Goal: Contribute content: Contribute content

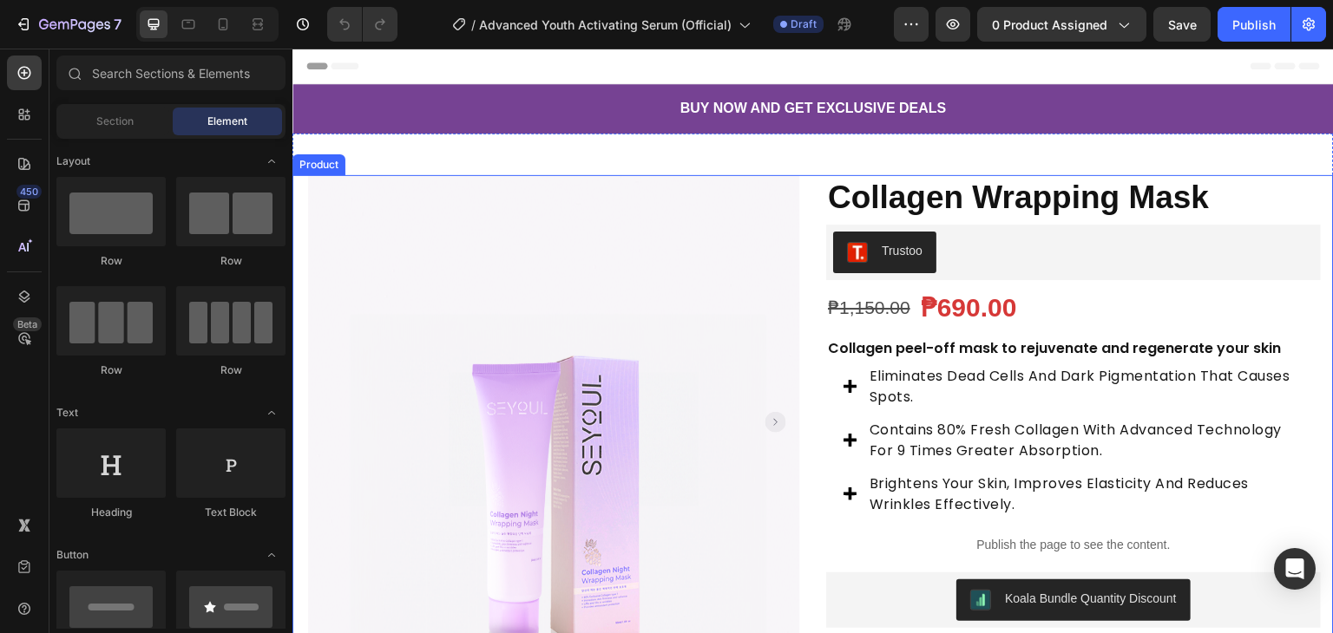
click at [810, 264] on div "Product Images Row Collagen Wrapping Mask Product Title Trustoo Trustoo ₱1,150.…" at bounding box center [812, 472] width 1041 height 594
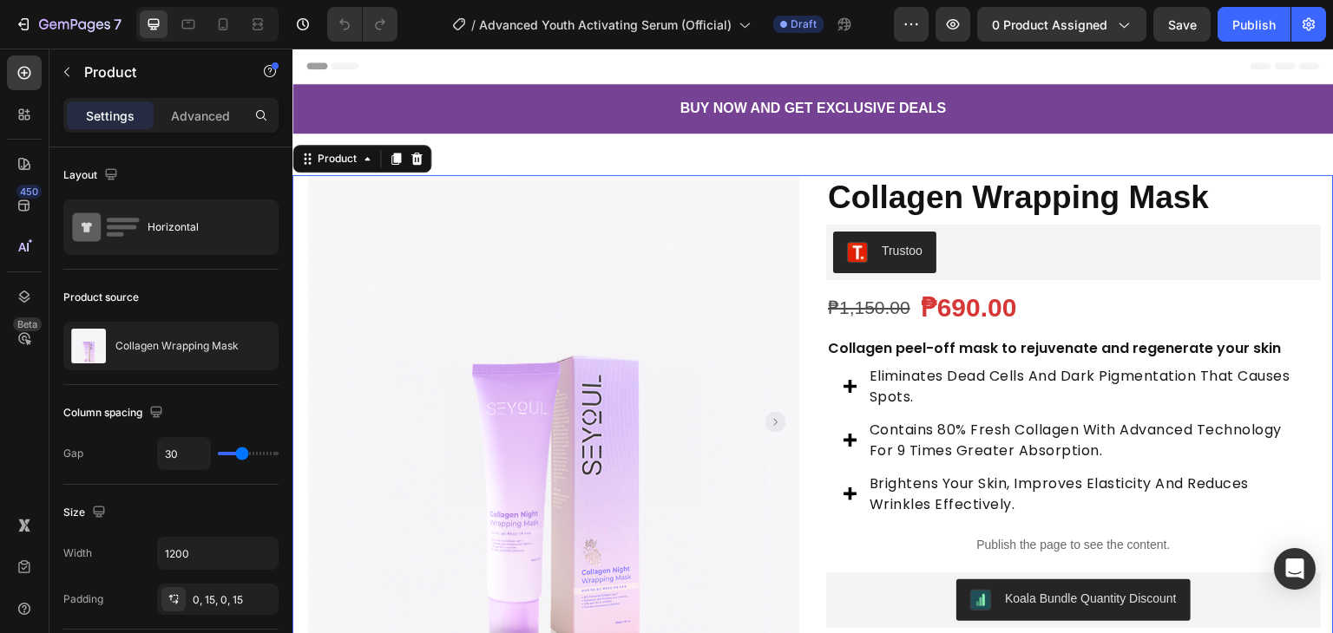
click at [810, 264] on div "Product Images Row Collagen Wrapping Mask Product Title Trustoo Trustoo ₱1,150.…" at bounding box center [812, 472] width 1041 height 594
click at [1114, 27] on div "0 product assigned" at bounding box center [1062, 25] width 140 height 18
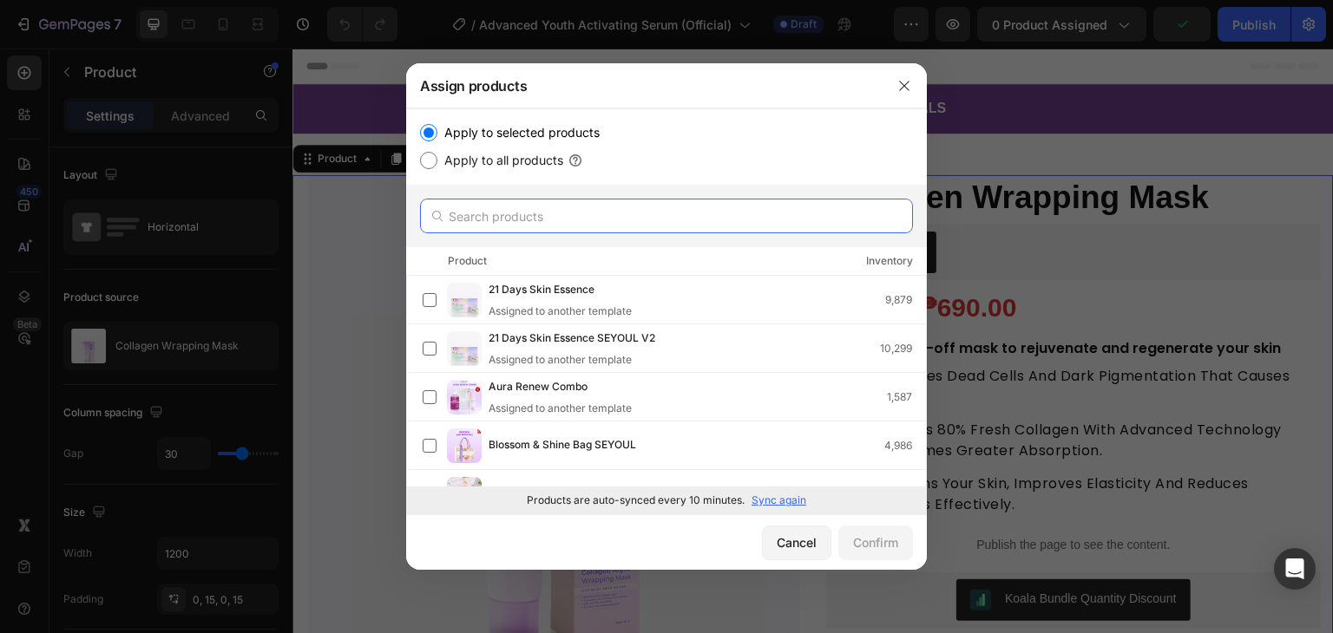
click at [524, 223] on input "text" at bounding box center [666, 216] width 493 height 35
paste input "Advanced Youth Activating Serum"
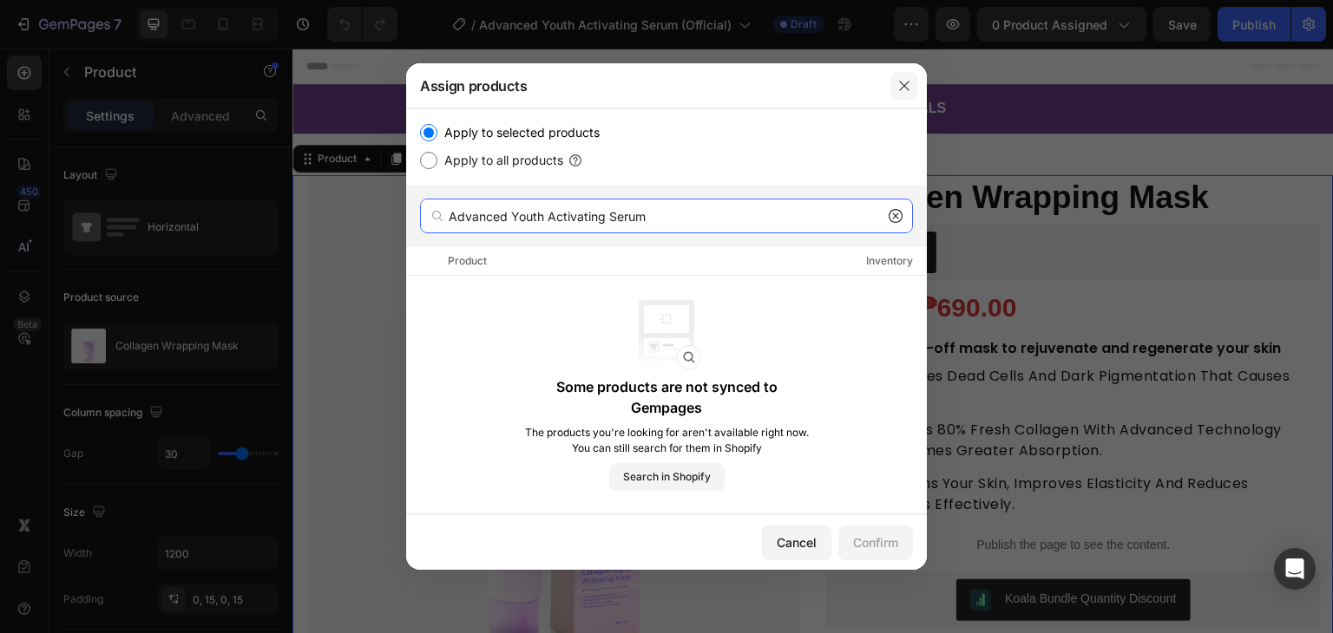
type input "Advanced Youth Activating Serum"
click at [913, 80] on button "button" at bounding box center [904, 86] width 28 height 28
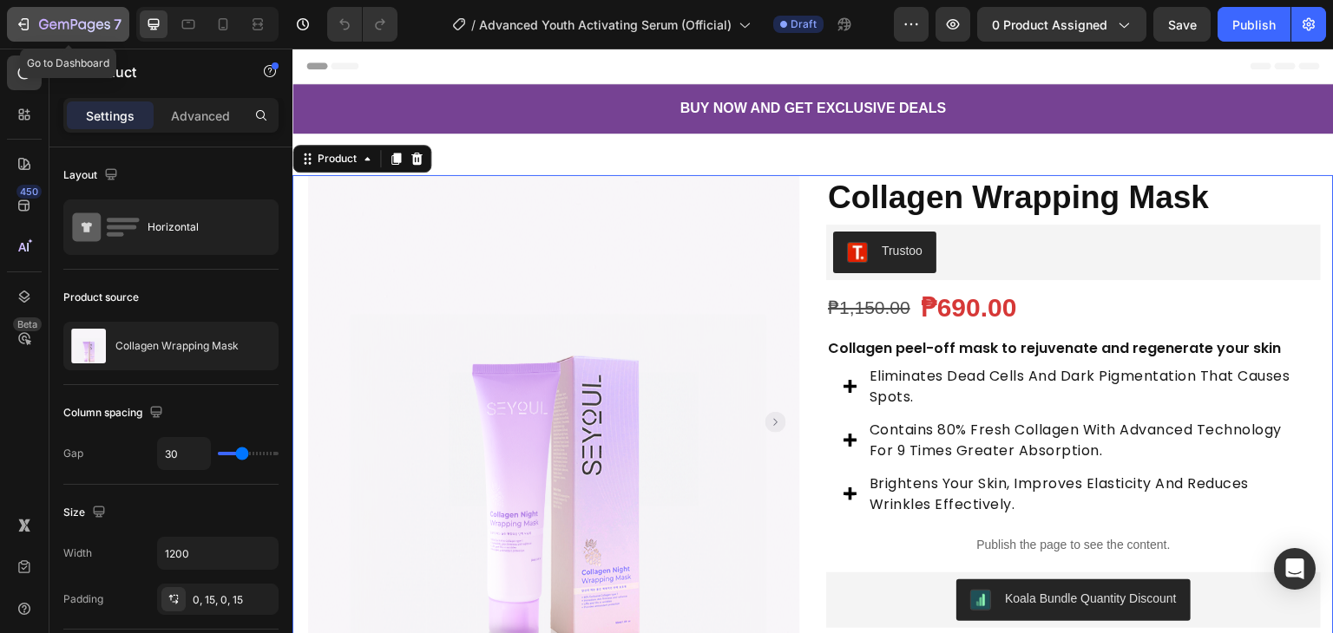
click at [87, 22] on icon "button" at bounding box center [74, 25] width 71 height 15
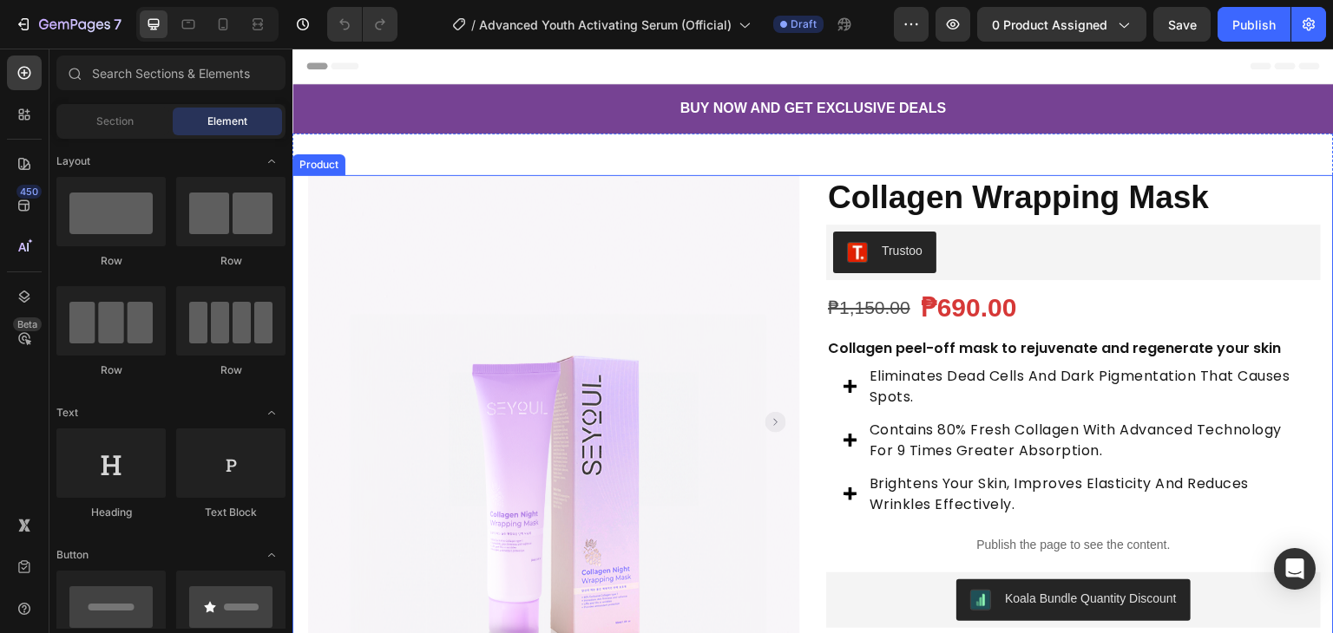
click at [805, 224] on div "Product Images Row Collagen Wrapping Mask Product Title Trustoo Trustoo ₱1,150.…" at bounding box center [812, 472] width 1041 height 594
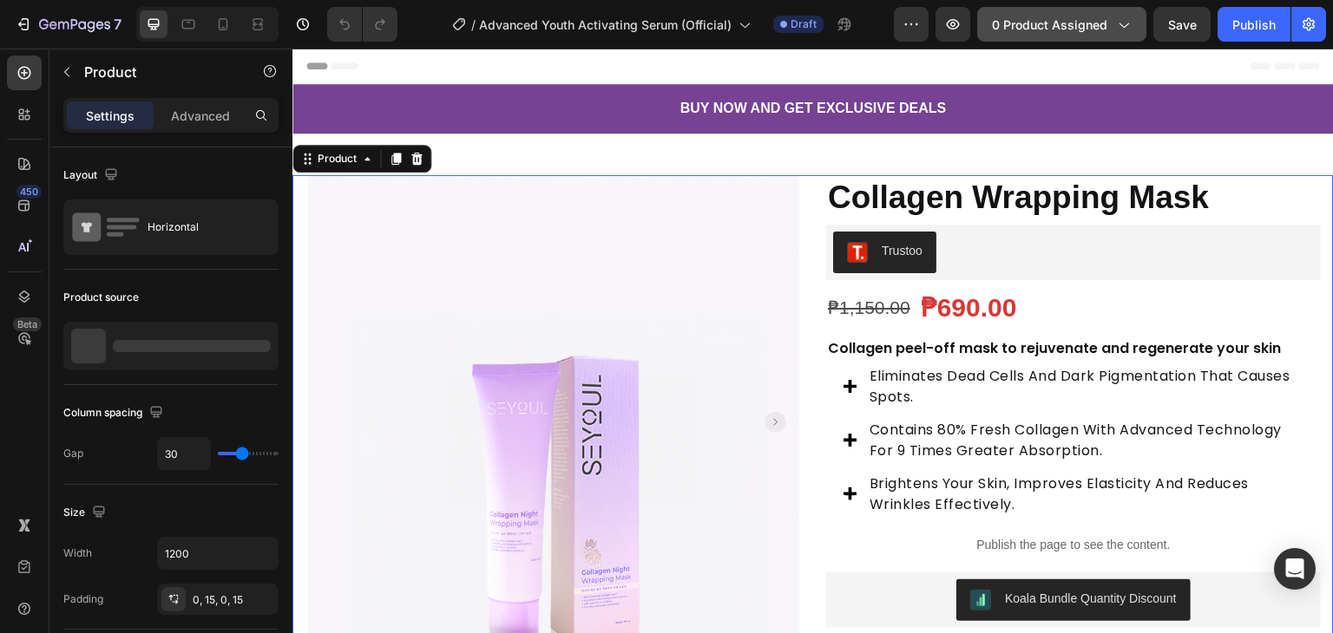
click at [993, 22] on button "0 product assigned" at bounding box center [1061, 24] width 169 height 35
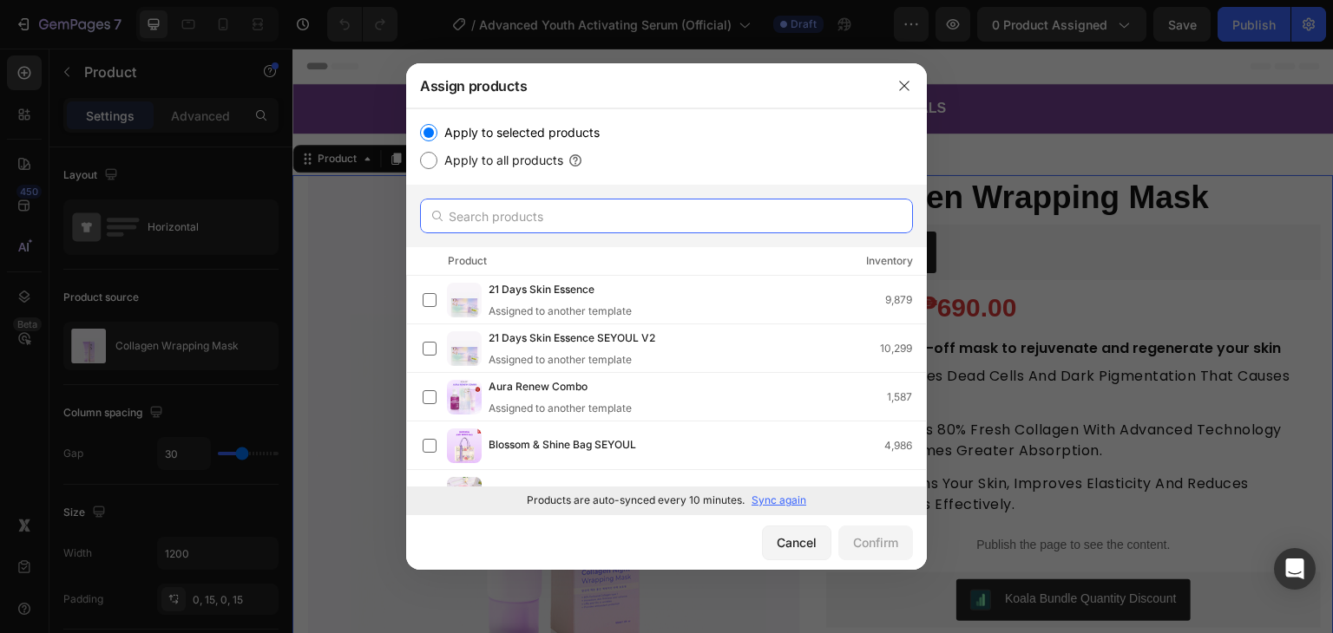
click at [546, 203] on input "text" at bounding box center [666, 216] width 493 height 35
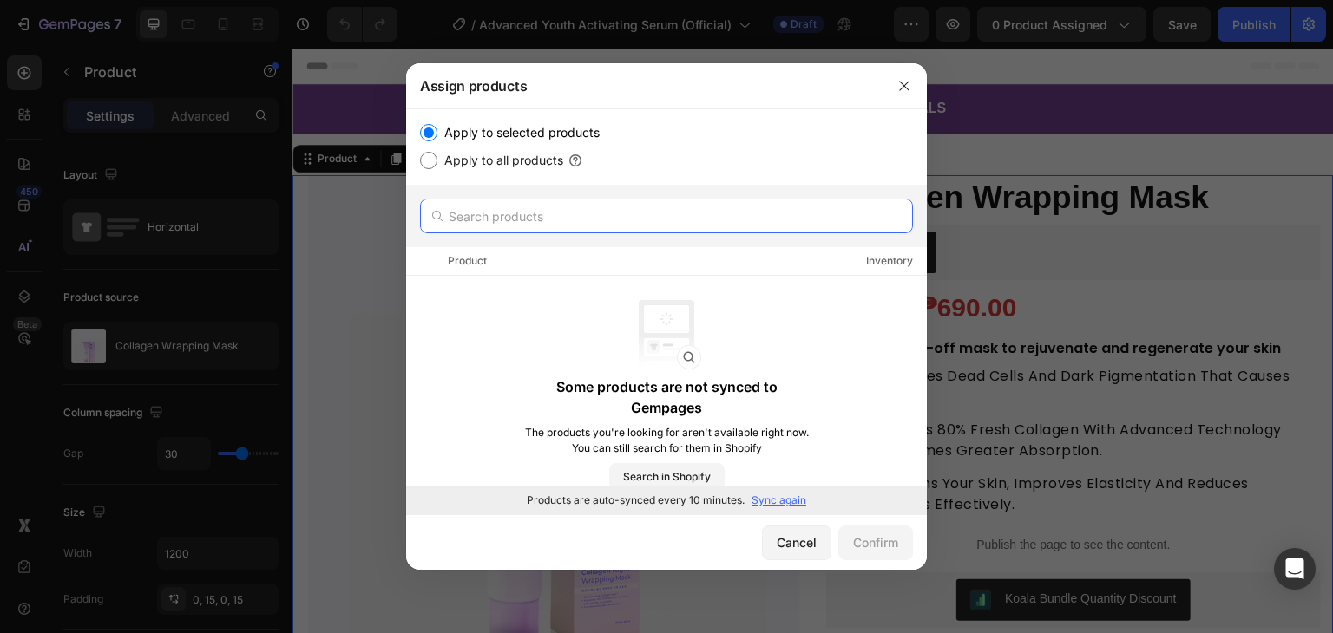
click at [550, 220] on input "text" at bounding box center [666, 216] width 493 height 35
paste input "A"
click at [541, 214] on input "text" at bounding box center [666, 216] width 493 height 35
type input "A"
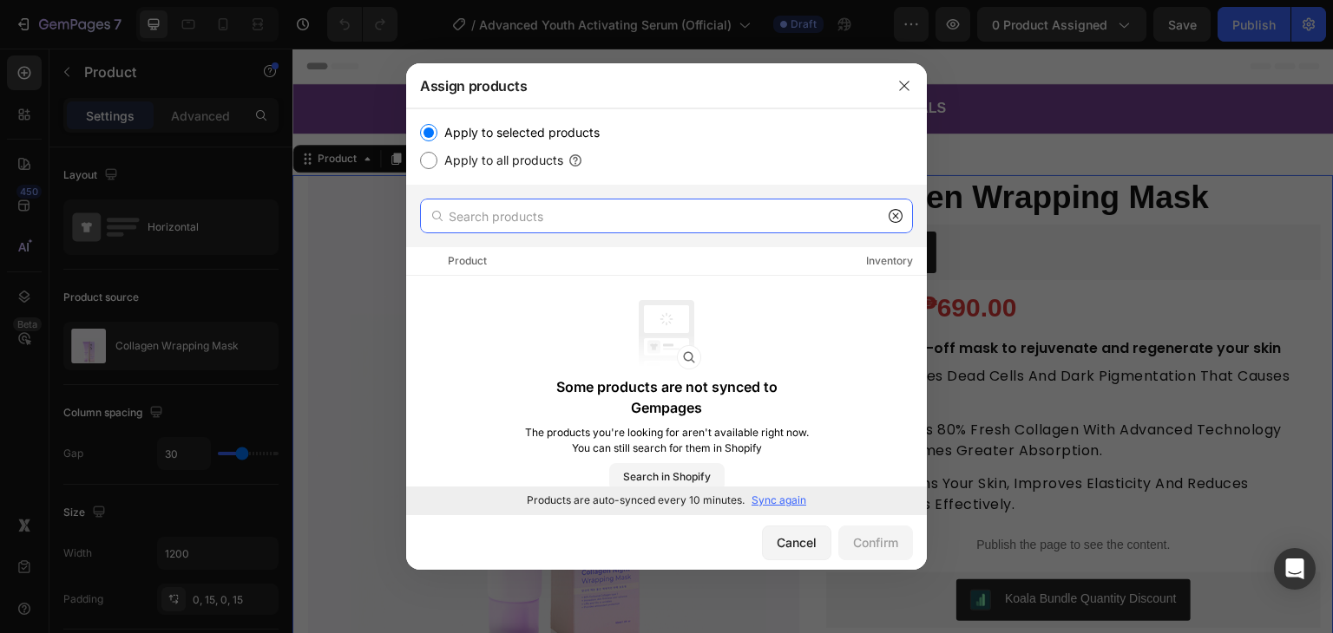
type input "À"
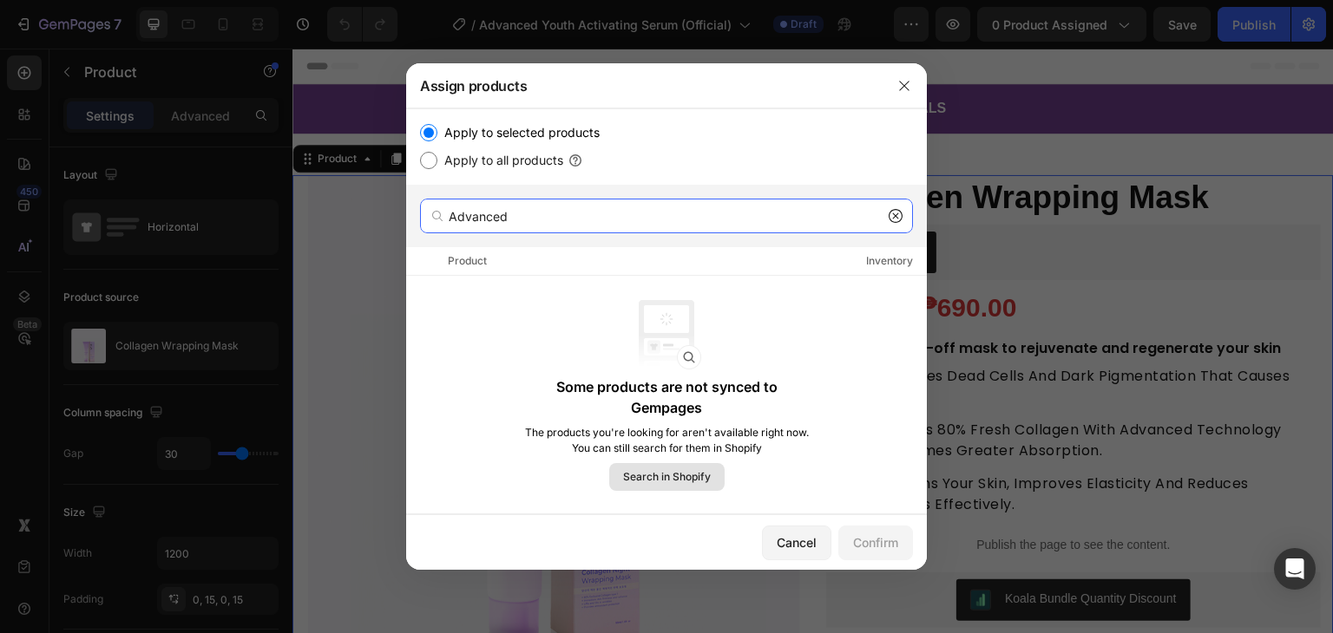
type input "Advanced"
click at [705, 469] on span "Search in Shopify" at bounding box center [667, 477] width 88 height 16
click at [777, 534] on div "Cancel" at bounding box center [797, 543] width 40 height 18
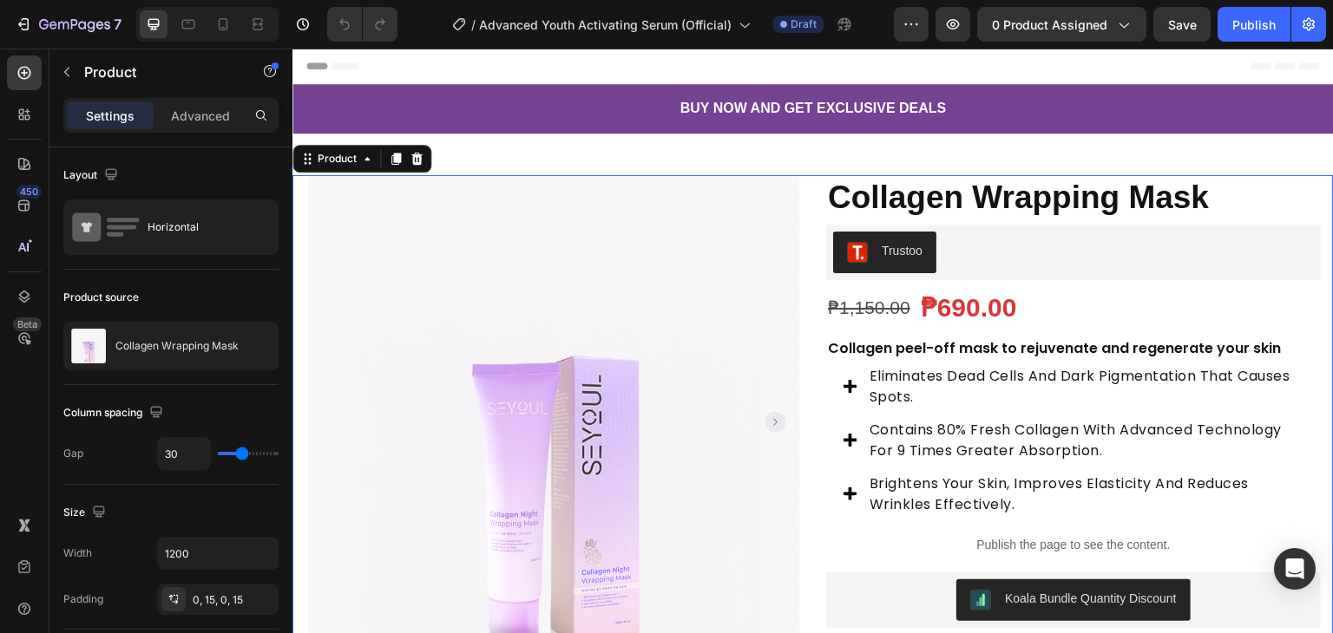
click at [807, 371] on div "Product Images Row Collagen Wrapping Mask Product Title Trustoo Trustoo ₱1,150.…" at bounding box center [812, 472] width 1041 height 594
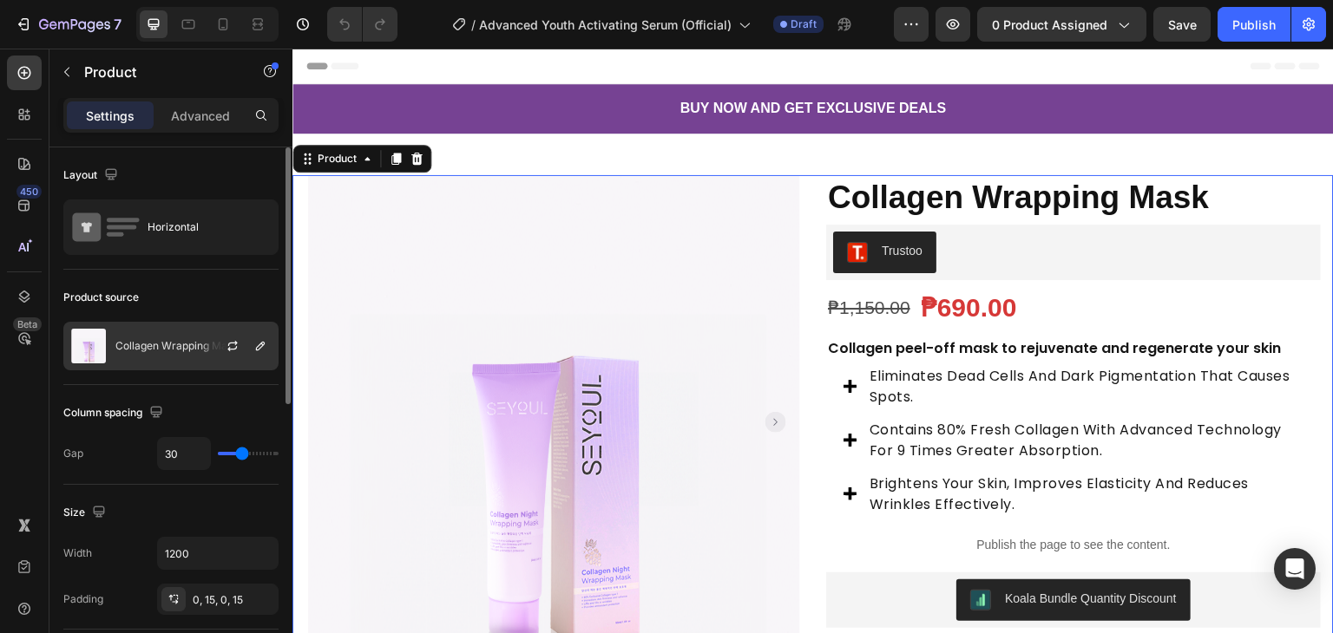
click at [198, 346] on p "Collagen Wrapping Mask" at bounding box center [176, 346] width 123 height 12
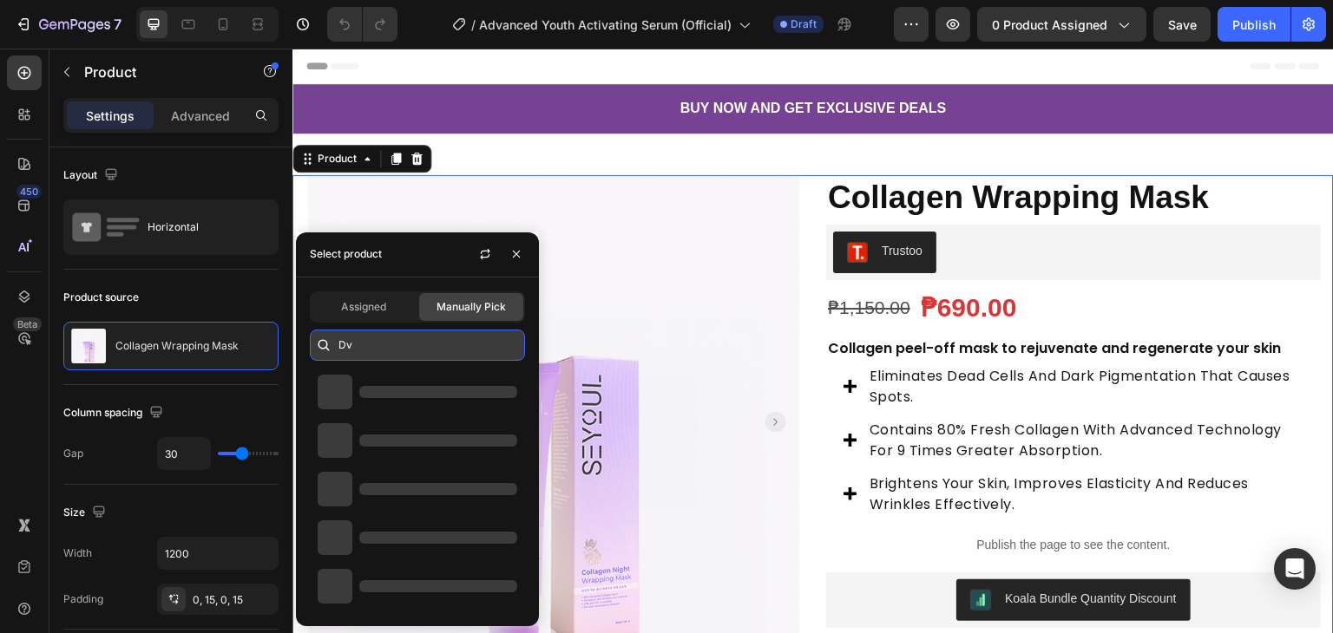
type input "D"
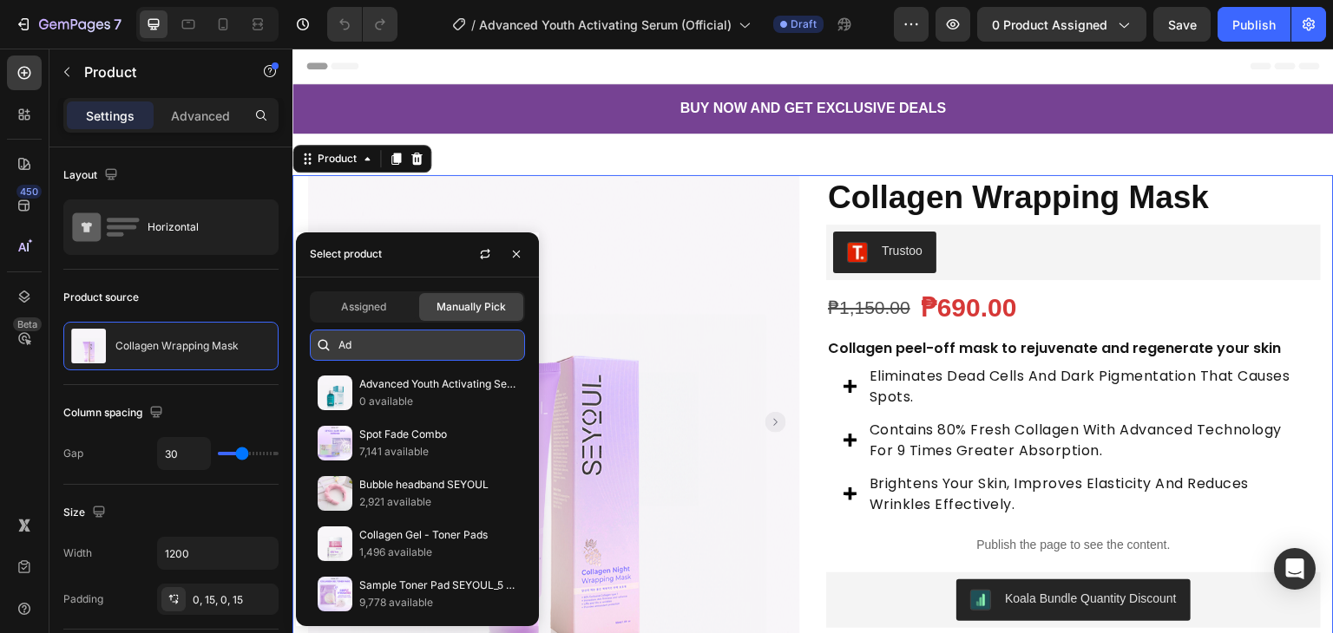
click at [388, 342] on input "Ad" at bounding box center [417, 345] width 215 height 31
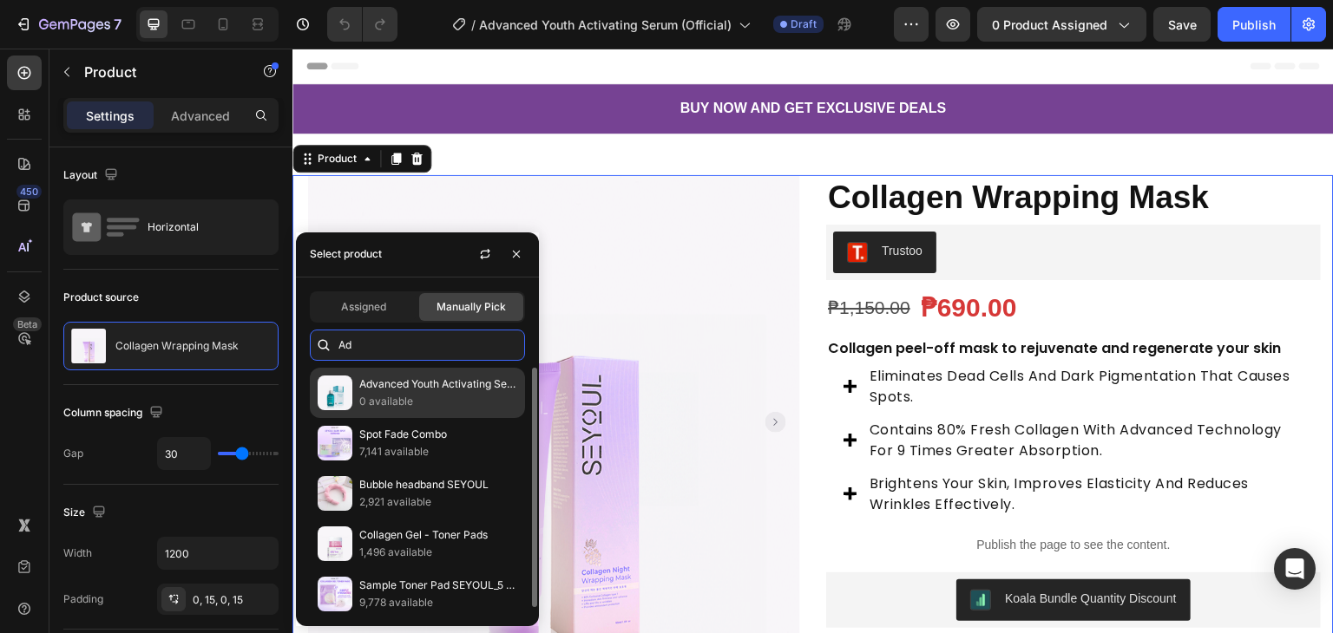
type input "Ad"
click at [384, 382] on p "Advanced Youth Activating Serum" at bounding box center [438, 384] width 158 height 17
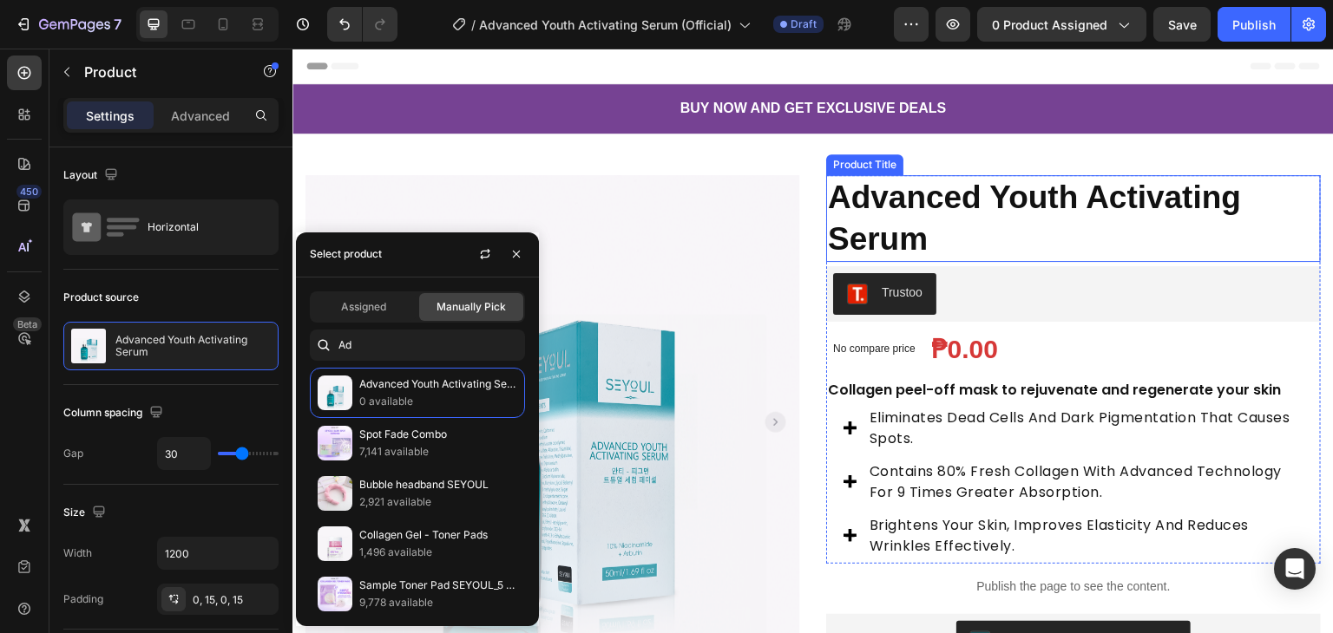
click at [826, 226] on h1 "Advanced Youth Activating Serum" at bounding box center [1073, 218] width 495 height 87
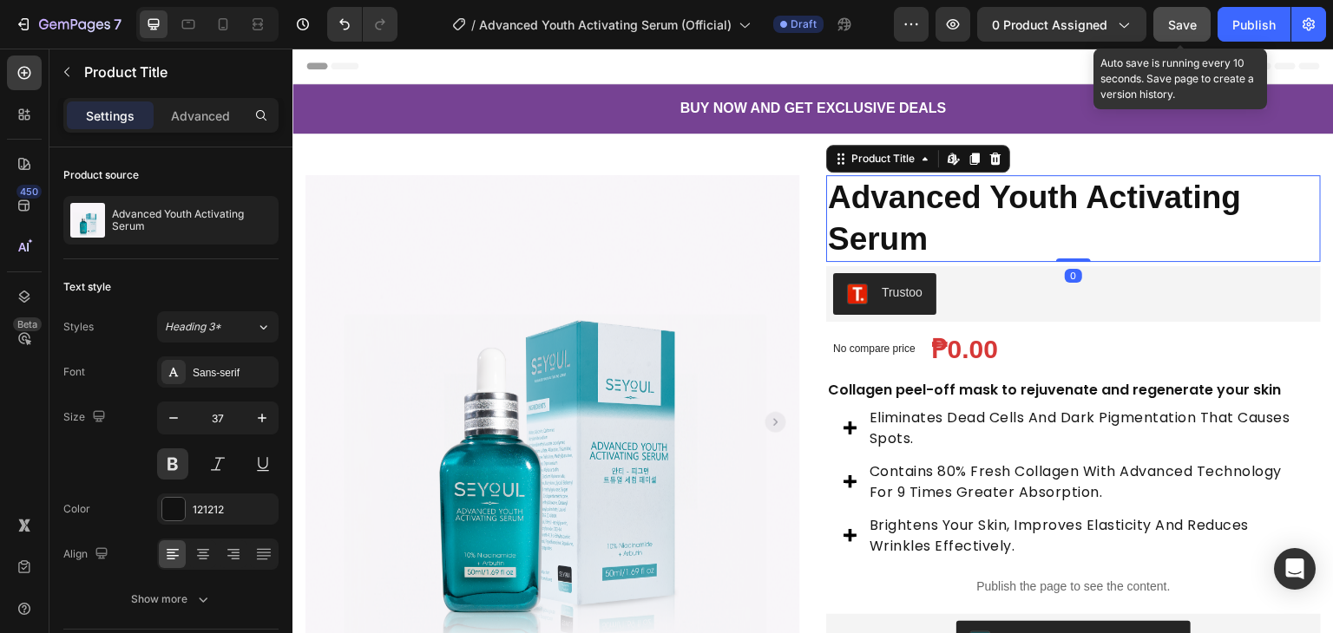
click at [1173, 22] on span "Save" at bounding box center [1182, 24] width 29 height 15
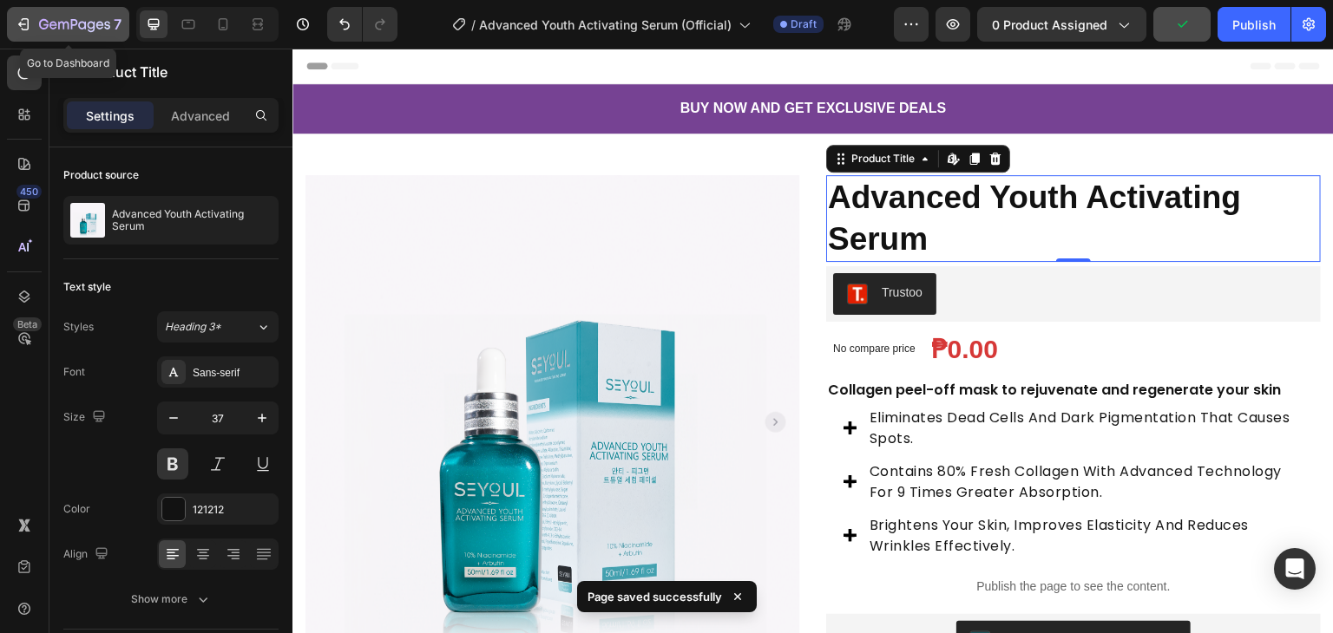
click at [78, 22] on icon "button" at bounding box center [74, 25] width 71 height 15
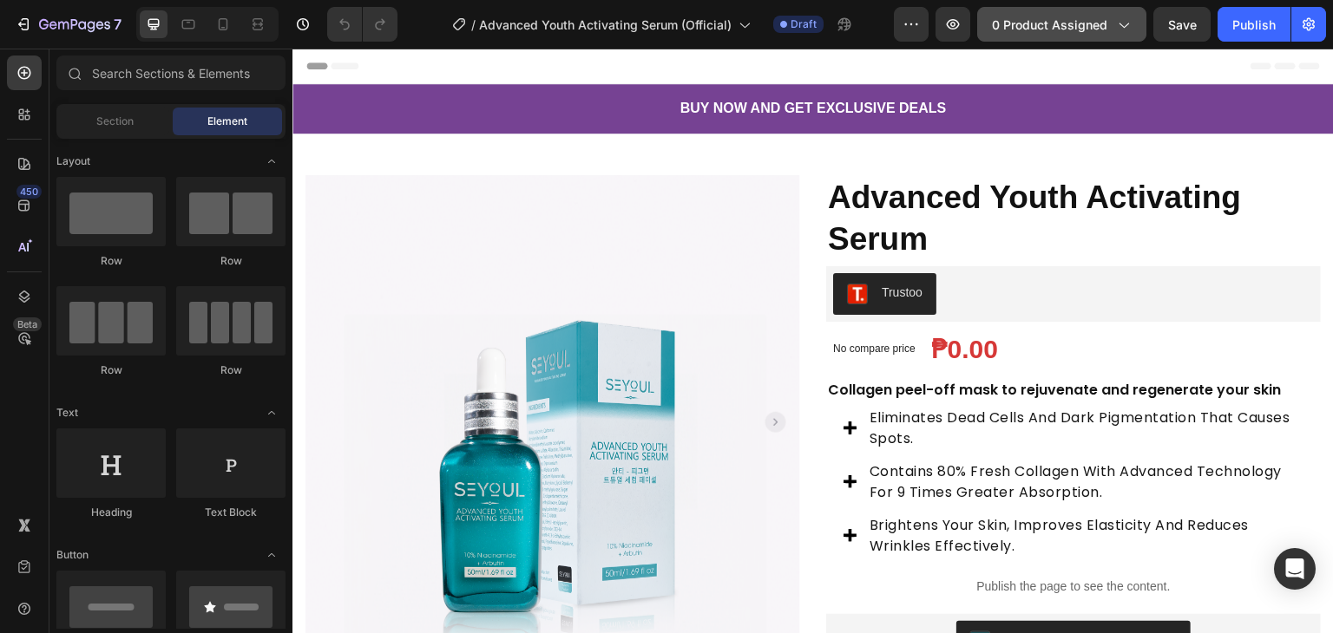
click at [1036, 17] on span "0 product assigned" at bounding box center [1049, 25] width 115 height 18
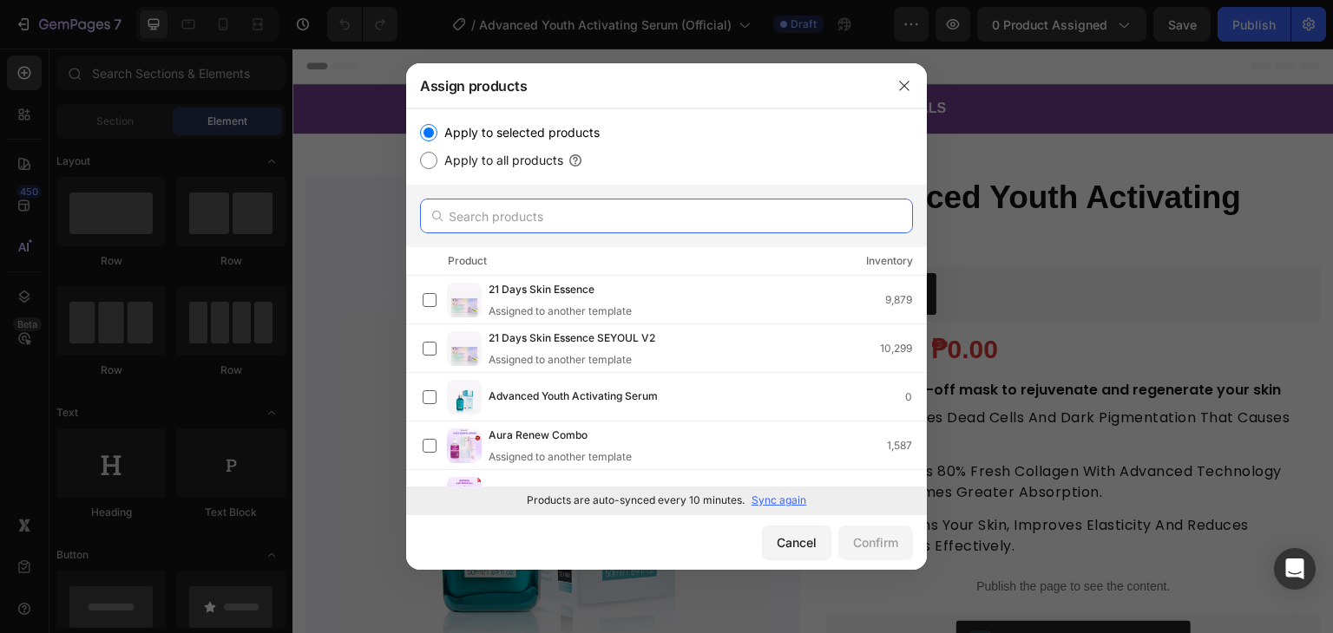
click at [514, 216] on input "text" at bounding box center [666, 216] width 493 height 35
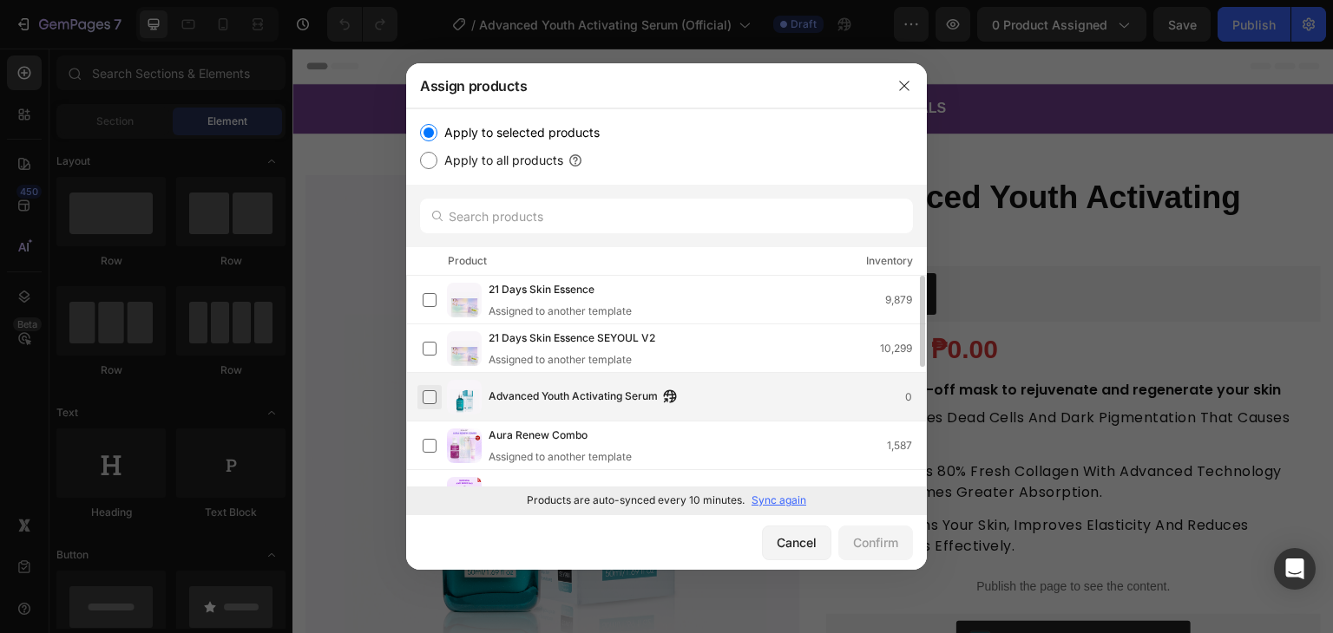
click at [436, 398] on label at bounding box center [430, 397] width 14 height 14
click at [885, 555] on button "Confirm" at bounding box center [875, 543] width 75 height 35
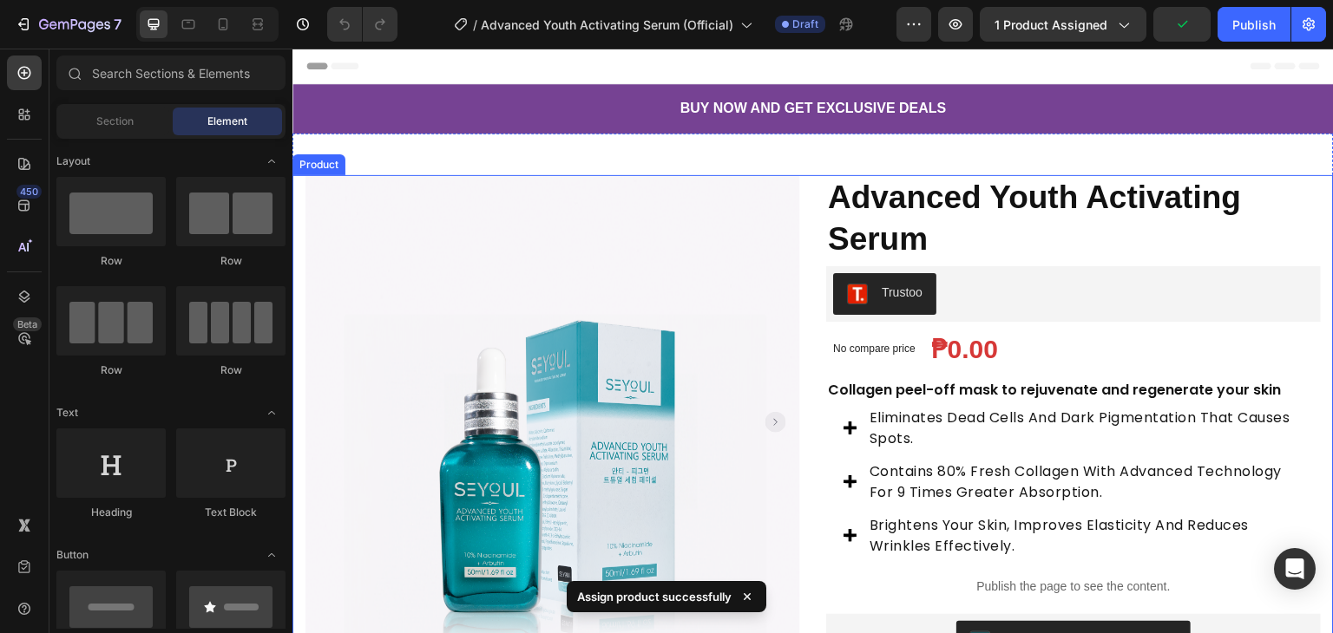
click at [800, 261] on div "Product Images Row Advanced Youth Activating Serum Product Title Trustoo Trusto…" at bounding box center [812, 472] width 1041 height 594
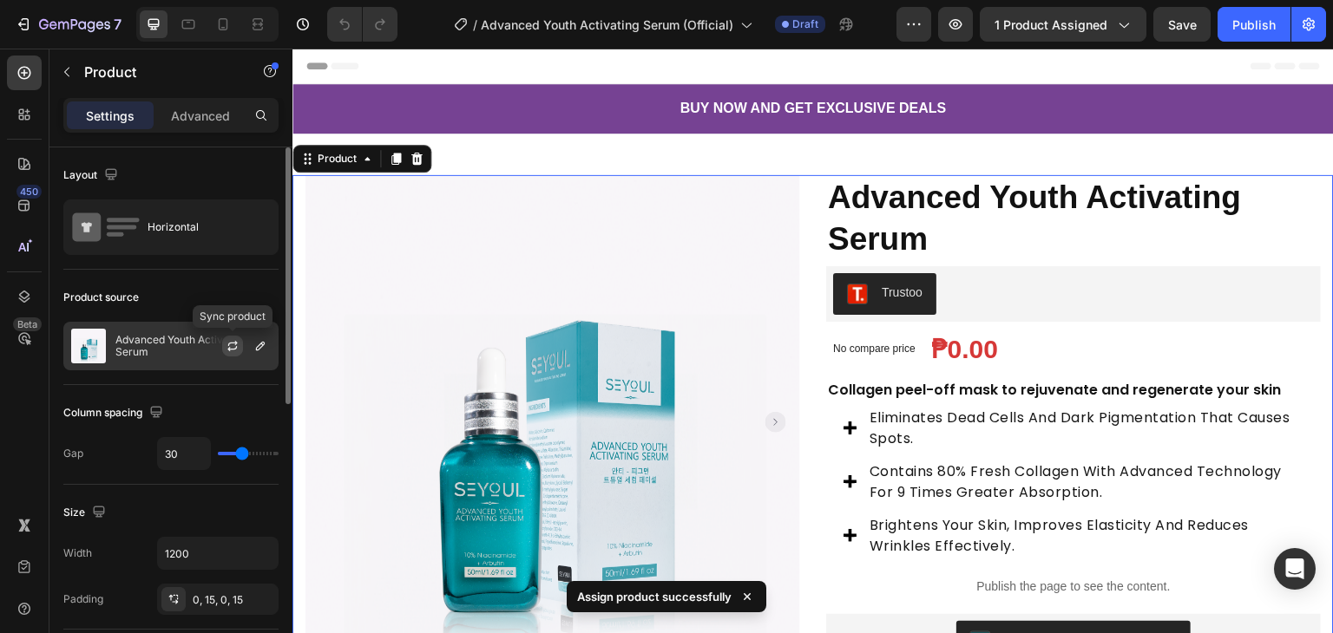
click at [234, 345] on icon "button" at bounding box center [233, 346] width 14 height 14
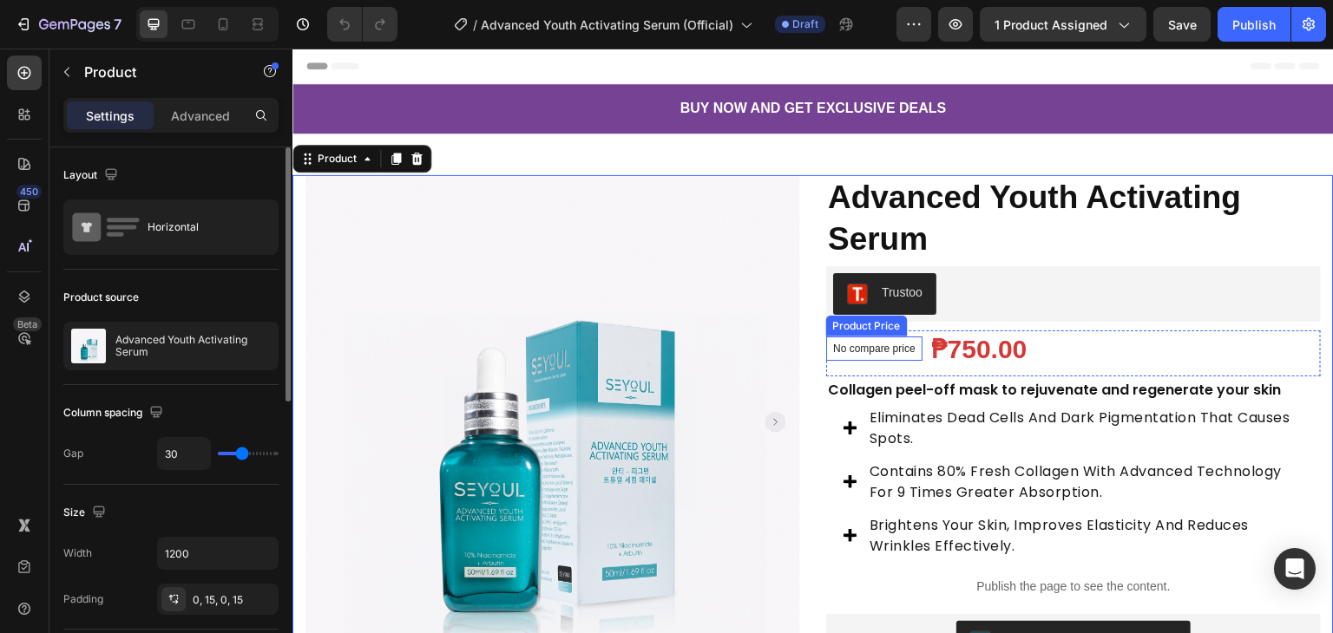
click at [861, 349] on p "No compare price" at bounding box center [874, 349] width 82 height 10
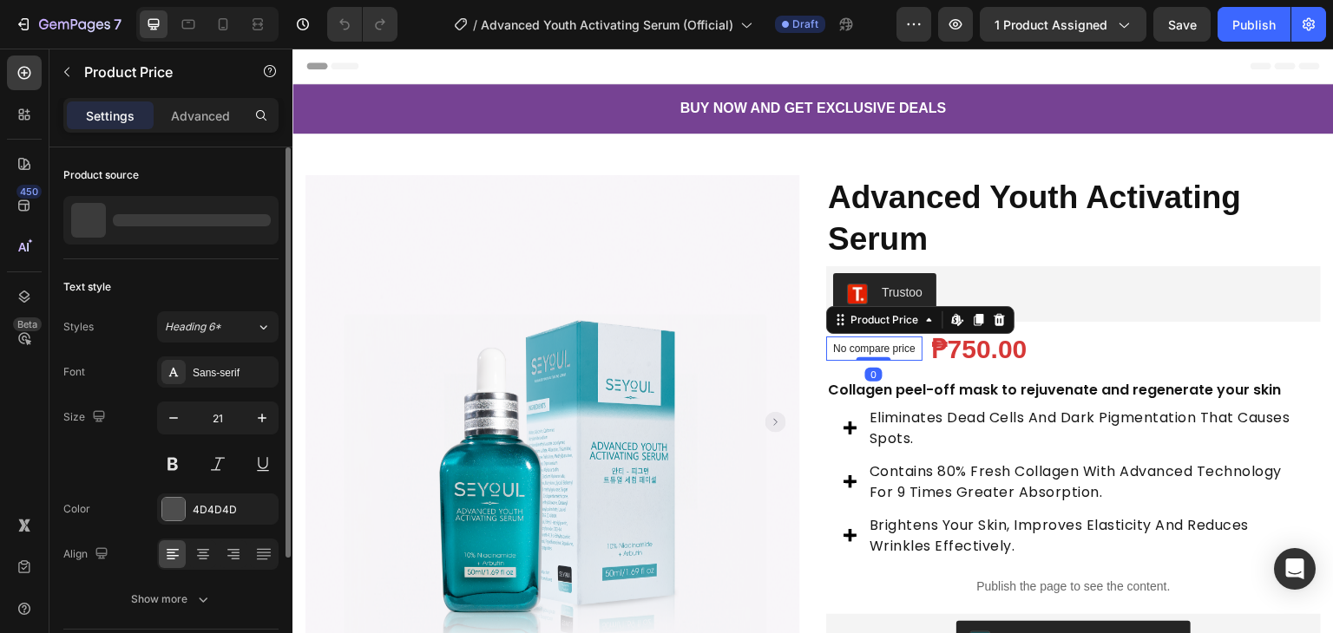
click at [861, 349] on p "No compare price" at bounding box center [874, 349] width 82 height 10
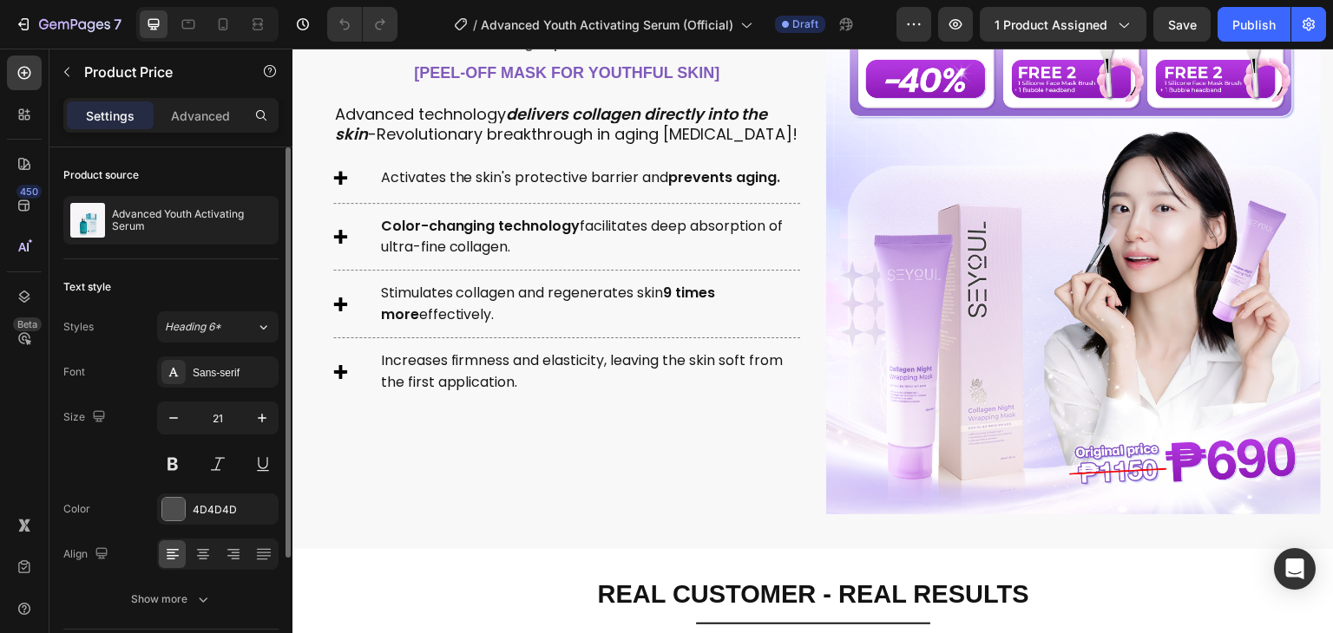
scroll to position [868, 0]
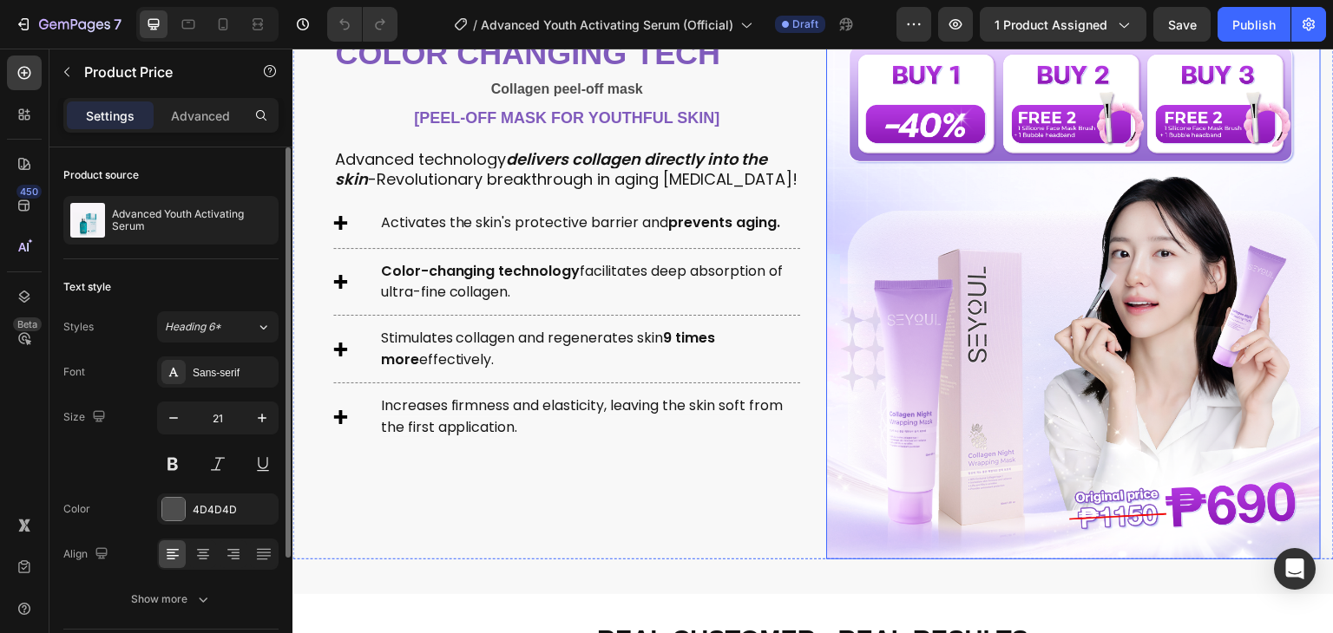
click at [1017, 212] on img at bounding box center [1073, 244] width 495 height 629
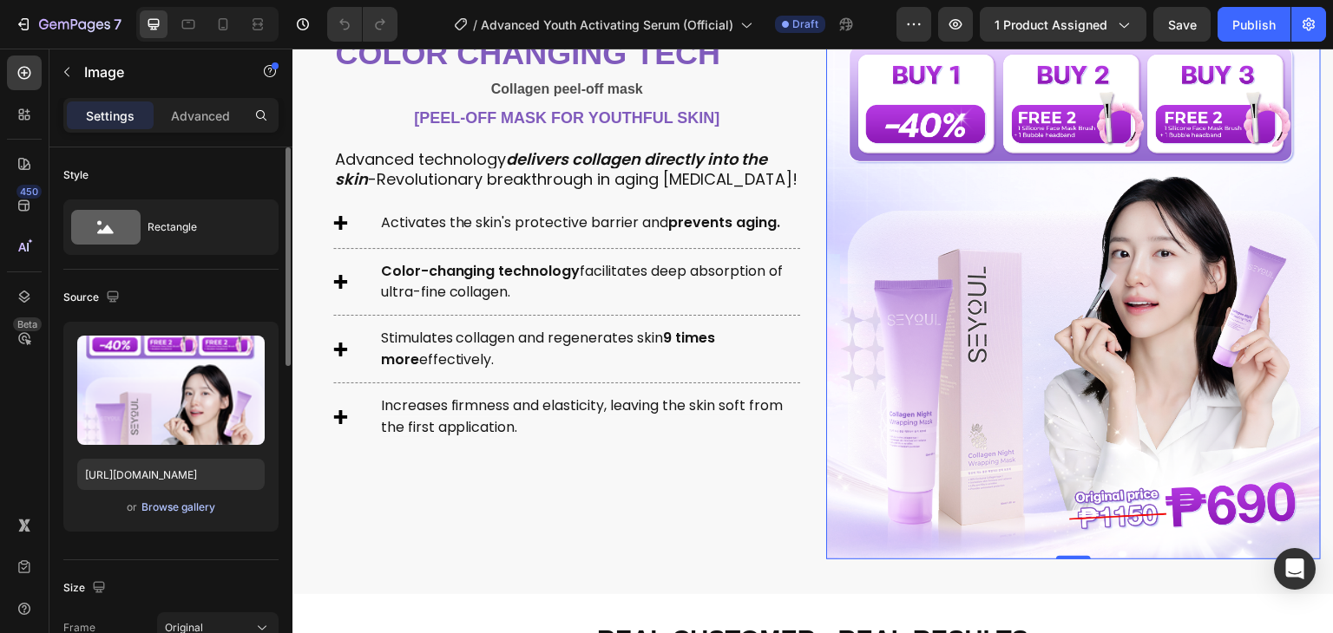
click at [177, 507] on div "Browse gallery" at bounding box center [178, 508] width 74 height 16
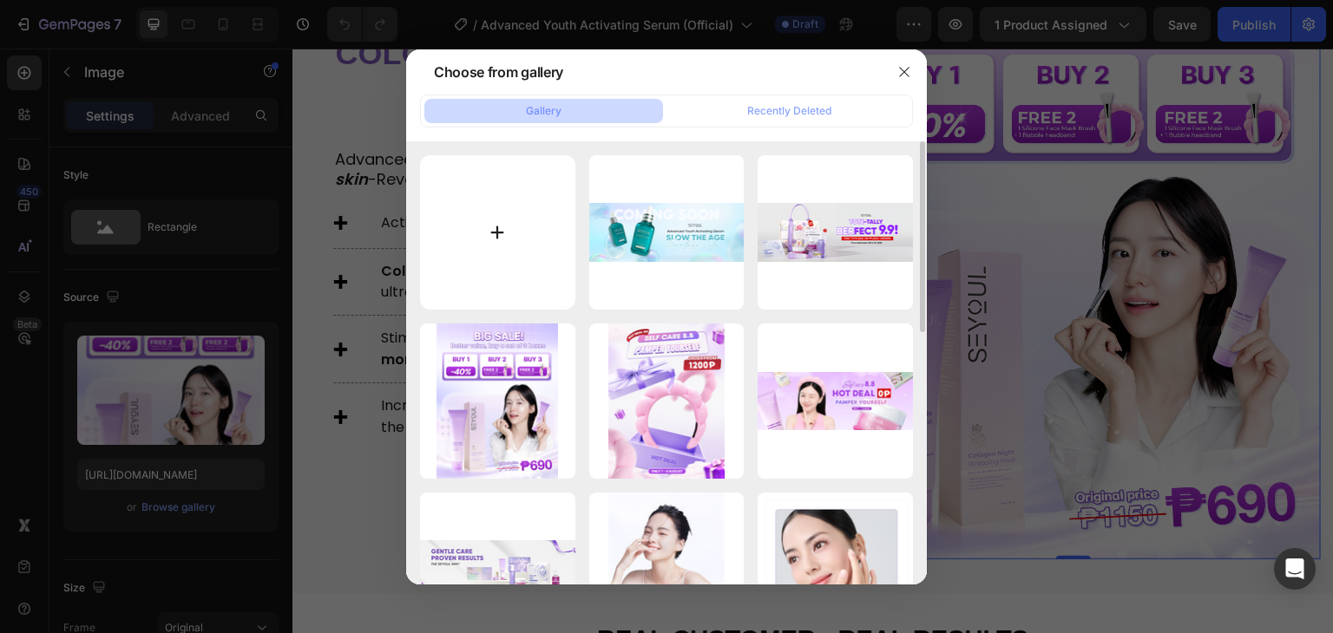
click at [527, 206] on input "file" at bounding box center [497, 232] width 155 height 155
type input "C:\fakepath\5.png"
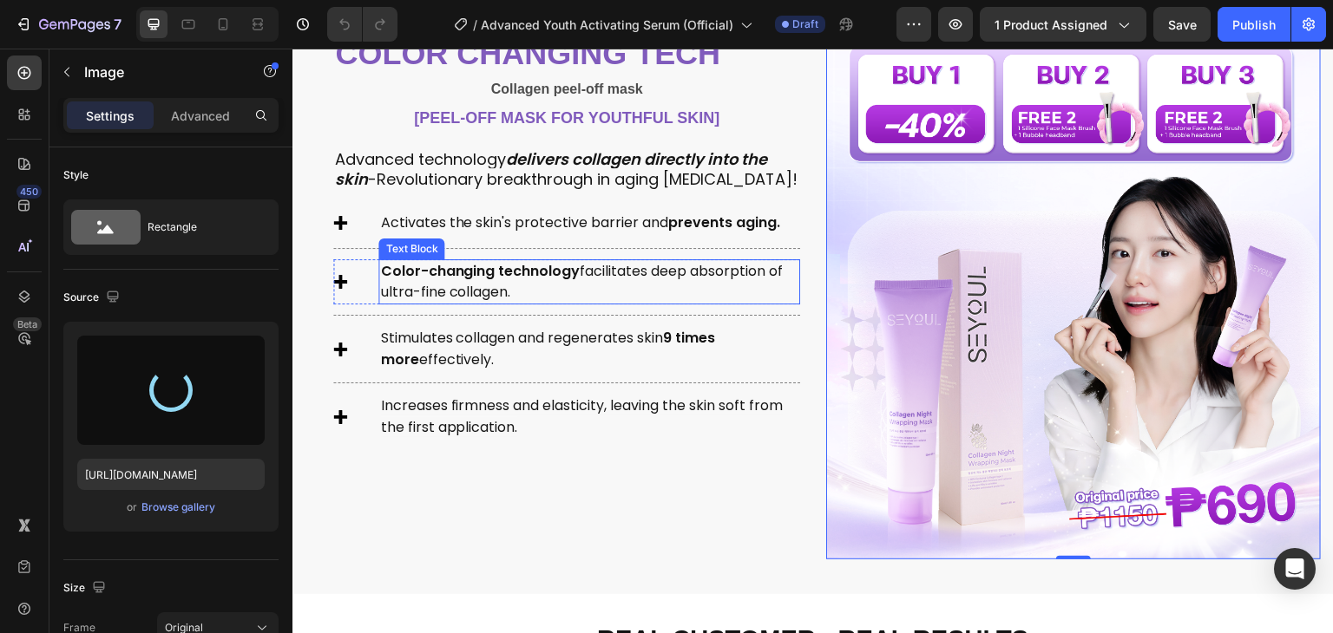
type input "https://cdn.shopify.com/s/files/1/0729/7620/4013/files/gempages_547088254009083…"
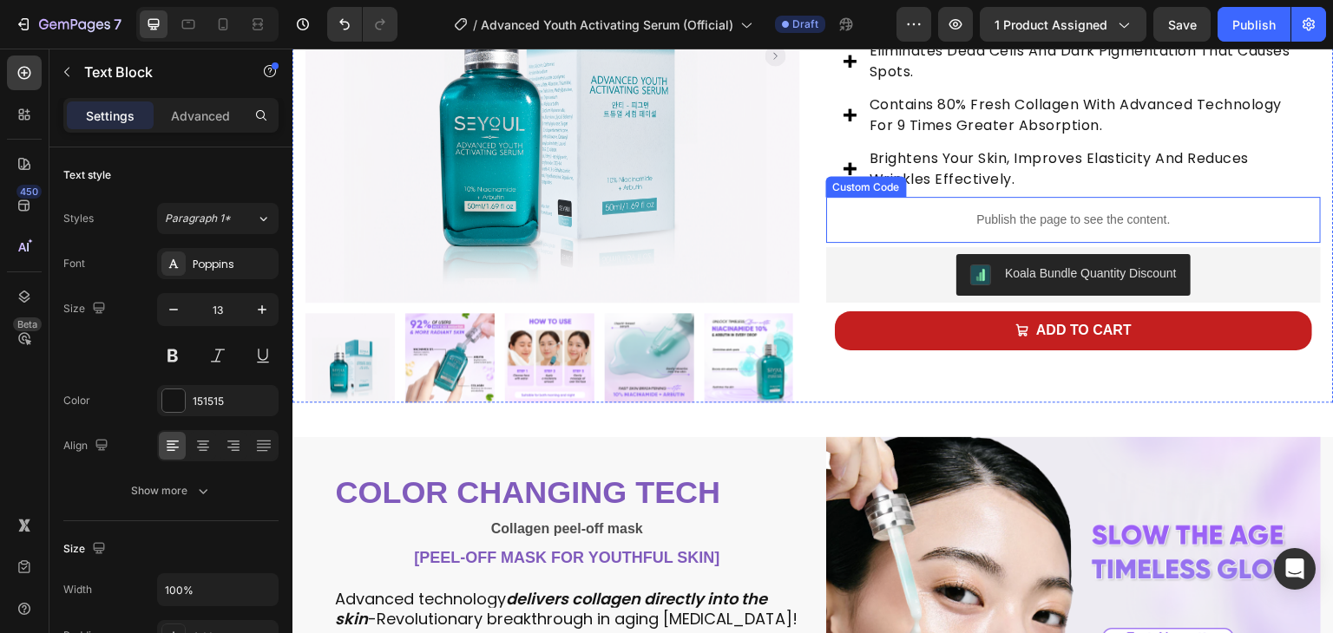
scroll to position [107, 0]
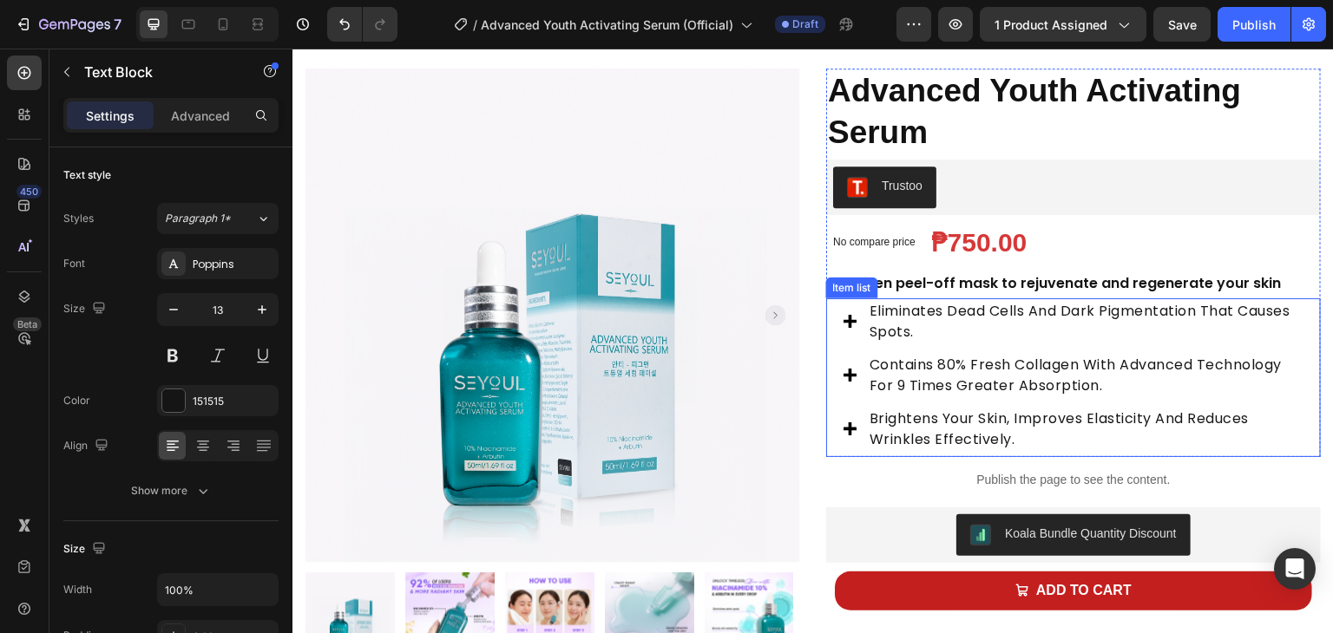
click at [921, 315] on span "eliminates dead cells and dark pigmentation that causes spots." at bounding box center [1079, 321] width 421 height 41
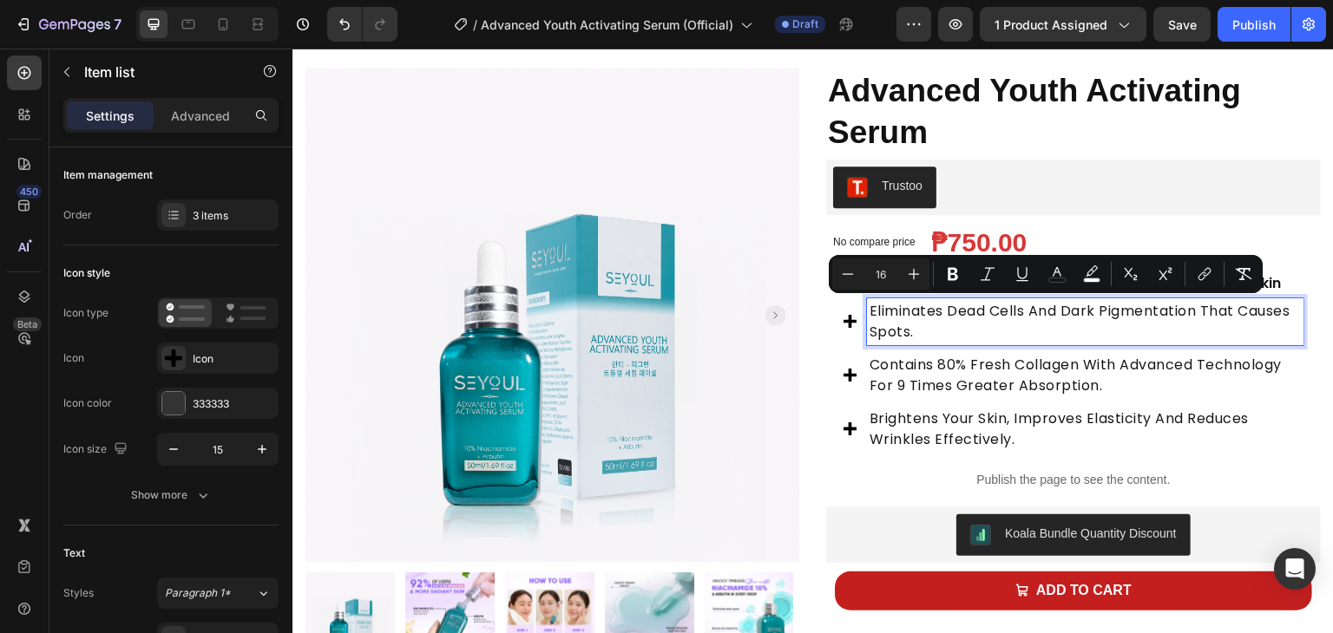
type input "14"
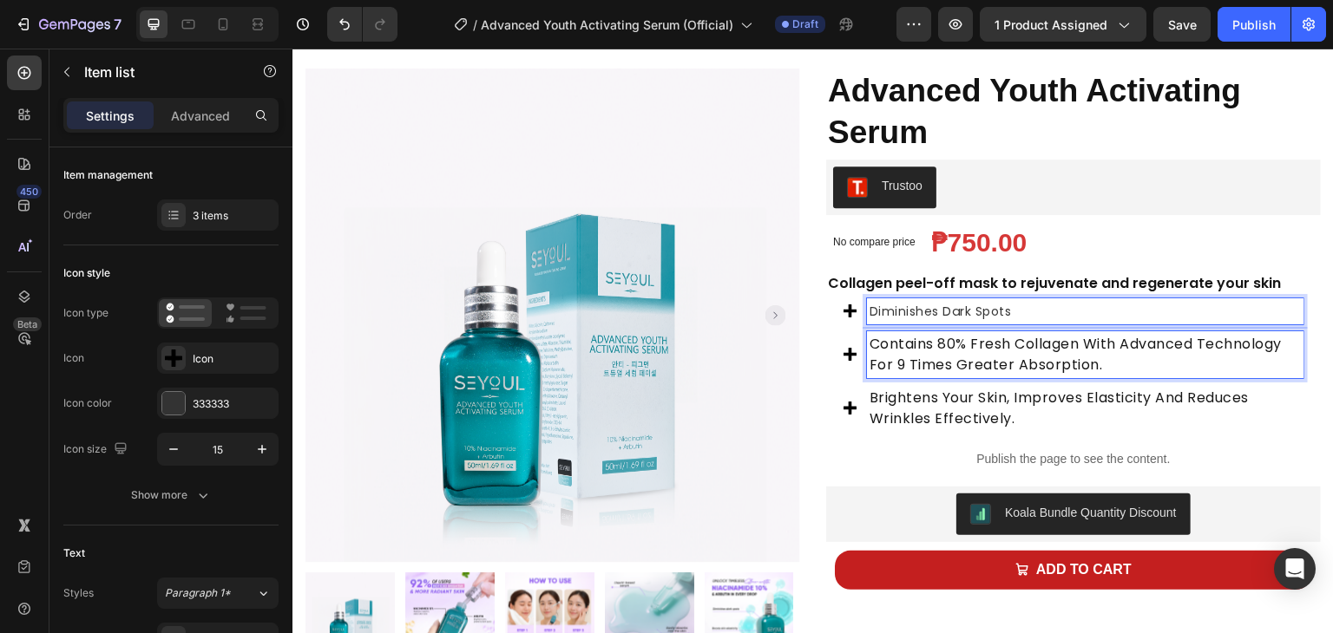
click at [943, 352] on span "contains 80% fresh collagen with advanced technology for 9 times greater absorp…" at bounding box center [1075, 354] width 412 height 41
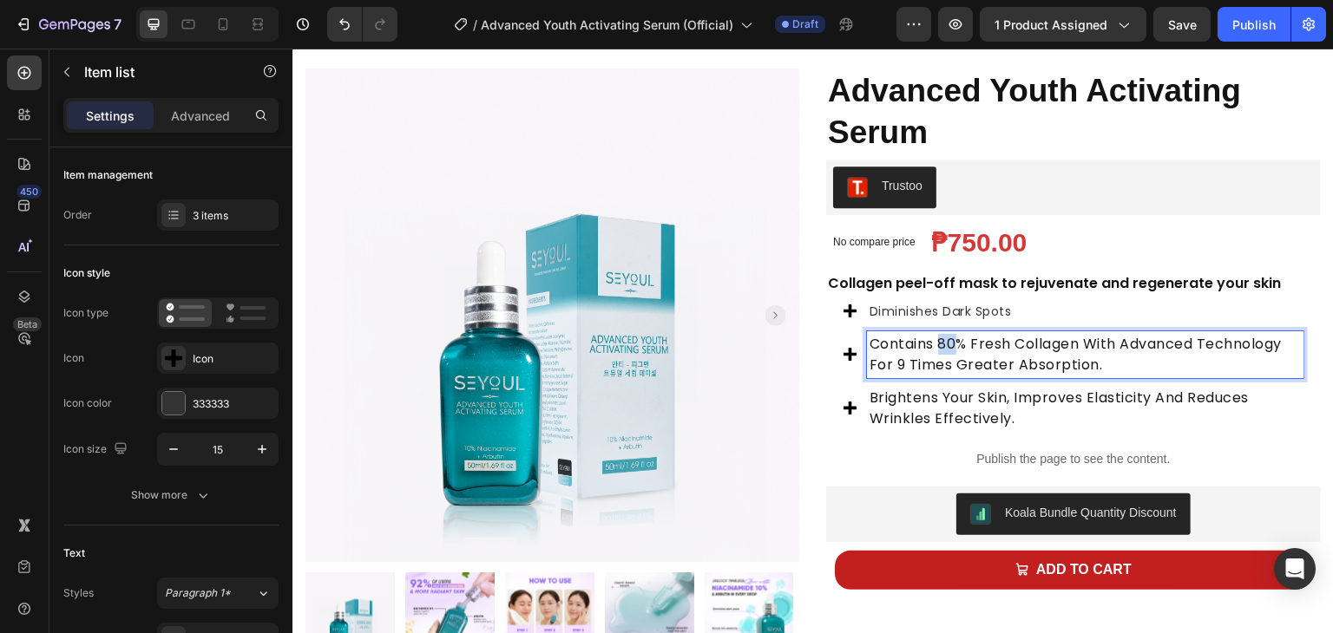
click at [943, 352] on span "contains 80% fresh collagen with advanced technology for 9 times greater absorp…" at bounding box center [1075, 354] width 412 height 41
click at [894, 351] on span "contains 80% fresh collagen with advanced technology for 9 times greater absorp…" at bounding box center [1075, 354] width 412 height 41
click at [889, 317] on span "Diminishes dark spots" at bounding box center [940, 311] width 142 height 17
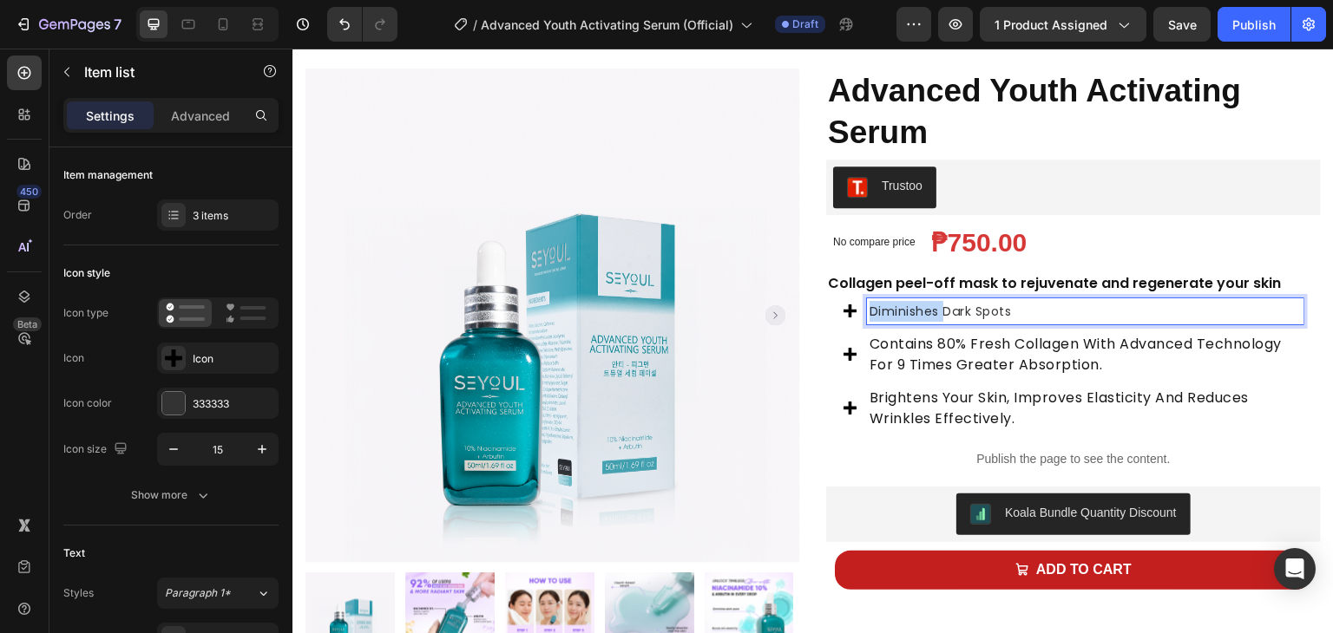
click at [889, 317] on span "Diminishes dark spots" at bounding box center [940, 311] width 142 height 17
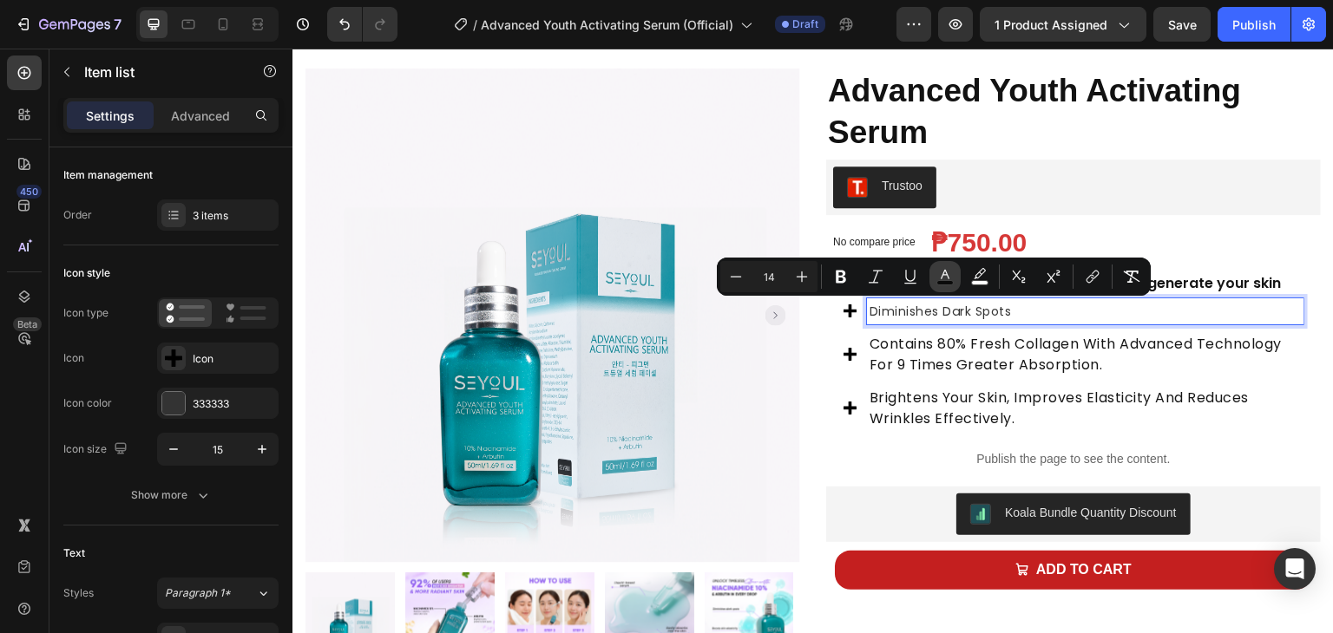
click at [938, 279] on icon "Editor contextual toolbar" at bounding box center [944, 276] width 17 height 17
type input "000000"
type input "80"
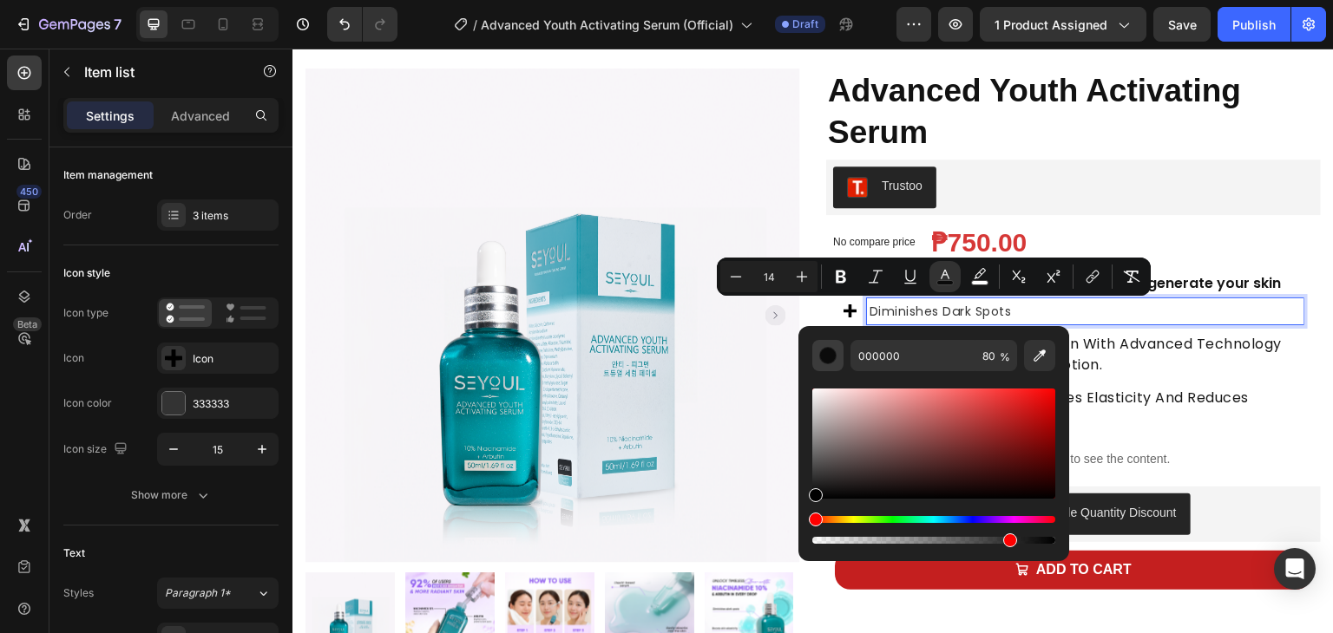
click at [833, 355] on div "Editor contextual toolbar" at bounding box center [827, 355] width 17 height 17
click at [840, 269] on icon "Editor contextual toolbar" at bounding box center [840, 276] width 17 height 17
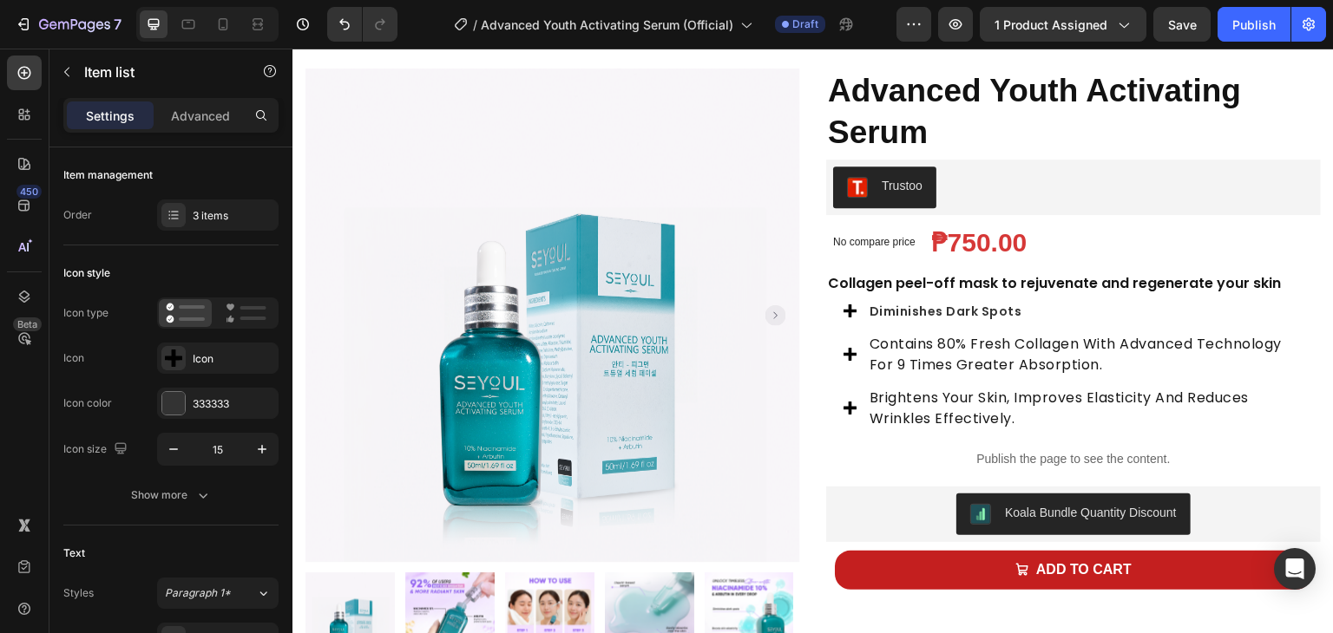
click at [953, 315] on strong "Diminishes dark spots" at bounding box center [945, 311] width 153 height 17
click at [938, 308] on strong "Diminishes dark spots" at bounding box center [945, 311] width 153 height 17
click at [935, 314] on strong "Diminishes dark spots" at bounding box center [945, 311] width 153 height 17
click at [926, 313] on strong "Diminishes dark spots" at bounding box center [945, 311] width 153 height 17
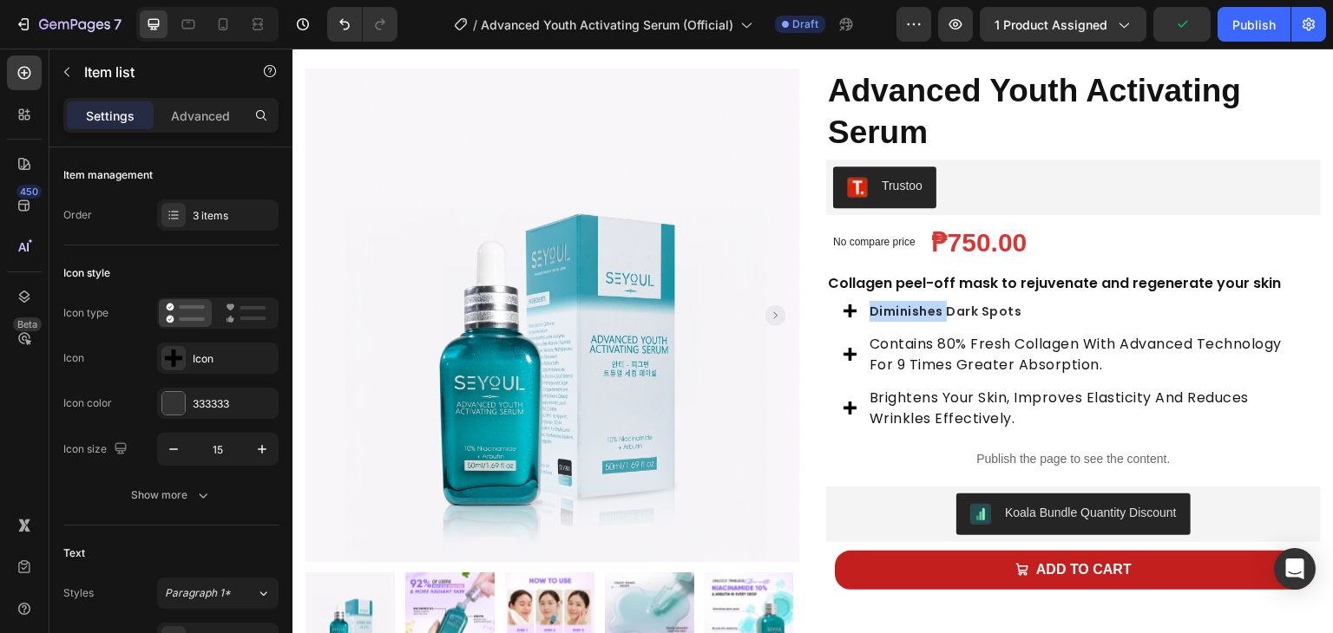
click at [926, 313] on strong "Diminishes dark spots" at bounding box center [945, 311] width 153 height 17
drag, startPoint x: 1030, startPoint y: 313, endPoint x: 830, endPoint y: 318, distance: 200.5
click at [830, 318] on div "Diminishes dark spots contains 80% fresh collagen with advanced technology for …" at bounding box center [1073, 367] width 495 height 138
click at [970, 308] on strong "Diminishes dark spots" at bounding box center [945, 311] width 153 height 17
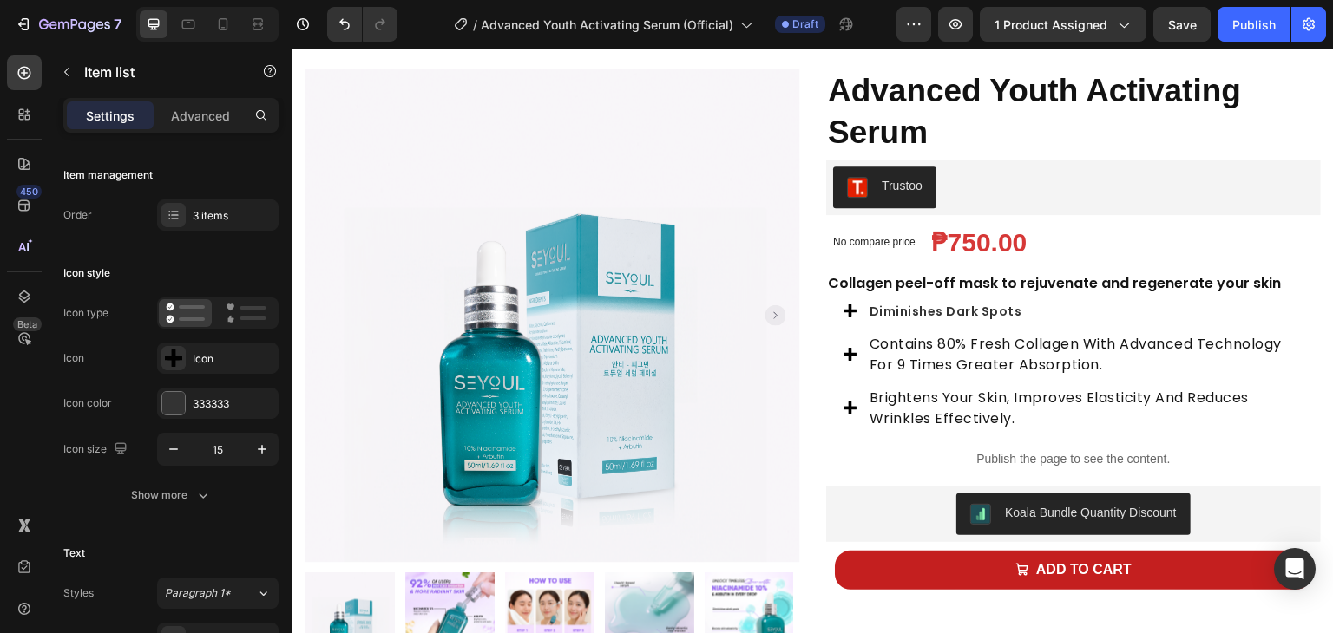
click at [948, 314] on strong "Diminishes dark spots" at bounding box center [945, 311] width 153 height 17
click at [961, 349] on span "contains 80% fresh collagen with advanced technology for 9 times greater absorp…" at bounding box center [1075, 354] width 412 height 41
click at [950, 313] on strong "Diminishes dark spots" at bounding box center [945, 311] width 153 height 17
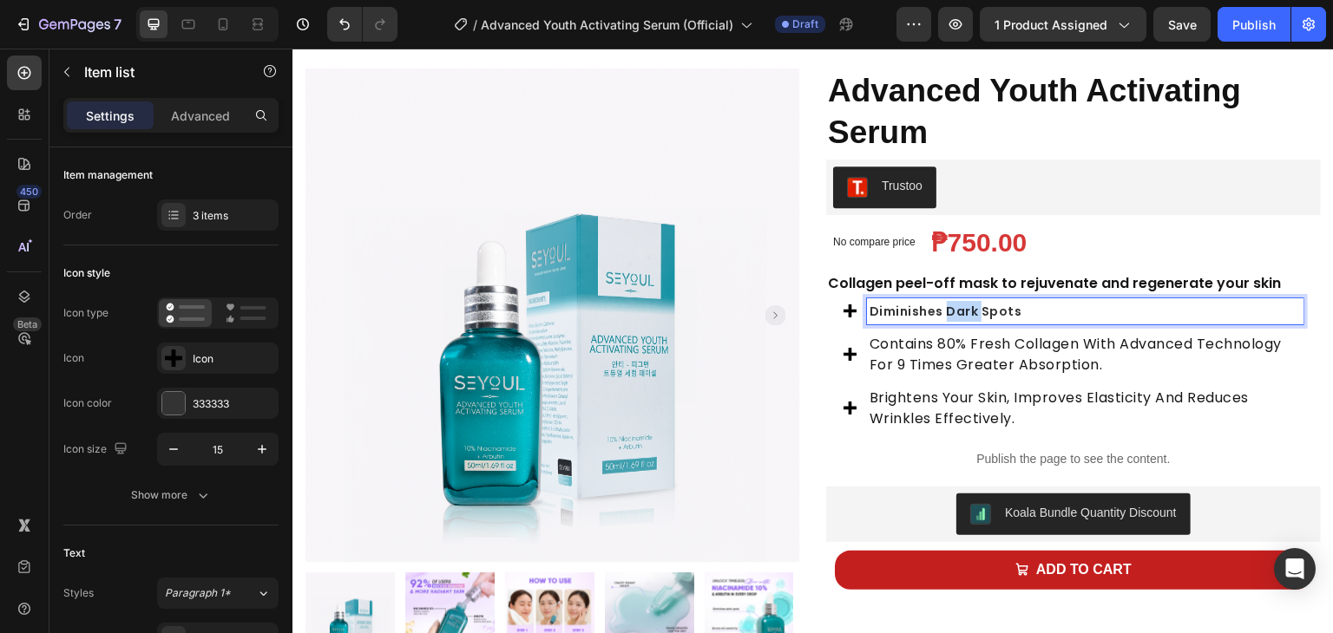
click at [950, 313] on strong "Diminishes dark spots" at bounding box center [945, 311] width 153 height 17
drag, startPoint x: 868, startPoint y: 312, endPoint x: 1023, endPoint y: 315, distance: 155.4
click at [1023, 315] on p "Diminishes dark spots" at bounding box center [1084, 311] width 431 height 21
drag, startPoint x: 862, startPoint y: 314, endPoint x: 1060, endPoint y: 312, distance: 197.9
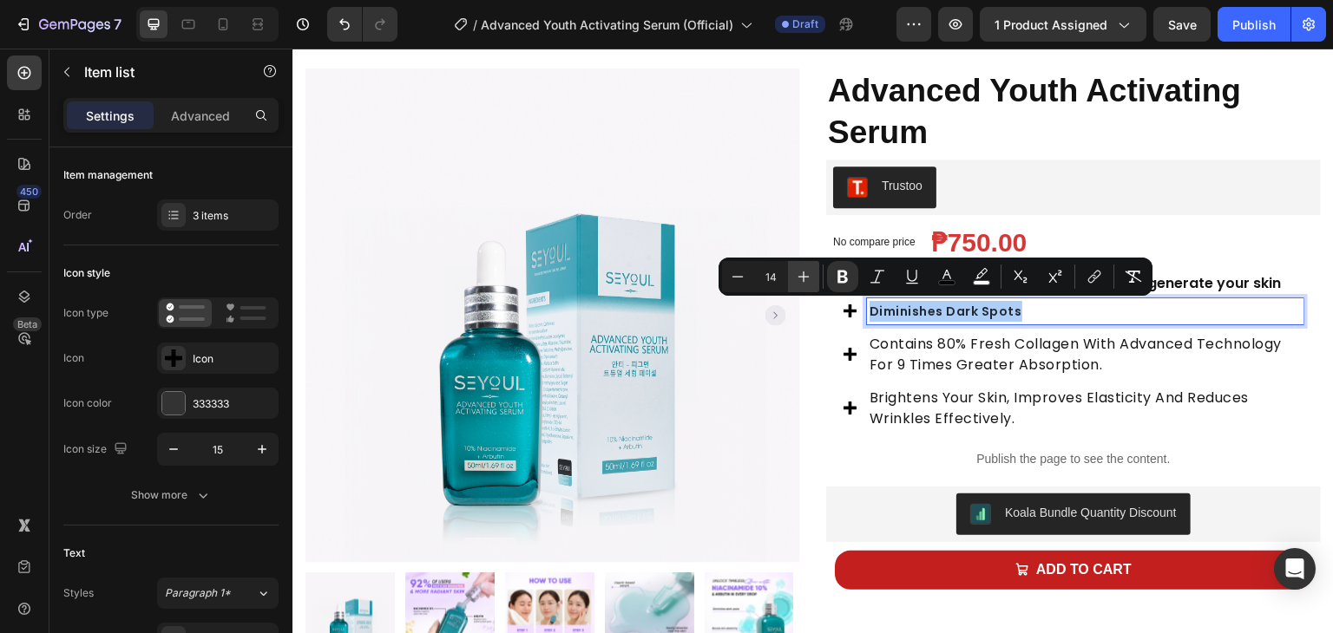
click at [802, 272] on icon "Editor contextual toolbar" at bounding box center [803, 276] width 17 height 17
type input "16"
click at [837, 271] on icon "Editor contextual toolbar" at bounding box center [842, 277] width 10 height 13
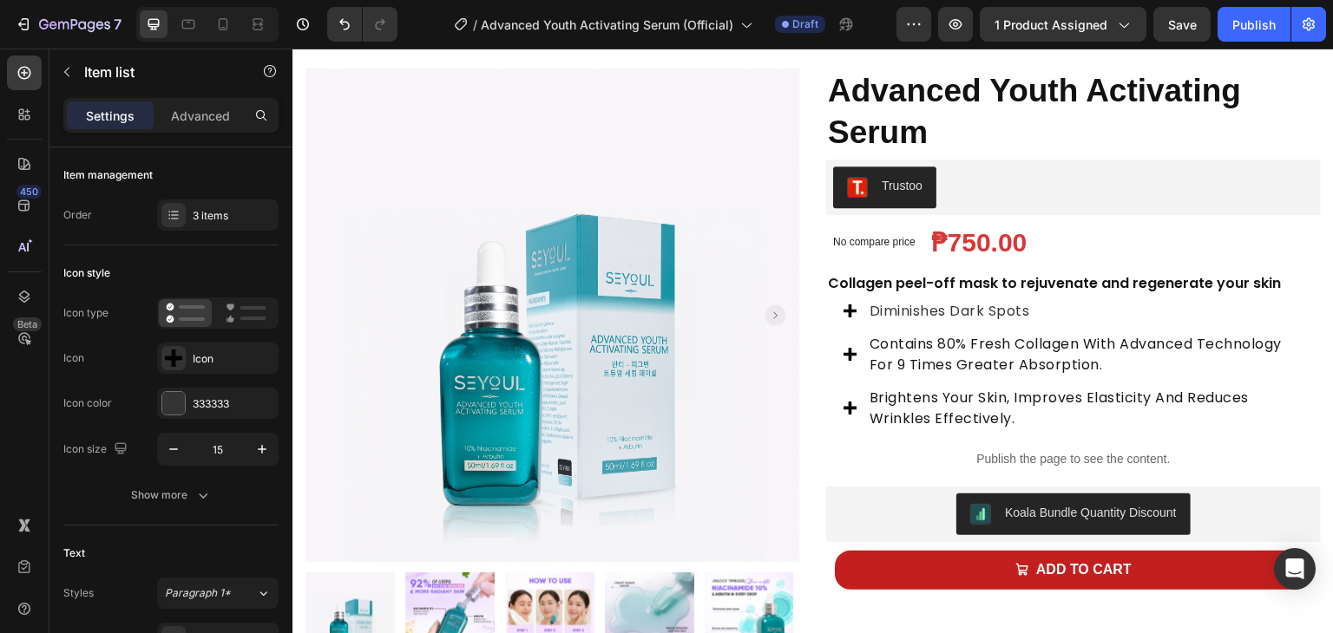
click at [882, 308] on span "Diminishes dark spots" at bounding box center [949, 311] width 161 height 20
click at [870, 309] on span "Diminishes dark spots" at bounding box center [949, 311] width 161 height 20
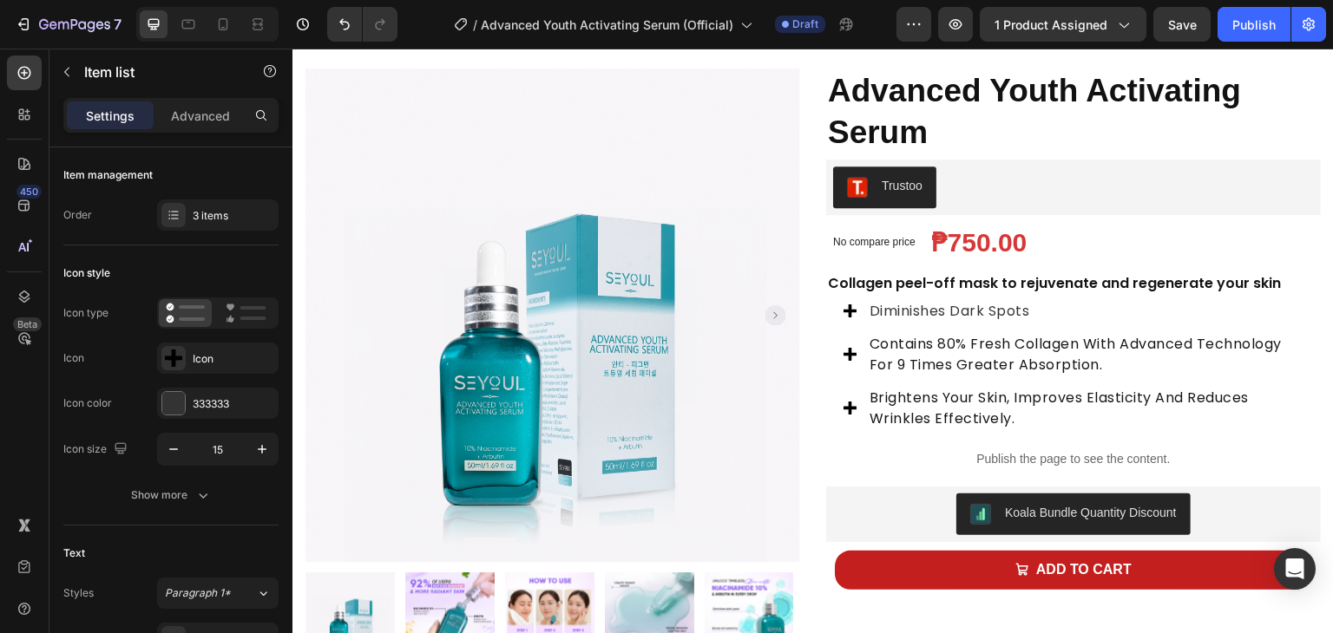
drag, startPoint x: 863, startPoint y: 307, endPoint x: 1030, endPoint y: 309, distance: 166.6
drag, startPoint x: 967, startPoint y: 305, endPoint x: 1081, endPoint y: 250, distance: 126.1
click at [1081, 250] on div "No compare price Product Price ₱750.00 Product Price Product Price Row" at bounding box center [1073, 247] width 495 height 46
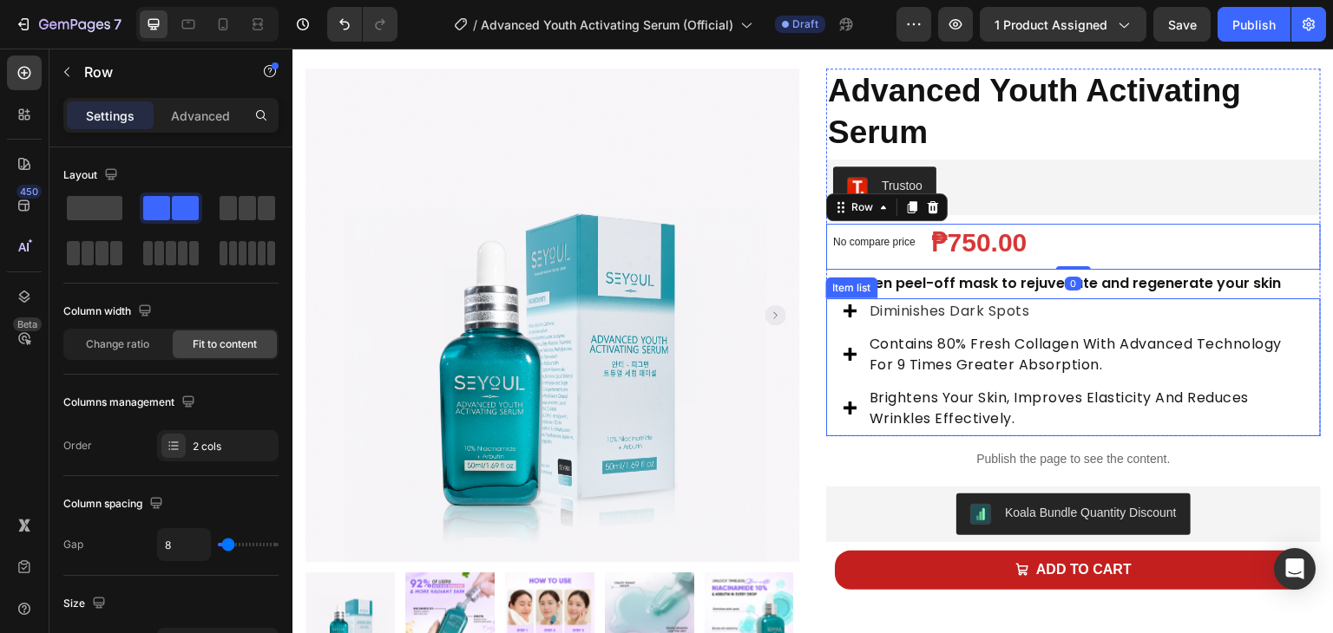
click at [1016, 309] on span "Diminishes dark spots" at bounding box center [949, 311] width 161 height 20
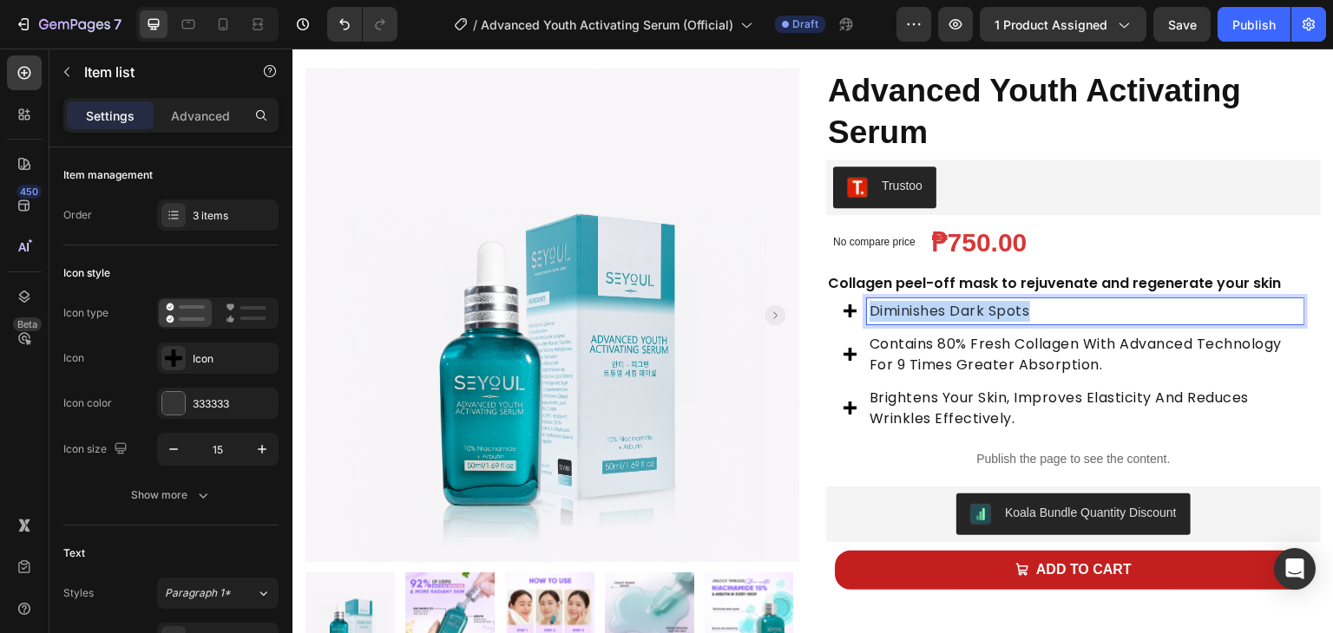
drag, startPoint x: 1036, startPoint y: 312, endPoint x: 864, endPoint y: 307, distance: 171.9
click at [869, 307] on p "Diminishes dark spots" at bounding box center [1084, 311] width 431 height 21
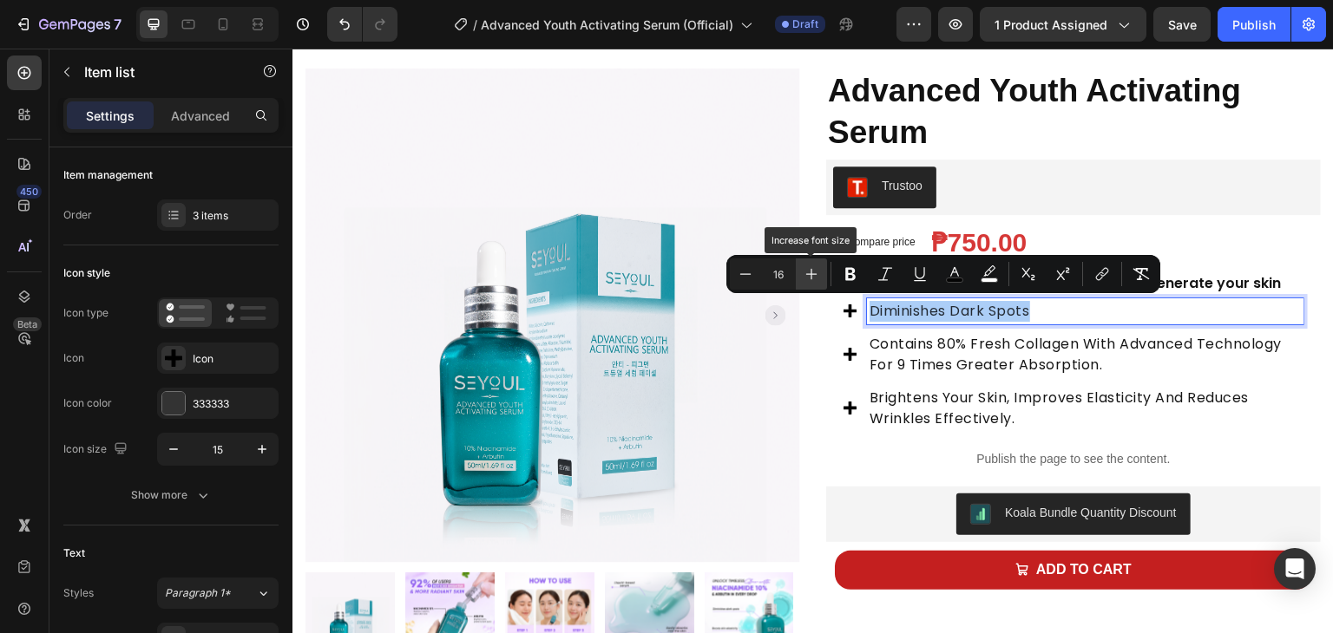
click at [798, 268] on button "Plus" at bounding box center [811, 274] width 31 height 31
type input "17"
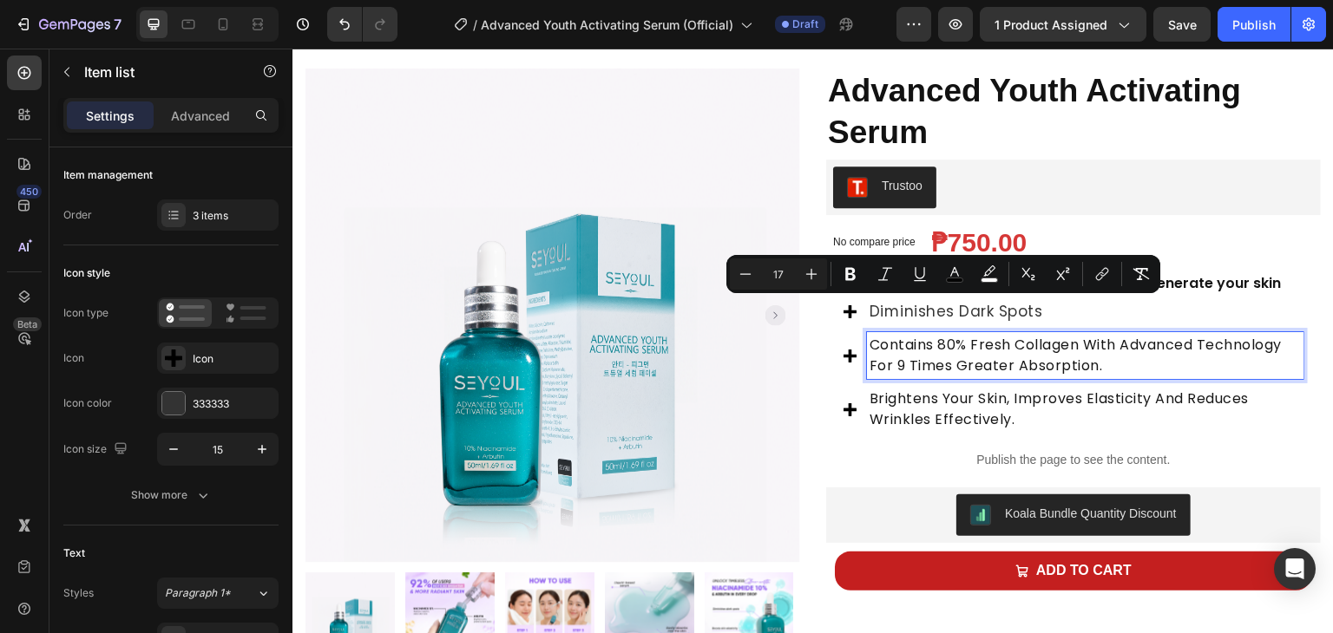
click at [902, 345] on span "contains 80% fresh collagen with advanced technology for 9 times greater absorp…" at bounding box center [1075, 355] width 412 height 41
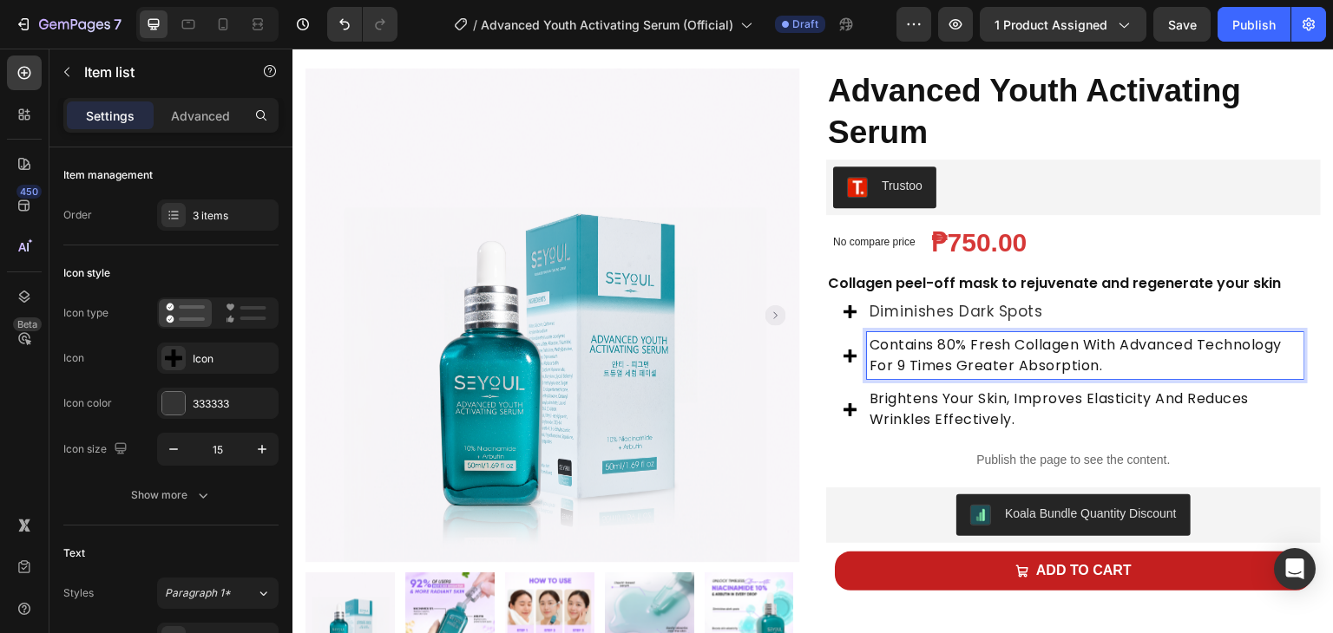
click at [902, 345] on span "contains 80% fresh collagen with advanced technology for 9 times greater absorp…" at bounding box center [1075, 355] width 412 height 41
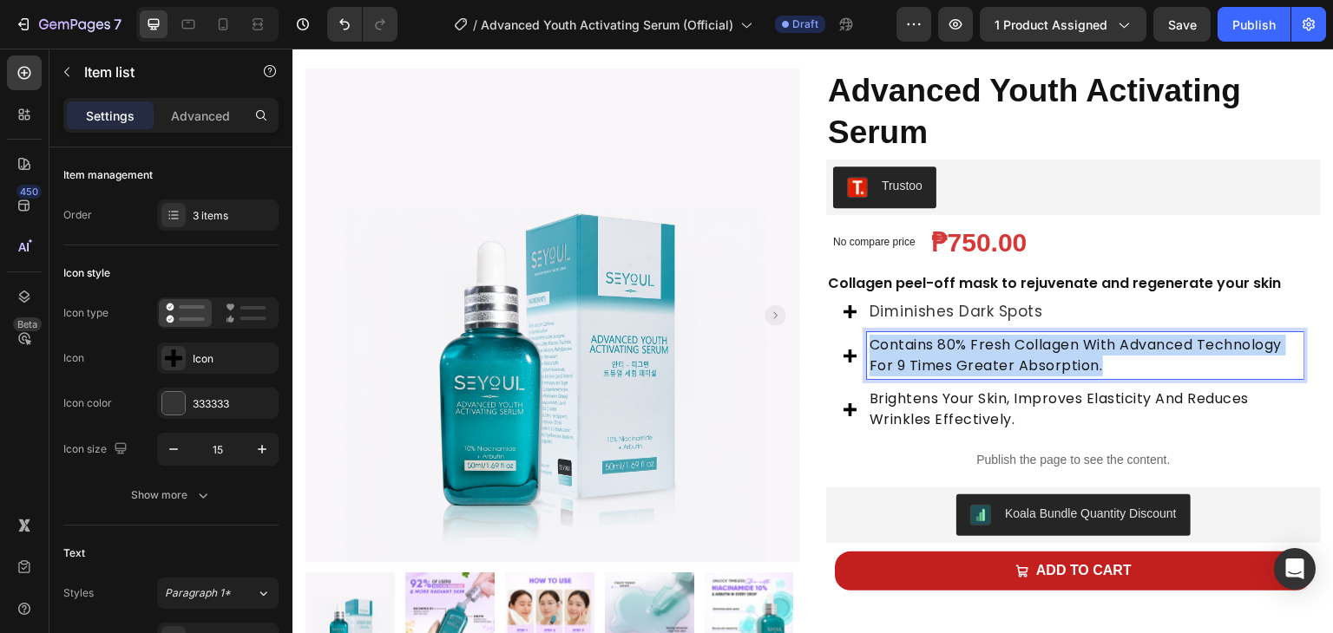
drag, startPoint x: 862, startPoint y: 345, endPoint x: 1139, endPoint y: 375, distance: 278.4
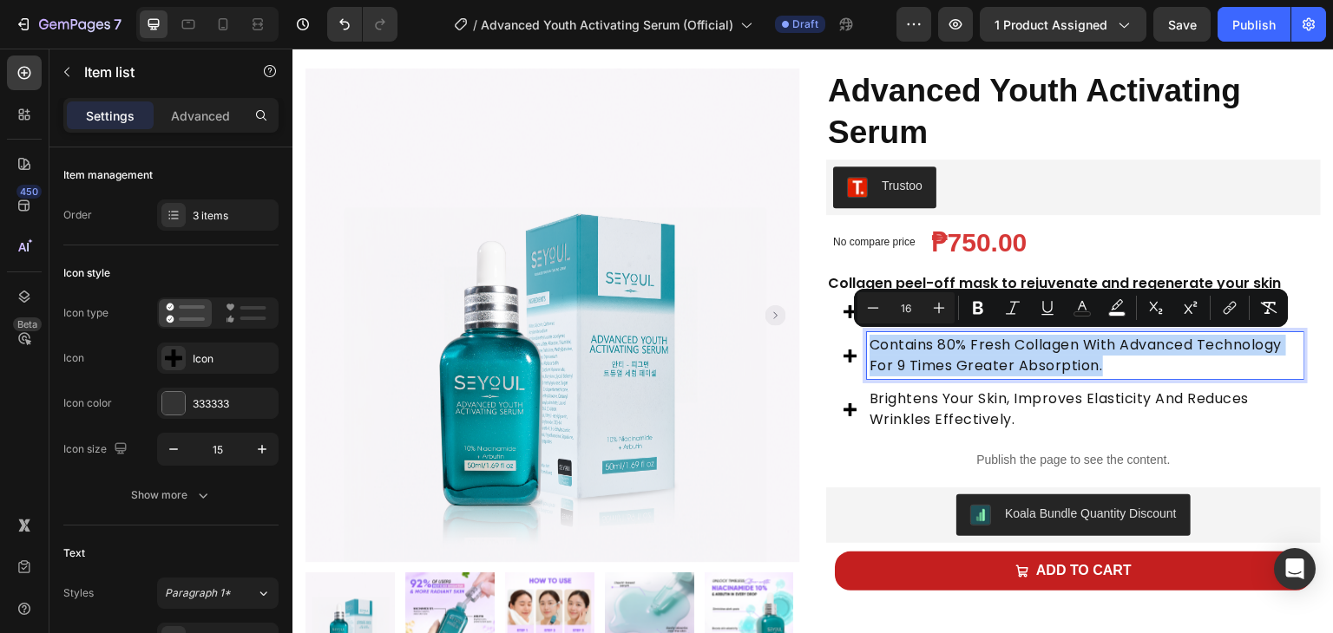
click at [971, 371] on span "contains 80% fresh collagen with advanced technology for 9 times greater absorp…" at bounding box center [1075, 355] width 412 height 41
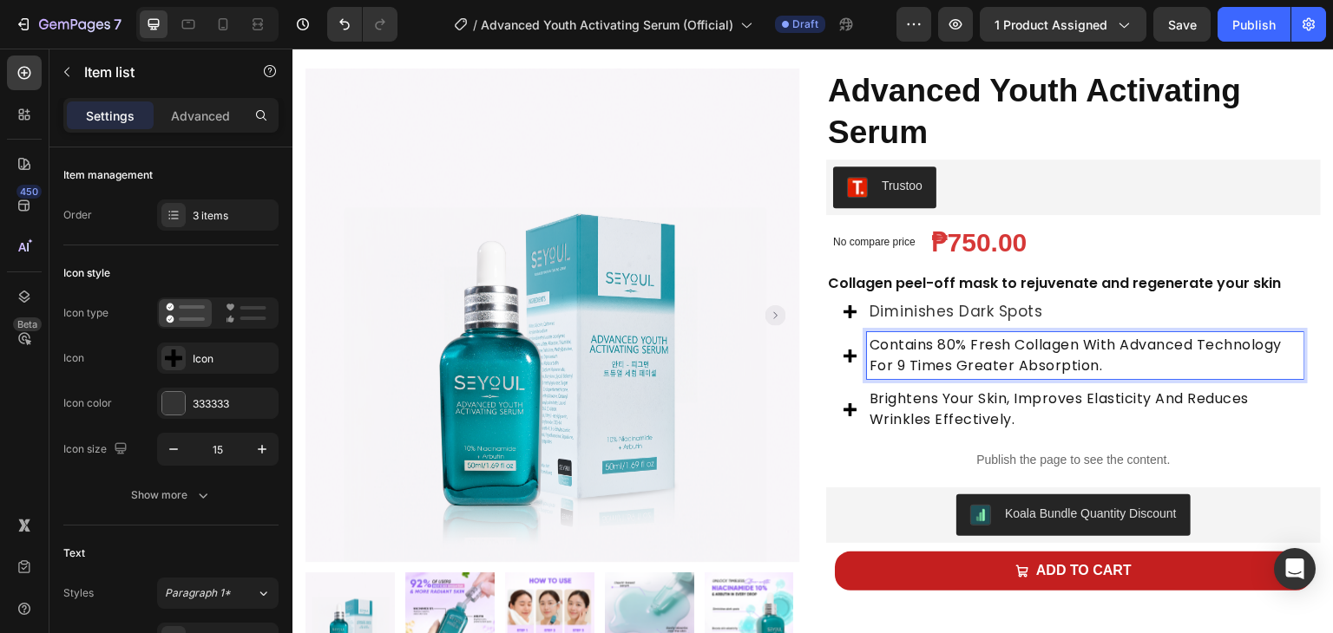
click at [898, 318] on span "Diminishes dark spots" at bounding box center [956, 311] width 174 height 21
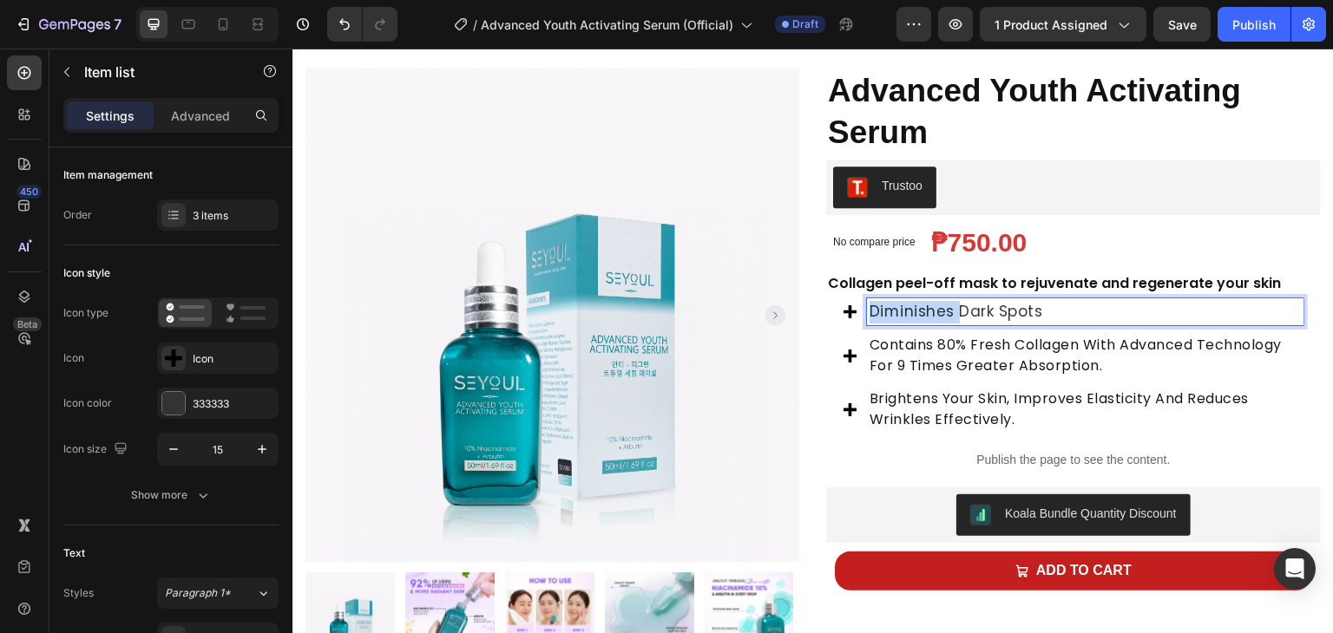
click at [898, 318] on span "Diminishes dark spots" at bounding box center [956, 311] width 174 height 21
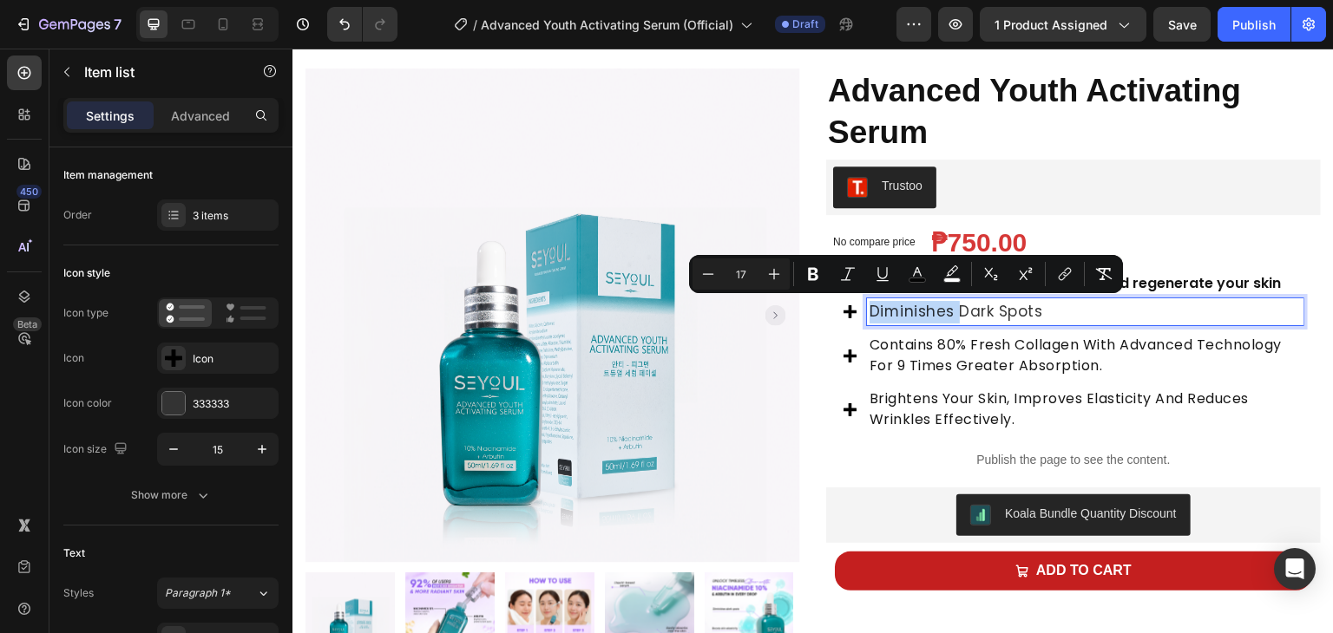
click at [884, 309] on span "Diminishes dark spots" at bounding box center [956, 311] width 174 height 21
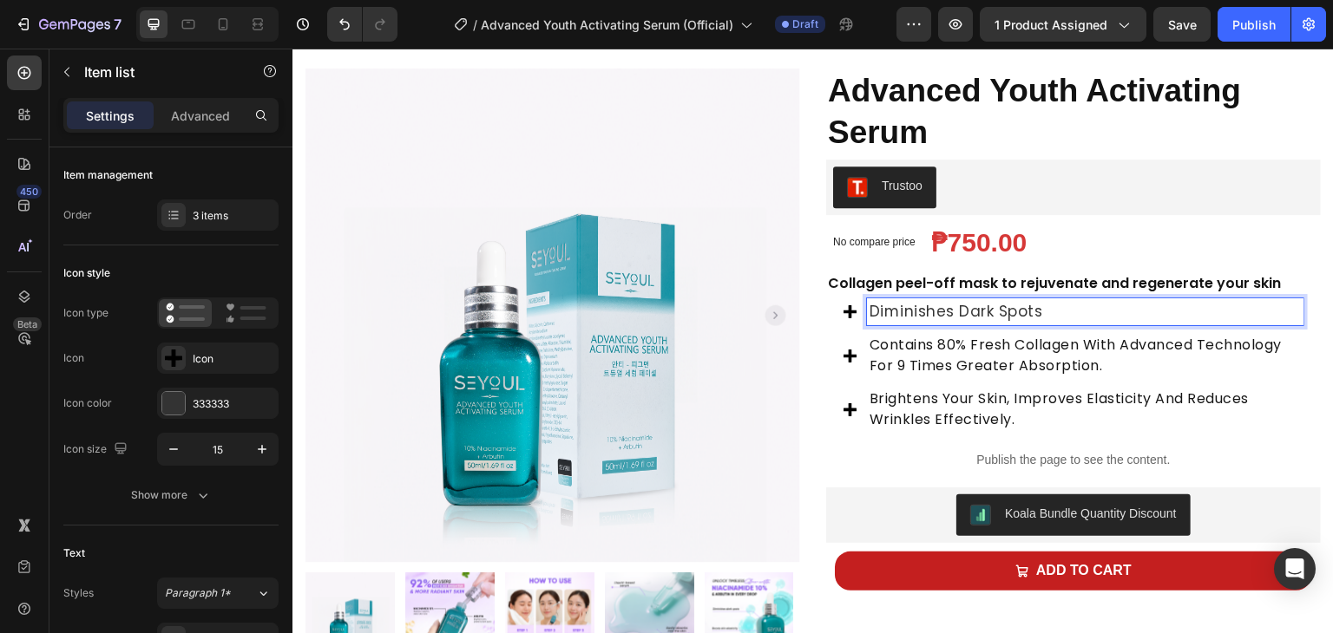
click at [991, 349] on span "contains 80% fresh collagen with advanced technology for 9 times greater absorp…" at bounding box center [1075, 355] width 412 height 41
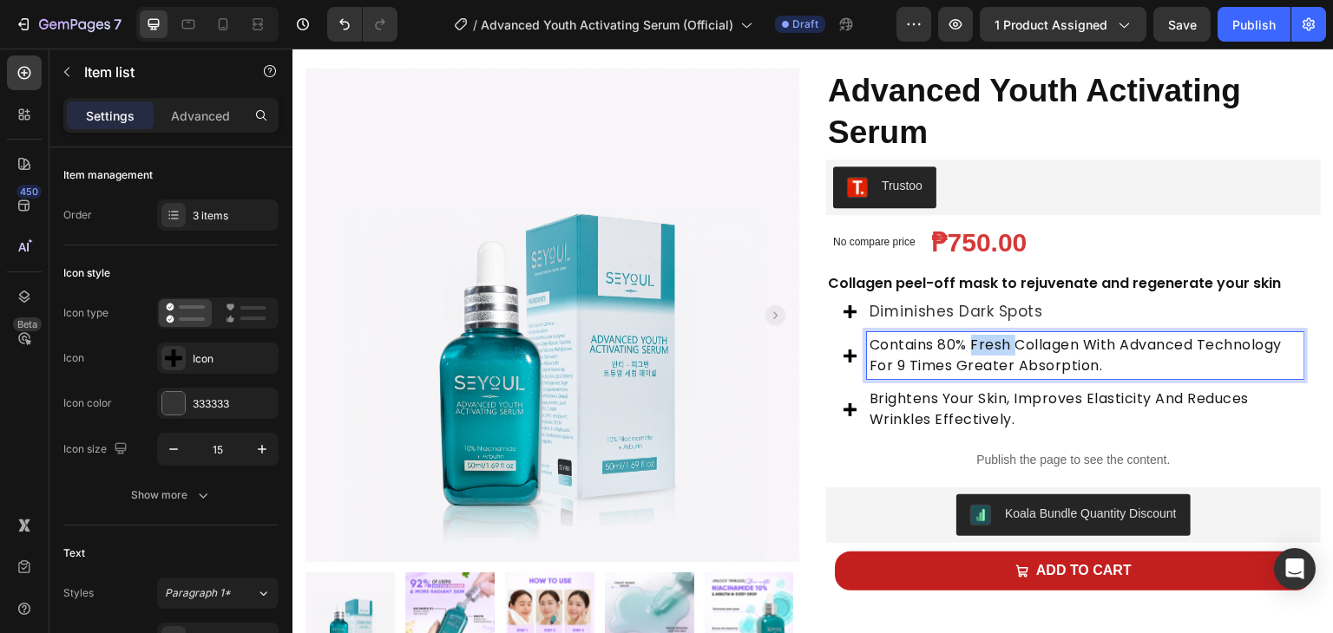
click at [991, 349] on span "contains 80% fresh collagen with advanced technology for 9 times greater absorp…" at bounding box center [1075, 355] width 412 height 41
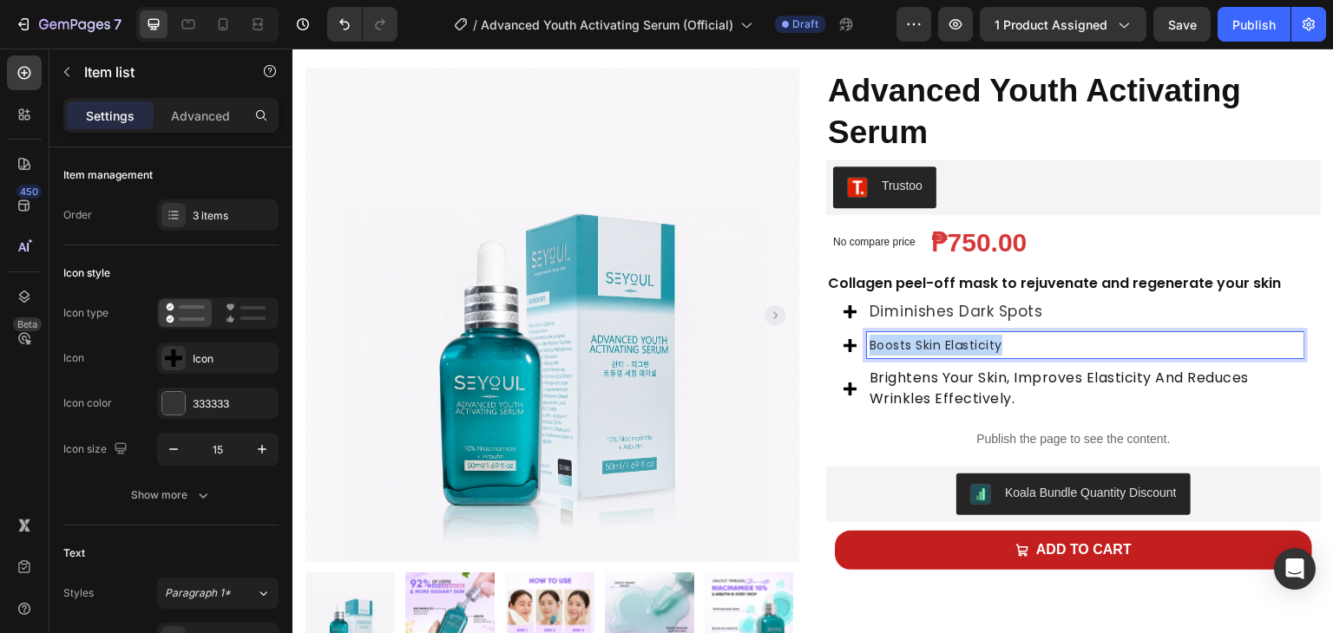
drag, startPoint x: 1027, startPoint y: 349, endPoint x: 866, endPoint y: 351, distance: 161.4
click at [869, 351] on p "Boosts skin elasticity" at bounding box center [1084, 345] width 431 height 21
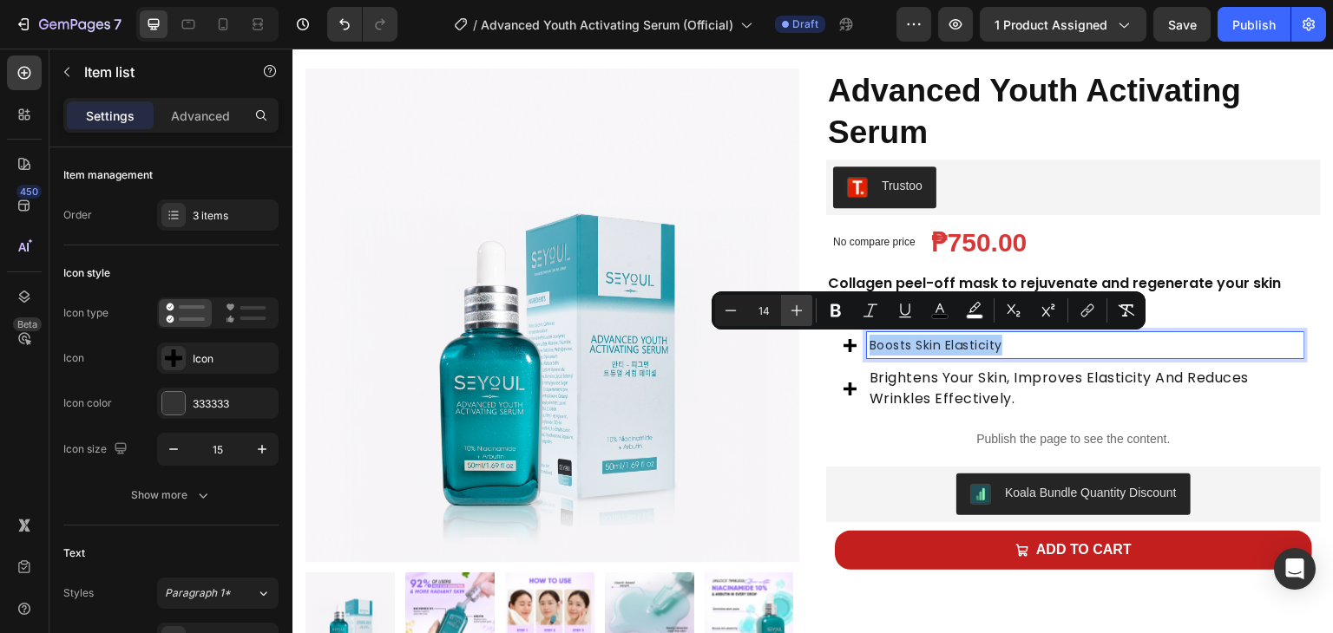
click at [797, 308] on icon "Editor contextual toolbar" at bounding box center [796, 310] width 11 height 11
type input "17"
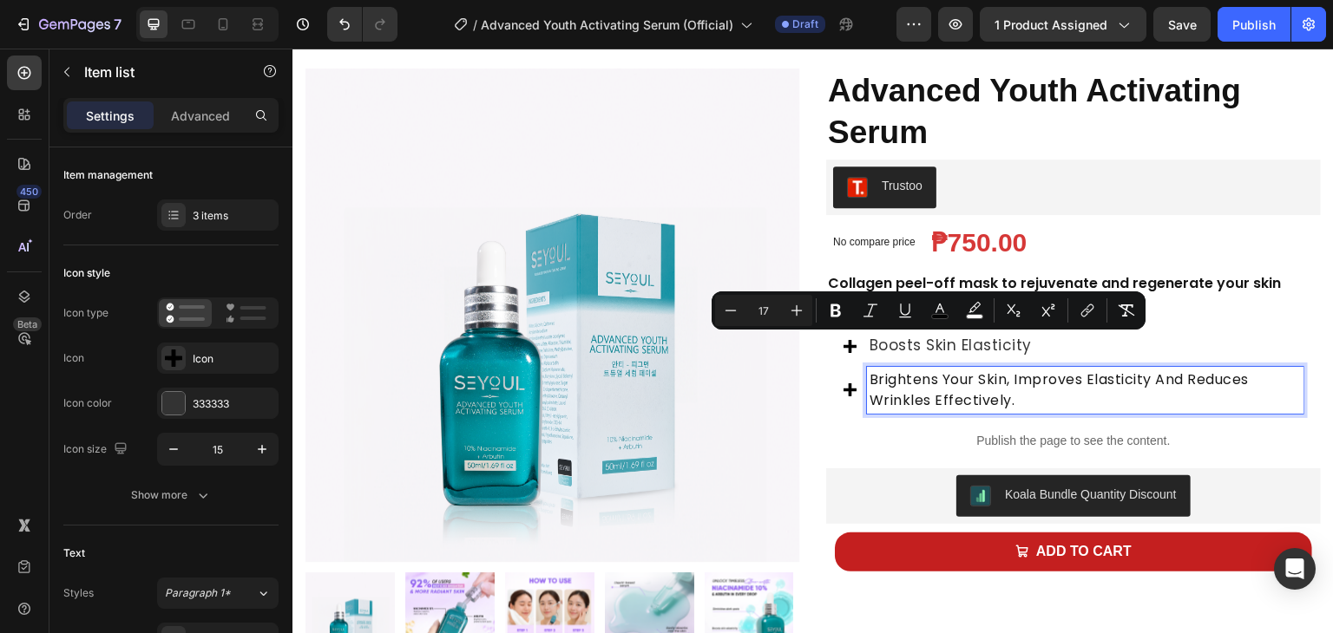
click at [894, 394] on span "brightens your skin, improves elasticity and reduces wrinkles effectively." at bounding box center [1058, 390] width 379 height 41
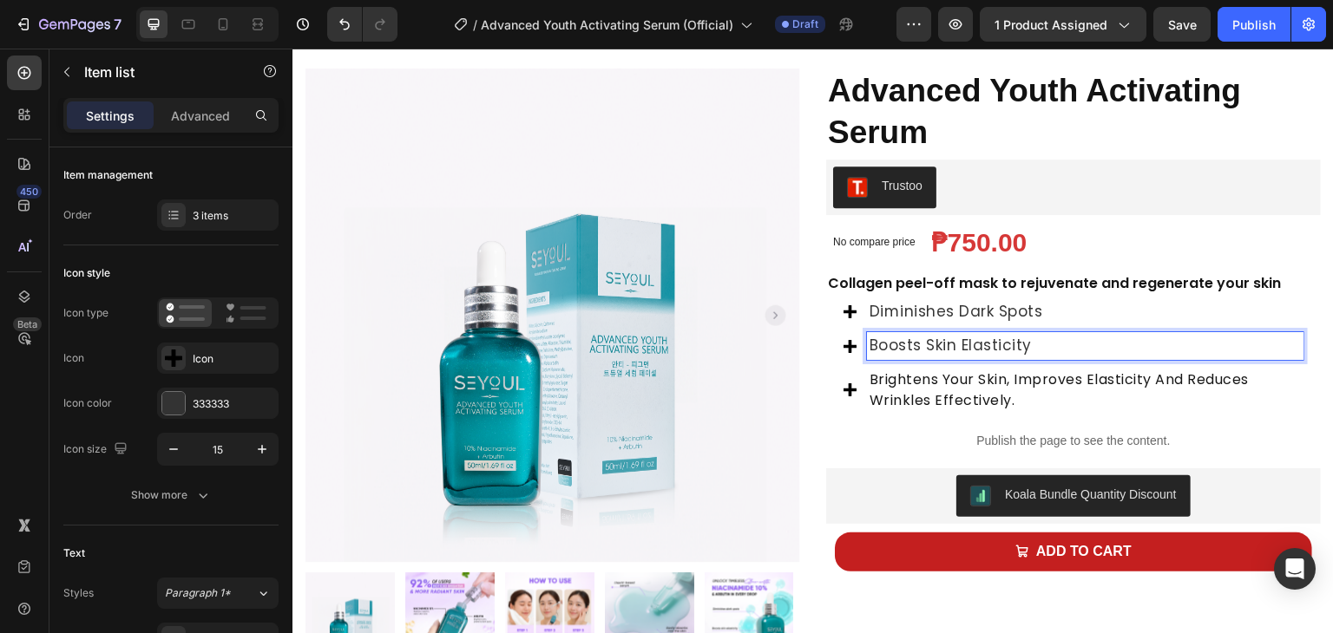
click at [999, 342] on span "Boosts skin elasticity" at bounding box center [950, 345] width 162 height 21
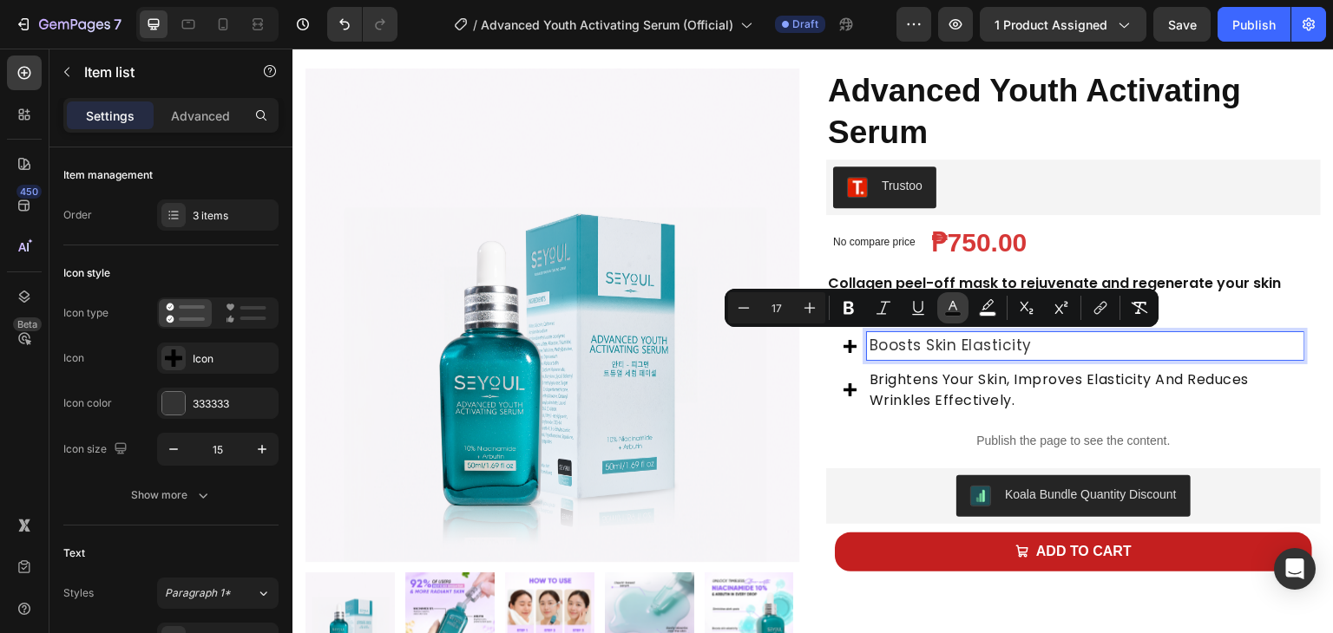
click at [948, 305] on icon "Editor contextual toolbar" at bounding box center [952, 307] width 17 height 17
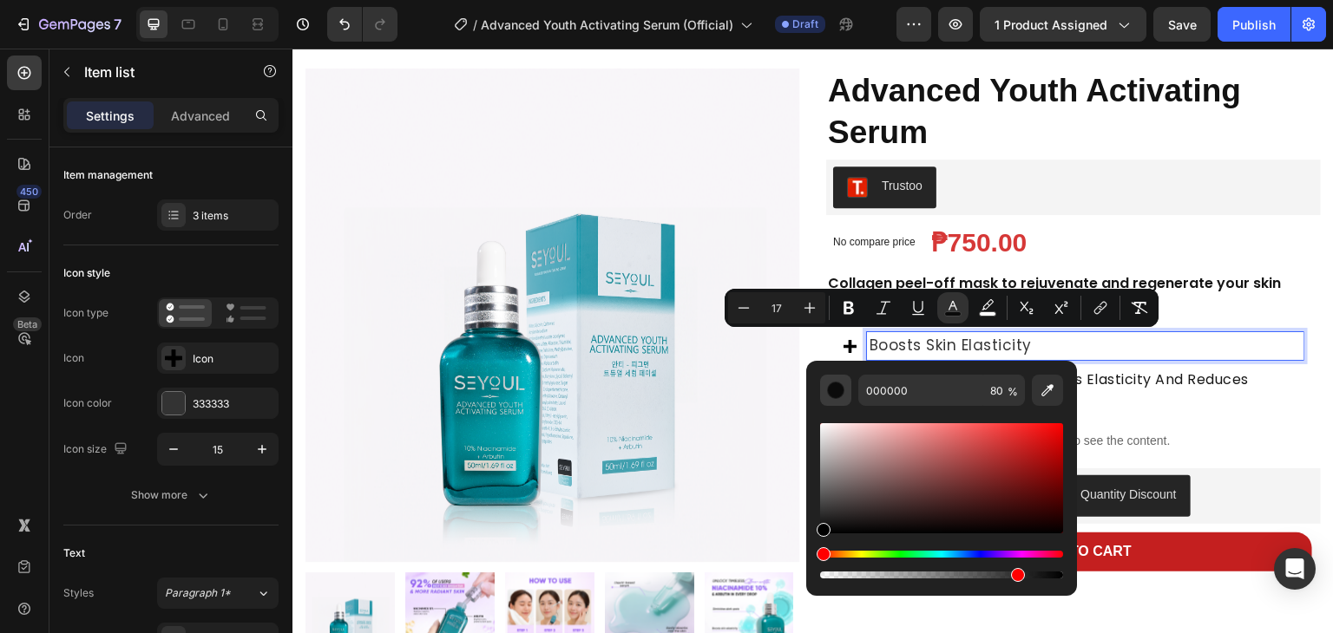
click at [840, 389] on div "Editor contextual toolbar" at bounding box center [835, 390] width 17 height 17
click at [1085, 346] on p "Boosts skin elasticity" at bounding box center [1084, 346] width 431 height 23
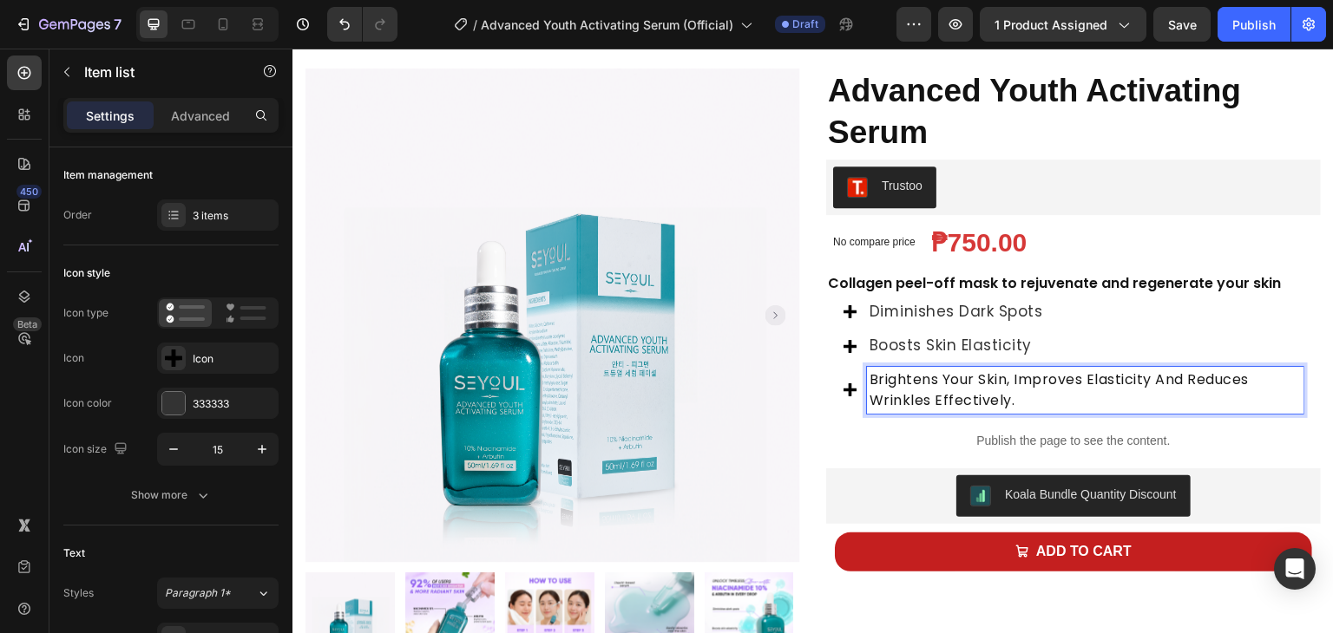
click at [919, 397] on span "brightens your skin, improves elasticity and reduces wrinkles effectively." at bounding box center [1058, 390] width 379 height 41
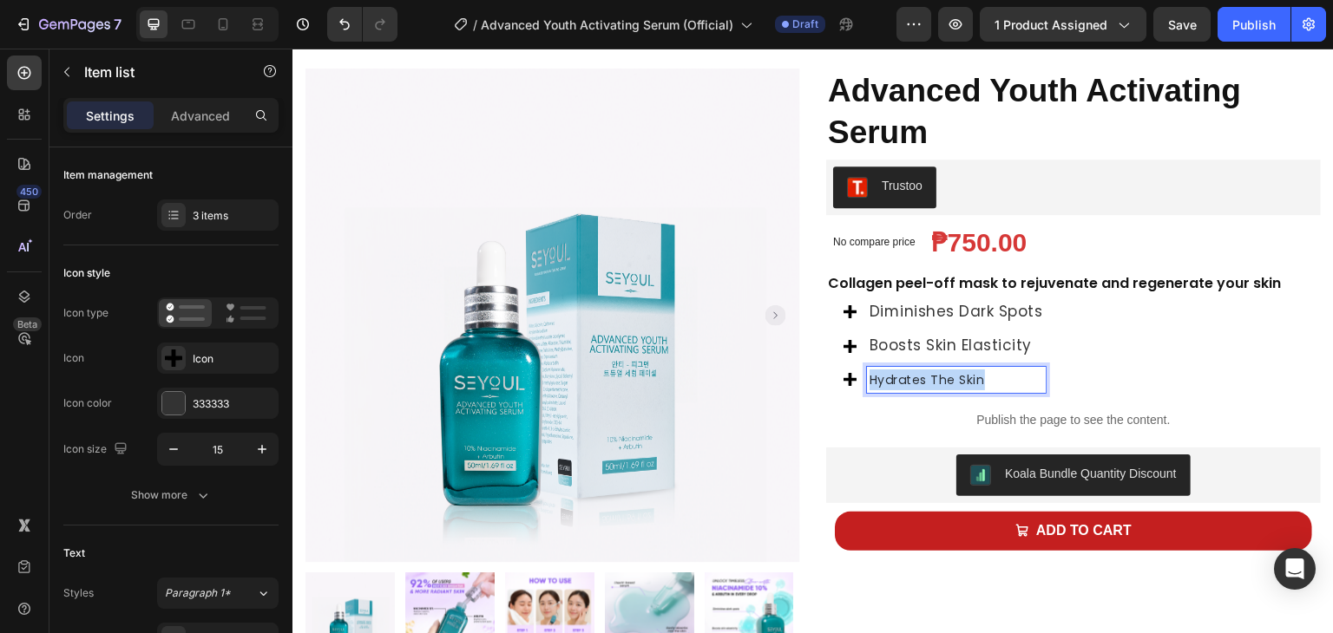
drag, startPoint x: 862, startPoint y: 376, endPoint x: 983, endPoint y: 380, distance: 121.6
click at [983, 380] on div "Hydrates the skin" at bounding box center [956, 380] width 179 height 26
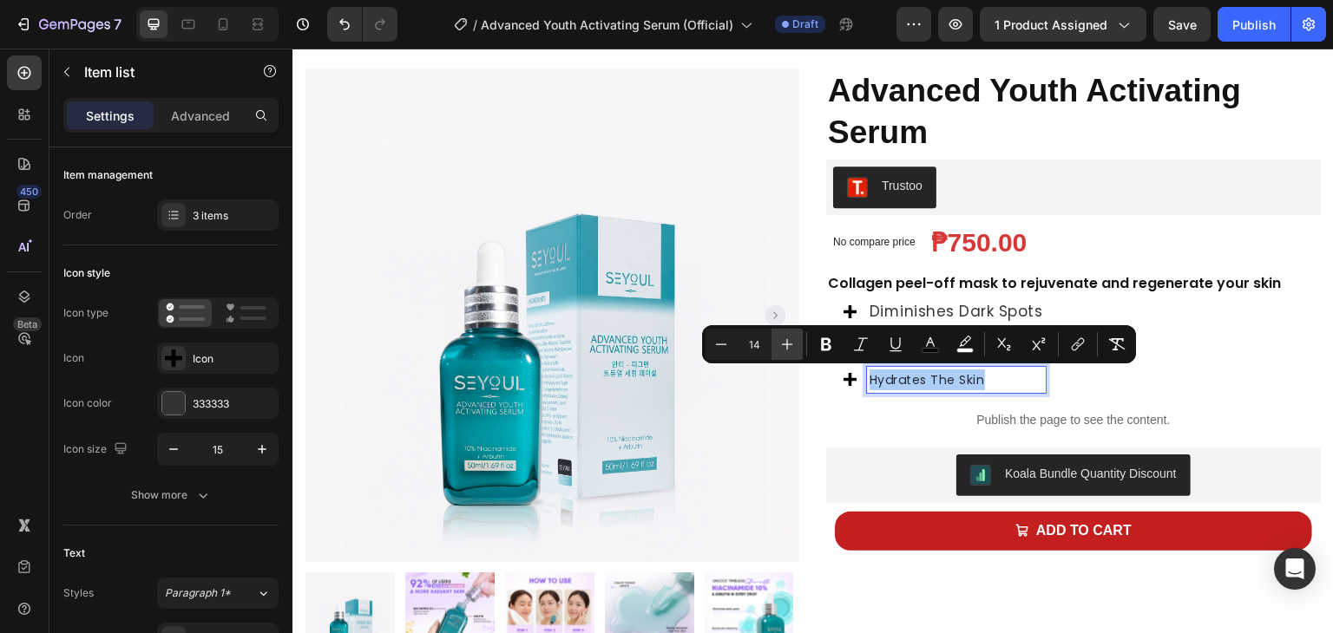
click at [778, 343] on icon "Editor contextual toolbar" at bounding box center [786, 344] width 17 height 17
type input "17"
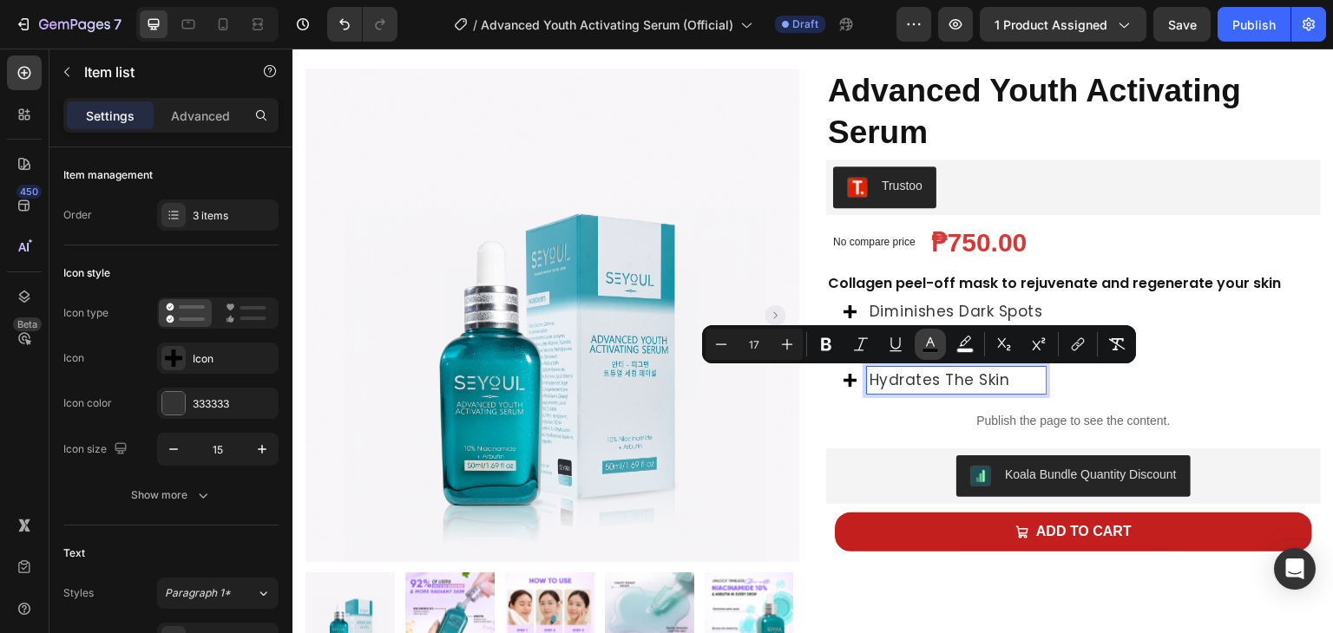
click at [928, 342] on icon "Editor contextual toolbar" at bounding box center [930, 343] width 9 height 10
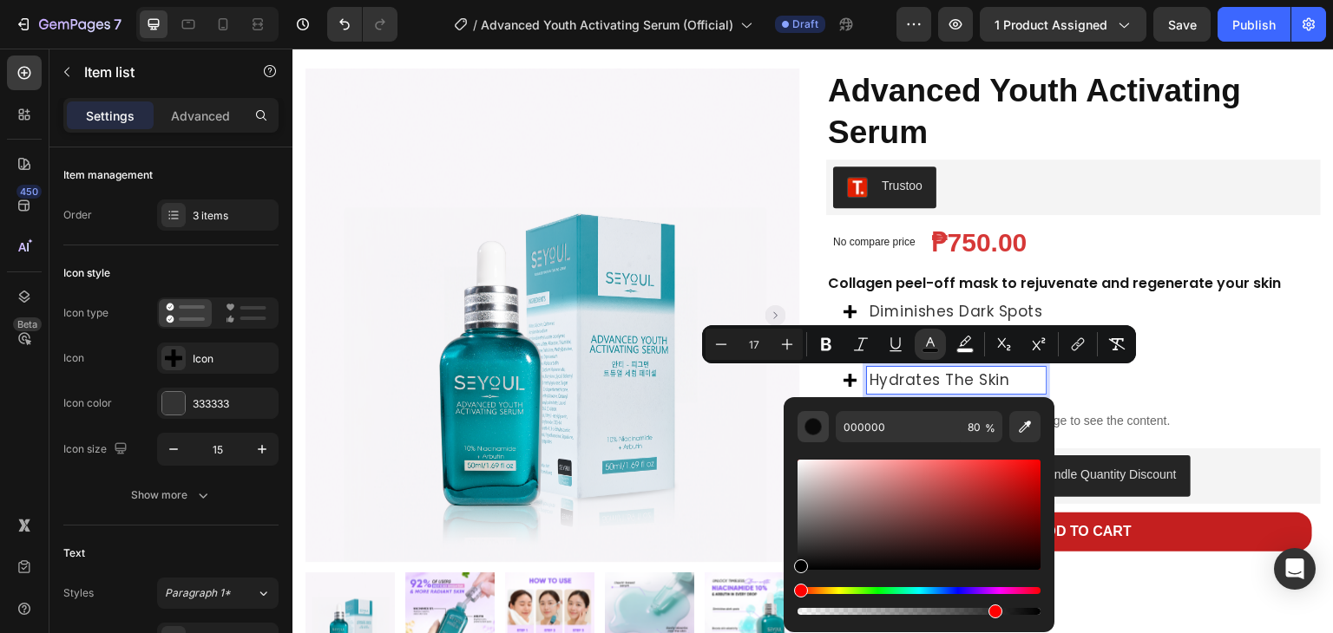
click at [819, 431] on div "Editor contextual toolbar" at bounding box center [812, 426] width 17 height 17
click at [1092, 380] on div "Diminishes dark spots Boosts skin elasticity Hydrates the skin" at bounding box center [1073, 348] width 495 height 101
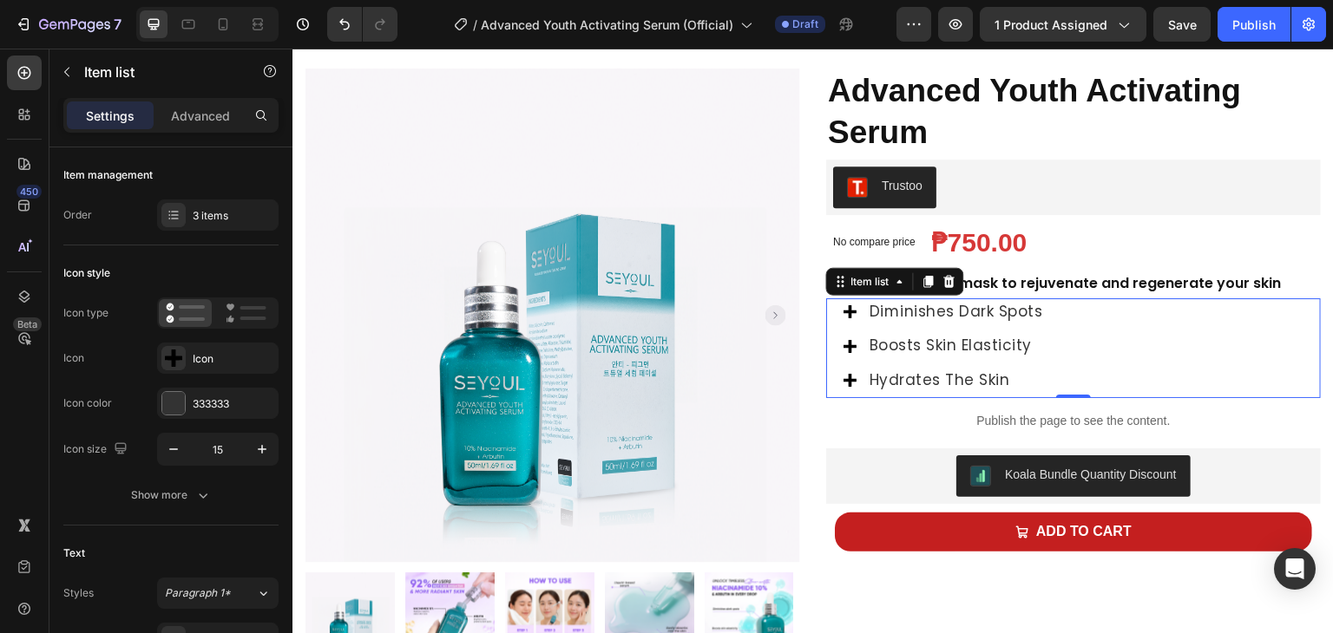
click at [1092, 380] on div "Diminishes dark spots Boosts skin elasticity Hydrates the skin" at bounding box center [1073, 348] width 495 height 101
click at [1068, 351] on div "Diminishes dark spots Boosts skin elasticity Hydrates the skin" at bounding box center [1073, 348] width 495 height 101
click at [1065, 288] on strong "Collagen peel-off mask to rejuvenate and regenerate your skin" at bounding box center [1054, 283] width 453 height 20
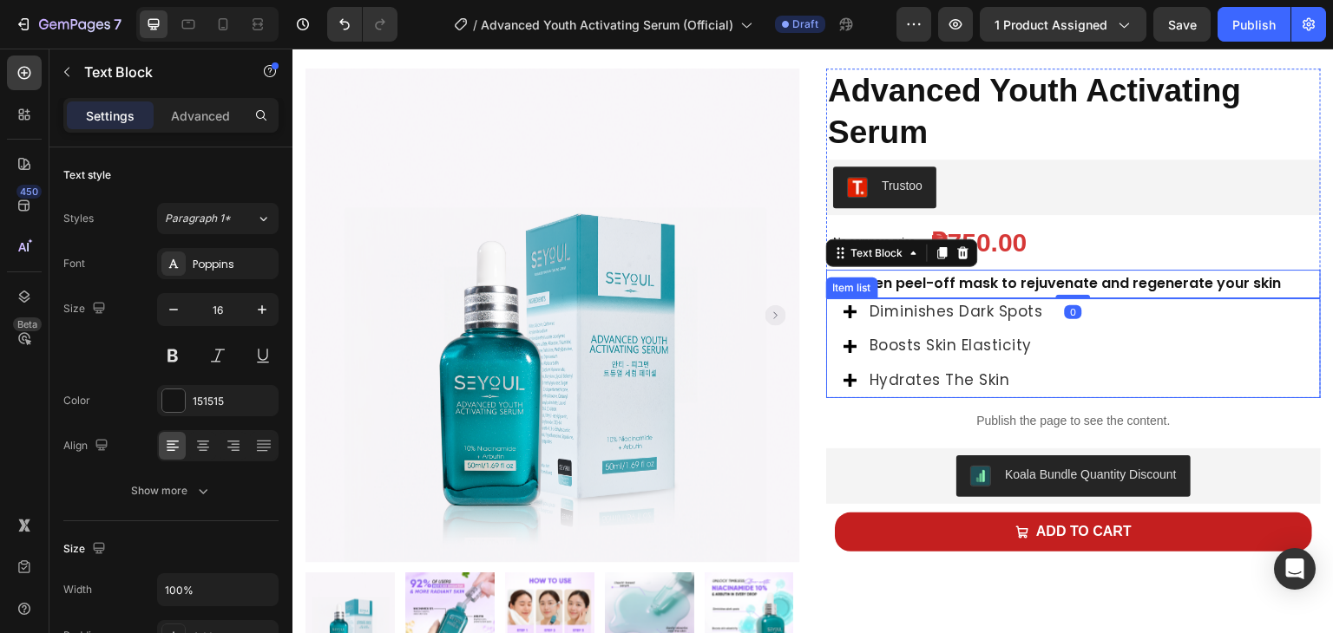
click at [1047, 325] on div "Diminishes dark spots Boosts skin elasticity Hydrates the skin" at bounding box center [1073, 348] width 495 height 101
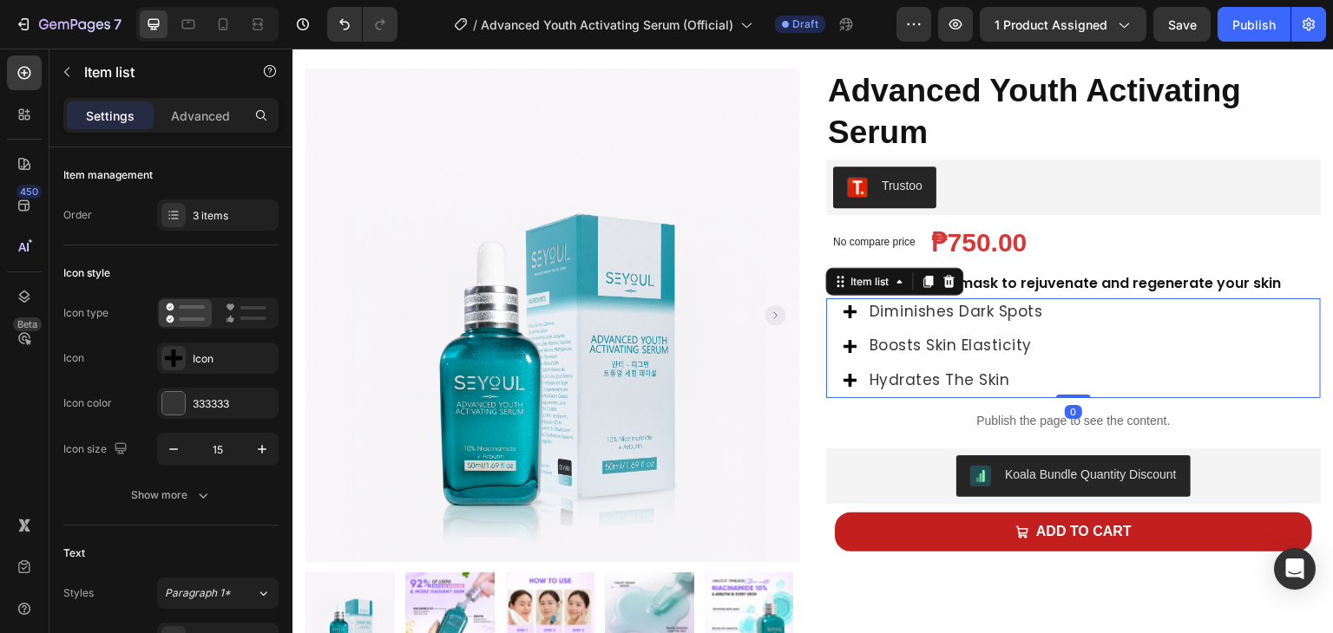
click at [999, 328] on div "Diminishes dark spots Boosts skin elasticity Hydrates the skin" at bounding box center [944, 346] width 202 height 96
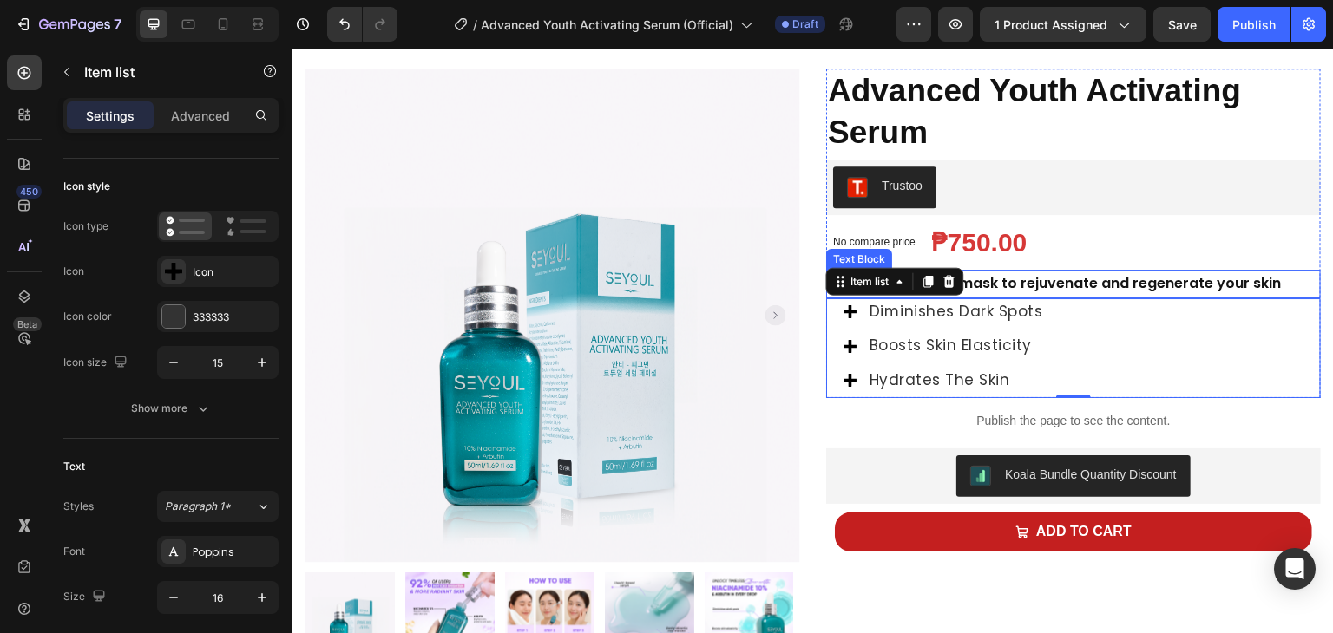
click at [1030, 283] on strong "Collagen peel-off mask to rejuvenate and regenerate your skin" at bounding box center [1054, 283] width 453 height 20
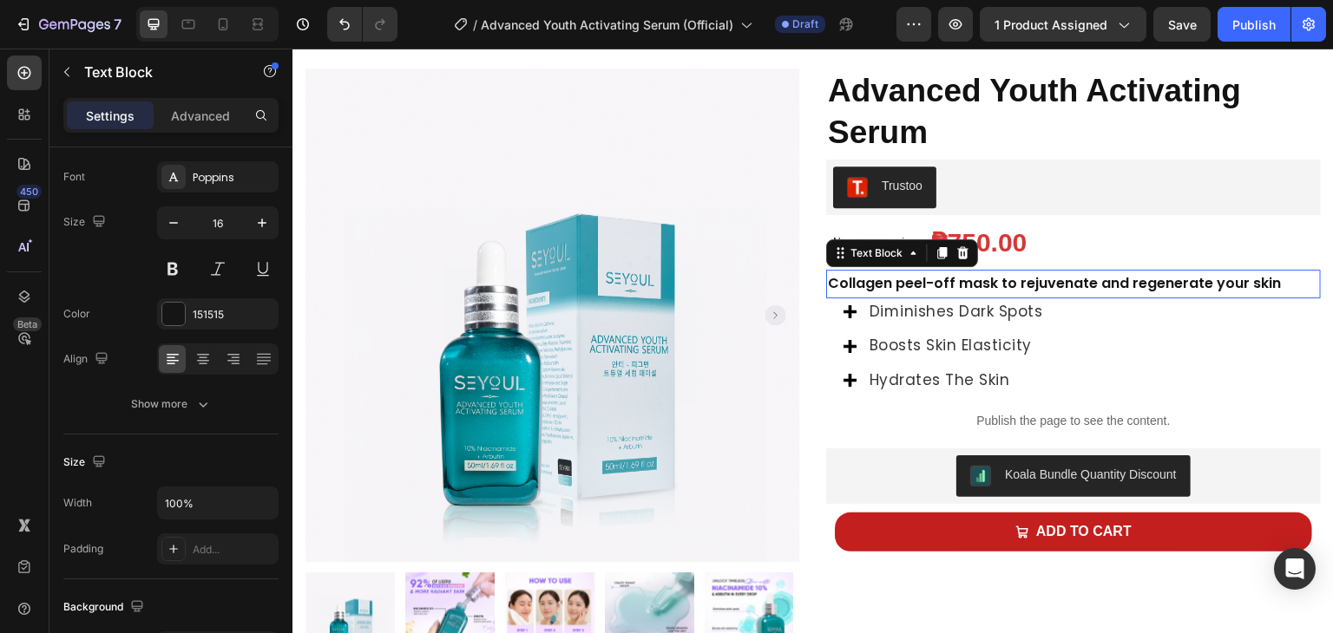
click at [1030, 283] on strong "Collagen peel-off mask to rejuvenate and regenerate your skin" at bounding box center [1054, 283] width 453 height 20
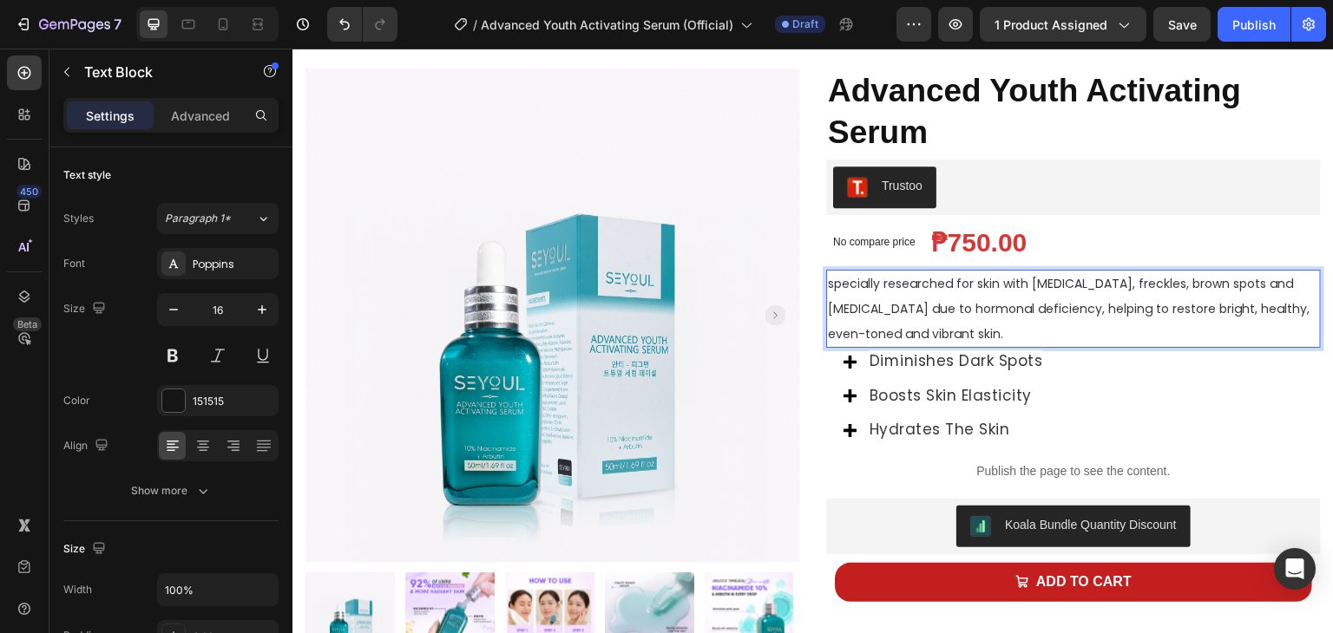
click at [830, 293] on p "specially researched for skin with melasma, freckles, brown spots and dryness d…" at bounding box center [1073, 309] width 491 height 75
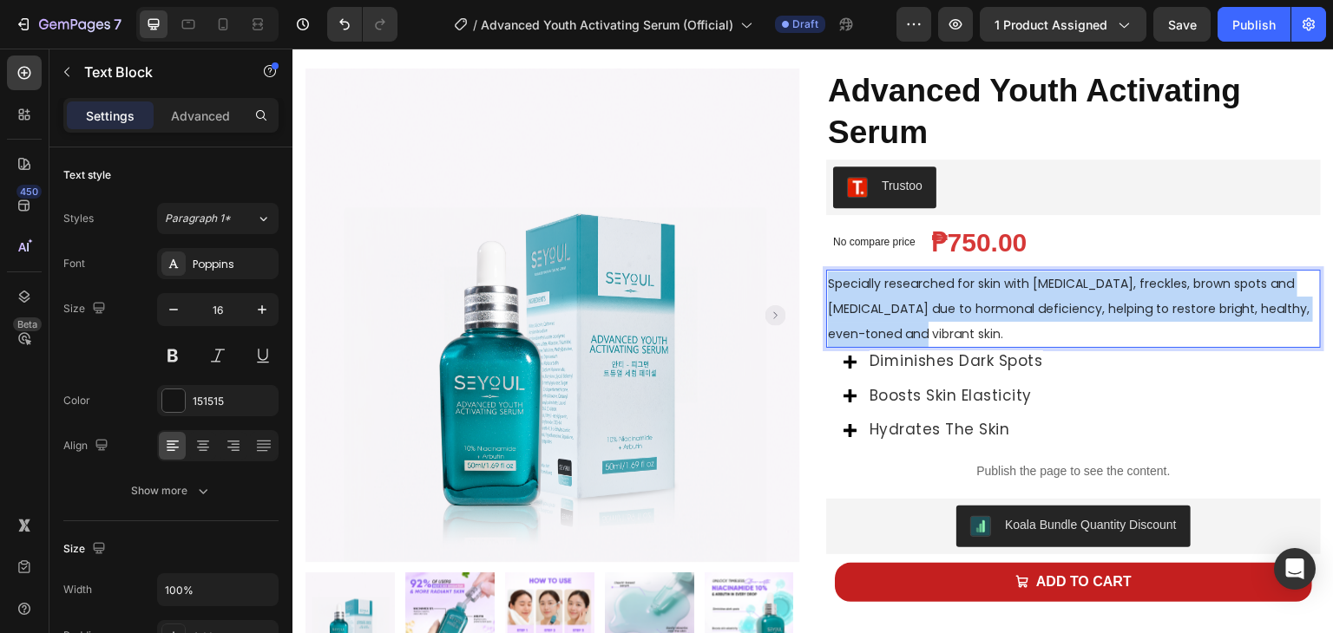
drag, startPoint x: 820, startPoint y: 278, endPoint x: 899, endPoint y: 336, distance: 98.1
click at [899, 336] on div "Specially researched for skin with [MEDICAL_DATA], freckles, brown spots and [M…" at bounding box center [1073, 309] width 495 height 78
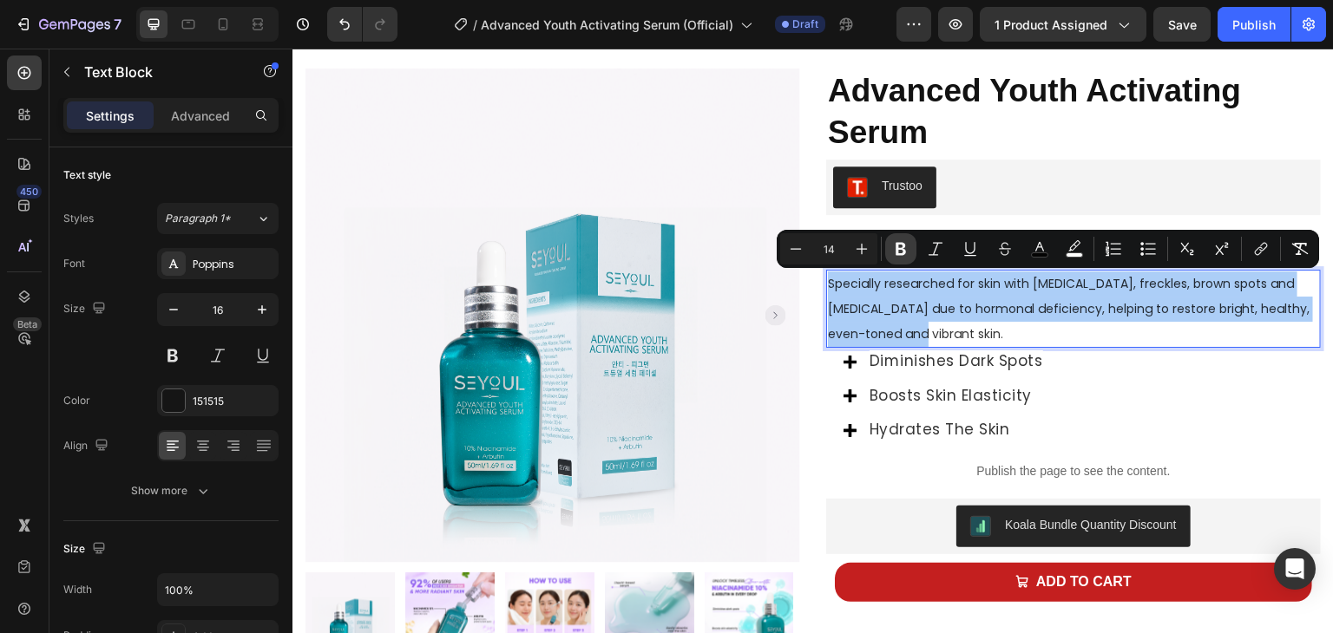
click at [899, 248] on icon "Editor contextual toolbar" at bounding box center [900, 249] width 10 height 13
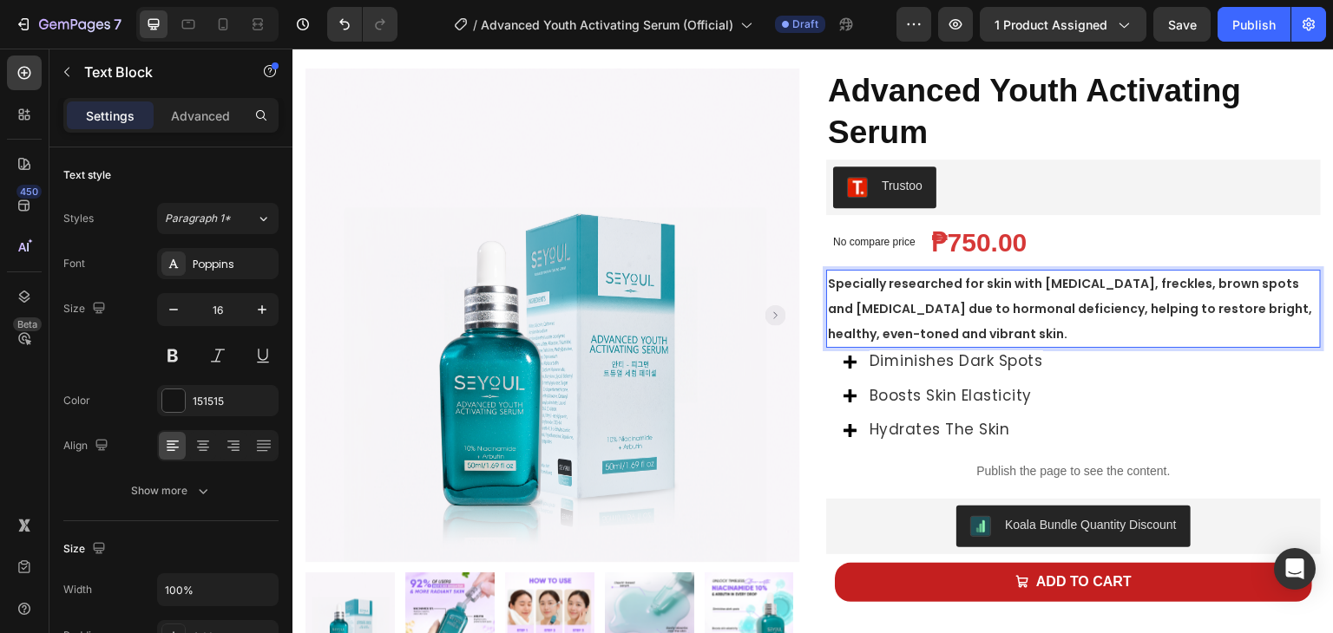
click at [866, 300] on p "Specially researched for skin with [MEDICAL_DATA], freckles, brown spots and [M…" at bounding box center [1073, 309] width 491 height 75
click at [856, 294] on p "Specially researched for skin with [MEDICAL_DATA], freckles, brown spots and [M…" at bounding box center [1073, 309] width 491 height 75
click at [828, 283] on strong "Specially researched for skin with [MEDICAL_DATA], freckles, brown spots and [M…" at bounding box center [1070, 309] width 484 height 68
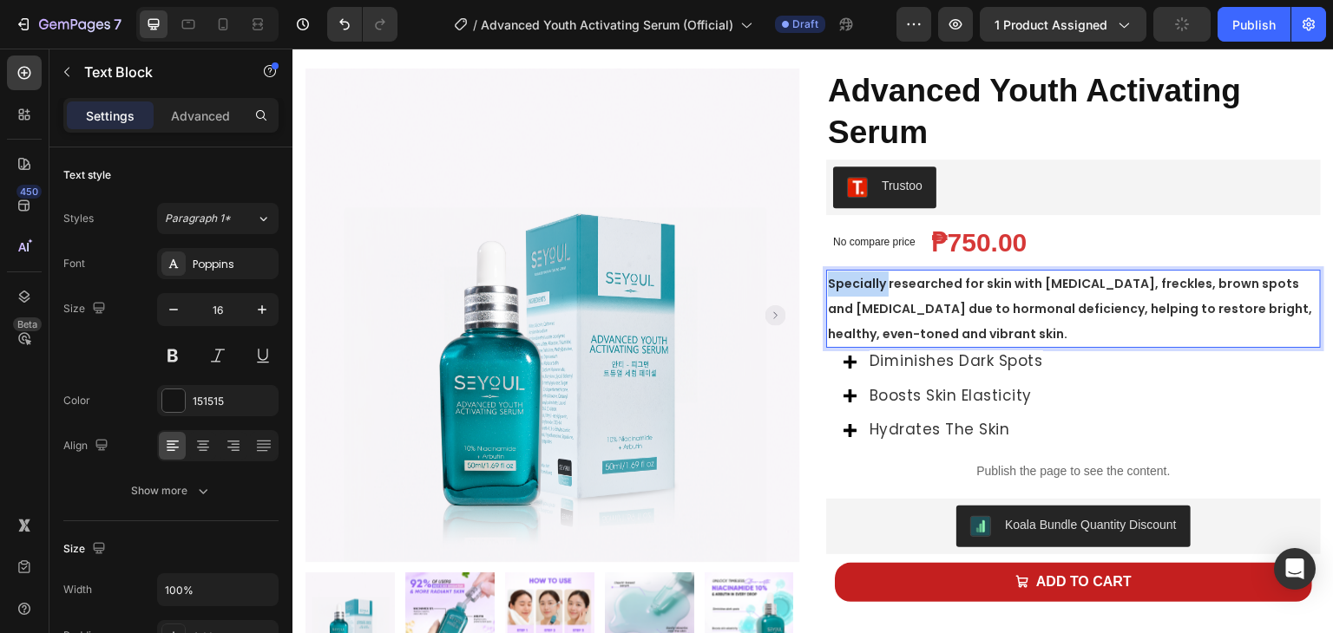
click at [828, 283] on strong "Specially researched for skin with [MEDICAL_DATA], freckles, brown spots and [M…" at bounding box center [1070, 309] width 484 height 68
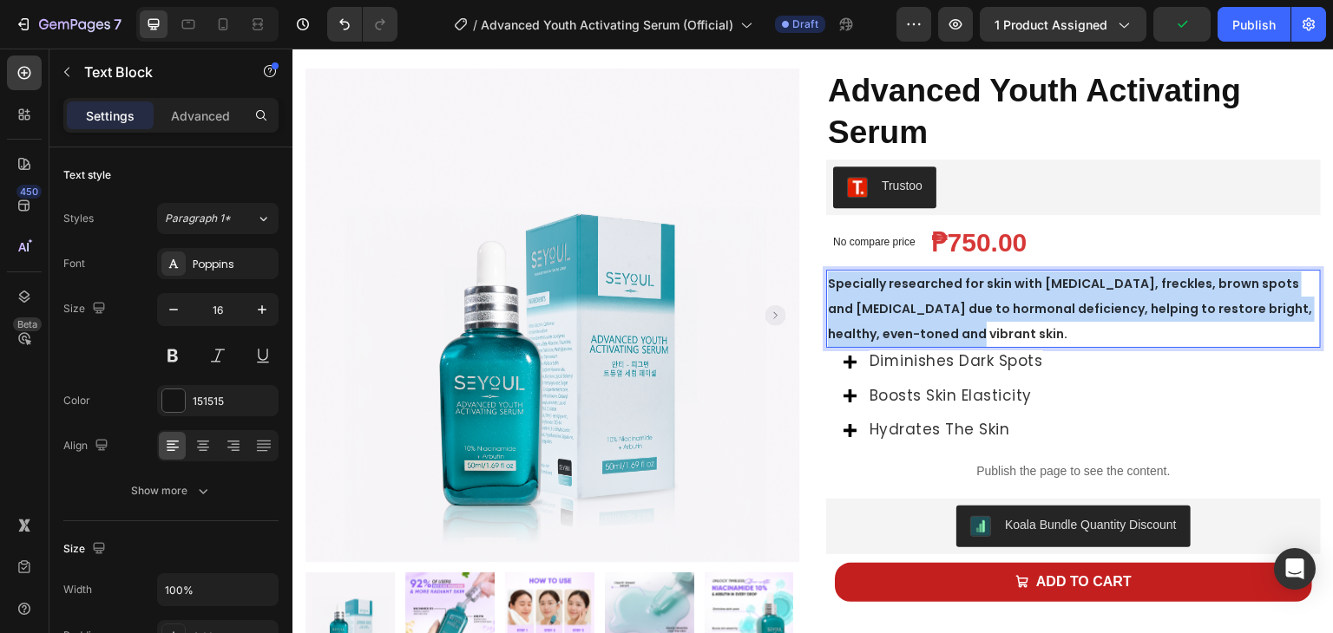
drag, startPoint x: 823, startPoint y: 283, endPoint x: 961, endPoint y: 325, distance: 144.9
click at [961, 325] on p "Specially researched for skin with [MEDICAL_DATA], freckles, brown spots and [M…" at bounding box center [1073, 309] width 491 height 75
click at [907, 290] on strong "Specially researched for skin with [MEDICAL_DATA], freckles, brown spots and [M…" at bounding box center [1070, 309] width 484 height 68
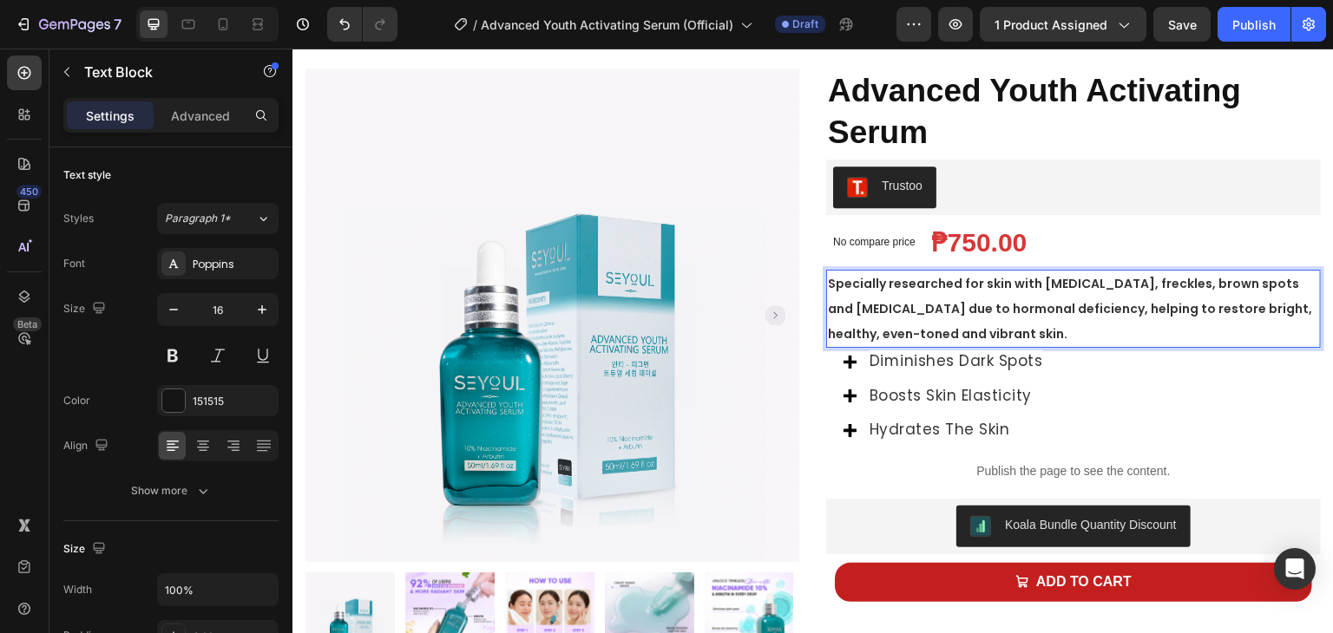
click at [941, 387] on span "Boosts skin elasticity" at bounding box center [950, 395] width 162 height 21
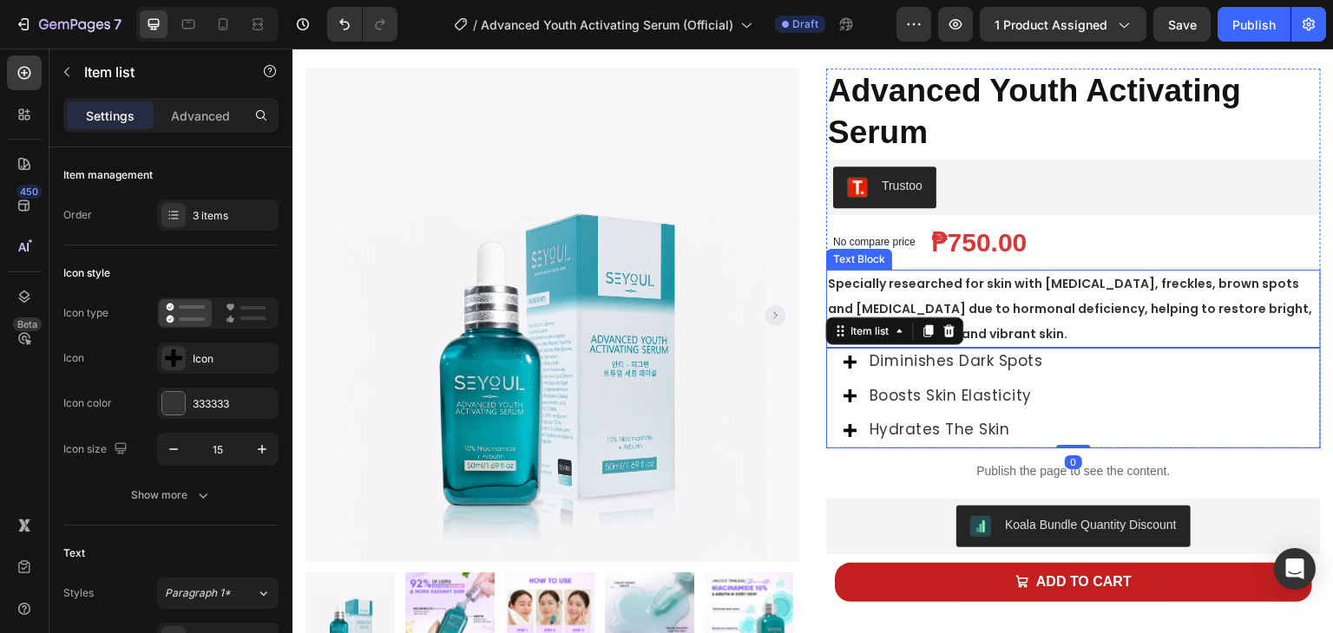
click at [978, 334] on p "Specially researched for skin with [MEDICAL_DATA], freckles, brown spots and [M…" at bounding box center [1073, 309] width 491 height 75
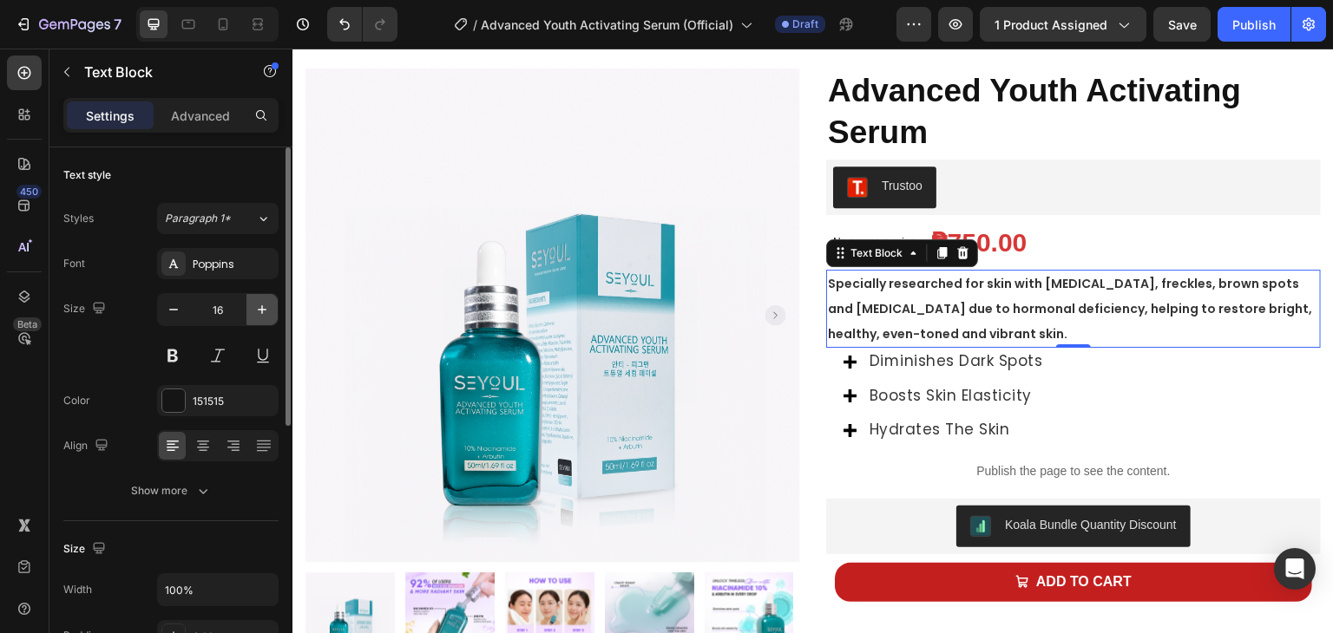
click at [256, 304] on icon "button" at bounding box center [261, 309] width 17 height 17
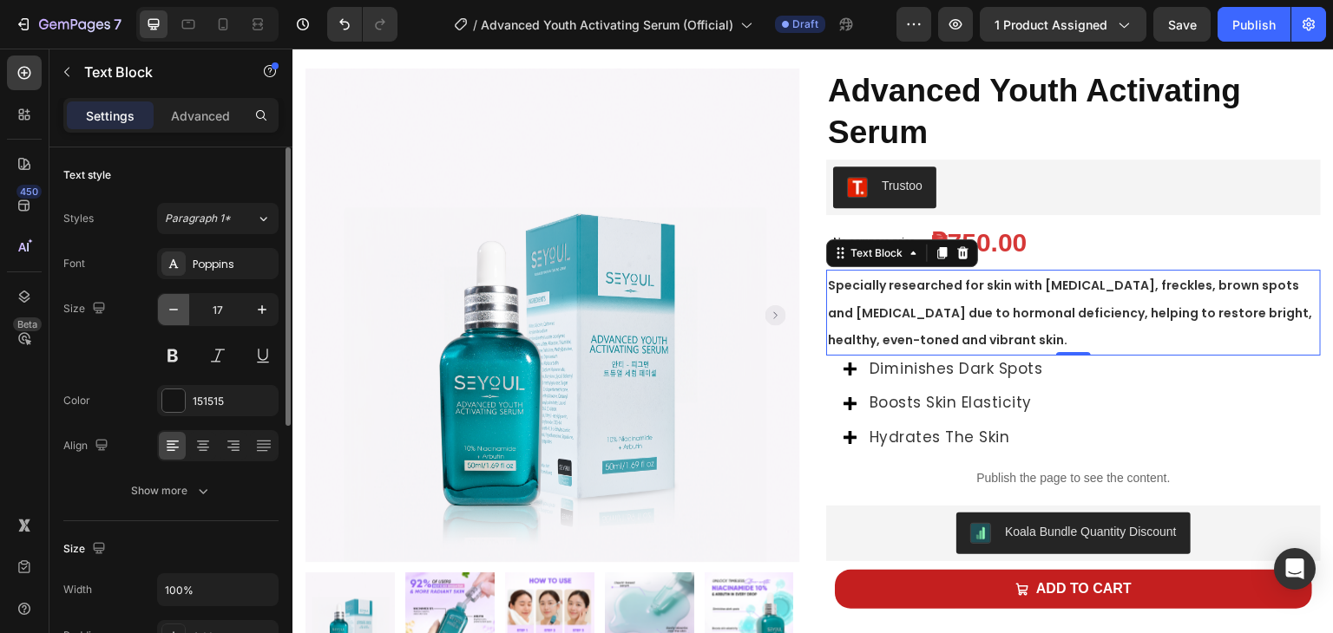
click at [177, 318] on button "button" at bounding box center [173, 309] width 31 height 31
type input "16"
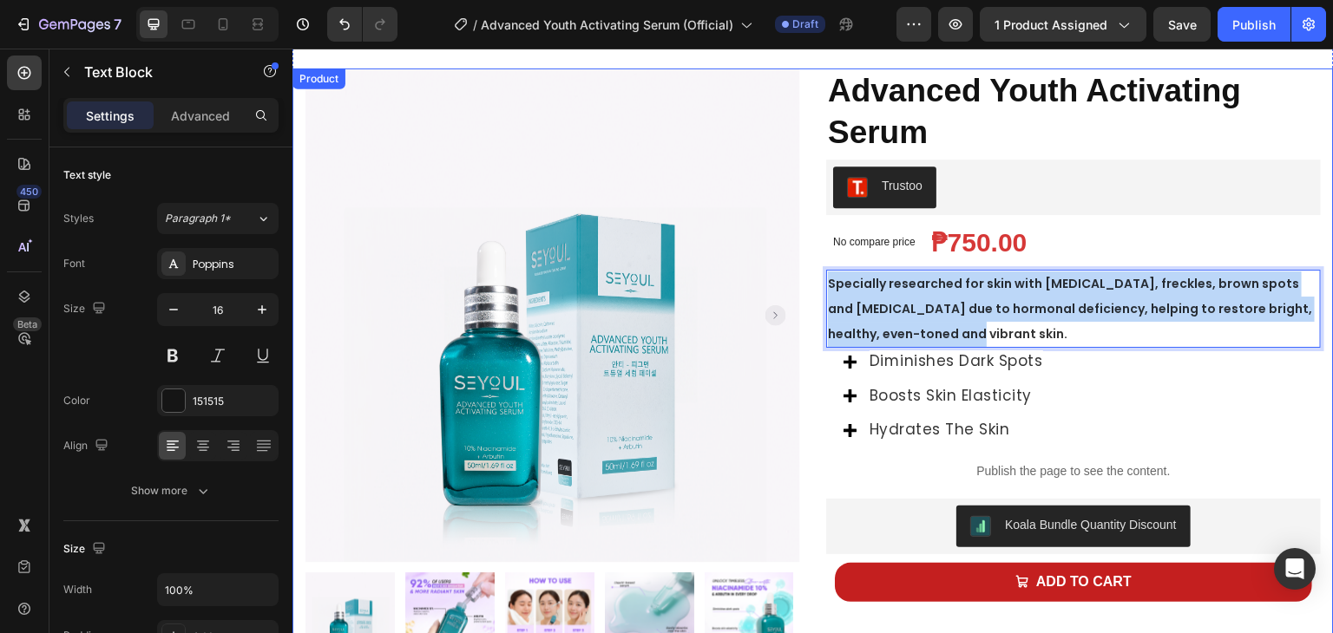
drag, startPoint x: 965, startPoint y: 335, endPoint x: 817, endPoint y: 286, distance: 155.3
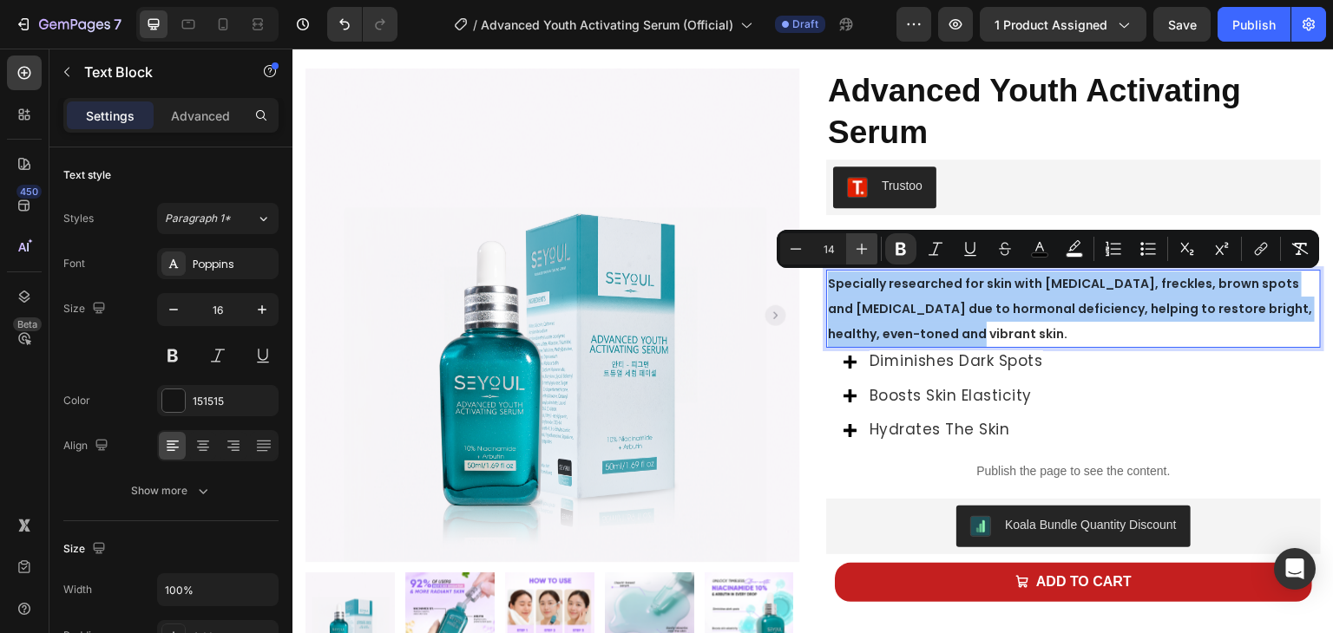
click at [856, 251] on icon "Editor contextual toolbar" at bounding box center [861, 248] width 17 height 17
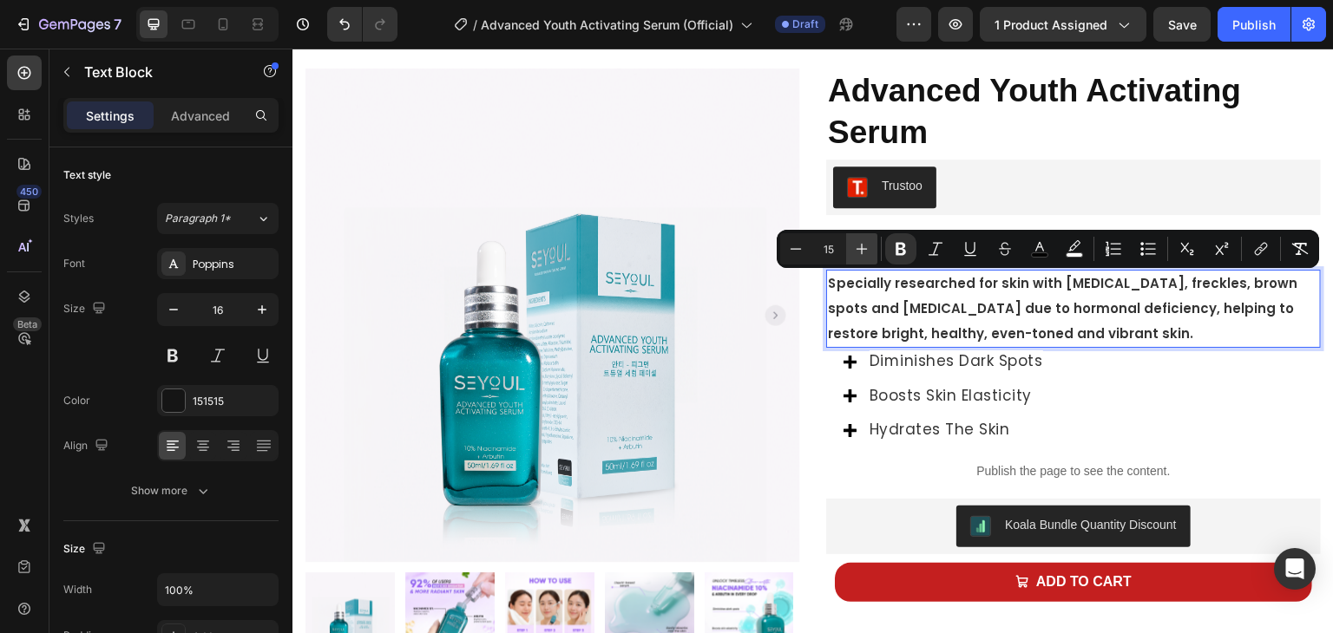
click at [856, 251] on icon "Editor contextual toolbar" at bounding box center [861, 248] width 17 height 17
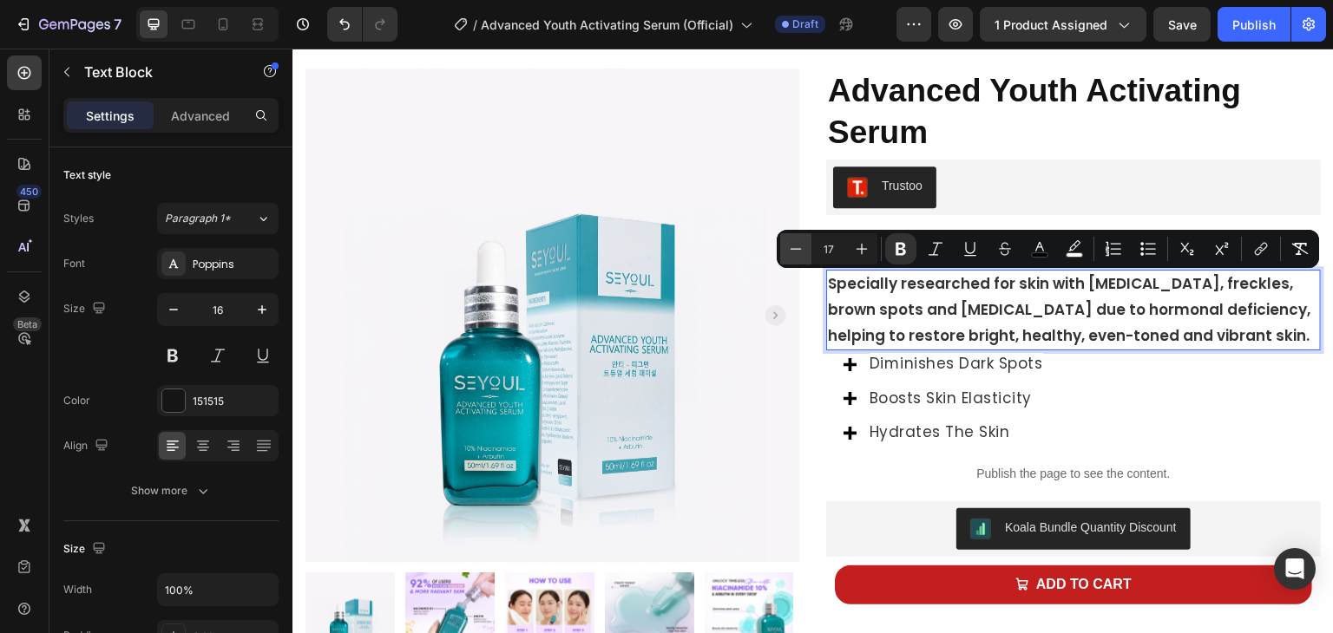
click at [797, 249] on icon "Editor contextual toolbar" at bounding box center [795, 248] width 11 height 1
type input "16"
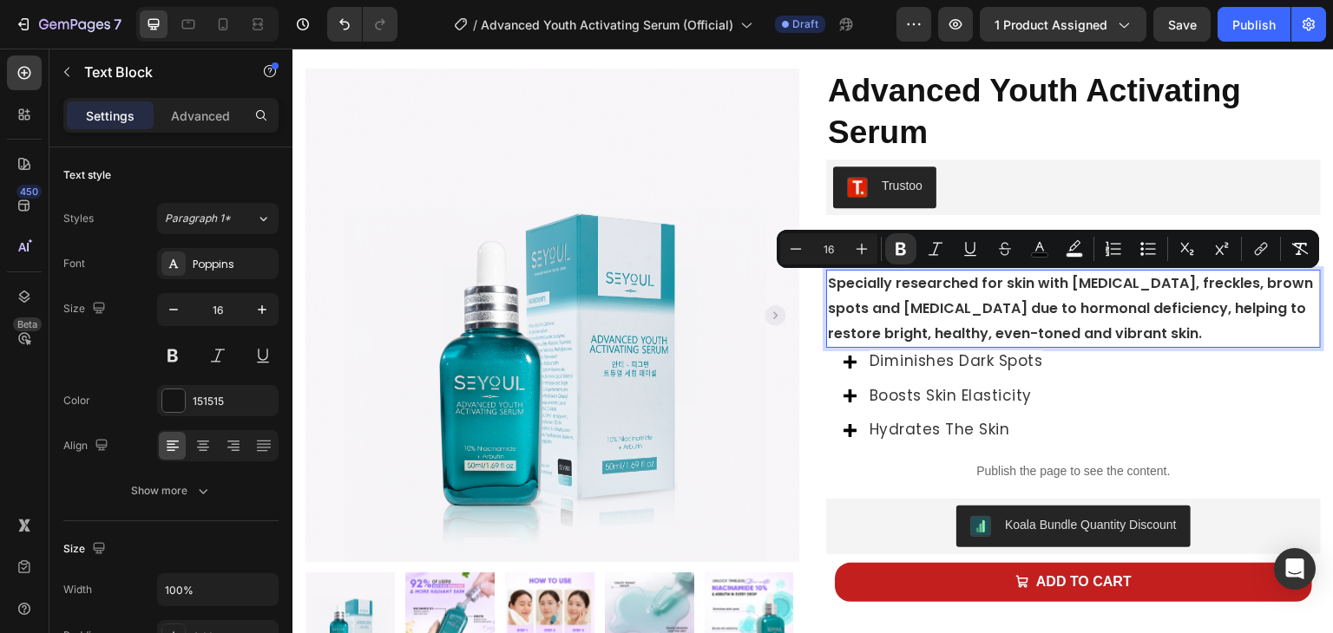
click at [954, 318] on p "Specially researched for skin with [MEDICAL_DATA], freckles, brown spots and [M…" at bounding box center [1073, 309] width 491 height 75
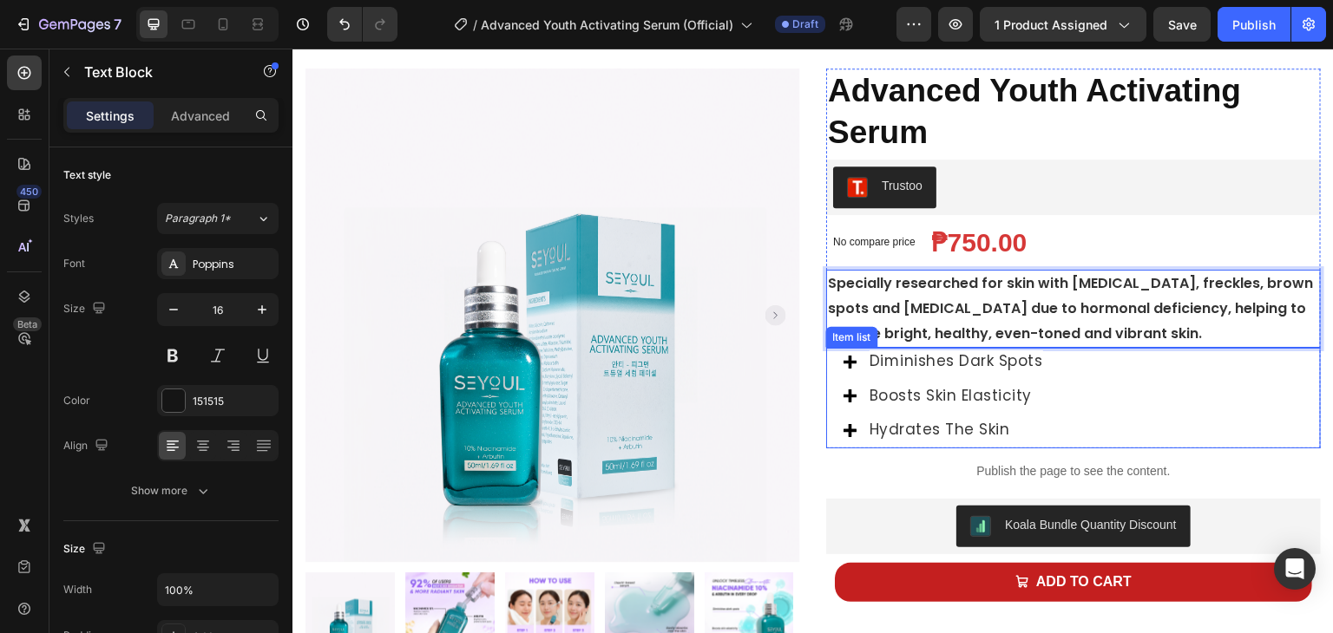
click at [1057, 403] on div "Diminishes dark spots Boosts skin elasticity Hydrates the skin" at bounding box center [1073, 398] width 495 height 101
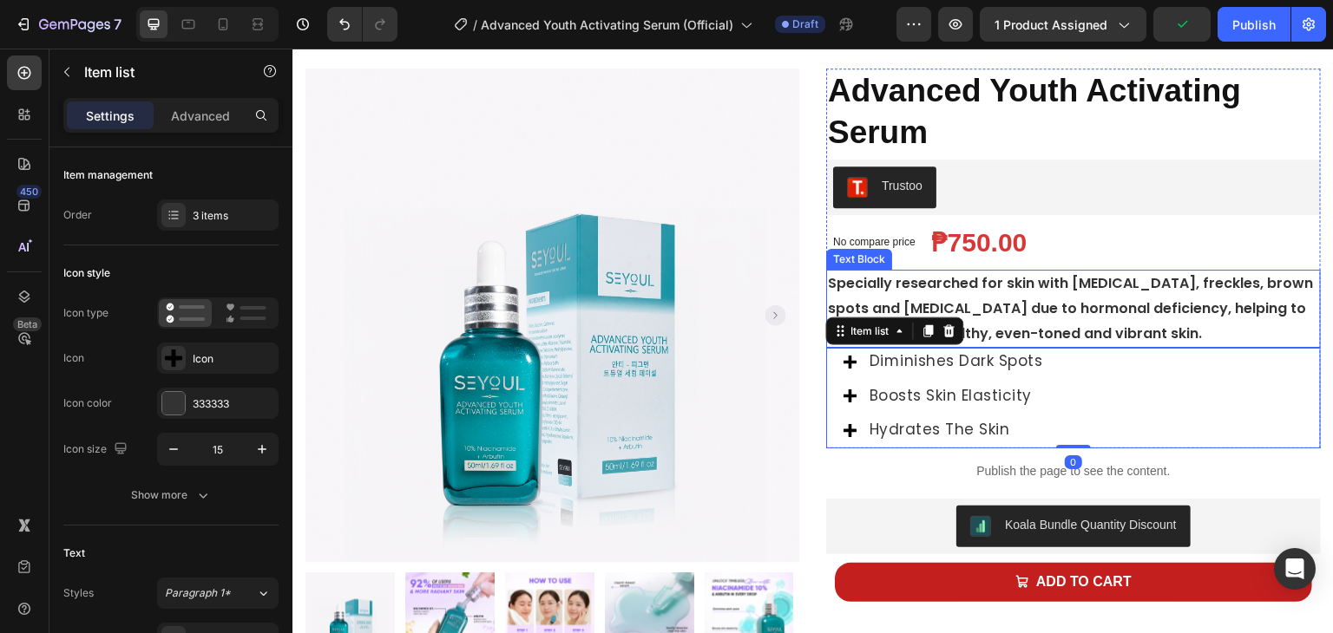
click at [1099, 332] on p "Specially researched for skin with [MEDICAL_DATA], freckles, brown spots and [M…" at bounding box center [1073, 309] width 491 height 75
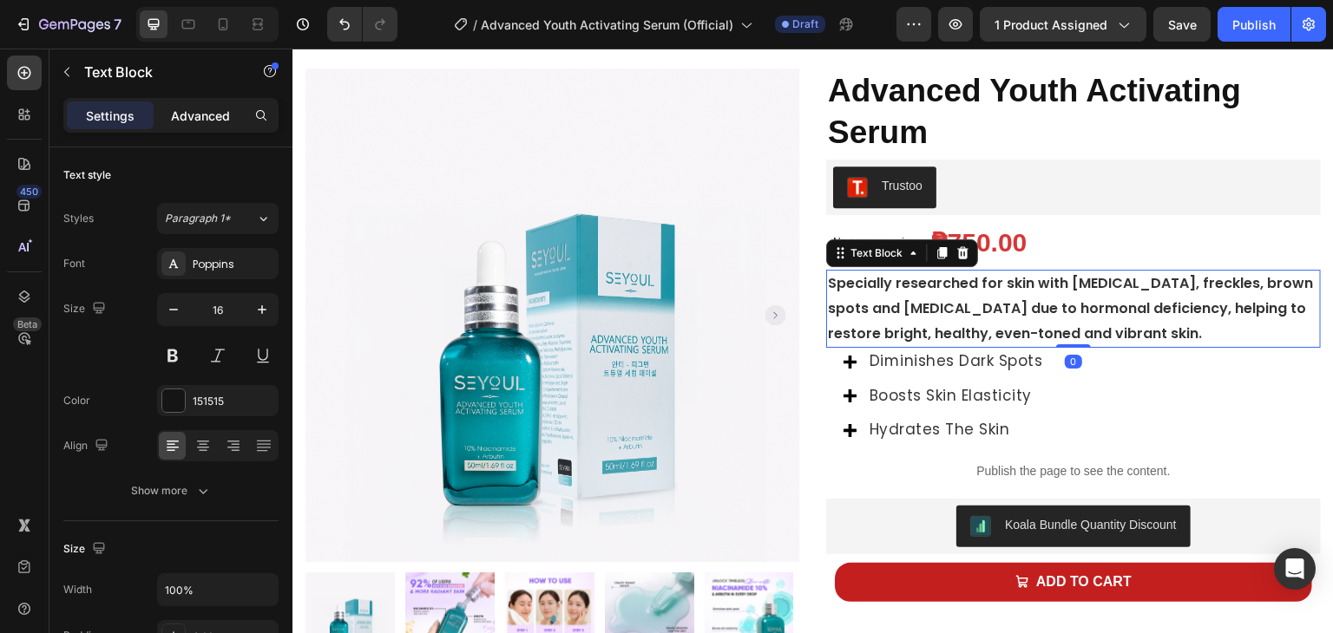
click at [211, 124] on div "Advanced" at bounding box center [200, 116] width 87 height 28
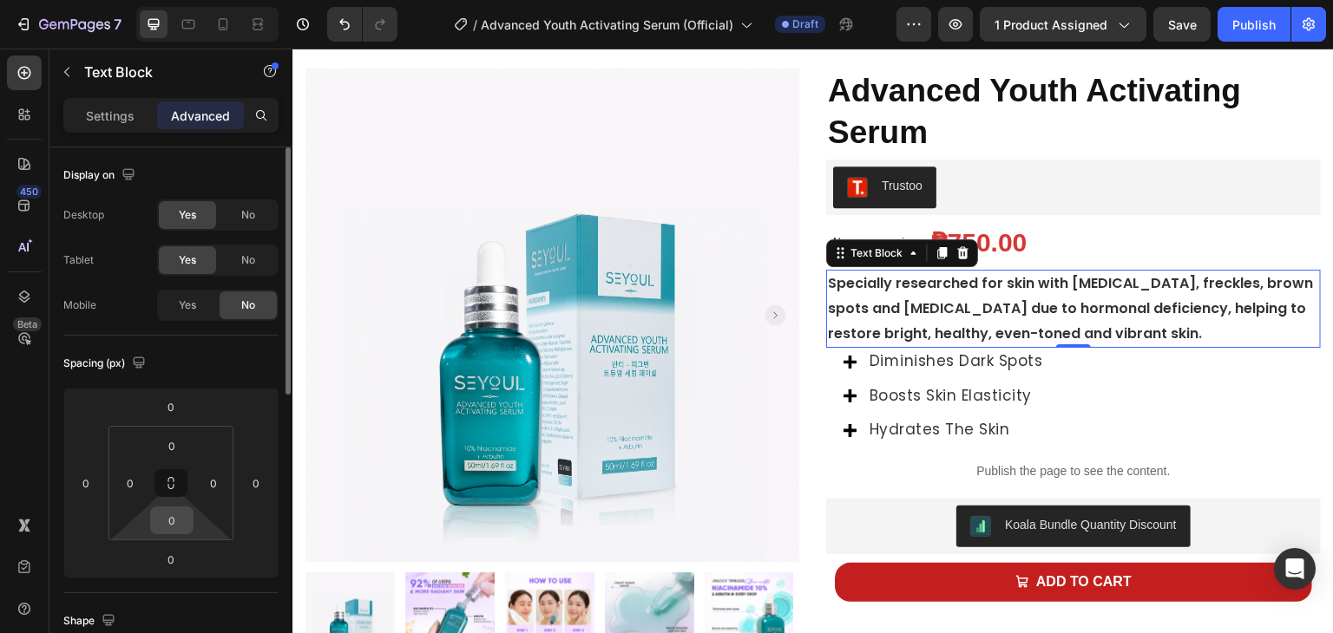
click at [184, 525] on input "0" at bounding box center [171, 521] width 35 height 26
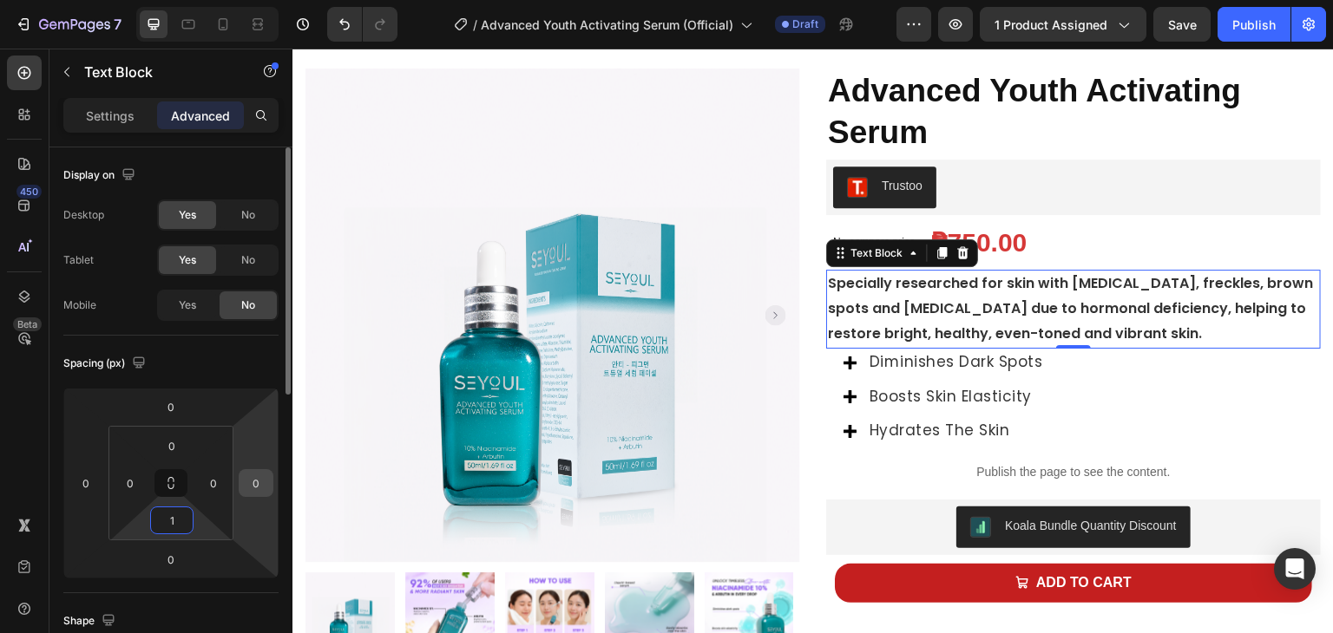
type input "10"
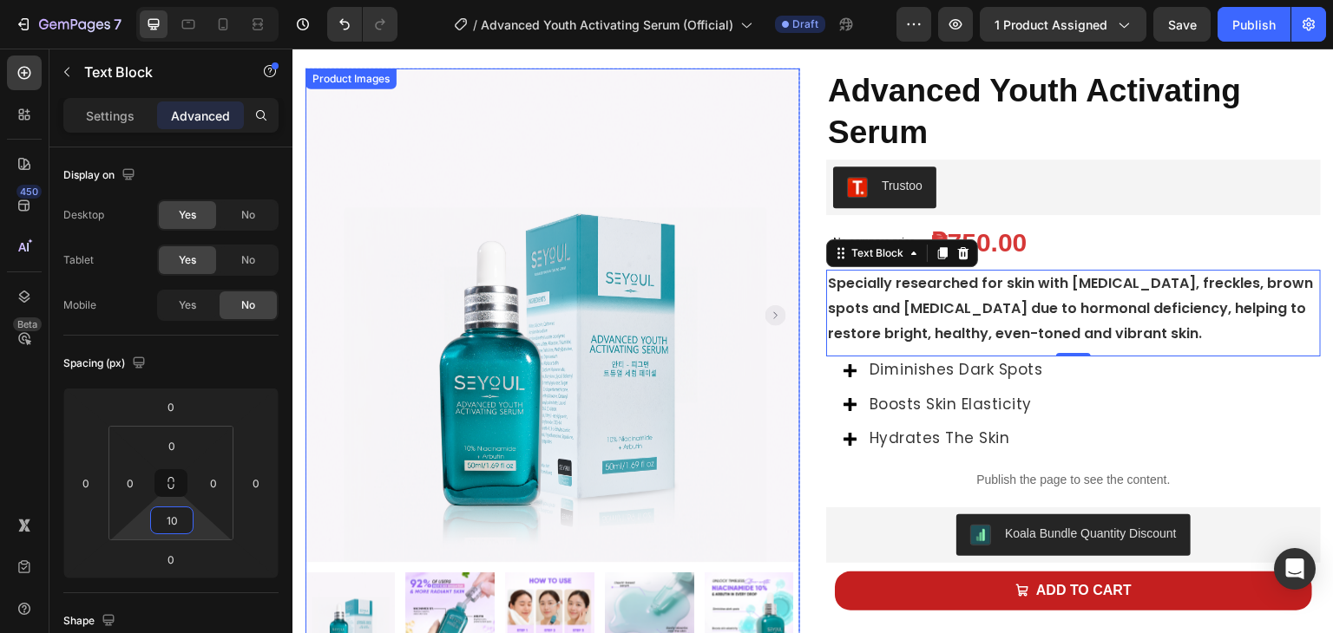
click at [1026, 386] on div "Diminishes dark spots Boosts skin elasticity Hydrates the skin" at bounding box center [944, 405] width 202 height 96
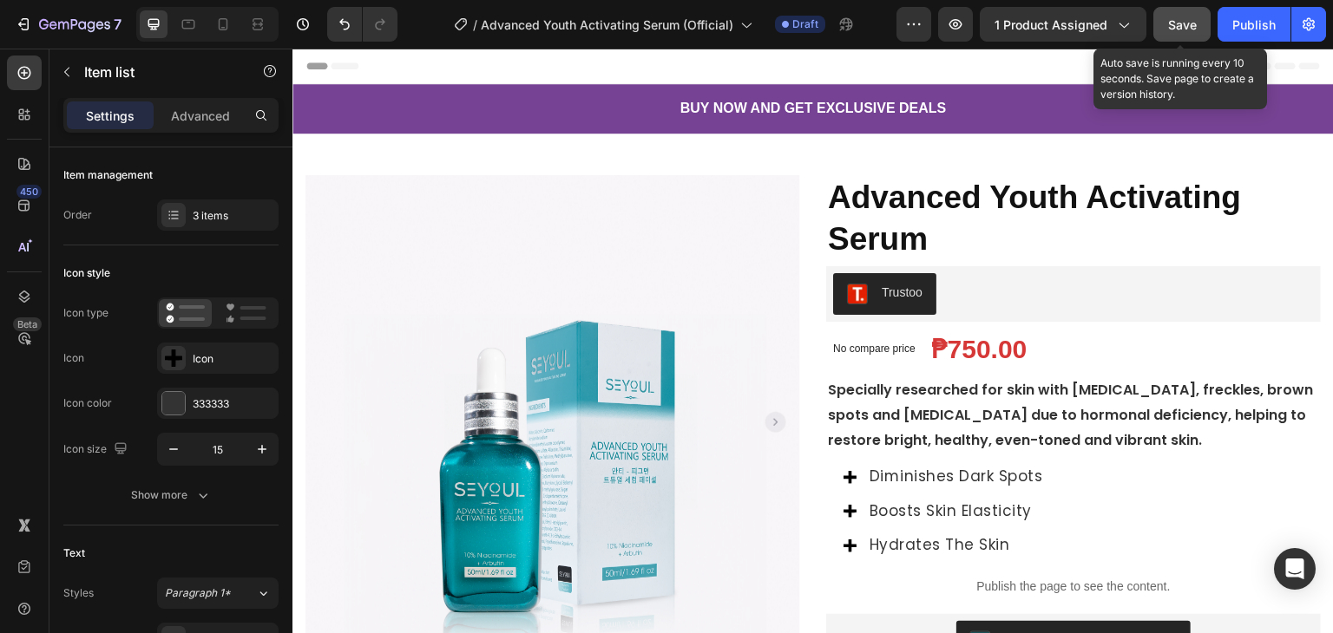
click at [1164, 26] on button "Save" at bounding box center [1181, 24] width 57 height 35
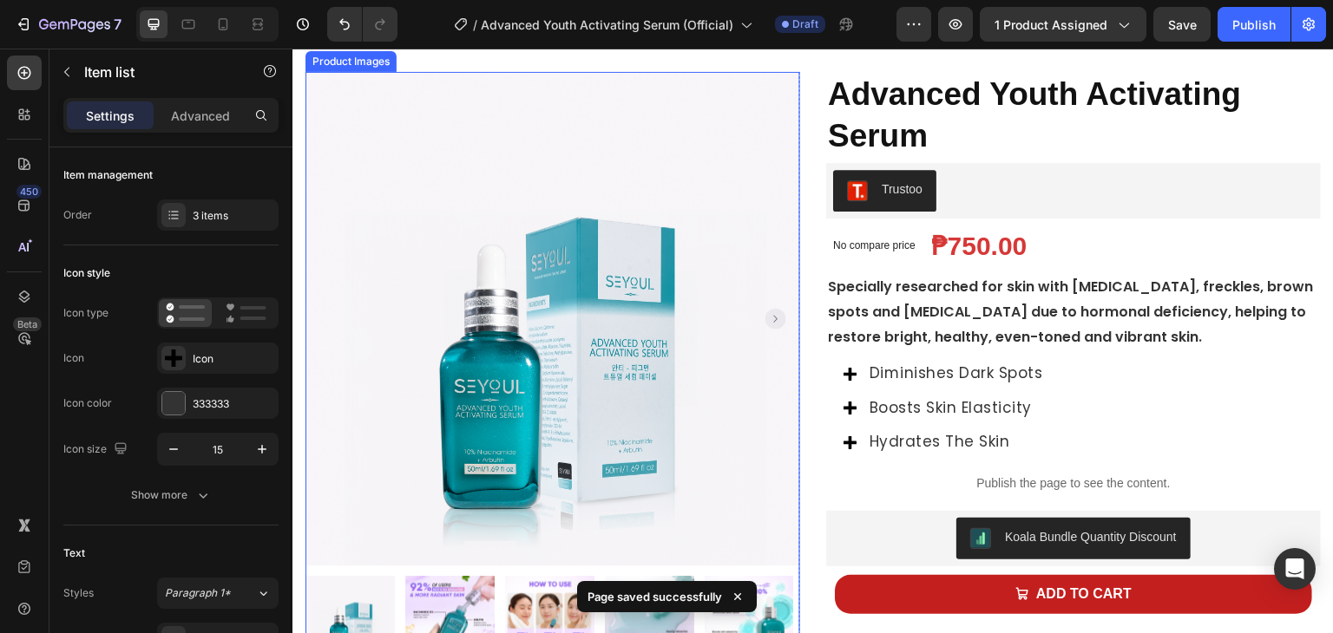
scroll to position [347, 0]
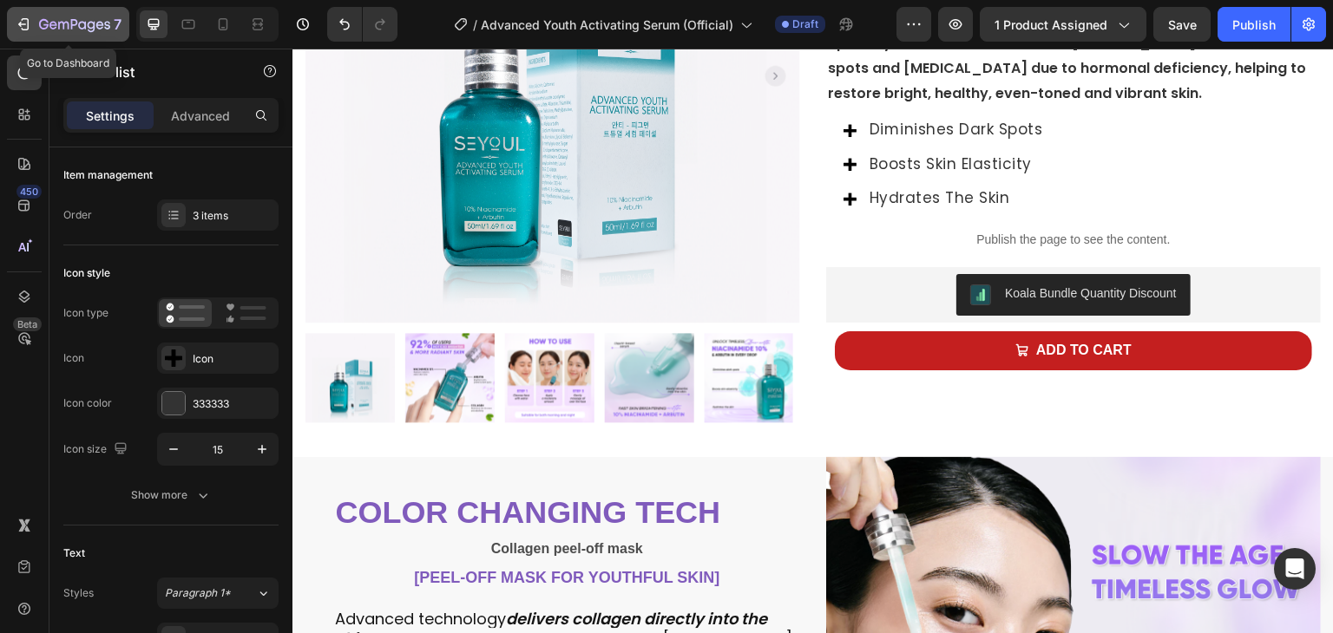
click at [102, 18] on icon "button" at bounding box center [74, 25] width 71 height 15
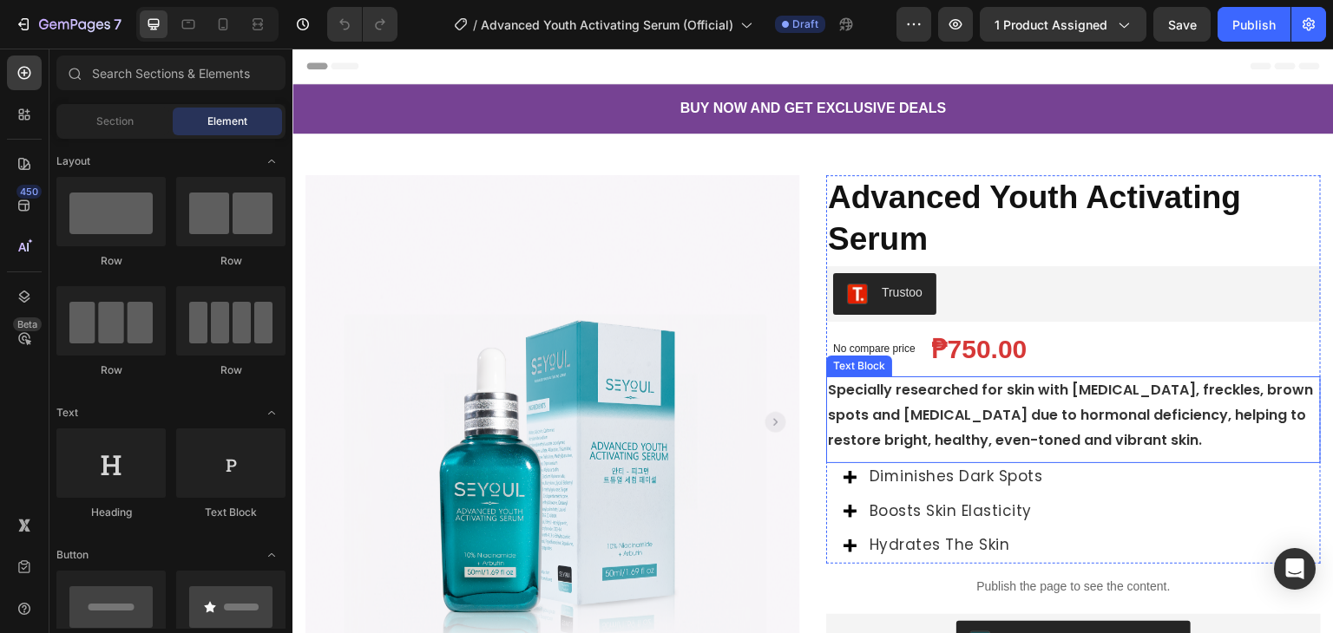
click at [947, 395] on strong "Specially researched for skin with [MEDICAL_DATA], freckles, brown spots and [M…" at bounding box center [1070, 415] width 485 height 70
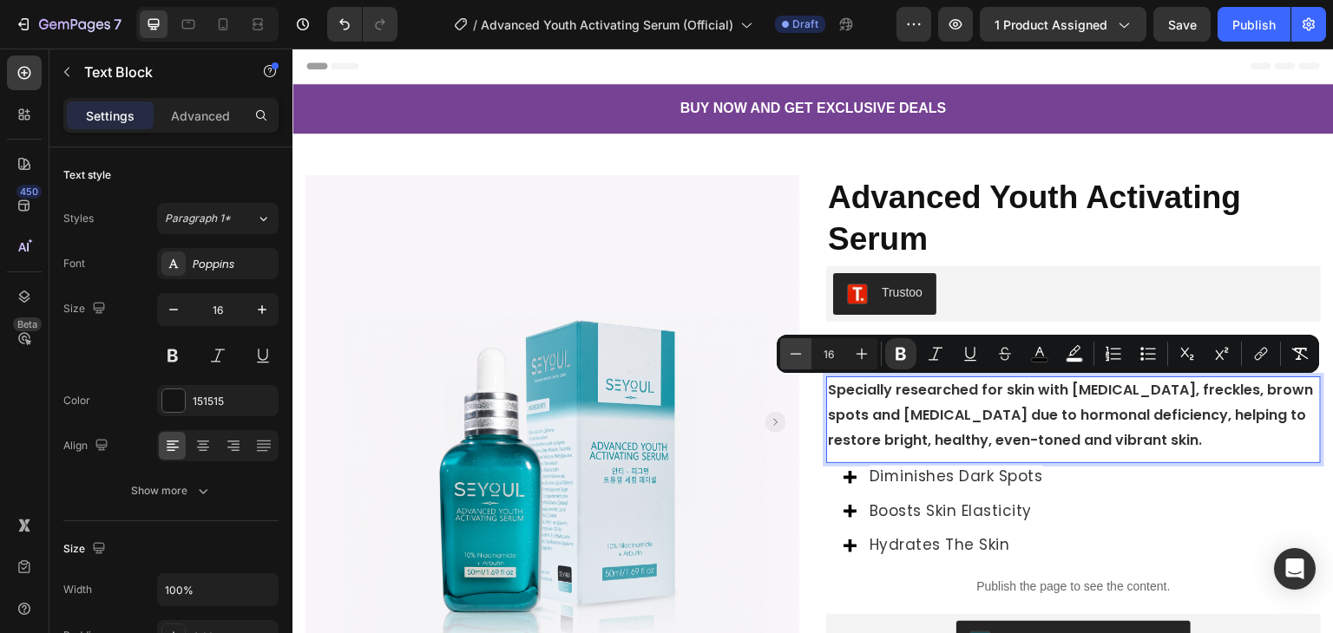
click at [804, 351] on button "Minus" at bounding box center [795, 353] width 31 height 31
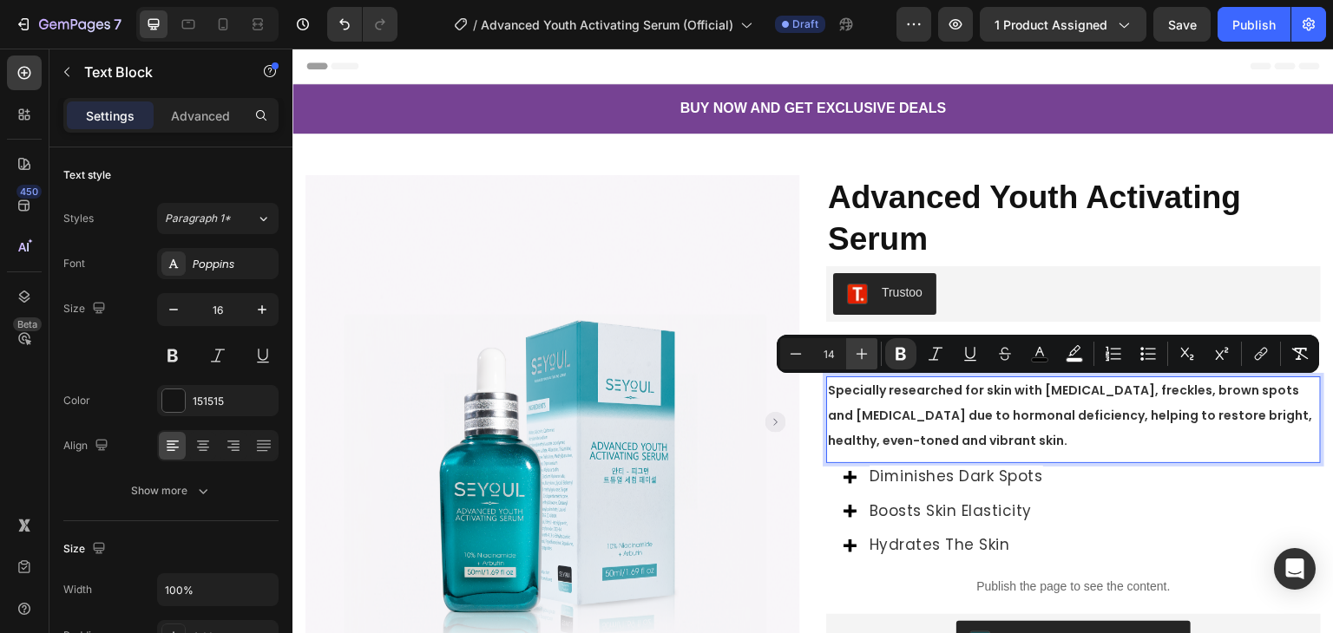
click at [854, 353] on icon "Editor contextual toolbar" at bounding box center [861, 353] width 17 height 17
type input "15"
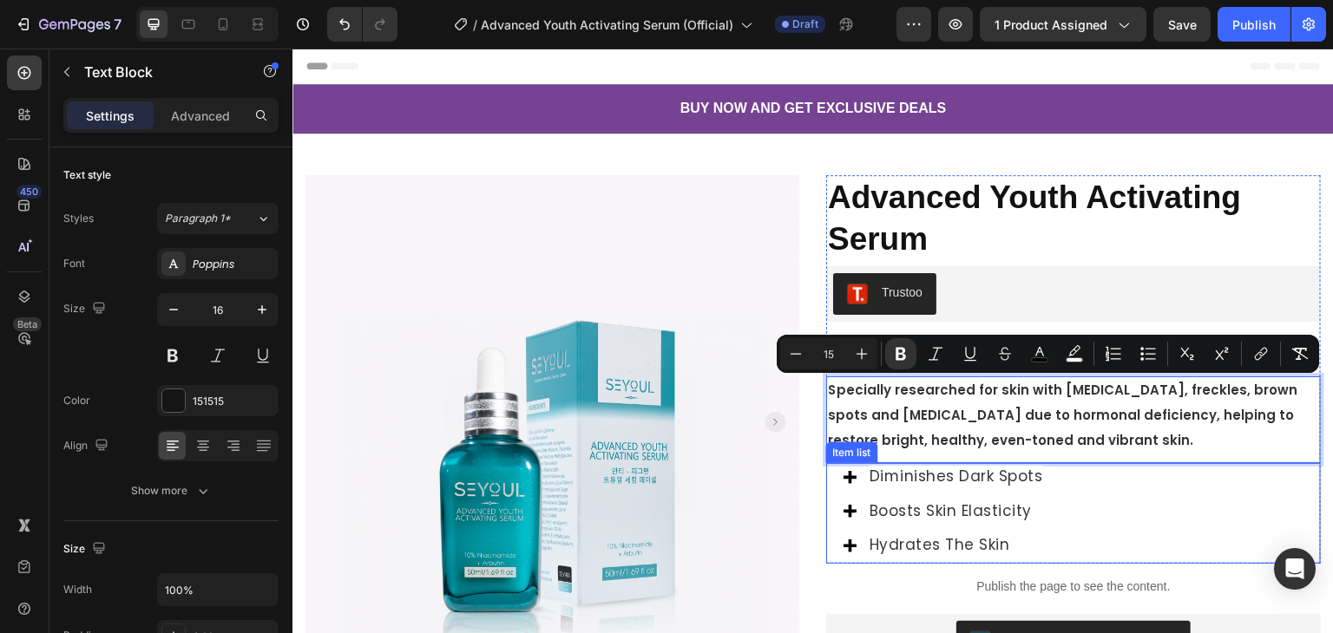
click at [902, 471] on span "diminishes dark spots" at bounding box center [956, 476] width 174 height 21
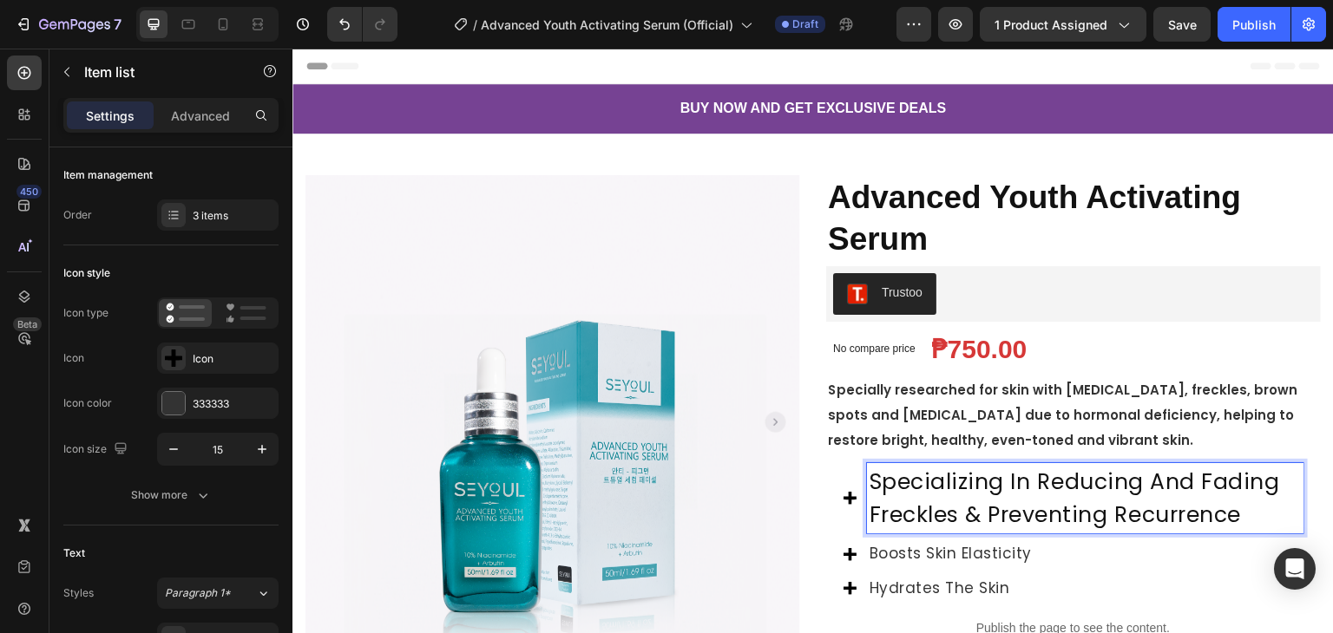
click at [899, 481] on span "Specializing in reducing and fading freckles & preventing recurrence" at bounding box center [1074, 498] width 410 height 63
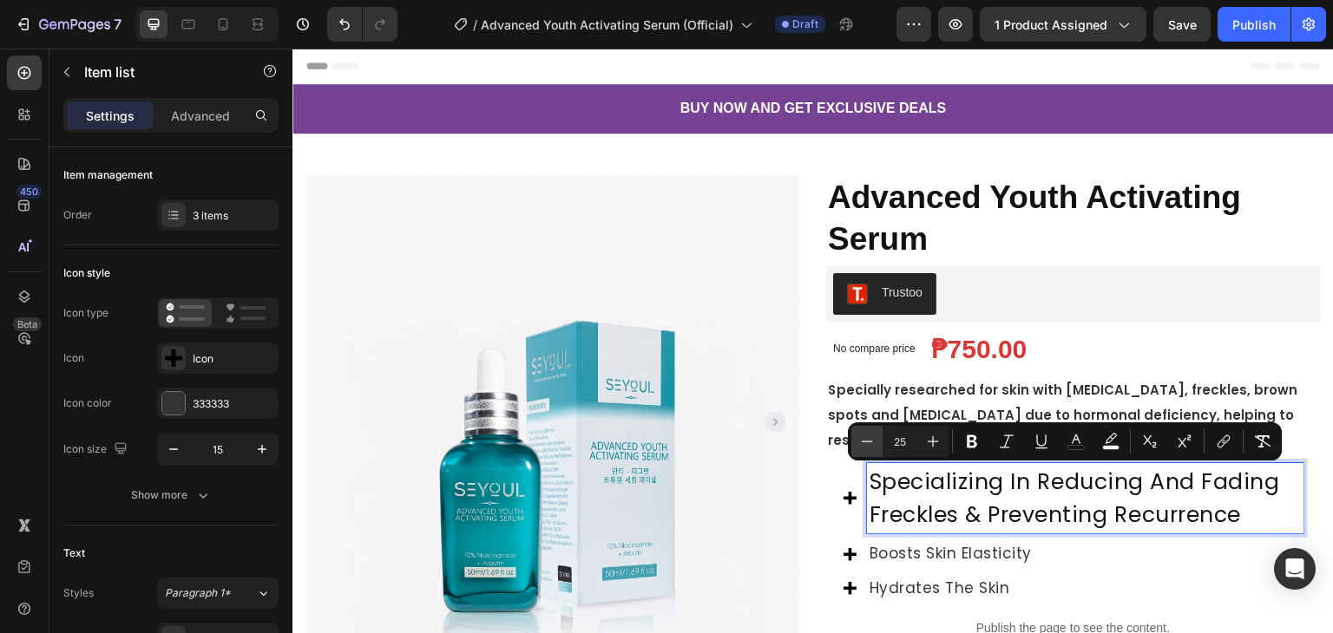
click at [868, 445] on icon "Editor contextual toolbar" at bounding box center [866, 441] width 17 height 17
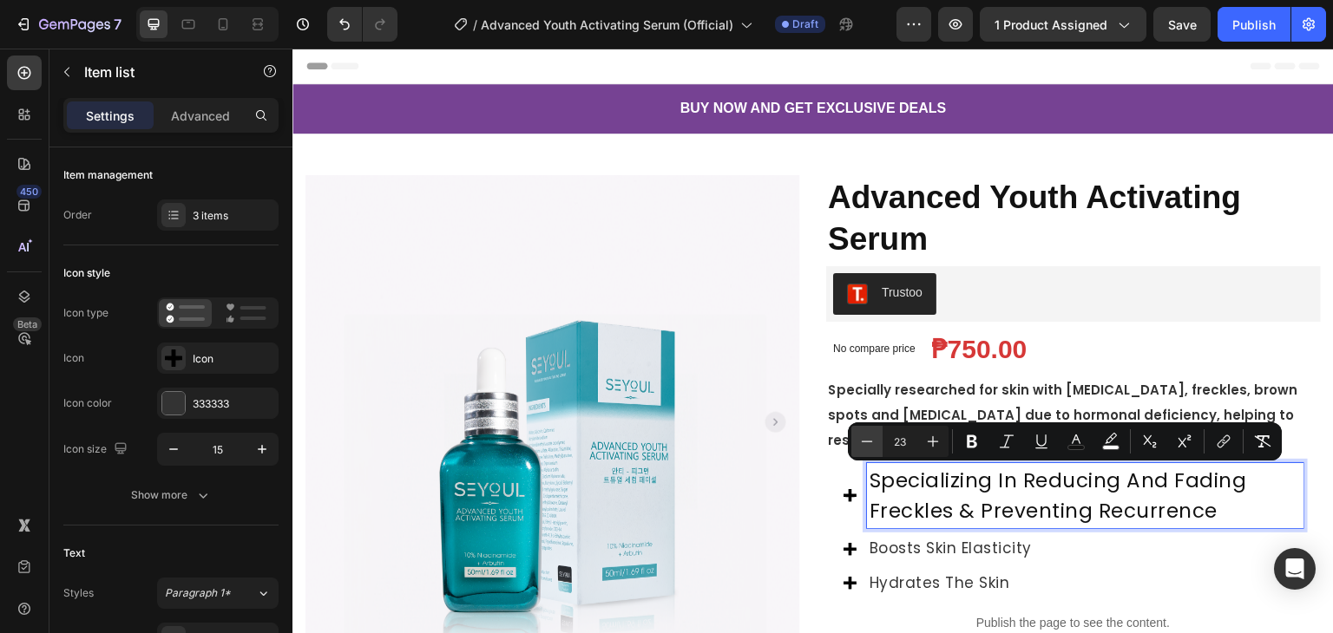
click at [868, 445] on icon "Editor contextual toolbar" at bounding box center [866, 441] width 17 height 17
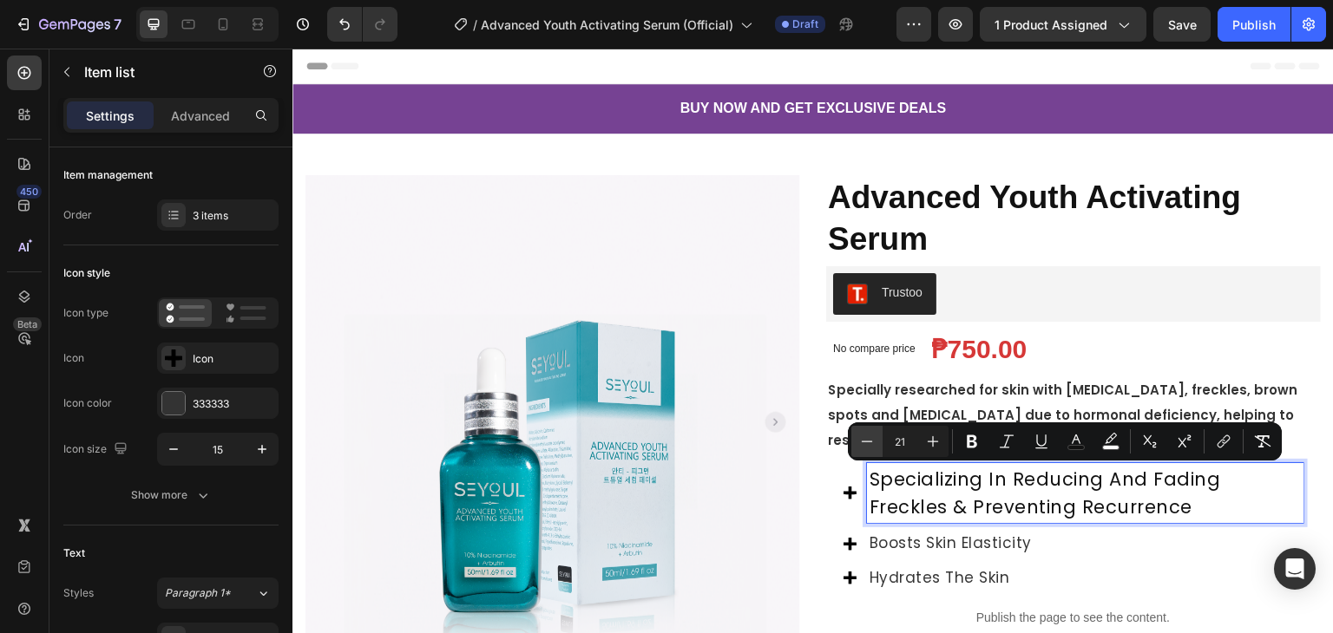
click at [868, 445] on icon "Editor contextual toolbar" at bounding box center [866, 441] width 17 height 17
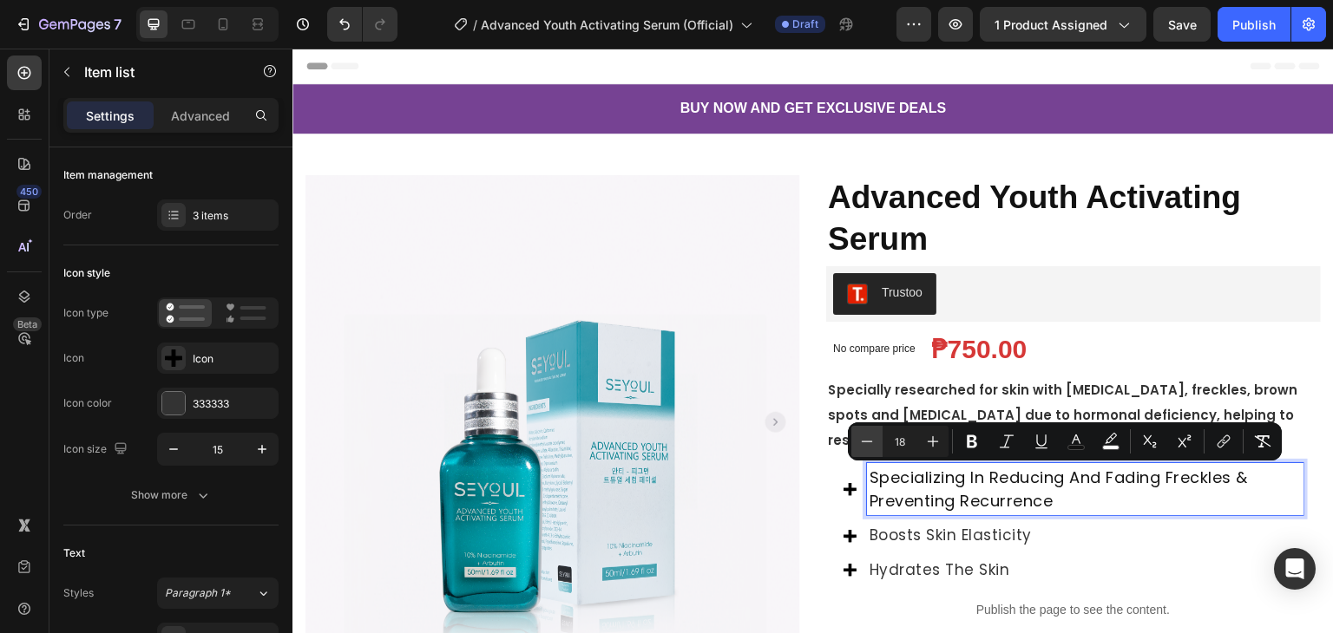
click at [868, 445] on icon "Editor contextual toolbar" at bounding box center [866, 441] width 17 height 17
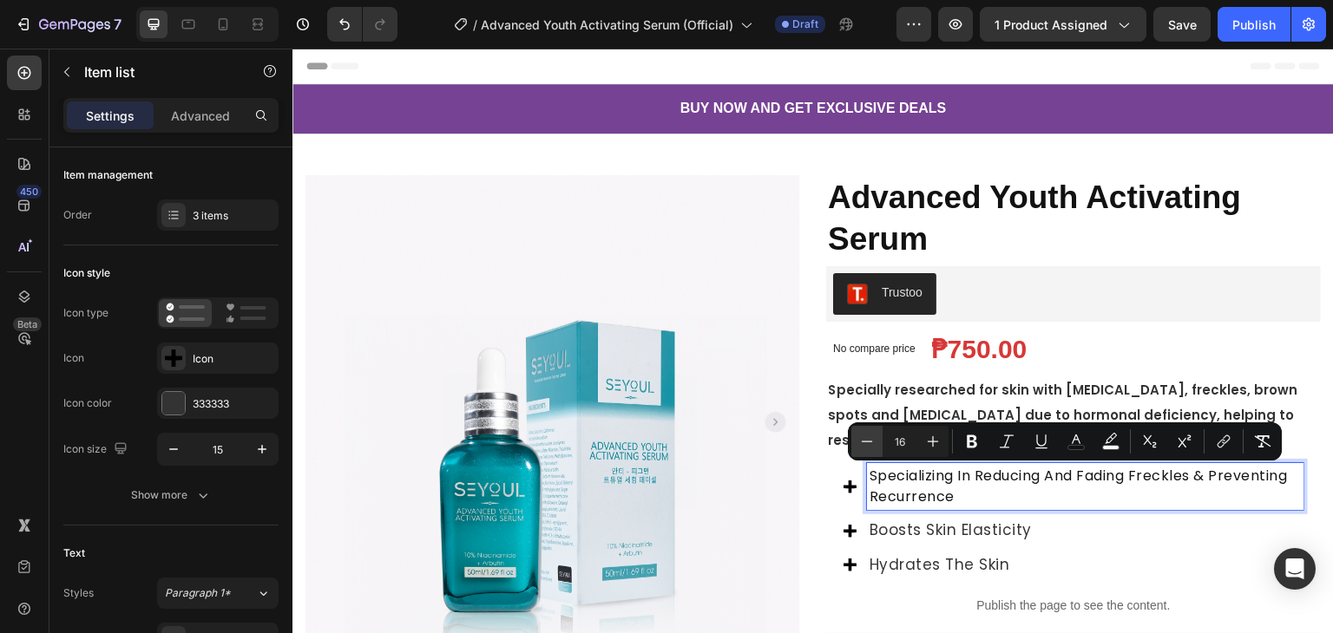
click at [868, 445] on icon "Editor contextual toolbar" at bounding box center [866, 441] width 17 height 17
click at [932, 436] on icon "Editor contextual toolbar" at bounding box center [932, 441] width 17 height 17
click at [887, 437] on input "16" at bounding box center [899, 441] width 35 height 21
click at [869, 440] on icon "Editor contextual toolbar" at bounding box center [866, 441] width 17 height 17
type input "15"
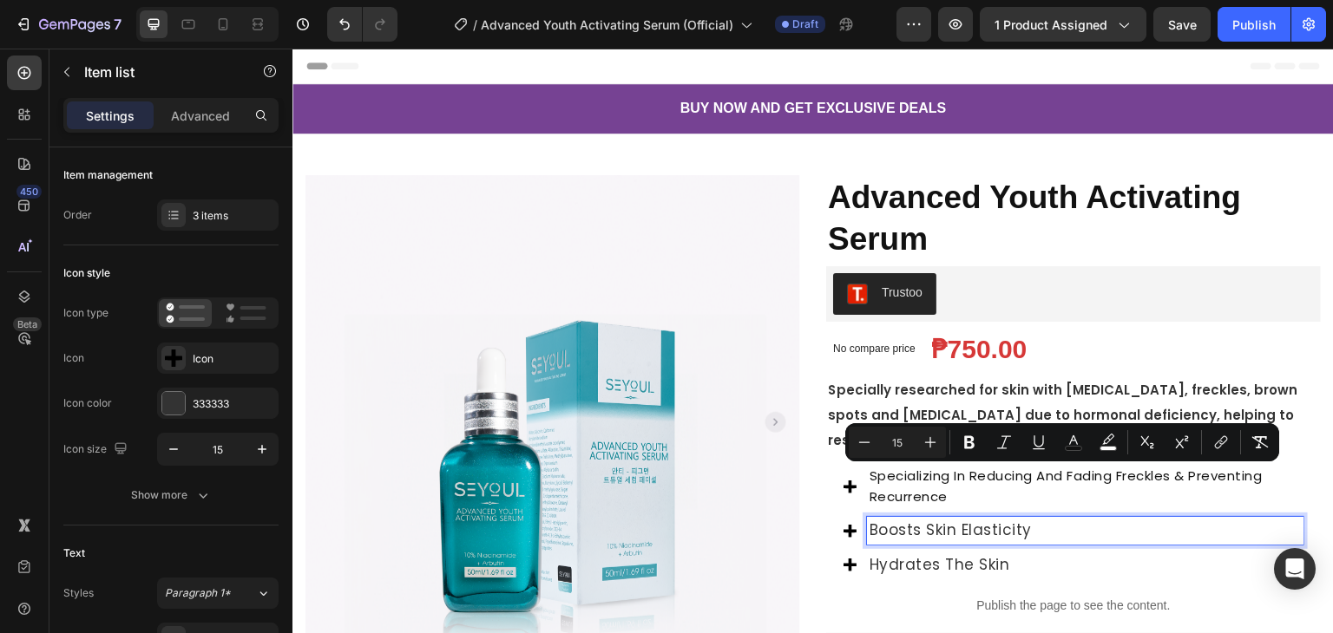
click at [957, 528] on span "boosts skin elasticity" at bounding box center [950, 530] width 162 height 21
click at [958, 527] on span "boosts skin elasticity" at bounding box center [950, 530] width 162 height 21
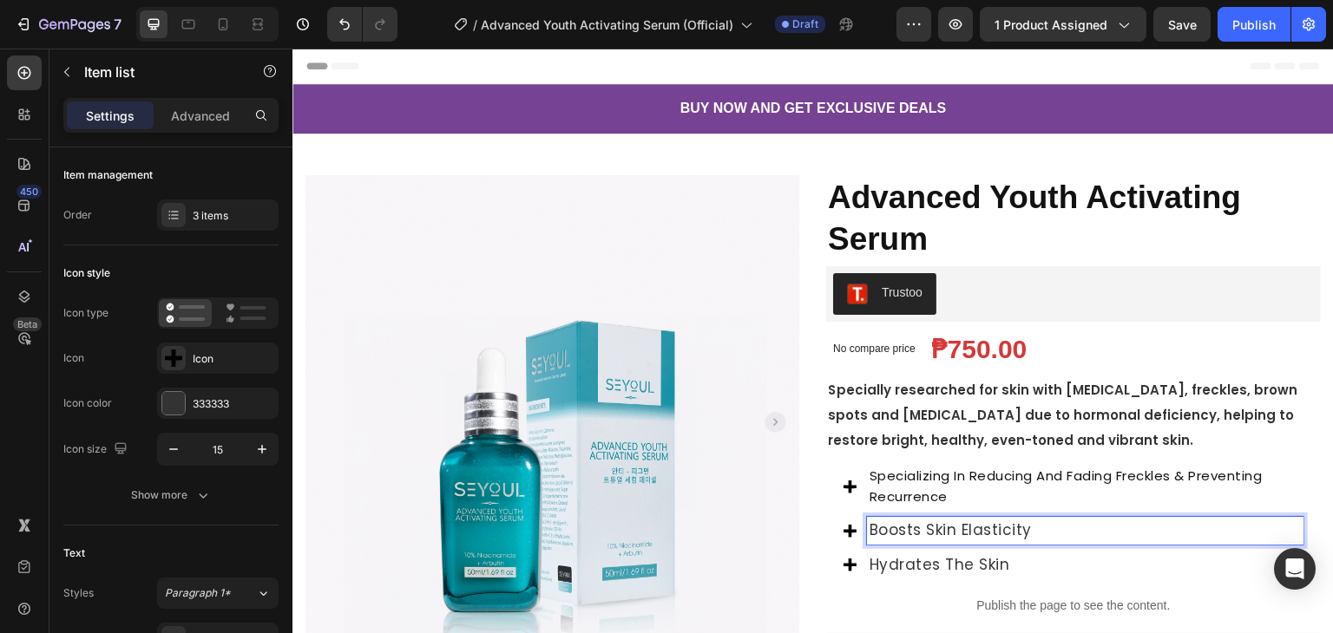
scroll to position [2, 0]
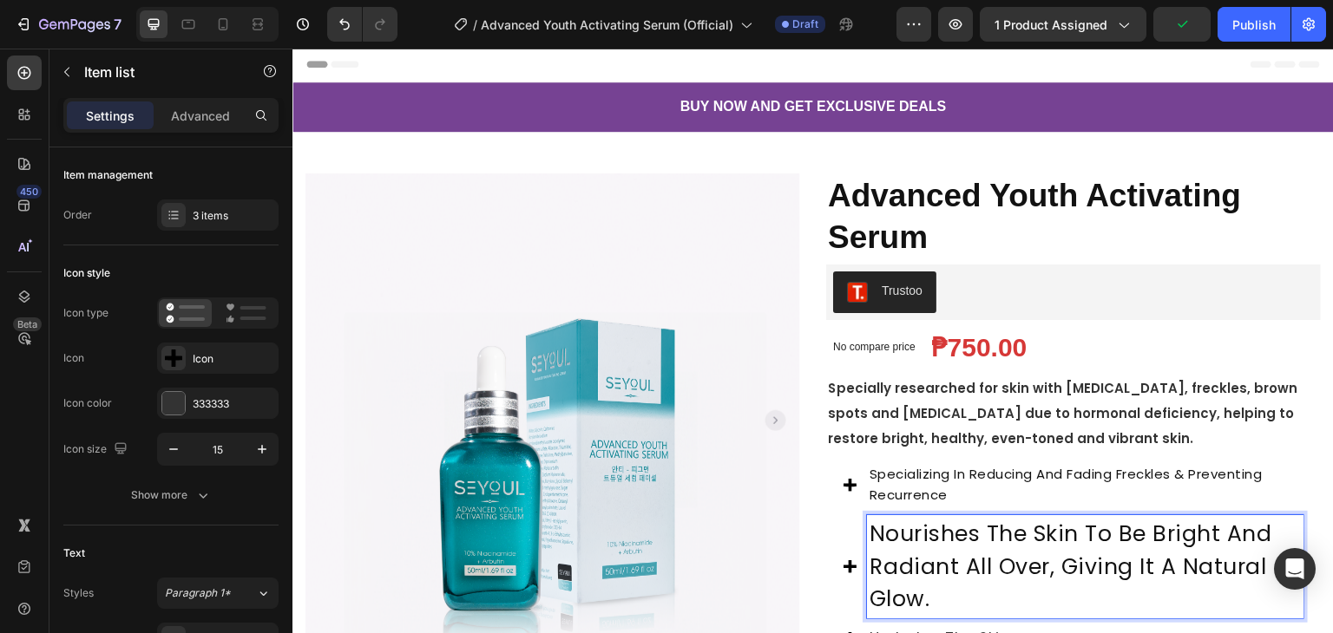
click at [904, 529] on span "Nourishes the skin to be bright and radiant all over, giving it a natural glow." at bounding box center [1070, 566] width 403 height 95
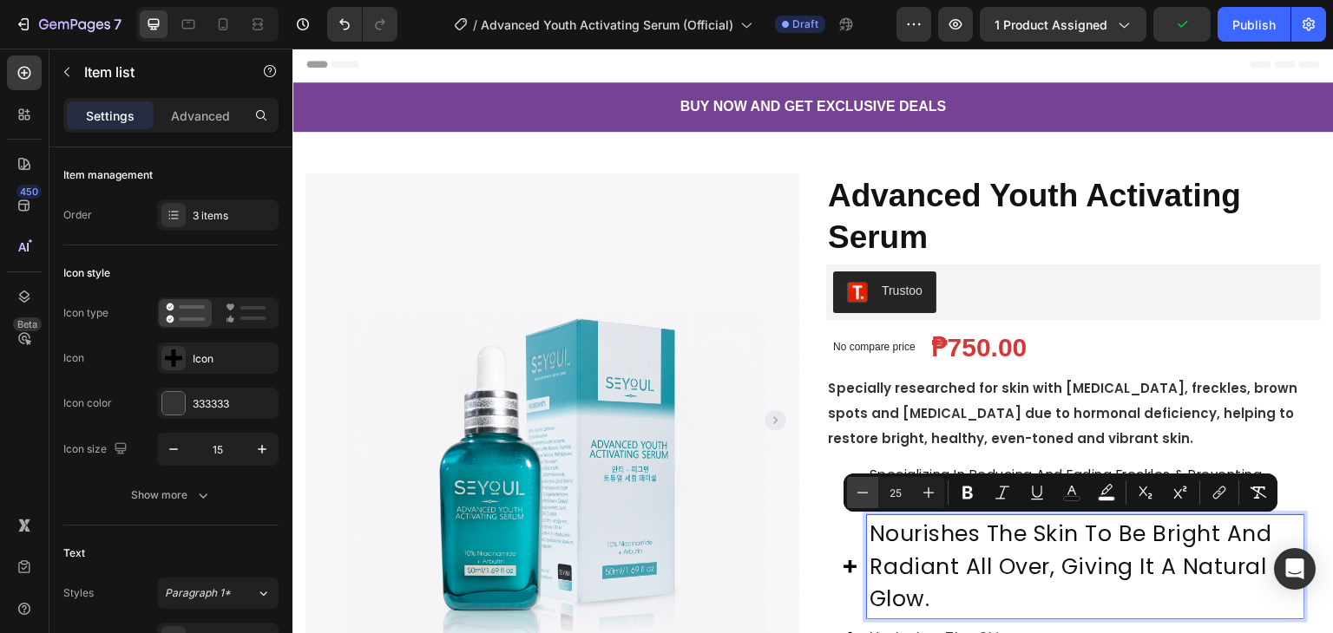
click at [875, 494] on button "Minus" at bounding box center [862, 492] width 31 height 31
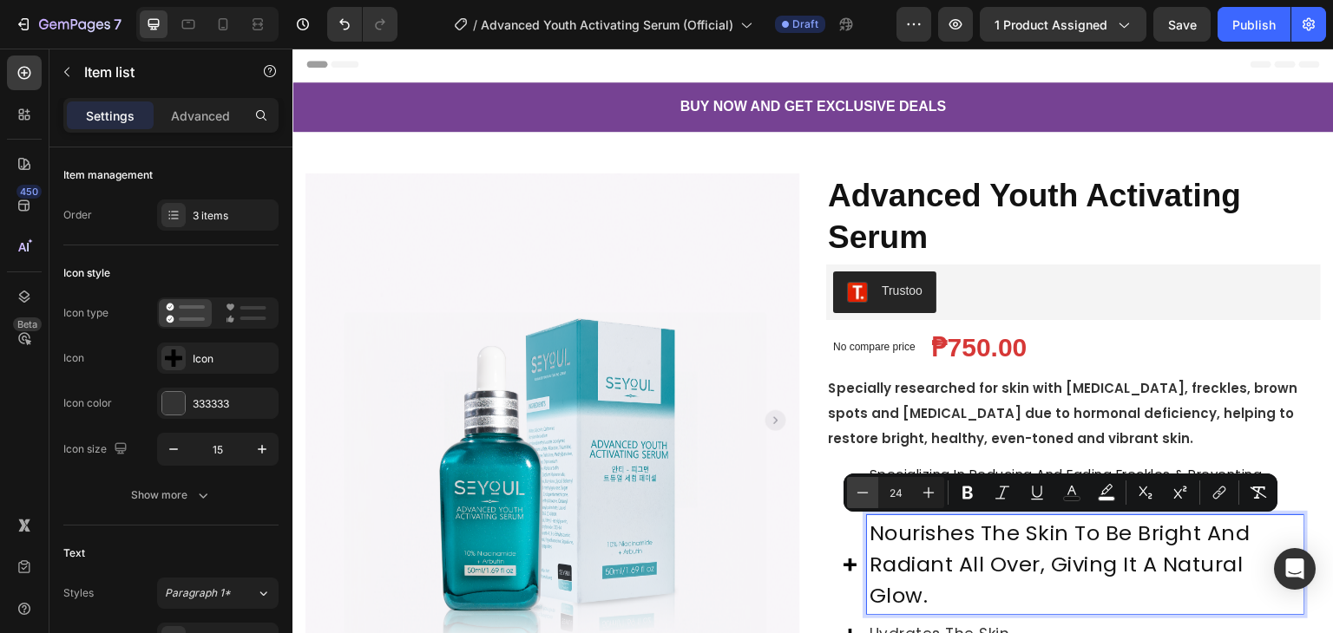
click at [875, 494] on button "Minus" at bounding box center [862, 492] width 31 height 31
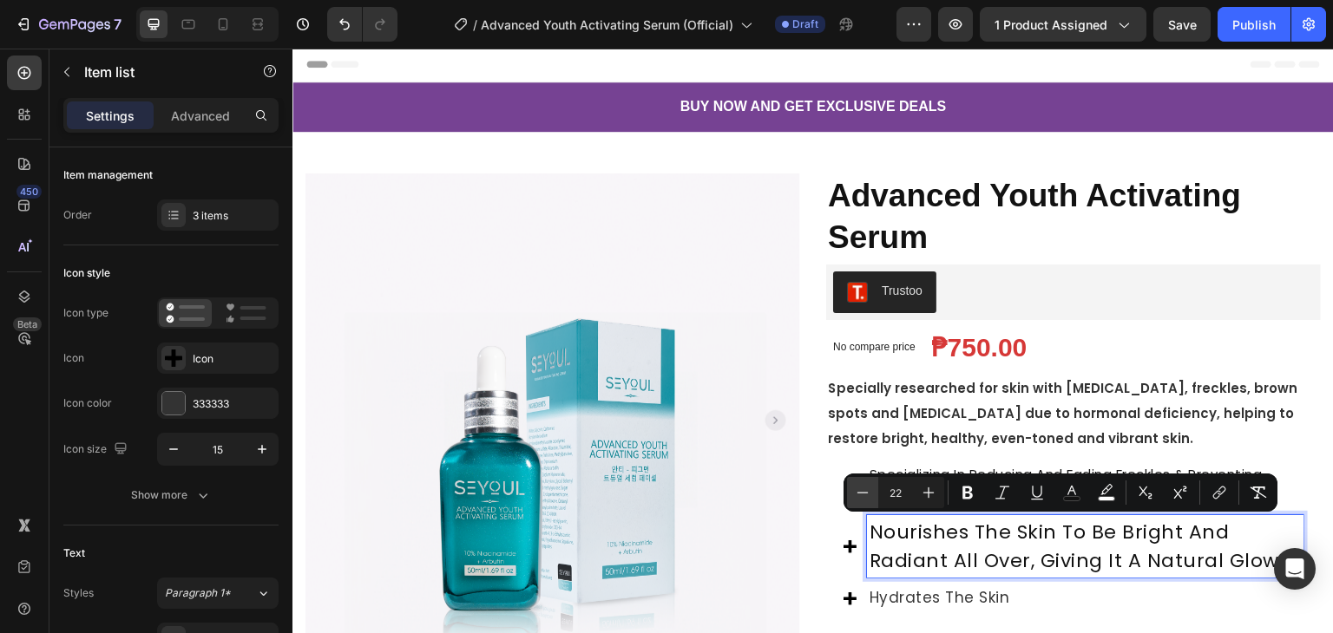
click at [875, 494] on button "Minus" at bounding box center [862, 492] width 31 height 31
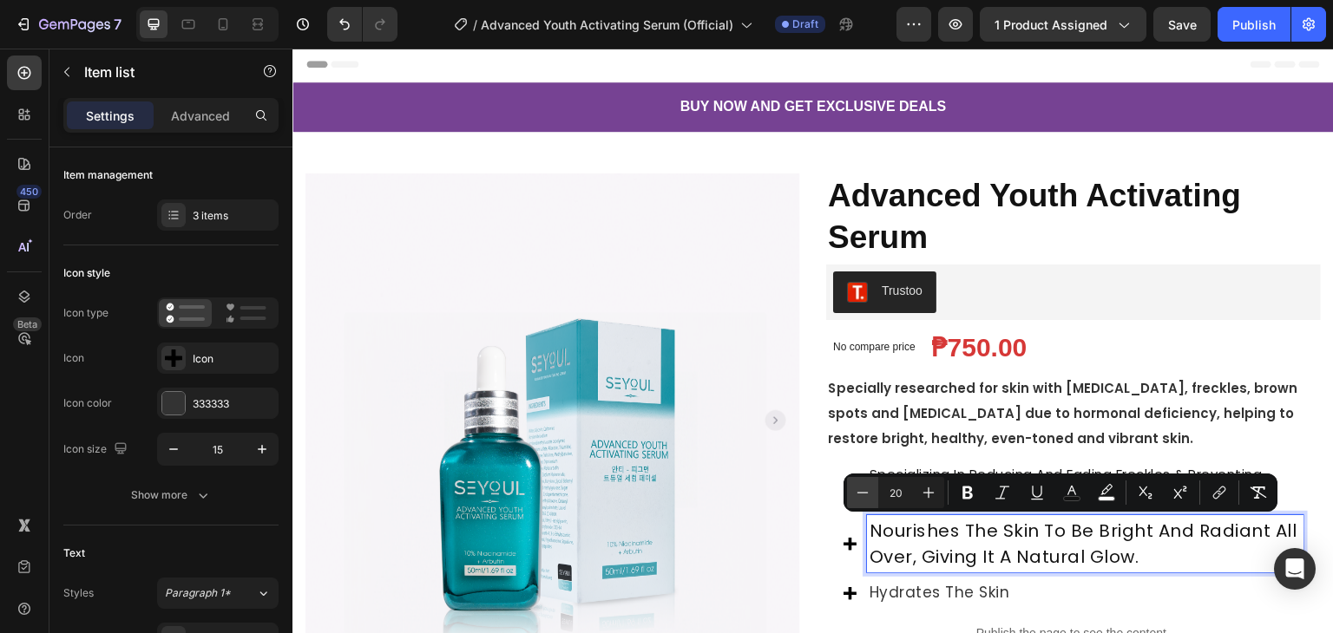
click at [875, 494] on button "Minus" at bounding box center [862, 492] width 31 height 31
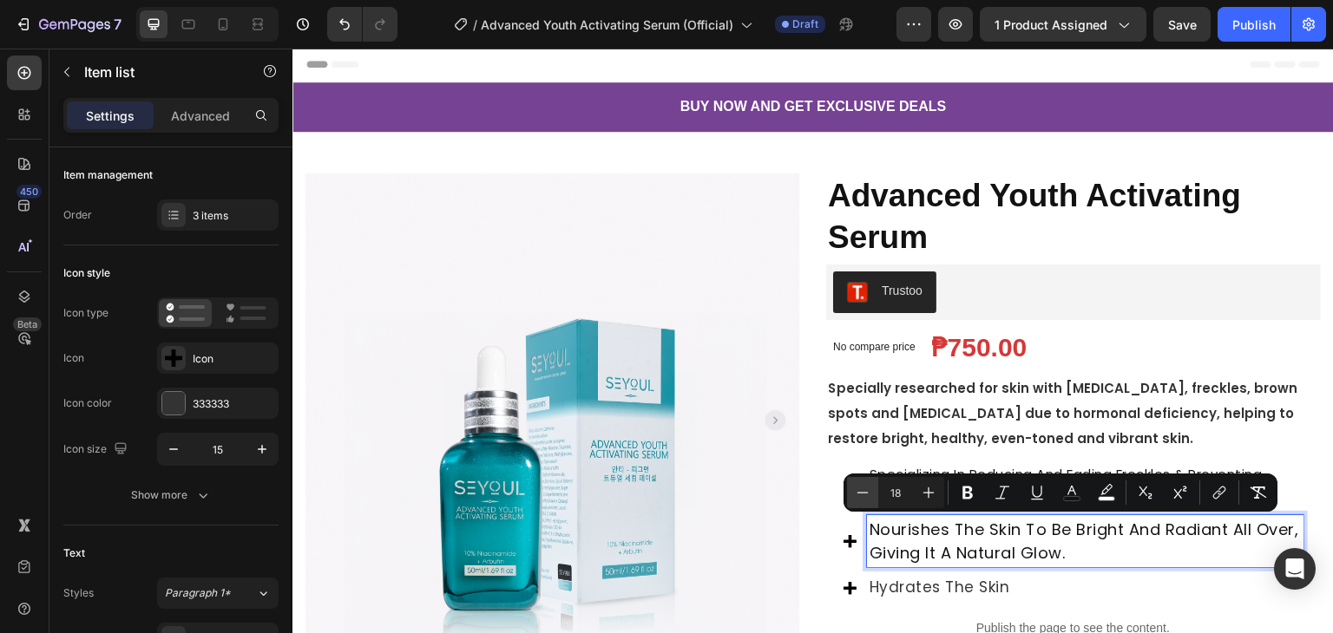
click at [875, 494] on button "Minus" at bounding box center [862, 492] width 31 height 31
type input "15"
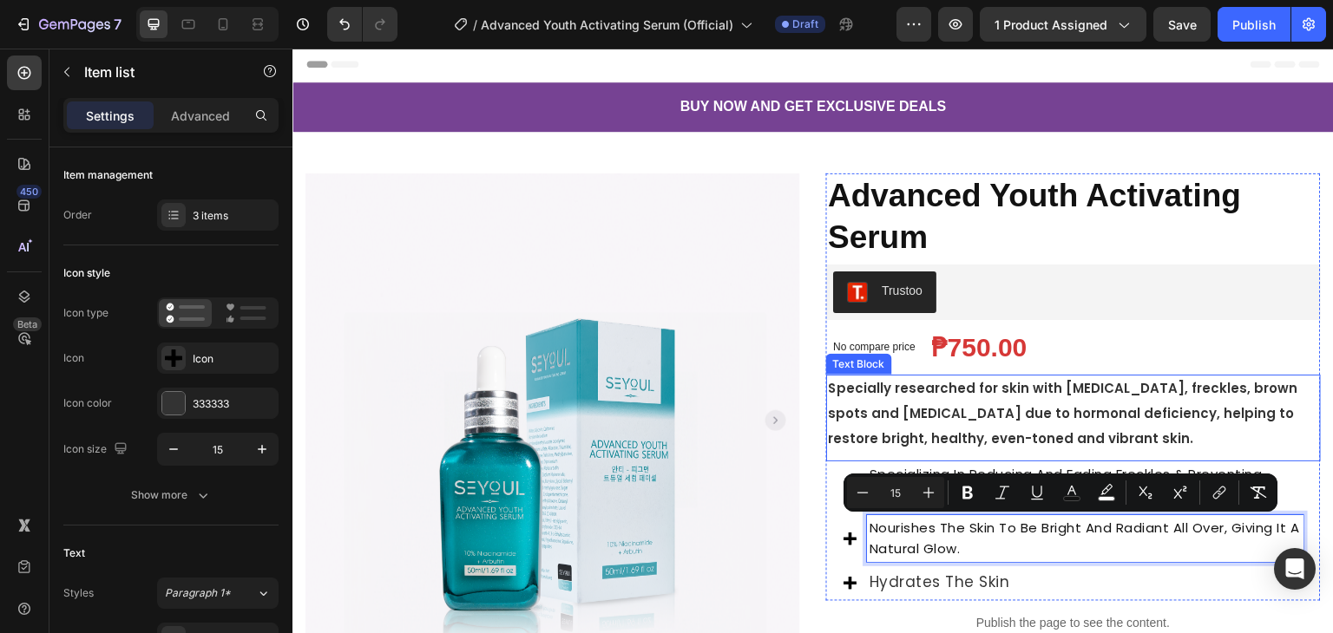
click at [943, 456] on div "Specially researched for skin with melasma, freckles, brown spots and dryness d…" at bounding box center [1073, 418] width 495 height 87
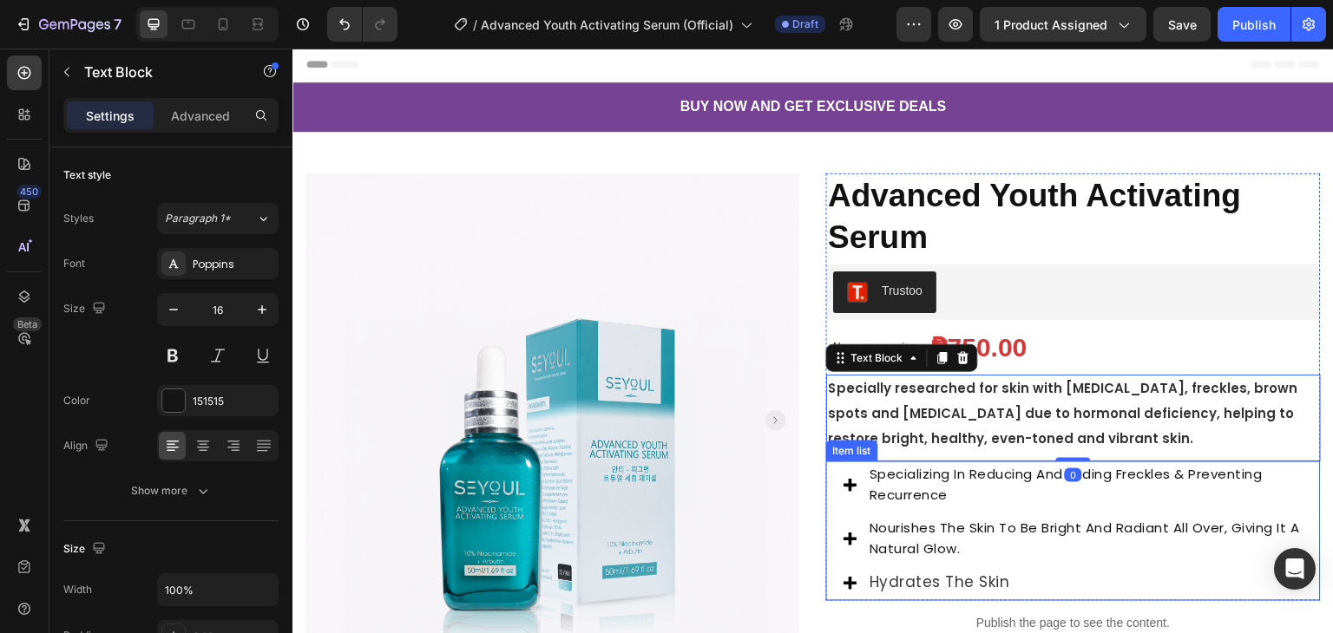
click at [933, 477] on span "Specializing in reducing and fading freckles & preventing recurrence" at bounding box center [1065, 484] width 393 height 39
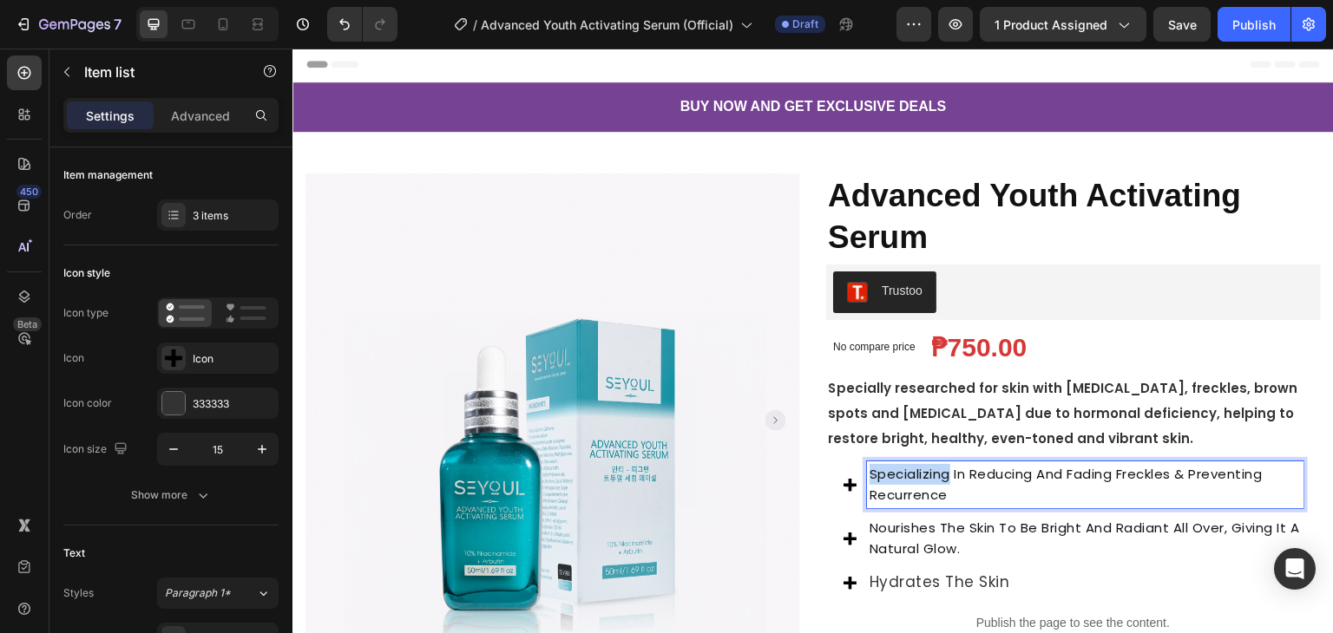
drag, startPoint x: 929, startPoint y: 481, endPoint x: 916, endPoint y: 480, distance: 13.0
click at [916, 478] on span "Specializing in reducing and fading freckles & preventing recurrence" at bounding box center [1065, 484] width 393 height 39
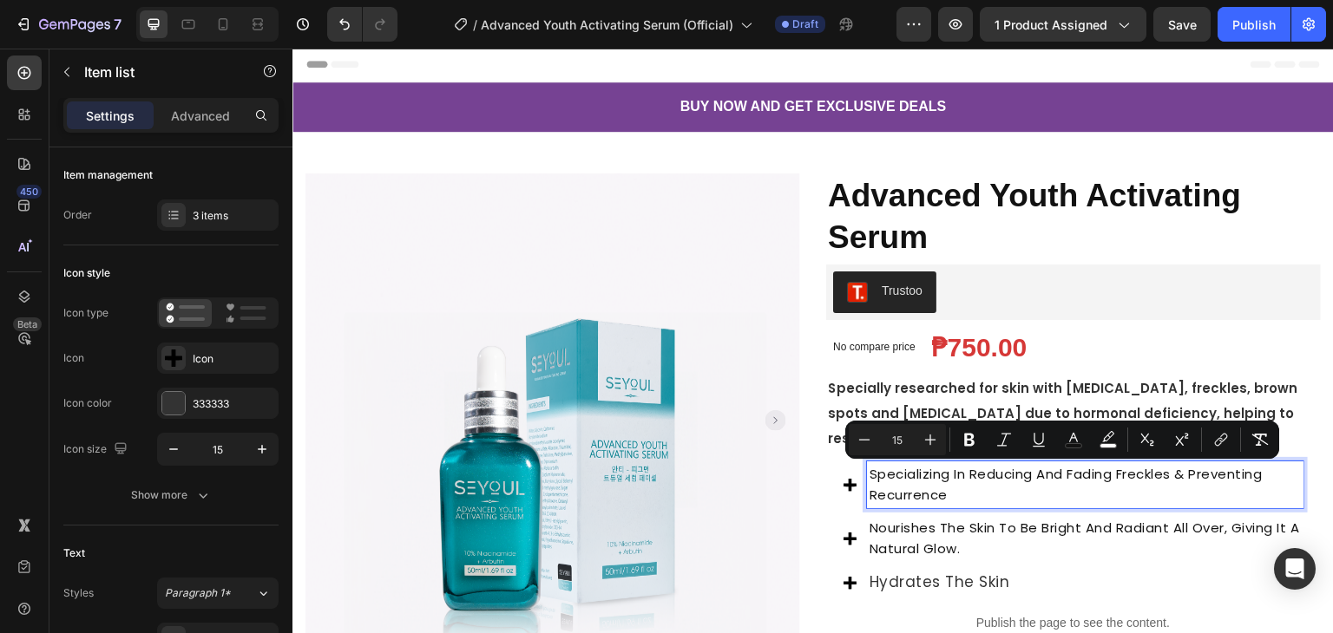
click at [920, 523] on span "Nourishes the skin to be bright and radiant all over, giving it a natural glow." at bounding box center [1084, 538] width 430 height 39
click at [919, 524] on span "Nourishes the skin to be bright and radiant all over, giving it a natural glow." at bounding box center [1084, 538] width 430 height 39
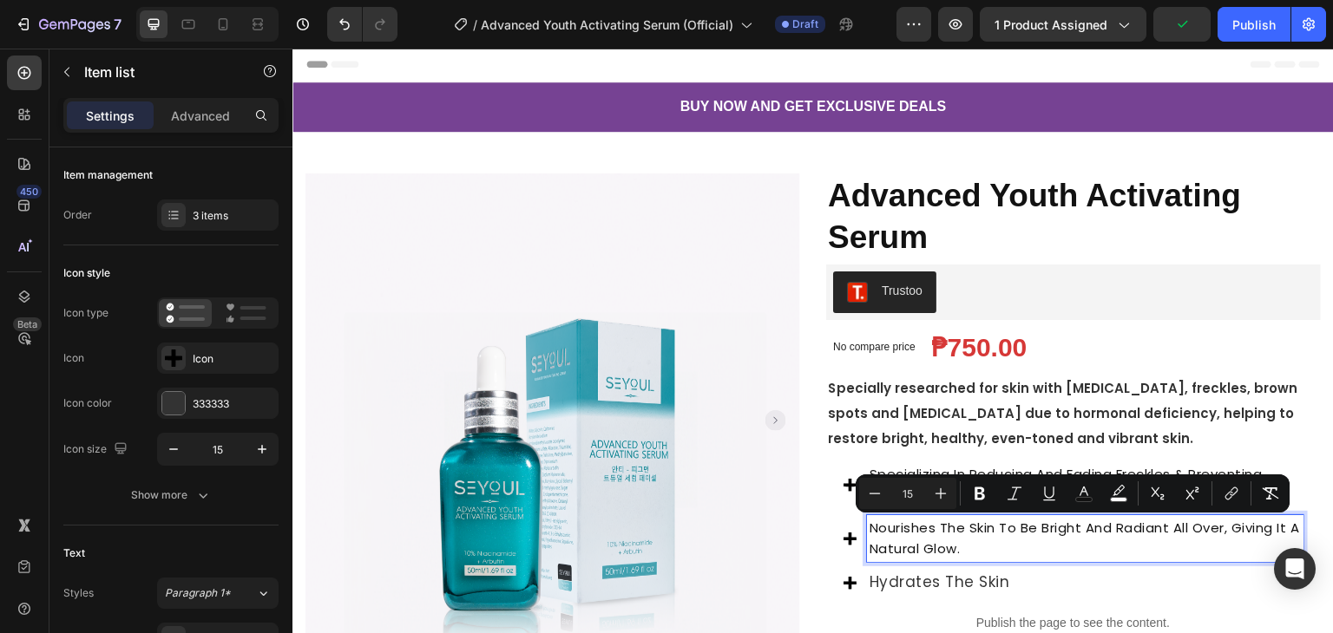
click at [952, 579] on span "hydrates the skin" at bounding box center [939, 582] width 141 height 21
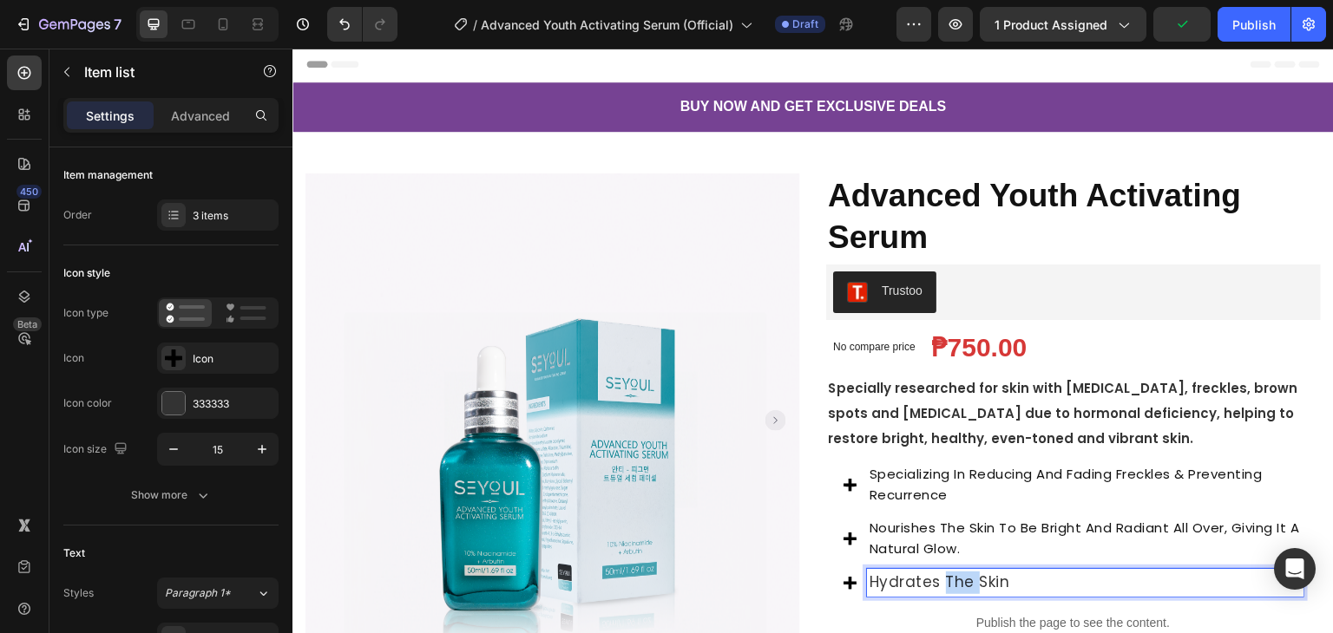
click at [952, 579] on span "hydrates the skin" at bounding box center [939, 582] width 141 height 21
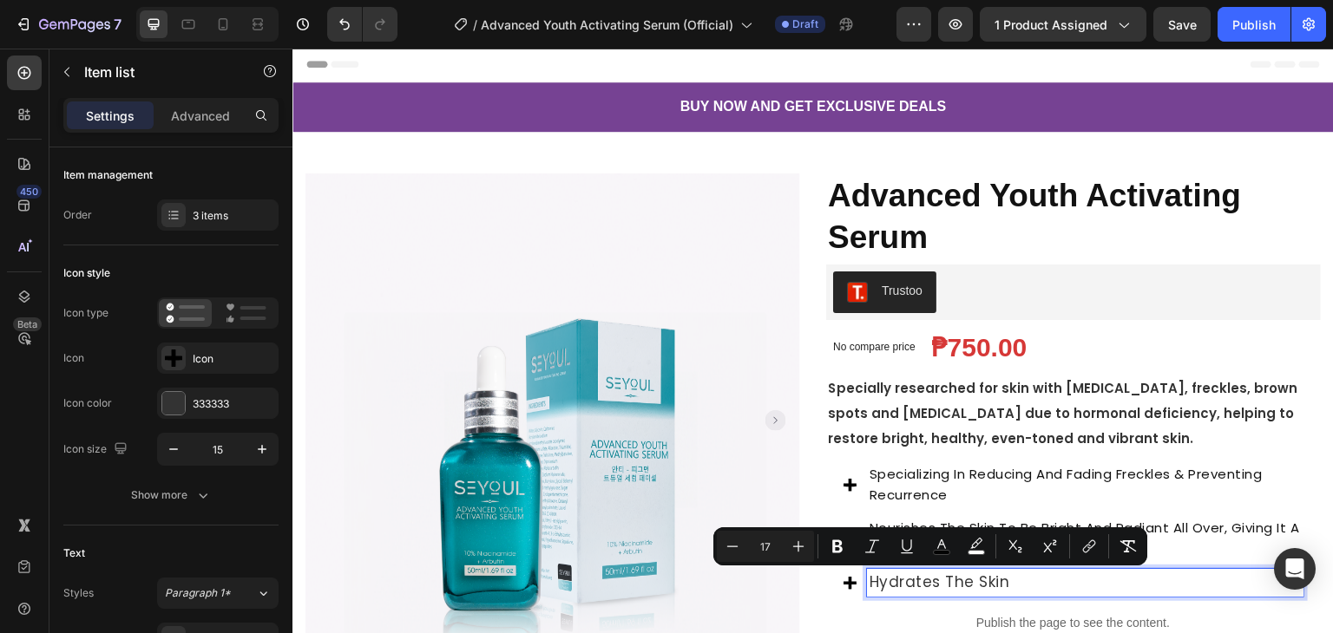
type input "25"
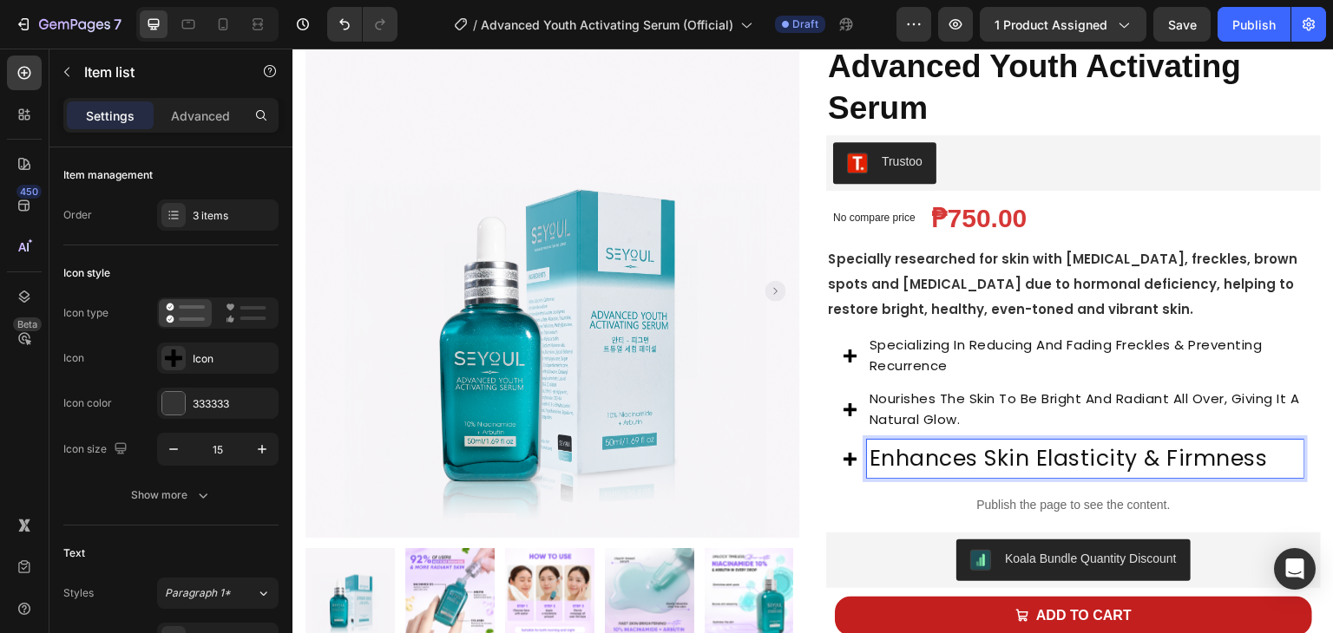
scroll to position [175, 0]
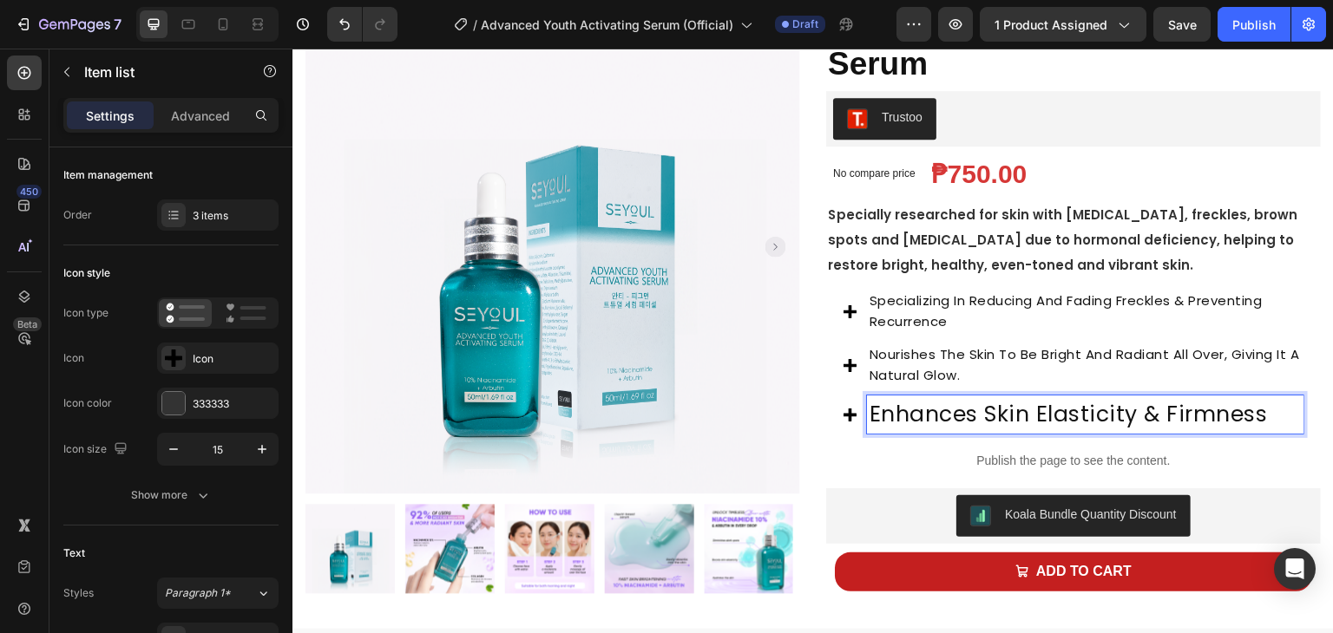
click at [911, 409] on span "Enhances skin elasticity & firmness" at bounding box center [1068, 414] width 398 height 30
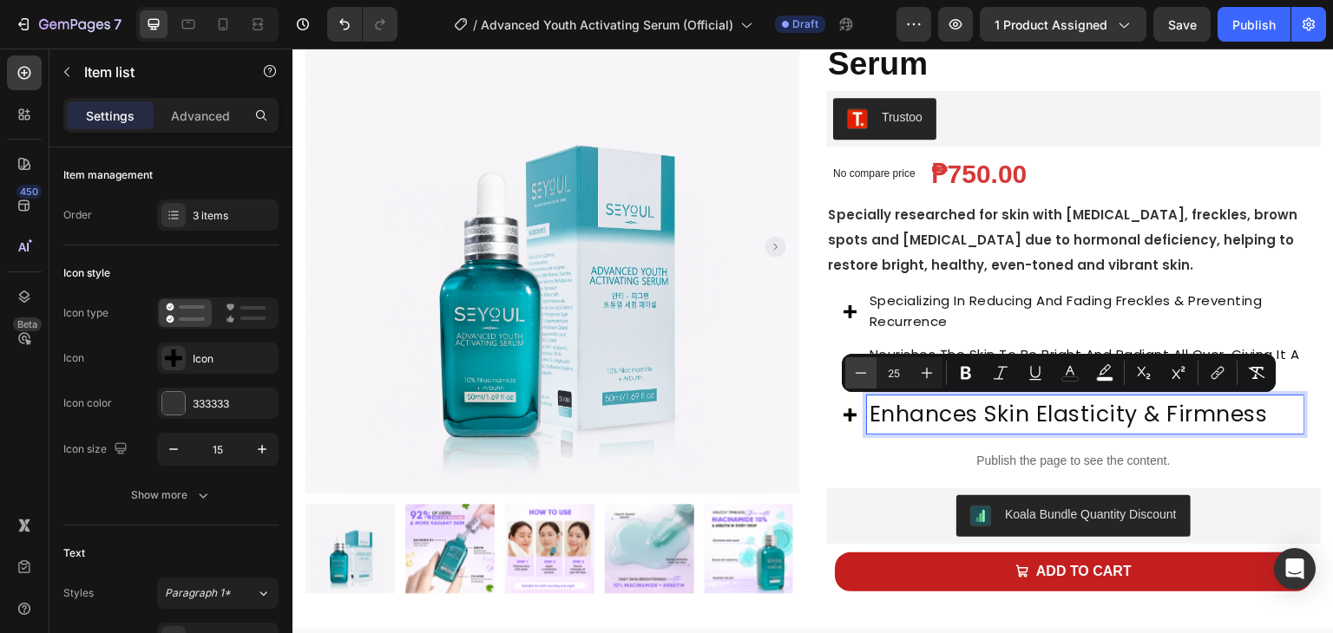
click at [868, 369] on icon "Editor contextual toolbar" at bounding box center [860, 372] width 17 height 17
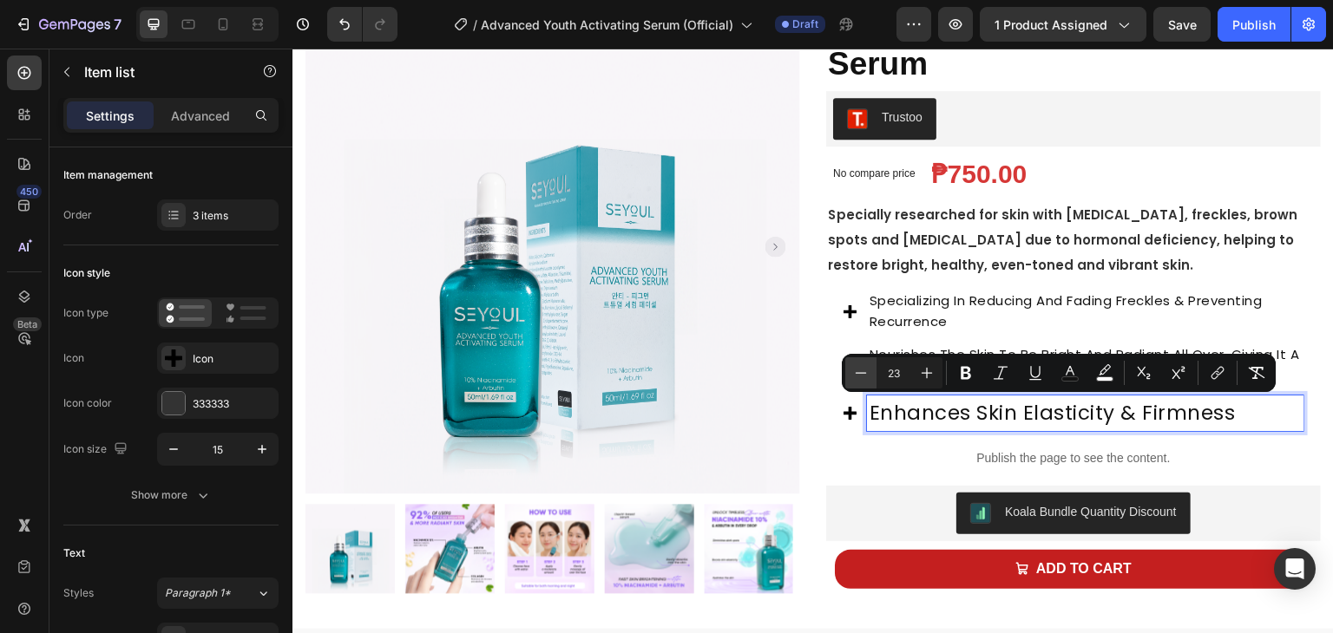
click at [868, 369] on icon "Editor contextual toolbar" at bounding box center [860, 372] width 17 height 17
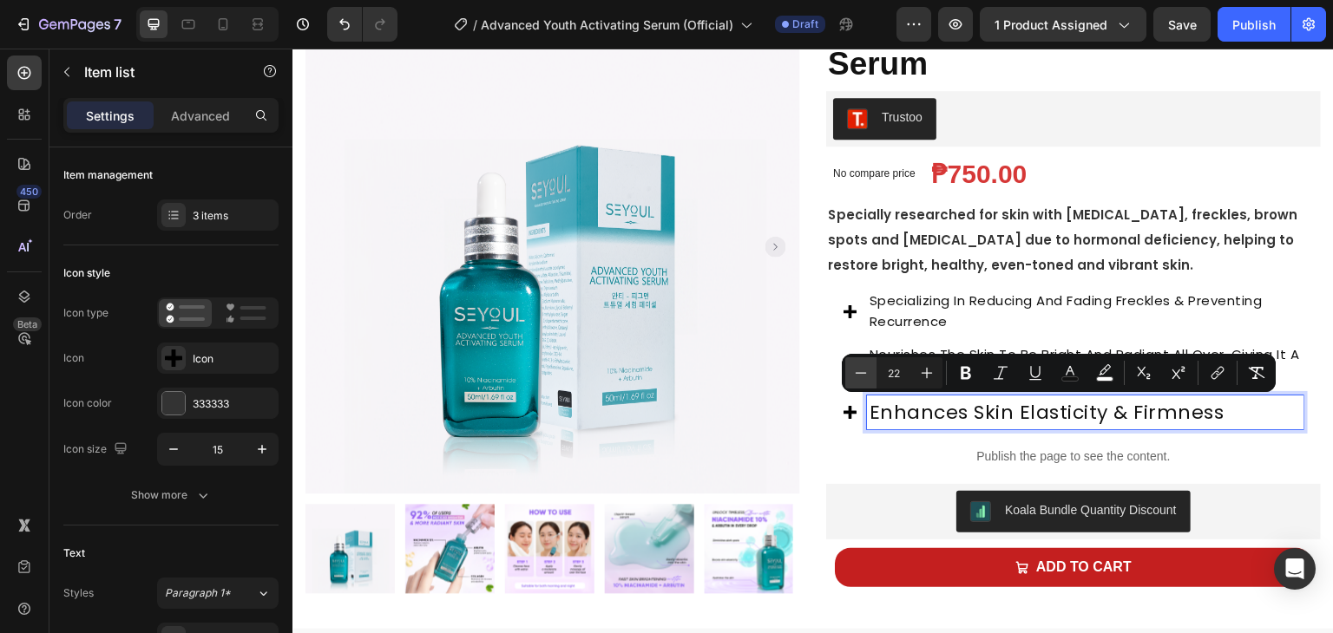
click at [868, 369] on icon "Editor contextual toolbar" at bounding box center [860, 372] width 17 height 17
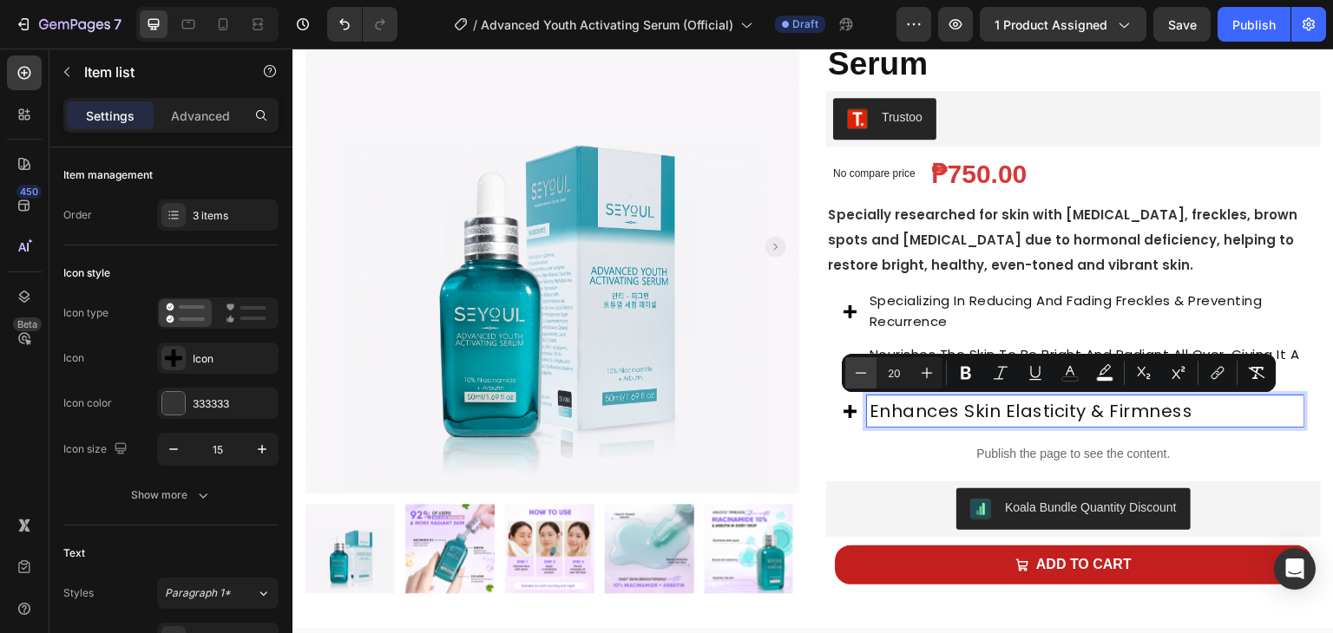
click at [868, 369] on icon "Editor contextual toolbar" at bounding box center [860, 372] width 17 height 17
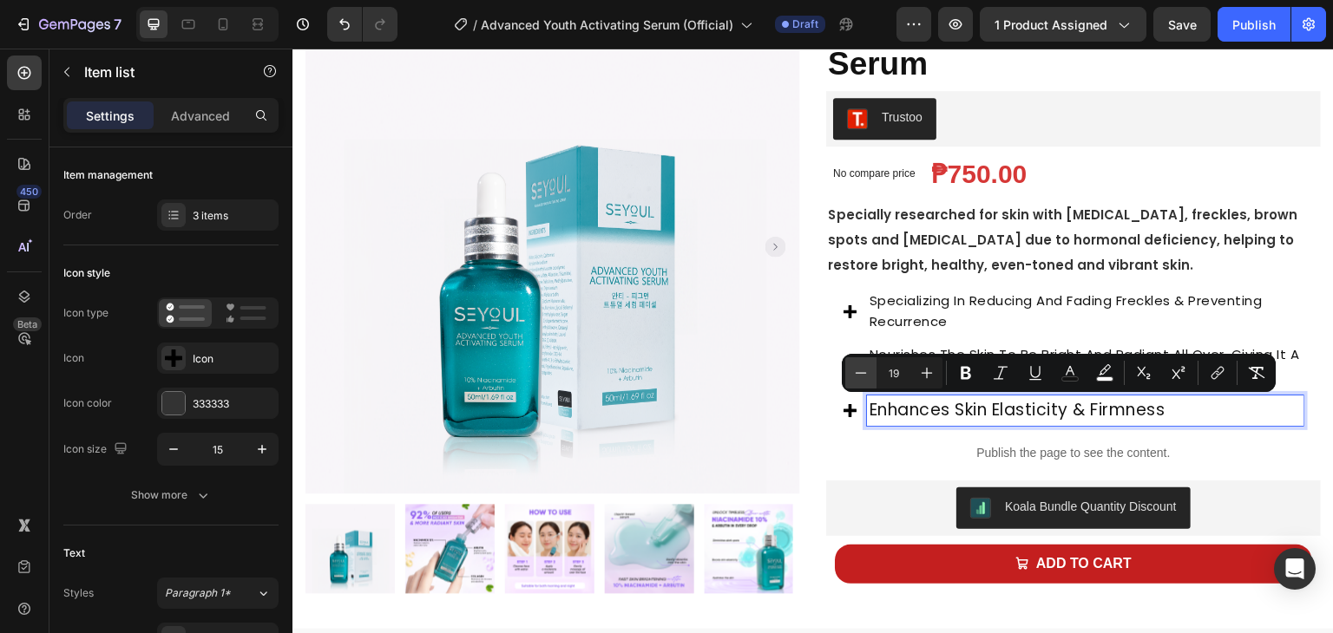
click at [868, 369] on icon "Editor contextual toolbar" at bounding box center [860, 372] width 17 height 17
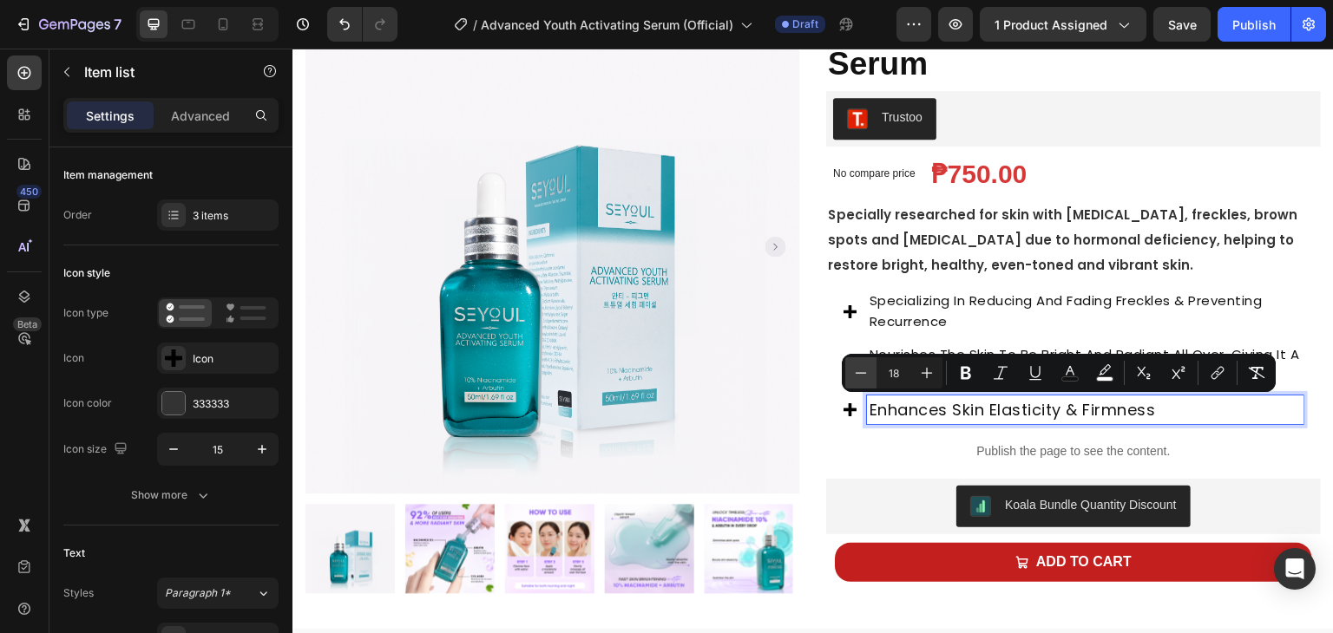
click at [868, 369] on icon "Editor contextual toolbar" at bounding box center [860, 372] width 17 height 17
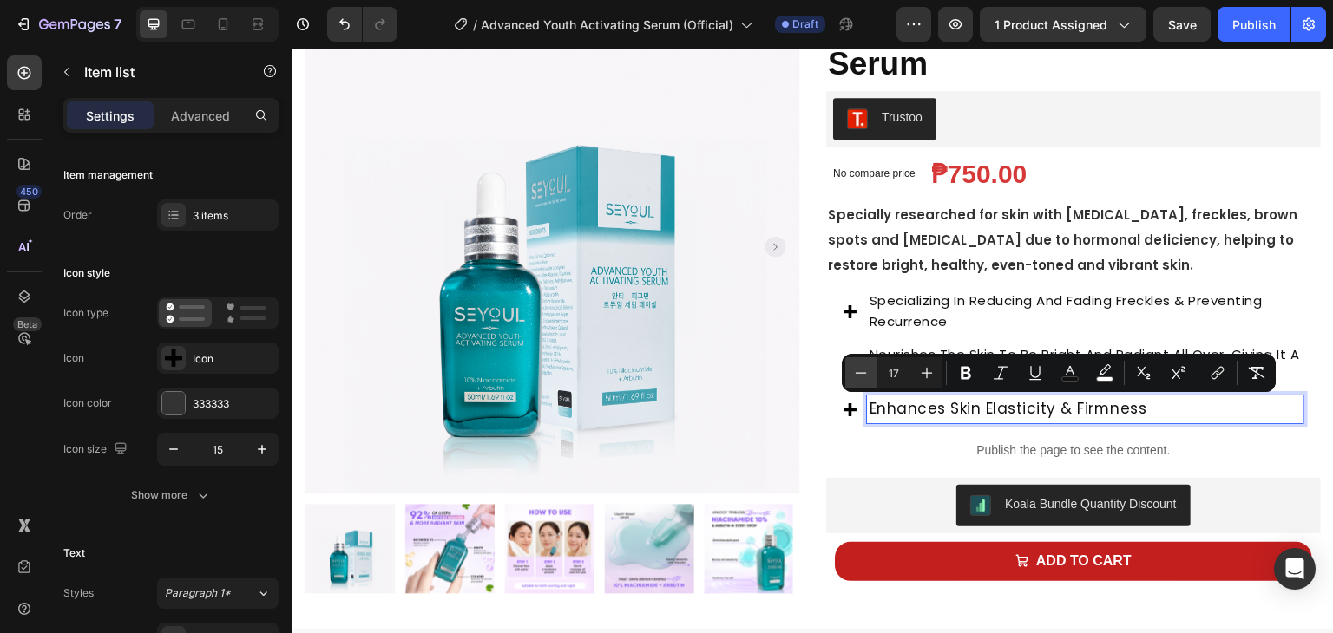
click at [868, 369] on icon "Editor contextual toolbar" at bounding box center [860, 372] width 17 height 17
type input "15"
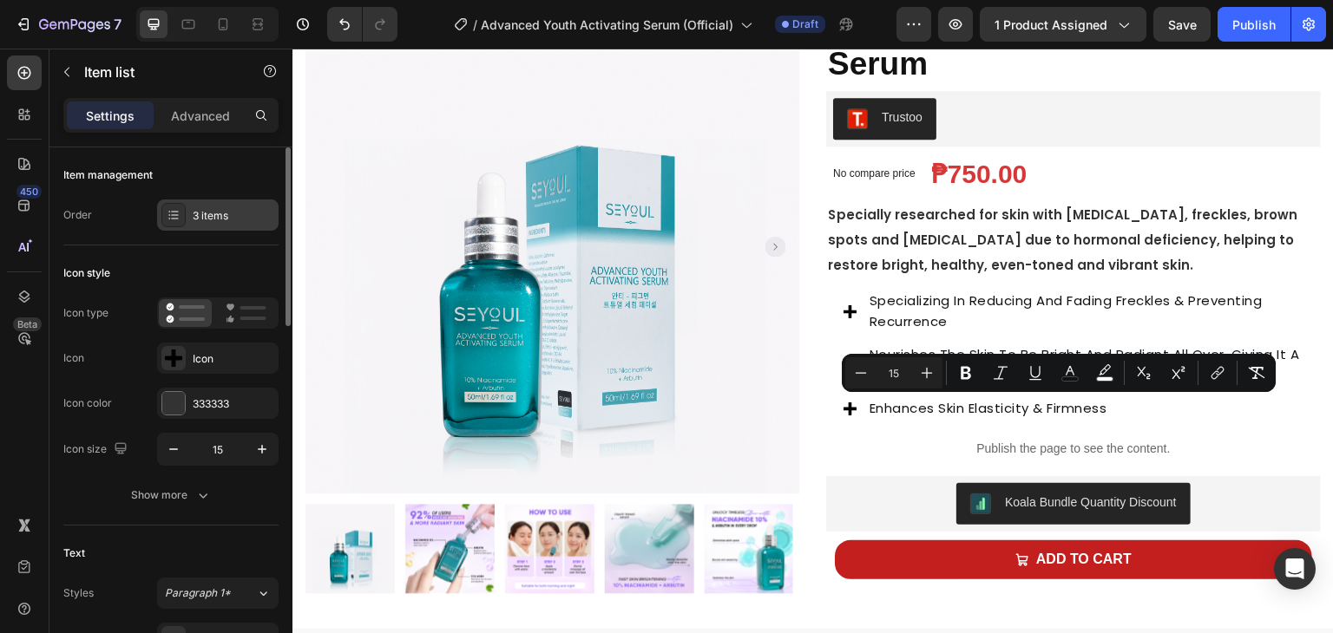
click at [201, 213] on div "3 items" at bounding box center [234, 216] width 82 height 16
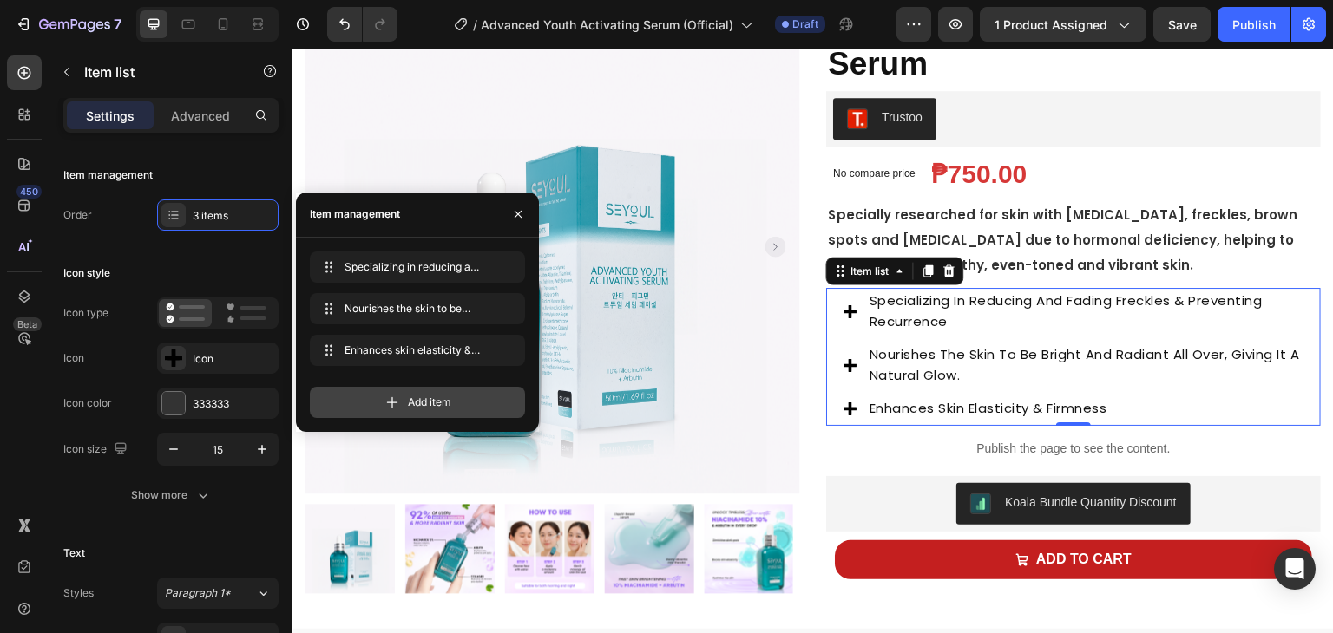
click at [391, 399] on icon at bounding box center [392, 402] width 11 height 11
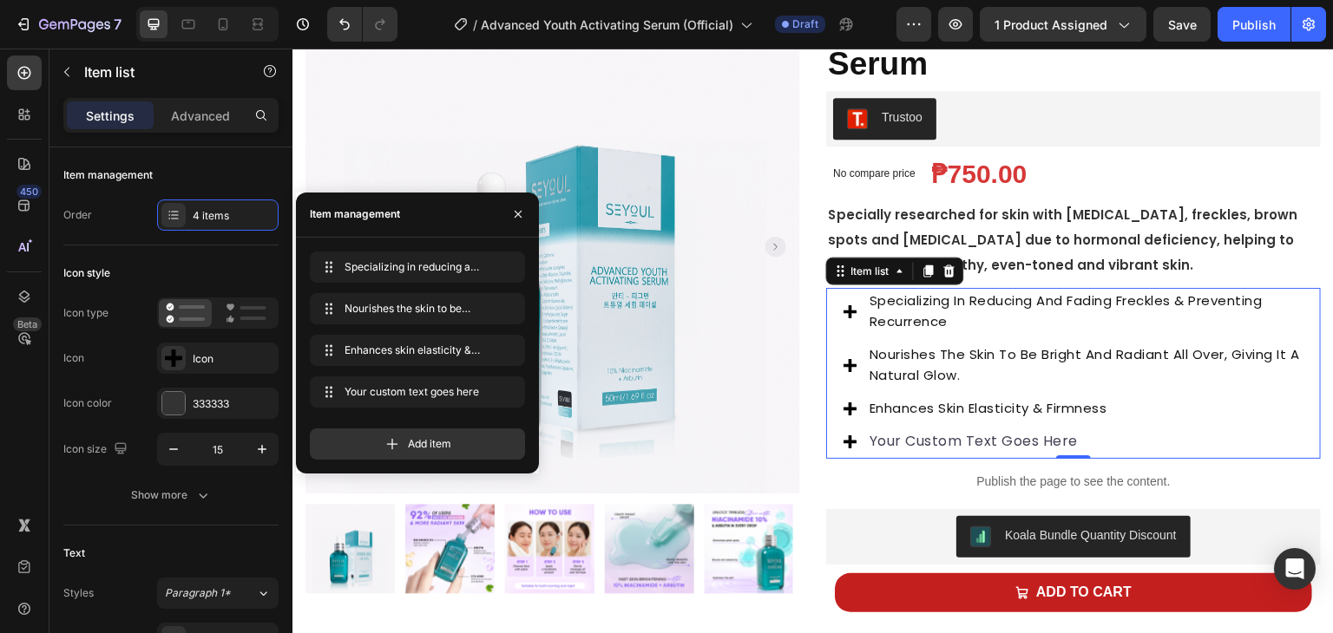
click at [886, 436] on div "your custom text goes here" at bounding box center [1085, 442] width 436 height 26
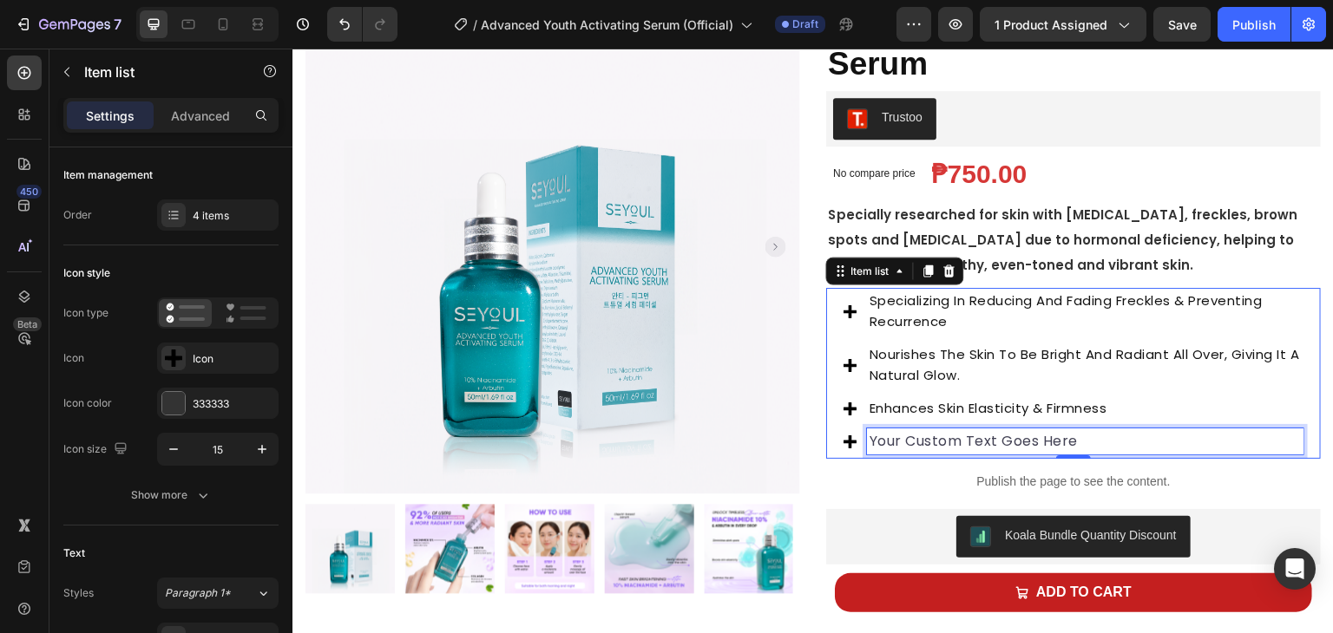
click at [886, 436] on p "your custom text goes here" at bounding box center [1084, 441] width 431 height 21
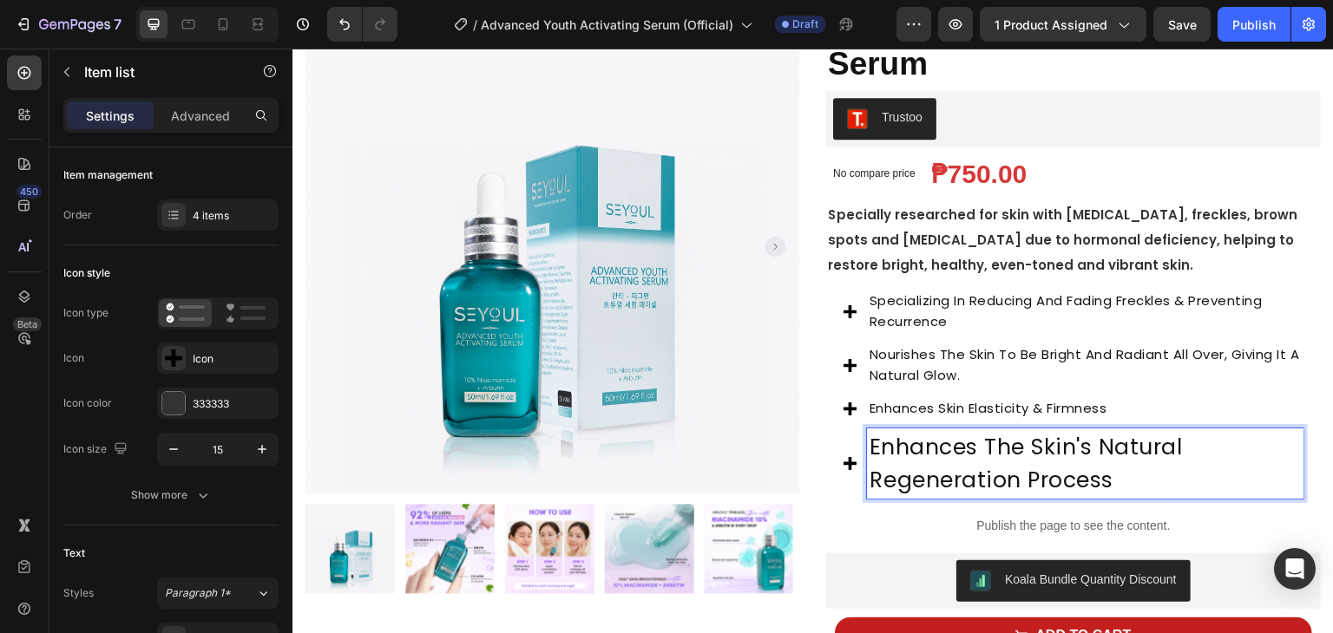
click at [956, 468] on span "Enhances the skin's natural regeneration process" at bounding box center [1025, 463] width 313 height 63
click at [958, 467] on span "Enhances the skin's natural regeneration process" at bounding box center [1025, 463] width 313 height 63
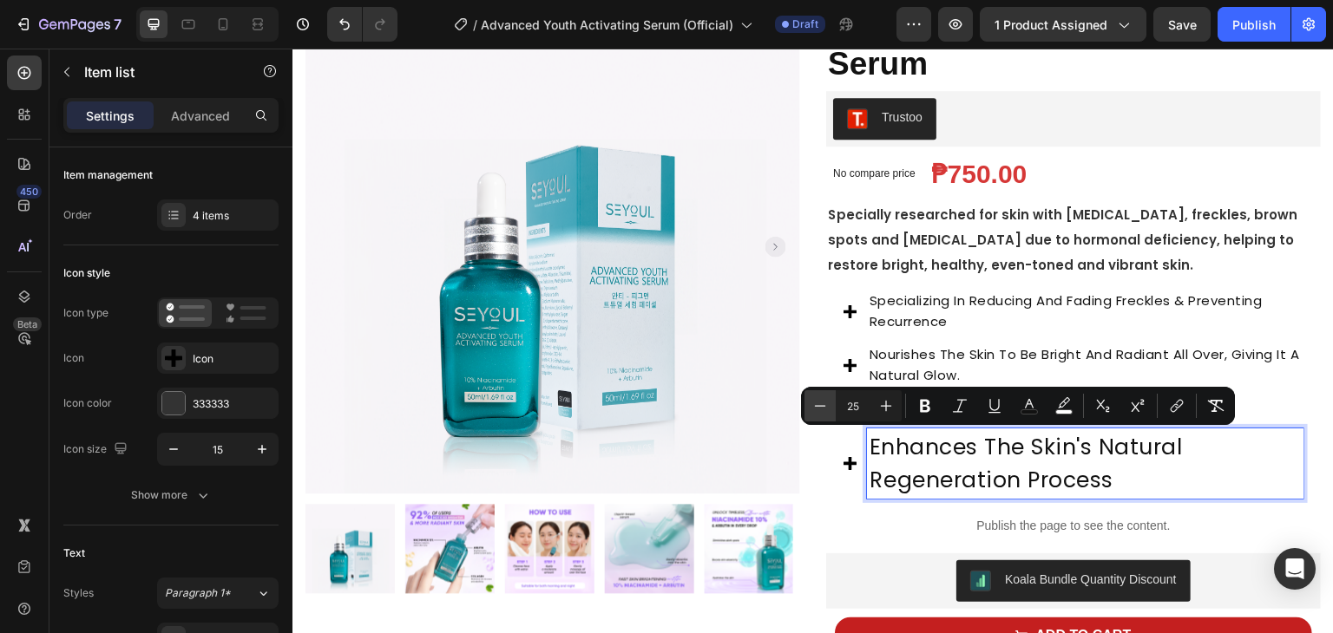
click at [833, 406] on button "Minus" at bounding box center [819, 405] width 31 height 31
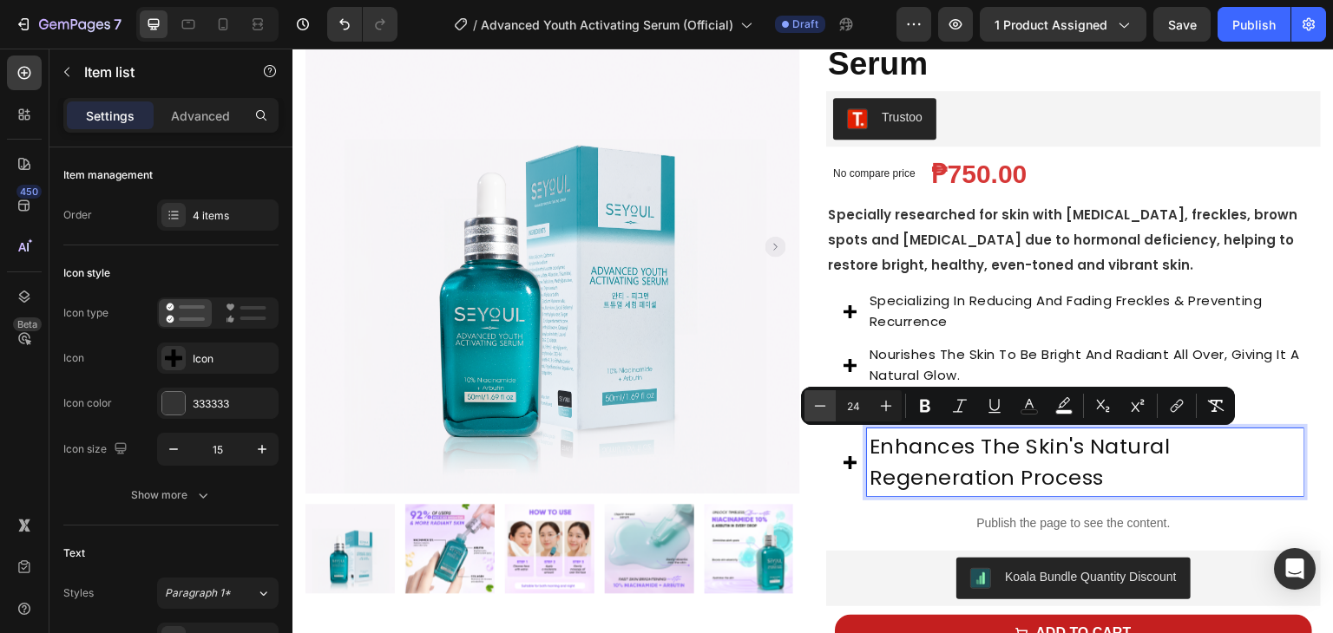
click at [833, 406] on button "Minus" at bounding box center [819, 405] width 31 height 31
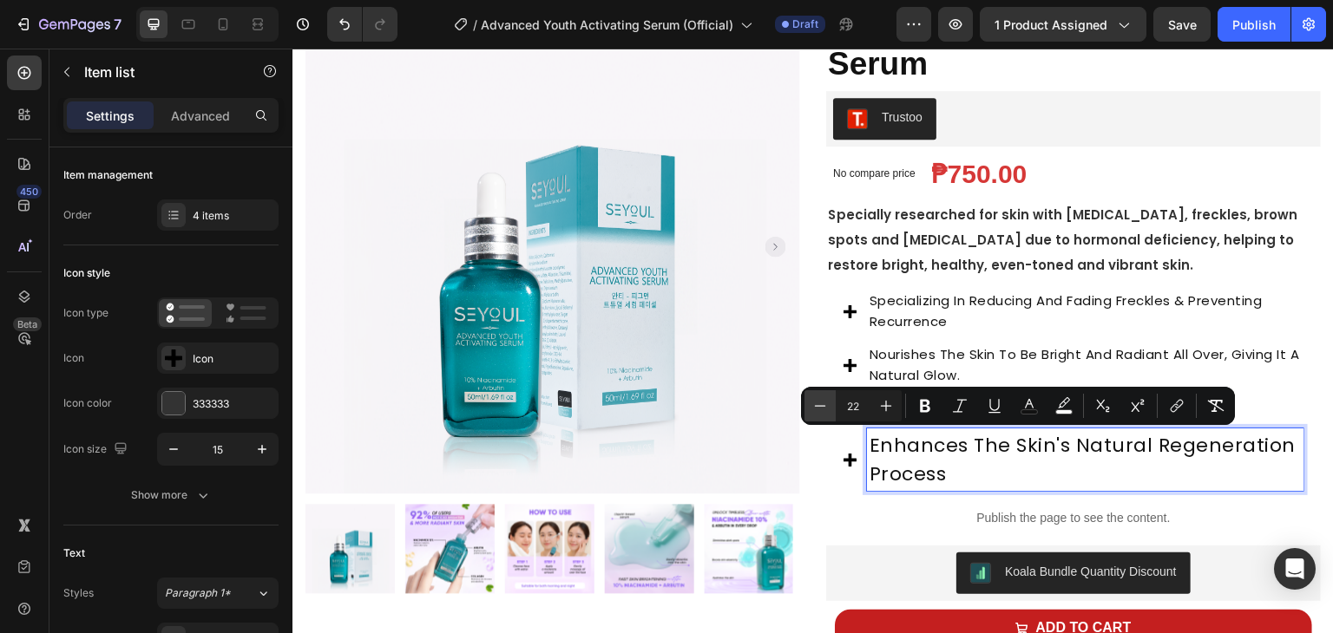
click at [833, 406] on button "Minus" at bounding box center [819, 405] width 31 height 31
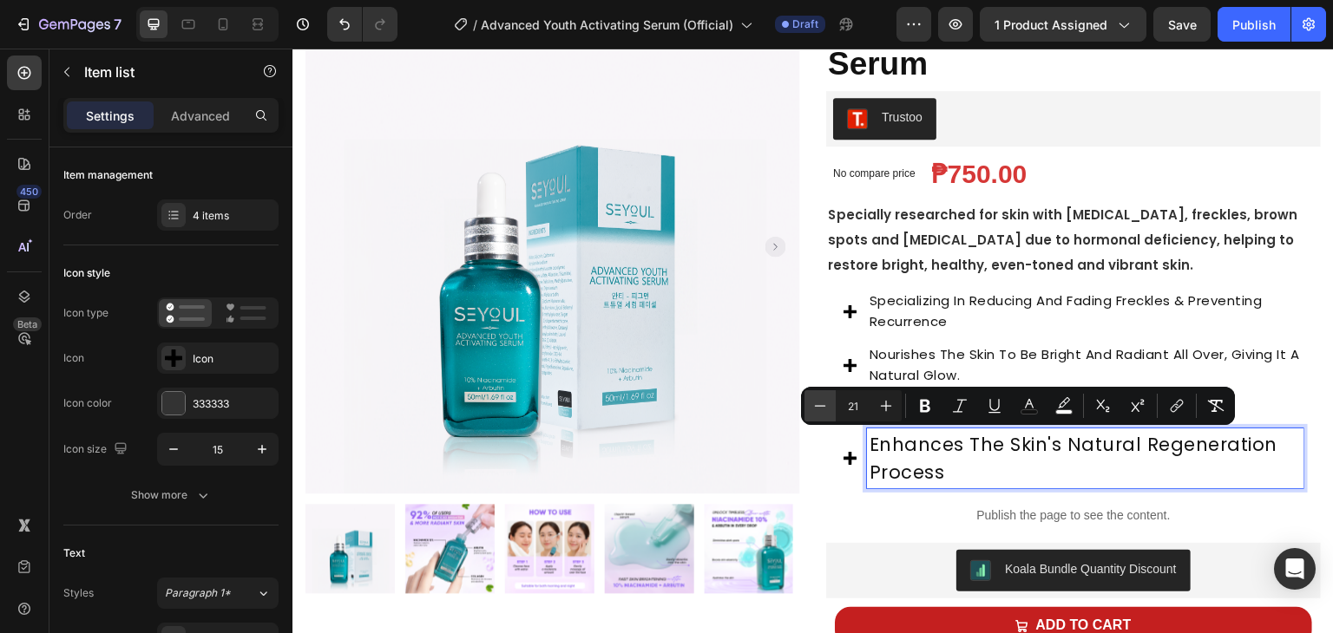
click at [833, 406] on button "Minus" at bounding box center [819, 405] width 31 height 31
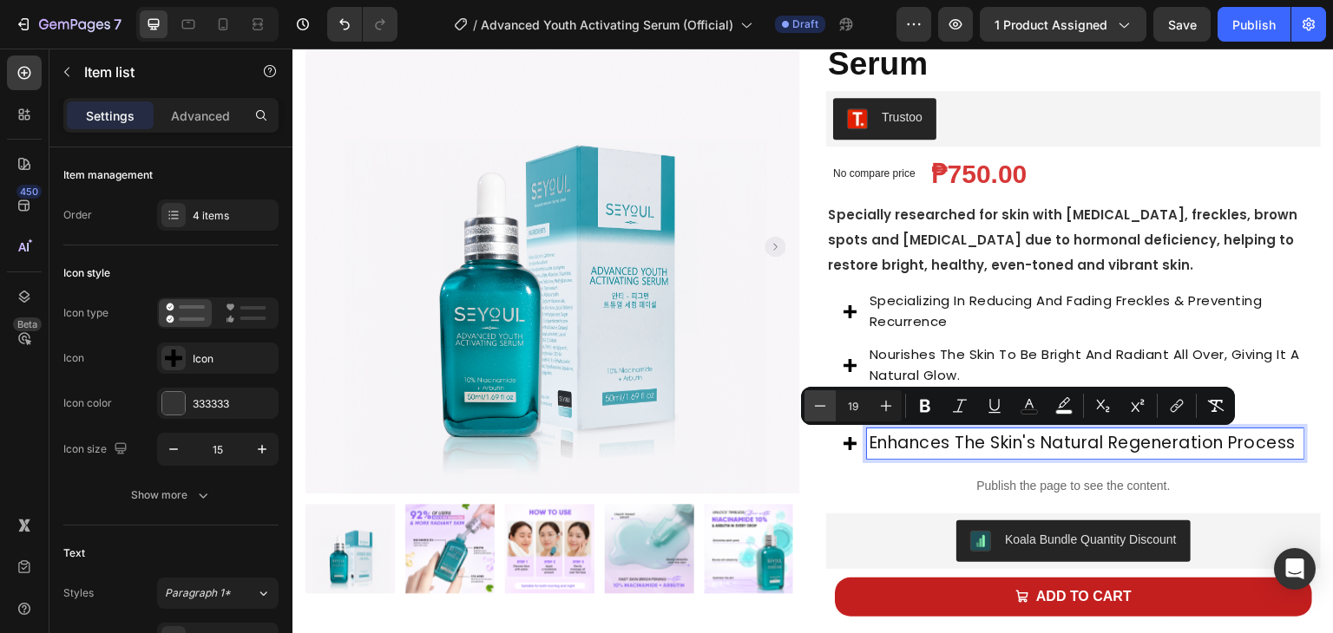
click at [833, 406] on button "Minus" at bounding box center [819, 405] width 31 height 31
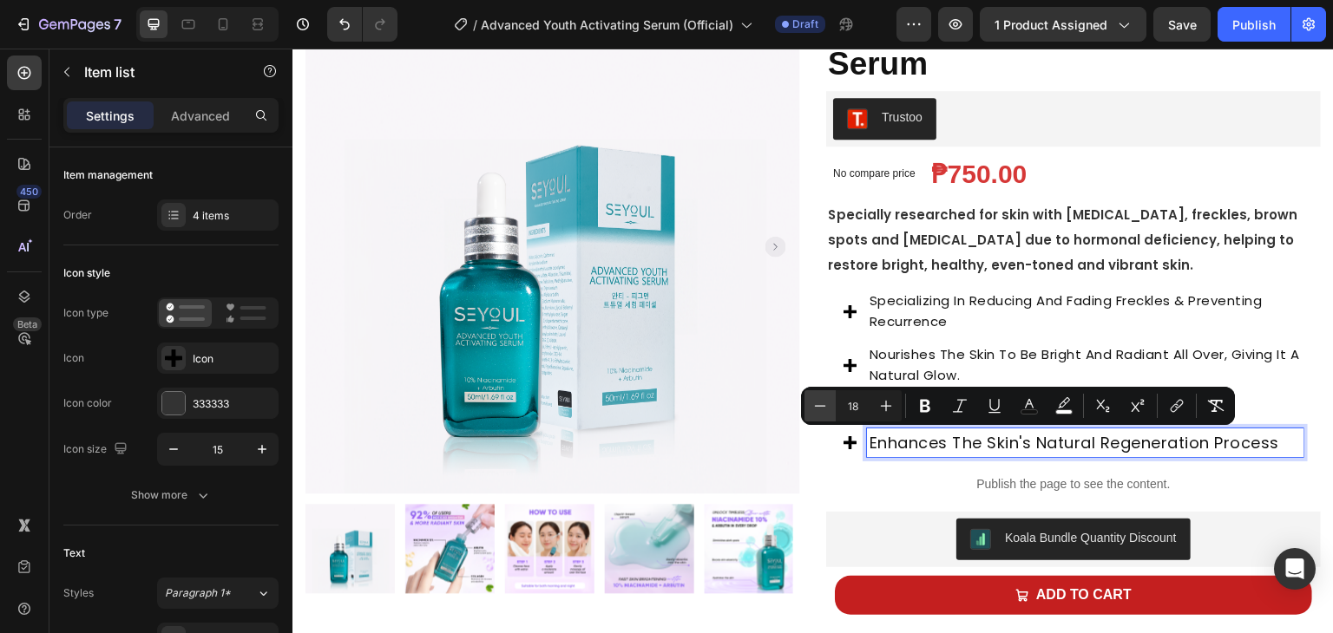
click at [833, 406] on button "Minus" at bounding box center [819, 405] width 31 height 31
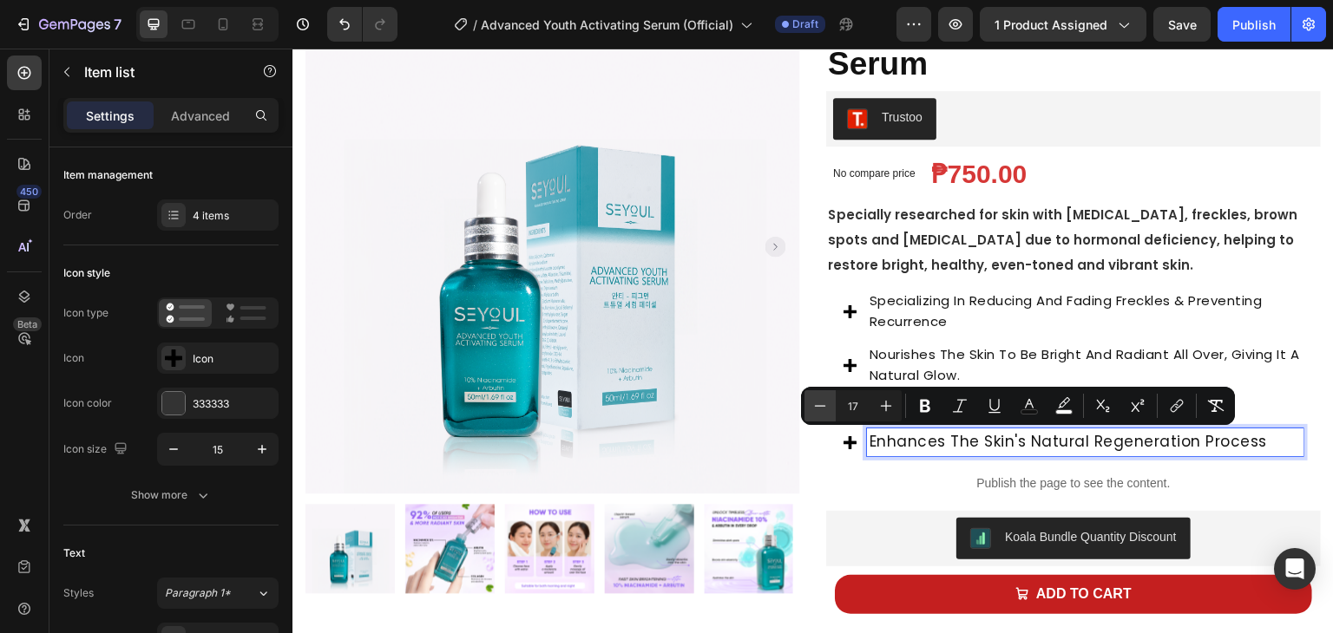
click at [833, 406] on button "Minus" at bounding box center [819, 405] width 31 height 31
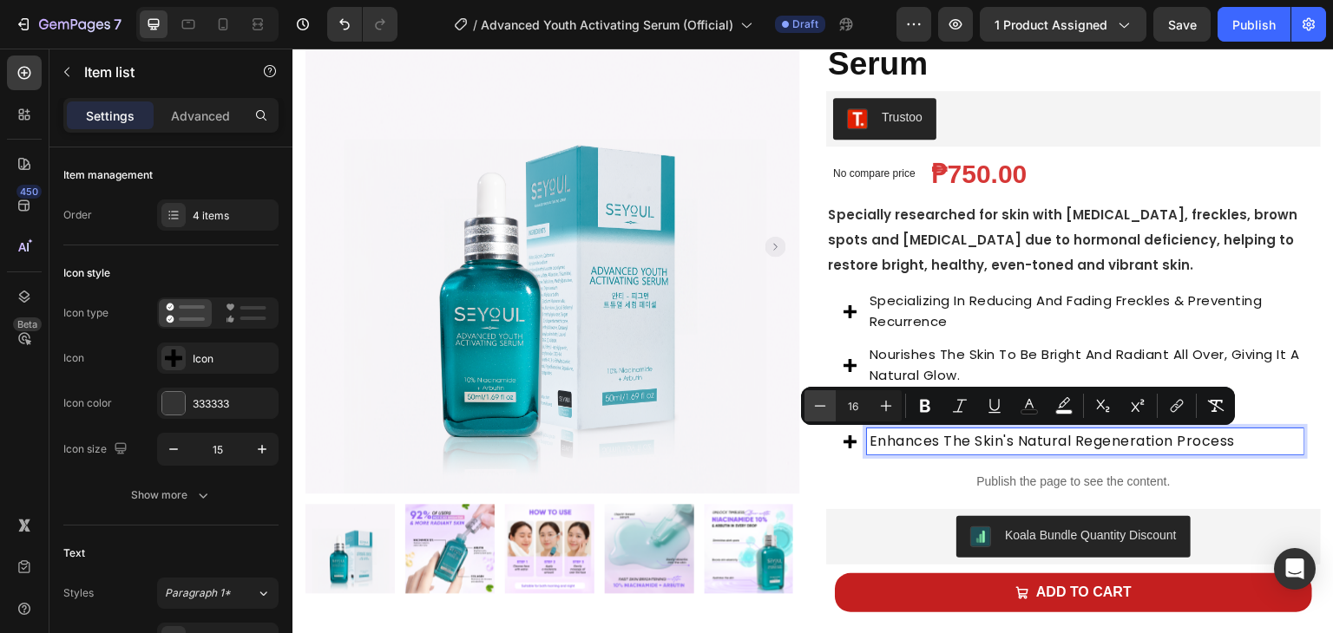
click at [833, 406] on button "Minus" at bounding box center [819, 405] width 31 height 31
type input "15"
click at [920, 318] on span "Specializing in reducing and fading freckles & preventing recurrence" at bounding box center [1065, 311] width 393 height 39
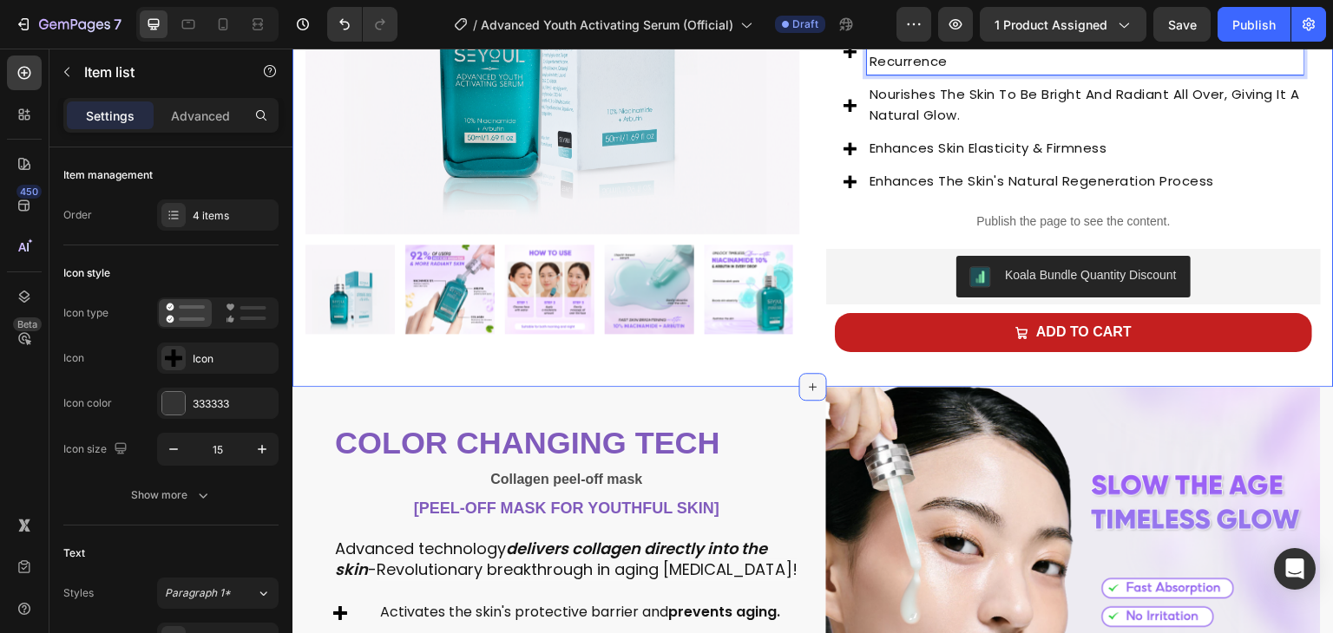
scroll to position [609, 0]
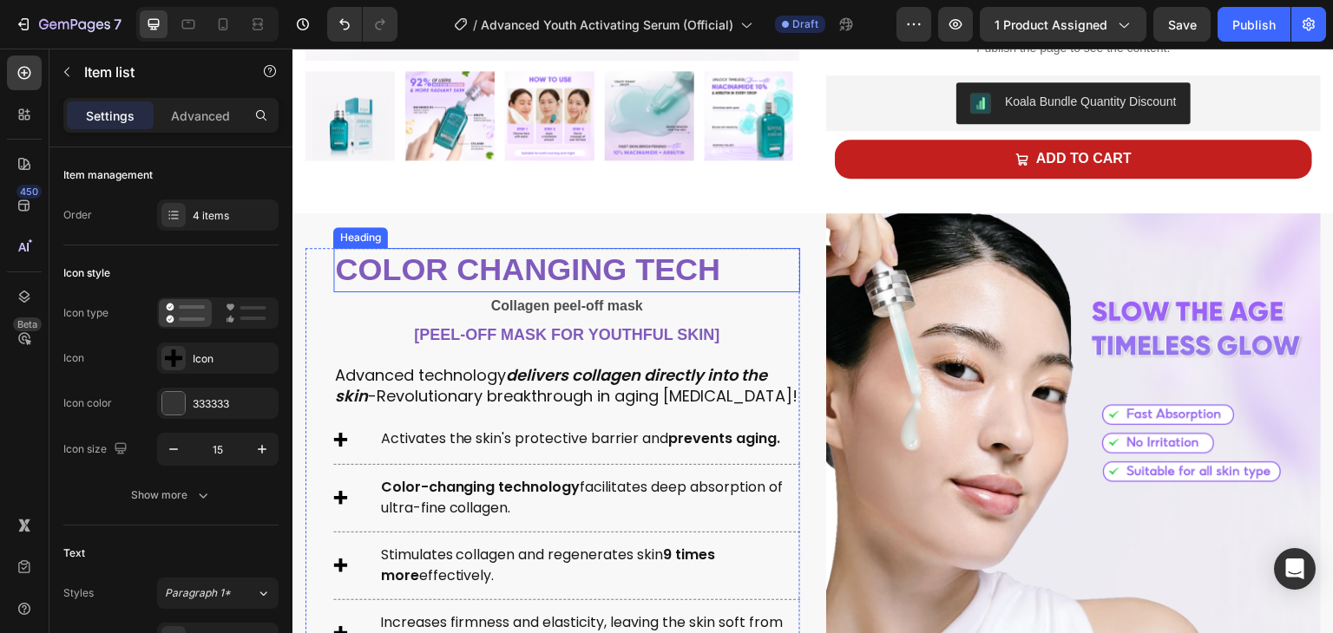
click at [587, 279] on h2 "color changing tech" at bounding box center [566, 270] width 467 height 44
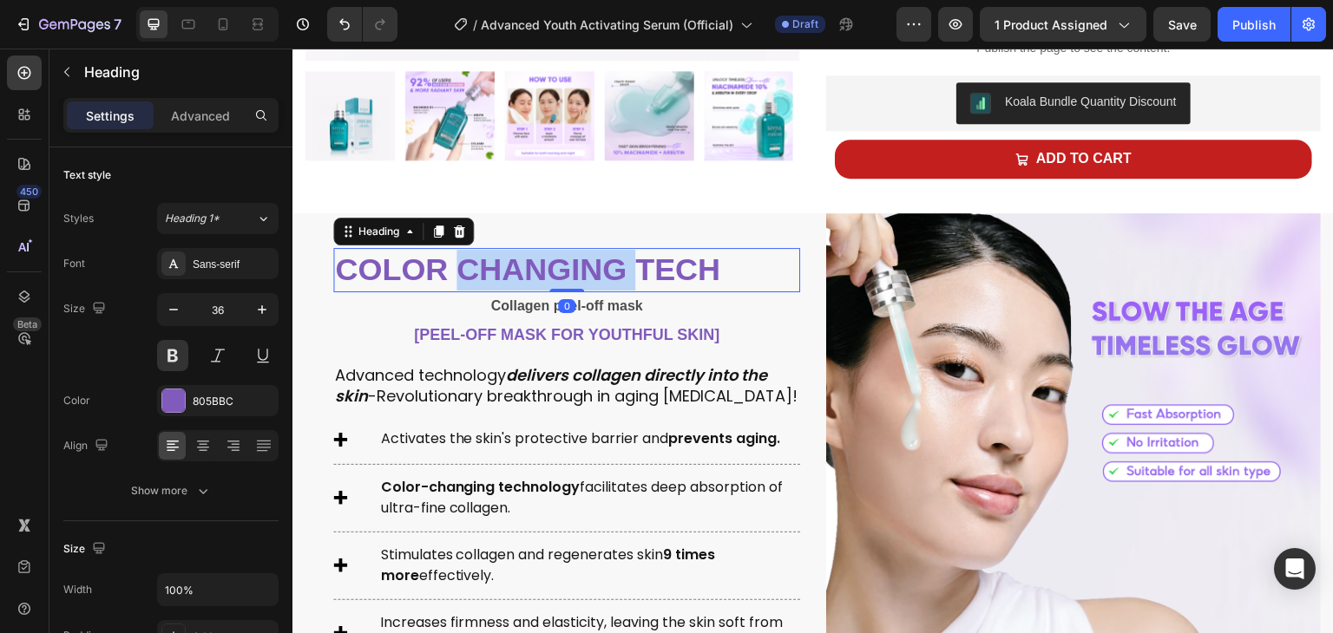
click at [587, 279] on h2 "color changing tech" at bounding box center [566, 270] width 467 height 44
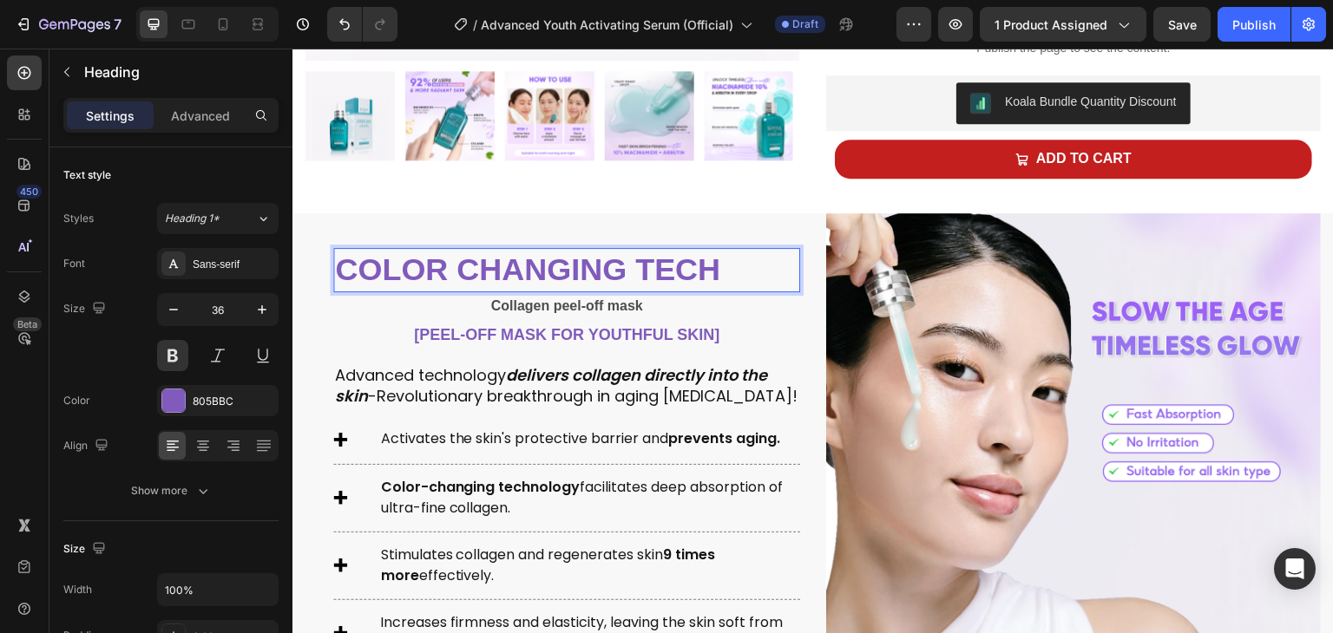
scroll to position [576, 0]
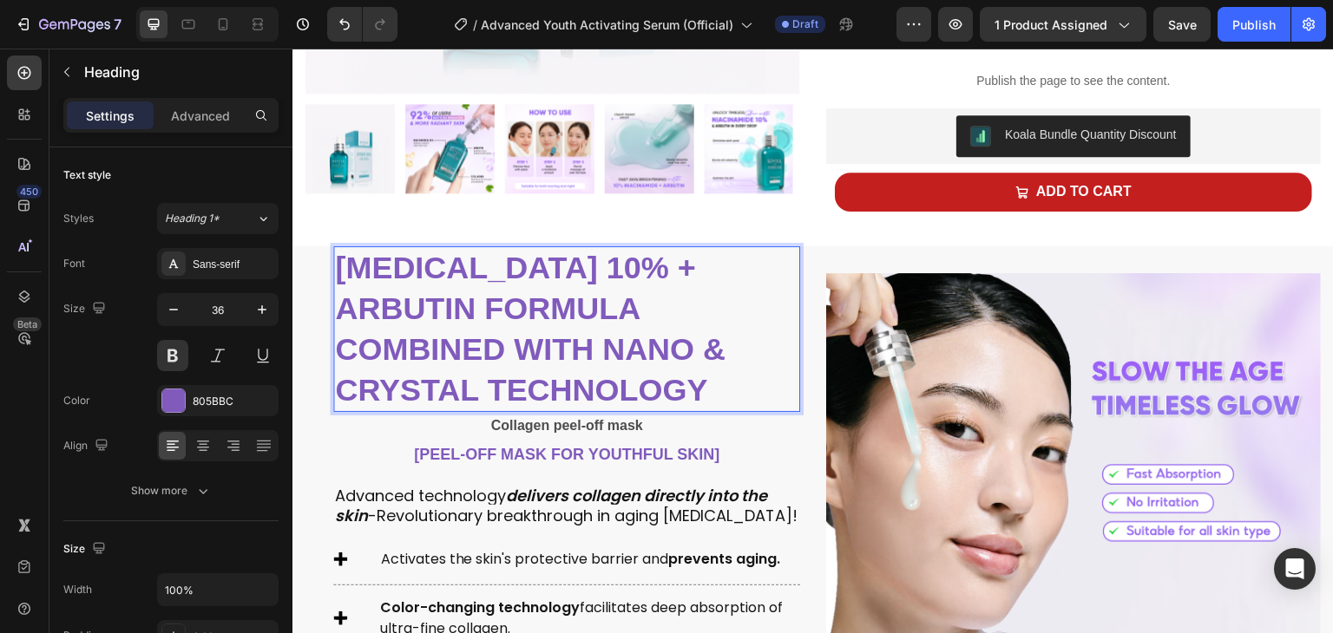
click at [594, 314] on strong "[MEDICAL_DATA] 10% + Arbutin formula combined with Nano & Crystal technology" at bounding box center [530, 328] width 390 height 157
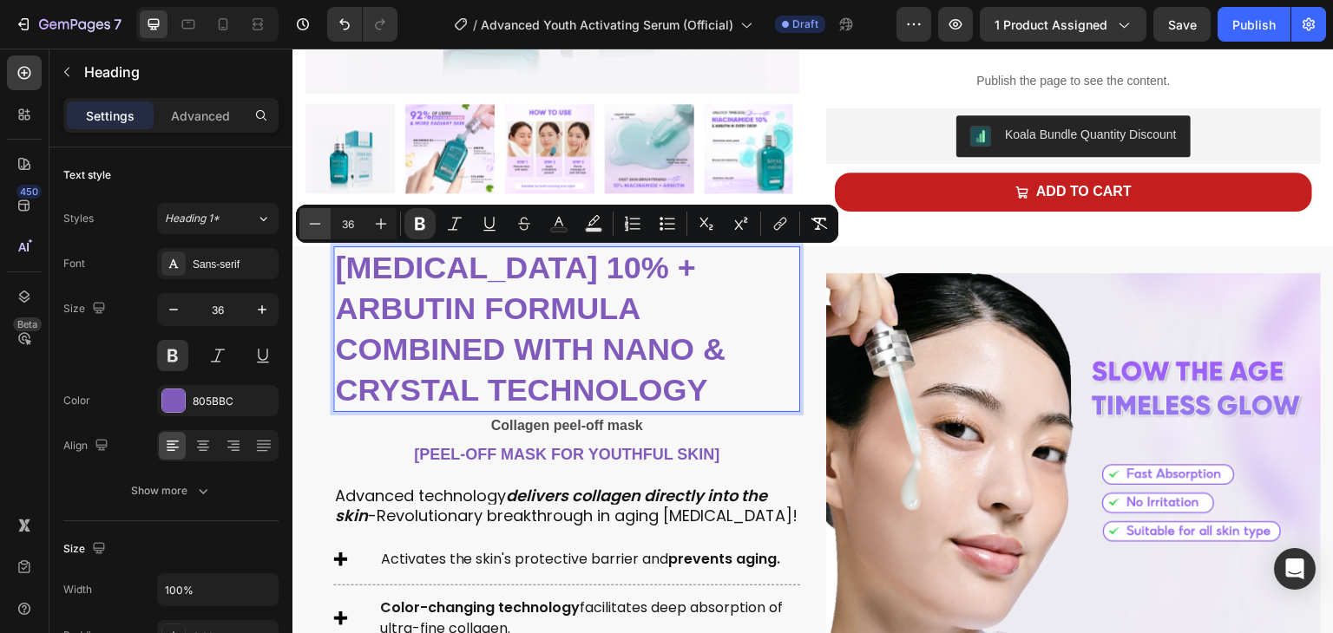
click at [308, 233] on button "Minus" at bounding box center [314, 223] width 31 height 31
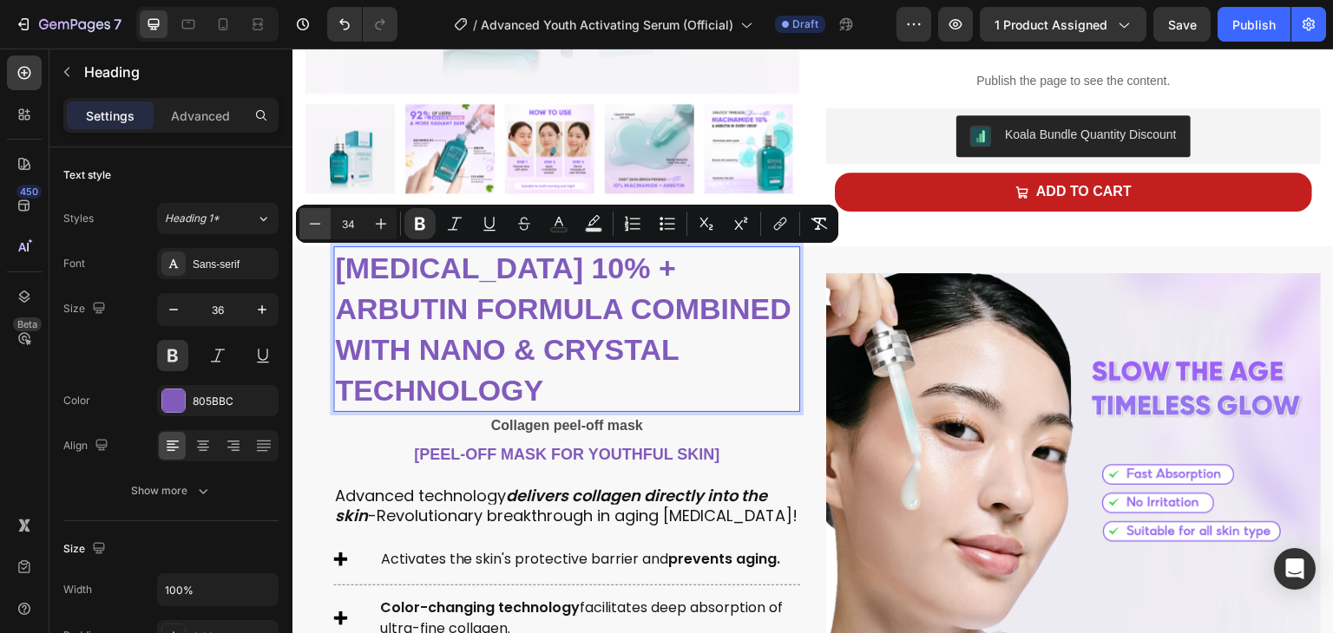
click at [308, 233] on button "Minus" at bounding box center [314, 223] width 31 height 31
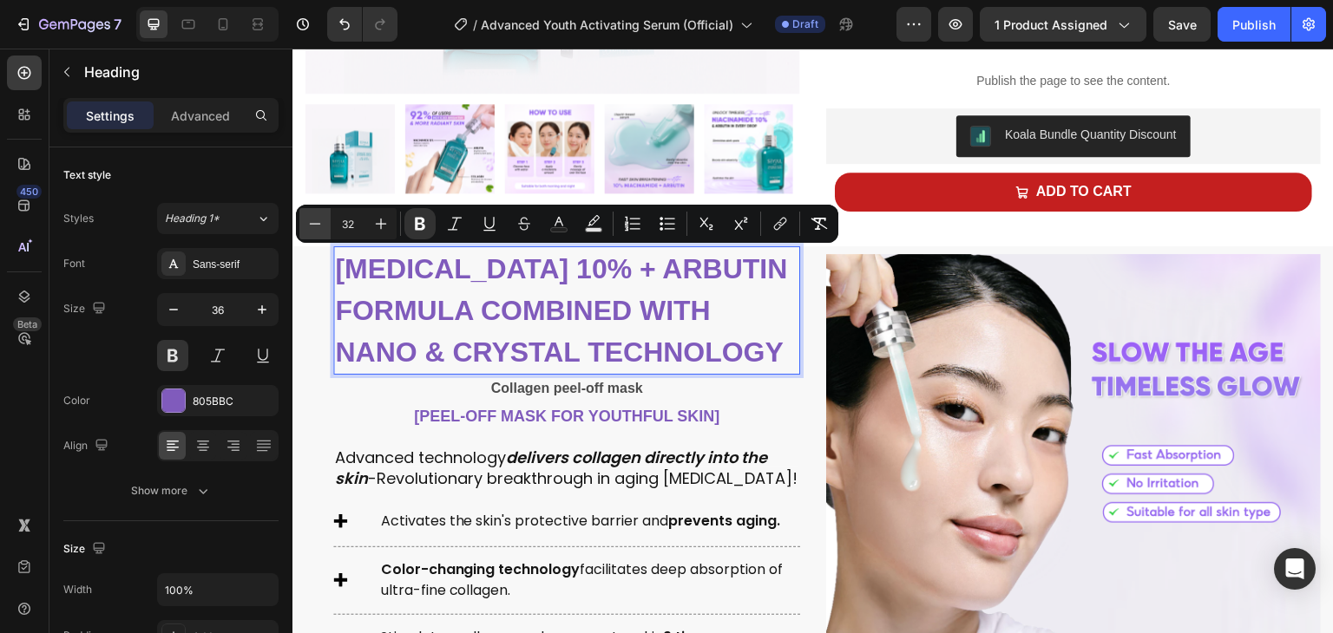
click at [308, 233] on button "Minus" at bounding box center [314, 223] width 31 height 31
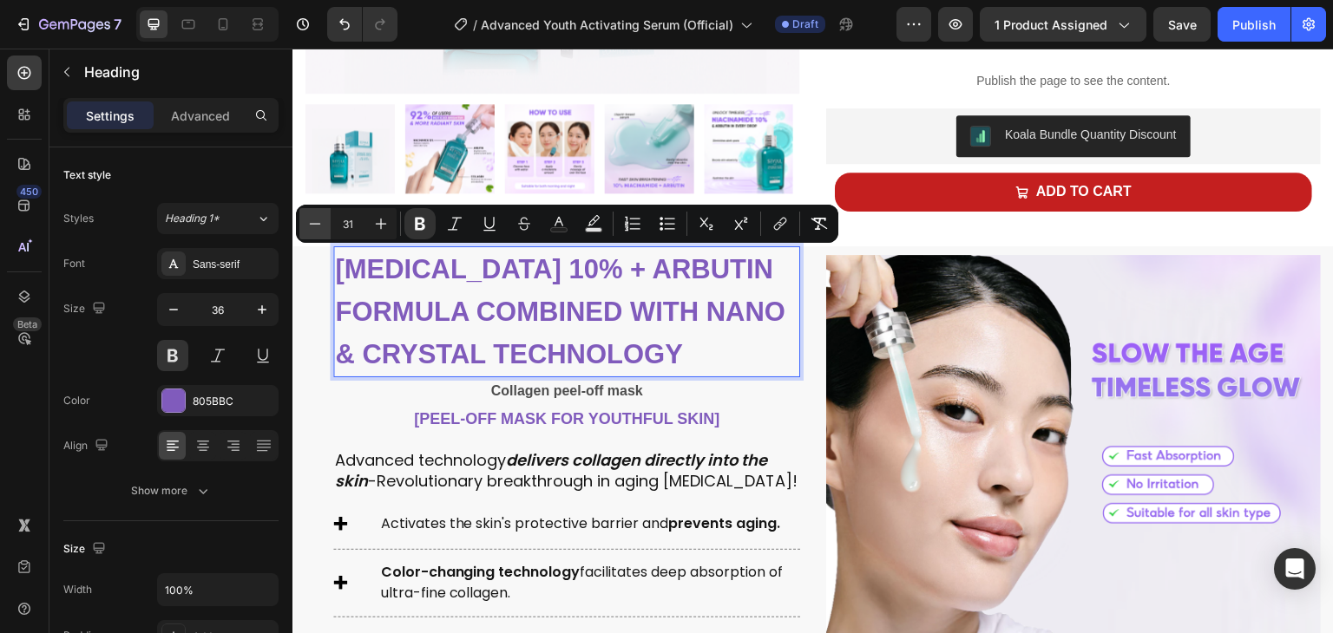
click at [308, 233] on button "Minus" at bounding box center [314, 223] width 31 height 31
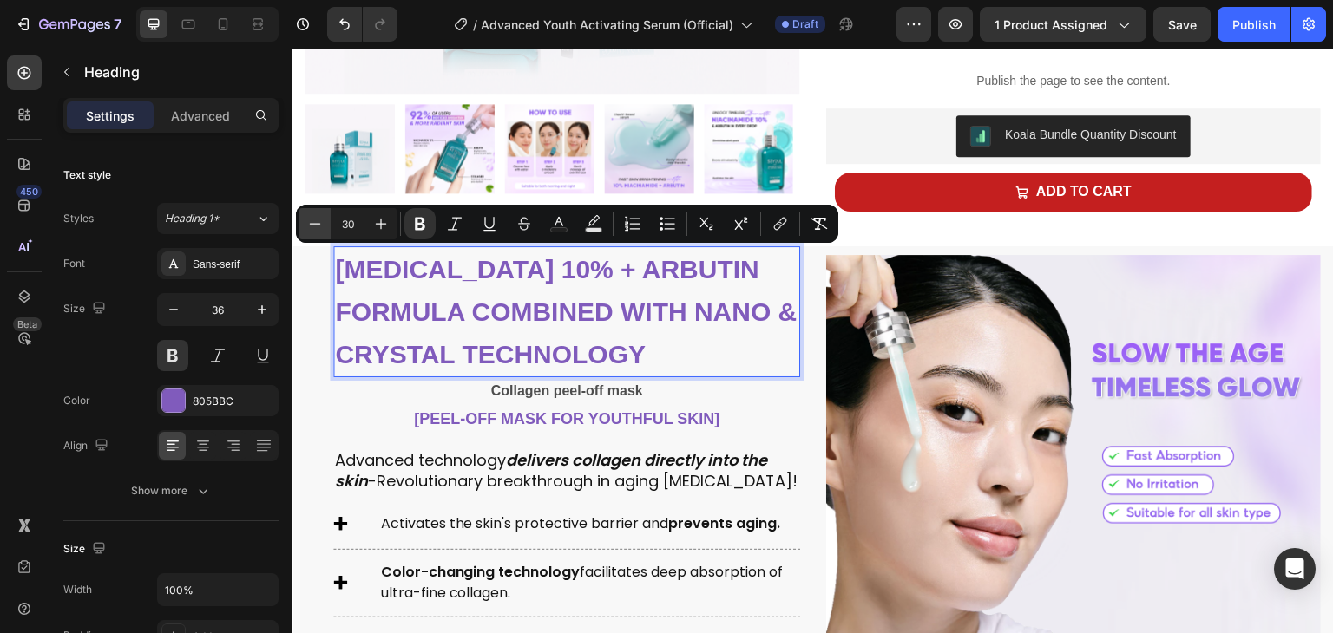
click at [308, 233] on button "Minus" at bounding box center [314, 223] width 31 height 31
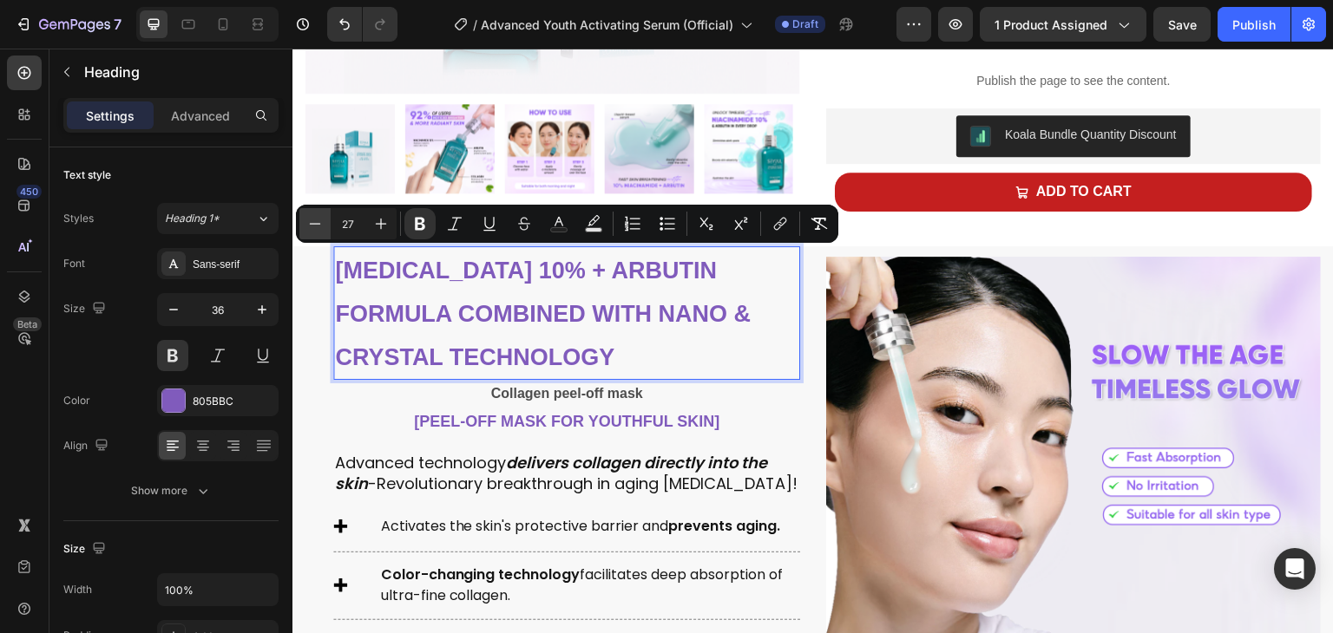
click at [308, 233] on button "Minus" at bounding box center [314, 223] width 31 height 31
type input "24"
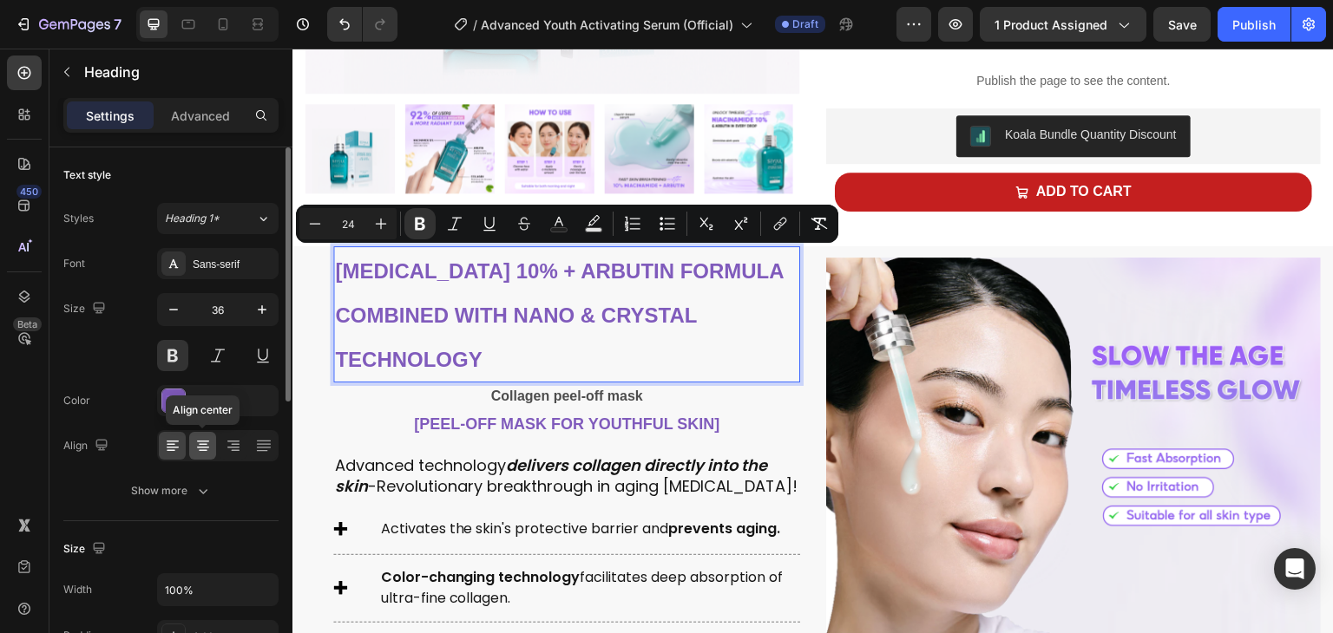
click at [197, 447] on icon at bounding box center [203, 448] width 12 height 2
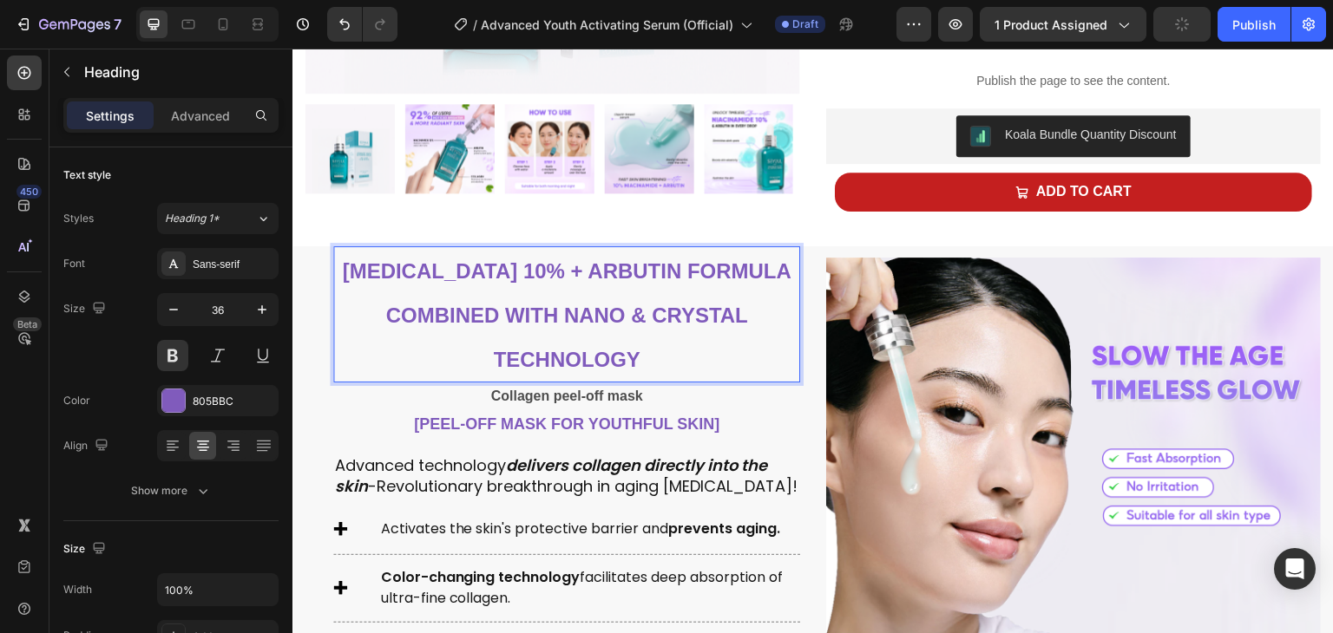
click at [398, 274] on strong "[MEDICAL_DATA] 10% + Arbutin formula combined with Nano & Crystal technology" at bounding box center [566, 315] width 449 height 112
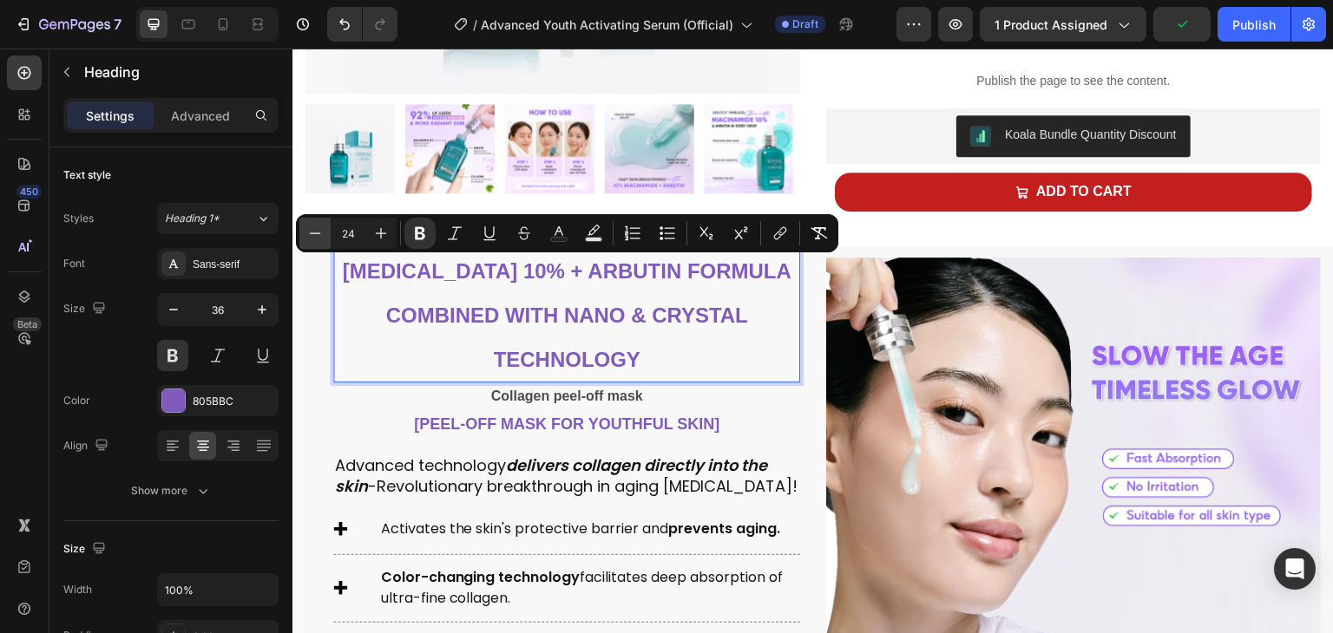
click at [316, 237] on icon "Editor contextual toolbar" at bounding box center [314, 233] width 17 height 17
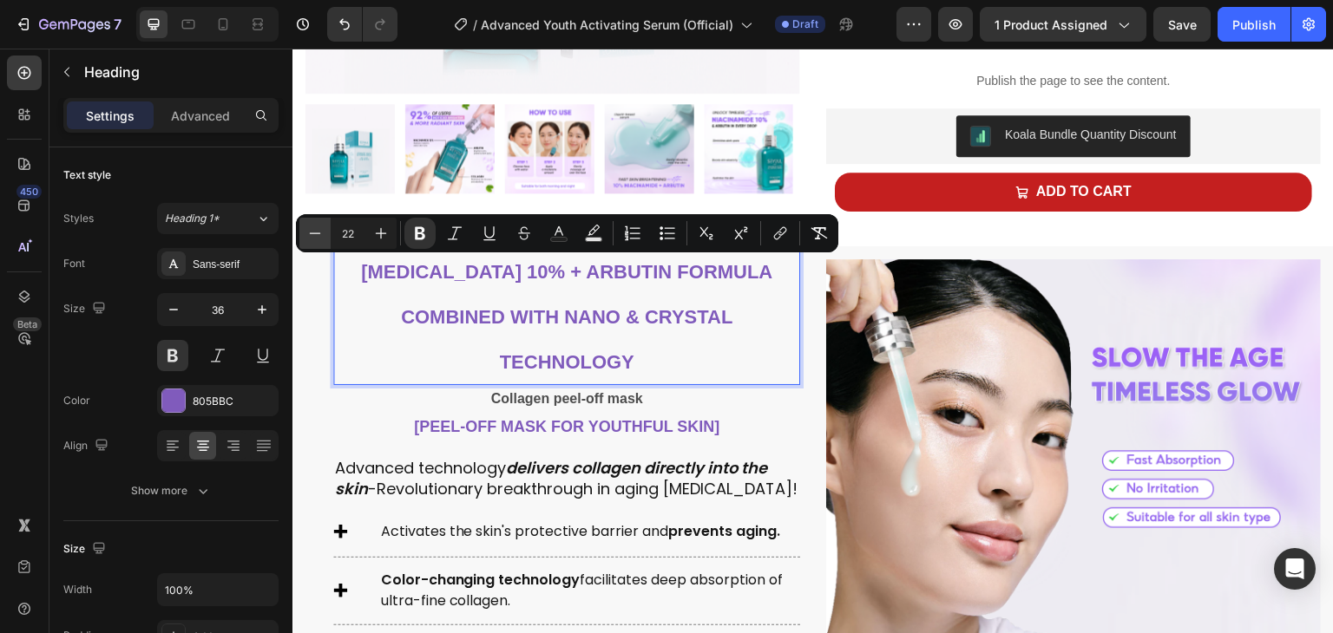
click at [316, 237] on icon "Editor contextual toolbar" at bounding box center [314, 233] width 17 height 17
type input "21"
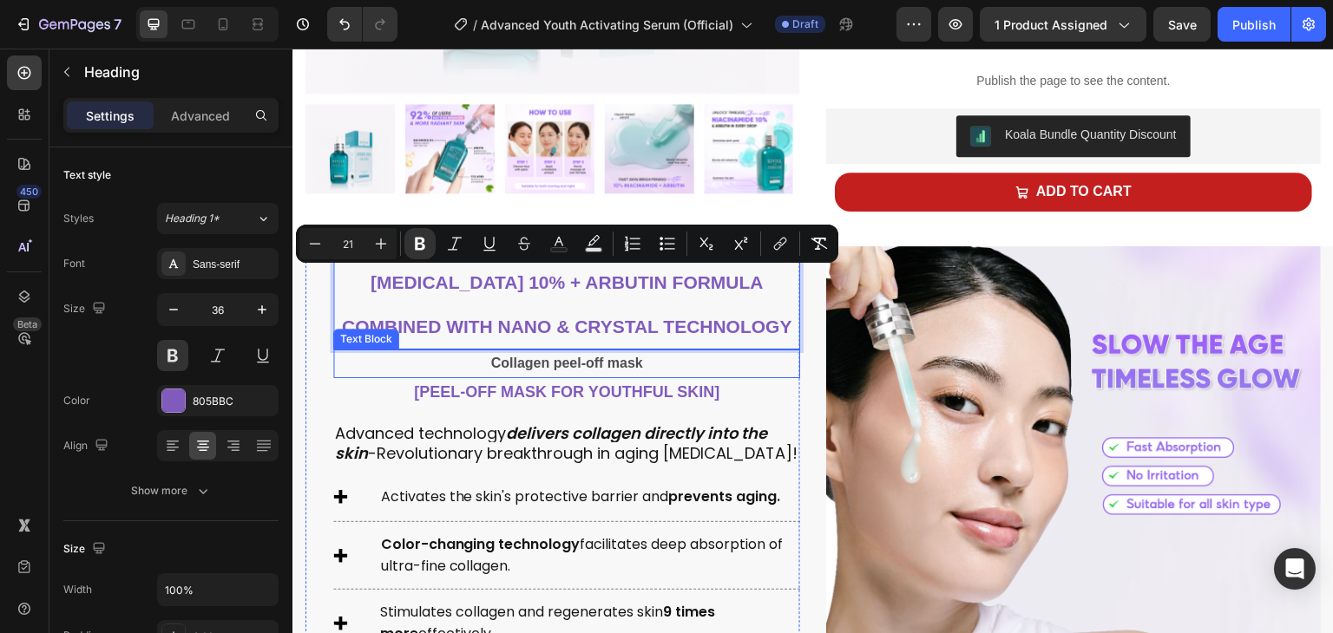
click at [542, 361] on strong "Collagen peel-off mask" at bounding box center [566, 363] width 152 height 15
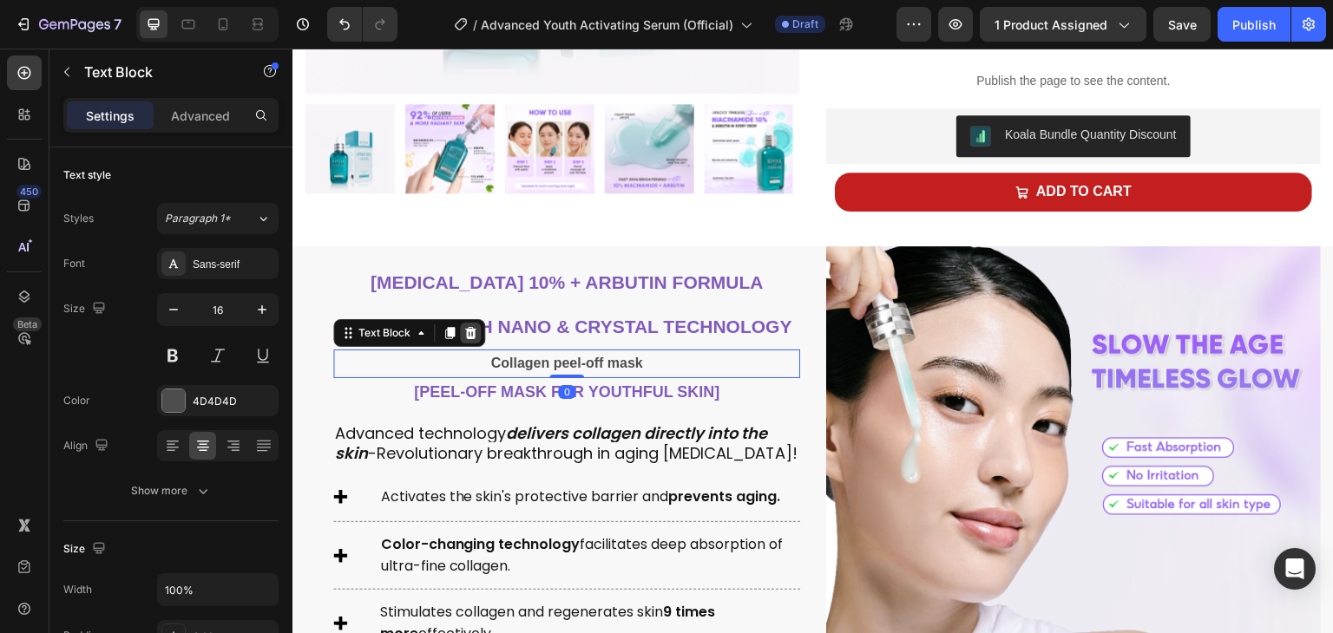
click at [468, 328] on icon at bounding box center [470, 333] width 11 height 12
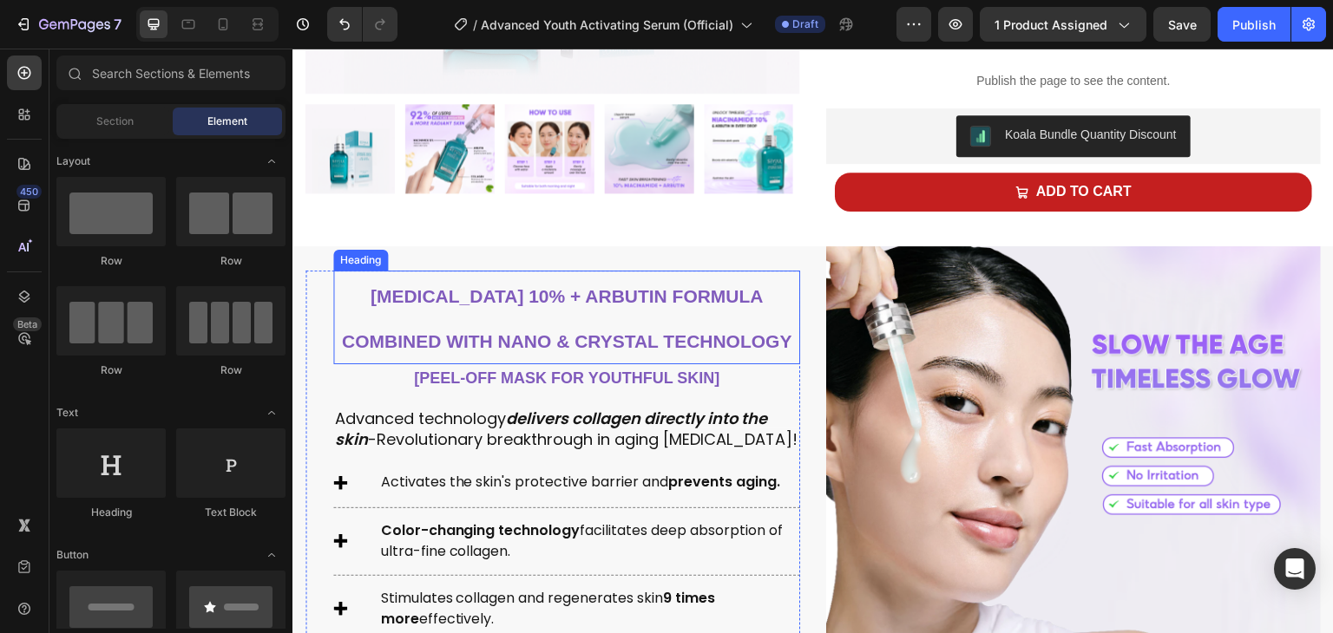
click at [469, 376] on strong "[Peel-Off Mask for Youthful Skin]" at bounding box center [566, 378] width 305 height 17
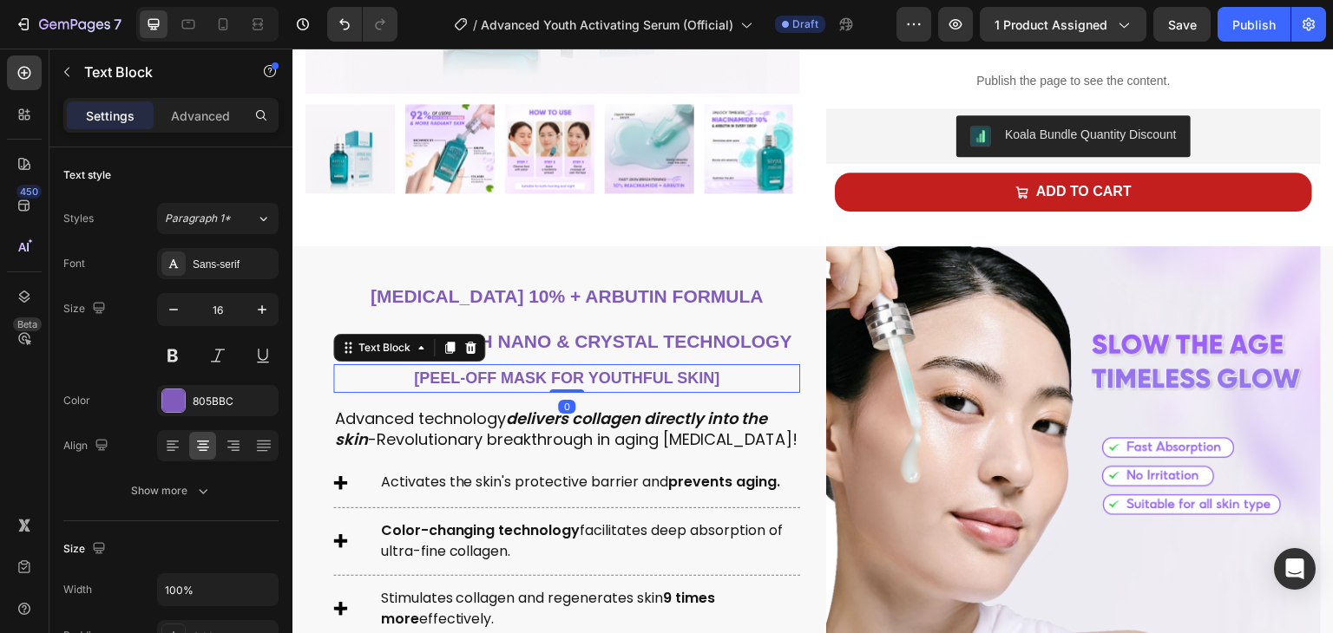
click at [480, 338] on div "Text Block" at bounding box center [409, 348] width 152 height 28
click at [472, 341] on icon at bounding box center [470, 348] width 14 height 14
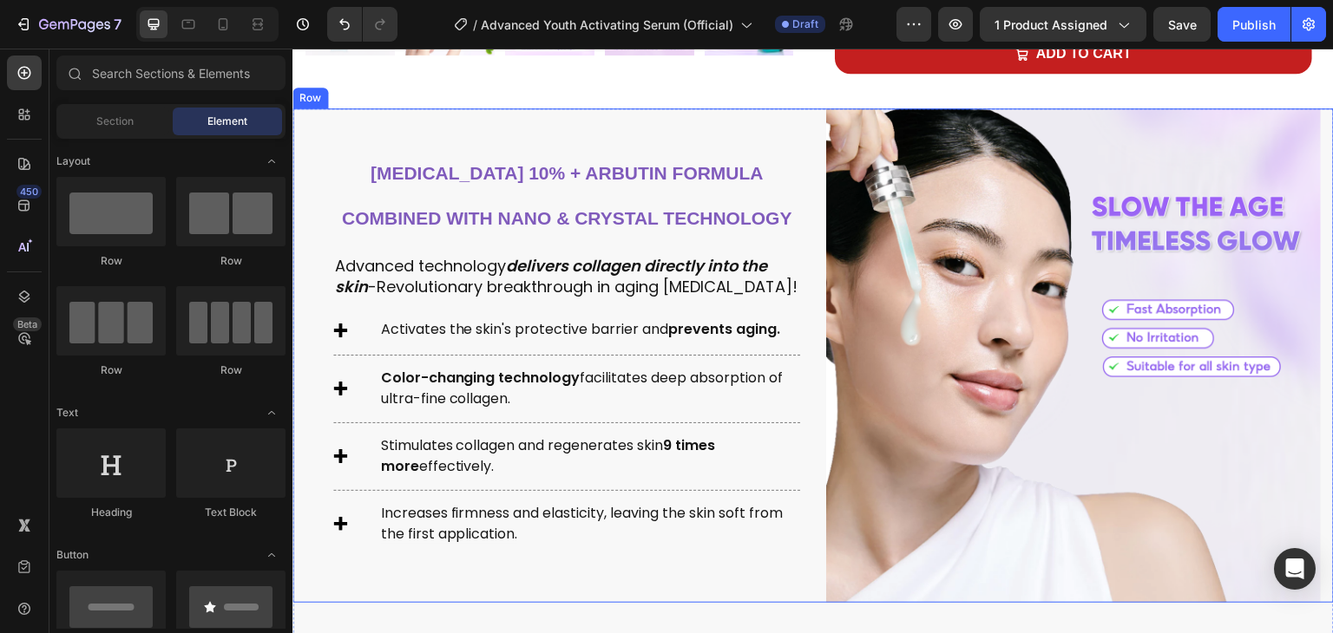
scroll to position [750, 0]
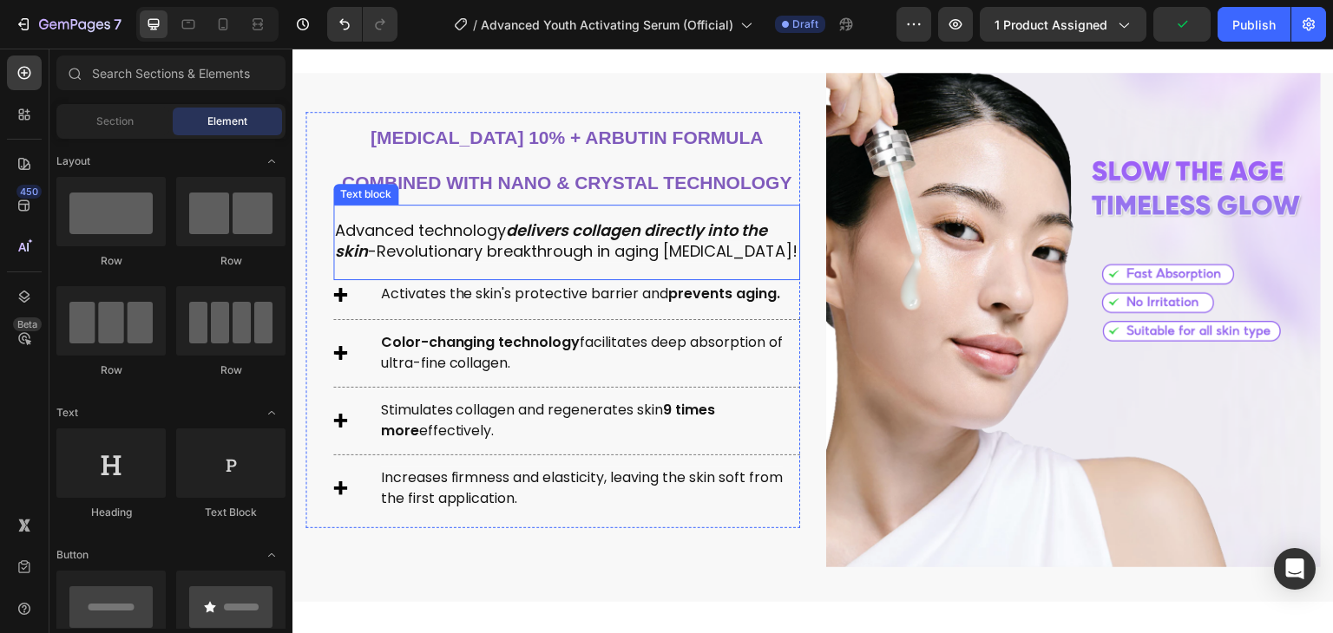
click at [612, 260] on div "Advanced technology delivers collagen directly into the skin - Revolutionary br…" at bounding box center [566, 241] width 467 height 44
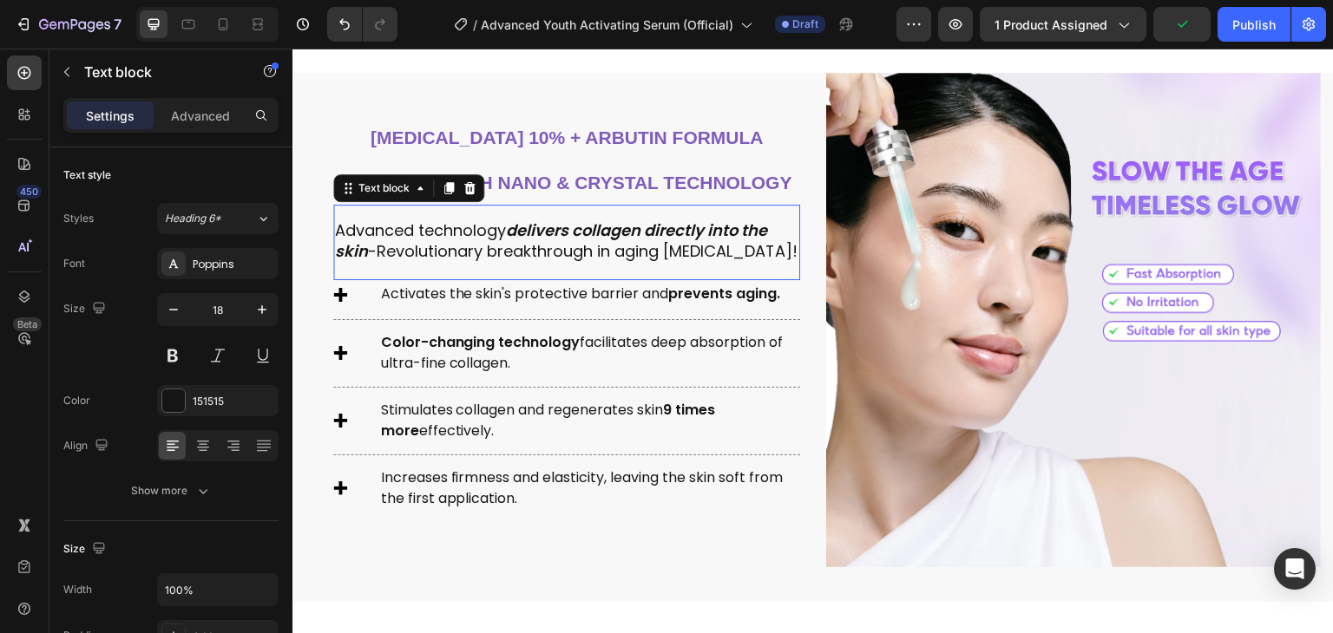
click at [612, 260] on div "Advanced technology delivers collagen directly into the skin - Revolutionary br…" at bounding box center [566, 241] width 467 height 44
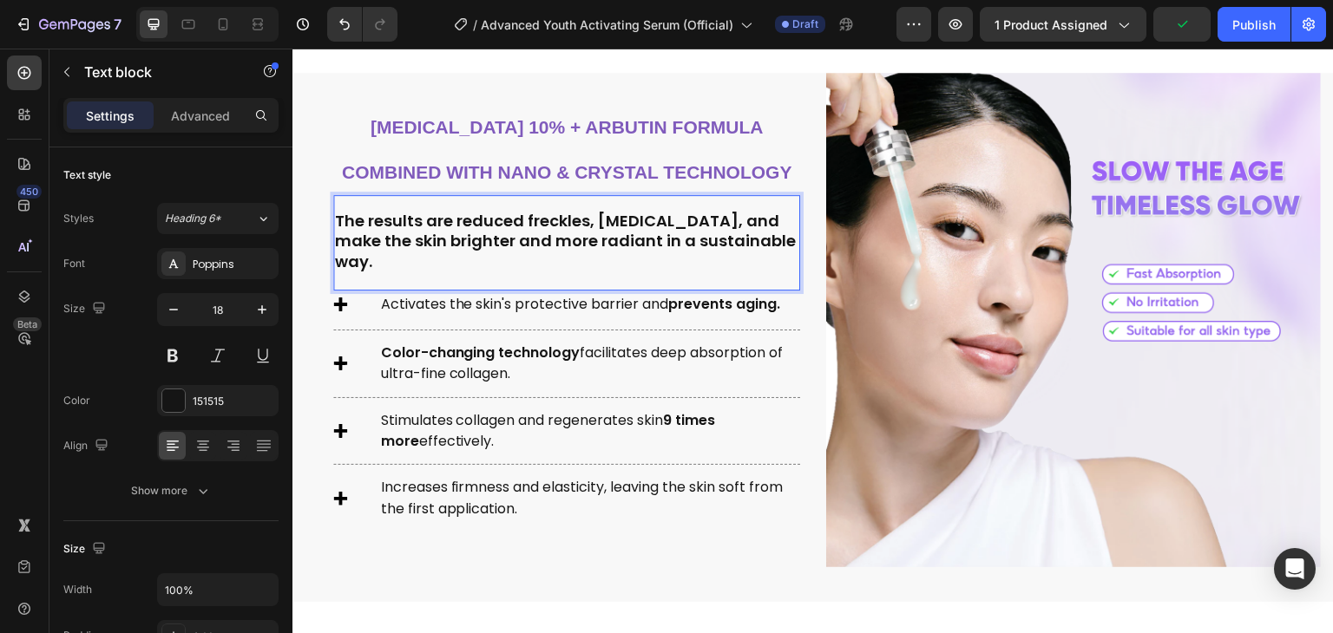
click at [401, 260] on div "The results are reduced freckles, [MEDICAL_DATA], and make the skin brighter an…" at bounding box center [566, 241] width 467 height 64
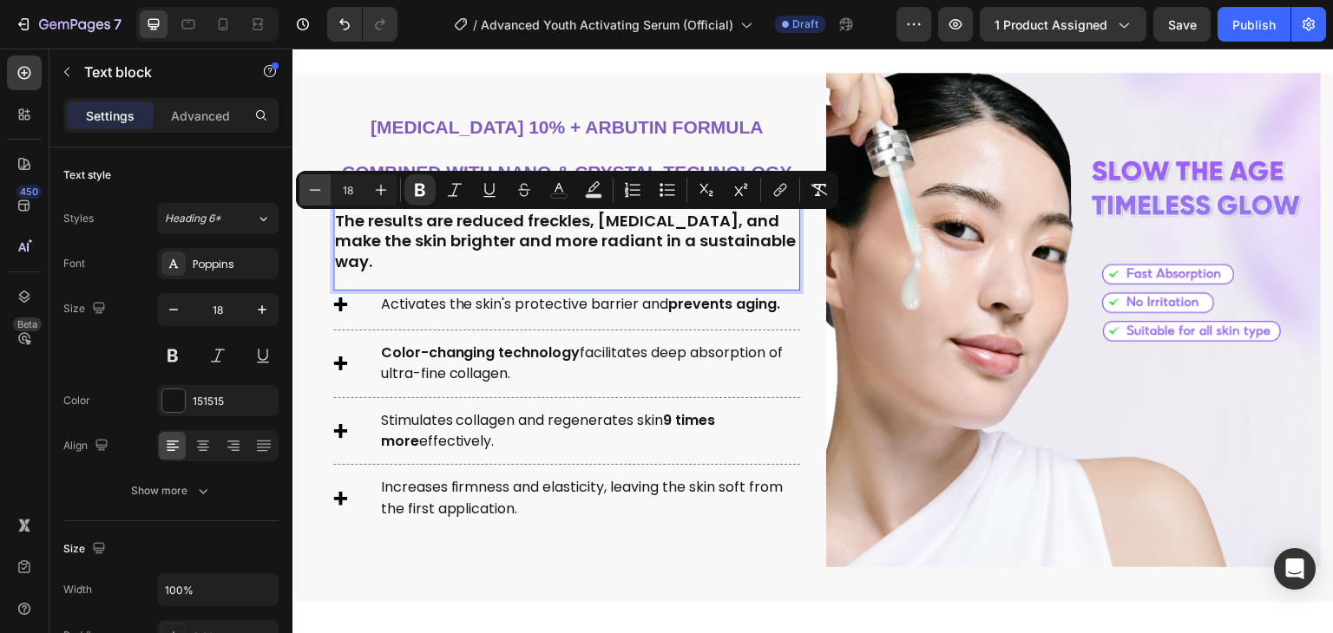
click at [323, 187] on button "Minus" at bounding box center [314, 189] width 31 height 31
type input "17"
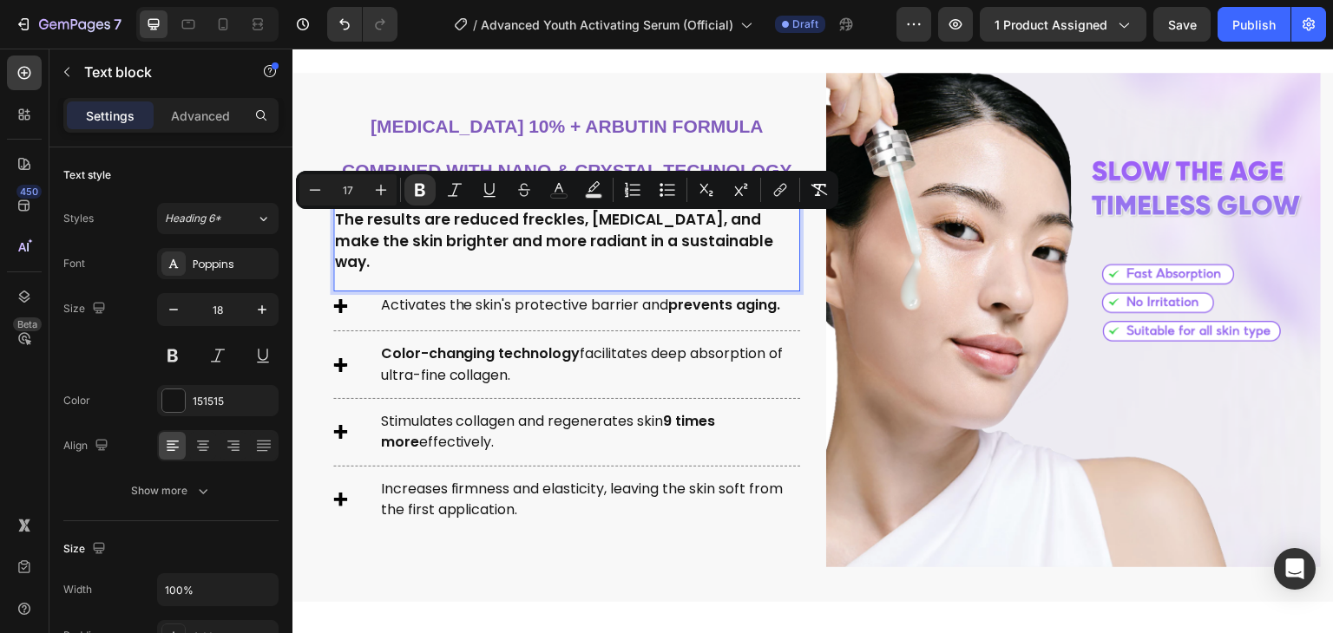
click at [475, 269] on div "The results are reduced freckles, melasma, and make the skin brighter and more …" at bounding box center [566, 242] width 467 height 98
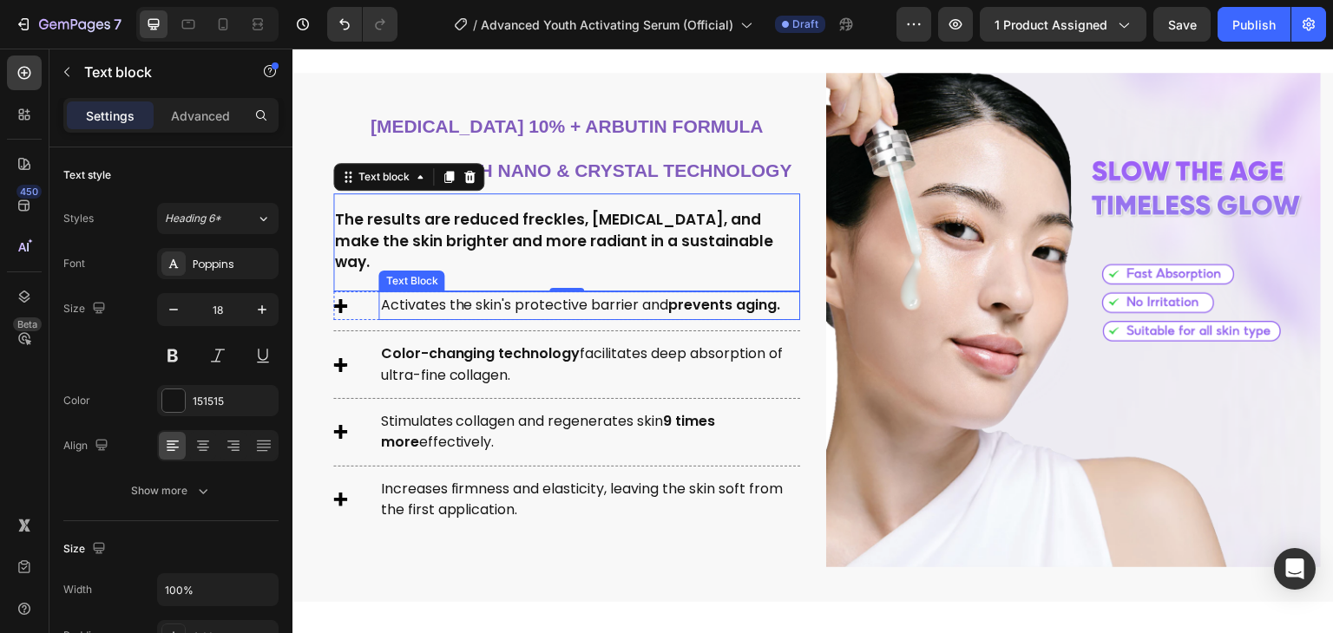
click at [482, 293] on p "Activates the skin's protective barrier and prevents aging." at bounding box center [589, 305] width 418 height 25
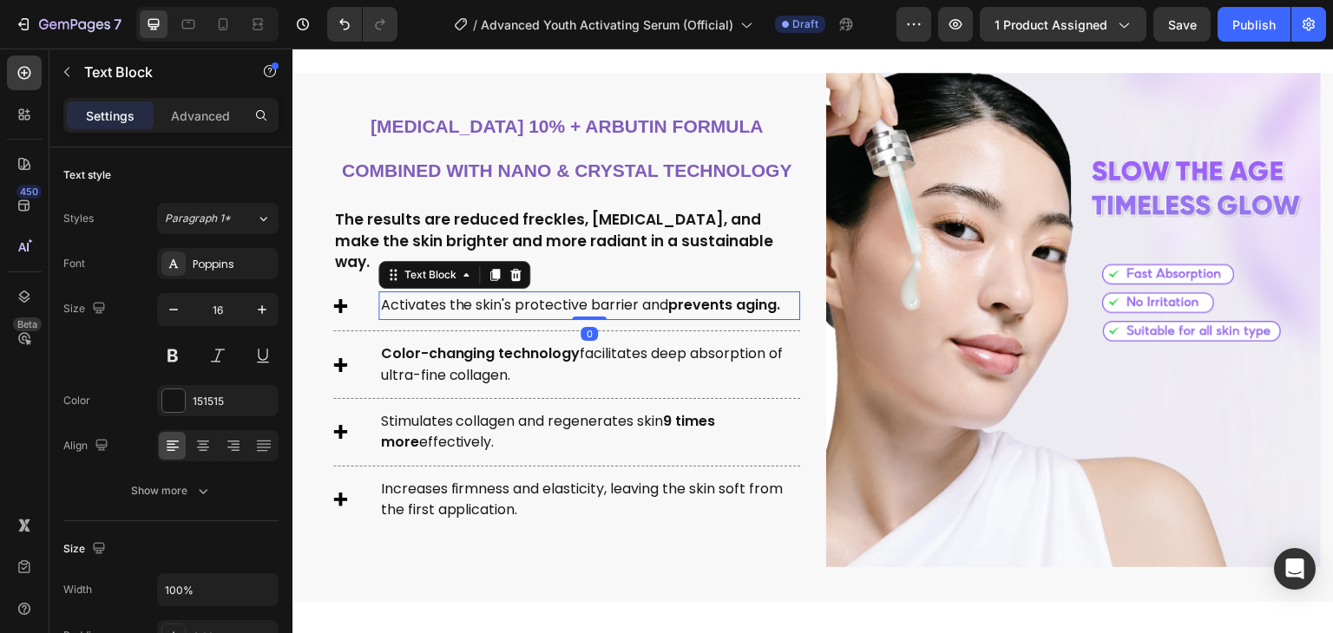
click at [482, 293] on p "Activates the skin's protective barrier and prevents aging." at bounding box center [589, 305] width 418 height 25
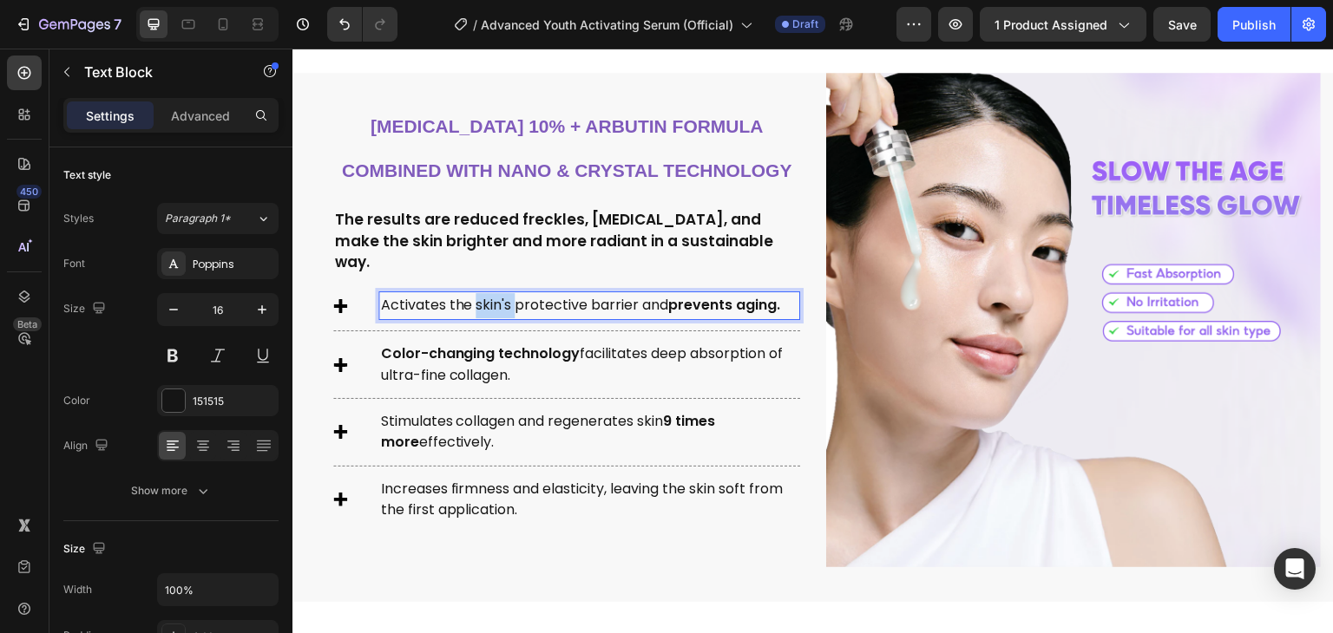
click at [482, 293] on p "Activates the skin's protective barrier and prevents aging." at bounding box center [589, 305] width 418 height 25
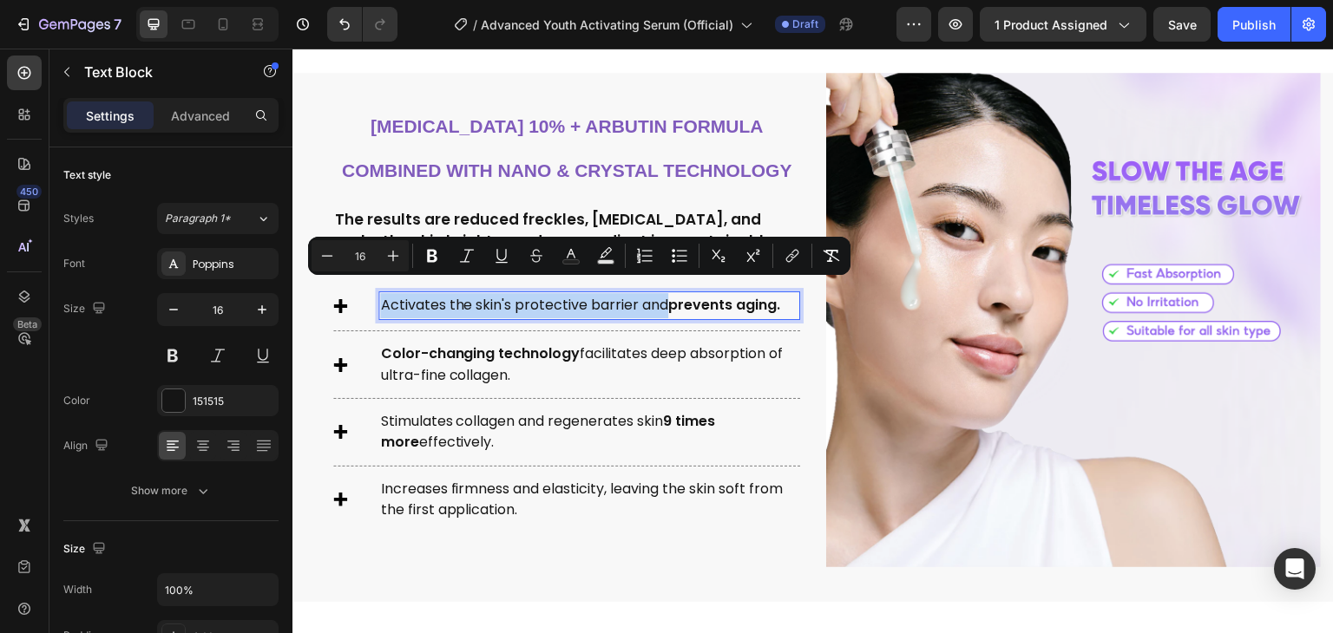
click at [489, 320] on div "Title Line" at bounding box center [566, 331] width 467 height 22
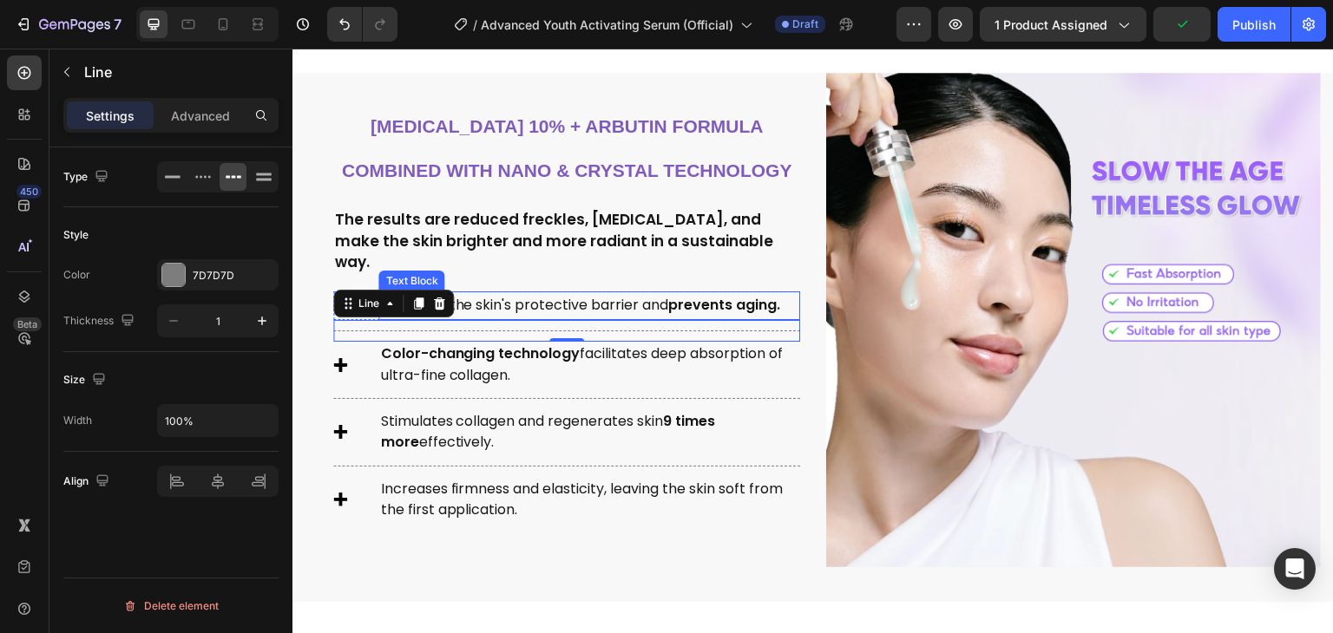
click at [494, 304] on p "Activates the skin's protective barrier and prevents aging." at bounding box center [589, 305] width 418 height 25
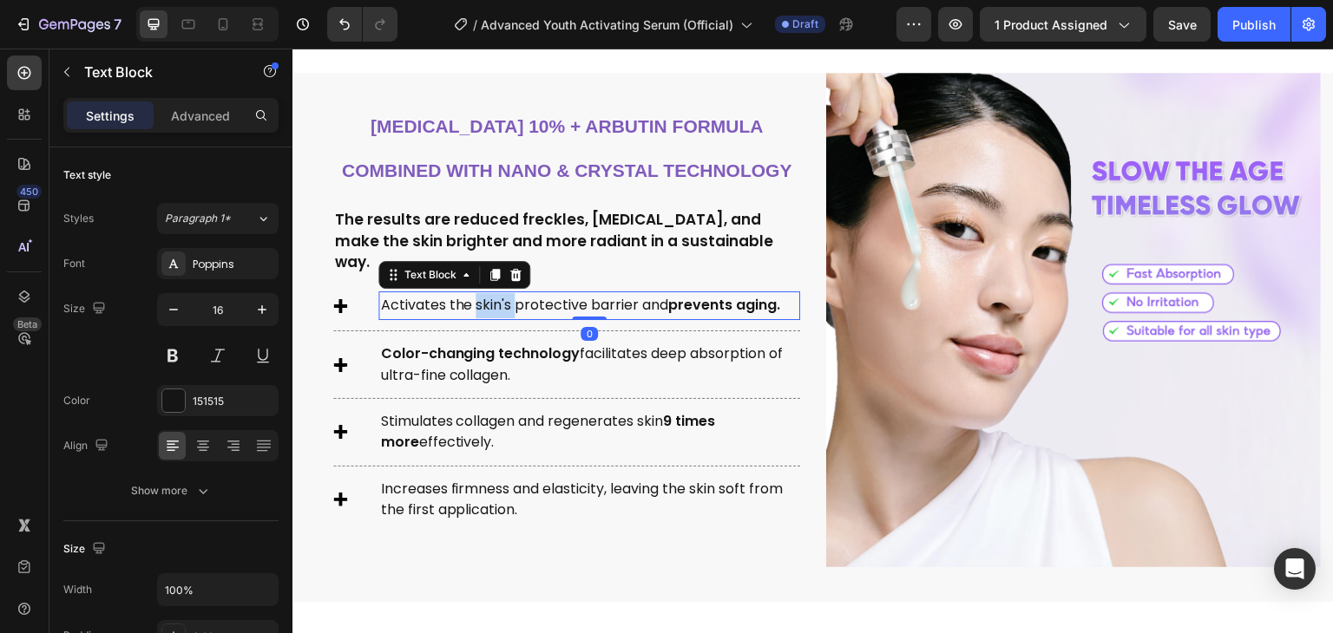
click at [493, 300] on p "Activates the skin's protective barrier and prevents aging." at bounding box center [589, 305] width 418 height 25
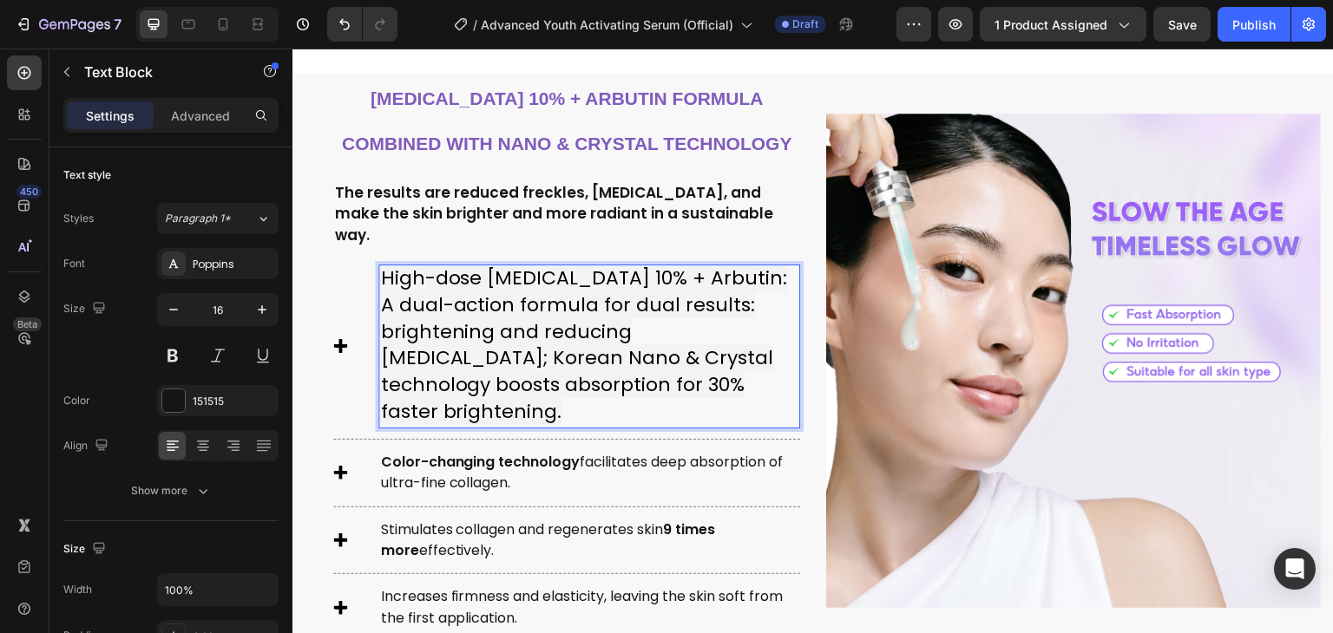
scroll to position [713, 0]
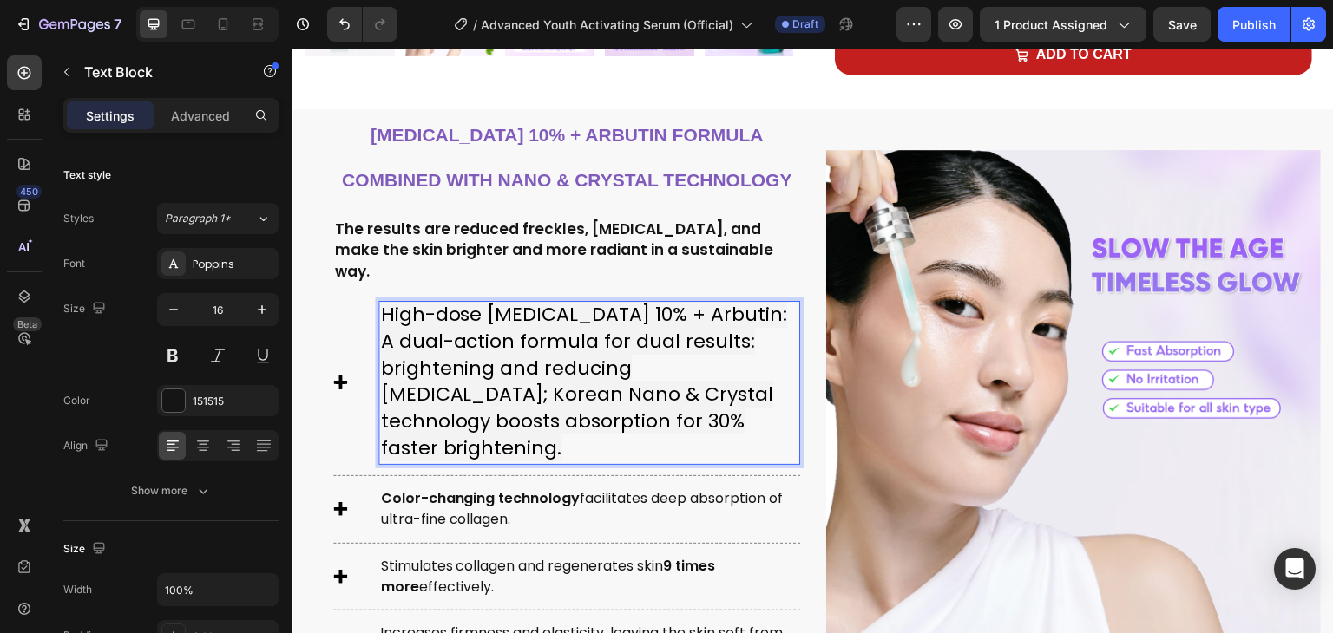
click at [485, 314] on span "High-dose [MEDICAL_DATA] 10% + Arbutin: A dual-action formula for dual results:…" at bounding box center [583, 381] width 407 height 161
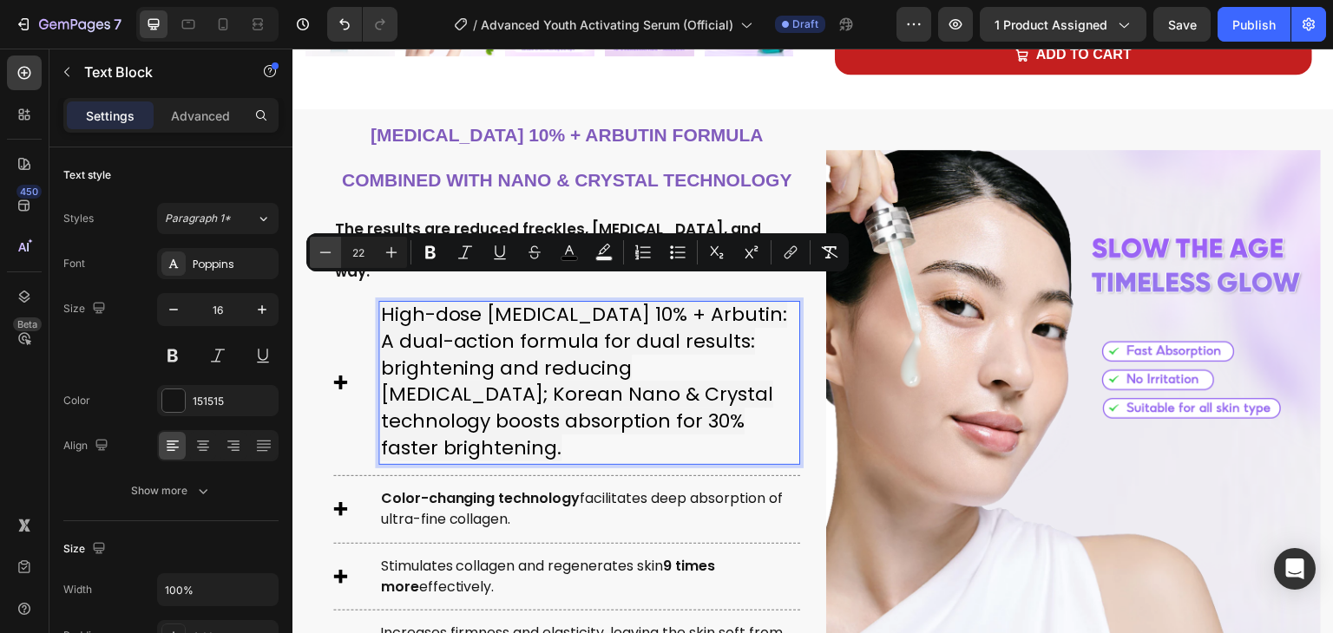
click at [326, 258] on icon "Editor contextual toolbar" at bounding box center [325, 252] width 17 height 17
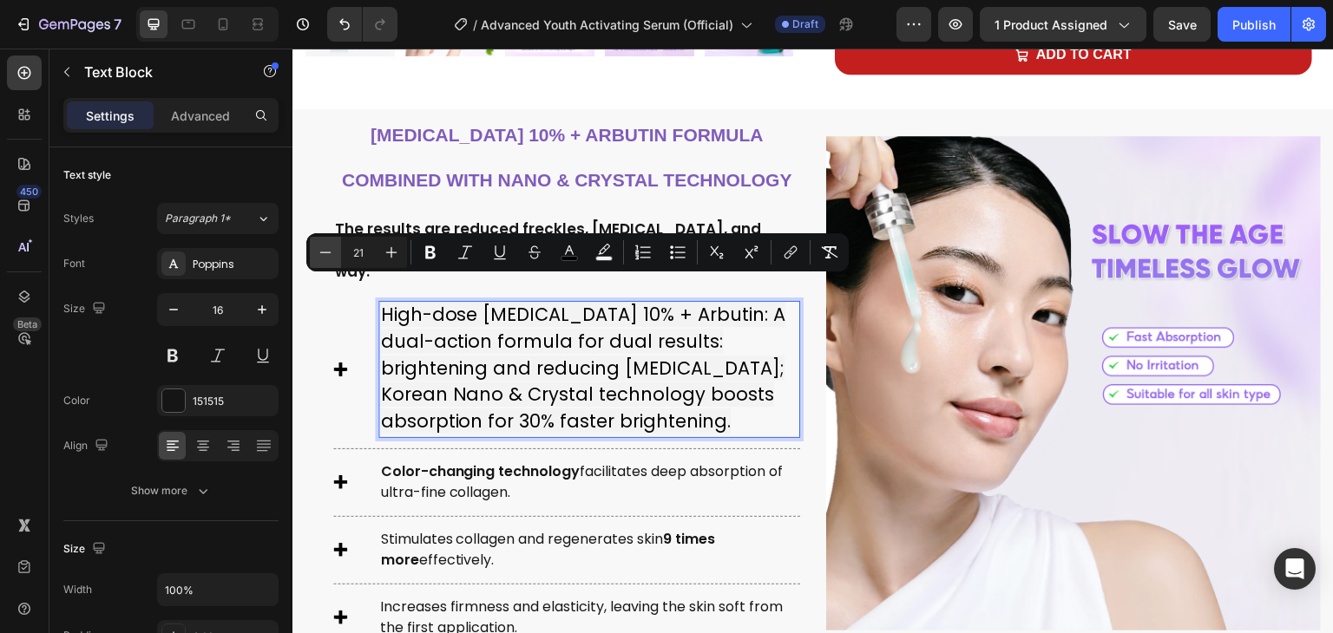
click at [326, 258] on icon "Editor contextual toolbar" at bounding box center [325, 252] width 17 height 17
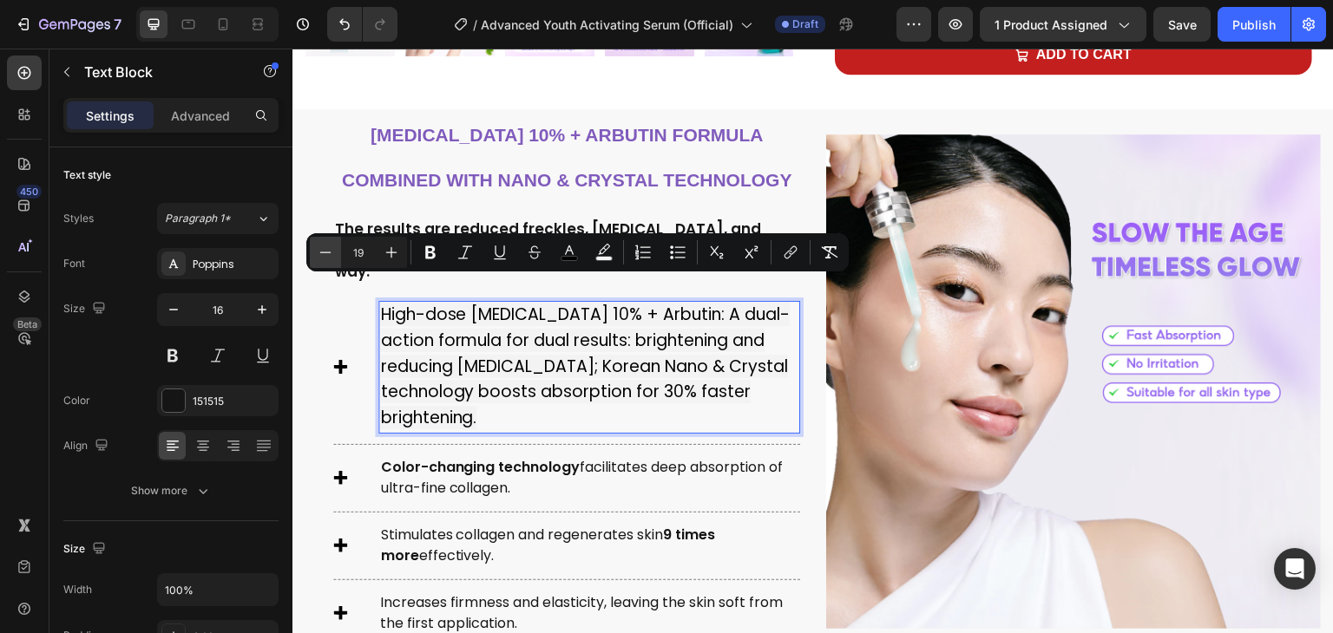
click at [326, 258] on icon "Editor contextual toolbar" at bounding box center [325, 252] width 17 height 17
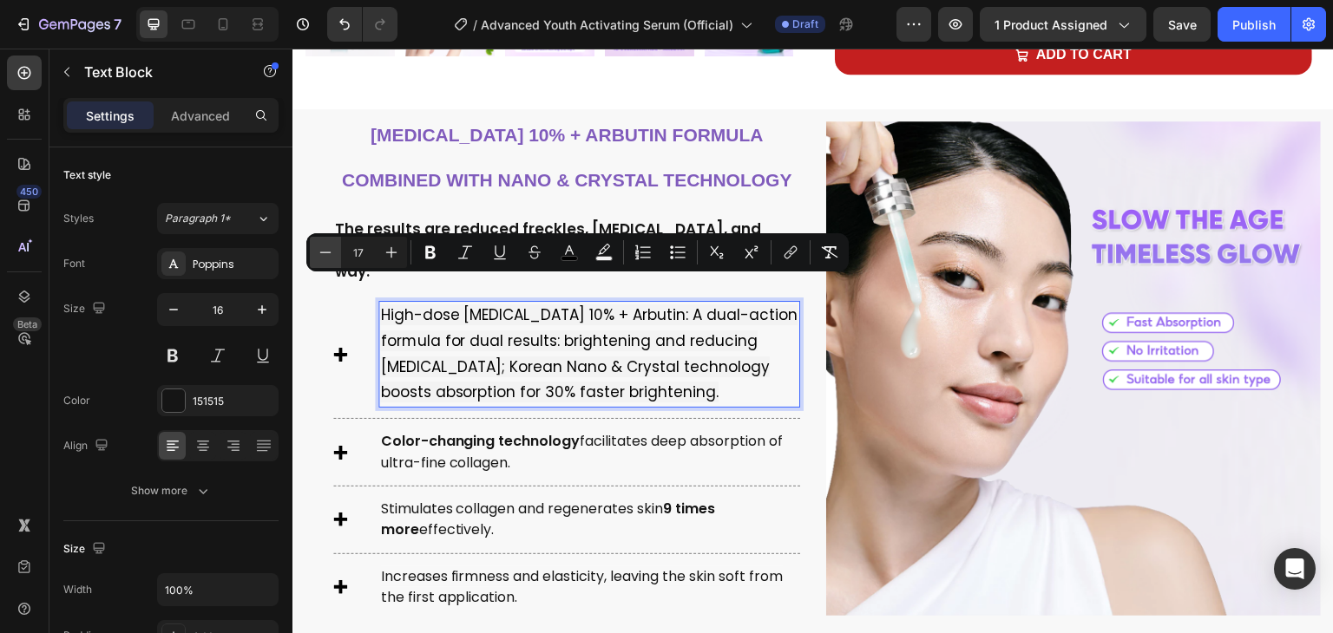
click at [326, 258] on icon "Editor contextual toolbar" at bounding box center [325, 252] width 17 height 17
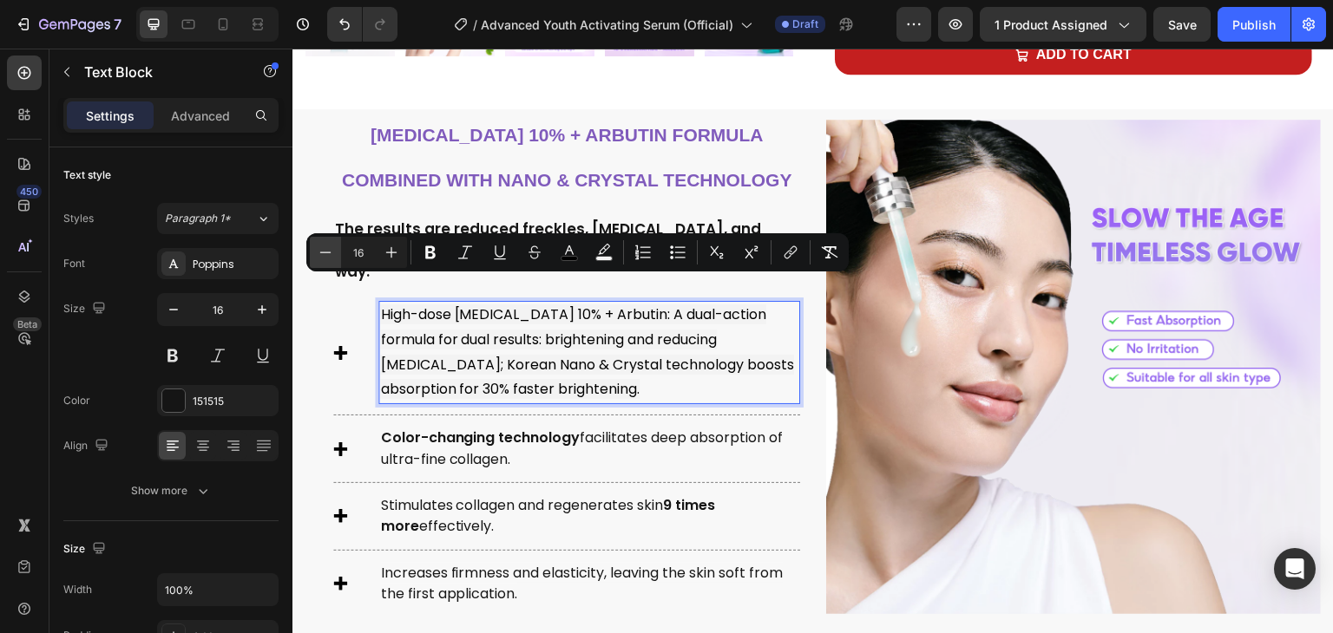
click at [326, 258] on icon "Editor contextual toolbar" at bounding box center [325, 252] width 17 height 17
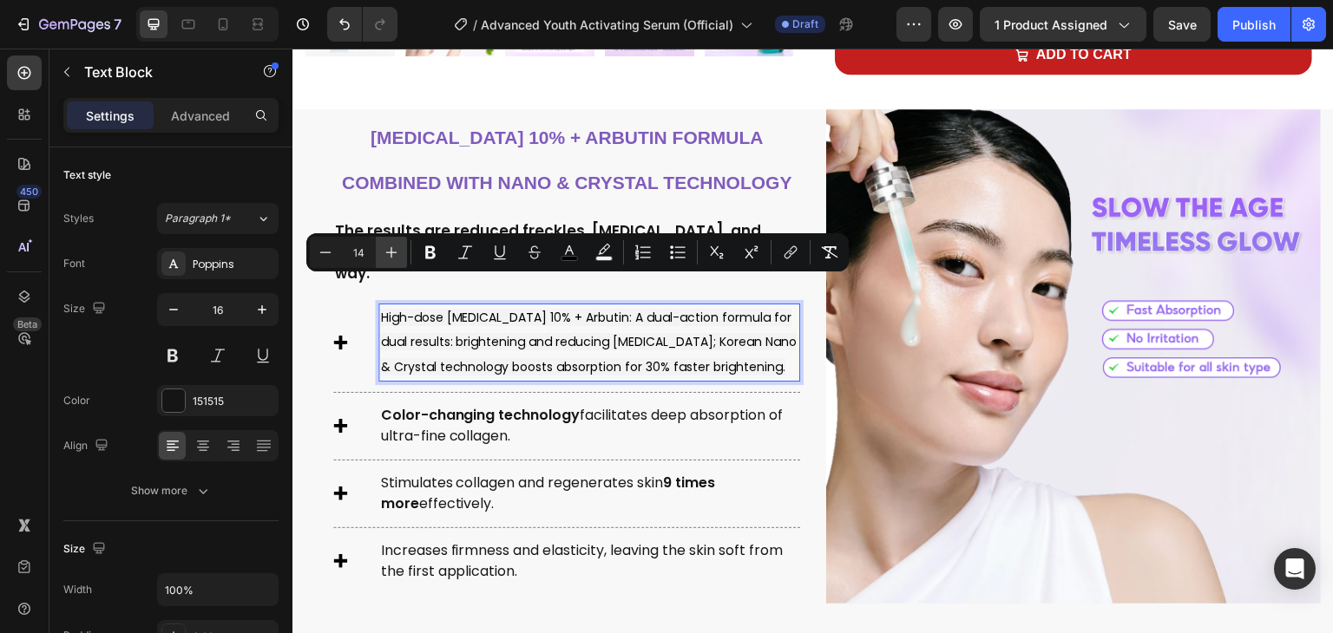
click at [385, 257] on icon "Editor contextual toolbar" at bounding box center [391, 252] width 17 height 17
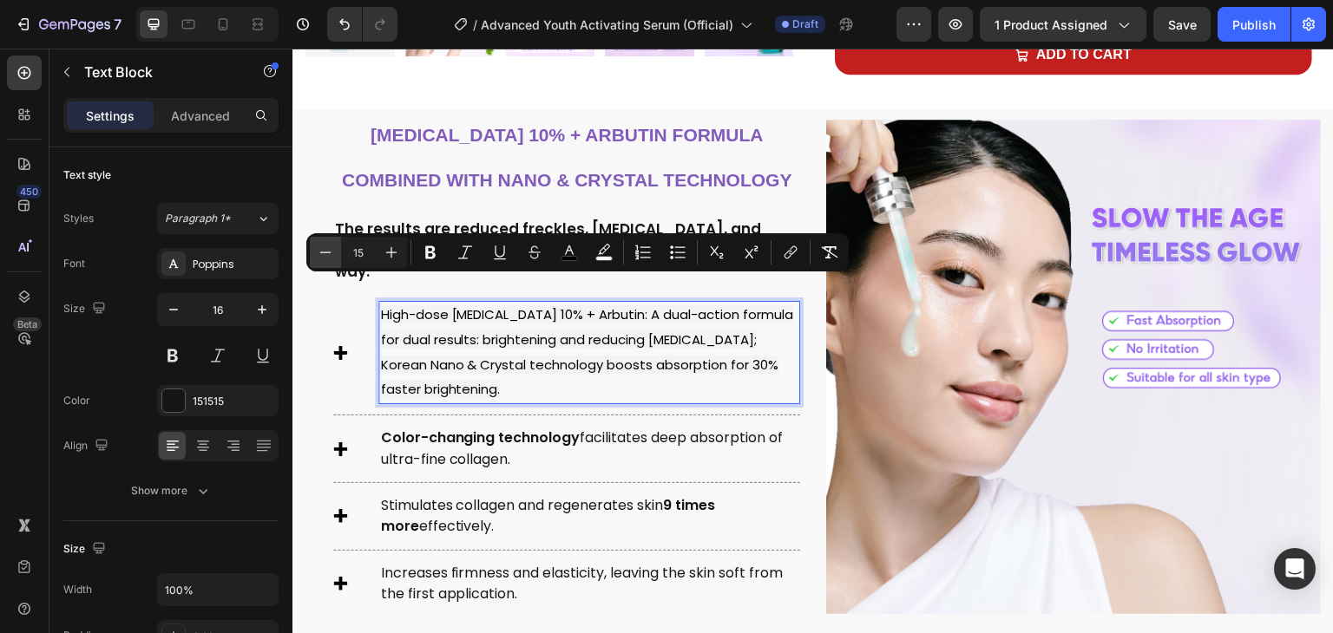
click at [339, 252] on button "Minus" at bounding box center [325, 252] width 31 height 31
type input "14"
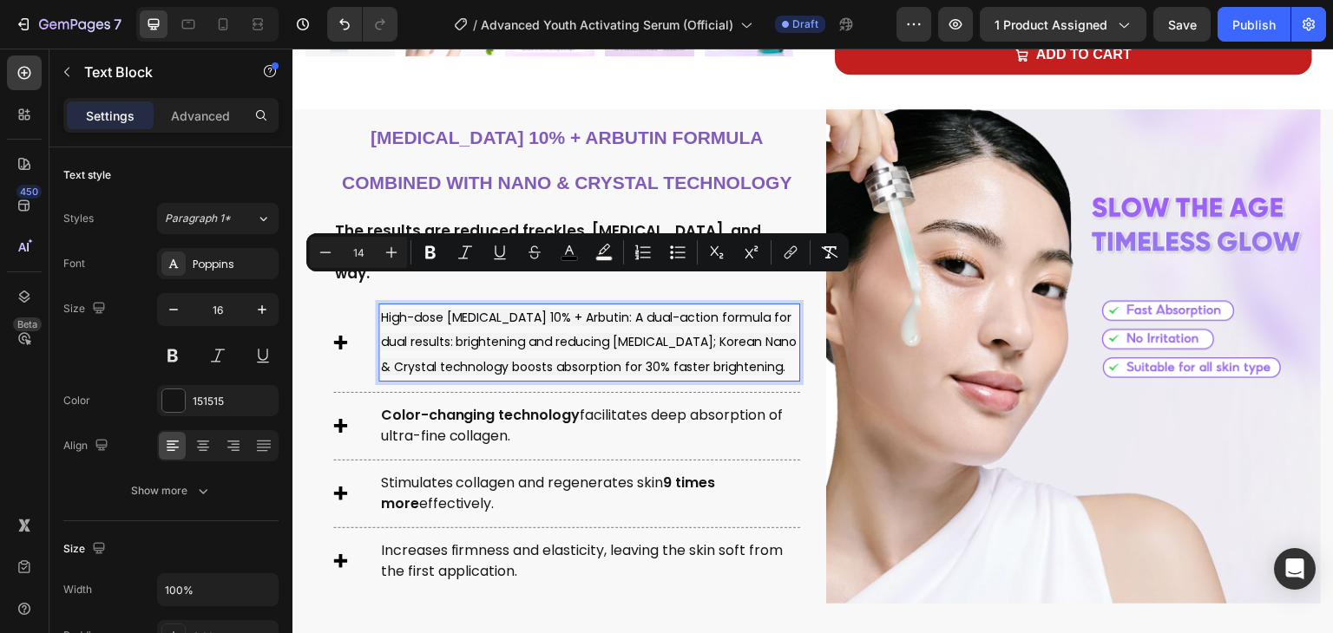
click at [464, 364] on p "High-dose [MEDICAL_DATA] 10% + Arbutin: A dual-action formula for dual results:…" at bounding box center [589, 342] width 418 height 75
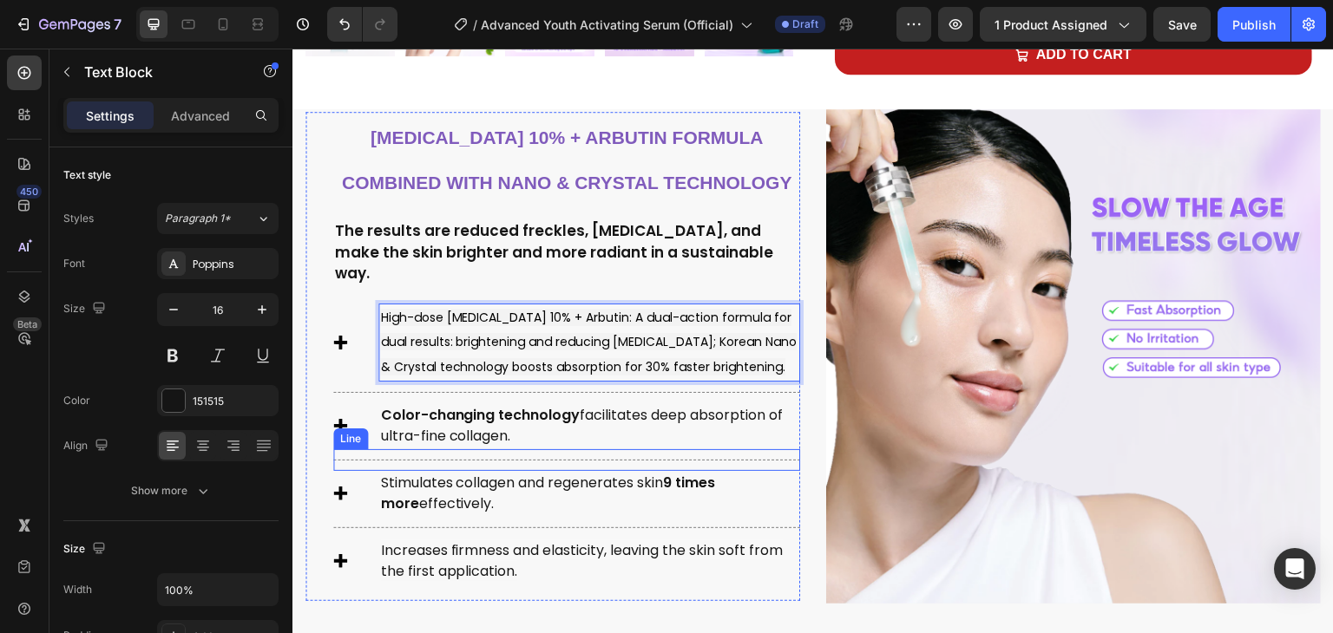
click at [452, 409] on strong "Color-changing technology" at bounding box center [480, 415] width 200 height 20
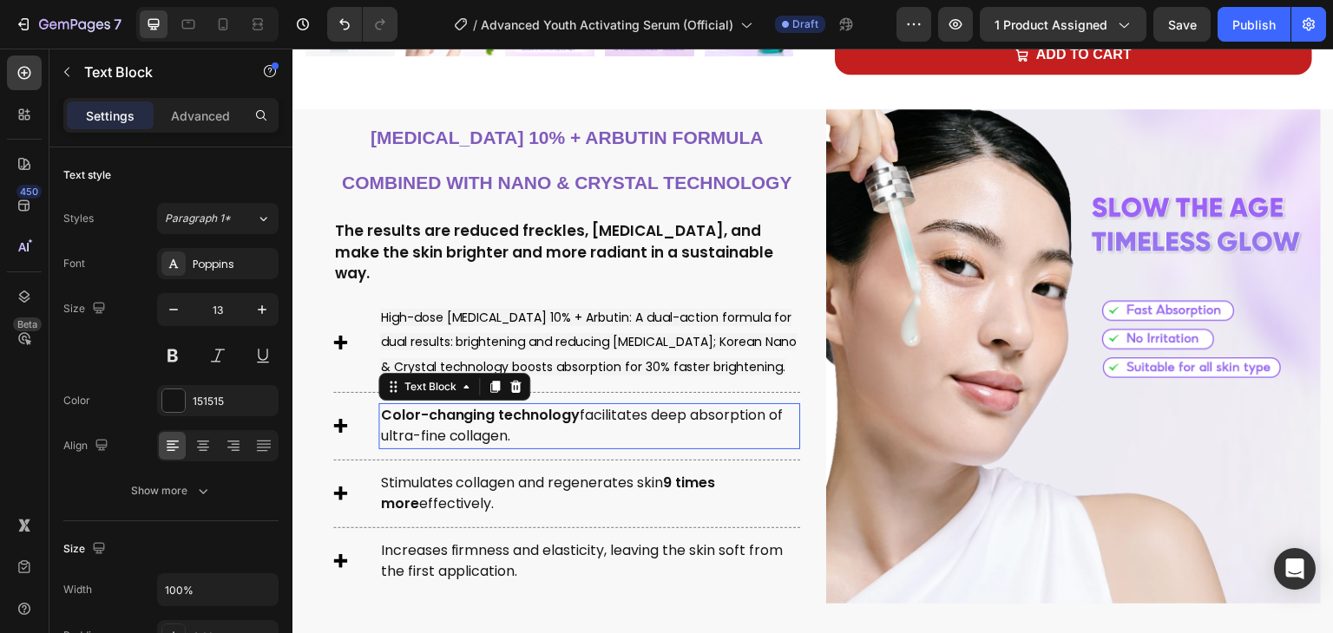
click at [452, 409] on strong "Color-changing technology" at bounding box center [480, 415] width 200 height 20
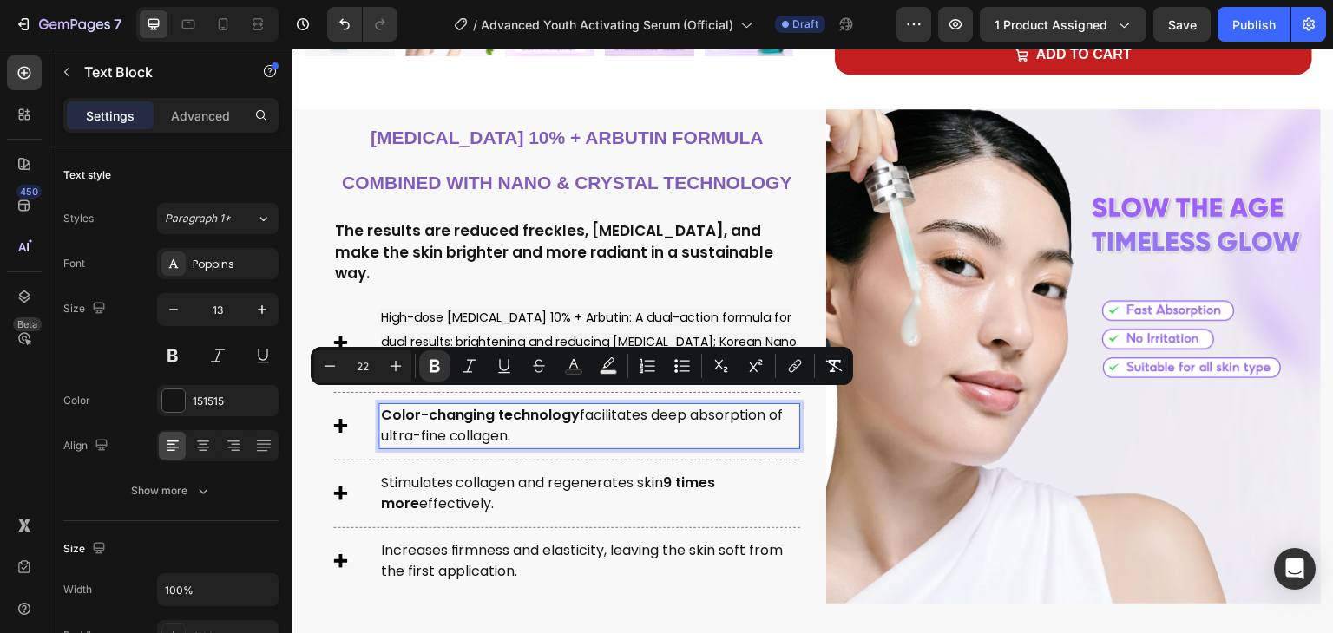
scroll to position [703, 0]
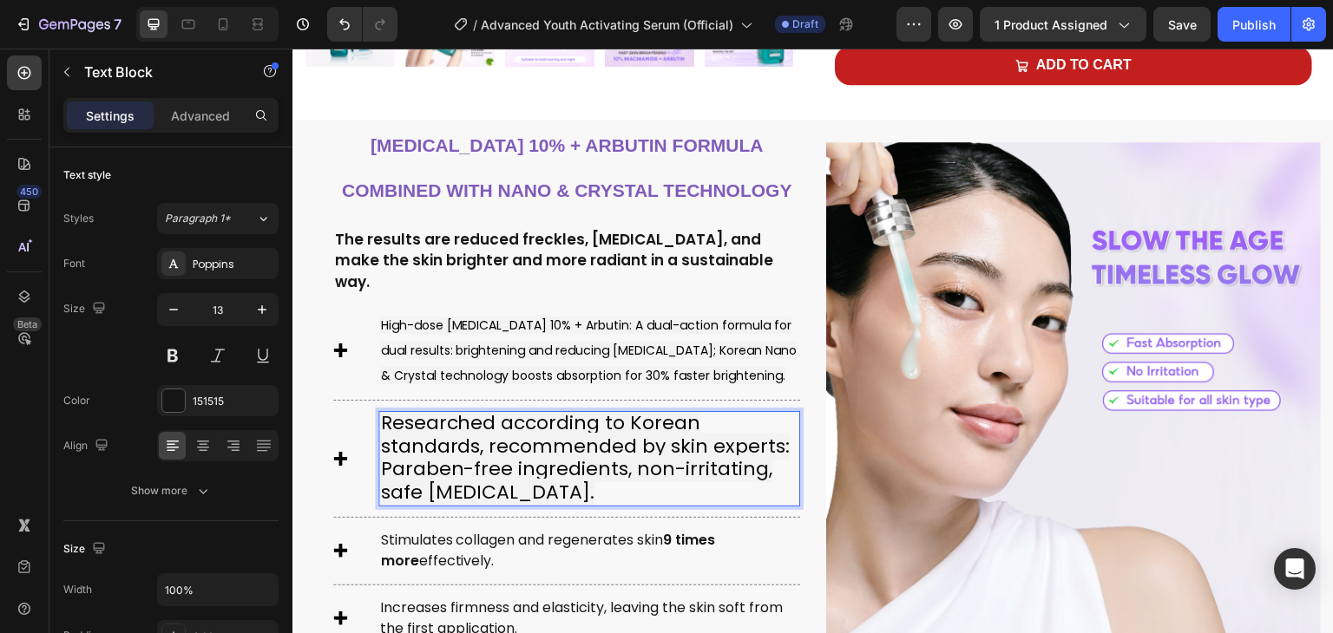
click at [425, 410] on span "Researched according to Korean standards, recommended by skin experts: Paraben-…" at bounding box center [585, 457] width 410 height 95
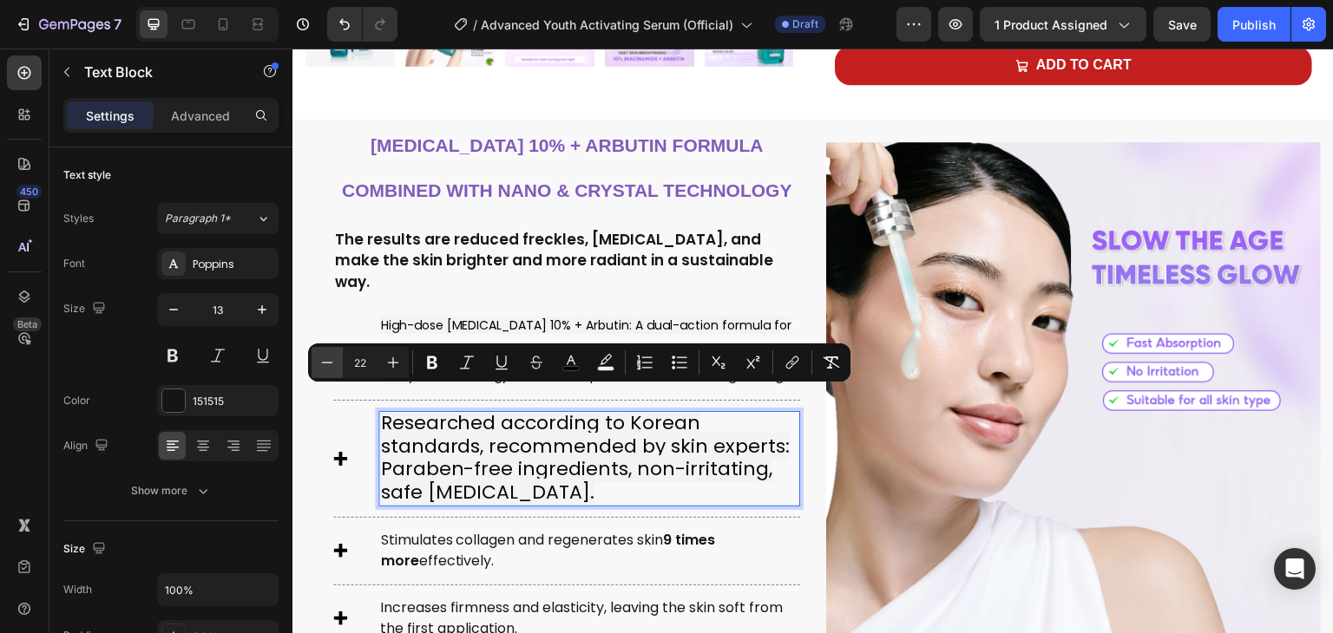
click at [328, 351] on button "Minus" at bounding box center [327, 362] width 31 height 31
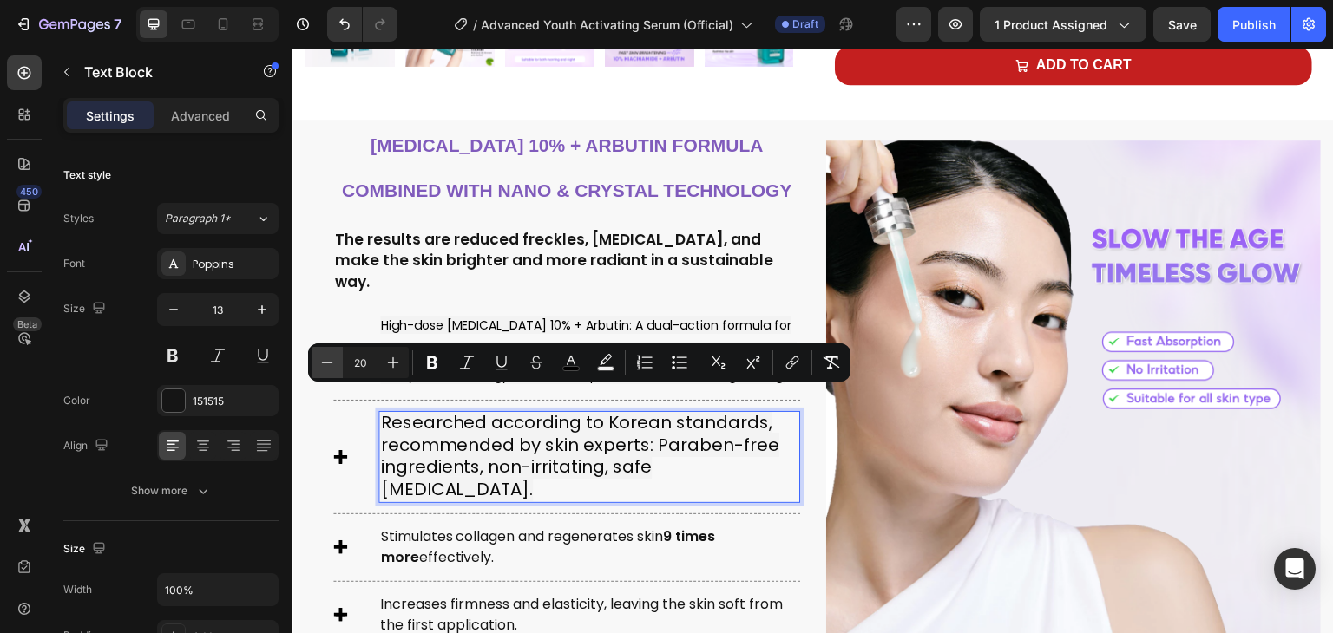
click at [328, 351] on button "Minus" at bounding box center [327, 362] width 31 height 31
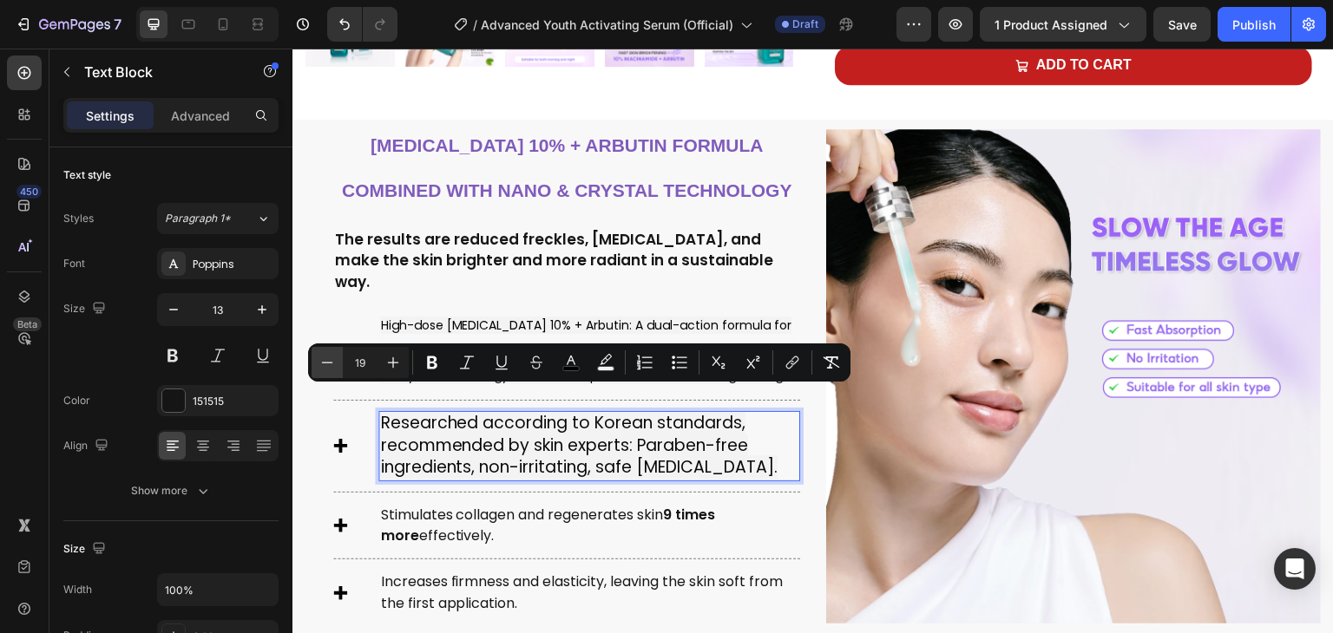
click at [328, 351] on button "Minus" at bounding box center [327, 362] width 31 height 31
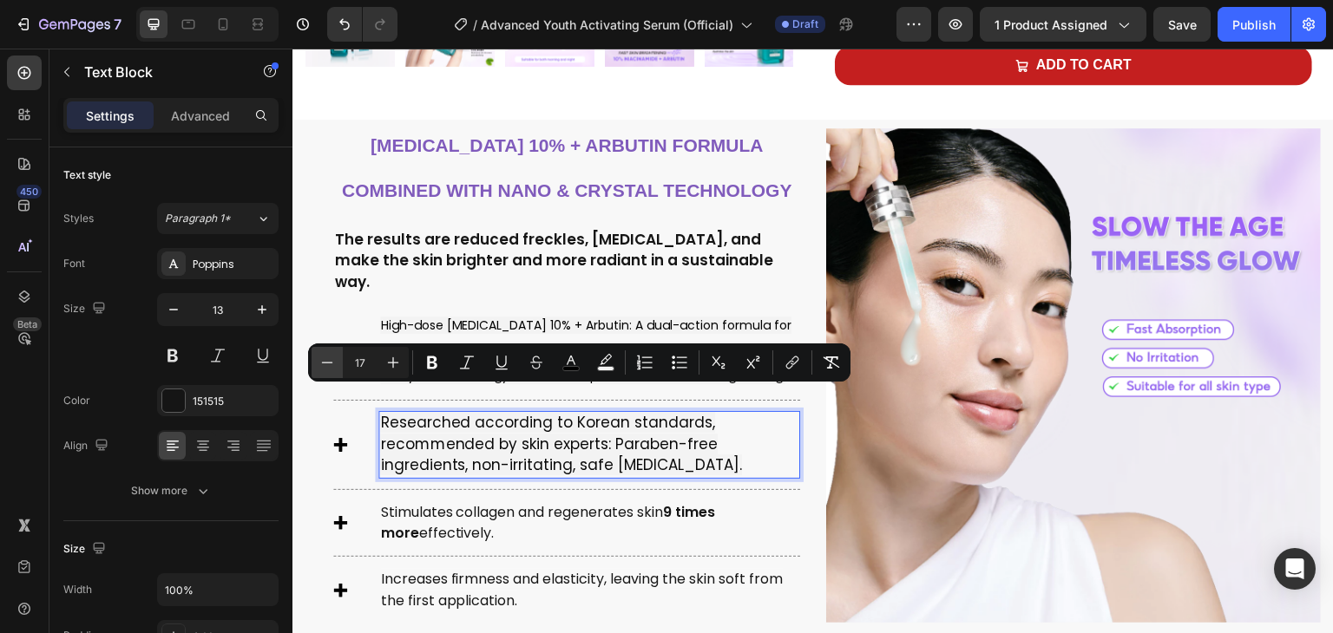
click at [328, 351] on button "Minus" at bounding box center [327, 362] width 31 height 31
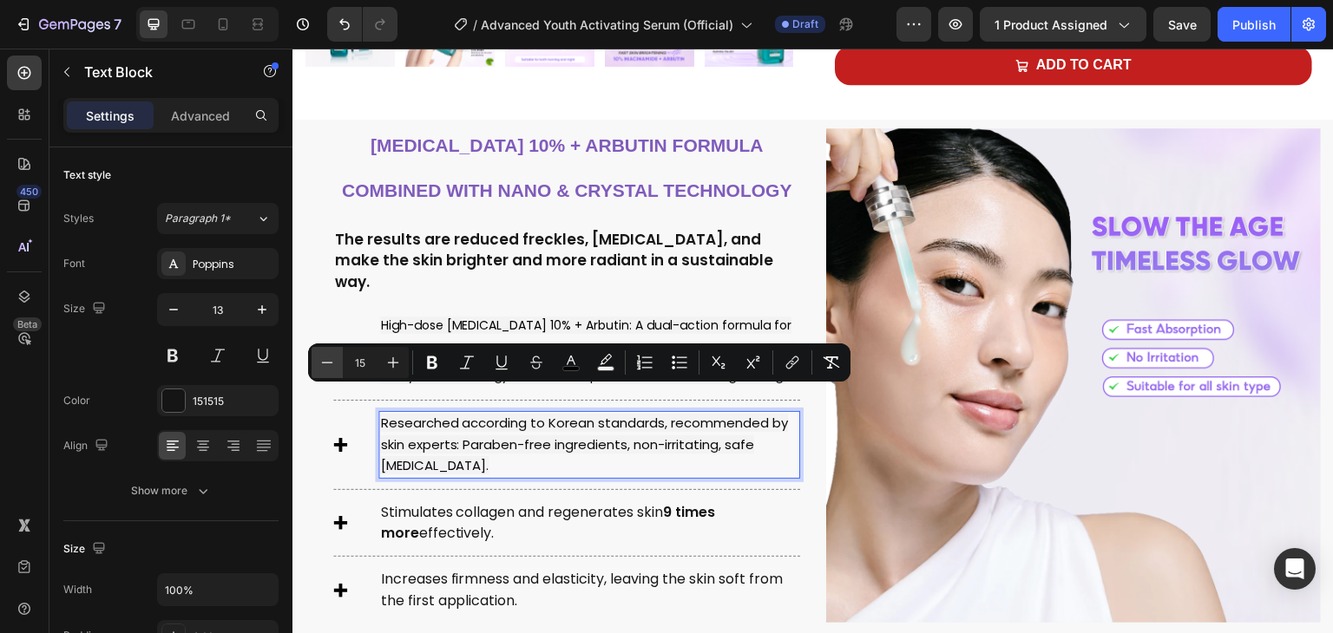
click at [328, 351] on button "Minus" at bounding box center [327, 362] width 31 height 31
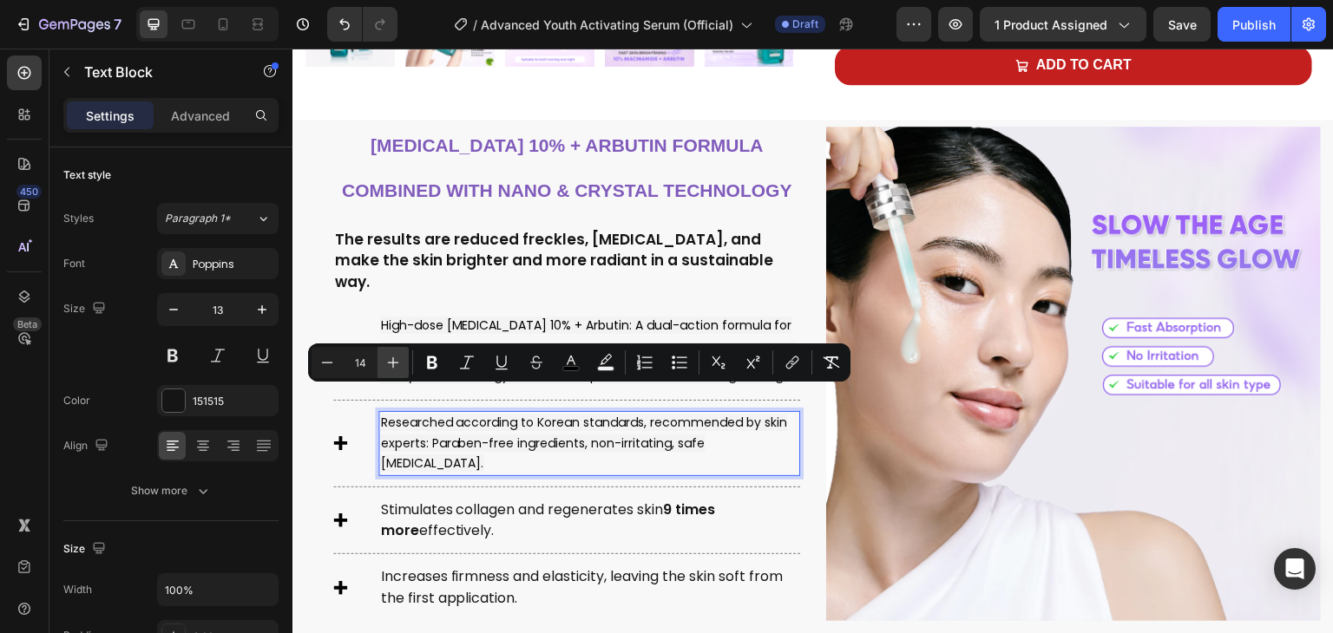
click at [390, 355] on icon "Editor contextual toolbar" at bounding box center [392, 362] width 17 height 17
type input "15"
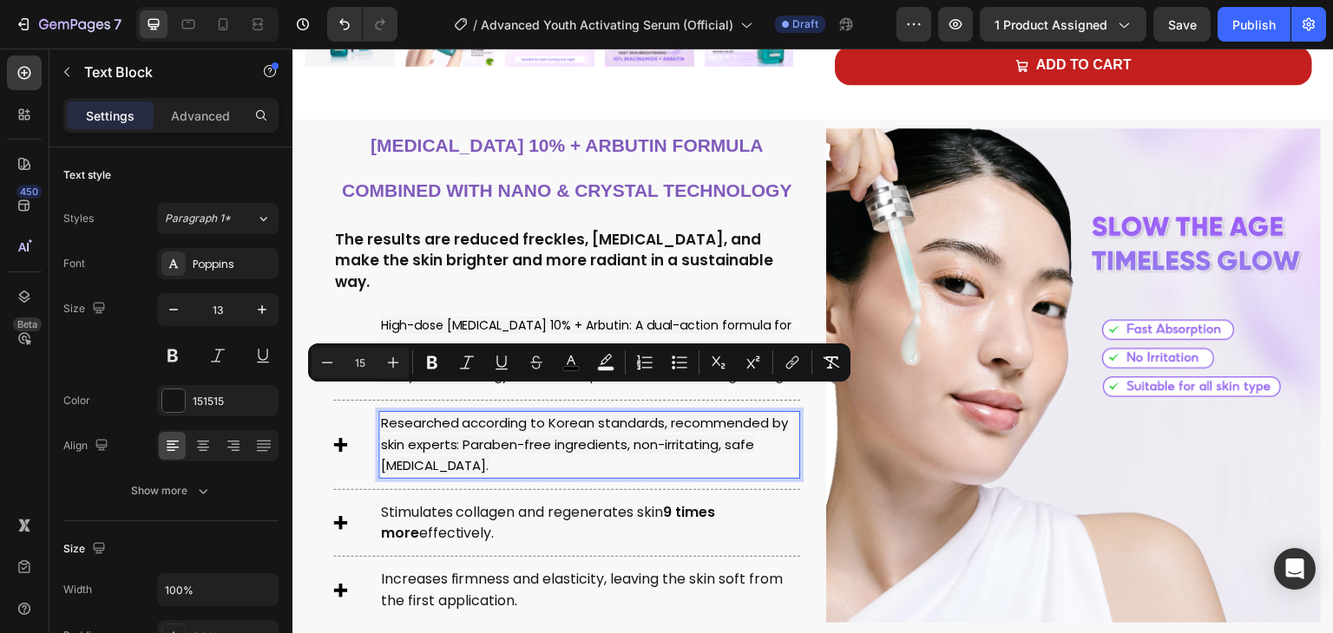
click at [444, 437] on span "Researched according to Korean standards, recommended by skin experts: Paraben-…" at bounding box center [584, 444] width 408 height 61
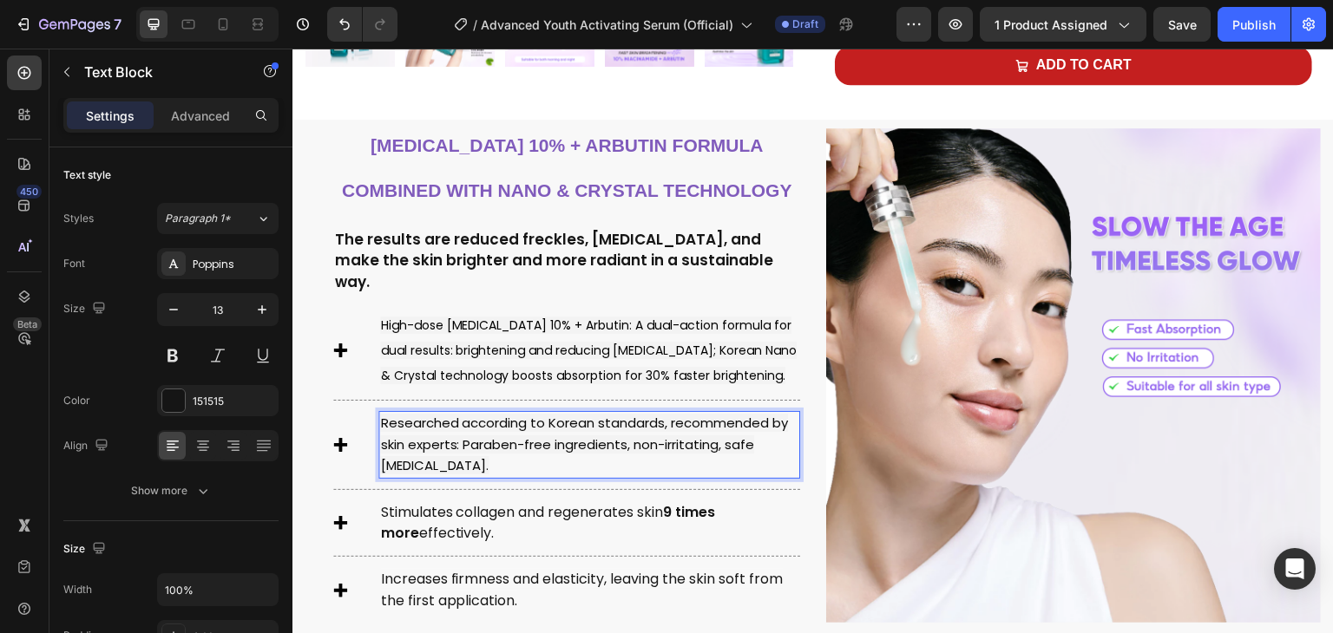
click at [436, 438] on span "Researched according to Korean standards, recommended by skin experts: Paraben-…" at bounding box center [584, 444] width 408 height 61
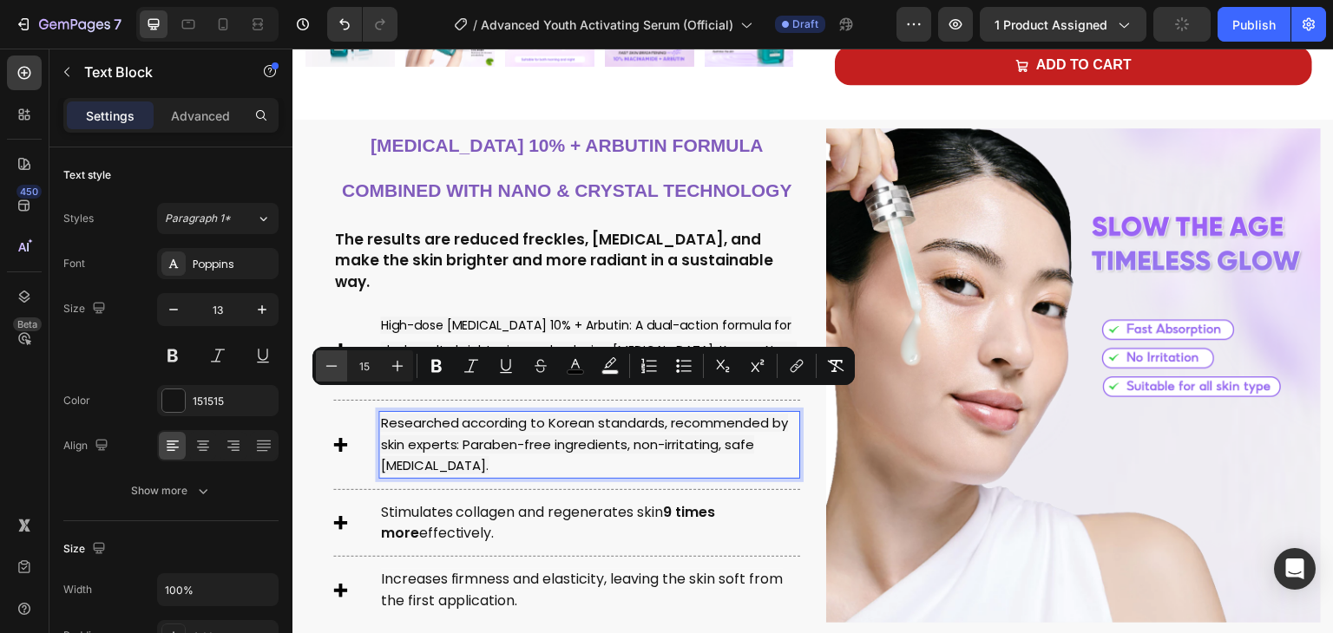
click at [336, 369] on icon "Editor contextual toolbar" at bounding box center [331, 365] width 17 height 17
type input "14"
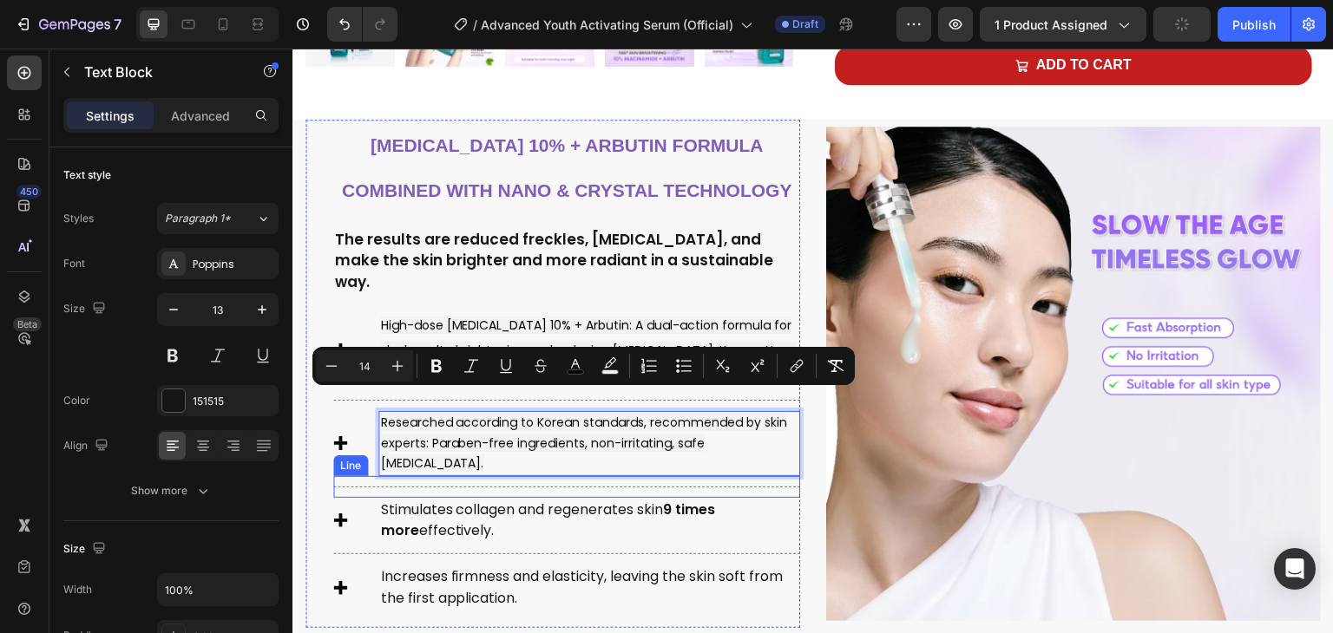
click at [458, 500] on span "Stimulates collagen and regenerates skin 9 times more effectively." at bounding box center [547, 520] width 335 height 41
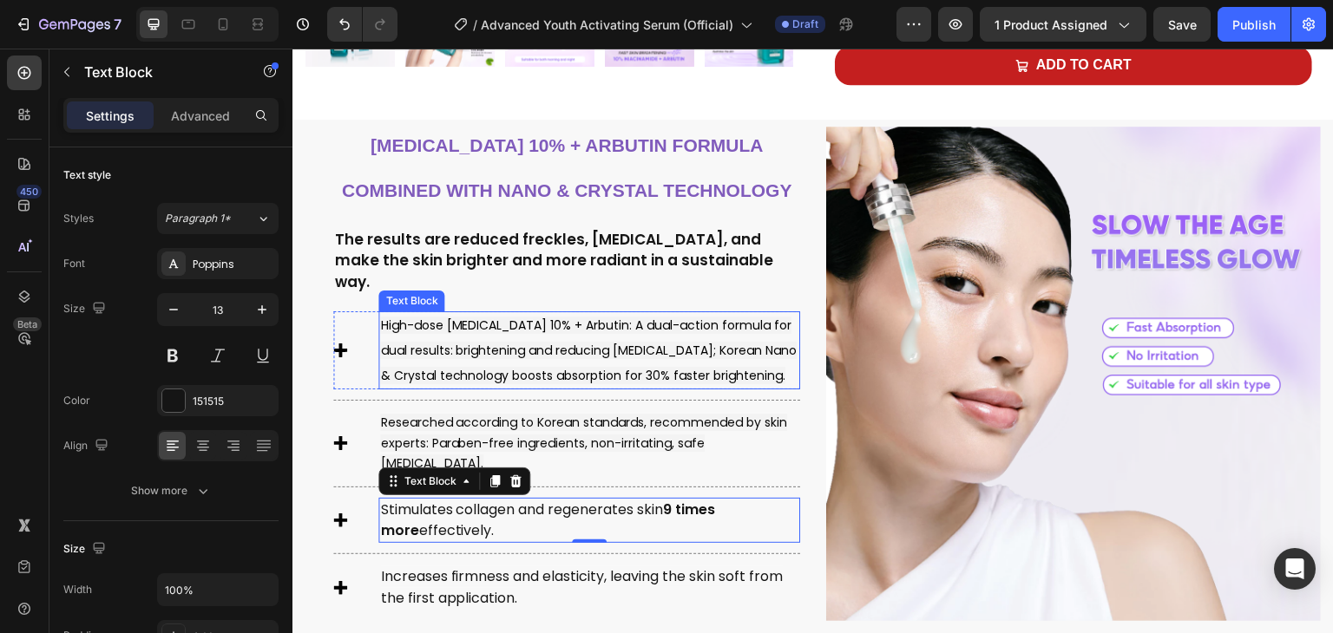
click at [571, 314] on p "High-dose [MEDICAL_DATA] 10% + Arbutin: A dual-action formula for dual results:…" at bounding box center [589, 350] width 418 height 75
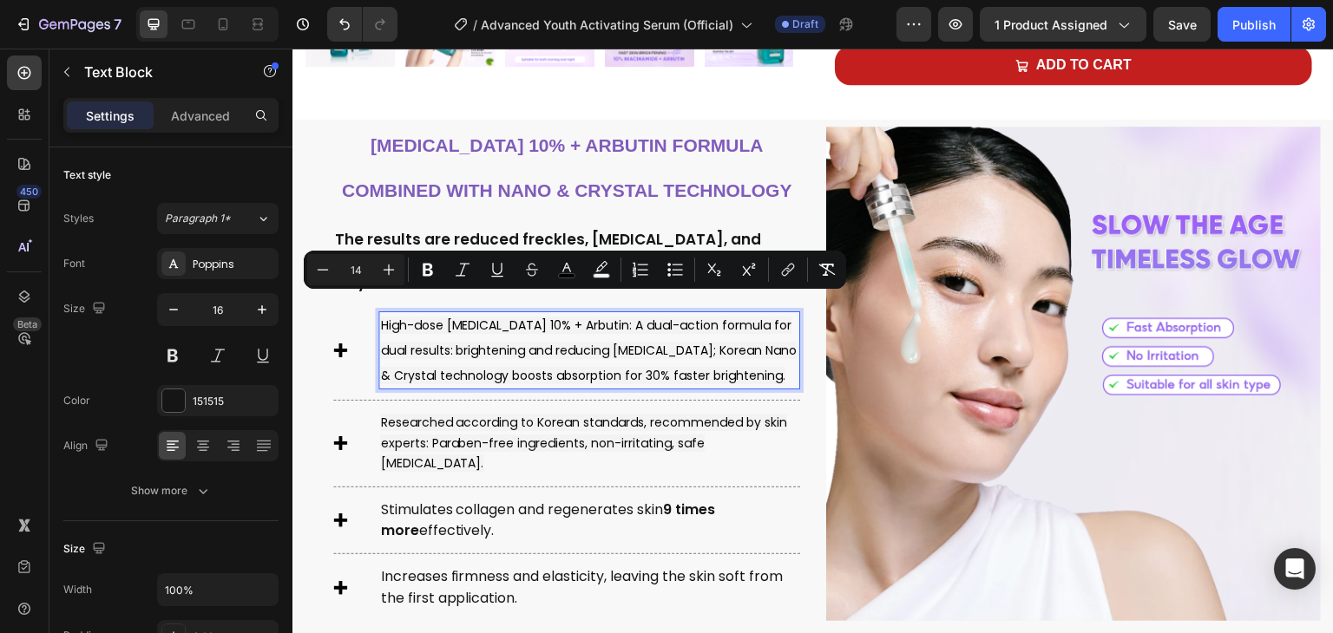
click at [487, 414] on span "Researched according to Korean standards, recommended by skin experts: Paraben-…" at bounding box center [583, 443] width 407 height 58
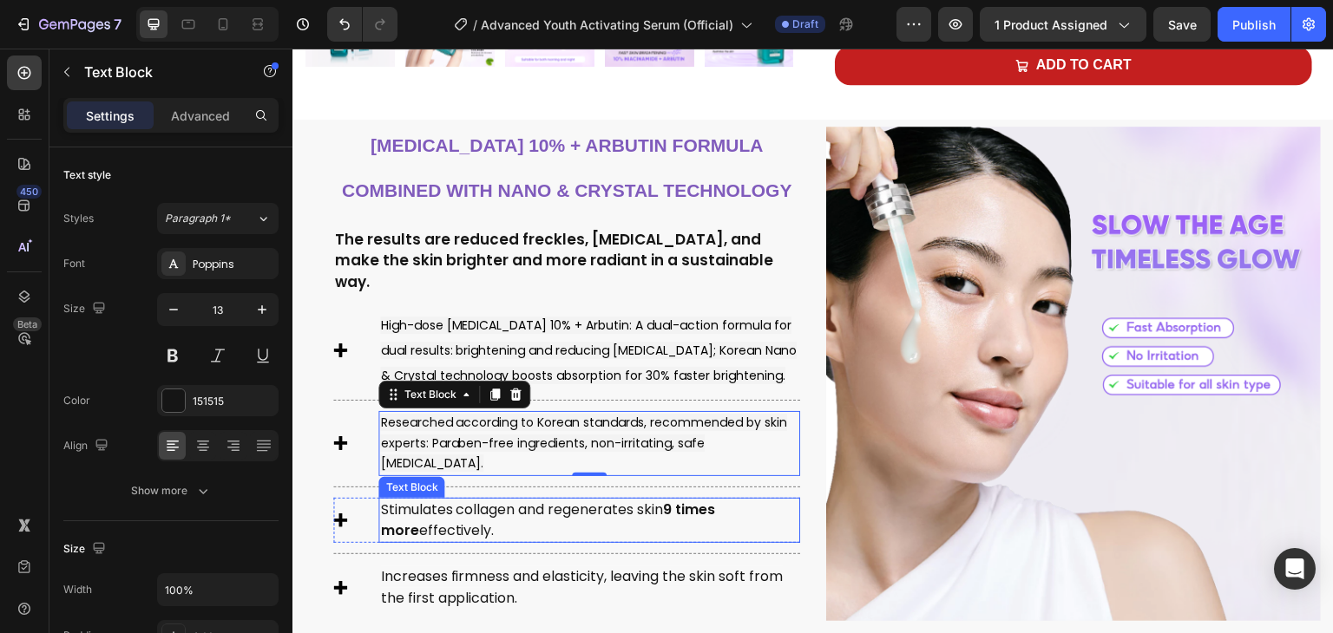
click at [504, 500] on span "Stimulates collagen and regenerates skin 9 times more effectively." at bounding box center [547, 520] width 335 height 41
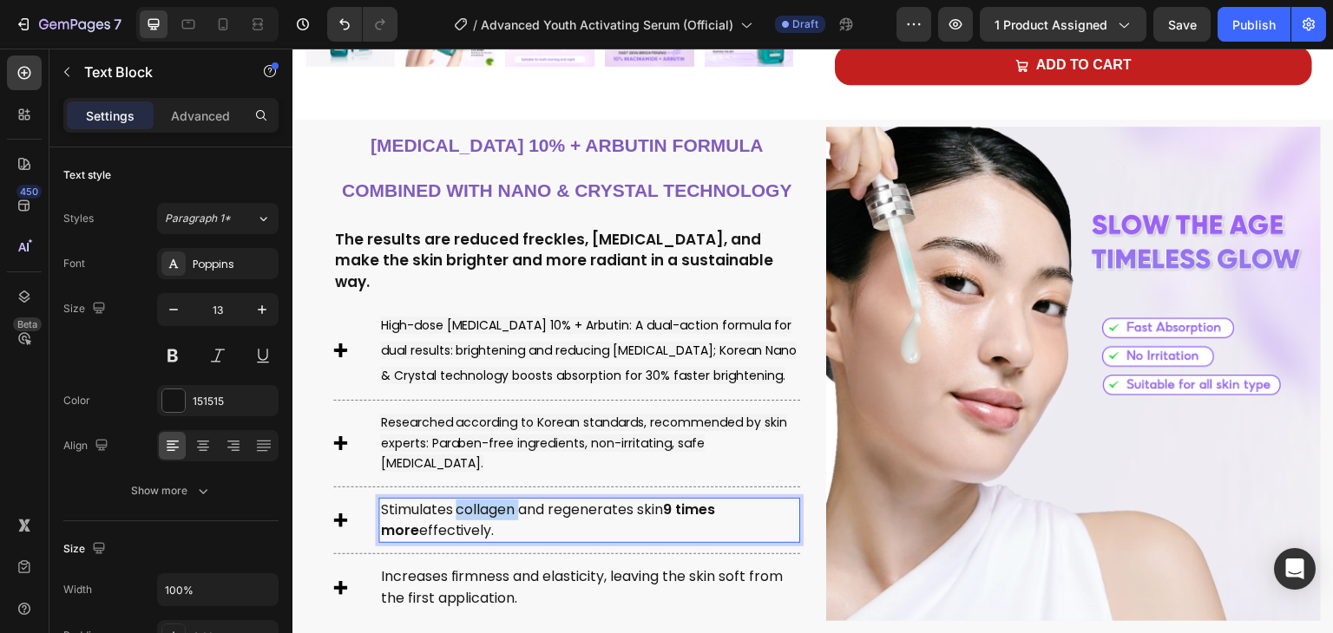
click at [504, 500] on span "Stimulates collagen and regenerates skin 9 times more effectively." at bounding box center [547, 520] width 335 height 41
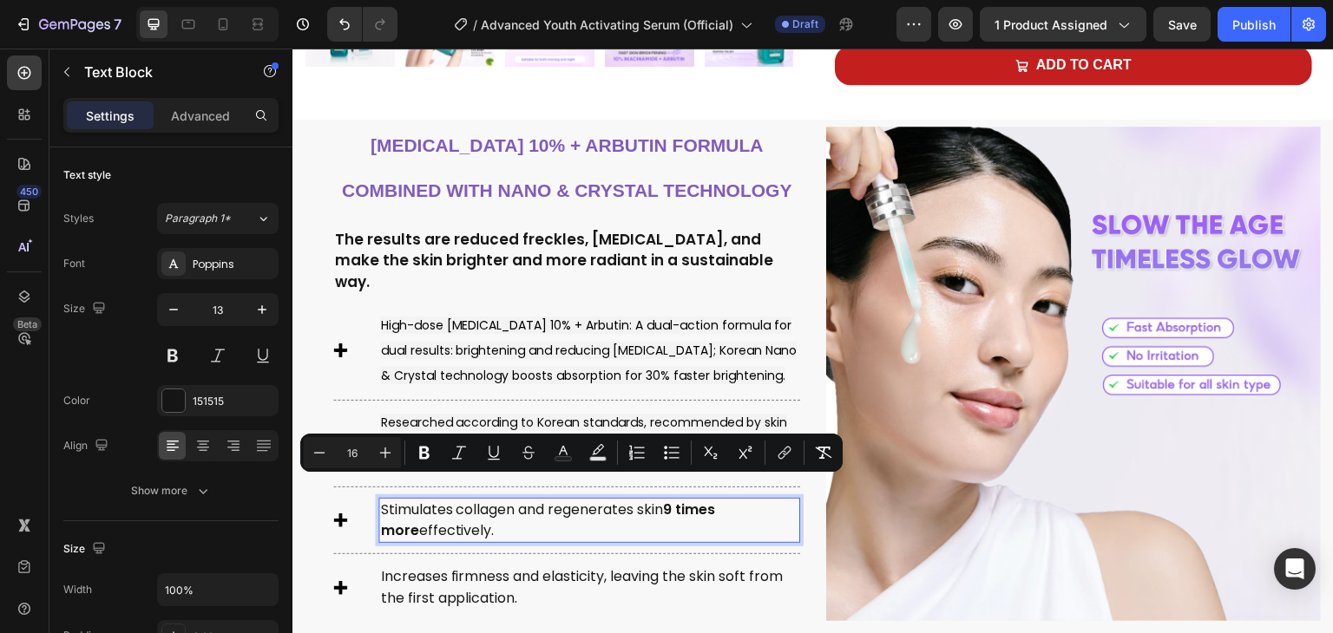
type input "22"
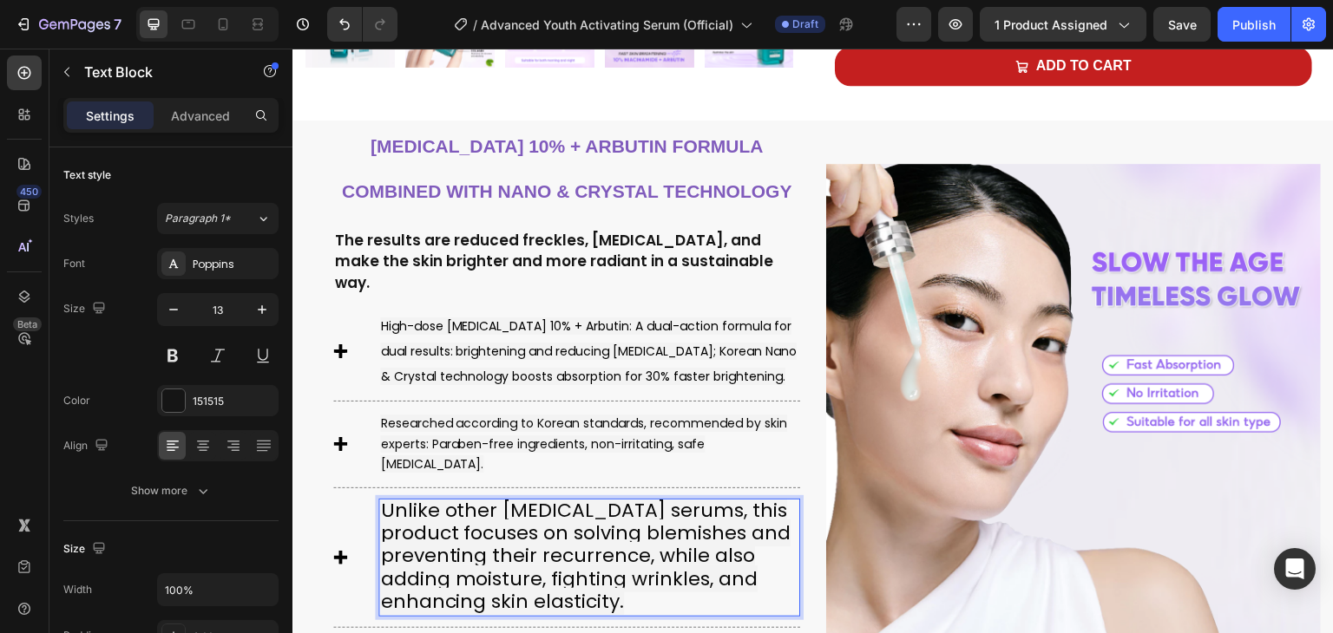
click at [461, 497] on span "Unlike other [MEDICAL_DATA] serums, this product focuses on solving blemishes a…" at bounding box center [585, 556] width 410 height 119
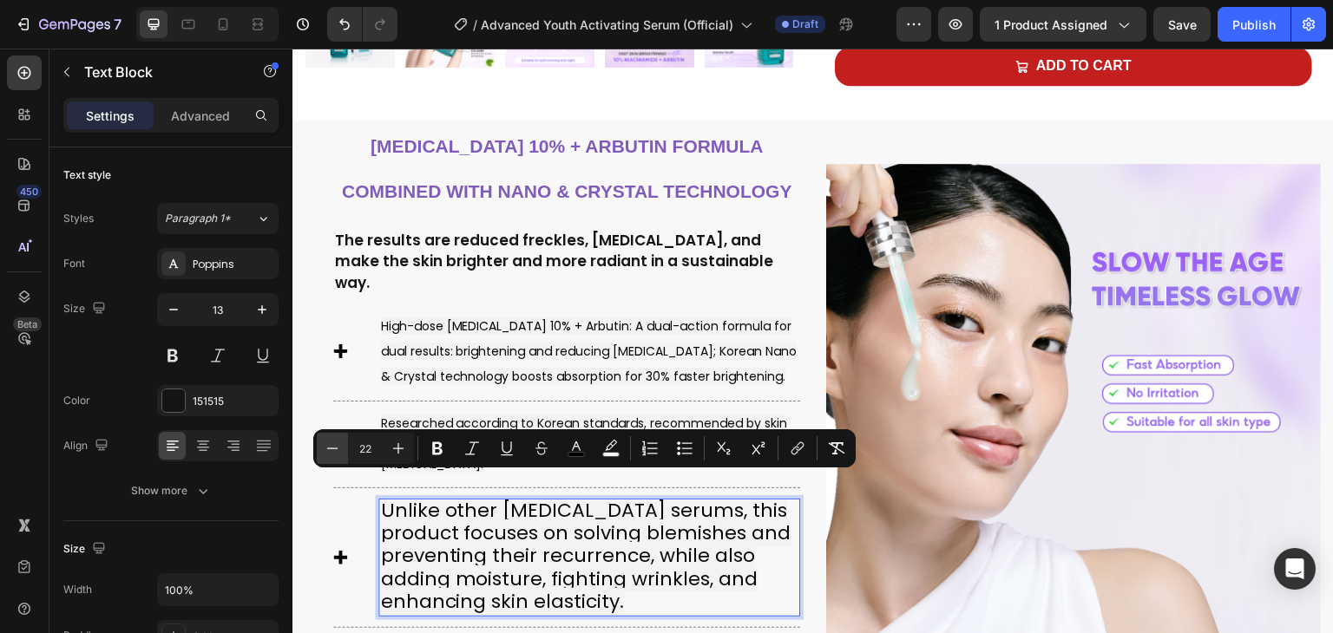
click at [334, 450] on icon "Editor contextual toolbar" at bounding box center [332, 448] width 17 height 17
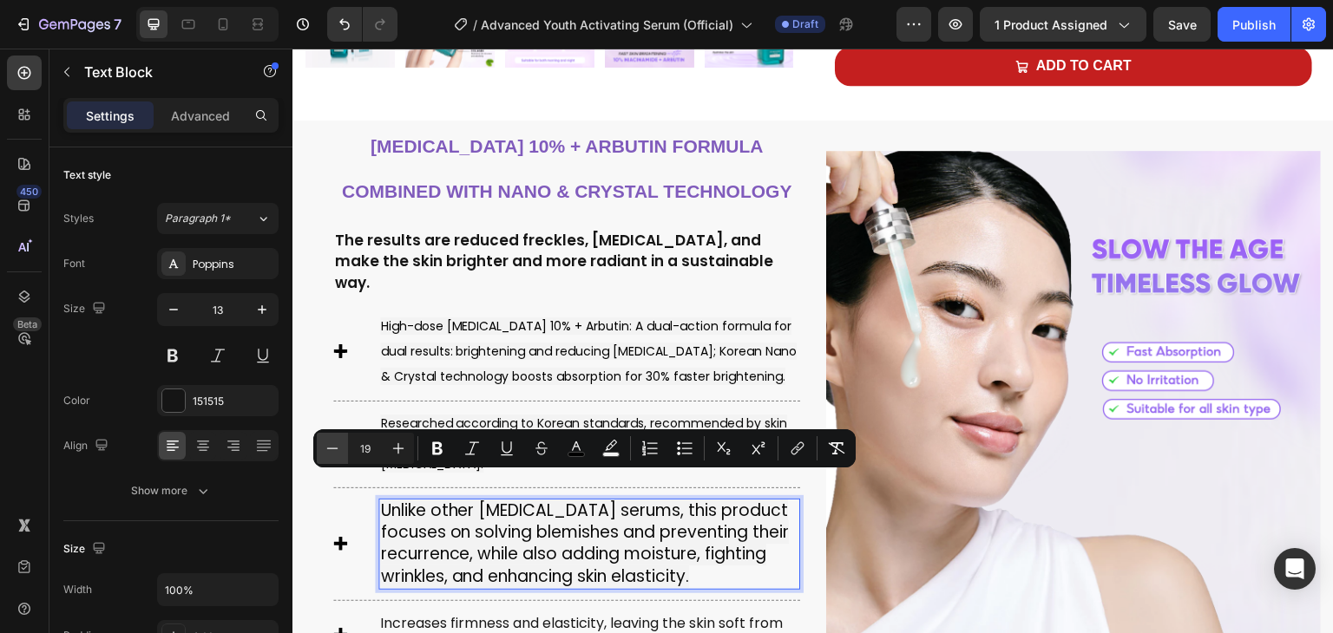
click at [334, 450] on icon "Editor contextual toolbar" at bounding box center [332, 448] width 17 height 17
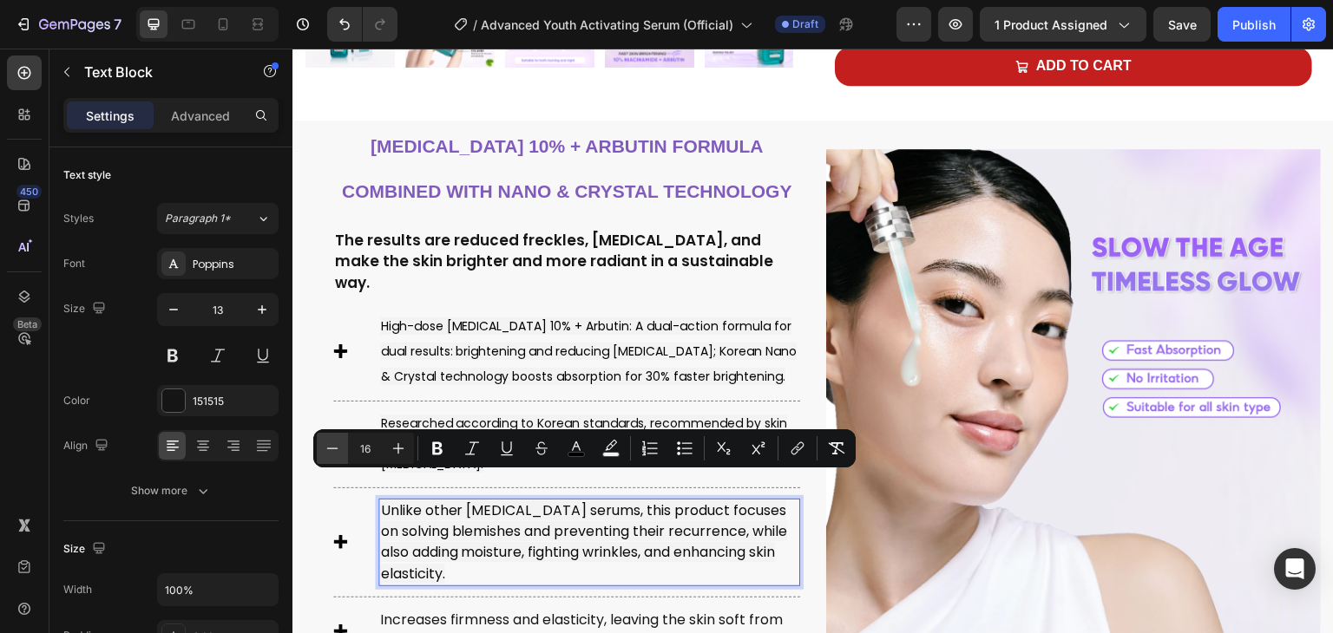
click at [334, 450] on icon "Editor contextual toolbar" at bounding box center [332, 448] width 17 height 17
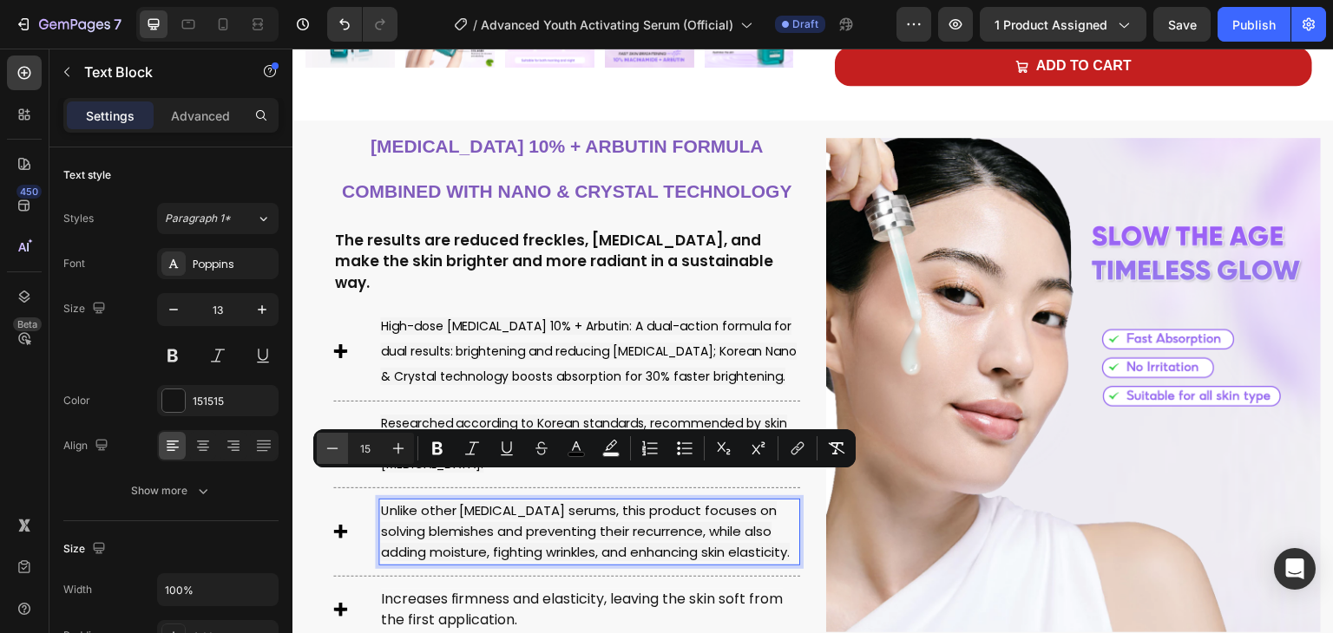
click at [334, 450] on icon "Editor contextual toolbar" at bounding box center [332, 448] width 17 height 17
type input "14"
click at [510, 502] on span "Unlike other [MEDICAL_DATA] serums, this product focuses on solving blemishes a…" at bounding box center [587, 531] width 415 height 58
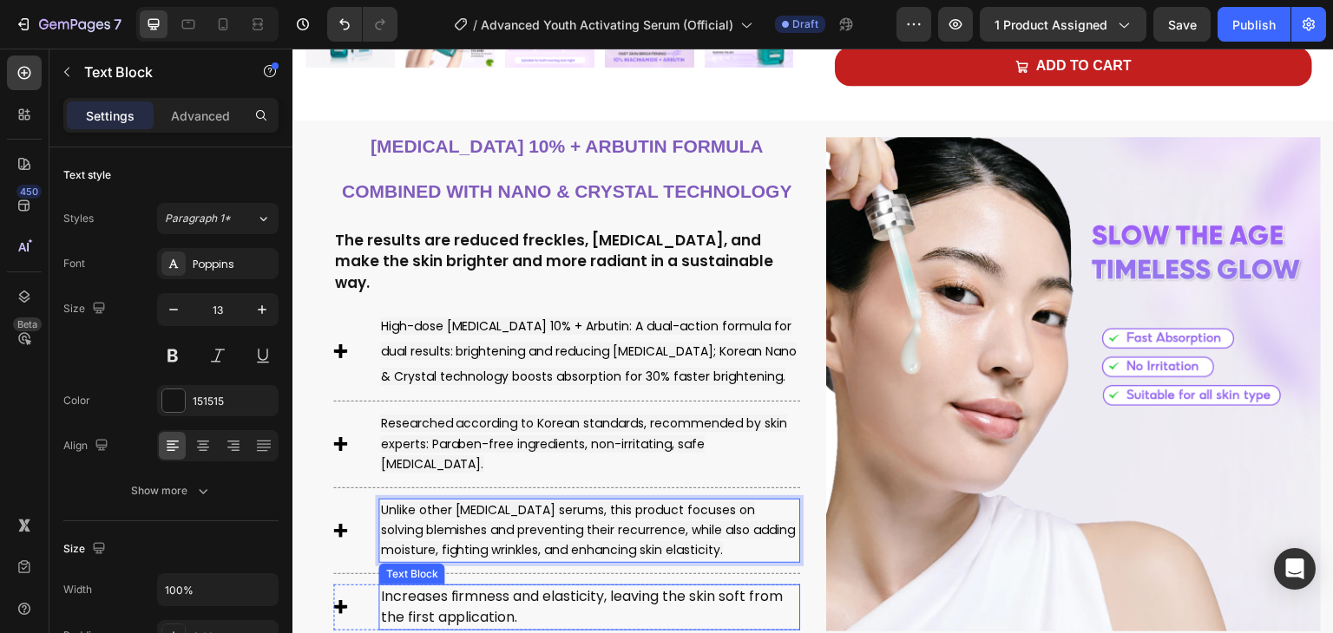
click at [518, 587] on p "Increases firmness and elasticity, leaving the skin soft from the first applica…" at bounding box center [589, 608] width 418 height 43
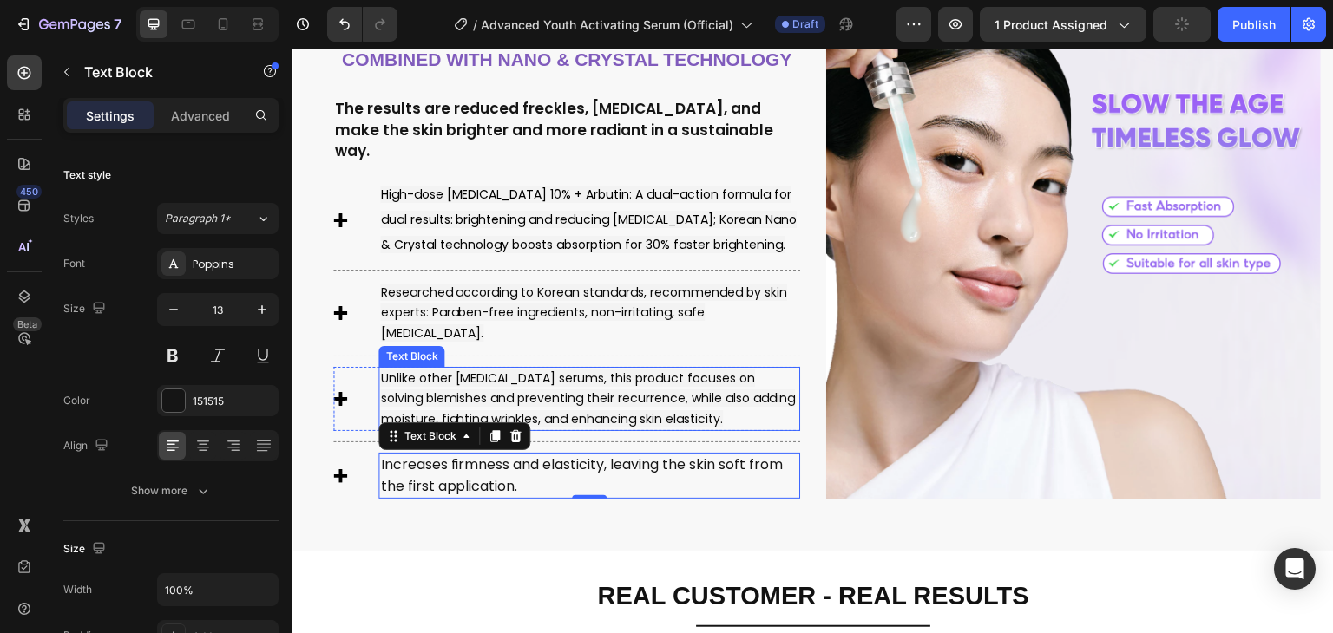
scroll to position [876, 0]
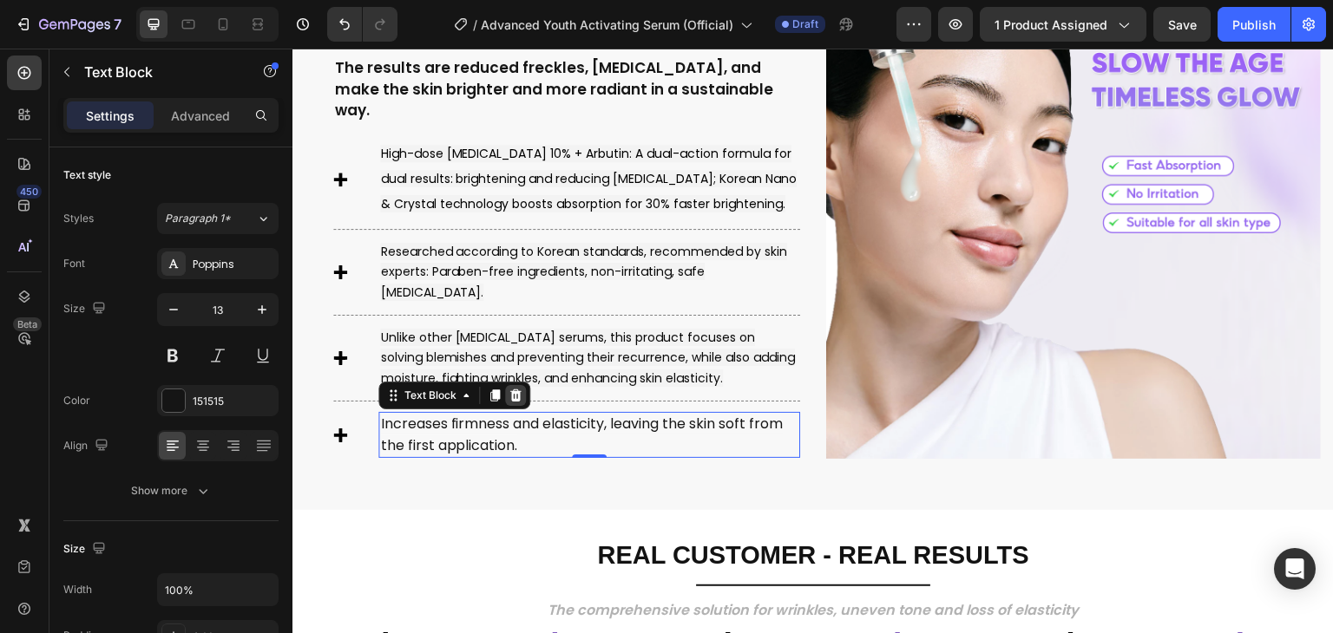
click at [510, 390] on icon at bounding box center [515, 396] width 11 height 12
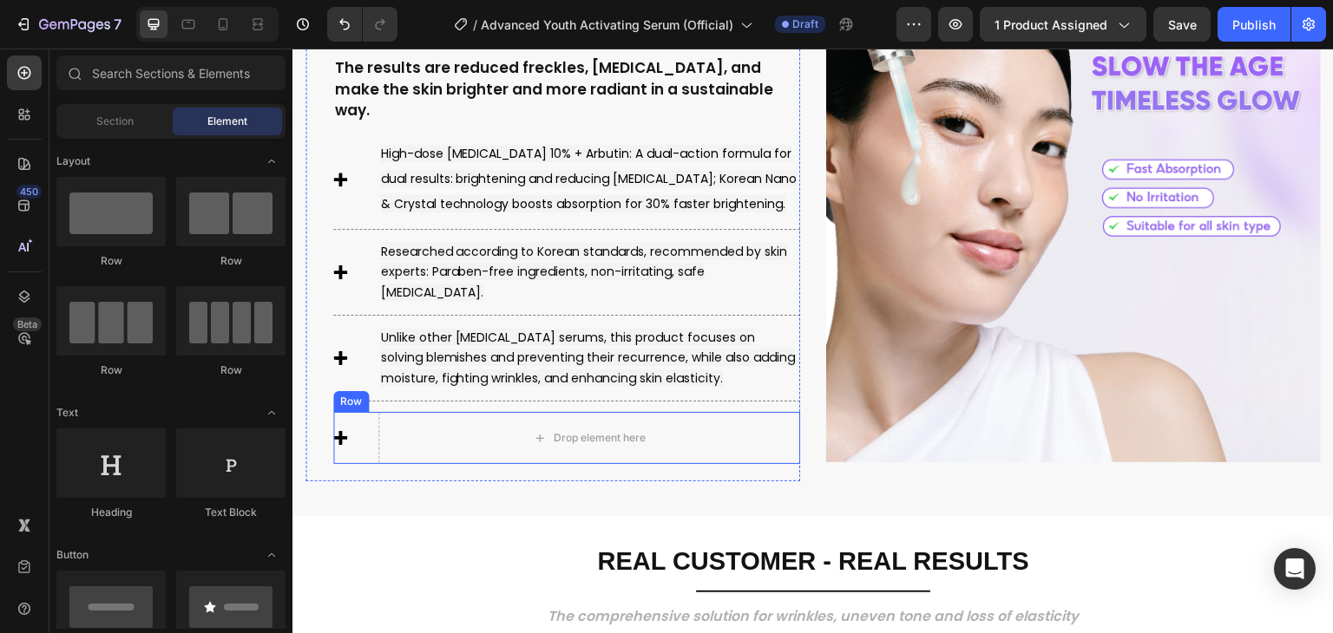
click at [371, 416] on div "Icon Drop element here Row" at bounding box center [566, 438] width 467 height 52
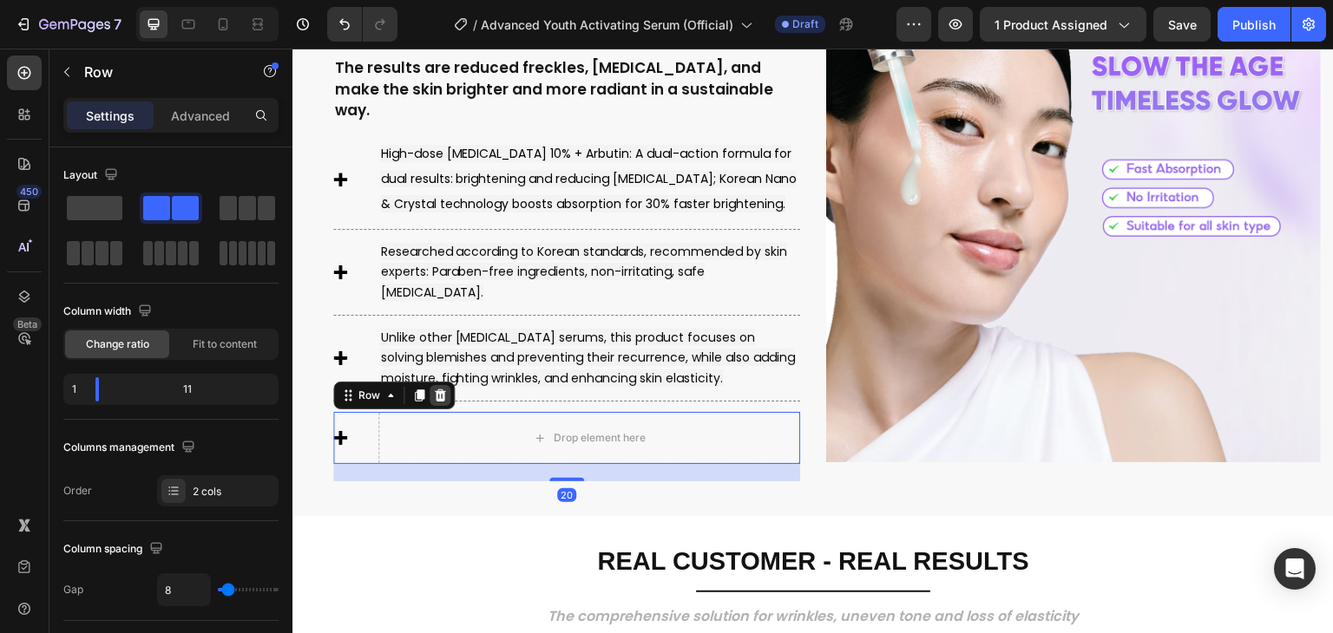
click at [448, 385] on div at bounding box center [440, 395] width 21 height 21
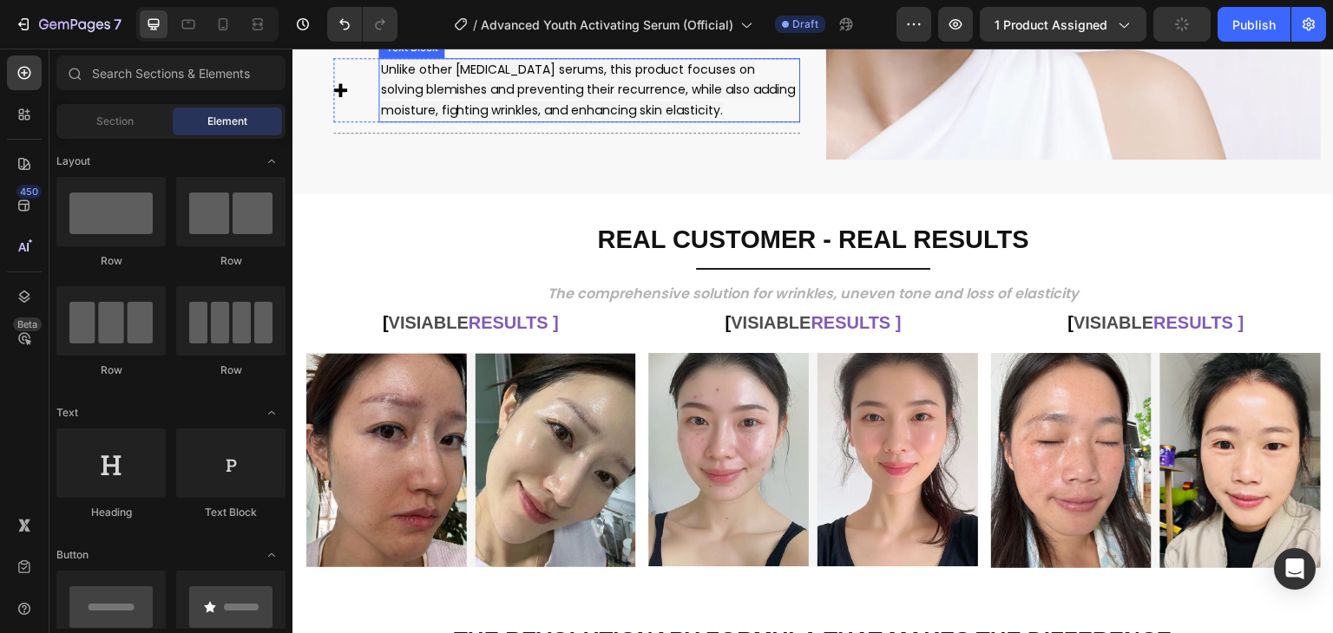
scroll to position [1246, 0]
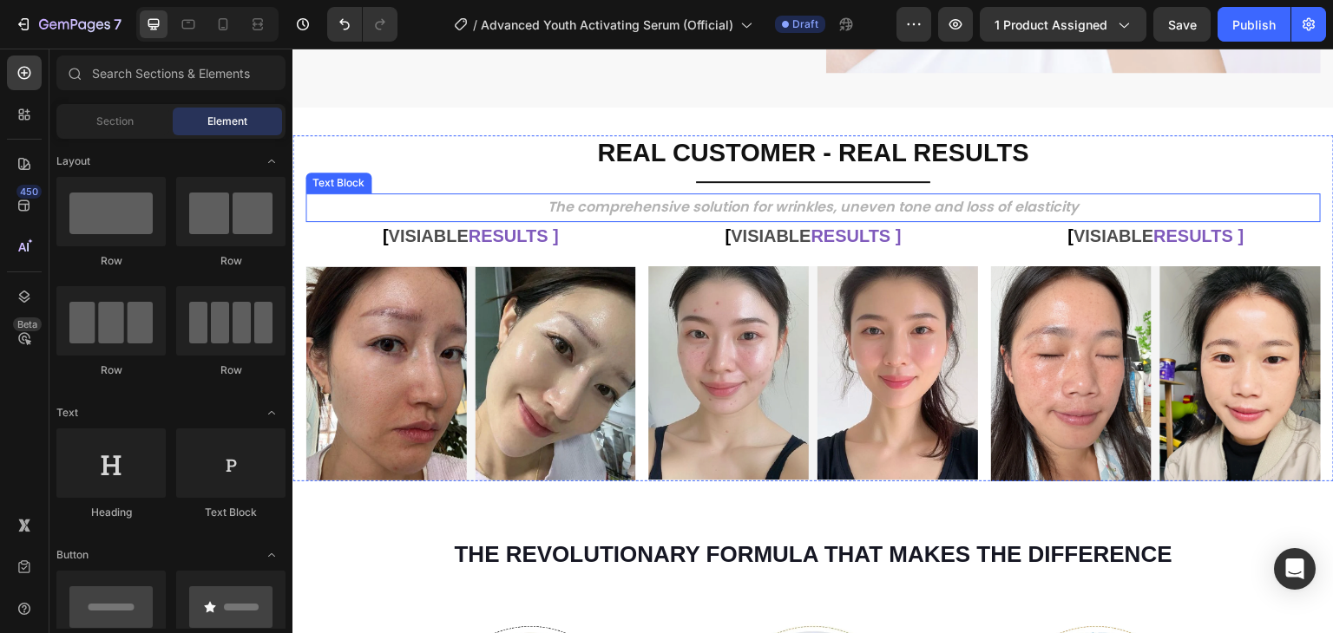
click at [735, 210] on p "The comprehensive solution for wrinkles, uneven tone and loss of elasticity" at bounding box center [813, 207] width 1012 height 25
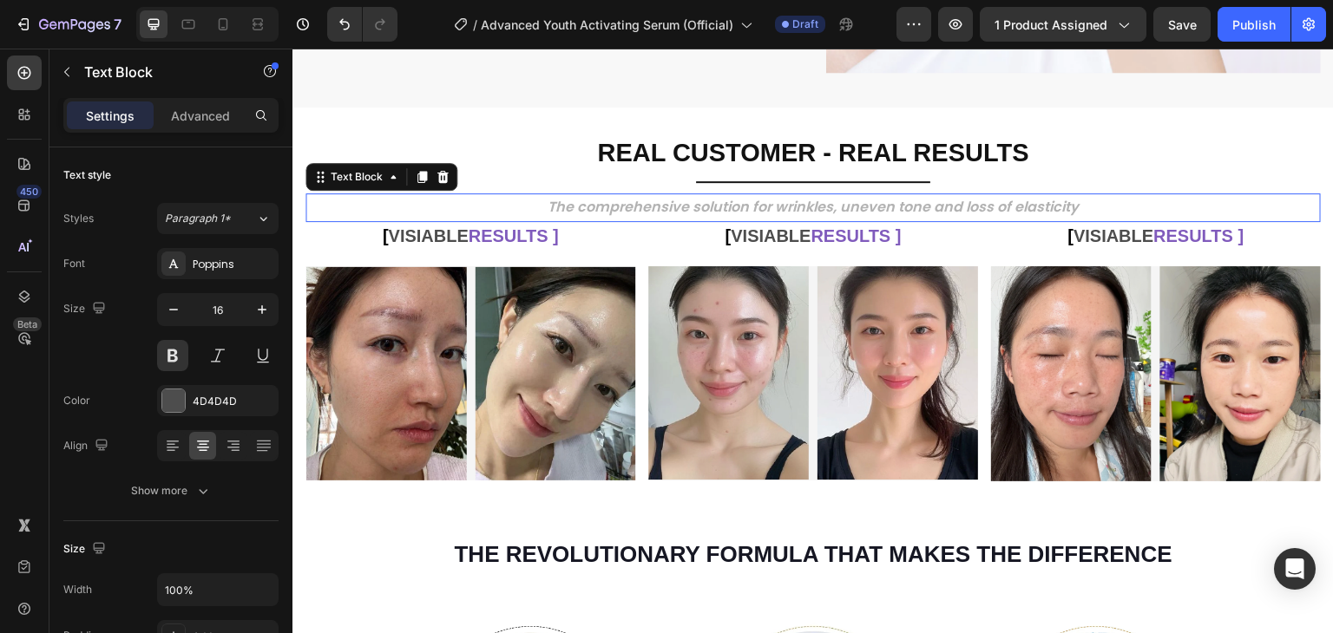
click at [735, 210] on p "The comprehensive solution for wrinkles, uneven tone and loss of elasticity" at bounding box center [813, 207] width 1012 height 25
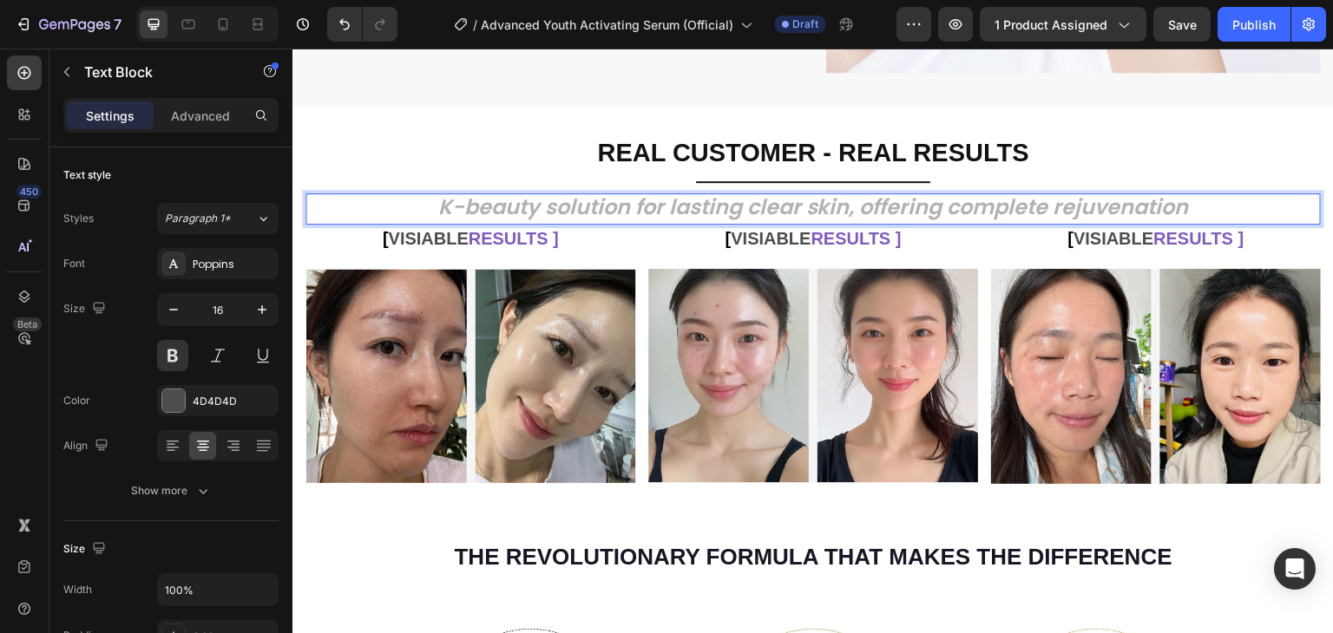
click at [688, 201] on icon "K-beauty solution for lasting clear skin, offering complete rejuvenation" at bounding box center [813, 207] width 751 height 29
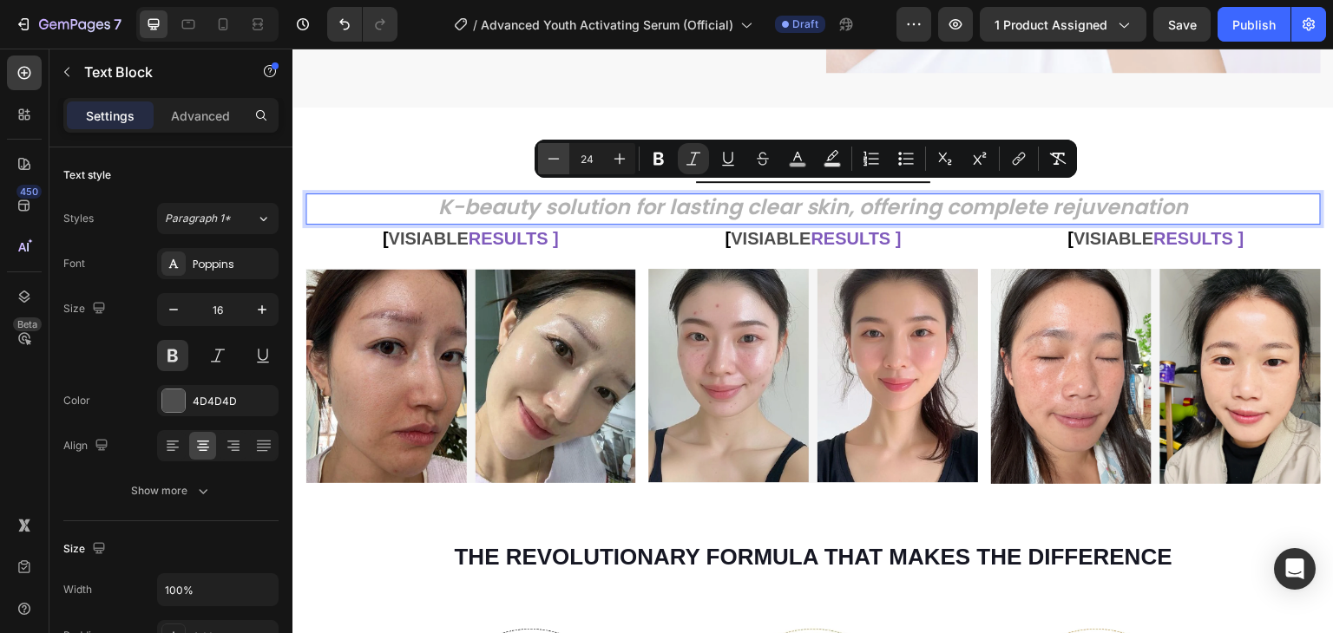
click at [561, 163] on icon "Editor contextual toolbar" at bounding box center [553, 158] width 17 height 17
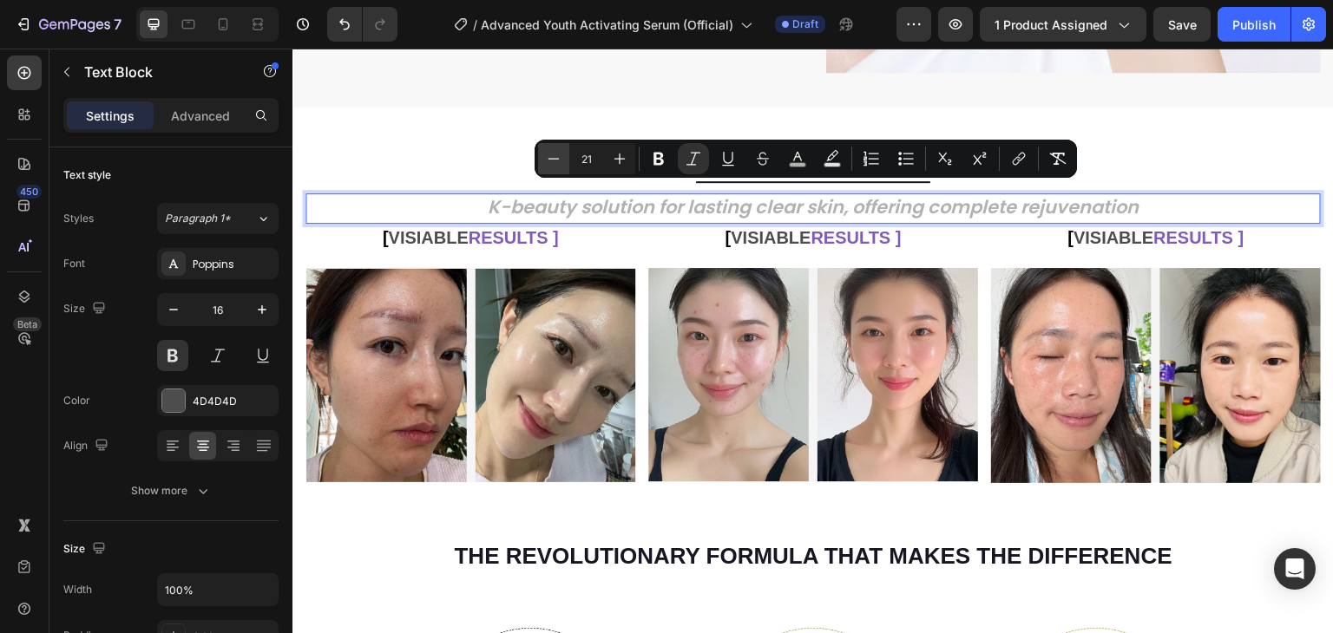
click at [561, 163] on icon "Editor contextual toolbar" at bounding box center [553, 158] width 17 height 17
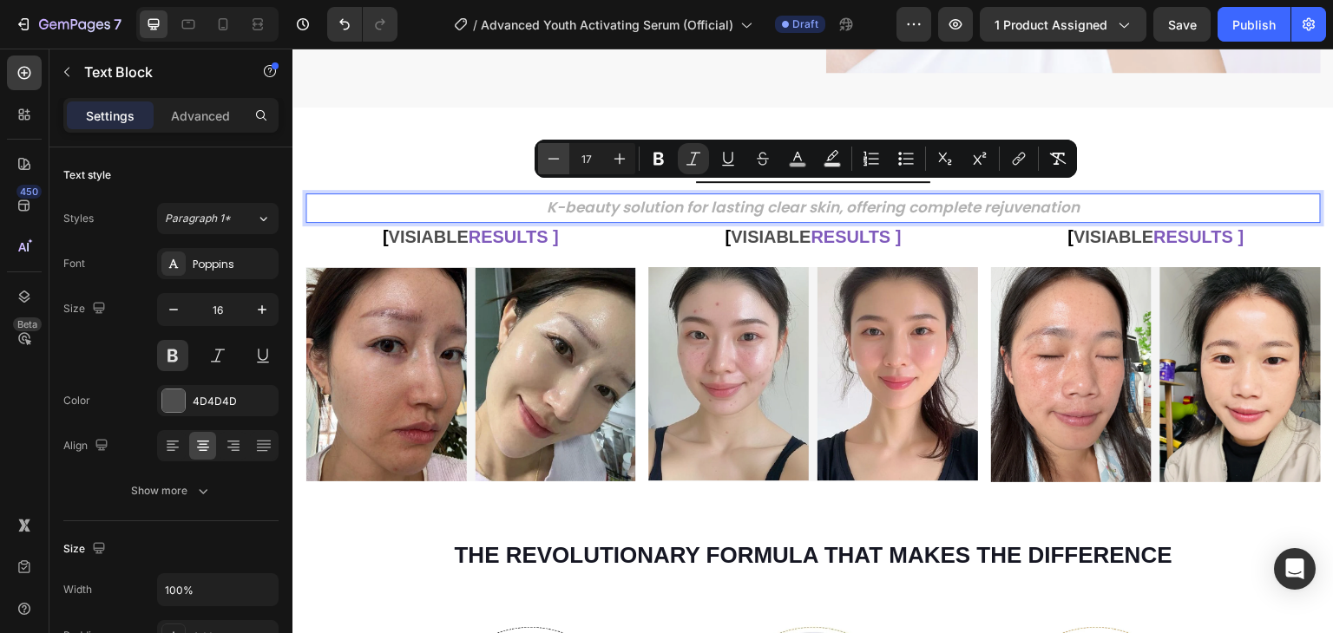
type input "16"
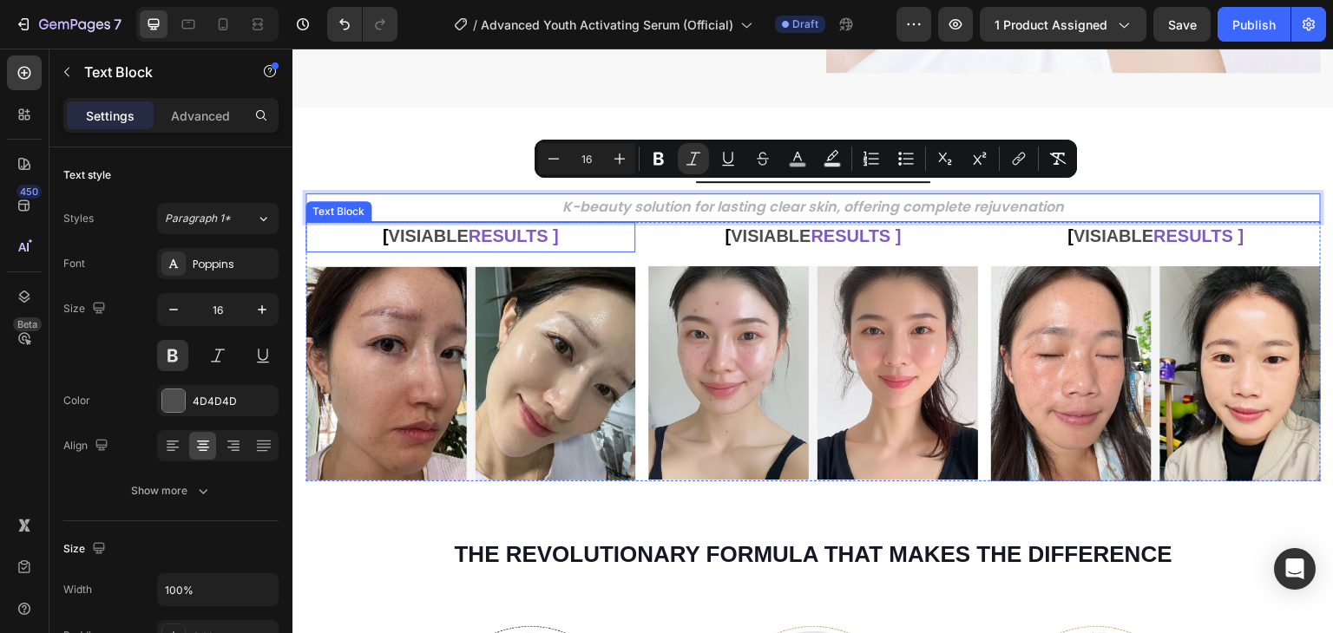
click at [618, 243] on div "[ VISIABLE RESULTS ]" at bounding box center [470, 237] width 330 height 30
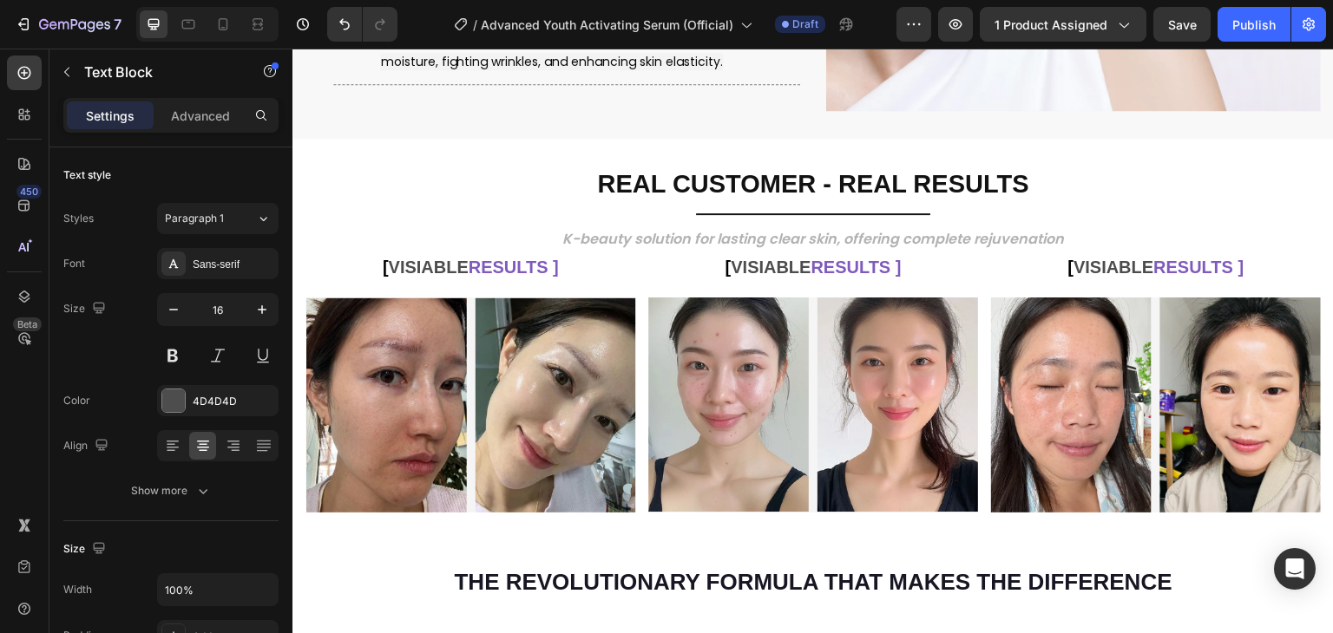
scroll to position [1302, 0]
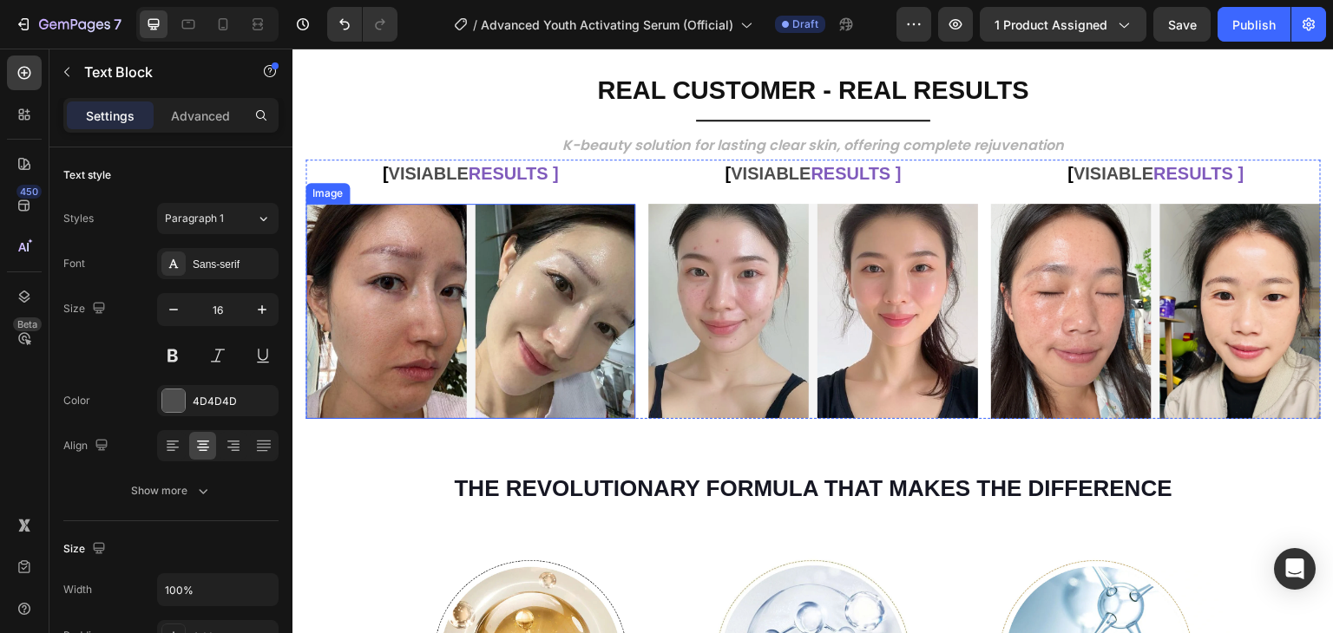
click at [495, 271] on img at bounding box center [470, 311] width 330 height 214
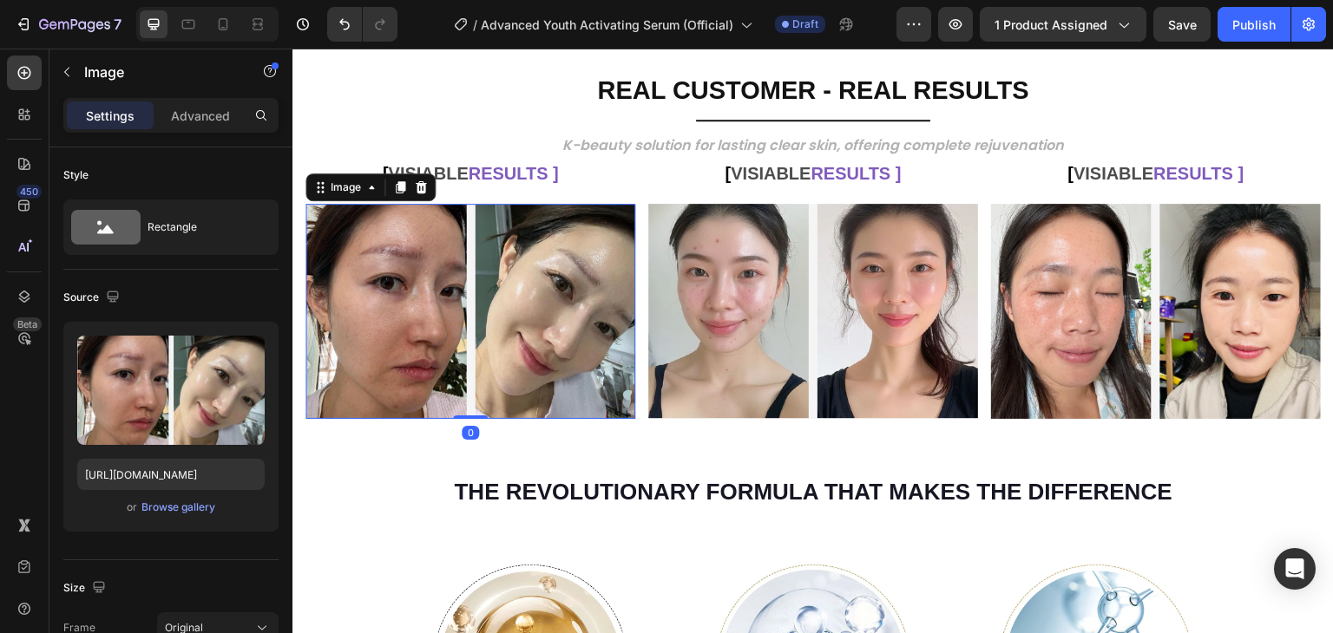
click at [493, 237] on img at bounding box center [470, 311] width 330 height 214
click at [442, 233] on img at bounding box center [470, 311] width 330 height 214
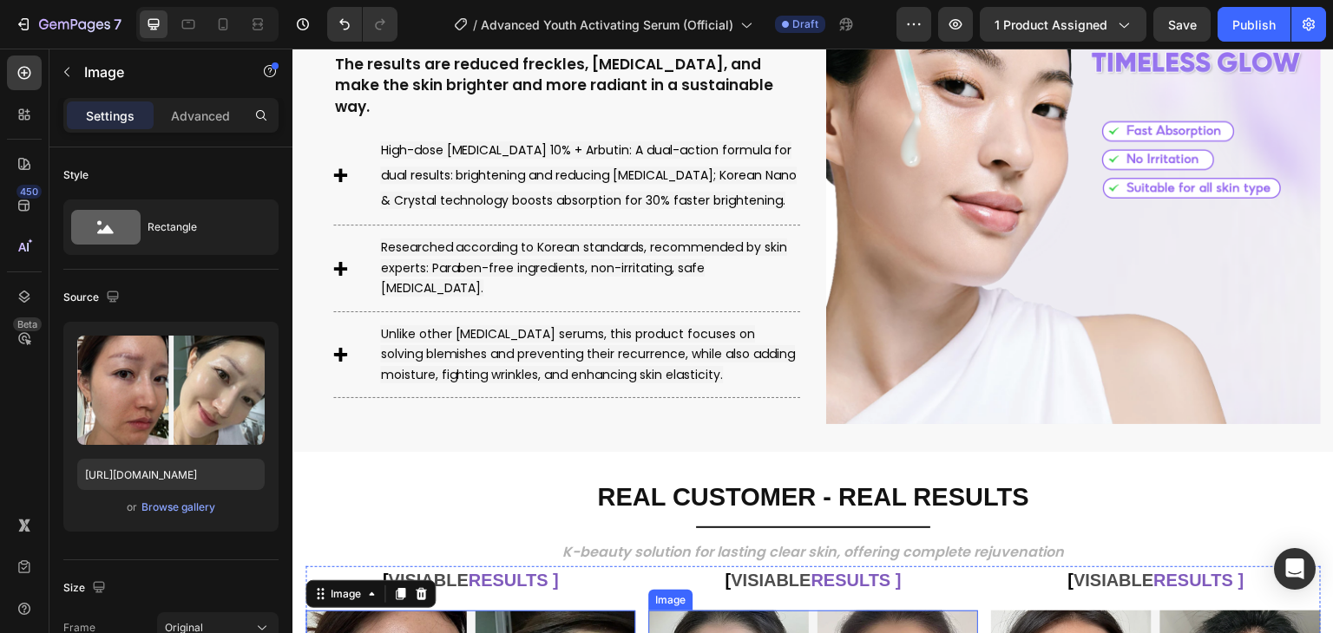
scroll to position [1128, 0]
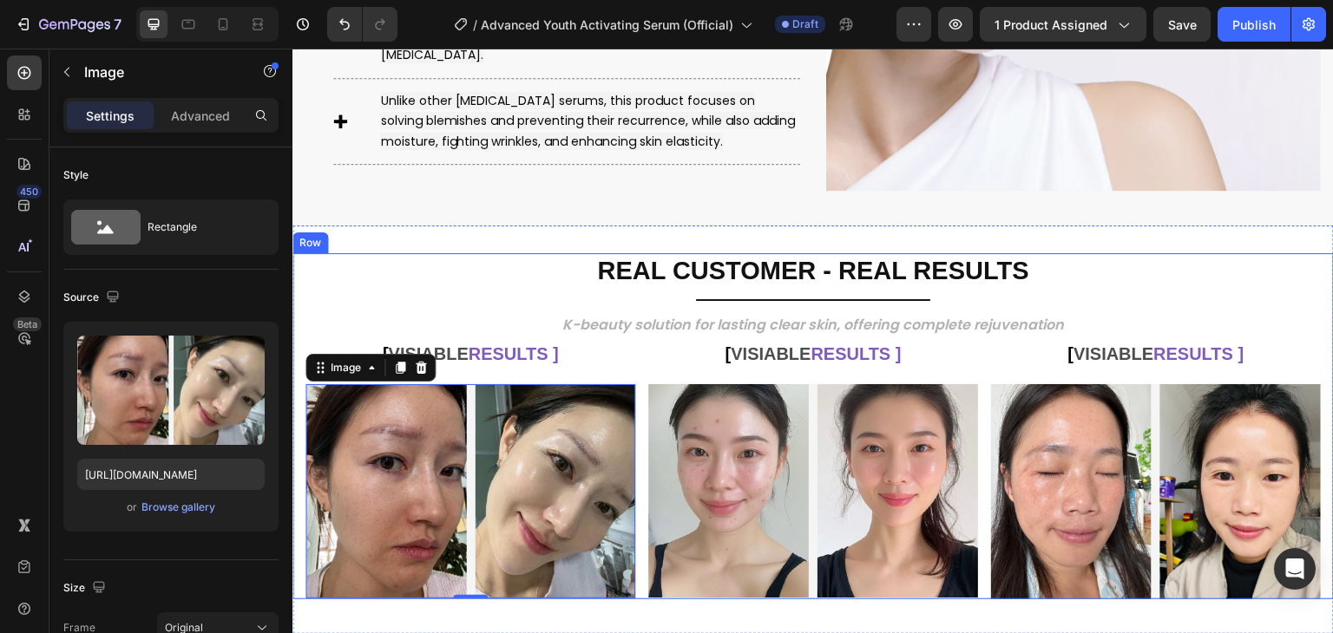
click at [295, 263] on div "REAL CUSTOMER - REAL RESULTS Heading Title Line K-beauty solution for lasting c…" at bounding box center [812, 426] width 1041 height 346
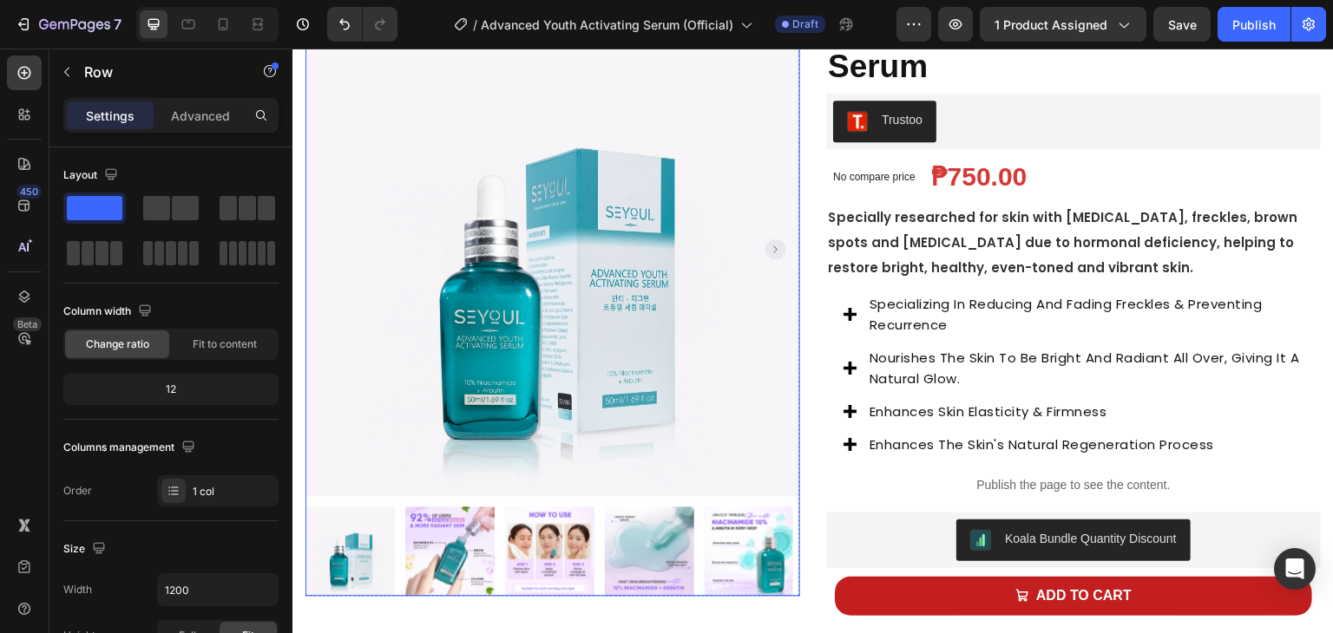
scroll to position [0, 0]
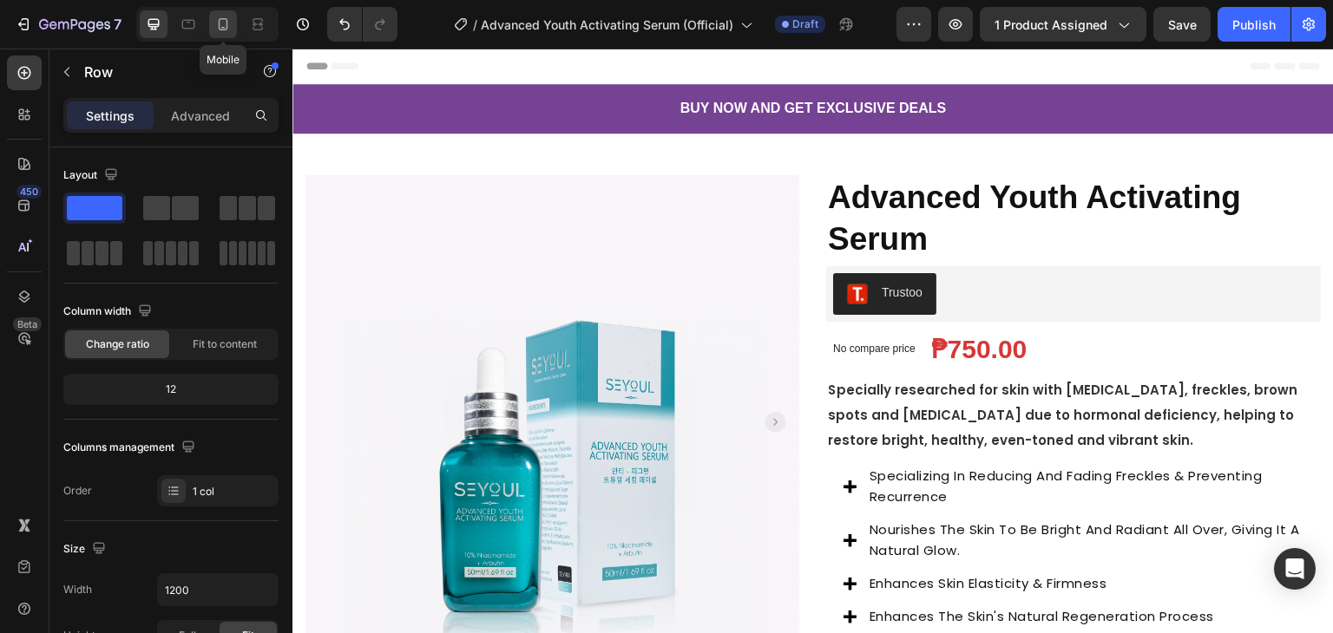
click at [224, 20] on icon at bounding box center [222, 24] width 17 height 17
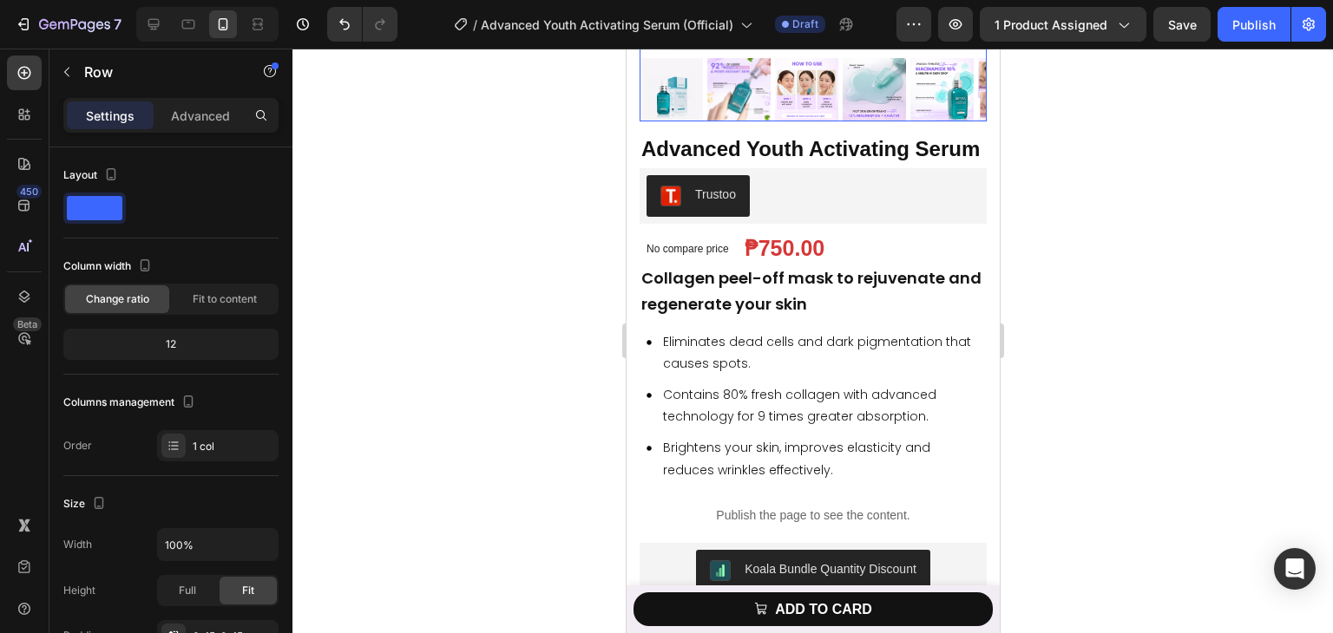
scroll to position [434, 0]
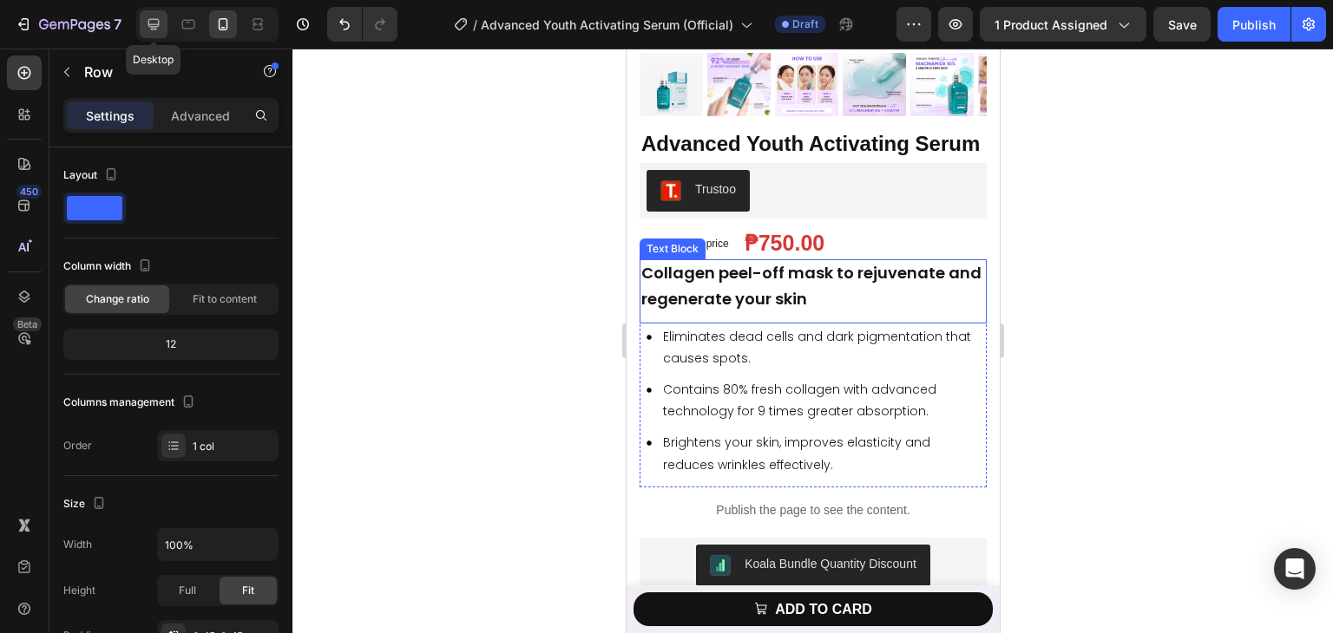
click at [161, 36] on div at bounding box center [154, 24] width 28 height 28
type input "1200"
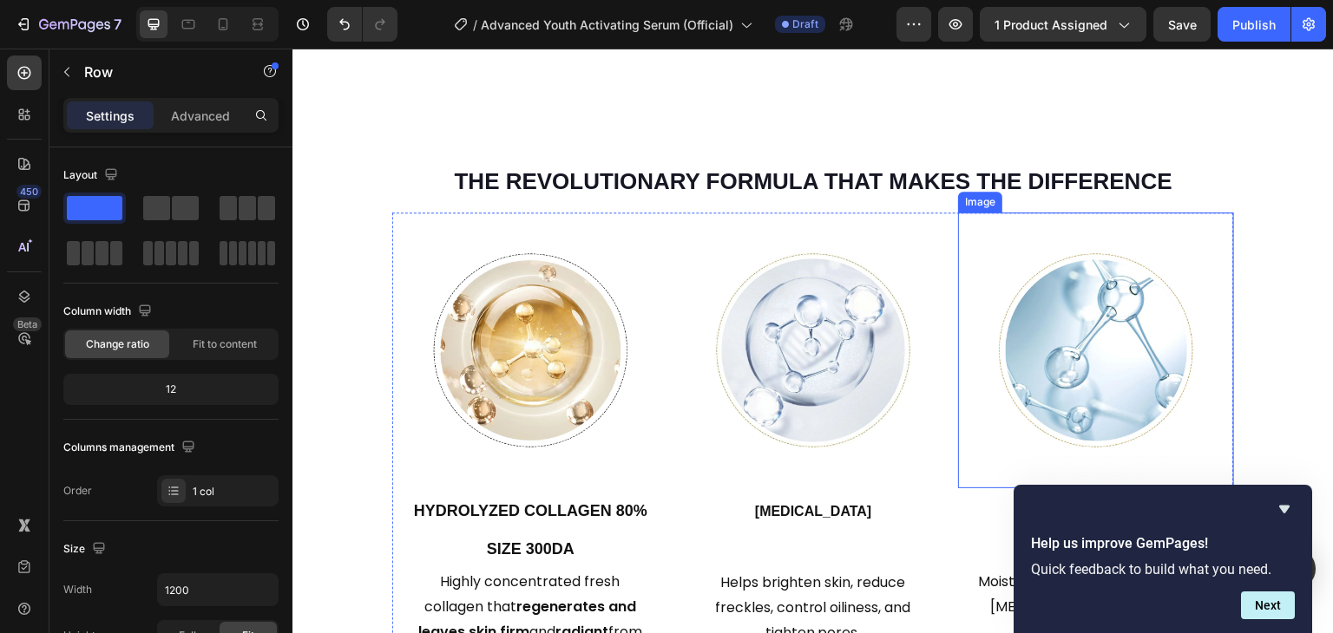
scroll to position [1782, 0]
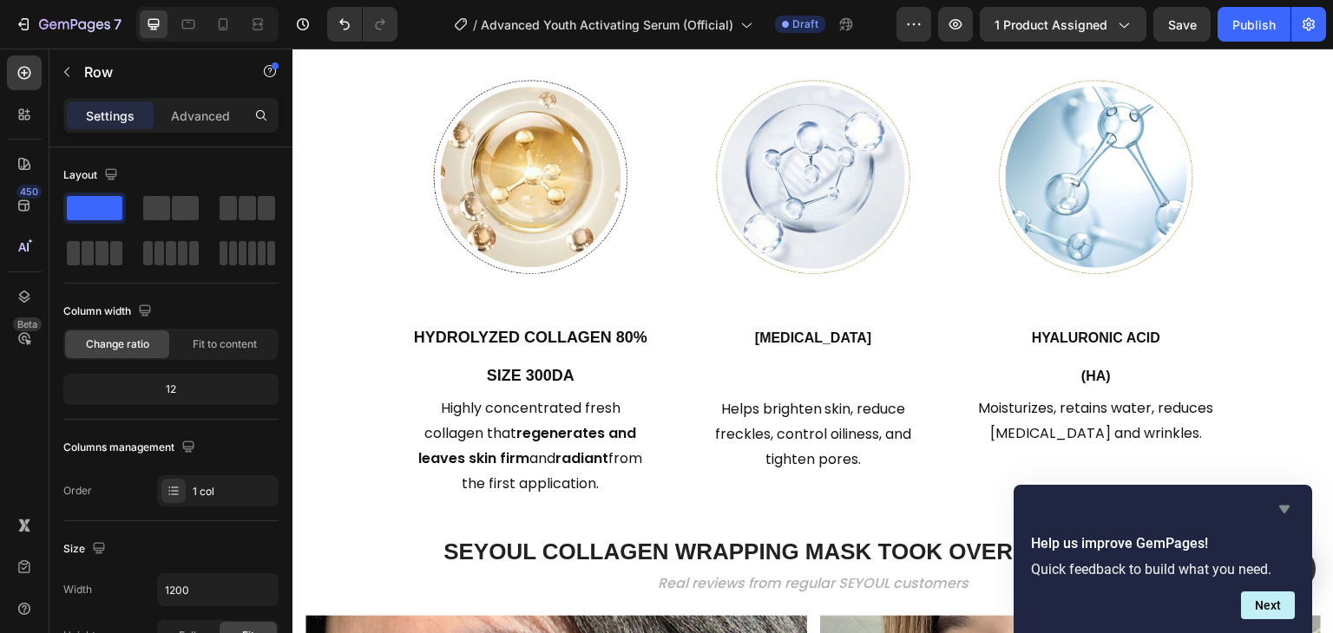
click at [1288, 514] on icon "Hide survey" at bounding box center [1284, 509] width 21 height 21
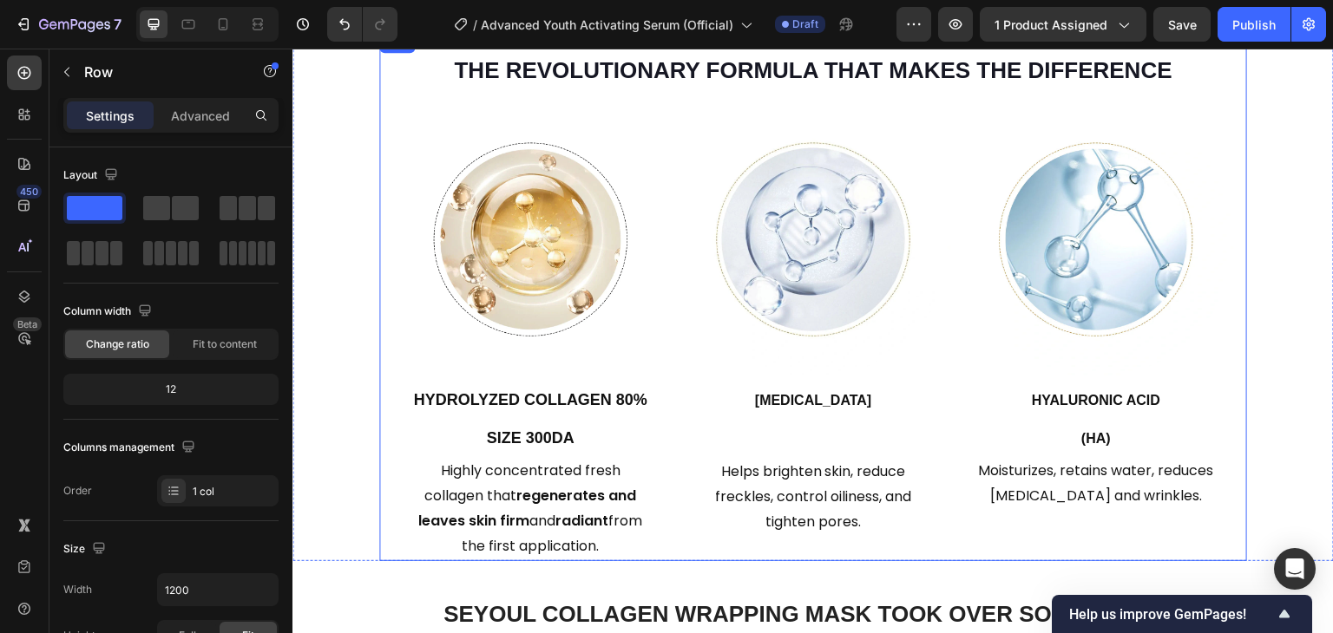
scroll to position [1695, 0]
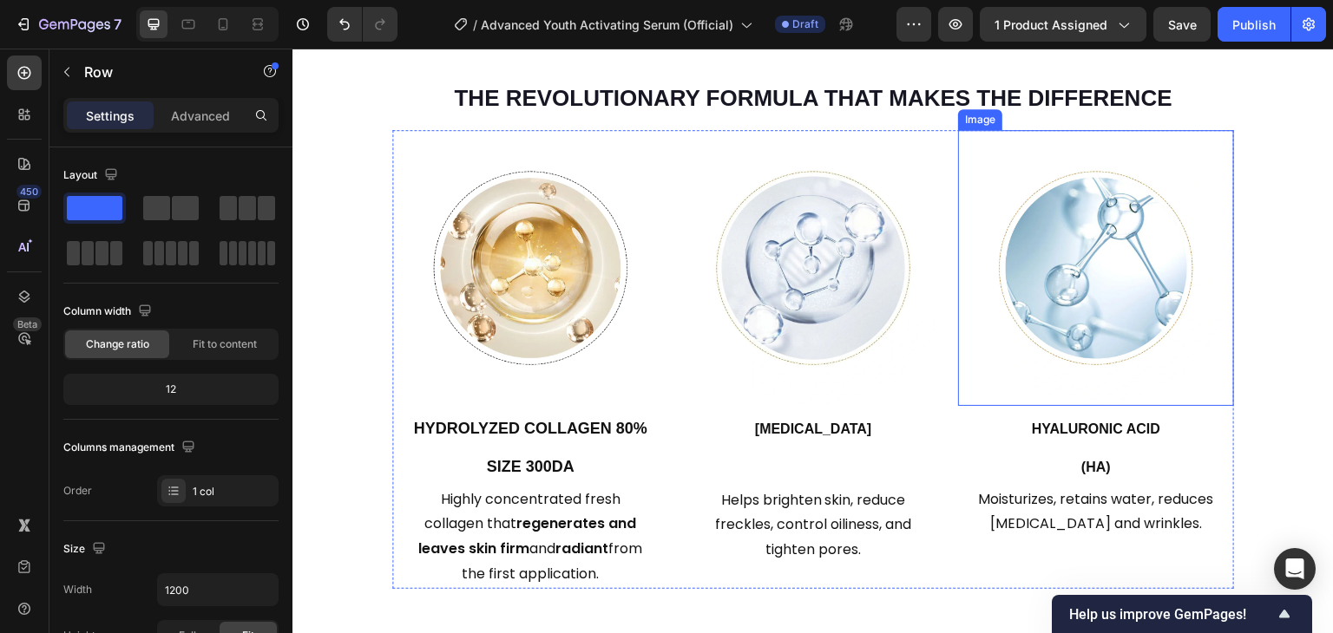
click at [1175, 354] on img at bounding box center [1096, 268] width 276 height 276
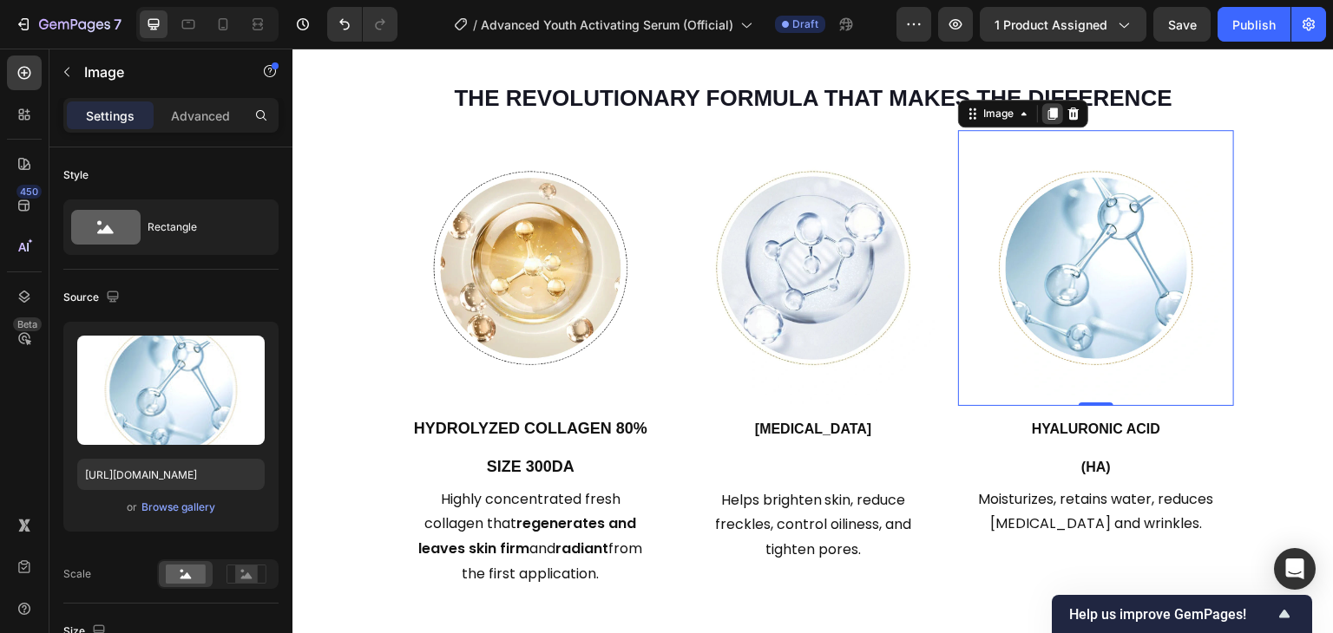
click at [1046, 107] on icon at bounding box center [1053, 114] width 14 height 14
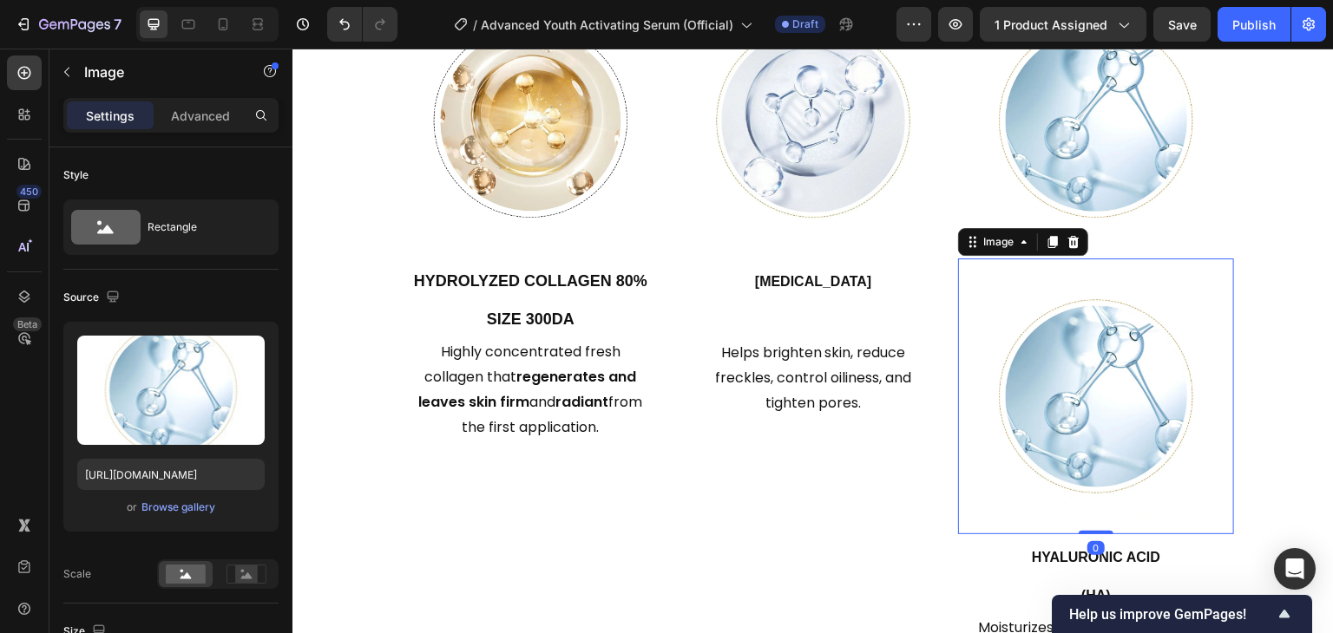
scroll to position [1782, 0]
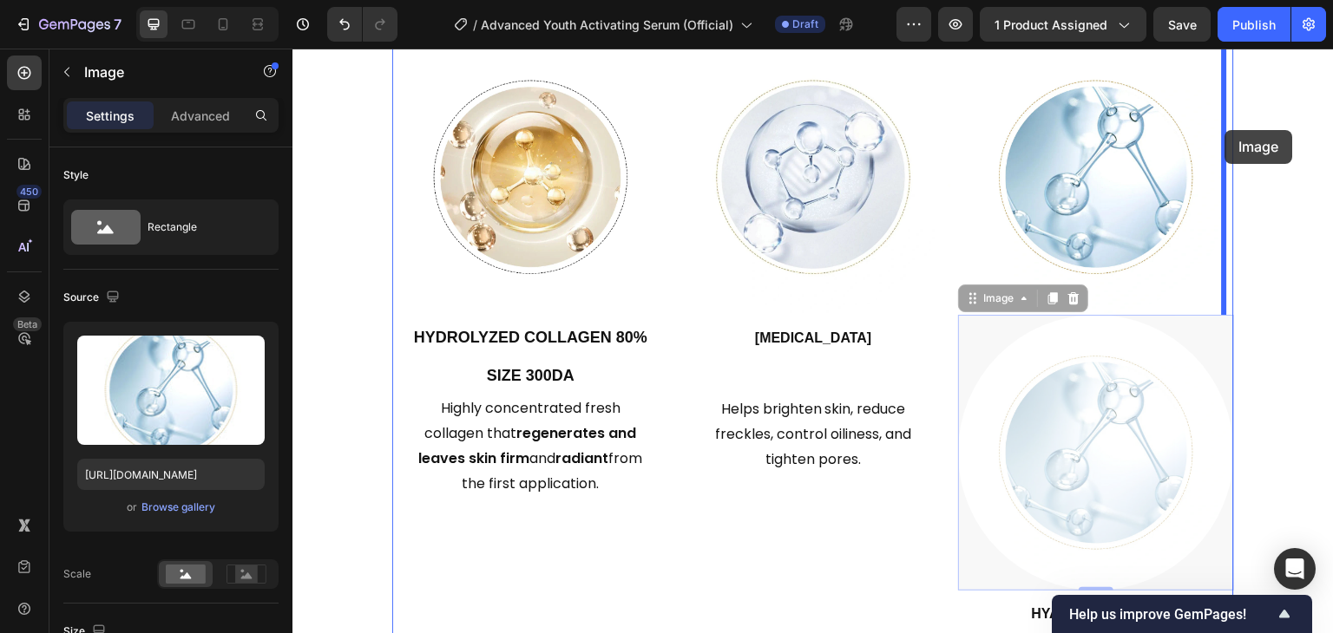
drag, startPoint x: 1092, startPoint y: 445, endPoint x: 1225, endPoint y: 130, distance: 341.8
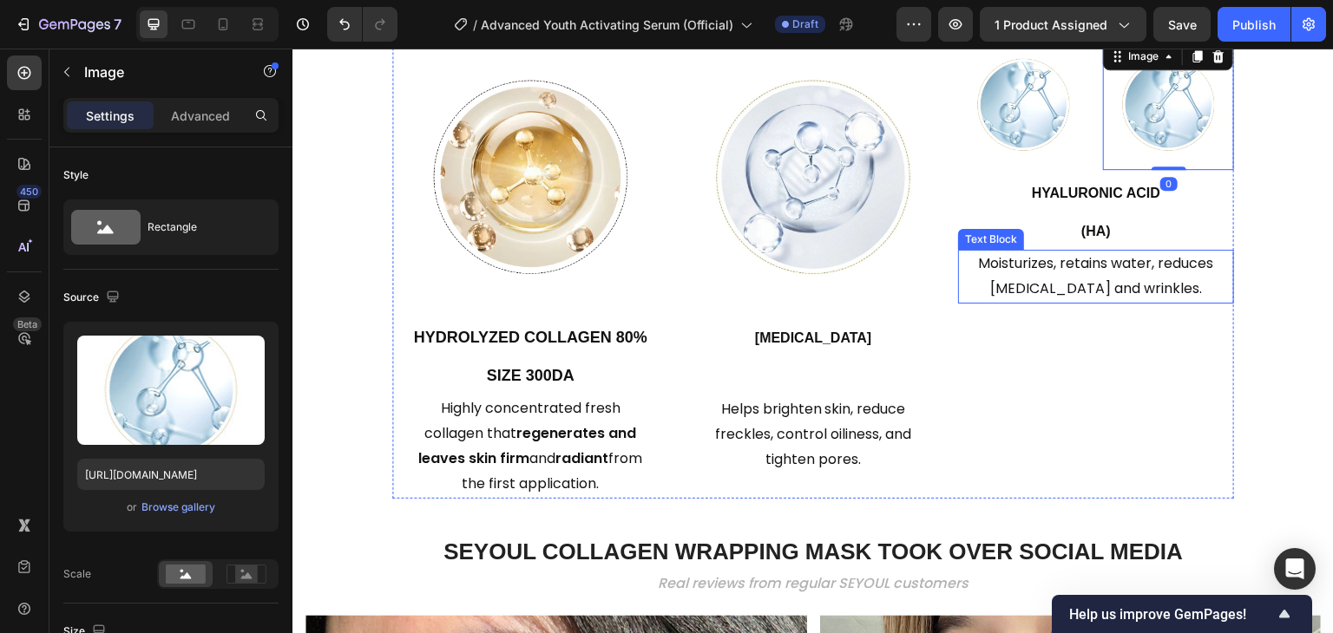
scroll to position [1695, 0]
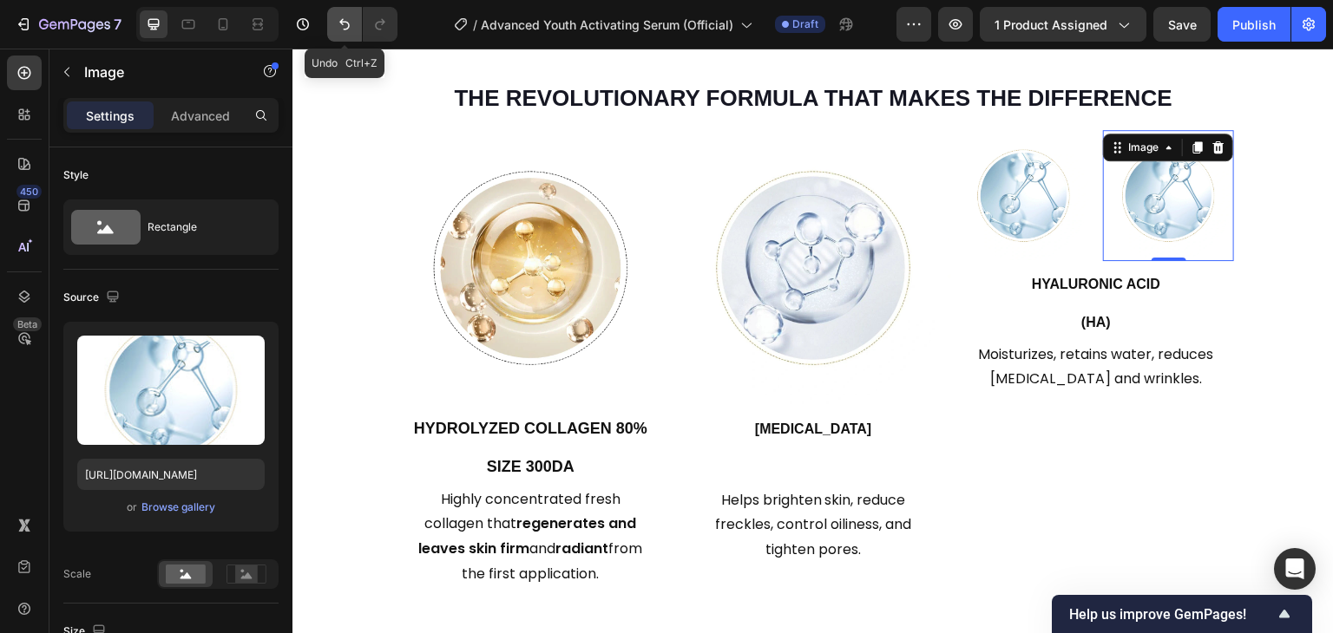
click at [354, 29] on button "Undo/Redo" at bounding box center [344, 24] width 35 height 35
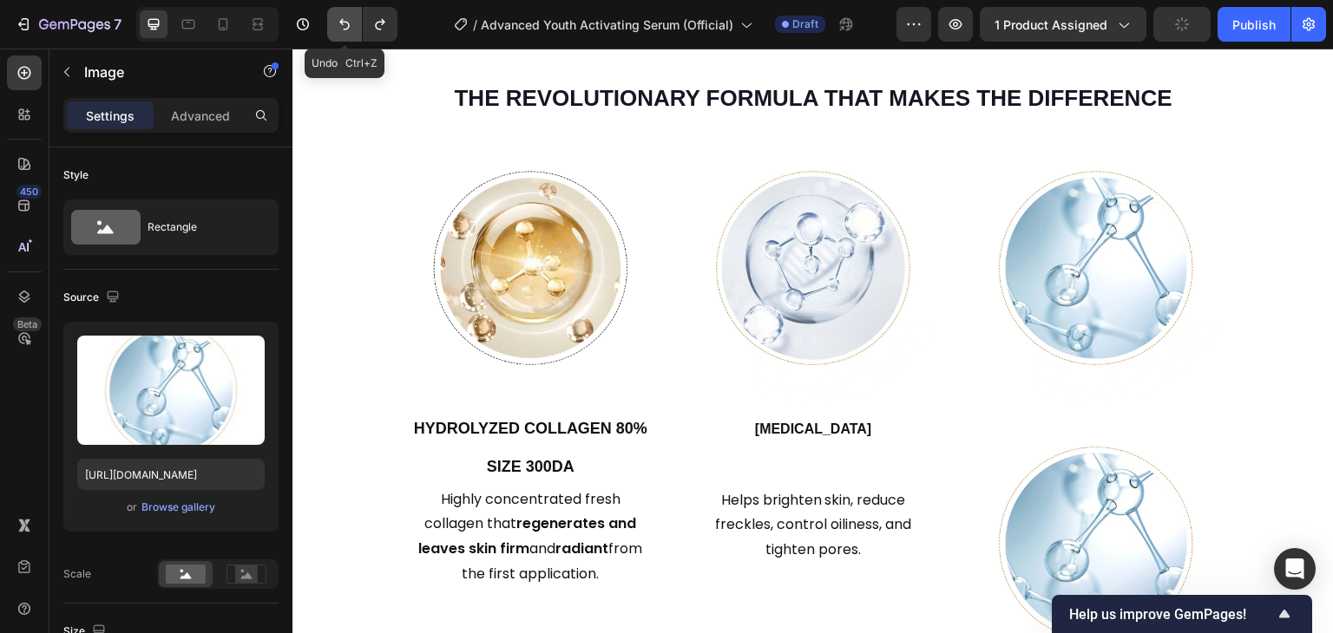
click at [354, 29] on button "Undo/Redo" at bounding box center [344, 24] width 35 height 35
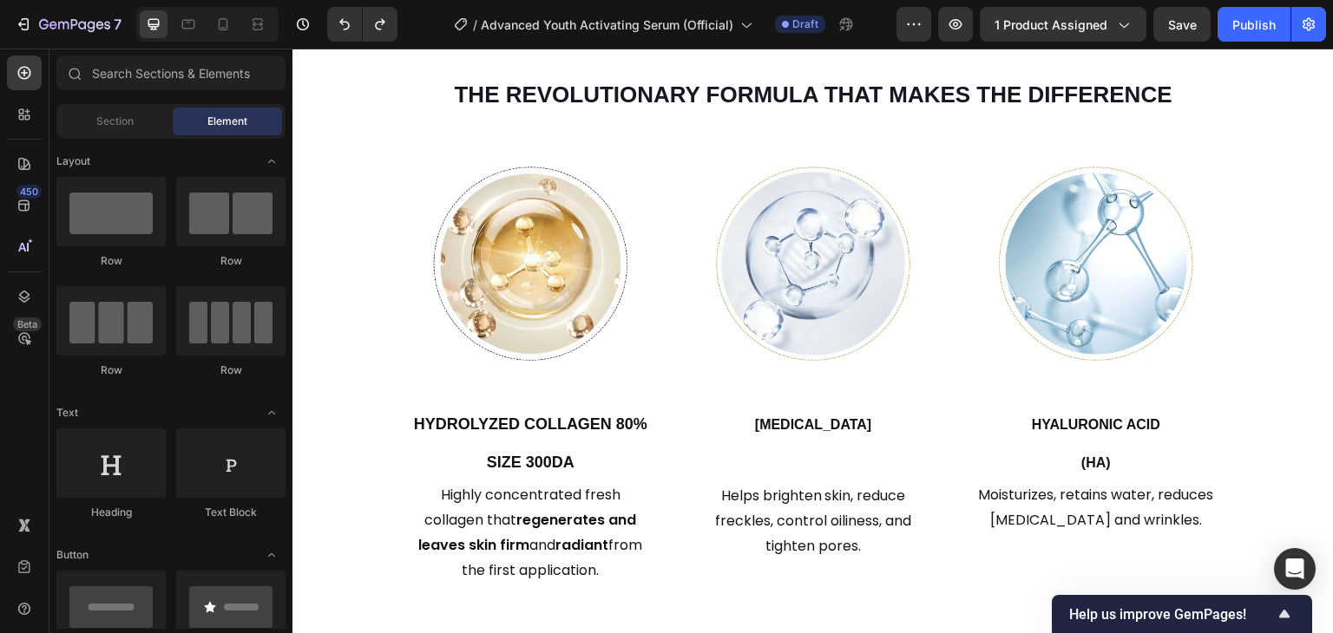
scroll to position [1609, 0]
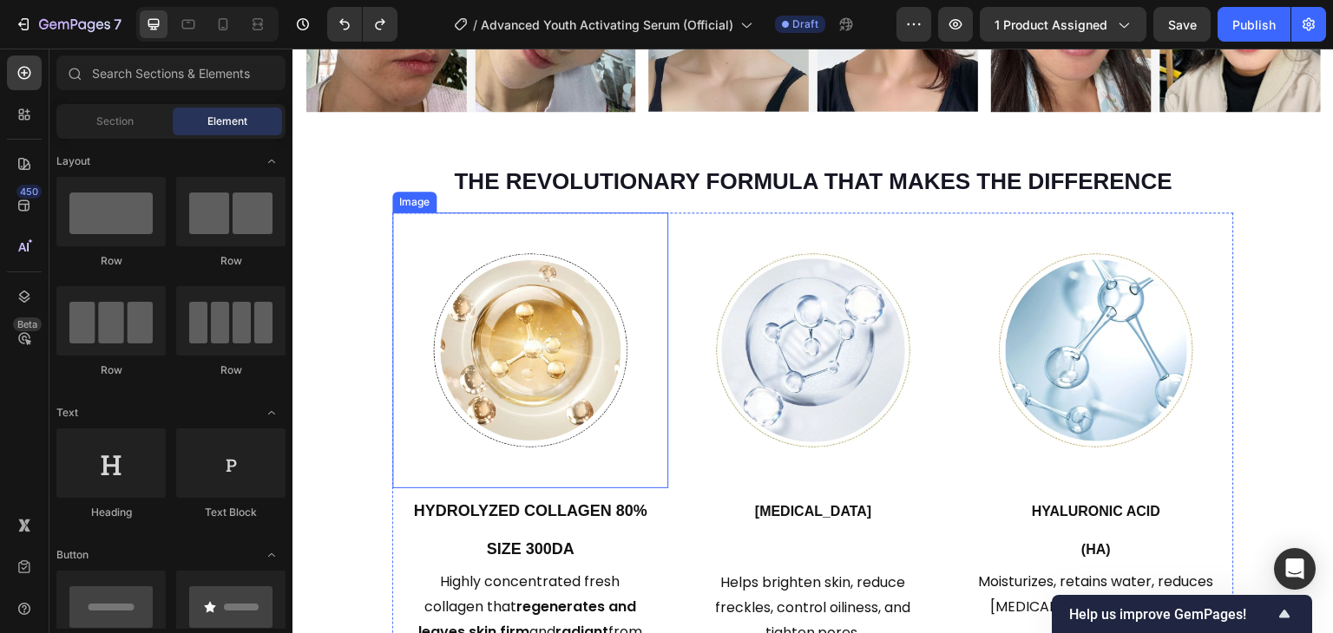
click at [646, 284] on div at bounding box center [530, 351] width 276 height 276
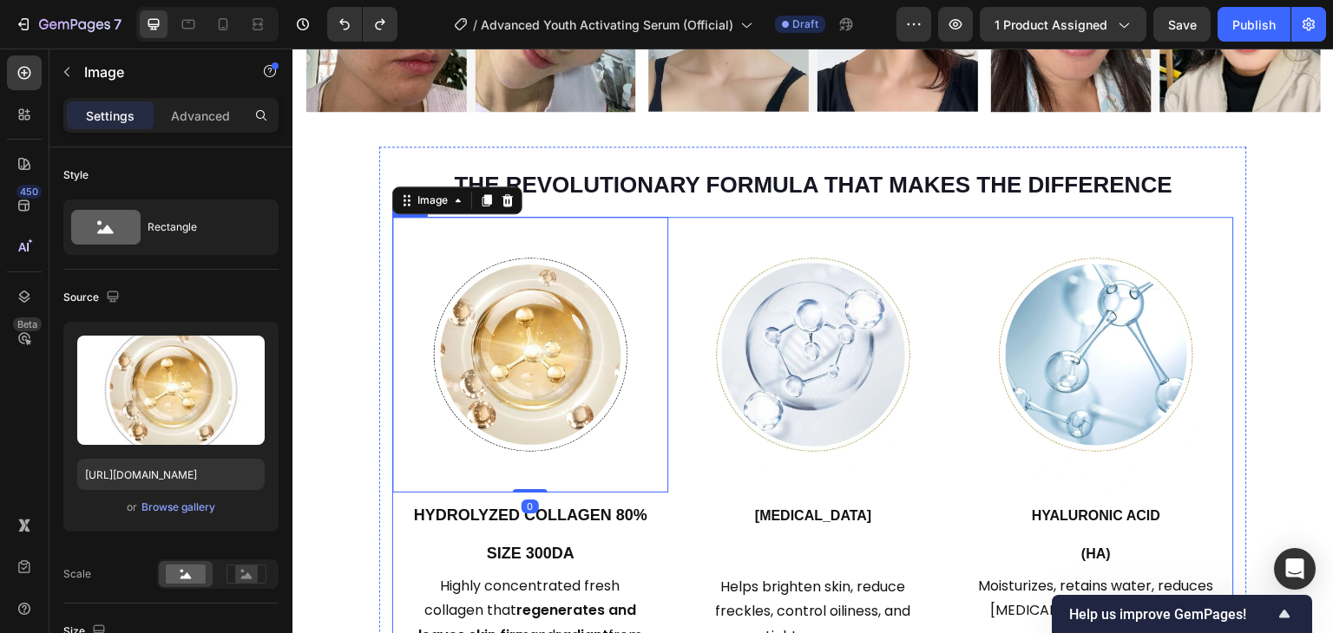
click at [666, 230] on div "Image 0 Hydrolyzed Collagen 80% Size 300DA Heading Highly concentrated fresh co…" at bounding box center [813, 446] width 842 height 459
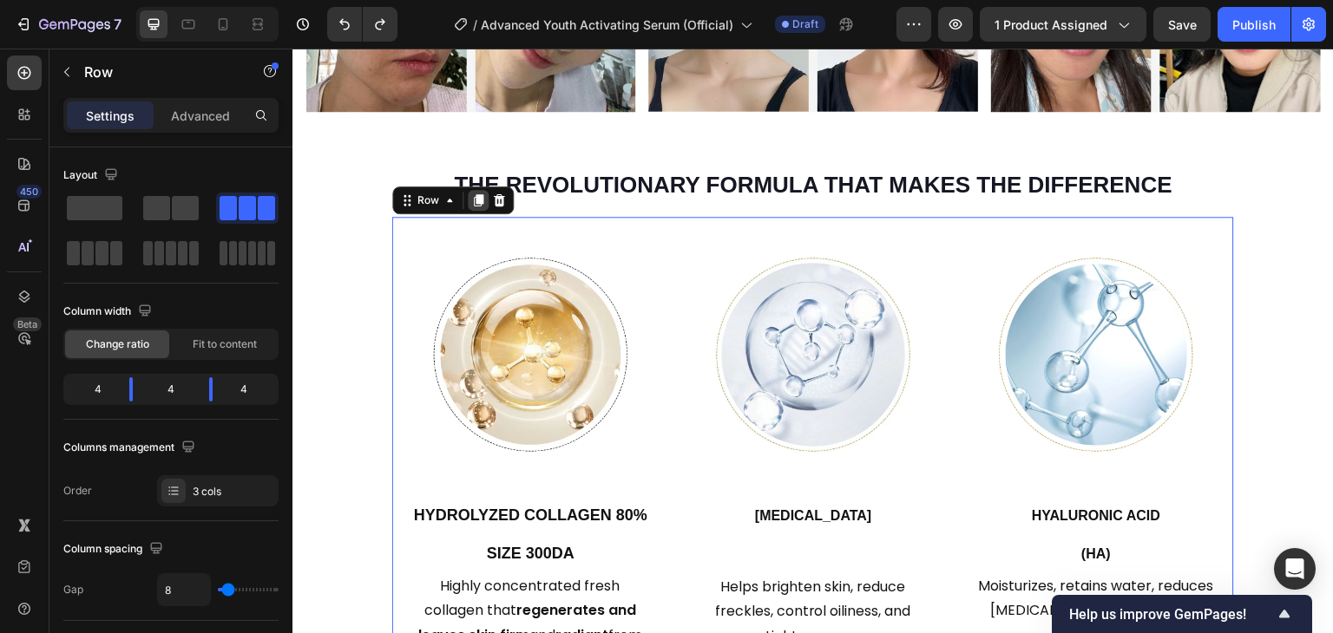
click at [476, 200] on icon at bounding box center [478, 200] width 14 height 14
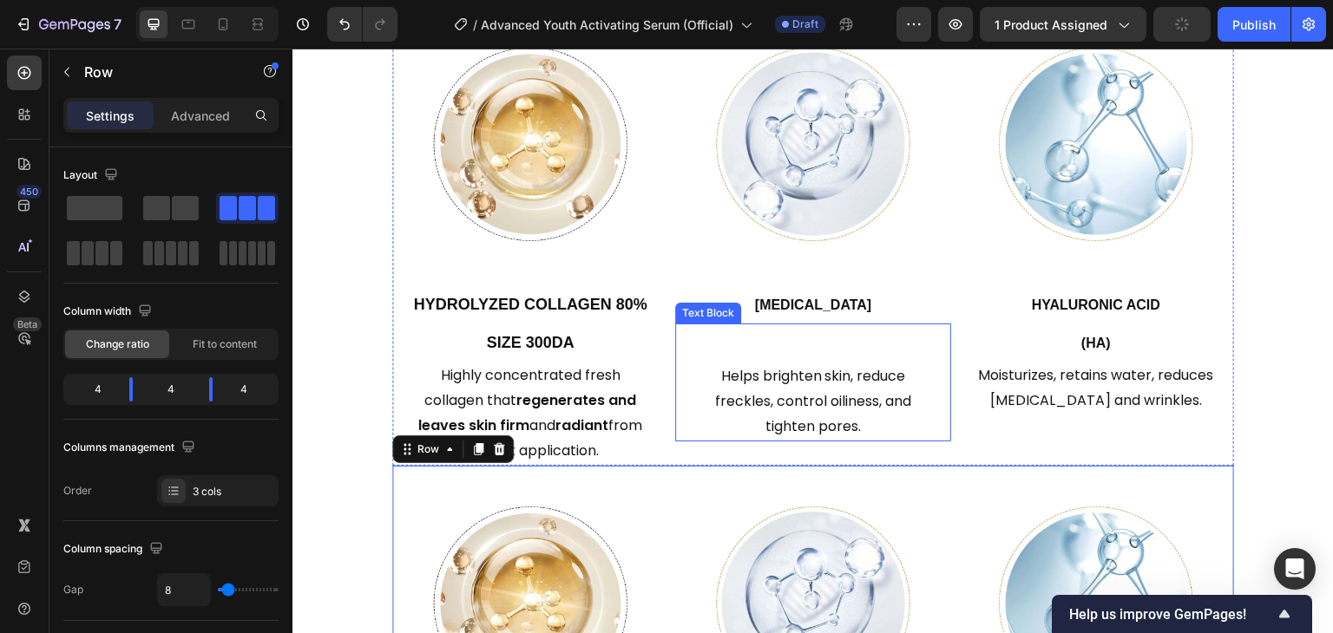
scroll to position [1649, 0]
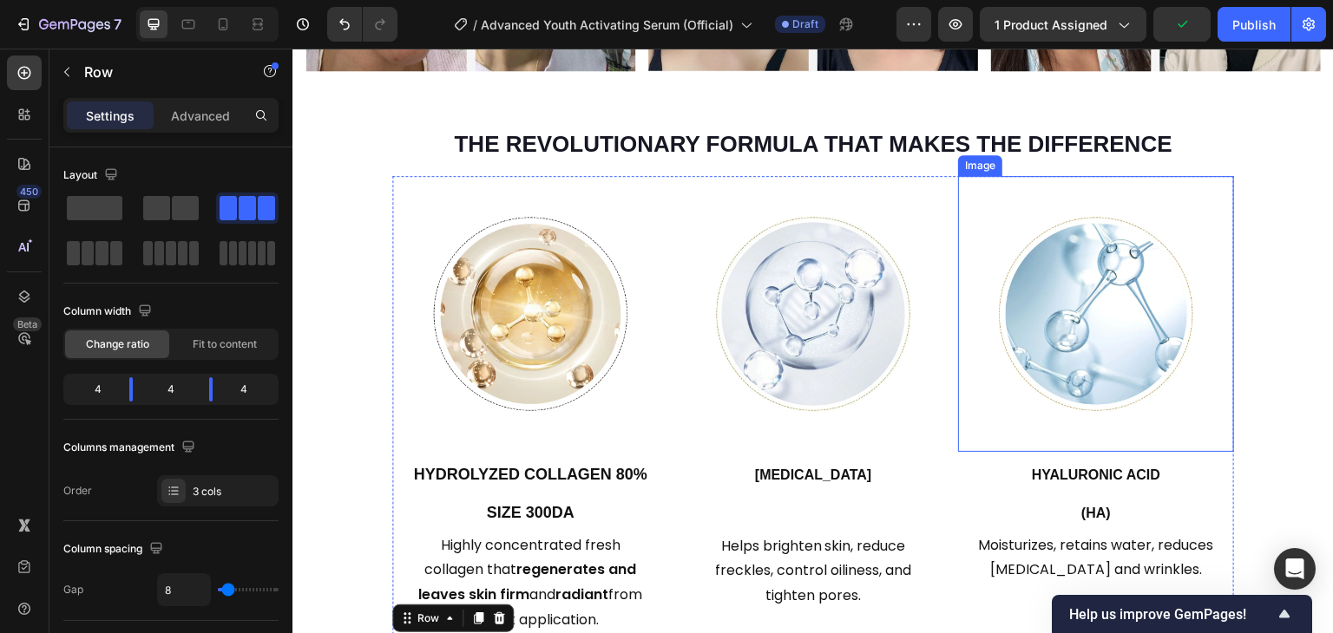
click at [993, 223] on img at bounding box center [1096, 314] width 276 height 276
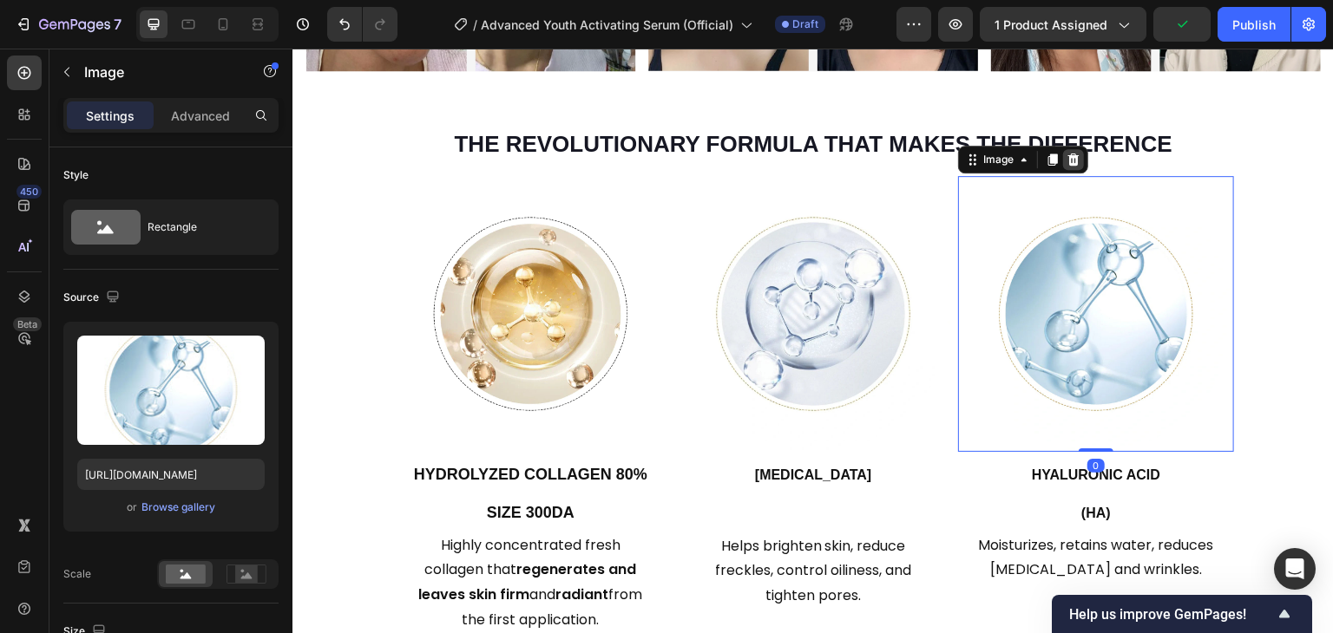
click at [1068, 154] on icon at bounding box center [1073, 159] width 11 height 12
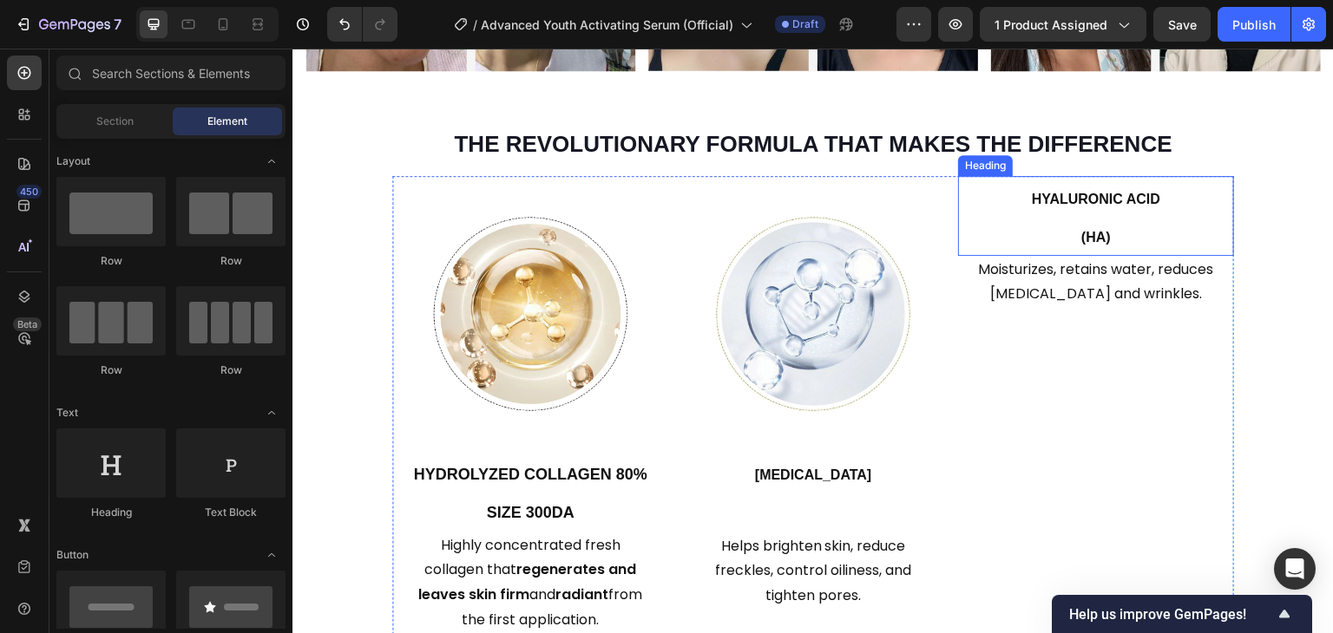
click at [1046, 214] on h2 "[MEDICAL_DATA] (HA)" at bounding box center [1096, 216] width 276 height 80
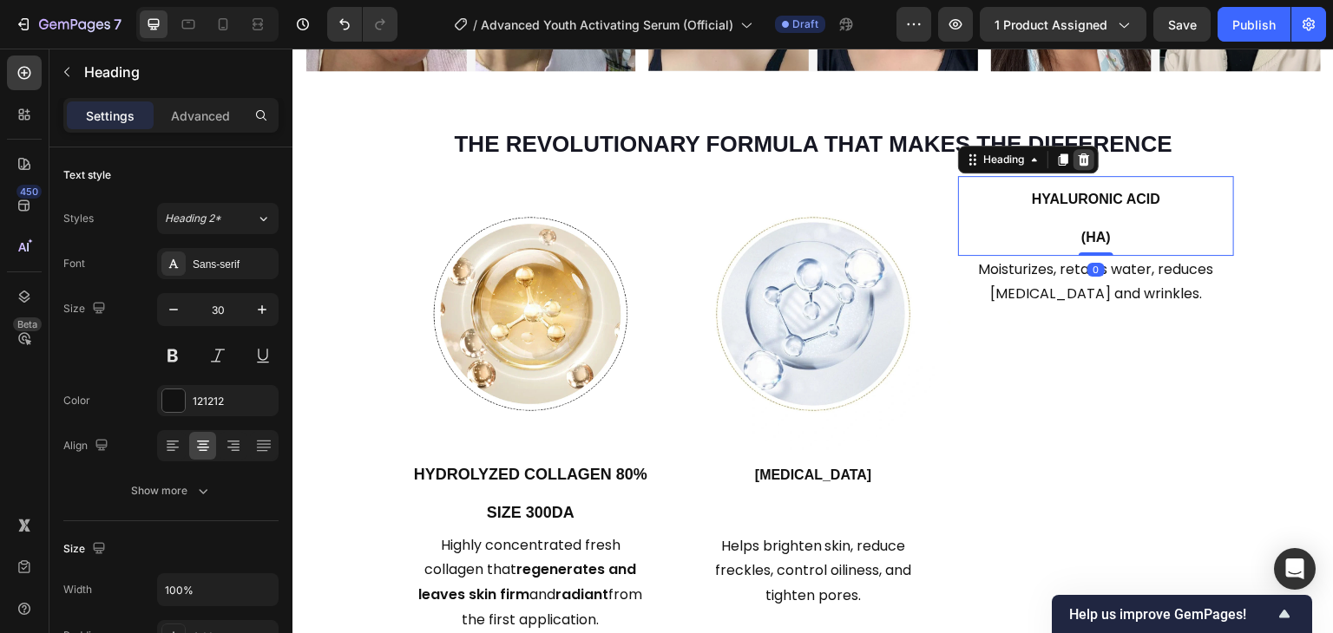
click at [1079, 161] on icon at bounding box center [1084, 159] width 11 height 12
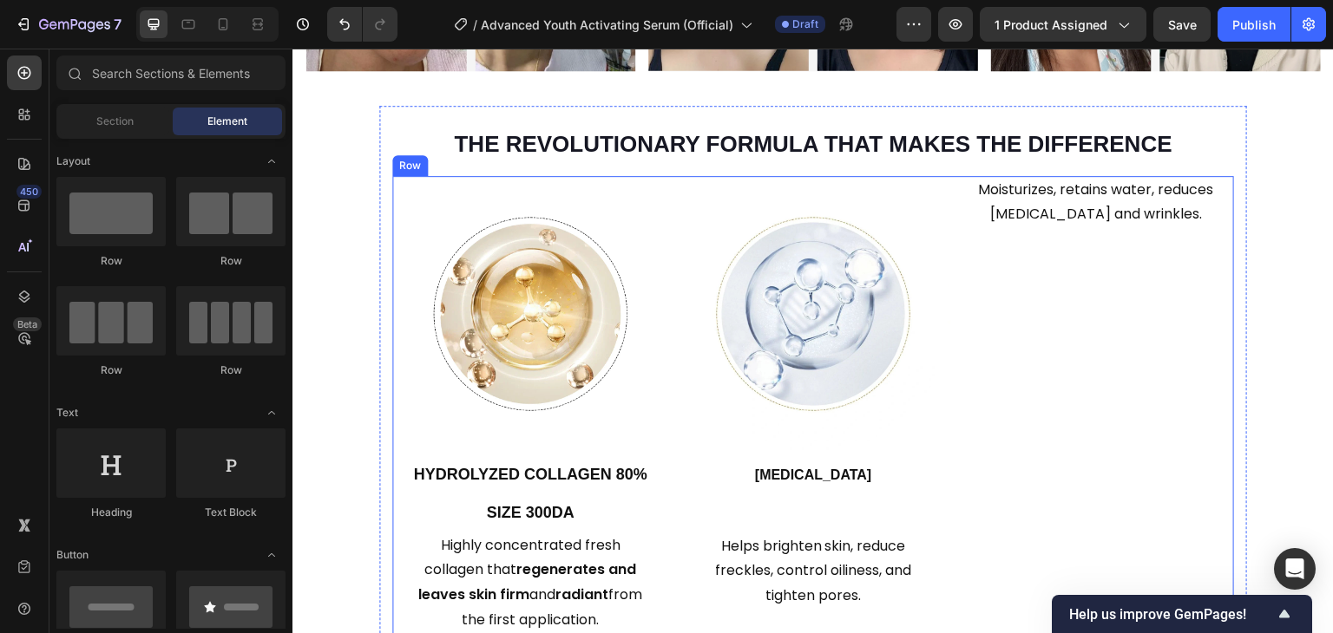
click at [1056, 231] on div "Moisturizes, retains water, reduces dry skin and wrinkles. Text Block" at bounding box center [1096, 405] width 276 height 459
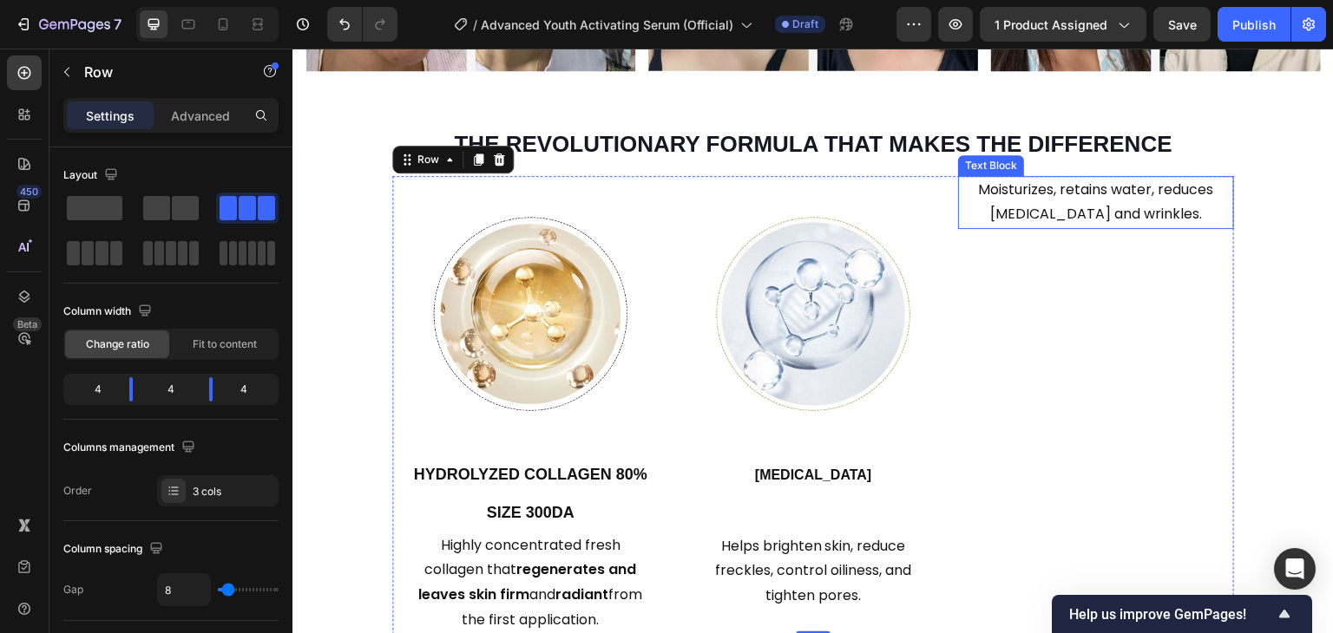
click at [1057, 206] on p "Moisturizes, retains water, reduces [MEDICAL_DATA] and wrinkles." at bounding box center [1095, 203] width 241 height 50
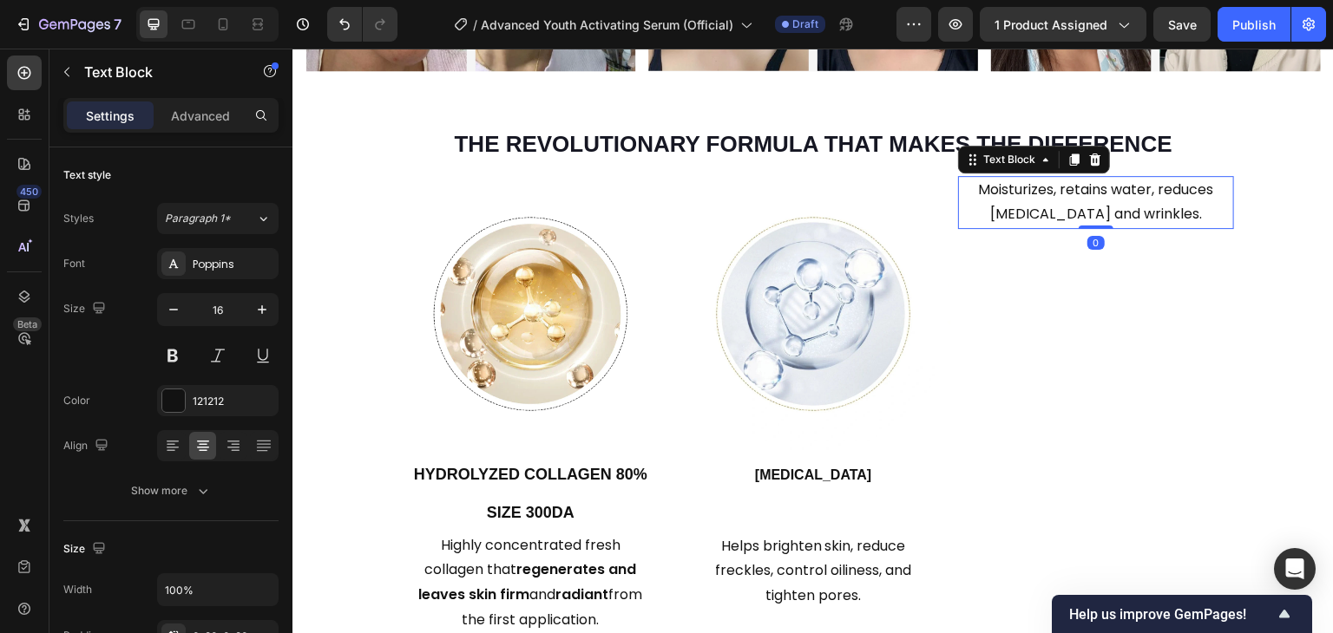
click at [1092, 153] on icon at bounding box center [1095, 160] width 14 height 14
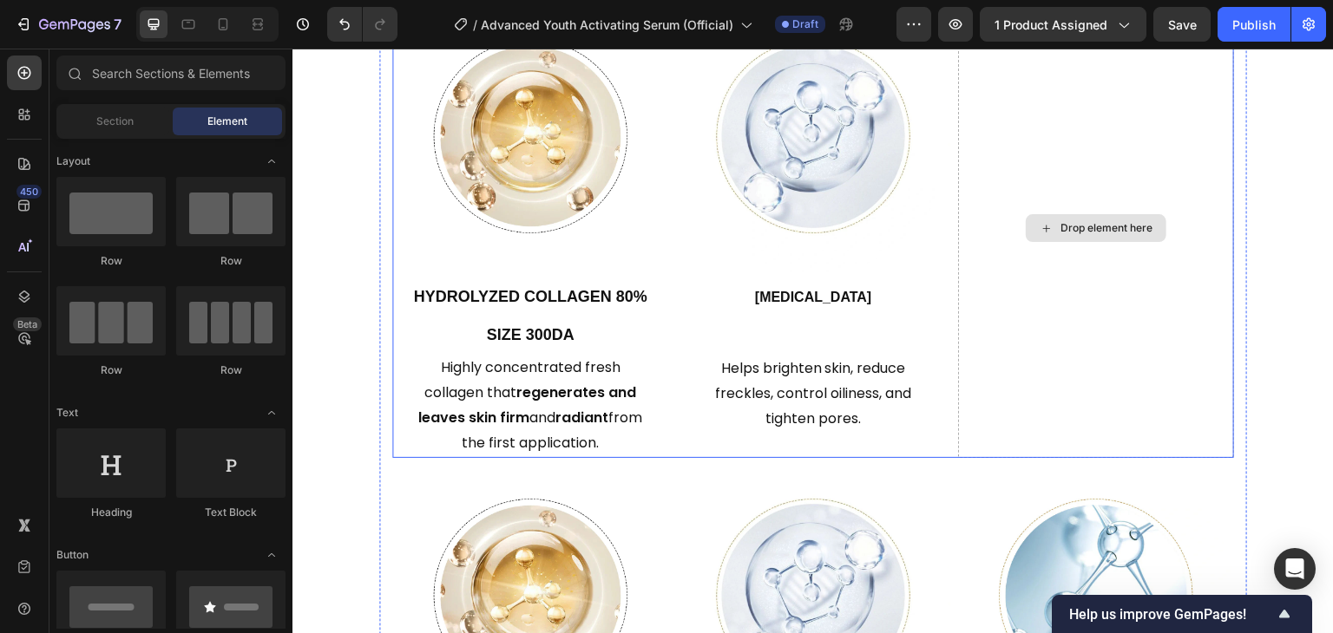
scroll to position [1736, 0]
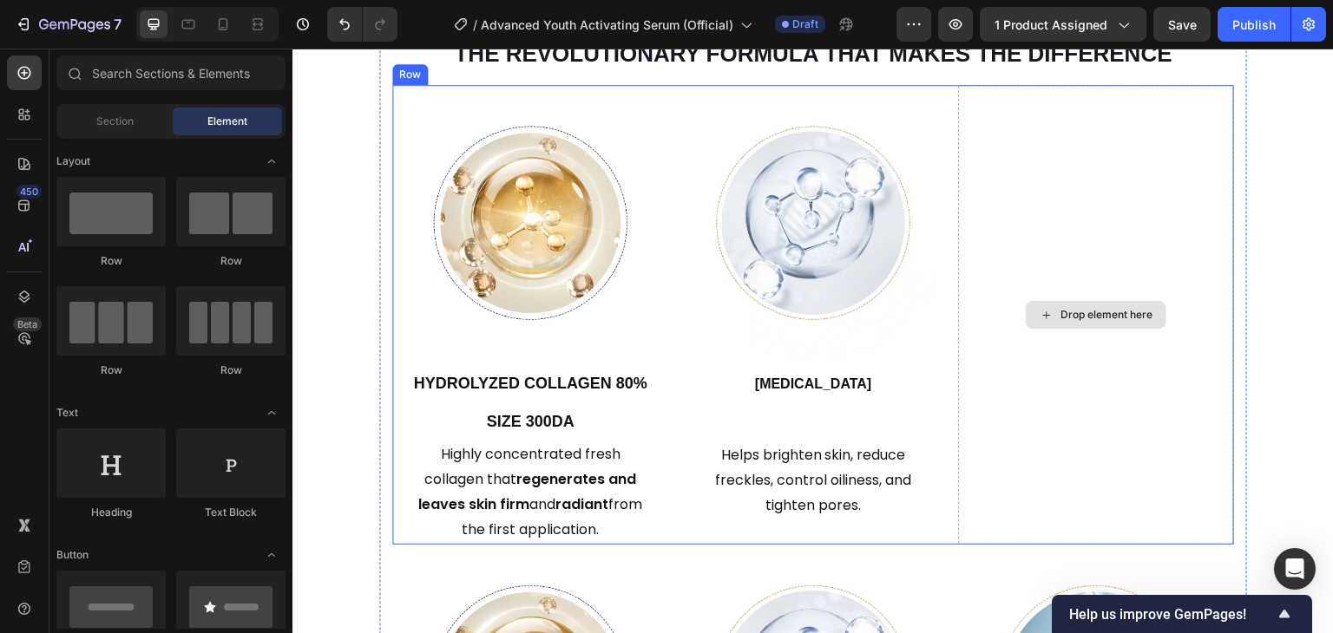
click at [1181, 225] on div "Drop element here" at bounding box center [1096, 314] width 276 height 459
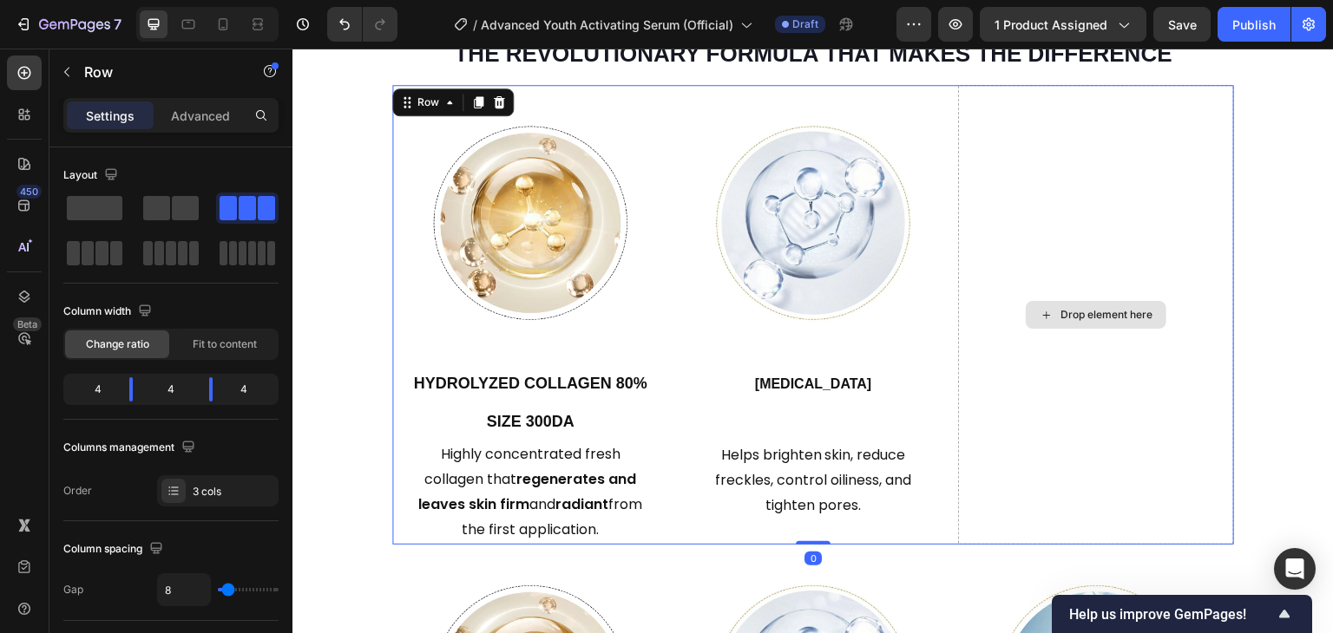
click at [1031, 173] on div "Drop element here" at bounding box center [1096, 314] width 276 height 459
click at [1000, 176] on div "Drop element here" at bounding box center [1096, 314] width 276 height 459
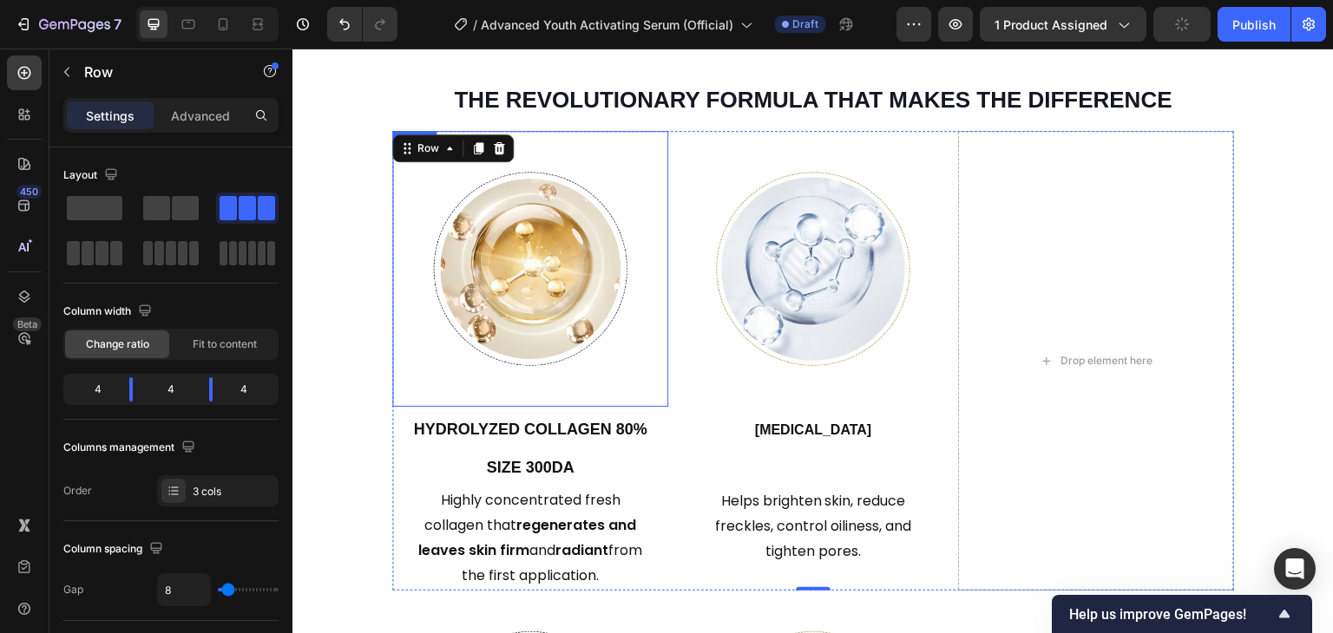
scroll to position [1563, 0]
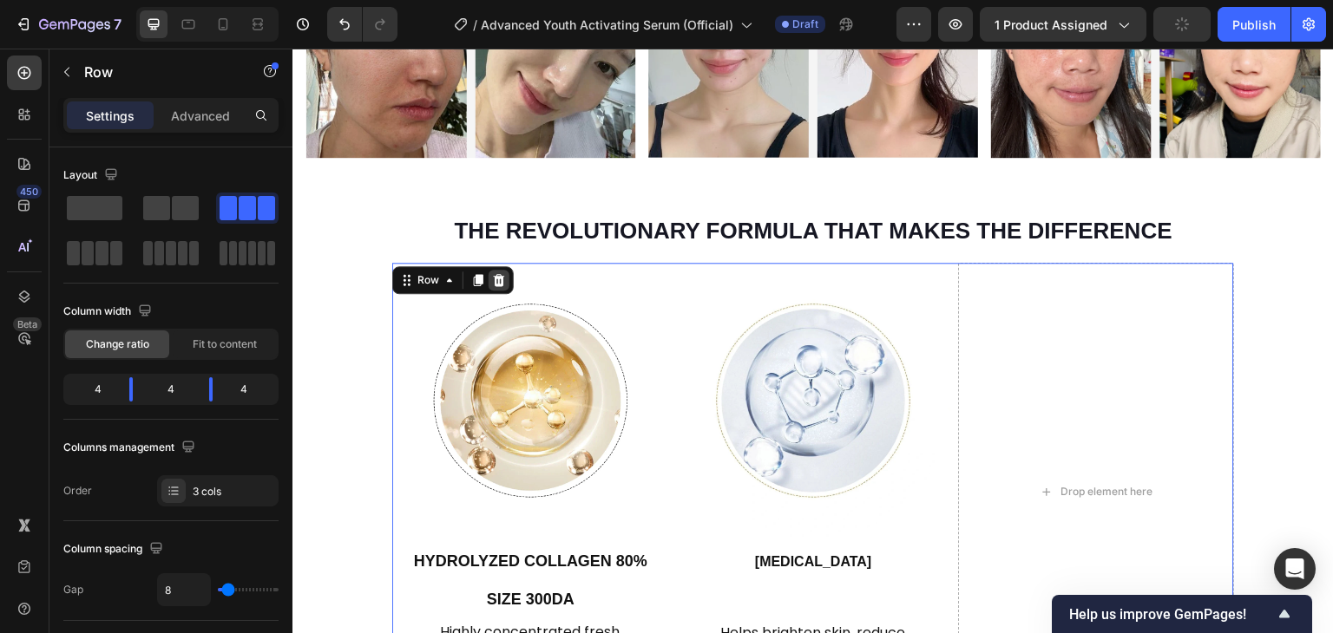
click at [499, 279] on div at bounding box center [499, 280] width 21 height 21
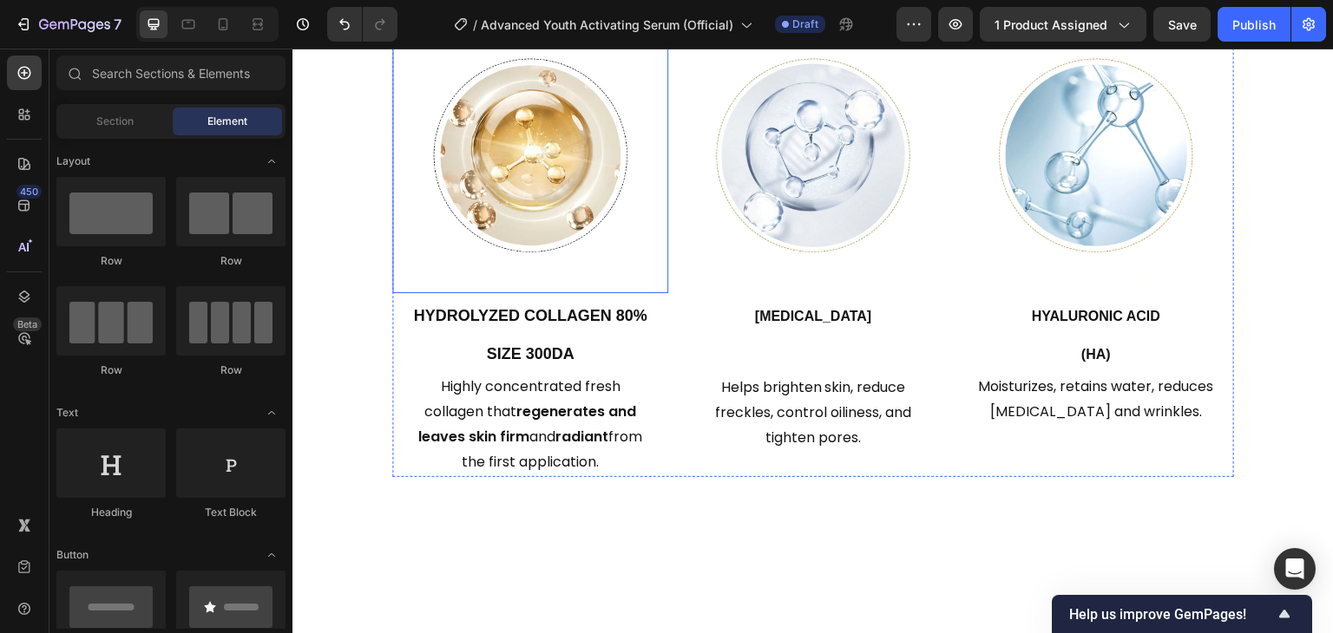
scroll to position [1649, 0]
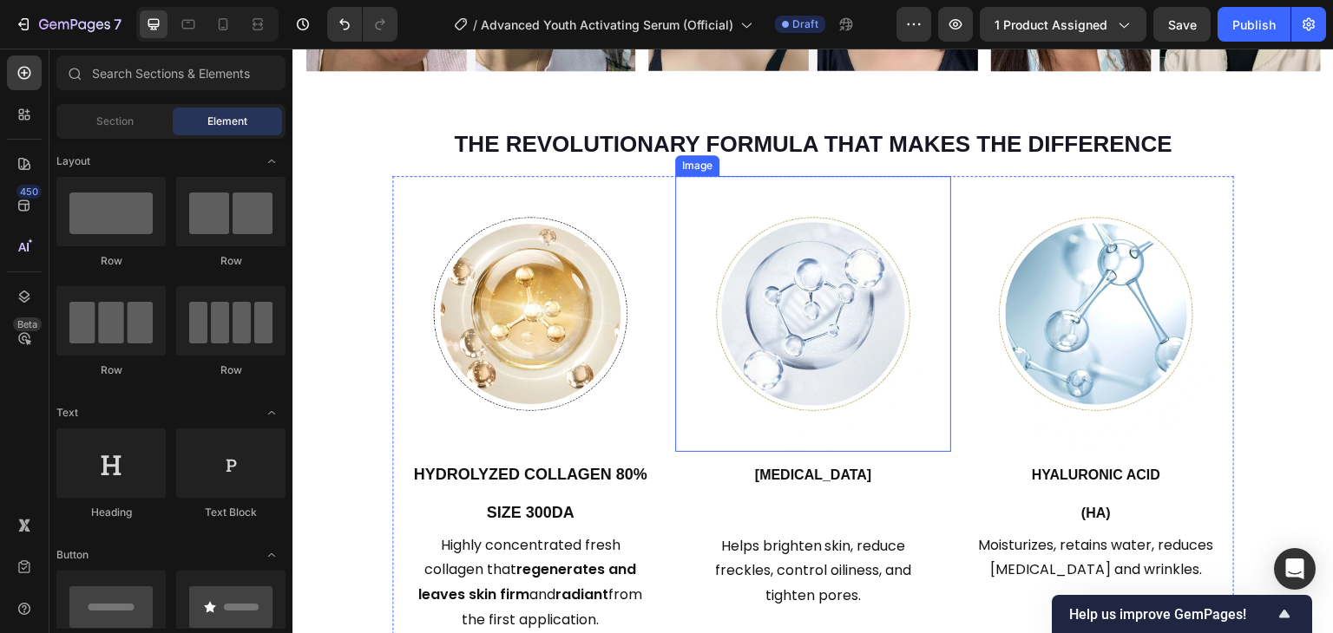
click at [783, 277] on img at bounding box center [813, 314] width 276 height 276
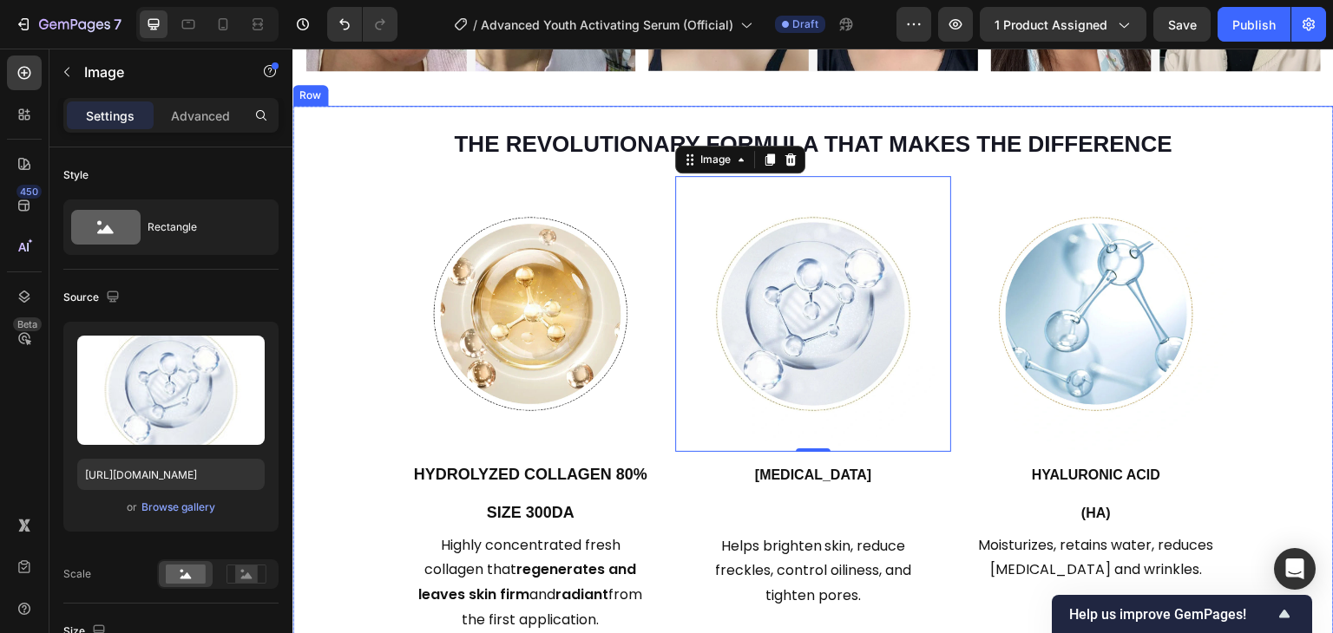
click at [345, 245] on div "THE REVOLUTIONARY FORMULA THAT MAKES THE DIFFERENCE Heading Title Line Icon Tit…" at bounding box center [812, 370] width 1041 height 529
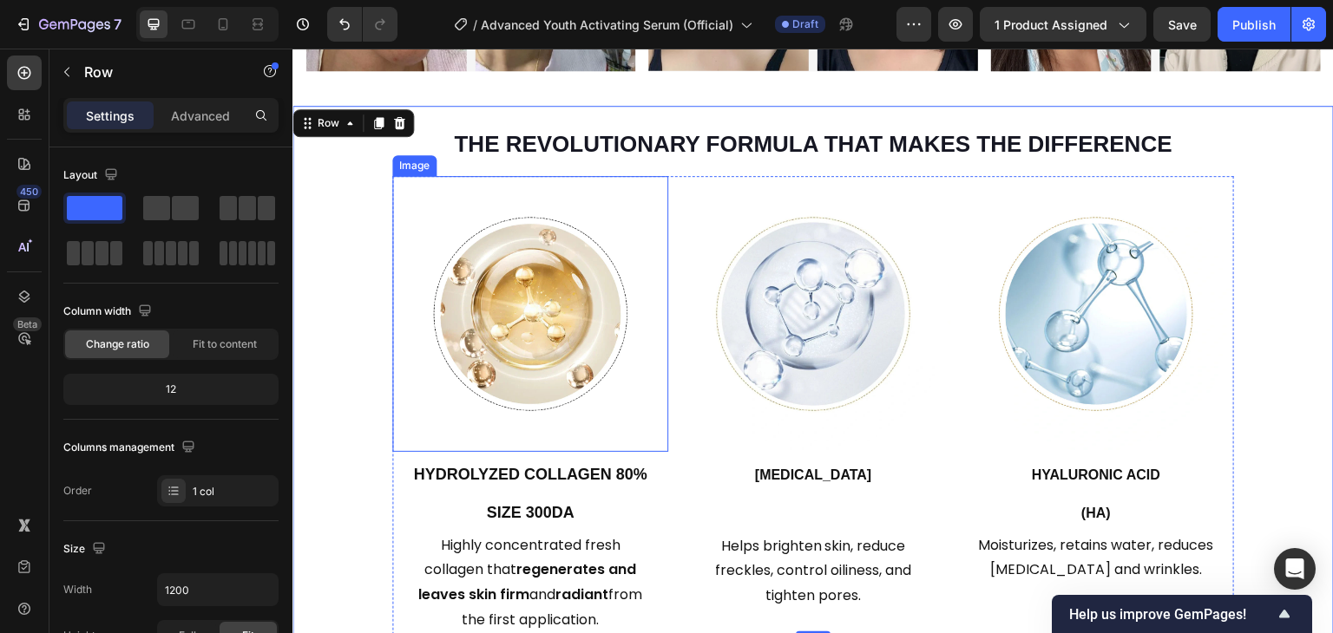
click at [402, 209] on div at bounding box center [530, 314] width 276 height 276
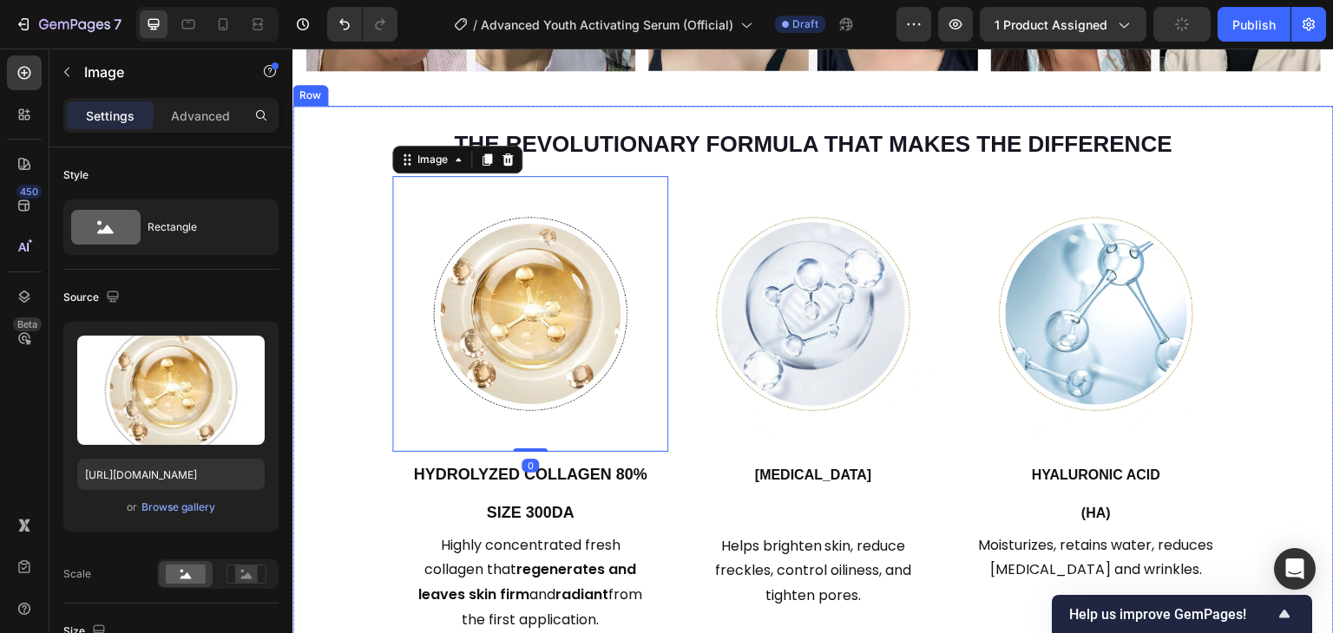
click at [339, 232] on div "THE REVOLUTIONARY FORMULA THAT MAKES THE DIFFERENCE Heading Title Line Icon Tit…" at bounding box center [812, 370] width 1041 height 529
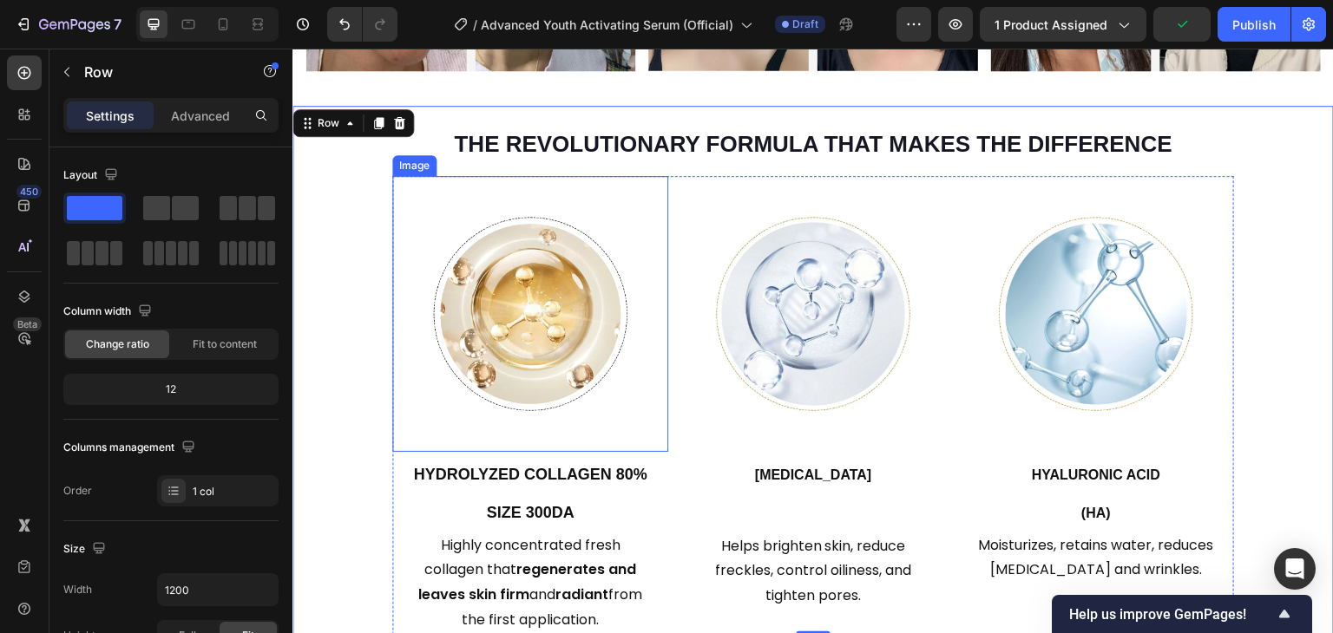
click at [660, 252] on div at bounding box center [530, 314] width 276 height 276
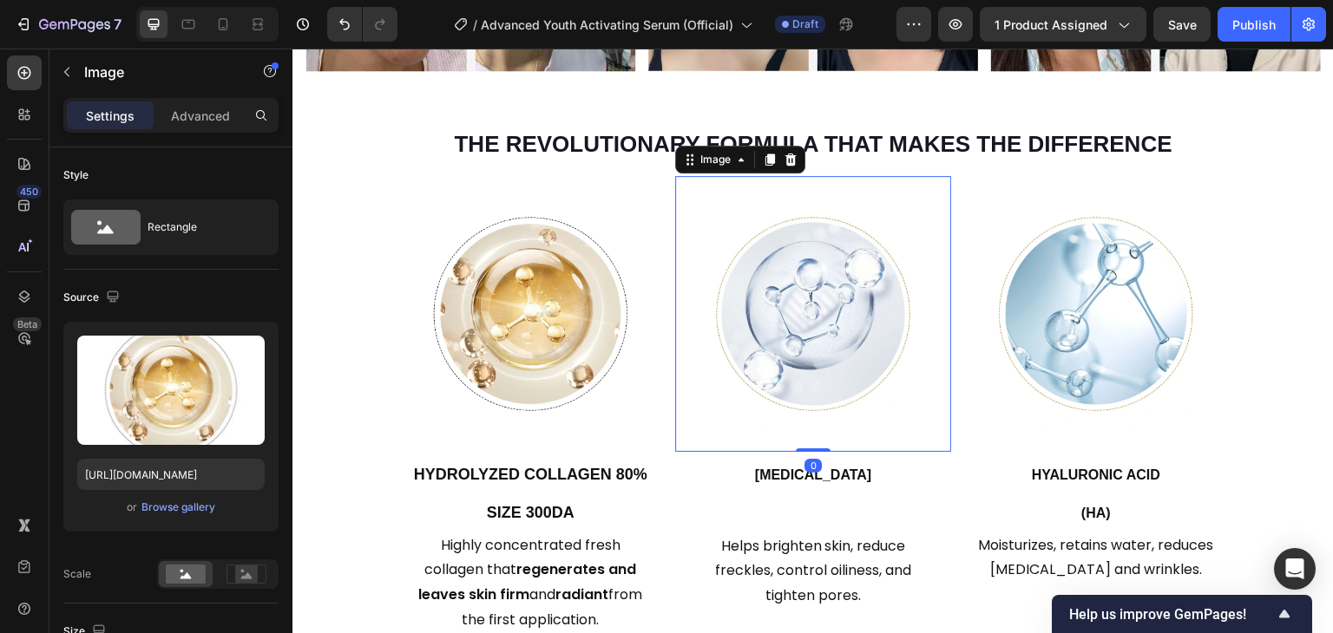
click at [675, 233] on div at bounding box center [813, 314] width 276 height 276
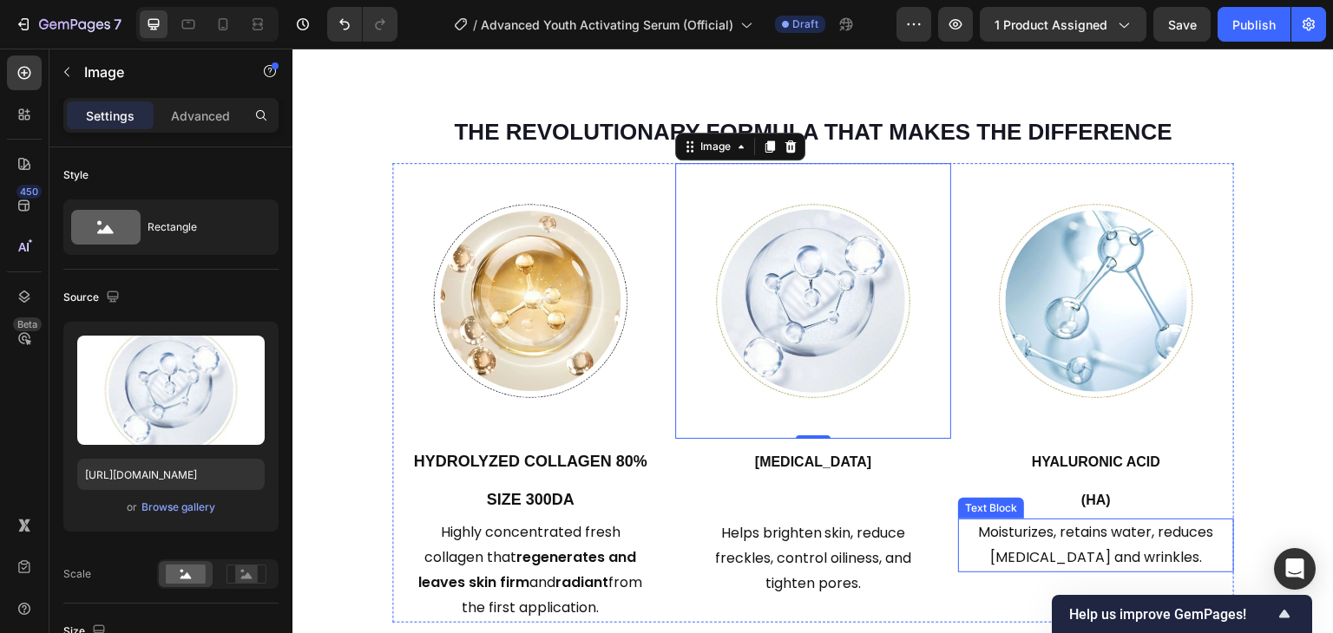
scroll to position [1823, 0]
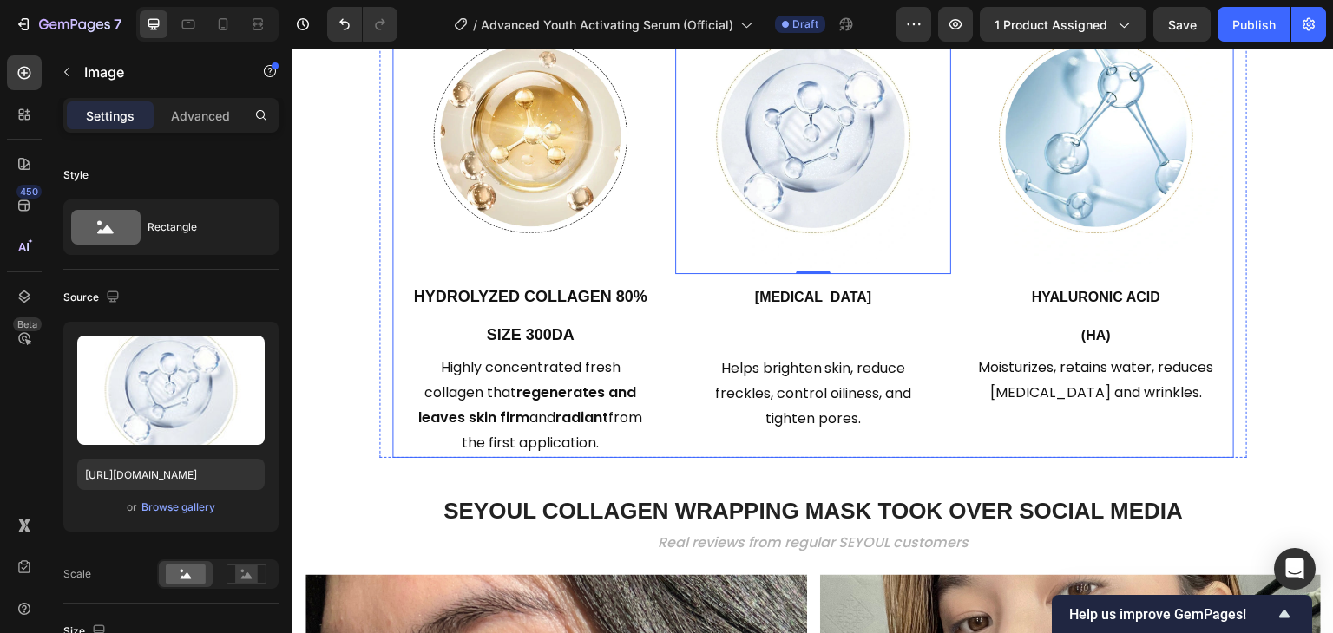
click at [1217, 429] on div "Image Hyaluronic Acid (HA) Heading Moisturizes, retains water, reduces dry skin…" at bounding box center [1096, 227] width 276 height 459
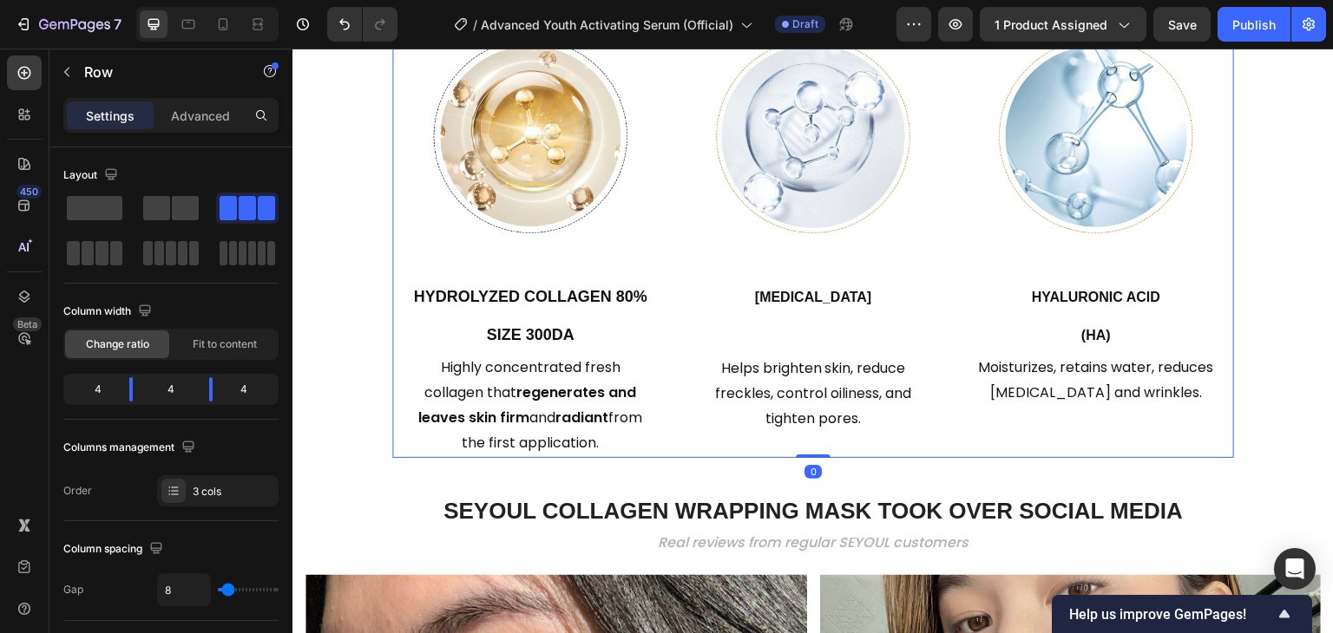
click at [105, 268] on div at bounding box center [94, 253] width 62 height 31
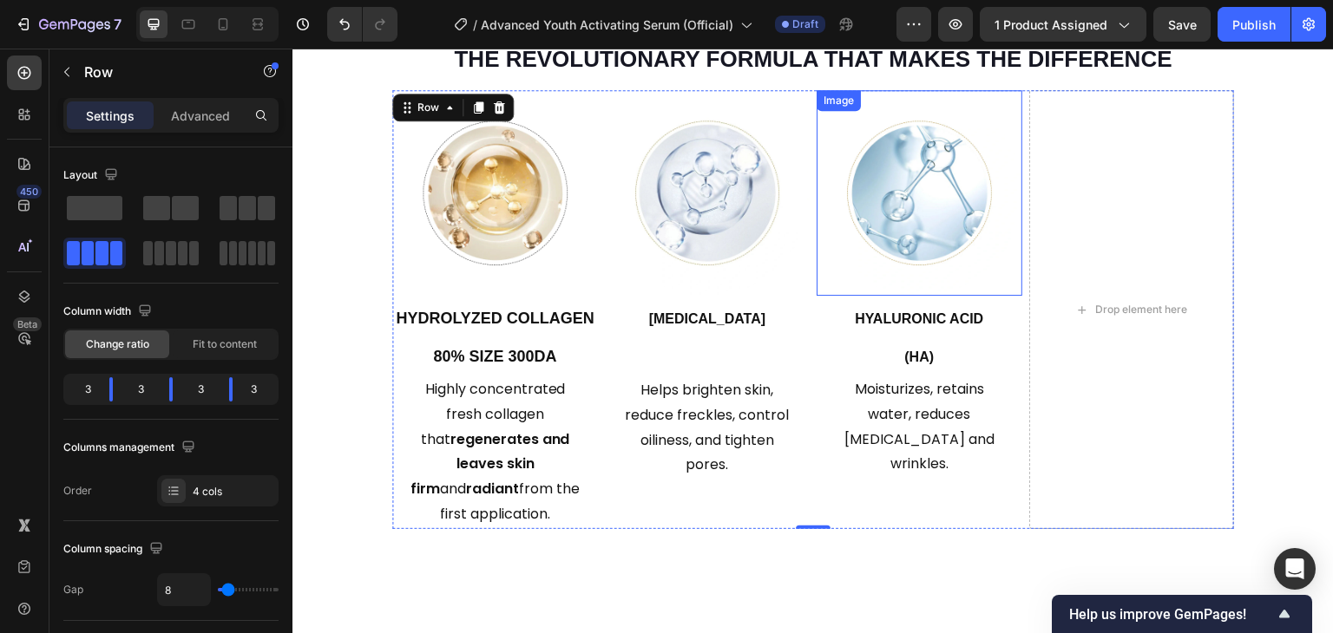
scroll to position [1649, 0]
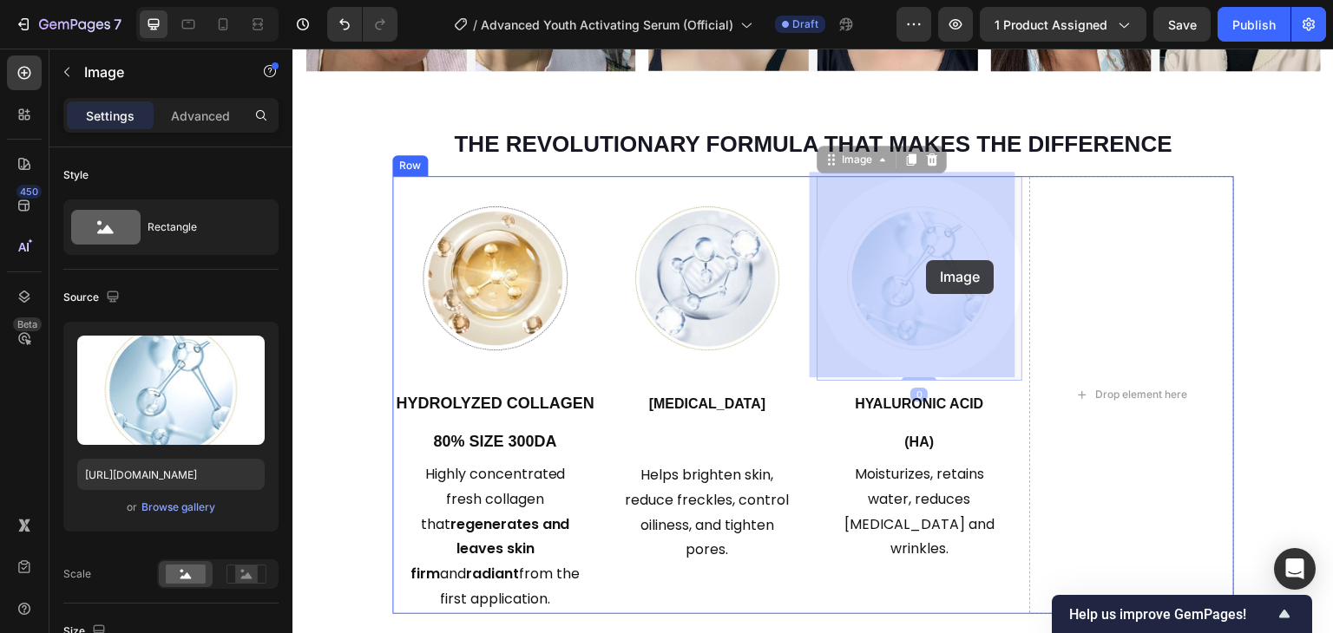
drag, startPoint x: 956, startPoint y: 269, endPoint x: 927, endPoint y: 260, distance: 30.8
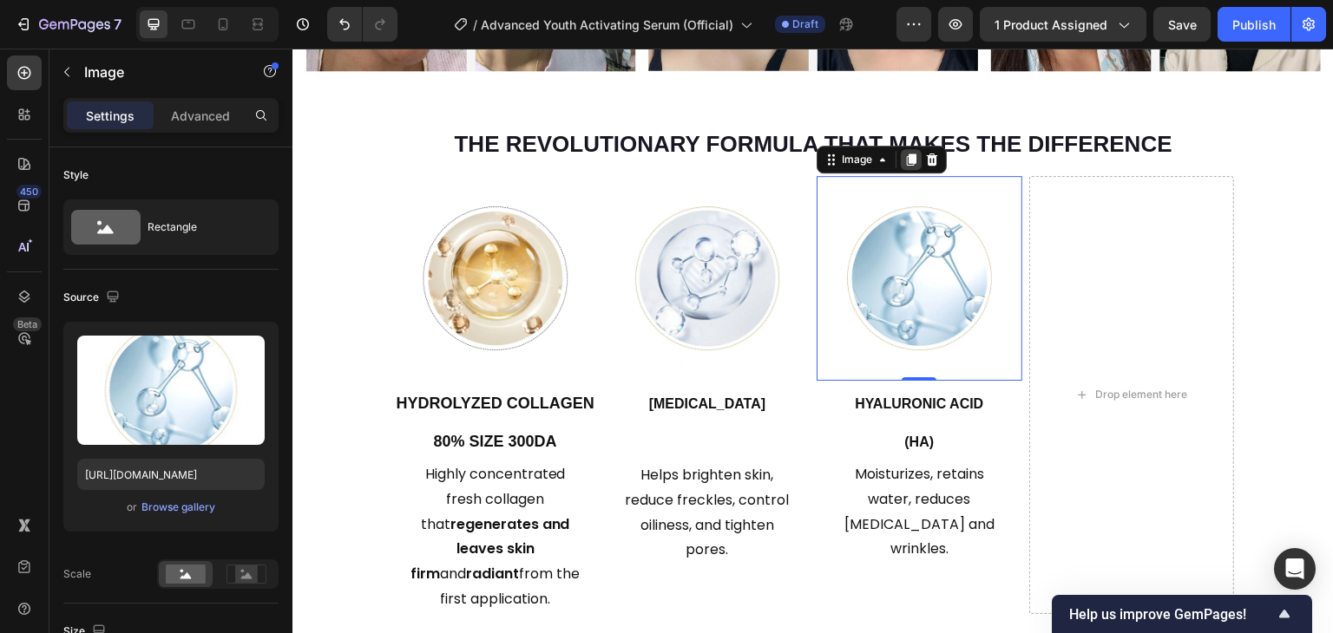
click at [911, 152] on div at bounding box center [911, 159] width 21 height 21
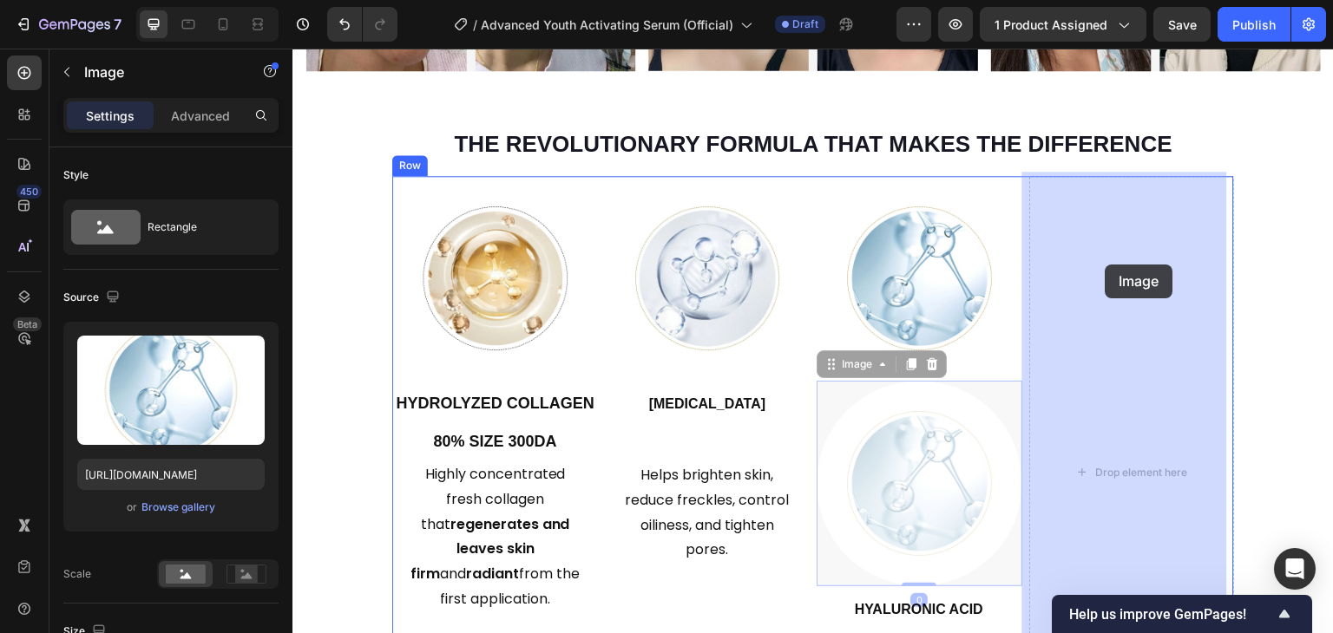
drag, startPoint x: 926, startPoint y: 490, endPoint x: 1107, endPoint y: 258, distance: 294.9
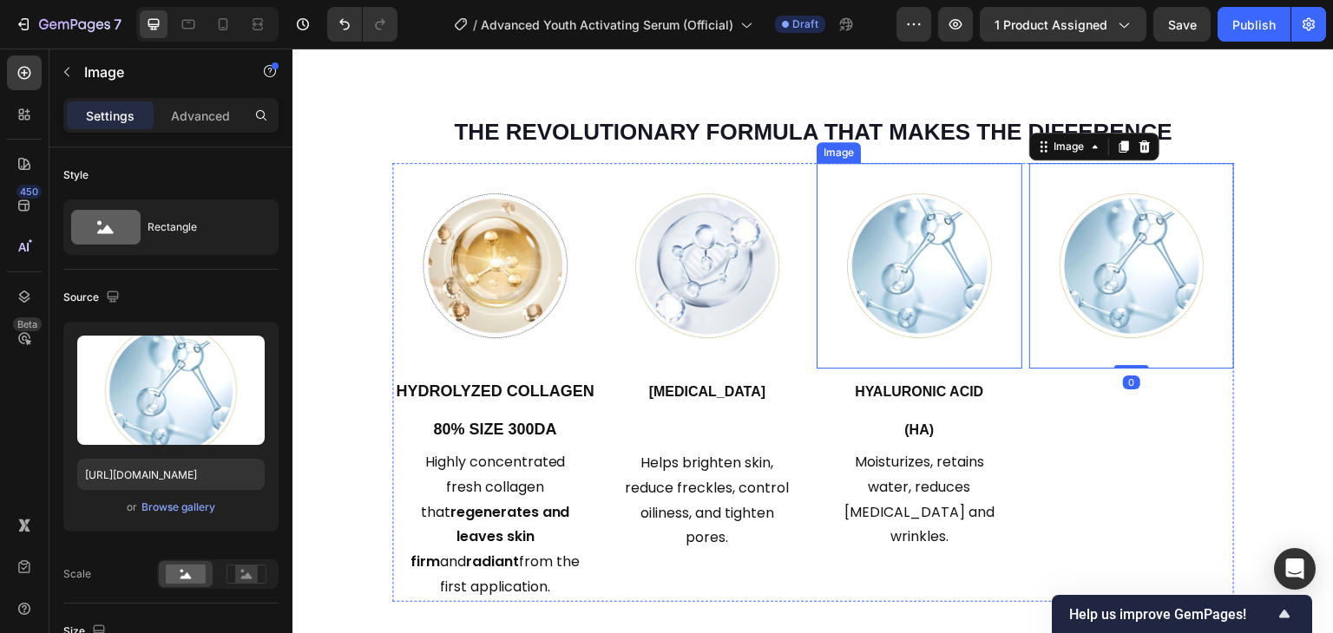
scroll to position [1823, 0]
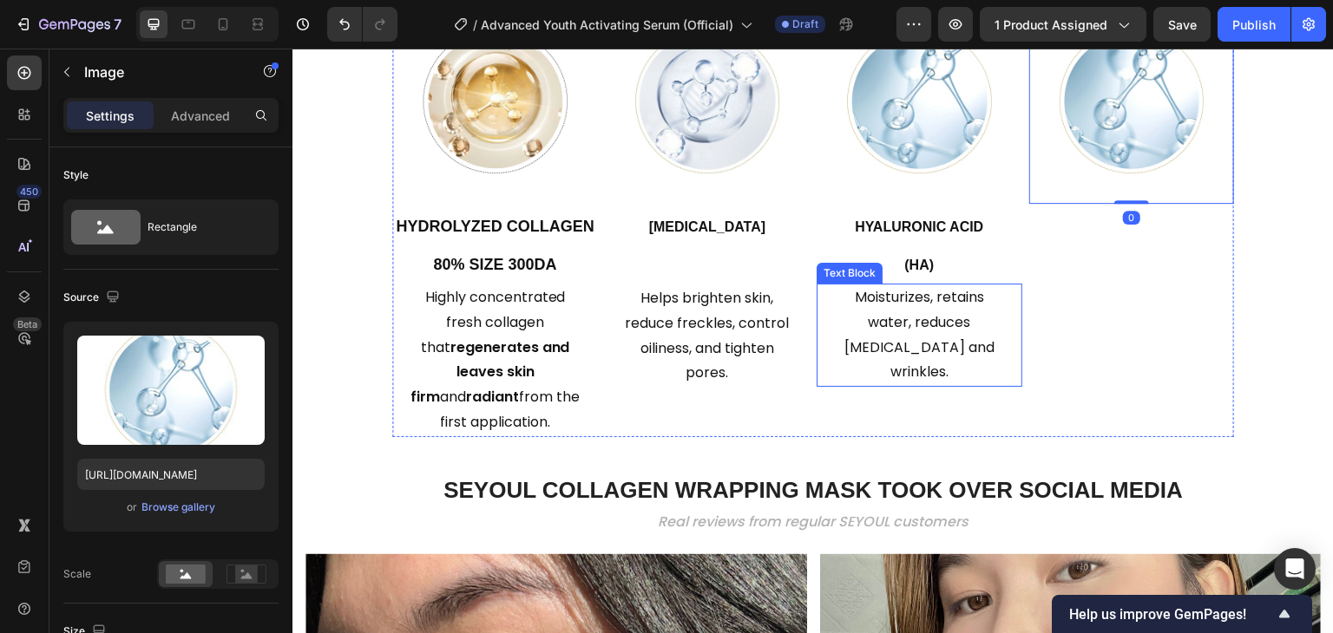
click at [933, 233] on h2 "[MEDICAL_DATA] (HA)" at bounding box center [919, 244] width 206 height 80
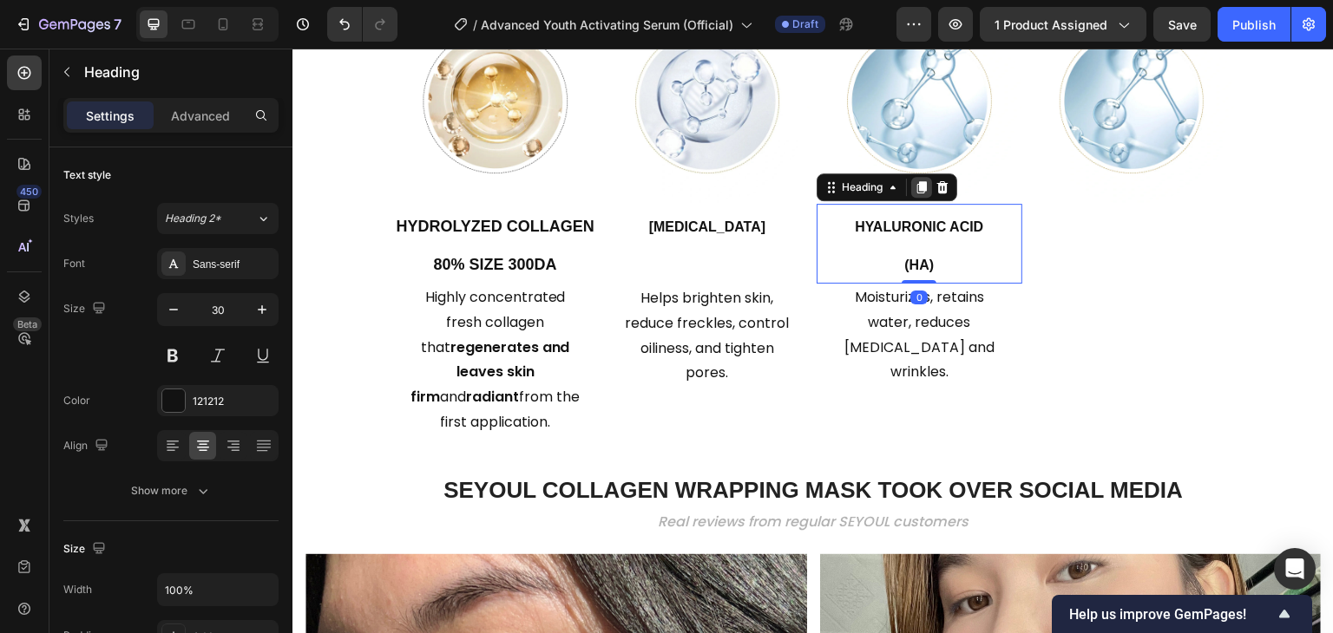
click at [917, 183] on icon at bounding box center [922, 187] width 10 height 12
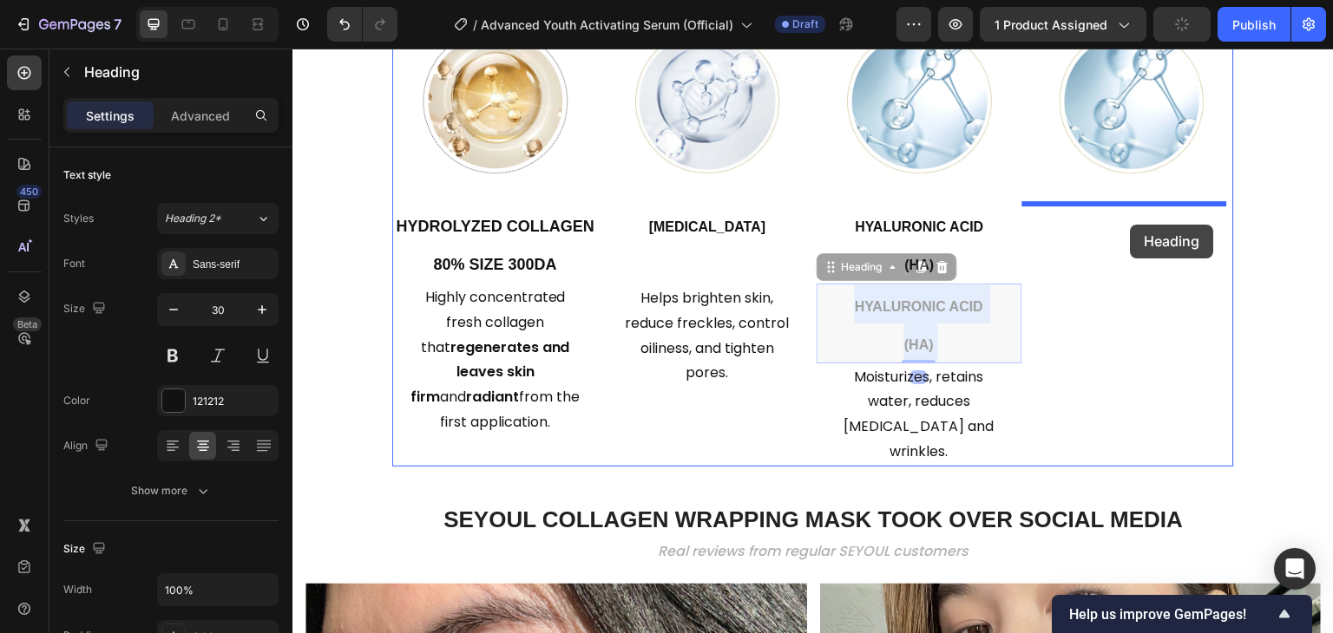
drag, startPoint x: 929, startPoint y: 328, endPoint x: 1131, endPoint y: 225, distance: 226.2
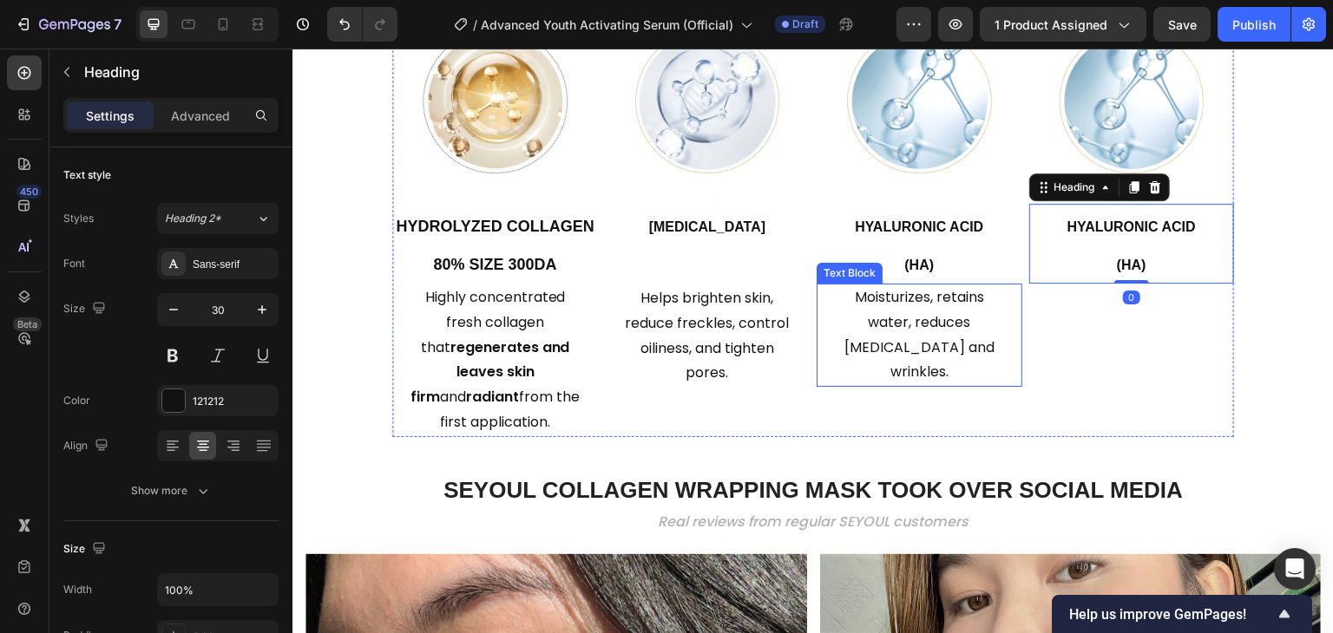
click at [942, 334] on p "Moisturizes, retains water, reduces [MEDICAL_DATA] and wrinkles." at bounding box center [919, 335] width 171 height 100
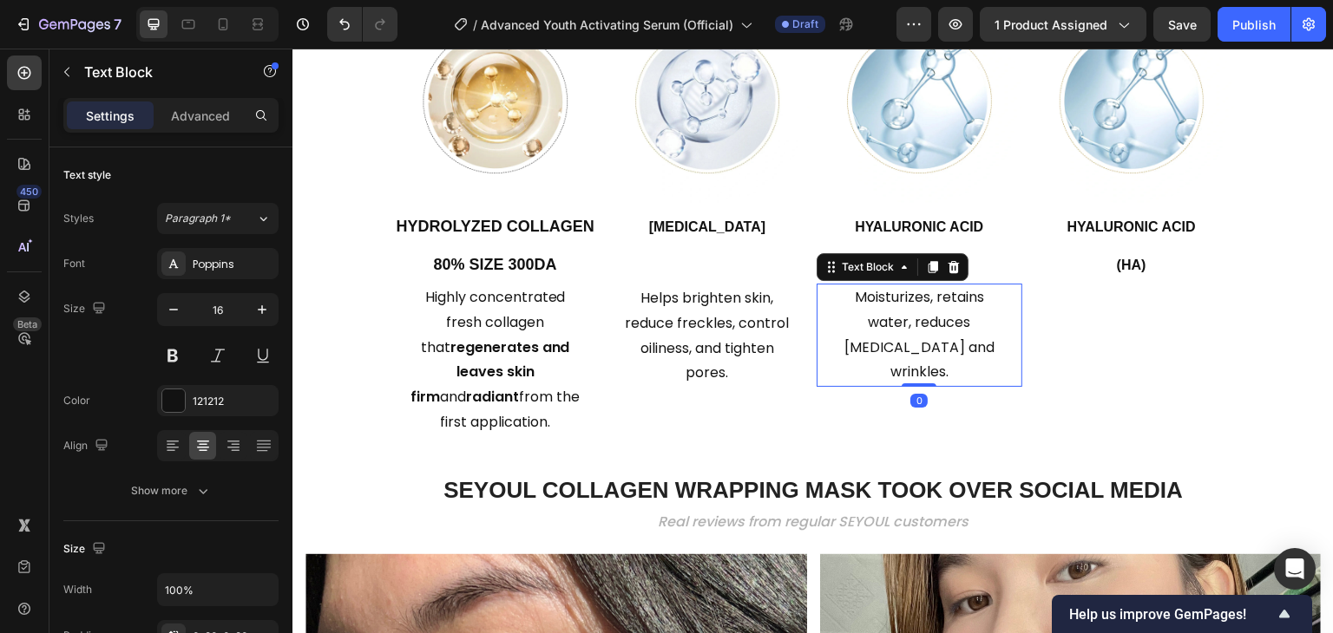
click at [926, 260] on icon at bounding box center [933, 267] width 14 height 14
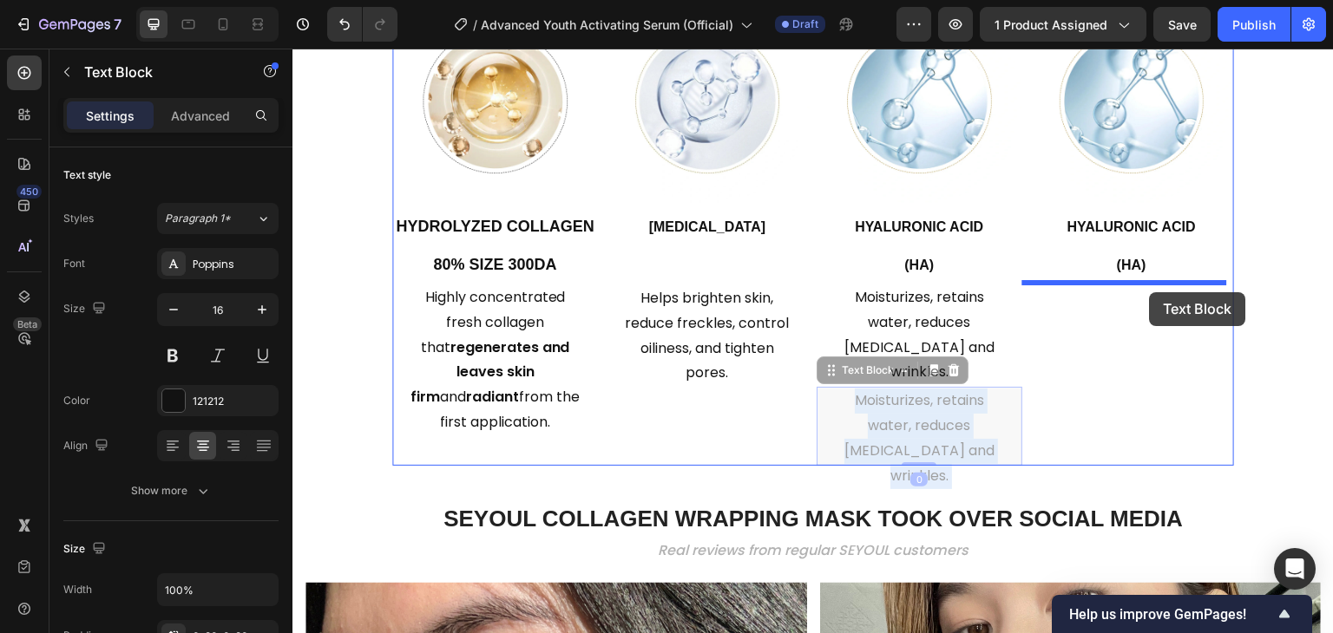
drag, startPoint x: 936, startPoint y: 380, endPoint x: 1150, endPoint y: 292, distance: 230.7
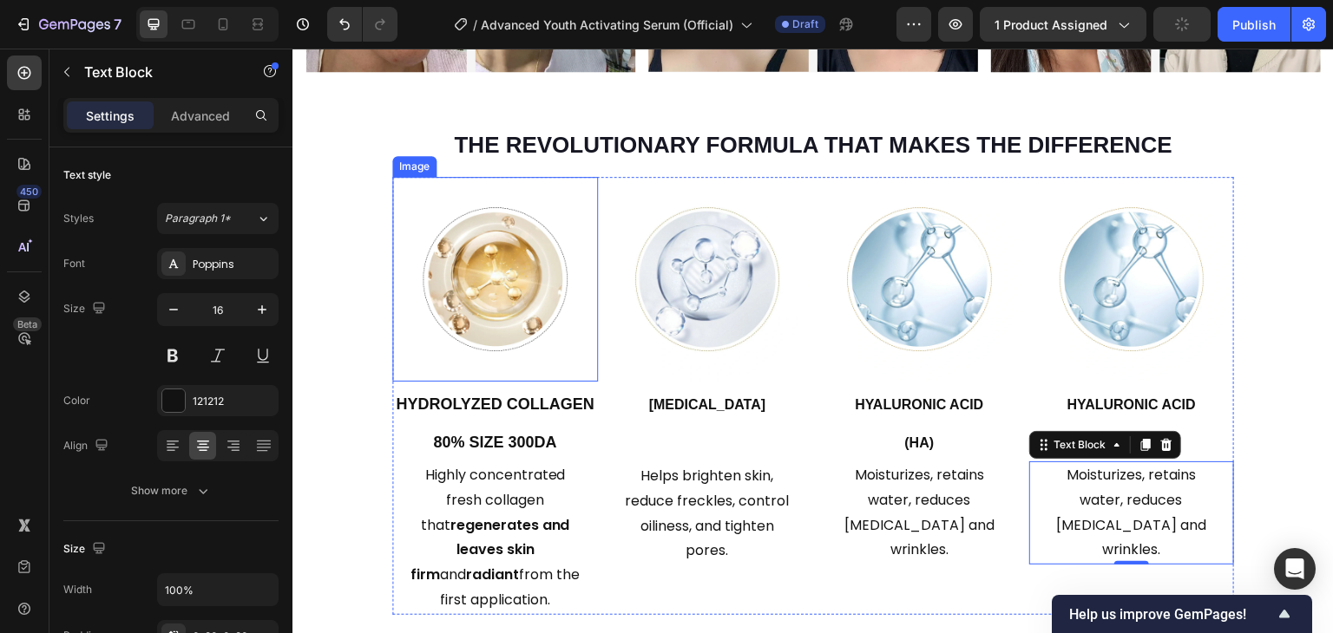
scroll to position [1649, 0]
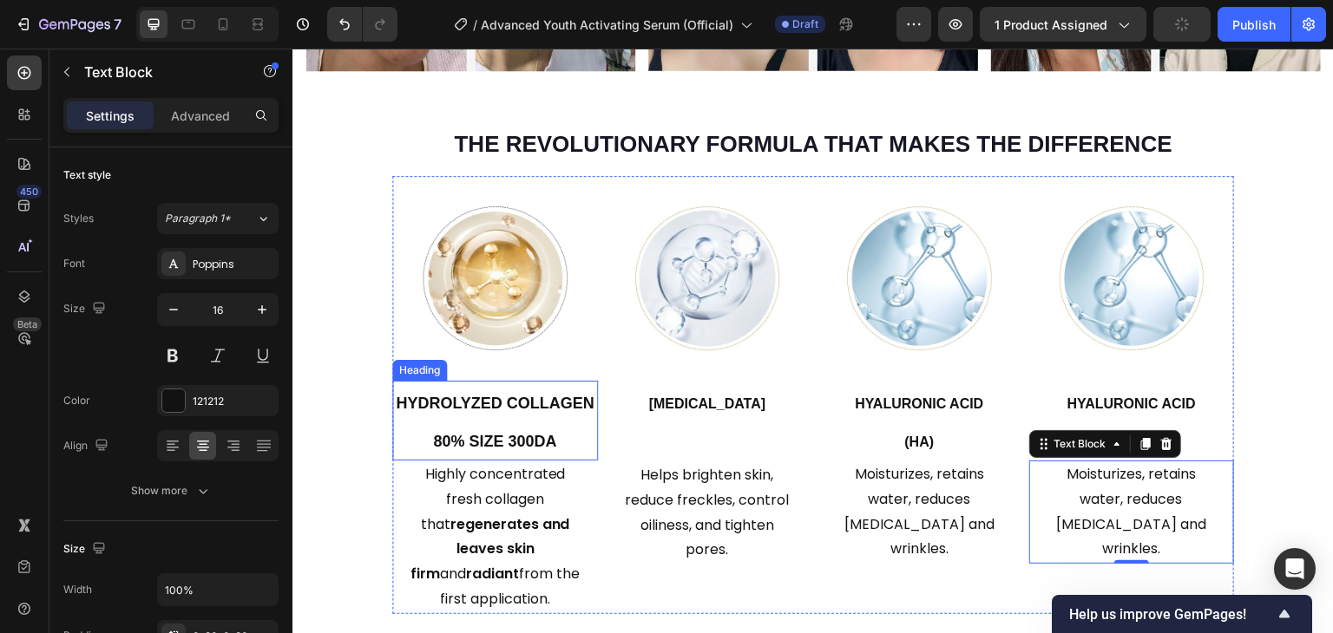
click at [417, 403] on strong "Hydrolyzed Collagen 80% Size 300DA" at bounding box center [495, 423] width 198 height 56
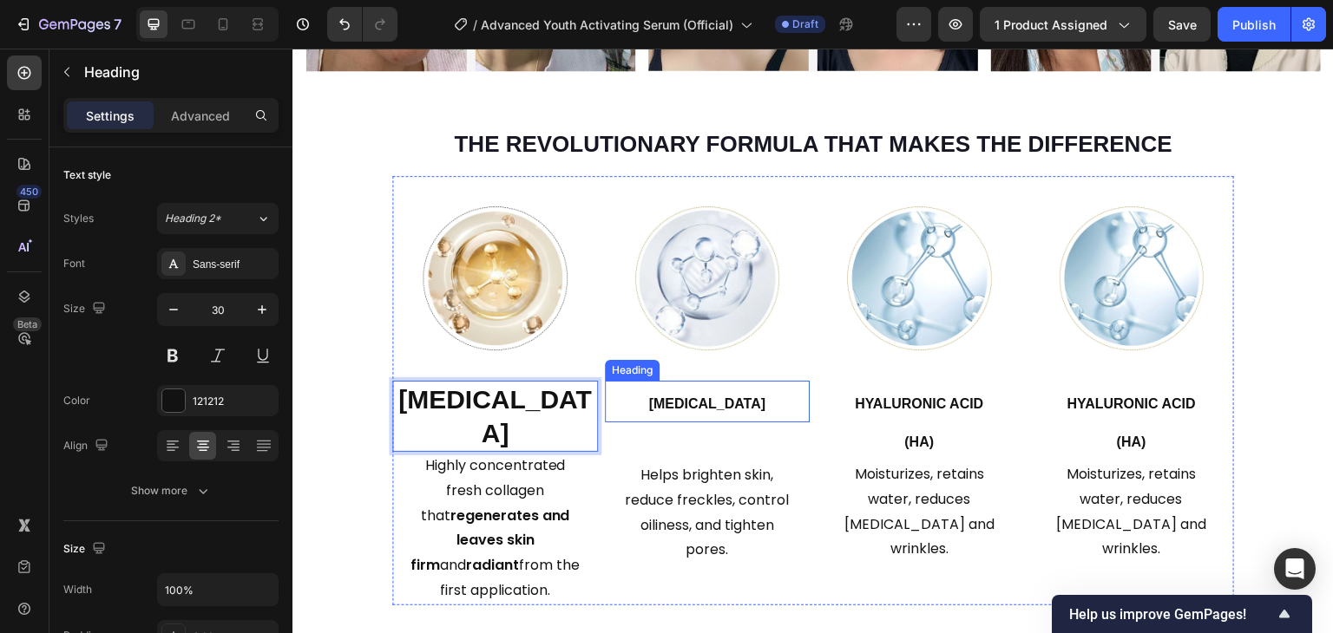
click at [723, 386] on h2 "[MEDICAL_DATA]" at bounding box center [708, 402] width 206 height 42
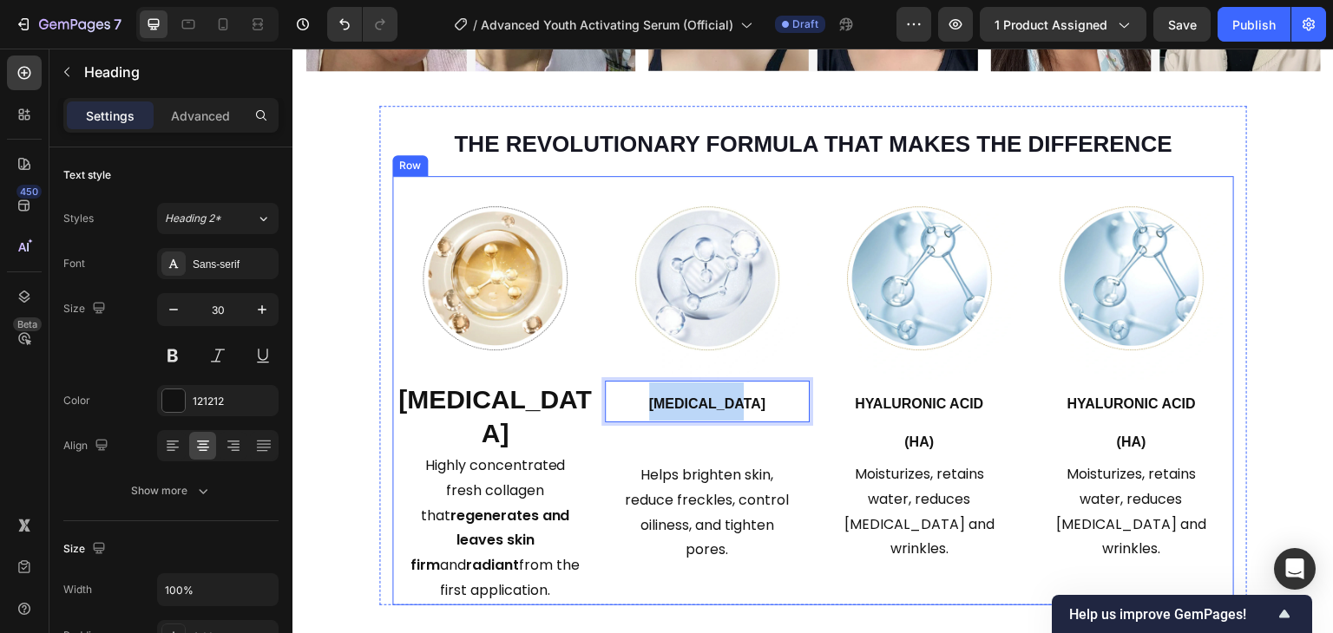
drag, startPoint x: 657, startPoint y: 400, endPoint x: 807, endPoint y: 397, distance: 150.1
click at [807, 397] on div "Image ⁠⁠⁠⁠⁠⁠⁠ Niacinamide Heading Highly concentrated fresh collagen that regen…" at bounding box center [813, 391] width 842 height 430
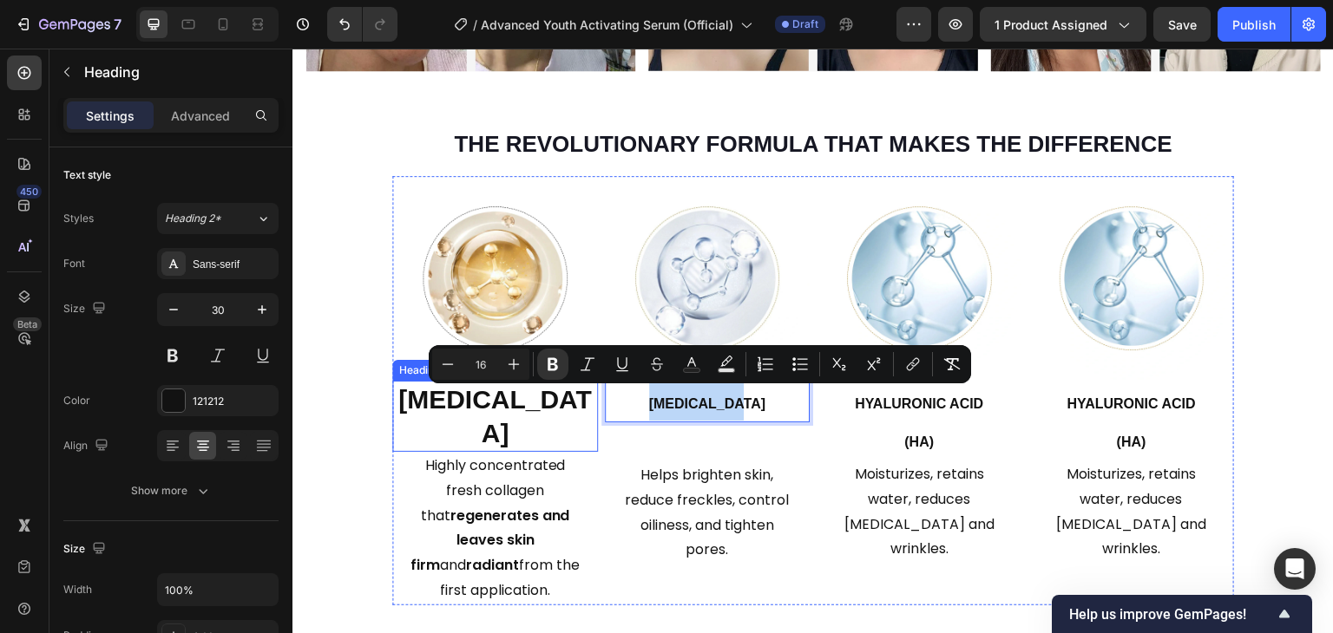
click at [437, 400] on strong "[MEDICAL_DATA]" at bounding box center [494, 416] width 193 height 62
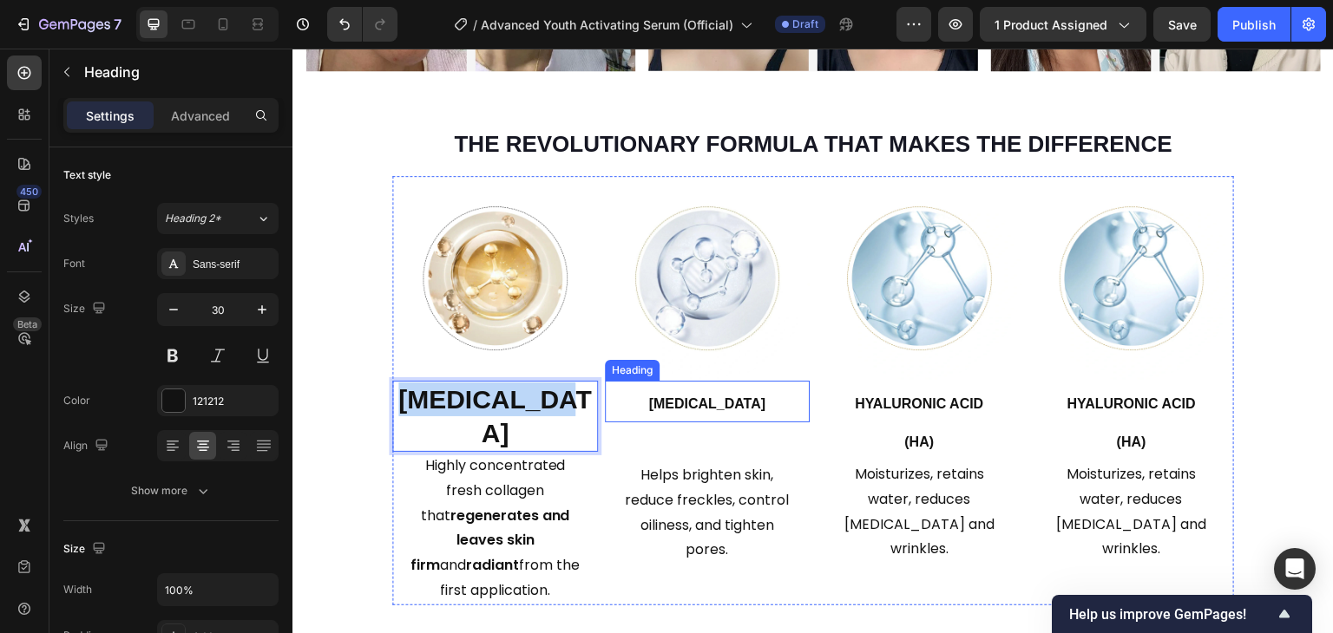
drag, startPoint x: 400, startPoint y: 399, endPoint x: 599, endPoint y: 399, distance: 198.7
click at [599, 399] on div "Image Niacinamide Heading 0 Highly concentrated fresh collagen that regenerates…" at bounding box center [813, 391] width 842 height 430
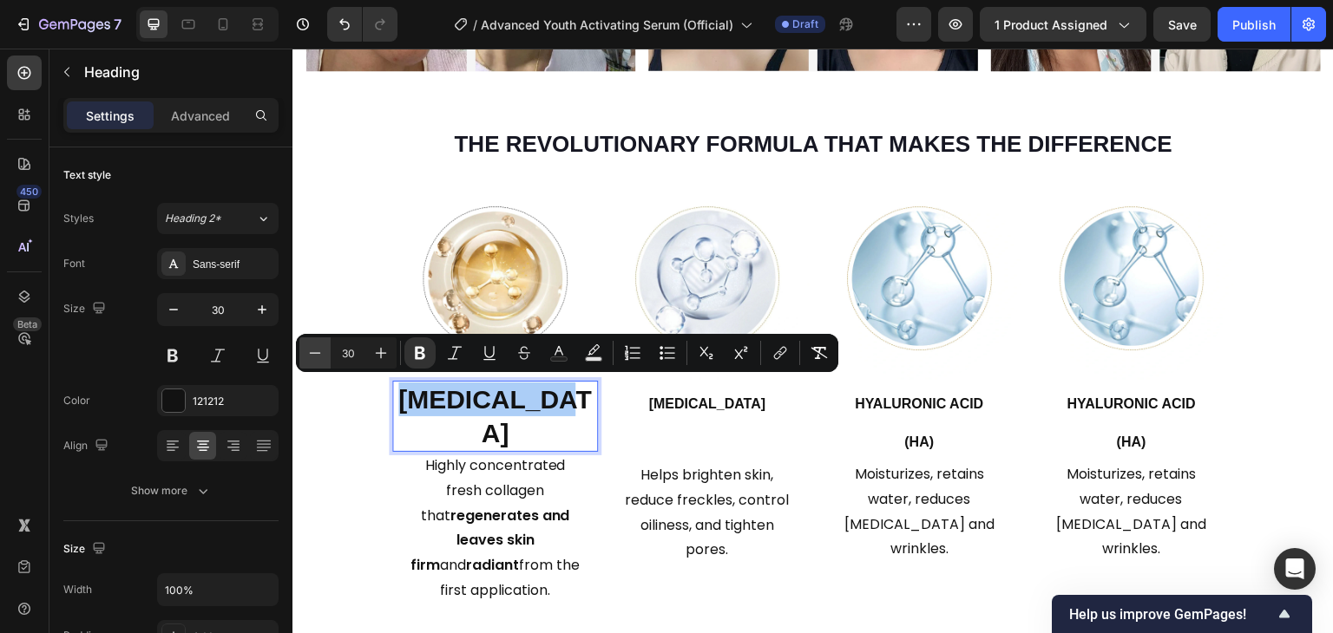
click at [309, 357] on icon "Editor contextual toolbar" at bounding box center [314, 352] width 17 height 17
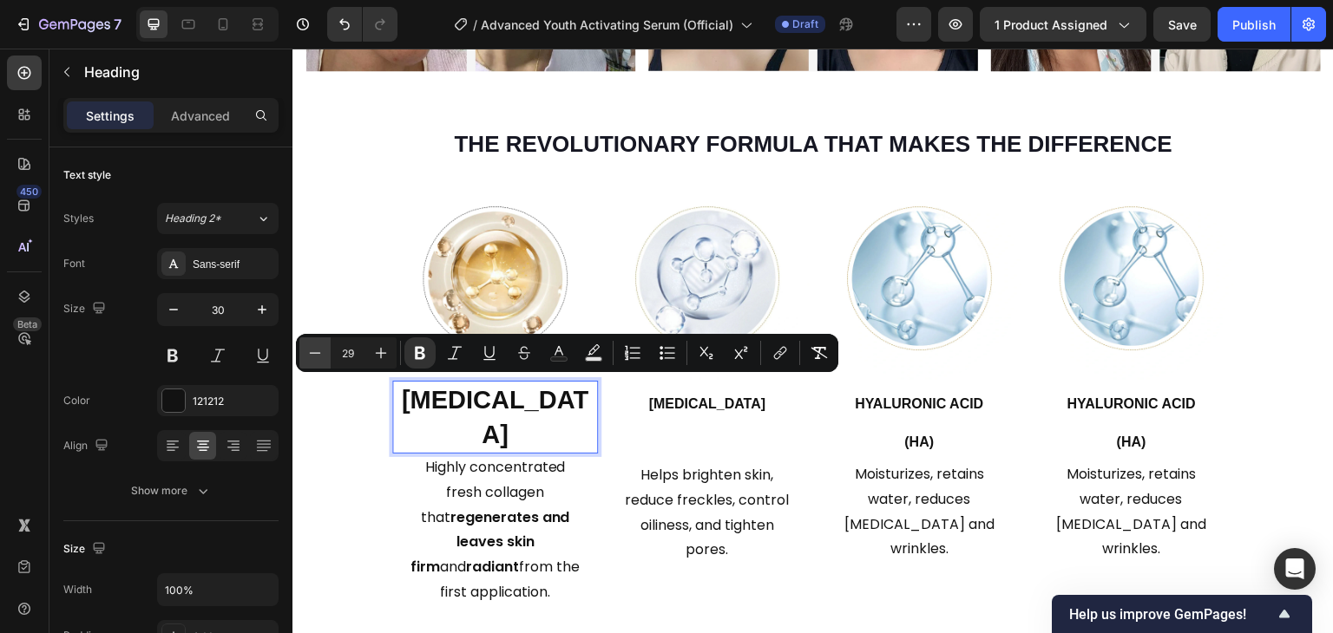
click at [309, 357] on icon "Editor contextual toolbar" at bounding box center [314, 352] width 17 height 17
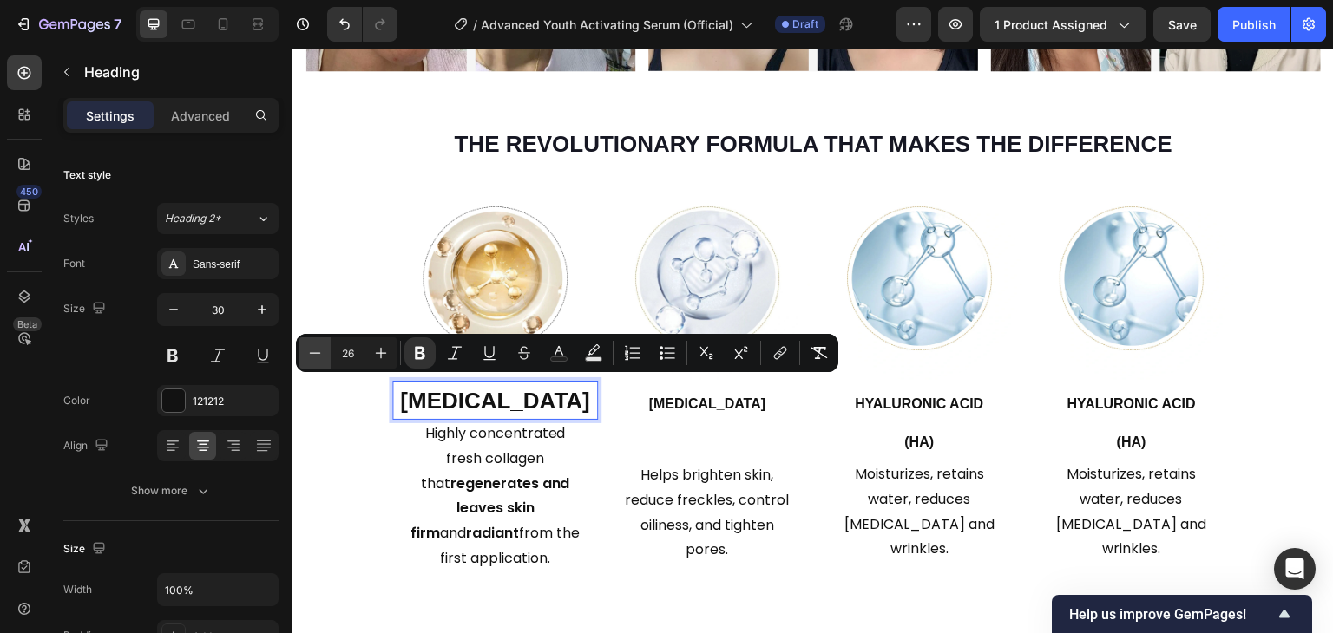
click at [309, 357] on icon "Editor contextual toolbar" at bounding box center [314, 352] width 17 height 17
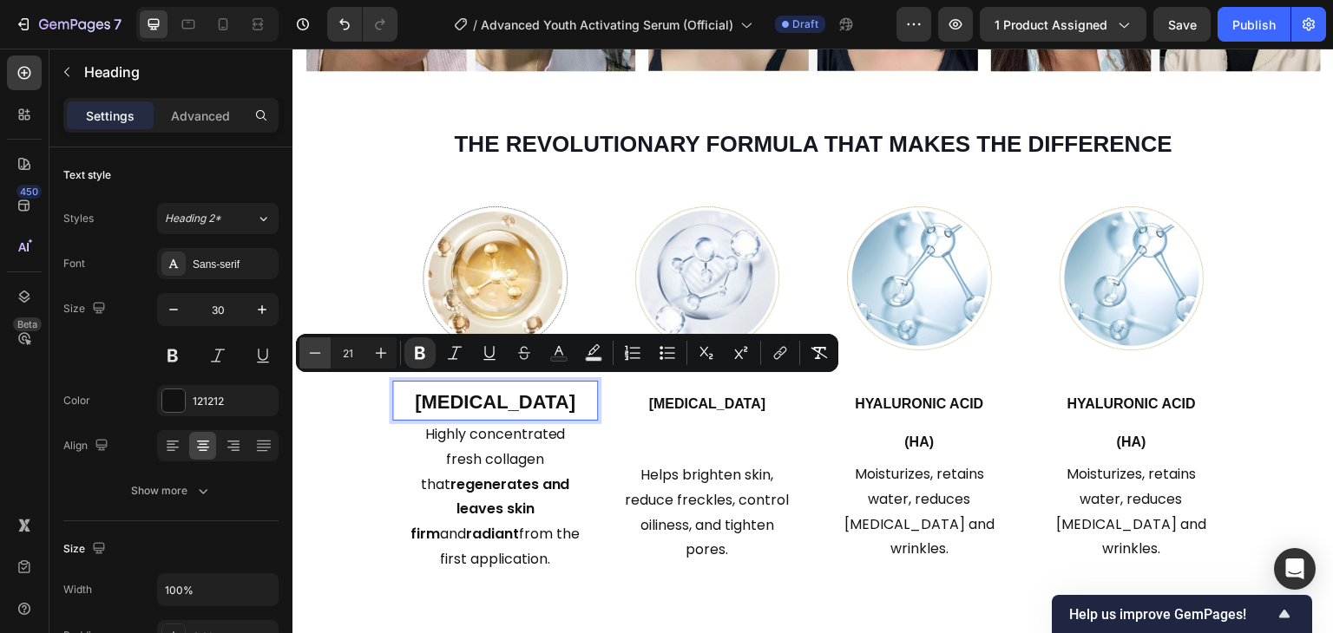
click at [309, 357] on icon "Editor contextual toolbar" at bounding box center [314, 352] width 17 height 17
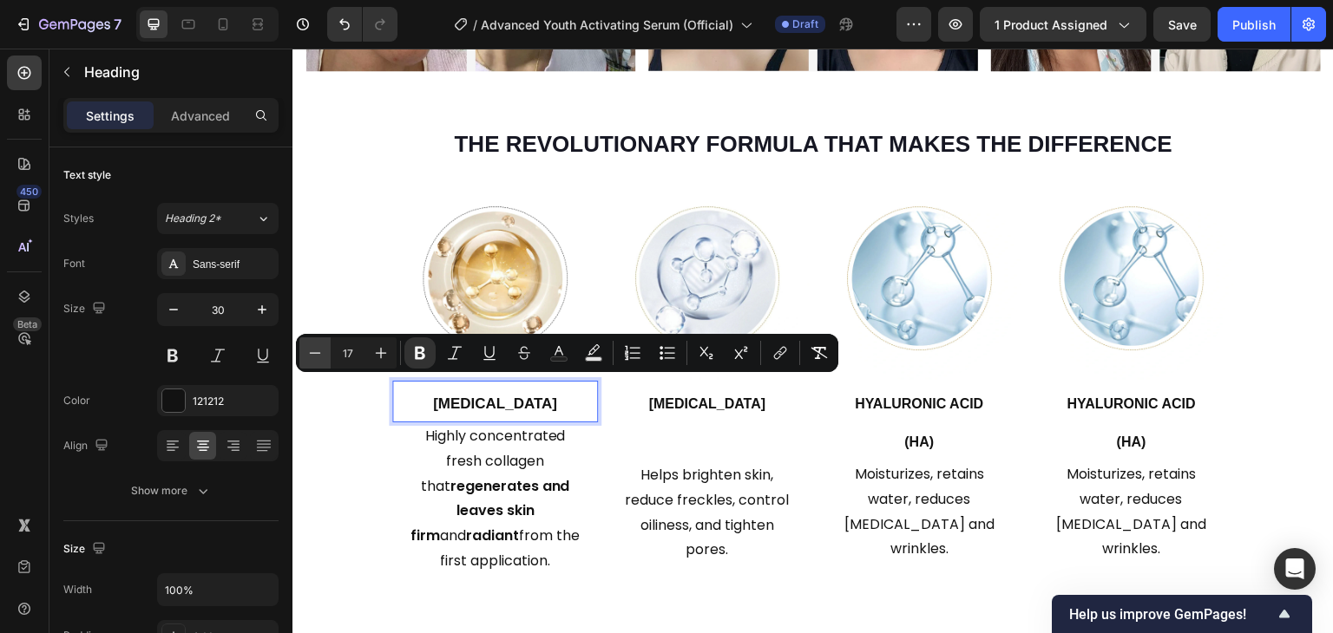
type input "16"
click at [486, 443] on p "Highly concentrated fresh collagen that regenerates and leaves skin firm and ra…" at bounding box center [495, 499] width 171 height 150
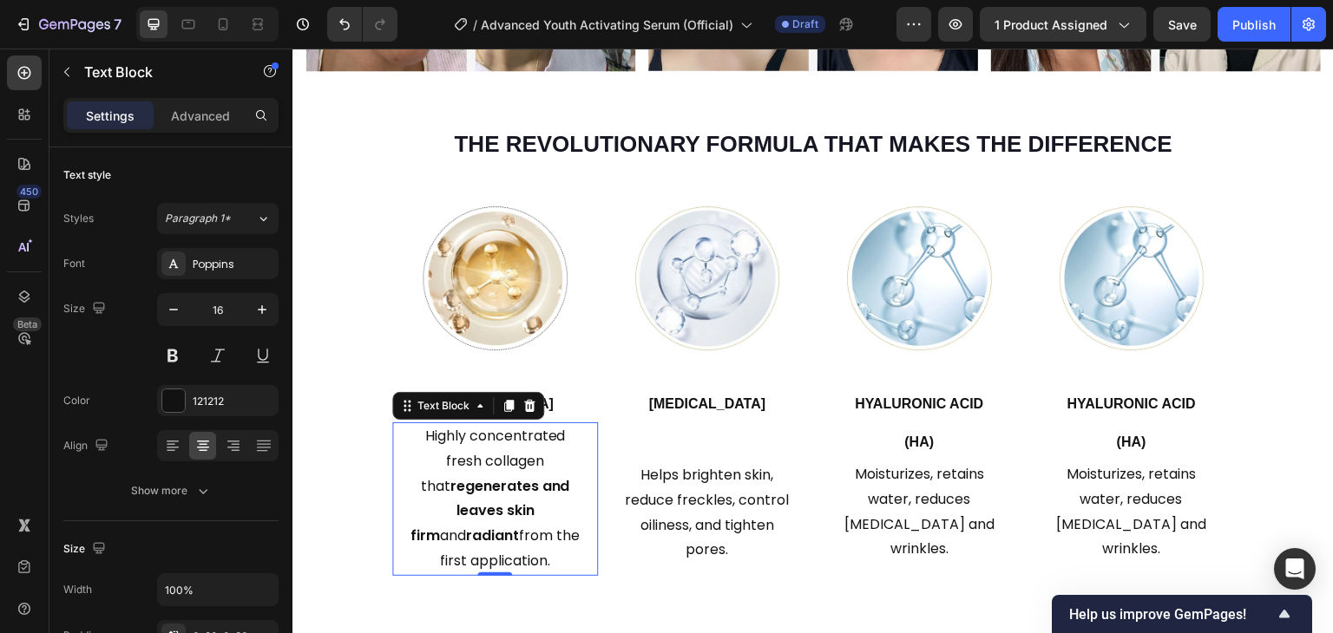
click at [511, 465] on p "Highly concentrated fresh collagen that regenerates and leaves skin firm and ra…" at bounding box center [495, 499] width 171 height 150
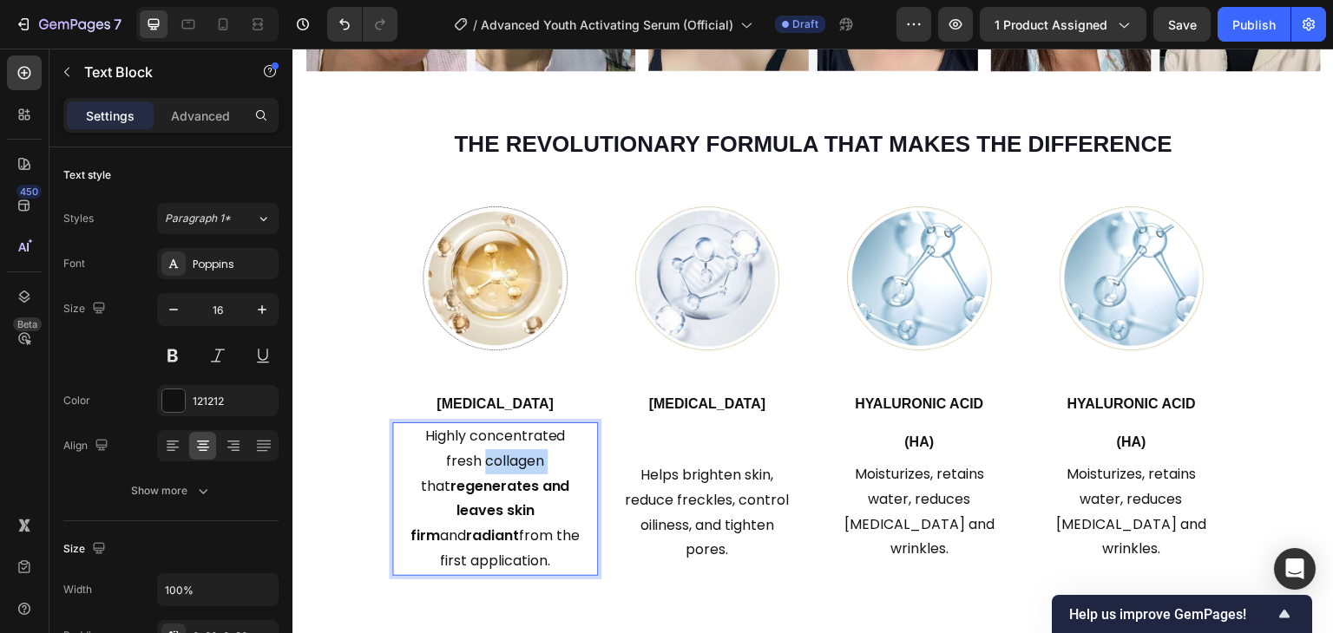
click at [511, 465] on p "Highly concentrated fresh collagen that regenerates and leaves skin firm and ra…" at bounding box center [495, 499] width 171 height 150
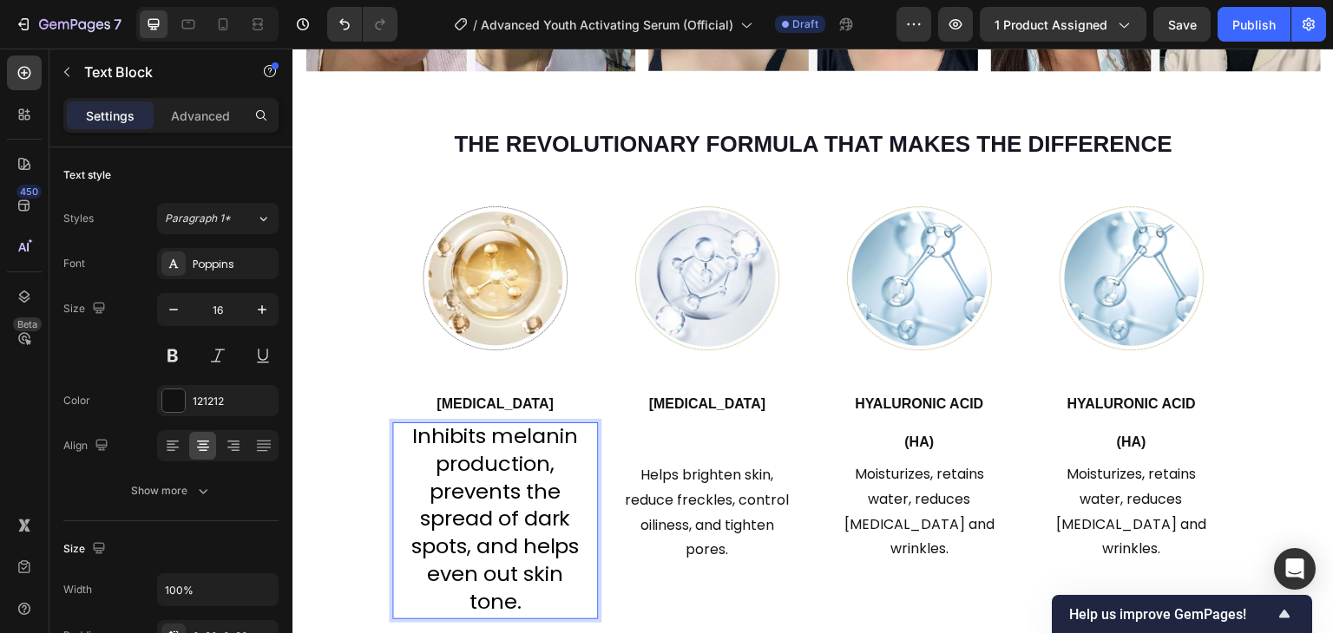
click at [440, 459] on span "Inhibits melanin production, prevents the spread of dark spots, and helps even …" at bounding box center [494, 519] width 168 height 194
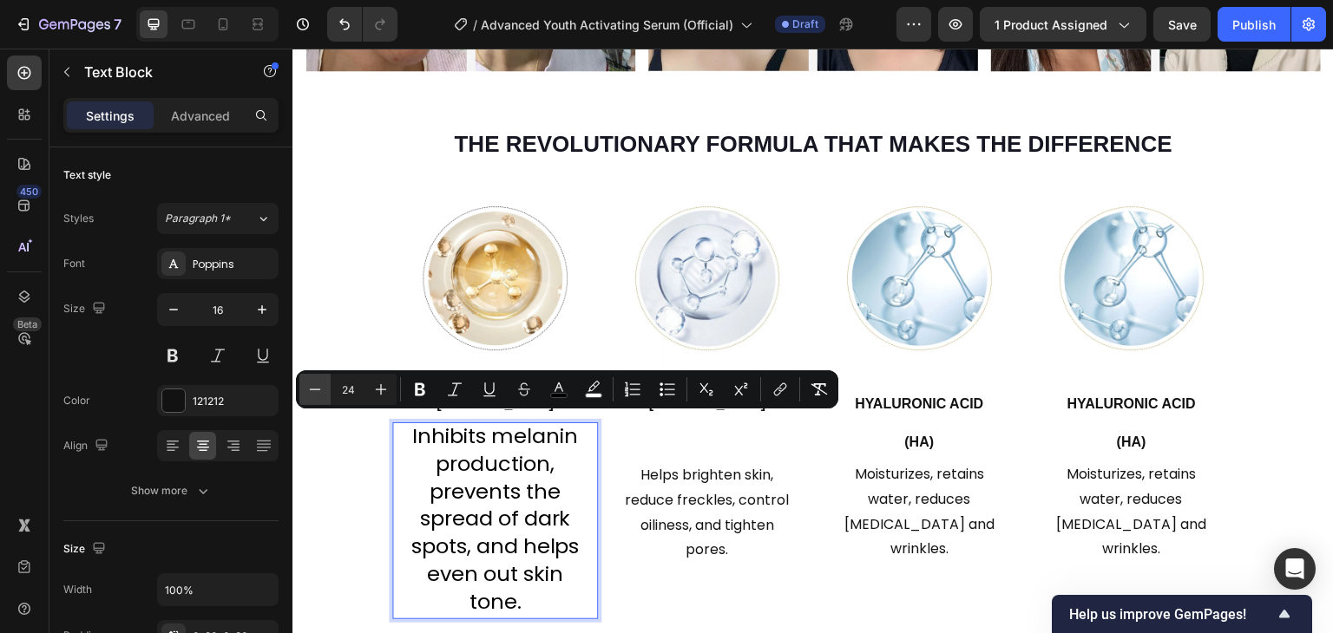
click at [328, 397] on button "Minus" at bounding box center [314, 389] width 31 height 31
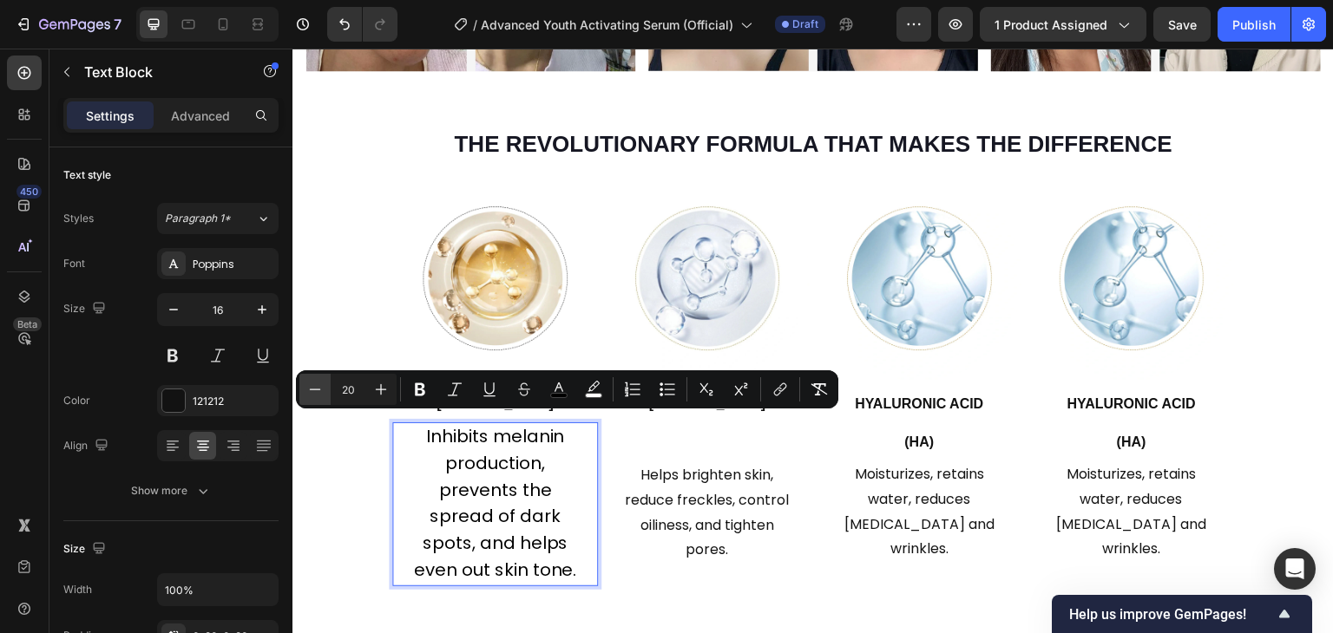
click at [328, 397] on button "Minus" at bounding box center [314, 389] width 31 height 31
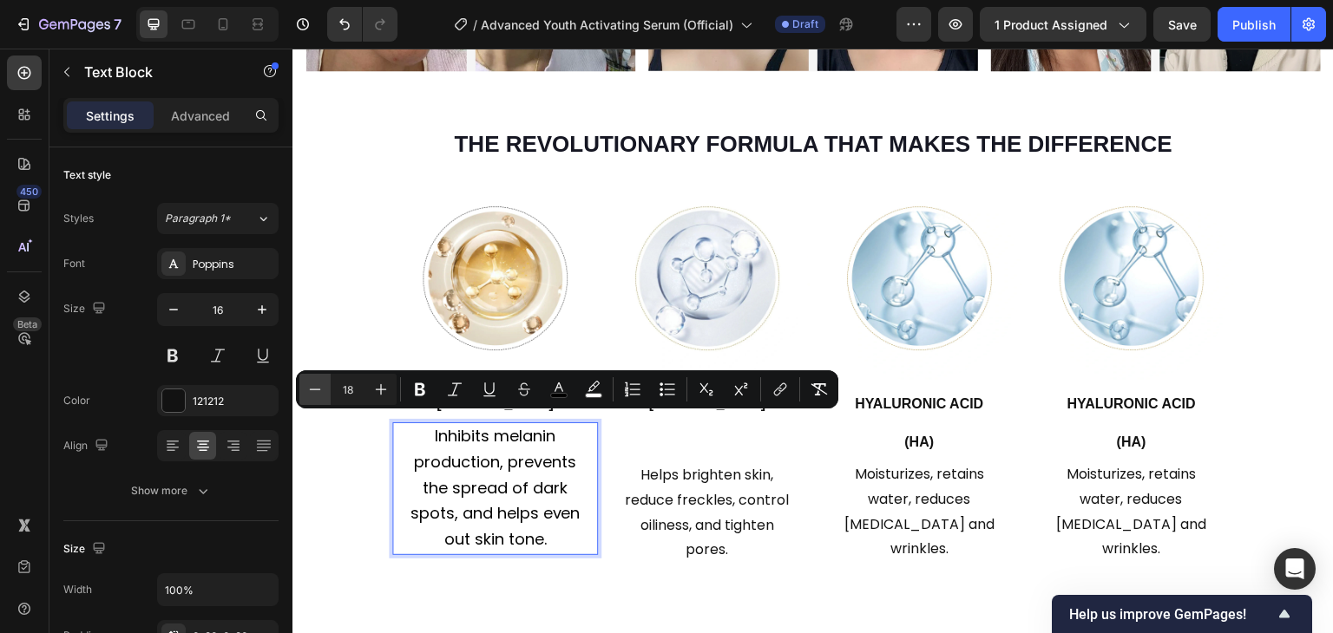
click at [328, 397] on button "Minus" at bounding box center [314, 389] width 31 height 31
type input "15"
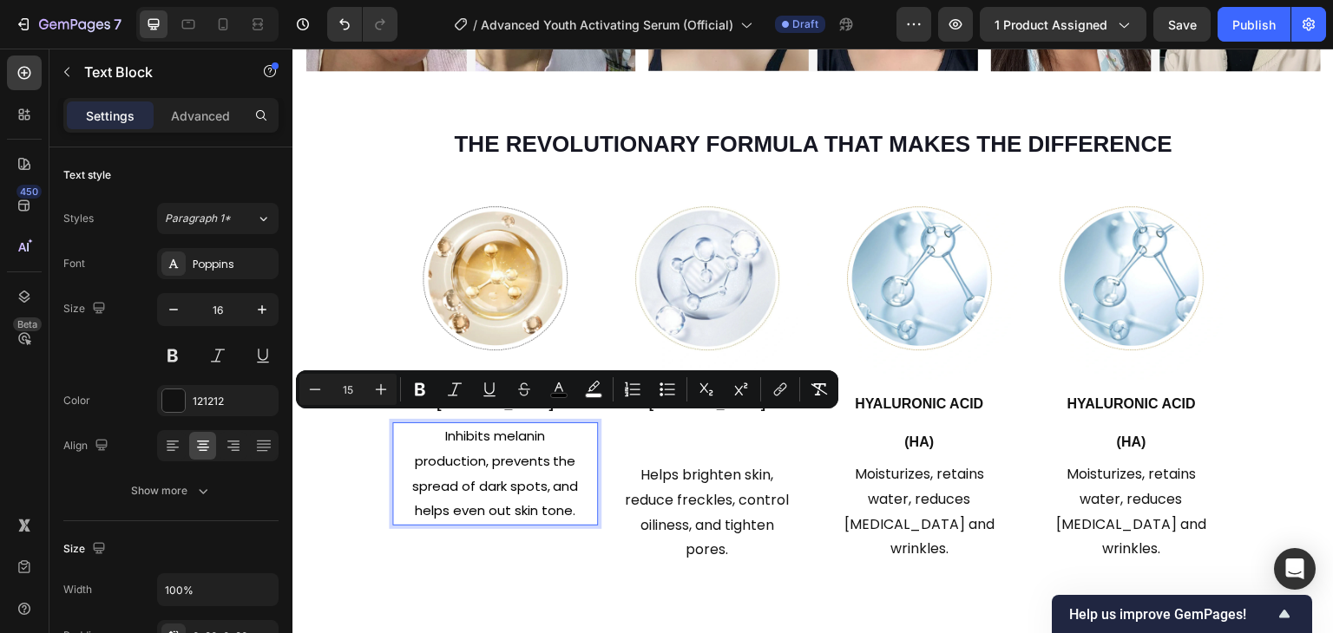
click at [550, 452] on span "Inhibits melanin production, prevents the spread of dark spots, and helps even …" at bounding box center [494, 473] width 167 height 93
click at [657, 480] on p "Helps brighten skin, reduce freckles, control oiliness, and tighten pores." at bounding box center [707, 513] width 171 height 100
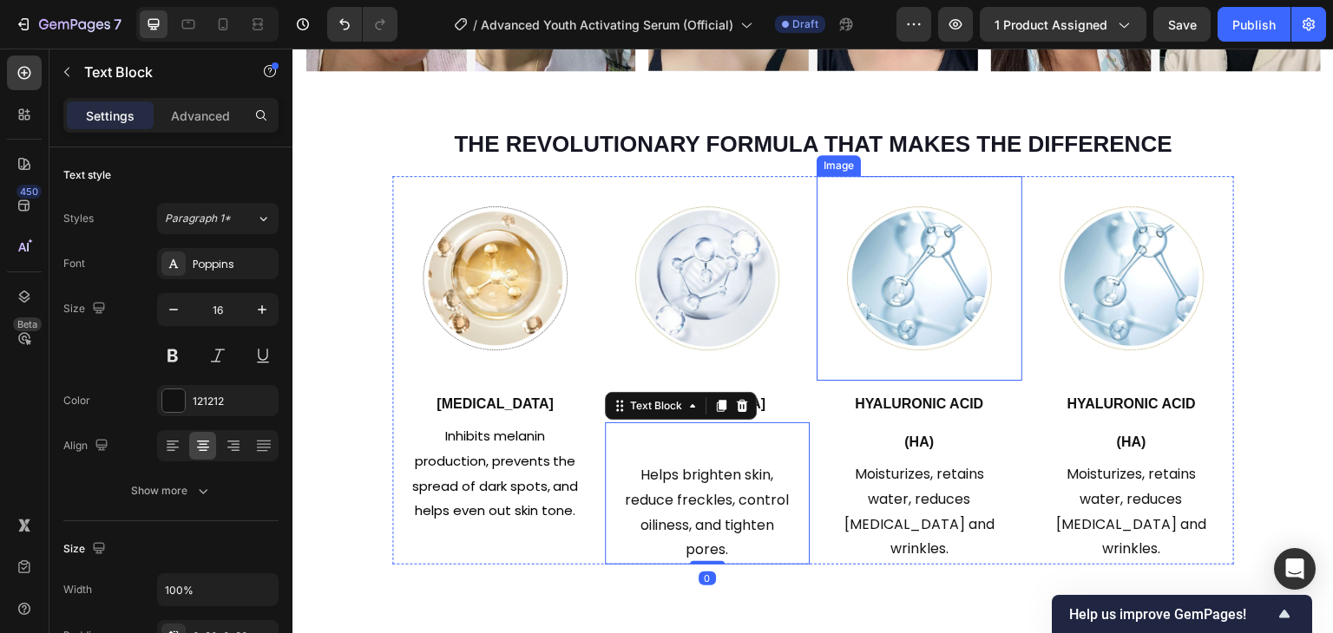
click at [786, 338] on div at bounding box center [708, 279] width 206 height 206
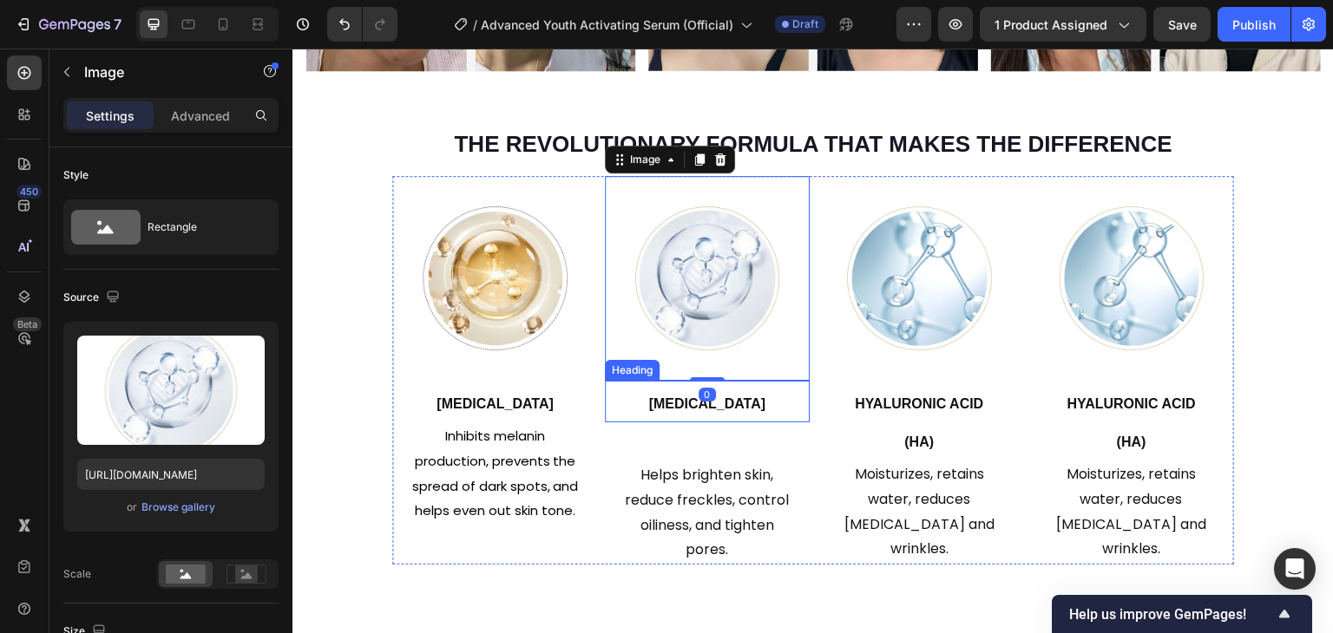
click at [705, 408] on p "⁠⁠⁠⁠⁠⁠⁠ [MEDICAL_DATA]" at bounding box center [708, 402] width 202 height 38
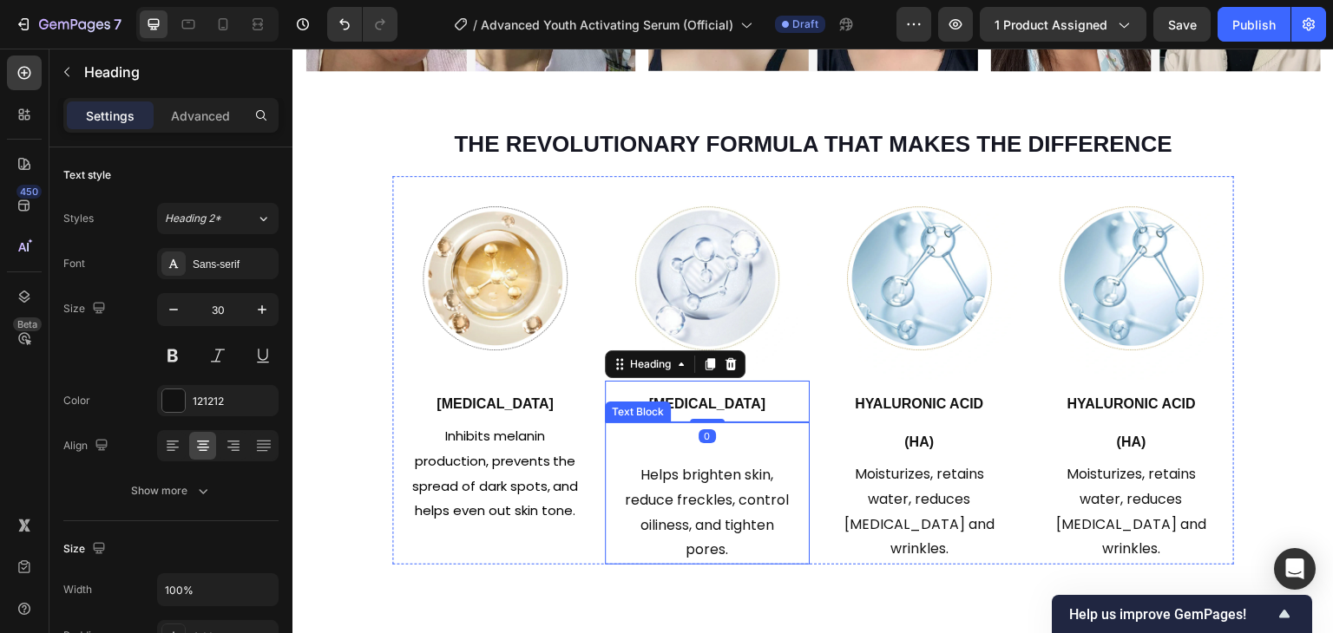
click at [757, 453] on div "Helps brighten skin, reduce freckles, control oiliness, and tighten pores. Text…" at bounding box center [708, 494] width 206 height 142
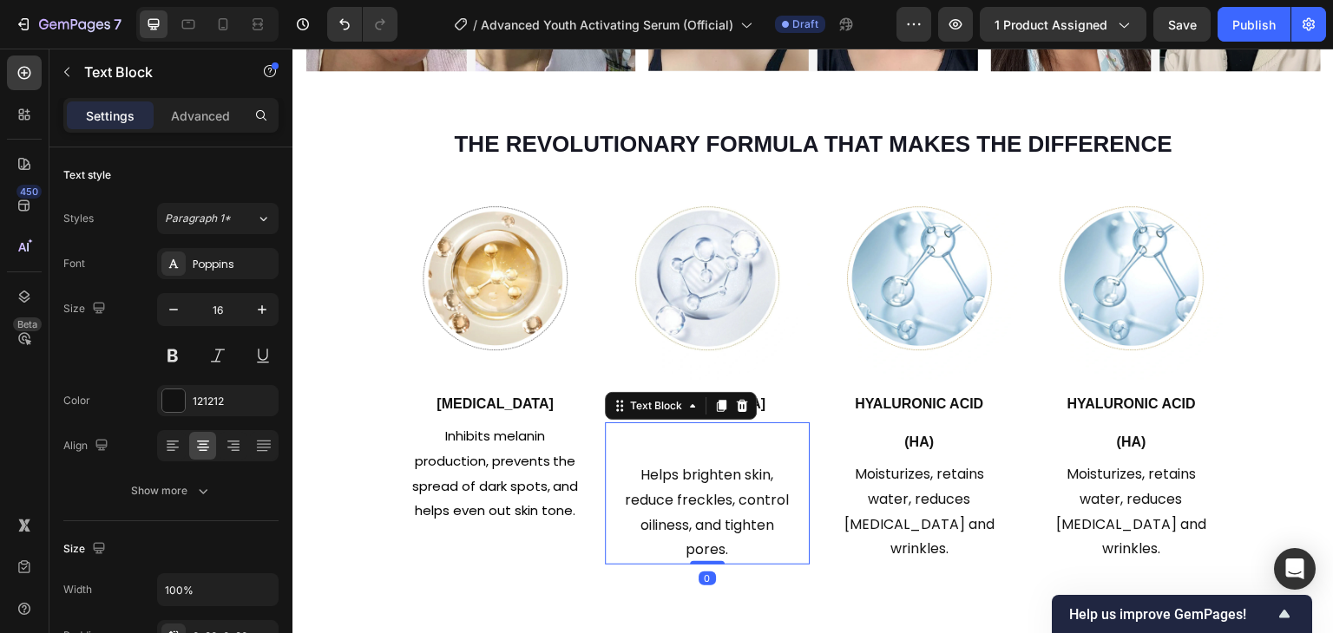
click at [725, 435] on div "Helps brighten skin, reduce freckles, control oiliness, and tighten pores. Text…" at bounding box center [708, 494] width 206 height 142
click at [698, 438] on div "Helps brighten skin, reduce freckles, control oiliness, and tighten pores. Text…" at bounding box center [708, 494] width 206 height 142
click at [692, 466] on p "Helps brighten skin, reduce freckles, control oiliness, and tighten pores." at bounding box center [707, 513] width 171 height 100
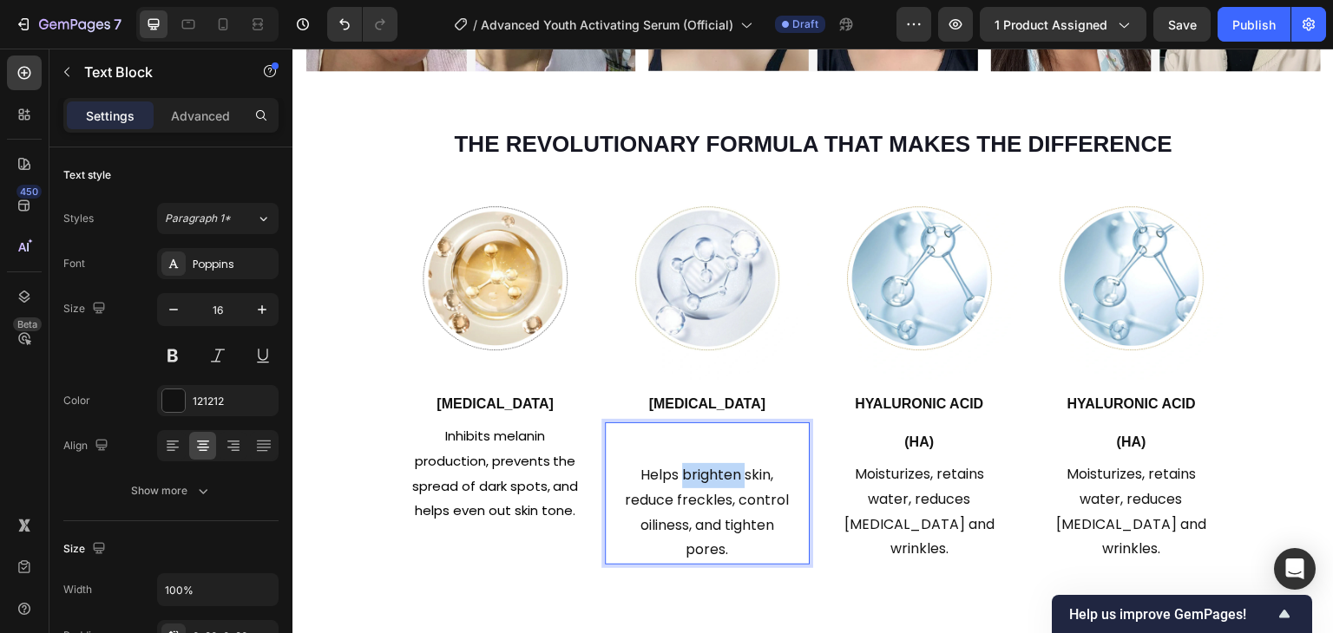
click at [692, 466] on p "Helps brighten skin, reduce freckles, control oiliness, and tighten pores." at bounding box center [707, 513] width 171 height 100
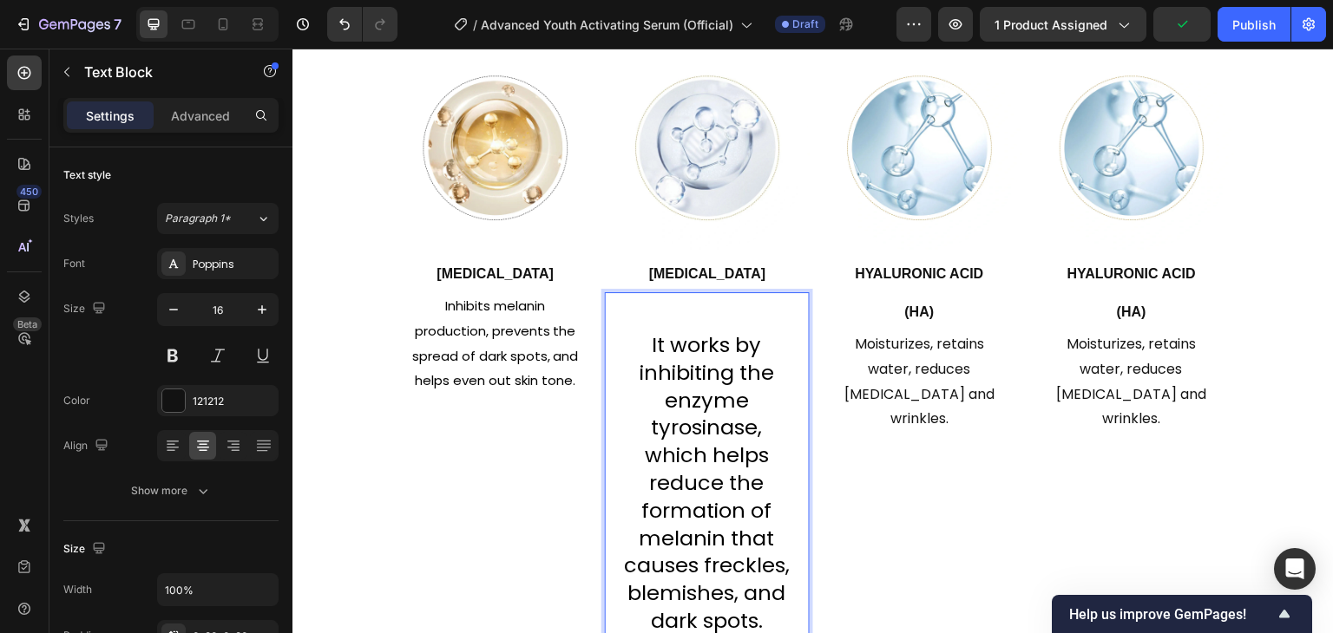
scroll to position [1790, 0]
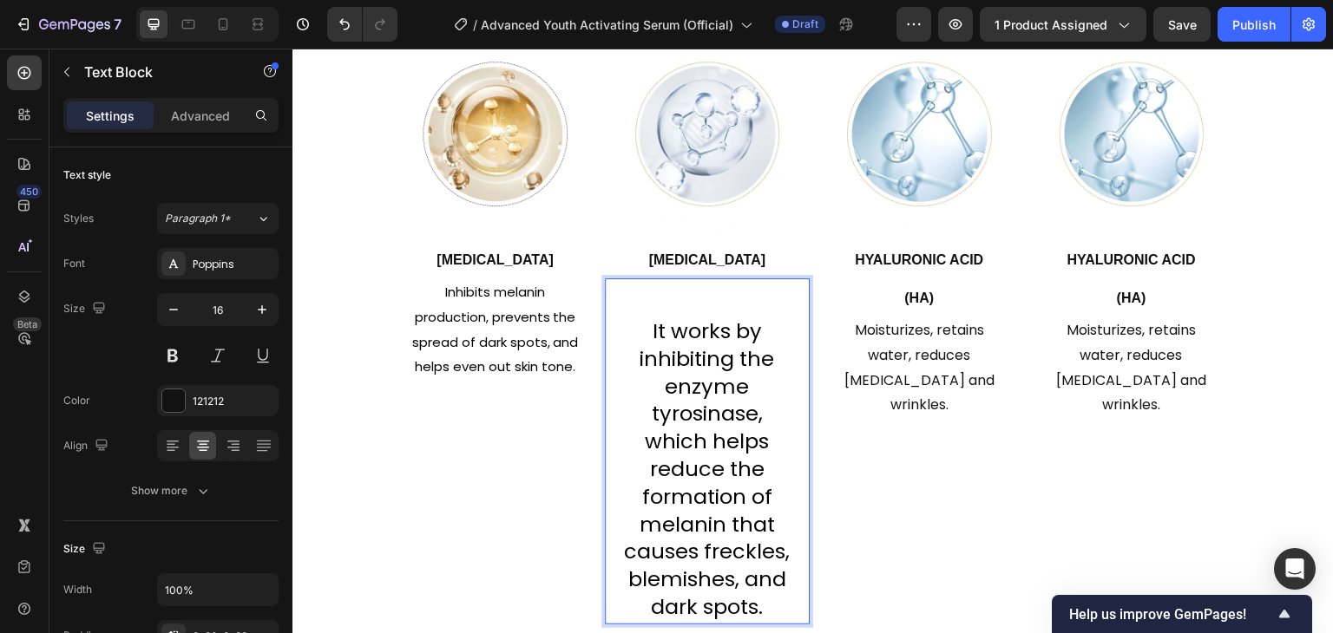
click at [651, 356] on span "It works by inhibiting the enzyme tyrosinase, which helps reduce the formation …" at bounding box center [707, 469] width 166 height 305
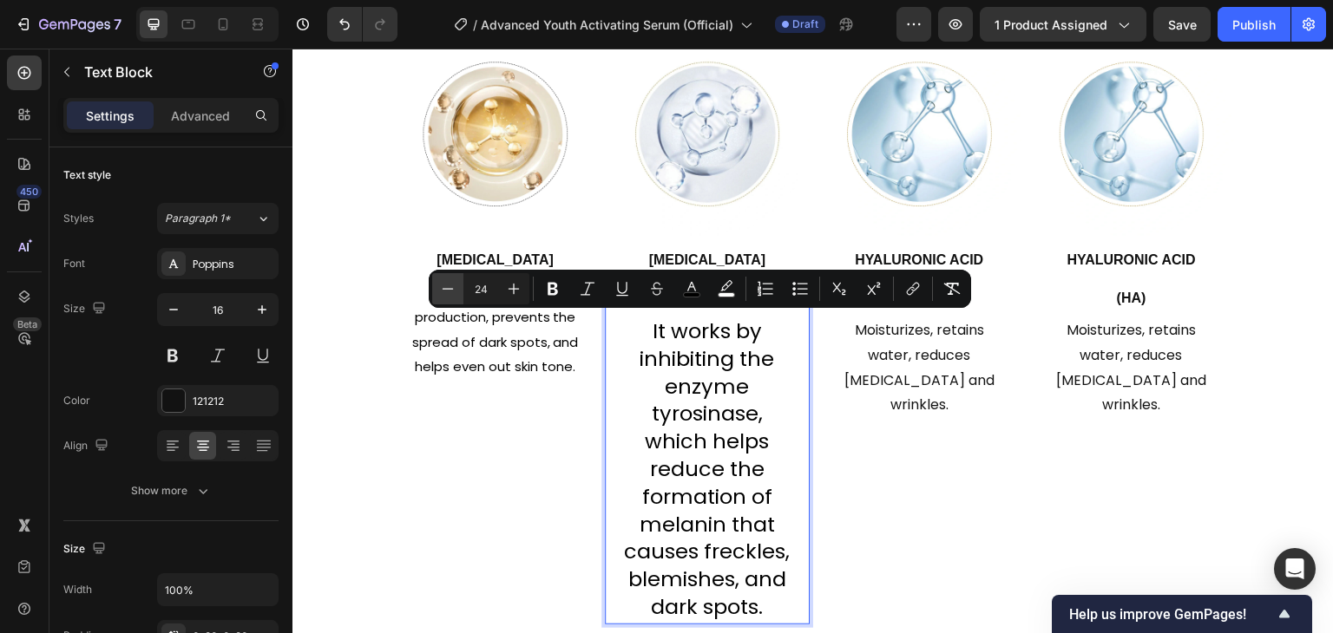
click at [455, 292] on icon "Editor contextual toolbar" at bounding box center [447, 288] width 17 height 17
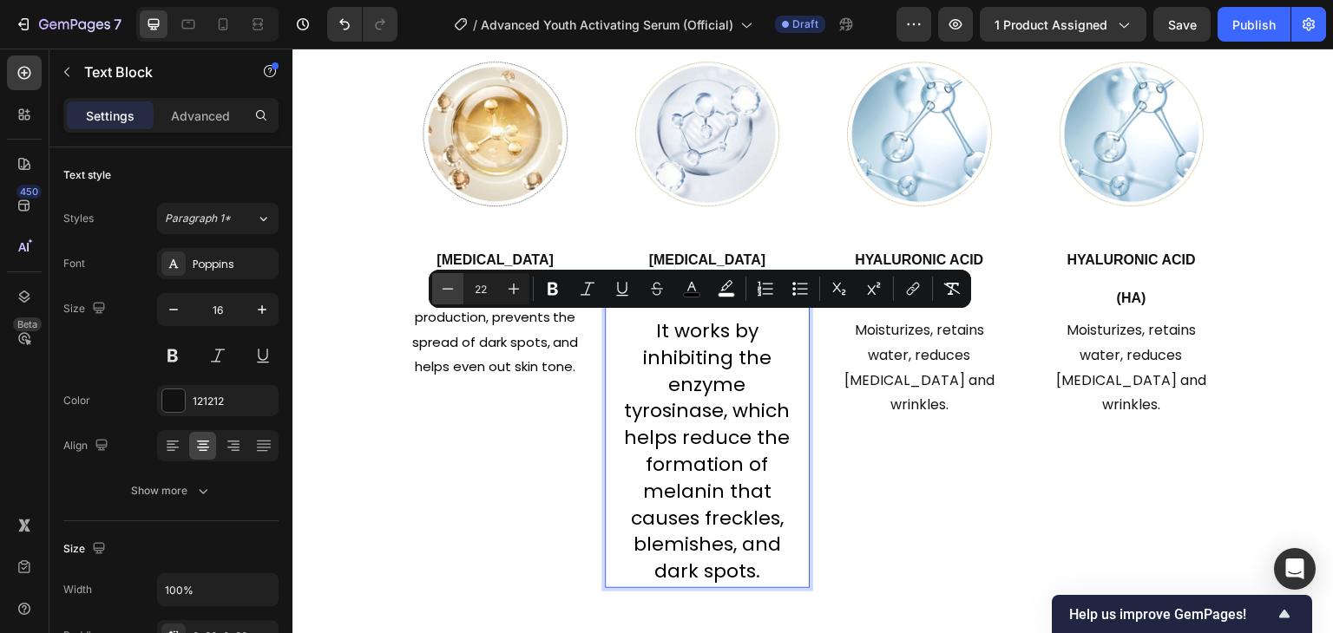
click at [455, 292] on icon "Editor contextual toolbar" at bounding box center [447, 288] width 17 height 17
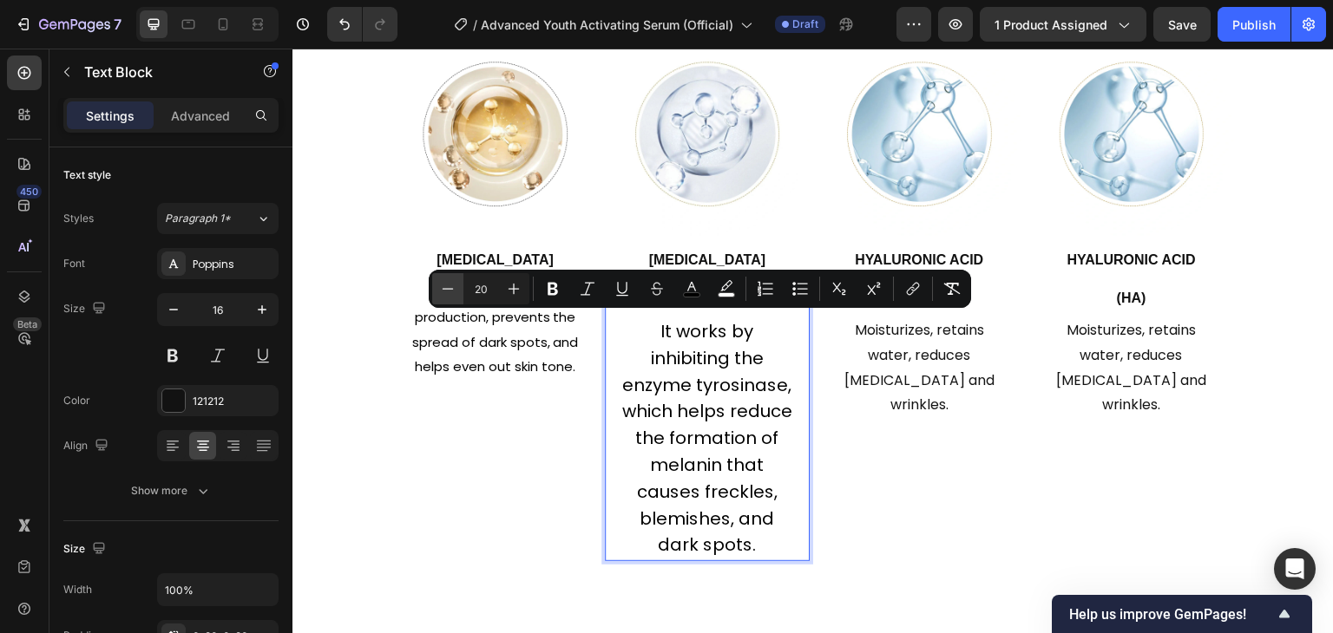
click at [455, 292] on icon "Editor contextual toolbar" at bounding box center [447, 288] width 17 height 17
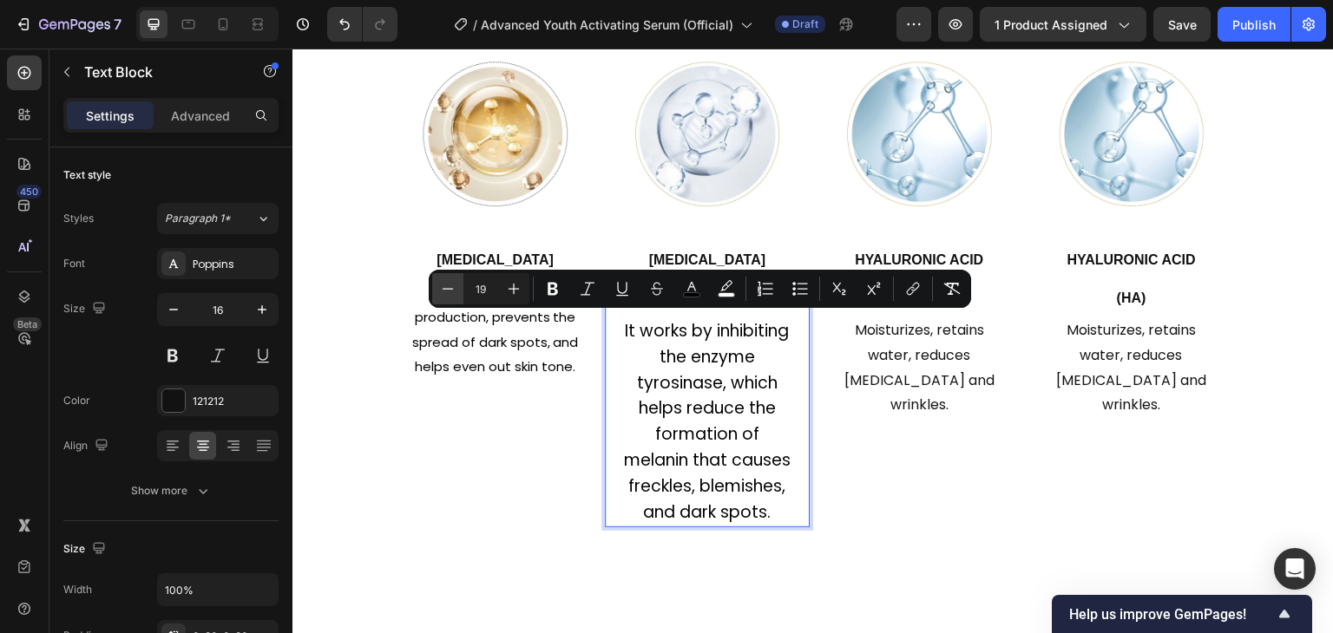
click at [455, 292] on icon "Editor contextual toolbar" at bounding box center [447, 288] width 17 height 17
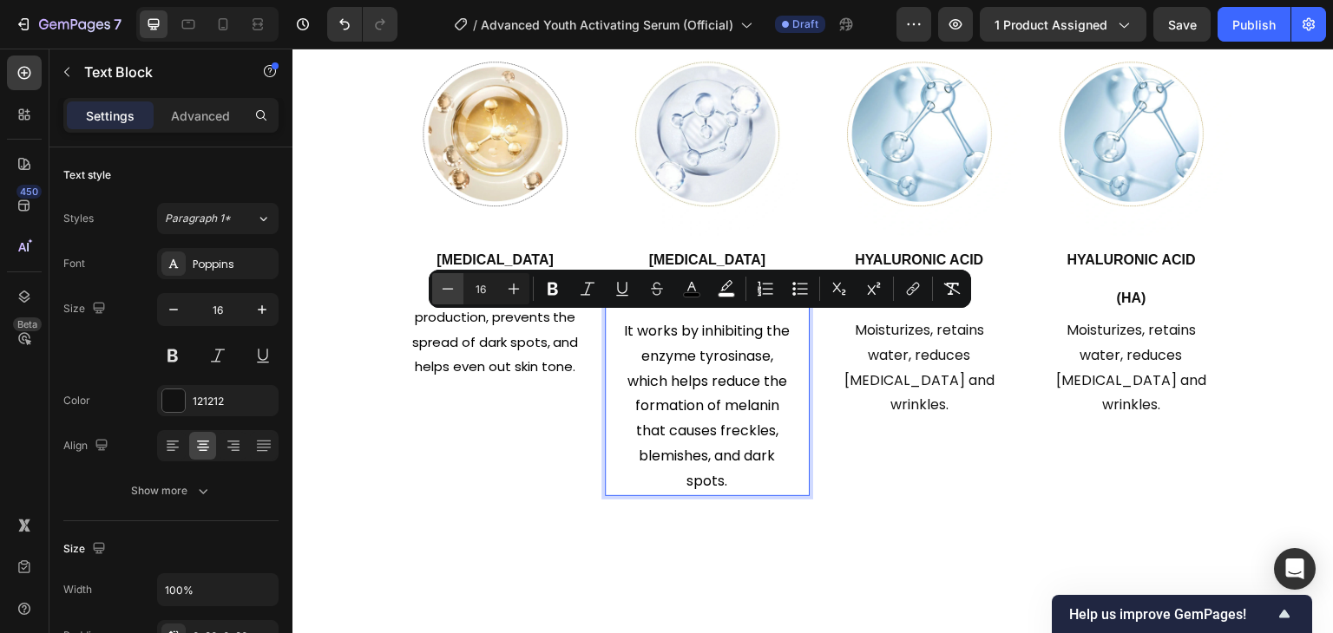
click at [455, 292] on icon "Editor contextual toolbar" at bounding box center [447, 288] width 17 height 17
type input "15"
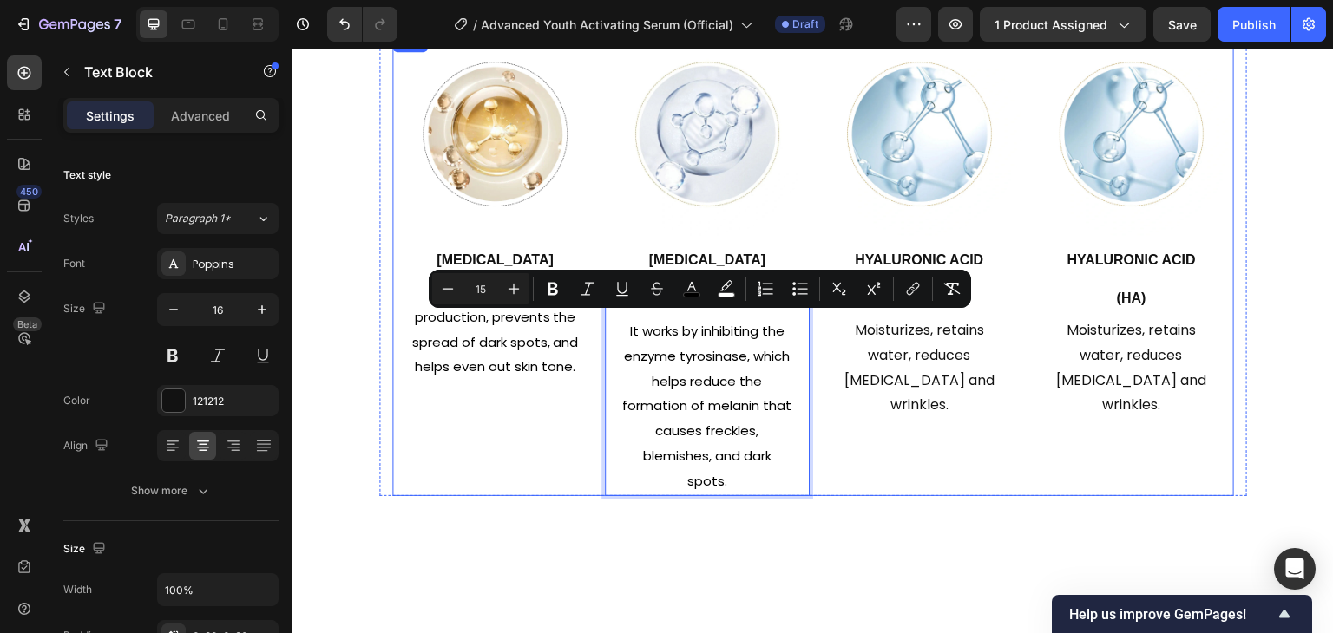
click at [961, 451] on div "Image Hyaluronic Acid (HA) Heading Moisturizes, retains water, reduces dry skin…" at bounding box center [919, 263] width 206 height 464
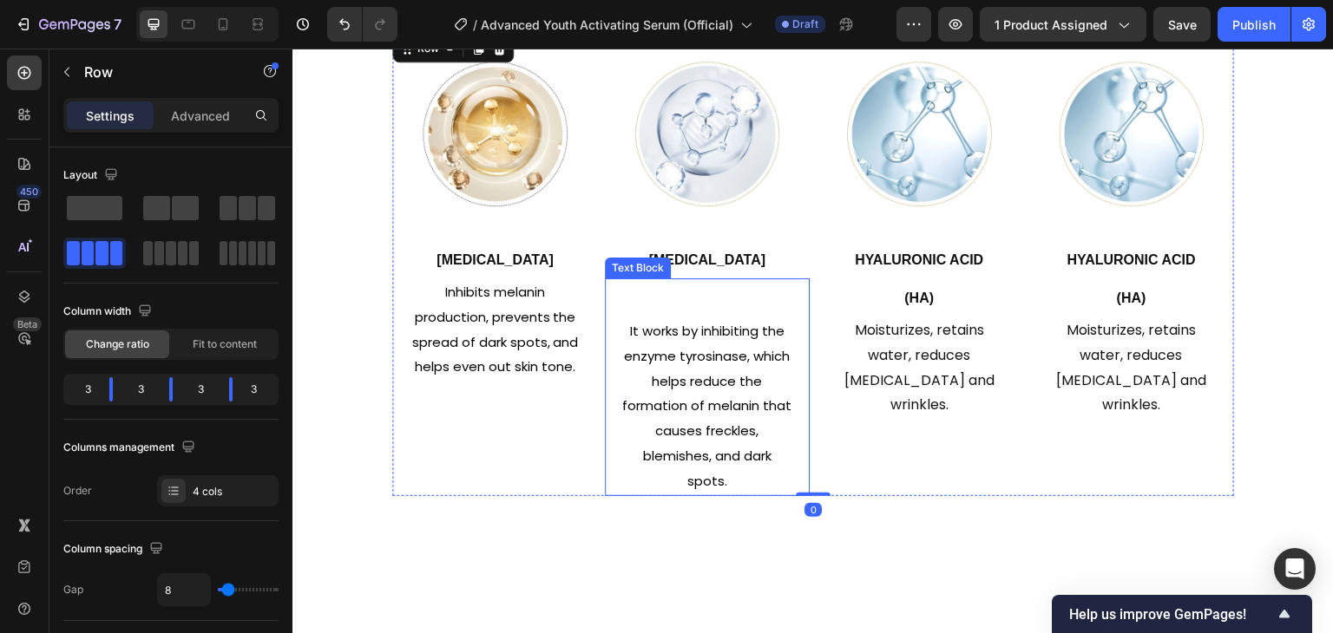
click at [735, 299] on div "It works by inhibiting the enzyme tyrosinase, which helps reduce the formation …" at bounding box center [708, 388] width 206 height 218
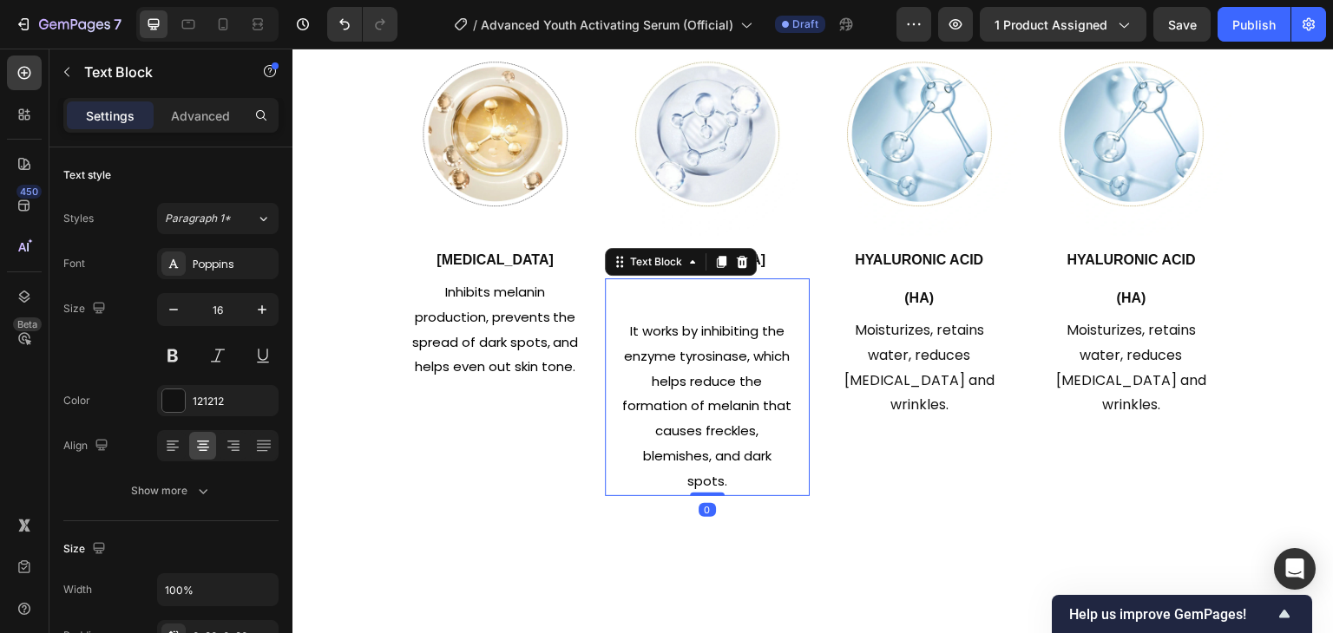
click at [646, 305] on div "It works by inhibiting the enzyme tyrosinase, which helps reduce the formation …" at bounding box center [708, 388] width 206 height 218
click at [622, 331] on span "It works by inhibiting the enzyme tyrosinase, which helps reduce the formation …" at bounding box center [706, 406] width 169 height 168
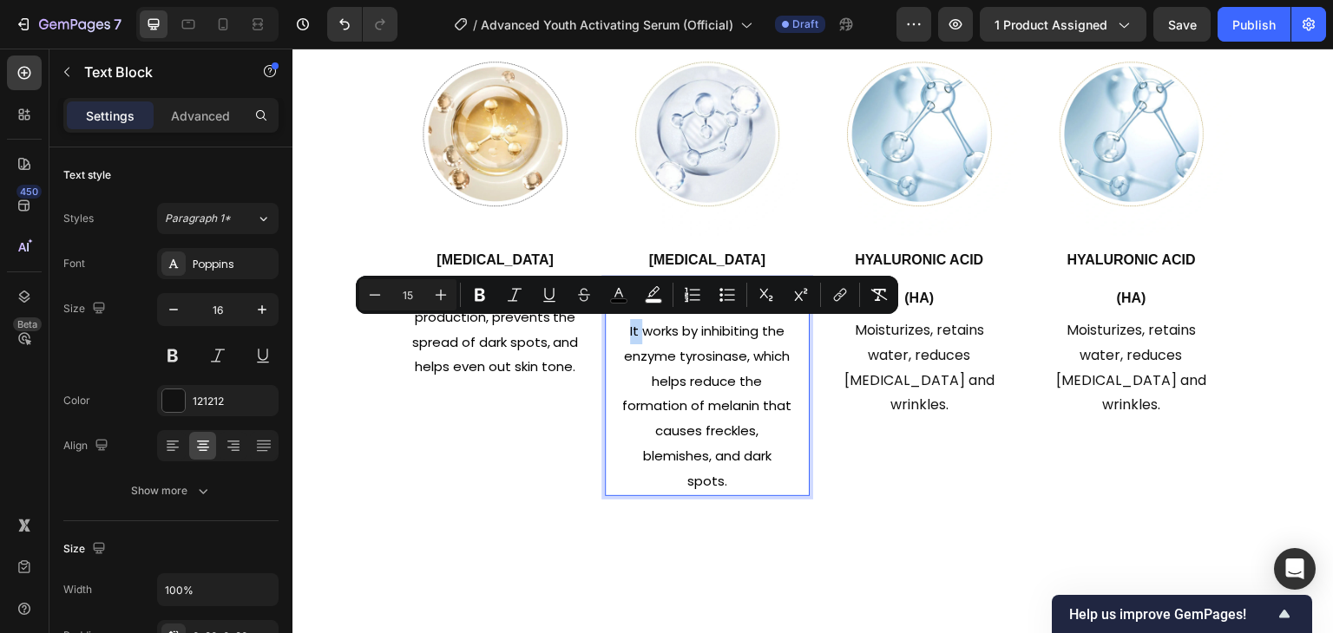
click at [622, 331] on span "It works by inhibiting the enzyme tyrosinase, which helps reduce the formation …" at bounding box center [706, 406] width 169 height 168
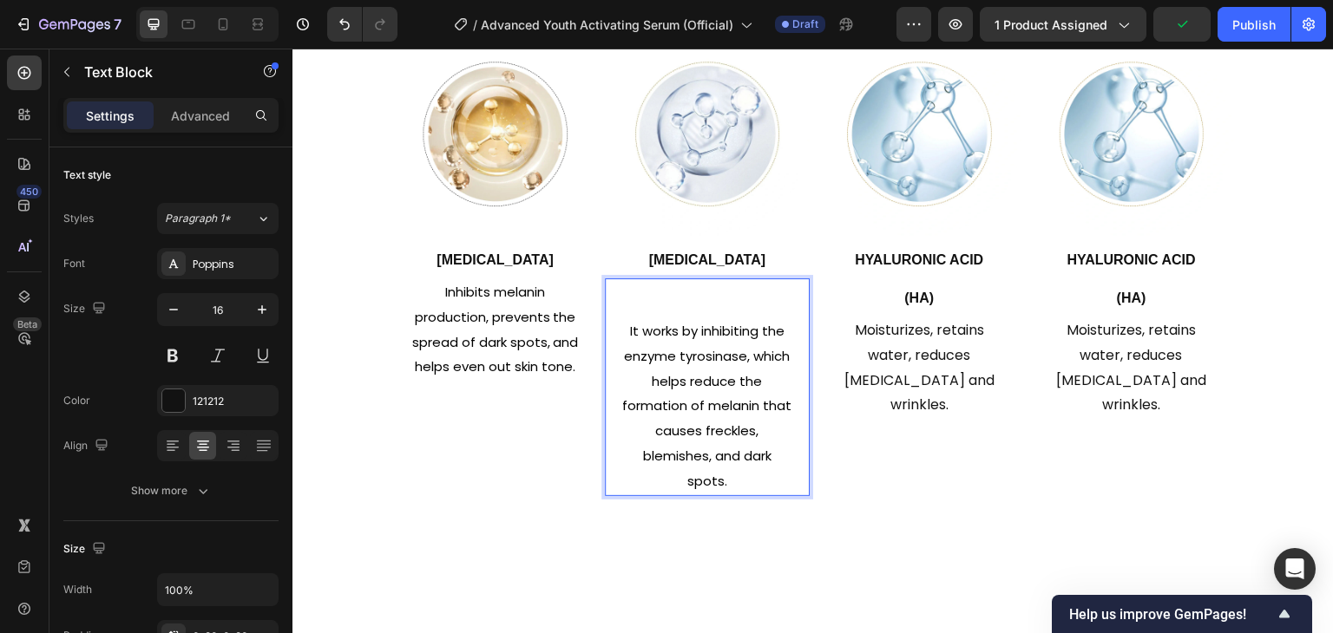
click at [685, 293] on div "It works by inhibiting the enzyme tyrosinase, which helps reduce the formation …" at bounding box center [708, 388] width 206 height 218
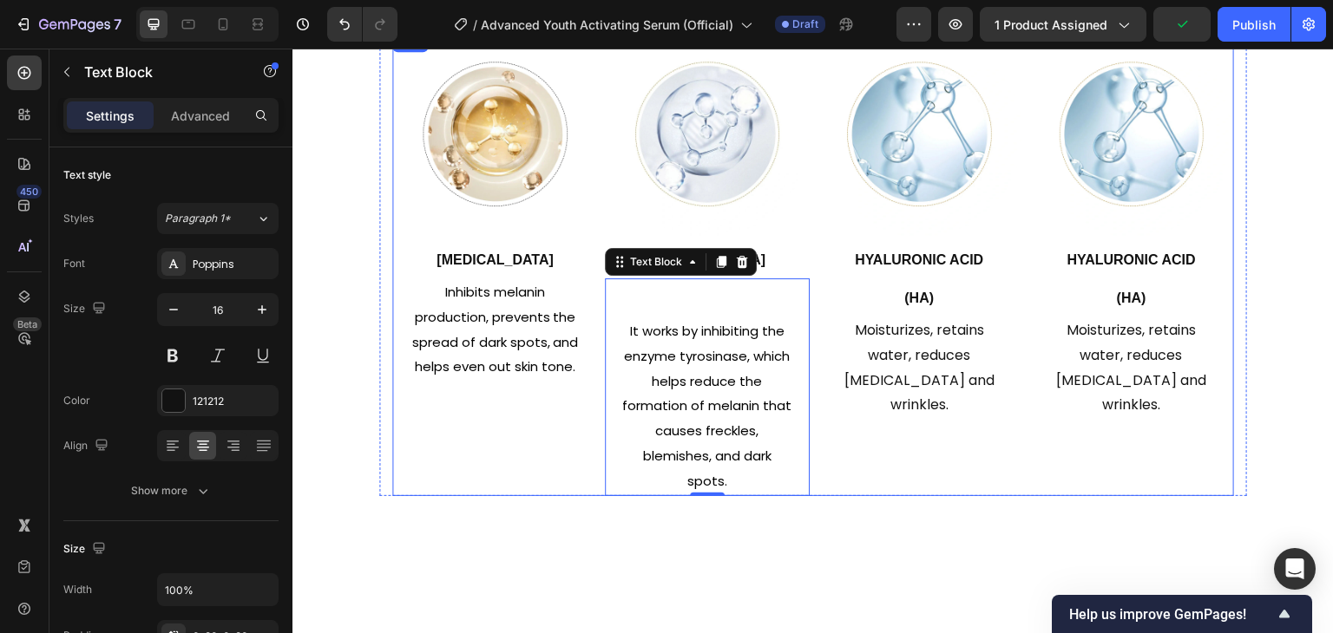
click at [891, 405] on div "Image Hyaluronic Acid (HA) Heading Moisturizes, retains water, reduces dry skin…" at bounding box center [919, 263] width 206 height 464
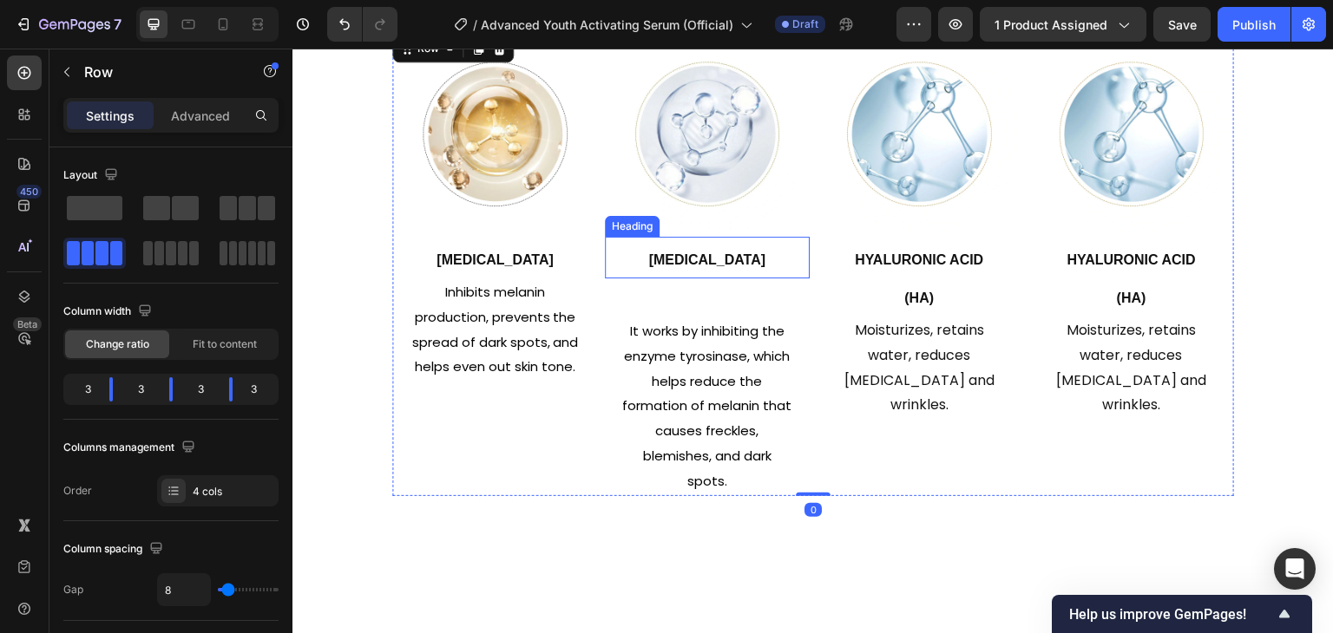
click at [718, 255] on strong "[MEDICAL_DATA]" at bounding box center [707, 259] width 117 height 15
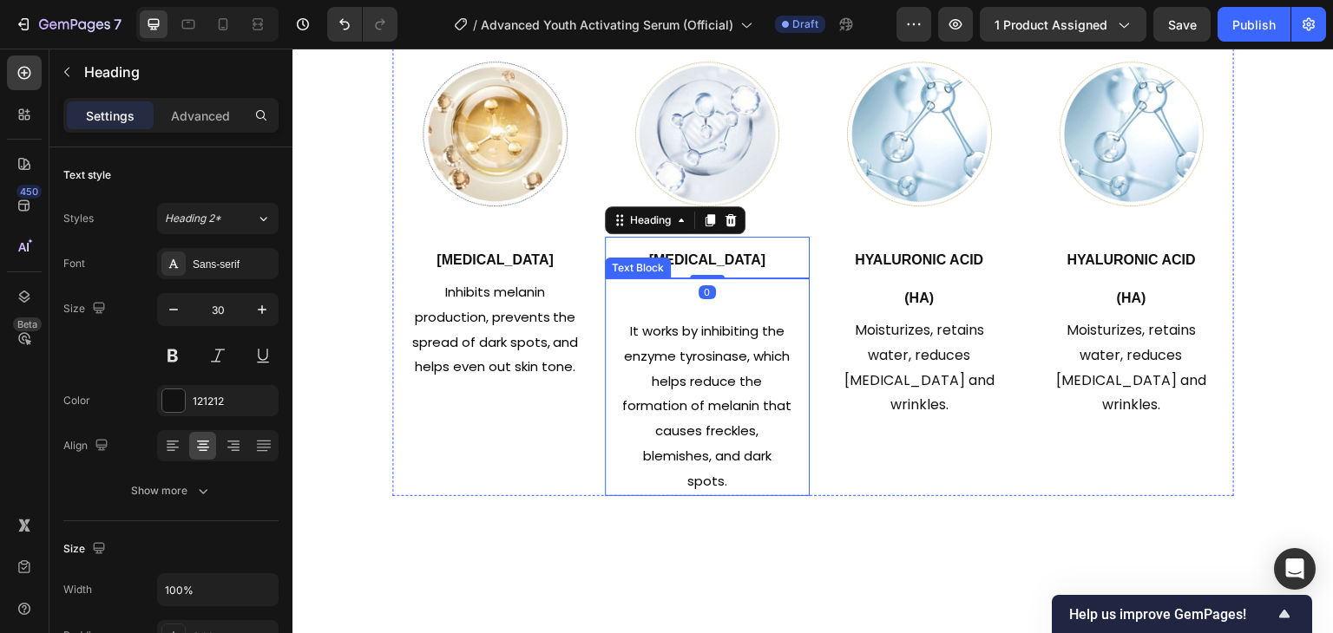
click at [747, 285] on div "It works by inhibiting the enzyme tyrosinase, which helps reduce the formation …" at bounding box center [708, 388] width 206 height 218
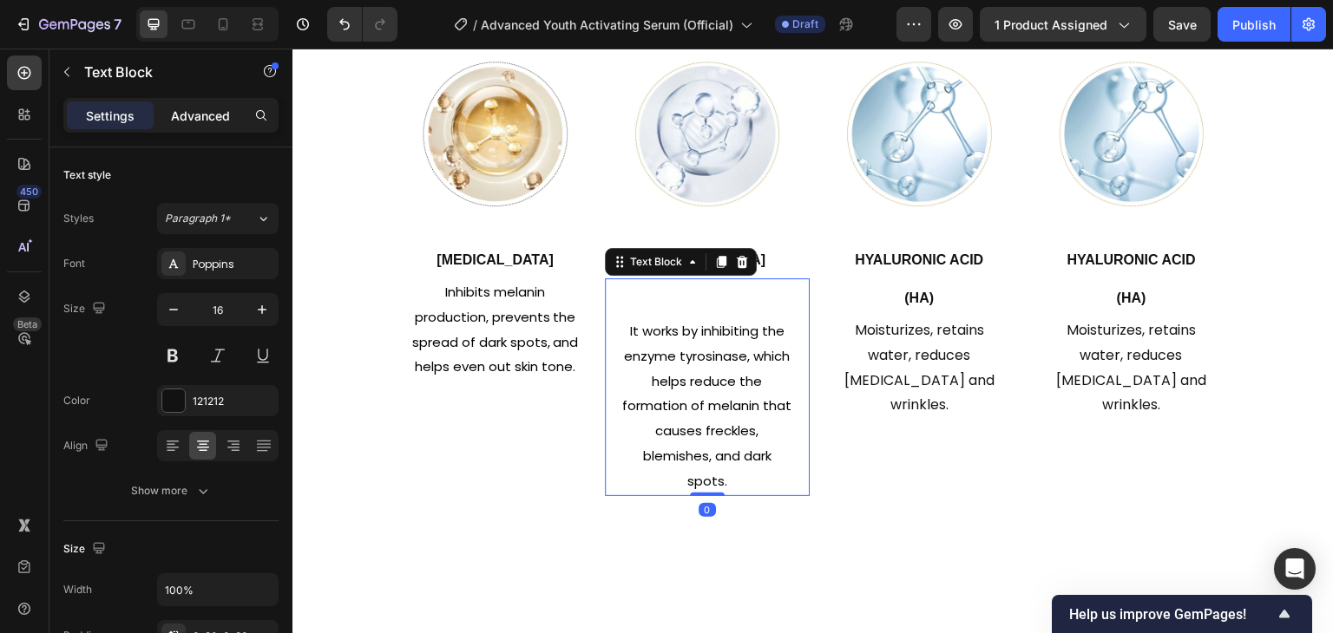
click at [219, 117] on p "Advanced" at bounding box center [200, 116] width 59 height 18
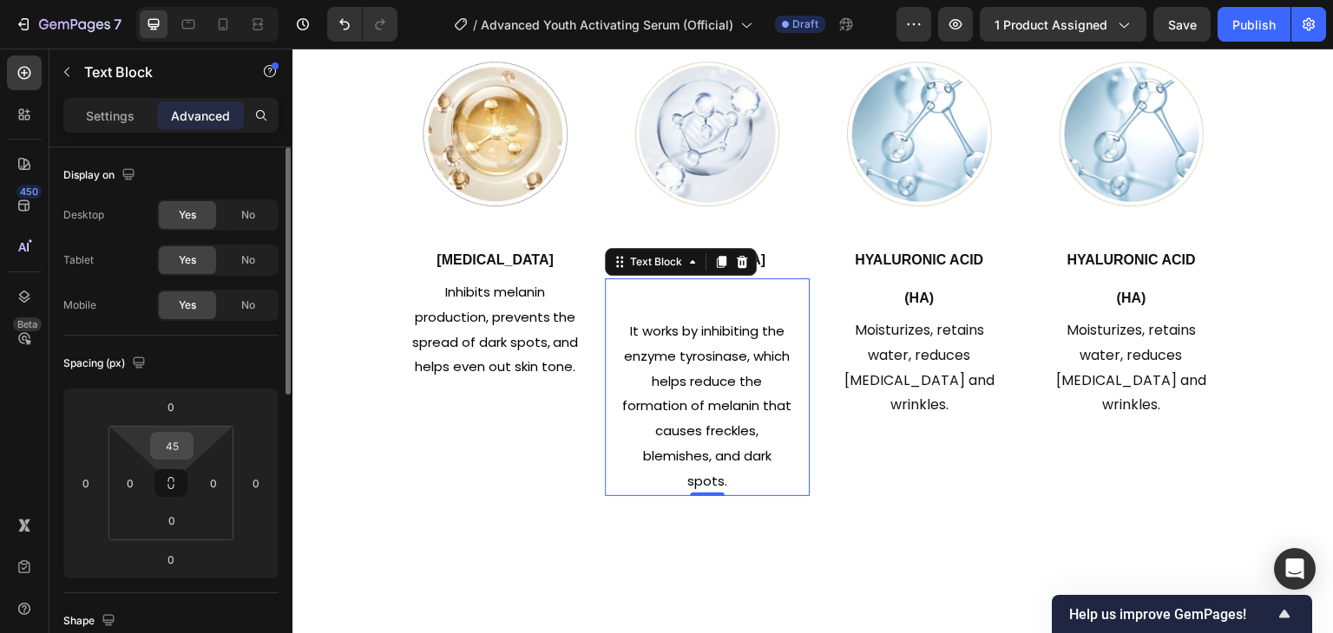
click at [187, 443] on input "45" at bounding box center [171, 446] width 35 height 26
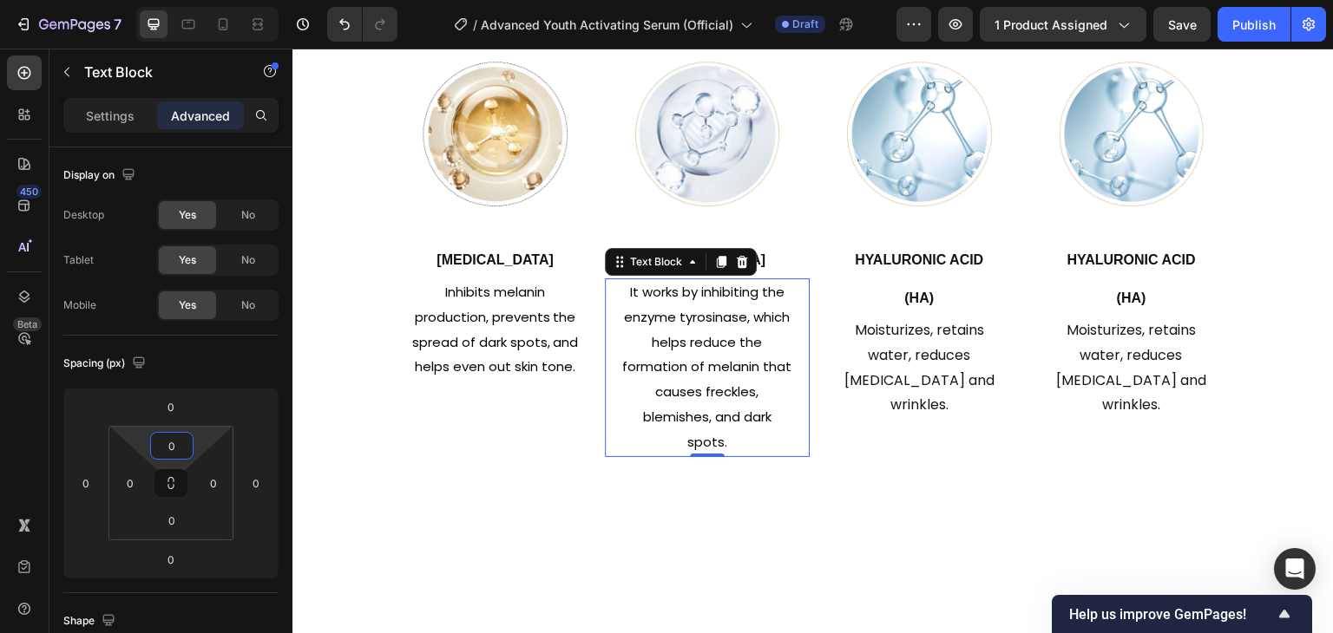
type input "0"
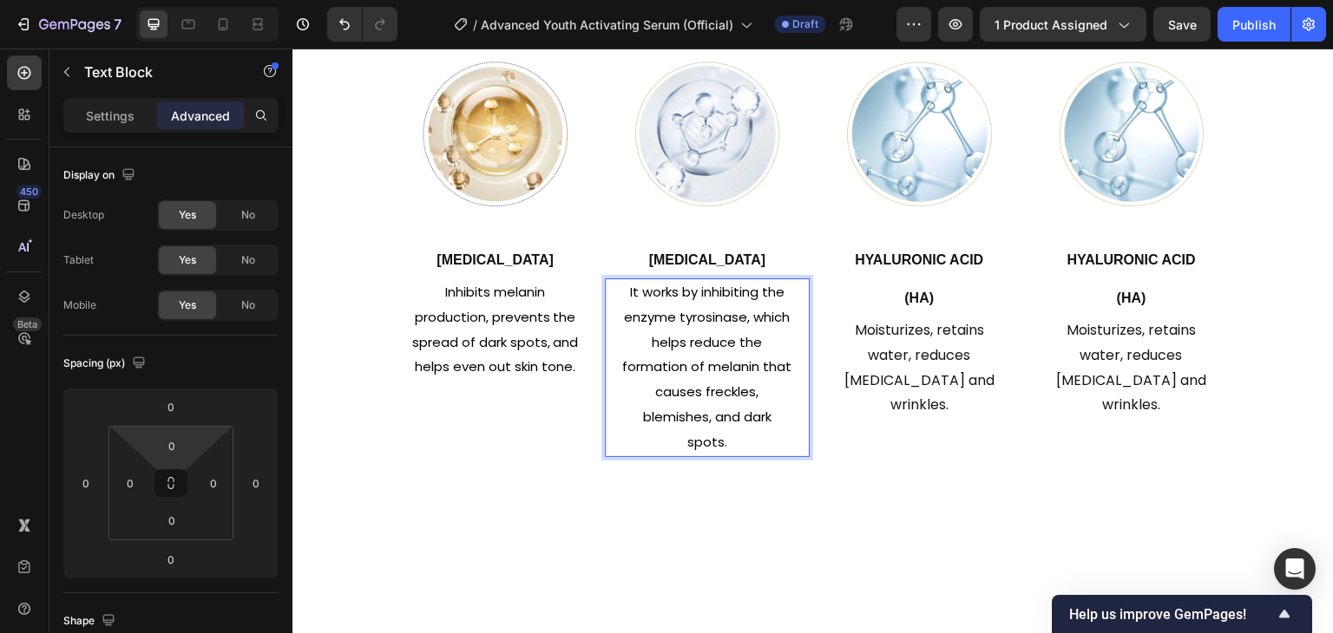
click at [804, 255] on div "Image ⁠⁠⁠⁠⁠⁠⁠ Niacinamide Heading Inhibits melanin production, prevents the spr…" at bounding box center [813, 243] width 842 height 425
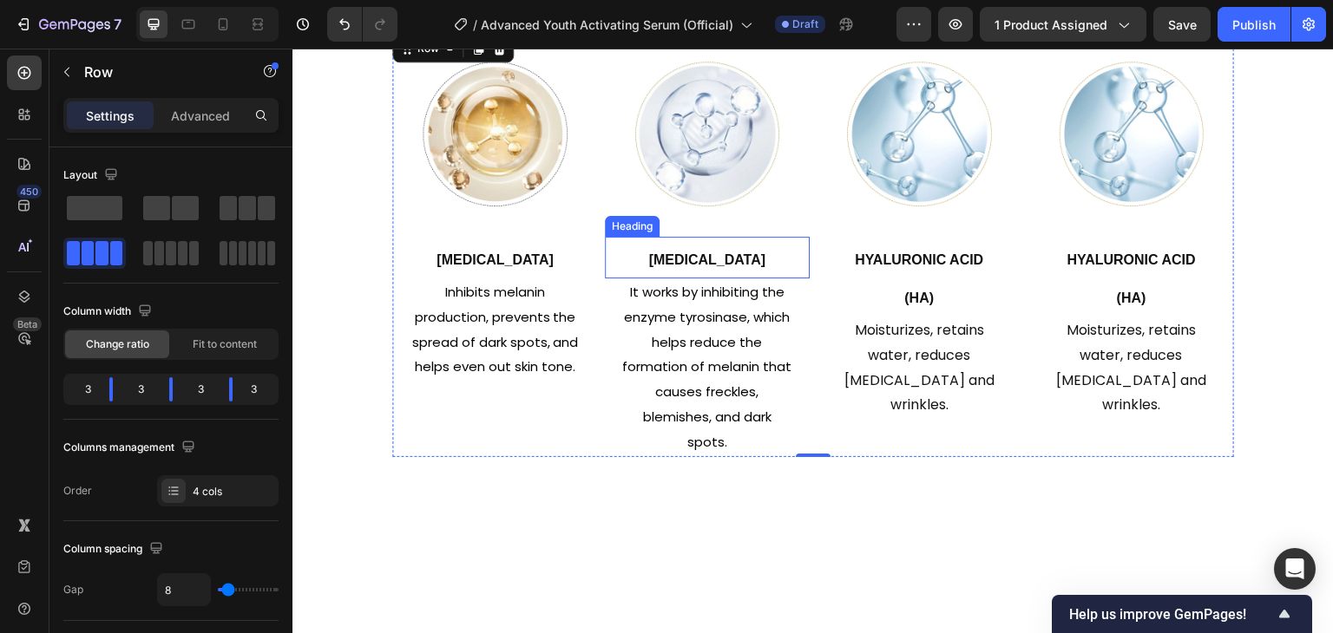
click at [650, 251] on p "⁠⁠⁠⁠⁠⁠⁠ [MEDICAL_DATA]" at bounding box center [708, 258] width 202 height 38
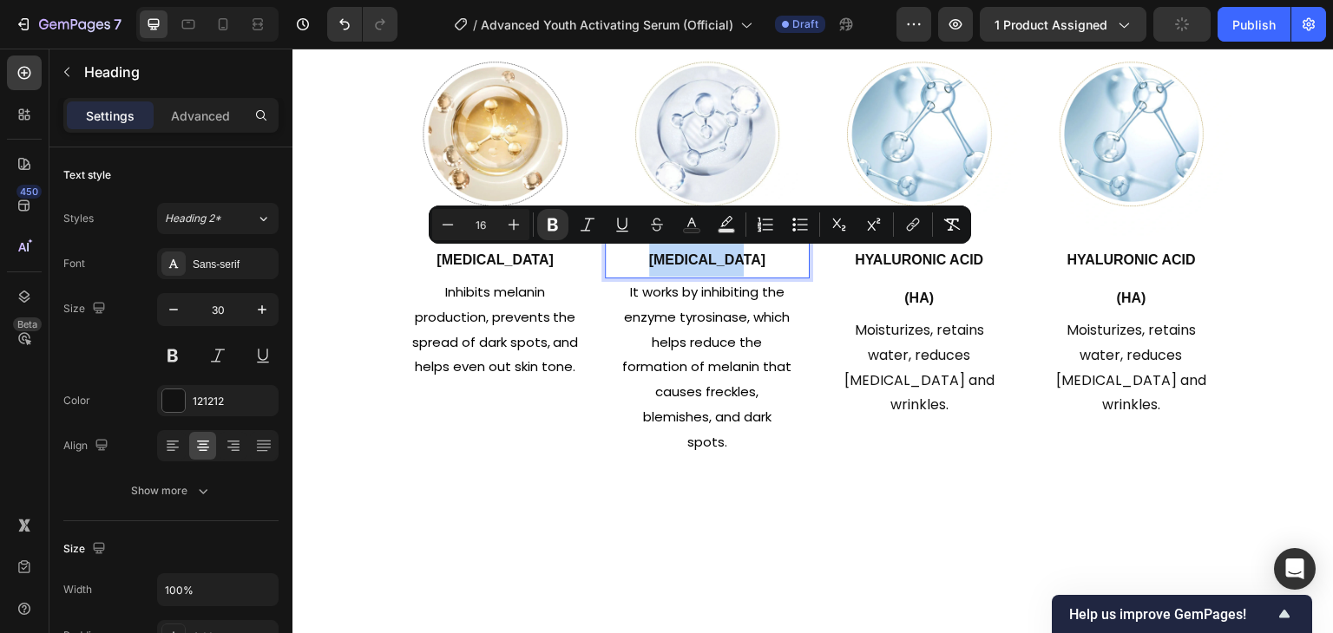
type input "30"
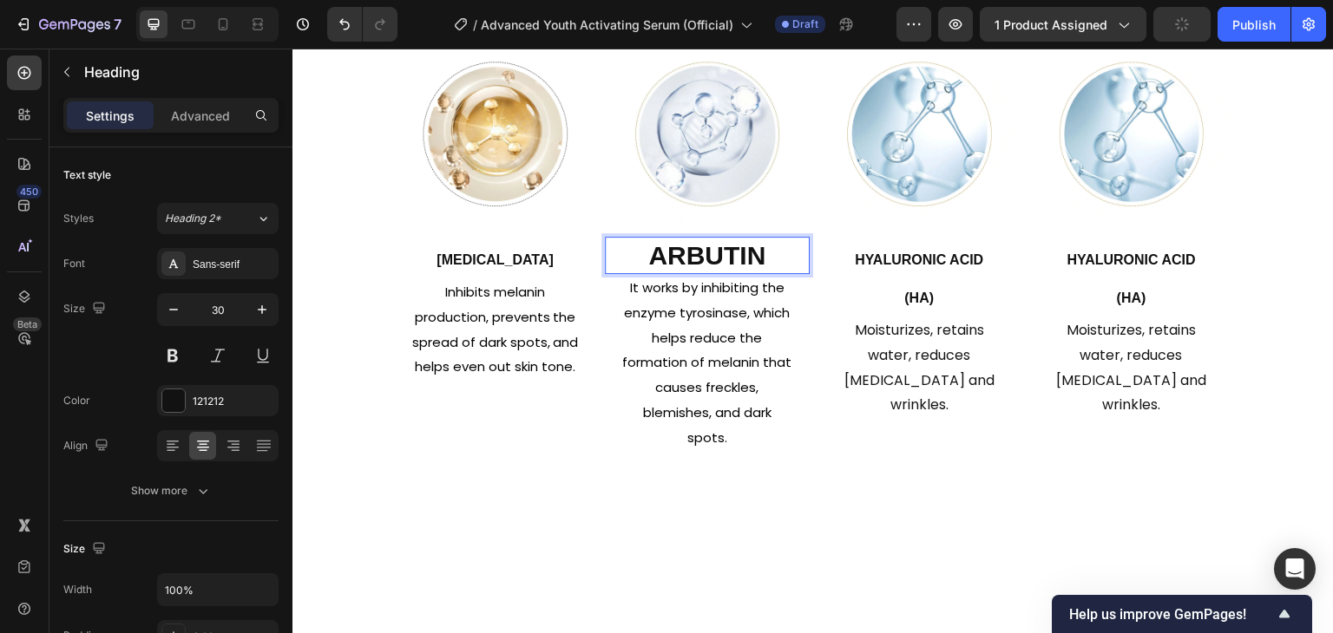
click at [738, 247] on strong "Arbutin" at bounding box center [706, 255] width 117 height 29
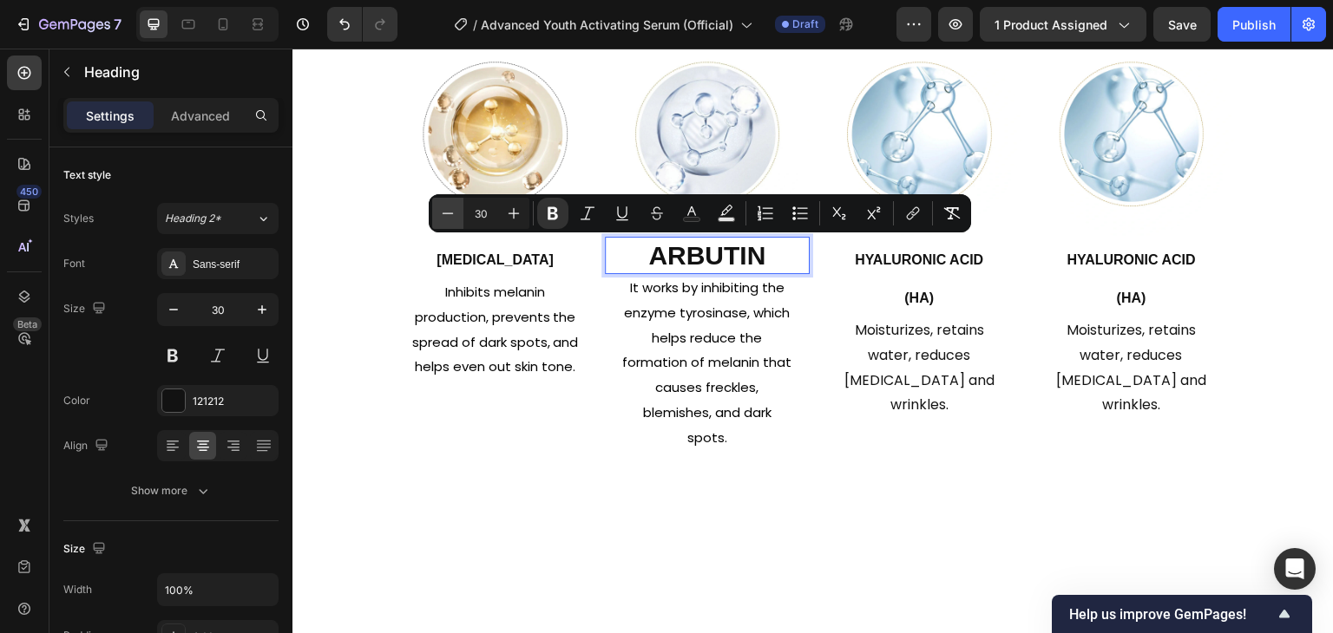
click at [457, 207] on button "Minus" at bounding box center [447, 213] width 31 height 31
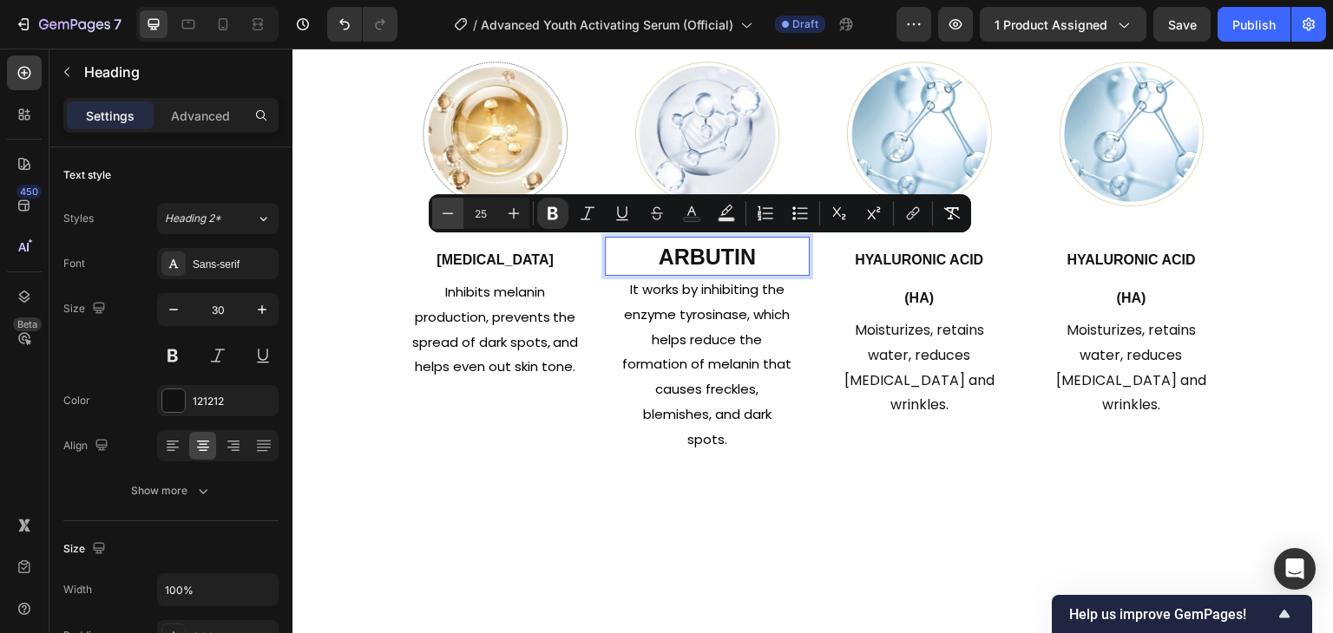
click at [457, 207] on button "Minus" at bounding box center [447, 213] width 31 height 31
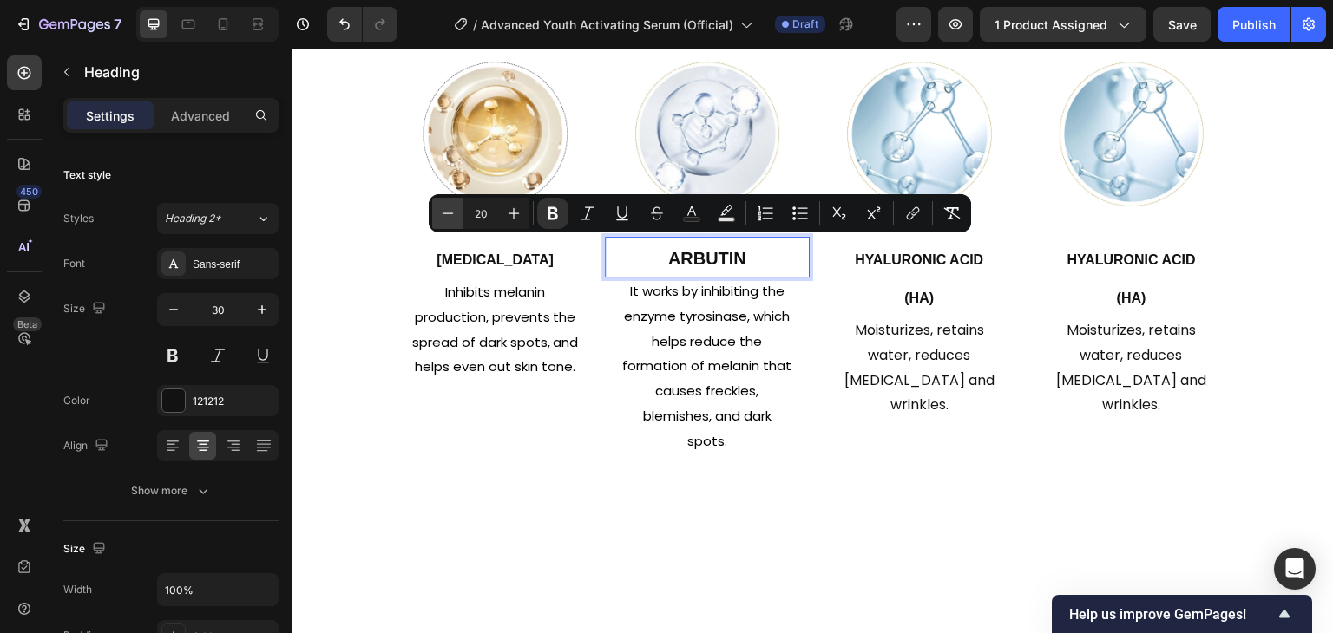
click at [457, 207] on button "Minus" at bounding box center [447, 213] width 31 height 31
type input "16"
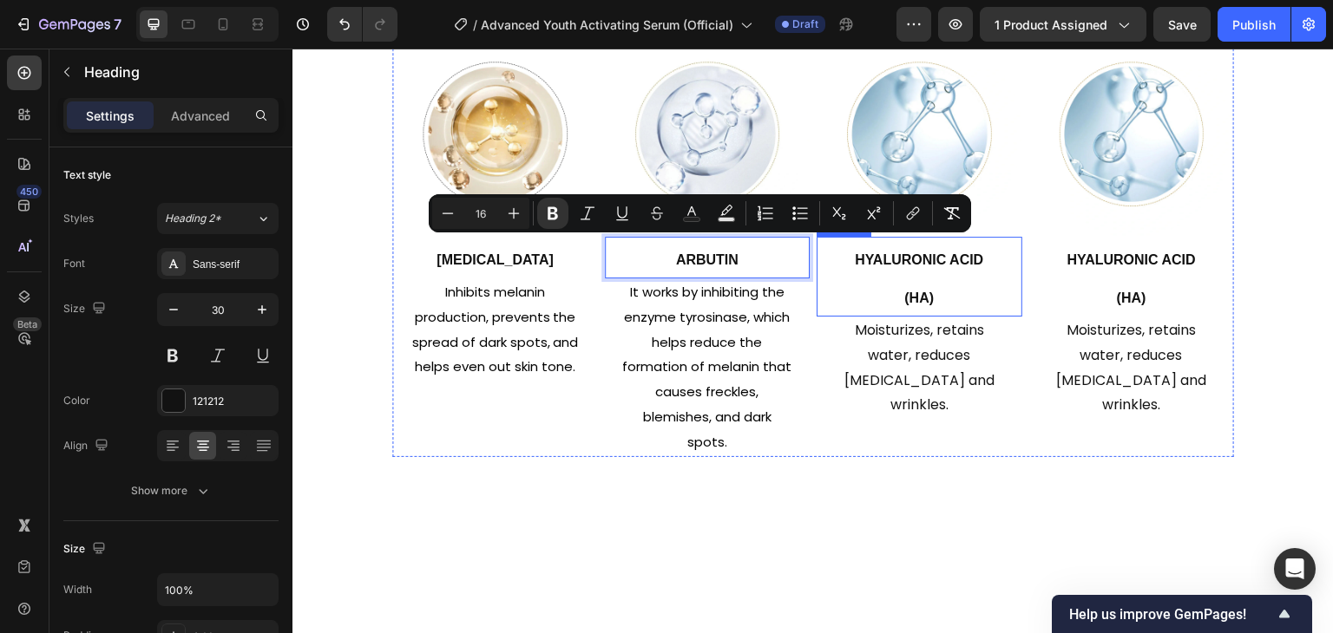
click at [848, 274] on h2 "[MEDICAL_DATA] (HA)" at bounding box center [919, 277] width 206 height 80
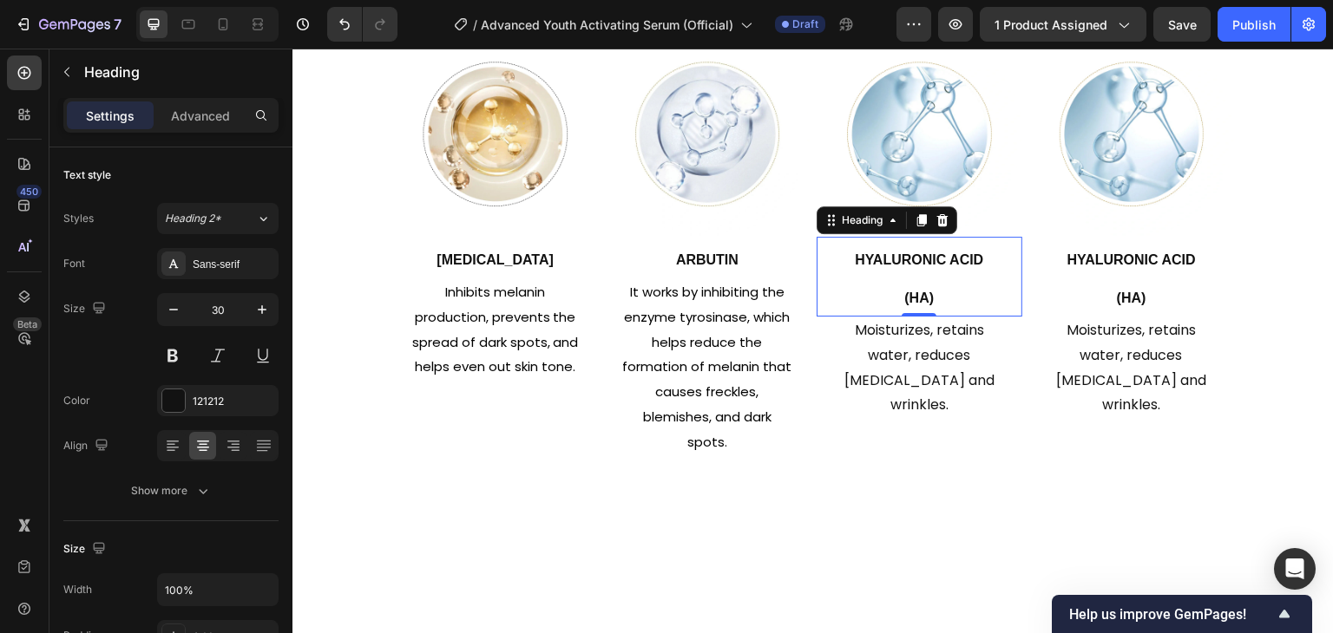
click at [958, 286] on h2 "[MEDICAL_DATA] (HA)" at bounding box center [919, 277] width 206 height 80
click at [958, 286] on p "[MEDICAL_DATA] (HA)" at bounding box center [919, 277] width 202 height 76
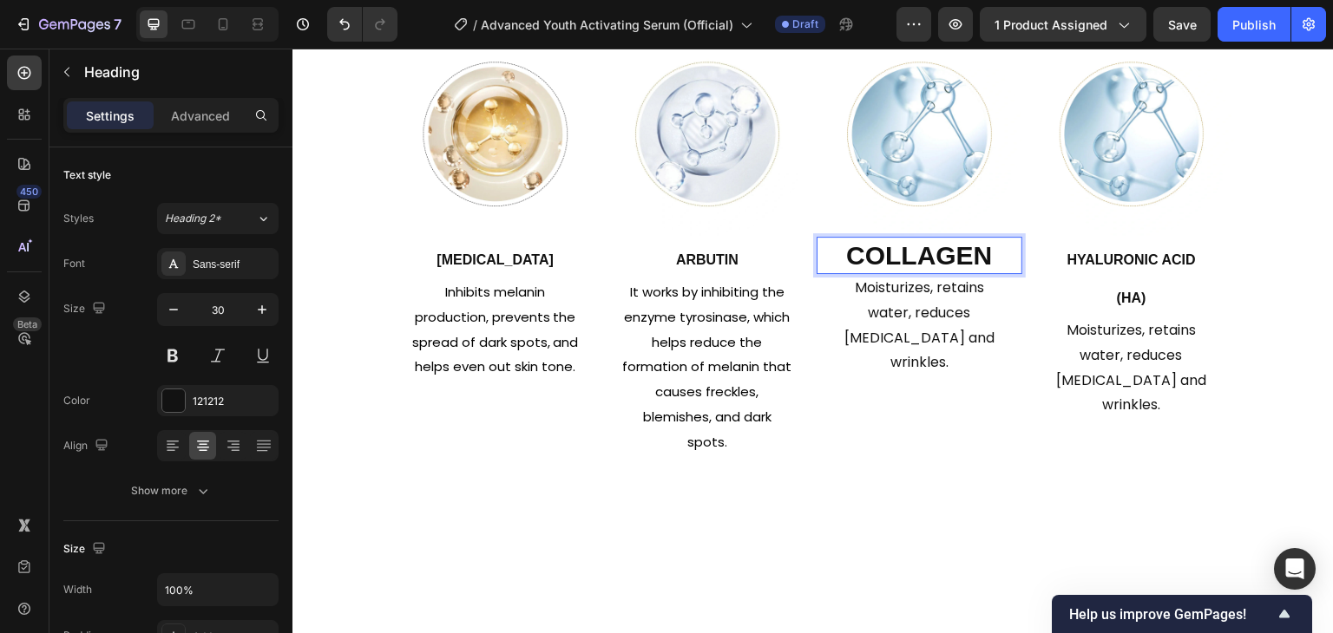
click at [863, 254] on strong "Collagen" at bounding box center [919, 255] width 146 height 29
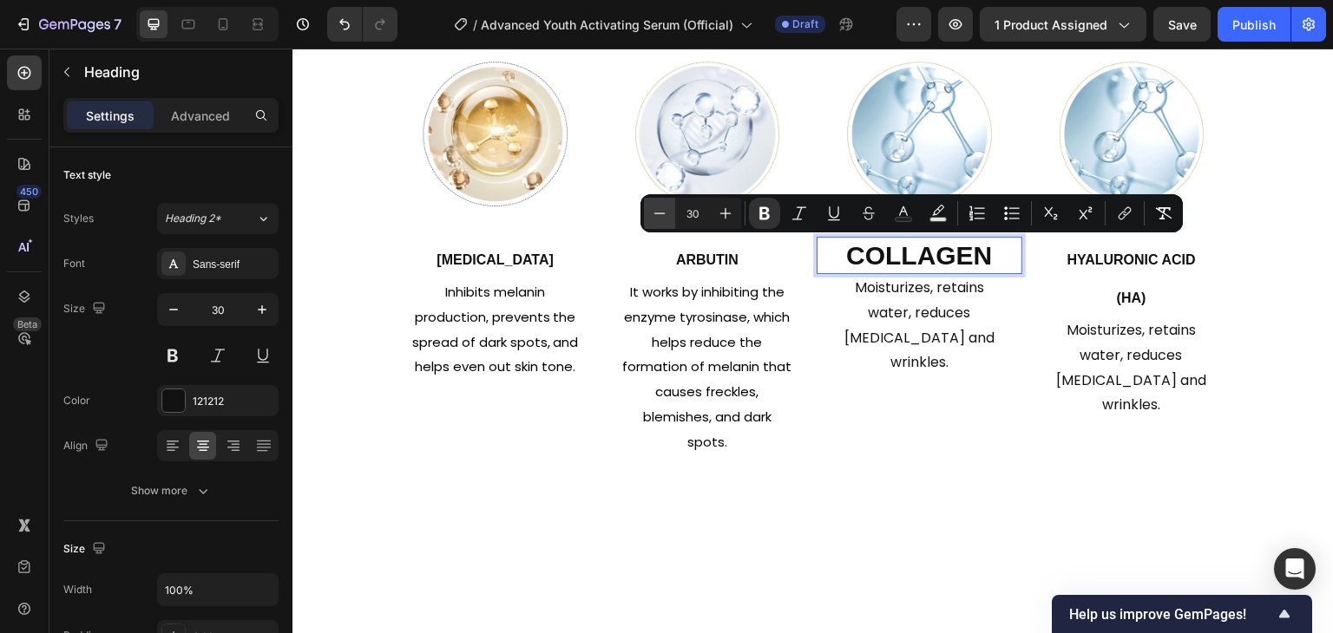
click at [666, 212] on icon "Editor contextual toolbar" at bounding box center [659, 213] width 17 height 17
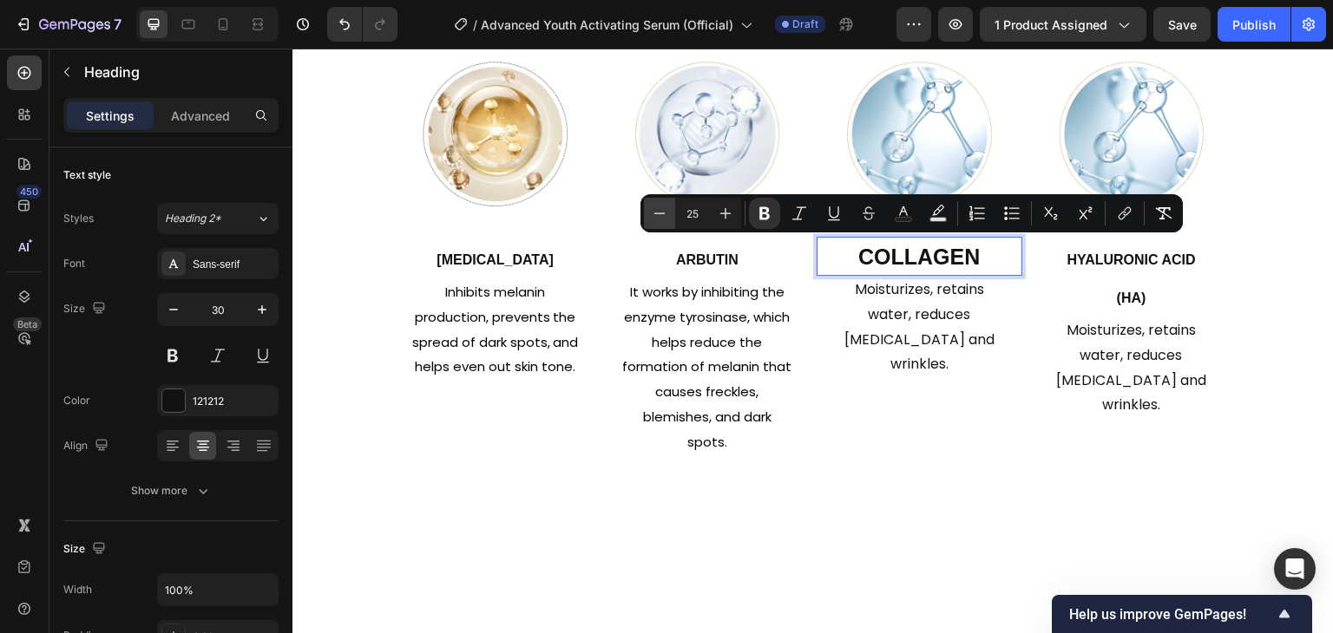
click at [666, 212] on icon "Editor contextual toolbar" at bounding box center [659, 213] width 17 height 17
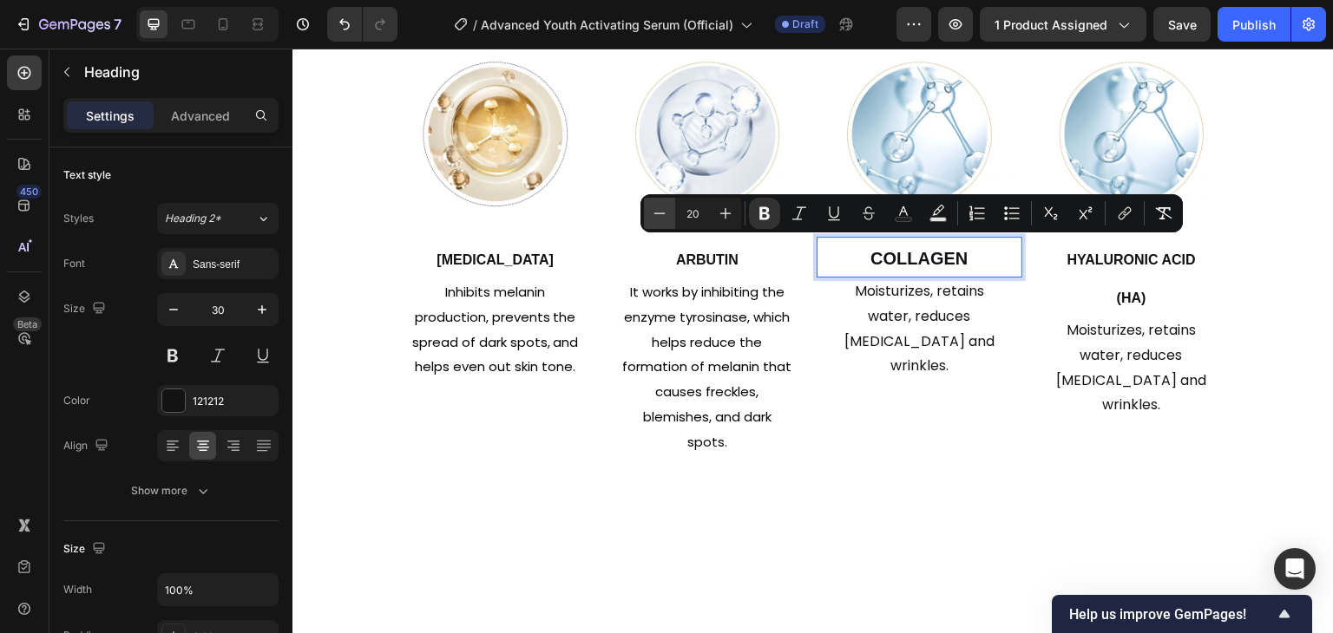
click at [666, 212] on icon "Editor contextual toolbar" at bounding box center [659, 213] width 17 height 17
type input "16"
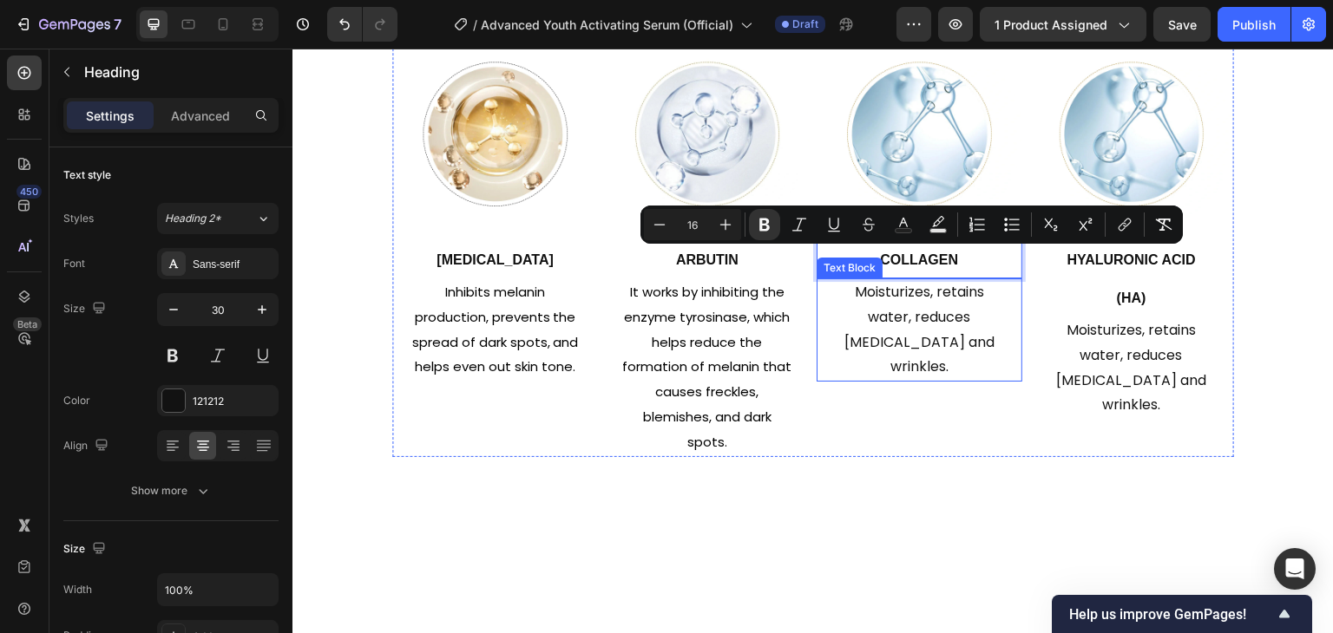
click at [856, 325] on p "Moisturizes, retains water, reduces [MEDICAL_DATA] and wrinkles." at bounding box center [919, 330] width 171 height 100
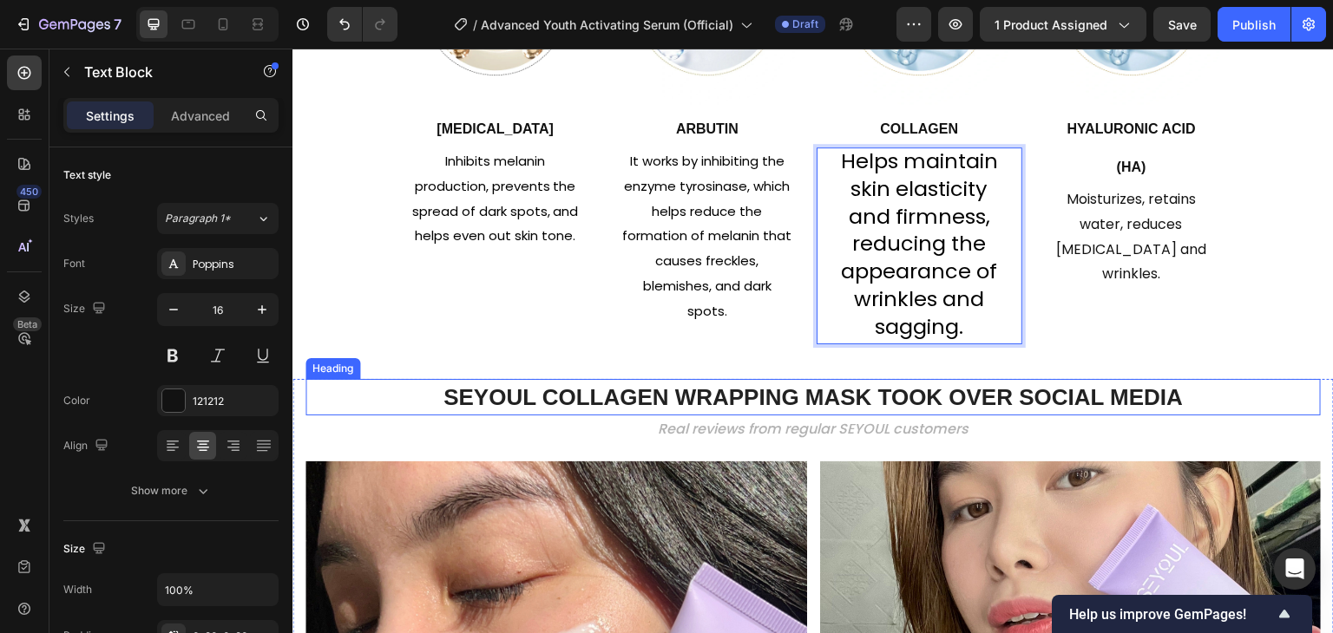
scroll to position [1877, 0]
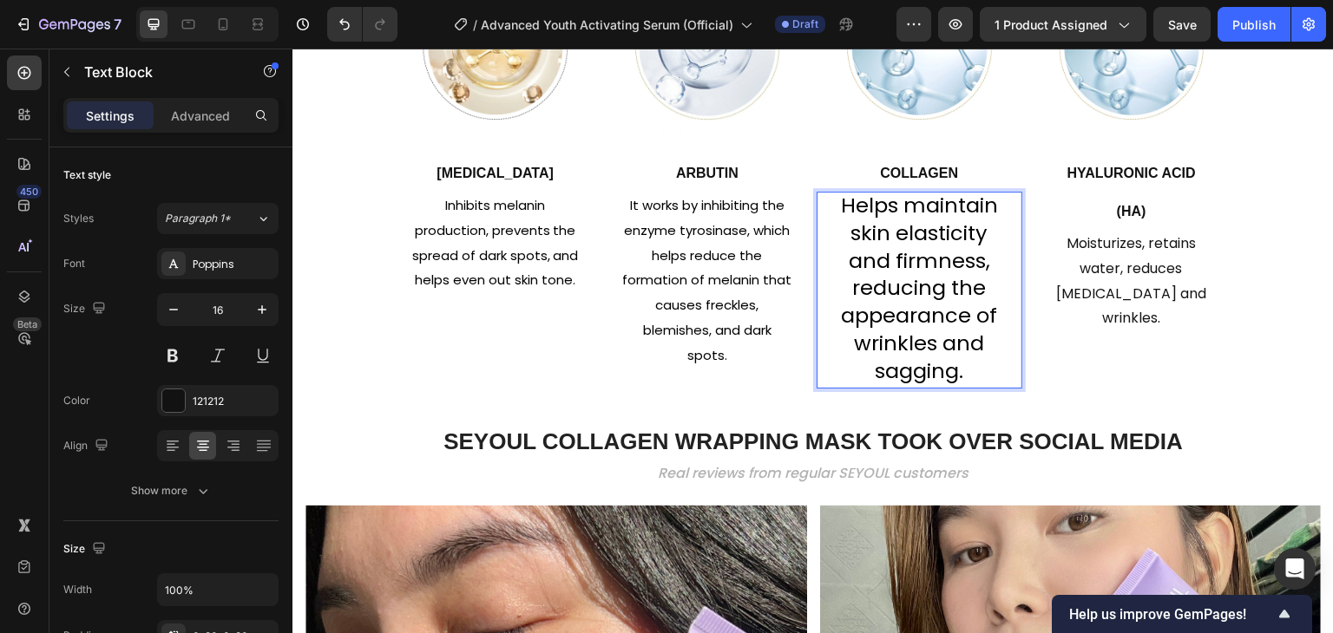
click at [887, 256] on span "Helps maintain skin elasticity and firmness, reducing the appearance of wrinkle…" at bounding box center [919, 288] width 157 height 194
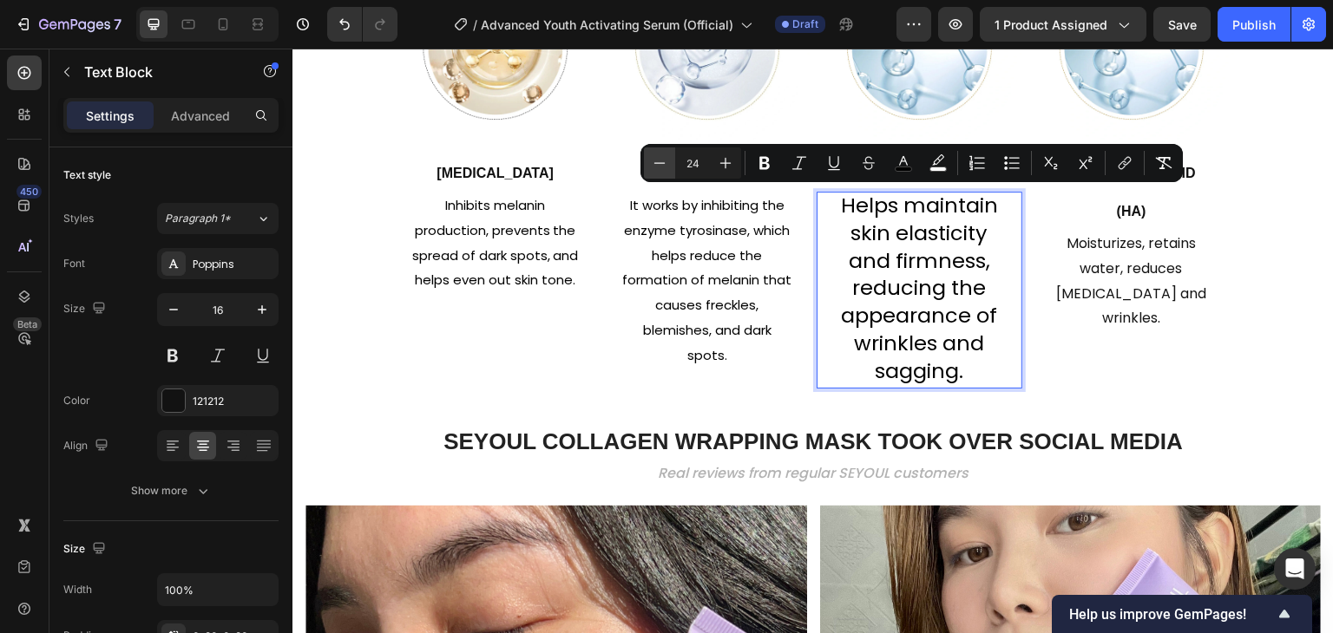
click at [670, 161] on button "Minus" at bounding box center [659, 163] width 31 height 31
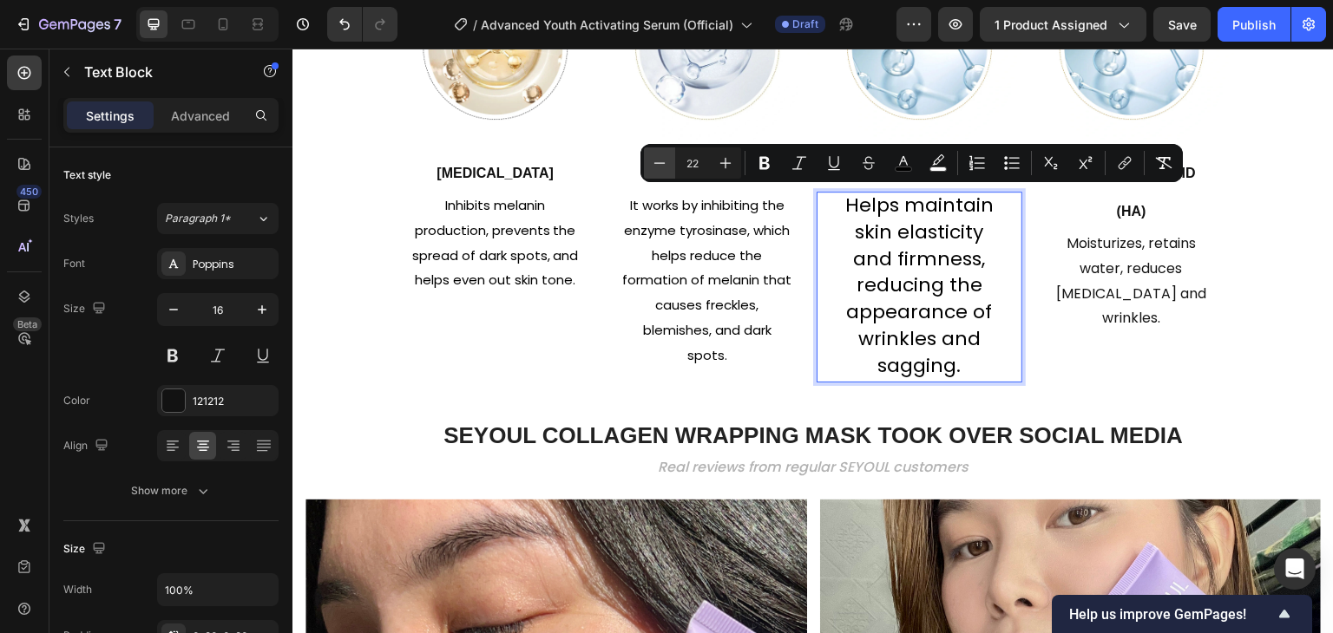
click at [670, 161] on button "Minus" at bounding box center [659, 163] width 31 height 31
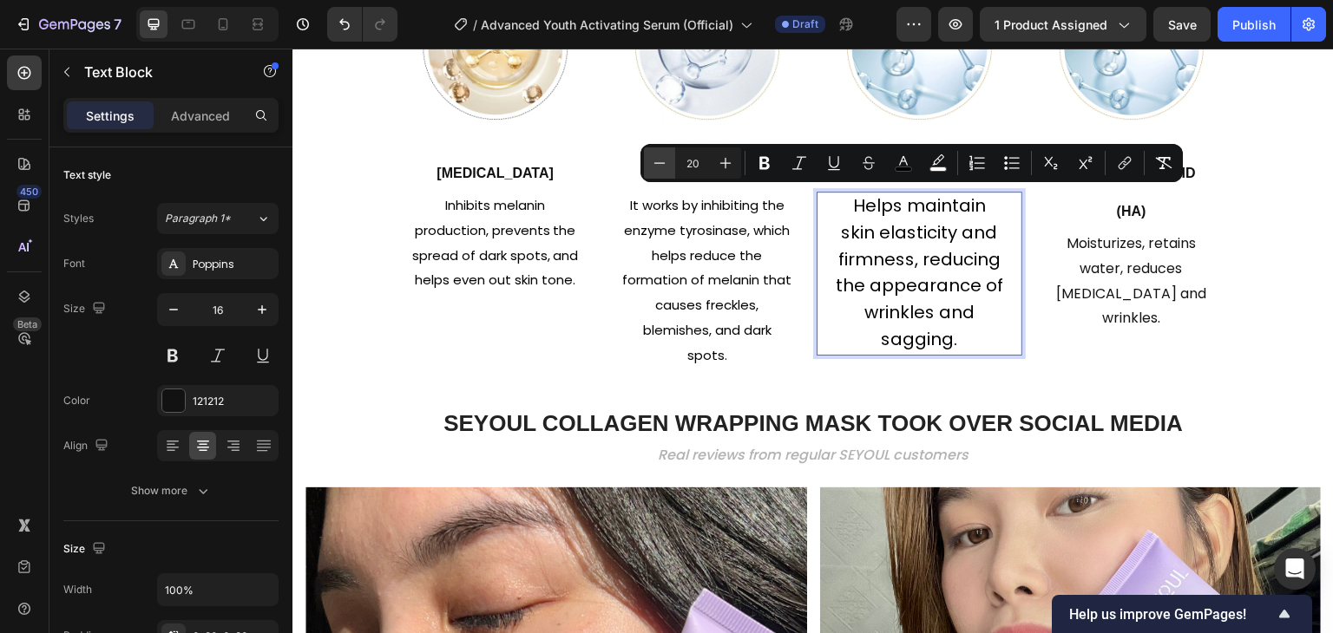
click at [670, 161] on button "Minus" at bounding box center [659, 163] width 31 height 31
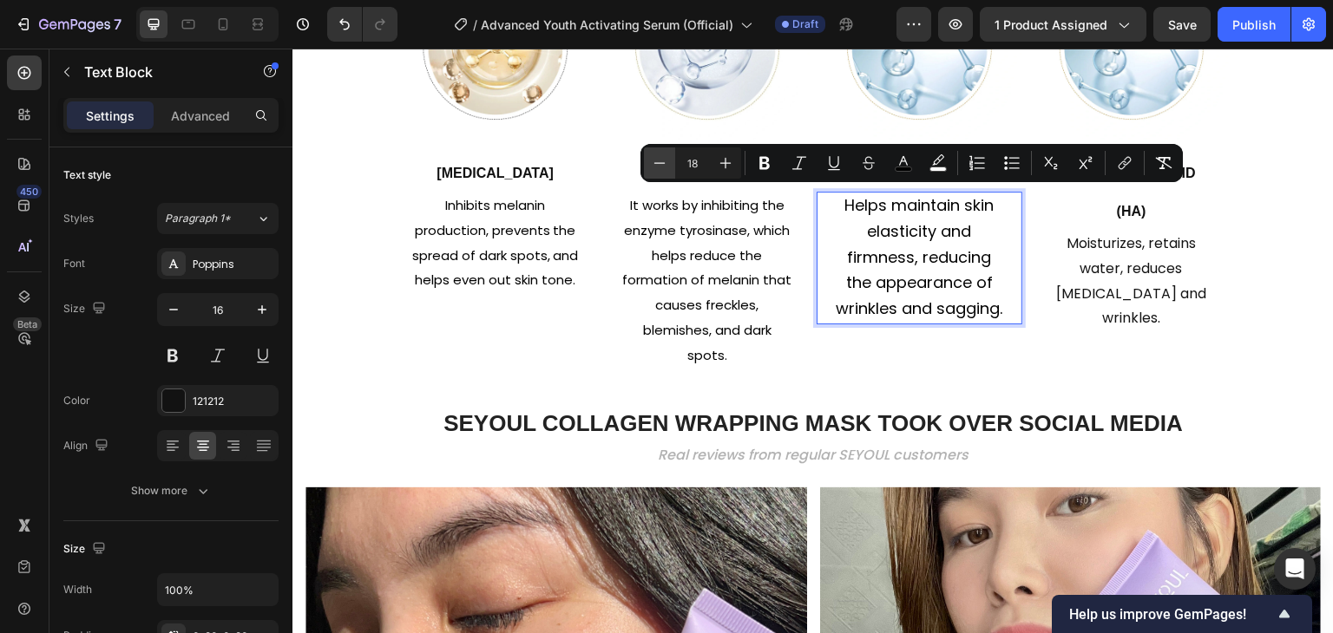
click at [670, 161] on button "Minus" at bounding box center [659, 163] width 31 height 31
type input "16"
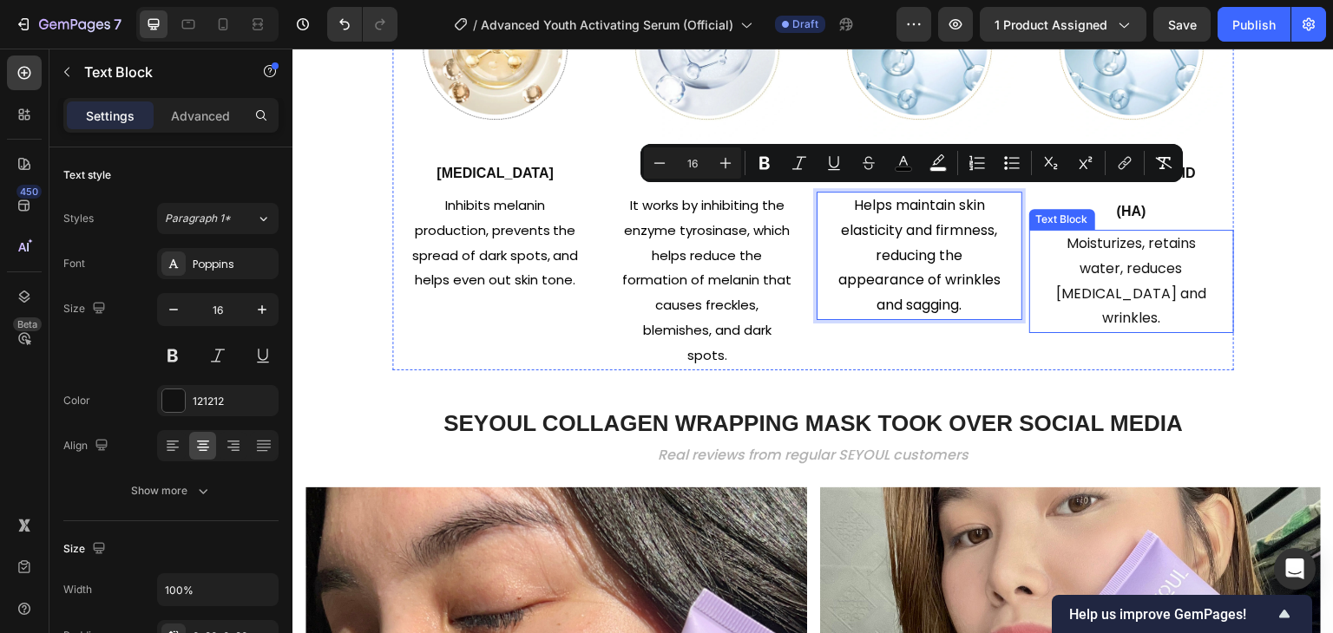
click at [1079, 251] on p "Moisturizes, retains water, reduces [MEDICAL_DATA] and wrinkles." at bounding box center [1131, 282] width 171 height 100
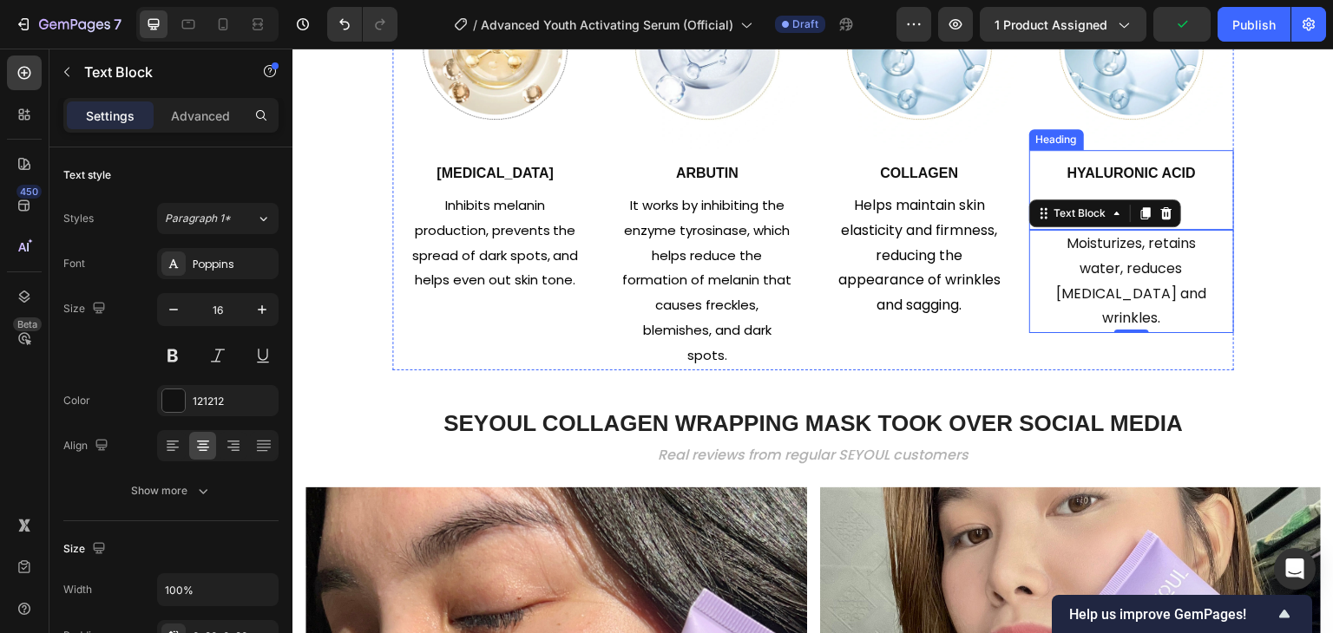
click at [1107, 176] on strong "Hyaluronic Acid" at bounding box center [1131, 173] width 128 height 15
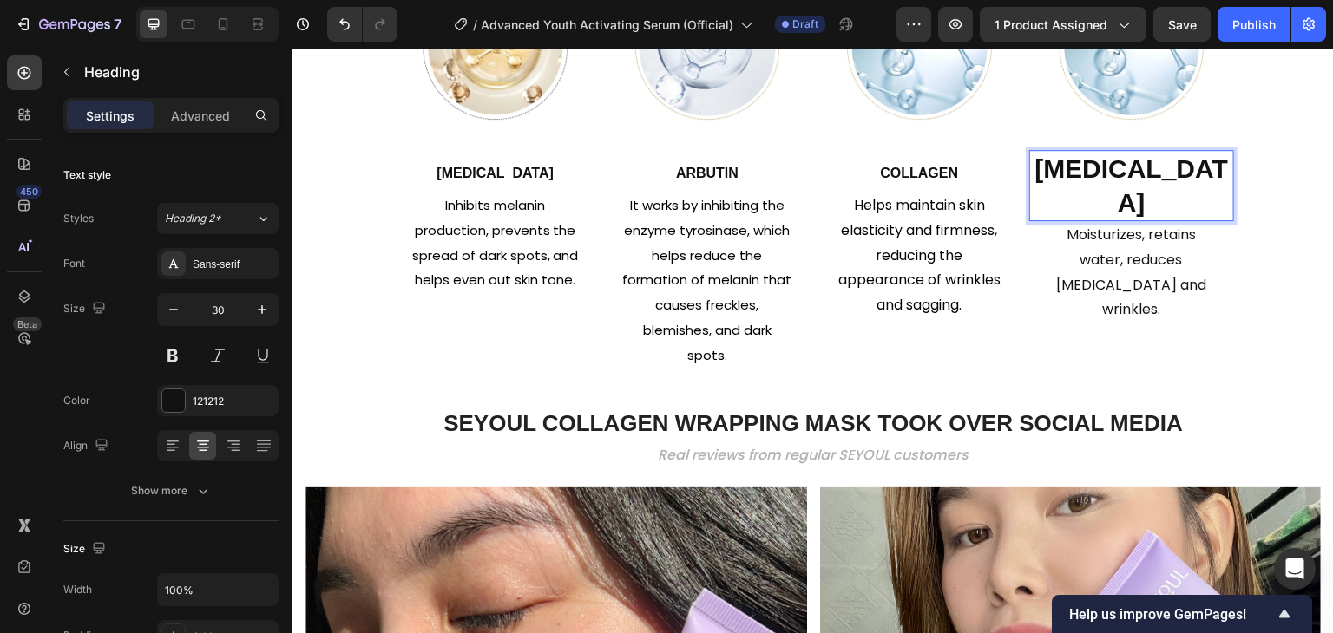
click at [1087, 174] on strong "[MEDICAL_DATA]" at bounding box center [1130, 185] width 193 height 62
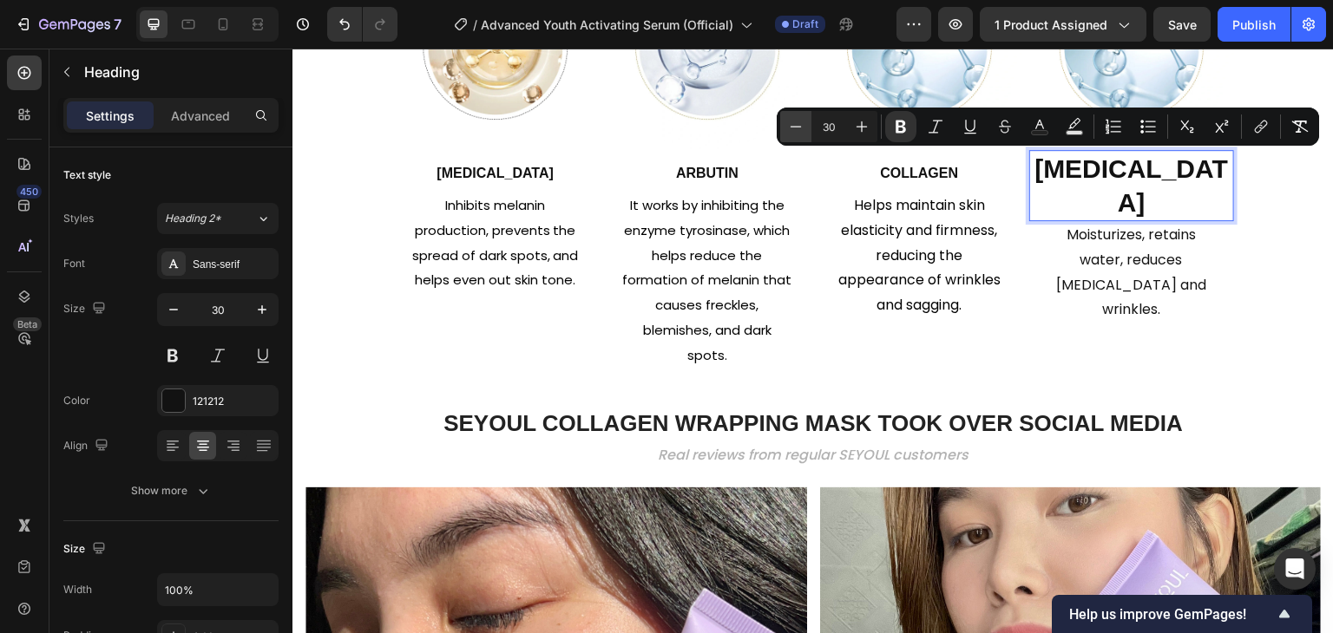
click at [802, 123] on icon "Editor contextual toolbar" at bounding box center [795, 126] width 17 height 17
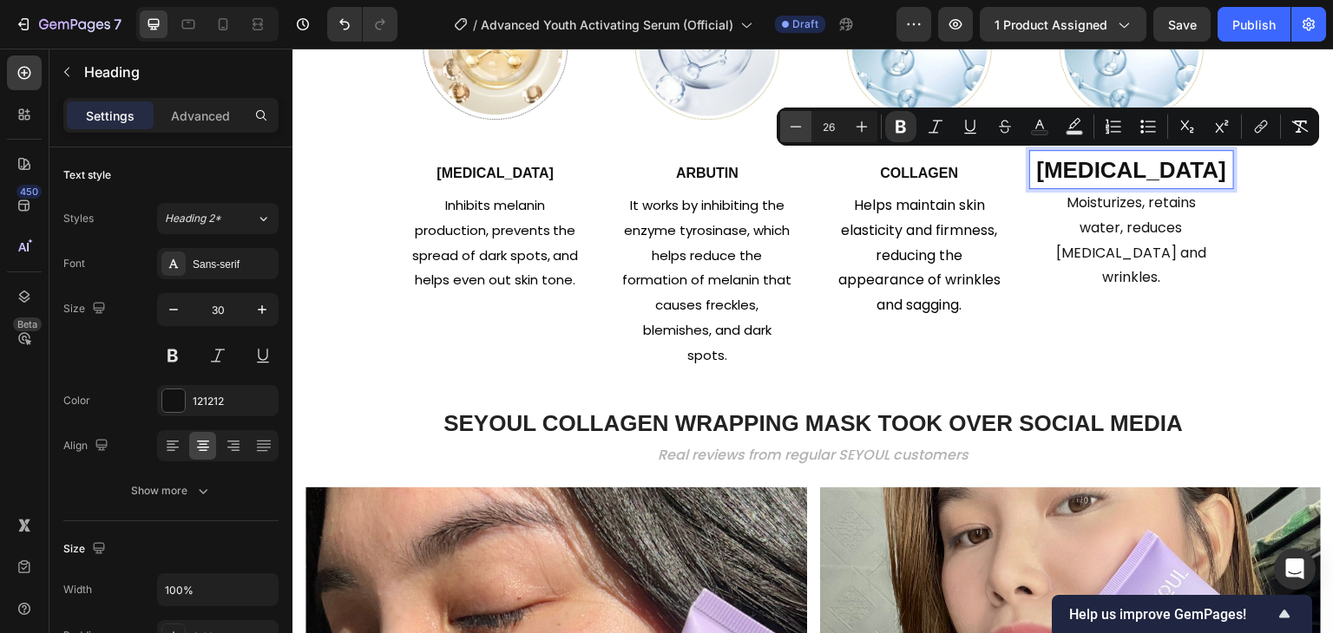
click at [802, 123] on icon "Editor contextual toolbar" at bounding box center [795, 126] width 17 height 17
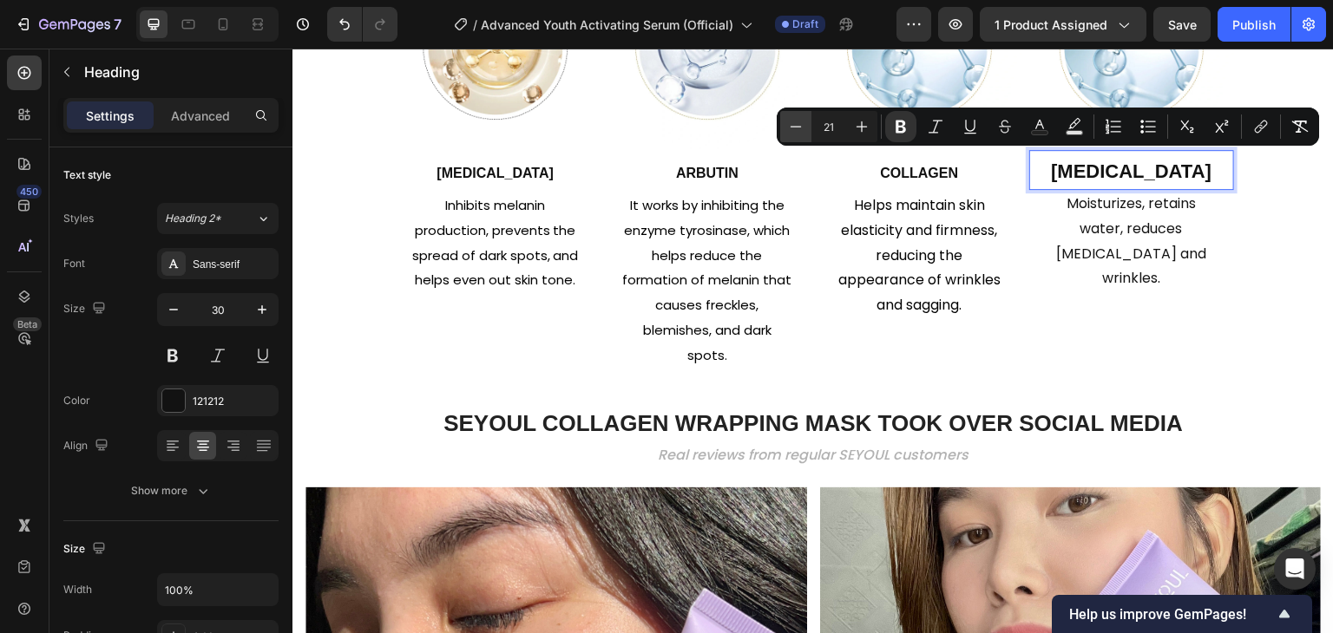
click at [802, 123] on icon "Editor contextual toolbar" at bounding box center [795, 126] width 17 height 17
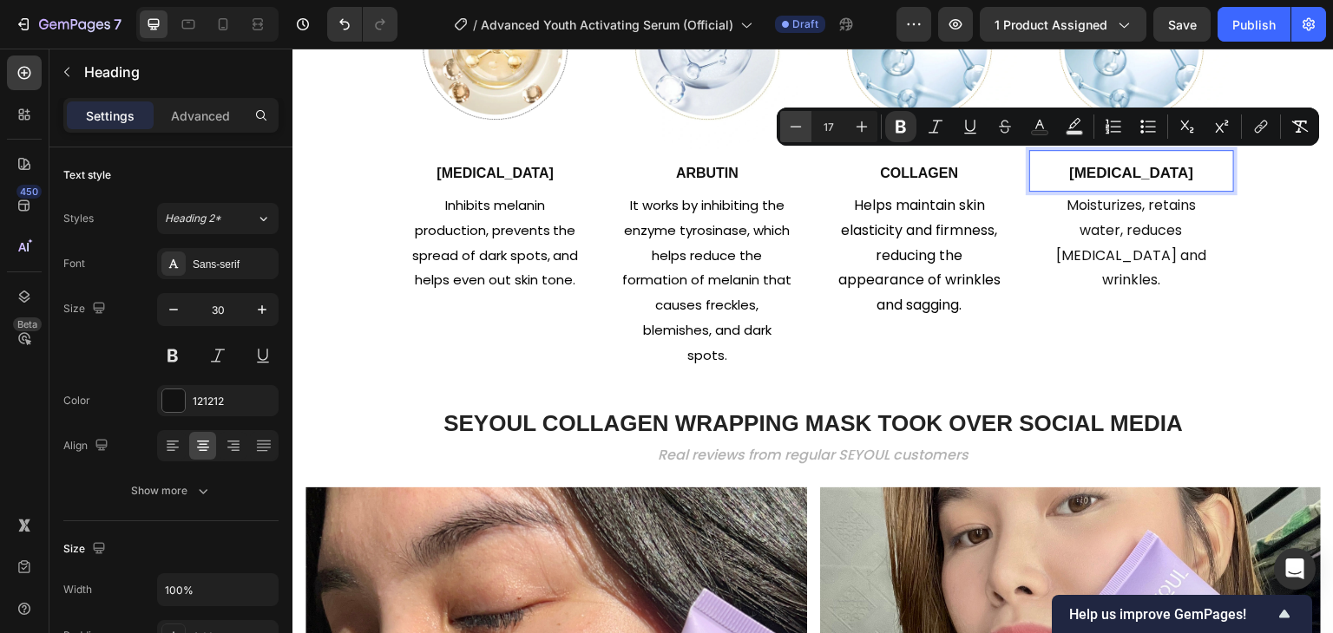
type input "16"
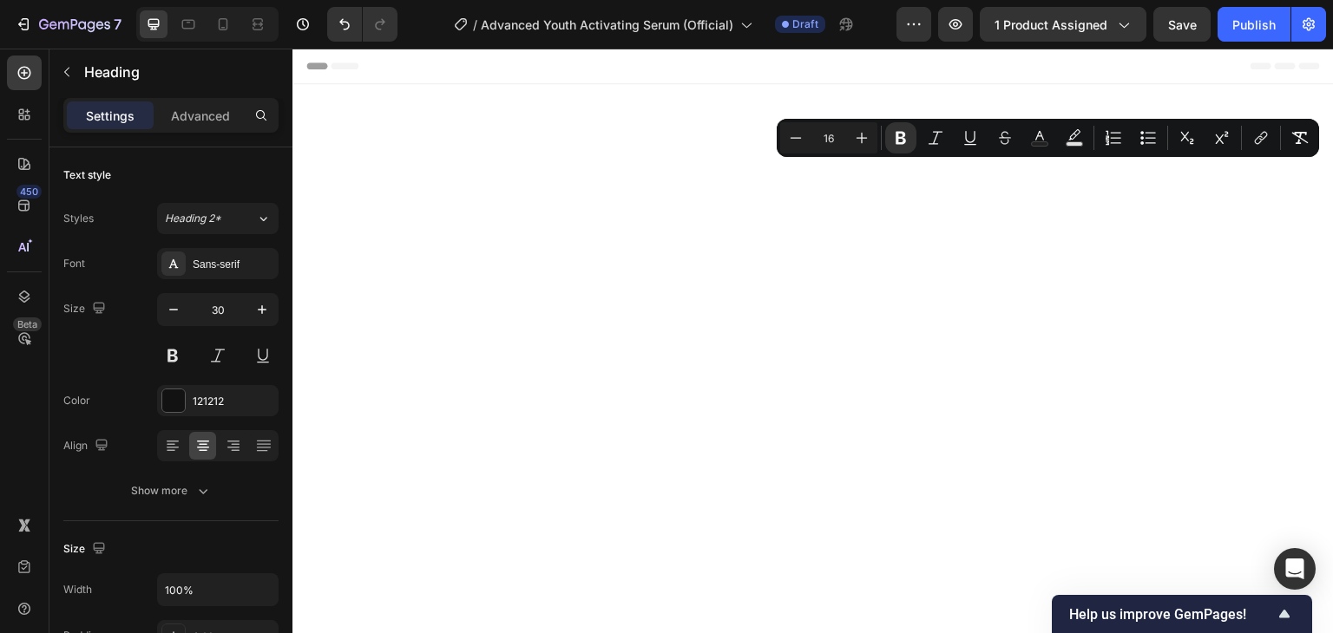
scroll to position [1877, 0]
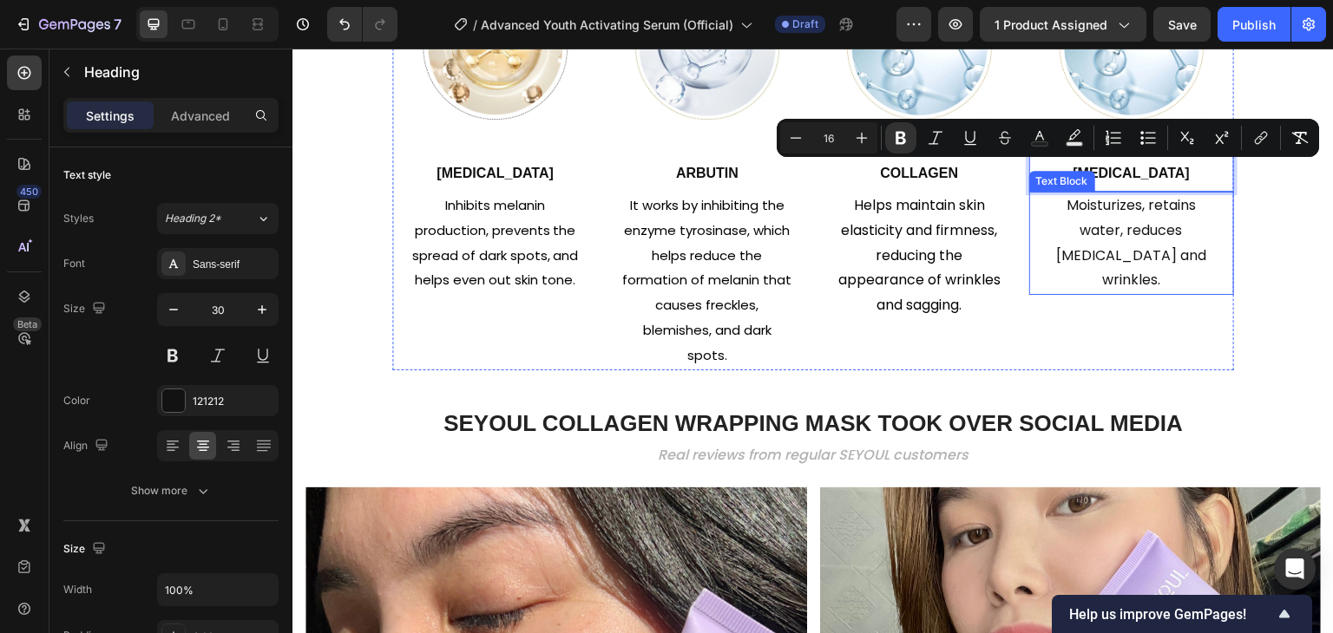
click at [1135, 261] on p "Moisturizes, retains water, reduces [MEDICAL_DATA] and wrinkles." at bounding box center [1131, 243] width 171 height 100
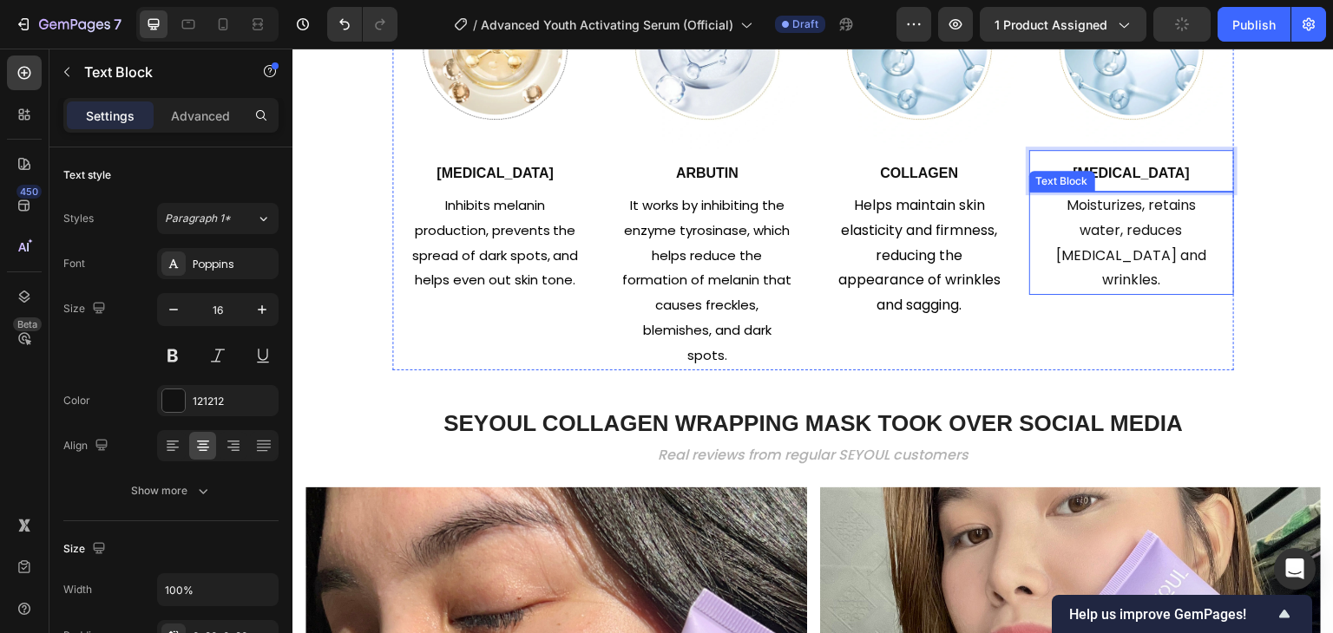
click at [1135, 261] on p "Moisturizes, retains water, reduces [MEDICAL_DATA] and wrinkles." at bounding box center [1131, 243] width 171 height 100
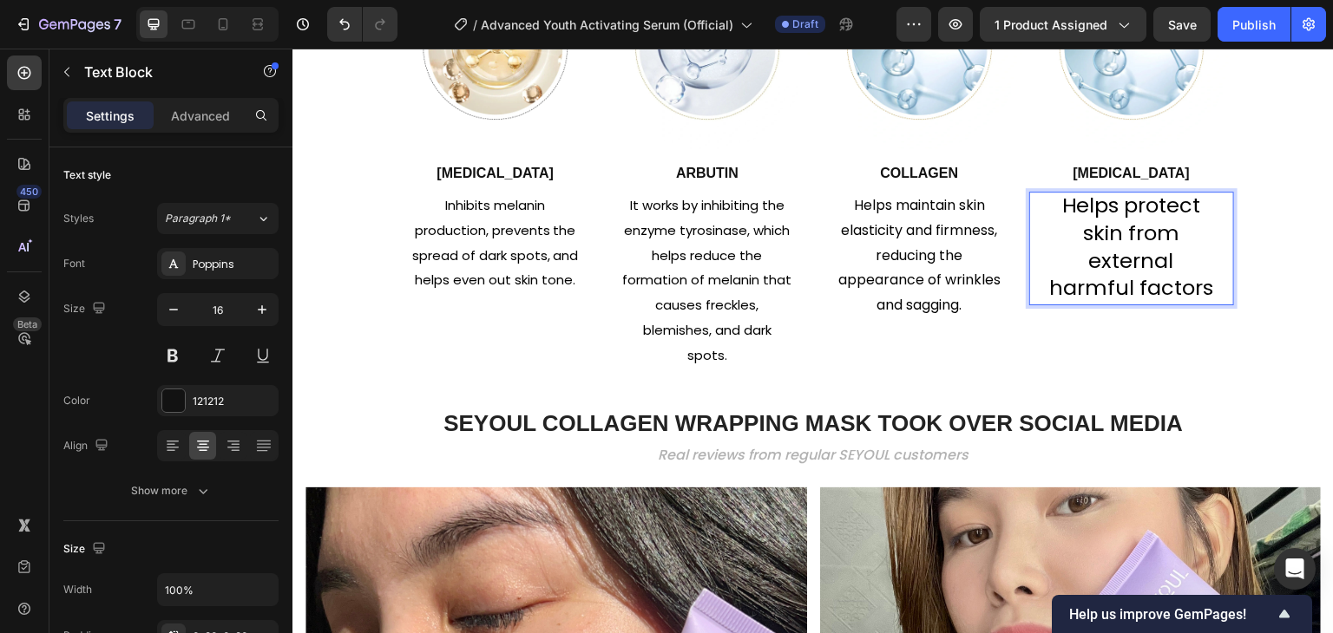
click at [1059, 220] on p "Helps protect skin from external harmful factors" at bounding box center [1131, 248] width 171 height 110
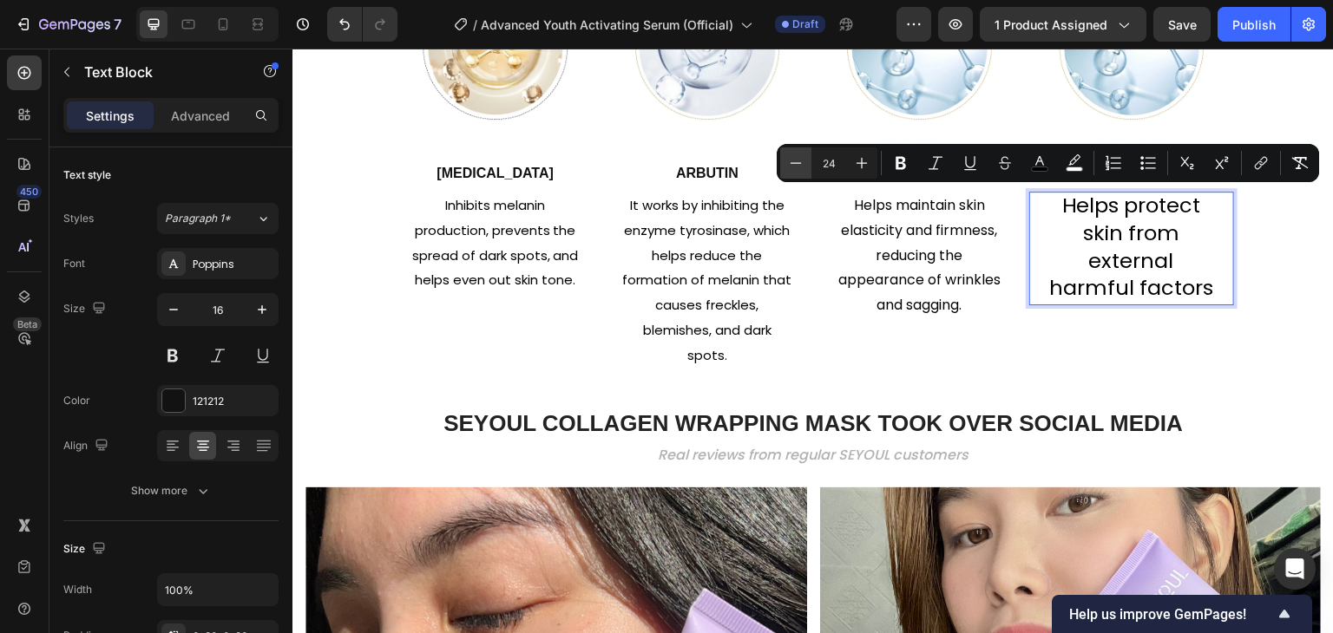
click at [803, 161] on icon "Editor contextual toolbar" at bounding box center [795, 162] width 17 height 17
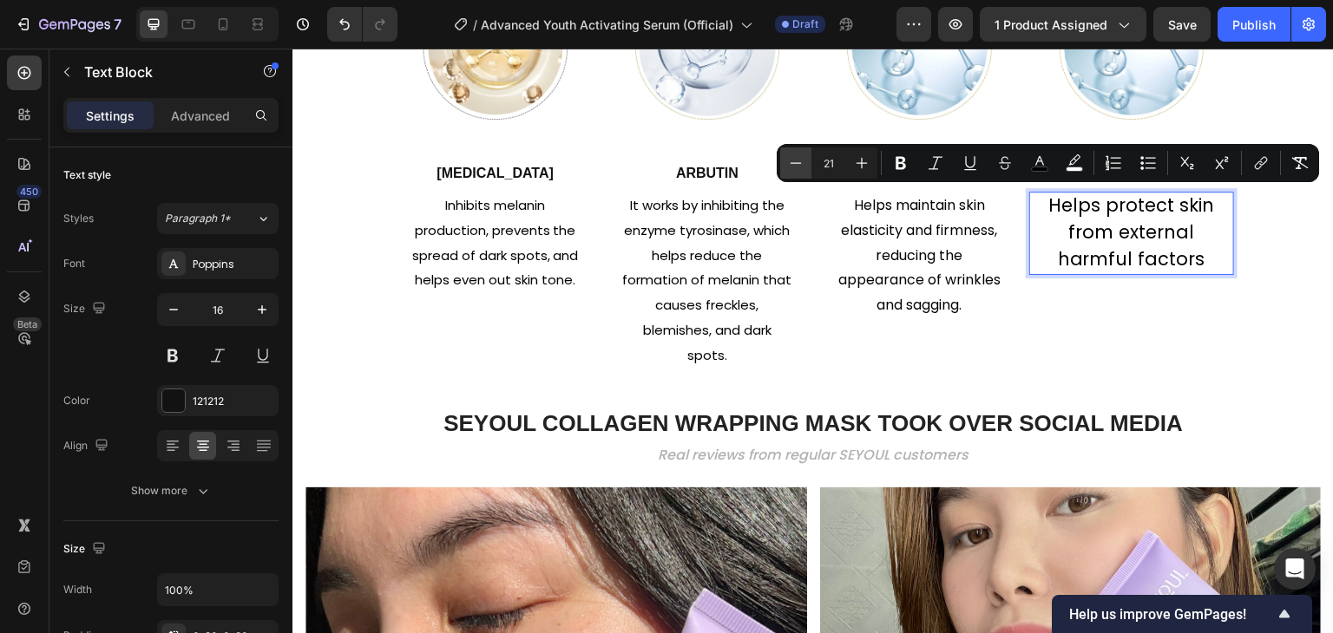
click at [803, 161] on icon "Editor contextual toolbar" at bounding box center [795, 162] width 17 height 17
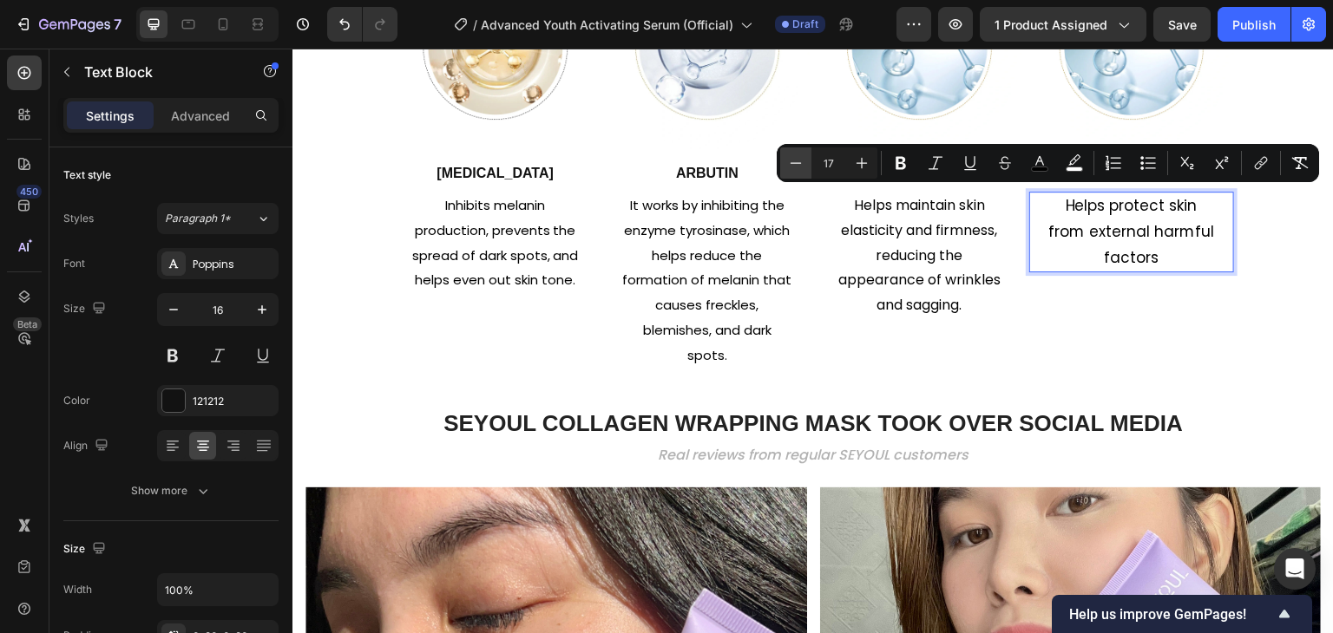
type input "16"
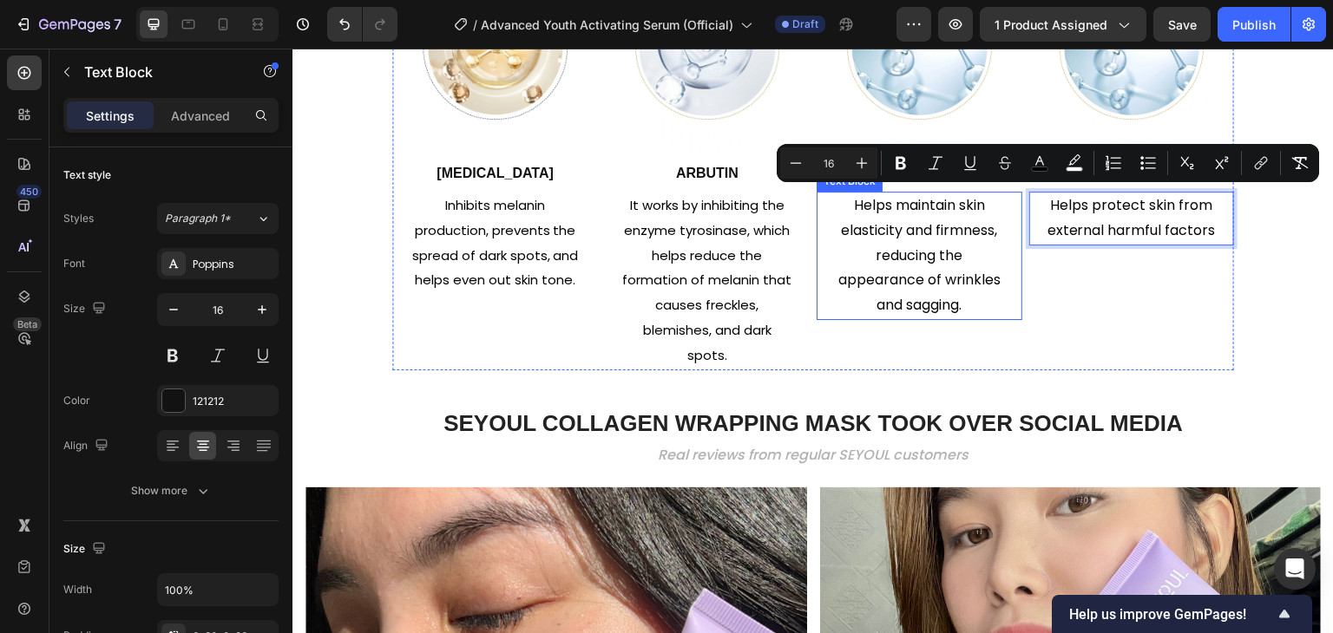
click at [838, 282] on span "Helps maintain skin elasticity and firmness, reducing the appearance of wrinkle…" at bounding box center [919, 255] width 162 height 120
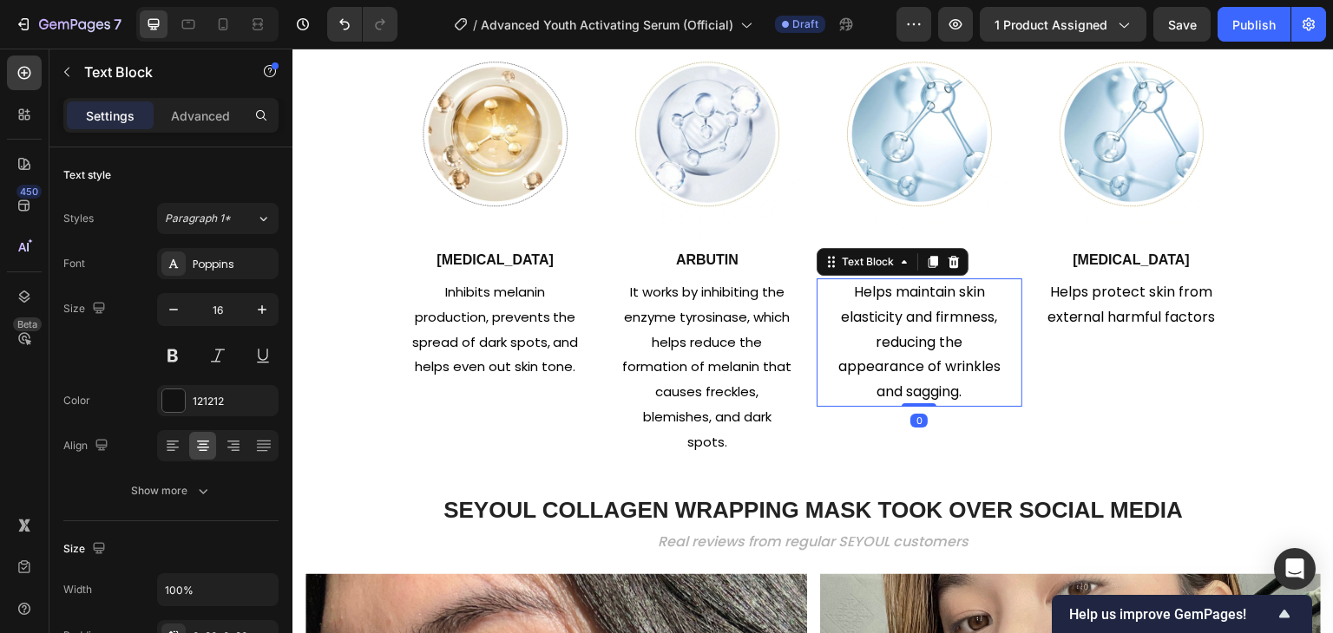
scroll to position [1703, 0]
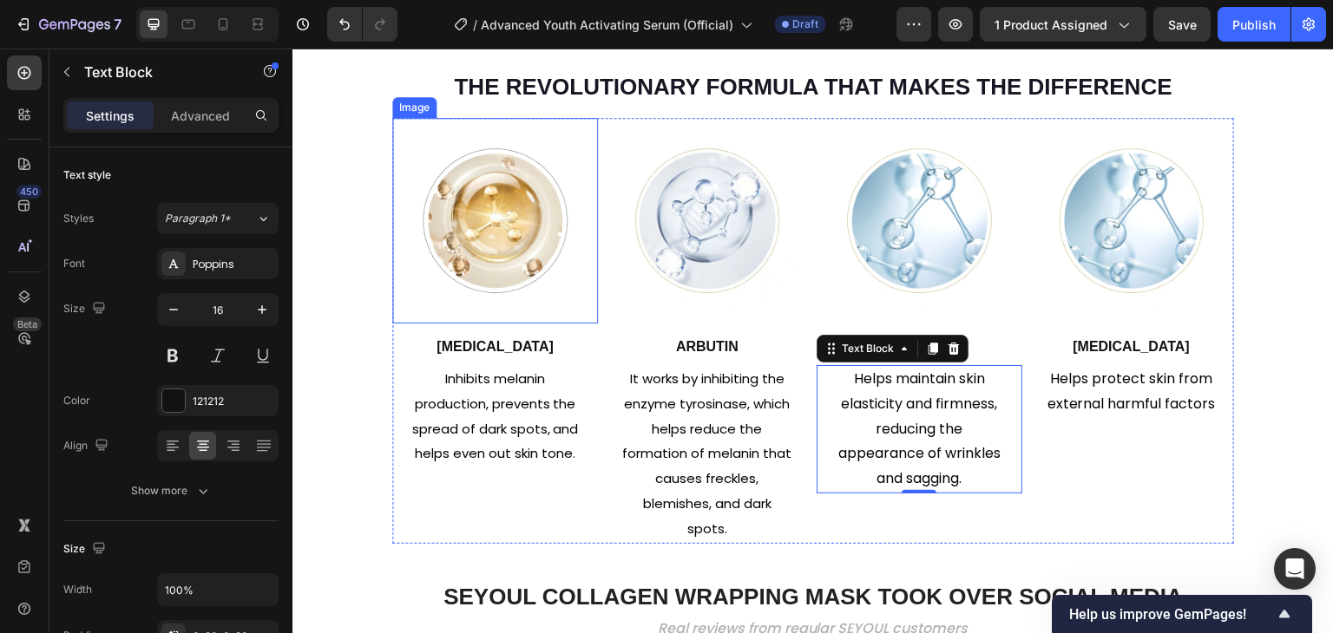
click at [496, 247] on img at bounding box center [495, 221] width 206 height 206
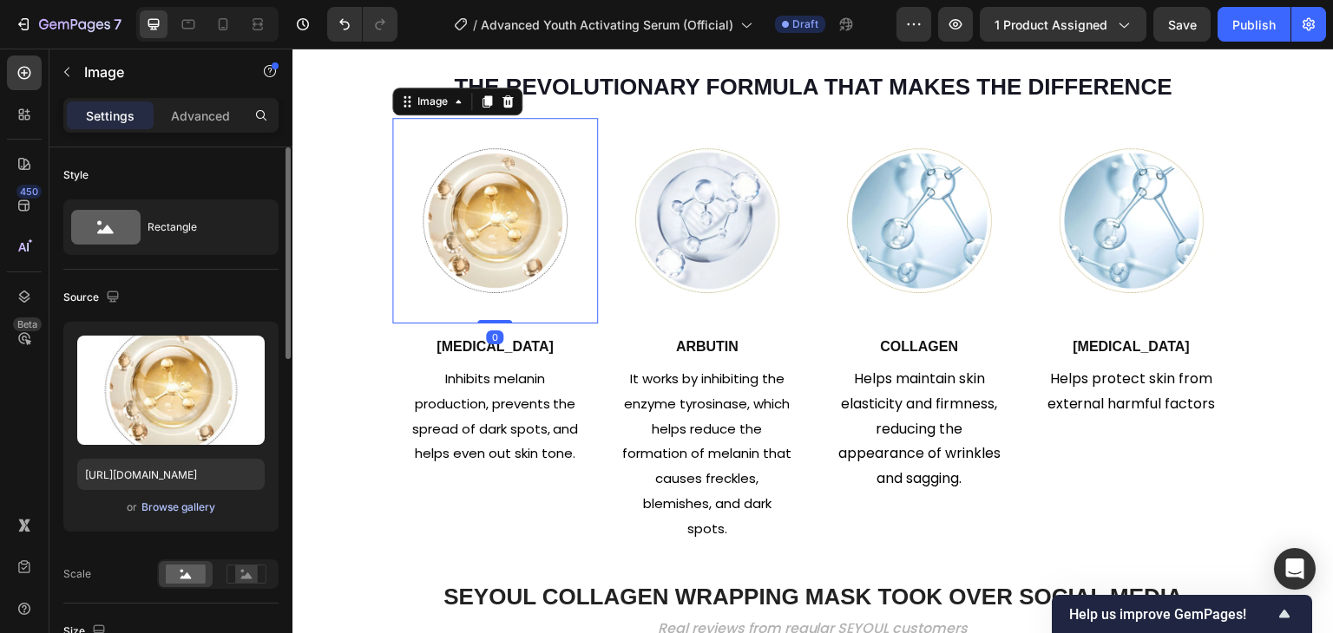
click at [212, 500] on div "Browse gallery" at bounding box center [178, 508] width 74 height 16
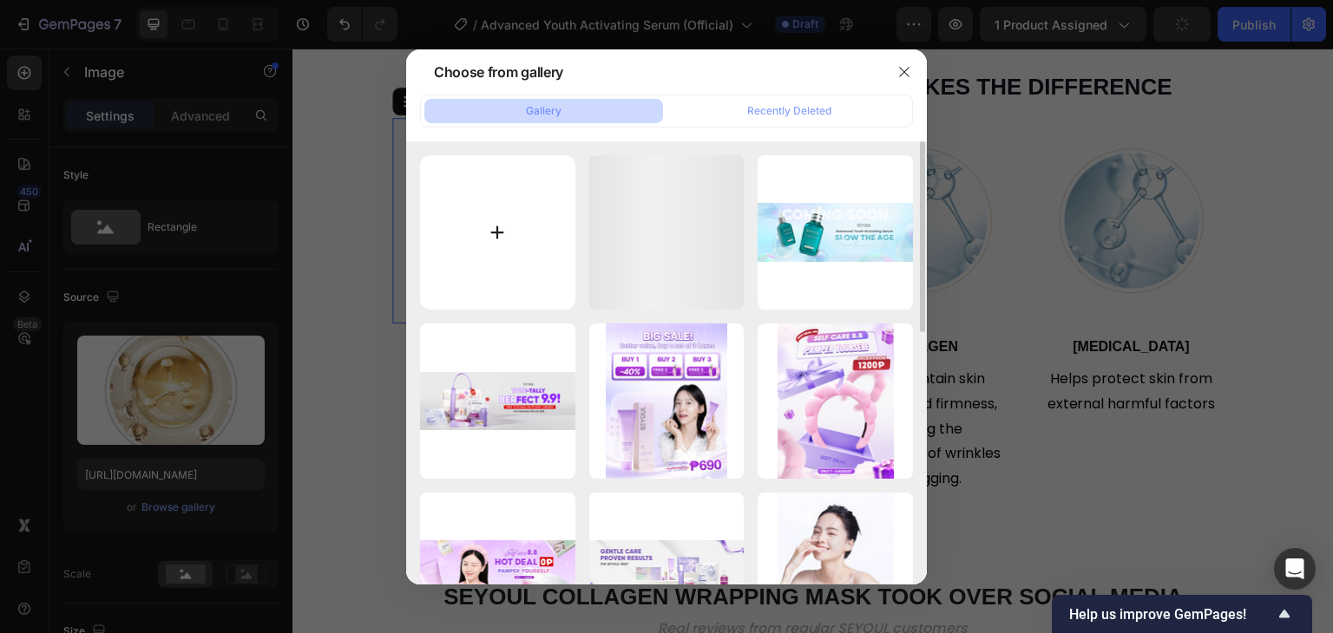
click at [485, 207] on input "file" at bounding box center [497, 232] width 155 height 155
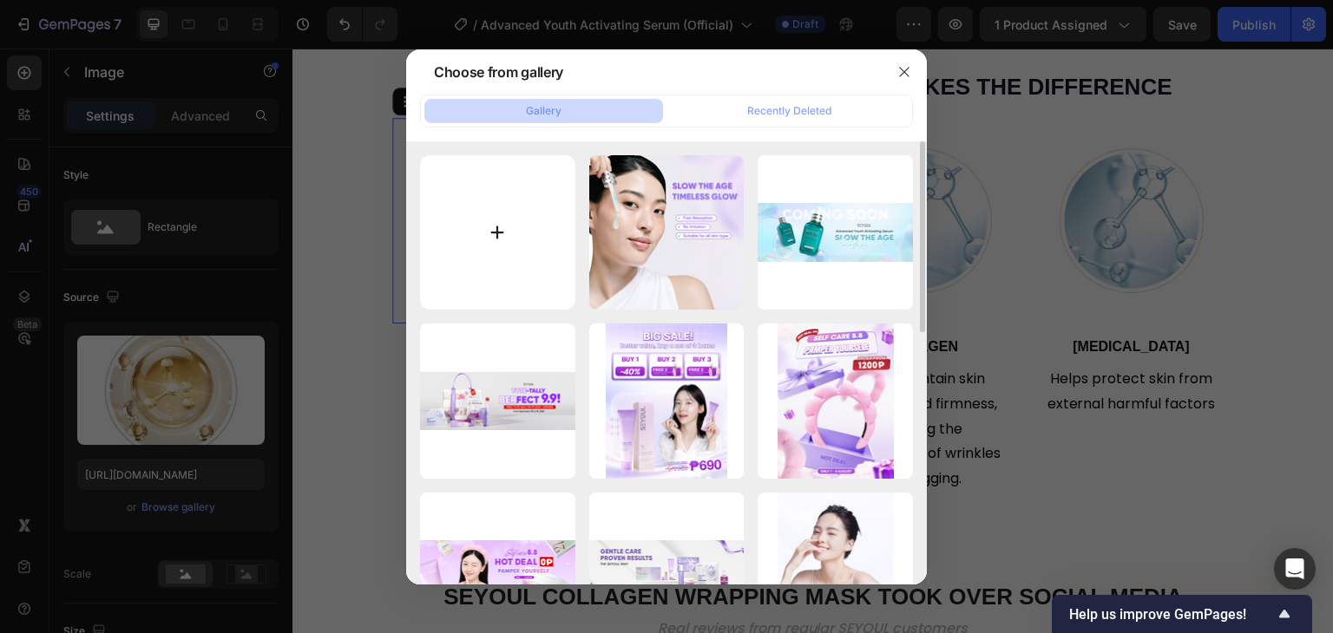
type input "C:\fakepath\gempages_510121071932867757-52b4a16a-41db-46c6-8cfc-648a8120451e.png"
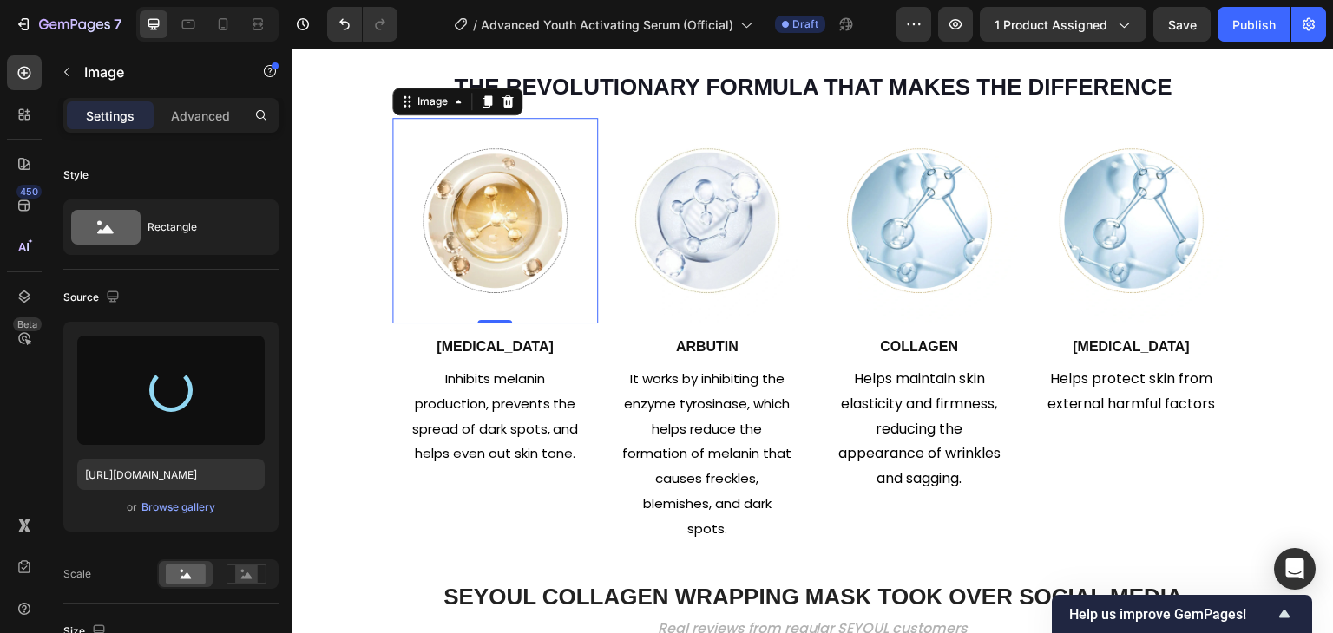
type input "[URL][DOMAIN_NAME]"
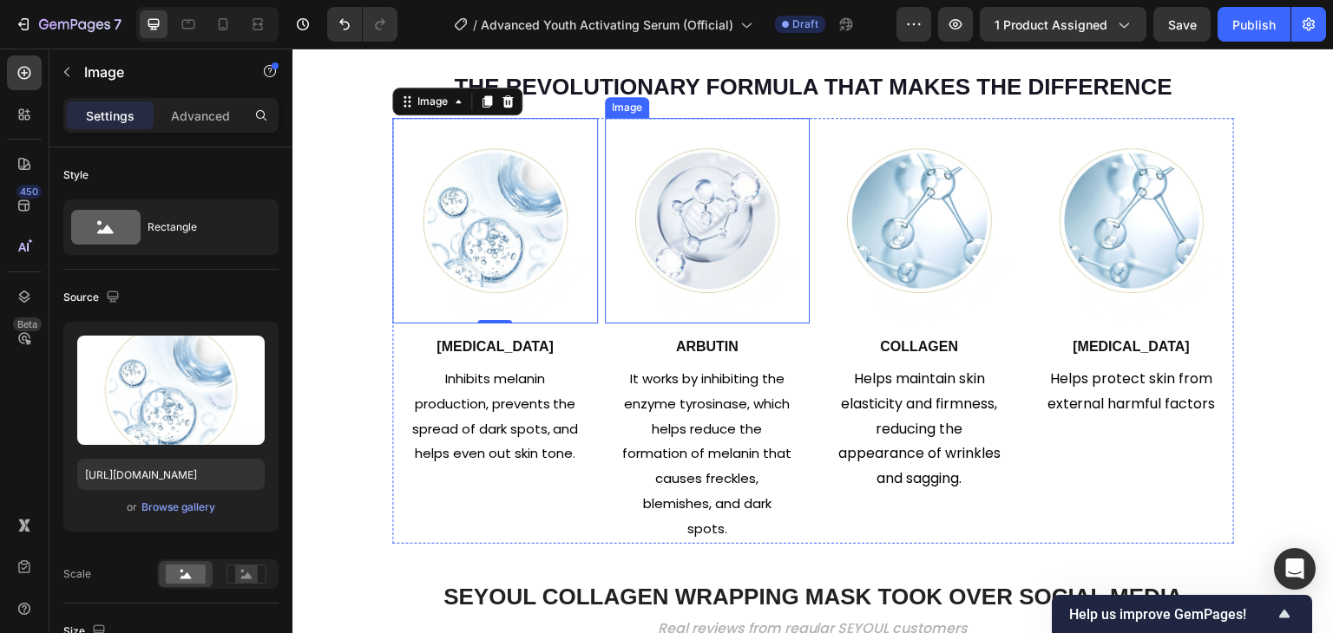
click at [705, 244] on img at bounding box center [708, 221] width 206 height 206
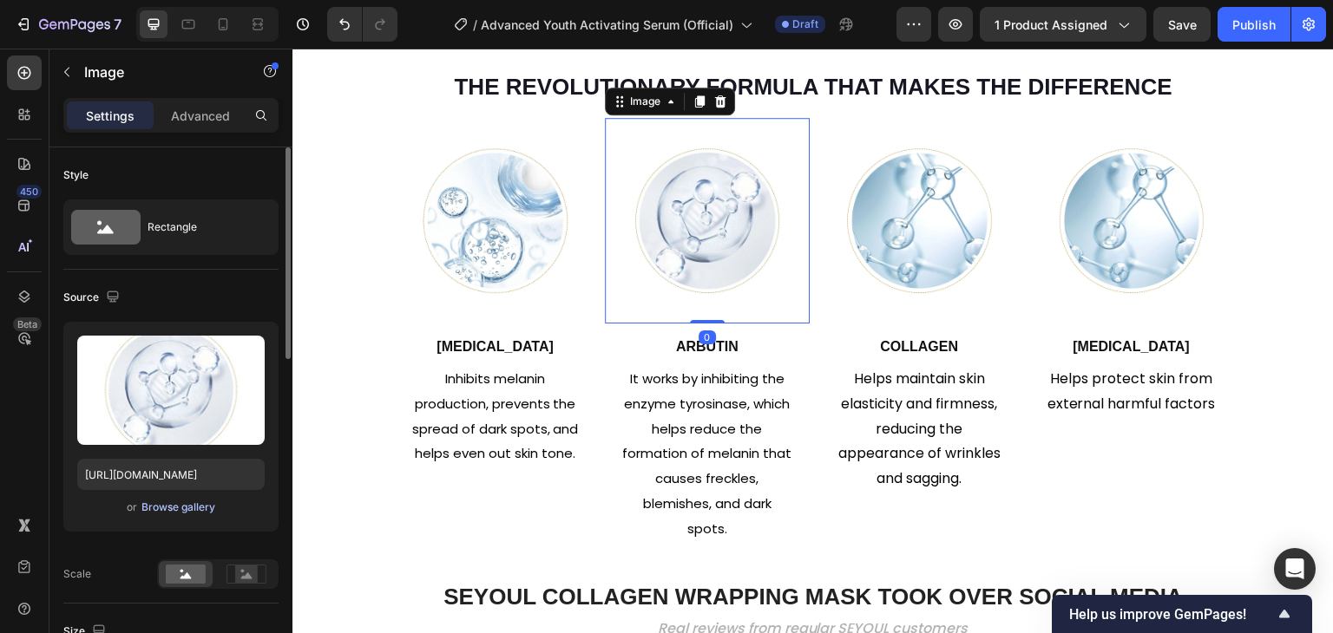
click at [185, 502] on div "Browse gallery" at bounding box center [178, 508] width 74 height 16
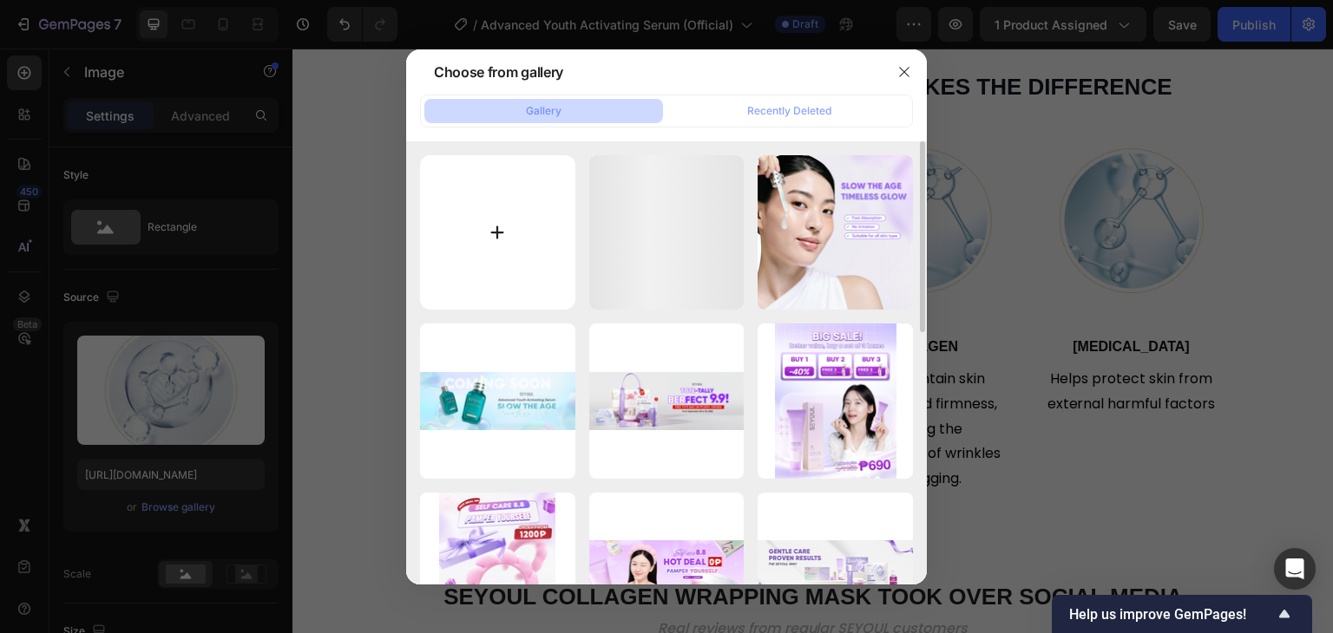
click at [474, 213] on input "file" at bounding box center [497, 232] width 155 height 155
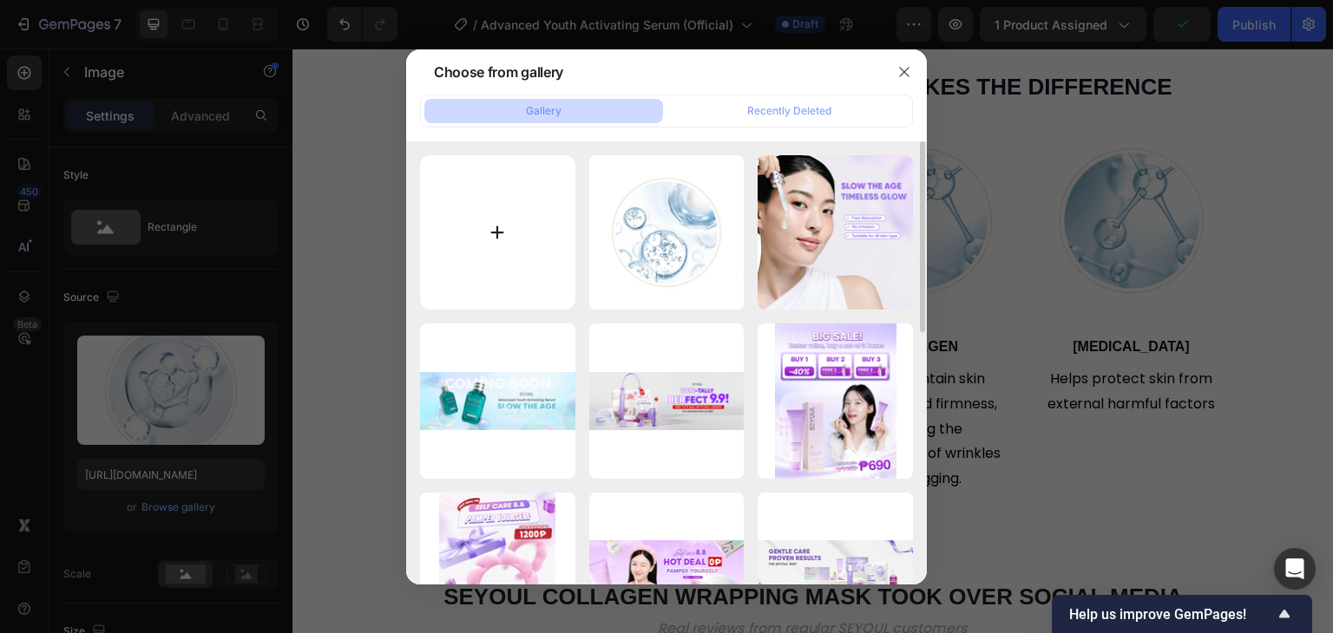
type input "C:\fakepath\gempages_510121071932867757-3f98d140-d7d9-4af9-b9ed-06c04b099330.png"
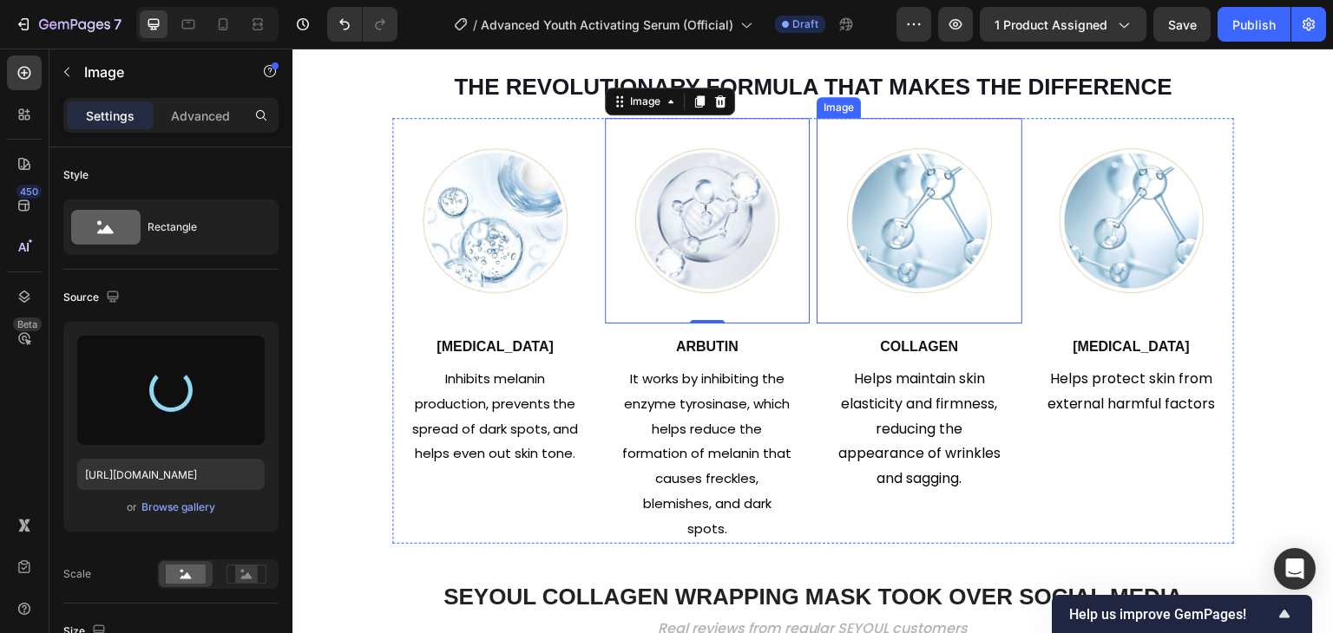
type input "[URL][DOMAIN_NAME]"
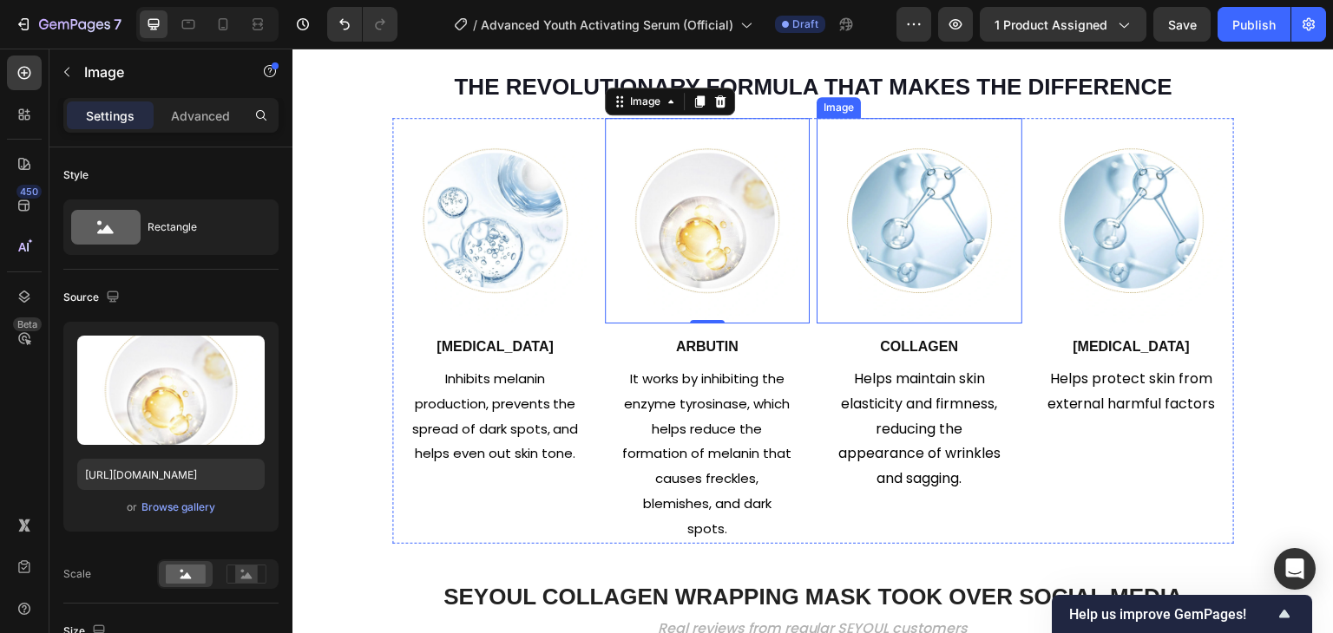
click at [887, 245] on img at bounding box center [919, 221] width 206 height 206
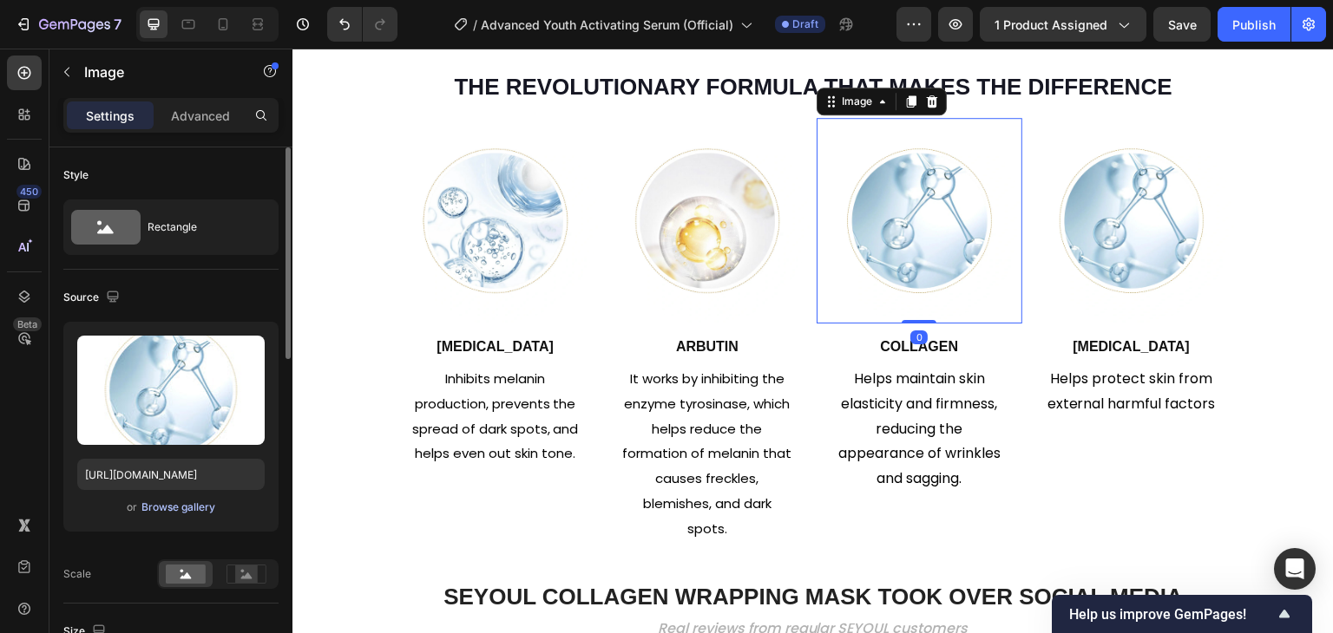
click at [174, 504] on div "Browse gallery" at bounding box center [178, 508] width 74 height 16
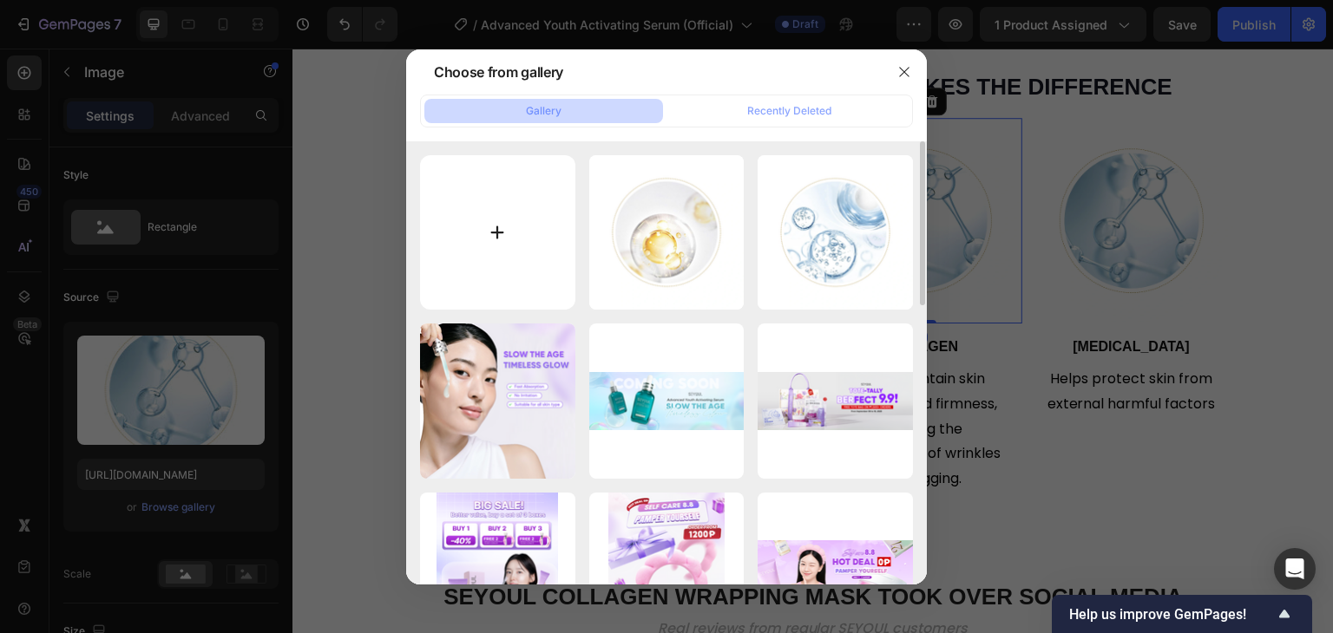
click at [487, 195] on input "file" at bounding box center [497, 232] width 155 height 155
type input "C:\fakepath\gempages_510121071932867757-52b4a16a-41db-46c6-8cfc-648a8120451e.png"
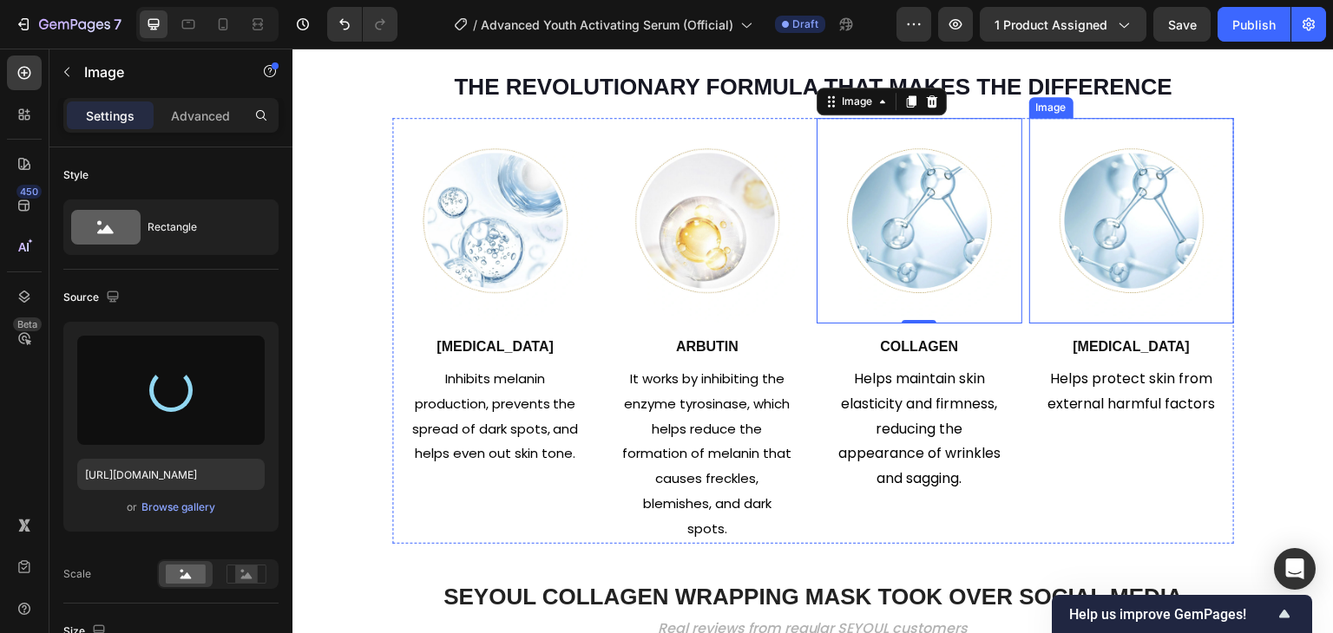
click at [1079, 220] on img at bounding box center [1132, 221] width 206 height 206
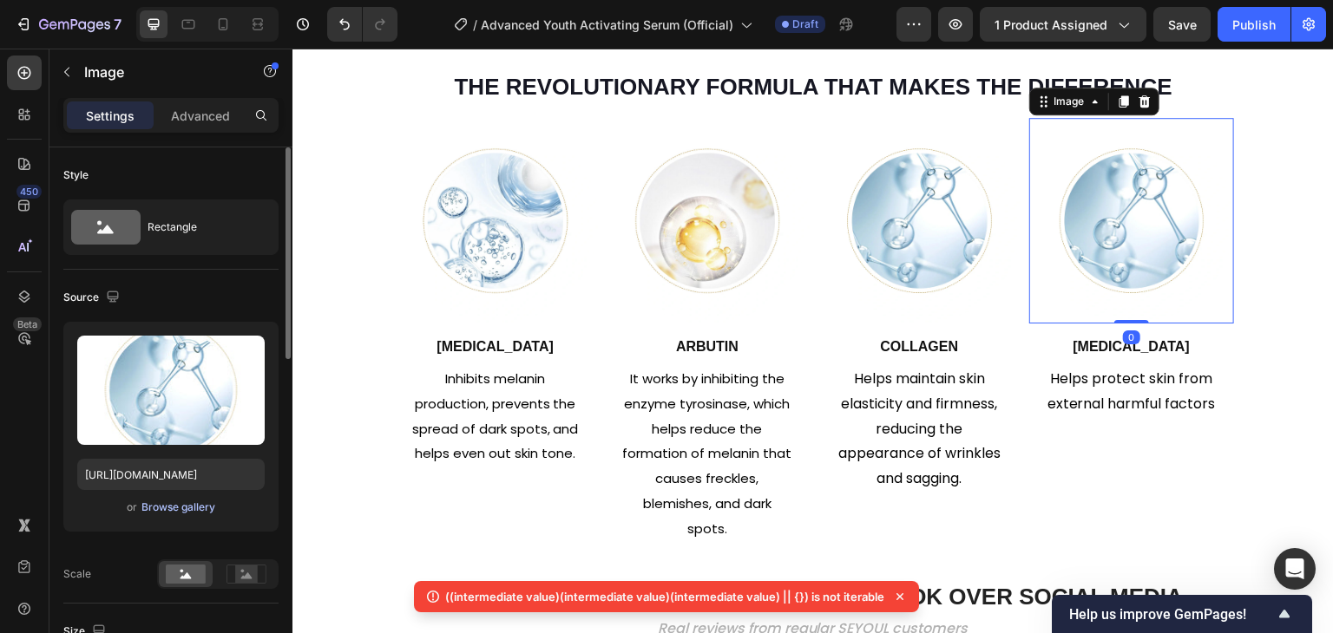
click at [171, 501] on div "Browse gallery" at bounding box center [178, 508] width 74 height 16
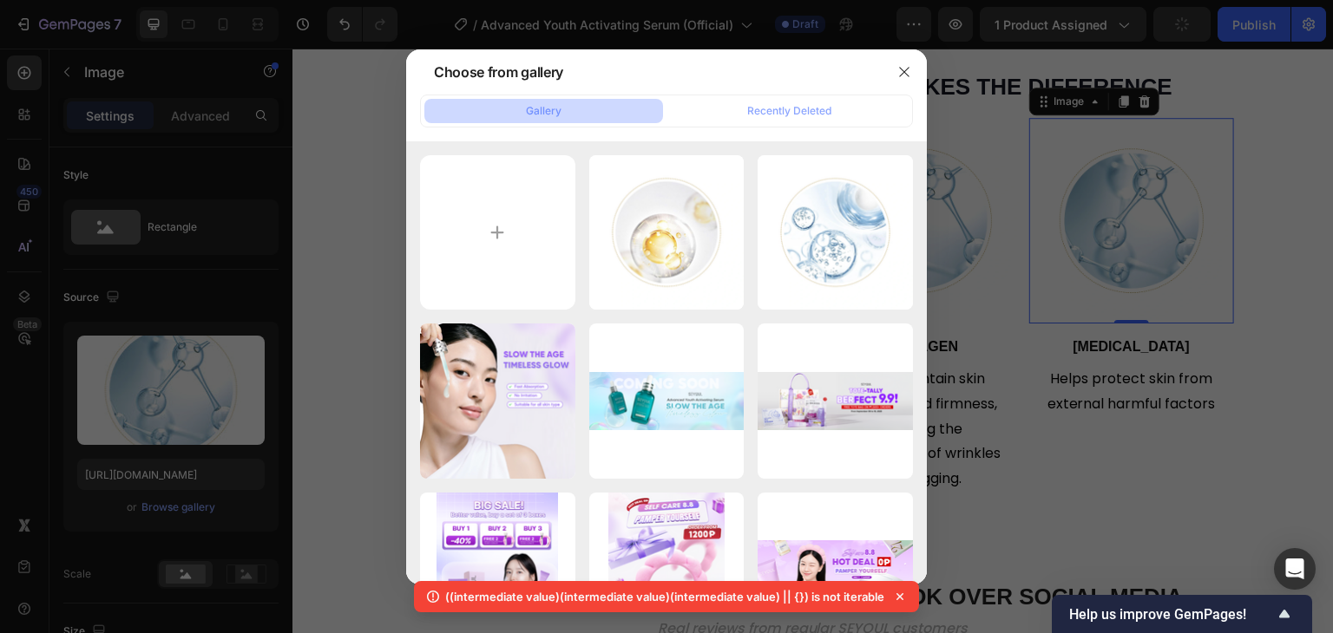
drag, startPoint x: 1030, startPoint y: 226, endPoint x: 1015, endPoint y: 221, distance: 15.4
click at [1030, 225] on div at bounding box center [666, 316] width 1333 height 633
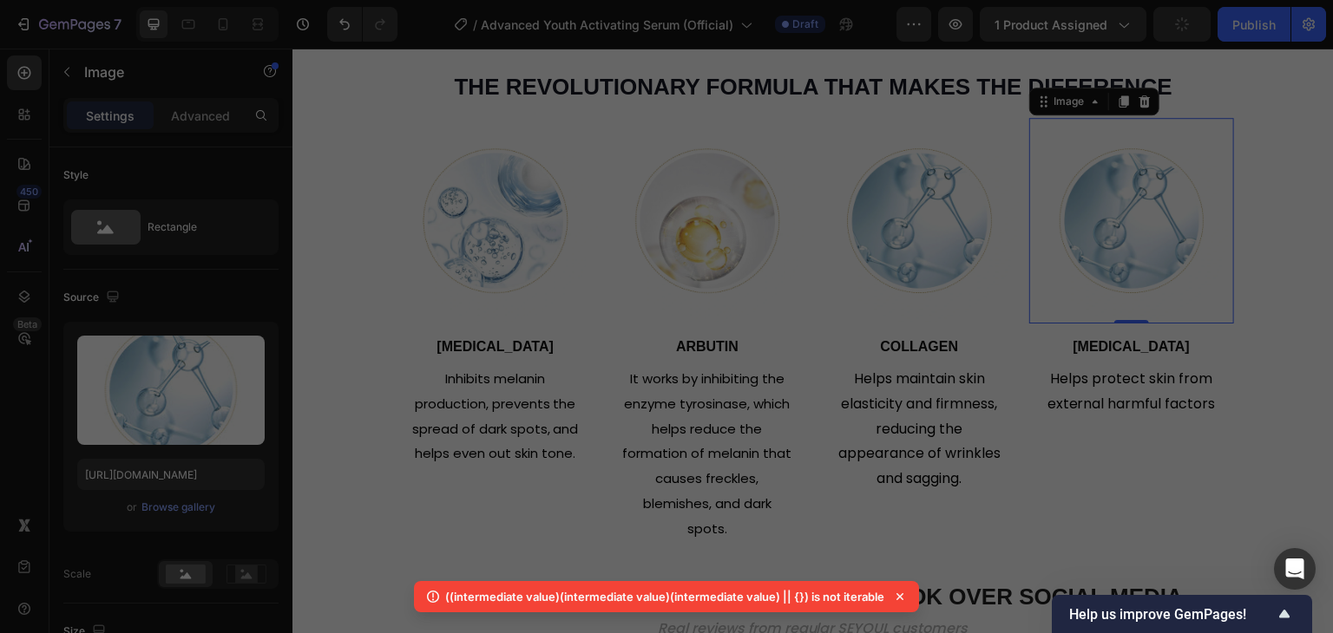
click at [955, 211] on img at bounding box center [919, 221] width 206 height 206
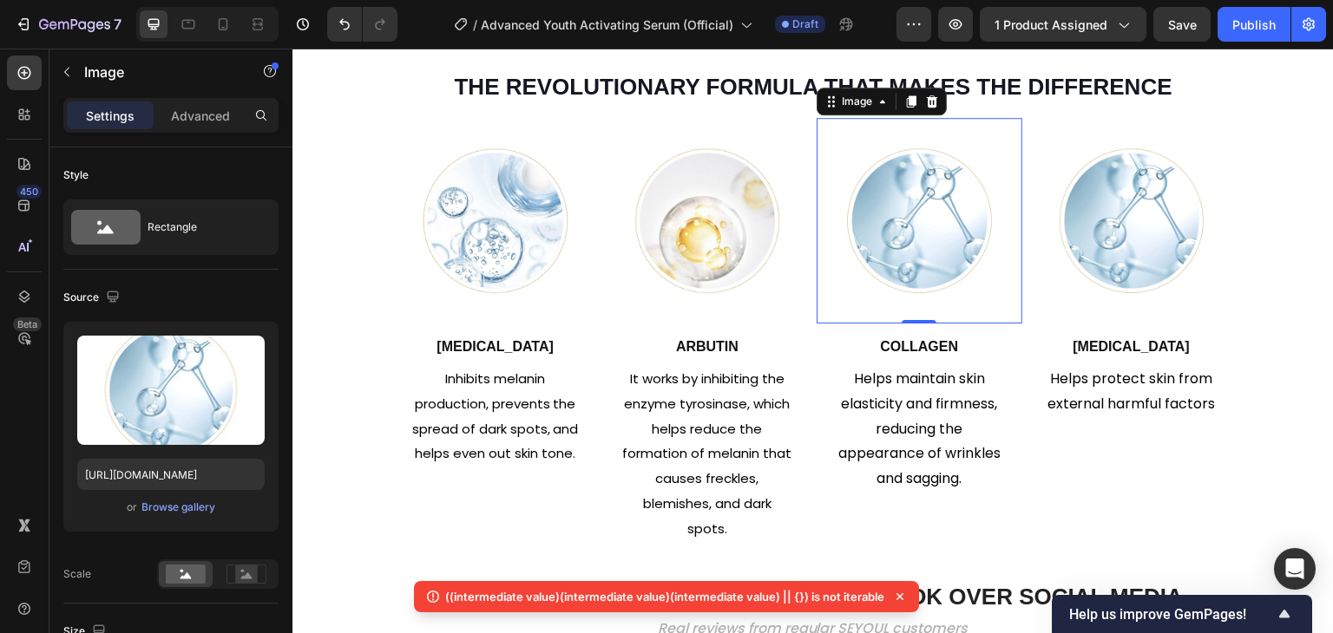
click at [902, 592] on icon at bounding box center [899, 596] width 17 height 17
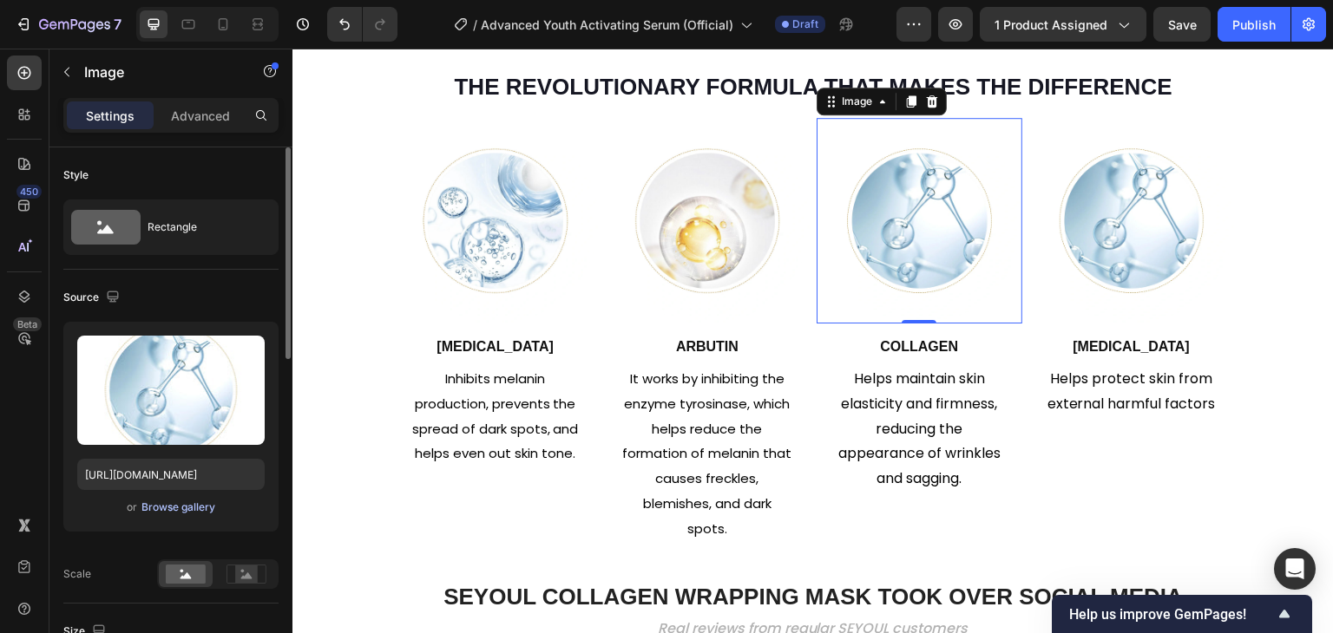
click at [180, 514] on div "Browse gallery" at bounding box center [178, 508] width 74 height 16
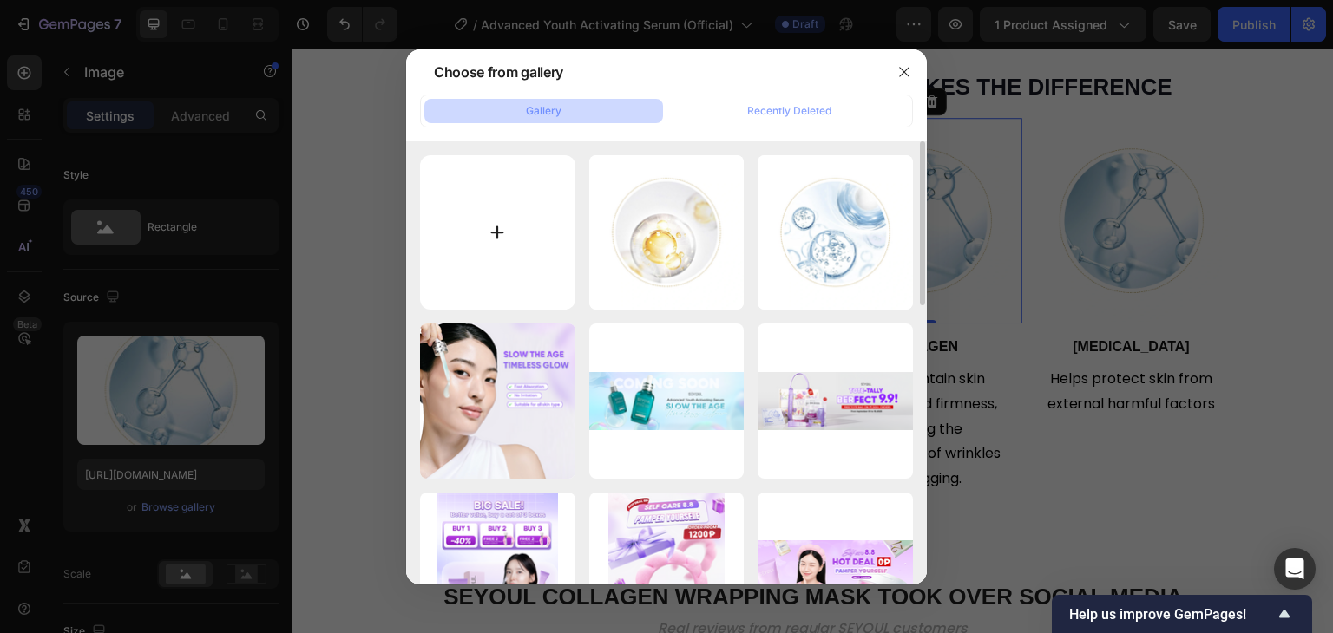
click at [496, 229] on input "file" at bounding box center [497, 232] width 155 height 155
type input "C:\fakepath\gempages_510121071932867757-52b4a16a-41db-46c6-8cfc-648a8120451e.png"
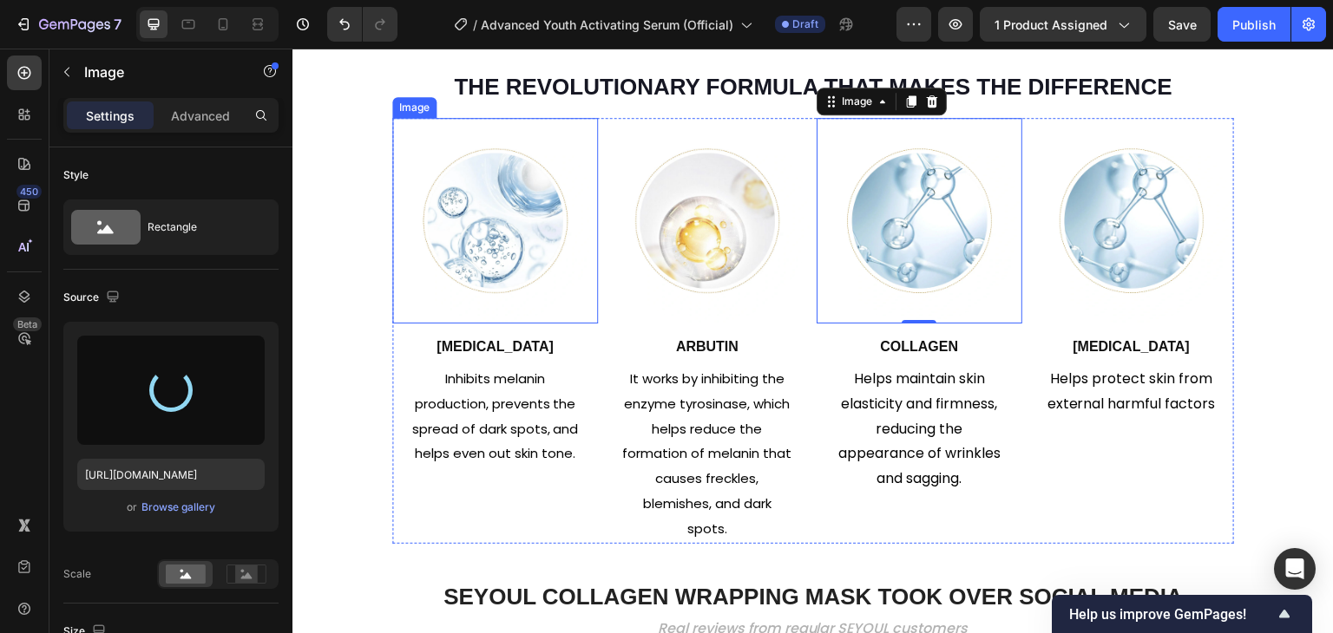
type input "[URL][DOMAIN_NAME]"
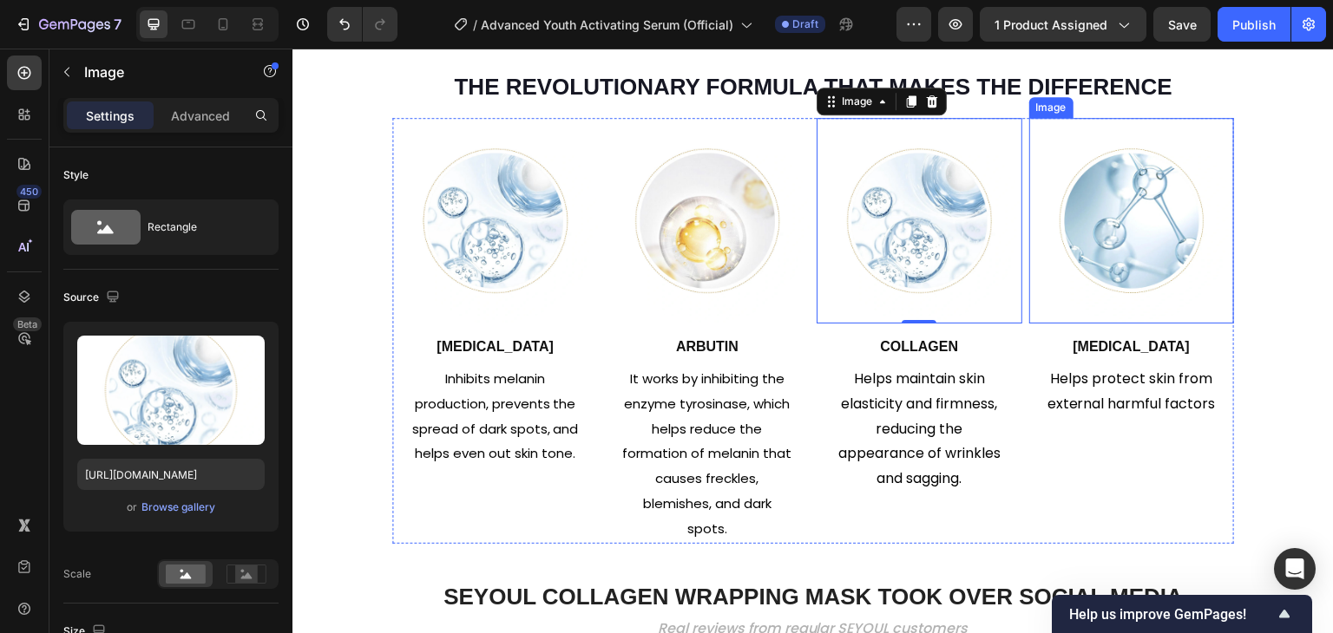
click at [1085, 227] on img at bounding box center [1132, 221] width 206 height 206
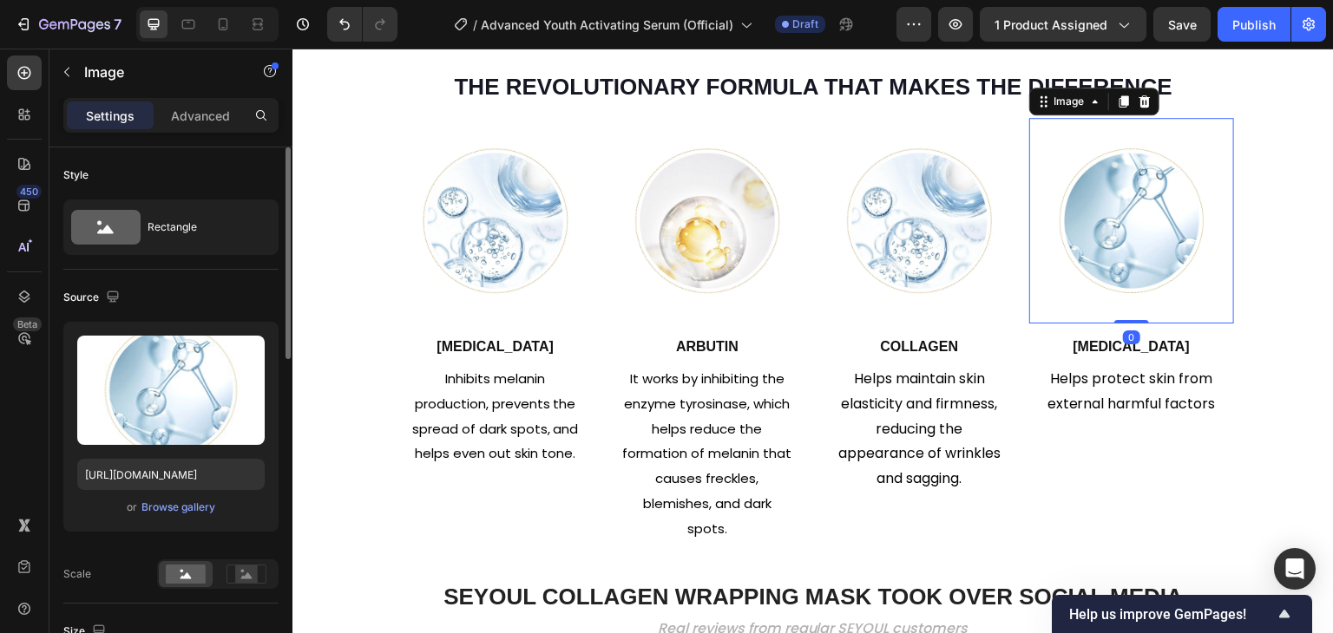
click at [155, 521] on div "Upload Image https://cdn.shopify.com/s/files/1/0729/7620/4013/files/gempages_54…" at bounding box center [170, 427] width 215 height 210
click at [159, 508] on div "Browse gallery" at bounding box center [178, 508] width 74 height 16
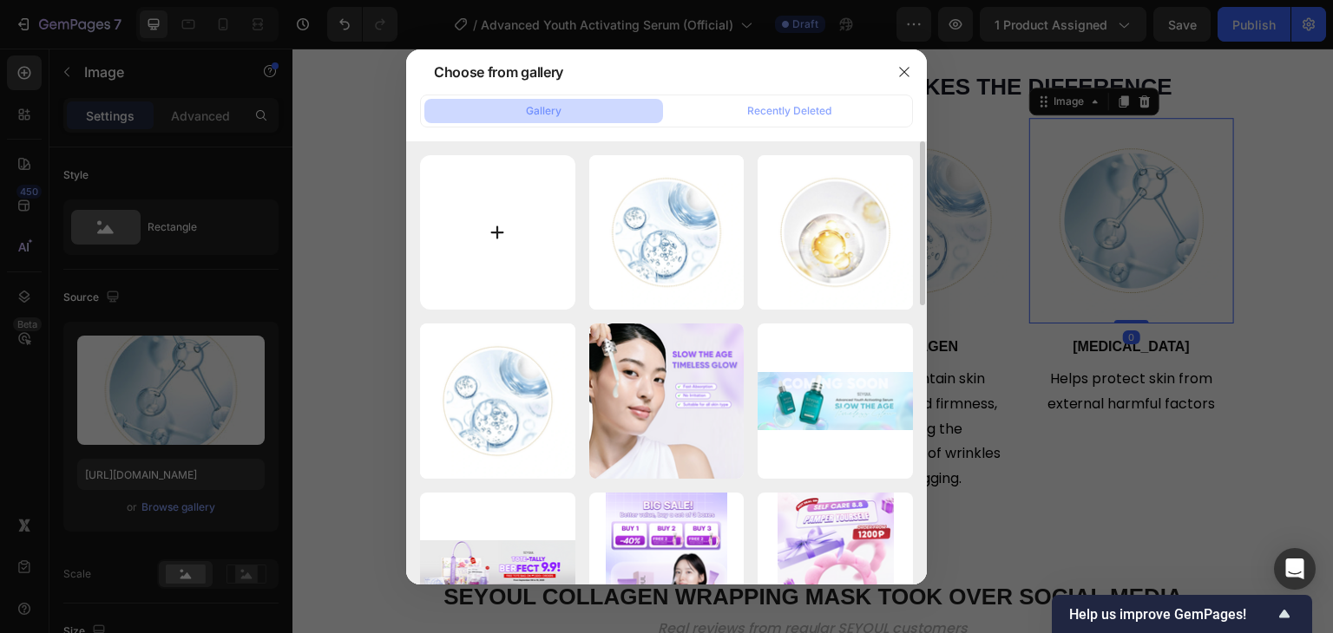
click at [552, 221] on input "file" at bounding box center [497, 232] width 155 height 155
click at [909, 65] on icon "button" at bounding box center [904, 72] width 14 height 14
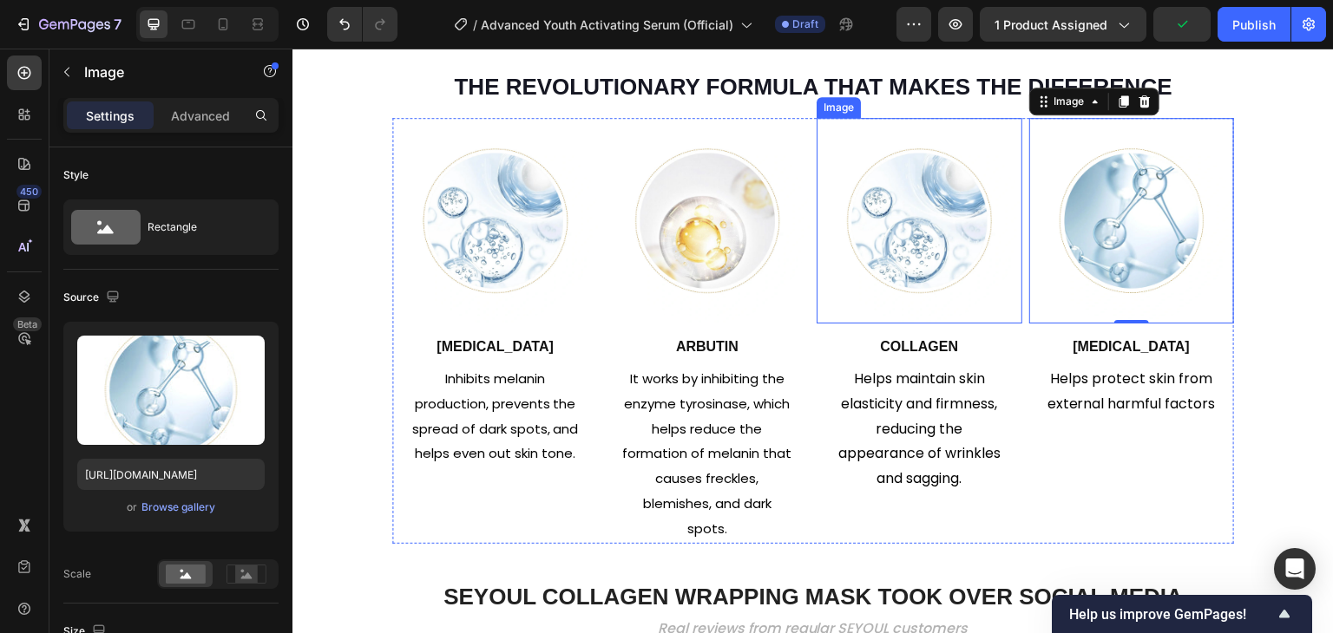
click at [904, 208] on img at bounding box center [919, 221] width 206 height 206
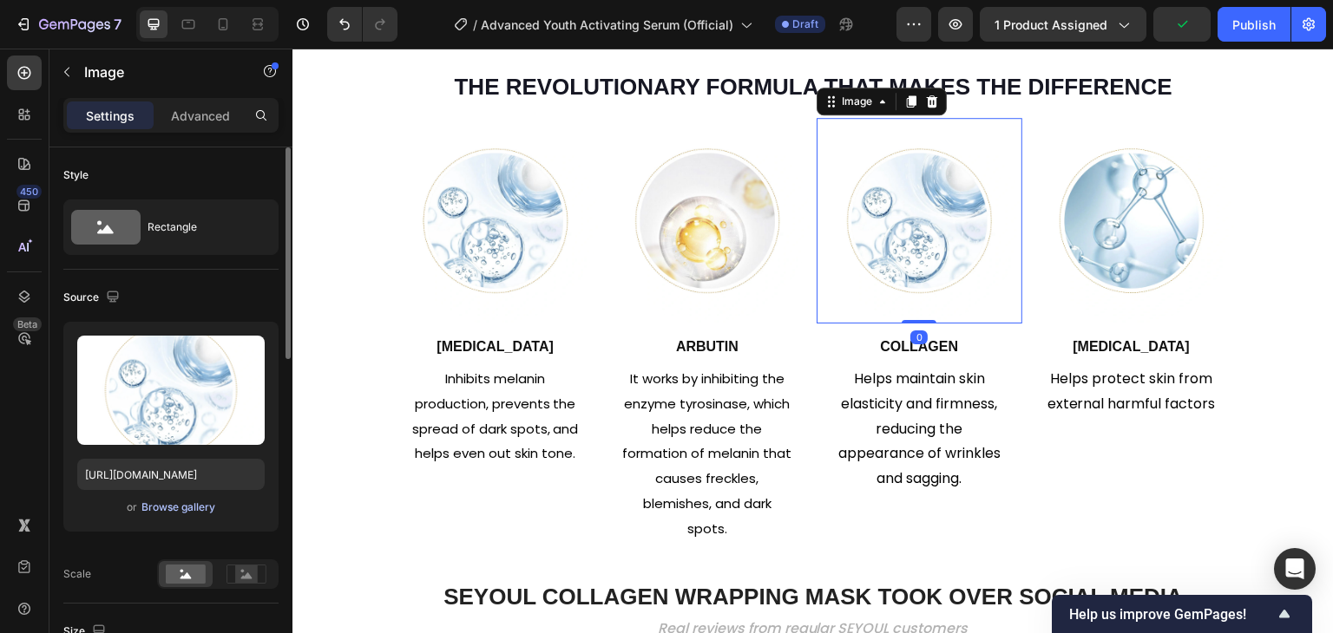
click at [197, 503] on div "Browse gallery" at bounding box center [178, 508] width 74 height 16
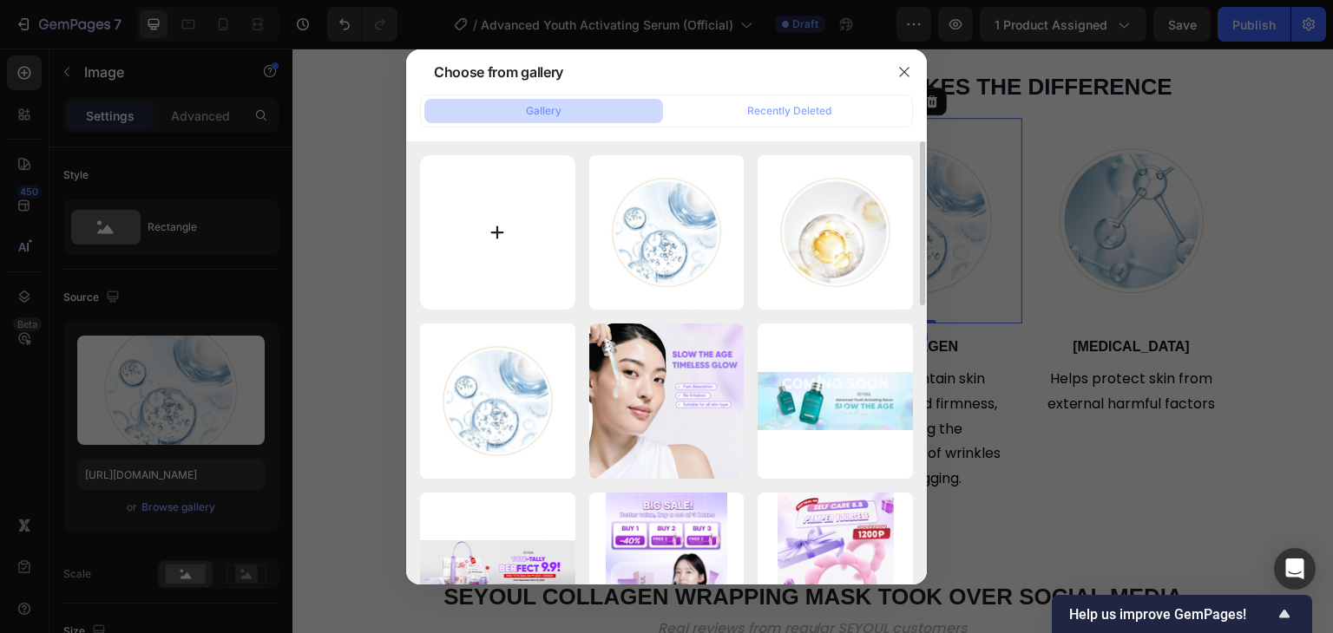
click at [507, 237] on input "file" at bounding box center [497, 232] width 155 height 155
type input "C:\fakepath\gempages_510121071932867757-b7629db7-29de-4c1f-b3f1-dd77a3edc121.png"
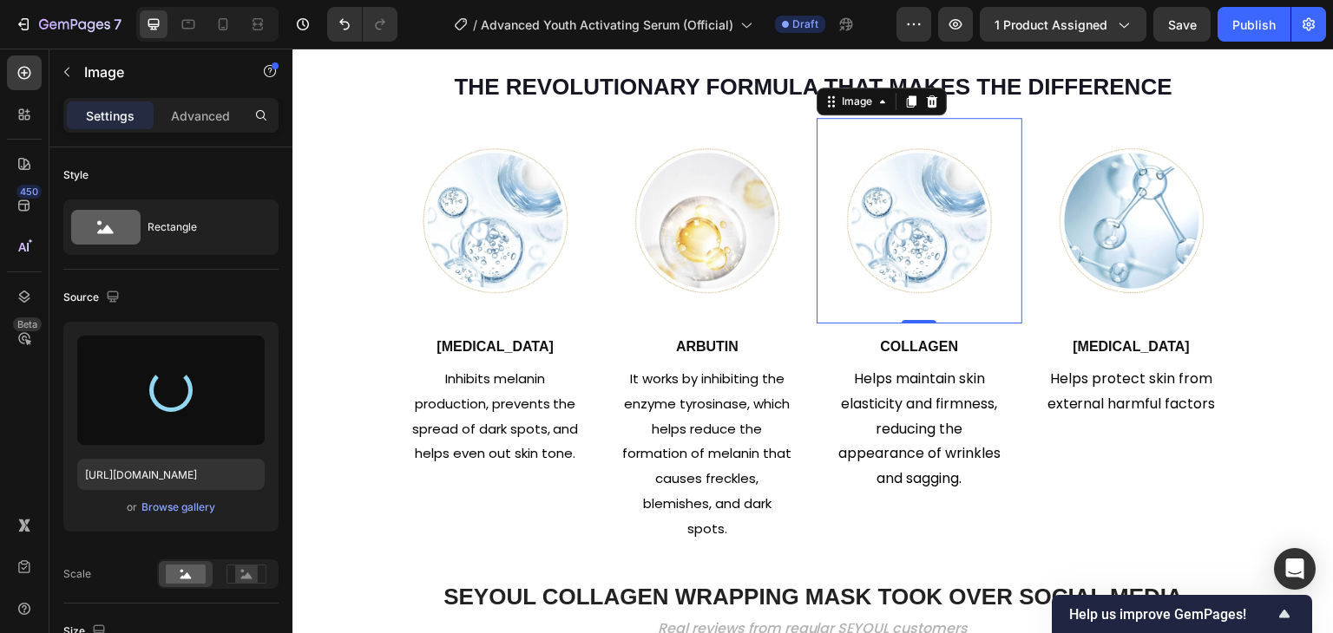
type input "https://cdn.shopify.com/s/files/1/0729/7620/4013/files/gempages_547088254009083…"
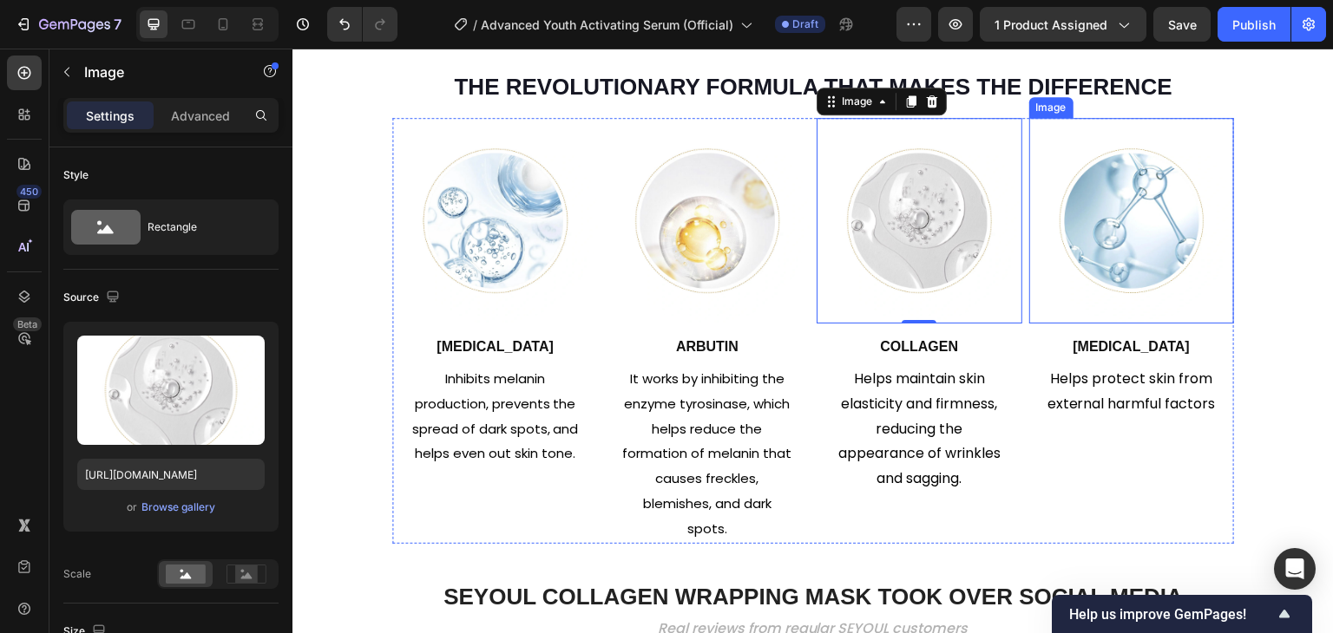
click at [1067, 199] on img at bounding box center [1132, 221] width 206 height 206
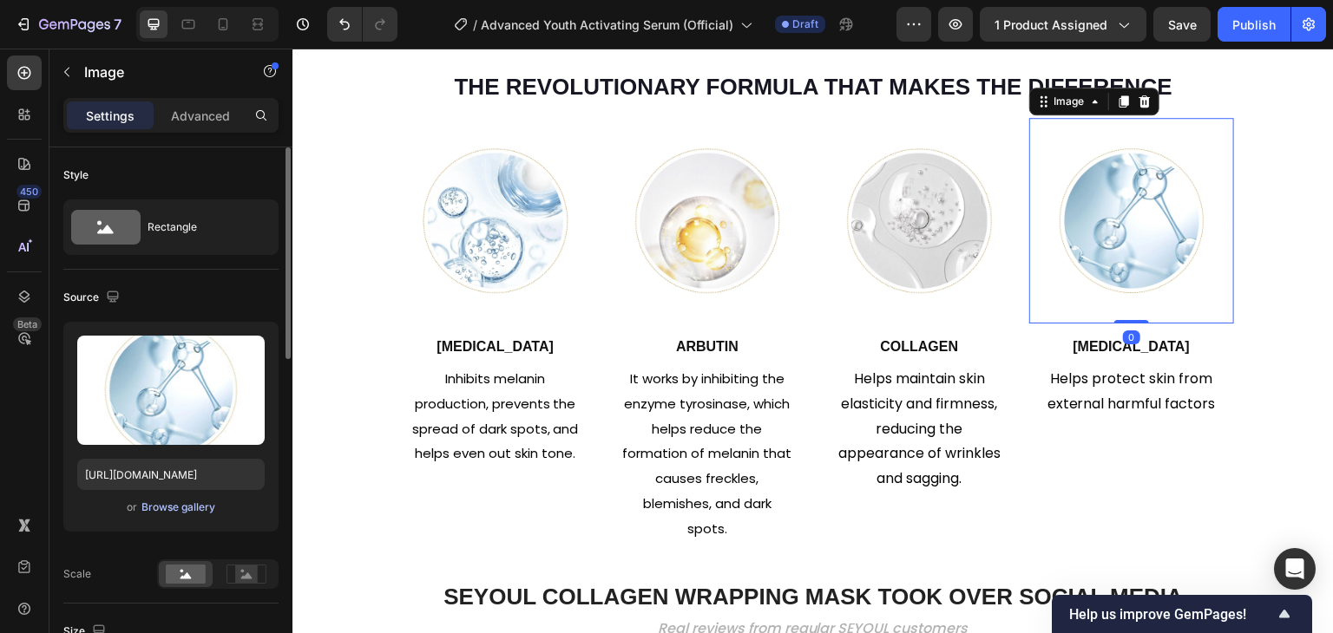
click at [206, 508] on div "Browse gallery" at bounding box center [178, 508] width 74 height 16
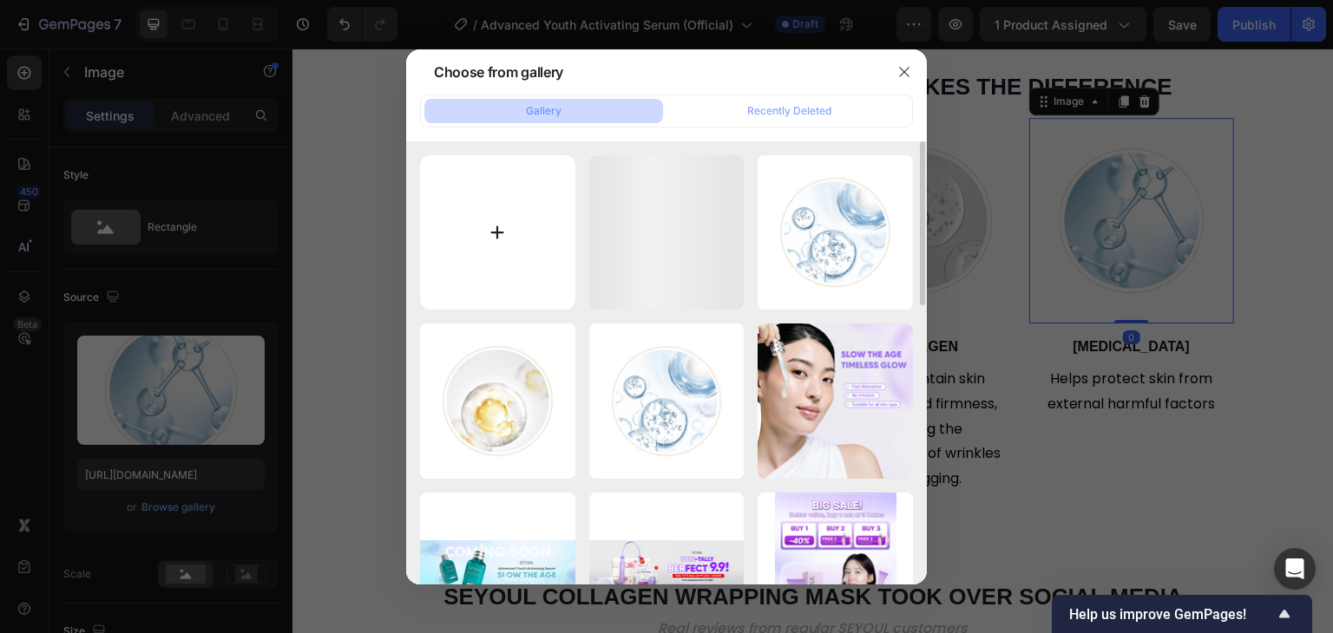
click at [472, 235] on input "file" at bounding box center [497, 232] width 155 height 155
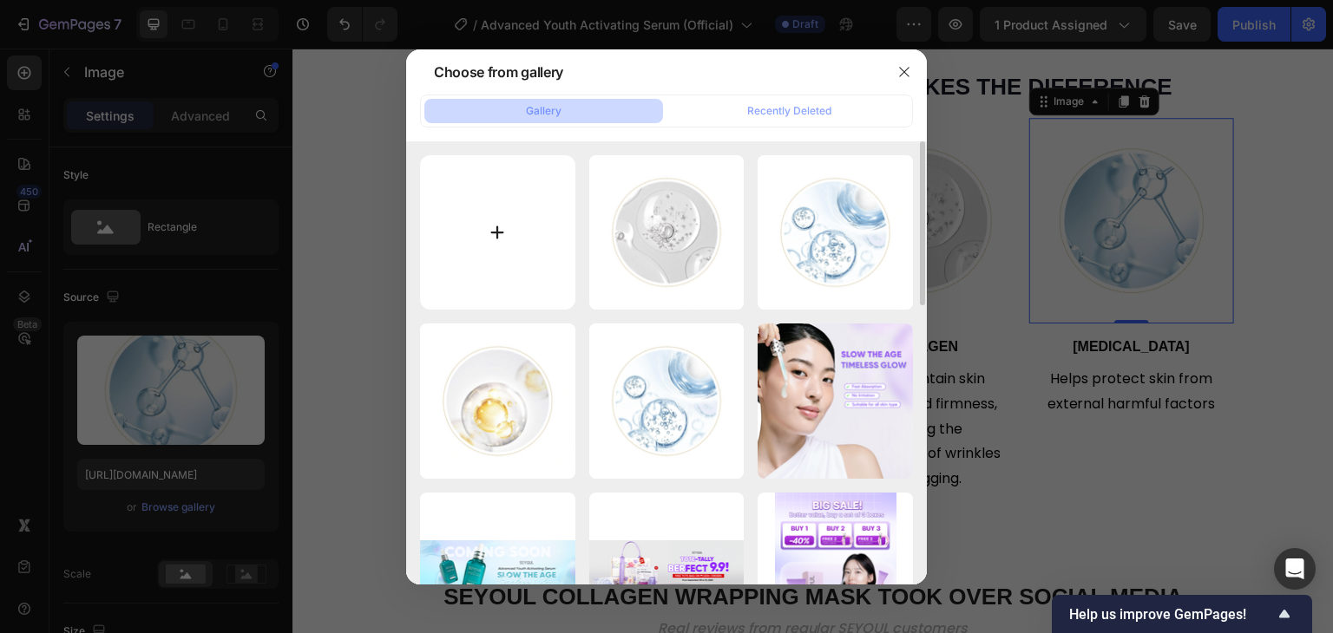
type input "C:\fakepath\gempages_510121071932867757-34ae9eff-6e9d-4218-b34a-97f0bcfe1b50.png"
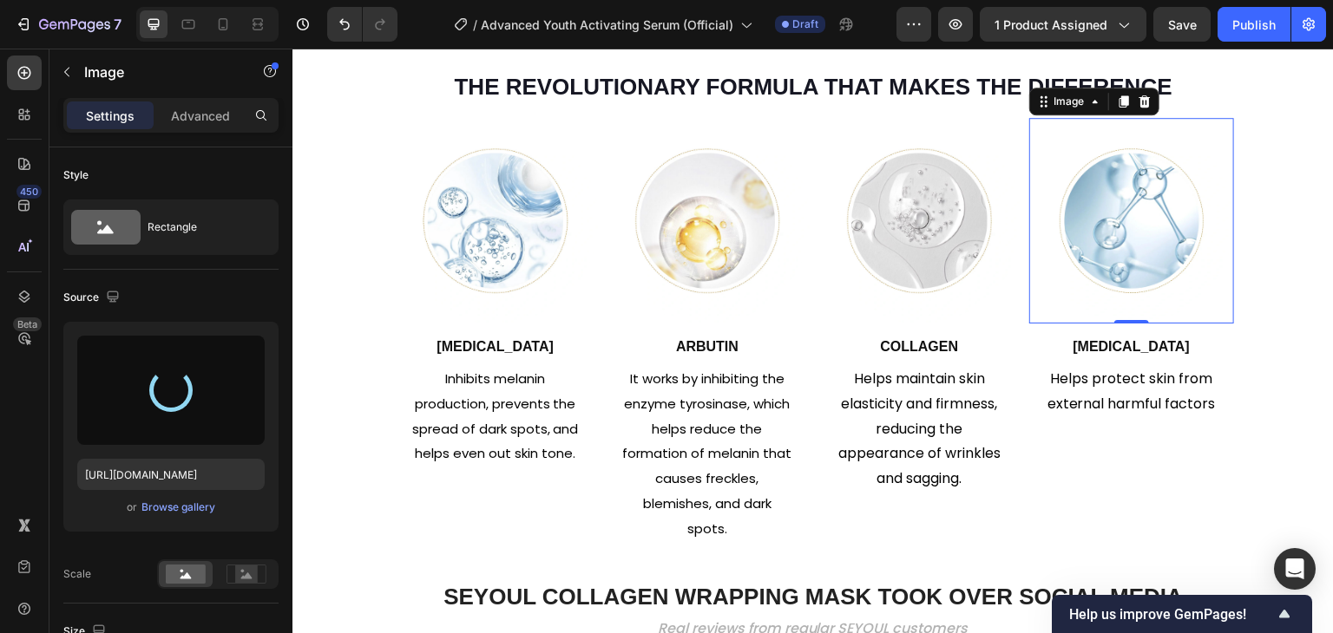
type input "https://cdn.shopify.com/s/files/1/0729/7620/4013/files/gempages_547088254009083…"
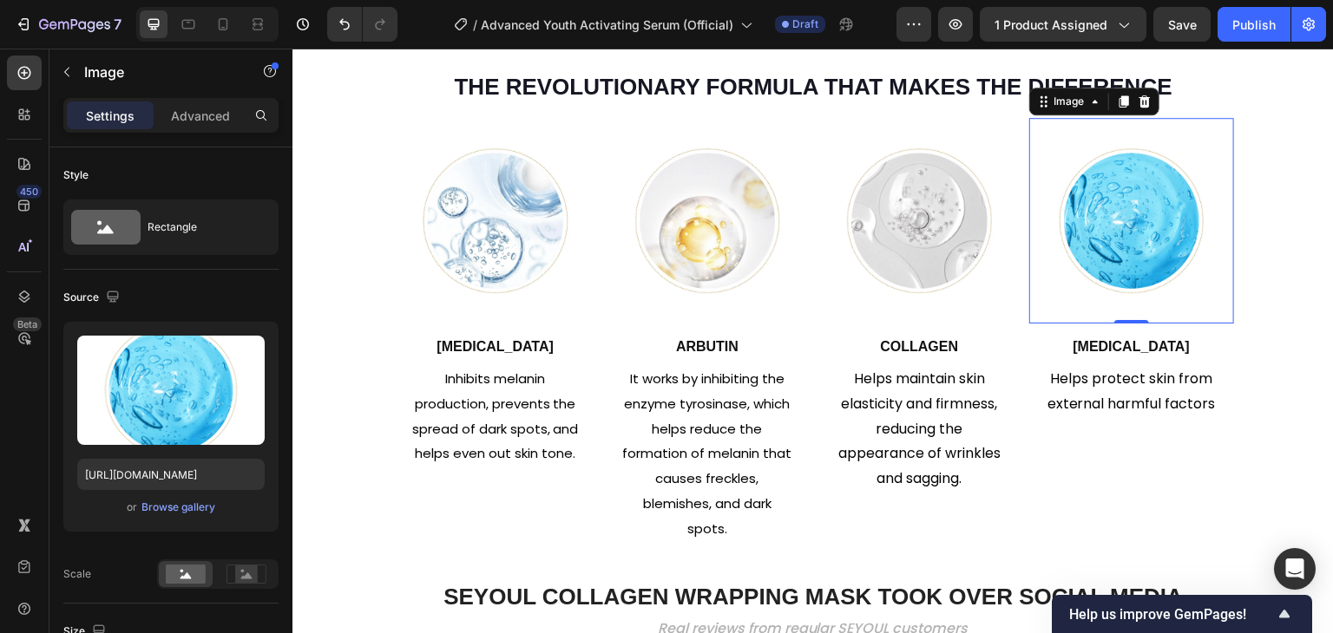
scroll to position [1617, 0]
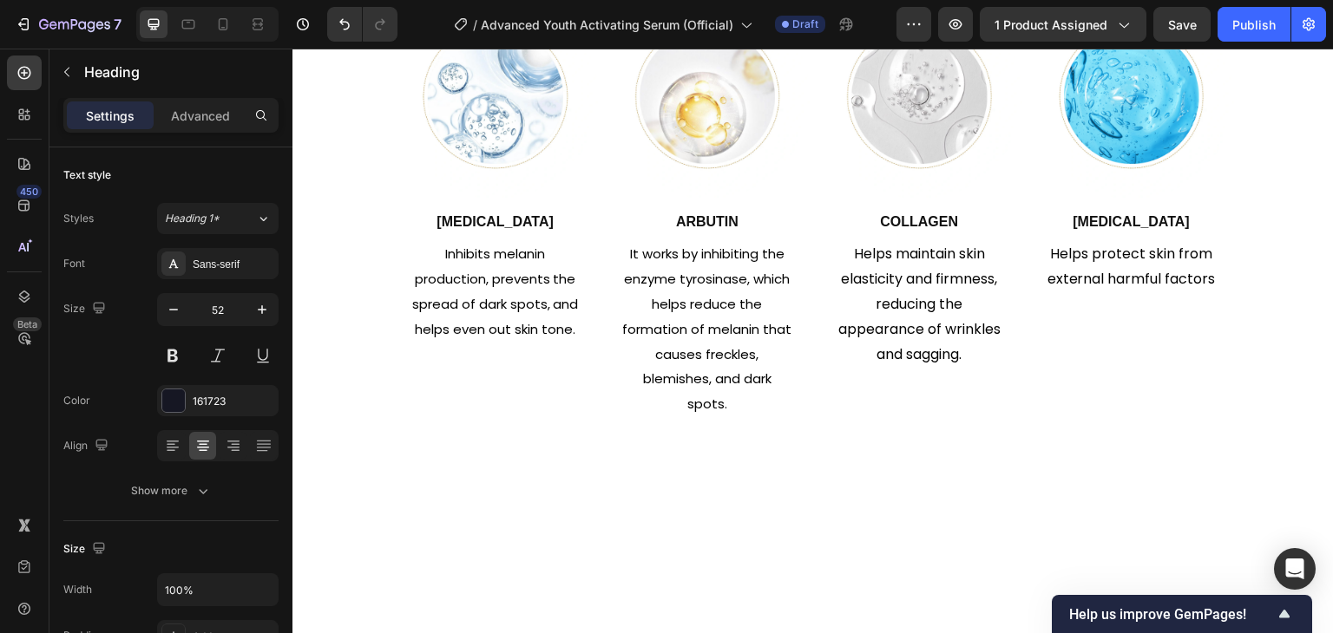
click at [824, 200] on img at bounding box center [919, 97] width 206 height 206
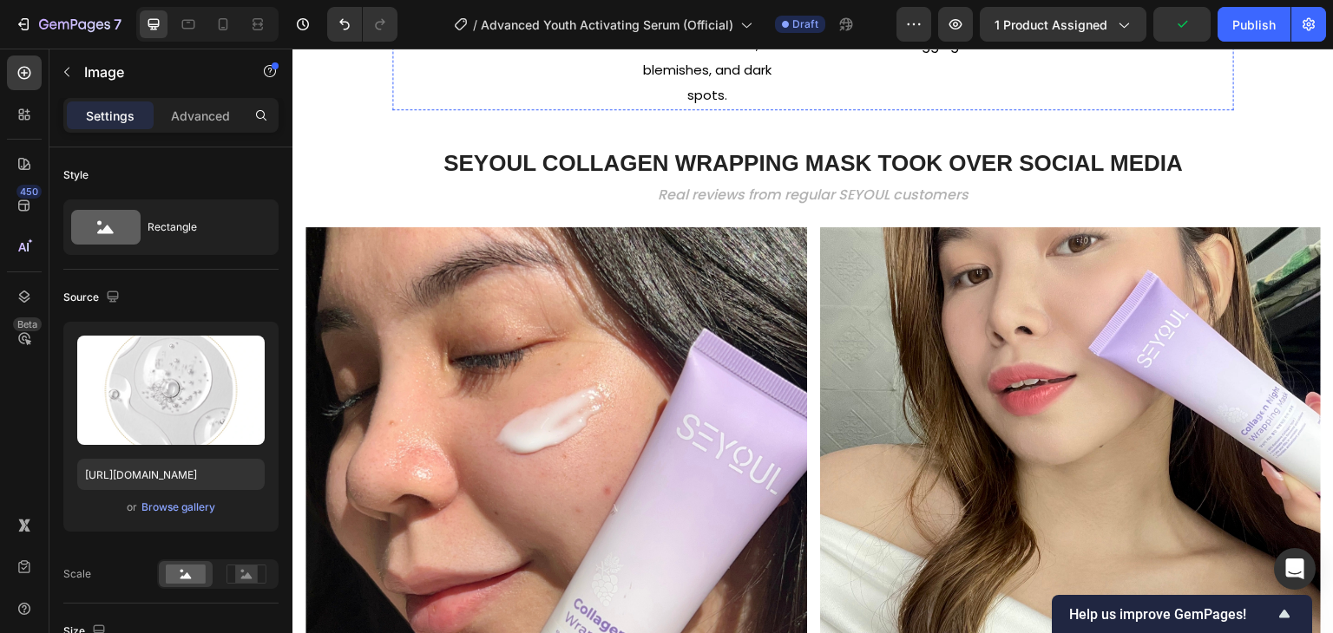
scroll to position [2224, 0]
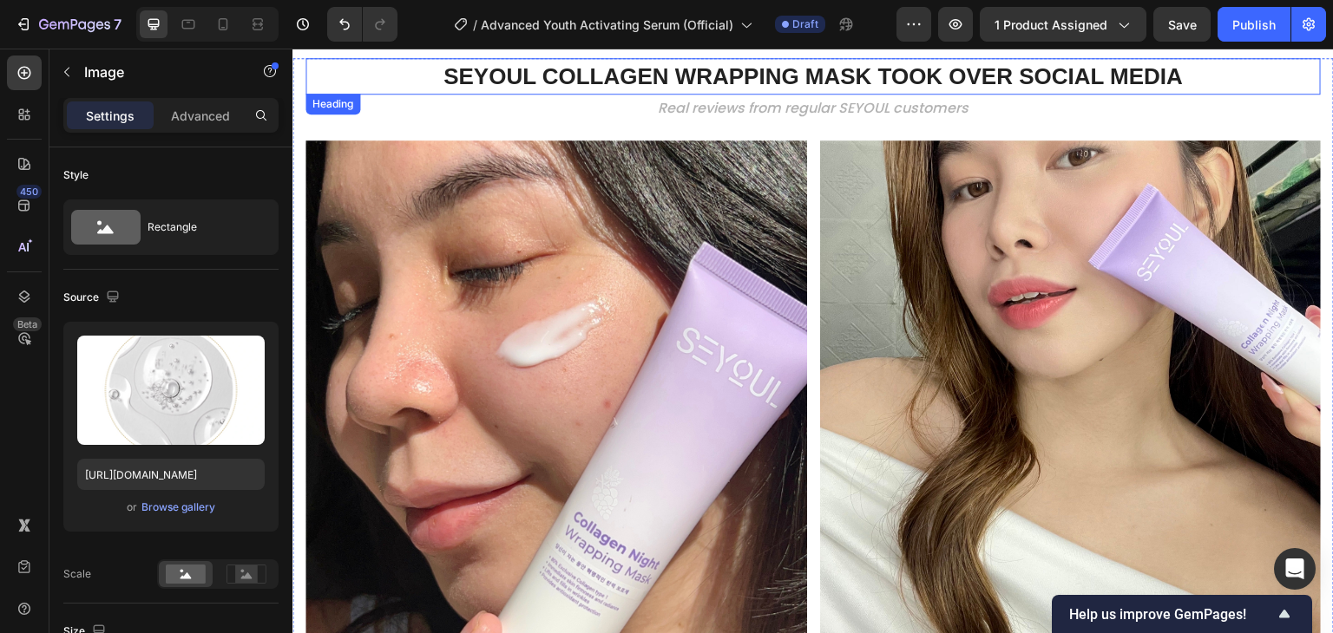
click at [642, 83] on strong "SEYOUL COLLAGEN WRAPPING MASK TOOK OVER SOCIAL MEDIA" at bounding box center [812, 76] width 739 height 26
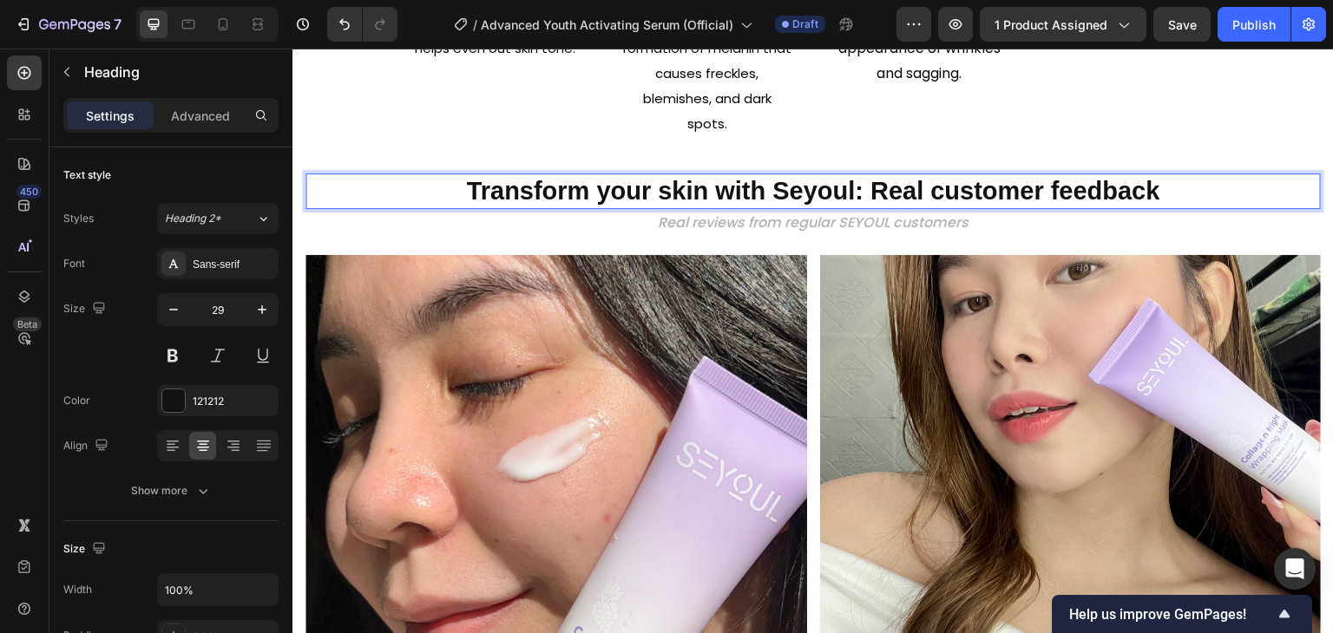
scroll to position [2137, 0]
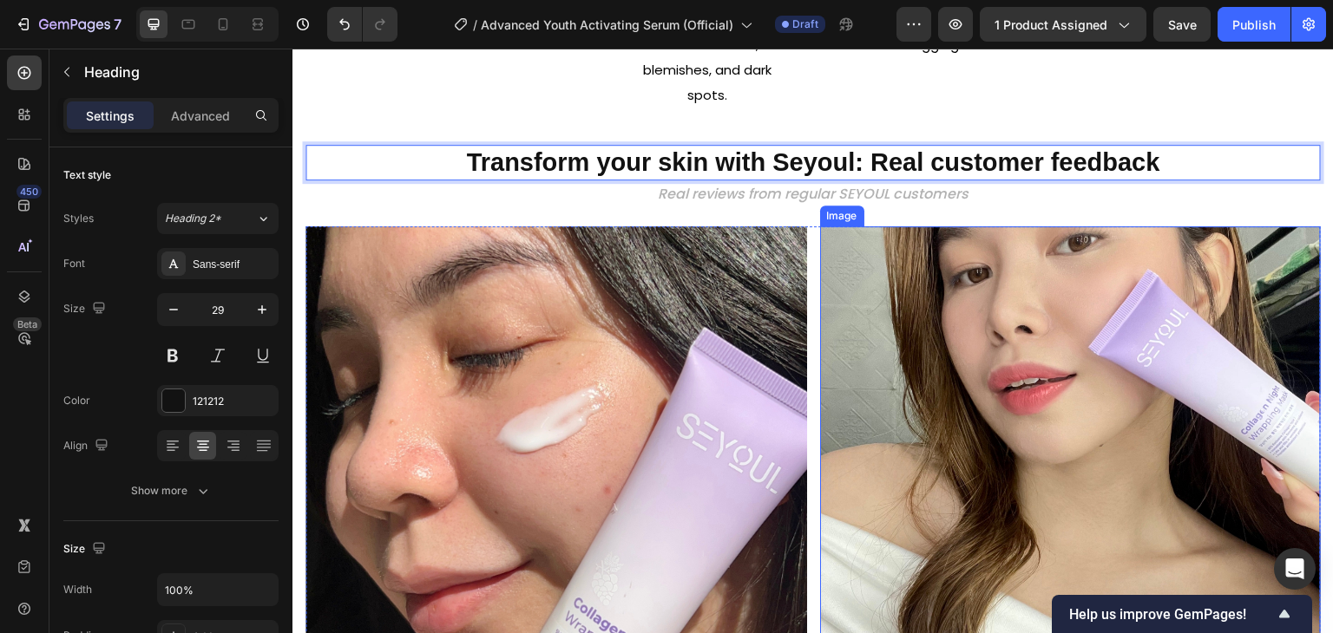
click at [819, 194] on span "Real reviews from regular SEYOUL customers" at bounding box center [813, 194] width 311 height 20
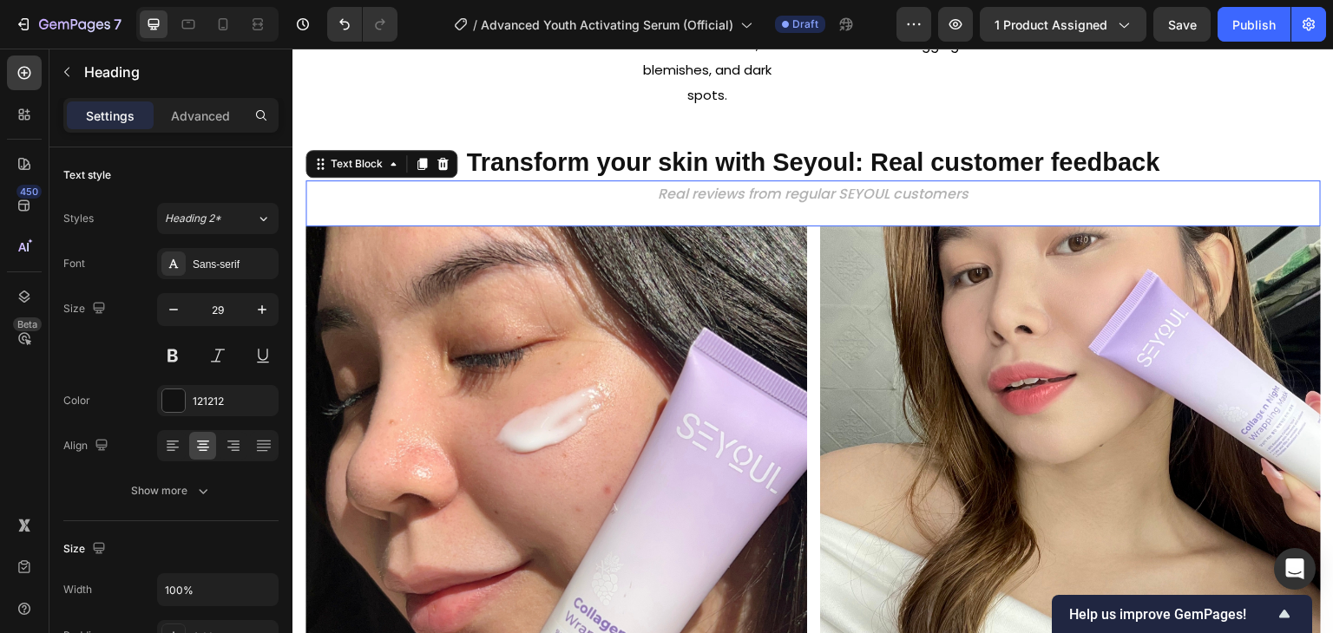
click at [819, 194] on span "Real reviews from regular SEYOUL customers" at bounding box center [813, 194] width 311 height 20
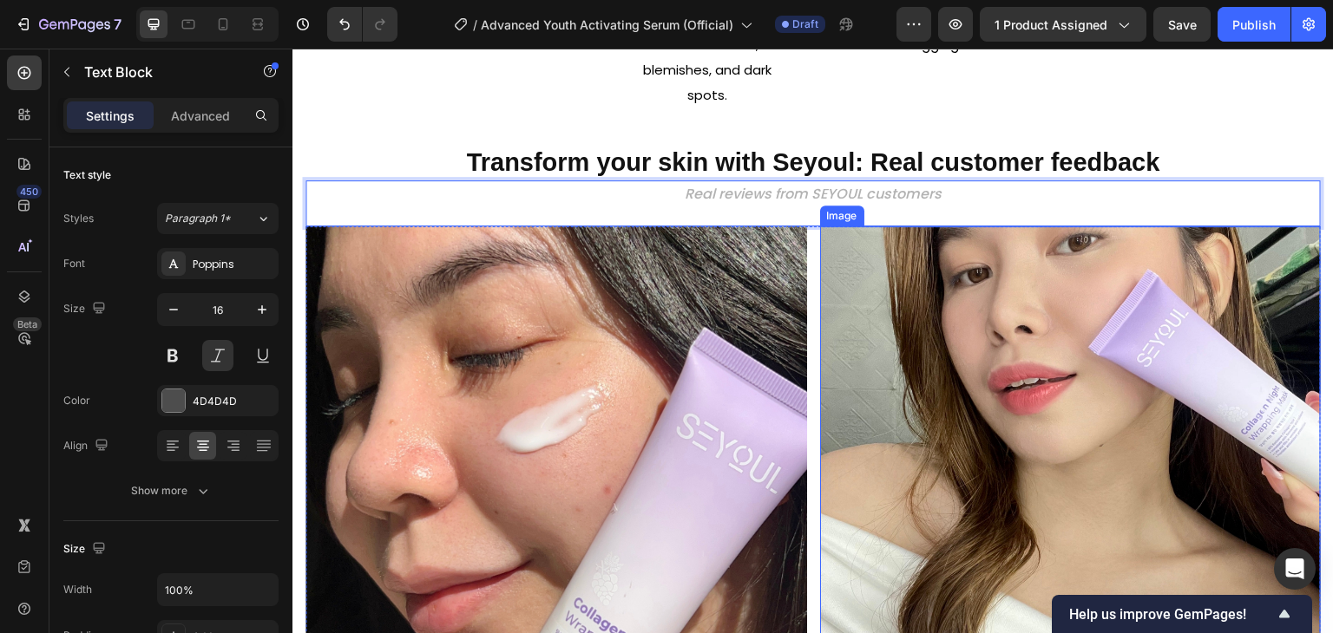
scroll to position [2224, 0]
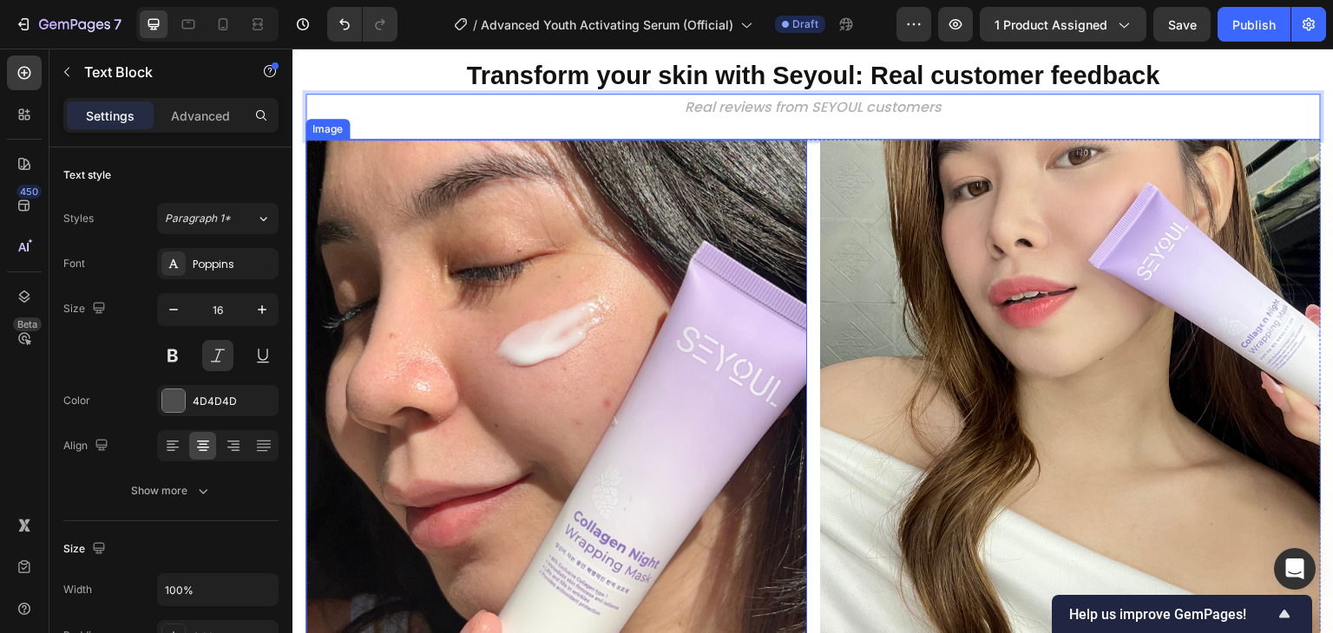
click at [633, 260] on img at bounding box center [556, 391] width 502 height 502
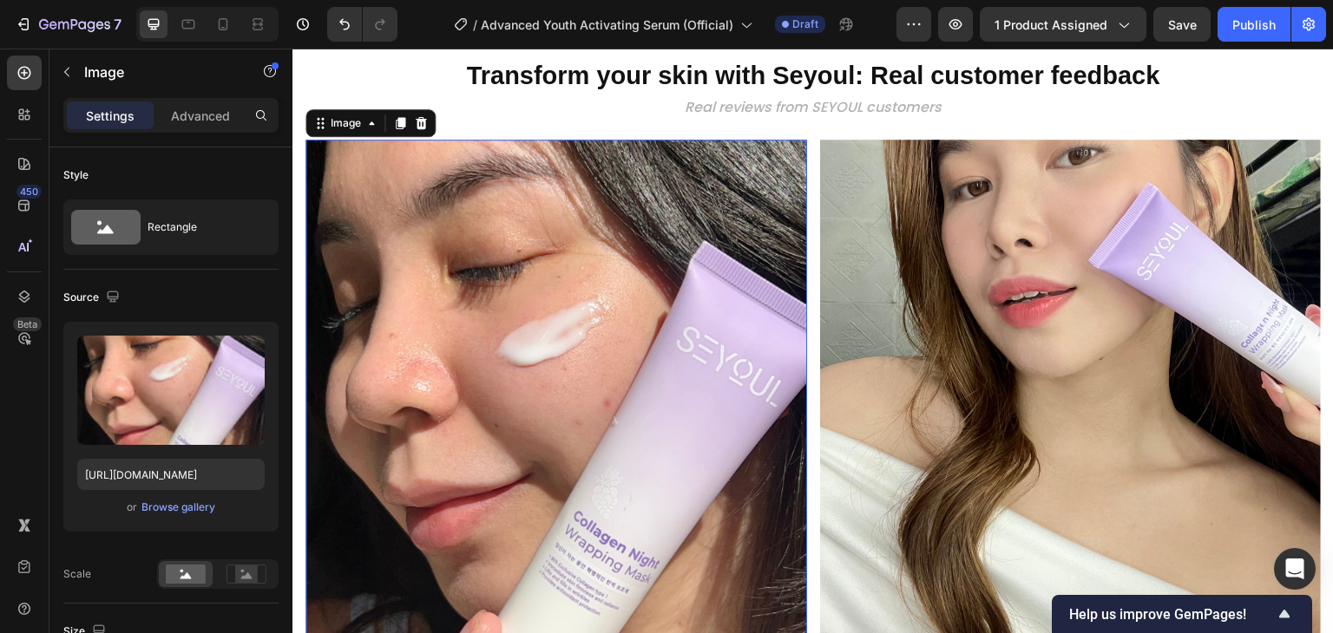
click at [672, 323] on img at bounding box center [556, 391] width 502 height 502
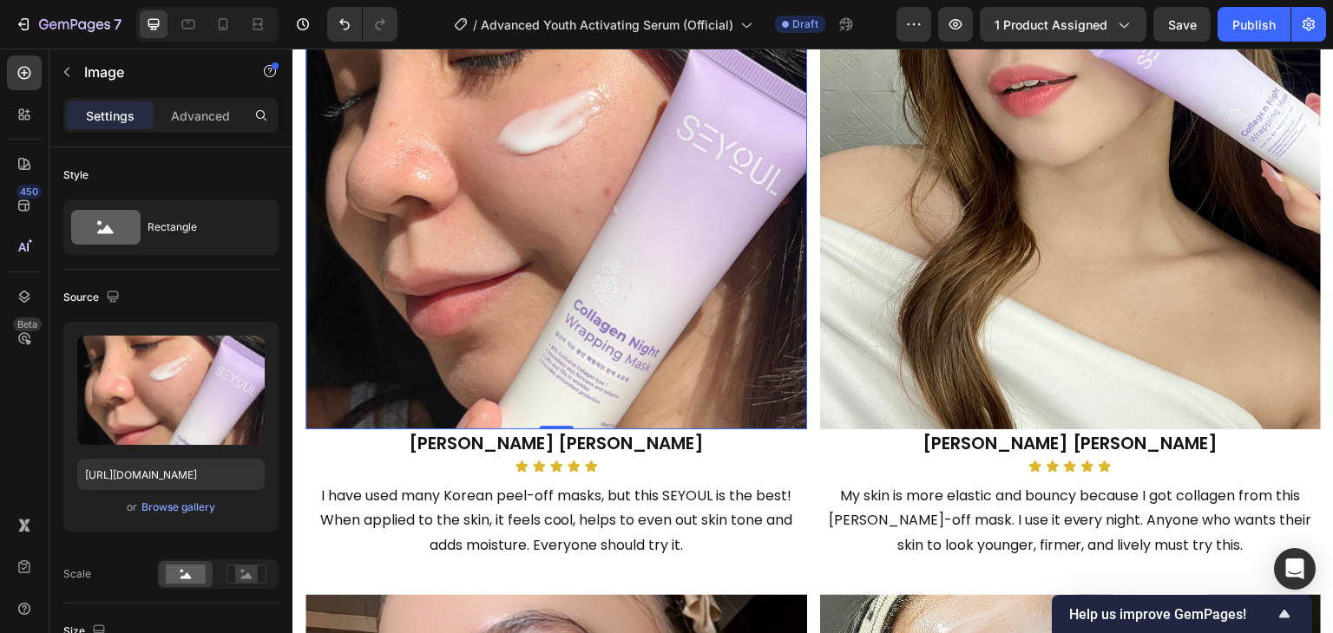
scroll to position [2571, 0]
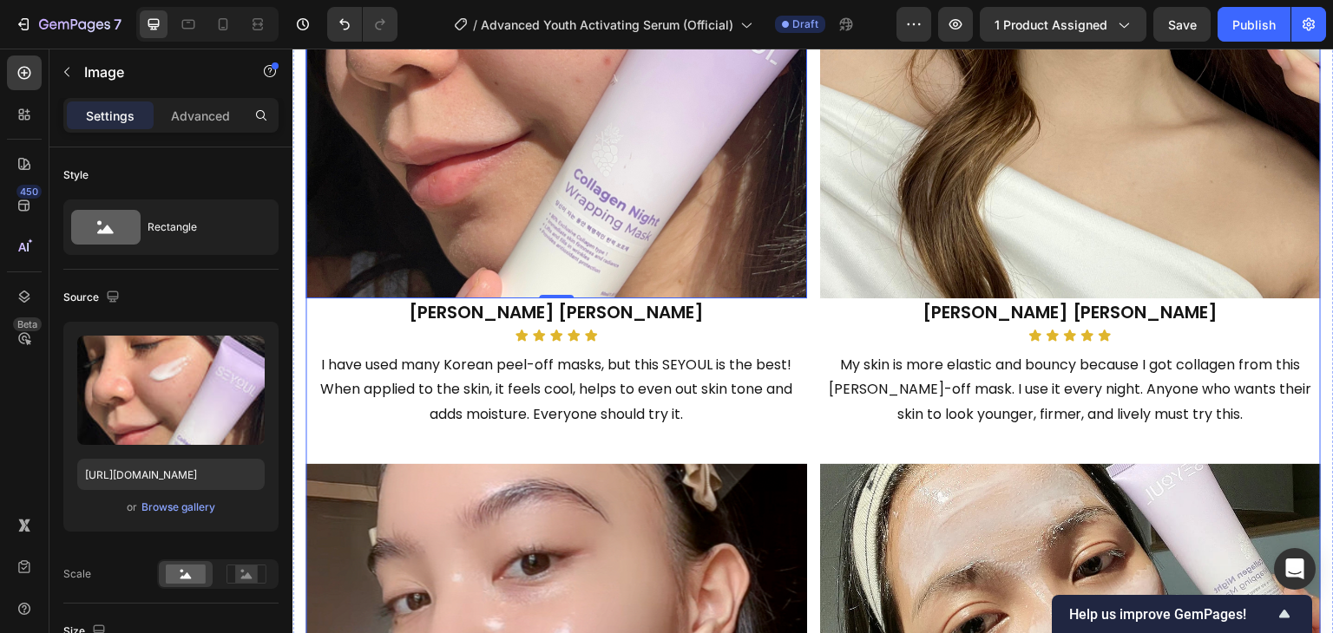
click at [807, 268] on div "Image 0 Pat Tricia Text Block Icon Icon Icon Icon Icon Icon List I have used ma…" at bounding box center [812, 459] width 1015 height 1324
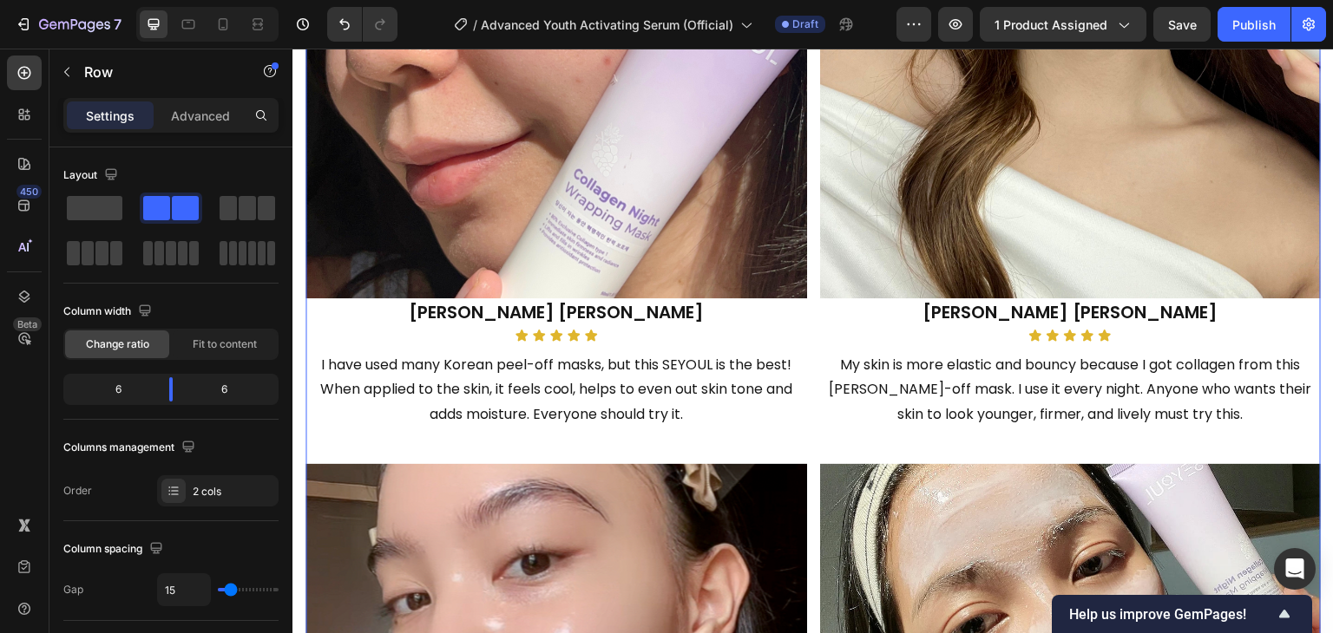
click at [807, 268] on div "Image Pat Tricia Text Block Icon Icon Icon Icon Icon Icon List I have used many…" at bounding box center [812, 459] width 1015 height 1324
click at [807, 304] on div "Image Pat Tricia Text Block Icon Icon Icon Icon Icon Icon List I have used many…" at bounding box center [812, 459] width 1015 height 1324
click at [97, 252] on span at bounding box center [101, 253] width 13 height 24
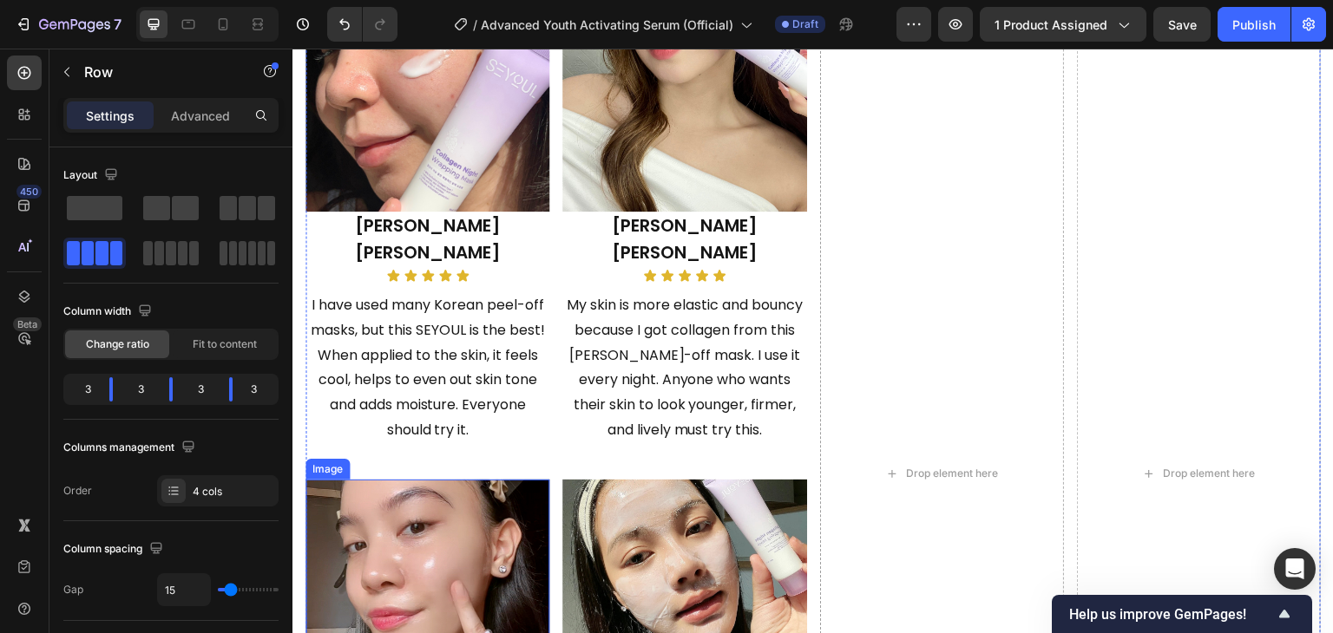
scroll to position [2397, 0]
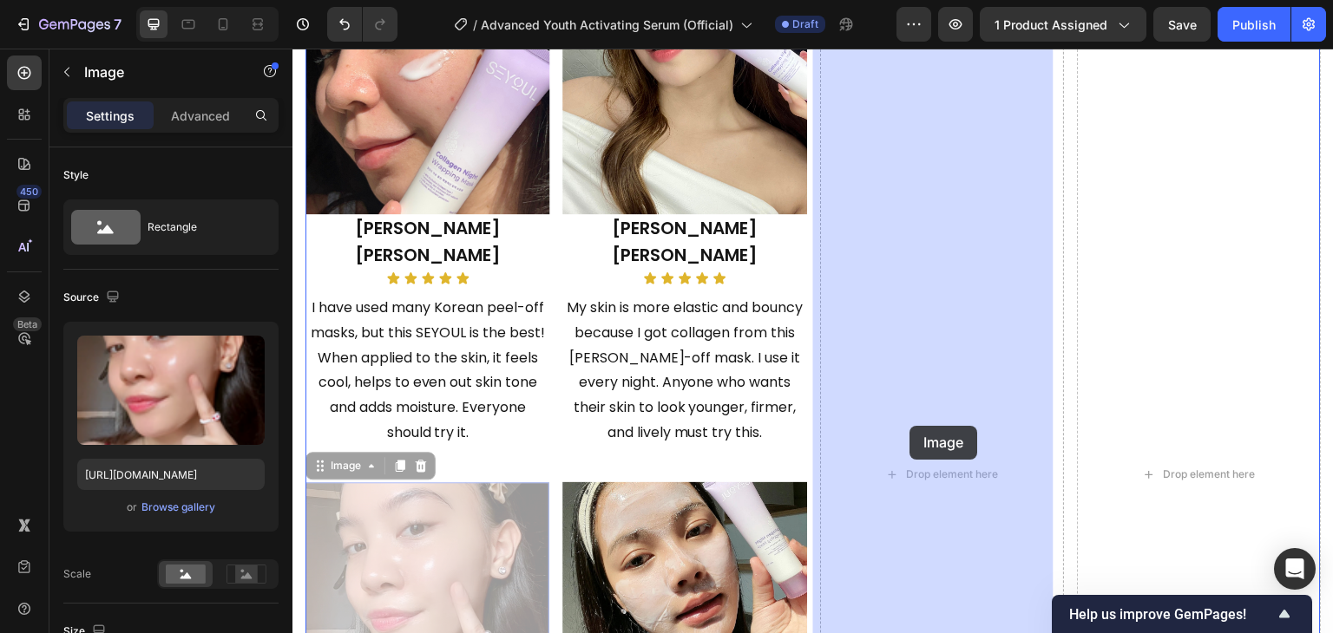
drag, startPoint x: 448, startPoint y: 520, endPoint x: 910, endPoint y: 426, distance: 471.9
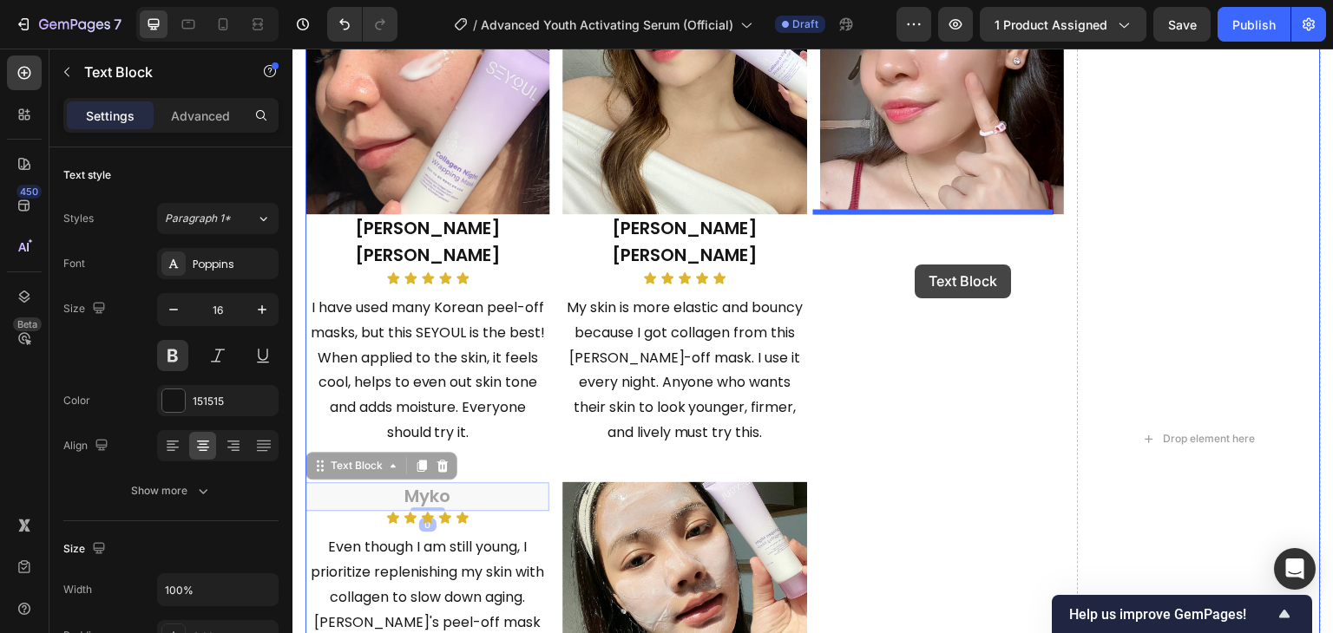
drag, startPoint x: 422, startPoint y: 461, endPoint x: 915, endPoint y: 265, distance: 531.2
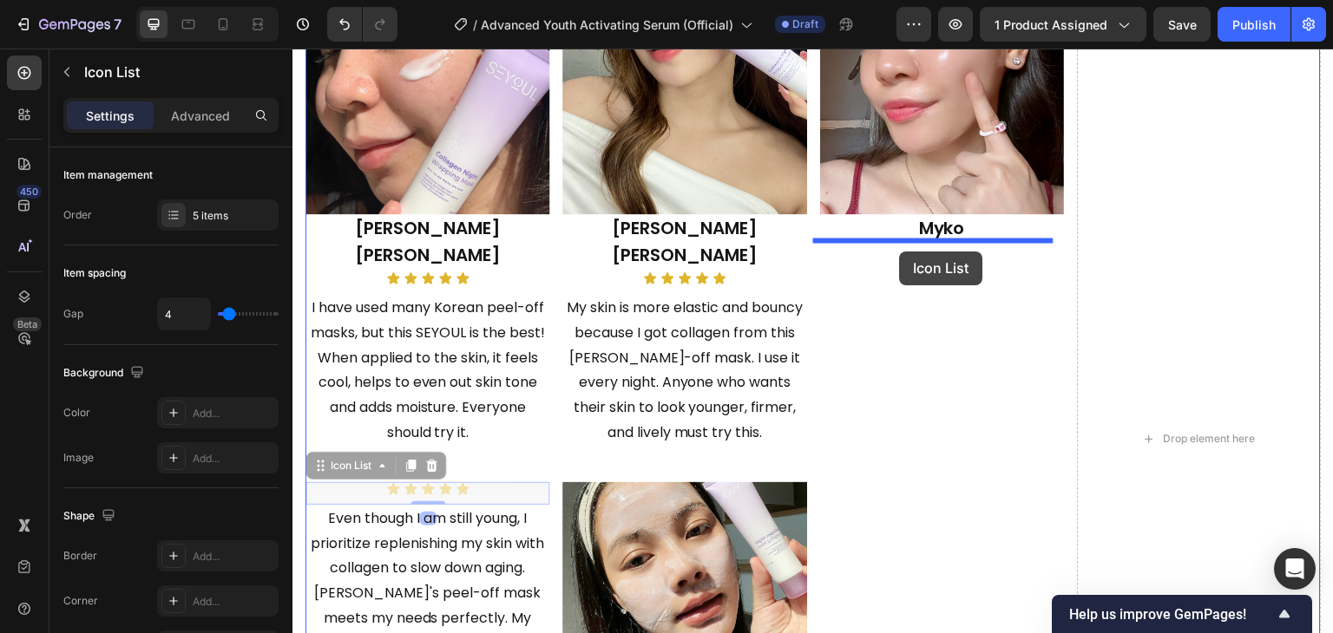
drag, startPoint x: 347, startPoint y: 468, endPoint x: 900, endPoint y: 252, distance: 593.4
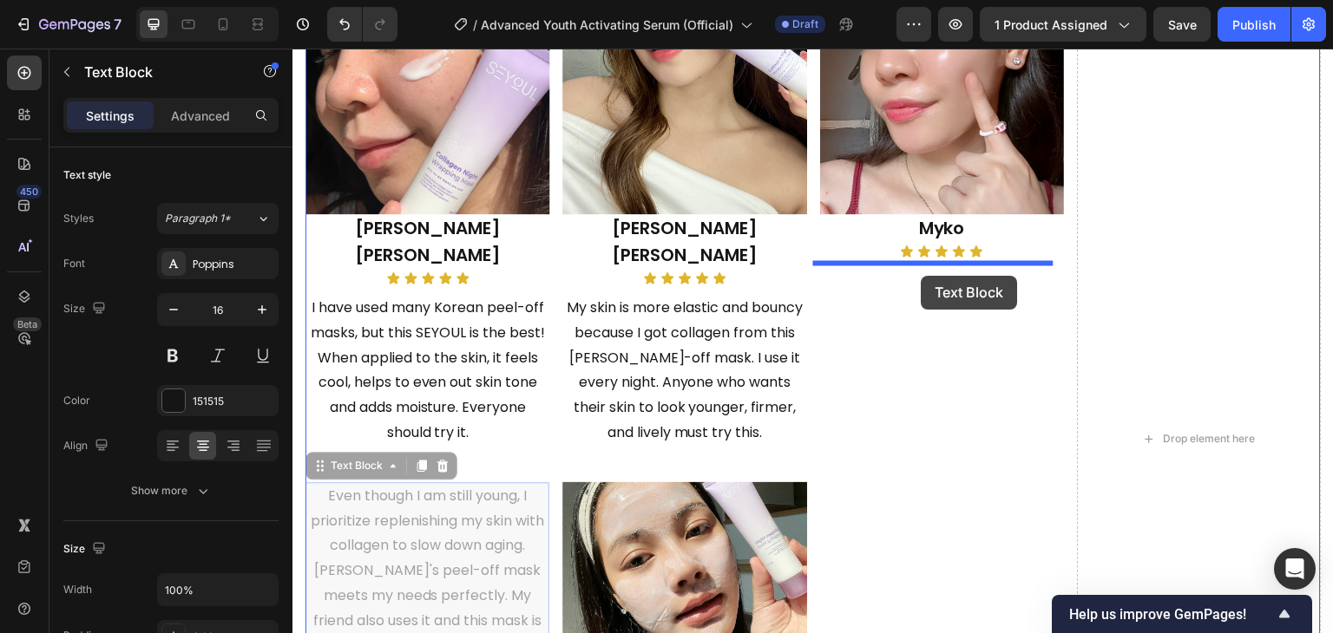
drag, startPoint x: 382, startPoint y: 534, endPoint x: 921, endPoint y: 276, distance: 598.1
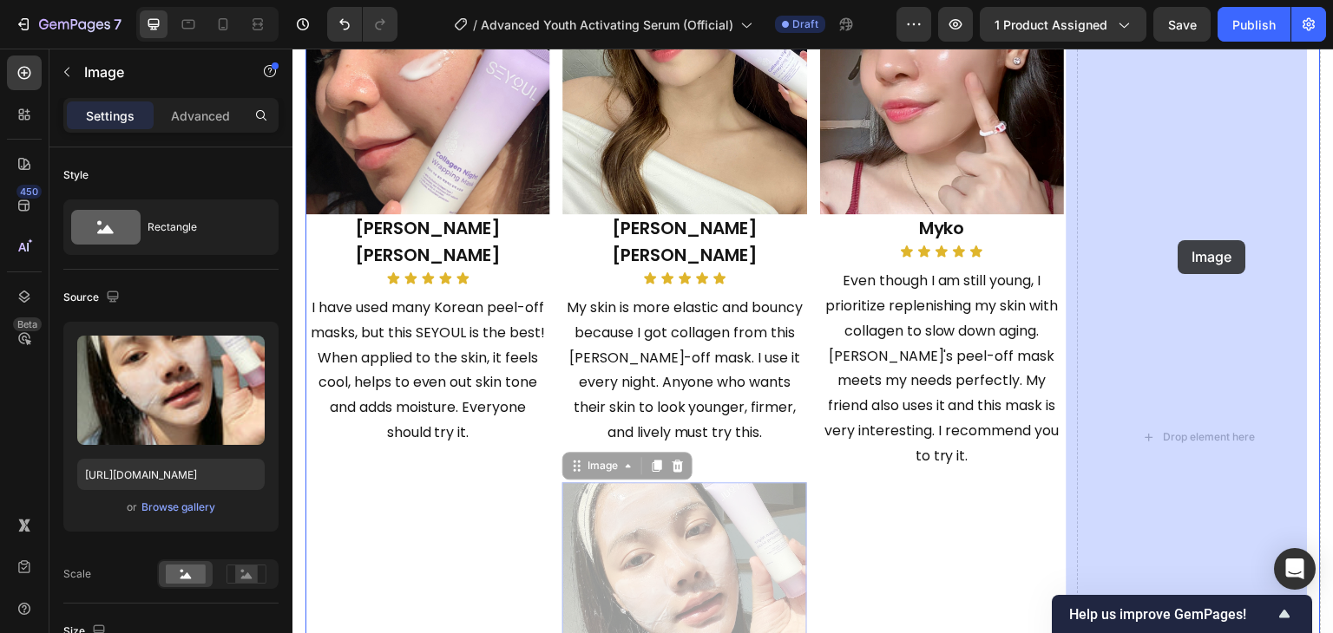
drag, startPoint x: 678, startPoint y: 513, endPoint x: 1178, endPoint y: 240, distance: 570.0
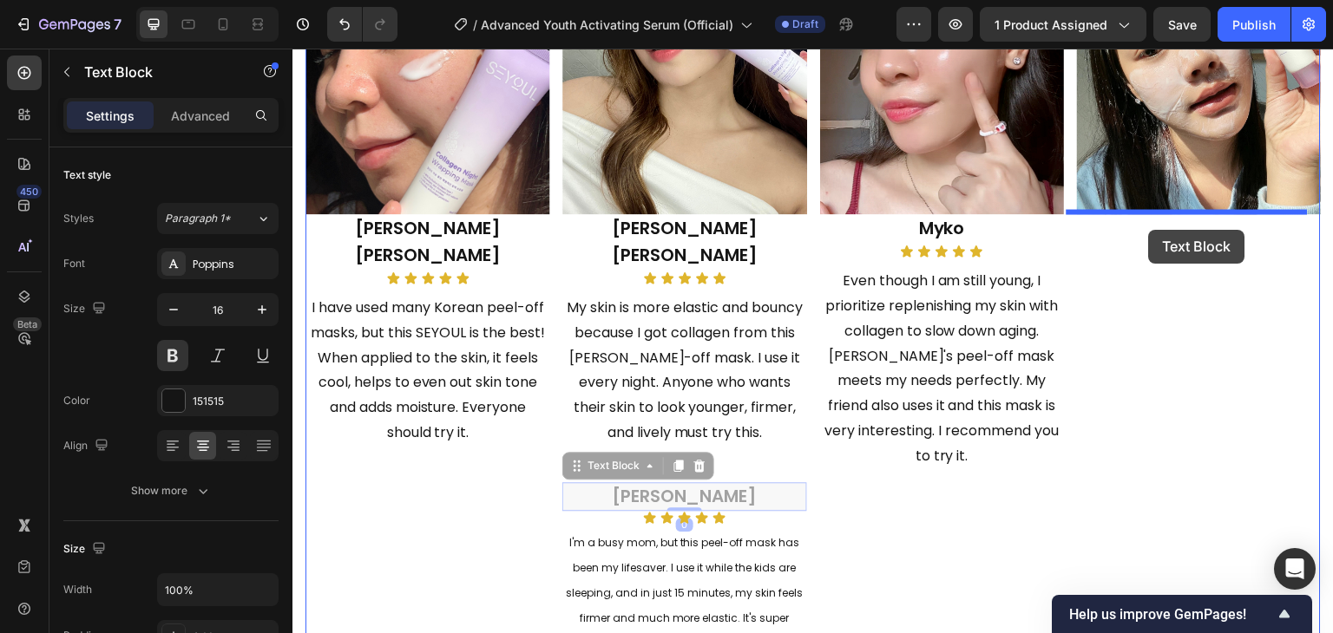
drag, startPoint x: 769, startPoint y: 426, endPoint x: 1149, endPoint y: 230, distance: 427.7
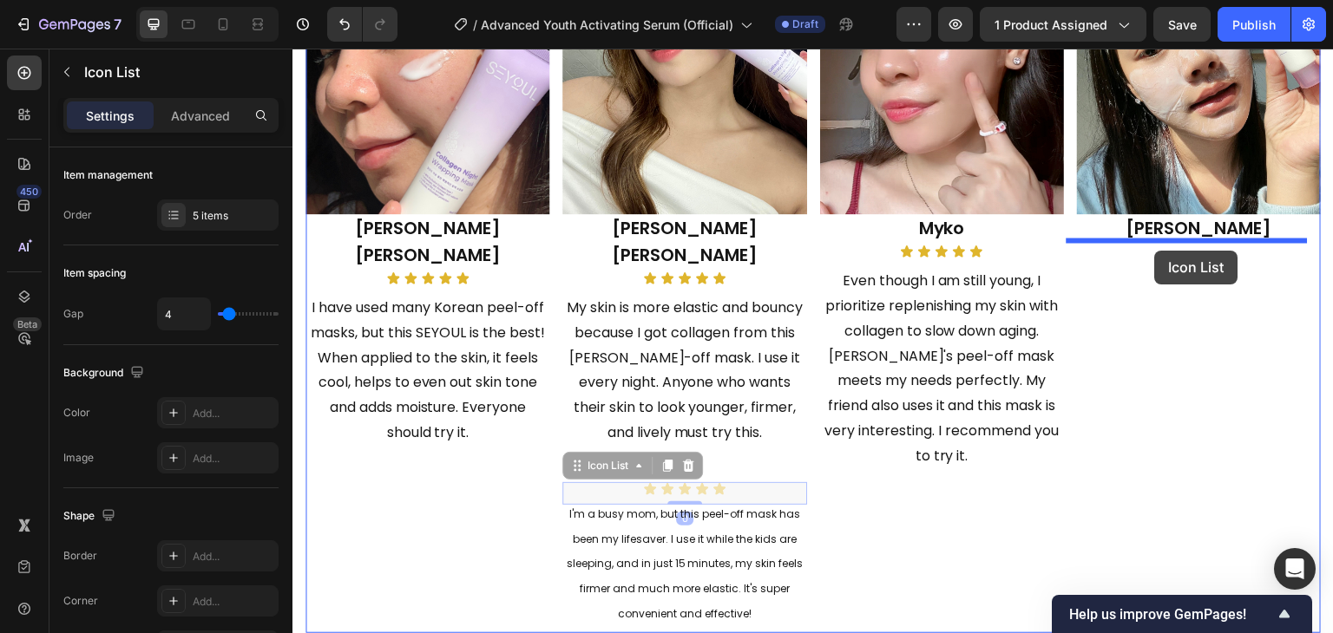
drag, startPoint x: 622, startPoint y: 462, endPoint x: 1155, endPoint y: 251, distance: 573.3
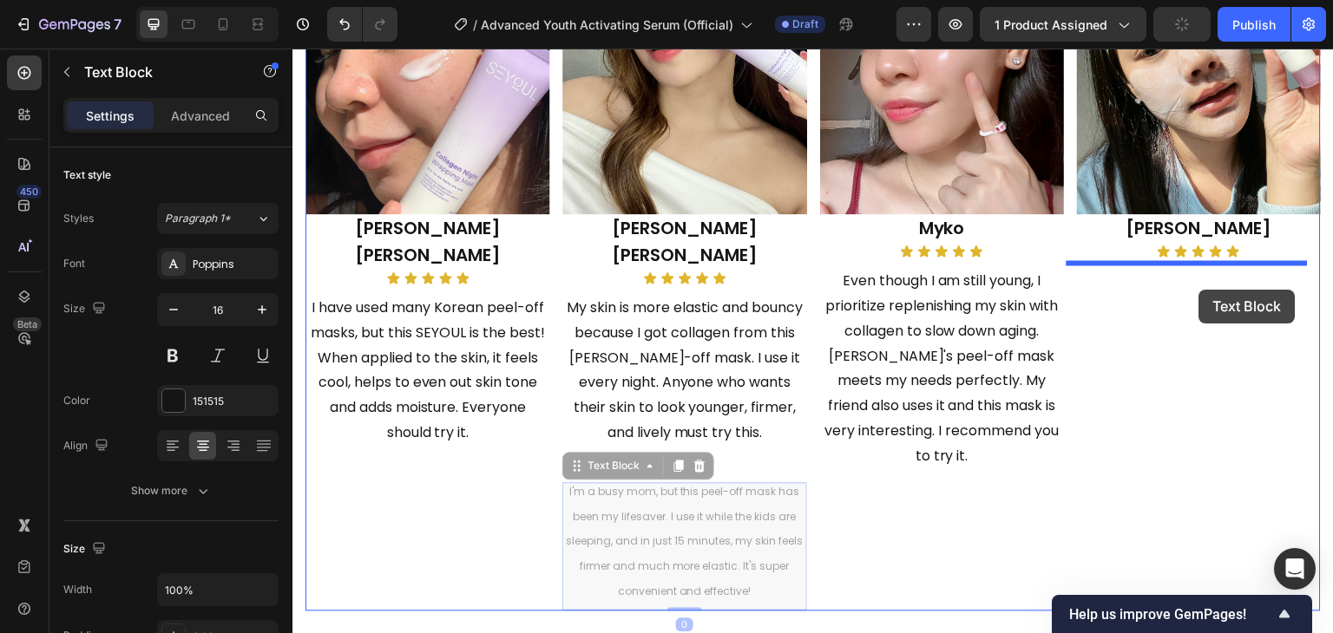
drag, startPoint x: 684, startPoint y: 520, endPoint x: 1199, endPoint y: 287, distance: 565.4
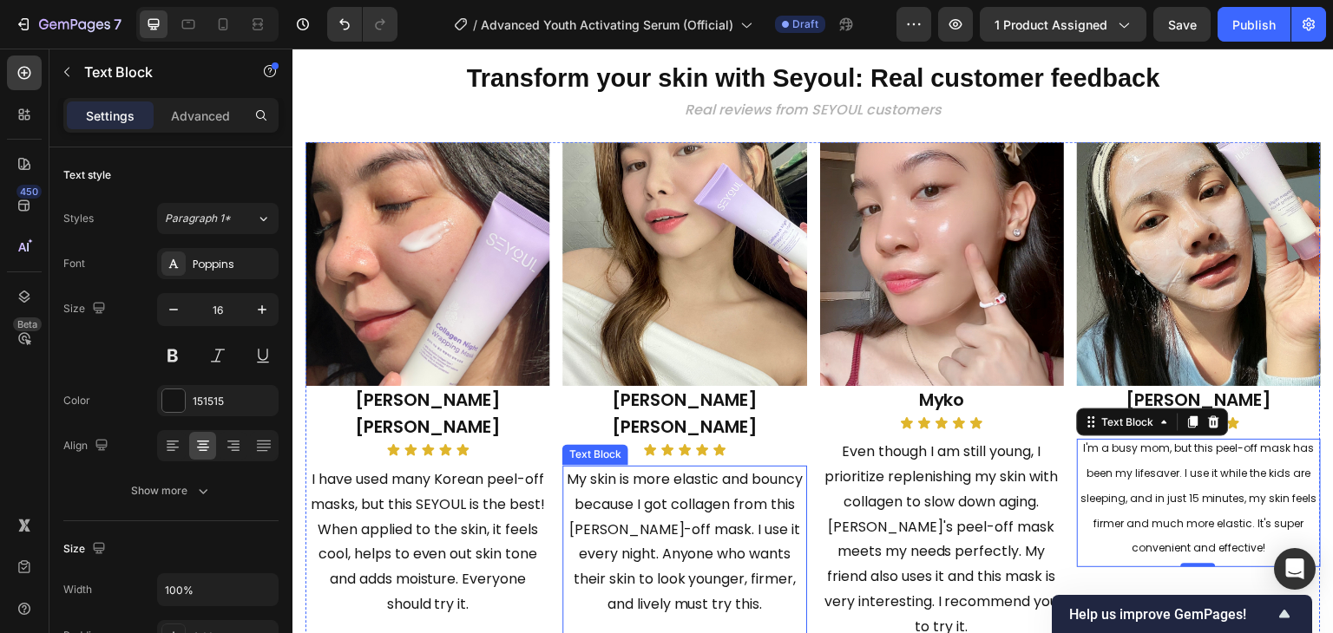
scroll to position [2137, 0]
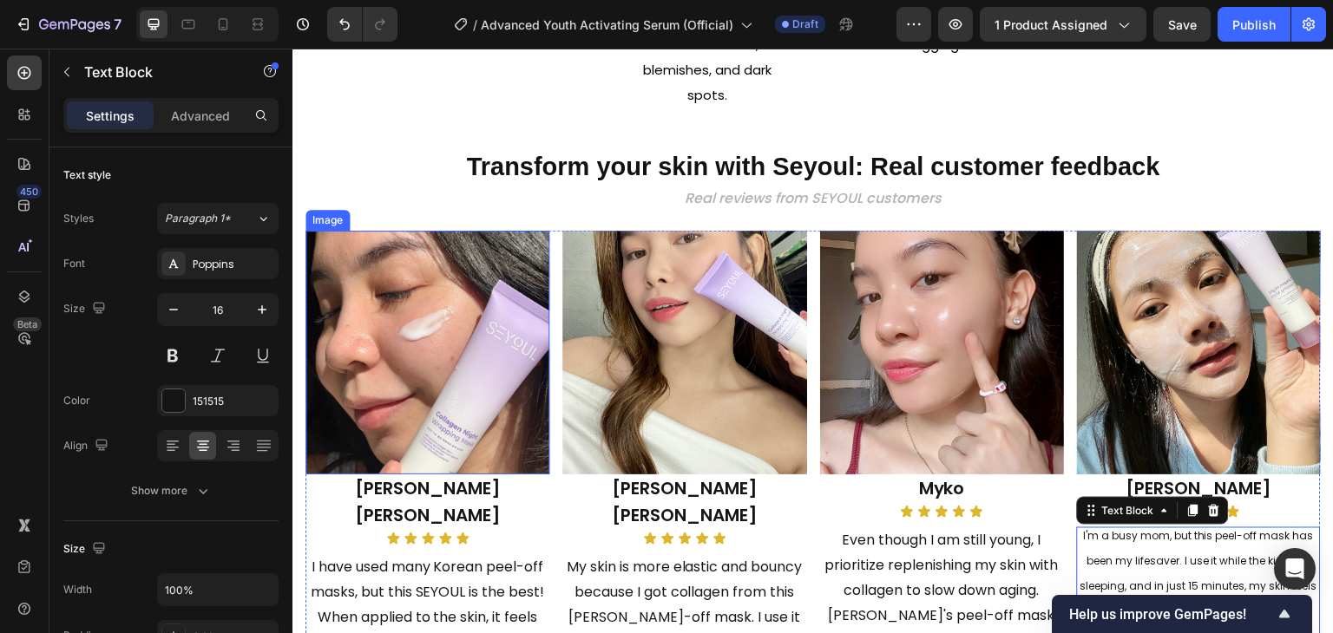
click at [462, 380] on img at bounding box center [427, 353] width 244 height 244
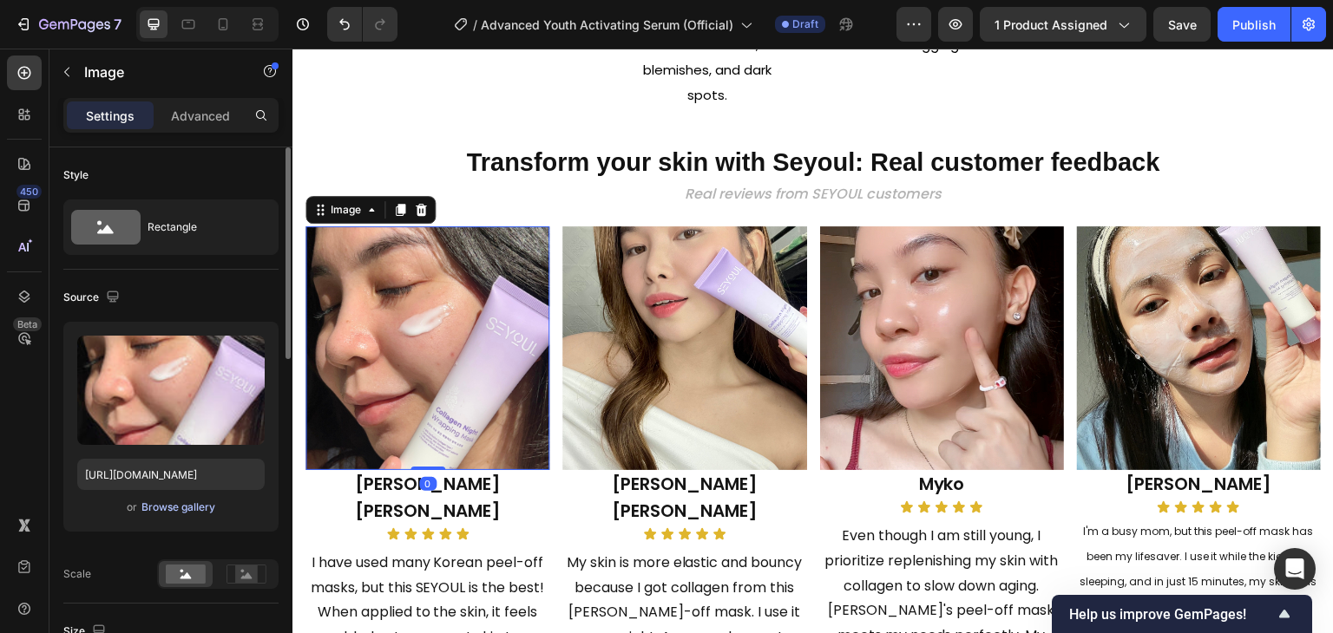
click at [186, 508] on div "Browse gallery" at bounding box center [178, 508] width 74 height 16
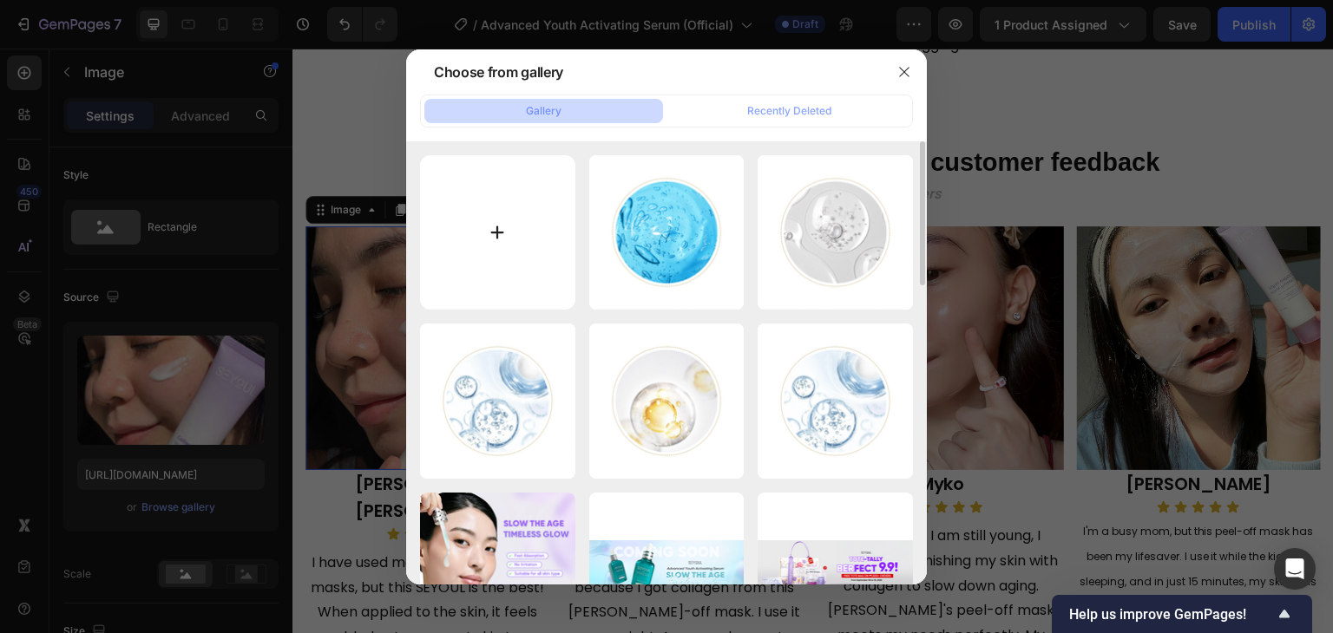
click at [487, 246] on input "file" at bounding box center [497, 232] width 155 height 155
type input "C:\fakepath\gempages_510121071932867757-708b8d71-c039-4870-be3d-e3f17c4641e7.jpg"
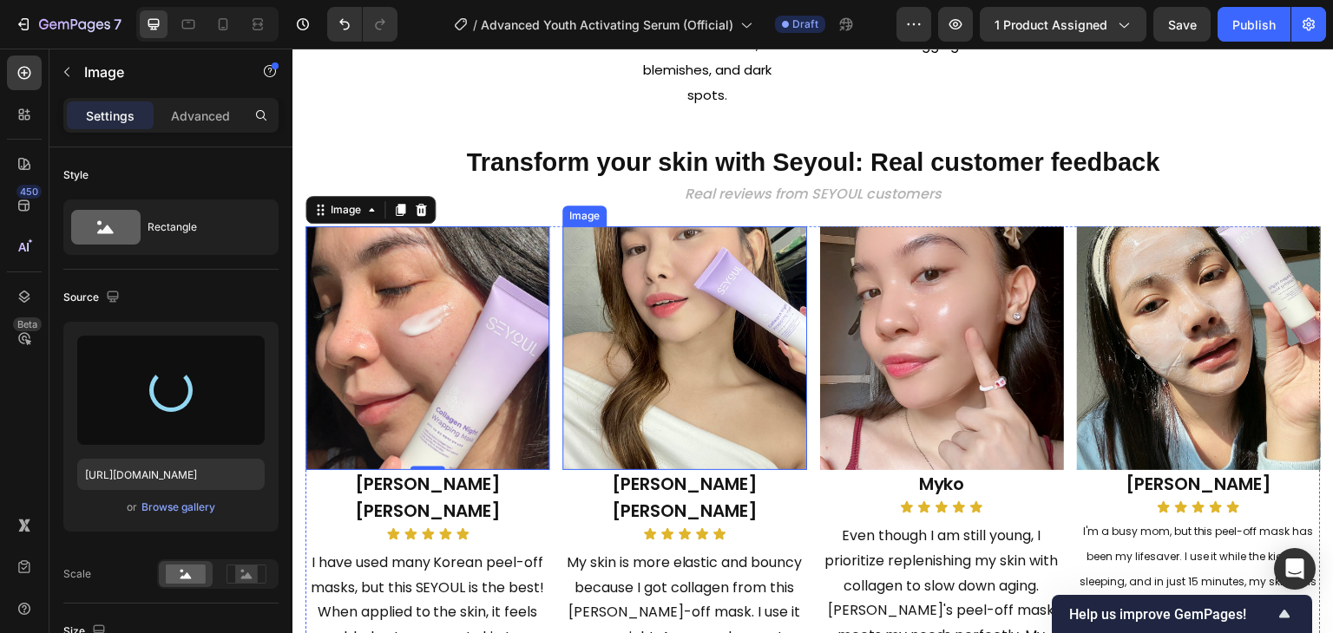
type input "https://cdn.shopify.com/s/files/1/0729/7620/4013/files/gempages_547088254009083…"
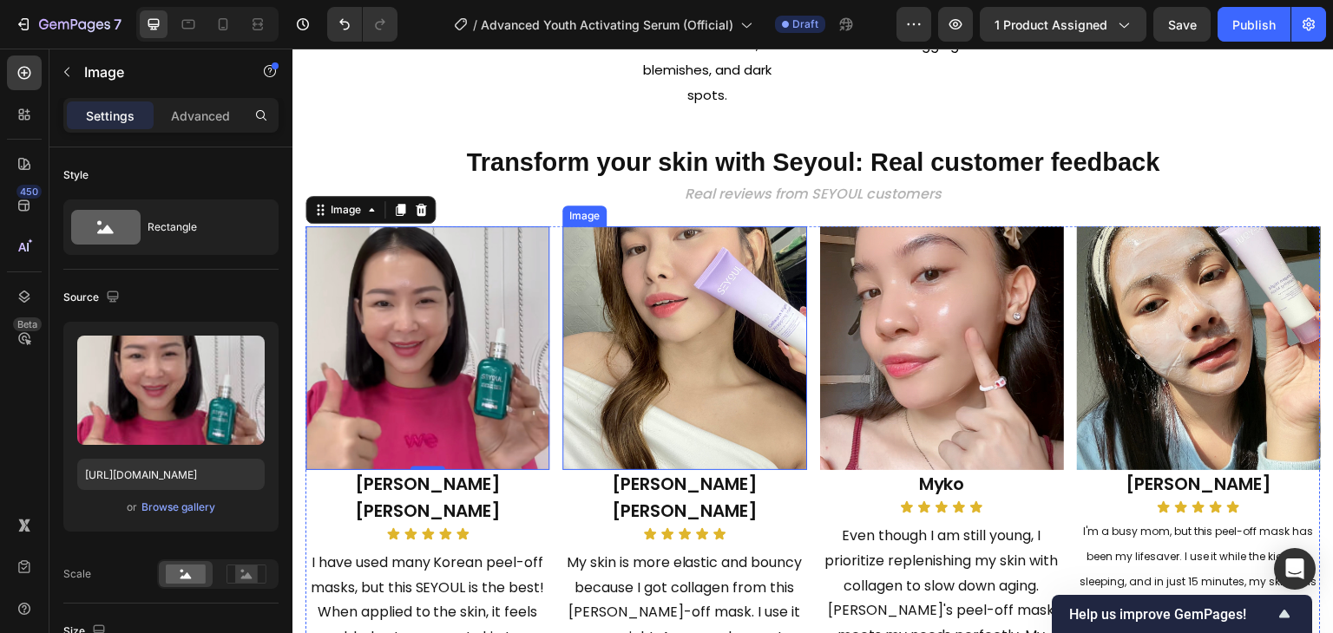
click at [650, 319] on img at bounding box center [684, 348] width 244 height 244
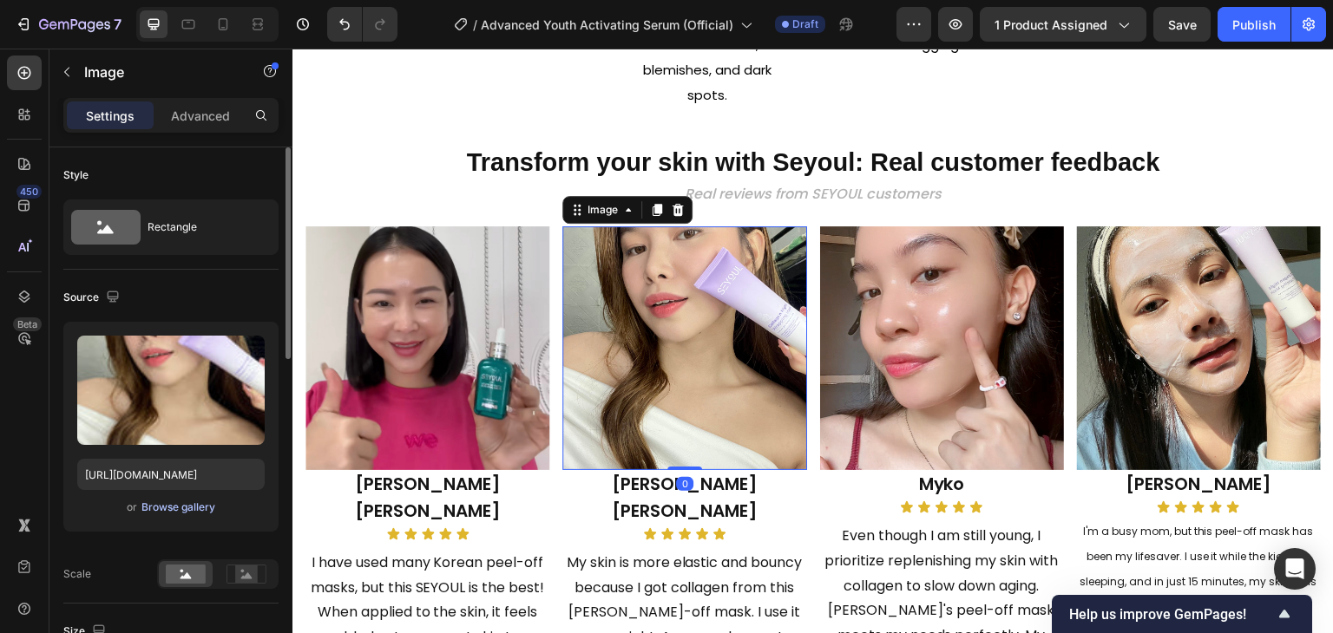
click at [193, 510] on div "Browse gallery" at bounding box center [178, 508] width 74 height 16
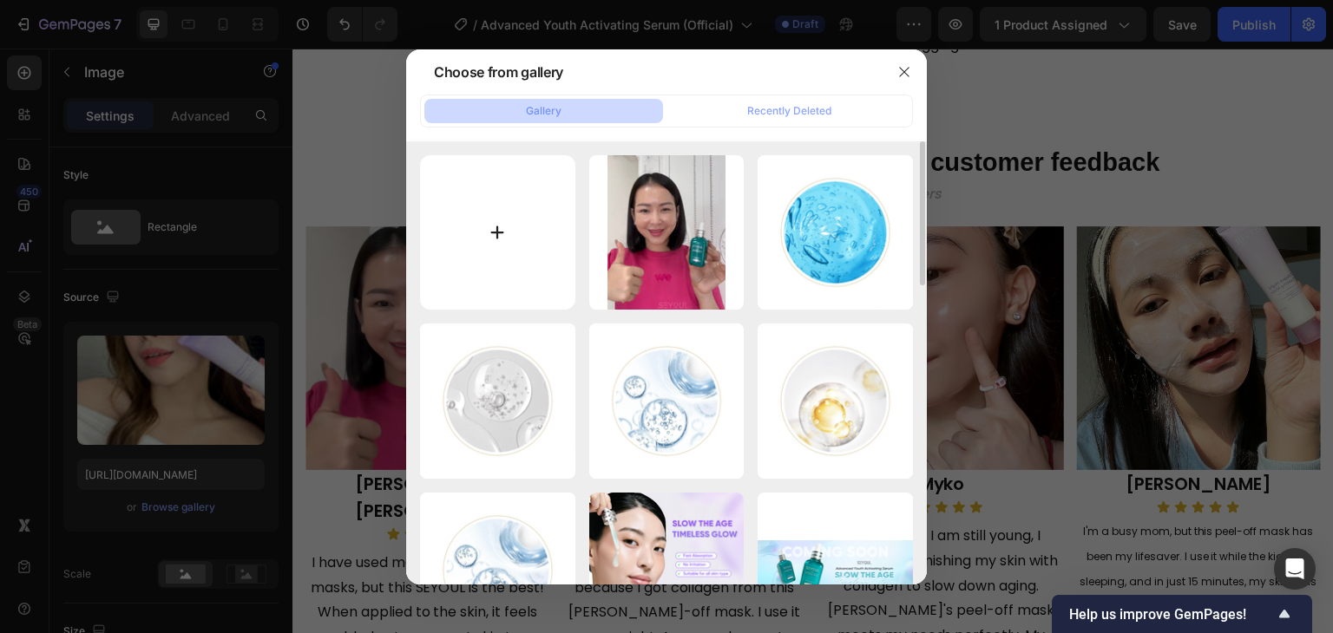
click at [462, 251] on input "file" at bounding box center [497, 232] width 155 height 155
type input "C:\fakepath\gempages_510121071932867757-12186ef1-e0c5-4574-9245-f1128dd2bfb8.png"
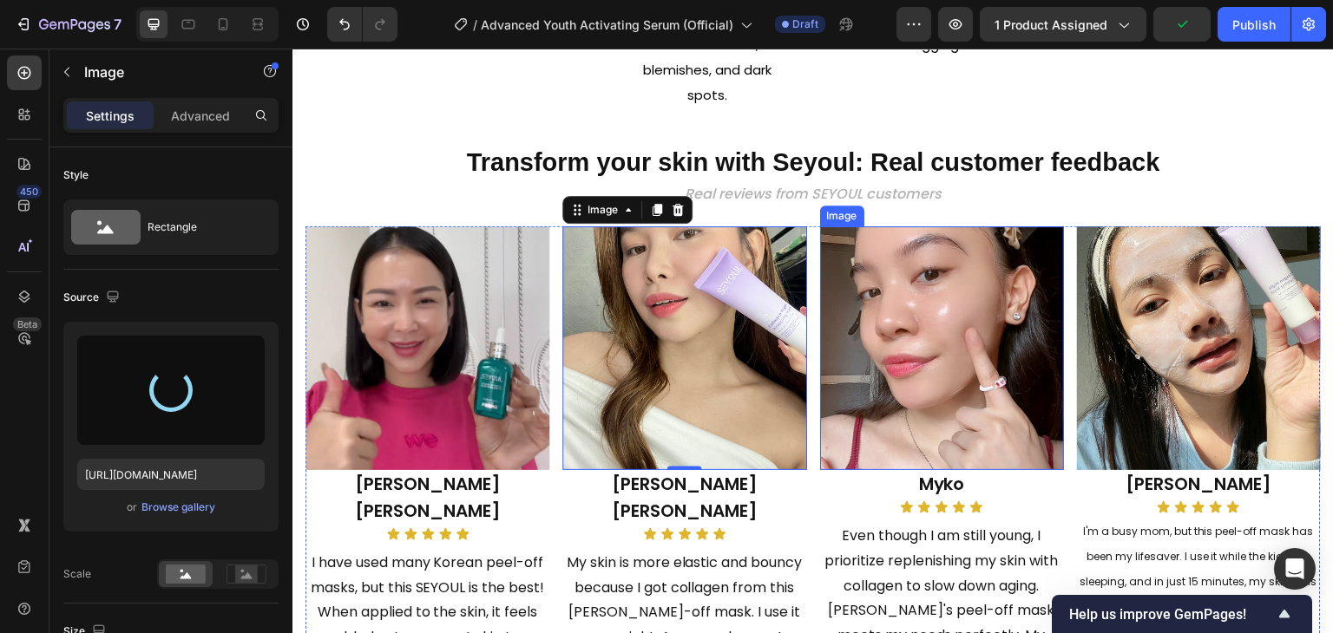
type input "https://cdn.shopify.com/s/files/1/0729/7620/4013/files/gempages_547088254009083…"
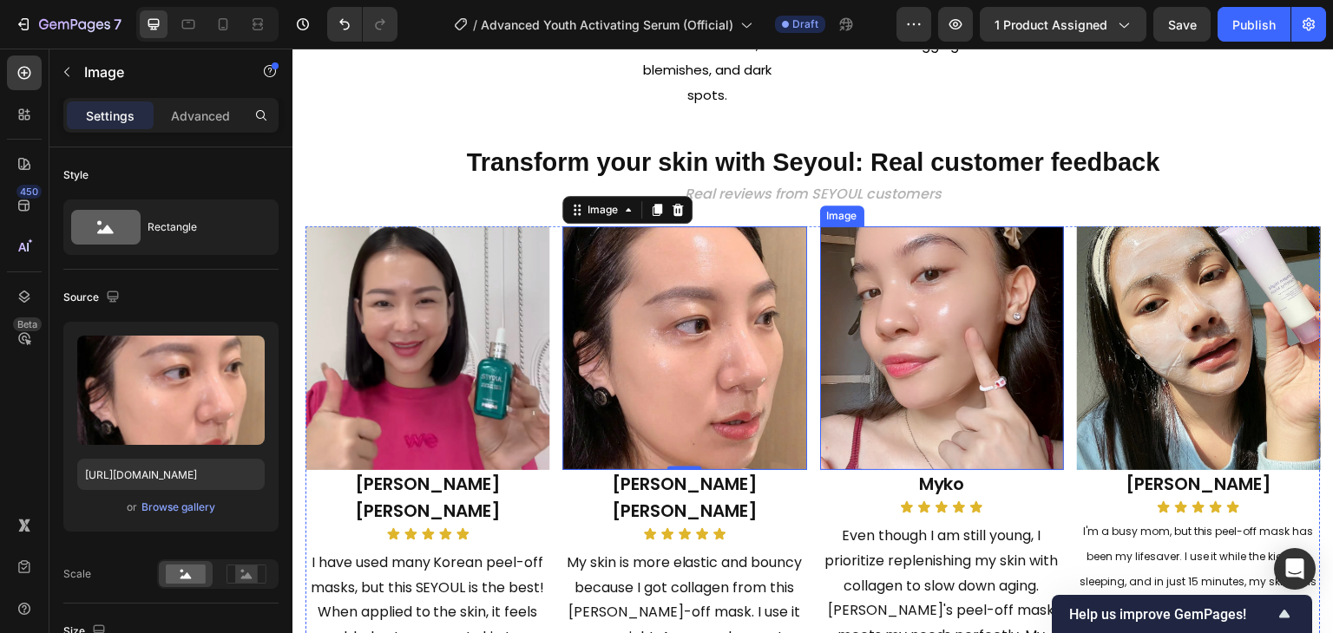
click at [880, 287] on img at bounding box center [942, 348] width 244 height 244
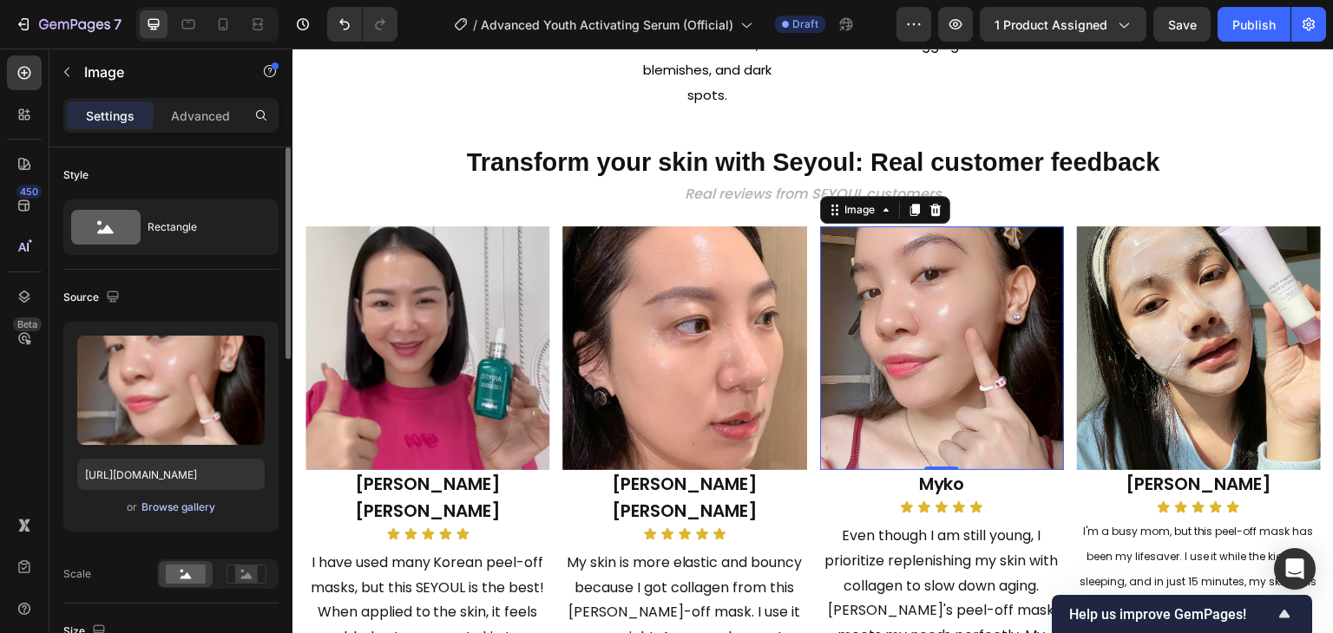
click at [146, 508] on div "Browse gallery" at bounding box center [178, 508] width 74 height 16
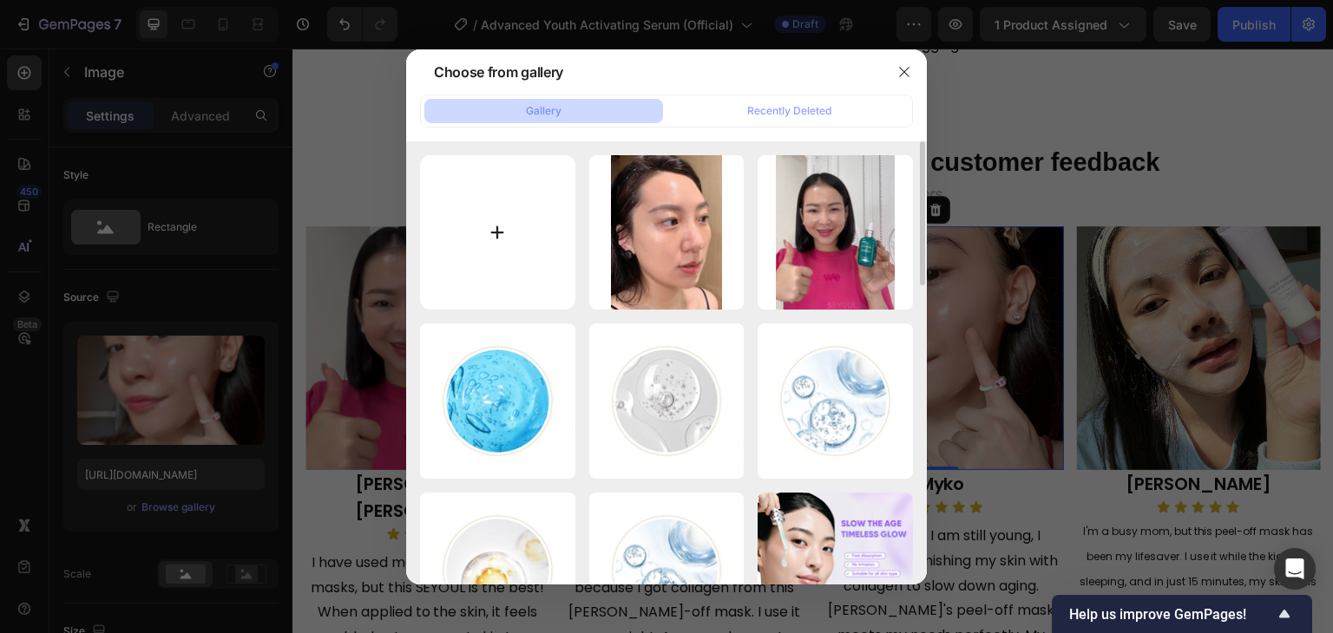
click at [533, 214] on input "file" at bounding box center [497, 232] width 155 height 155
type input "C:\fakepath\gempages_510121071932867757-368395aa-5f84-44c5-85aa-67f480deffff.png"
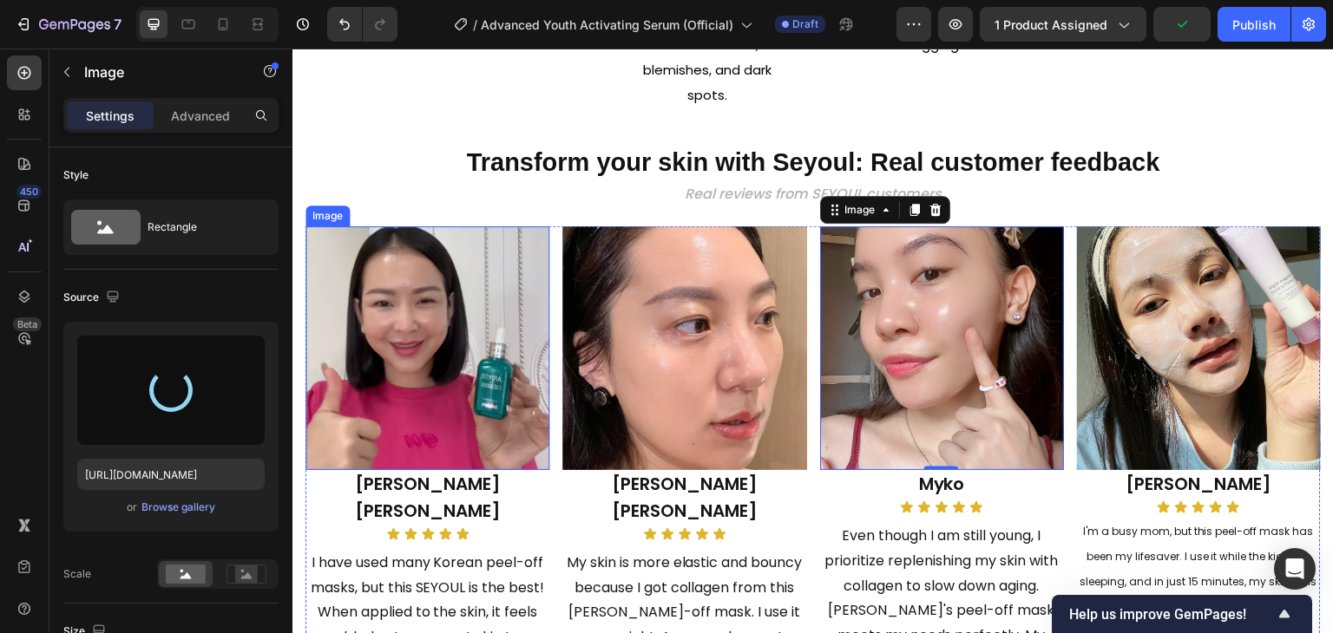
type input "https://cdn.shopify.com/s/files/1/0729/7620/4013/files/gempages_547088254009083…"
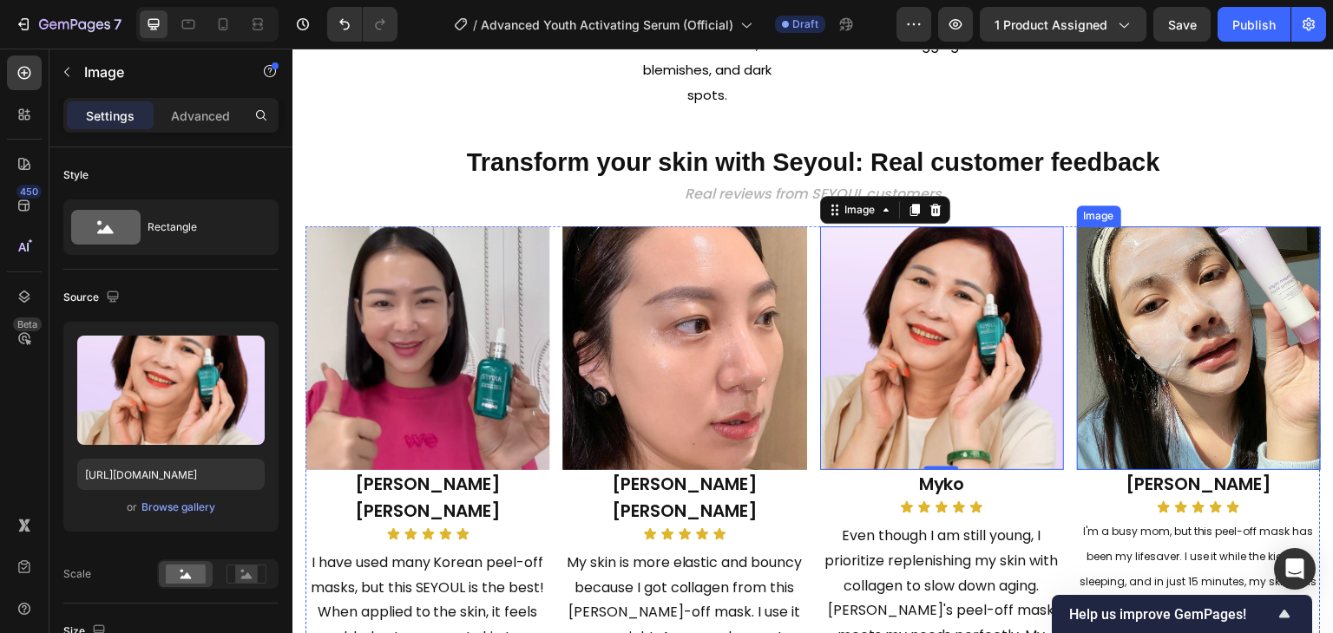
click at [1155, 358] on img at bounding box center [1199, 348] width 244 height 244
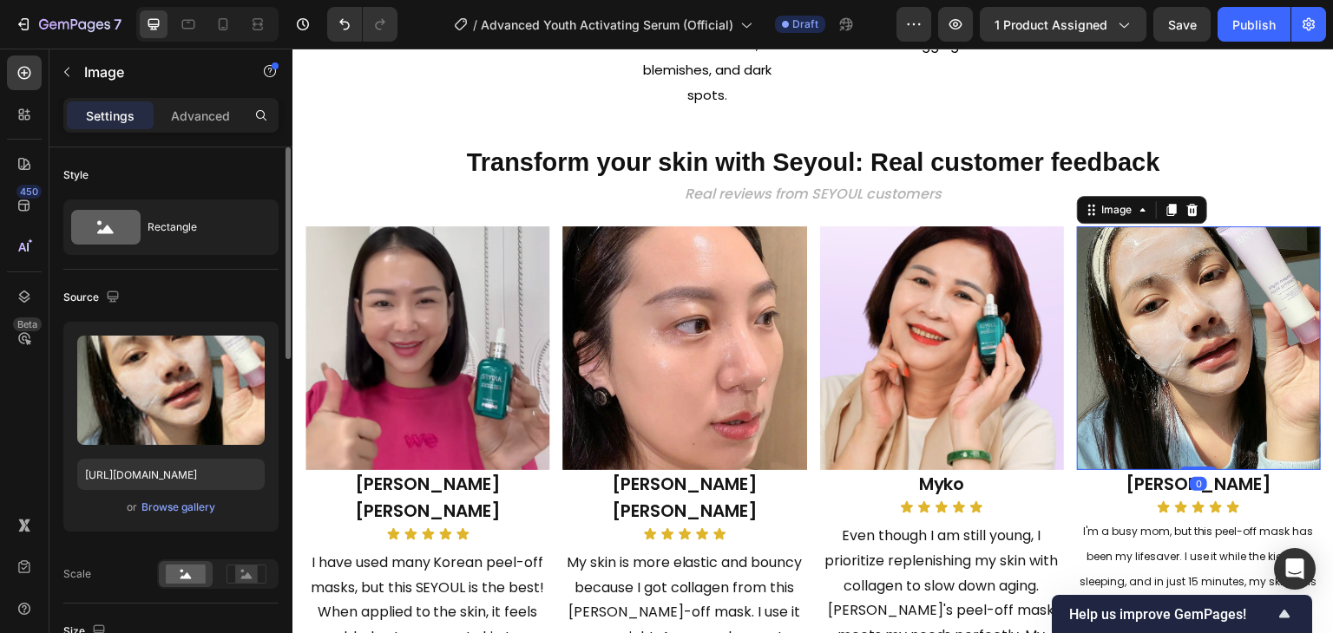
click at [220, 501] on div "or Browse gallery" at bounding box center [170, 507] width 187 height 21
click at [215, 501] on div "or Browse gallery" at bounding box center [170, 507] width 187 height 21
click at [207, 503] on div "Browse gallery" at bounding box center [178, 508] width 74 height 16
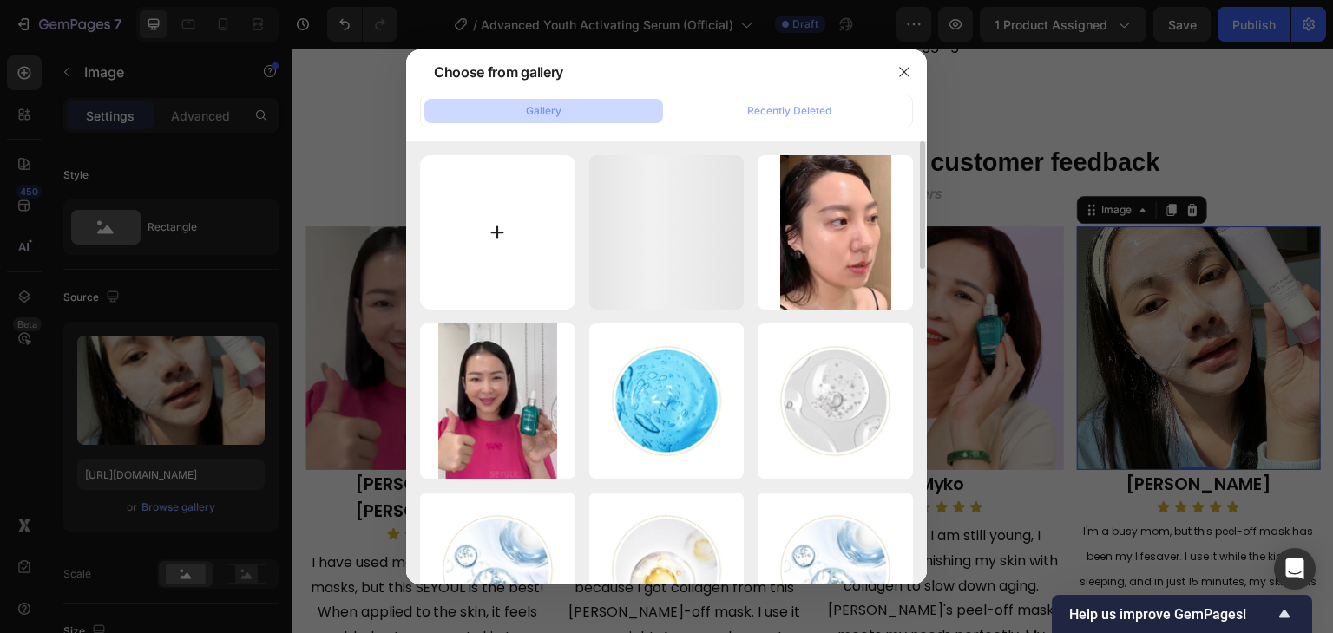
click at [486, 267] on input "file" at bounding box center [497, 232] width 155 height 155
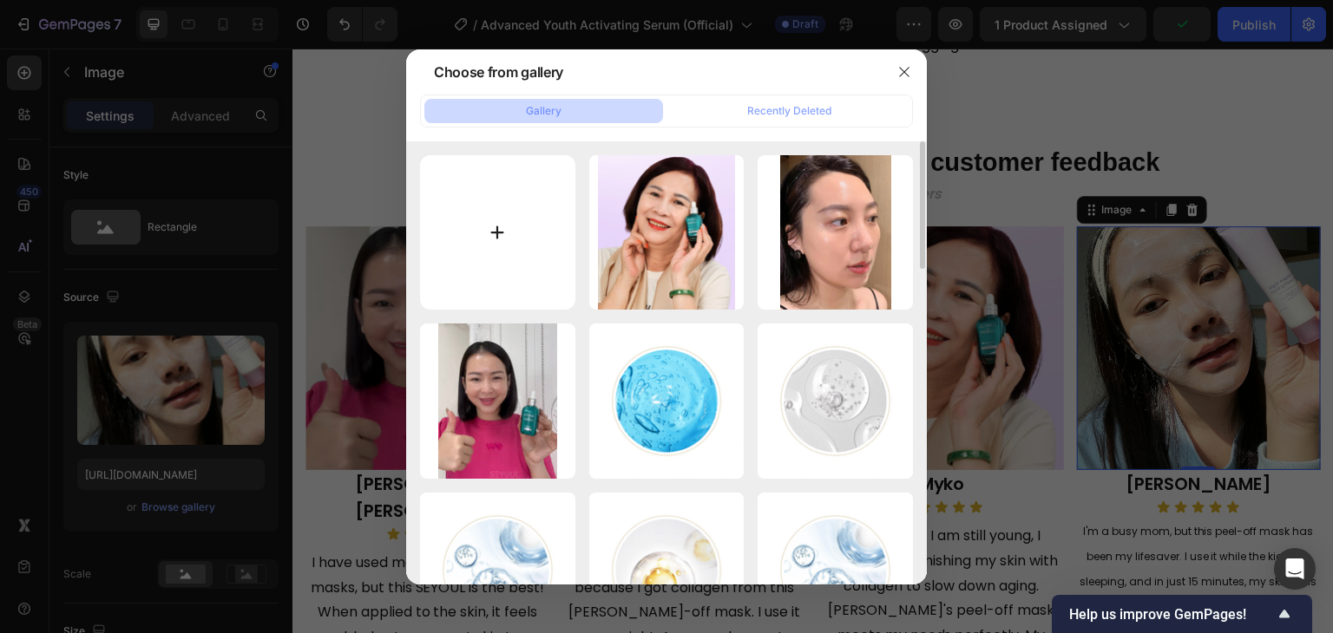
type input "C:\fakepath\gempages_510121071932867757-ebf832c4-8f56-419c-85bf-57de5b11d9be.png"
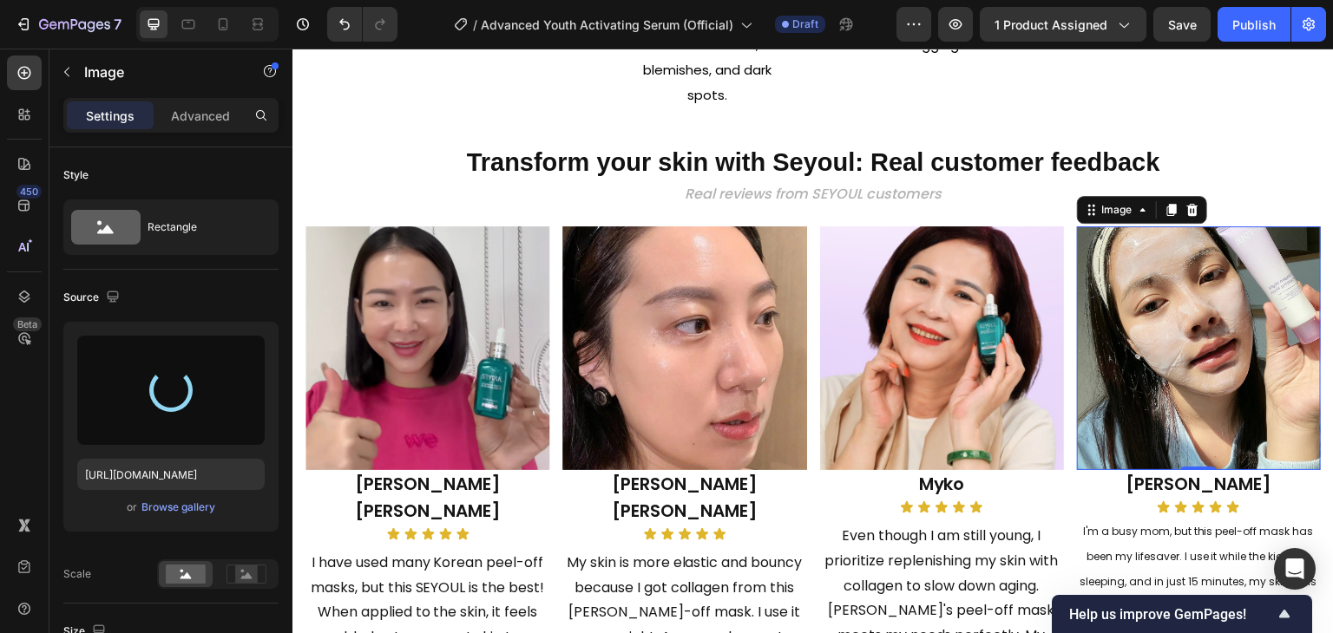
type input "https://cdn.shopify.com/s/files/1/0729/7620/4013/files/gempages_547088254009083…"
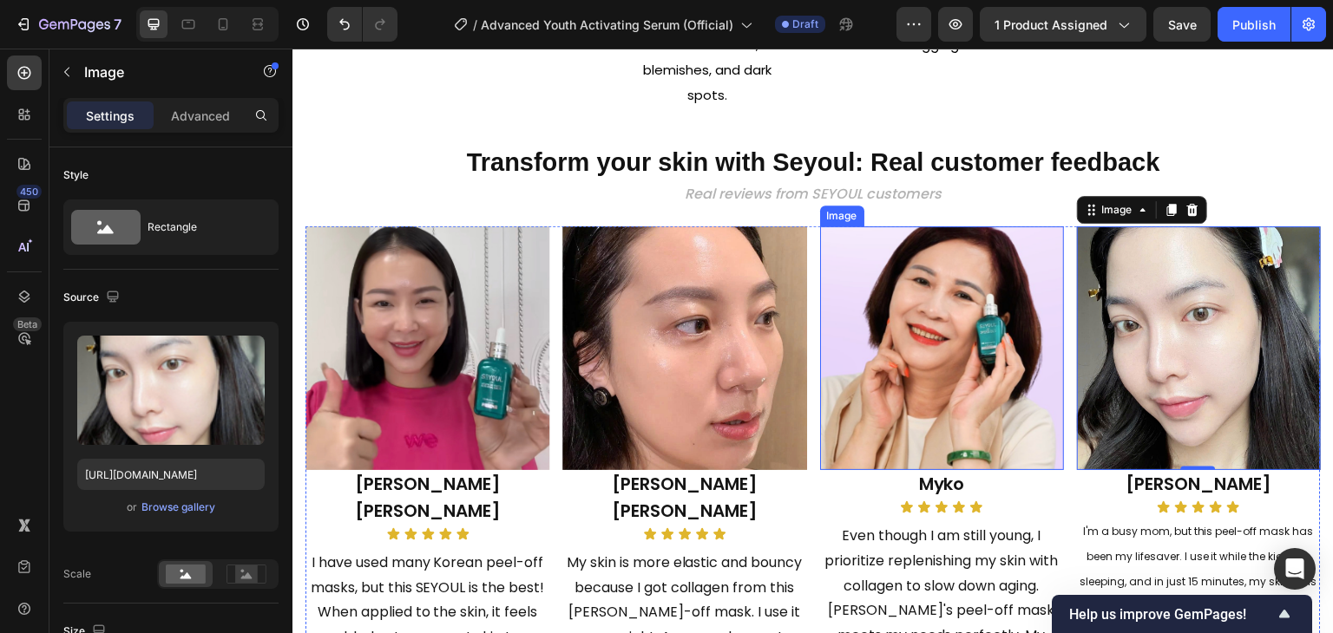
scroll to position [2224, 0]
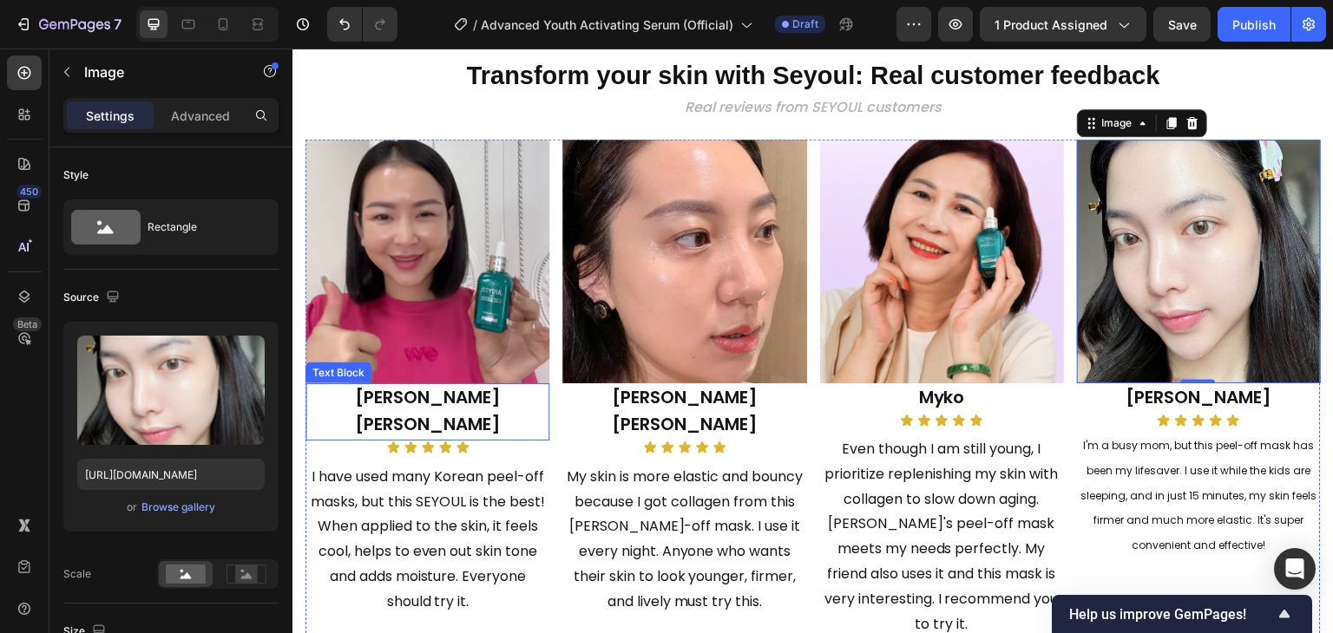
click at [458, 394] on span "Pat Tricia" at bounding box center [428, 410] width 146 height 51
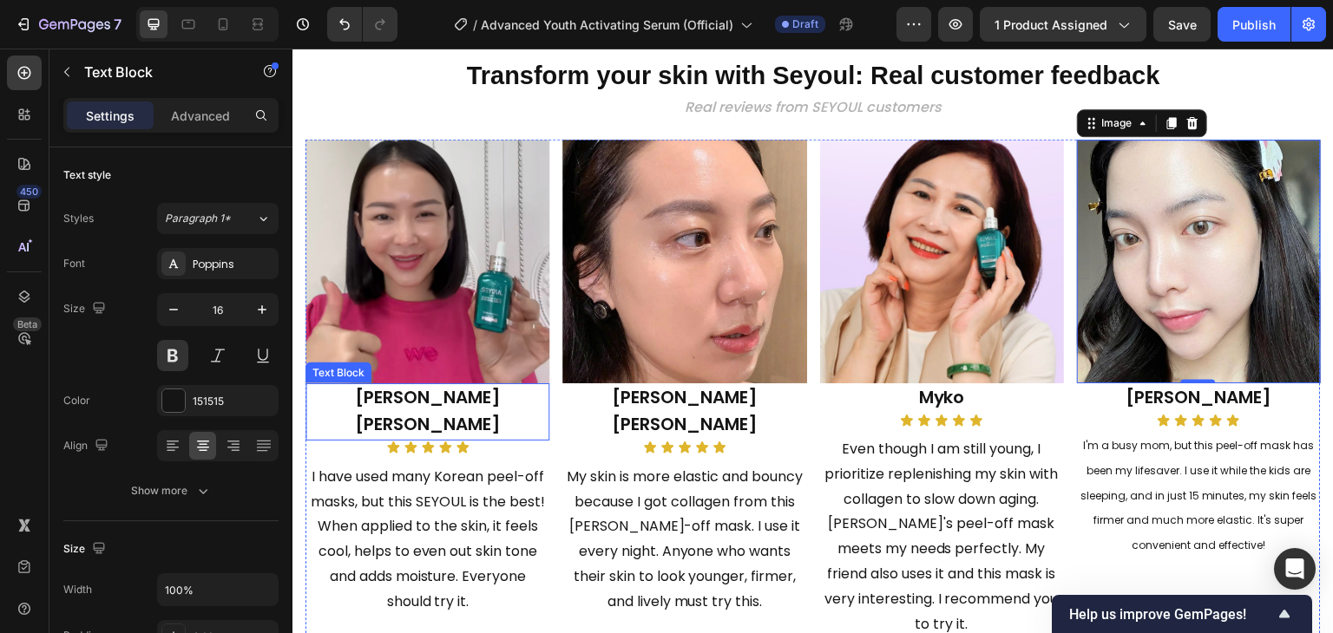
click at [458, 394] on span "Pat Tricia" at bounding box center [428, 410] width 146 height 51
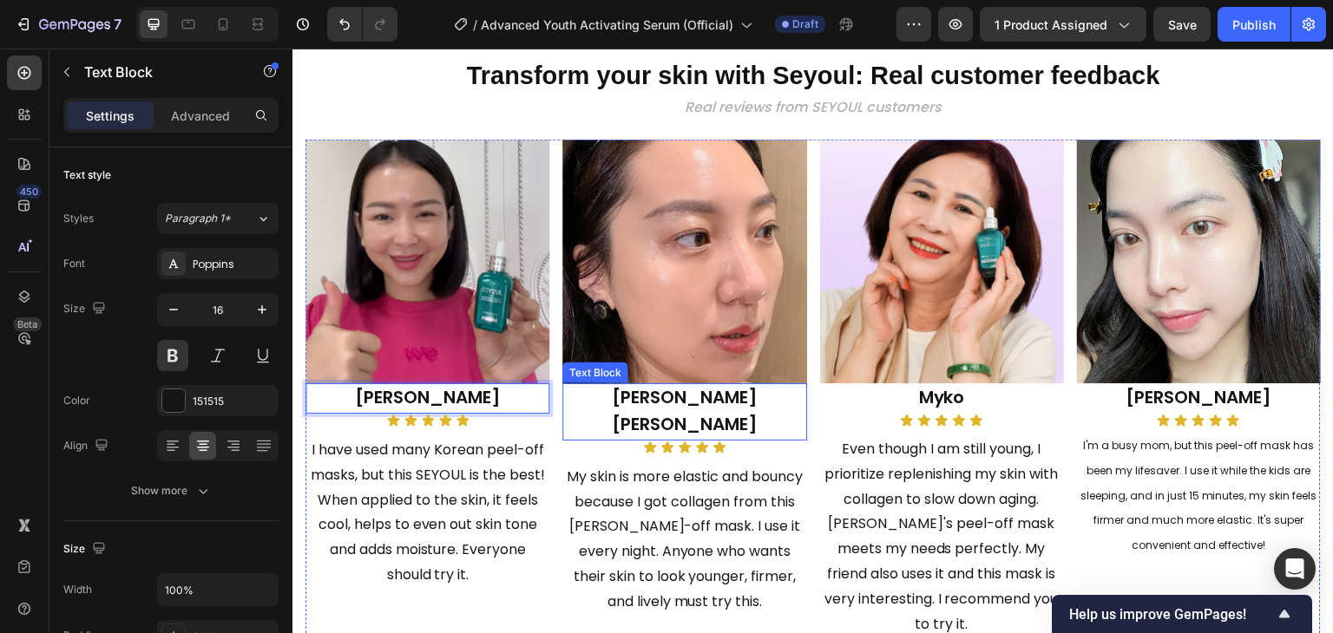
click at [679, 395] on span "Ana Laura" at bounding box center [685, 410] width 146 height 51
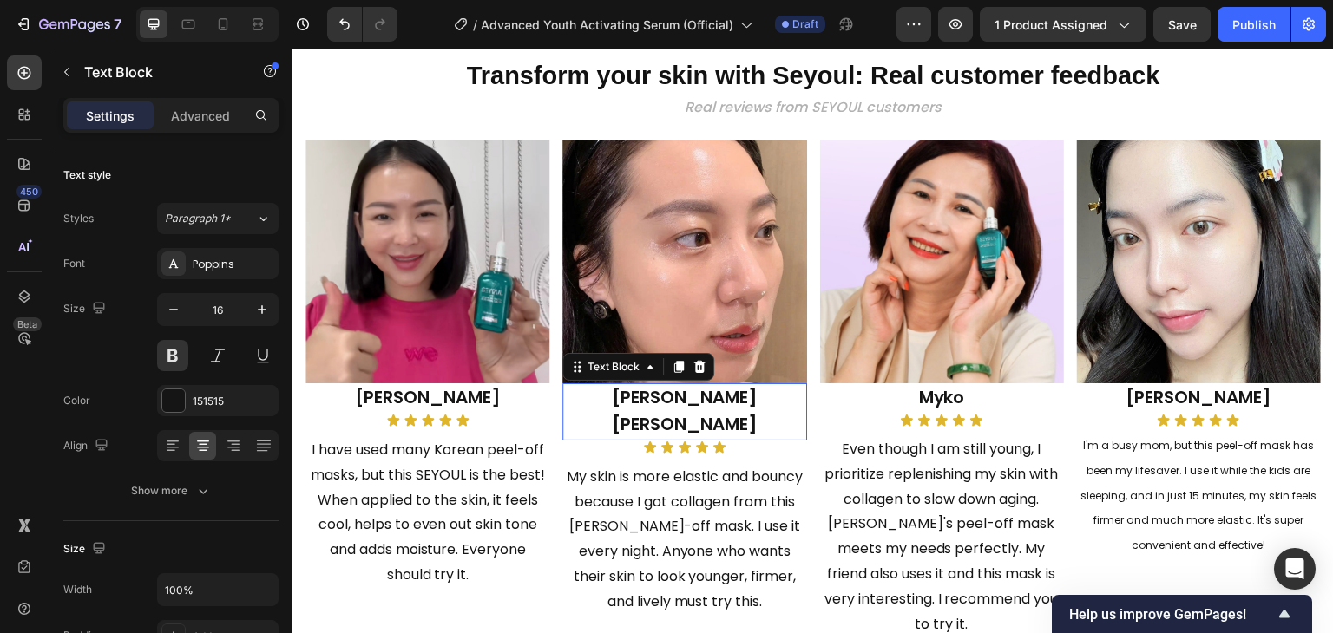
click at [679, 395] on span "Ana Laura" at bounding box center [685, 410] width 146 height 51
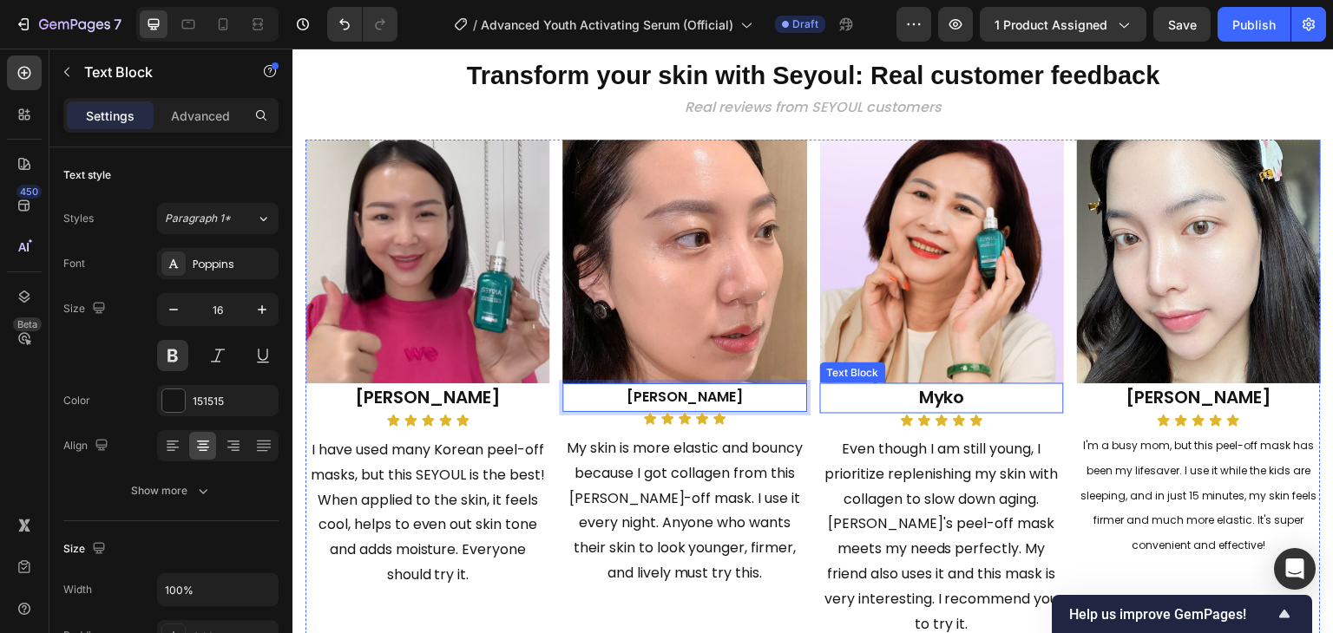
click at [959, 390] on p "Myko" at bounding box center [942, 398] width 240 height 27
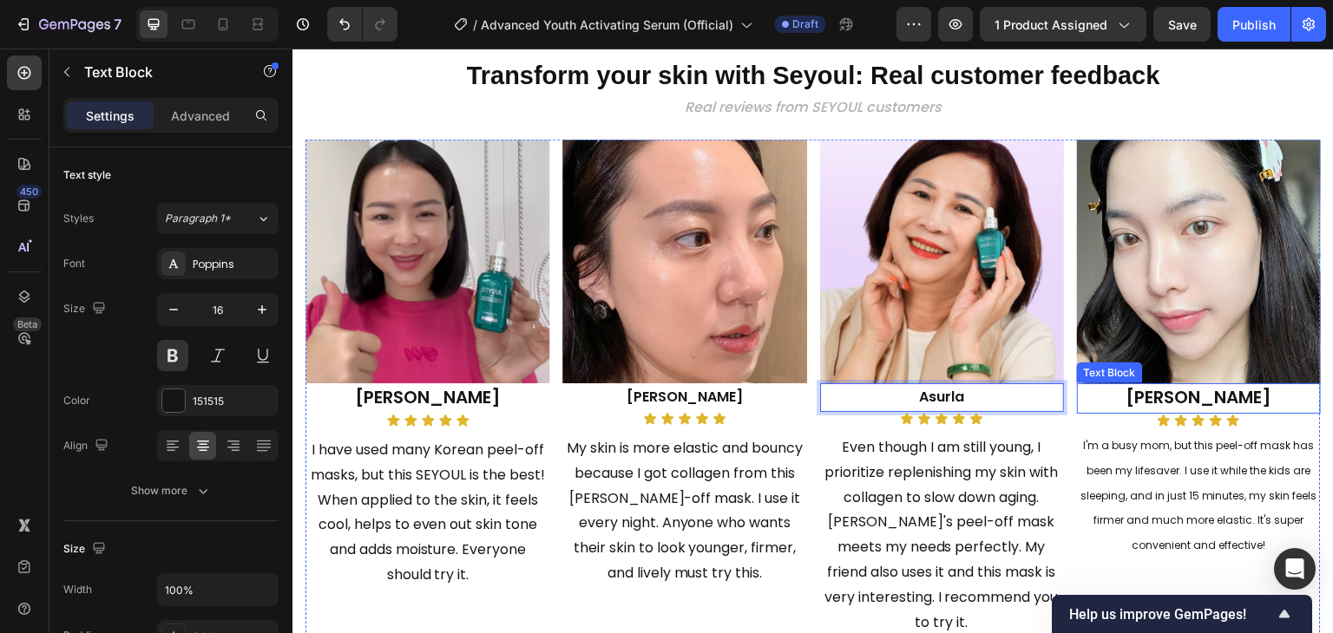
click at [1198, 390] on span "Carmen Gloria" at bounding box center [1198, 397] width 146 height 24
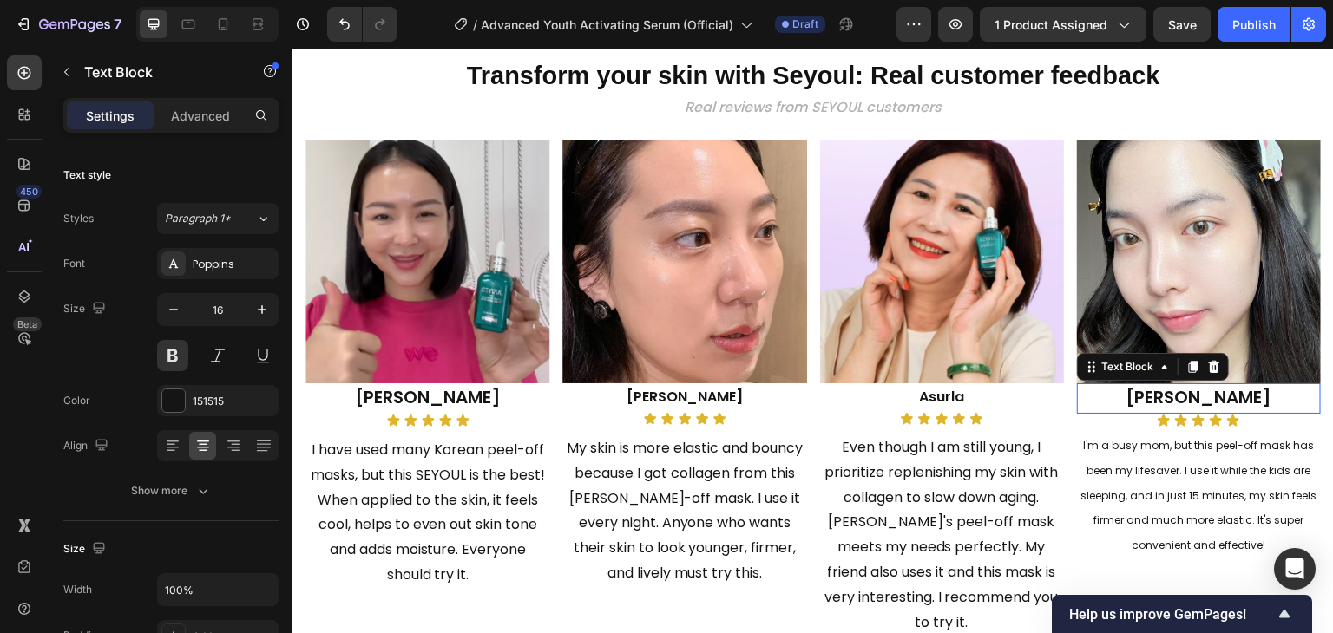
click at [1198, 390] on span "Carmen Gloria" at bounding box center [1198, 397] width 146 height 24
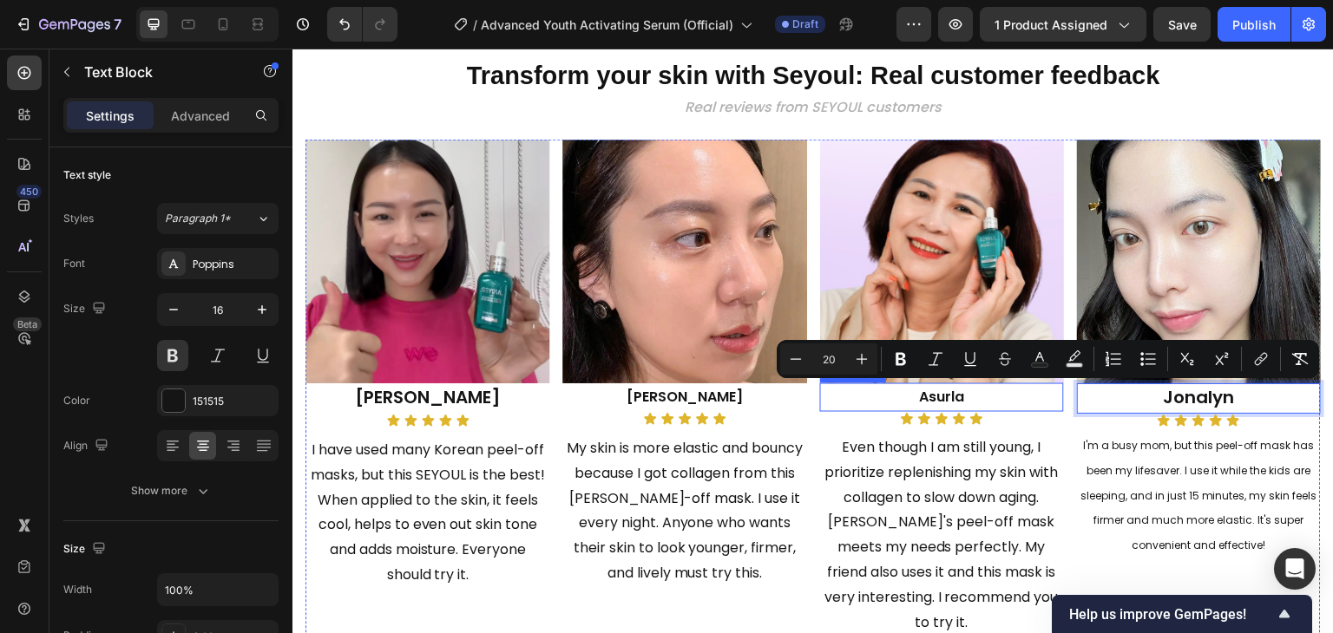
click at [919, 392] on p "Asurla" at bounding box center [942, 397] width 240 height 25
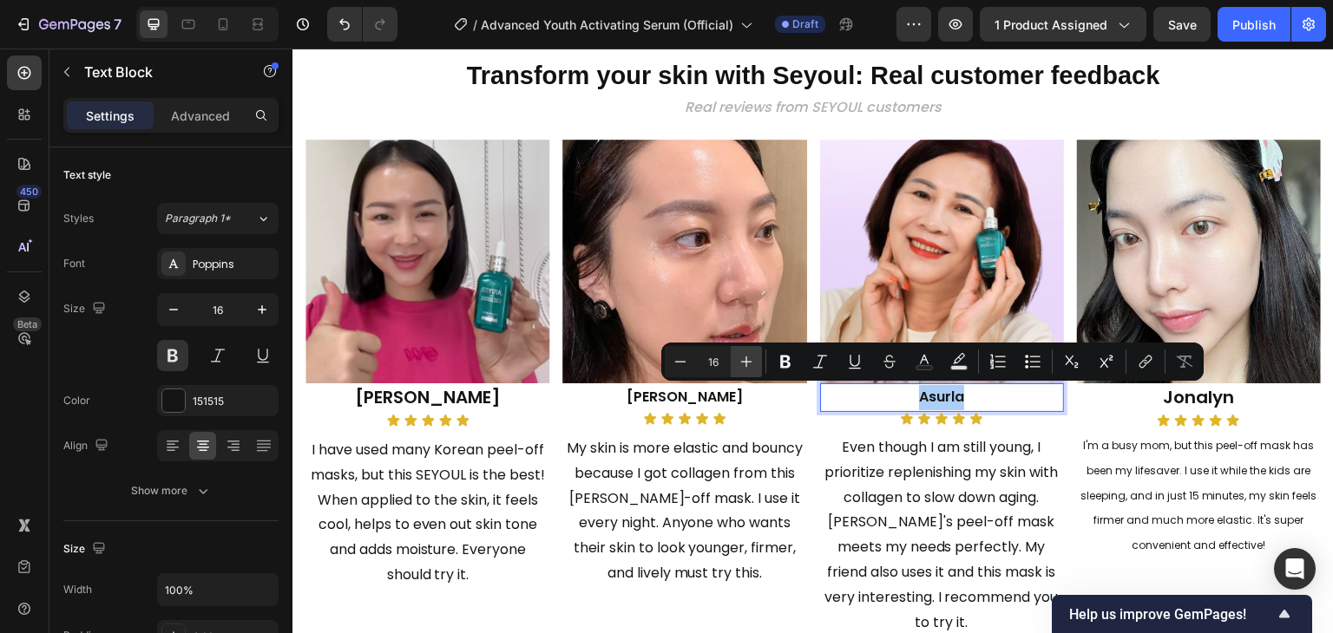
click at [752, 360] on icon "Editor contextual toolbar" at bounding box center [746, 361] width 17 height 17
click at [750, 360] on icon "Editor contextual toolbar" at bounding box center [746, 361] width 17 height 17
type input "20"
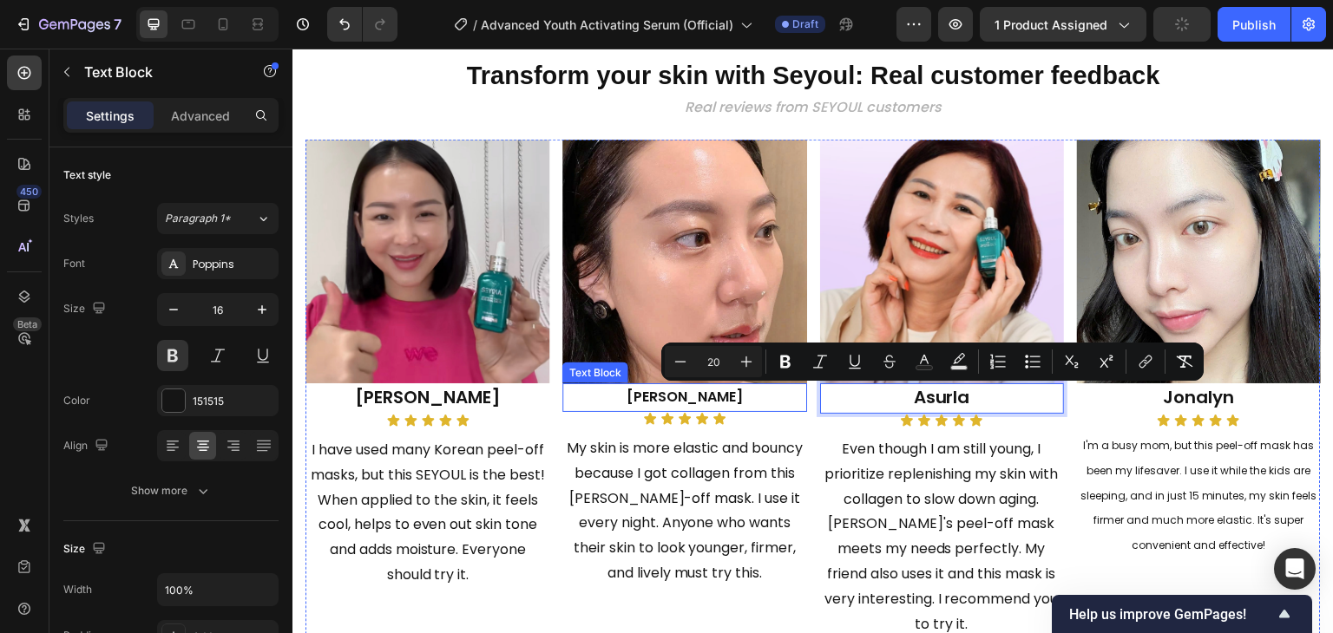
click at [703, 394] on p "Jermaine" at bounding box center [684, 397] width 240 height 25
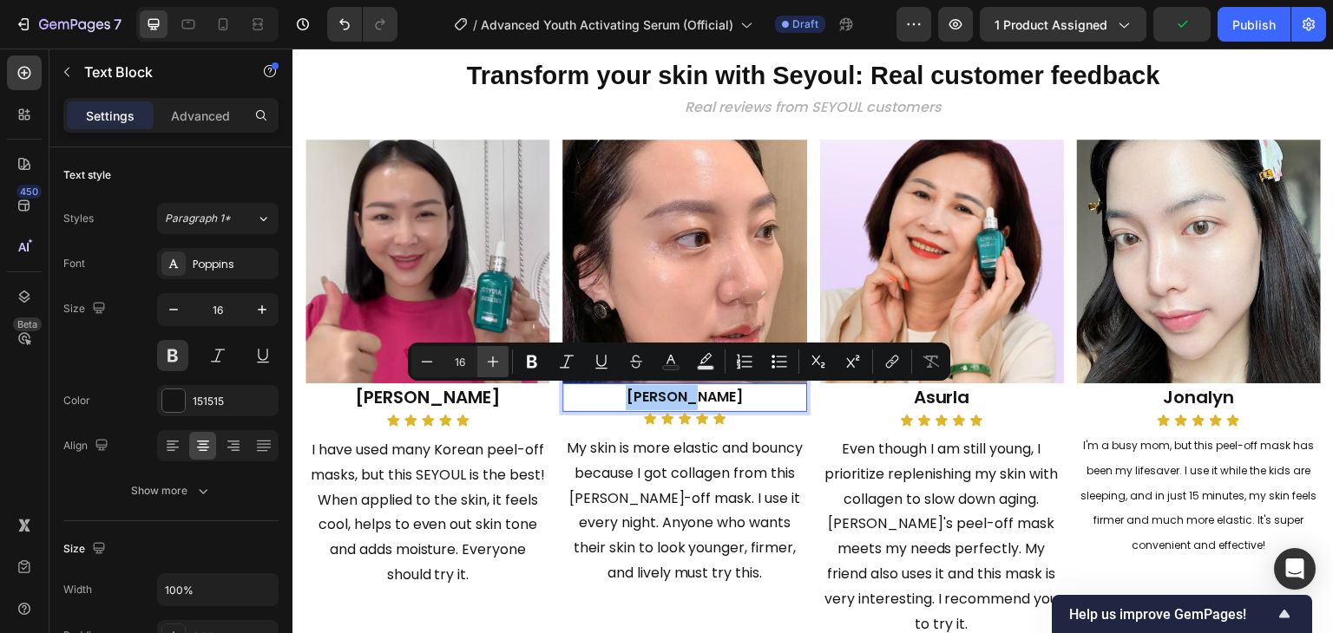
click at [482, 363] on button "Plus" at bounding box center [492, 361] width 31 height 31
type input "20"
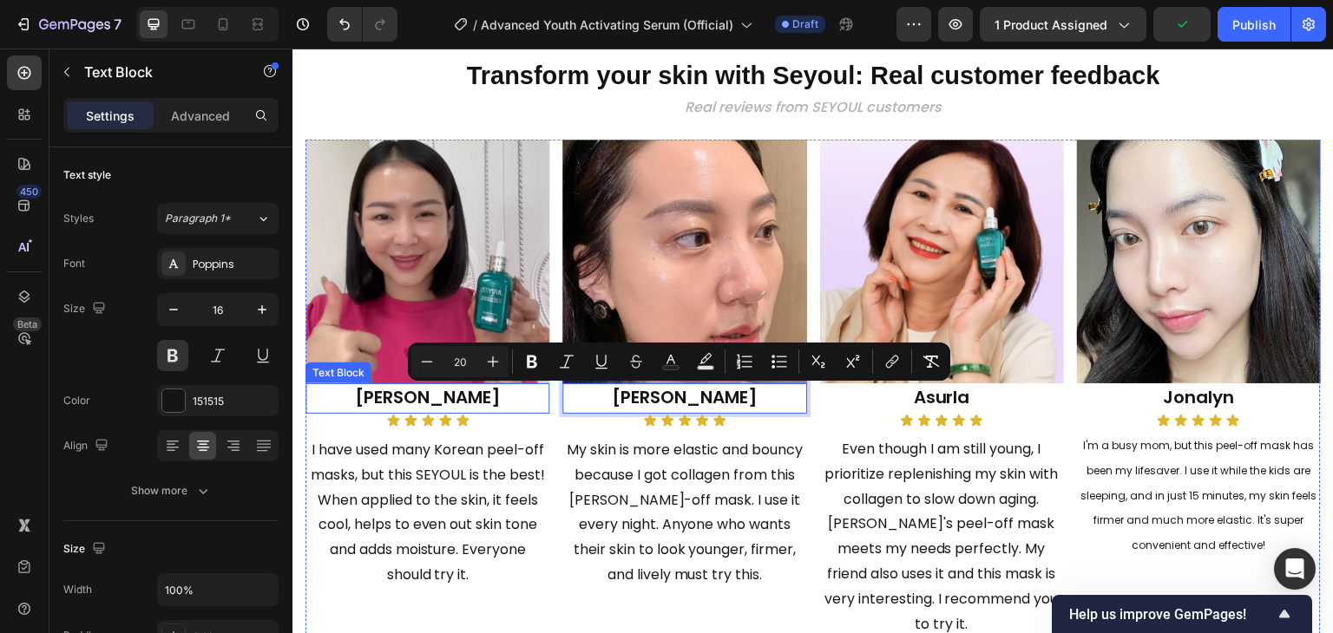
click at [447, 395] on span "Nicole" at bounding box center [428, 397] width 146 height 24
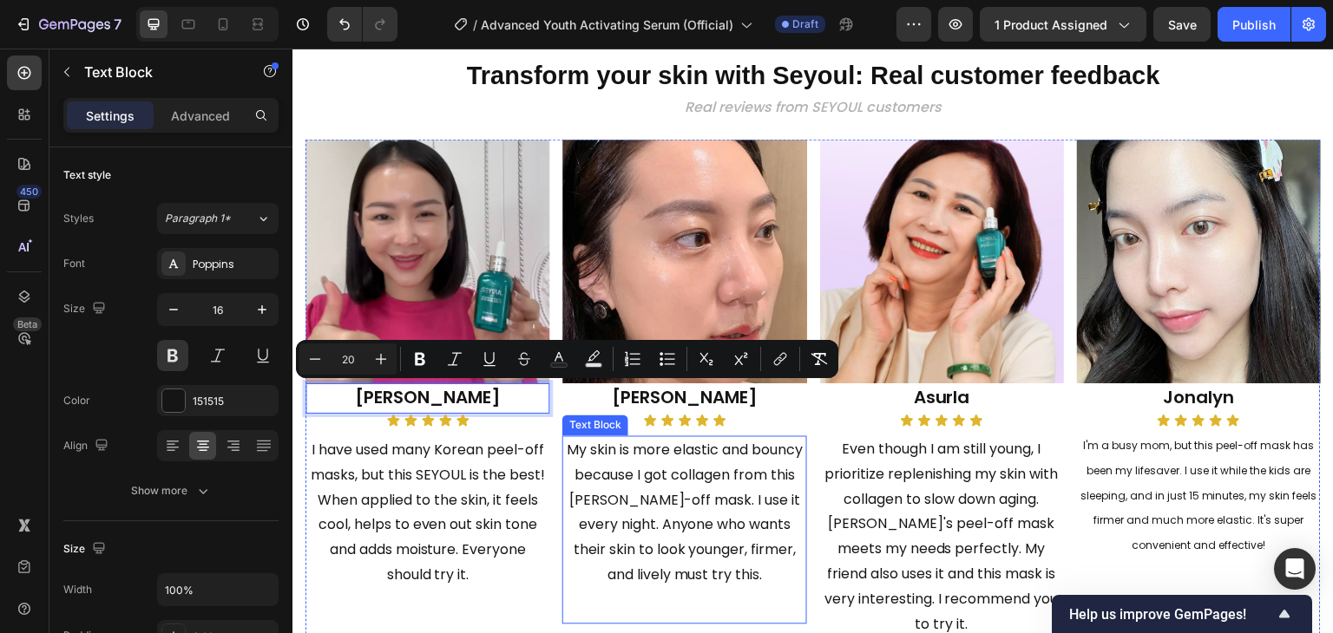
click at [679, 482] on p "My skin is more elastic and bouncy because I got collagen from this SEYOUL peel…" at bounding box center [684, 513] width 240 height 150
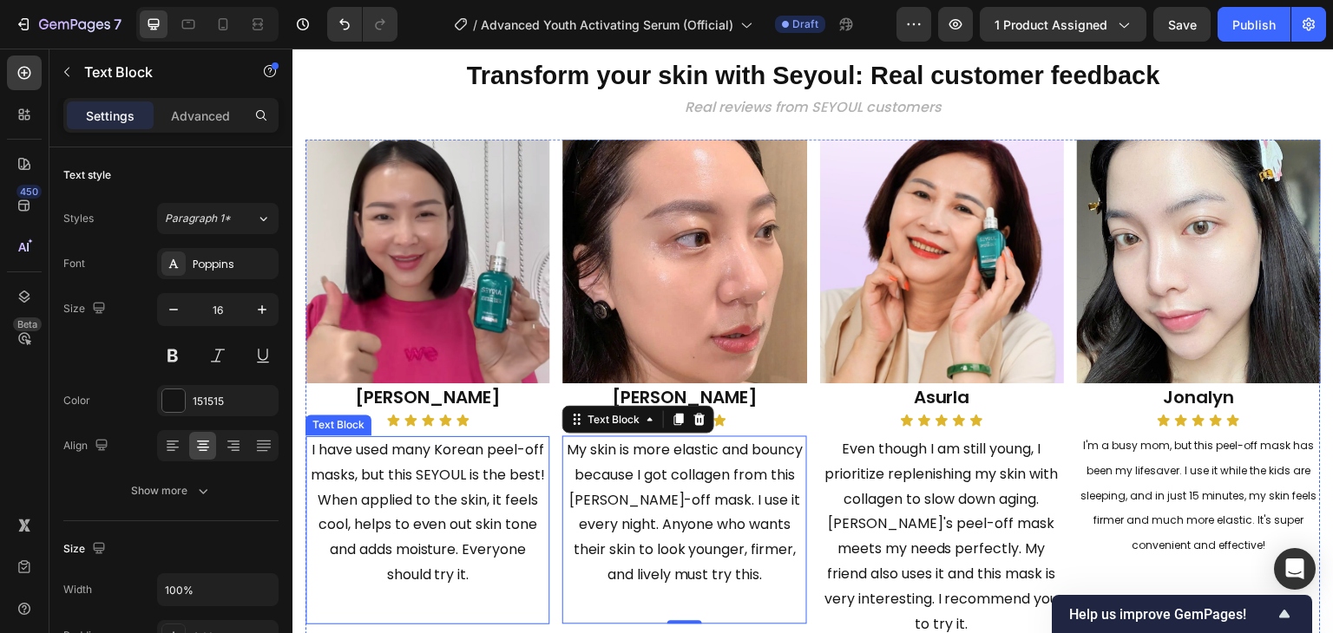
click at [511, 462] on p "I have used many Korean peel-off masks, but this SEYOUL is the best! When appli…" at bounding box center [427, 513] width 240 height 150
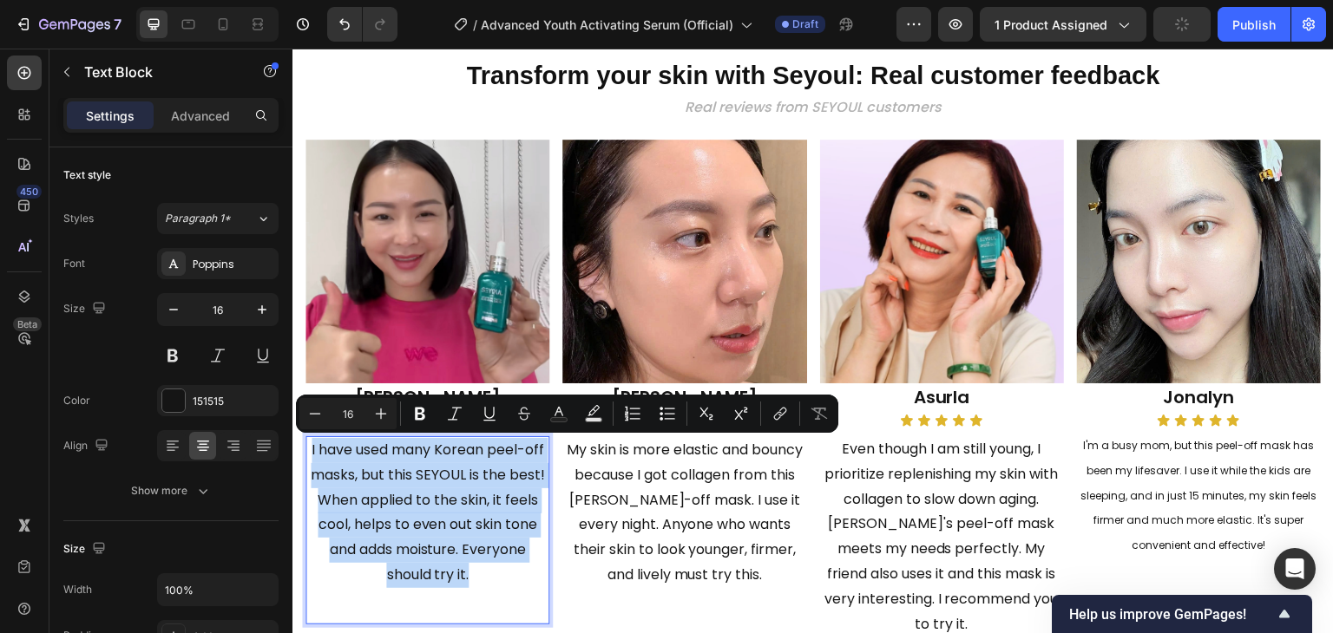
type input "24"
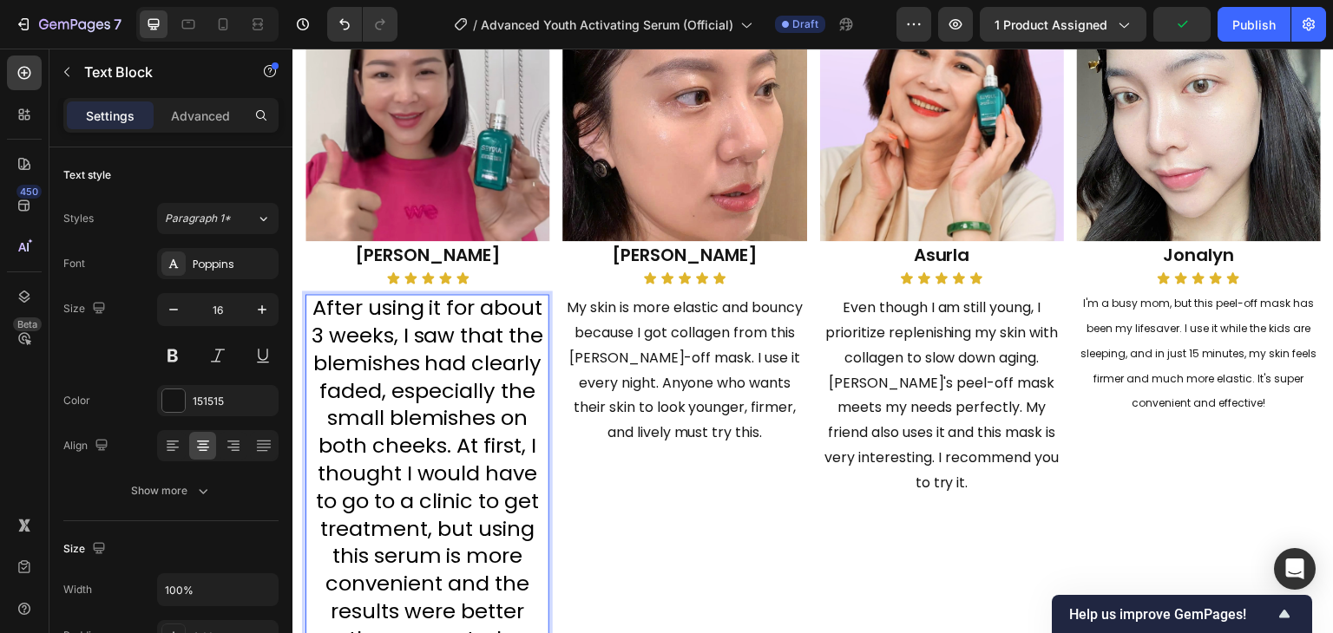
scroll to position [2398, 0]
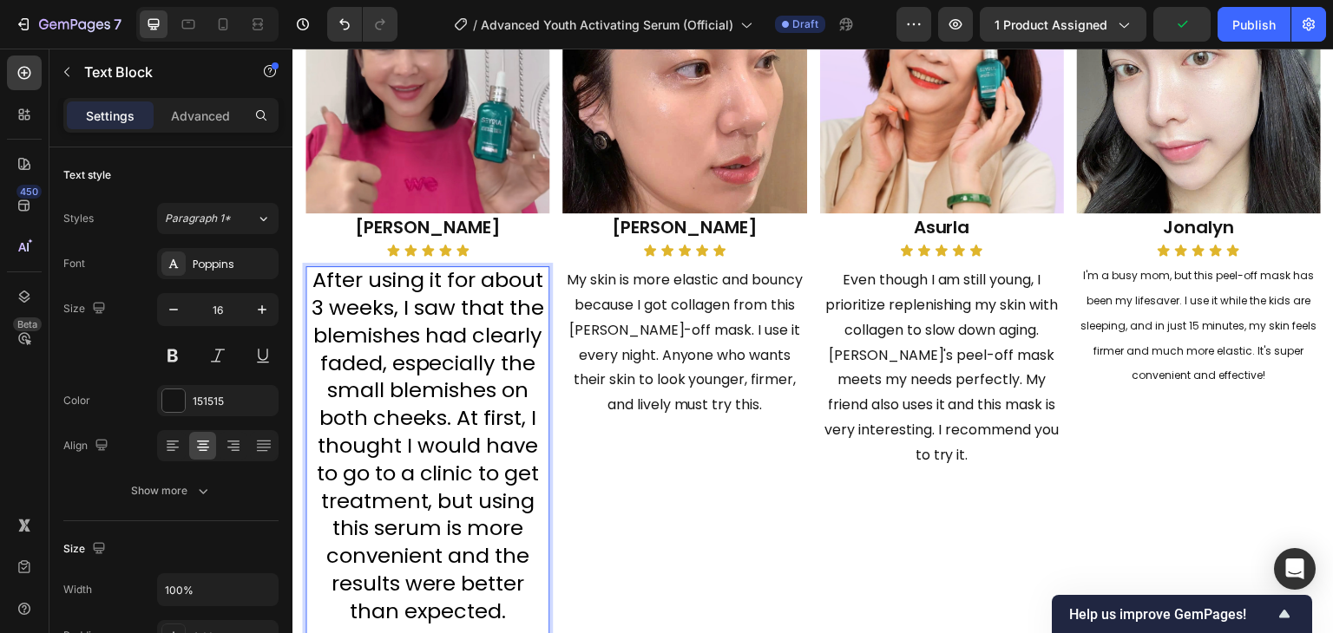
click at [389, 411] on span "After using it for about 3 weeks, I saw that the blemishes had clearly faded, e…" at bounding box center [428, 446] width 233 height 360
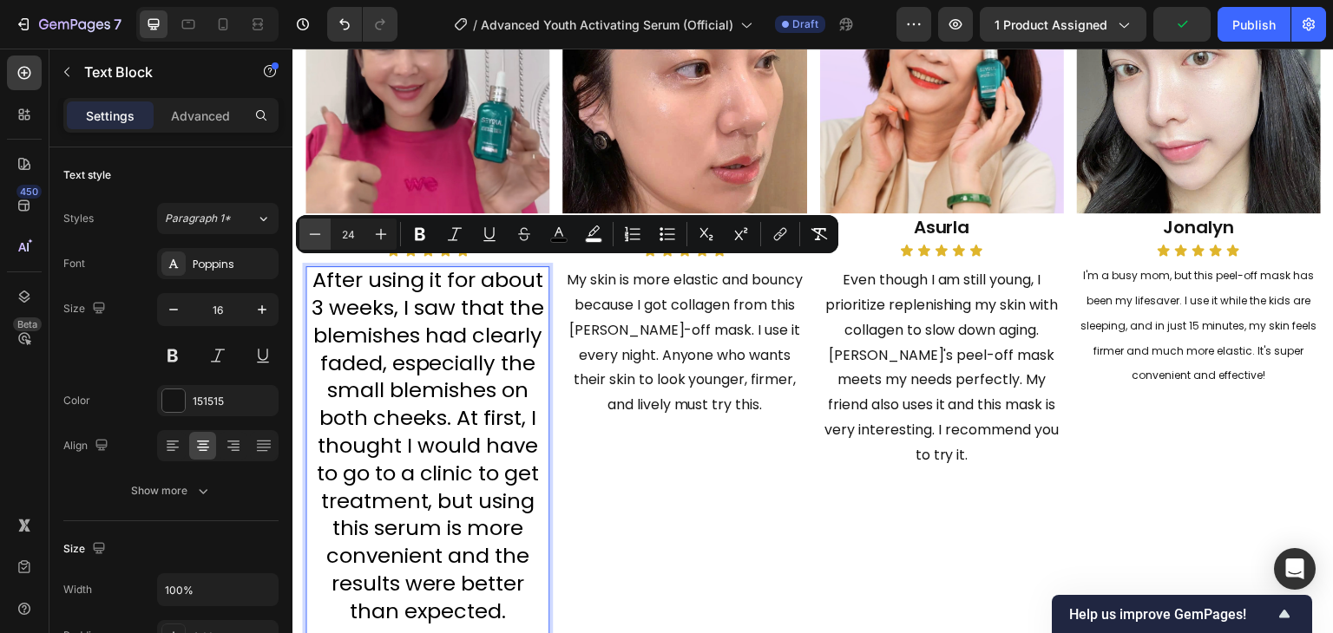
click at [303, 226] on button "Minus" at bounding box center [314, 234] width 31 height 31
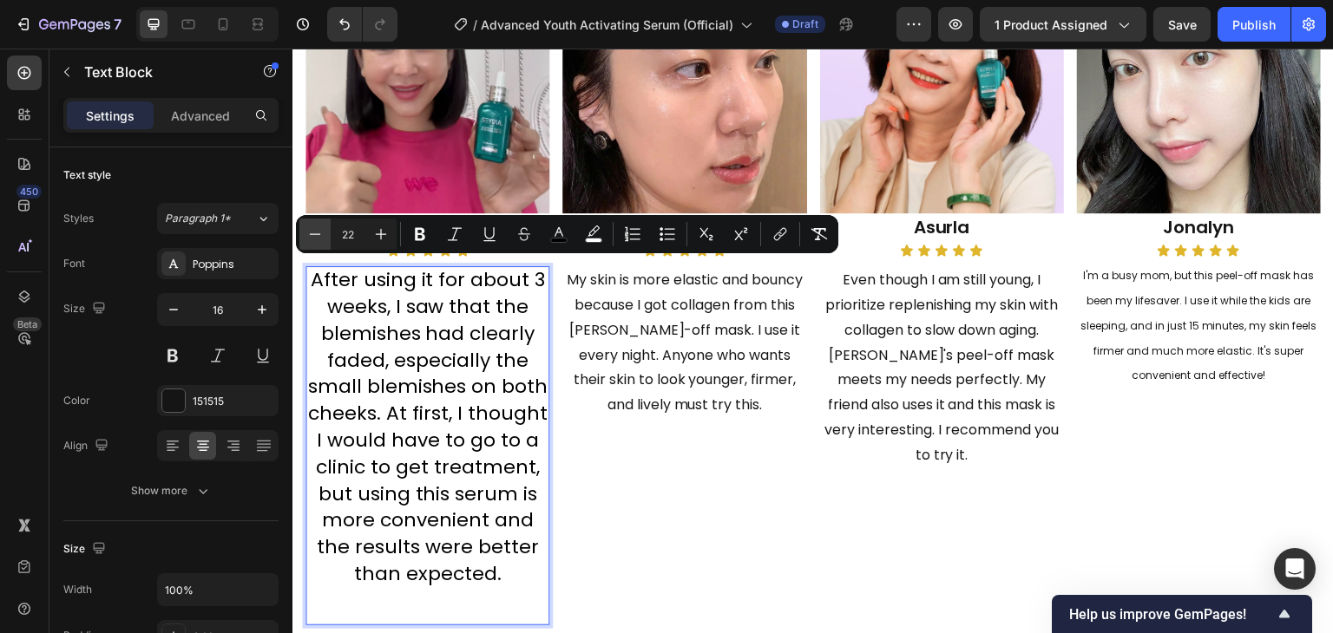
click at [303, 226] on button "Minus" at bounding box center [314, 234] width 31 height 31
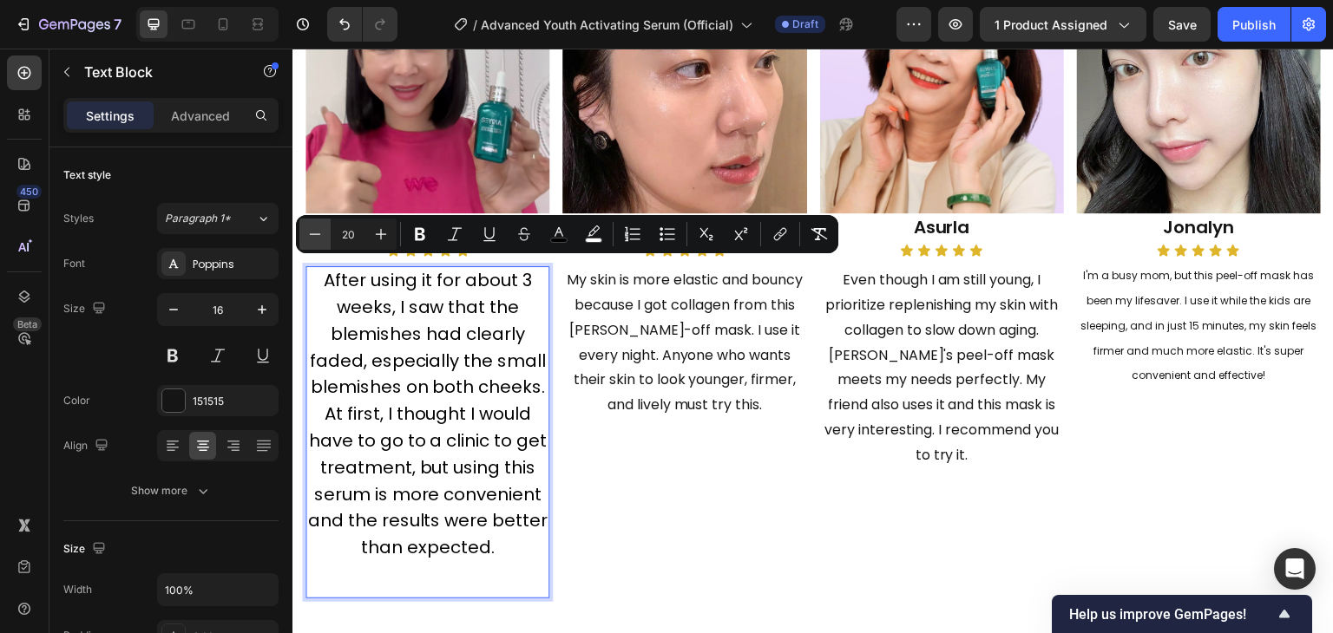
click at [303, 226] on button "Minus" at bounding box center [314, 234] width 31 height 31
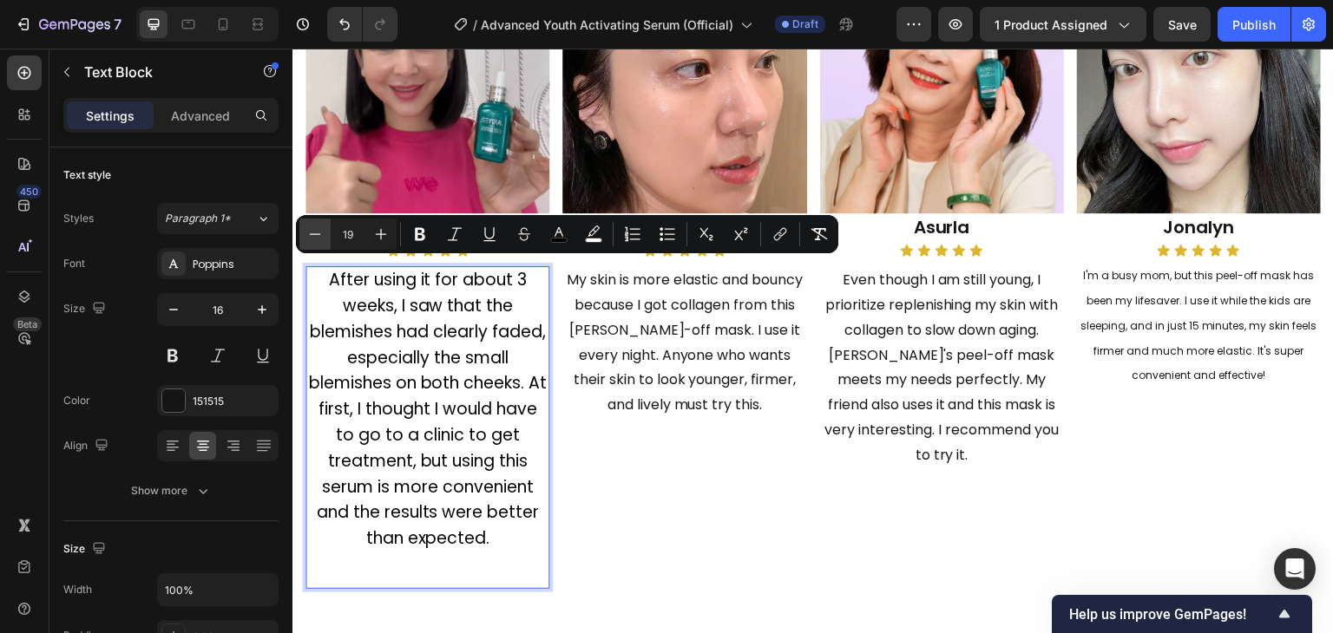
click at [303, 226] on button "Minus" at bounding box center [314, 234] width 31 height 31
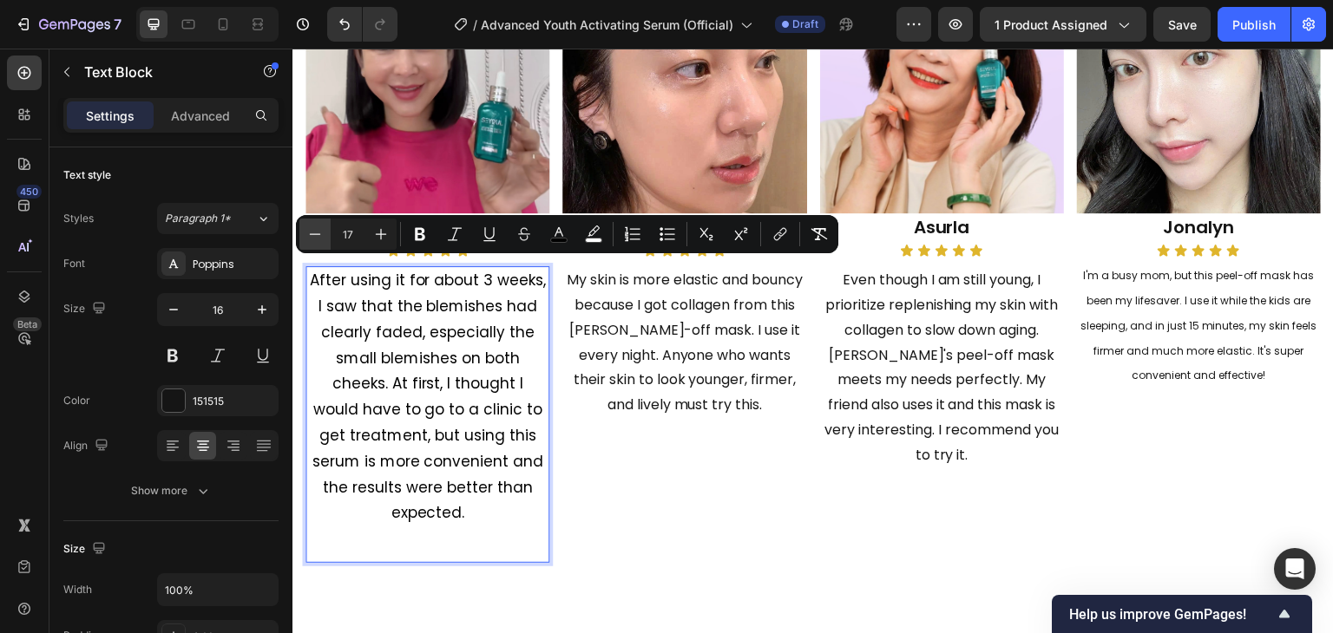
click at [303, 226] on button "Minus" at bounding box center [314, 234] width 31 height 31
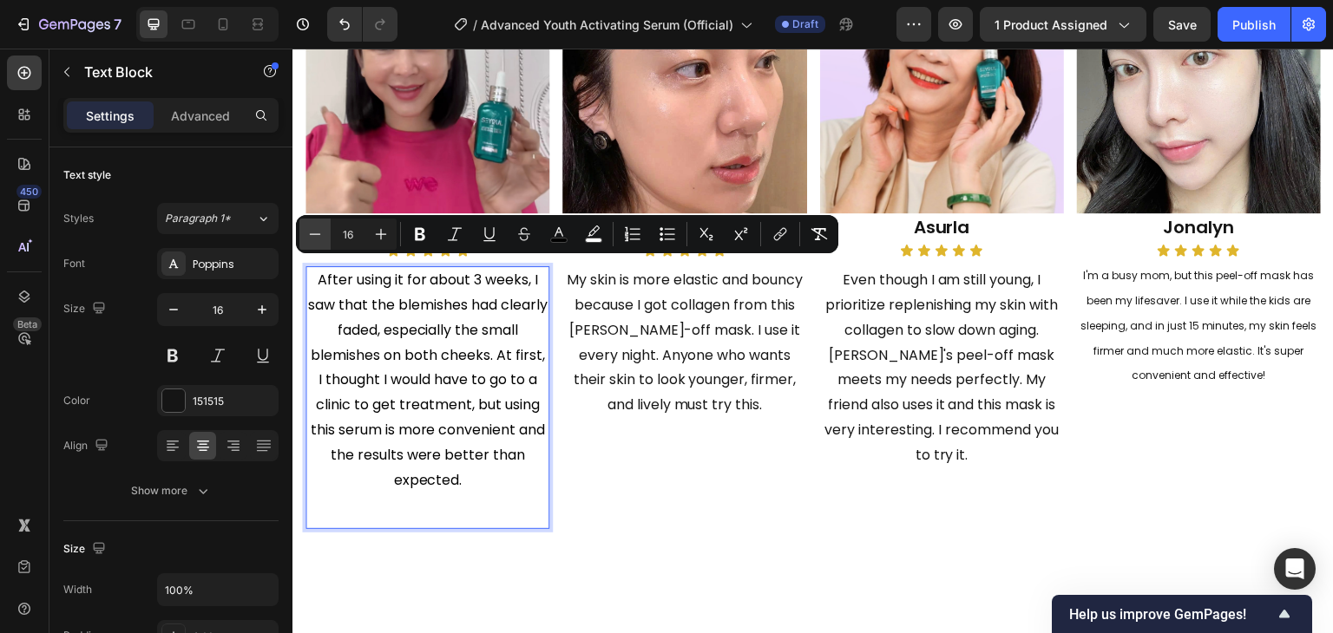
click at [303, 226] on button "Minus" at bounding box center [314, 234] width 31 height 31
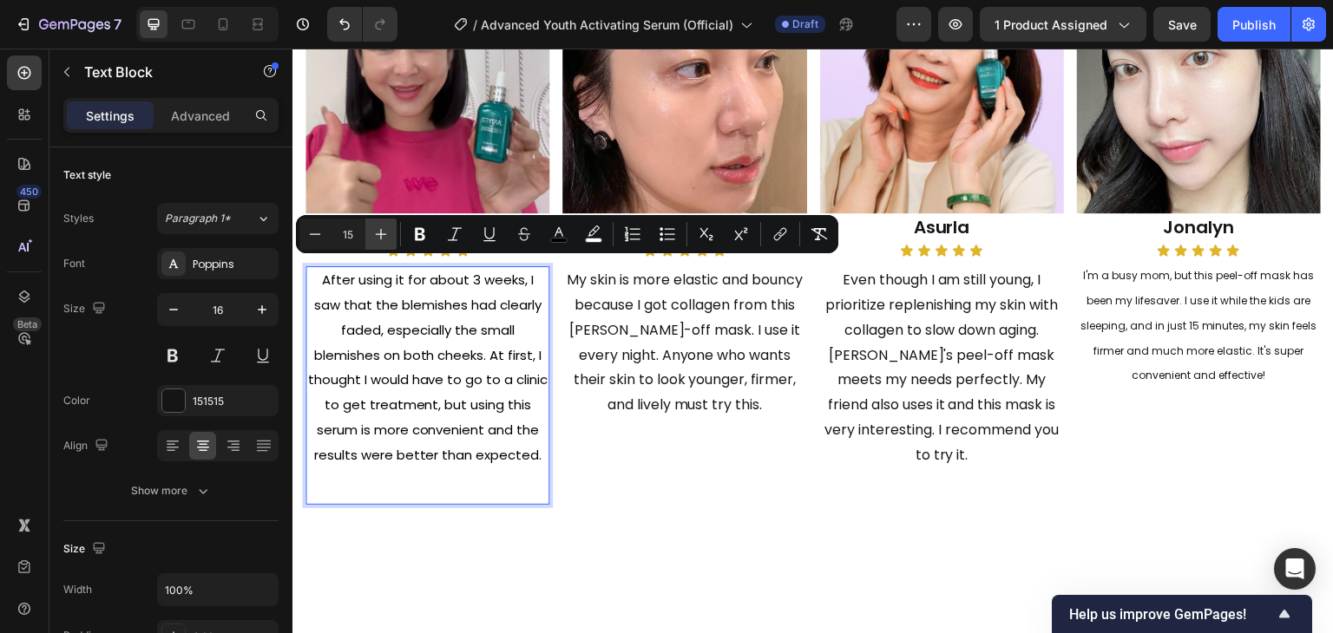
click at [378, 231] on icon "Editor contextual toolbar" at bounding box center [380, 234] width 17 height 17
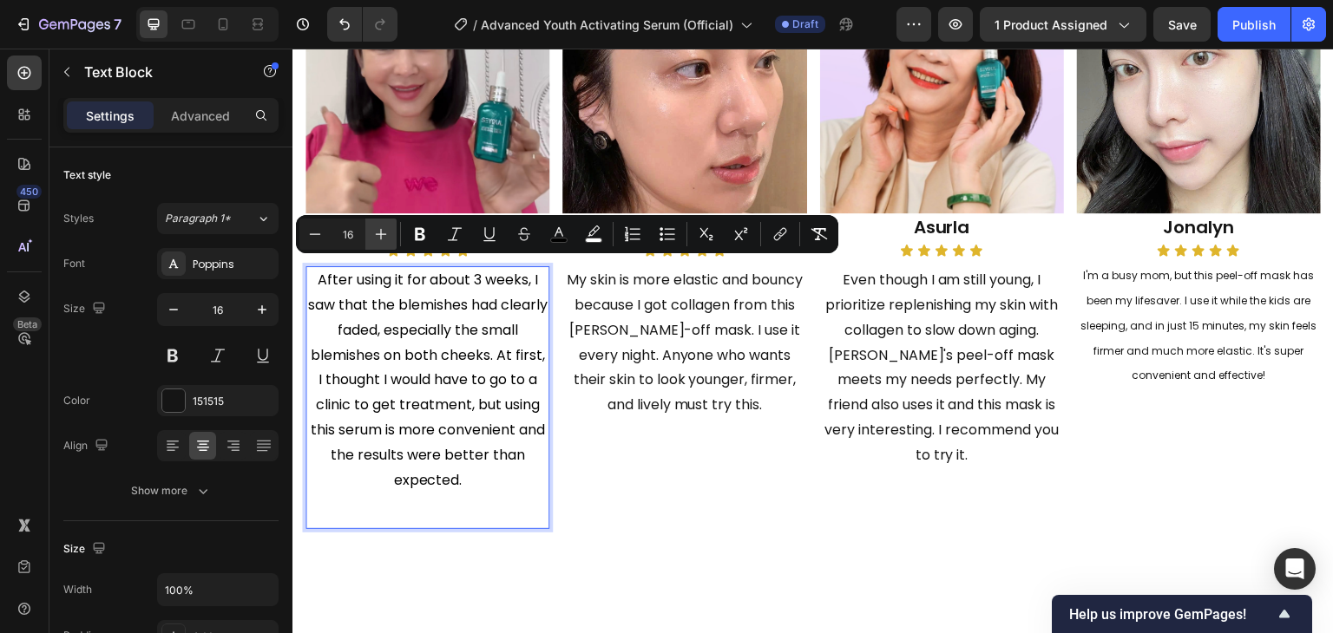
click at [368, 238] on button "Plus" at bounding box center [380, 234] width 31 height 31
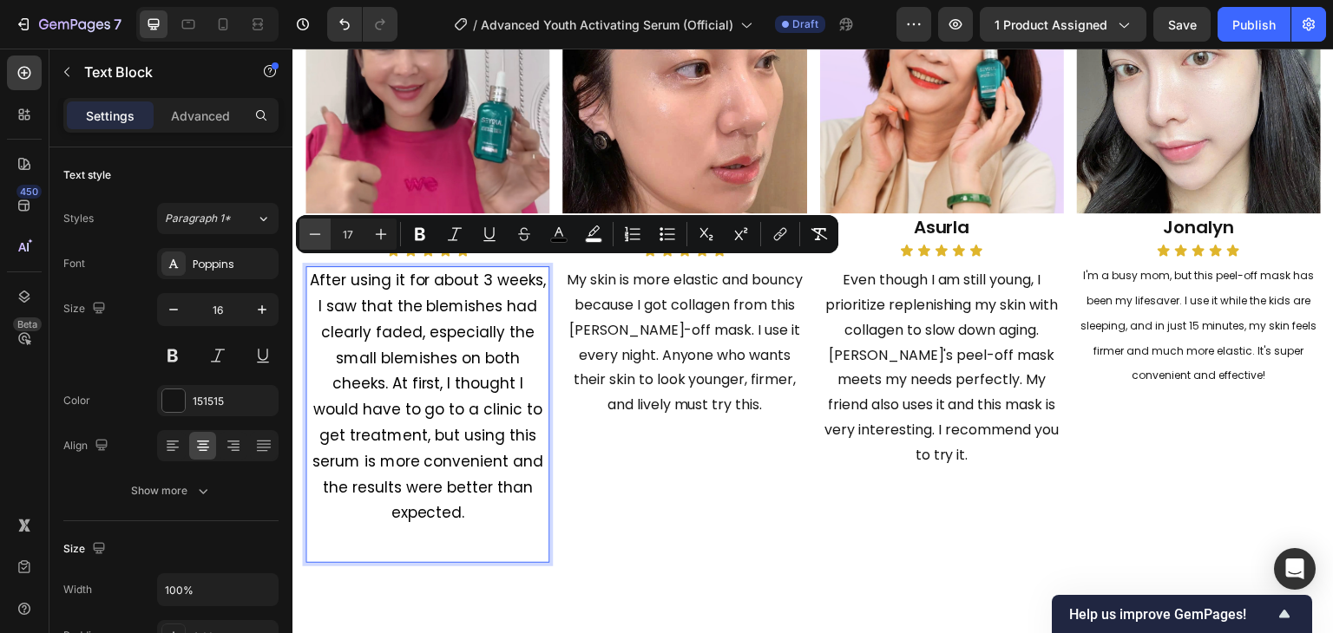
click at [326, 236] on button "Minus" at bounding box center [314, 234] width 31 height 31
type input "16"
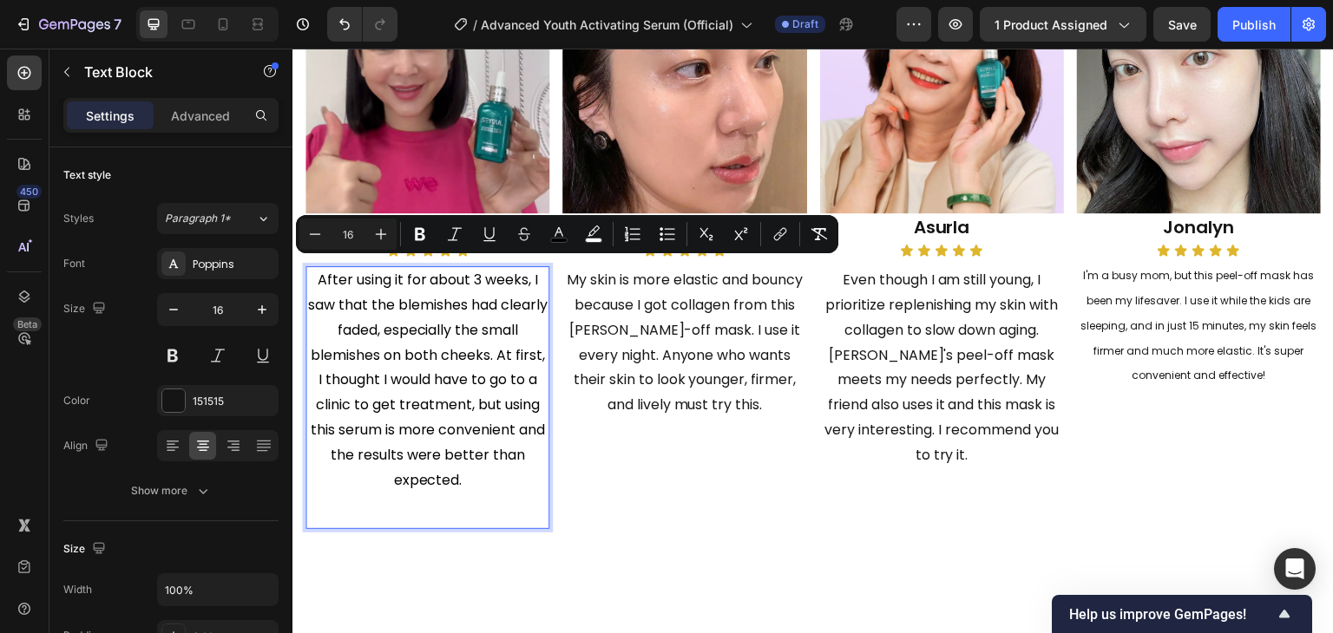
click at [701, 330] on p "My skin is more elastic and bouncy because I got collagen from this SEYOUL peel…" at bounding box center [684, 343] width 240 height 150
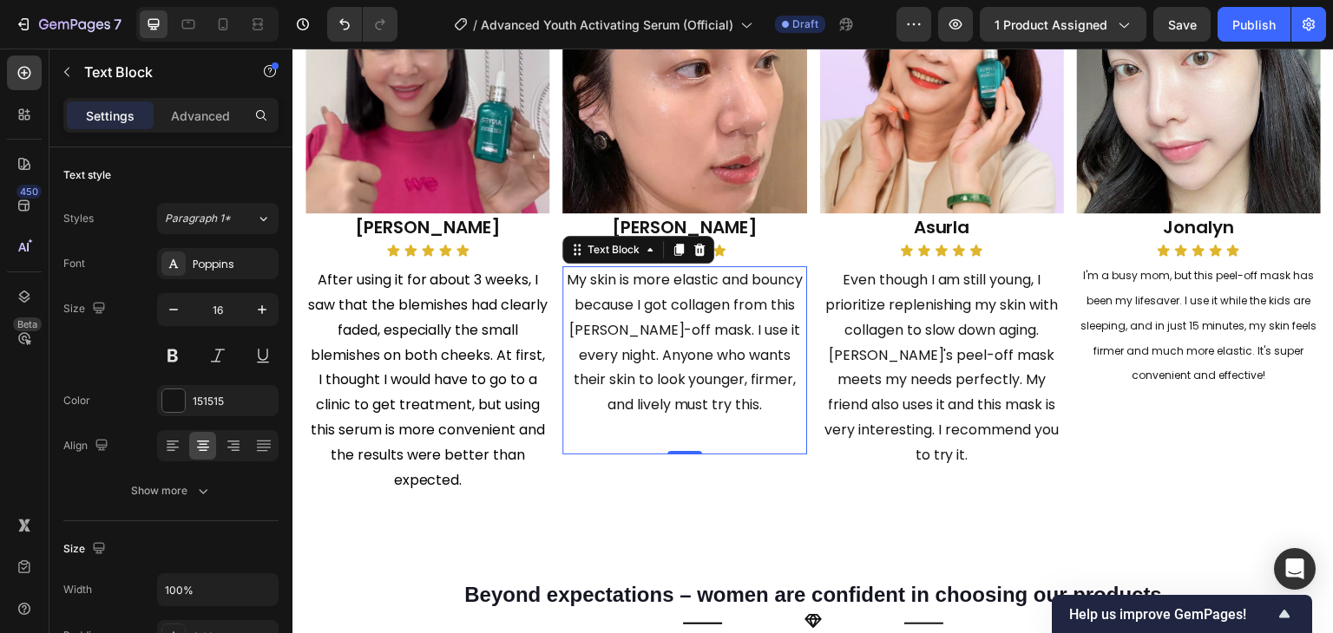
click at [667, 355] on p "My skin is more elastic and bouncy because I got collagen from this SEYOUL peel…" at bounding box center [684, 343] width 240 height 150
click at [668, 354] on p "My skin is more elastic and bouncy because I got collagen from this SEYOUL peel…" at bounding box center [684, 343] width 240 height 150
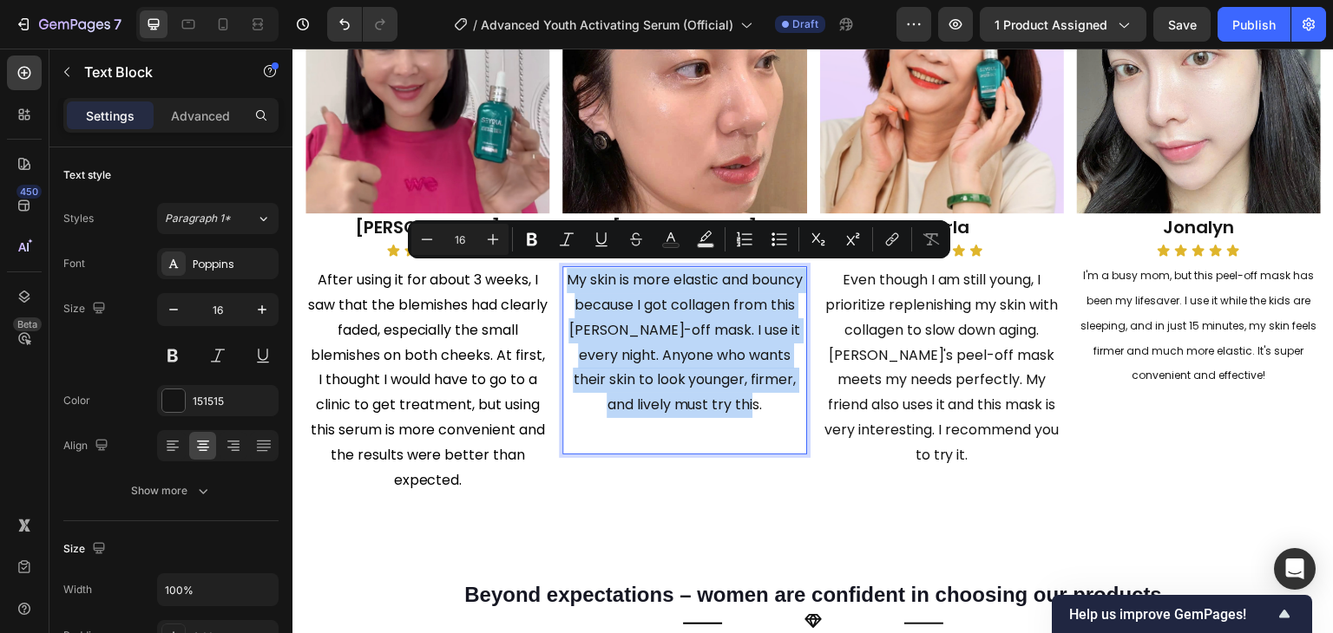
type input "24"
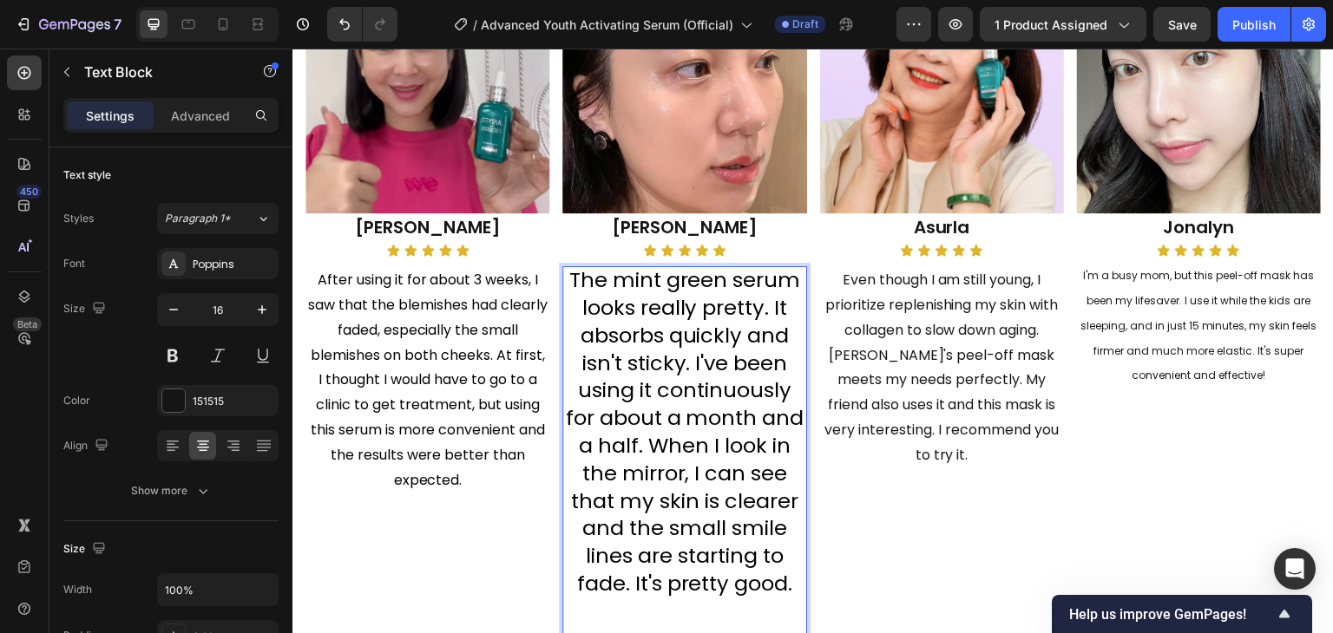
click at [591, 290] on span "The mint green serum looks really pretty. It absorbs quickly and isn't sticky. …" at bounding box center [684, 432] width 239 height 332
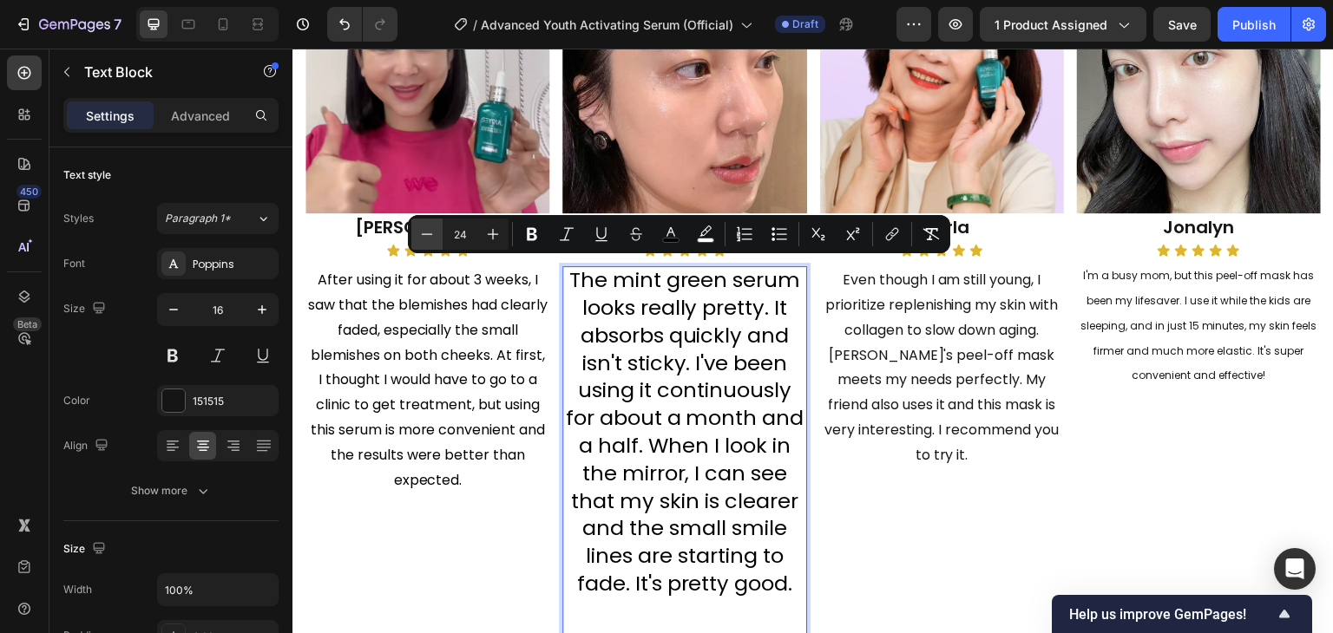
click at [437, 231] on button "Minus" at bounding box center [426, 234] width 31 height 31
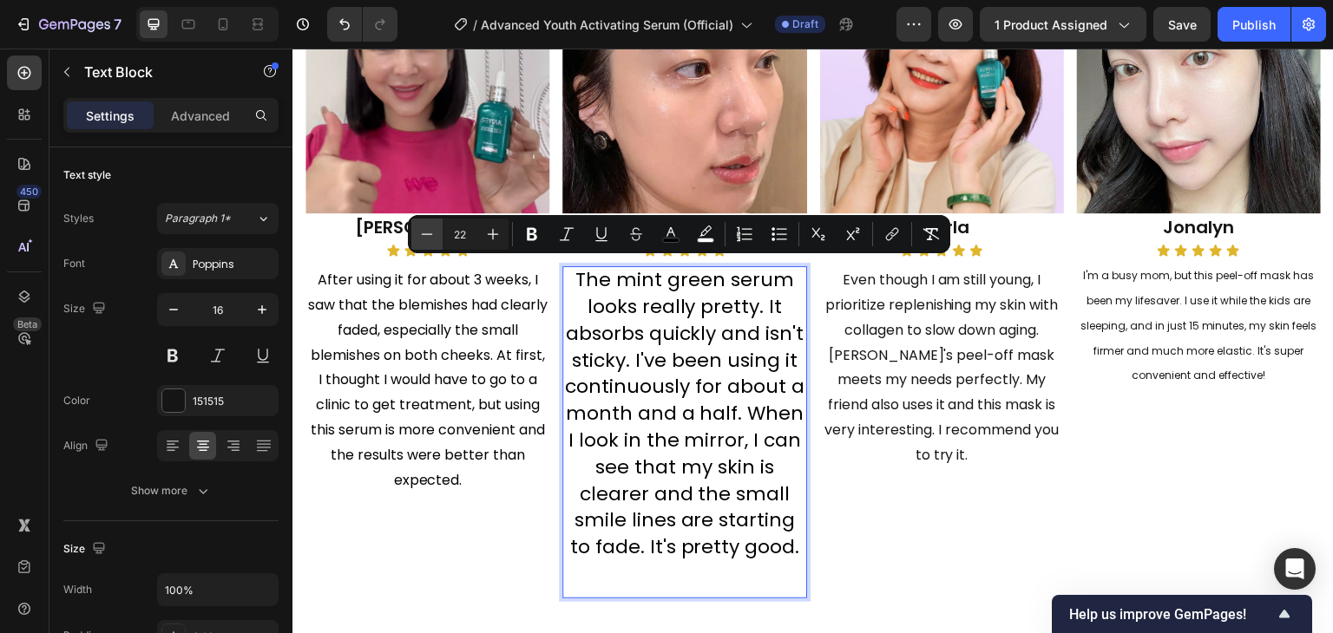
click at [437, 231] on button "Minus" at bounding box center [426, 234] width 31 height 31
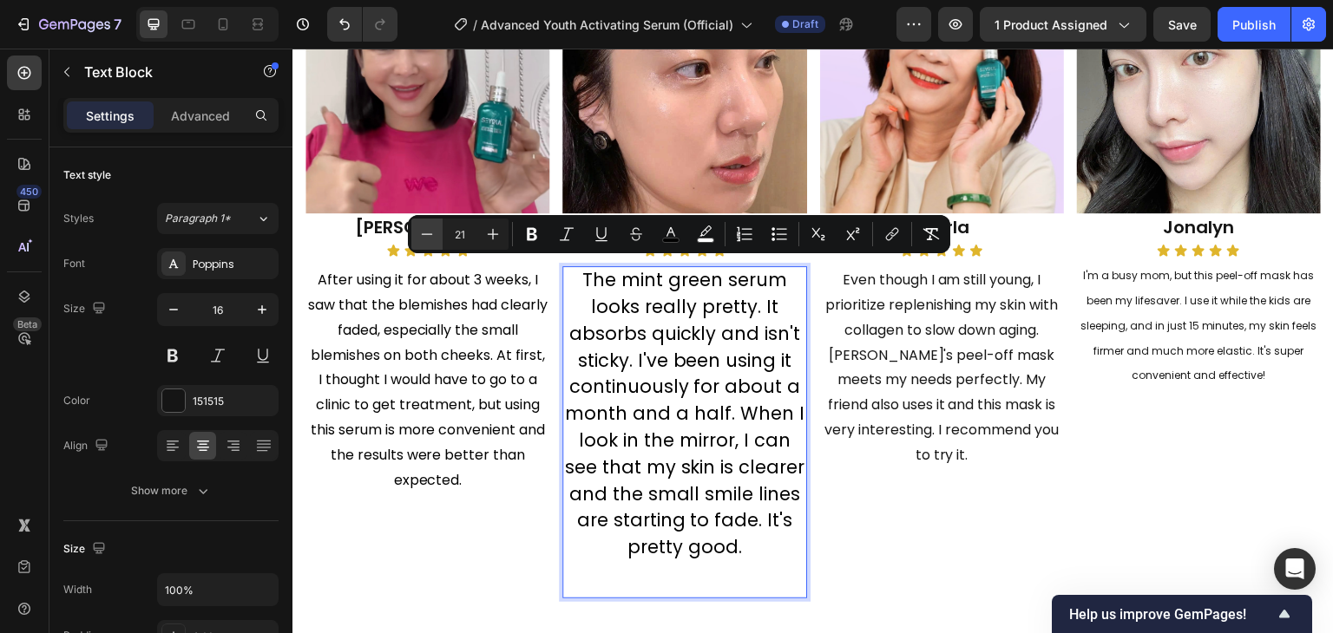
click at [437, 231] on button "Minus" at bounding box center [426, 234] width 31 height 31
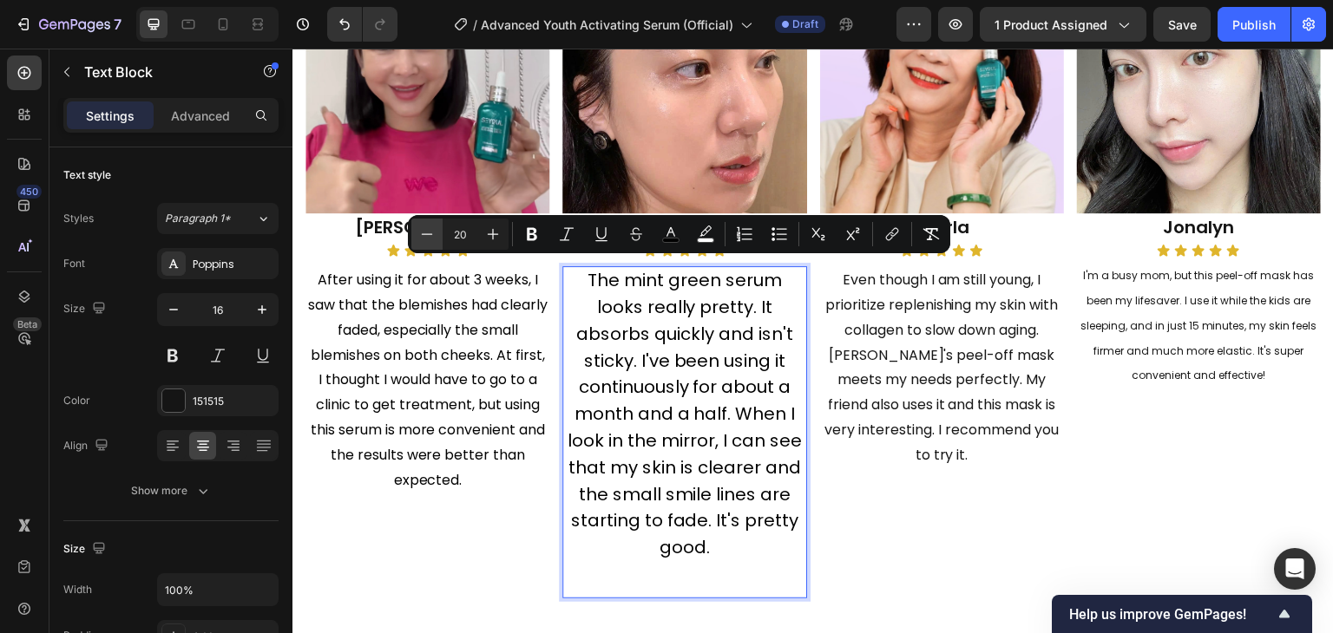
click at [437, 231] on button "Minus" at bounding box center [426, 234] width 31 height 31
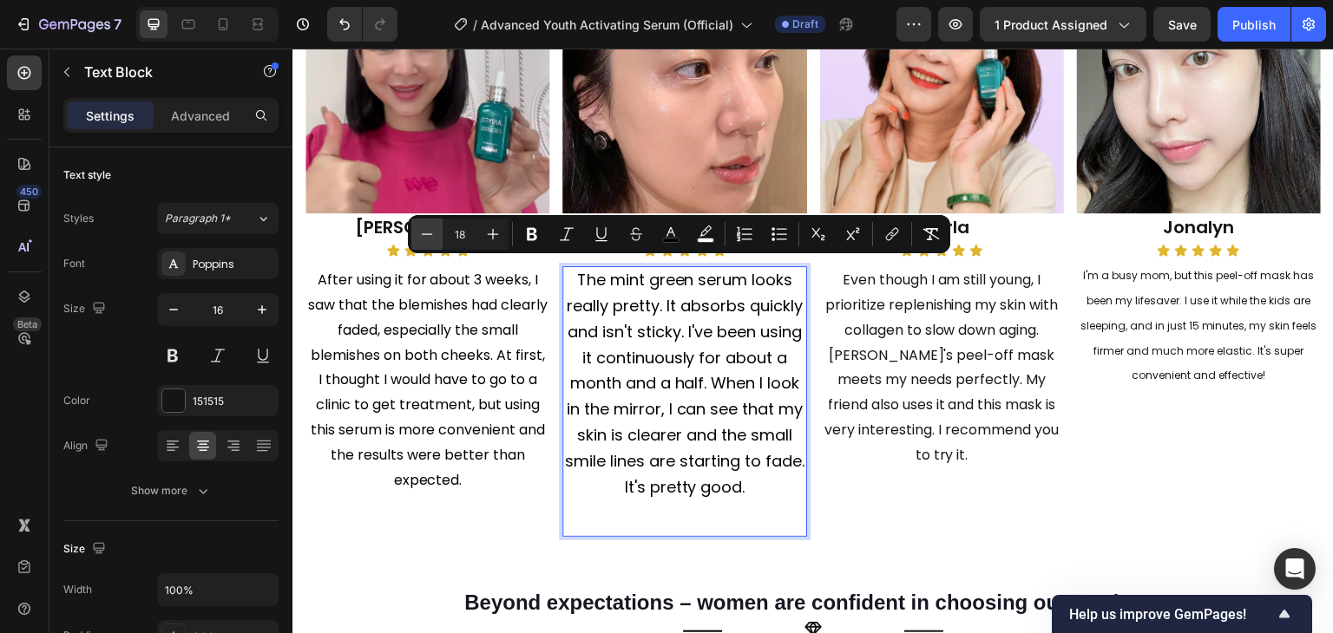
click at [437, 231] on button "Minus" at bounding box center [426, 234] width 31 height 31
type input "16"
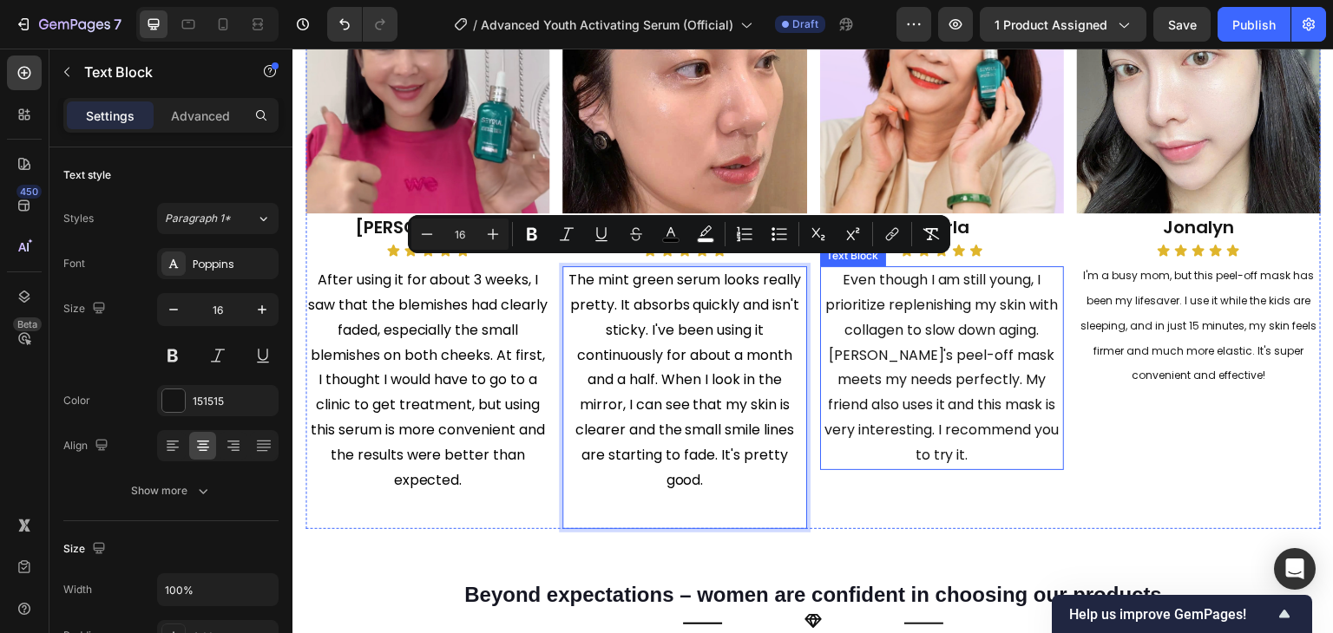
click at [859, 325] on p "Even though I am still young, I prioritize replenishing my skin with collagen t…" at bounding box center [942, 368] width 240 height 200
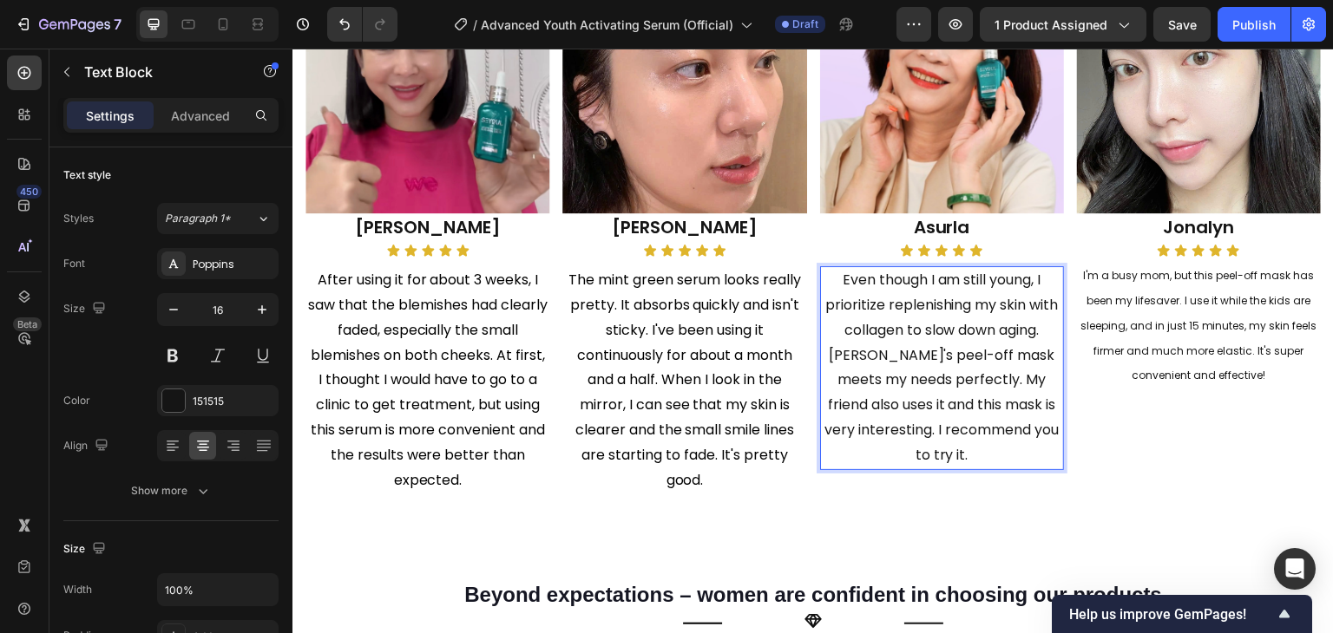
click at [869, 370] on p "Even though I am still young, I prioritize replenishing my skin with collagen t…" at bounding box center [942, 368] width 240 height 200
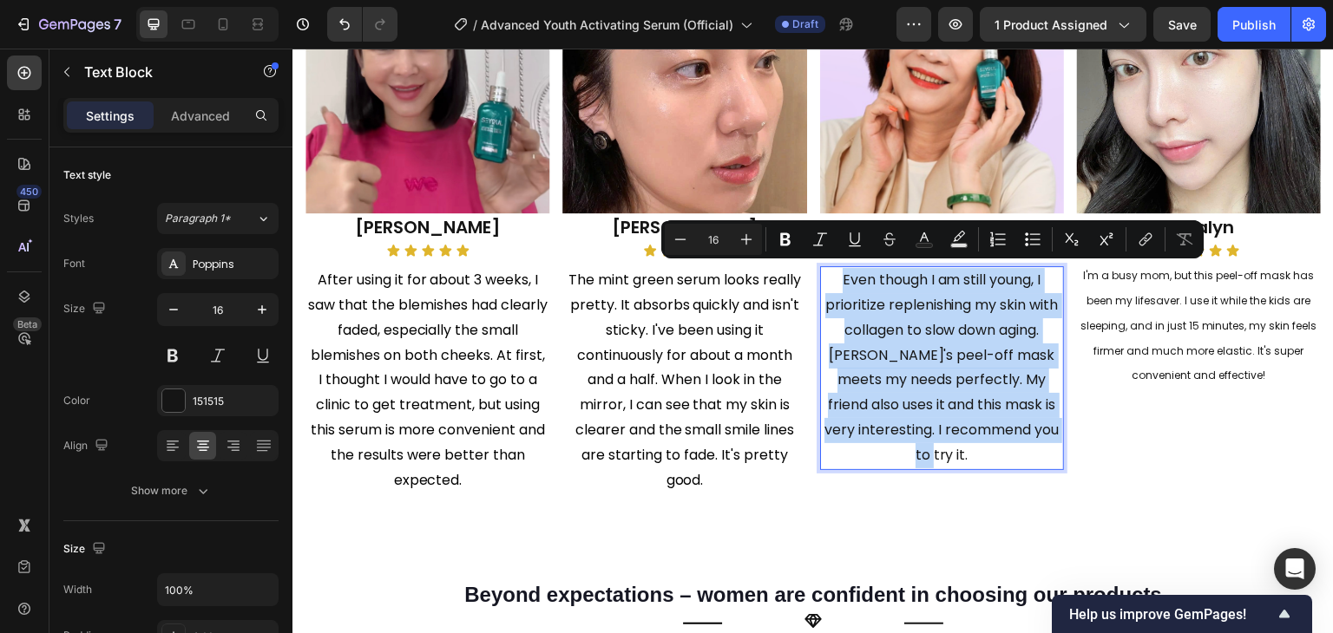
type input "24"
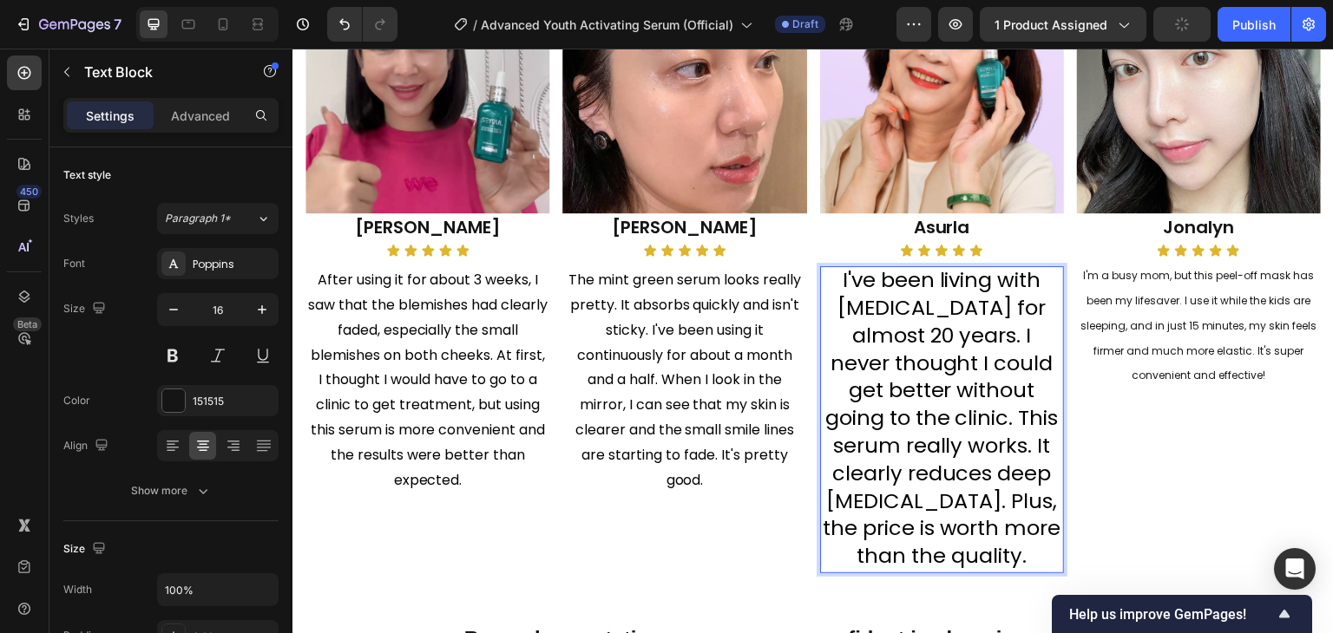
click at [865, 286] on span "I've been living with melasma for almost 20 years. I never thought I could get …" at bounding box center [942, 418] width 239 height 305
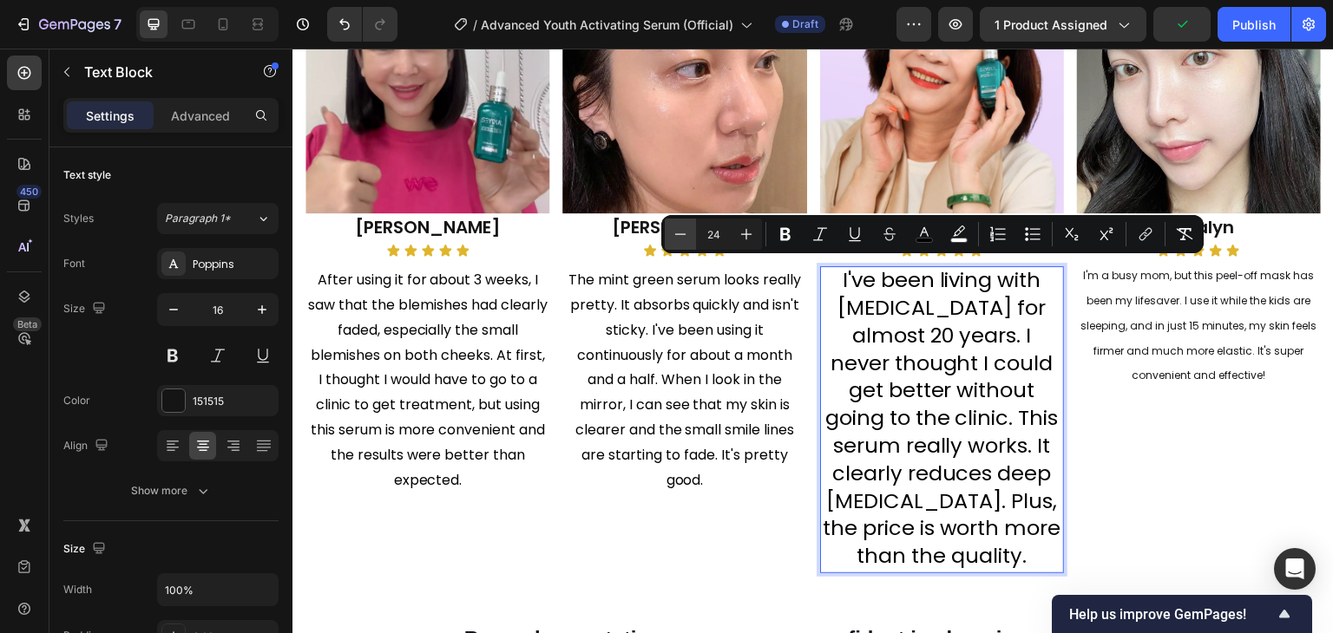
click at [693, 232] on button "Minus" at bounding box center [680, 234] width 31 height 31
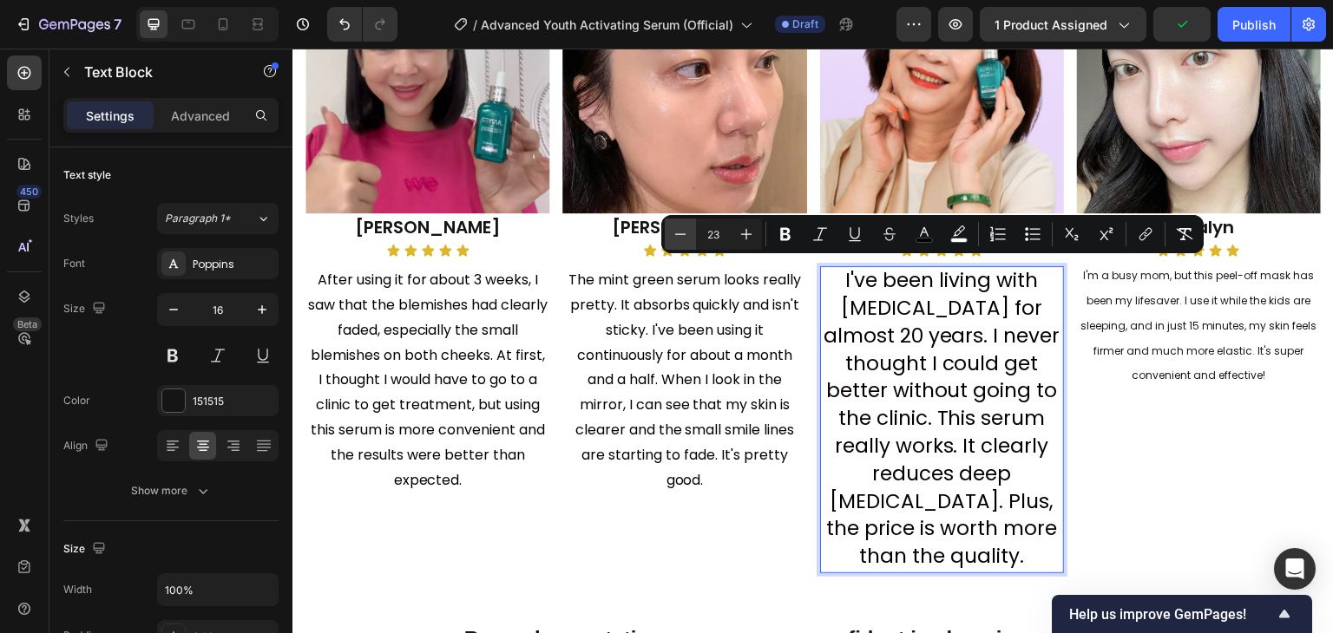
click at [693, 232] on button "Minus" at bounding box center [680, 234] width 31 height 31
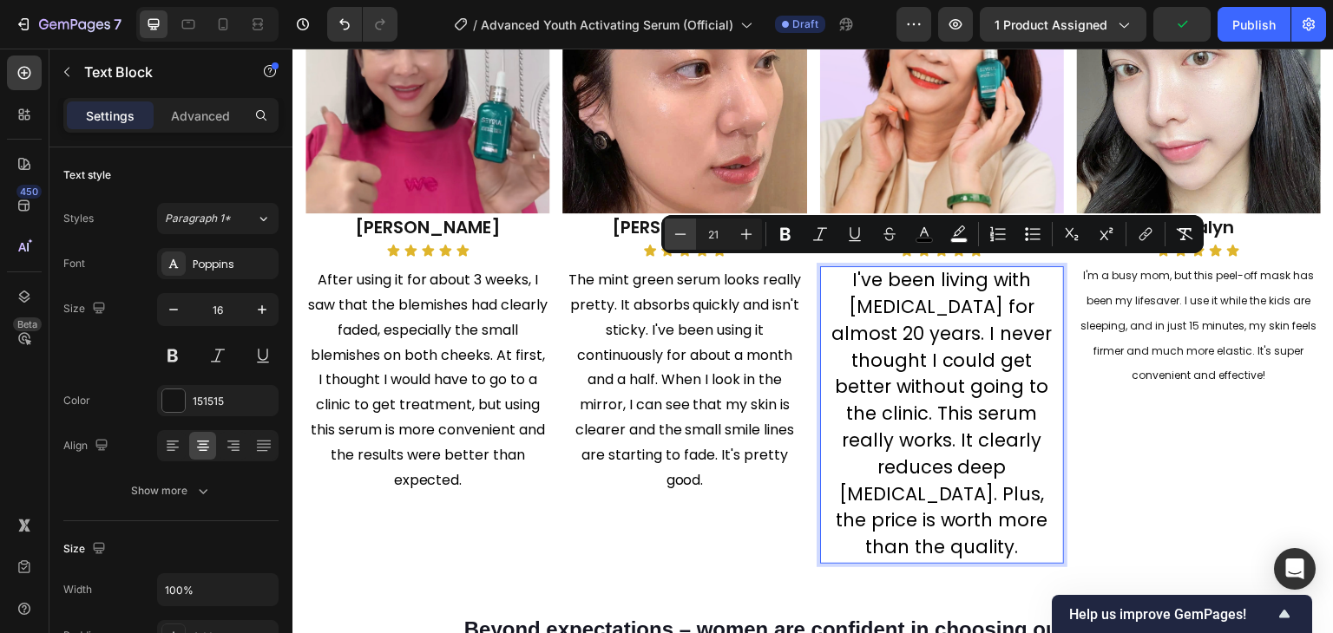
click at [693, 232] on button "Minus" at bounding box center [680, 234] width 31 height 31
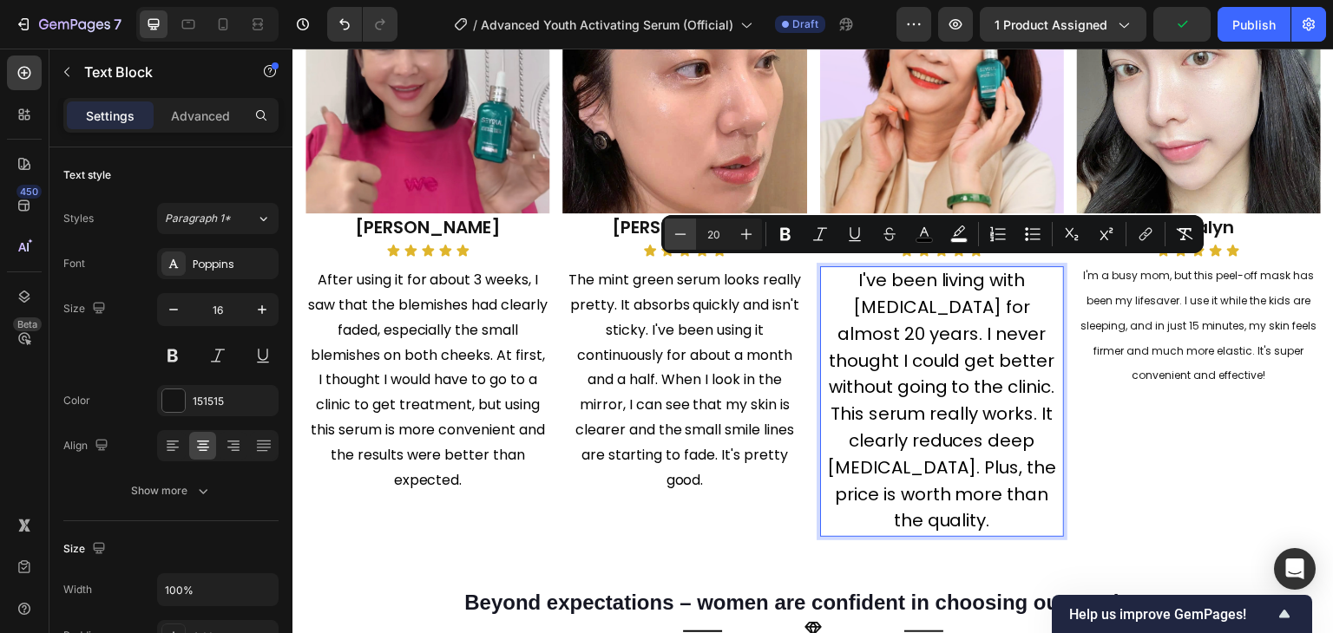
click at [693, 232] on button "Minus" at bounding box center [680, 234] width 31 height 31
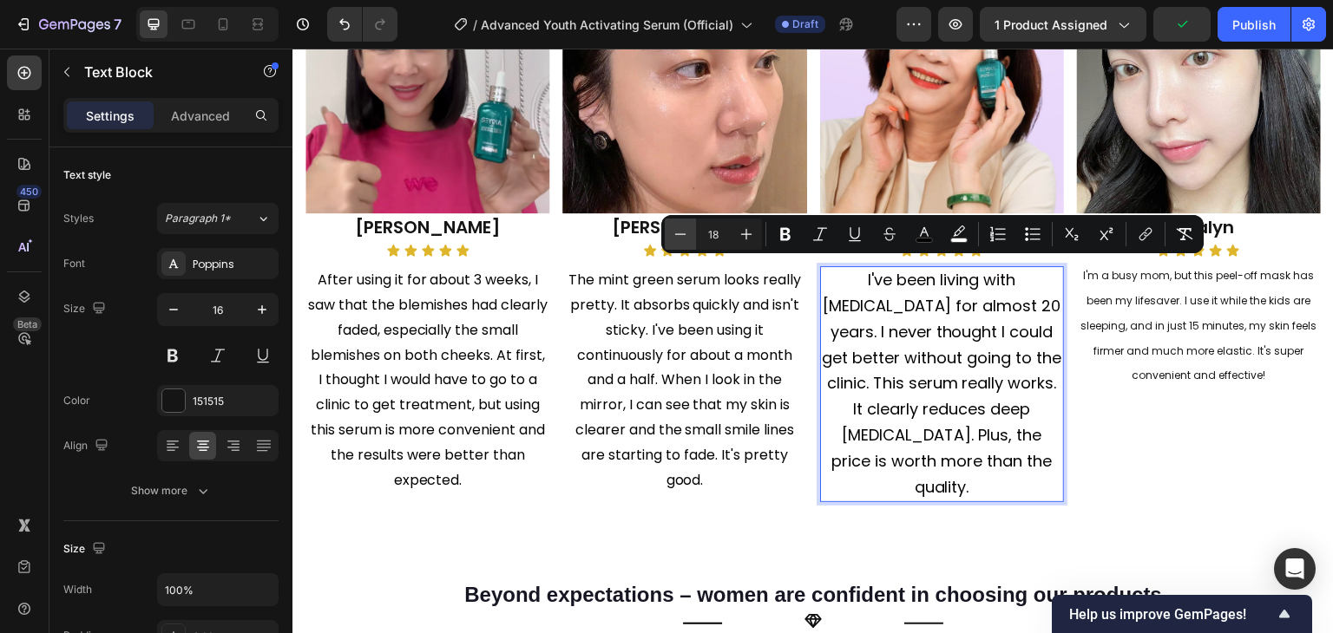
click at [693, 232] on button "Minus" at bounding box center [680, 234] width 31 height 31
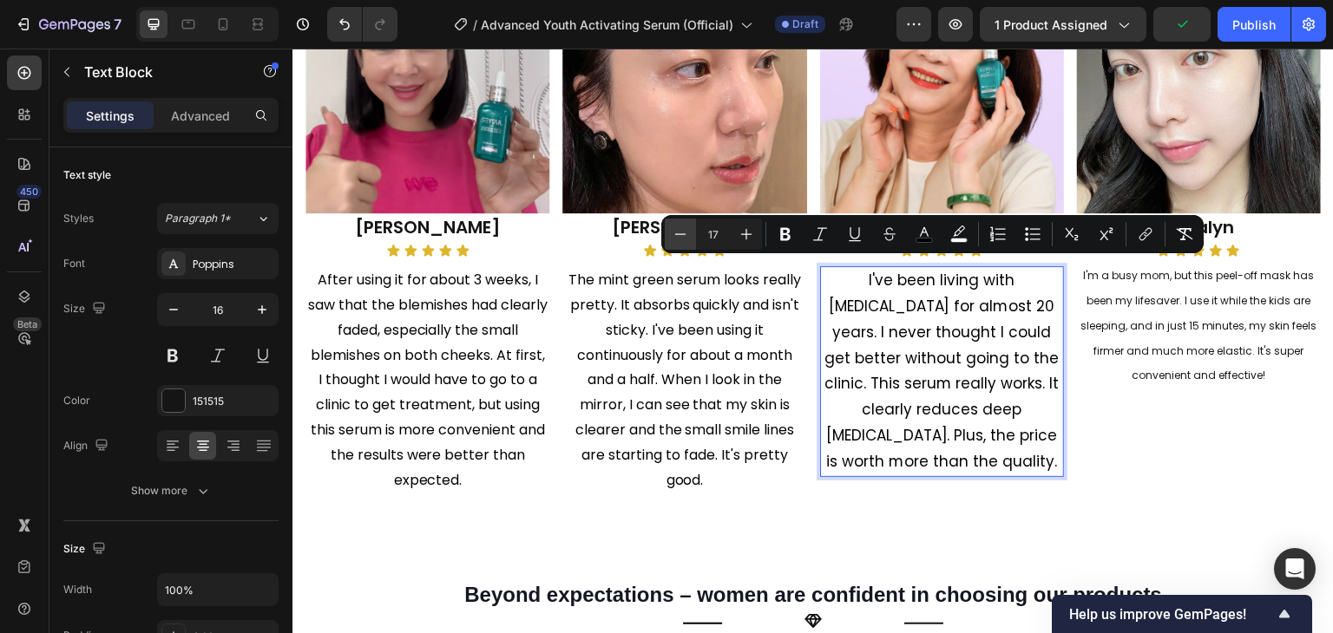
click at [693, 232] on button "Minus" at bounding box center [680, 234] width 31 height 31
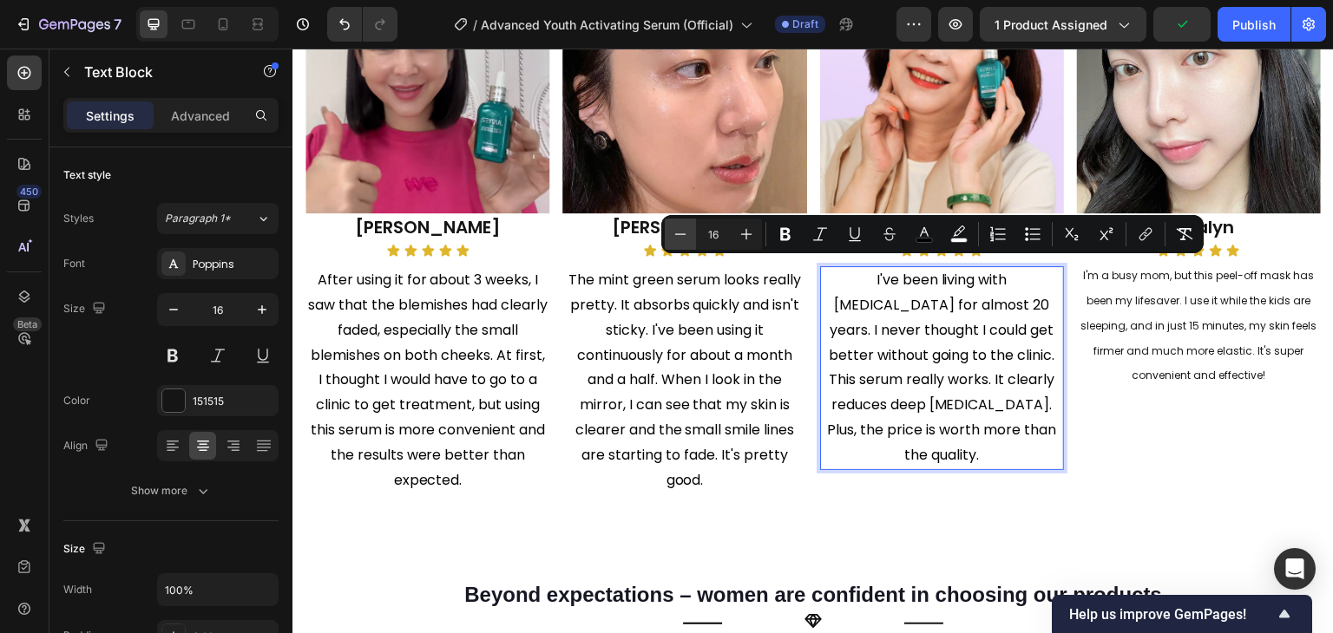
click at [693, 232] on button "Minus" at bounding box center [680, 234] width 31 height 31
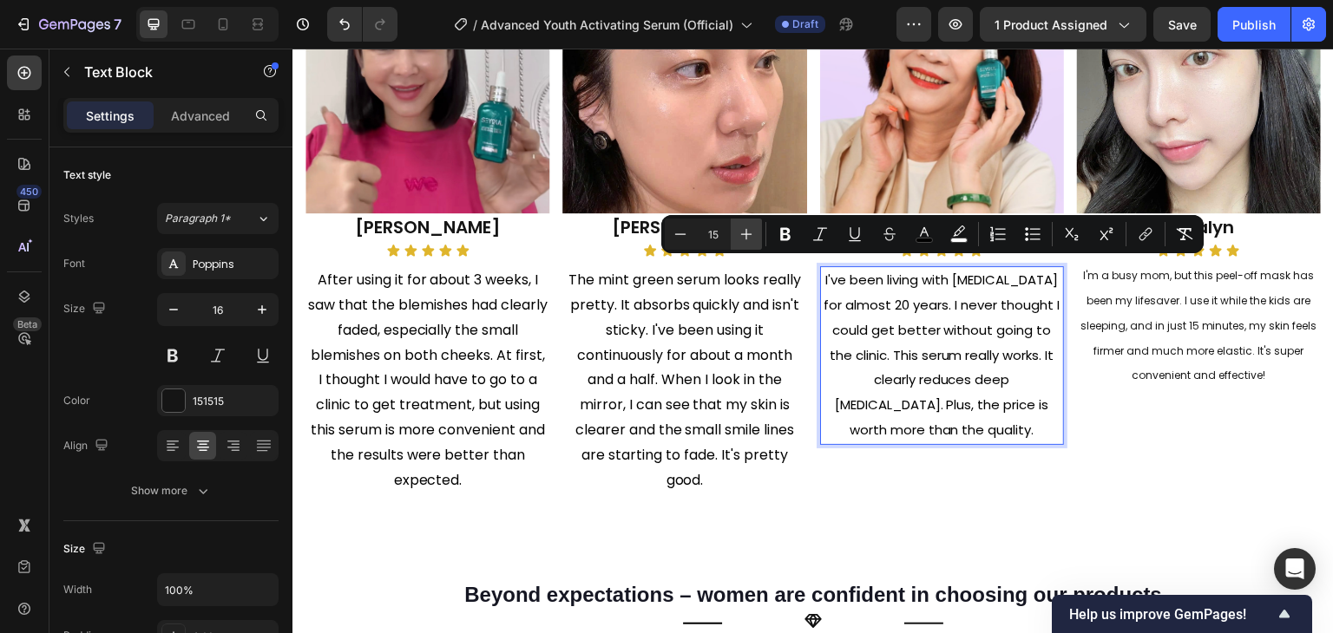
click at [742, 232] on icon "Editor contextual toolbar" at bounding box center [746, 234] width 17 height 17
type input "16"
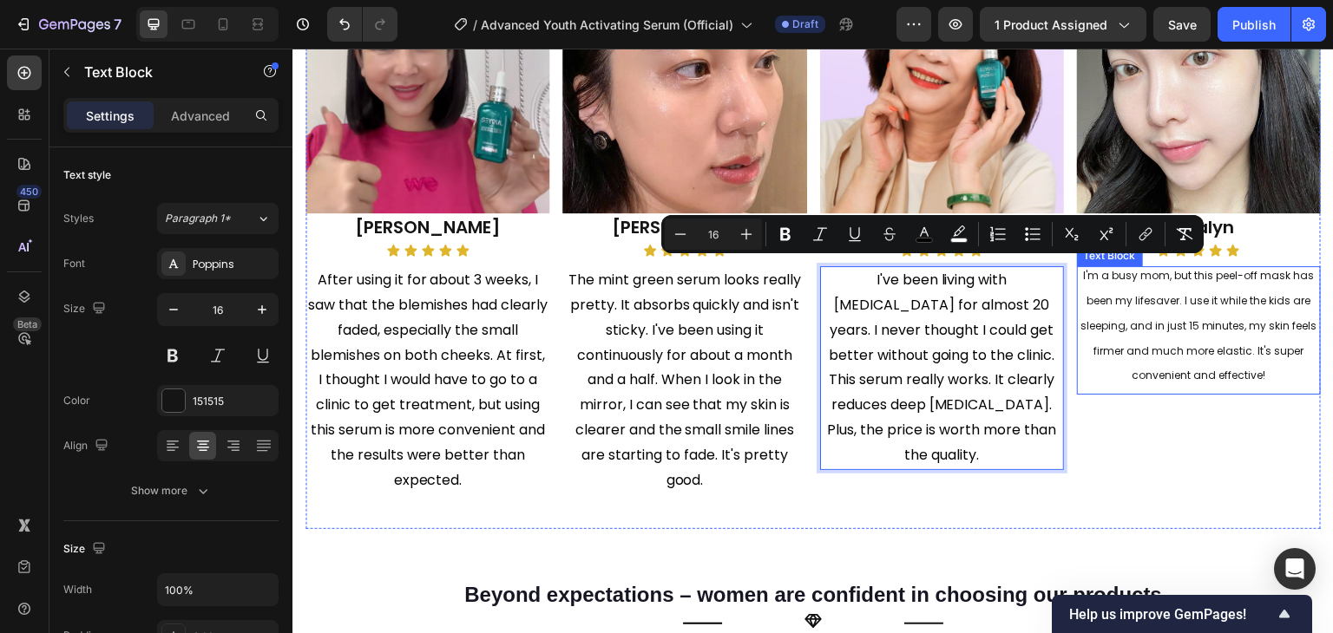
click at [1159, 300] on sup "I'm a busy mom, but this peel-off mask has been my lifesaver. I use it while th…" at bounding box center [1198, 325] width 237 height 115
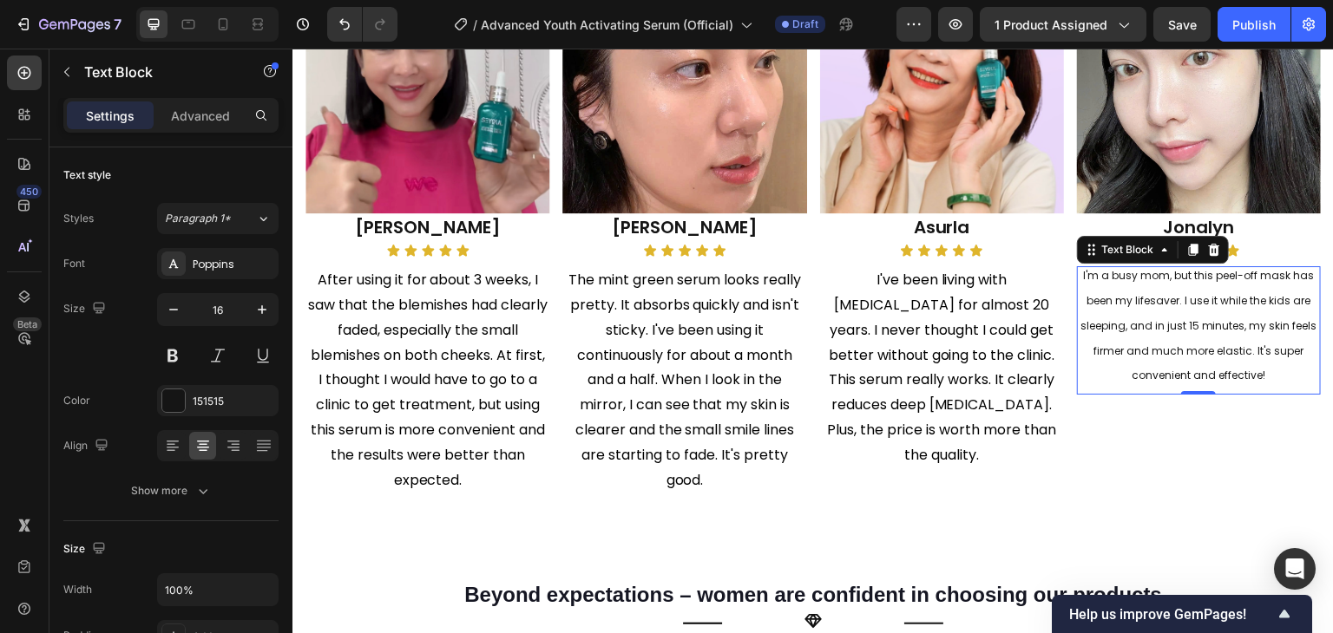
click at [1177, 345] on sup "I'm a busy mom, but this peel-off mask has been my lifesaver. I use it while th…" at bounding box center [1198, 325] width 237 height 115
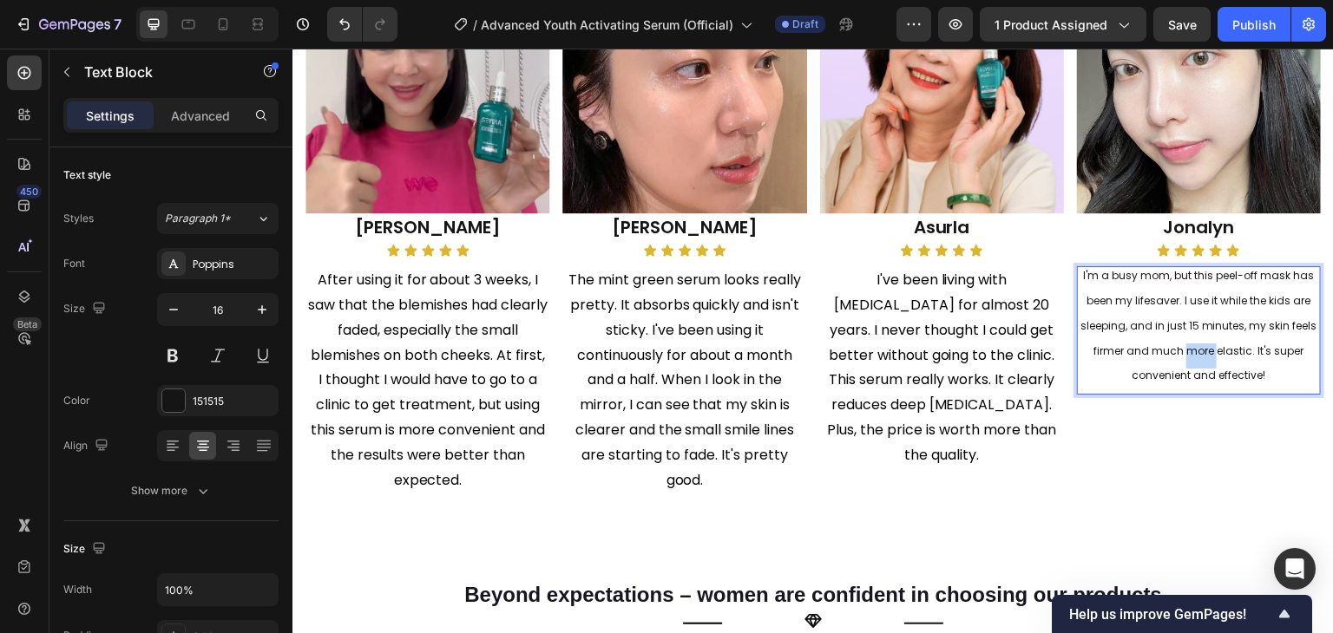
click at [1177, 345] on sup "I'm a busy mom, but this peel-off mask has been my lifesaver. I use it while th…" at bounding box center [1198, 325] width 237 height 115
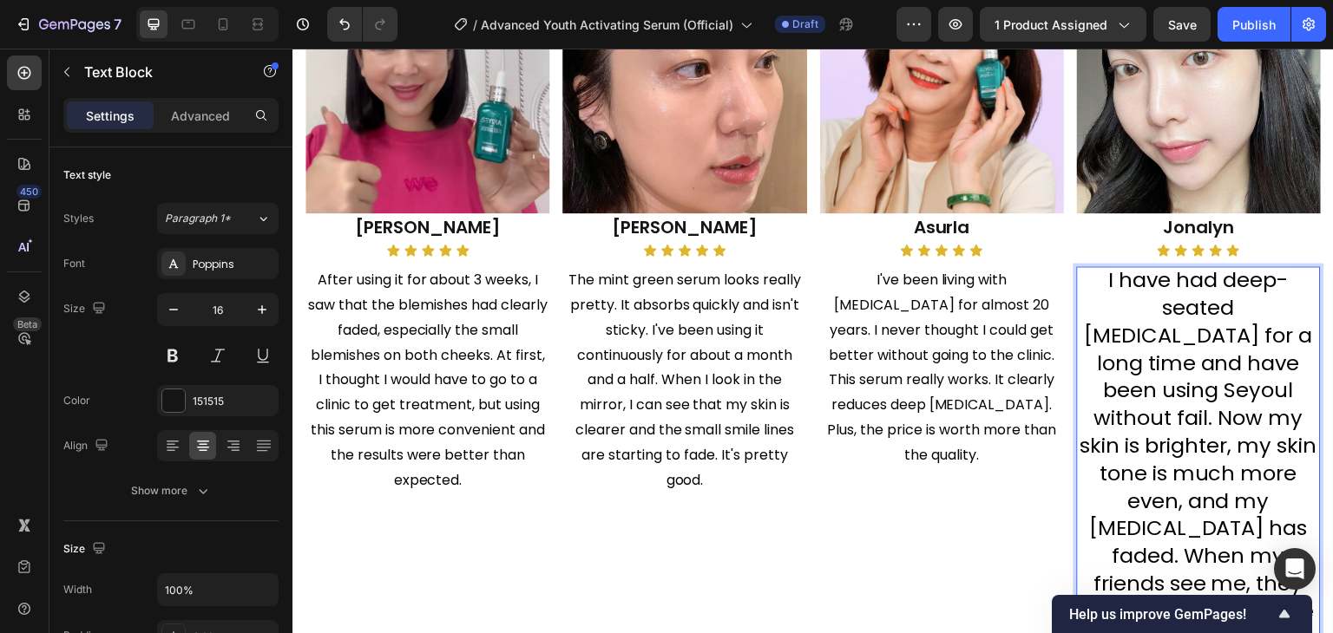
click at [1134, 342] on span "I have had deep-seated melasma for a long time and have been using Seyoul witho…" at bounding box center [1198, 473] width 237 height 415
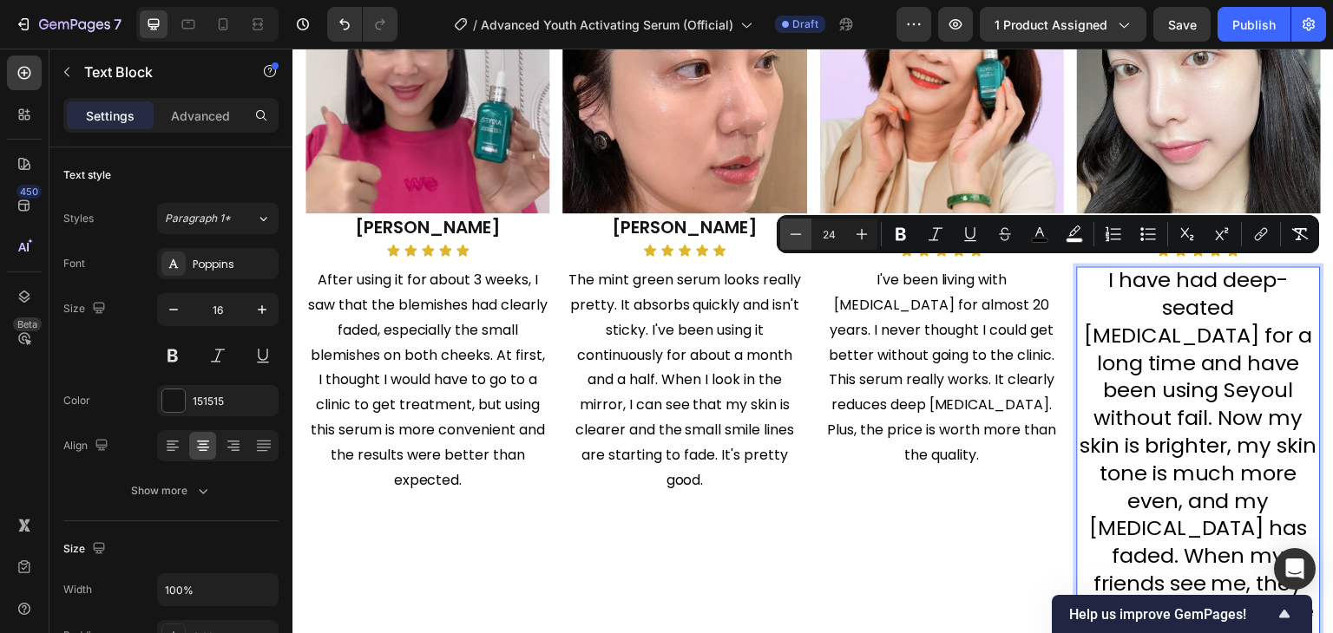
click at [805, 232] on button "Minus" at bounding box center [795, 234] width 31 height 31
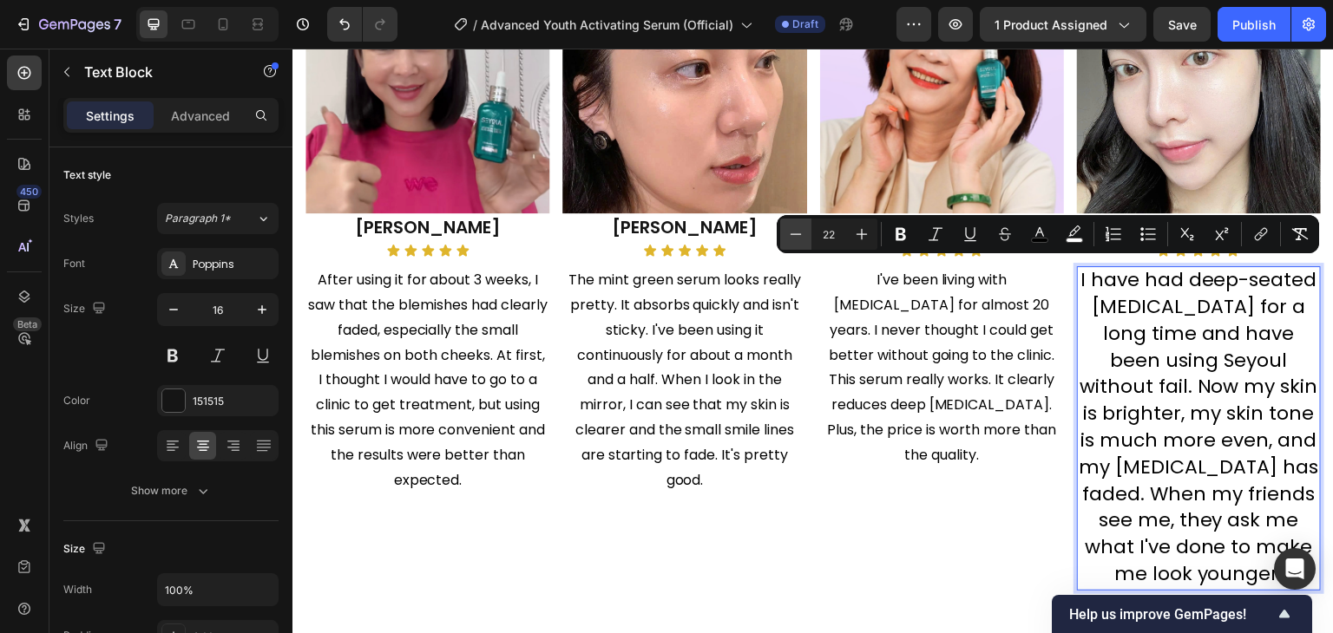
click at [805, 232] on button "Minus" at bounding box center [795, 234] width 31 height 31
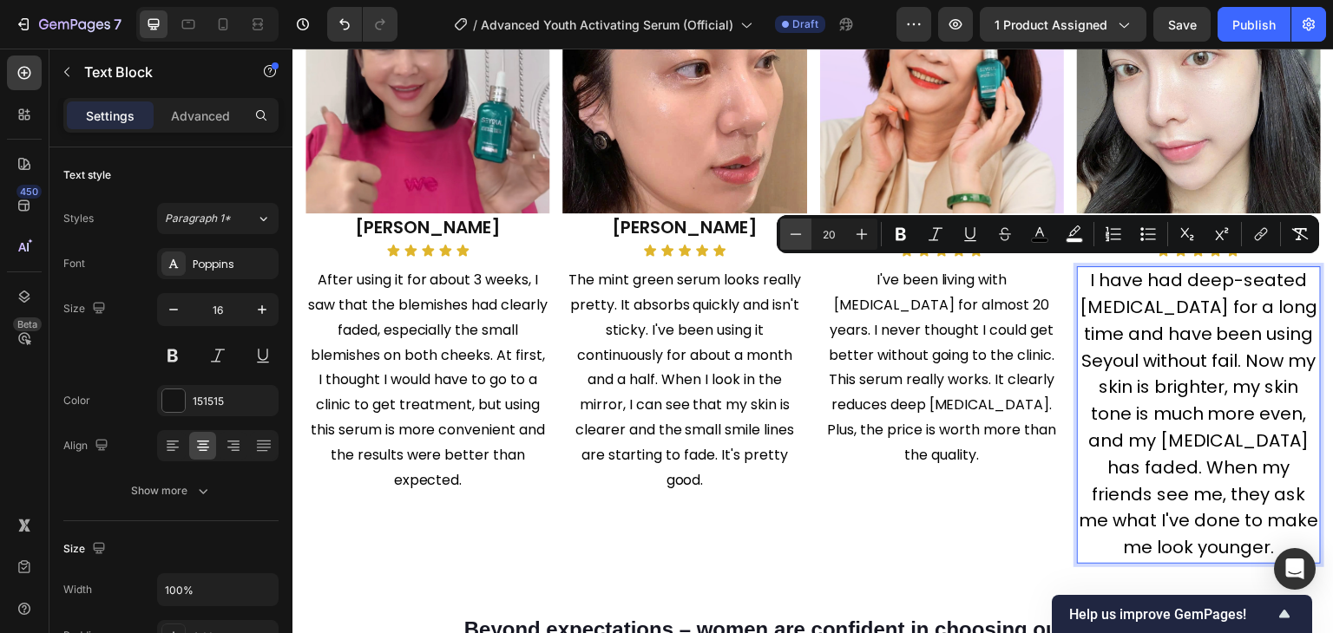
click at [805, 232] on button "Minus" at bounding box center [795, 234] width 31 height 31
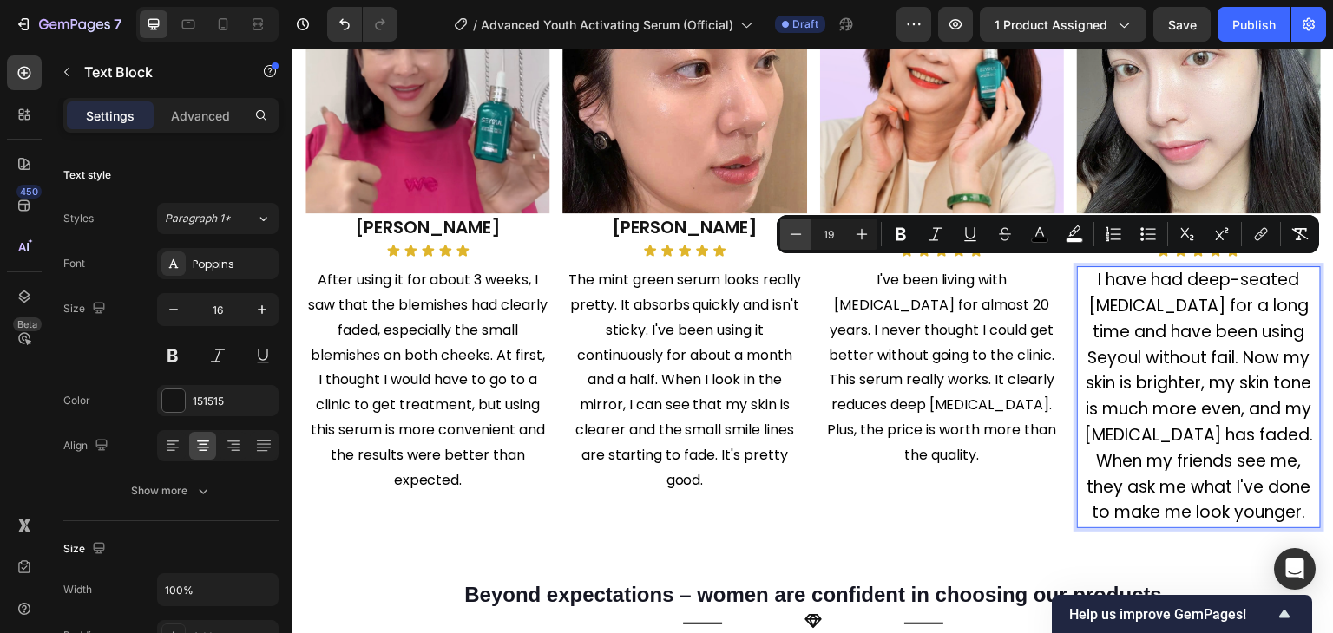
click at [805, 232] on button "Minus" at bounding box center [795, 234] width 31 height 31
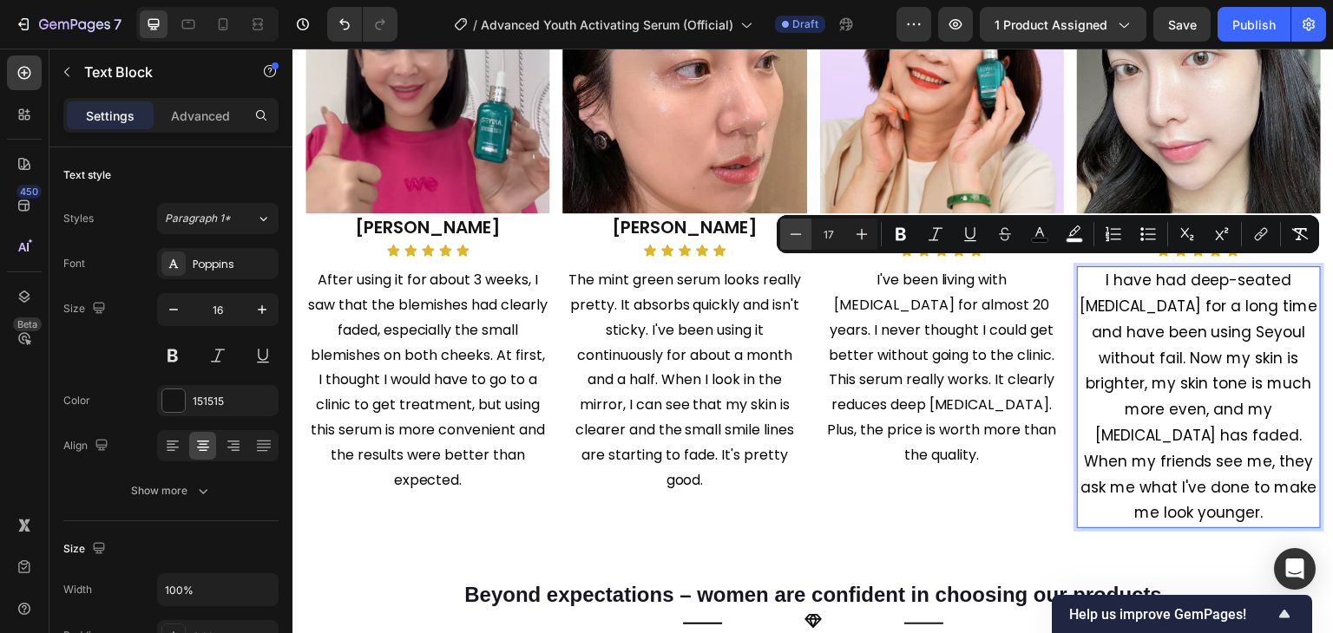
click at [805, 232] on button "Minus" at bounding box center [795, 234] width 31 height 31
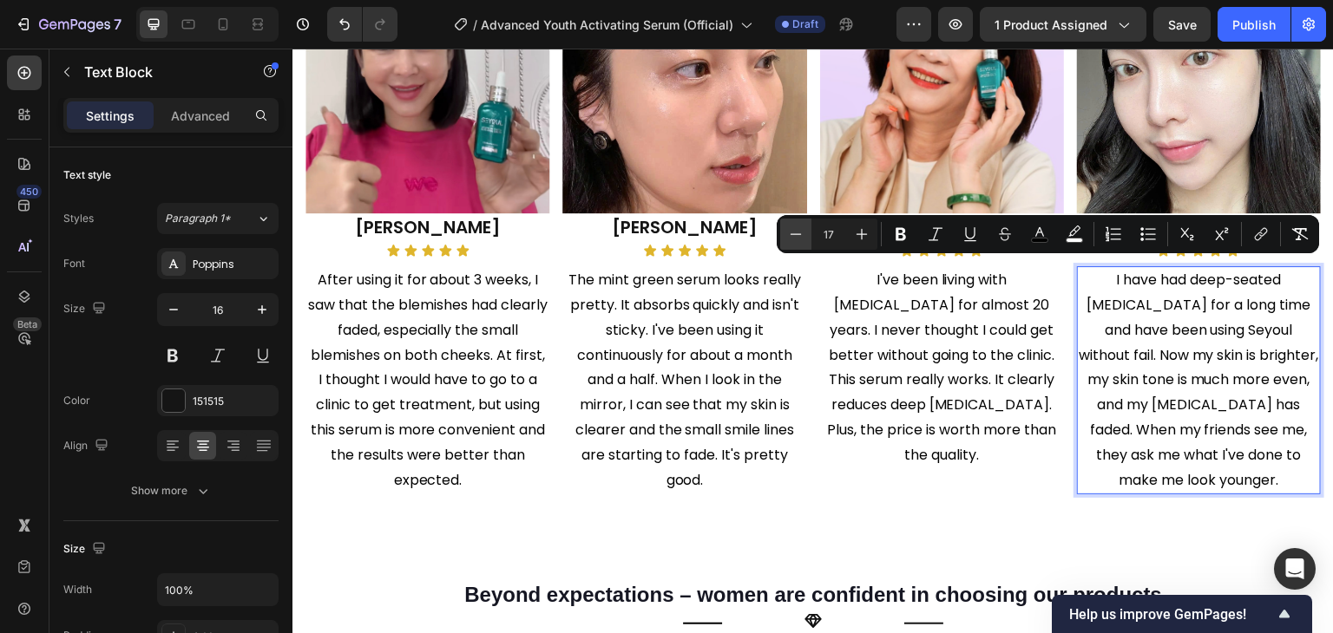
type input "16"
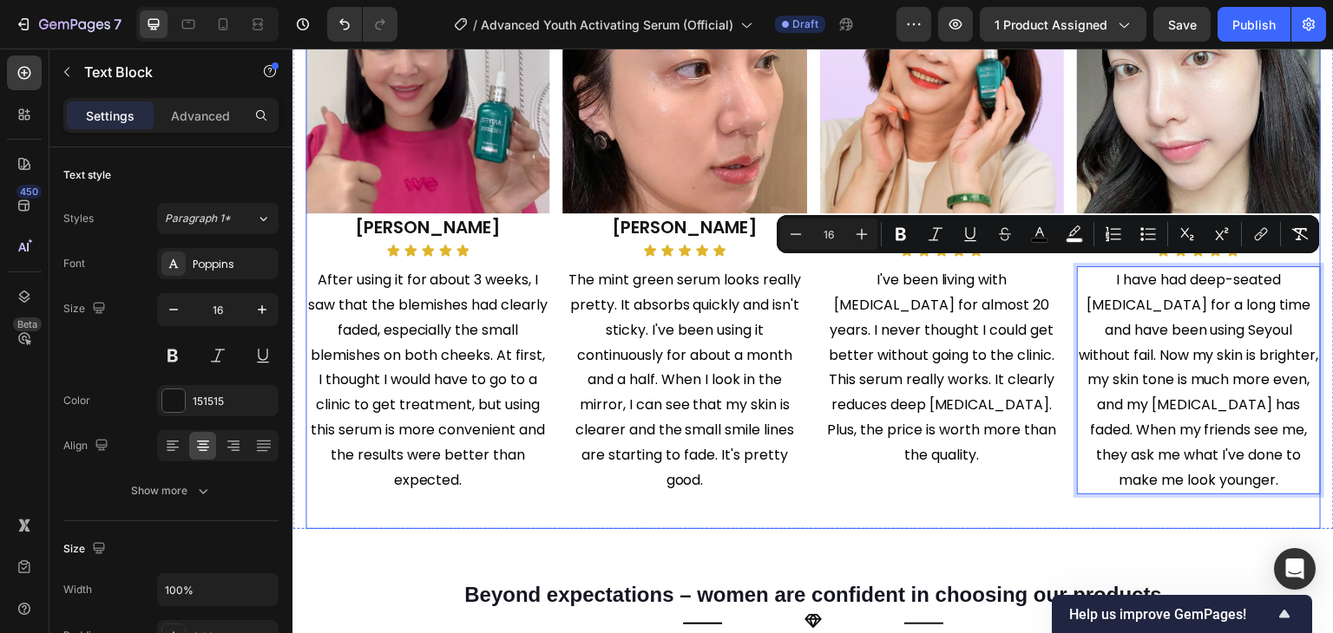
click at [899, 463] on div "Image Asurla Text Block Icon Icon Icon Icon Icon Icon List I've been living wit…" at bounding box center [942, 250] width 244 height 560
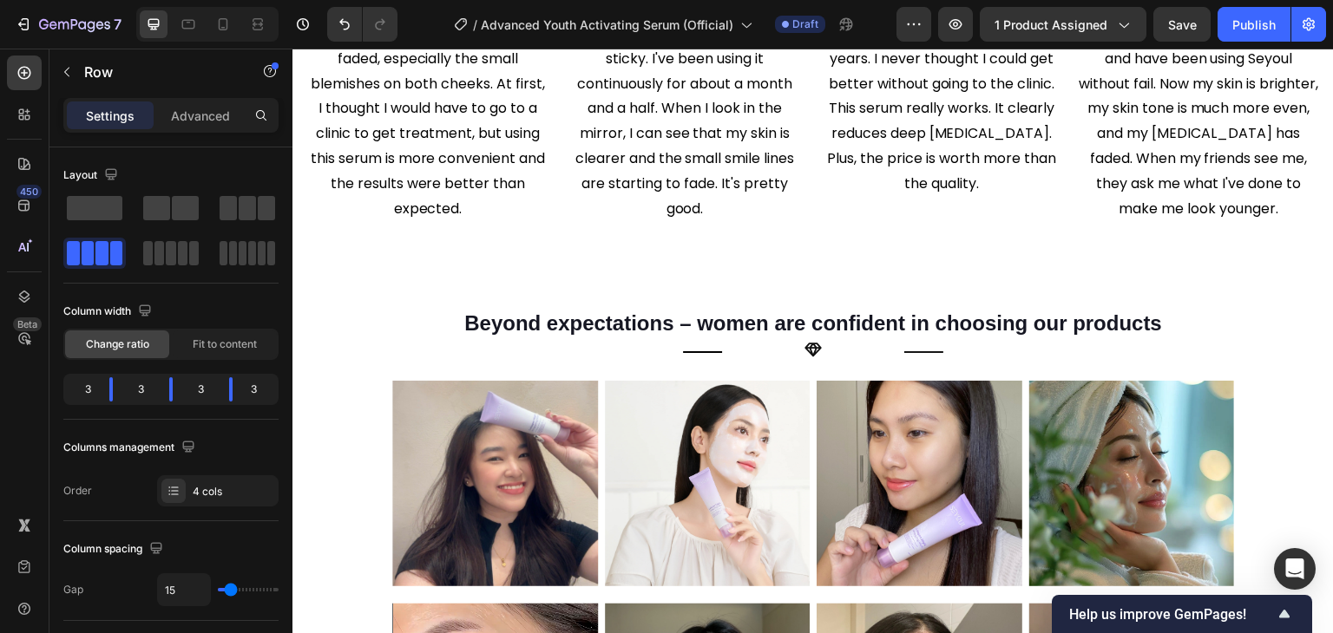
scroll to position [2659, 0]
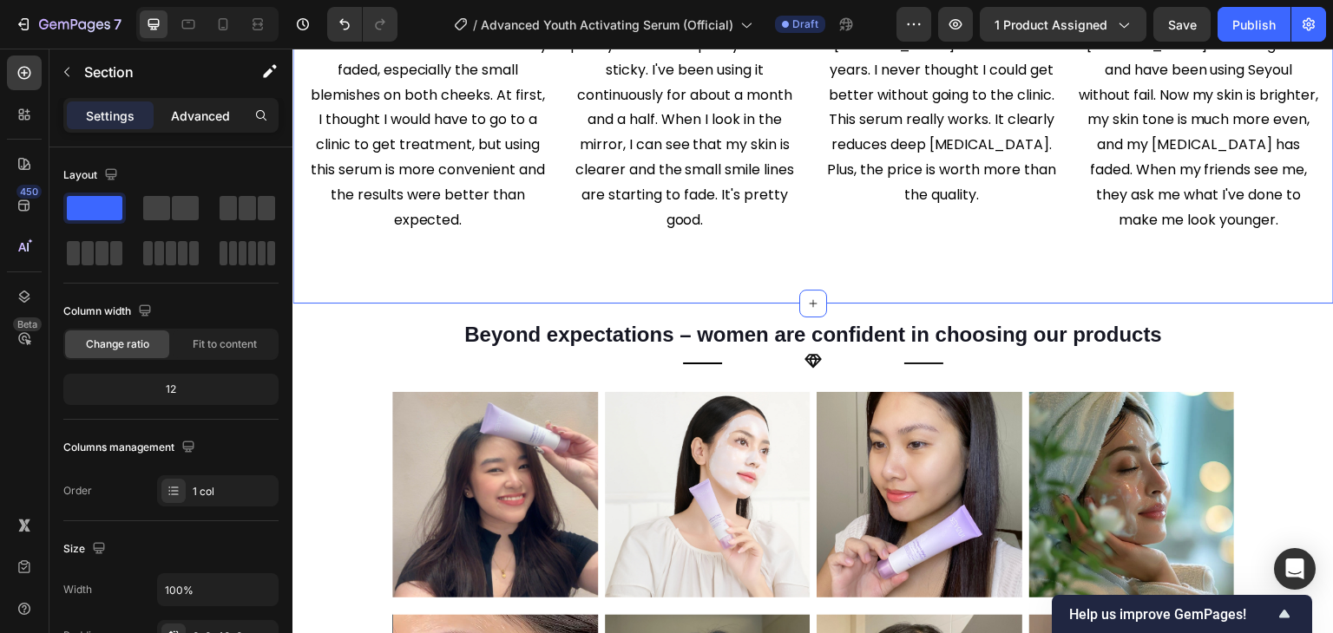
click at [177, 115] on p "Advanced" at bounding box center [200, 116] width 59 height 18
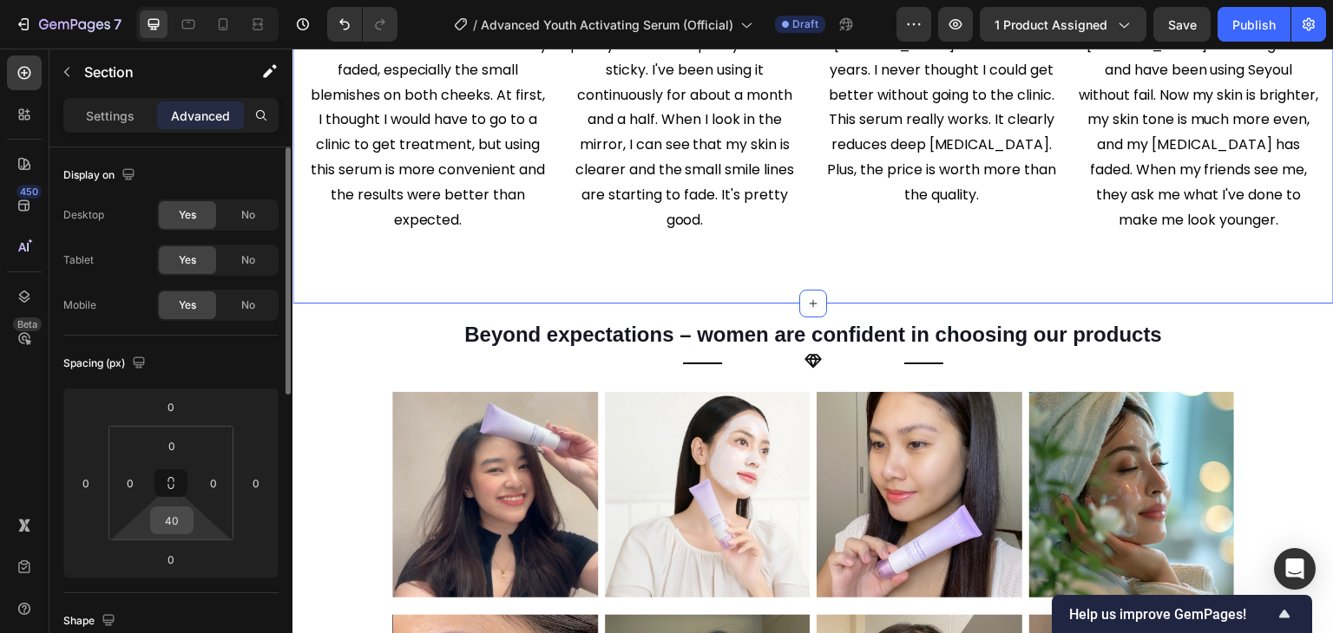
click at [169, 508] on input "40" at bounding box center [171, 521] width 35 height 26
click at [180, 515] on input "40" at bounding box center [171, 521] width 35 height 26
type input "4"
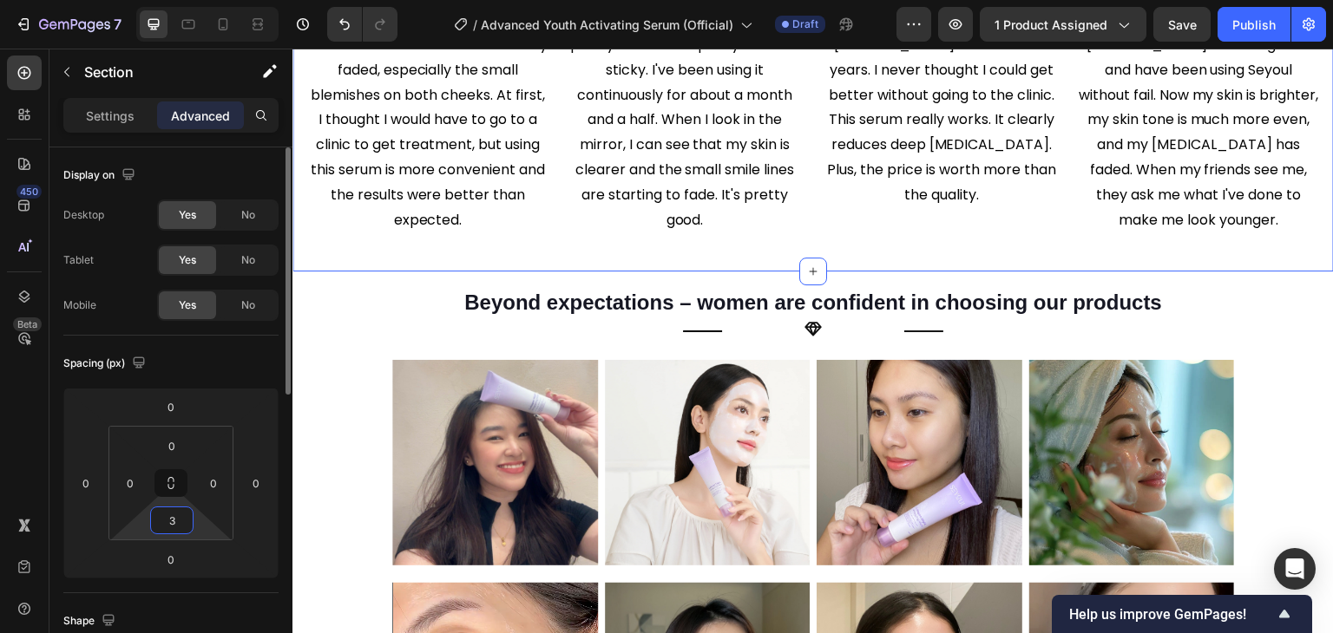
type input "30"
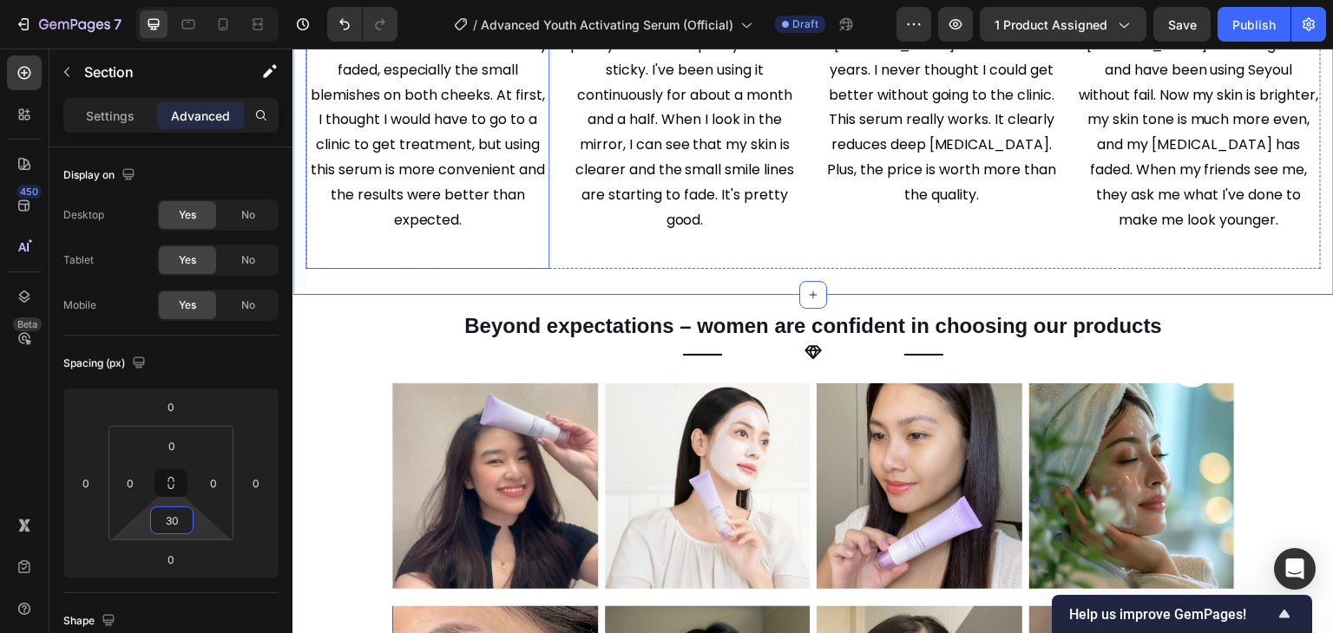
click at [525, 261] on div "After using it for about 3 weeks, I saw that the blemishes had clearly faded, e…" at bounding box center [427, 137] width 244 height 263
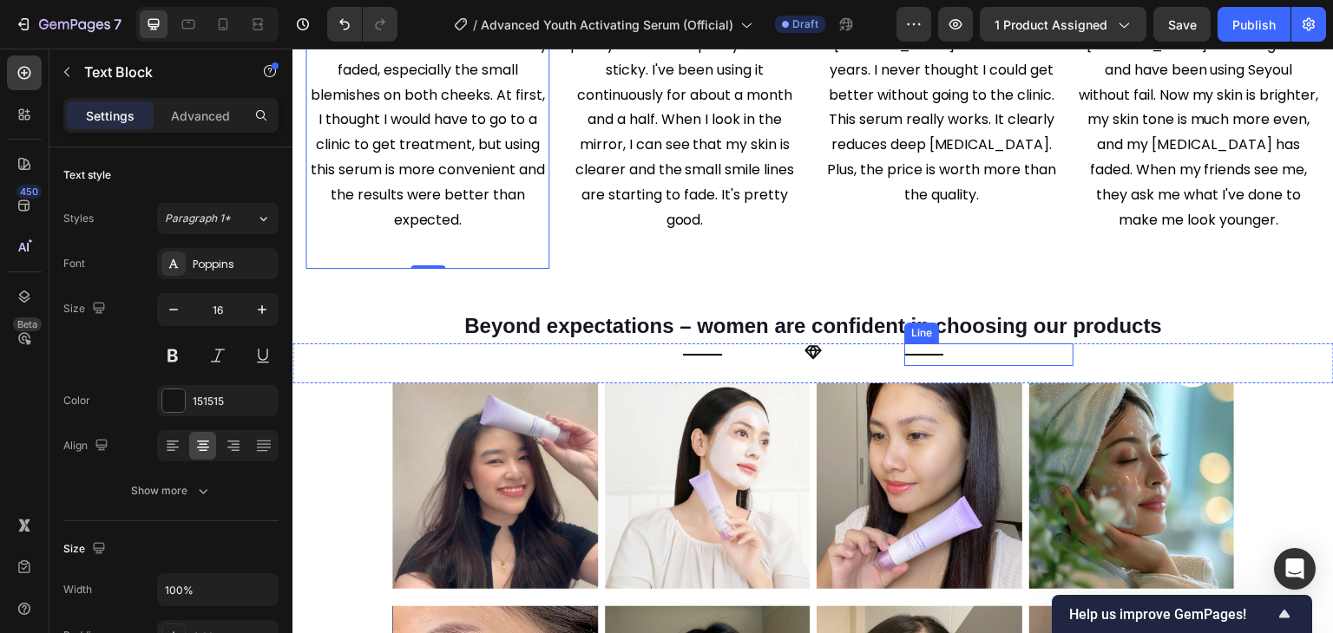
click at [904, 323] on div "Line" at bounding box center [921, 333] width 35 height 21
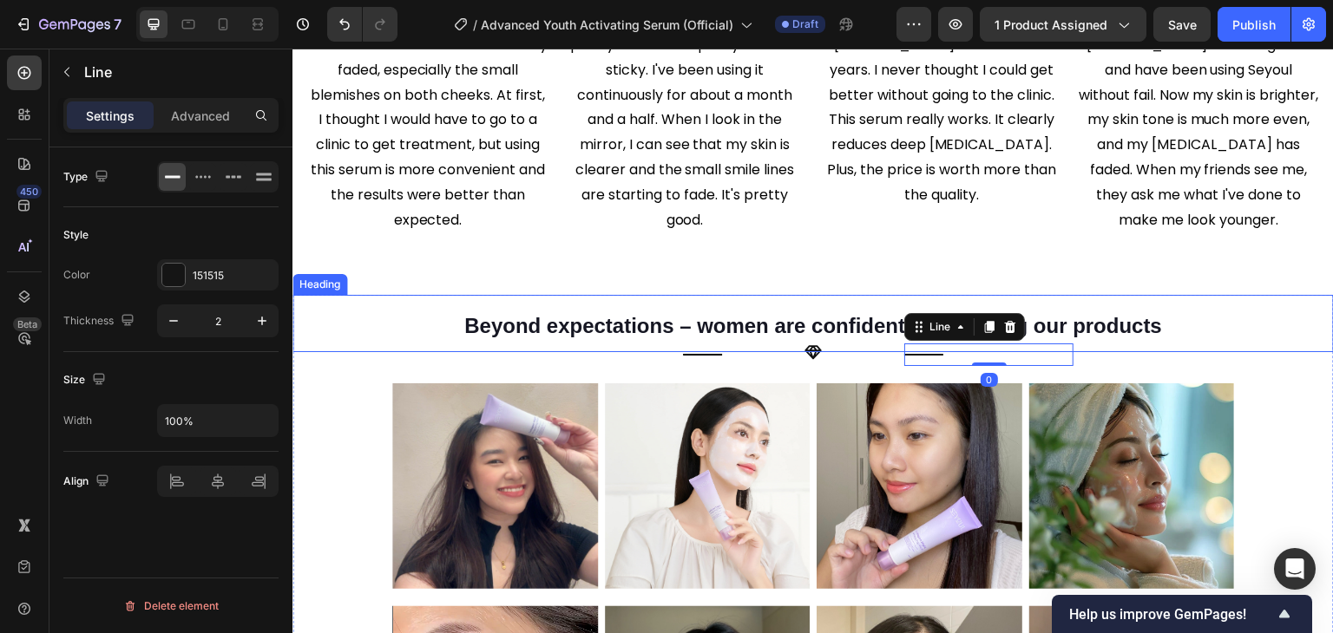
click at [793, 318] on strong "Beyond expectations – women are confident in choosing our products" at bounding box center [813, 325] width 698 height 23
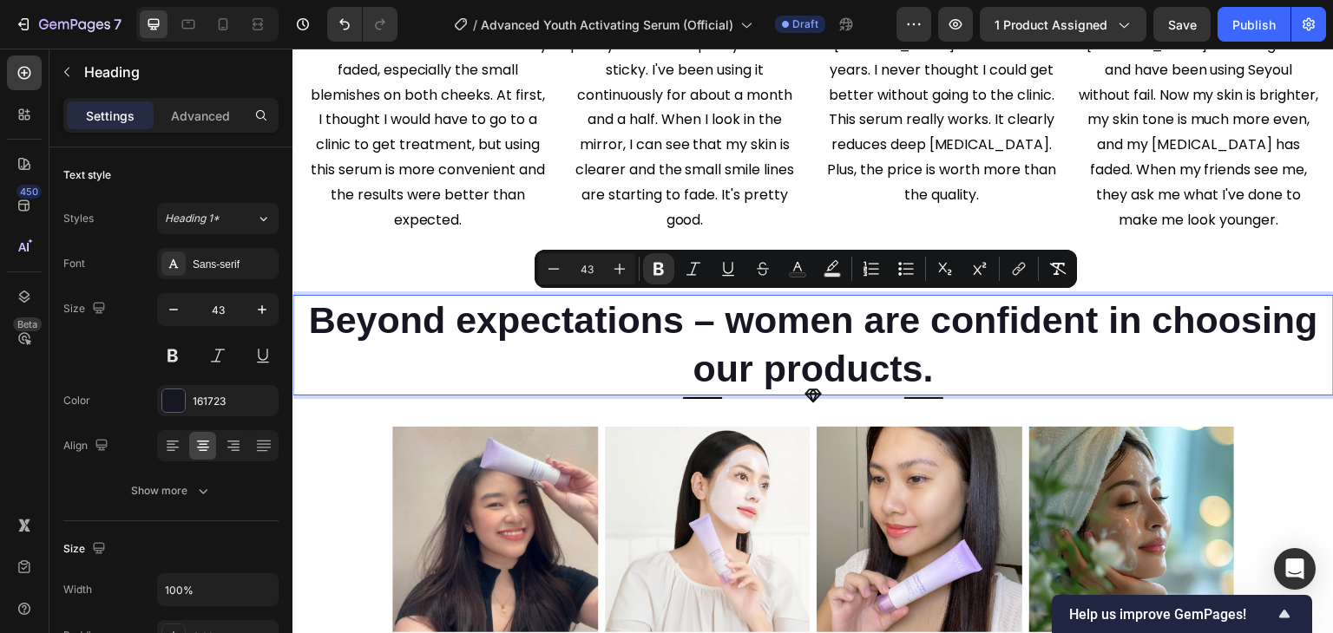
click at [793, 318] on strong "Beyond expectations – women are confident in choosing our products." at bounding box center [813, 344] width 1010 height 90
click at [553, 272] on icon "Editor contextual toolbar" at bounding box center [553, 268] width 17 height 17
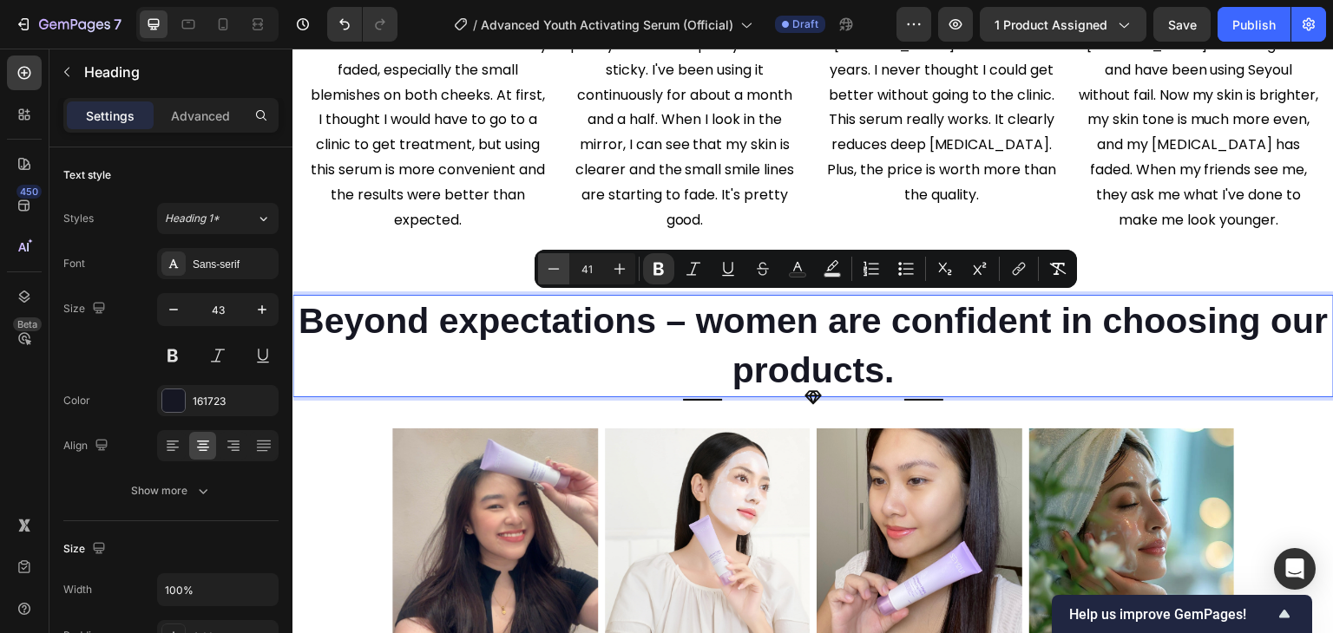
click at [553, 272] on icon "Editor contextual toolbar" at bounding box center [553, 268] width 17 height 17
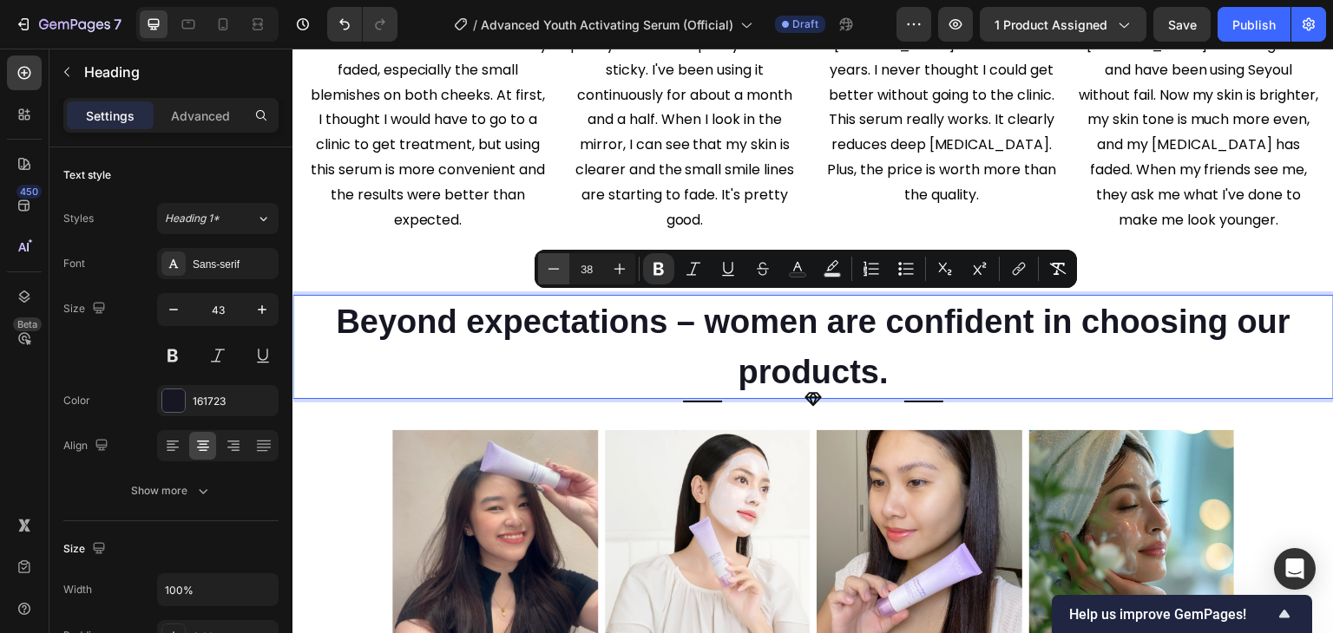
click at [553, 272] on icon "Editor contextual toolbar" at bounding box center [553, 268] width 17 height 17
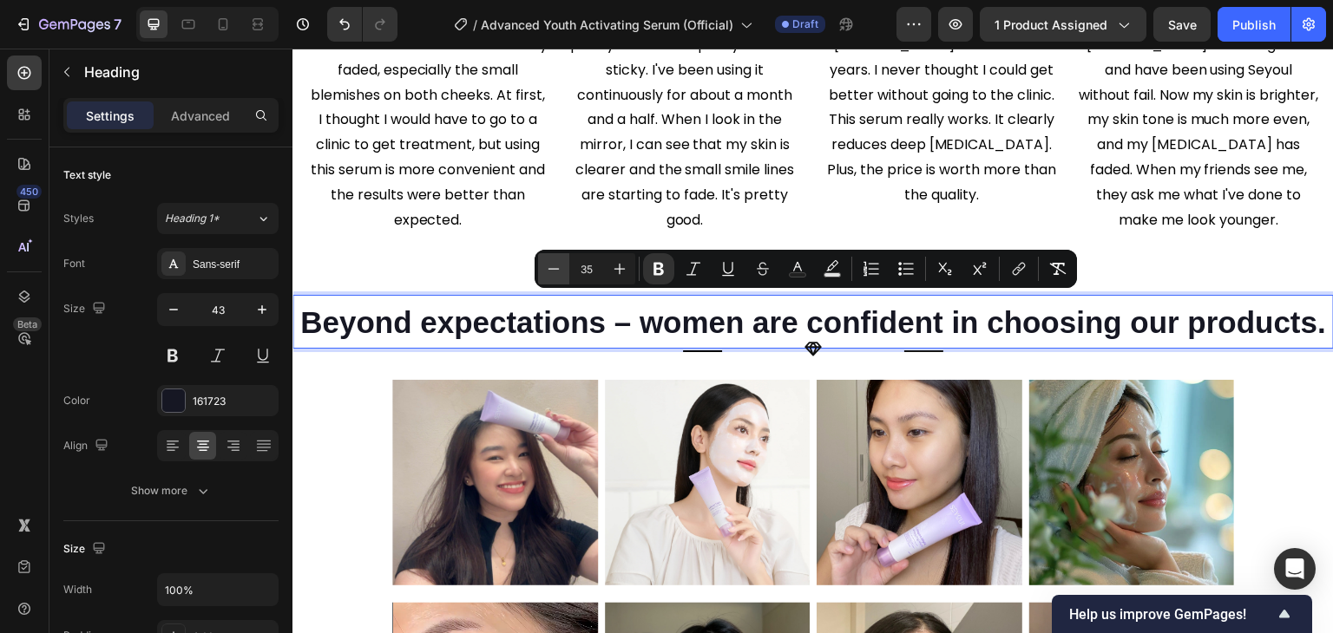
click at [553, 272] on icon "Editor contextual toolbar" at bounding box center [553, 268] width 17 height 17
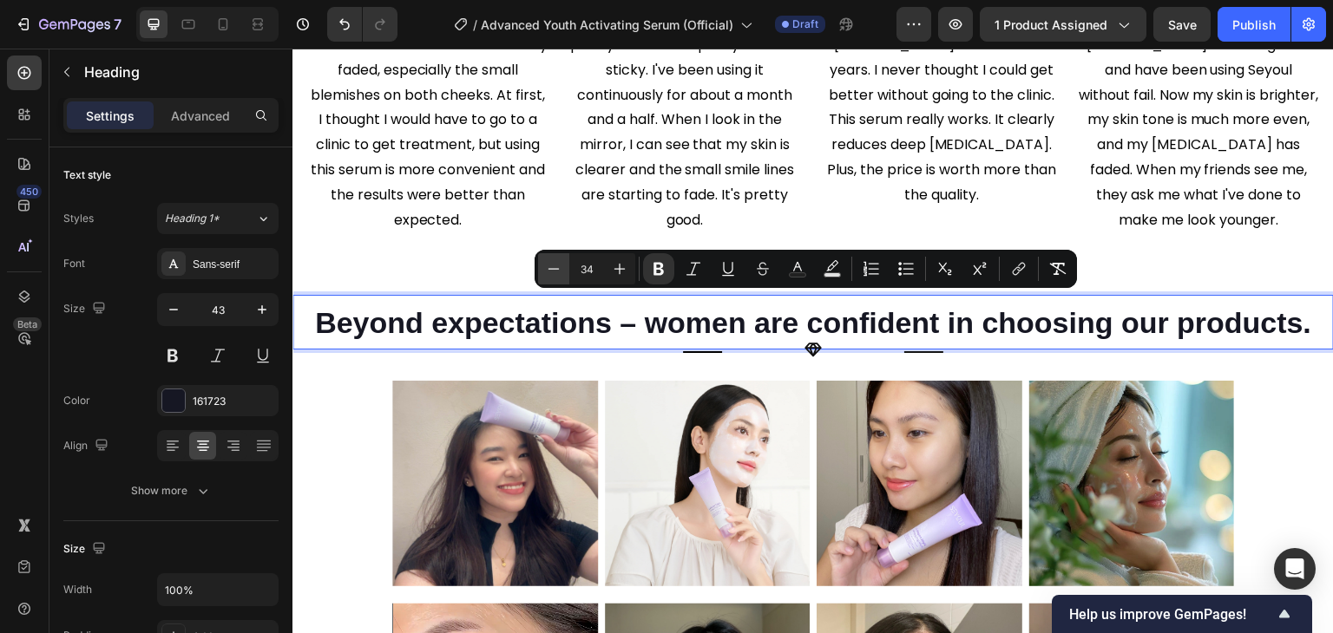
click at [553, 272] on icon "Editor contextual toolbar" at bounding box center [553, 268] width 17 height 17
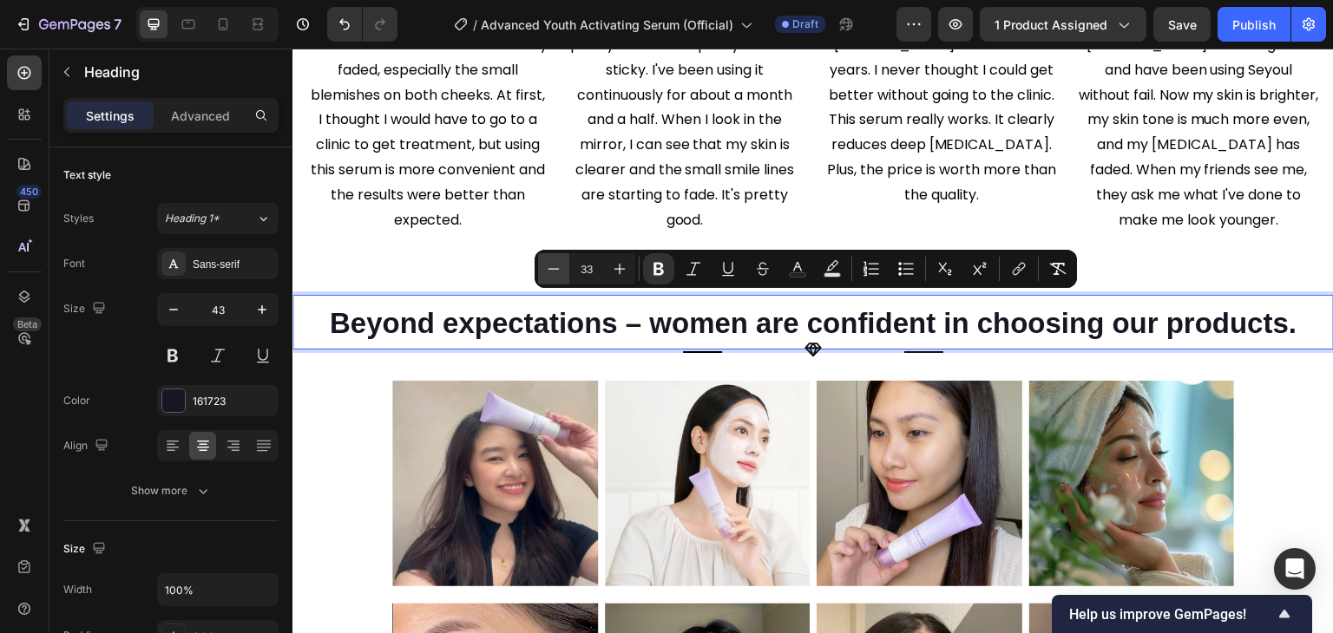
click at [553, 272] on icon "Editor contextual toolbar" at bounding box center [553, 268] width 17 height 17
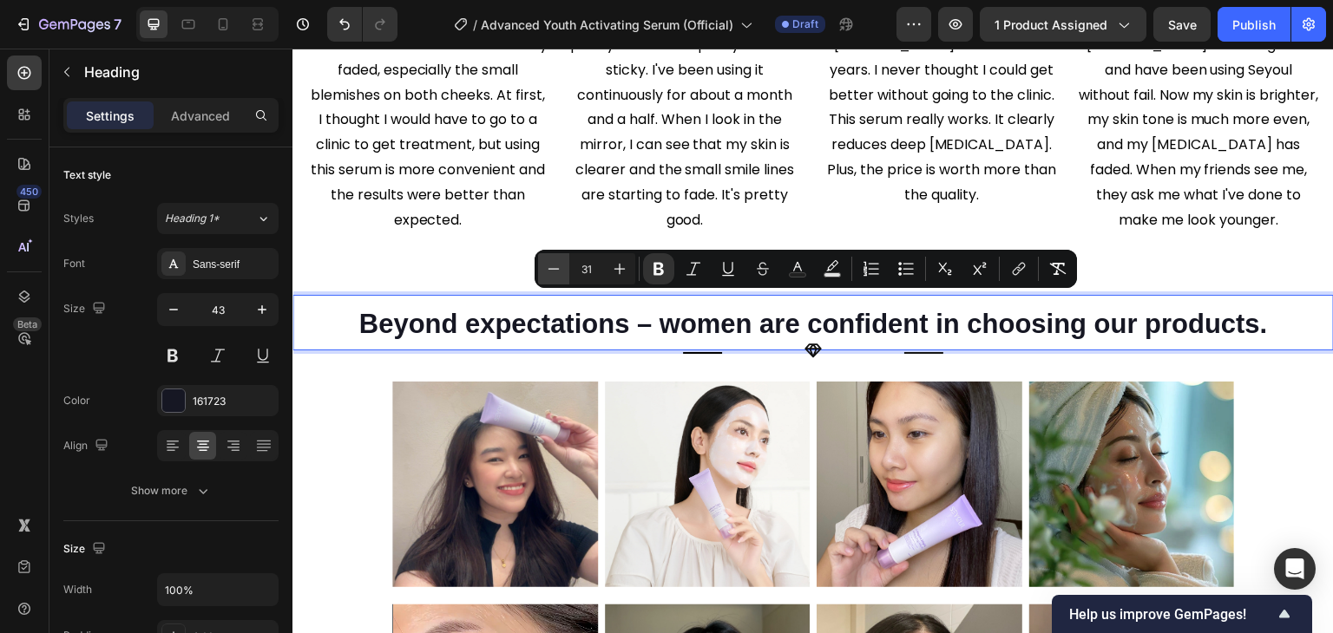
click at [553, 272] on icon "Editor contextual toolbar" at bounding box center [553, 268] width 17 height 17
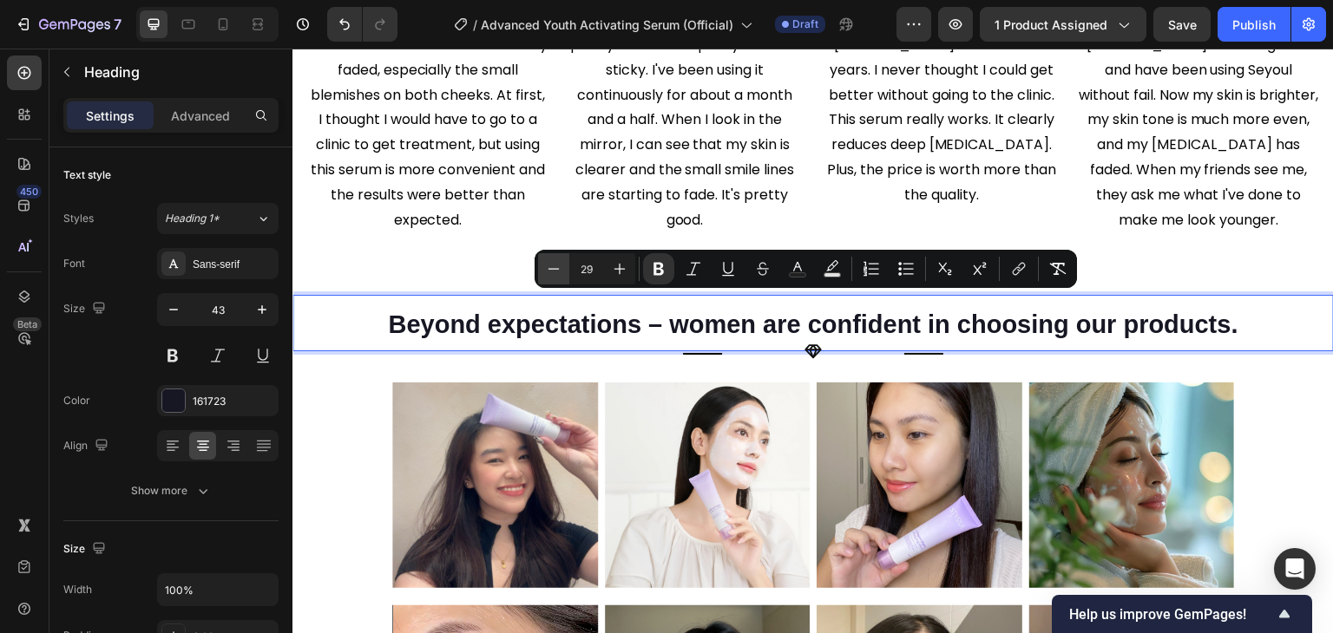
click at [553, 272] on icon "Editor contextual toolbar" at bounding box center [553, 268] width 17 height 17
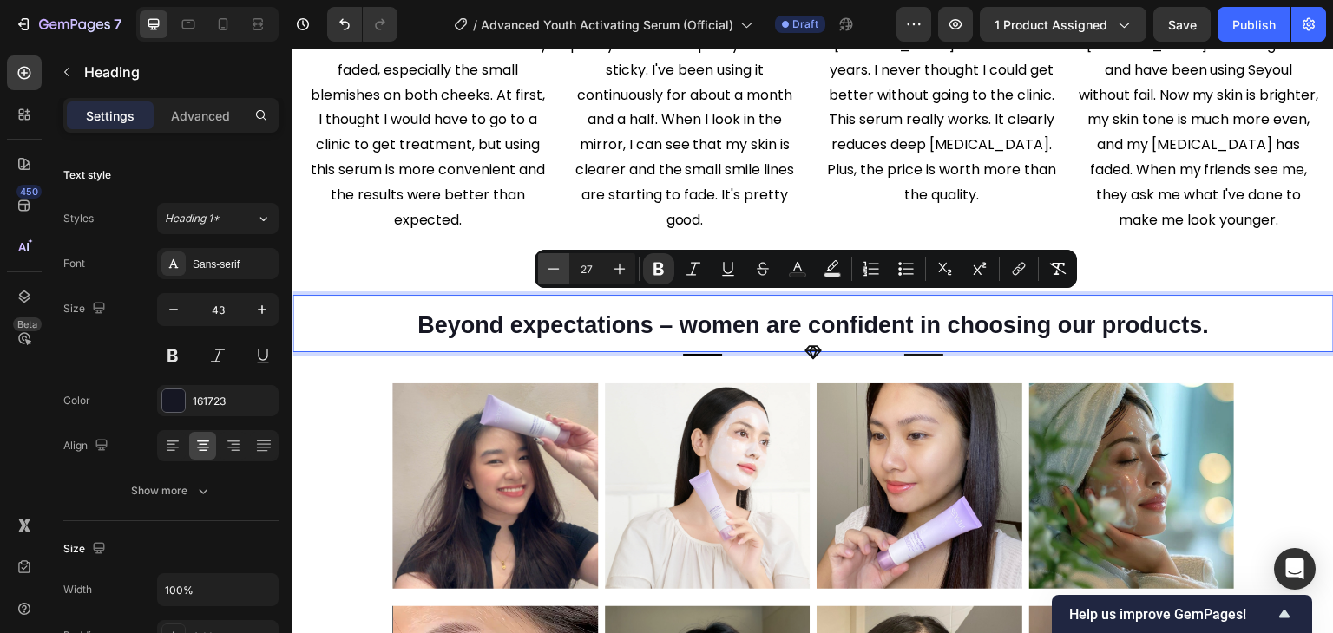
click at [553, 272] on icon "Editor contextual toolbar" at bounding box center [553, 268] width 17 height 17
type input "24"
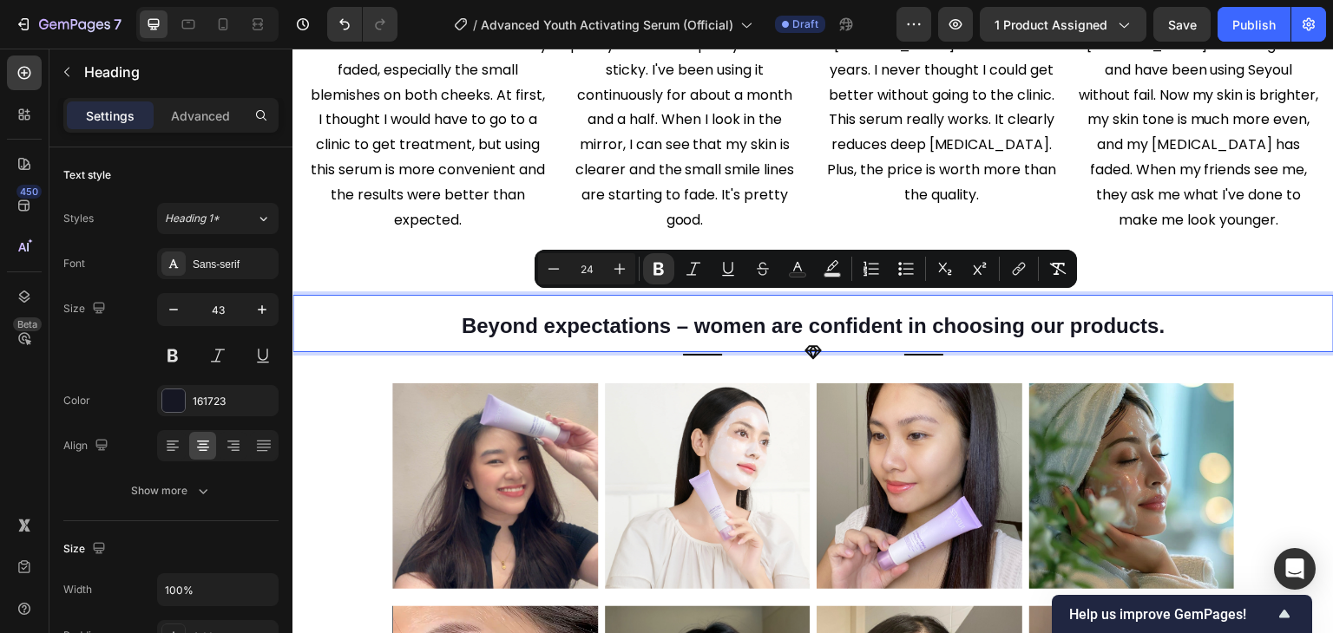
click at [1191, 331] on p "Beyond expectations – women are confident in choosing our products." at bounding box center [813, 324] width 1038 height 54
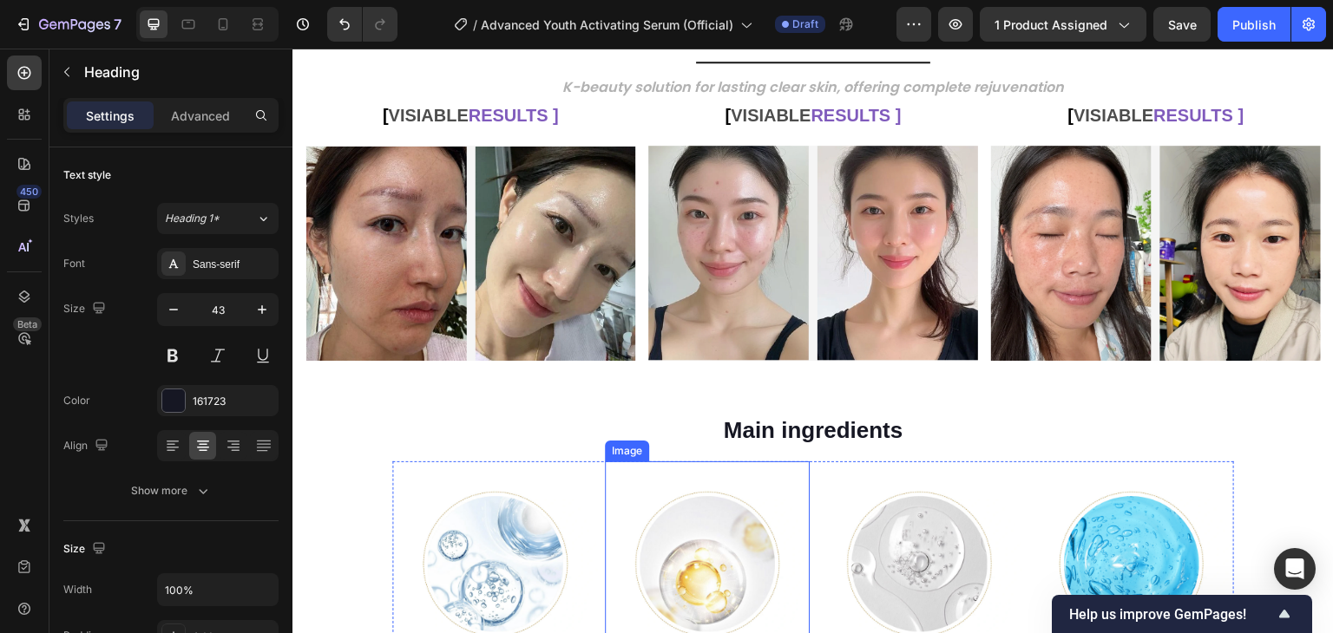
scroll to position [1357, 0]
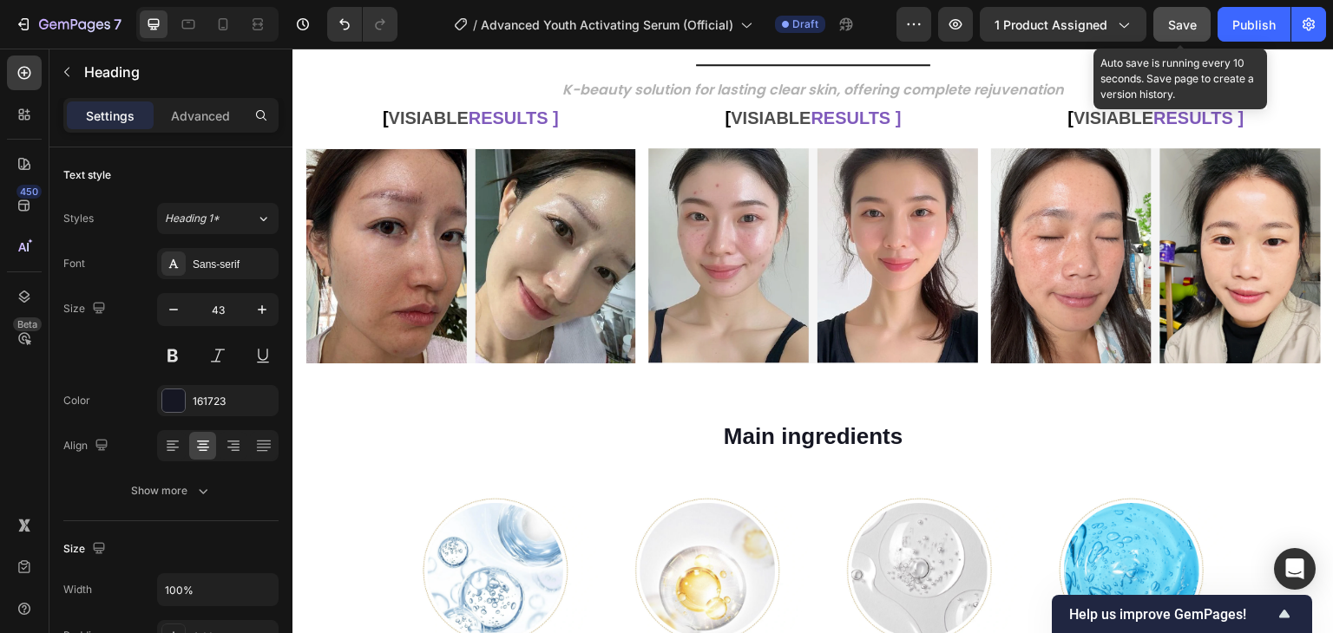
click at [1166, 18] on button "Save" at bounding box center [1181, 24] width 57 height 35
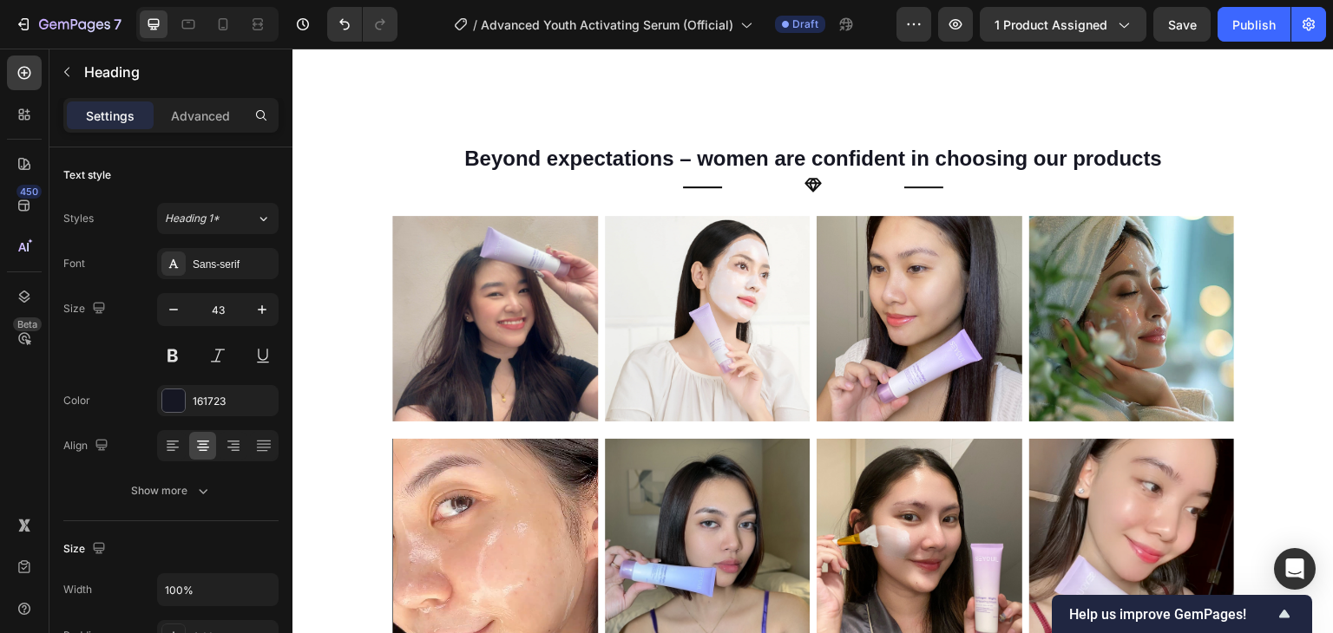
scroll to position [2902, 0]
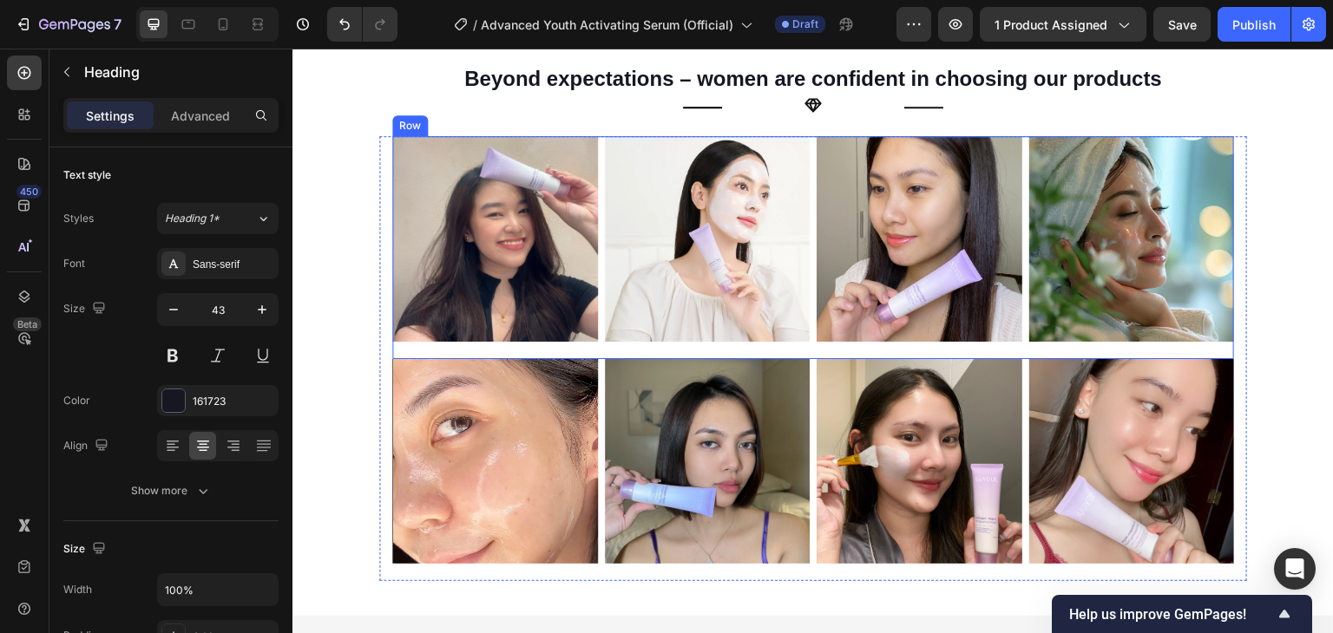
click at [591, 347] on div "Image Image Image Image Row" at bounding box center [813, 247] width 842 height 223
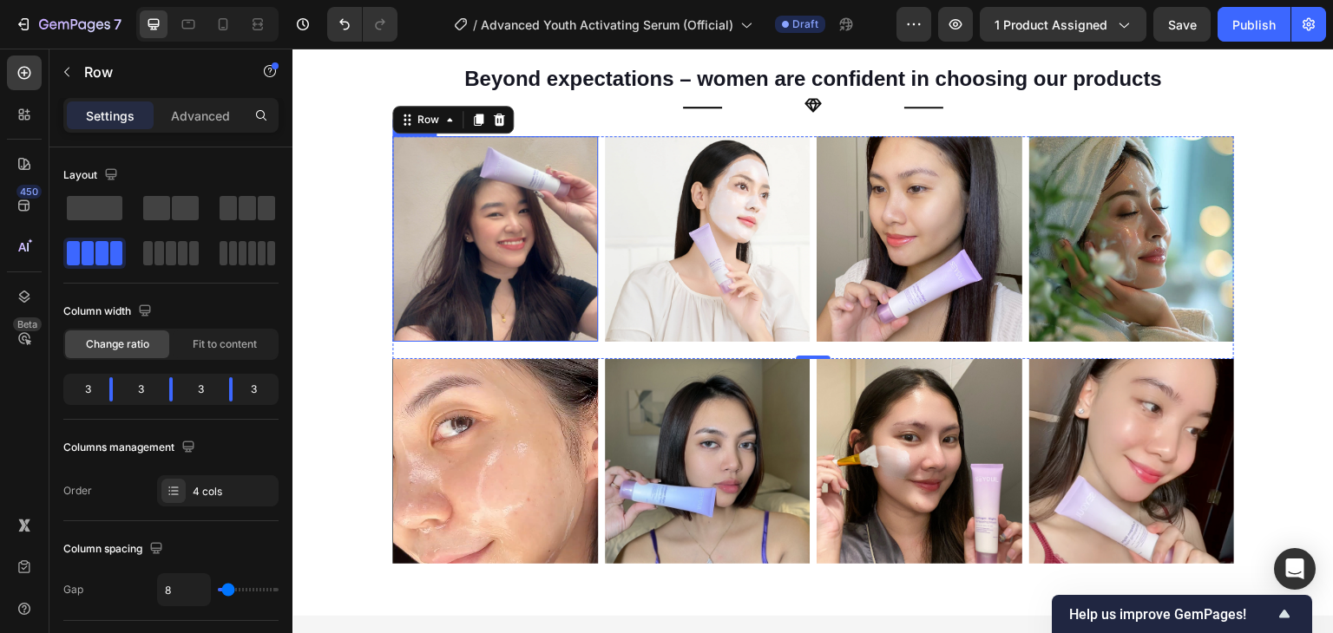
click at [549, 223] on img at bounding box center [495, 239] width 206 height 206
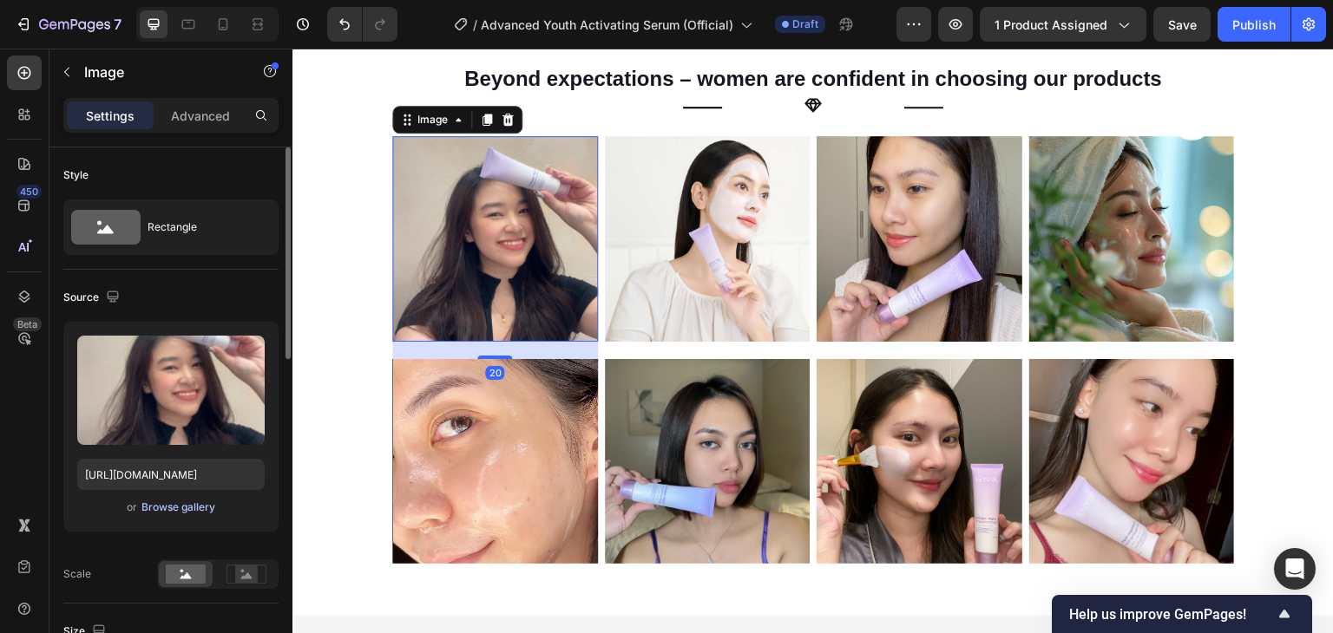
click at [179, 501] on div "Browse gallery" at bounding box center [178, 508] width 74 height 16
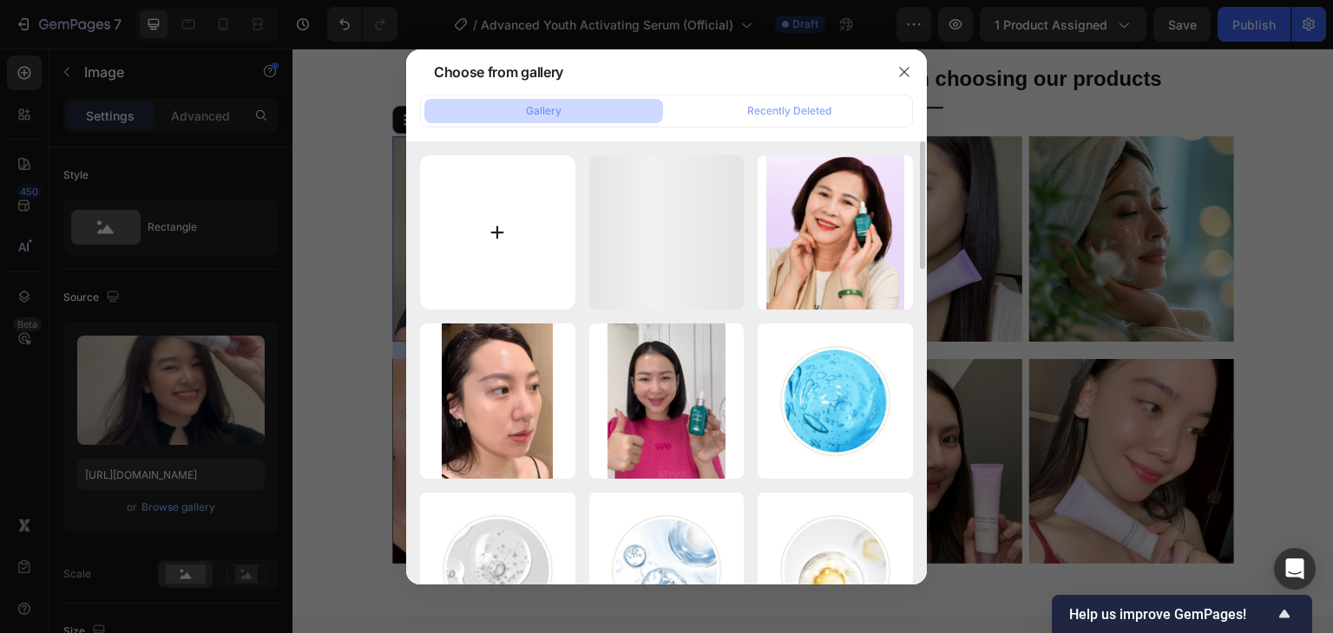
click at [472, 254] on input "file" at bounding box center [497, 232] width 155 height 155
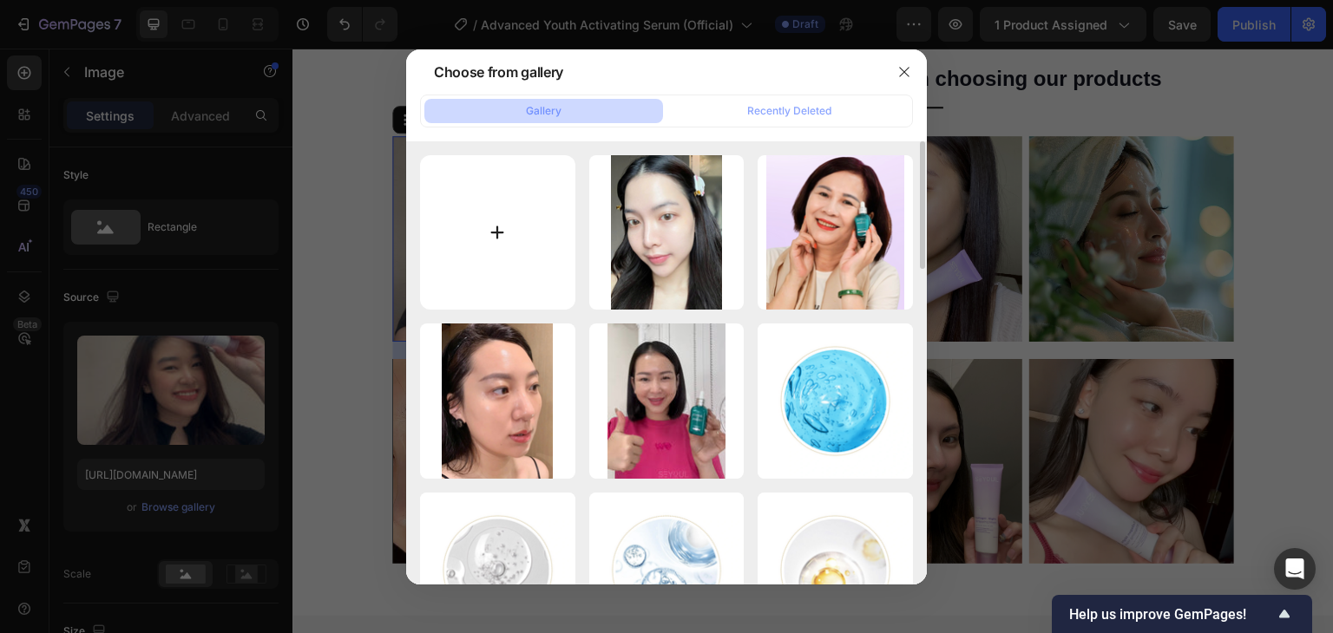
type input "C:\fakepath\gempages_510121071932867757-5132f178-eec5-441b-af5a-13807a71e272.jpg"
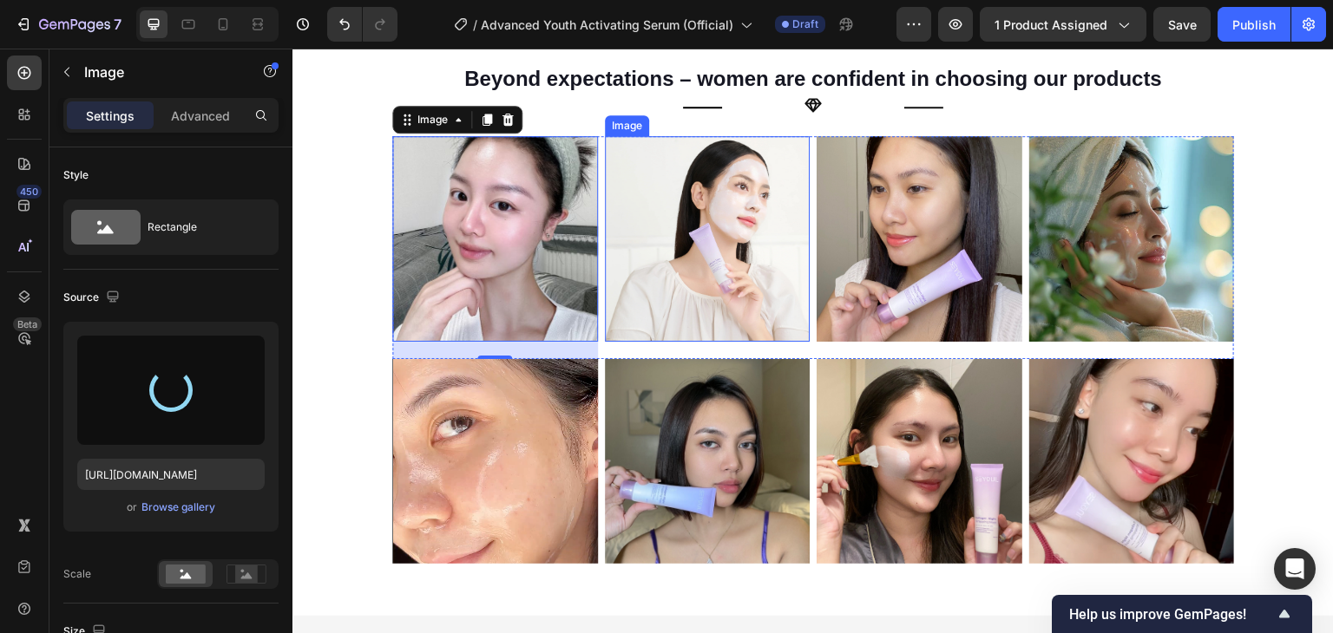
type input "https://cdn.shopify.com/s/files/1/0729/7620/4013/files/gempages_547088254009083…"
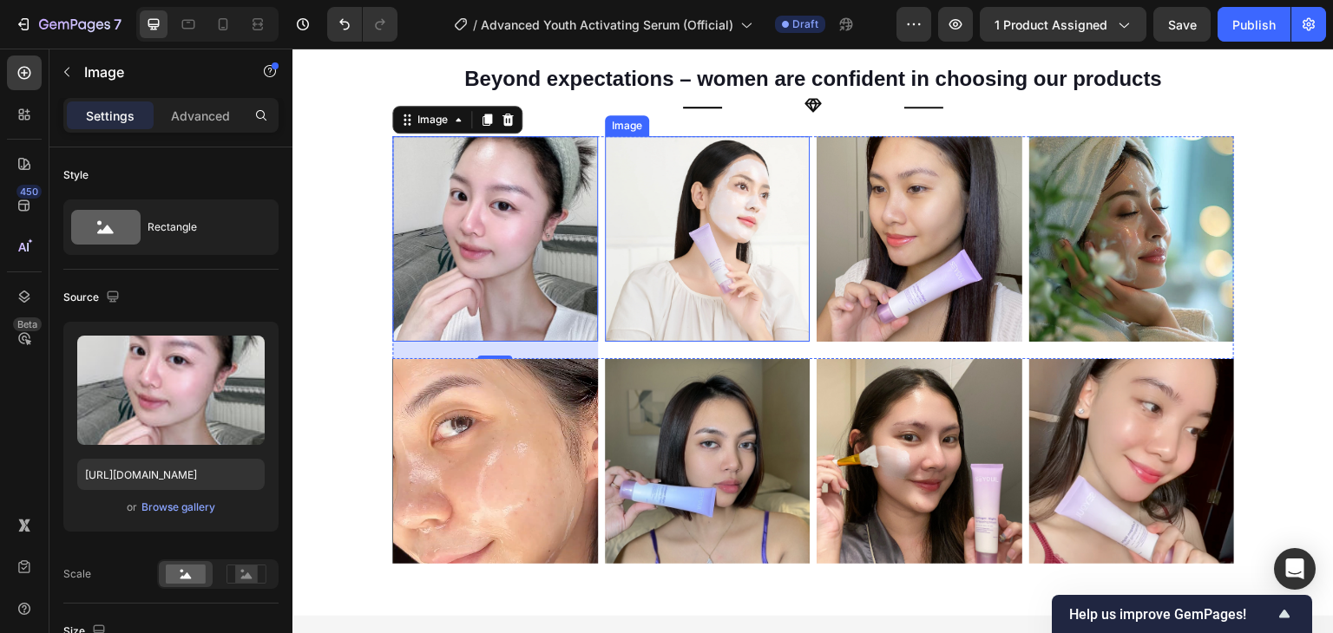
click at [635, 246] on img at bounding box center [708, 239] width 206 height 206
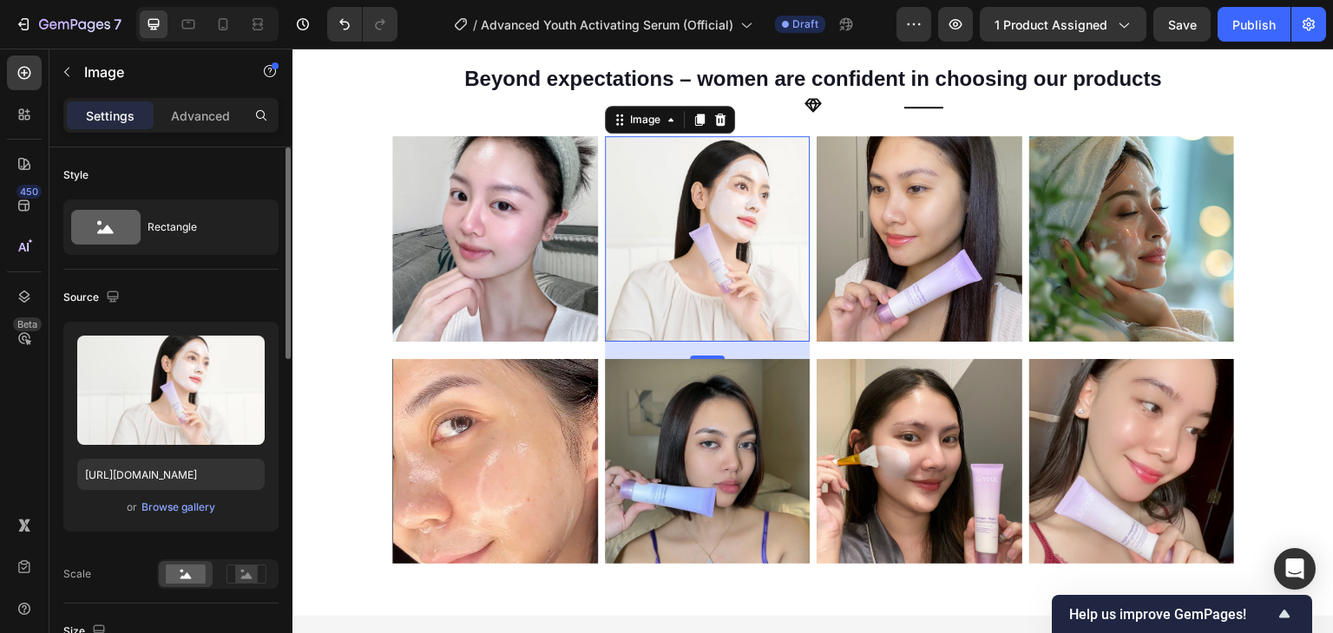
click at [199, 515] on div "or Browse gallery" at bounding box center [170, 507] width 187 height 21
click at [199, 505] on div "Browse gallery" at bounding box center [178, 508] width 74 height 16
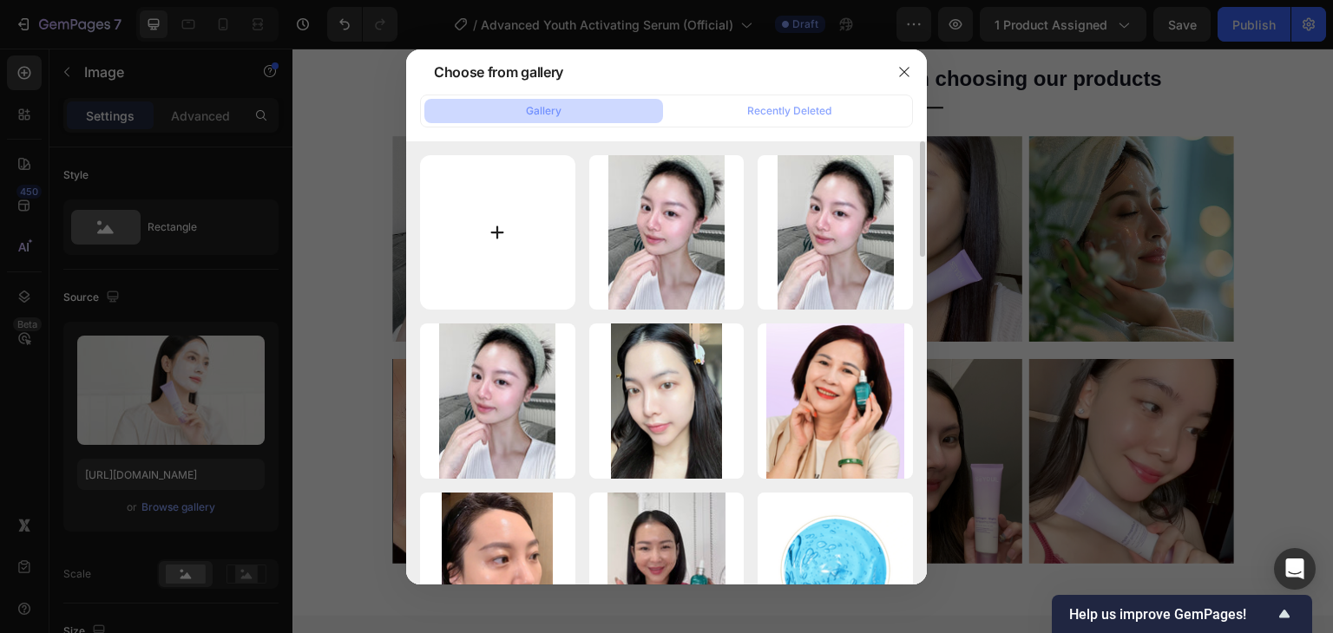
click at [482, 220] on input "file" at bounding box center [497, 232] width 155 height 155
type input "C:\fakepath\gempages_510121071932867757-6f4f3455-bbe5-41cd-96c0-2da45acc5c9e.png"
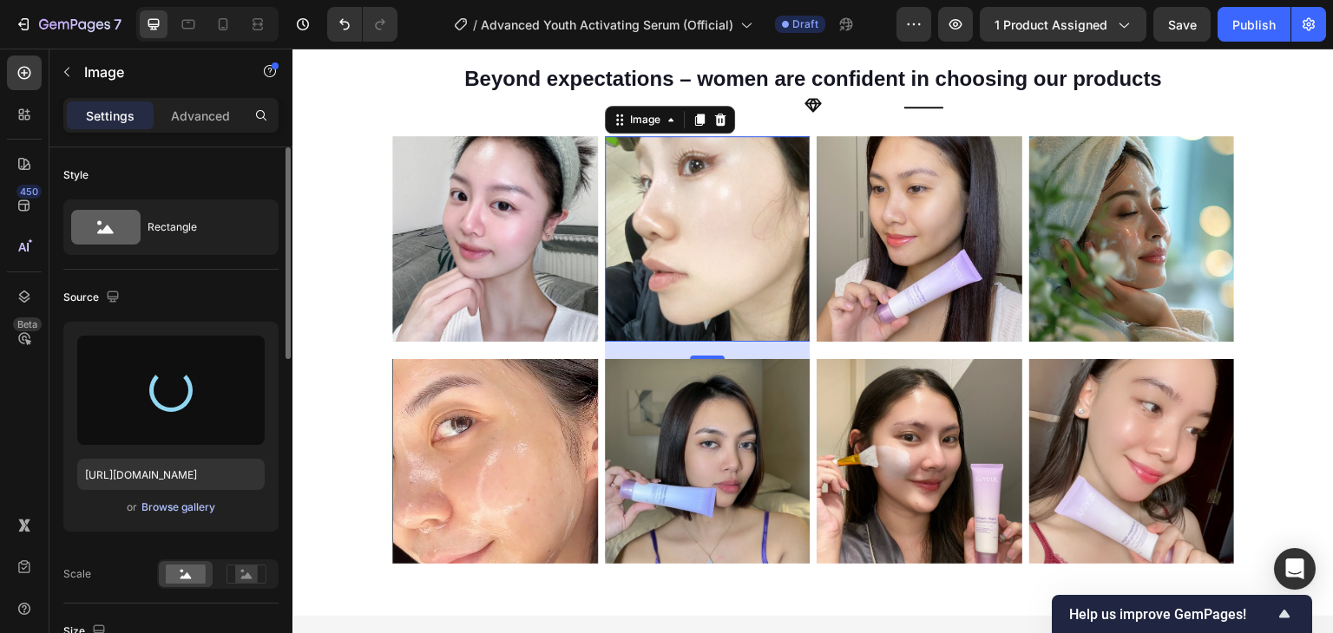
type input "https://cdn.shopify.com/s/files/1/0729/7620/4013/files/gempages_547088254009083…"
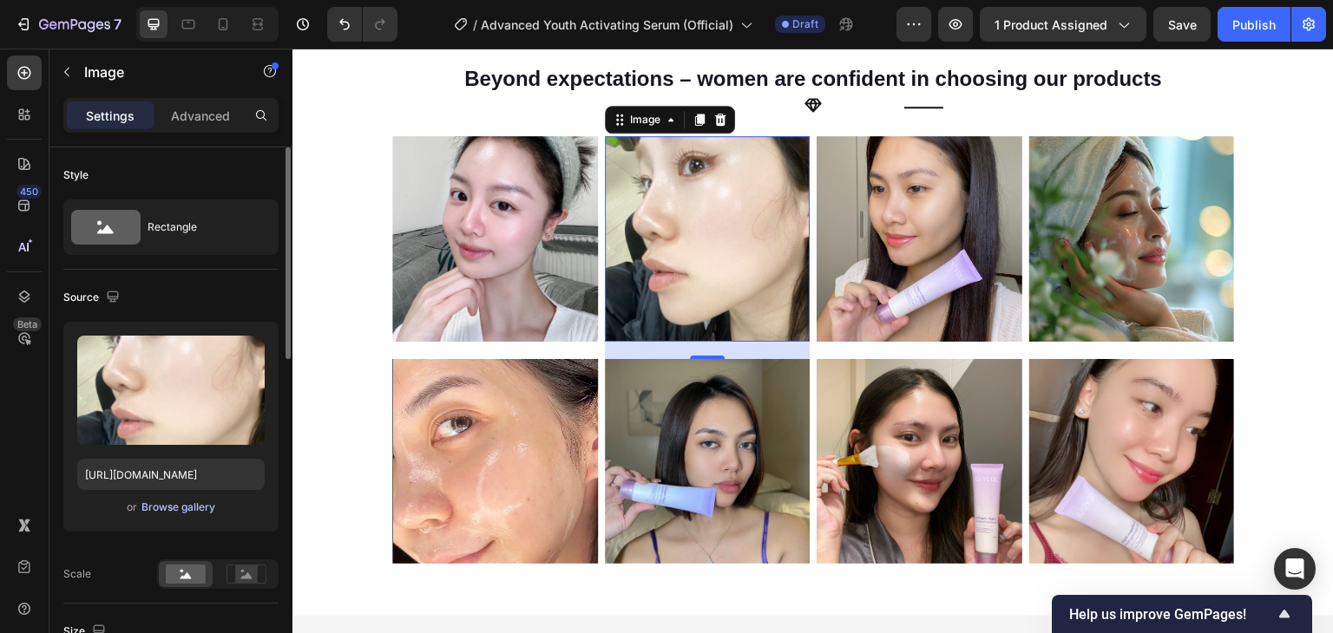
click at [180, 502] on div "Browse gallery" at bounding box center [178, 508] width 74 height 16
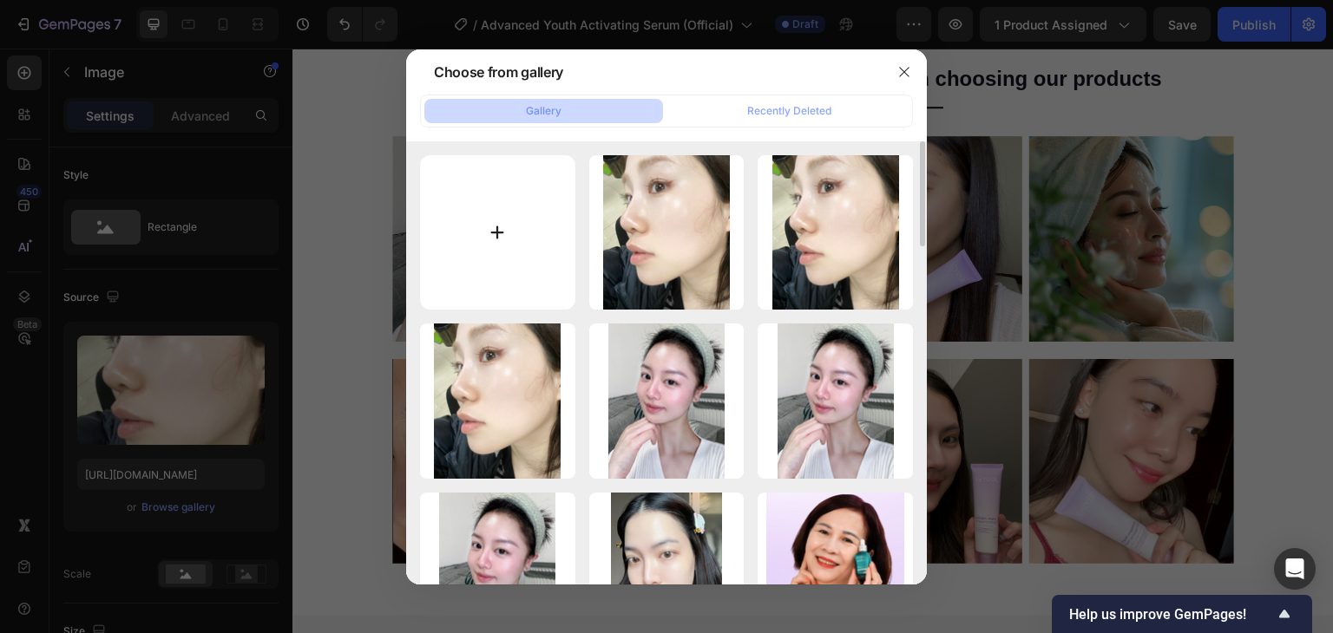
click at [490, 220] on input "file" at bounding box center [497, 232] width 155 height 155
type input "C:\fakepath\gempages_510121071932867757-c8e5bc85-95a4-4736-9cc4-72192de5c0f4.png"
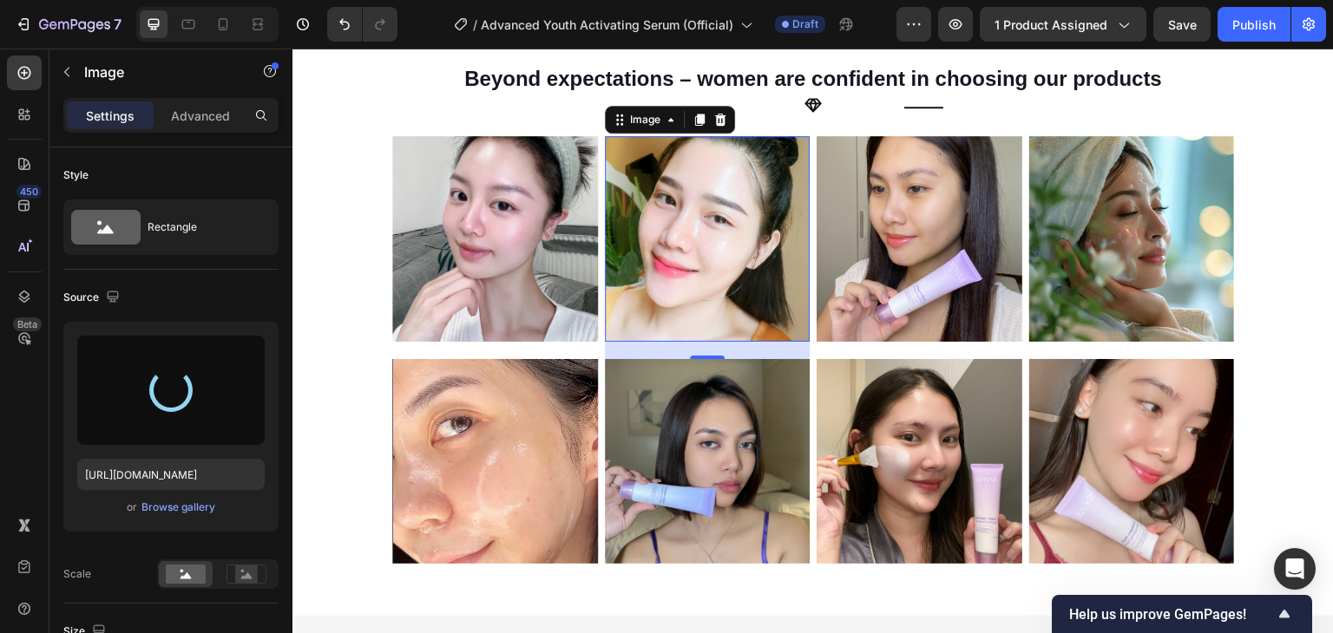
type input "https://cdn.shopify.com/s/files/1/0729/7620/4013/files/gempages_547088254009083…"
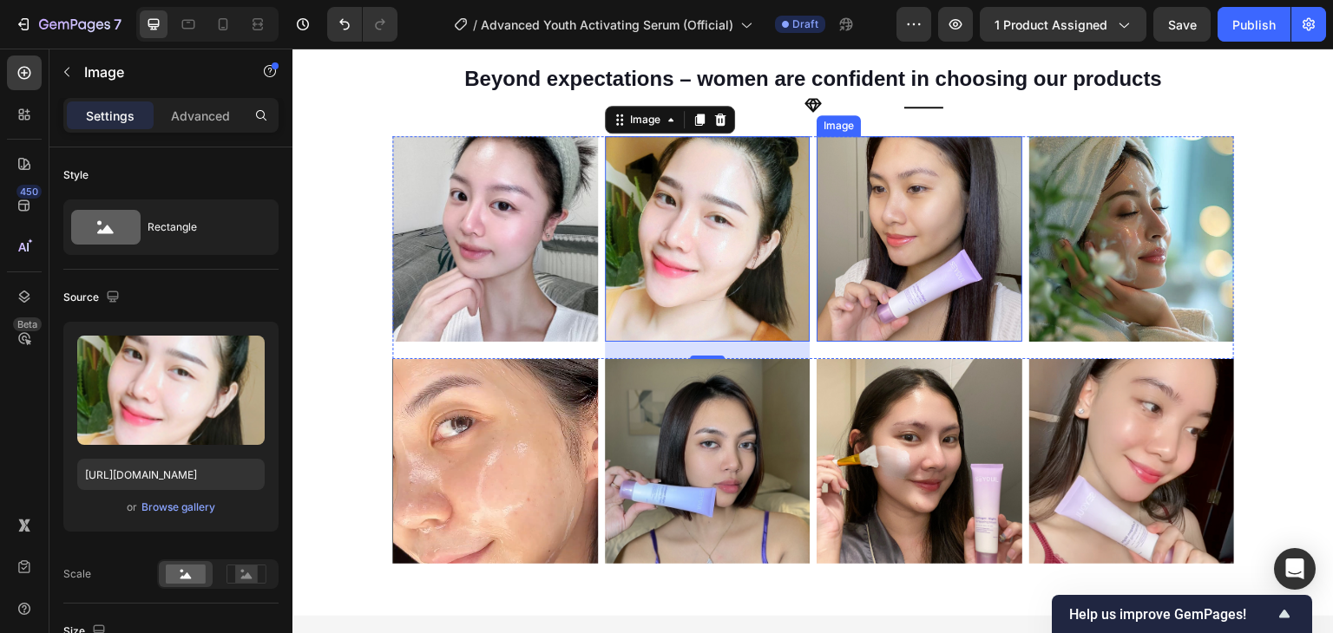
click at [896, 278] on img at bounding box center [919, 239] width 206 height 206
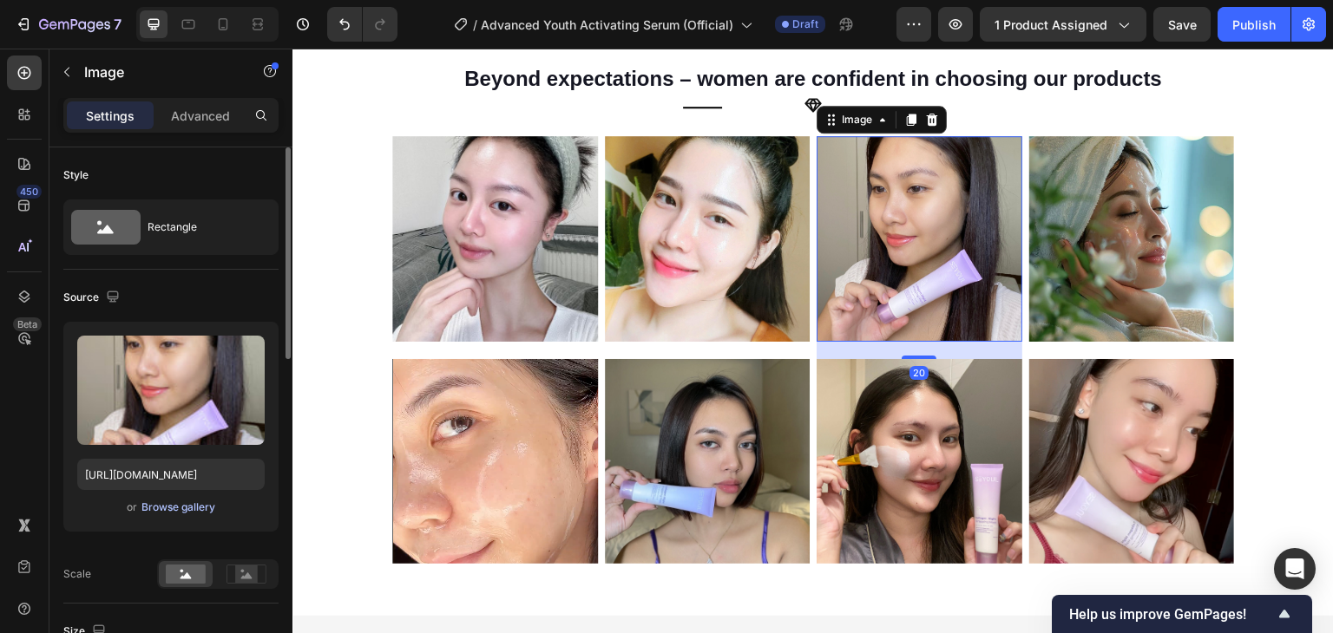
click at [150, 509] on div "Browse gallery" at bounding box center [178, 508] width 74 height 16
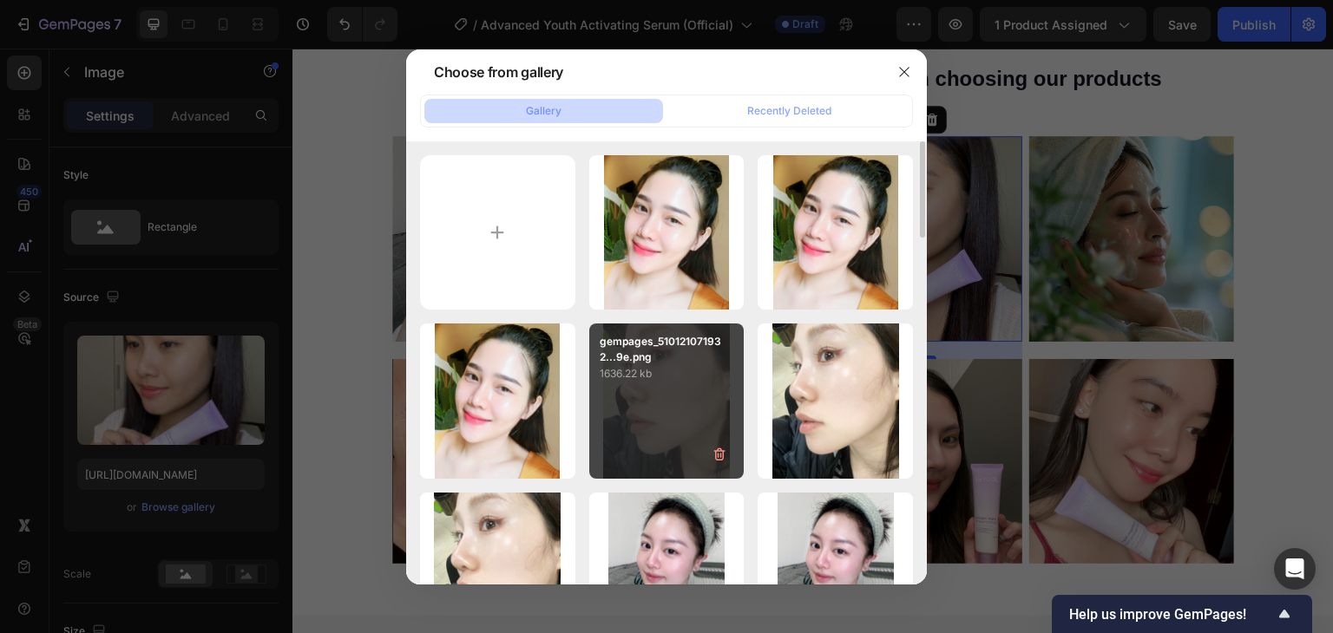
click at [644, 369] on p "1636.22 kb" at bounding box center [667, 373] width 134 height 17
type input "https://cdn.shopify.com/s/files/1/0729/7620/4013/files/gempages_547088254009083…"
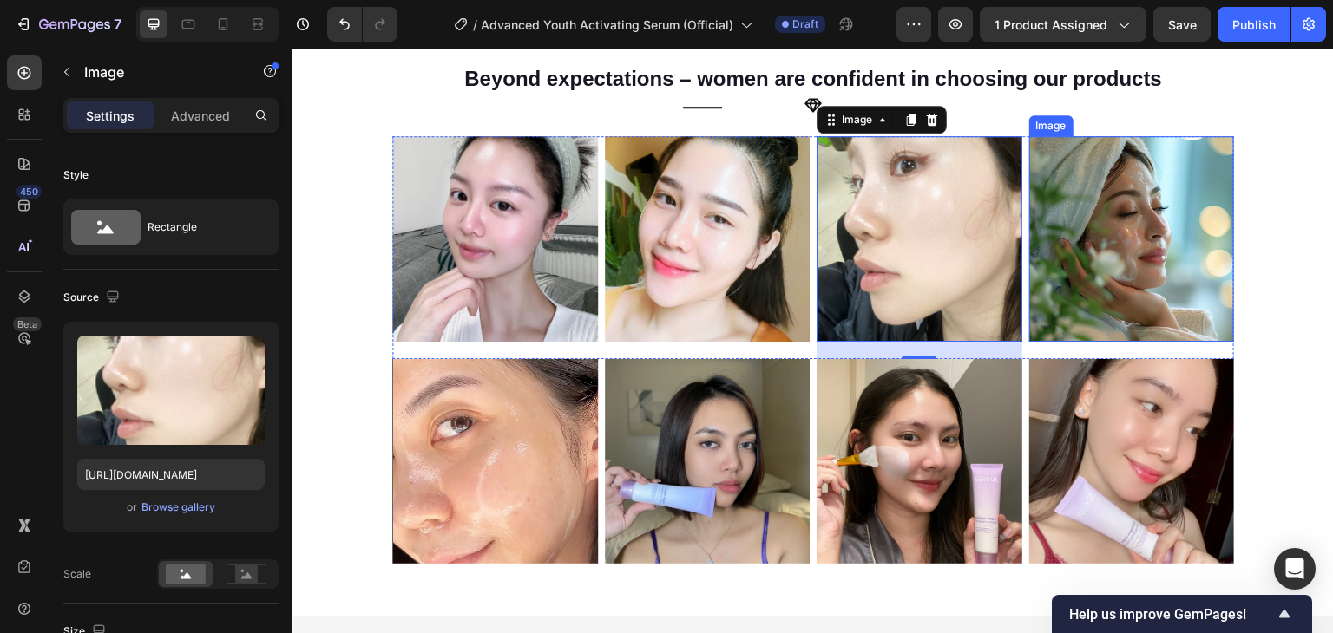
click at [1065, 279] on img at bounding box center [1132, 239] width 206 height 206
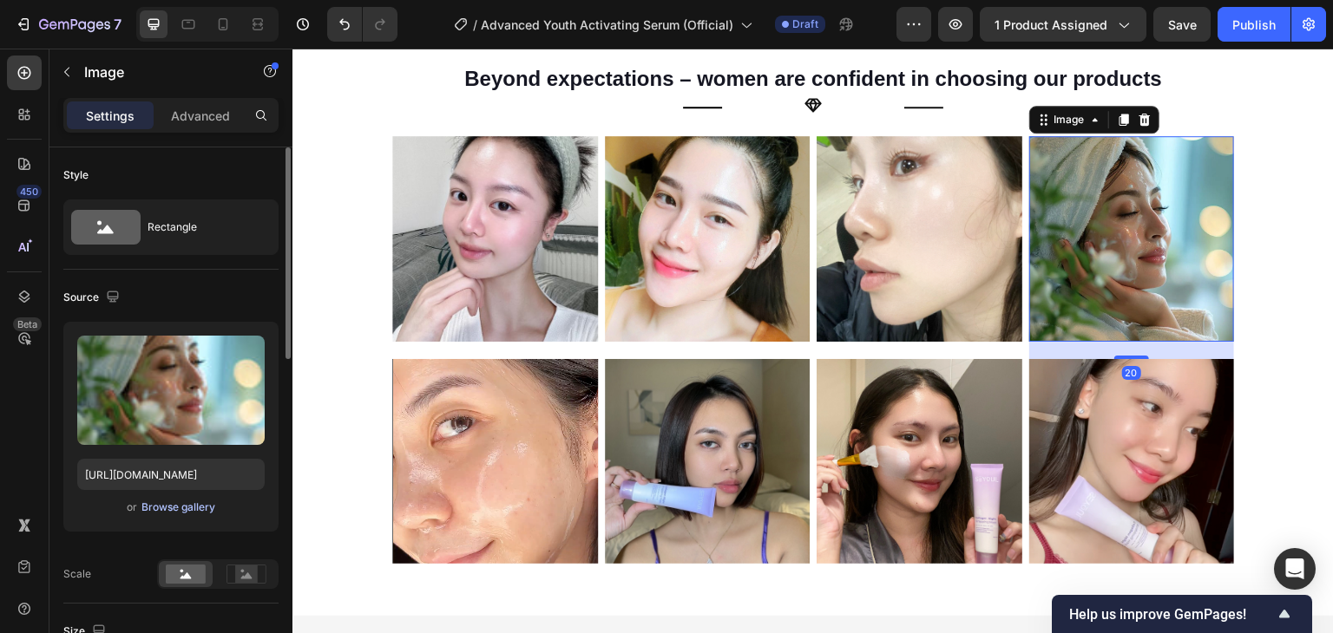
click at [174, 506] on div "Browse gallery" at bounding box center [178, 508] width 74 height 16
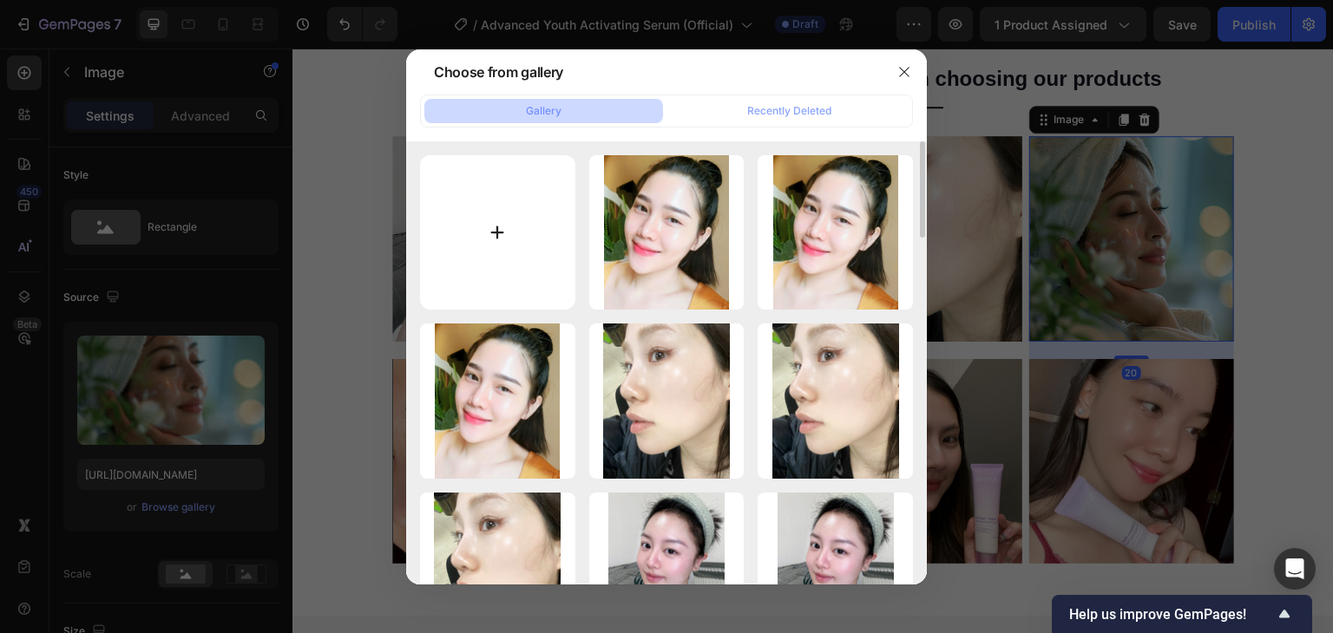
click at [525, 206] on input "file" at bounding box center [497, 232] width 155 height 155
type input "C:\fakepath\gempages_510121071932867757-20991fba-b8ae-4ee4-9ac5-11bf2cd08d92.png"
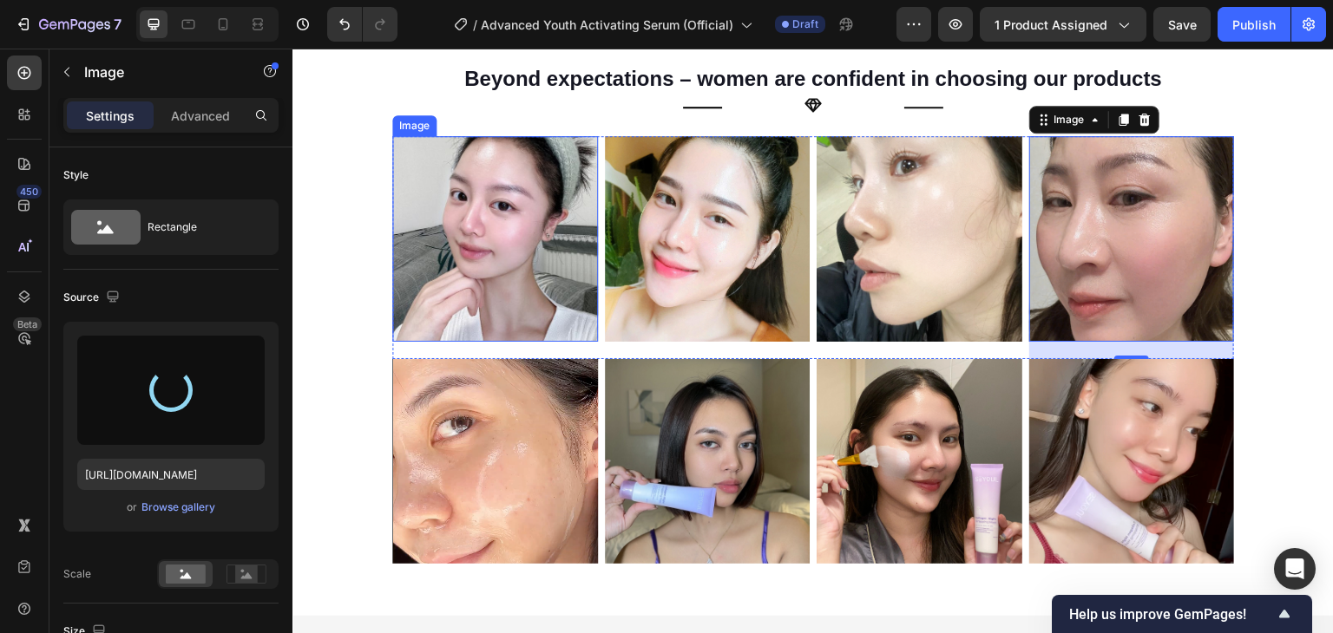
type input "https://cdn.shopify.com/s/files/1/0729/7620/4013/files/gempages_547088254009083…"
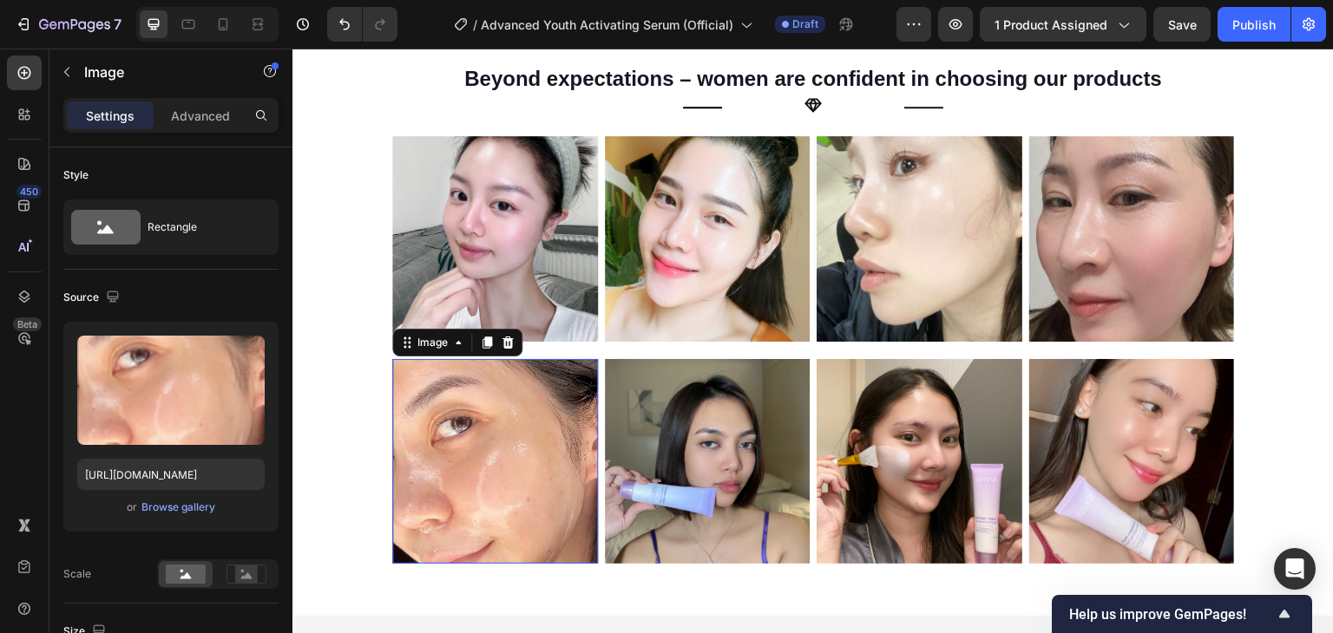
click at [472, 458] on img at bounding box center [495, 462] width 206 height 206
click at [184, 499] on button "Browse gallery" at bounding box center [178, 507] width 75 height 17
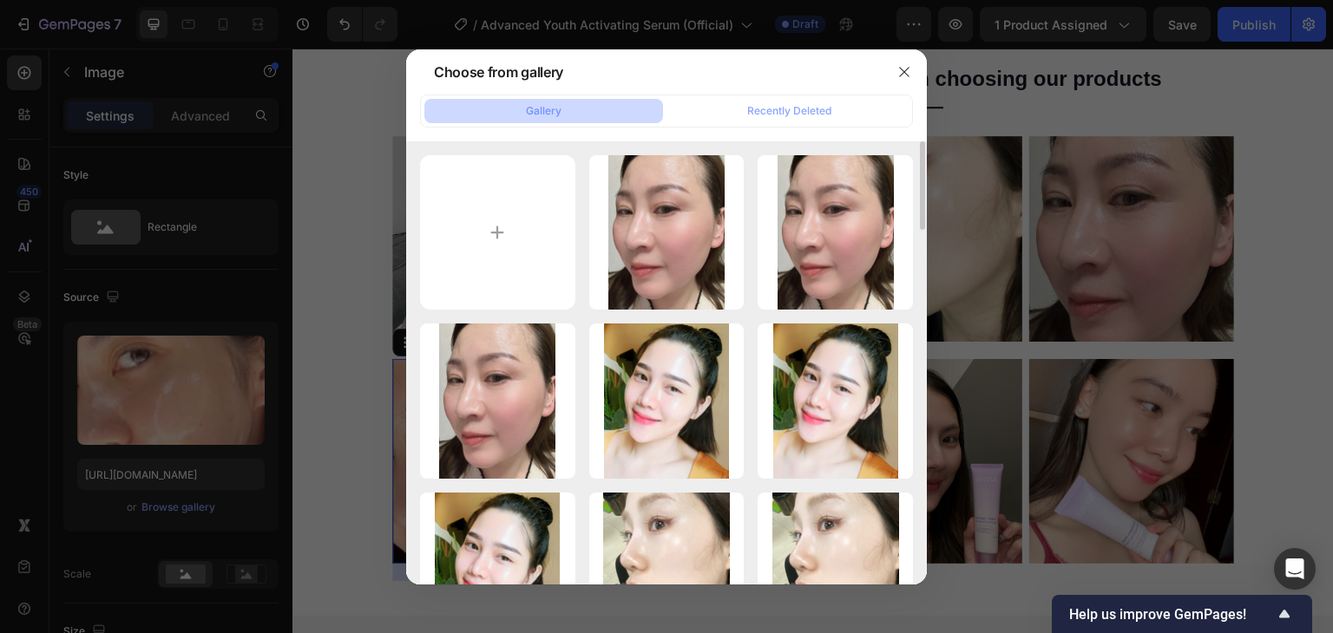
click at [532, 194] on input "file" at bounding box center [497, 232] width 155 height 155
type input "C:\fakepath\gempages_510121071932867757-0c9ac010-978b-44f8-ab6d-5347090e305d.png"
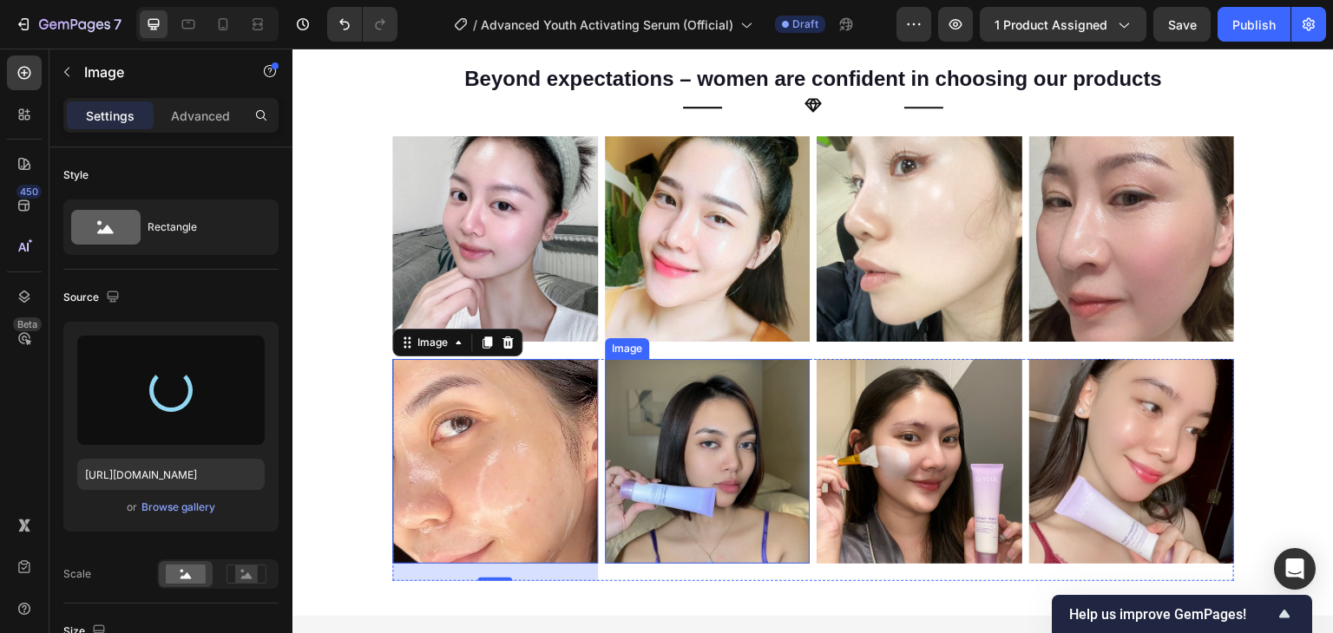
click at [655, 398] on img at bounding box center [708, 462] width 206 height 206
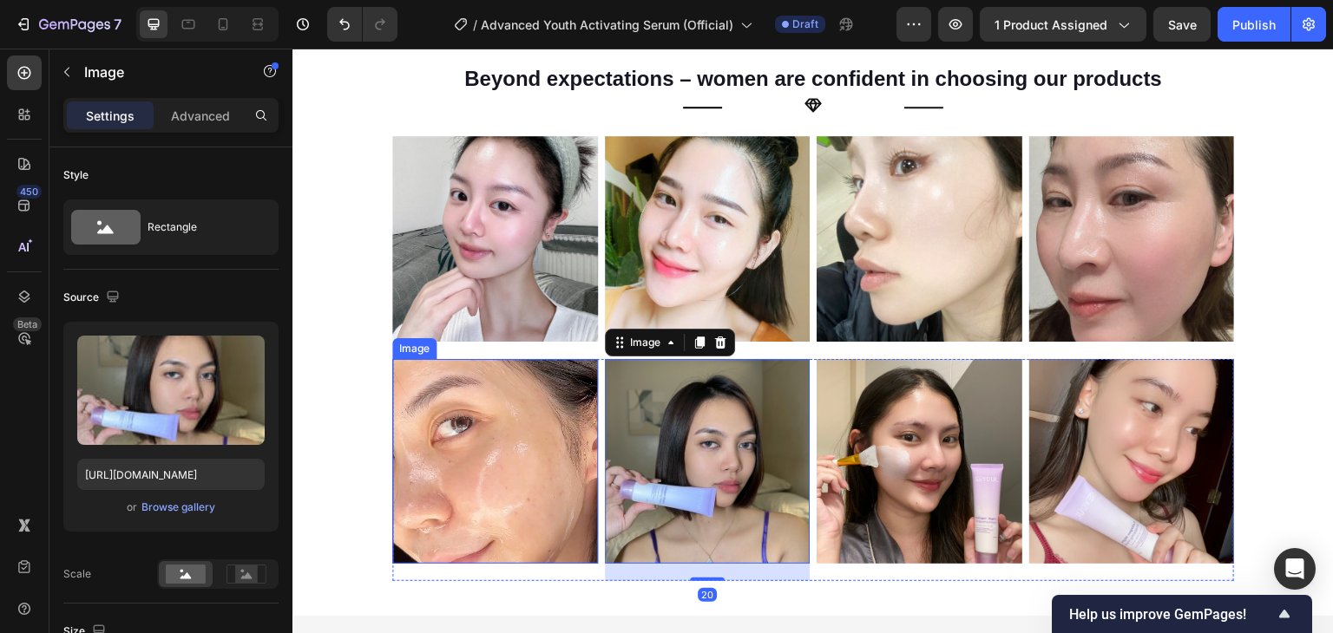
click at [539, 412] on img at bounding box center [495, 462] width 206 height 206
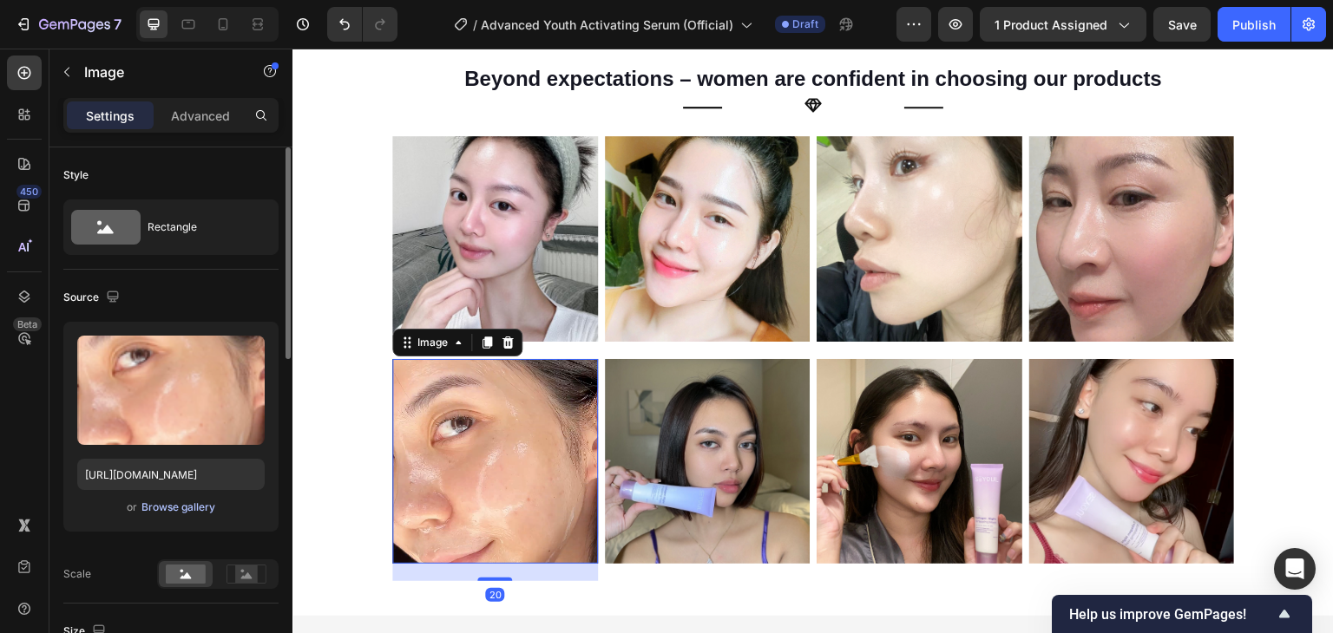
click at [149, 501] on div "Browse gallery" at bounding box center [178, 508] width 74 height 16
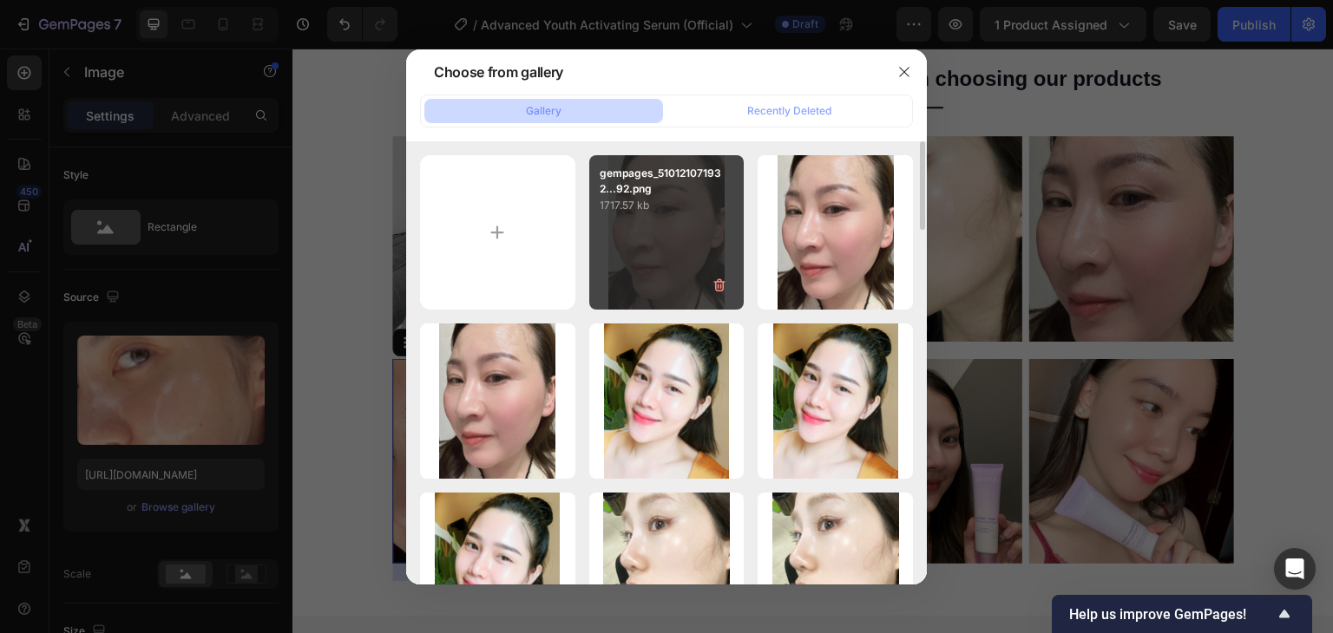
click at [635, 218] on div "gempages_510121071932...92.png 1717.57 kb" at bounding box center [666, 232] width 155 height 155
type input "https://cdn.shopify.com/s/files/1/0729/7620/4013/files/gempages_547088254009083…"
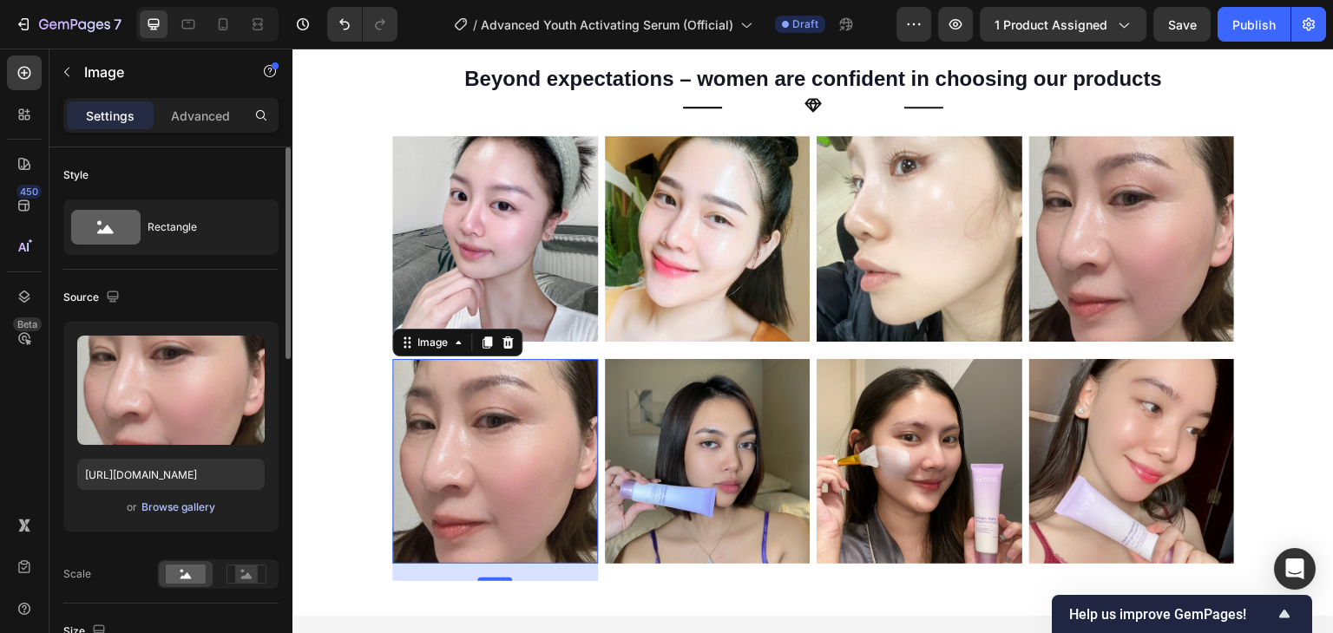
click at [210, 506] on div "Browse gallery" at bounding box center [178, 508] width 74 height 16
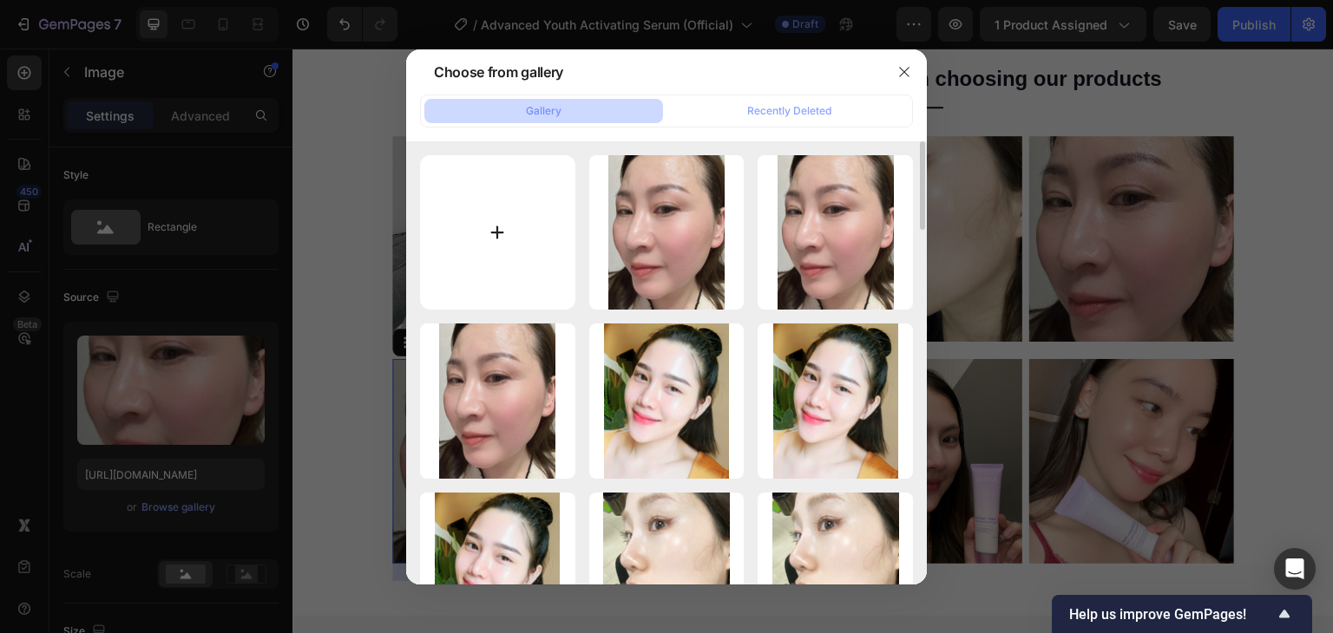
click at [515, 256] on input "file" at bounding box center [497, 232] width 155 height 155
type input "C:\fakepath\gempages_510121071932867757-0c9ac010-978b-44f8-ab6d-5347090e305d.png"
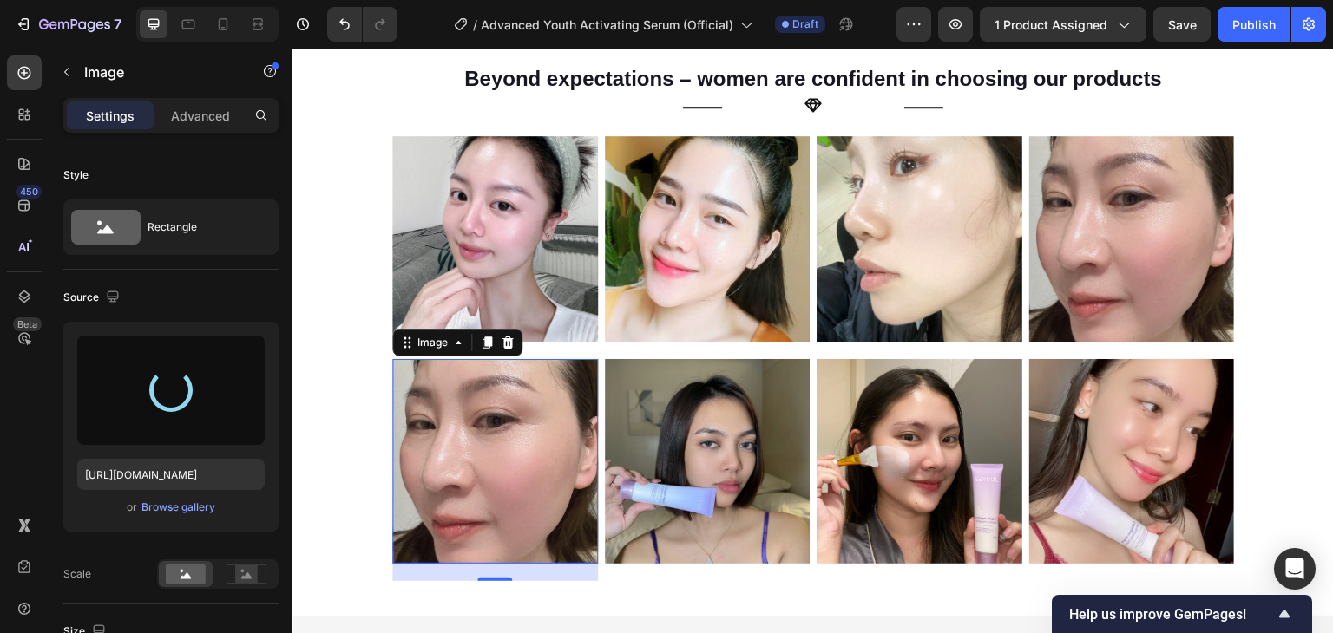
type input "https://cdn.shopify.com/s/files/1/0729/7620/4013/files/gempages_547088254009083…"
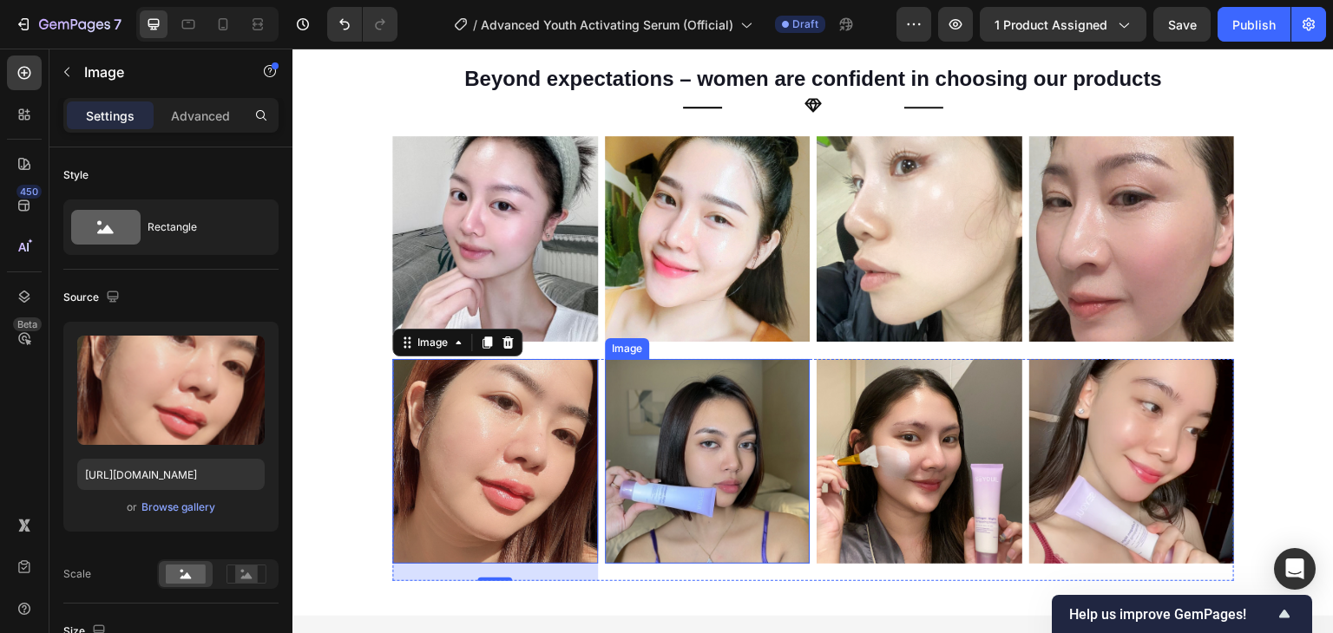
click at [667, 406] on img at bounding box center [708, 462] width 206 height 206
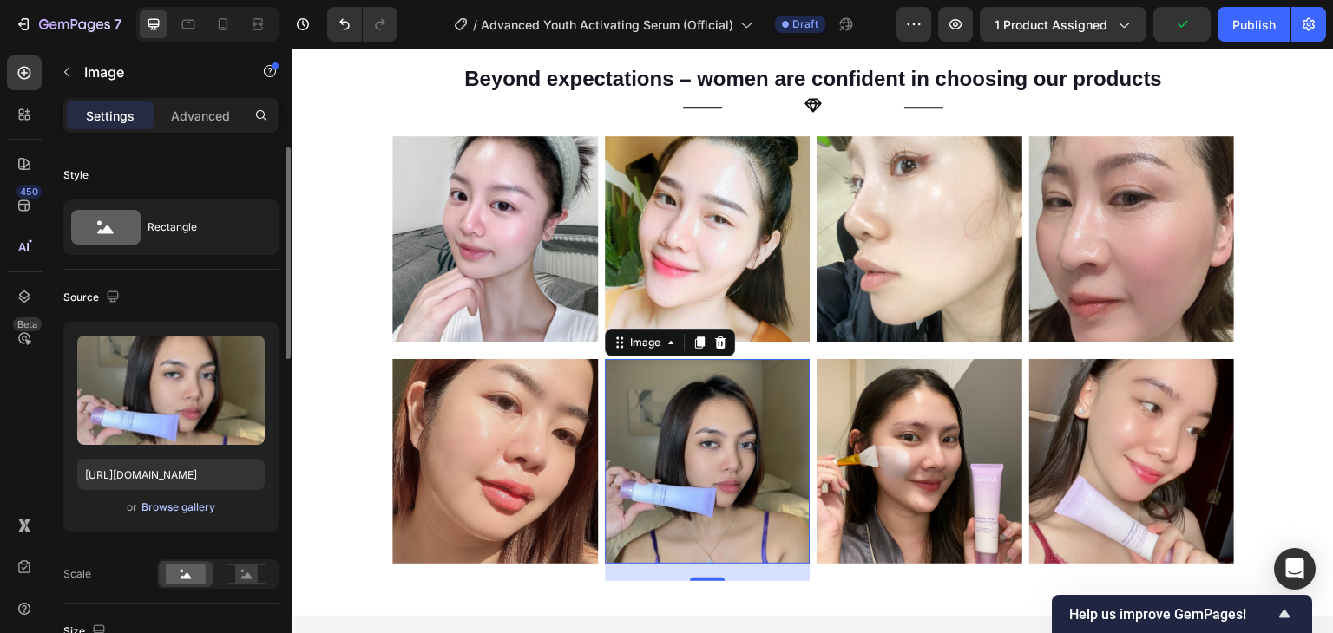
click at [149, 508] on div "Browse gallery" at bounding box center [178, 508] width 74 height 16
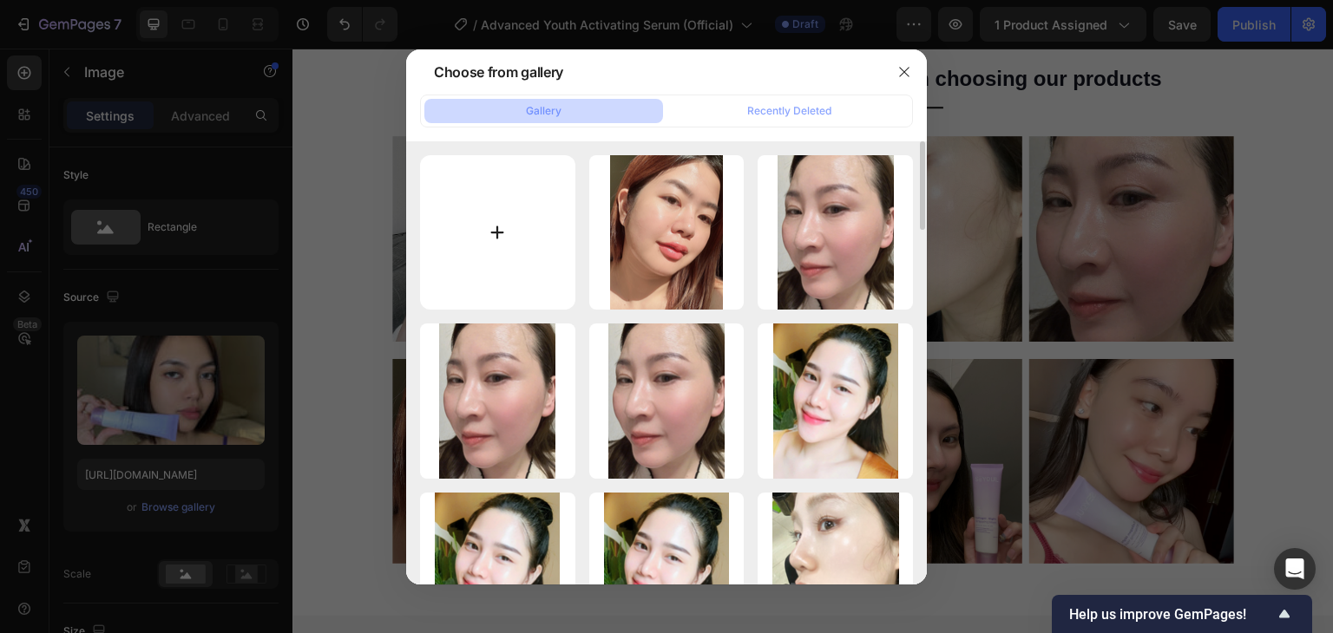
click at [489, 240] on input "file" at bounding box center [497, 232] width 155 height 155
type input "C:\fakepath\gempages_510121071932867757-de249839-3b36-4954-b517-daceef53776a.png"
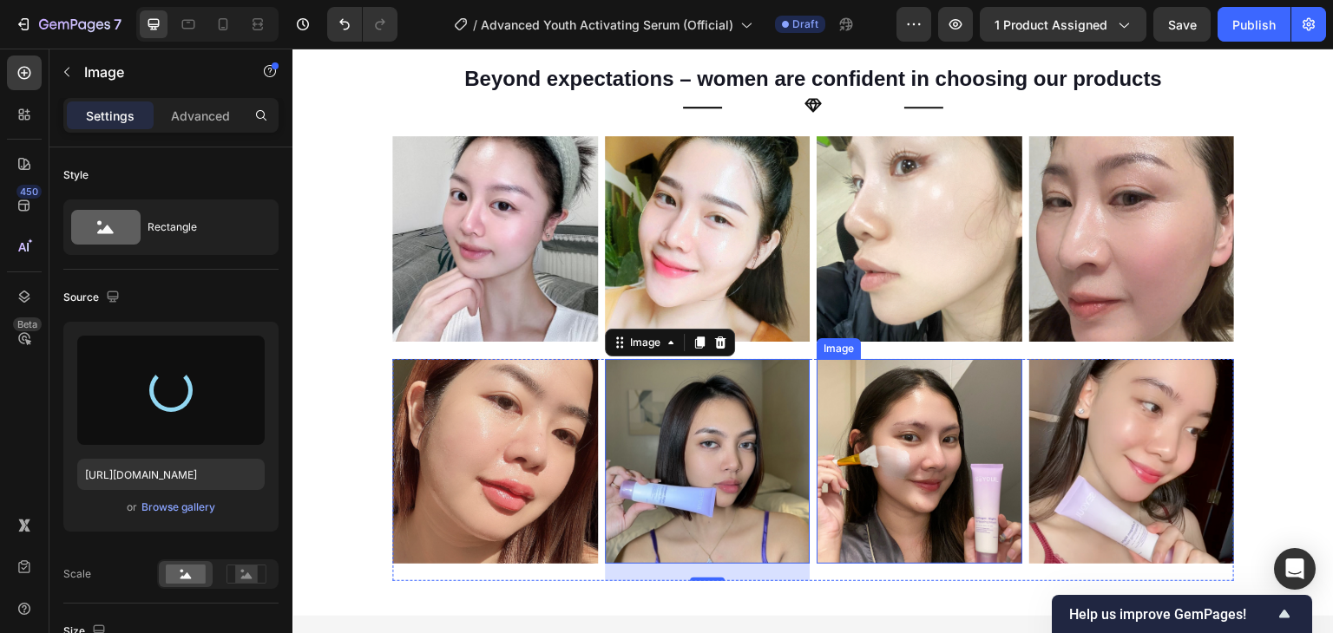
type input "https://cdn.shopify.com/s/files/1/0729/7620/4013/files/gempages_547088254009083…"
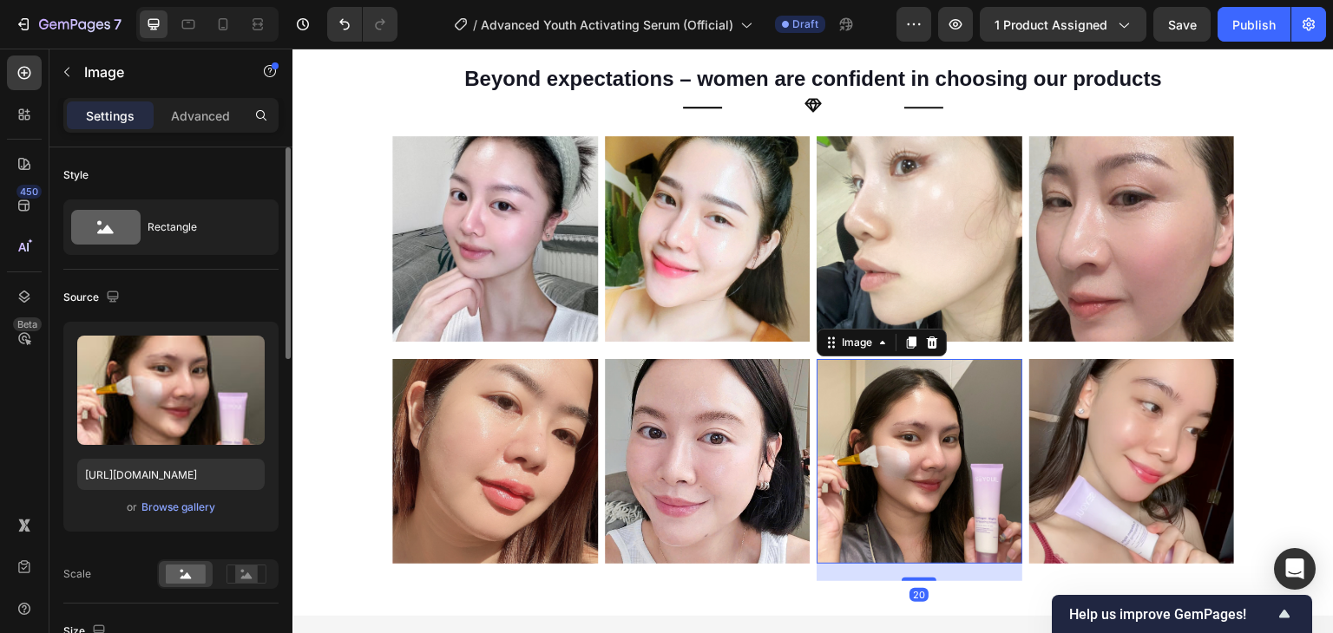
click at [194, 516] on div "or Browse gallery" at bounding box center [170, 507] width 187 height 21
click at [209, 494] on div "Upload Image https://cdn.shopify.com/s/files/1/0729/7620/4013/files/gempages_54…" at bounding box center [170, 427] width 215 height 210
click at [207, 501] on div "Browse gallery" at bounding box center [178, 508] width 74 height 16
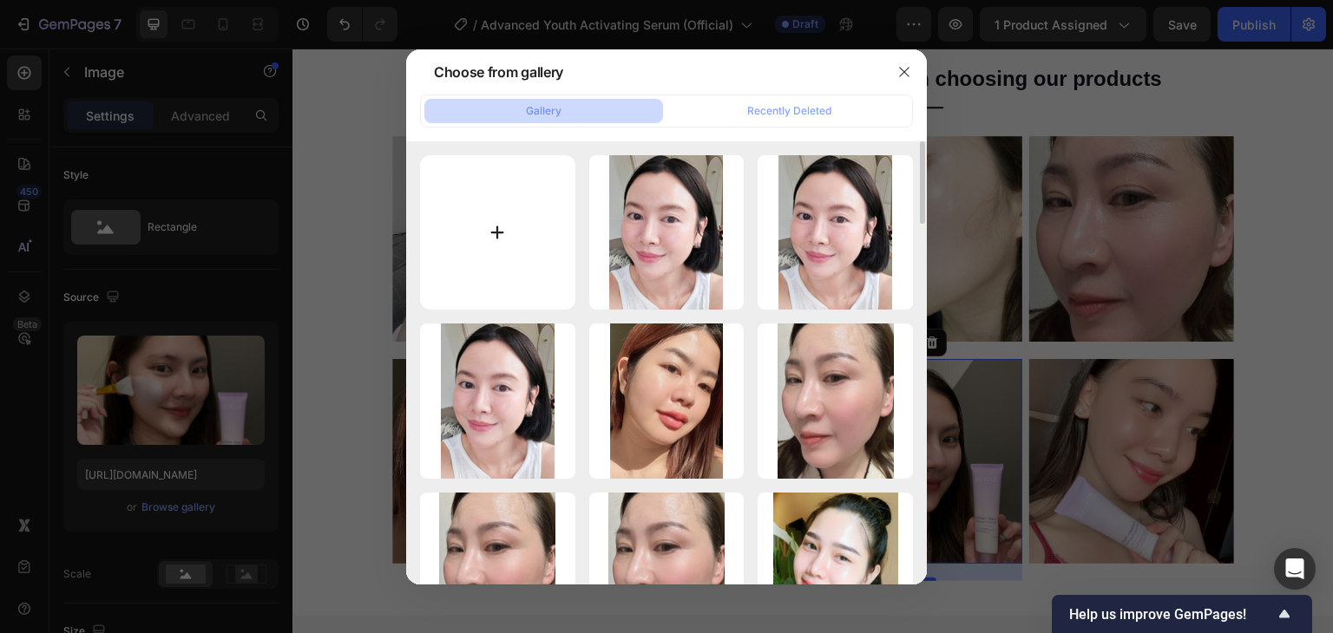
click at [464, 244] on input "file" at bounding box center [497, 232] width 155 height 155
type input "C:\fakepath\gempages_510121071932867757-9c8134e7-fc2b-46f0-b614-fa759b1f878e.png"
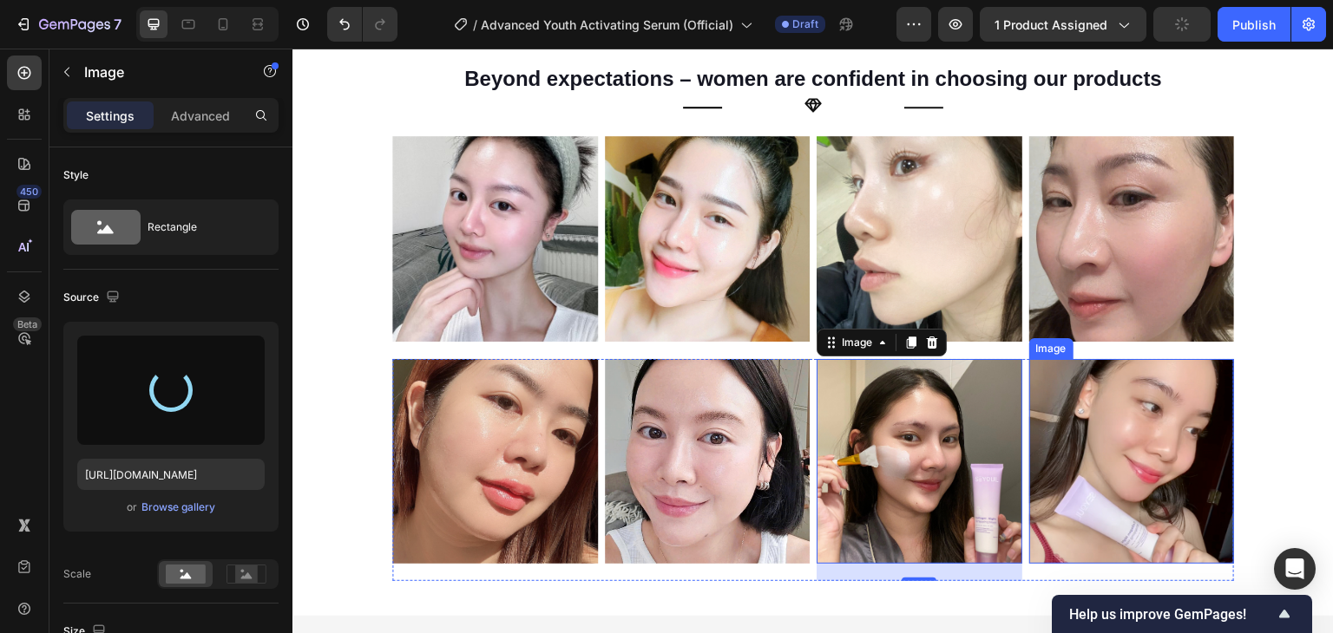
click at [1059, 421] on img at bounding box center [1132, 462] width 206 height 206
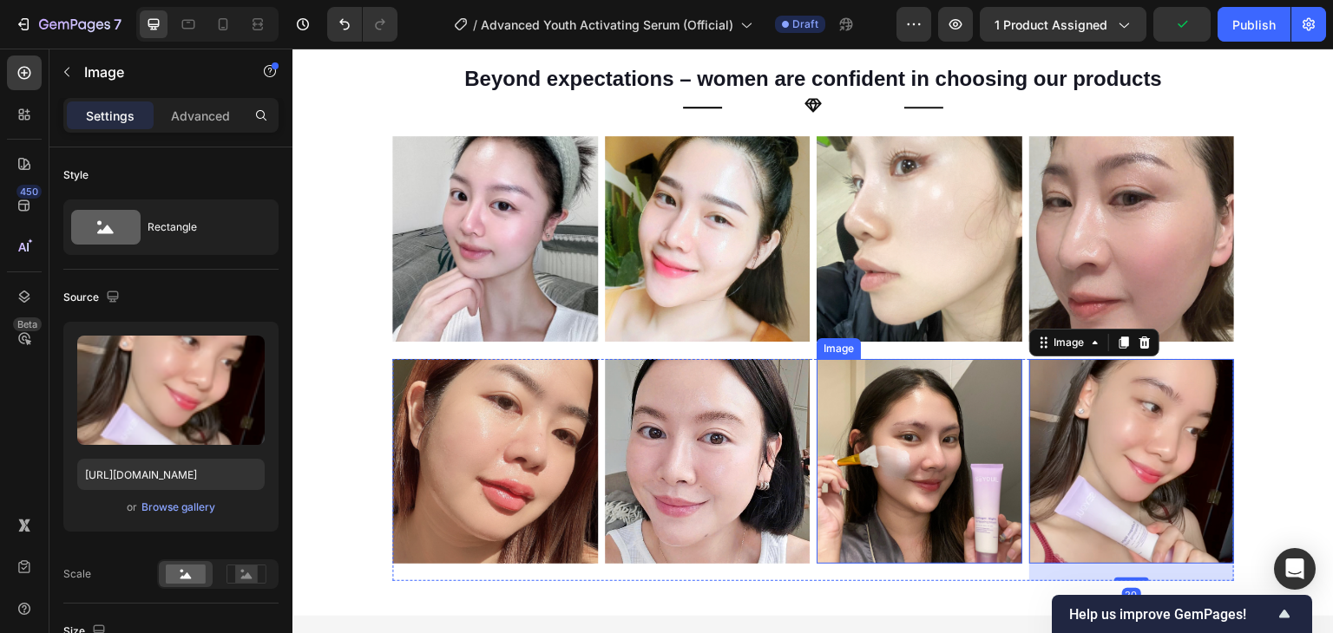
click at [856, 423] on img at bounding box center [919, 462] width 206 height 206
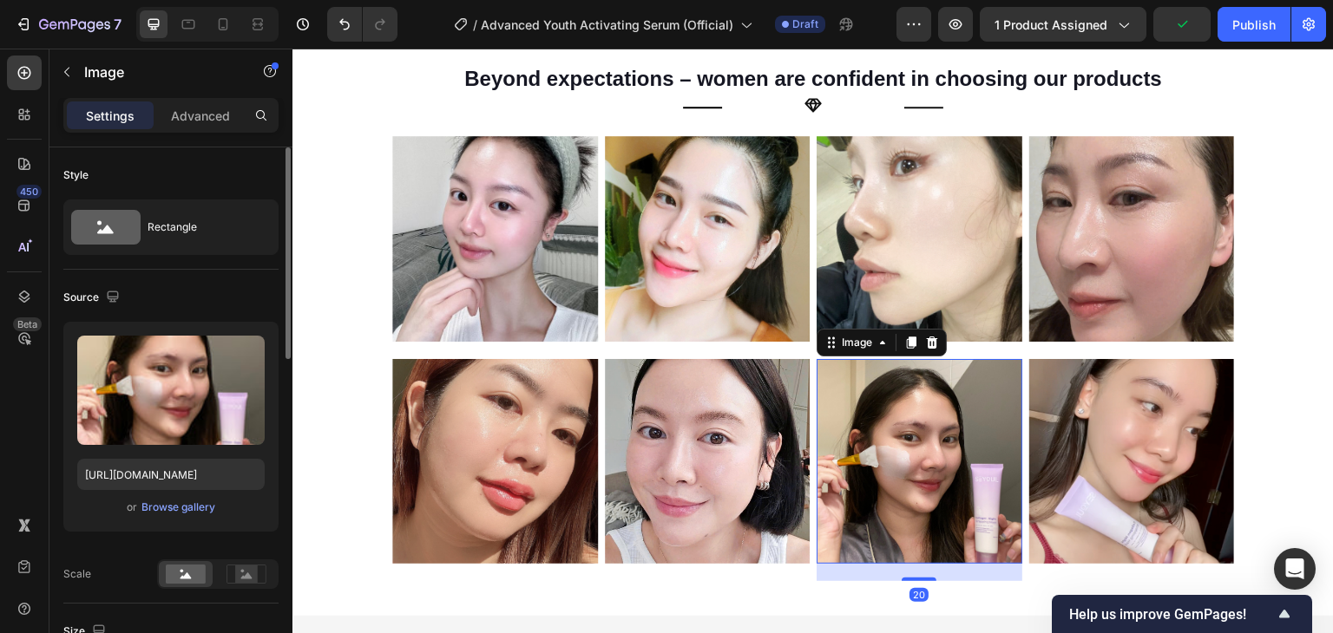
click at [182, 515] on div "or Browse gallery" at bounding box center [170, 507] width 187 height 21
click at [187, 501] on div "Browse gallery" at bounding box center [178, 508] width 74 height 16
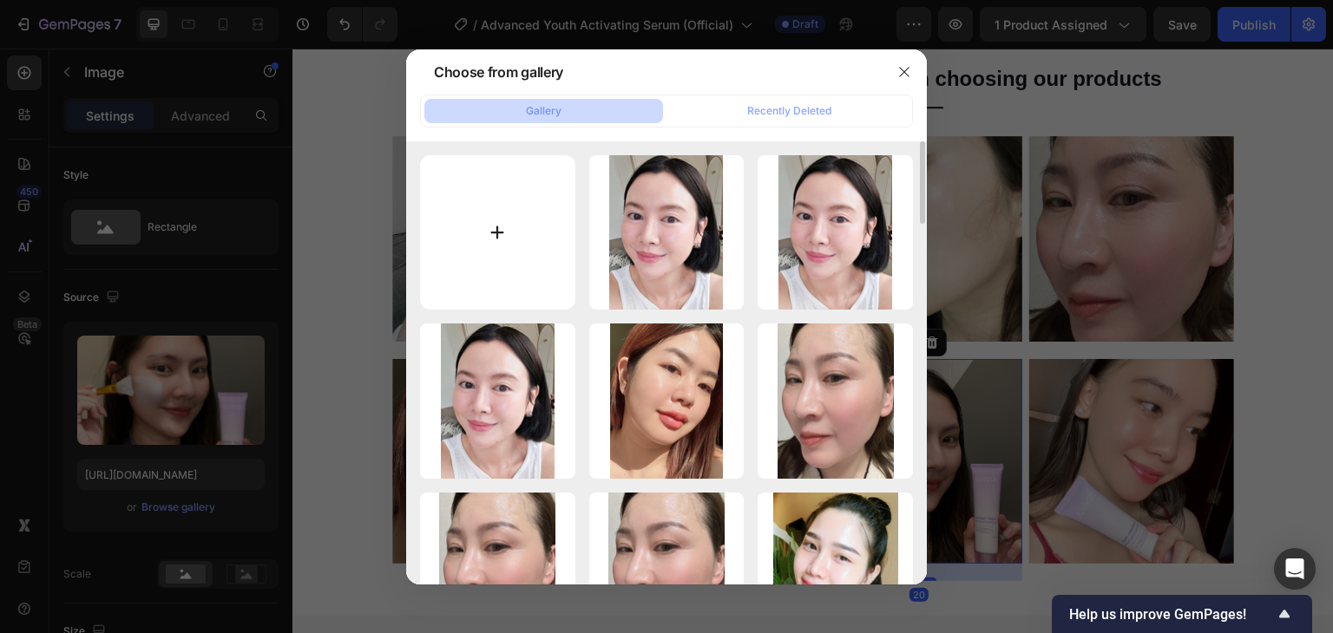
click at [487, 254] on input "file" at bounding box center [497, 232] width 155 height 155
type input "C:\fakepath\gempages_510121071932867757-9c8134e7-fc2b-46f0-b614-fa759b1f878e.png"
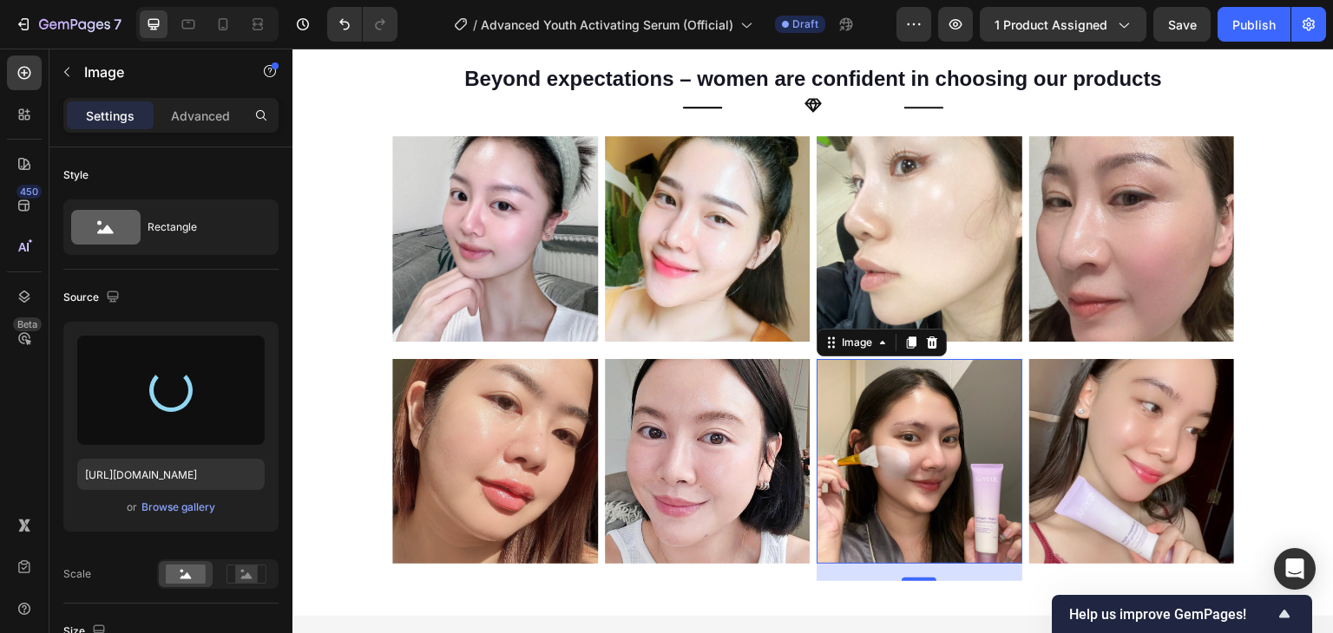
type input "https://cdn.shopify.com/s/files/1/0729/7620/4013/files/gempages_547088254009083…"
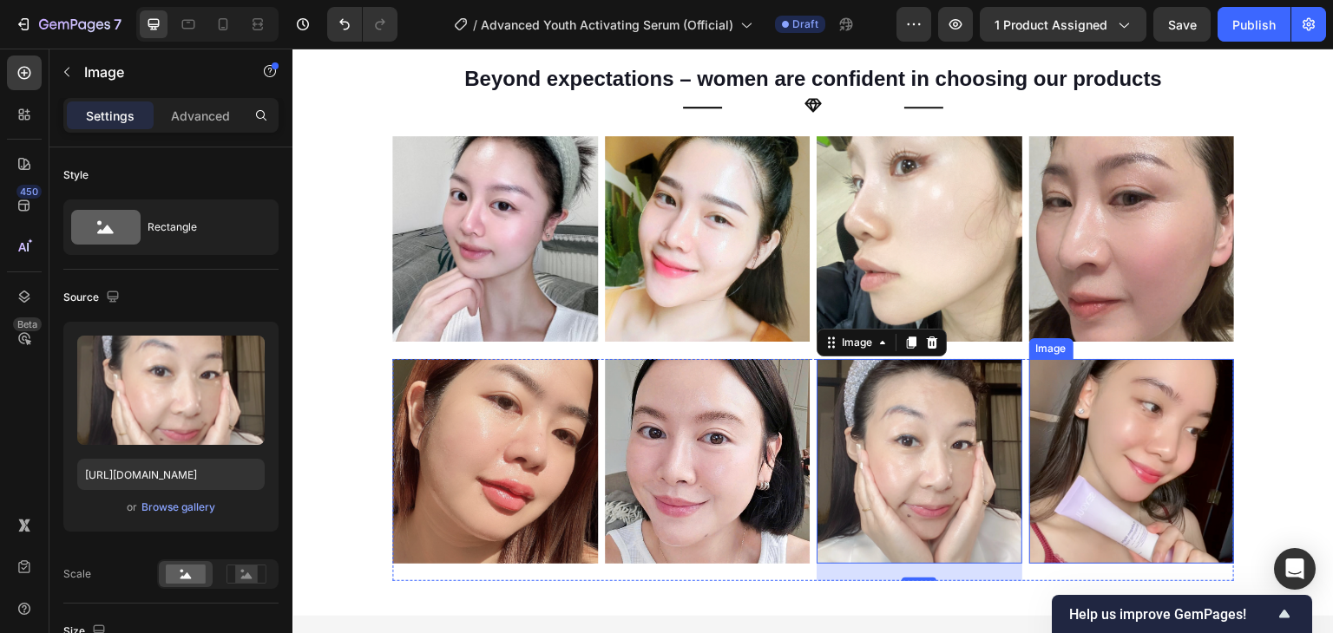
click at [1094, 430] on img at bounding box center [1132, 462] width 206 height 206
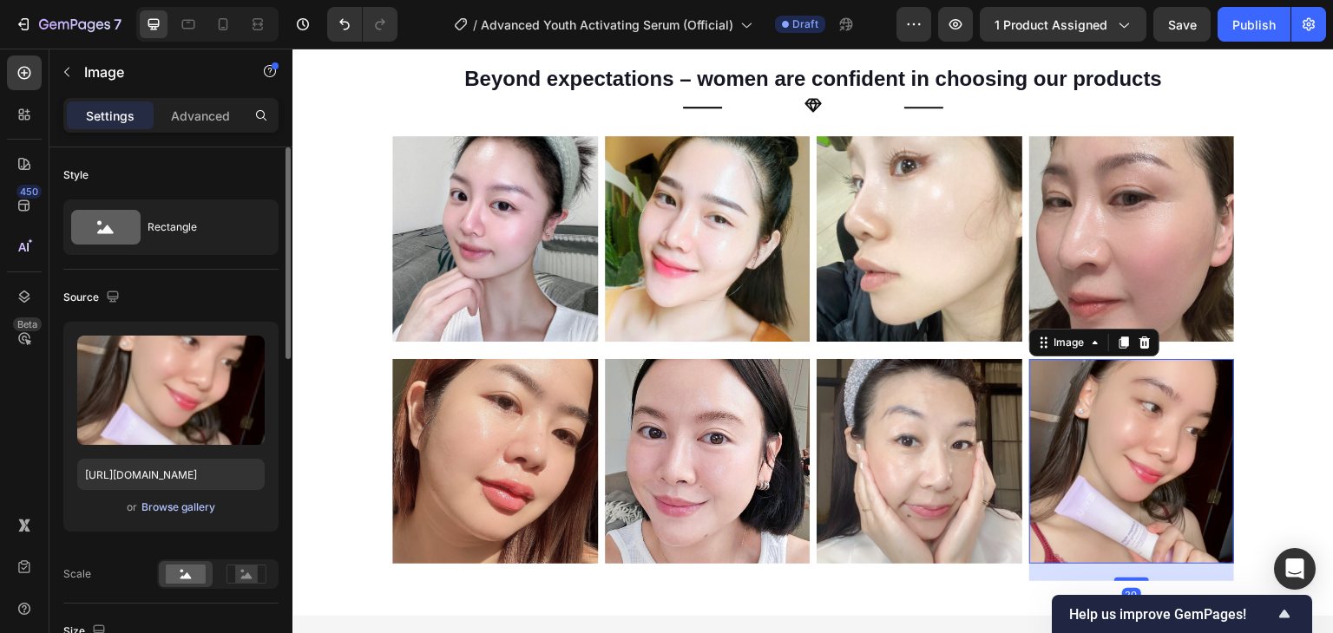
click at [193, 508] on div "Browse gallery" at bounding box center [178, 508] width 74 height 16
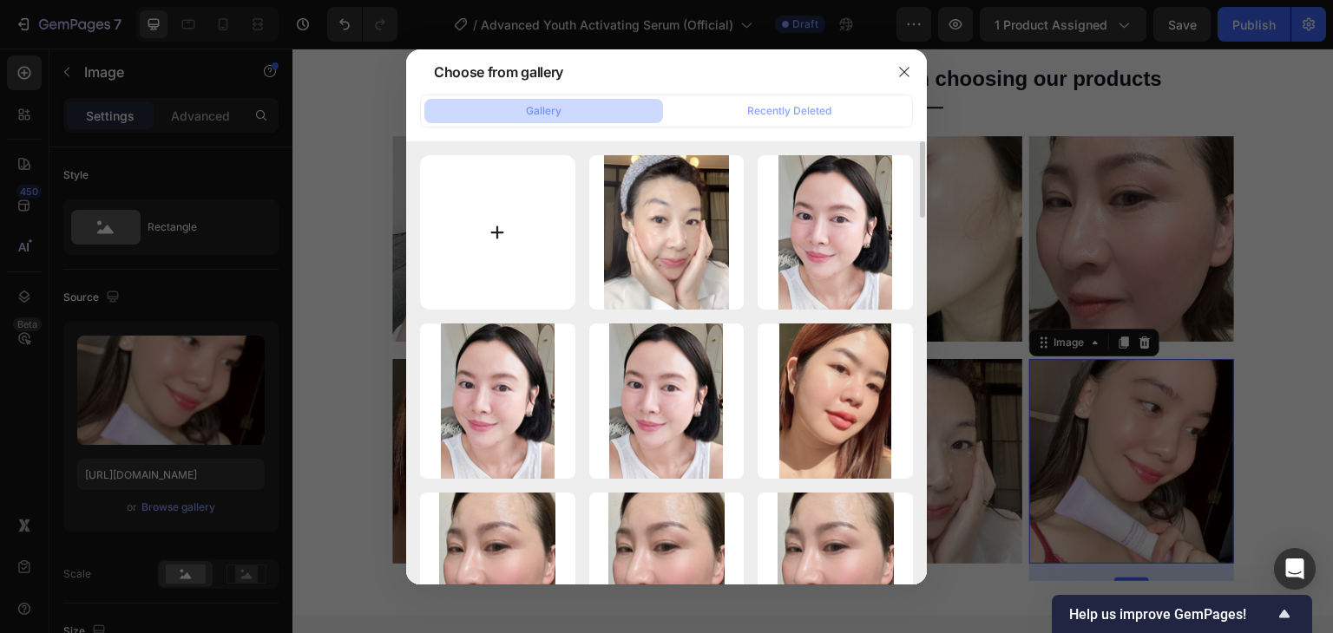
click at [512, 239] on input "file" at bounding box center [497, 232] width 155 height 155
type input "C:\fakepath\gempages_510121071932867757-51abe952-5596-4d68-bb3c-c8381d9f2ceb.png"
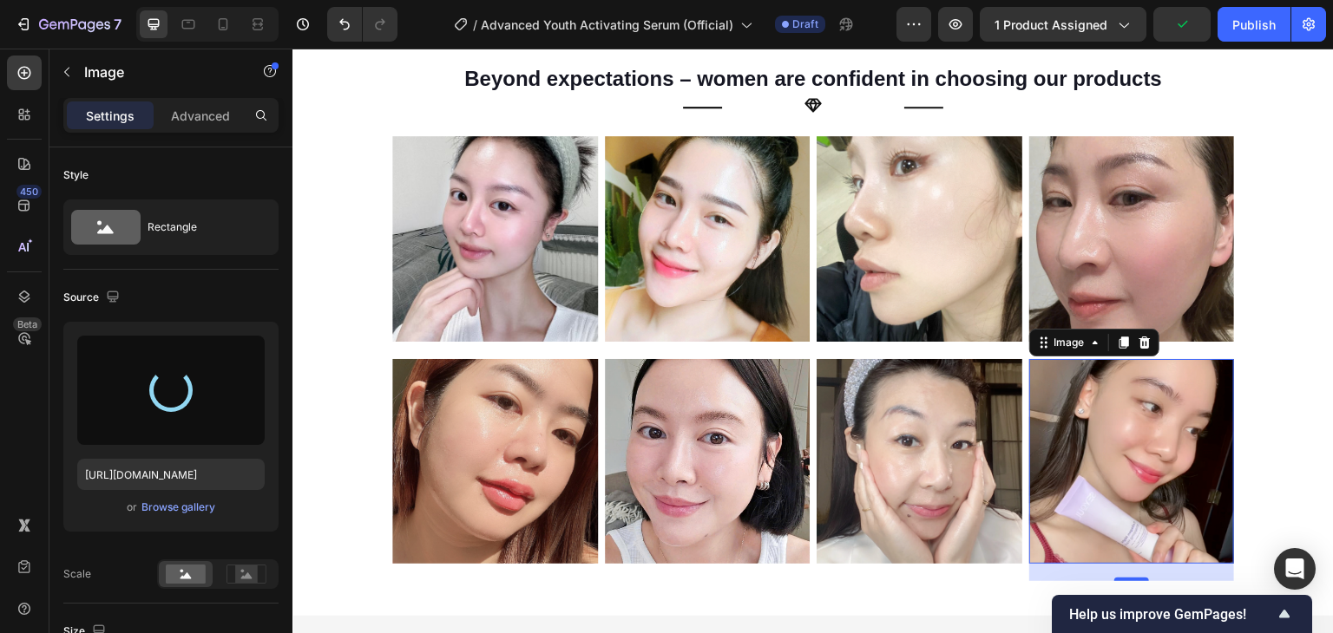
click at [1030, 441] on img at bounding box center [1132, 462] width 206 height 206
click at [1008, 434] on img at bounding box center [919, 462] width 206 height 206
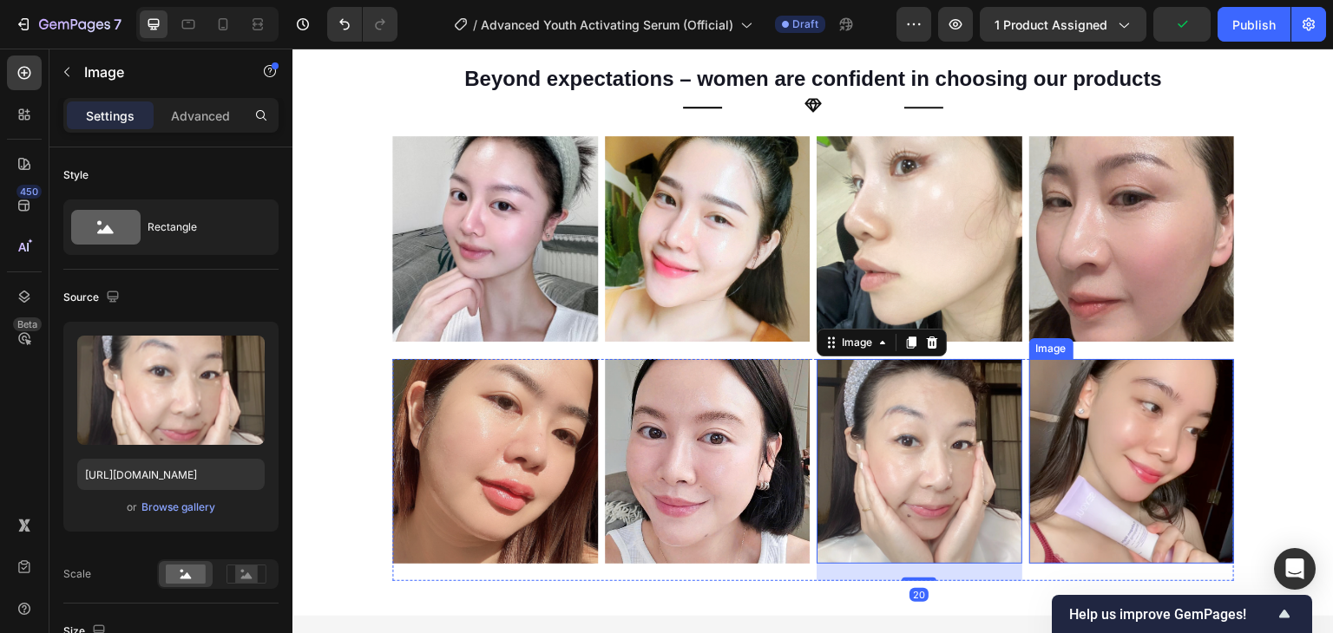
click at [1092, 423] on img at bounding box center [1132, 462] width 206 height 206
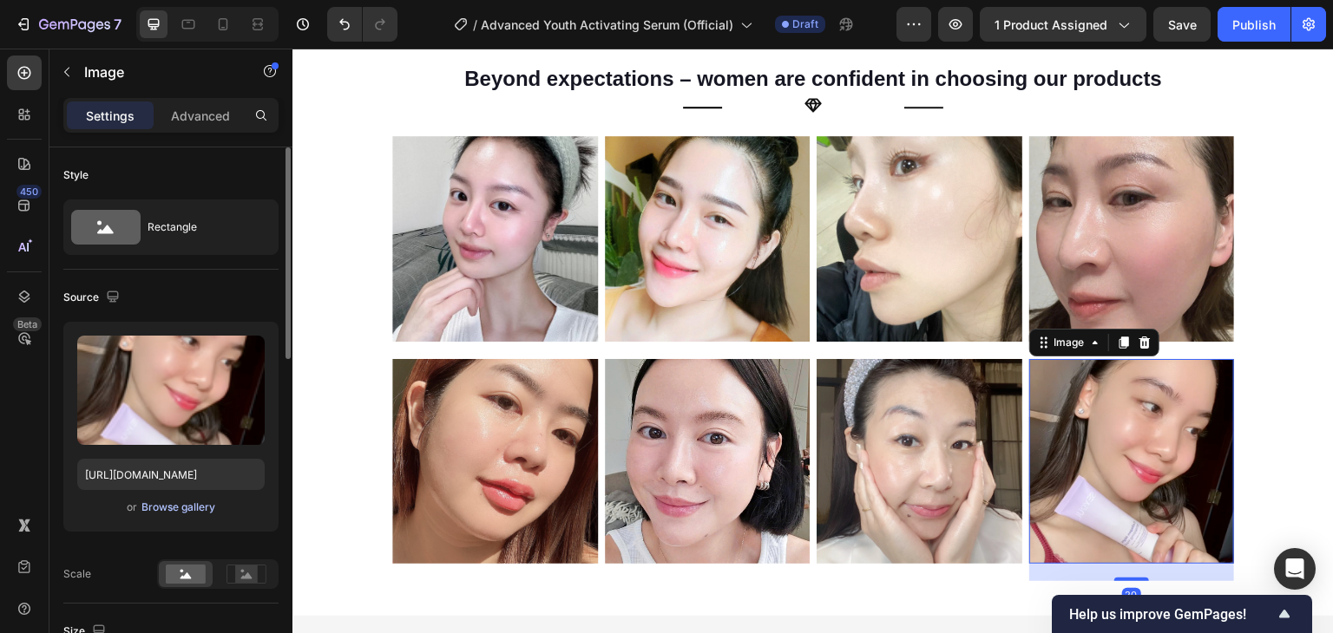
click at [144, 511] on div "Browse gallery" at bounding box center [178, 508] width 74 height 16
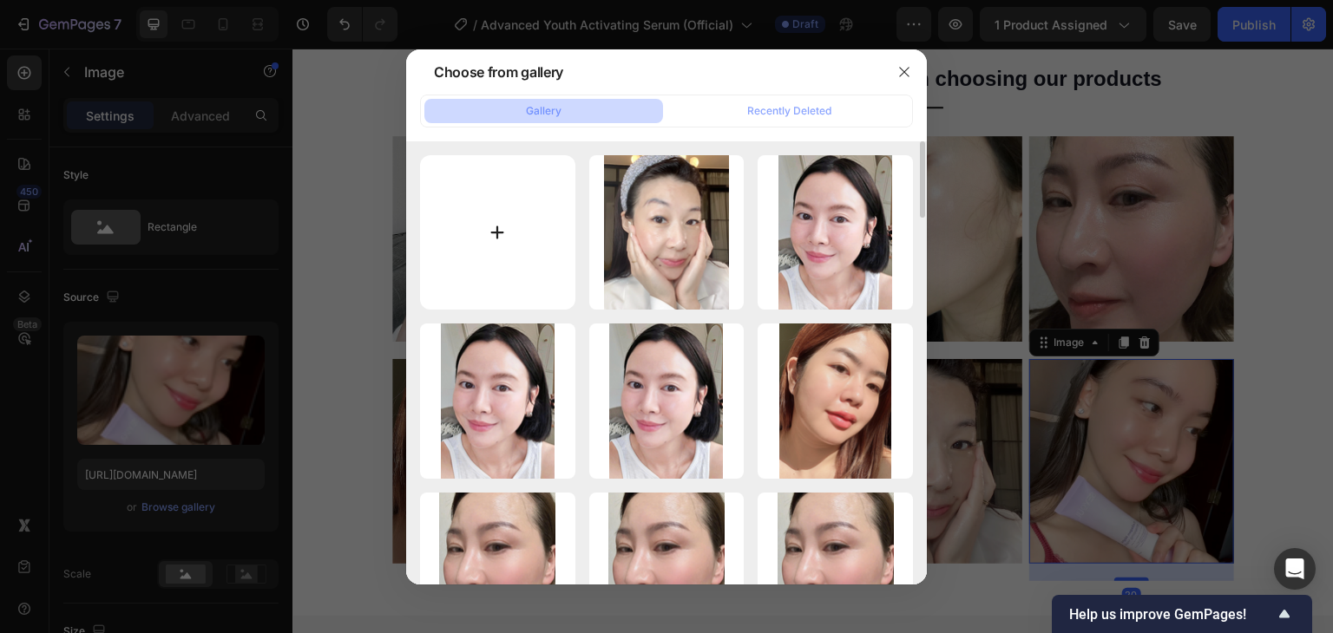
click at [521, 255] on input "file" at bounding box center [497, 232] width 155 height 155
type input "C:\fakepath\gempages_510121071932867757-51abe952-5596-4d68-bb3c-c8381d9f2ceb.png"
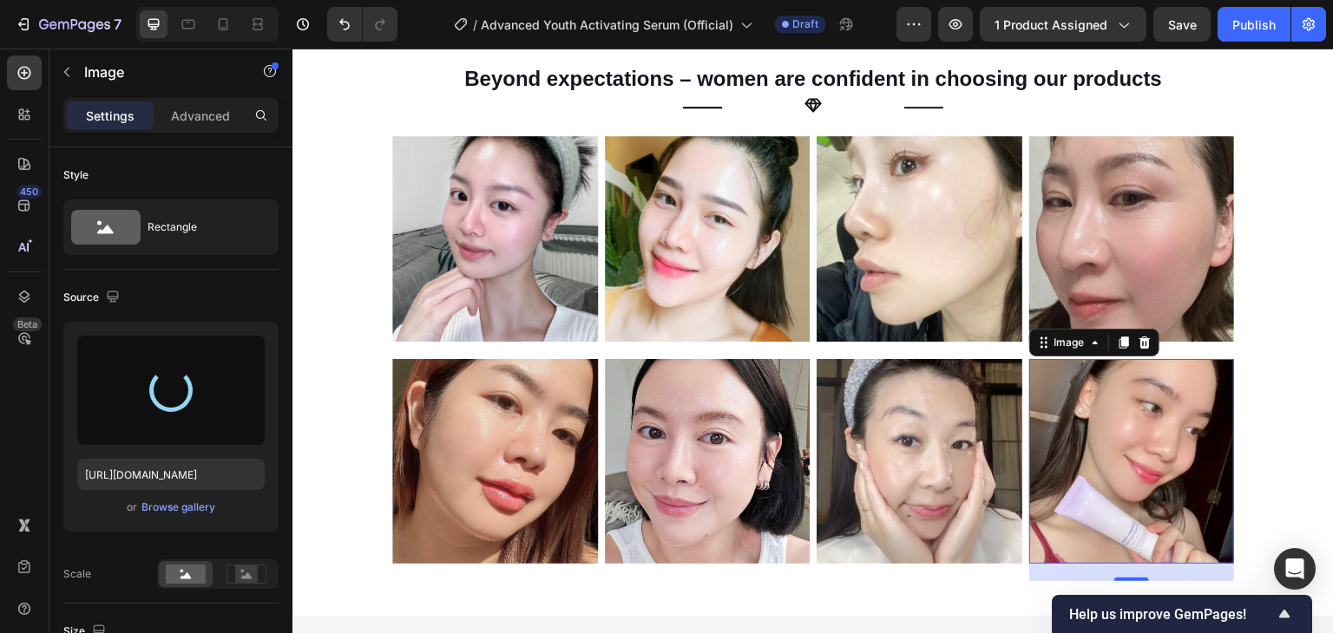
type input "https://cdn.shopify.com/s/files/1/0729/7620/4013/files/gempages_547088254009083…"
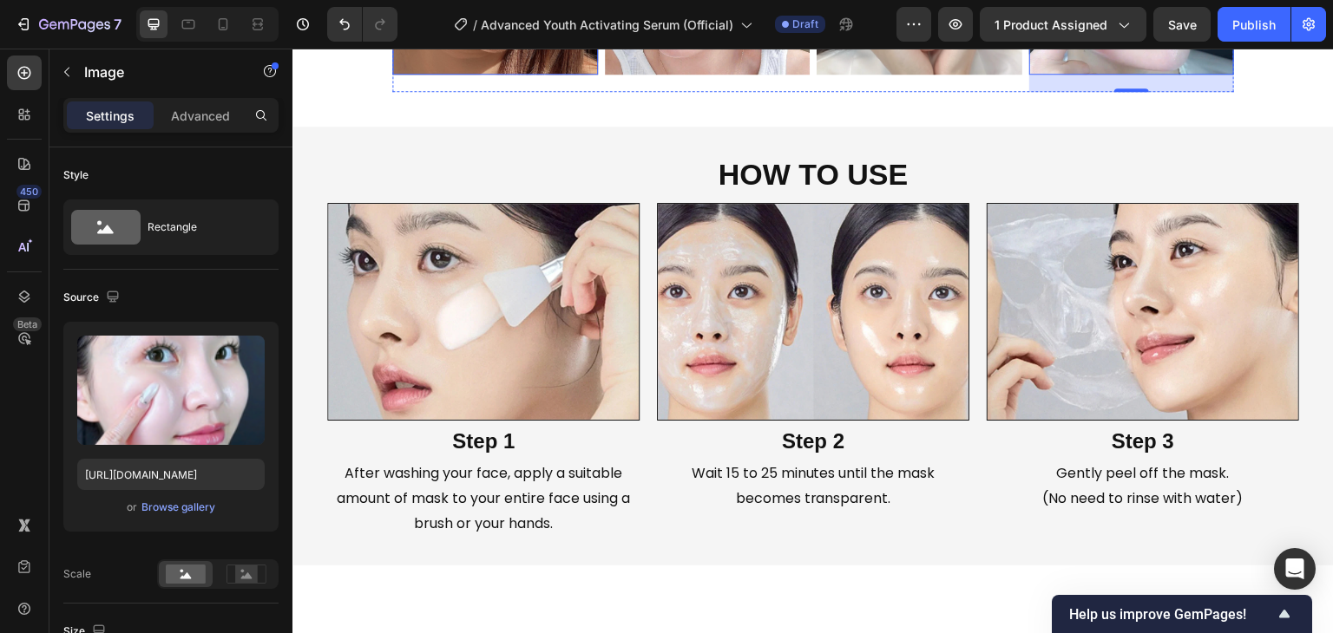
scroll to position [3509, 0]
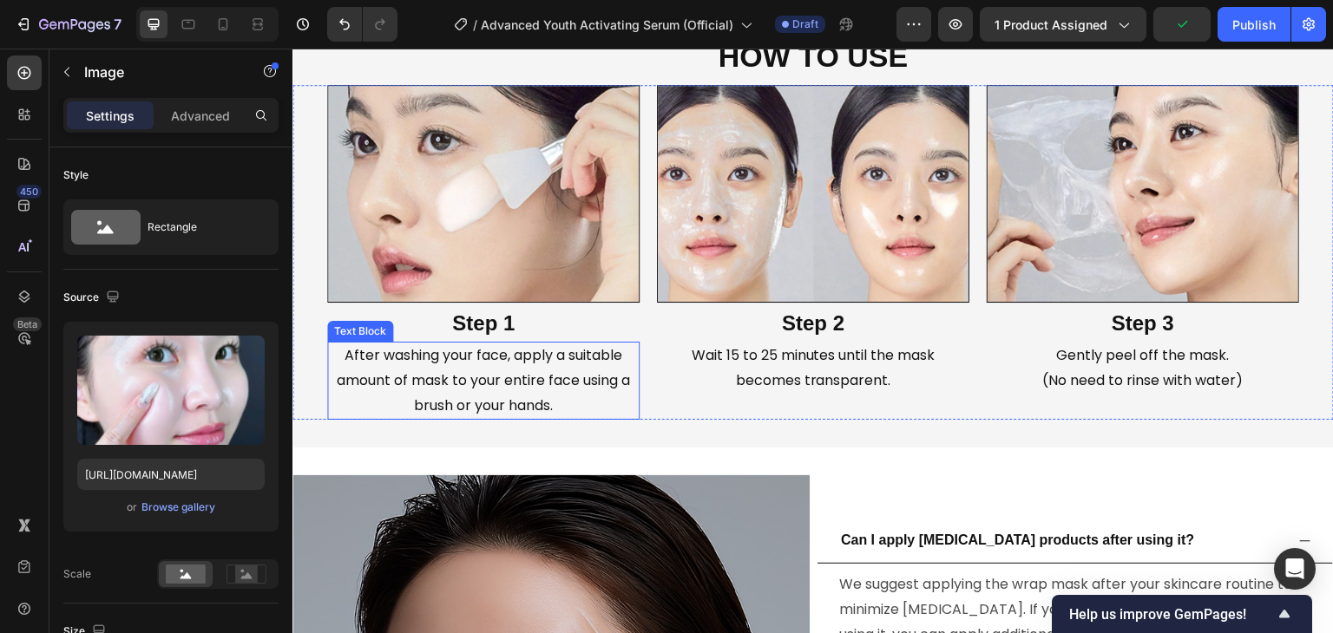
click at [411, 373] on p "After washing your face, apply a suitable amount of mask to your entire face us…" at bounding box center [483, 381] width 309 height 75
click at [412, 373] on p "After washing your face, apply a suitable amount of mask to your entire face us…" at bounding box center [483, 381] width 309 height 75
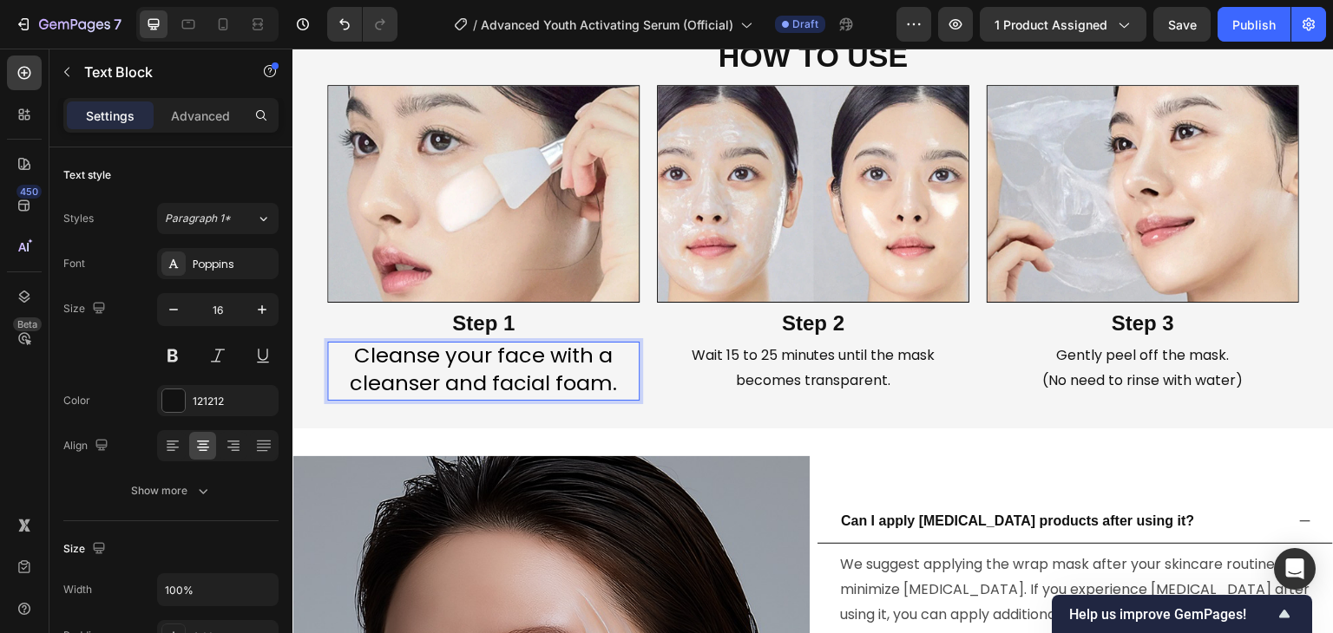
click at [386, 366] on span "Cleanse your face with a cleanser and facial foam." at bounding box center [483, 369] width 267 height 56
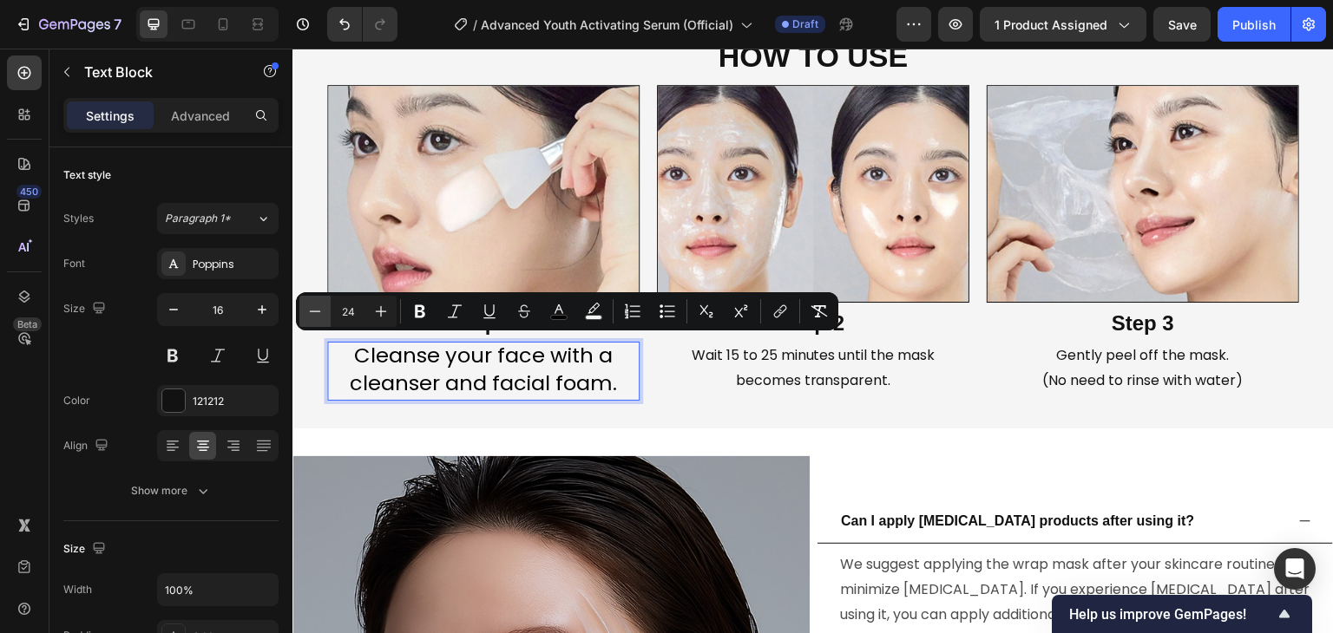
click at [323, 312] on icon "Editor contextual toolbar" at bounding box center [314, 311] width 17 height 17
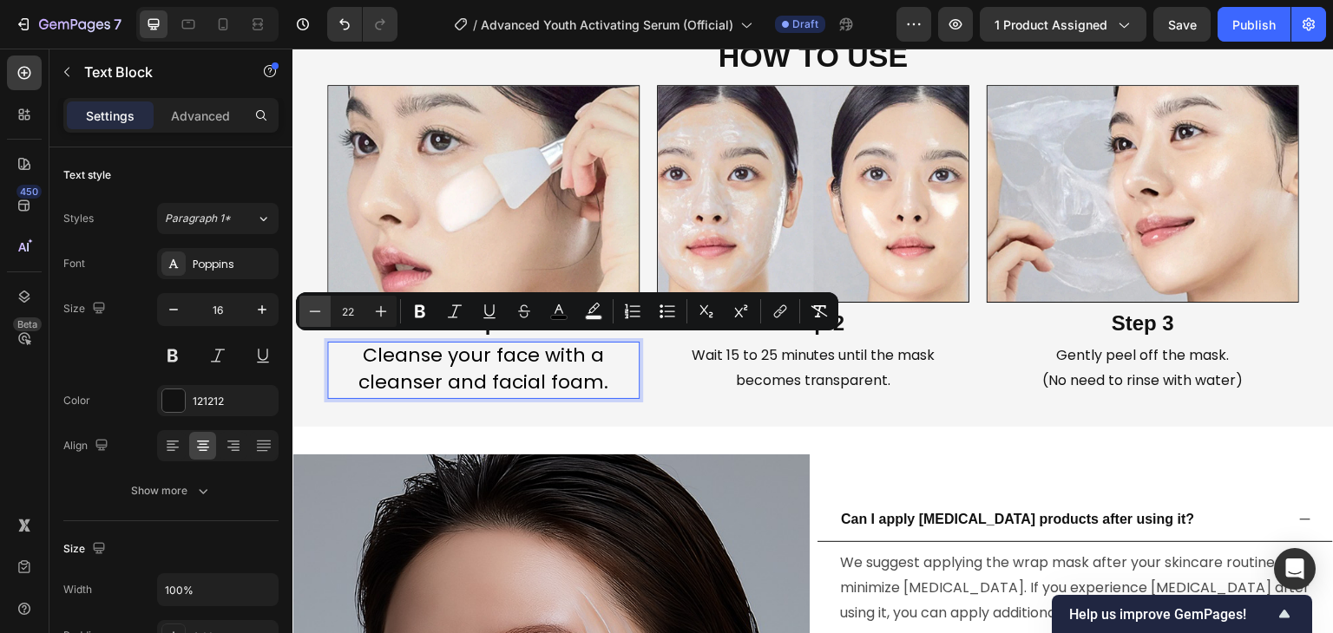
click at [323, 312] on icon "Editor contextual toolbar" at bounding box center [314, 311] width 17 height 17
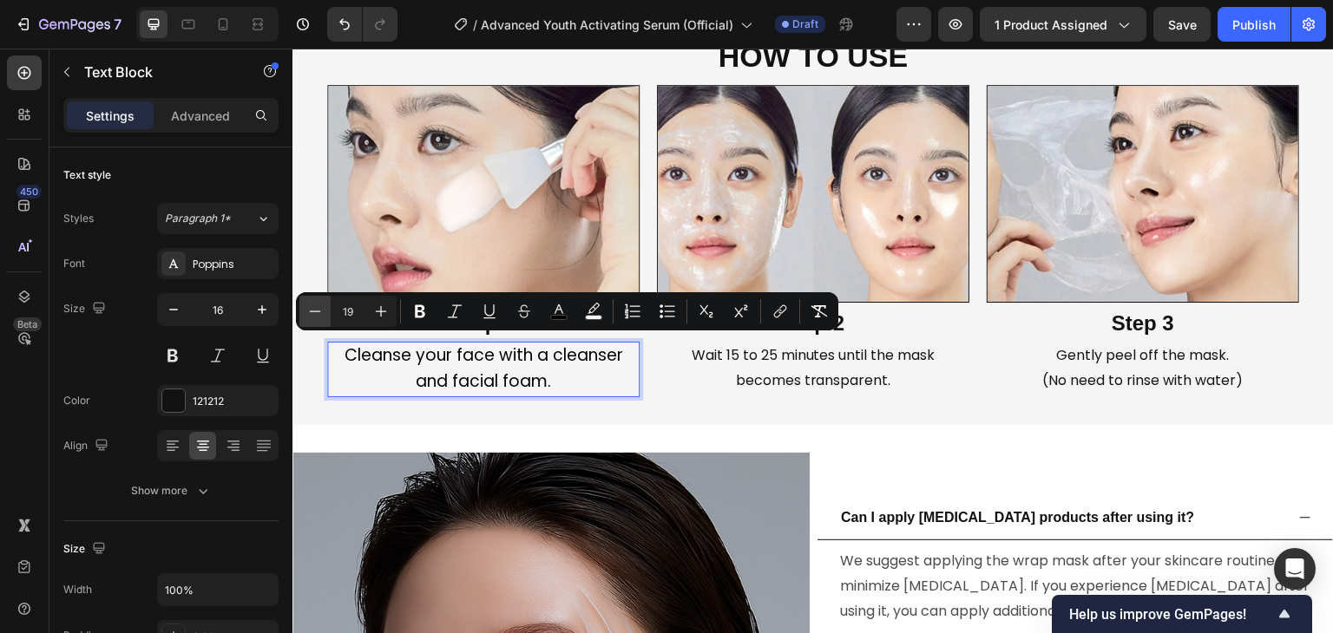
click at [323, 312] on icon "Editor contextual toolbar" at bounding box center [314, 311] width 17 height 17
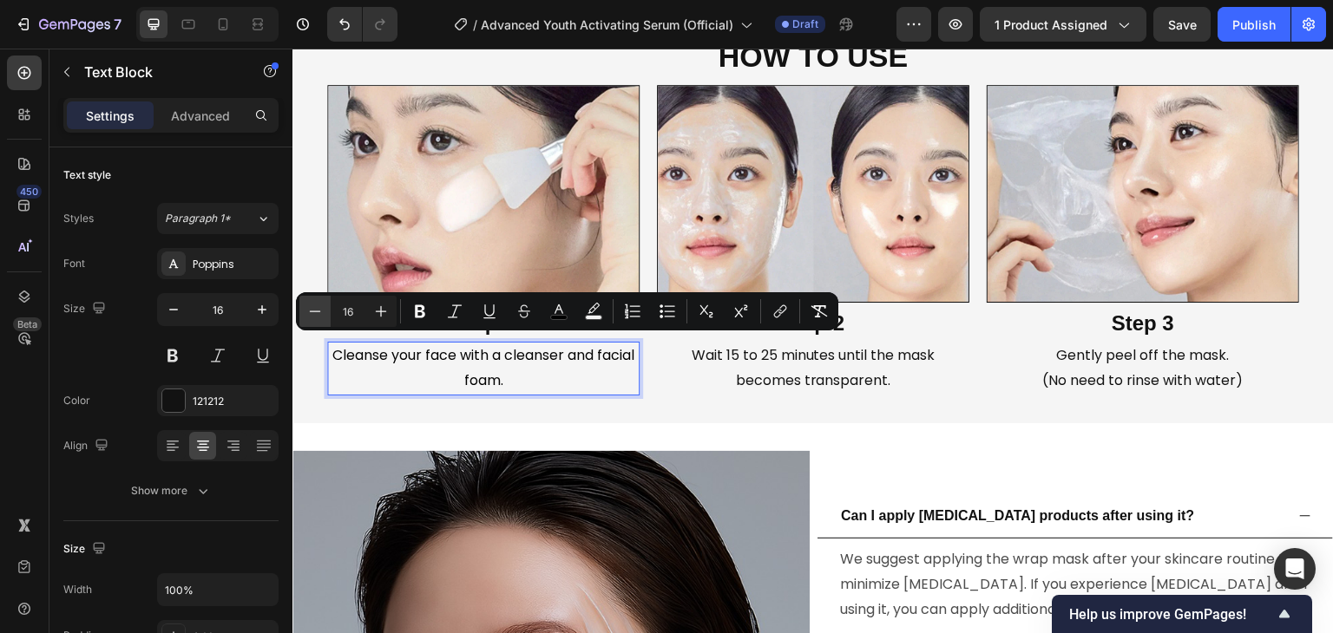
click at [323, 312] on icon "Editor contextual toolbar" at bounding box center [314, 311] width 17 height 17
click at [367, 309] on button "Plus" at bounding box center [380, 311] width 31 height 31
type input "17"
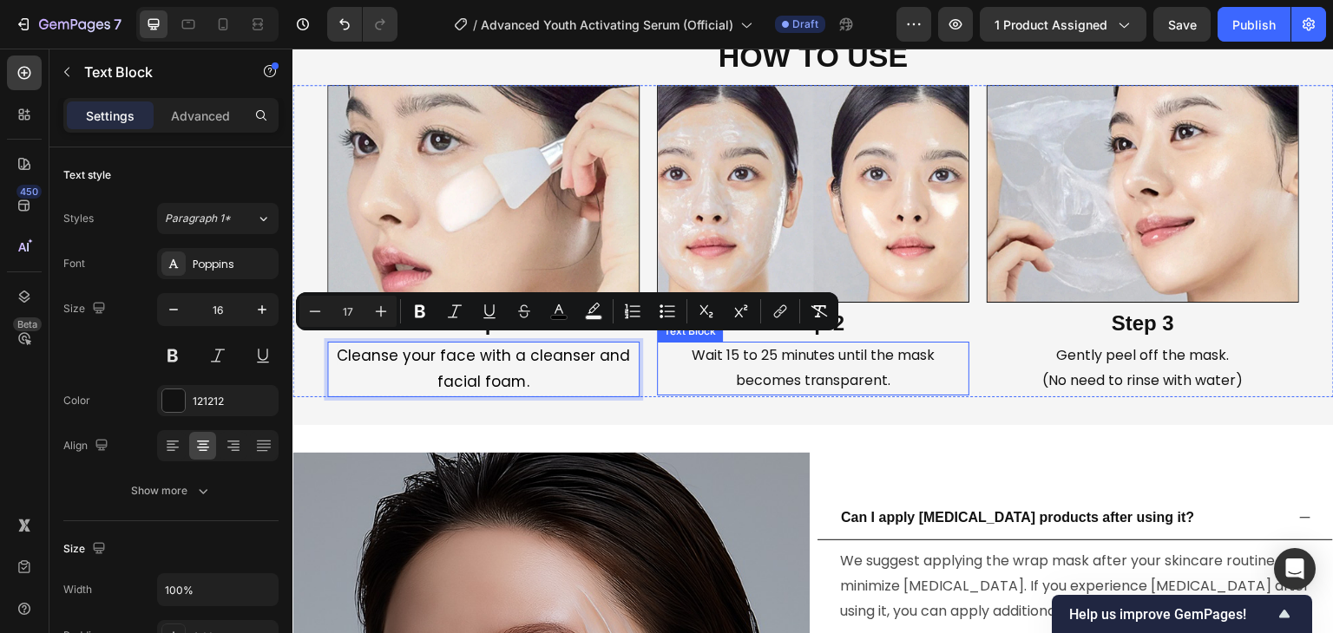
click at [788, 351] on p "Wait 15 to 25 minutes until the mask becomes transparent." at bounding box center [813, 369] width 309 height 50
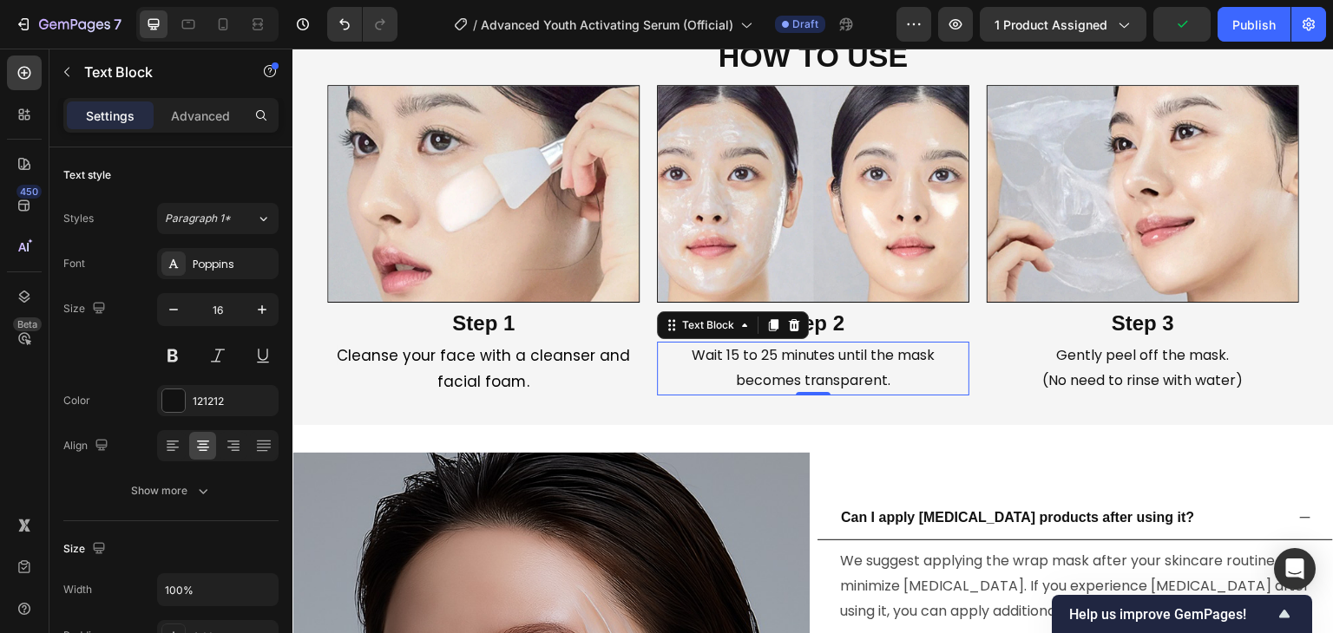
click at [676, 370] on p "Wait 15 to 25 minutes until the mask becomes transparent." at bounding box center [813, 369] width 309 height 50
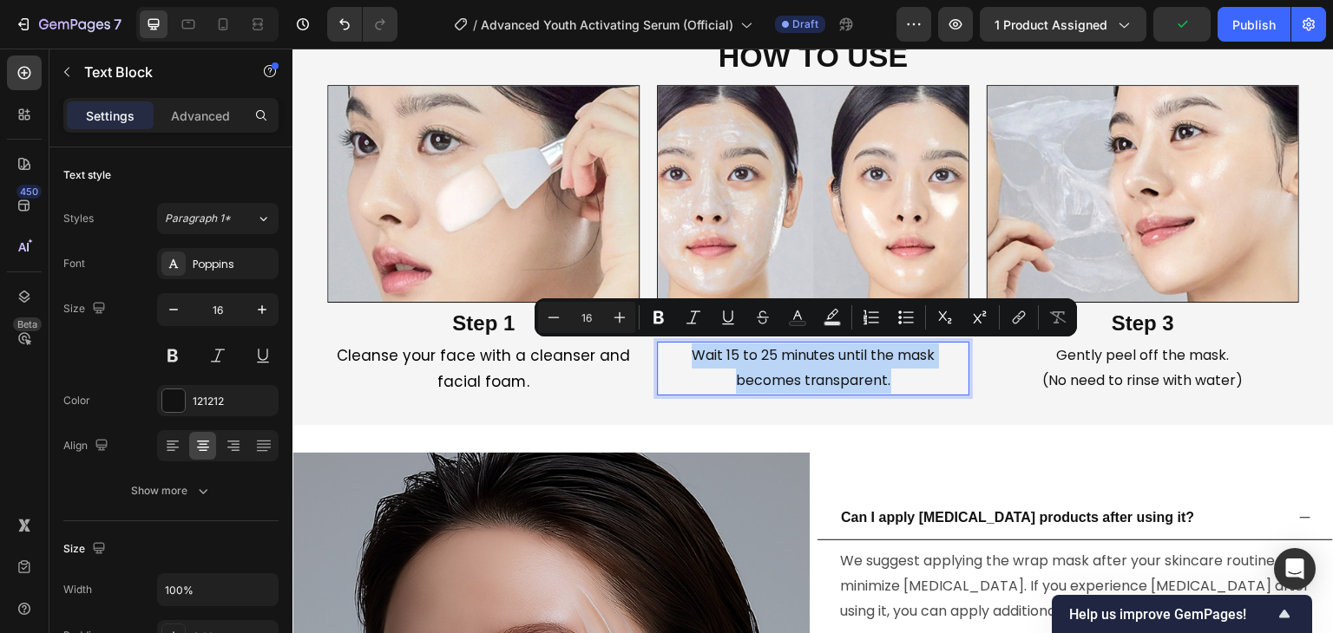
type input "24"
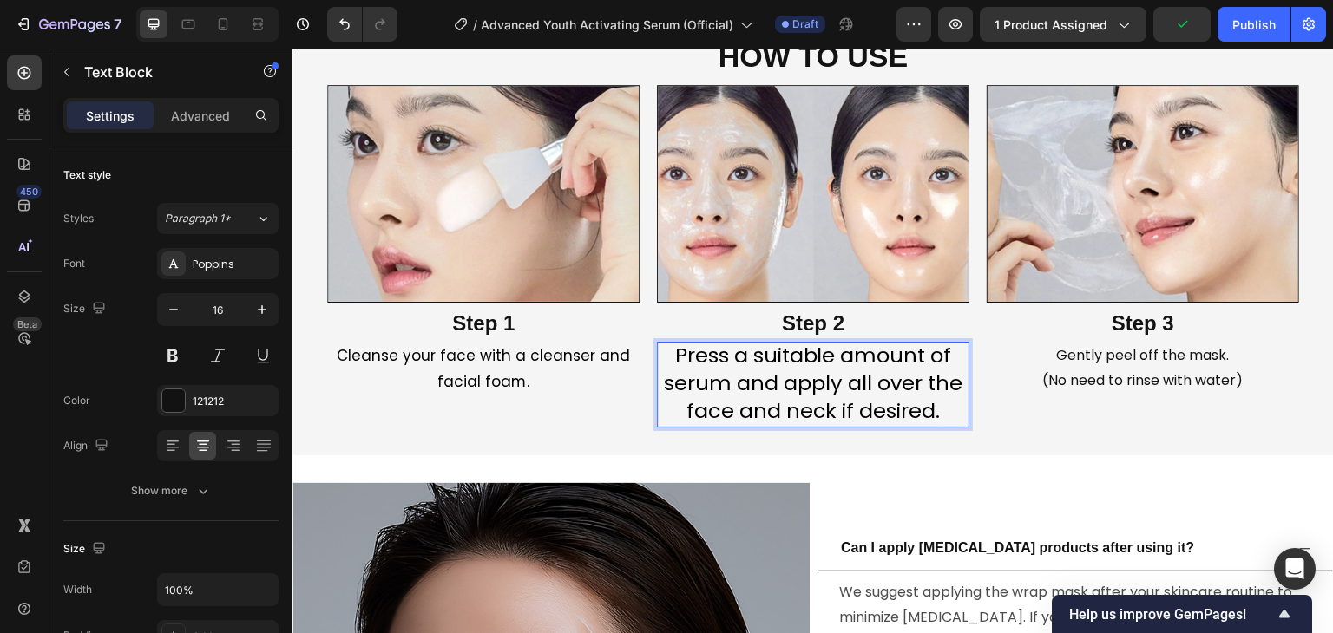
click at [712, 359] on span "Press a suitable amount of serum and apply all over the face and neck if desire…" at bounding box center [813, 383] width 298 height 84
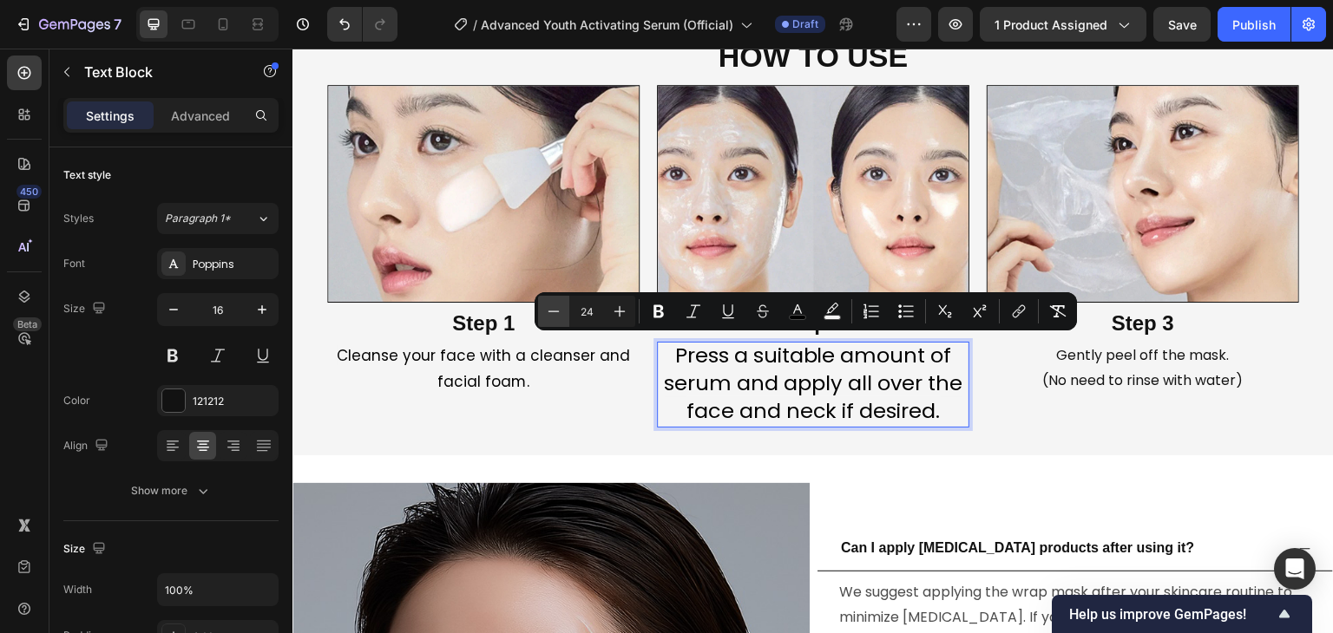
click at [544, 312] on button "Minus" at bounding box center [553, 311] width 31 height 31
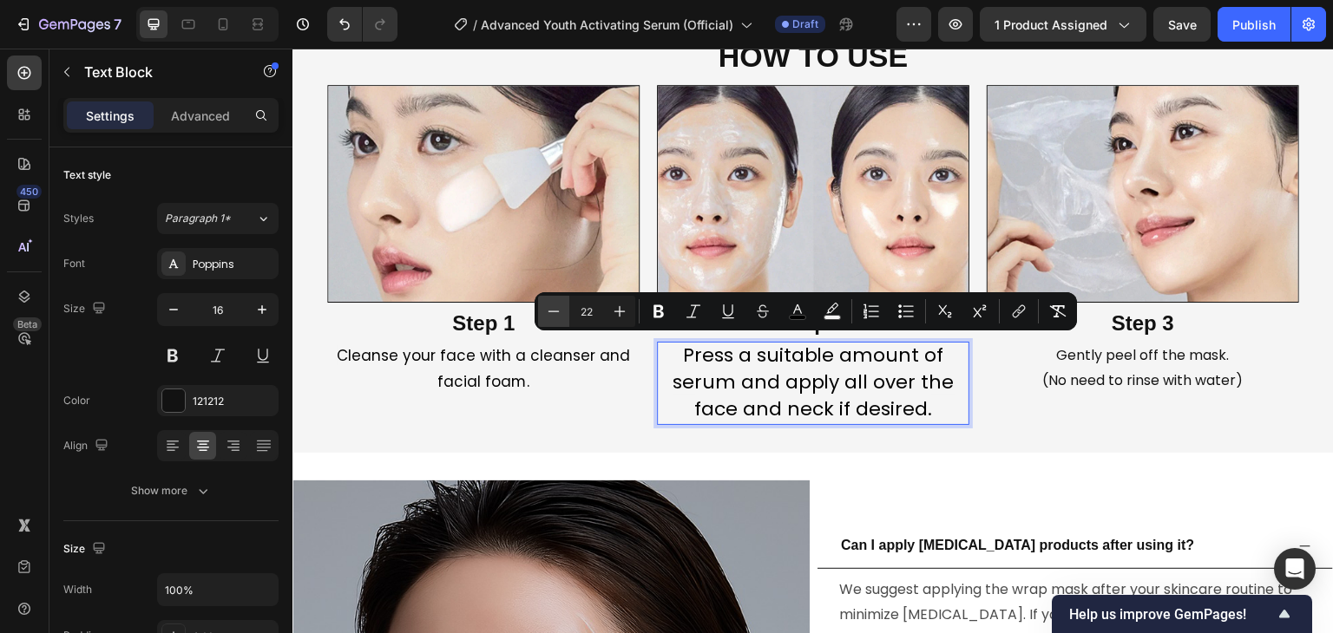
click at [544, 312] on button "Minus" at bounding box center [553, 311] width 31 height 31
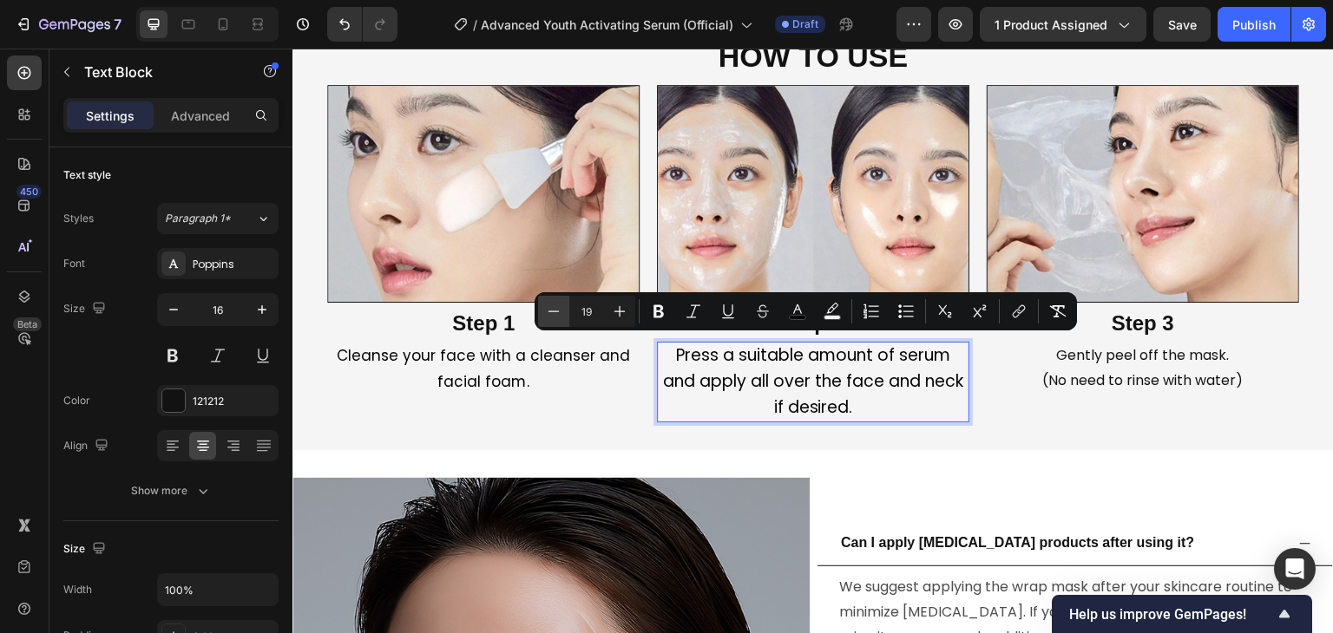
click at [544, 312] on button "Minus" at bounding box center [553, 311] width 31 height 31
type input "16"
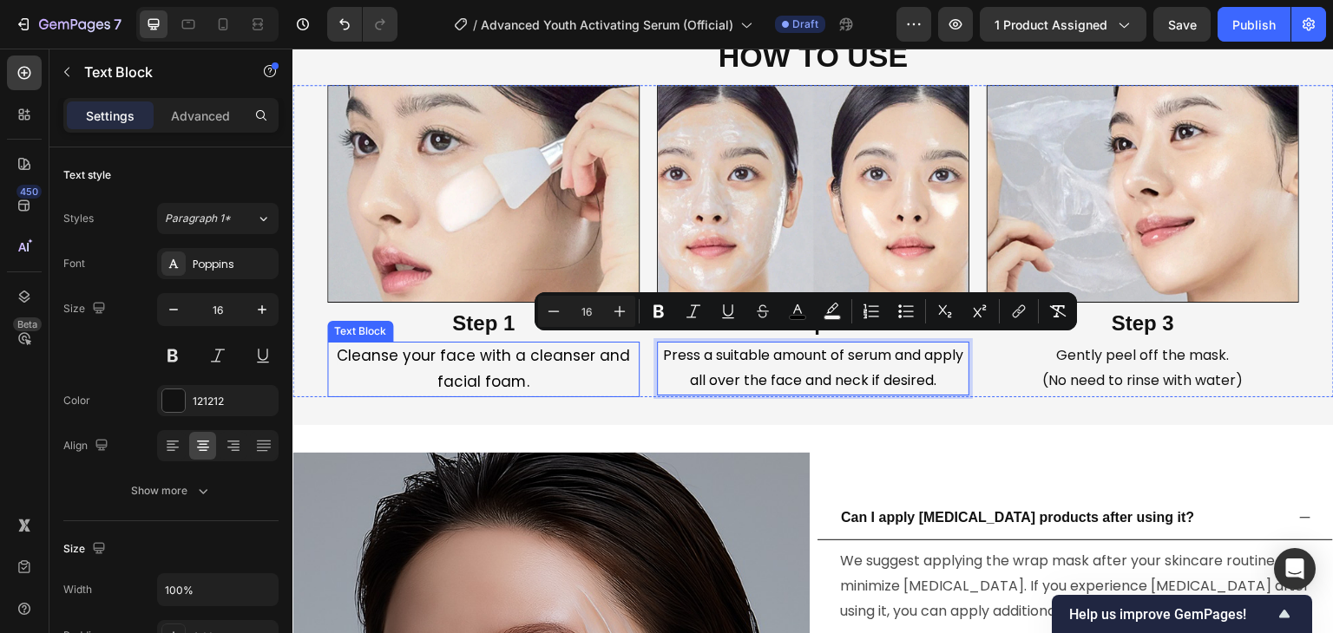
click at [474, 347] on span "Cleanse your face with a cleanser and facial foam." at bounding box center [483, 368] width 293 height 47
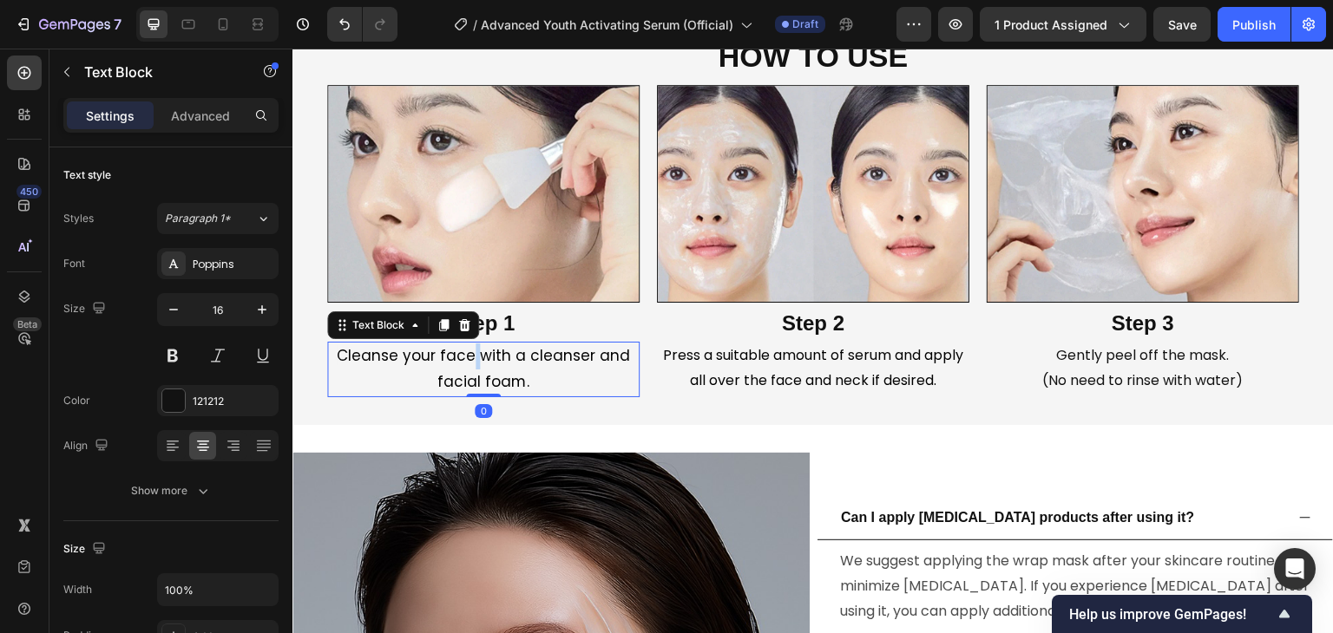
click at [474, 347] on span "Cleanse your face with a cleanser and facial foam." at bounding box center [483, 368] width 293 height 47
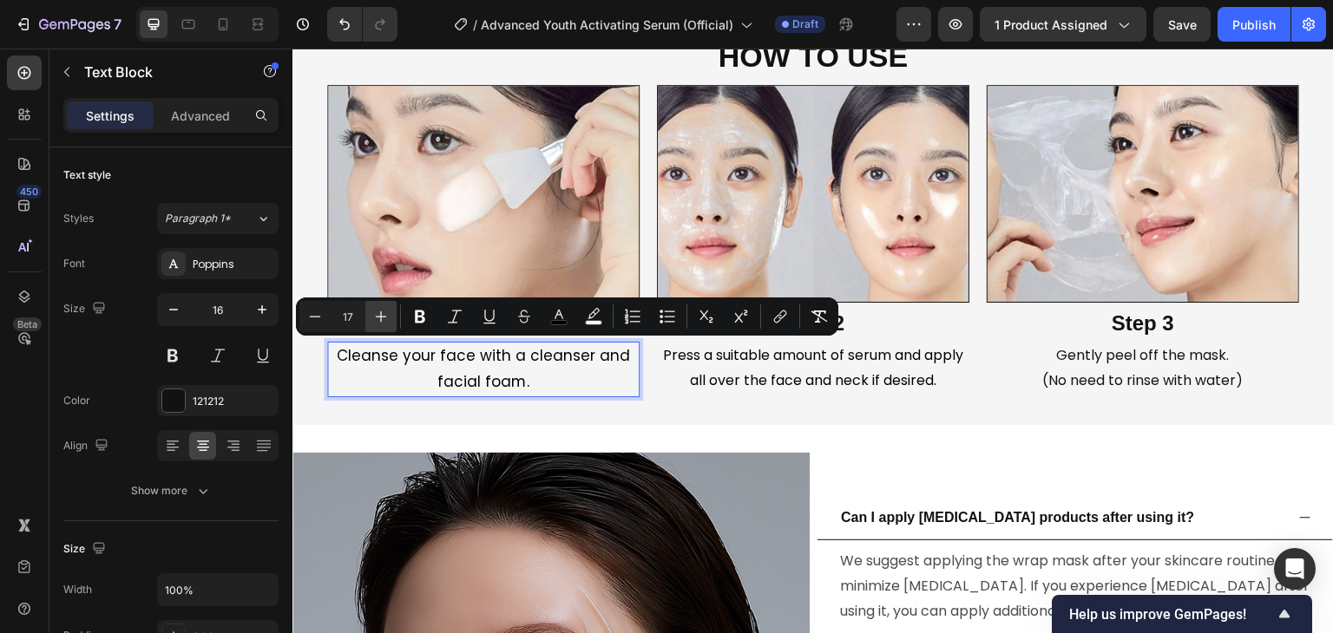
click at [378, 323] on icon "Editor contextual toolbar" at bounding box center [380, 316] width 17 height 17
click at [302, 321] on button "Minus" at bounding box center [314, 316] width 31 height 31
type input "16"
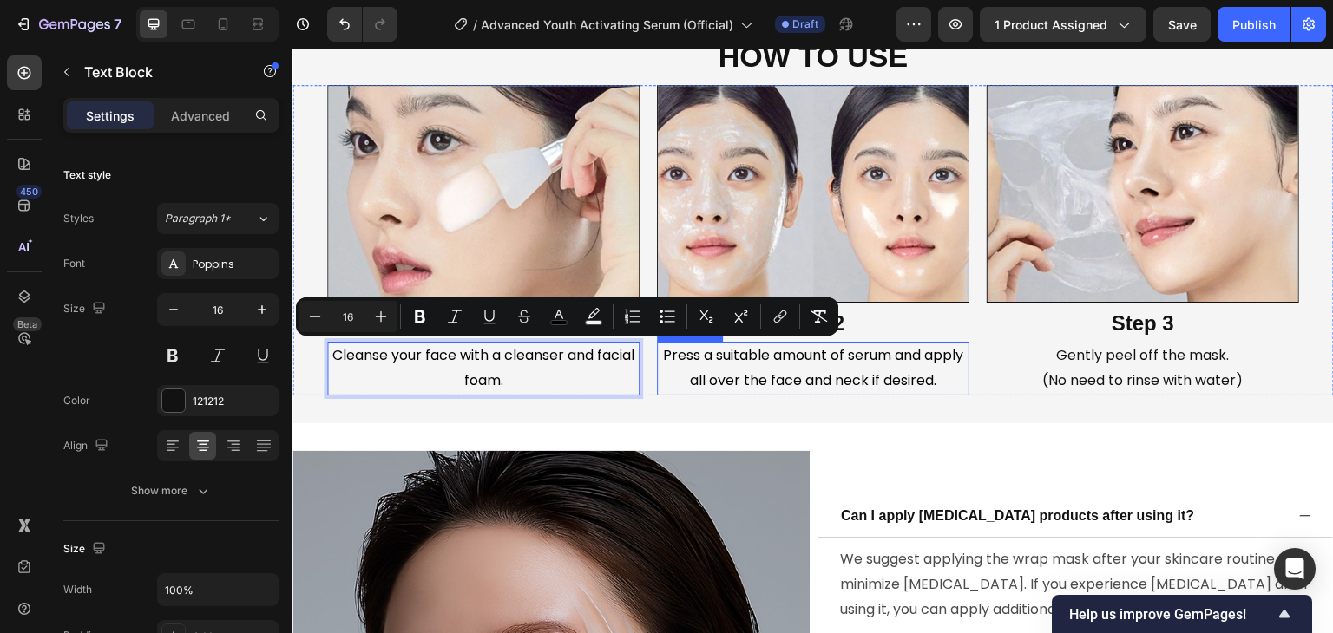
click at [849, 369] on span "Press a suitable amount of serum and apply all over the face and neck if desire…" at bounding box center [813, 367] width 300 height 45
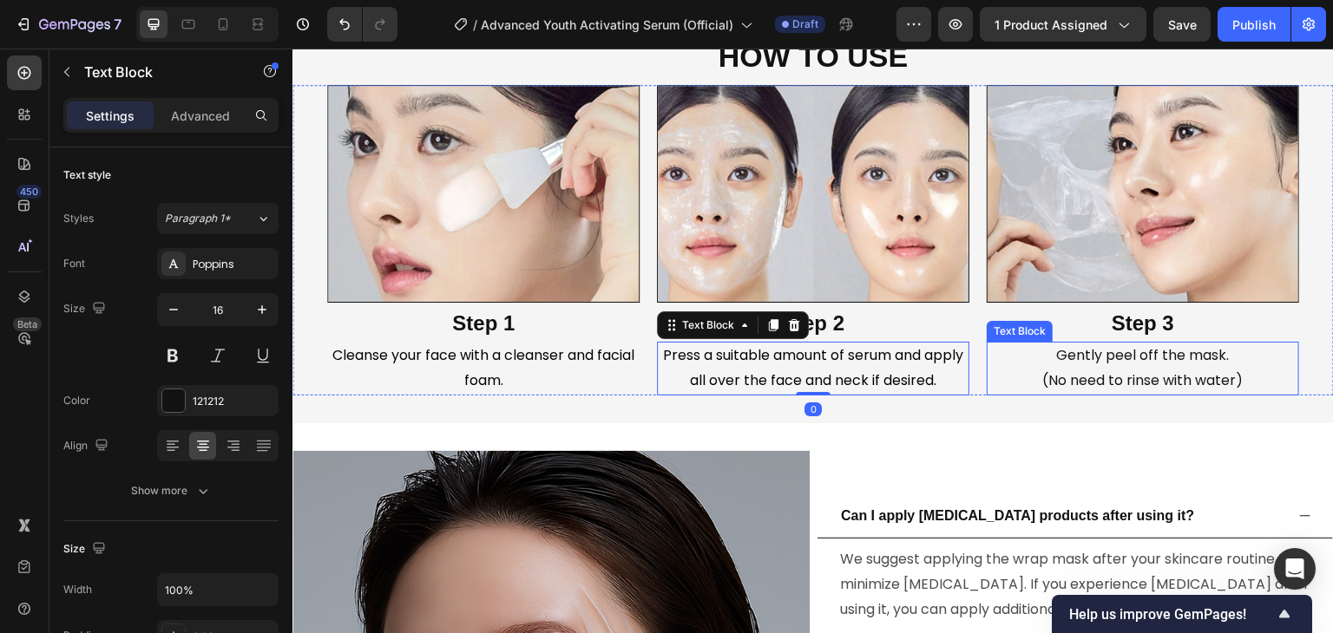
click at [1092, 363] on span "Gently peel off the mask." at bounding box center [1143, 355] width 173 height 20
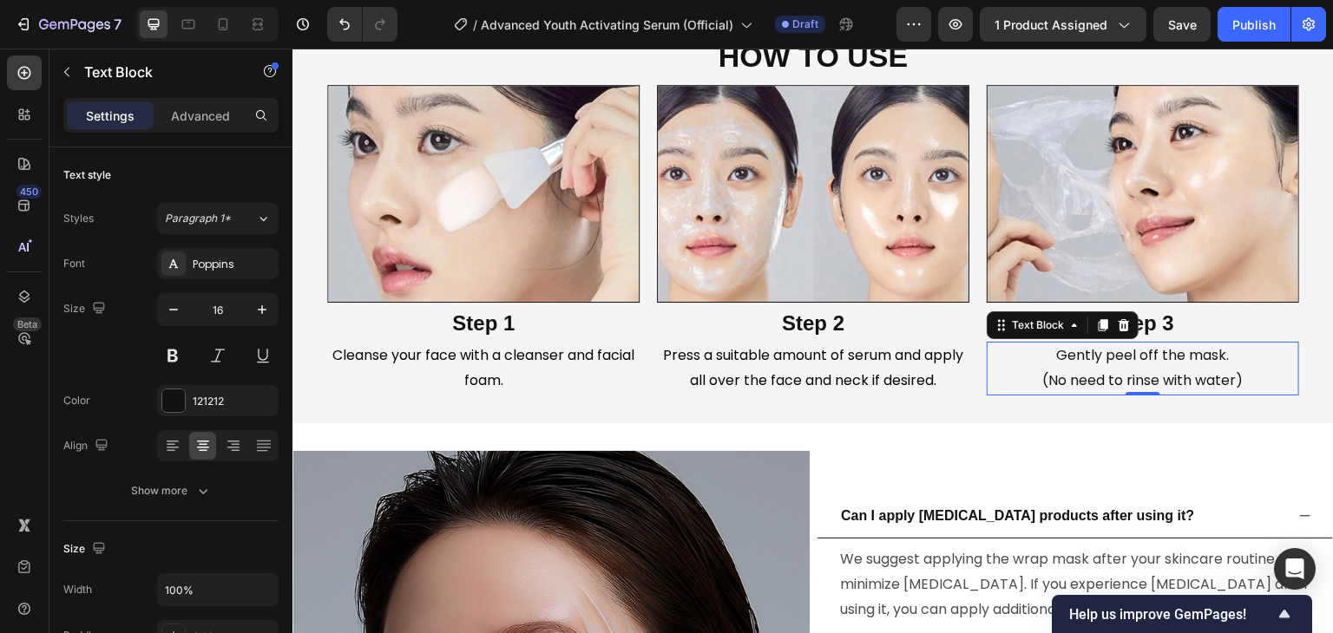
click at [1080, 363] on span "Gently peel off the mask." at bounding box center [1143, 355] width 173 height 20
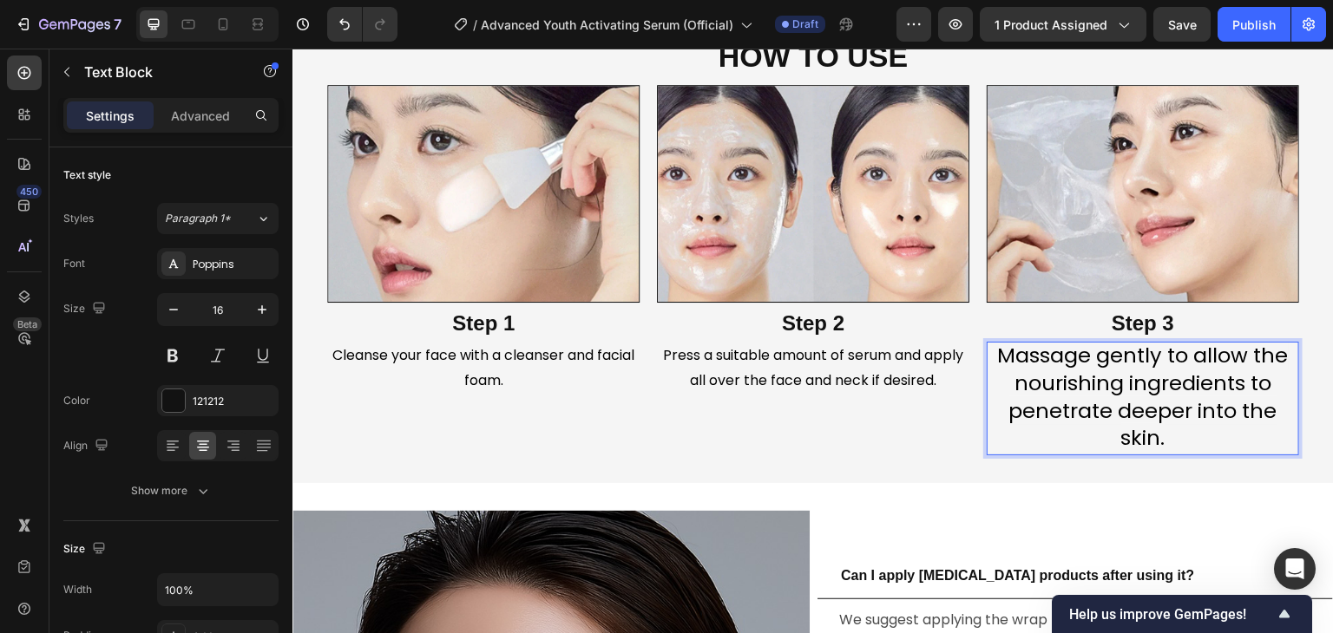
click at [998, 346] on span "Massage gently to allow the nourishing ingredients to penetrate deeper into the…" at bounding box center [1143, 396] width 291 height 111
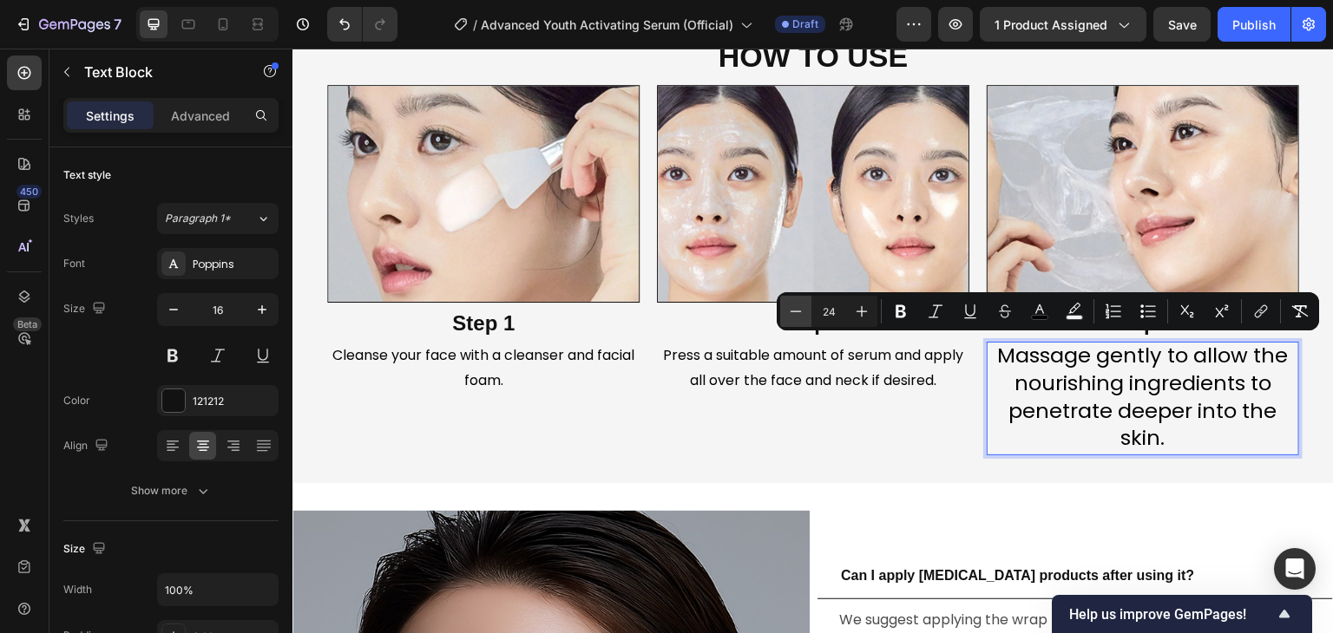
click at [809, 308] on button "Minus" at bounding box center [795, 311] width 31 height 31
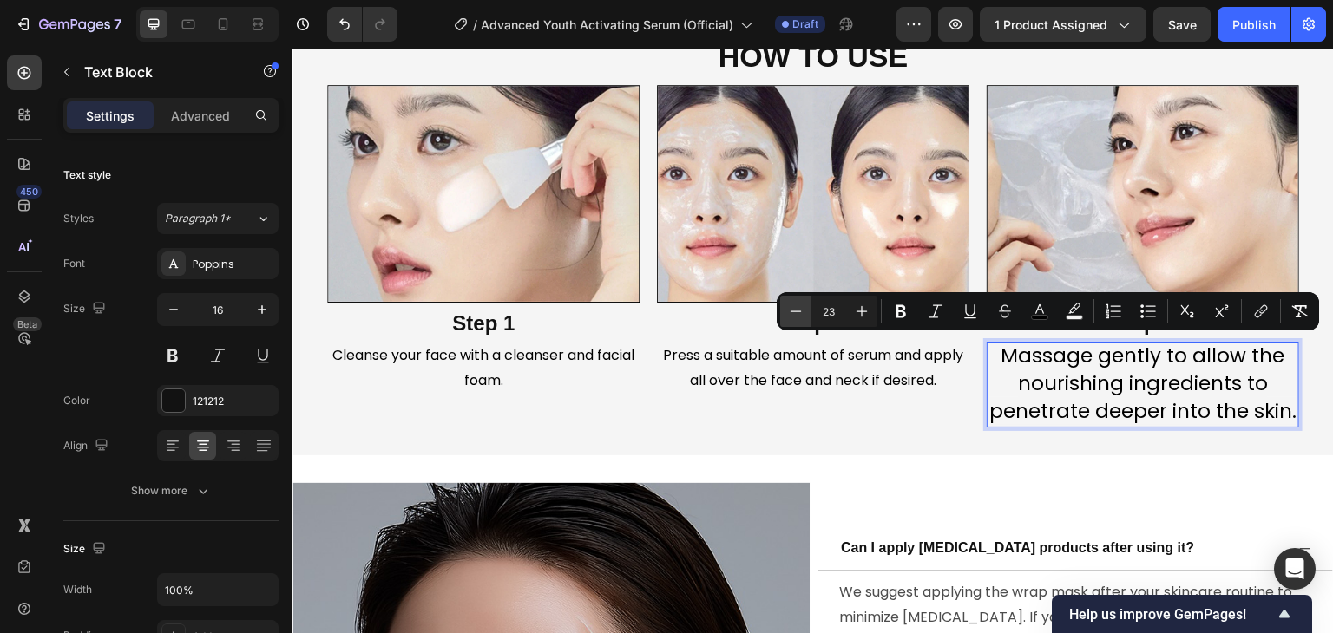
click at [809, 307] on button "Minus" at bounding box center [795, 311] width 31 height 31
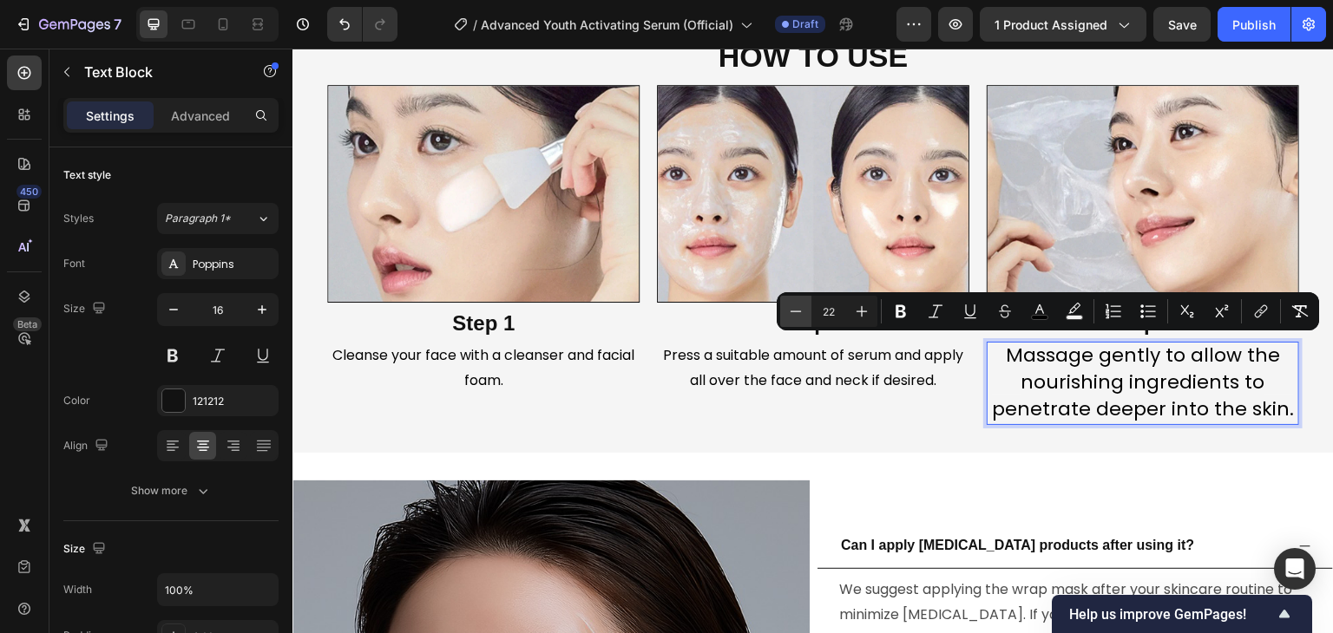
click at [809, 307] on button "Minus" at bounding box center [795, 311] width 31 height 31
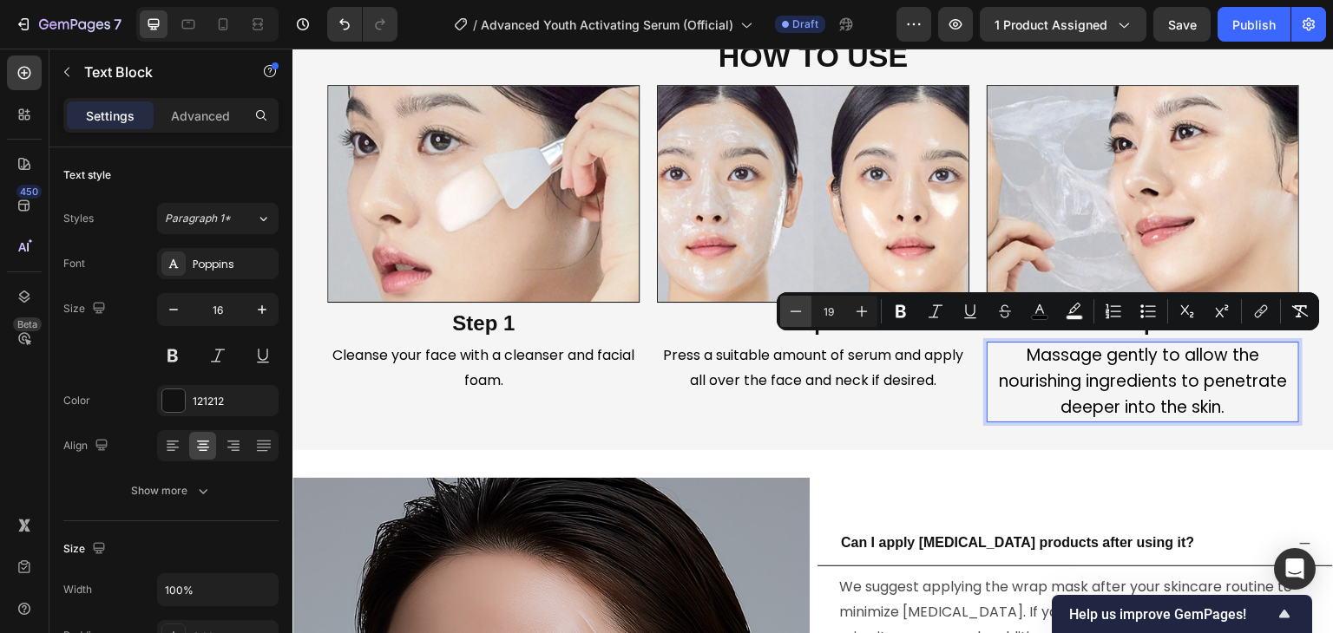
click at [809, 307] on button "Minus" at bounding box center [795, 311] width 31 height 31
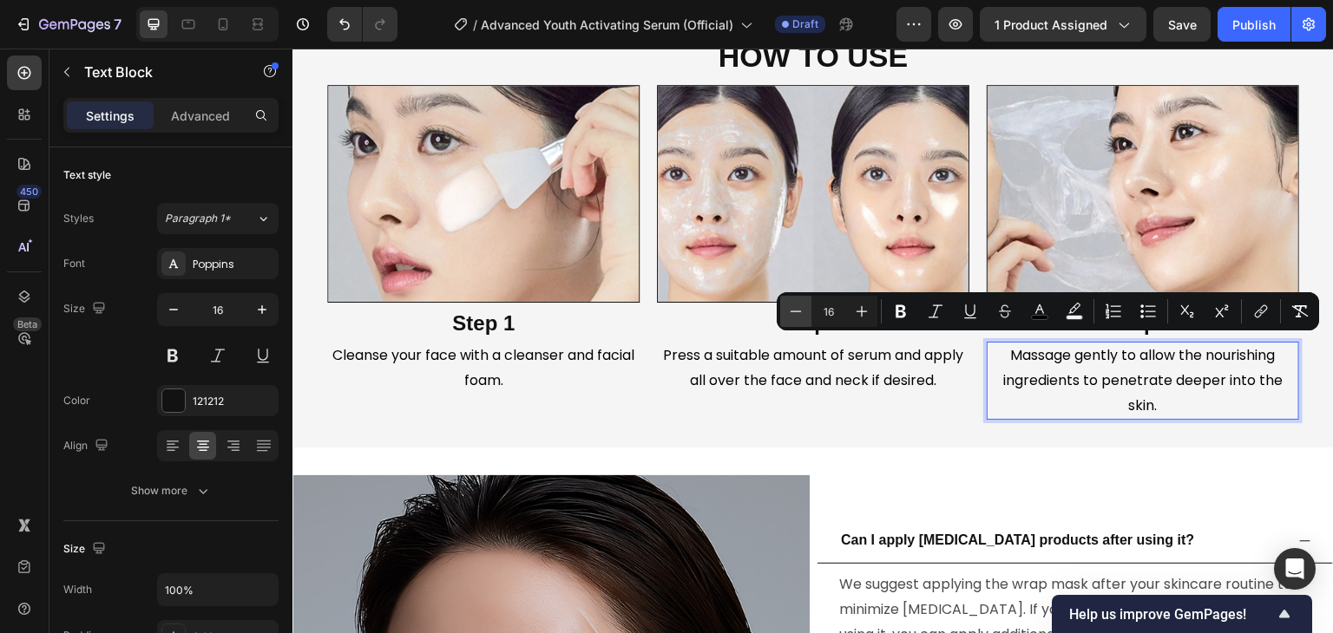
click at [809, 307] on button "Minus" at bounding box center [795, 311] width 31 height 31
type input "15"
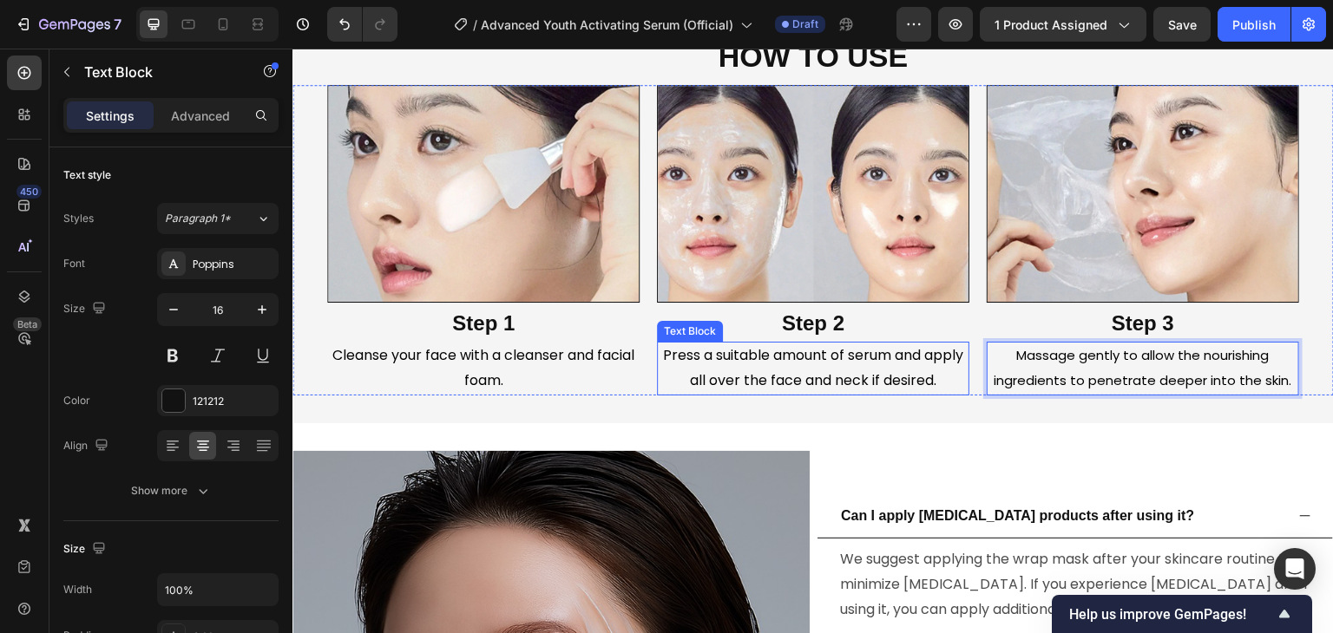
click at [825, 356] on span "Press a suitable amount of serum and apply all over the face and neck if desire…" at bounding box center [813, 367] width 300 height 45
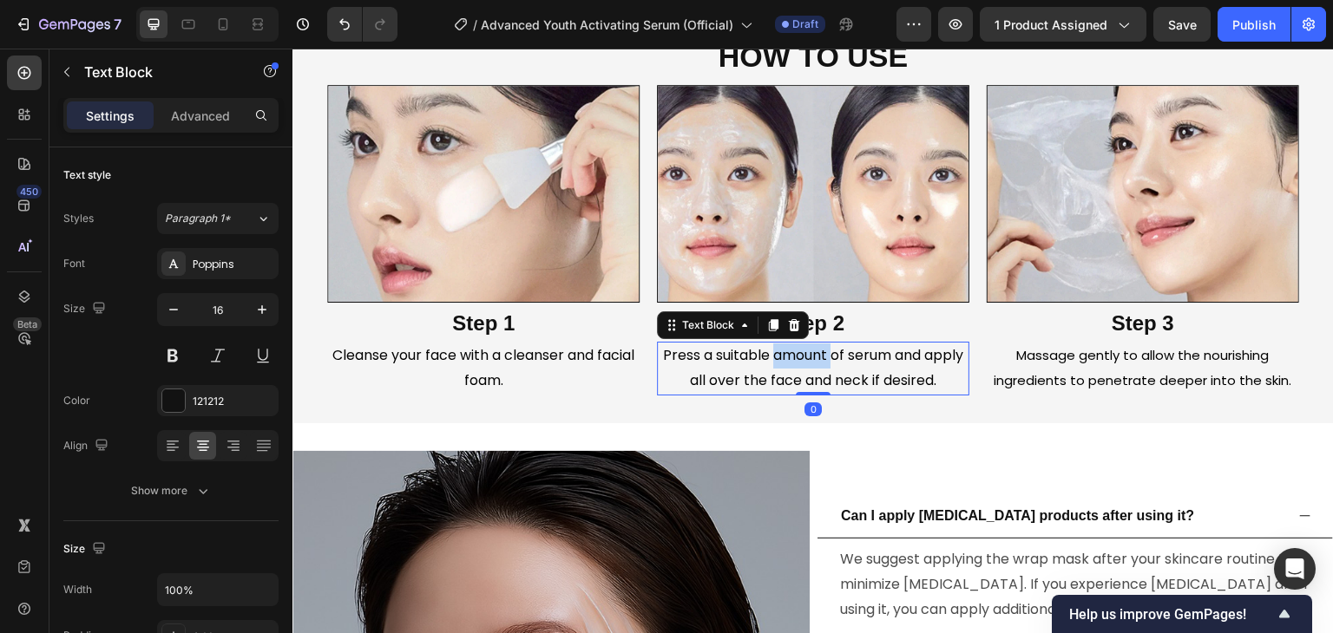
click at [825, 356] on span "Press a suitable amount of serum and apply all over the face and neck if desire…" at bounding box center [813, 367] width 300 height 45
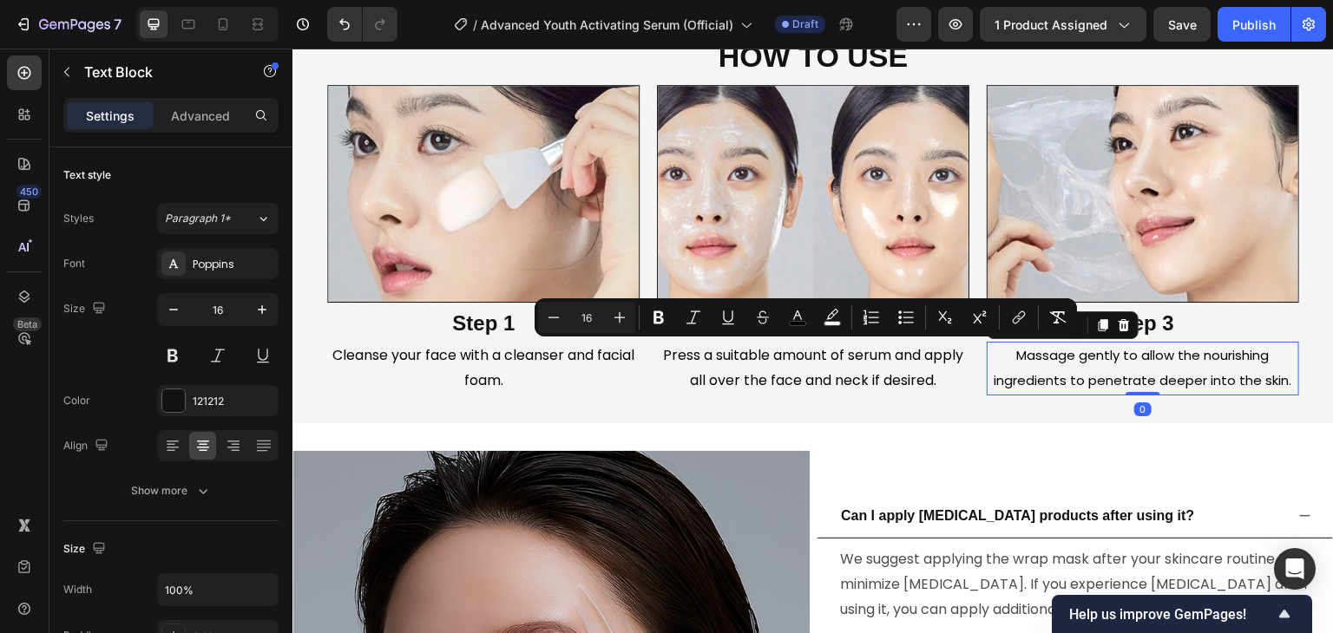
click at [1095, 365] on p "Massage gently to allow the nourishing ingredients to penetrate deeper into the…" at bounding box center [1142, 369] width 309 height 50
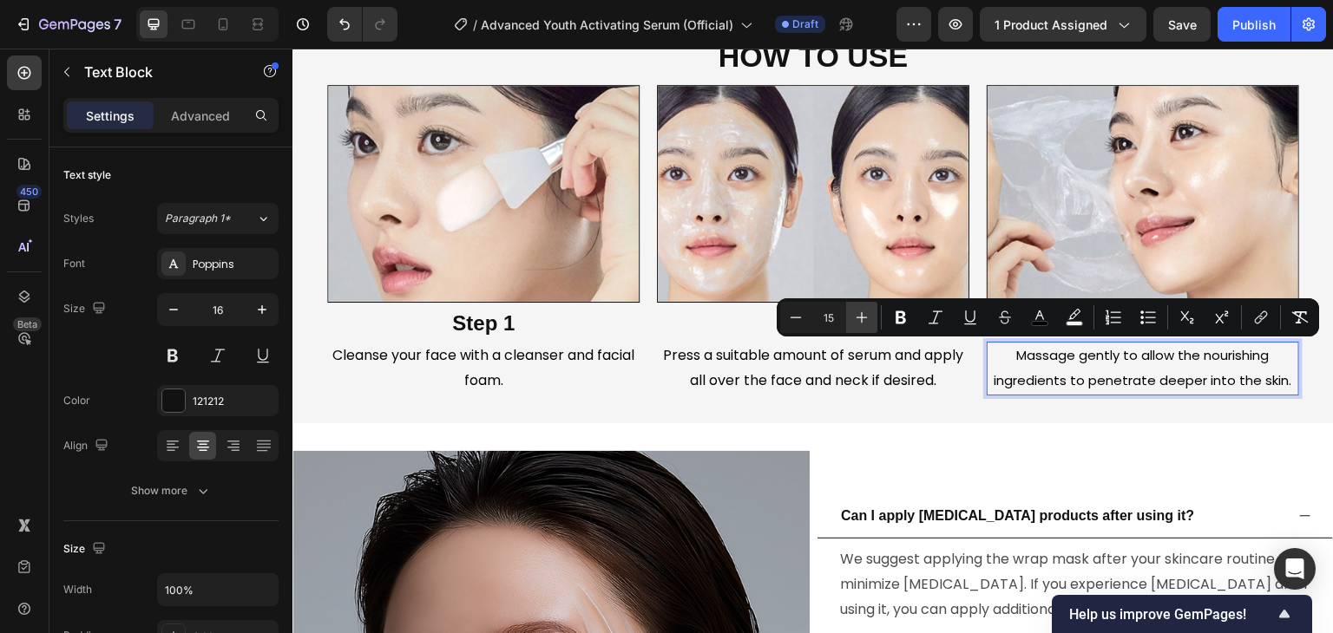
click at [868, 319] on icon "Editor contextual toolbar" at bounding box center [861, 317] width 17 height 17
type input "16"
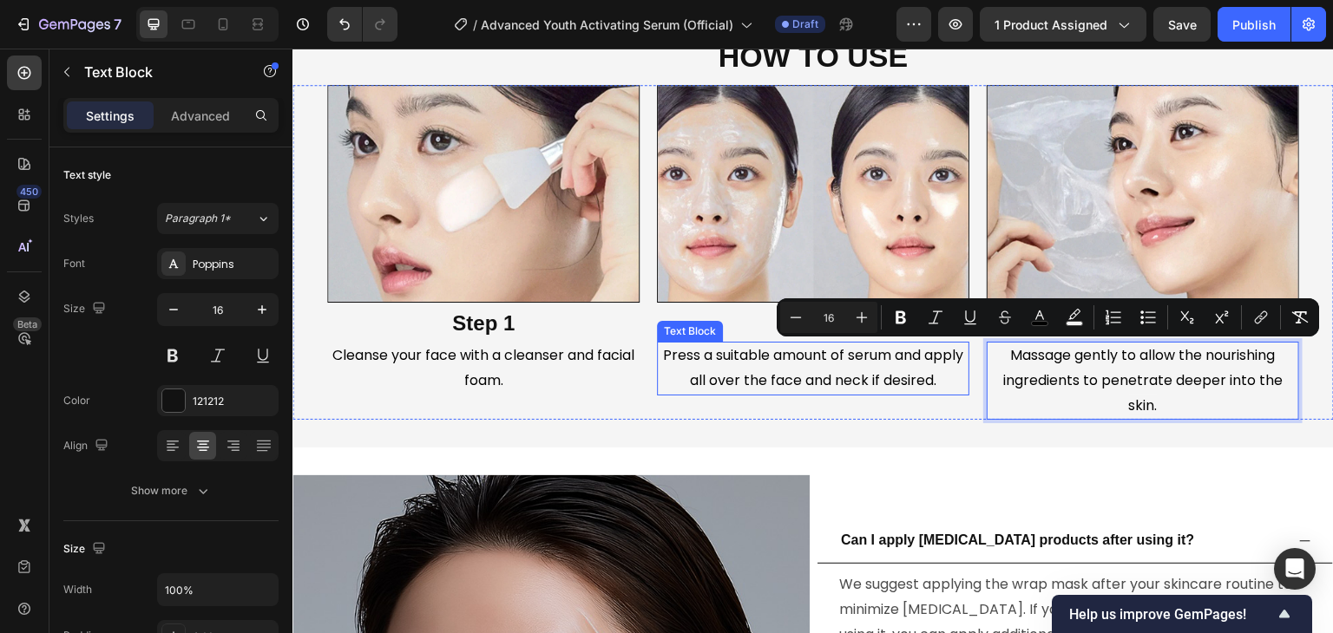
click at [784, 356] on span "Press a suitable amount of serum and apply all over the face and neck if desire…" at bounding box center [813, 367] width 300 height 45
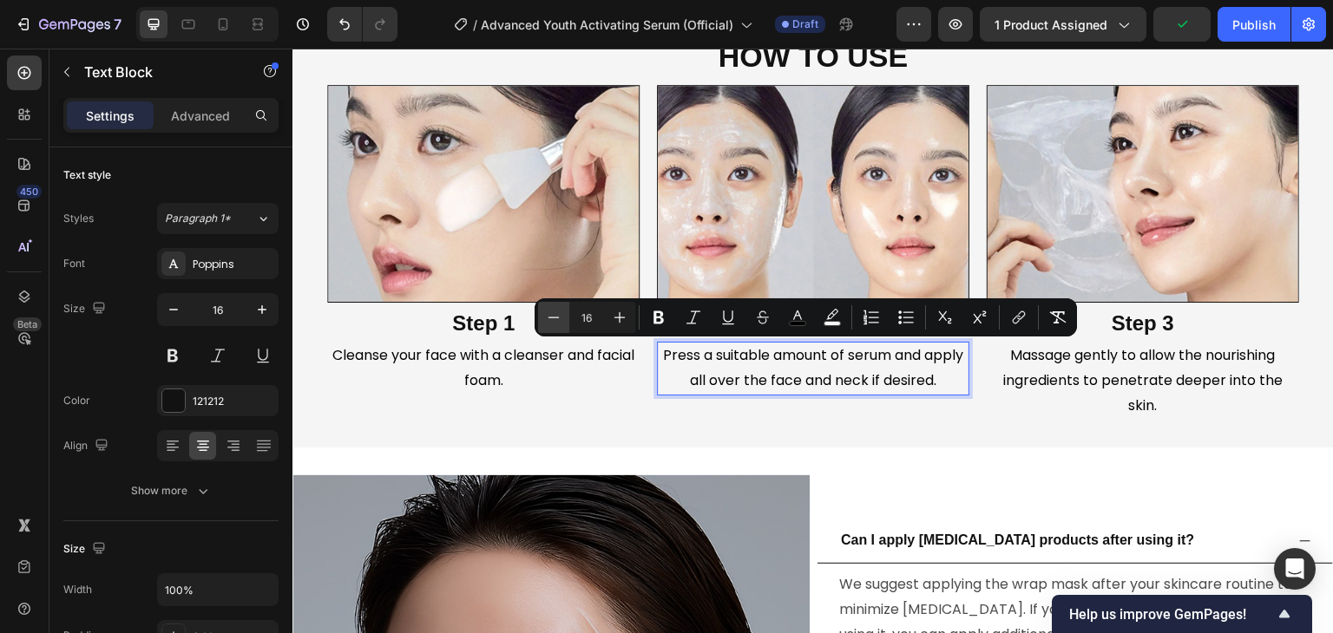
click at [561, 324] on icon "Editor contextual toolbar" at bounding box center [553, 317] width 17 height 17
type input "15"
click at [1066, 384] on span "Massage gently to allow the nourishing ingredients to penetrate deeper into the…" at bounding box center [1142, 380] width 279 height 70
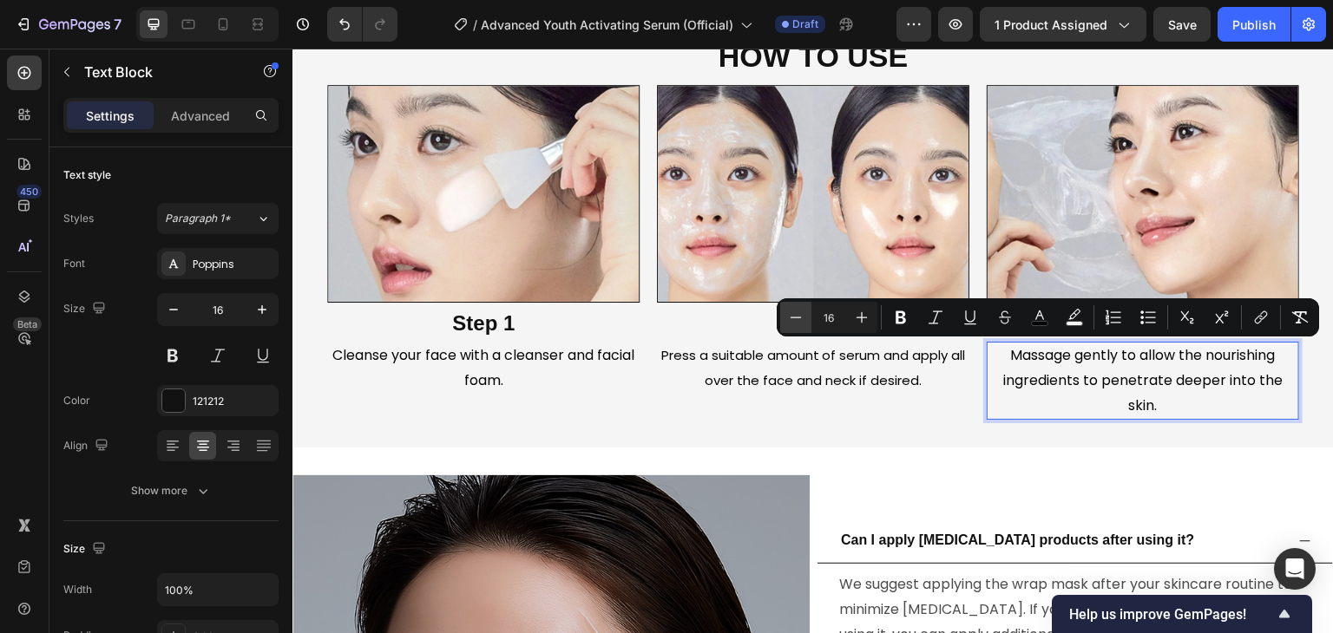
click at [786, 325] on button "Minus" at bounding box center [795, 317] width 31 height 31
type input "15"
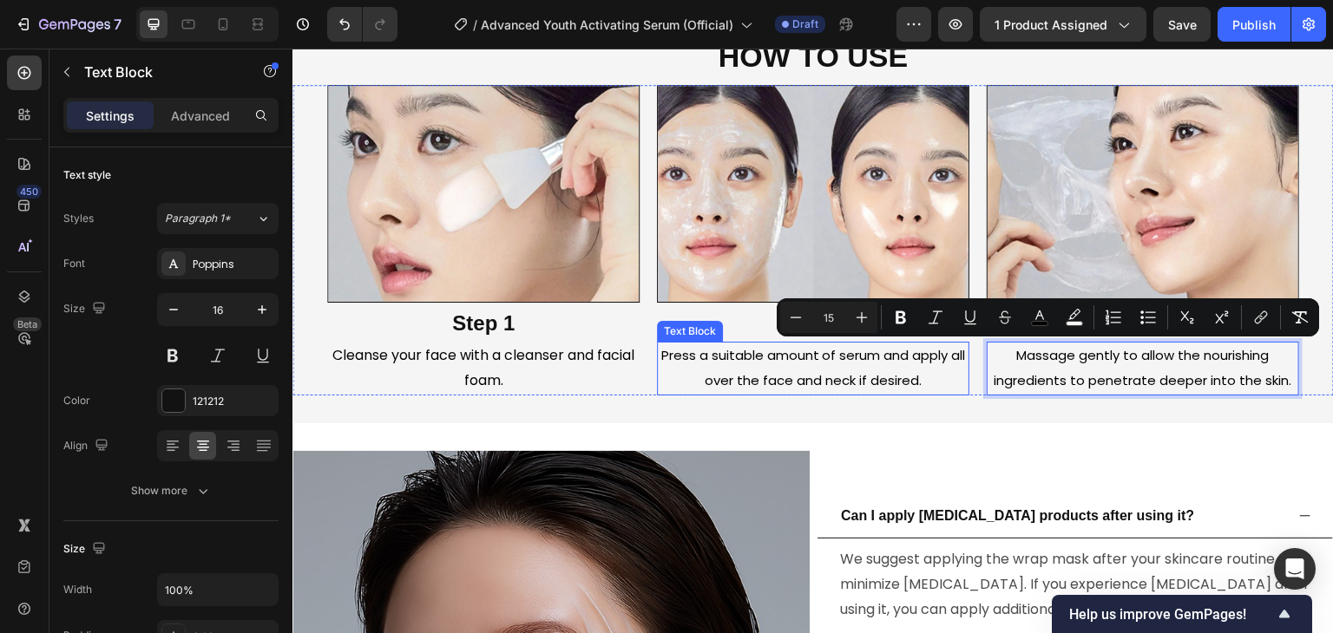
click at [488, 373] on span "Cleanse your face with a cleanser and facial foam." at bounding box center [483, 367] width 302 height 45
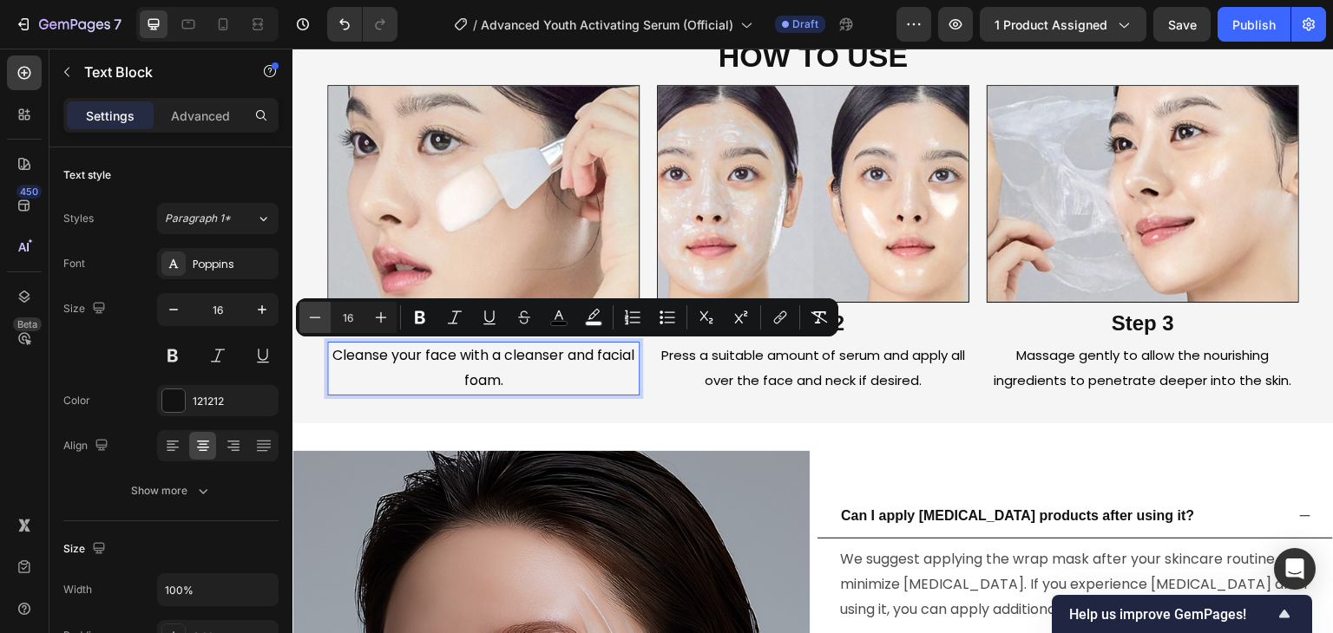
click at [322, 317] on icon "Editor contextual toolbar" at bounding box center [314, 317] width 17 height 17
type input "15"
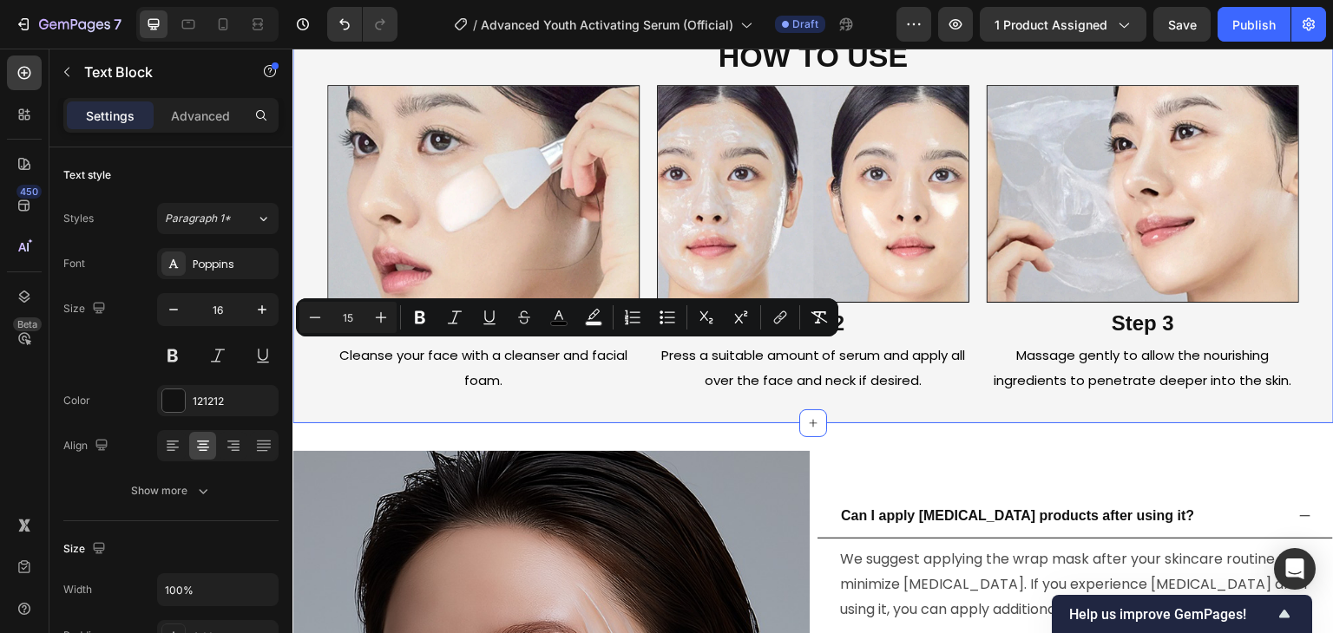
click at [661, 410] on div "HOW TO USE Heading Image Step 1 Heading Cleanse your face with a cleanser and f…" at bounding box center [812, 216] width 1041 height 414
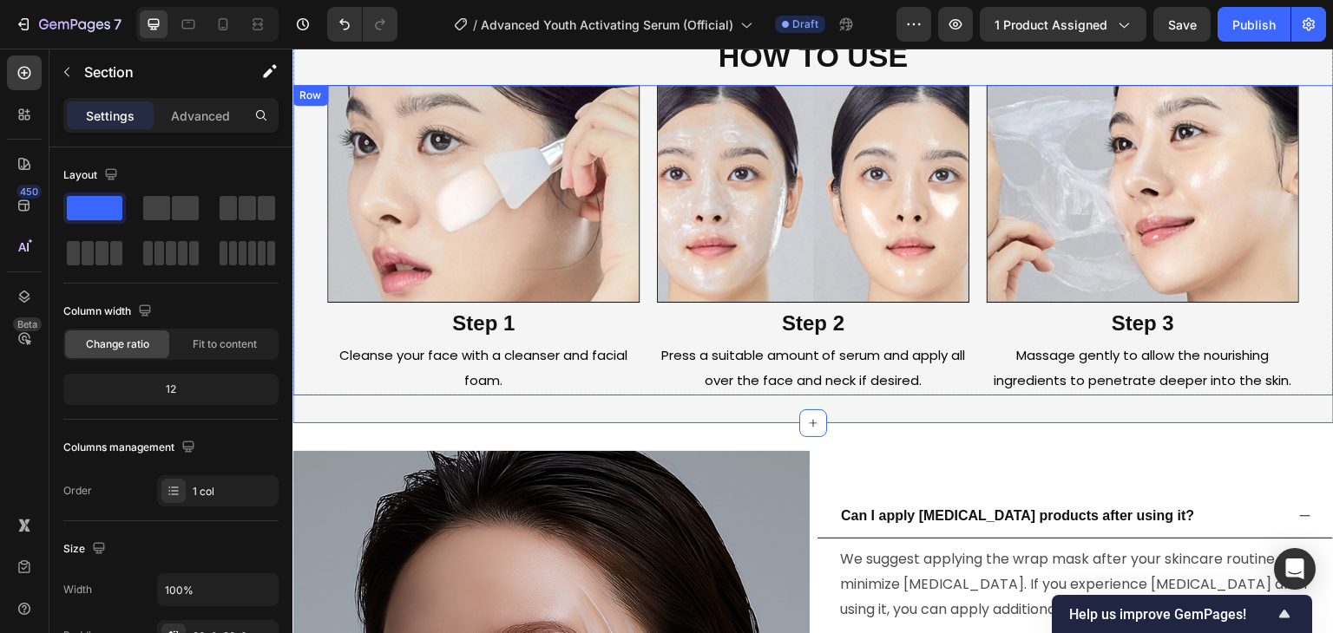
click at [650, 212] on div "Image Step 1 Heading Cleanse your face with a cleanser and facial foam. Text Bl…" at bounding box center [812, 240] width 1041 height 310
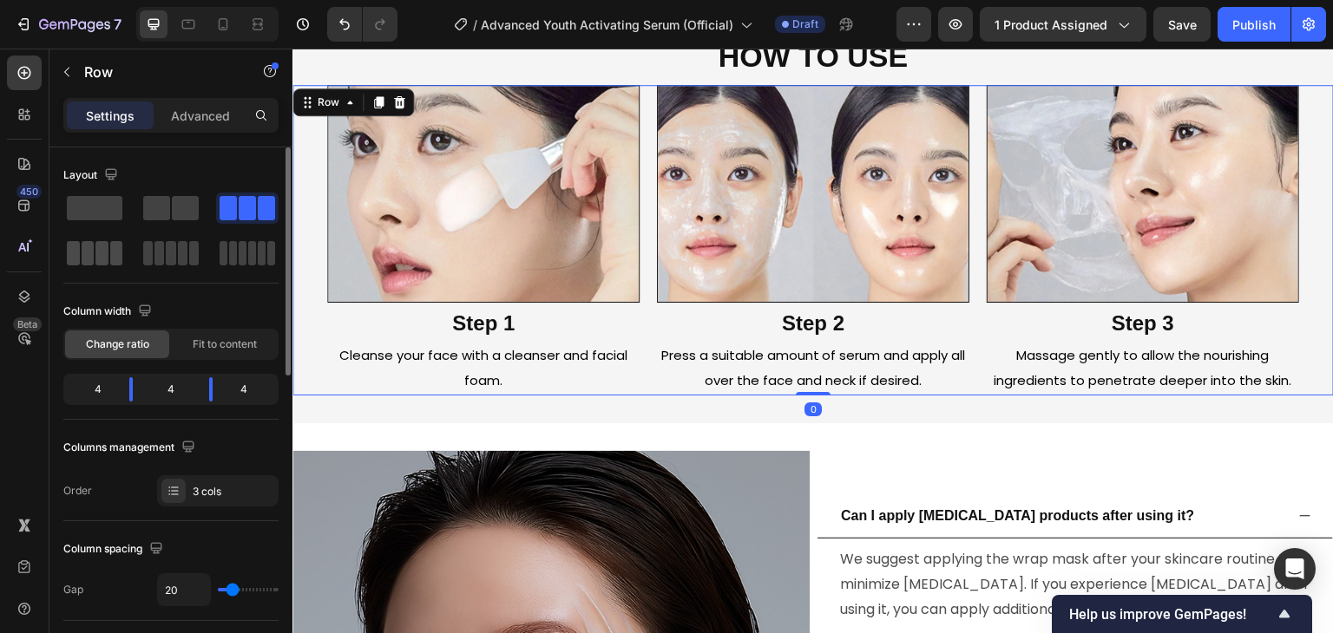
click at [67, 259] on span at bounding box center [73, 253] width 13 height 24
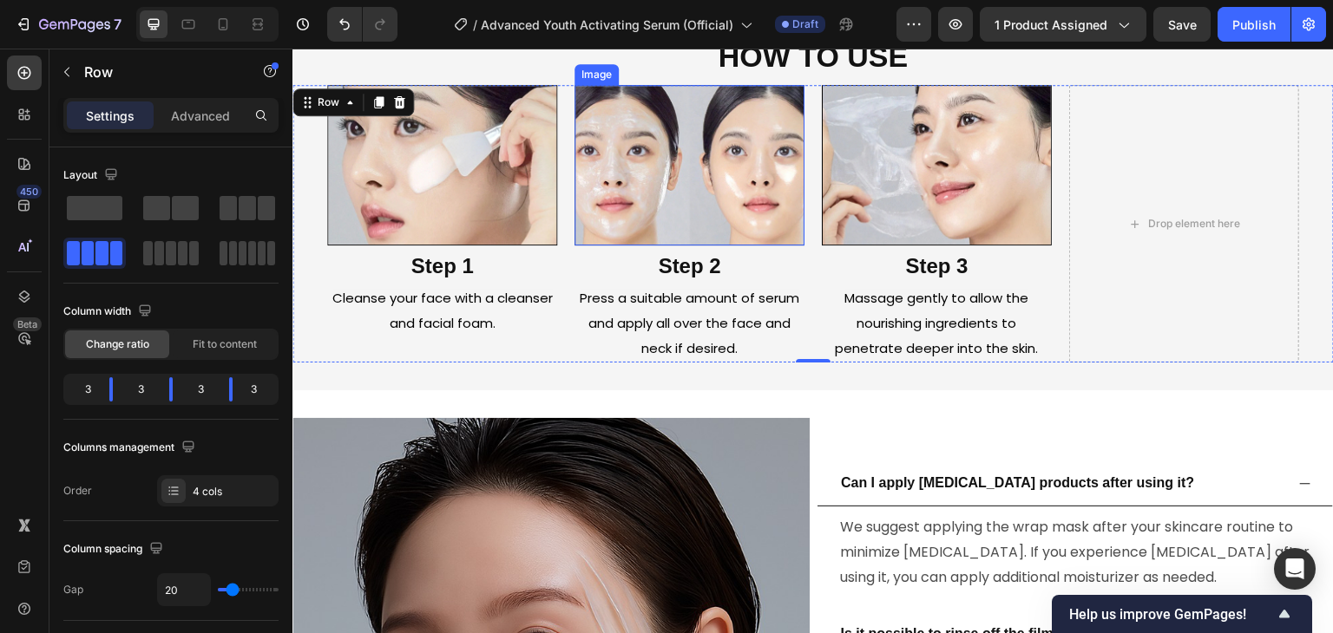
scroll to position [3335, 0]
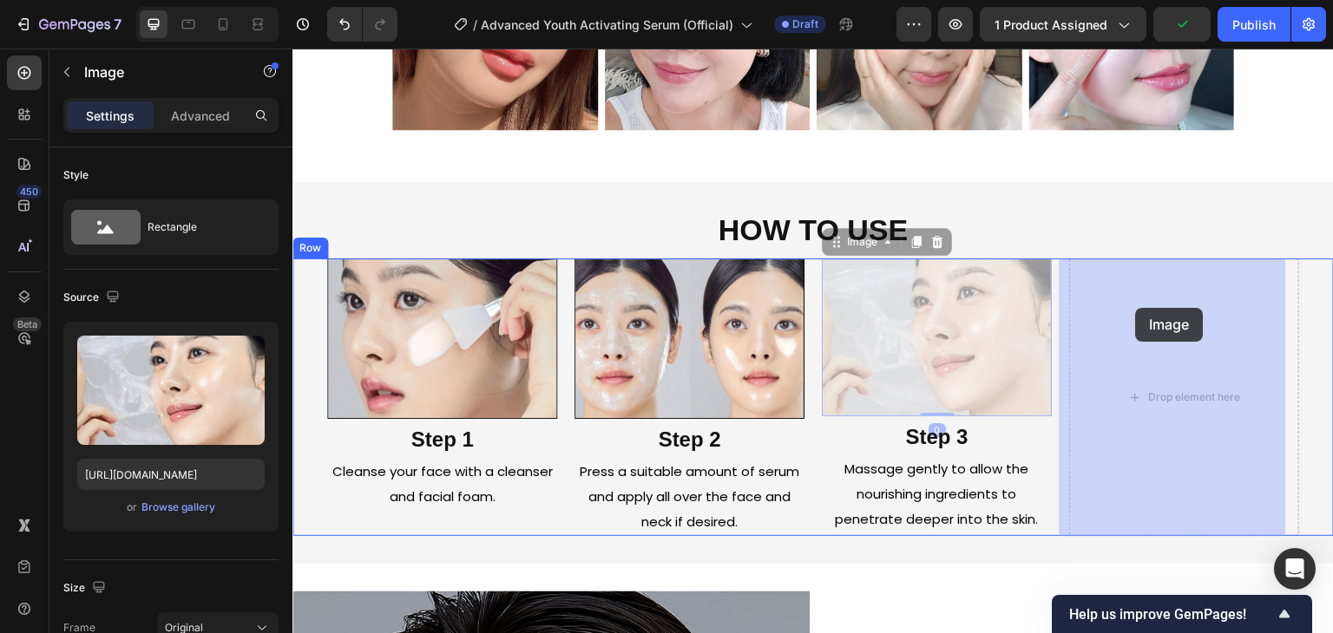
drag, startPoint x: 920, startPoint y: 320, endPoint x: 1136, endPoint y: 308, distance: 216.4
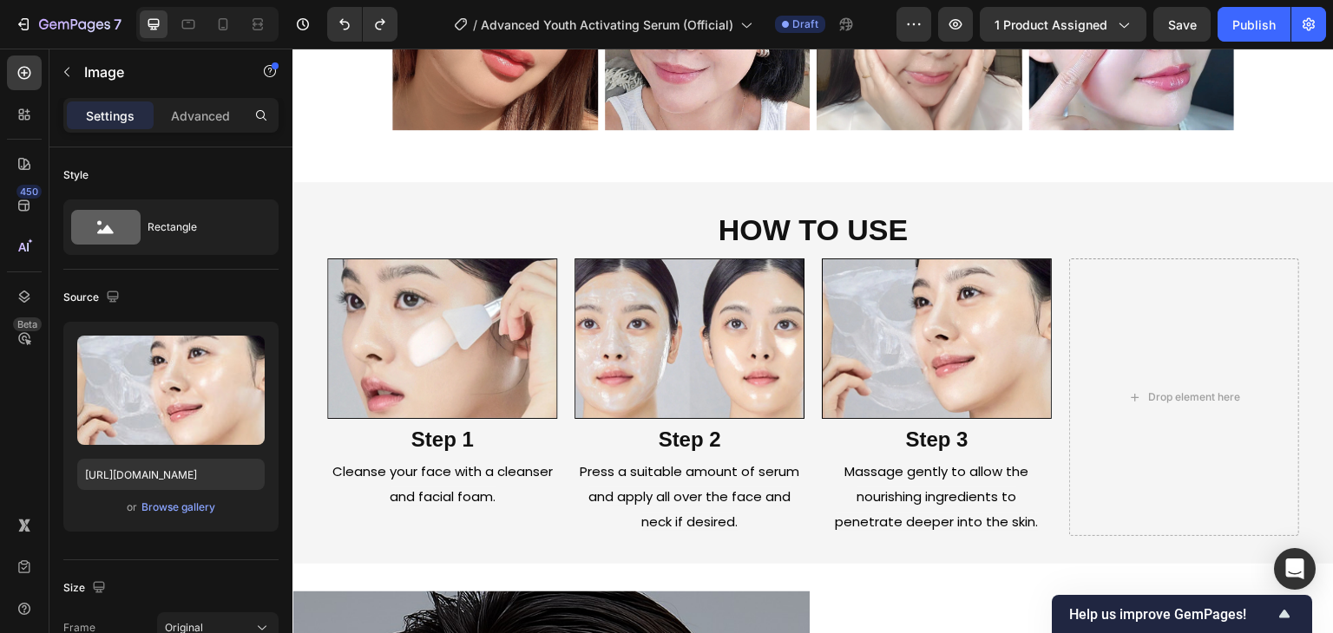
click at [958, 370] on img at bounding box center [937, 339] width 230 height 161
click at [930, 333] on img at bounding box center [937, 339] width 230 height 161
click at [917, 307] on img at bounding box center [937, 339] width 230 height 161
click at [881, 482] on p "Massage gently to allow the nourishing ingredients to penetrate deeper into the…" at bounding box center [936, 497] width 226 height 75
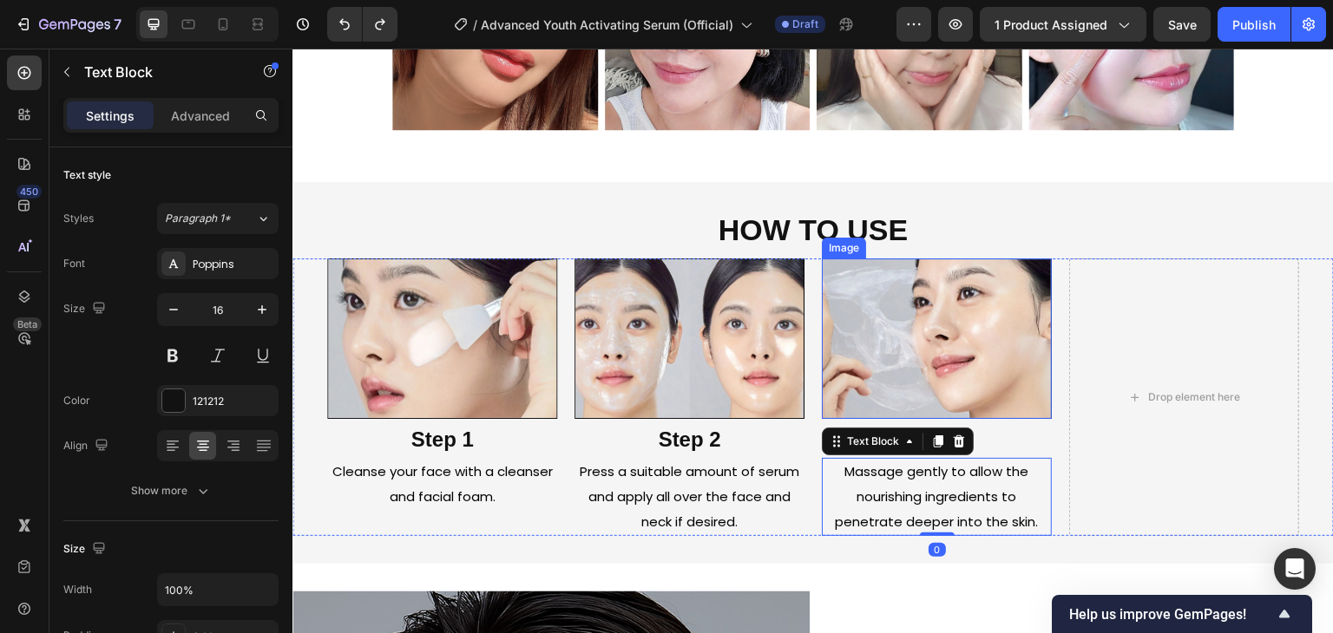
click at [887, 367] on img at bounding box center [937, 339] width 230 height 161
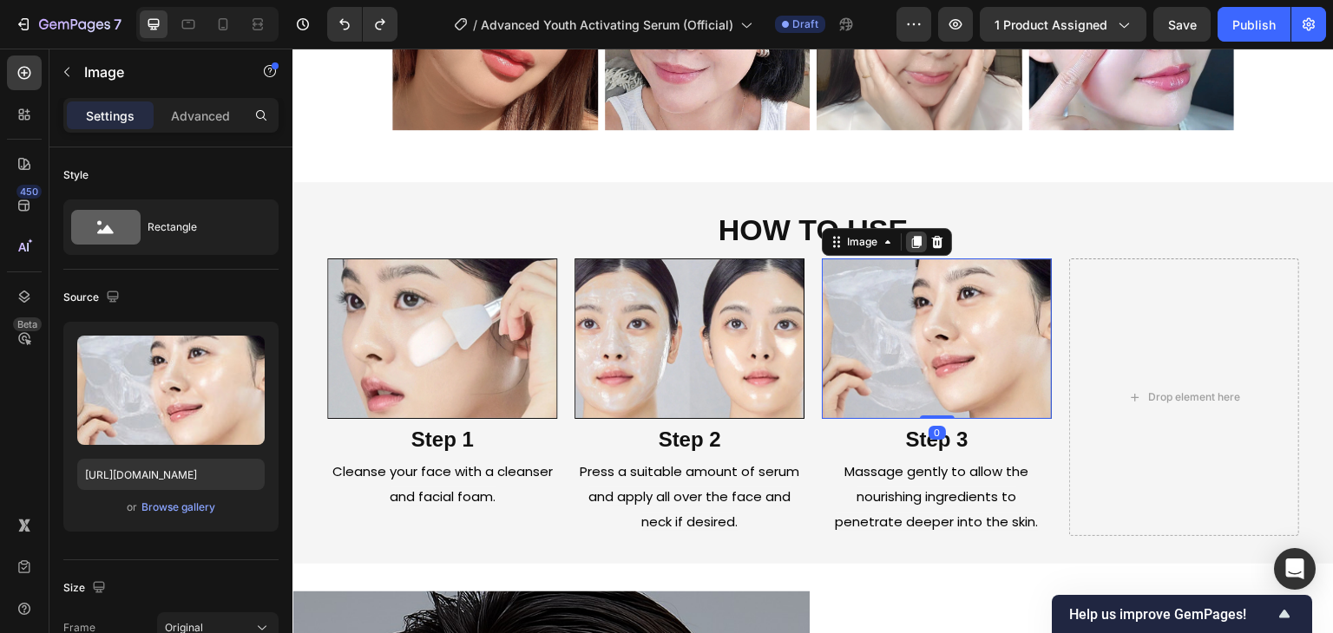
click at [906, 244] on div at bounding box center [916, 242] width 21 height 21
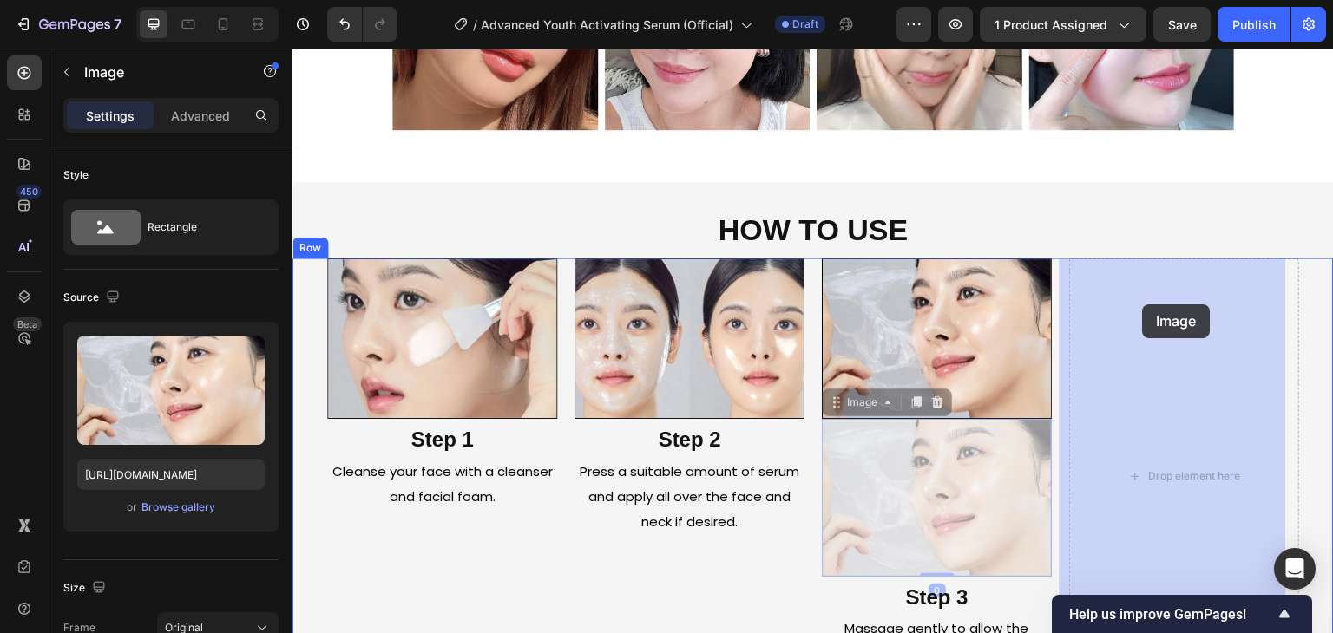
drag, startPoint x: 936, startPoint y: 461, endPoint x: 1143, endPoint y: 305, distance: 258.9
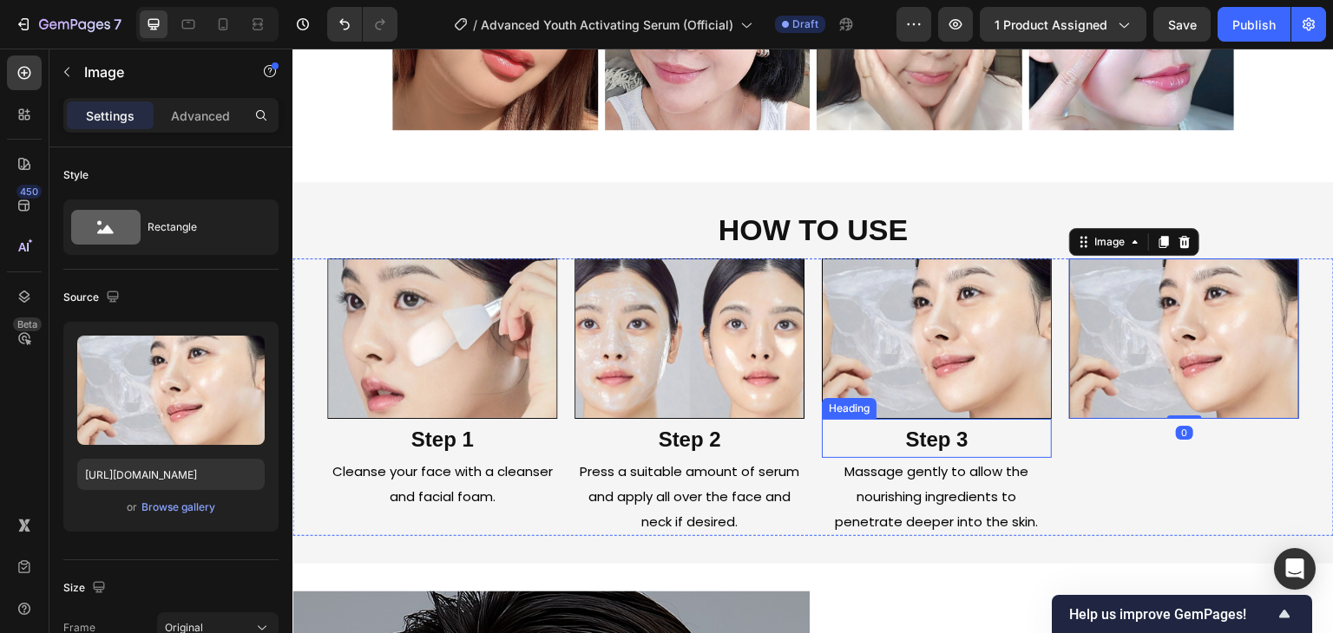
click at [959, 448] on strong "Step 3" at bounding box center [936, 439] width 62 height 23
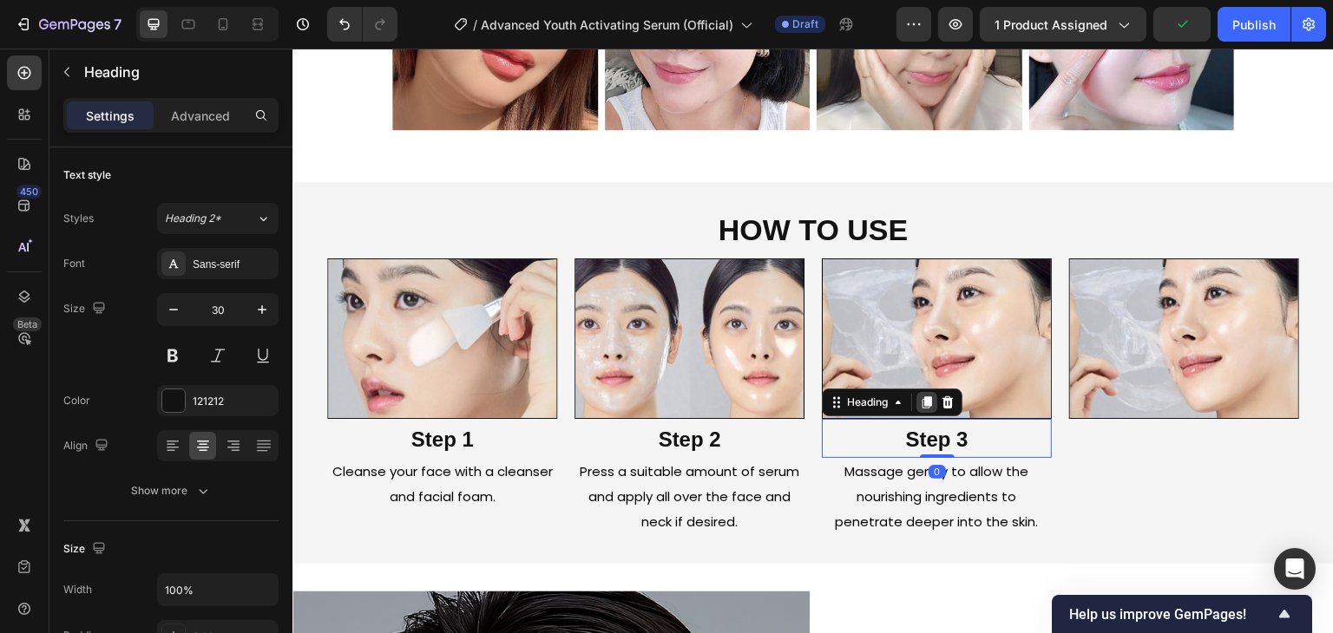
click at [926, 402] on icon at bounding box center [927, 403] width 10 height 12
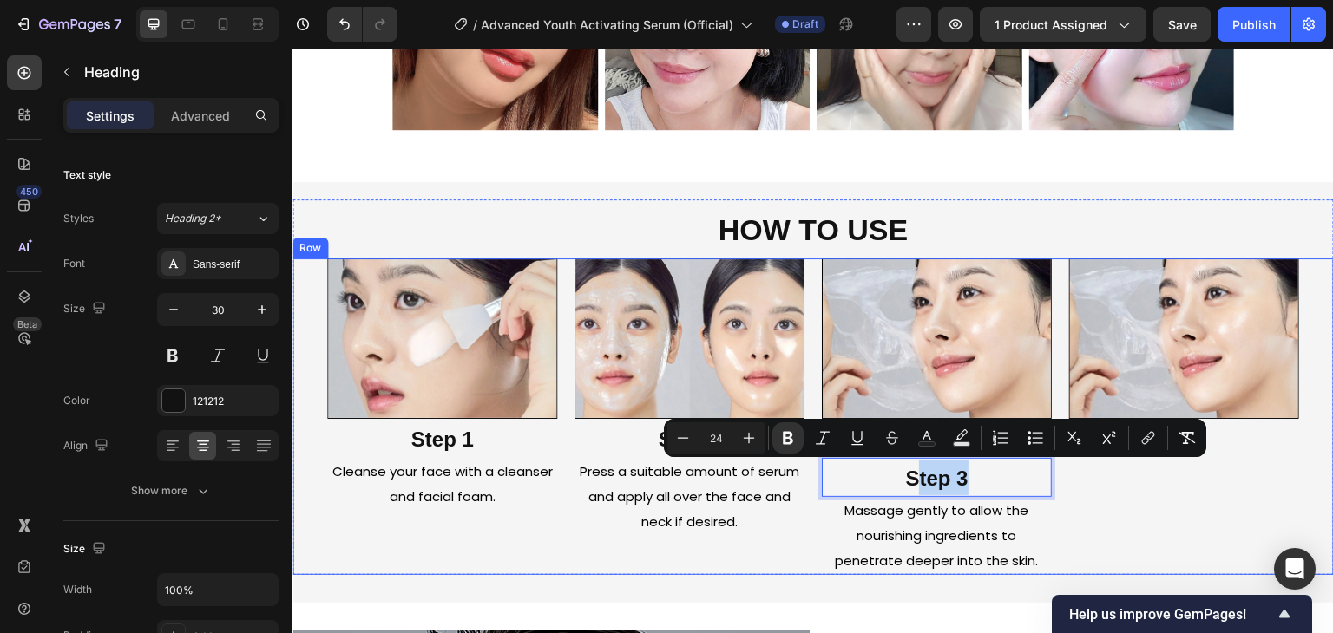
drag, startPoint x: 913, startPoint y: 482, endPoint x: 1105, endPoint y: 489, distance: 191.9
click at [823, 521] on p "Massage gently to allow the nourishing ingredients to penetrate deeper into the…" at bounding box center [936, 536] width 226 height 75
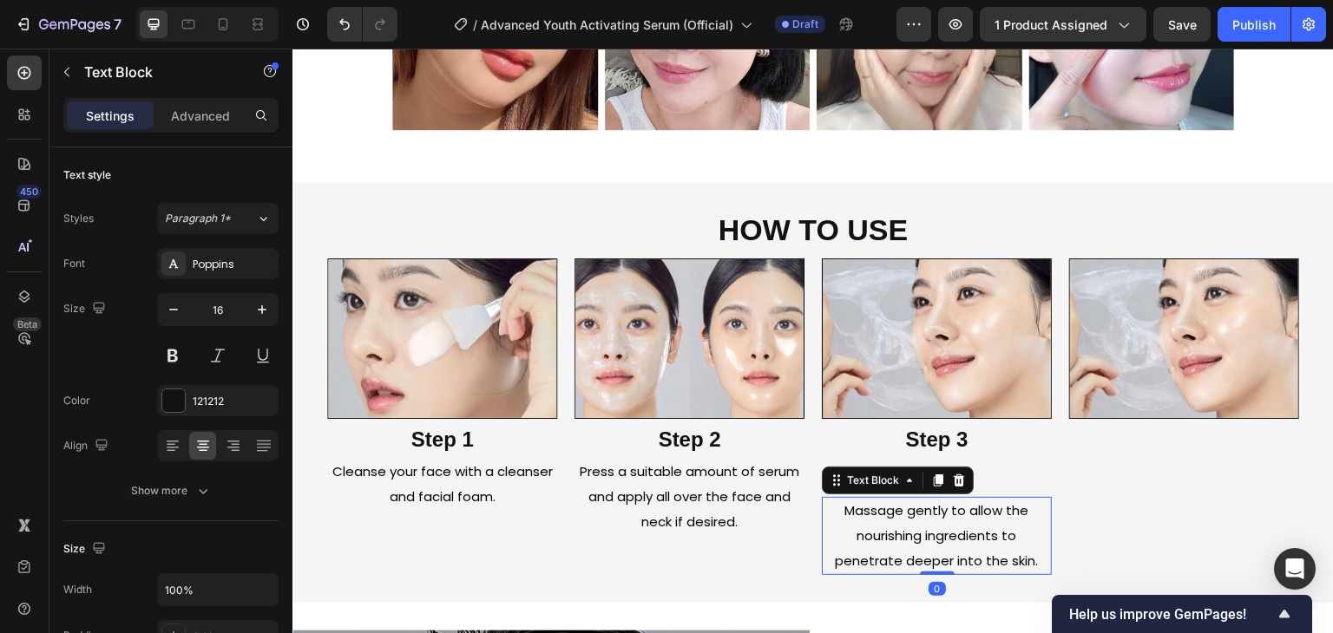
click at [1009, 469] on p "⁠⁠⁠⁠⁠⁠⁠ Step 3" at bounding box center [936, 478] width 226 height 36
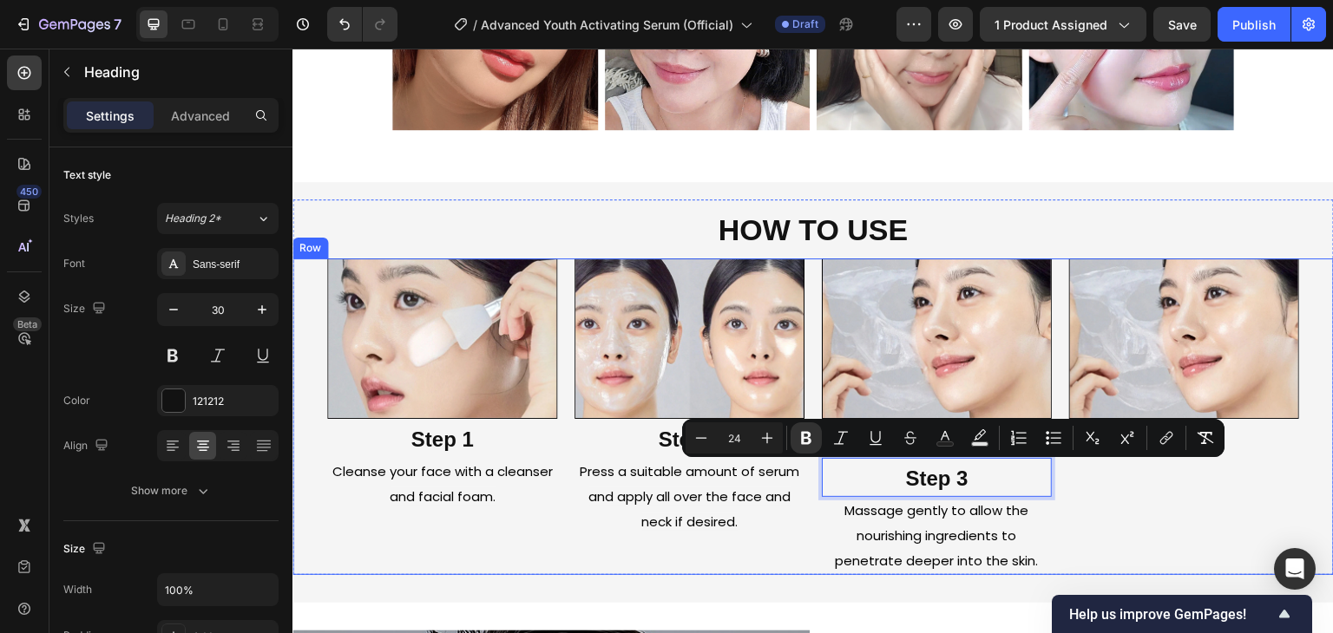
drag, startPoint x: 948, startPoint y: 474, endPoint x: 1212, endPoint y: 481, distance: 263.9
click at [1177, 493] on div "Image" at bounding box center [1184, 417] width 230 height 317
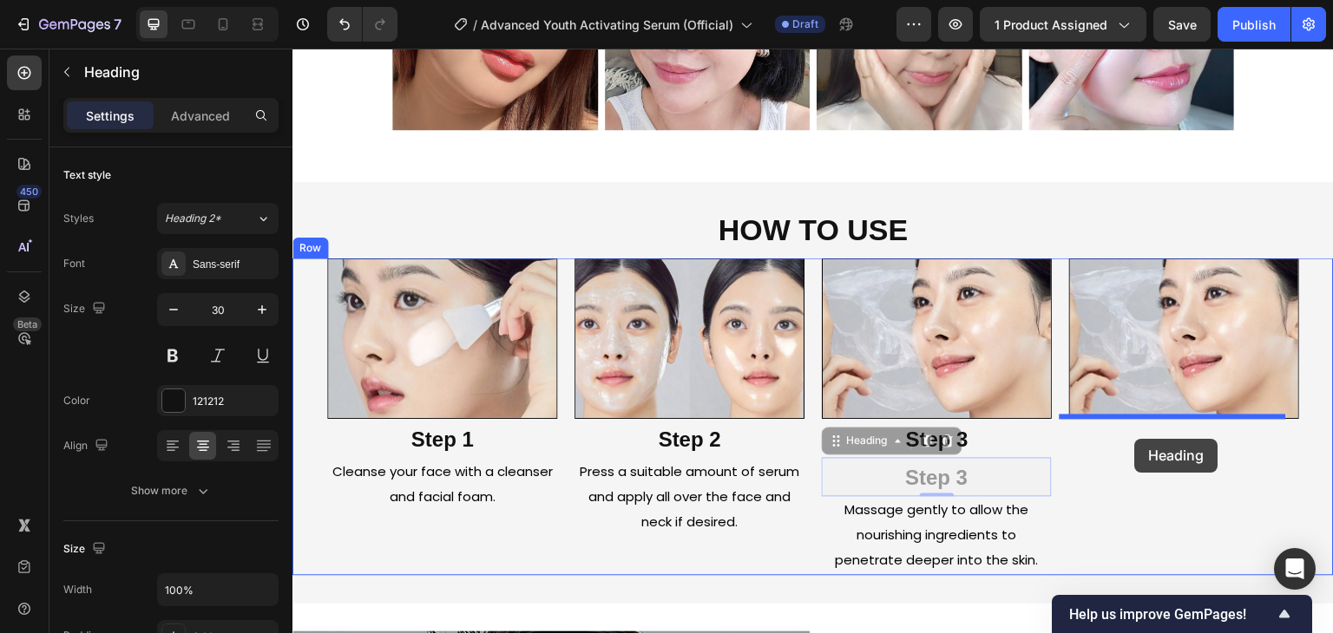
drag, startPoint x: 941, startPoint y: 474, endPoint x: 1135, endPoint y: 439, distance: 196.6
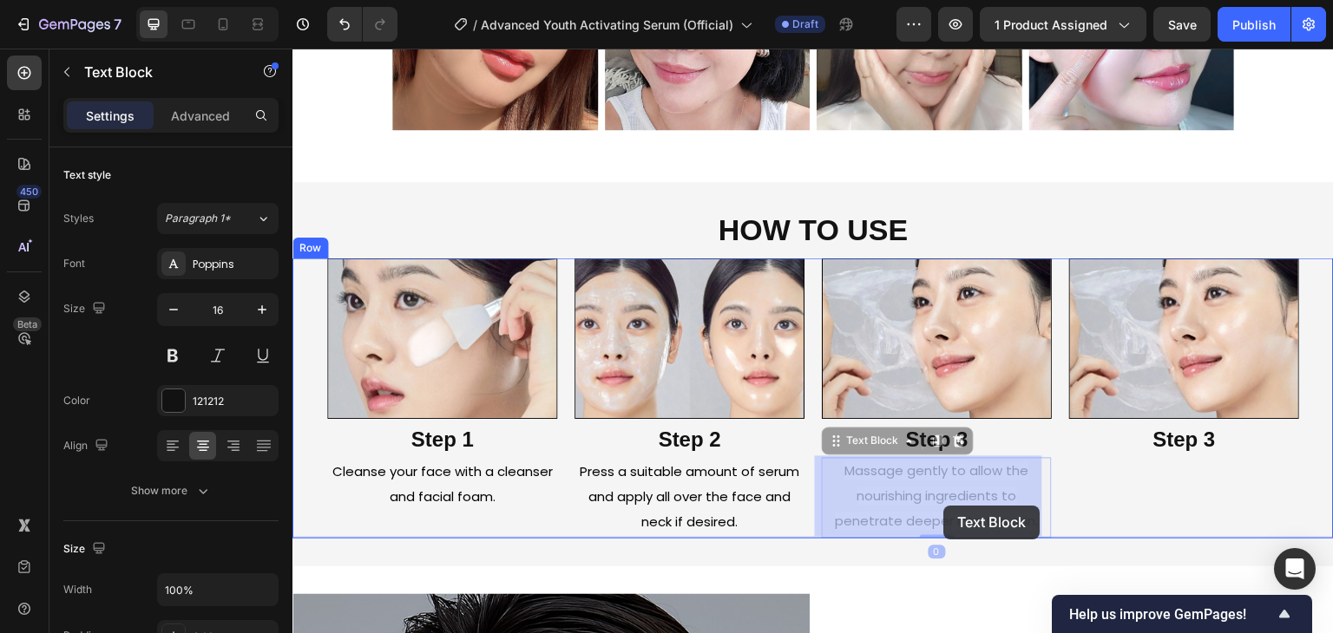
drag, startPoint x: 894, startPoint y: 520, endPoint x: 944, endPoint y: 506, distance: 52.2
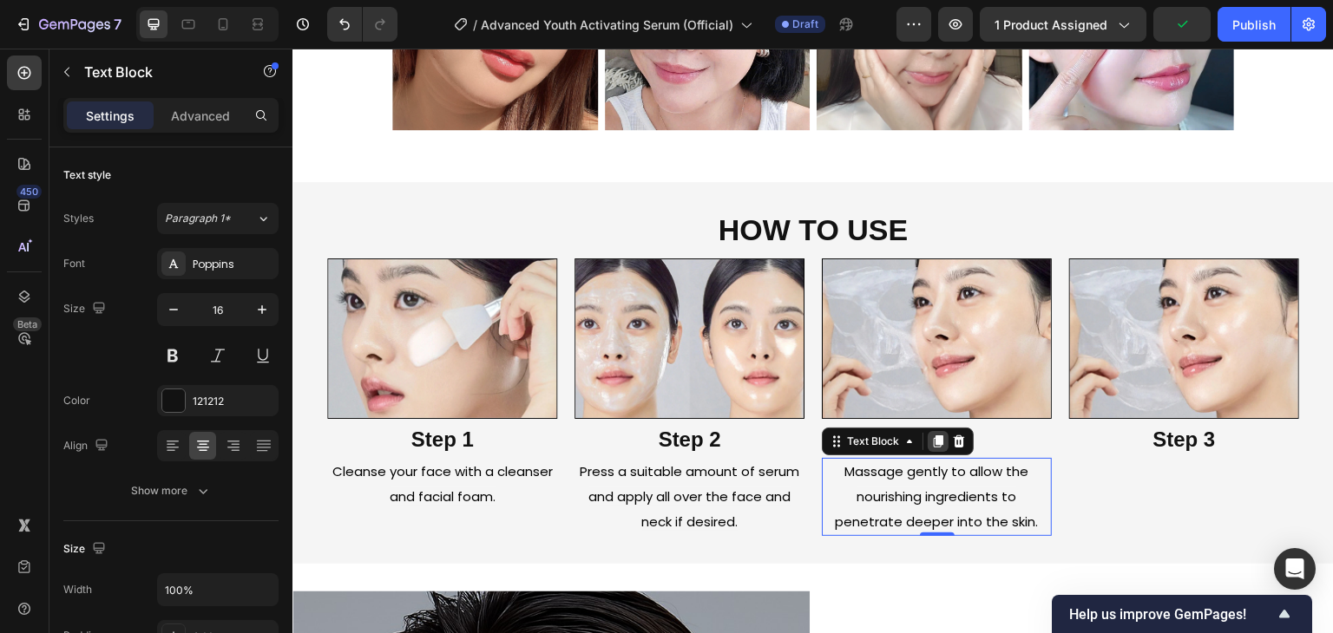
click at [934, 438] on icon at bounding box center [939, 442] width 10 height 12
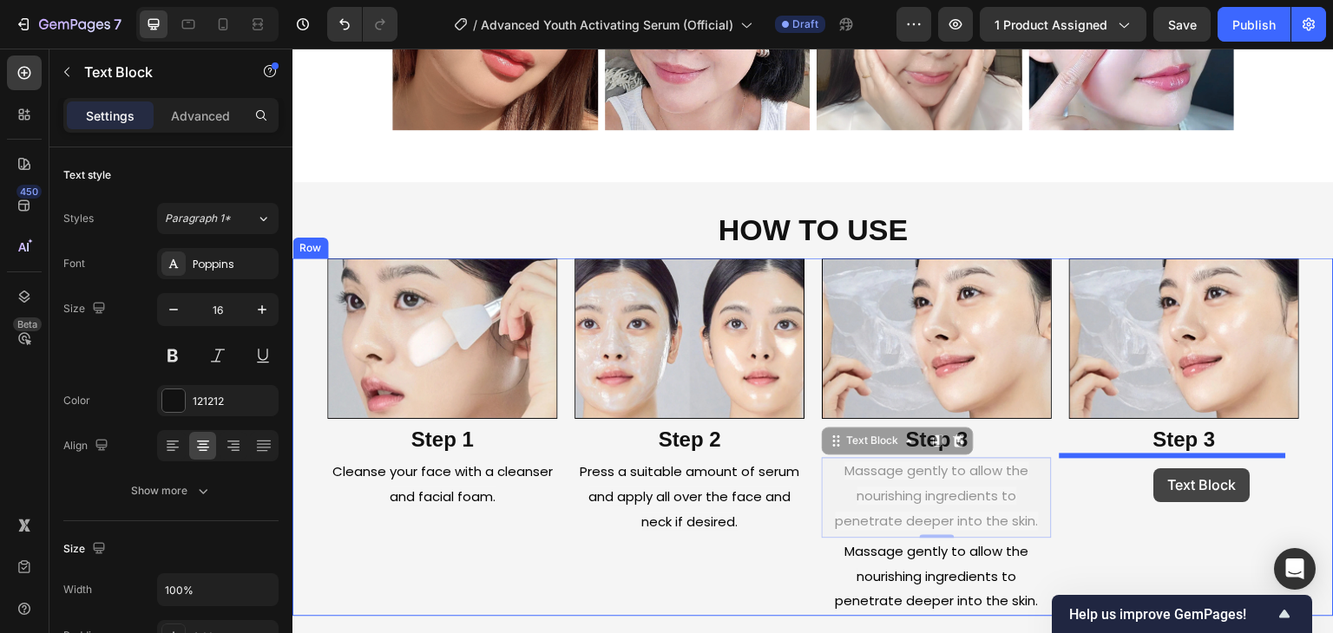
drag, startPoint x: 956, startPoint y: 478, endPoint x: 1154, endPoint y: 469, distance: 198.1
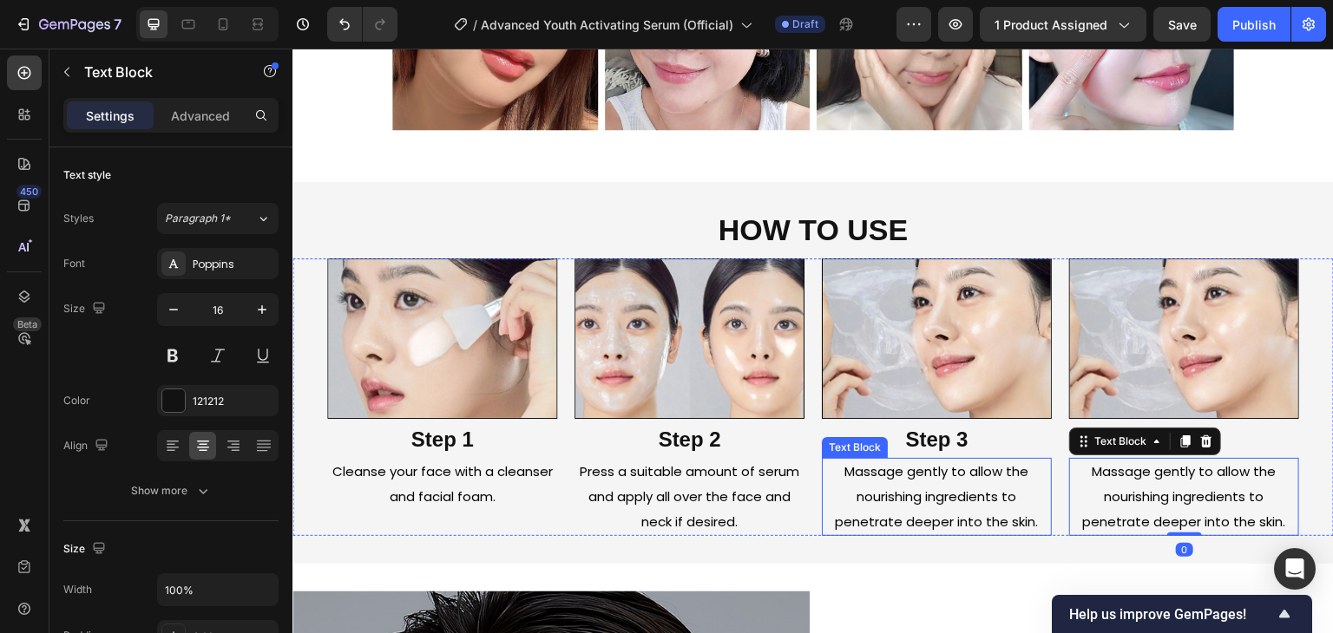
click at [917, 506] on p "Massage gently to allow the nourishing ingredients to penetrate deeper into the…" at bounding box center [936, 497] width 226 height 75
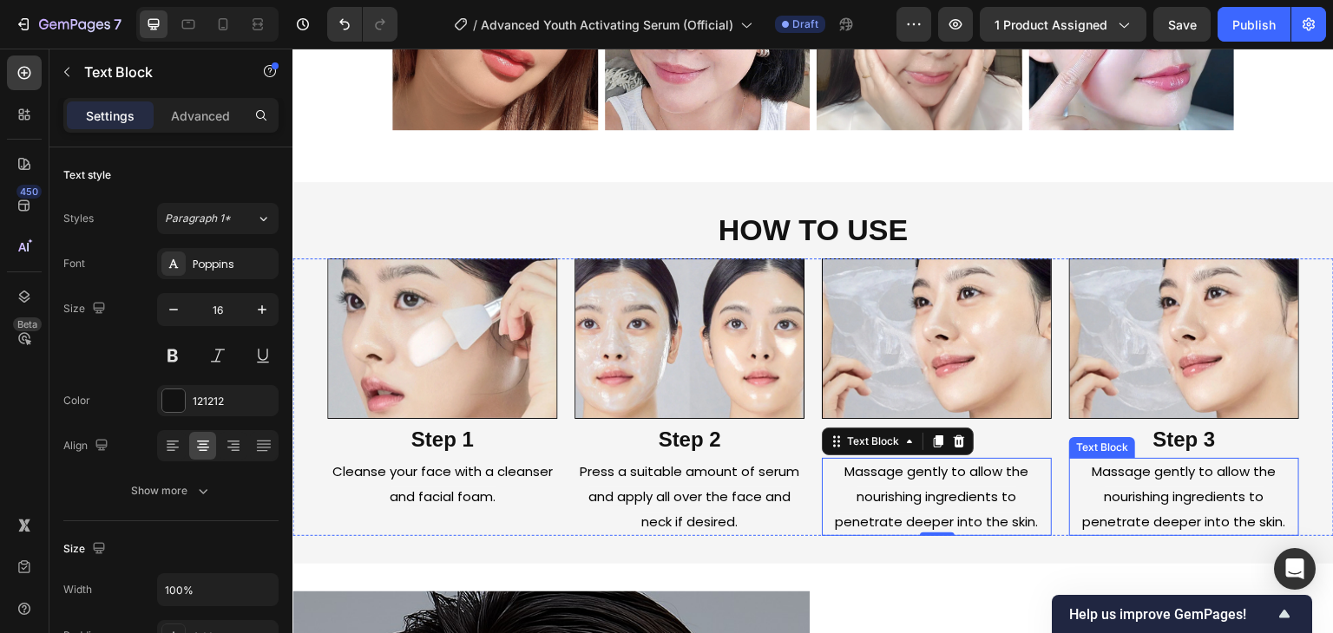
click at [1112, 507] on p "Massage gently to allow the nourishing ingredients to penetrate deeper into the…" at bounding box center [1184, 497] width 226 height 75
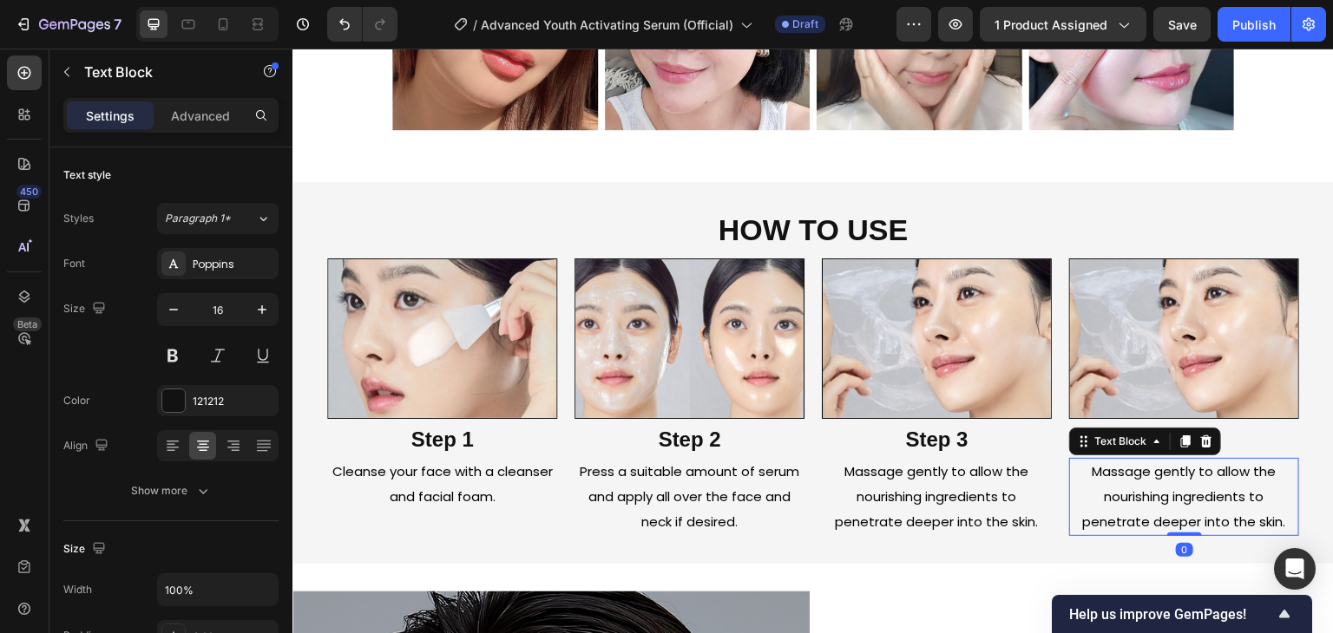
click at [1112, 507] on p "Massage gently to allow the nourishing ingredients to penetrate deeper into the…" at bounding box center [1184, 497] width 226 height 75
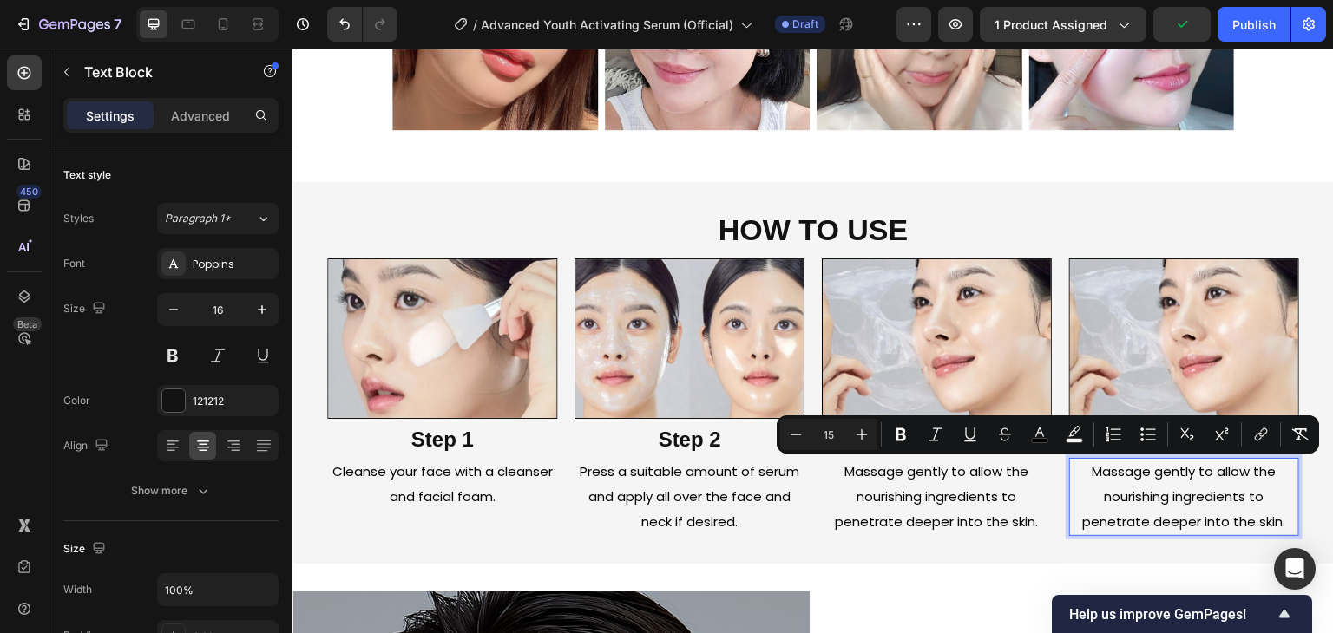
type input "24"
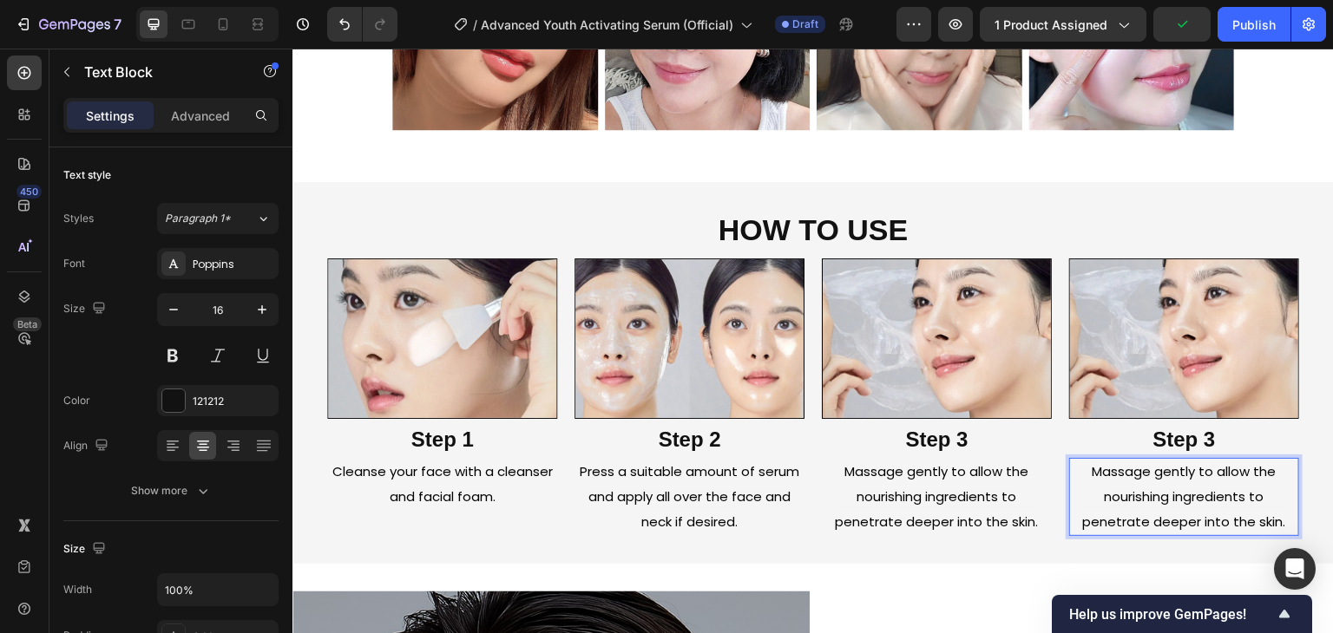
scroll to position [3340, 0]
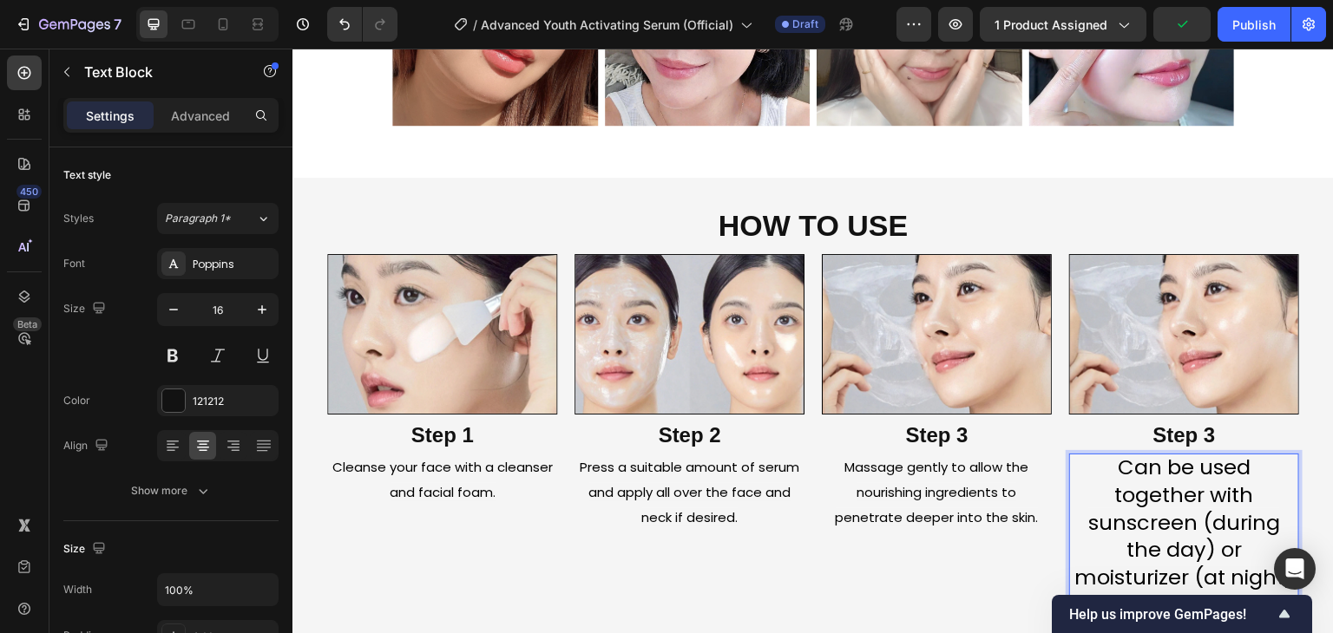
click at [1117, 487] on span "Can be used together with sunscreen (during the day) or moisturizer (at night) …" at bounding box center [1184, 536] width 224 height 167
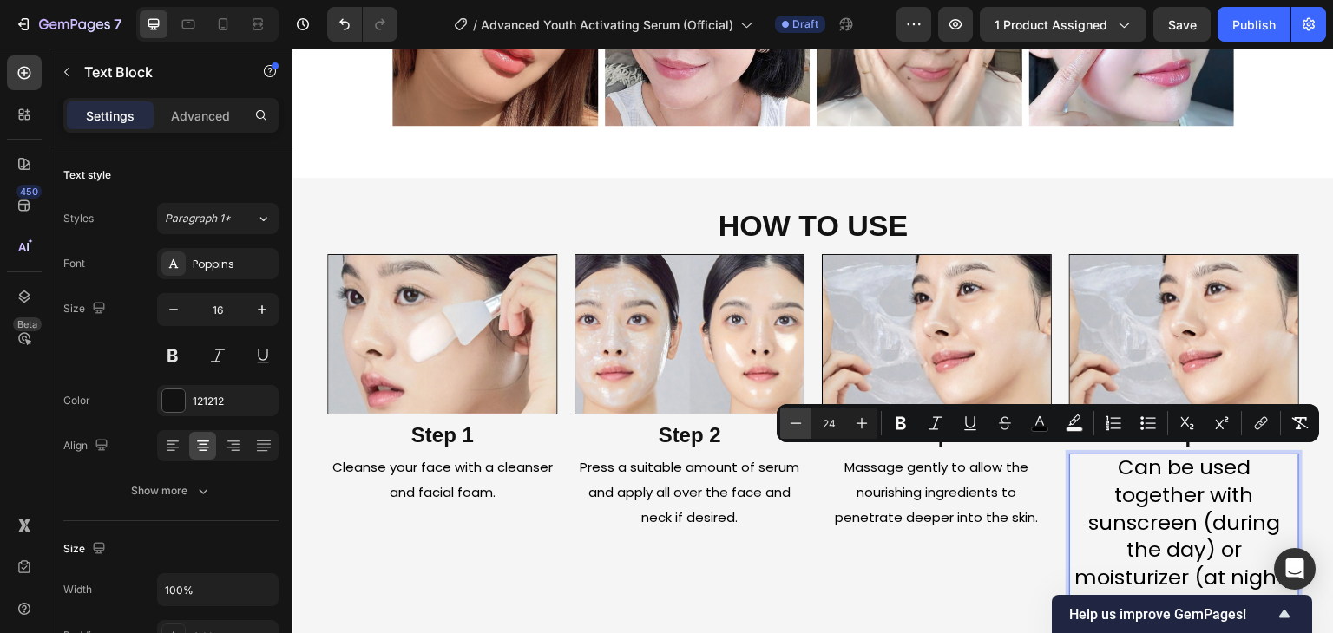
click at [793, 422] on icon "Editor contextual toolbar" at bounding box center [795, 423] width 17 height 17
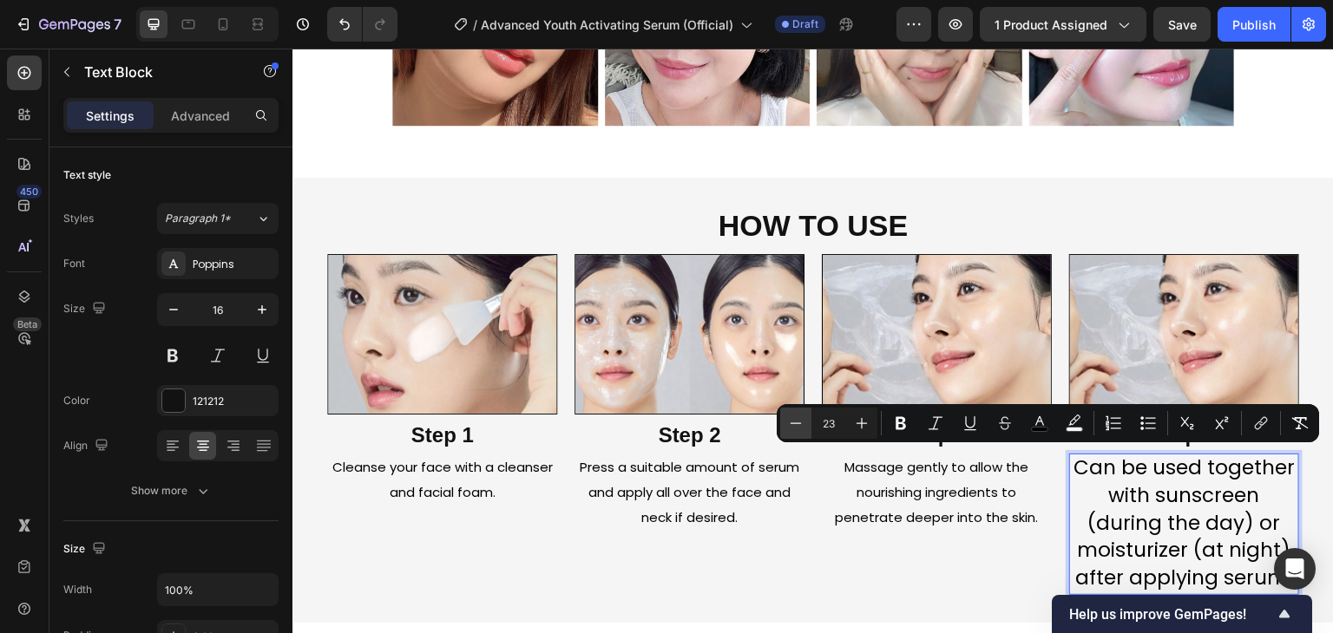
click at [793, 422] on icon "Editor contextual toolbar" at bounding box center [795, 423] width 17 height 17
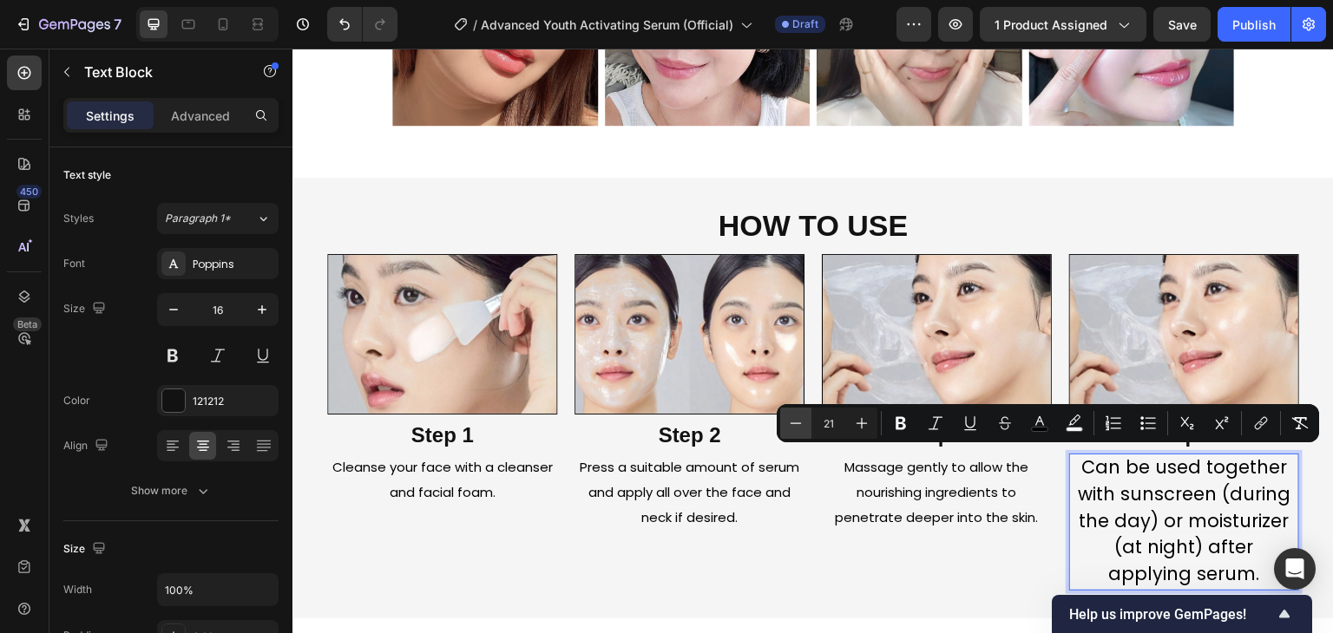
click at [793, 422] on icon "Editor contextual toolbar" at bounding box center [795, 423] width 17 height 17
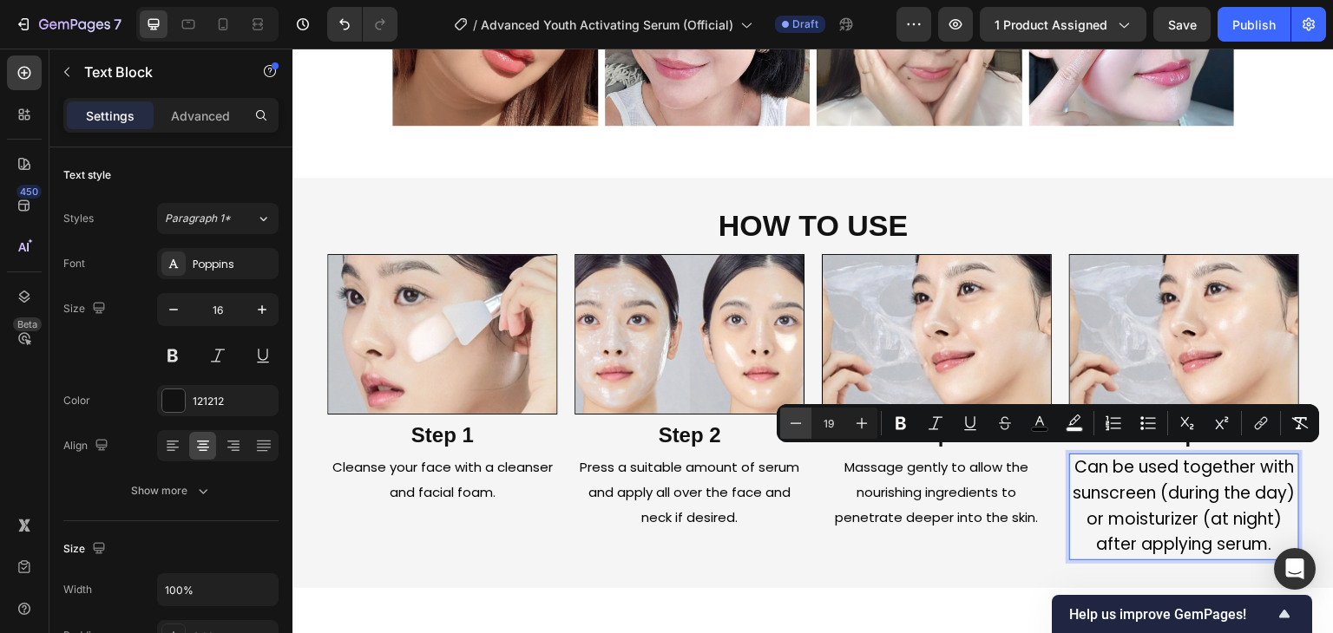
click at [793, 422] on icon "Editor contextual toolbar" at bounding box center [795, 423] width 17 height 17
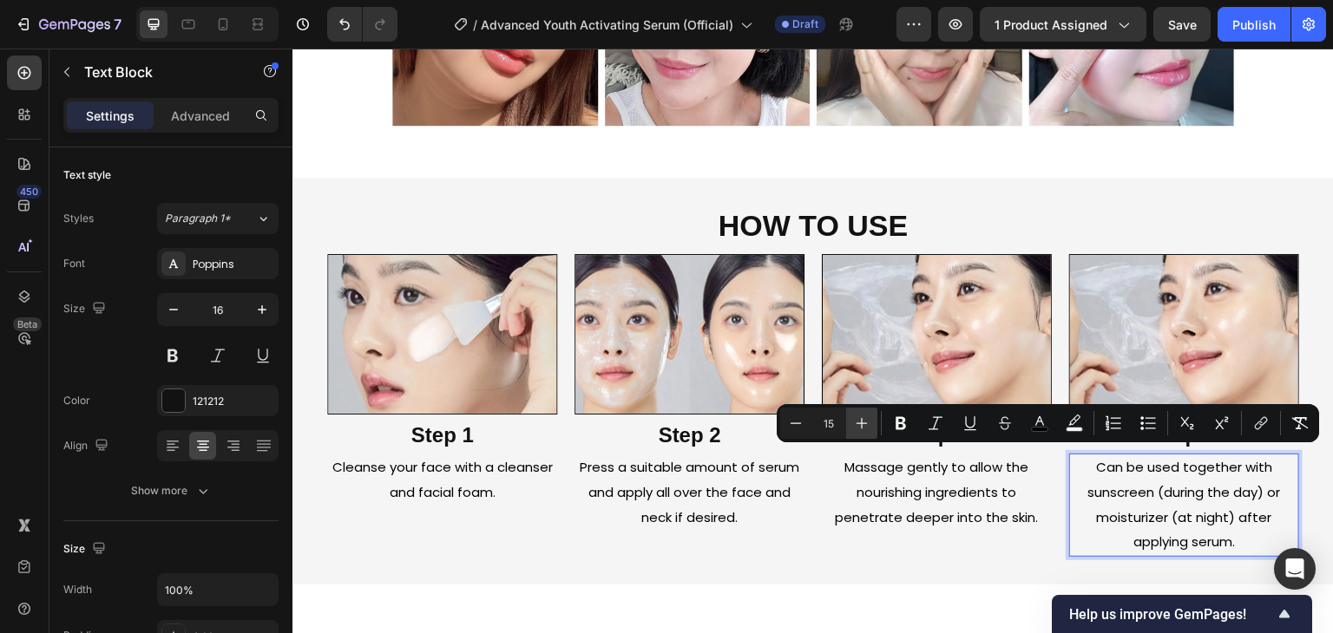
click at [873, 417] on button "Plus" at bounding box center [861, 423] width 31 height 31
type input "16"
click at [900, 482] on p "Massage gently to allow the nourishing ingredients to penetrate deeper into the…" at bounding box center [936, 493] width 226 height 75
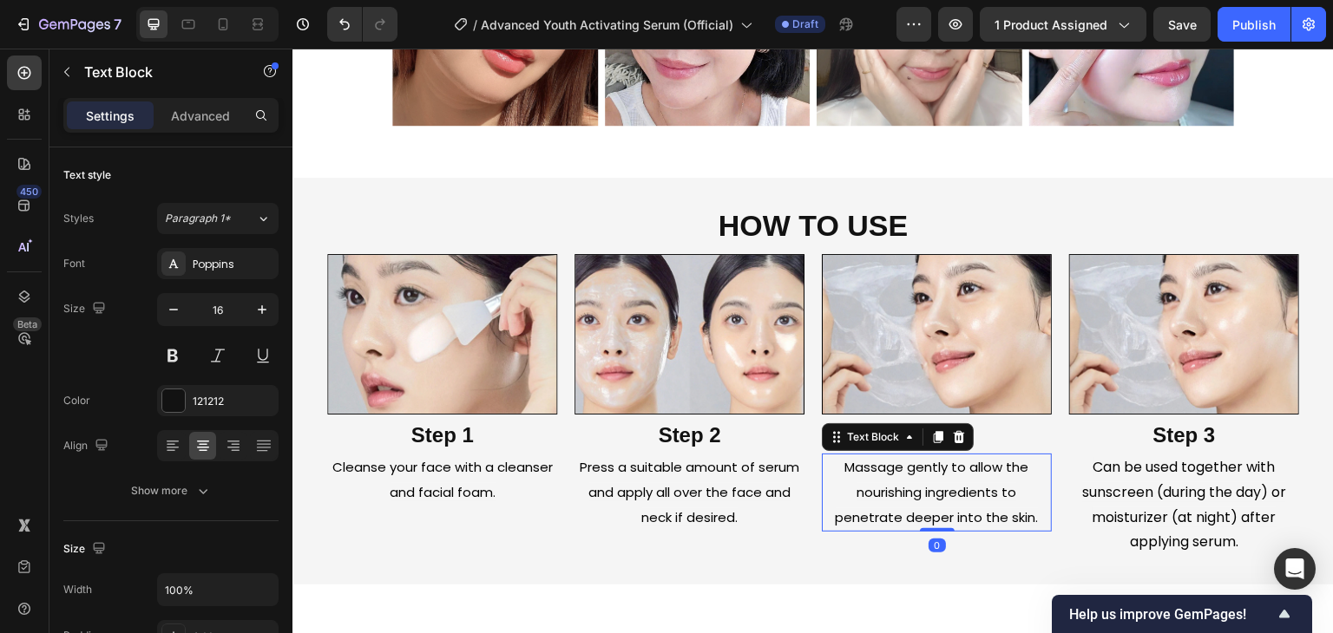
click at [890, 467] on span "Massage gently to allow the nourishing ingredients to penetrate deeper into the…" at bounding box center [937, 492] width 203 height 69
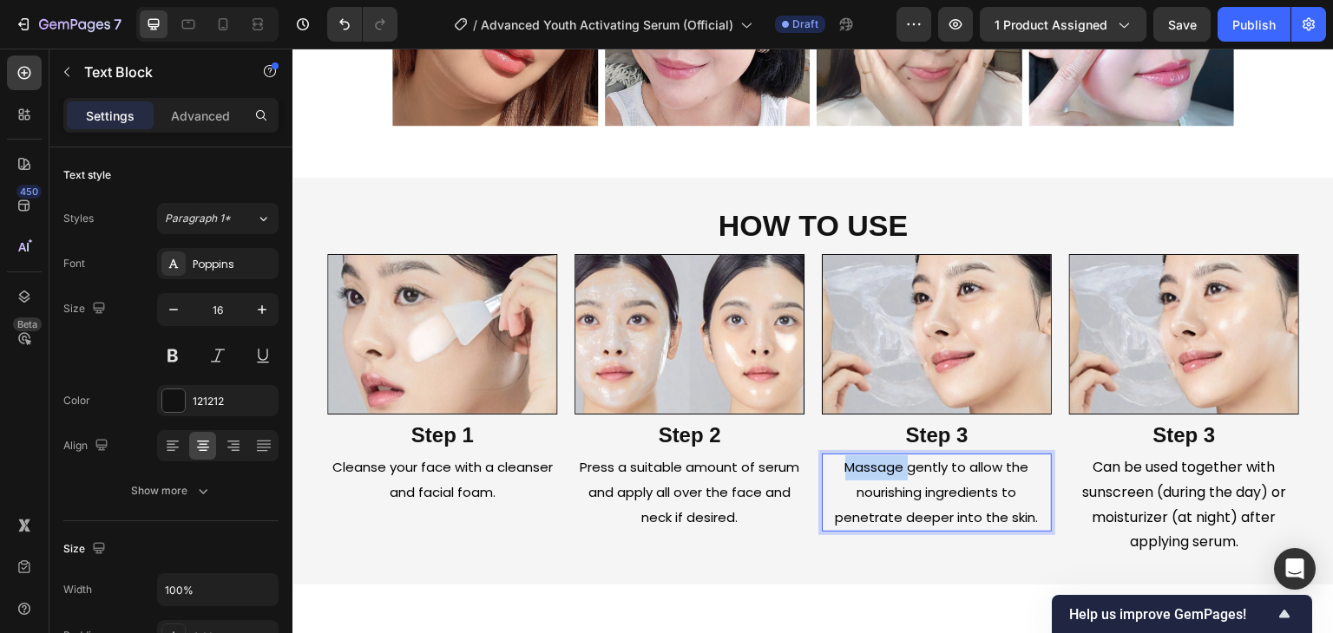
click at [890, 467] on span "Massage gently to allow the nourishing ingredients to penetrate deeper into the…" at bounding box center [937, 492] width 203 height 69
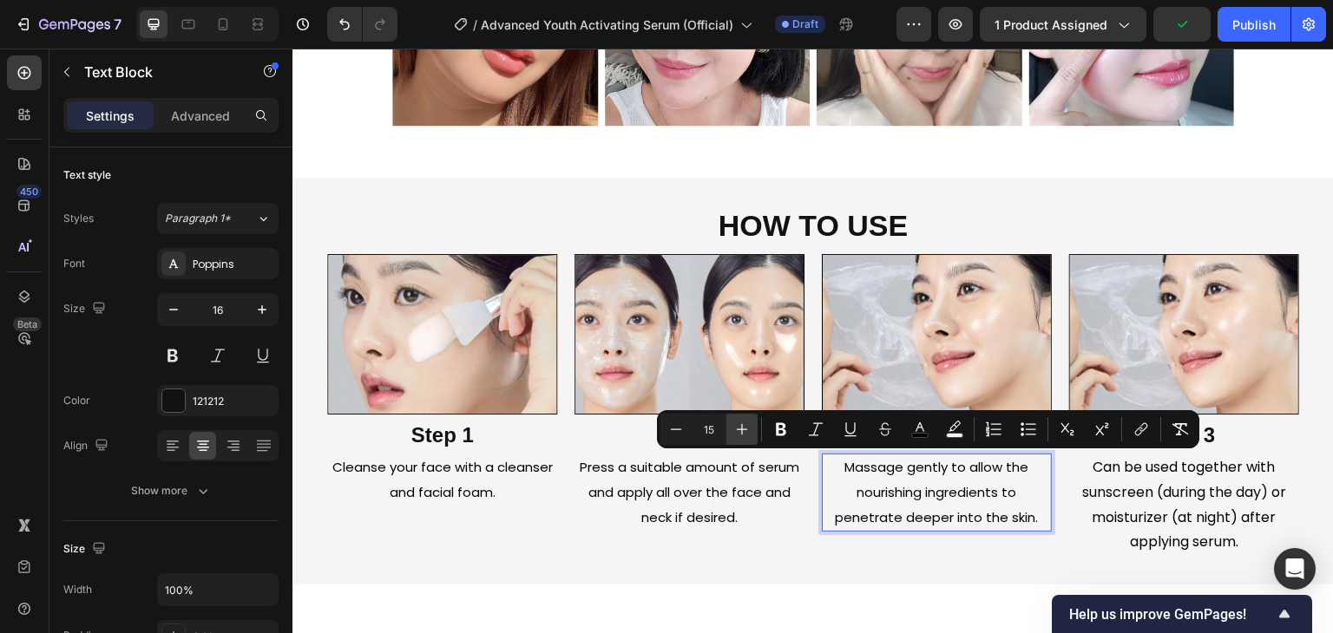
click at [729, 433] on button "Plus" at bounding box center [741, 429] width 31 height 31
type input "16"
click at [730, 479] on p "Press a suitable amount of serum and apply all over the face and neck if desire…" at bounding box center [689, 493] width 226 height 75
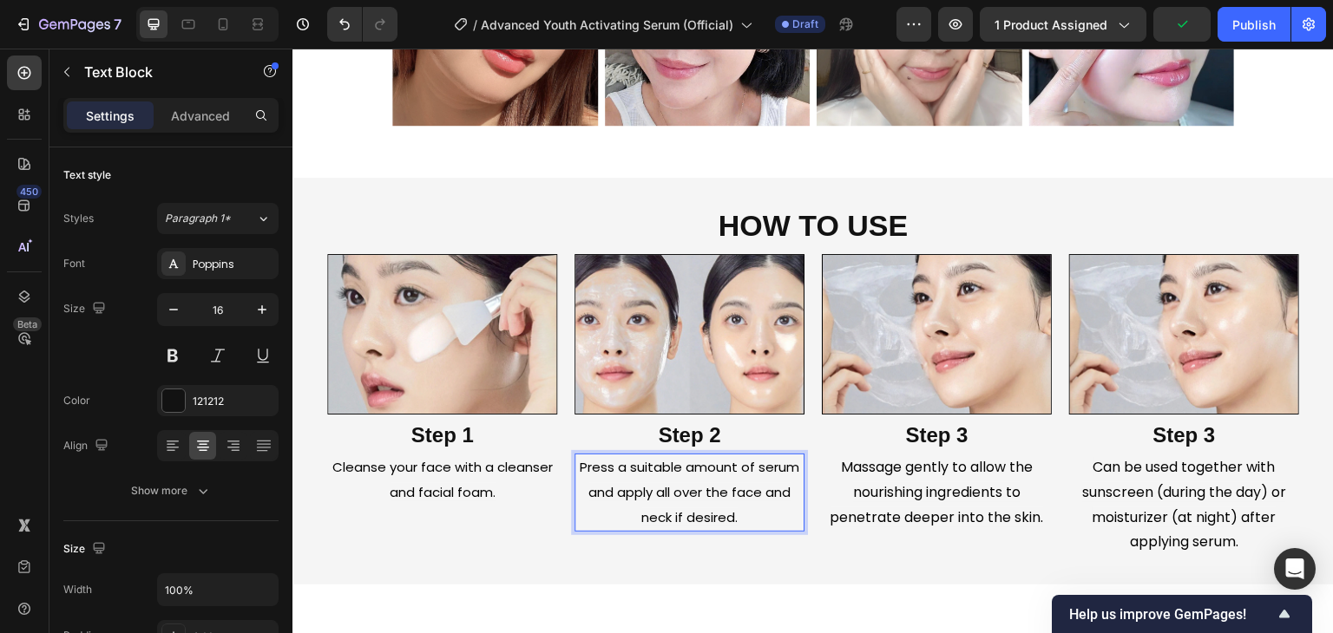
click at [669, 460] on span "Press a suitable amount of serum and apply all over the face and neck if desire…" at bounding box center [690, 492] width 220 height 69
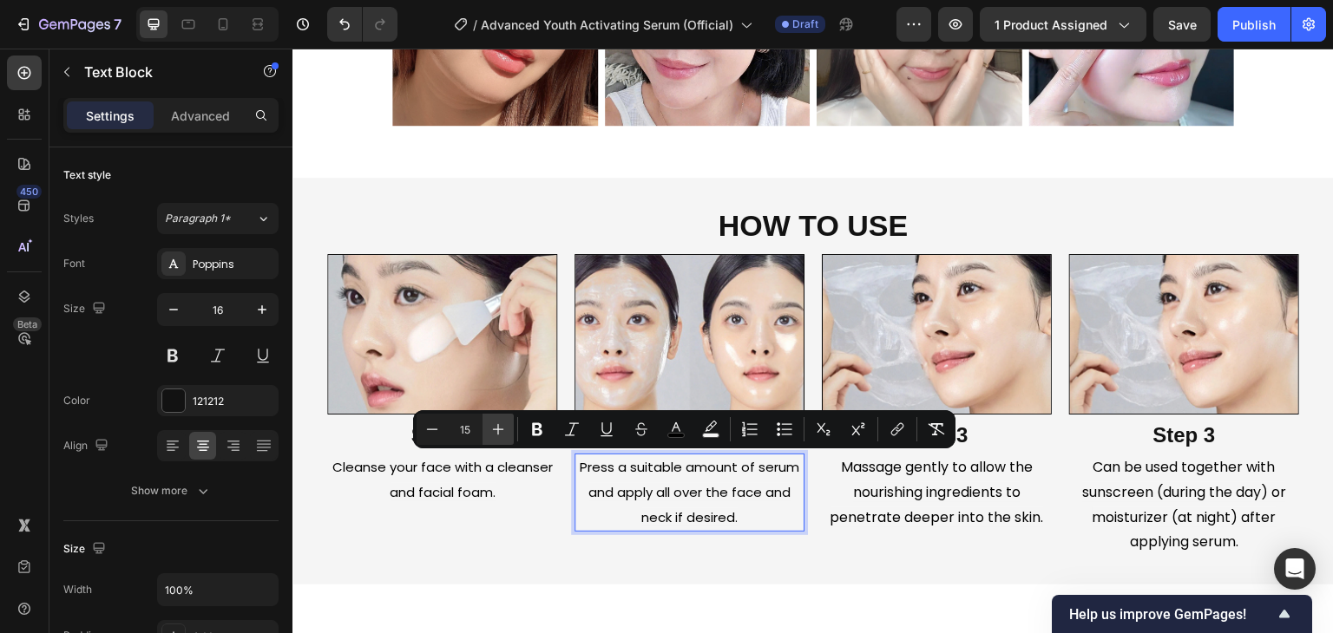
click at [505, 430] on icon "Editor contextual toolbar" at bounding box center [497, 429] width 17 height 17
type input "16"
click at [430, 466] on span "Cleanse your face with a cleanser and facial foam." at bounding box center [442, 479] width 220 height 43
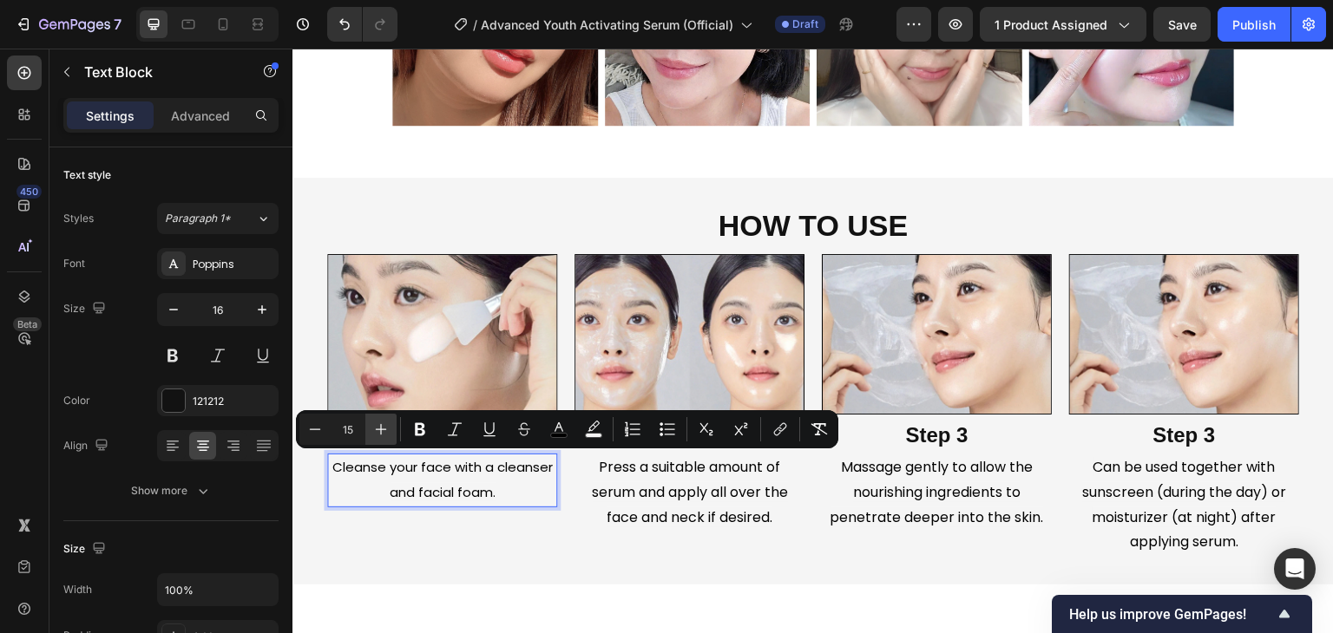
click at [379, 431] on icon "Editor contextual toolbar" at bounding box center [380, 429] width 17 height 17
type input "16"
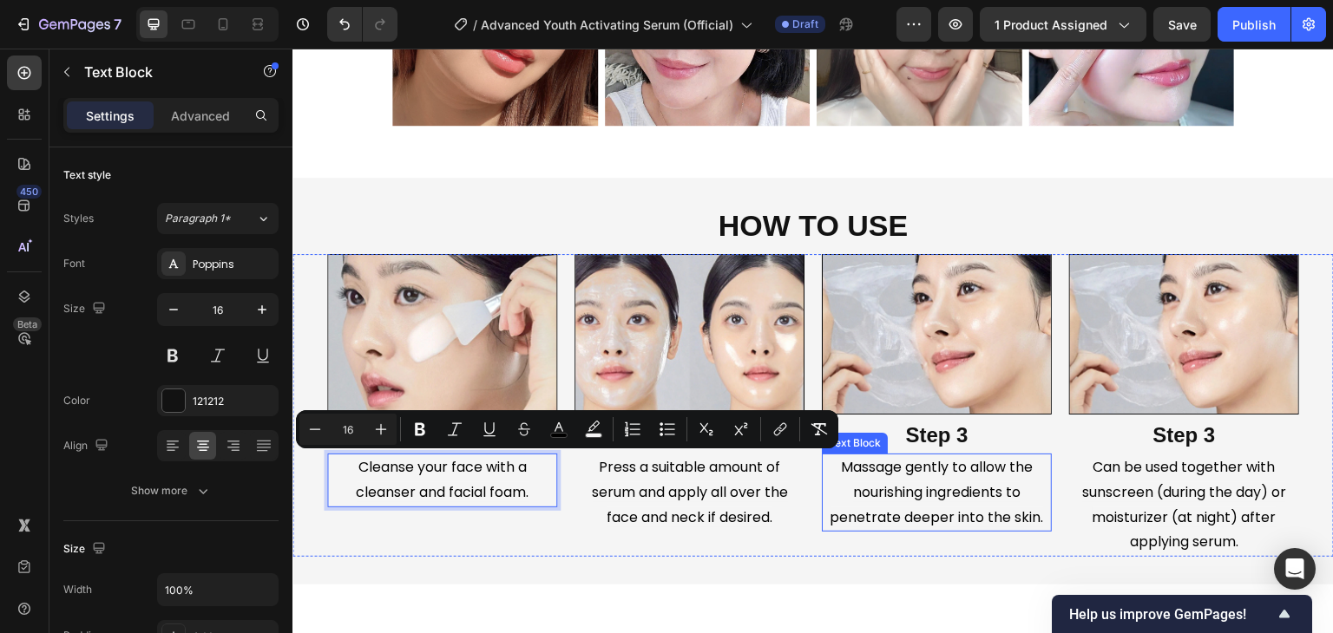
click at [899, 489] on span "Massage gently to allow the nourishing ingredients to penetrate deeper into the…" at bounding box center [936, 492] width 213 height 70
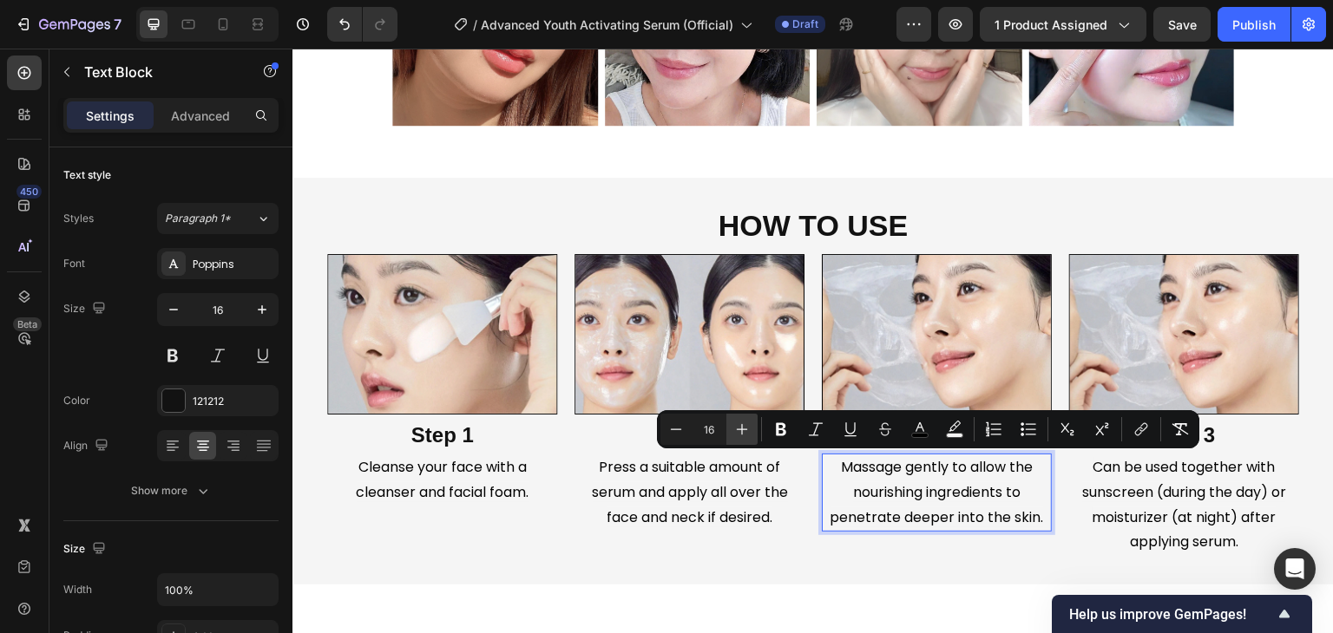
click at [744, 434] on icon "Editor contextual toolbar" at bounding box center [741, 429] width 17 height 17
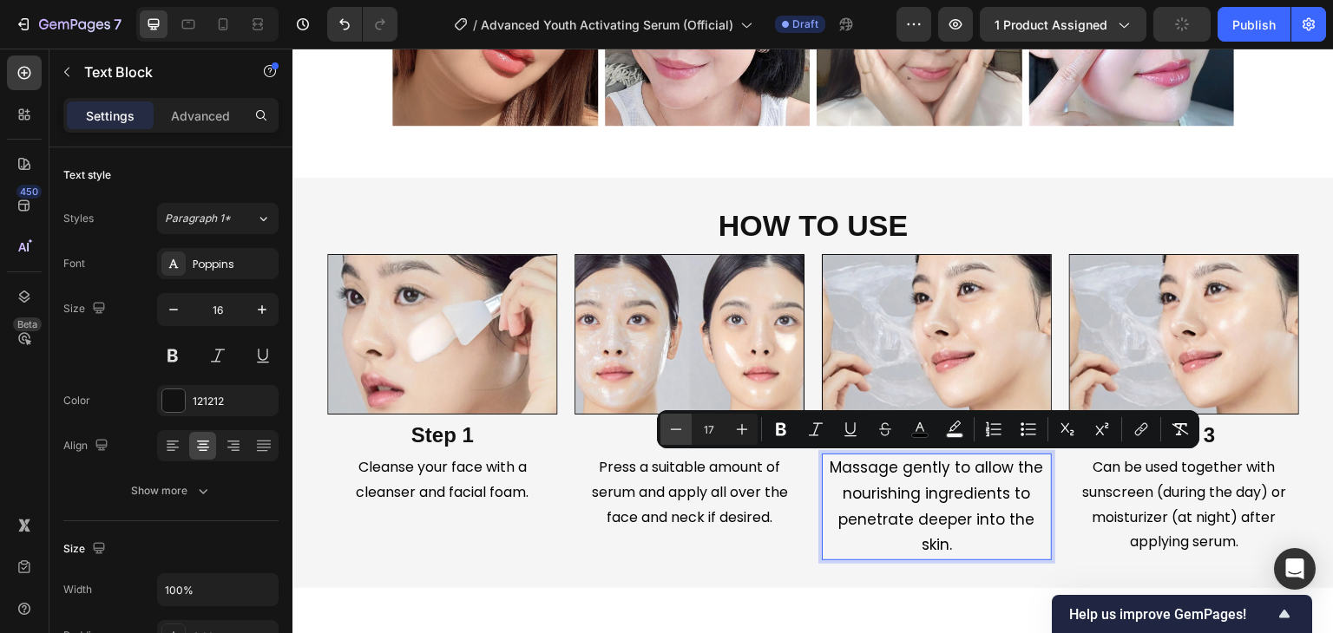
click at [677, 431] on icon "Editor contextual toolbar" at bounding box center [675, 429] width 17 height 17
type input "16"
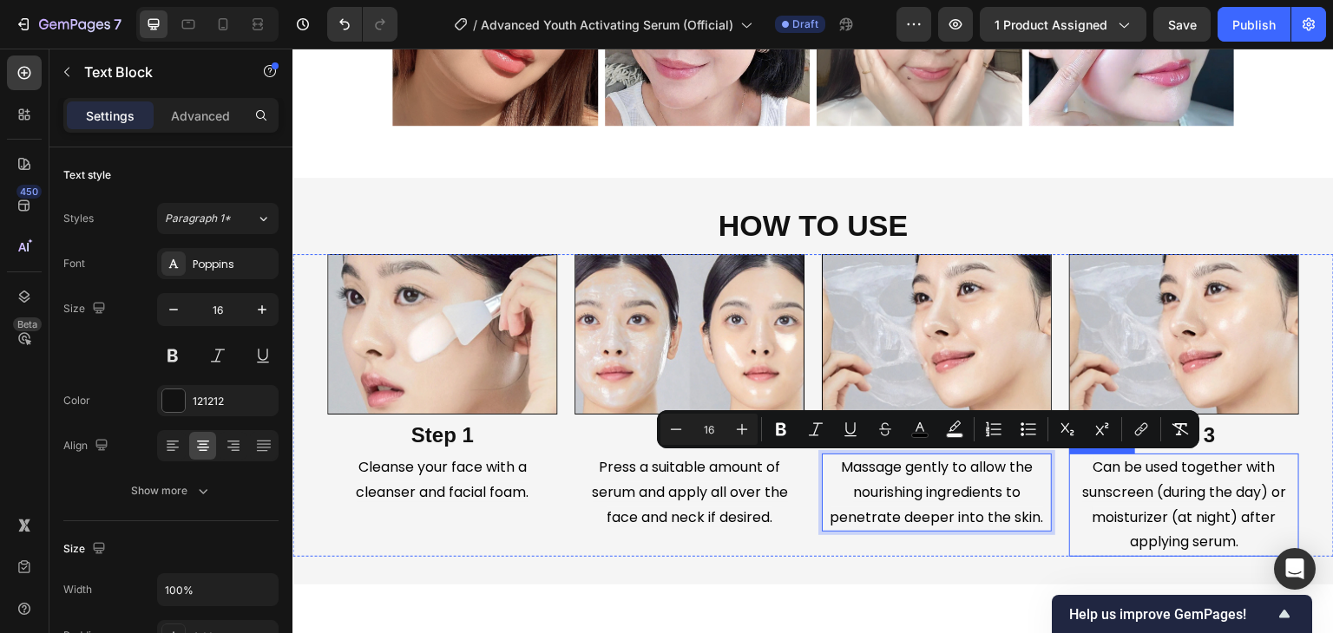
click at [1138, 482] on span "Can be used together with sunscreen (during the day) or moisturizer (at night) …" at bounding box center [1184, 504] width 204 height 95
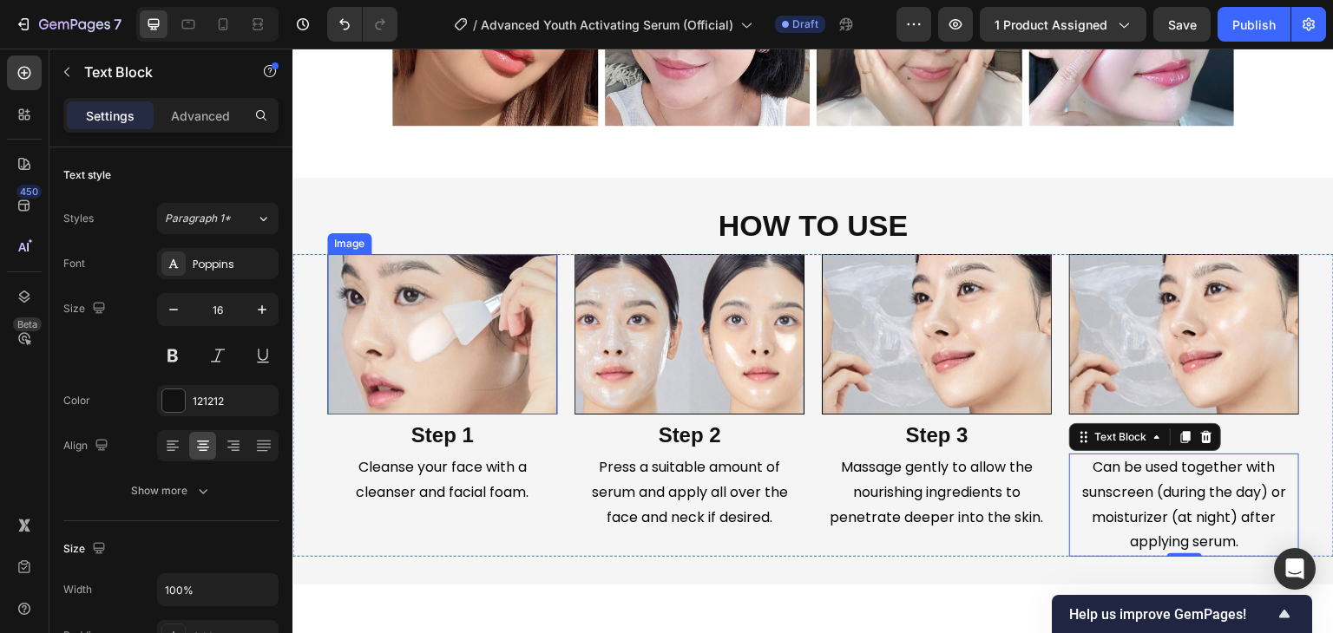
click at [501, 318] on img at bounding box center [442, 334] width 230 height 161
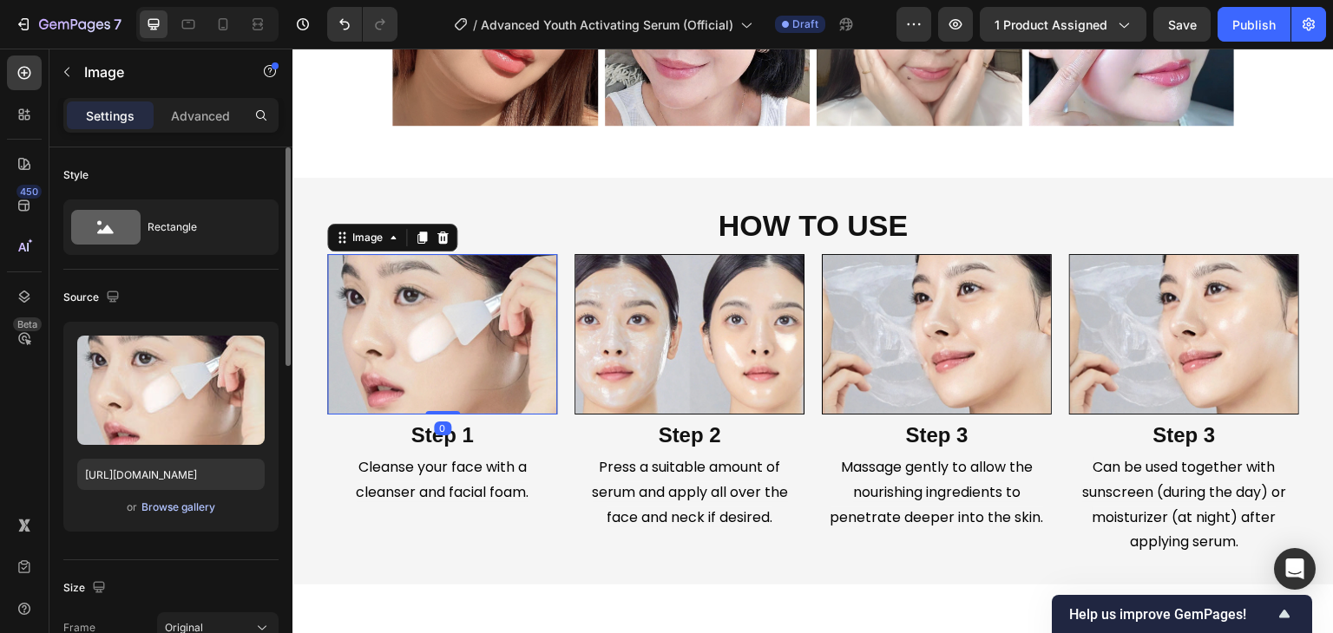
click at [160, 514] on div "Browse gallery" at bounding box center [178, 508] width 74 height 16
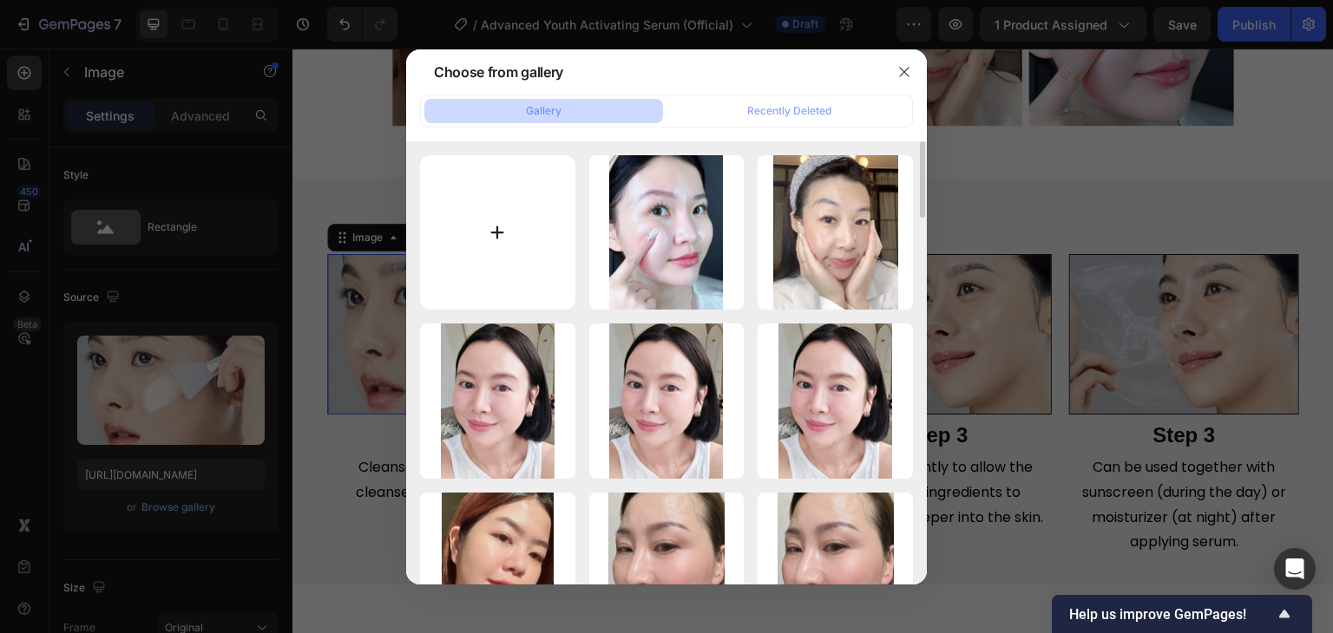
click at [503, 180] on input "file" at bounding box center [497, 232] width 155 height 155
type input "C:\fakepath\gempages_510121071932867757-00930a4f-2b0c-44e8-ae6a-05d72aea4031.png"
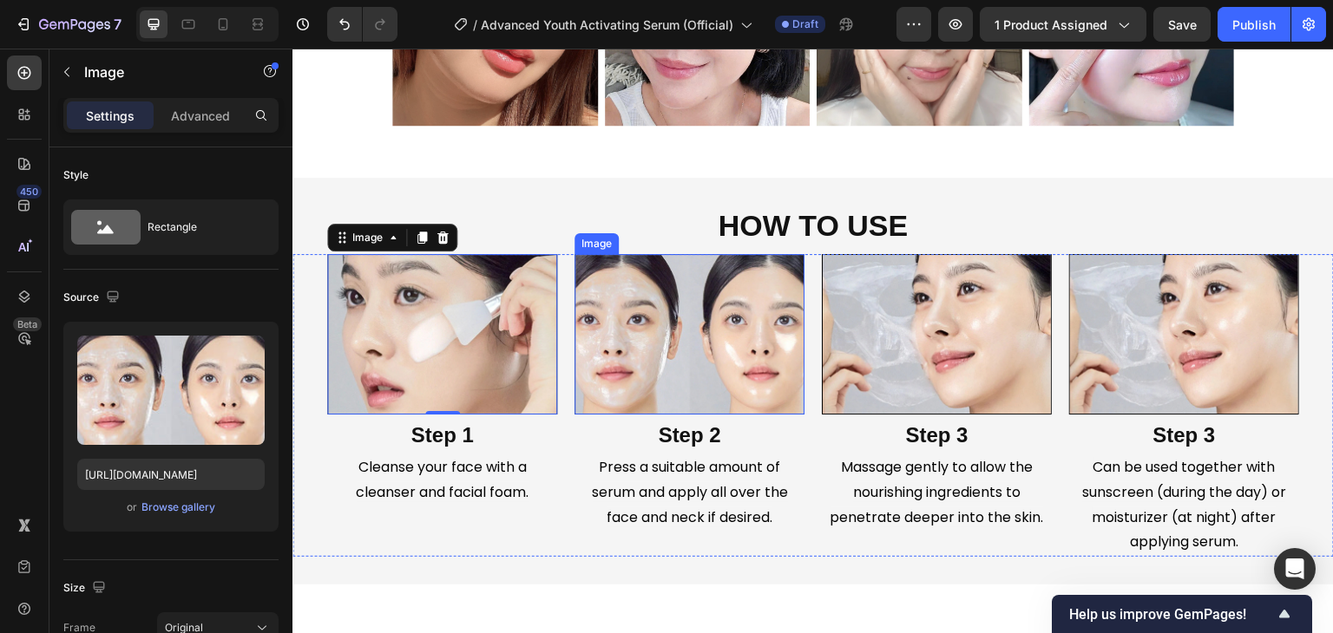
click at [651, 314] on img at bounding box center [689, 334] width 230 height 161
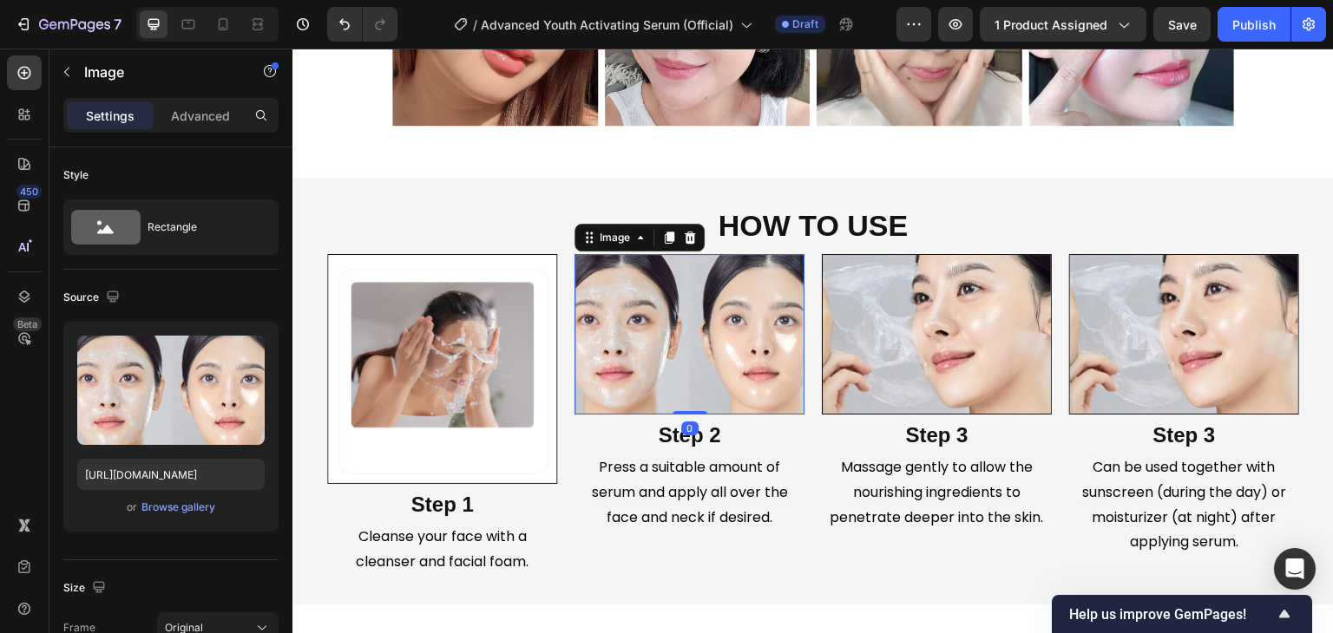
click at [626, 324] on img at bounding box center [689, 334] width 230 height 161
click at [194, 504] on div "Browse gallery" at bounding box center [178, 508] width 74 height 16
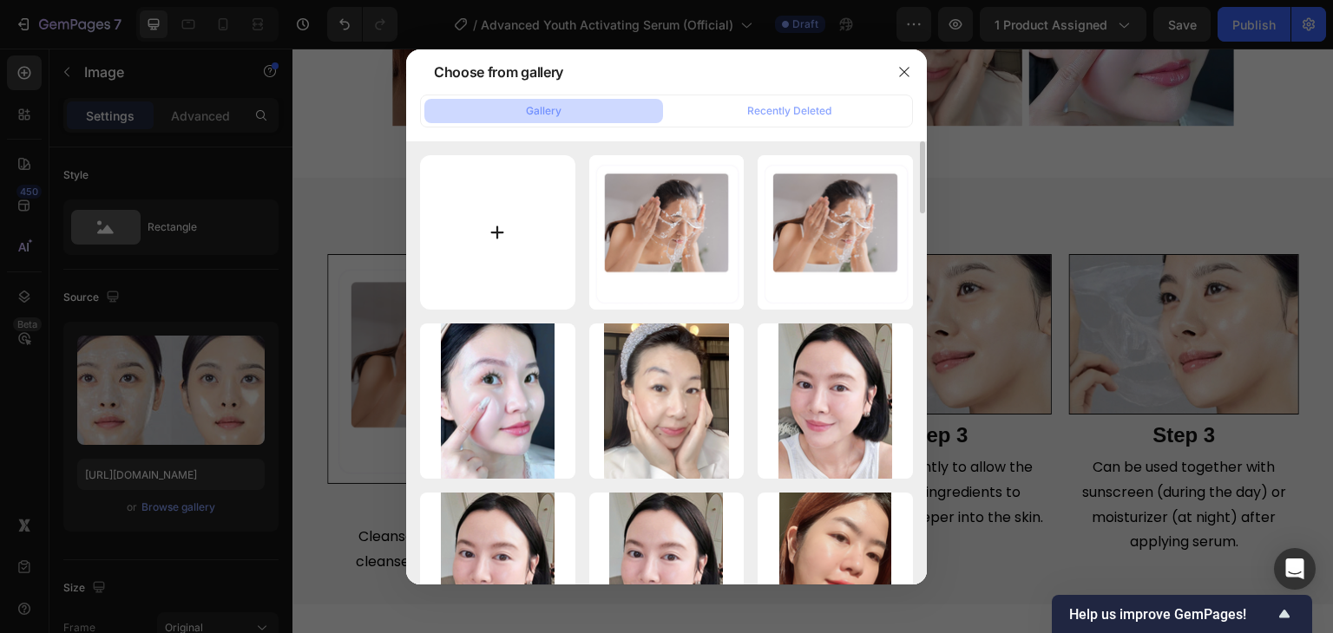
click at [471, 244] on input "file" at bounding box center [497, 232] width 155 height 155
type input "C:\fakepath\gempages_510121071932867757-61707007-44ca-4077-abc3-1b35f21490d5.png"
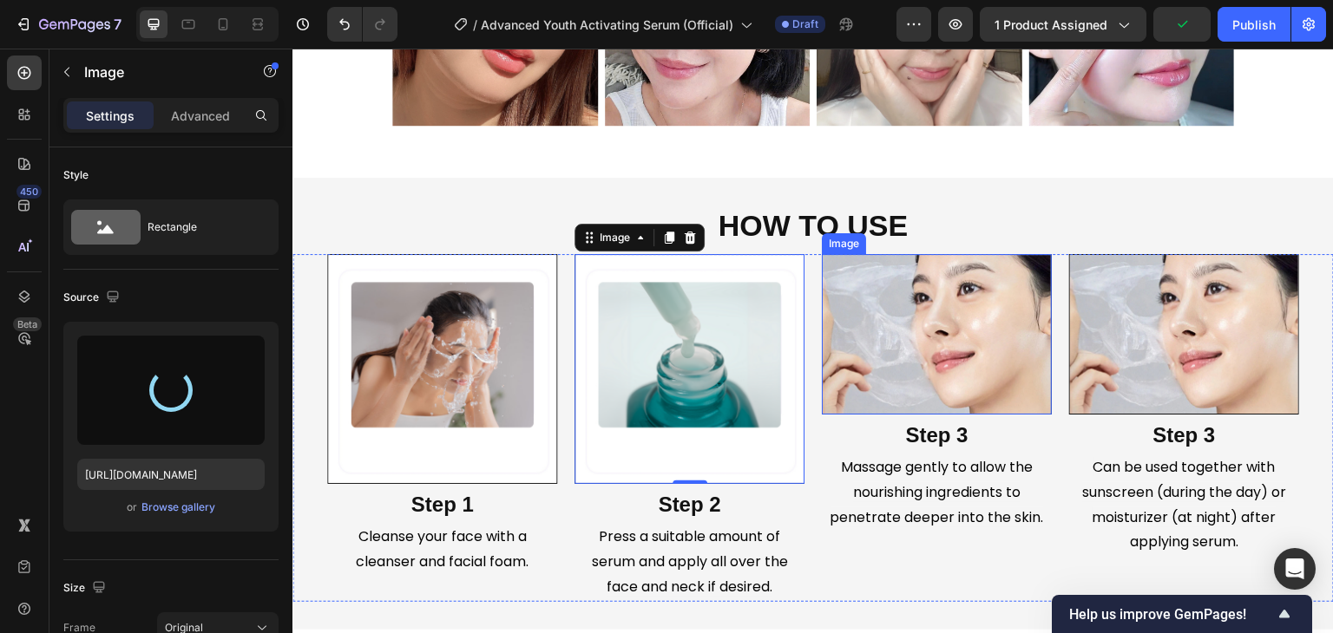
type input "https://cdn.shopify.com/s/files/1/0729/7620/4013/files/gempages_547088254009083…"
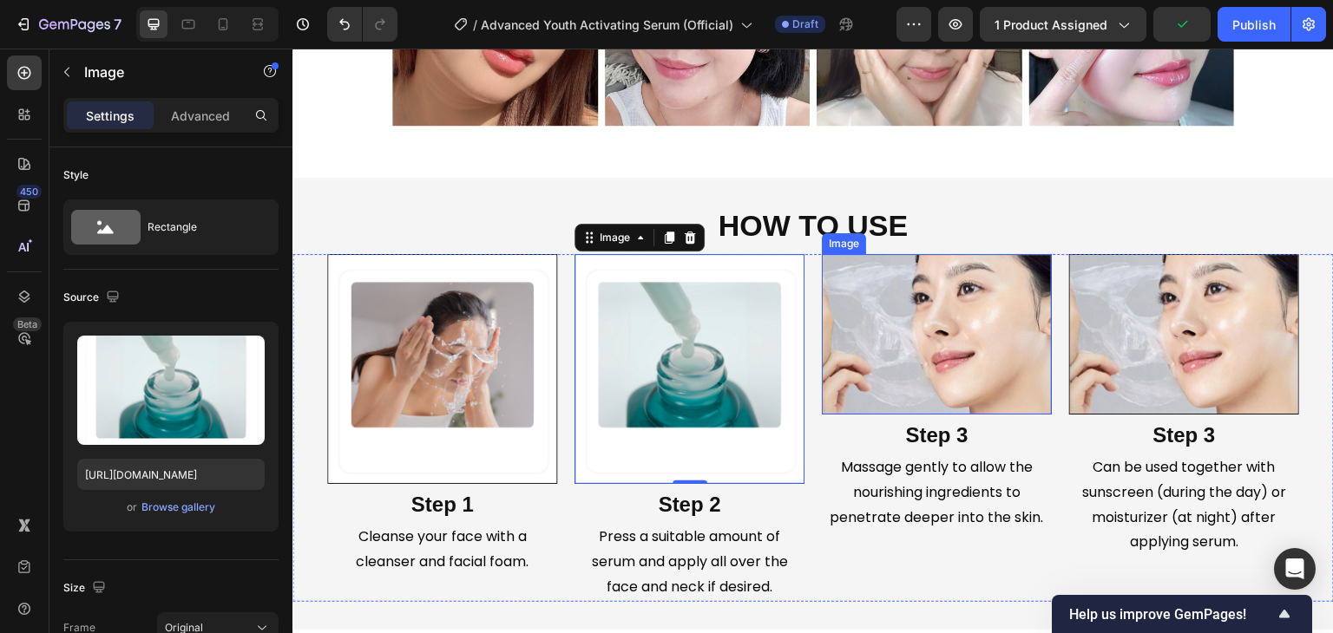
click at [888, 341] on img at bounding box center [937, 334] width 230 height 161
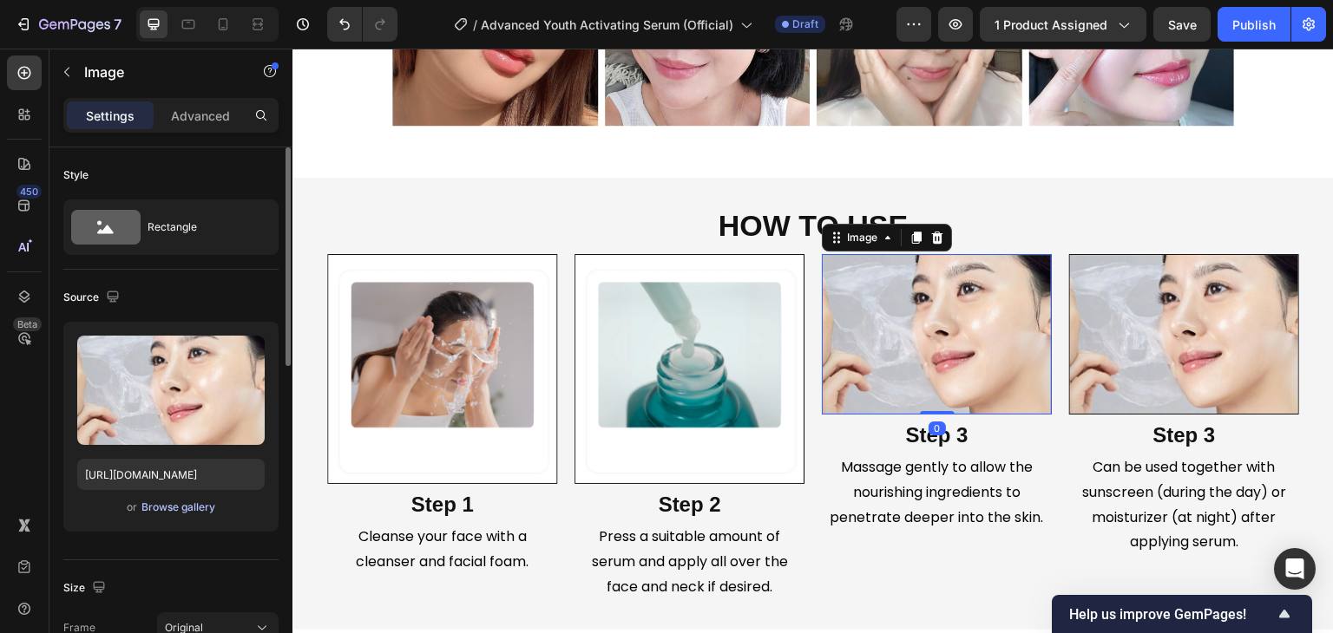
click at [212, 504] on div "Browse gallery" at bounding box center [178, 508] width 74 height 16
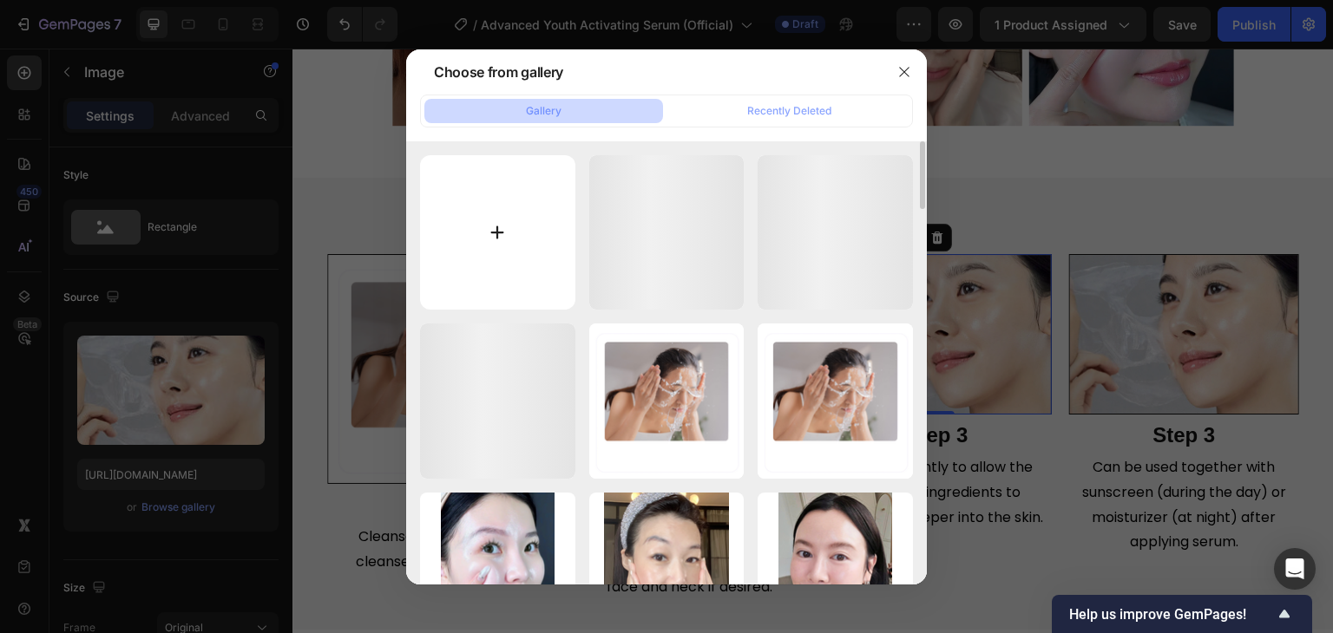
click at [496, 262] on input "file" at bounding box center [497, 232] width 155 height 155
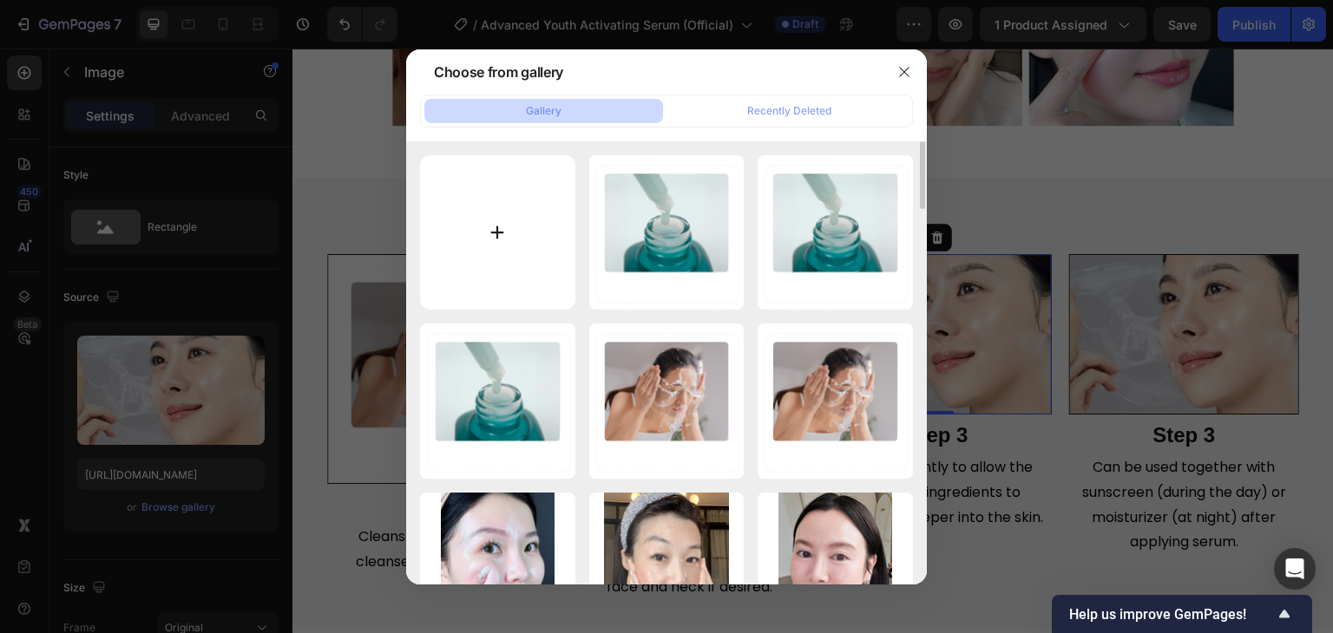
type input "C:\fakepath\gempages_510121071932867757-76ade91e-60b9-4986-b57e-6bf9facb4b9b.png"
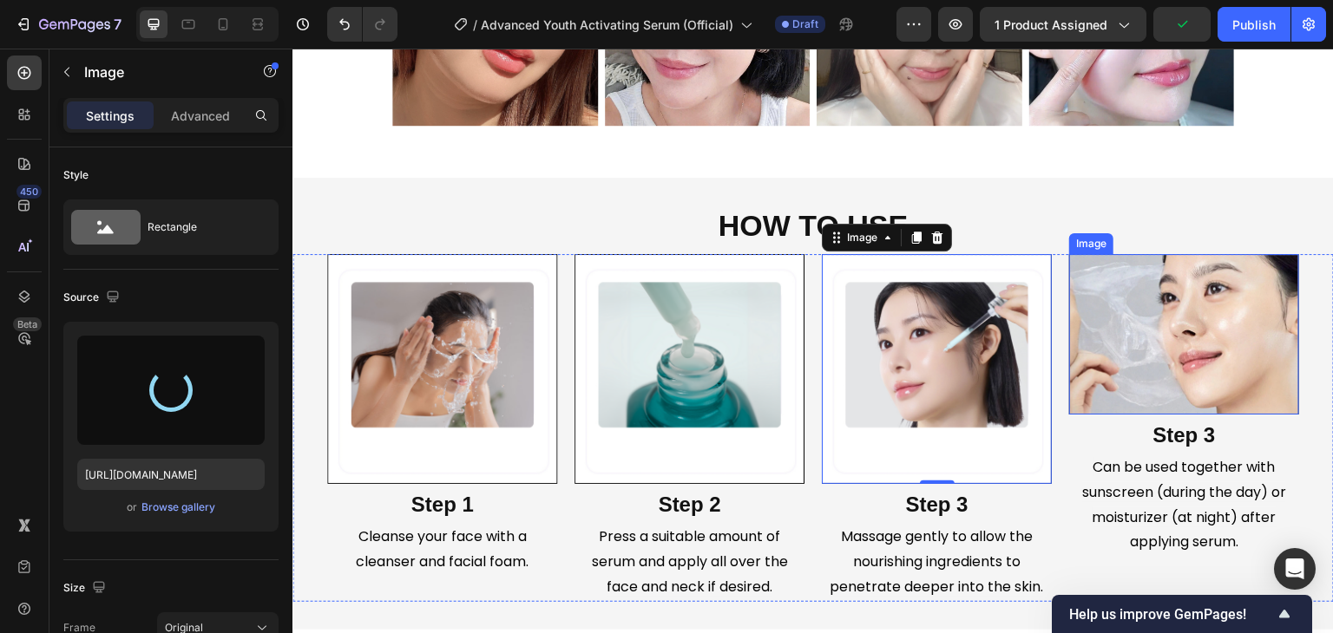
type input "[URL][DOMAIN_NAME]"
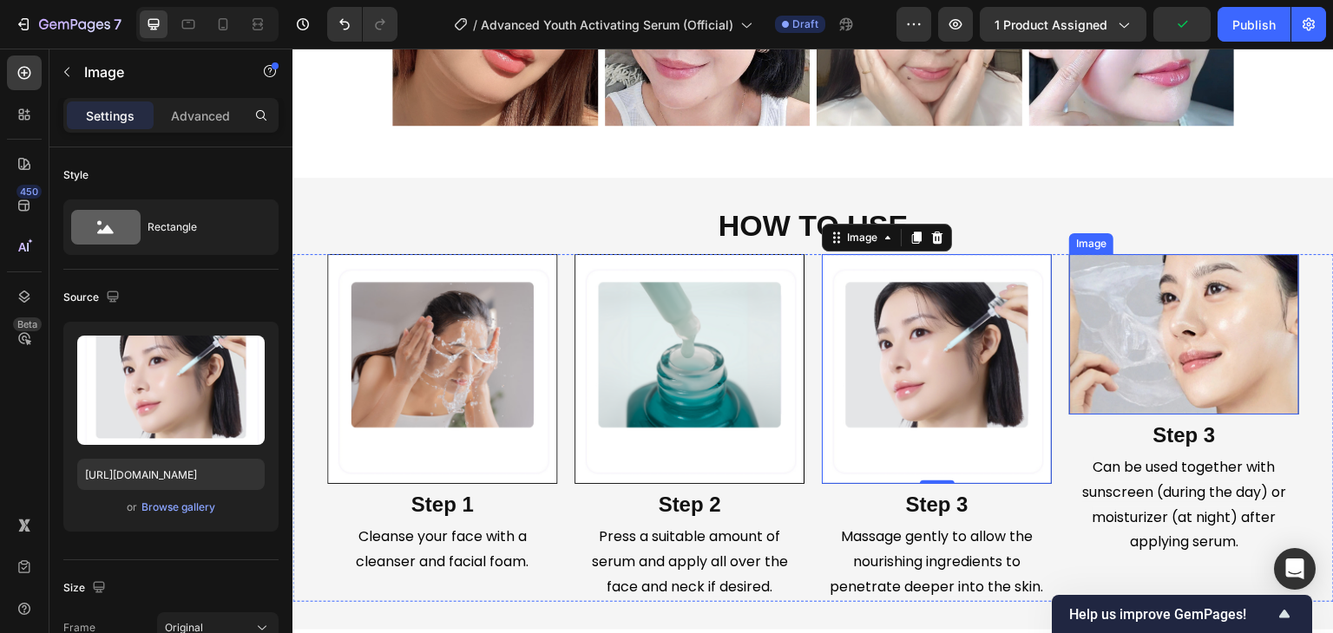
click at [1092, 329] on img at bounding box center [1184, 334] width 230 height 161
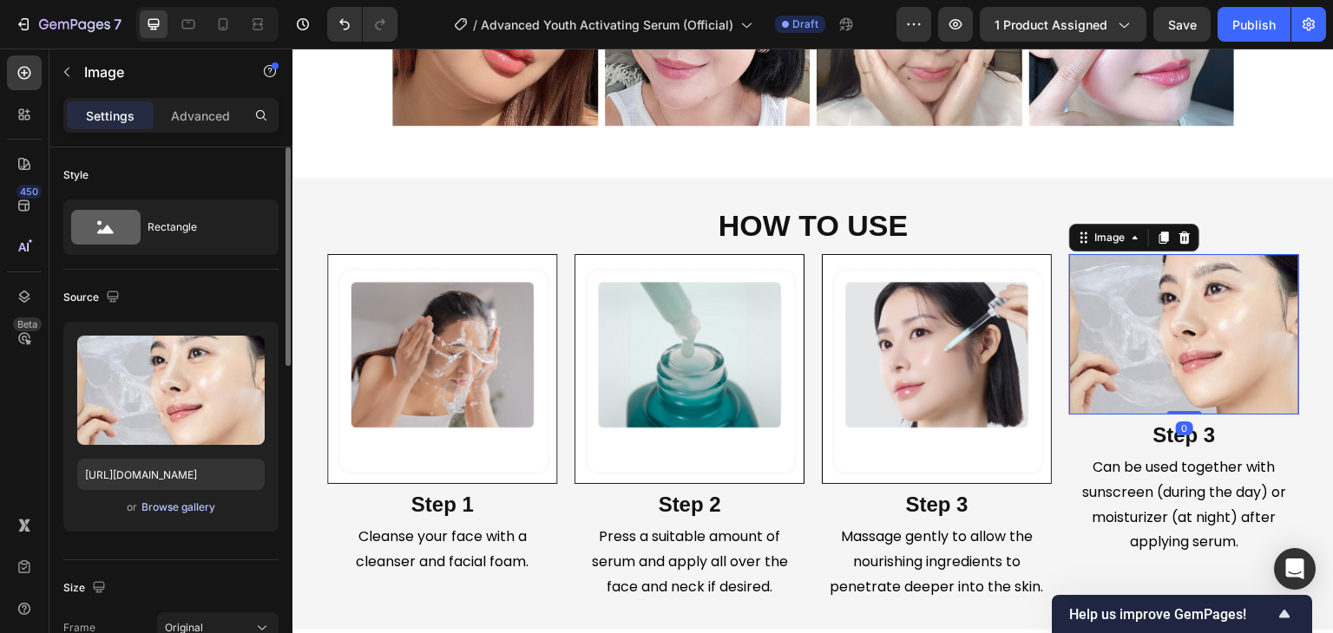
click at [187, 508] on div "Browse gallery" at bounding box center [178, 508] width 74 height 16
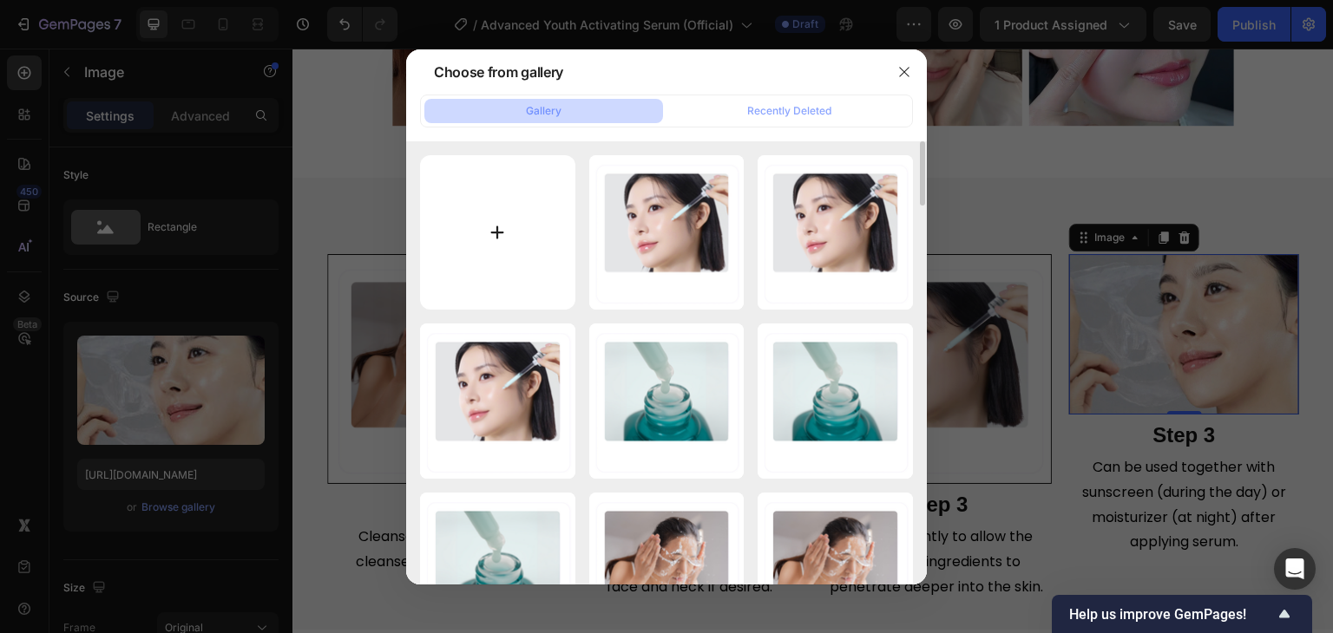
click at [475, 226] on input "file" at bounding box center [497, 232] width 155 height 155
type input "C:\fakepath\gempages_510121071932867757-8f80e7d5-d4ca-4344-b4ca-d8d88a12d0a7.png"
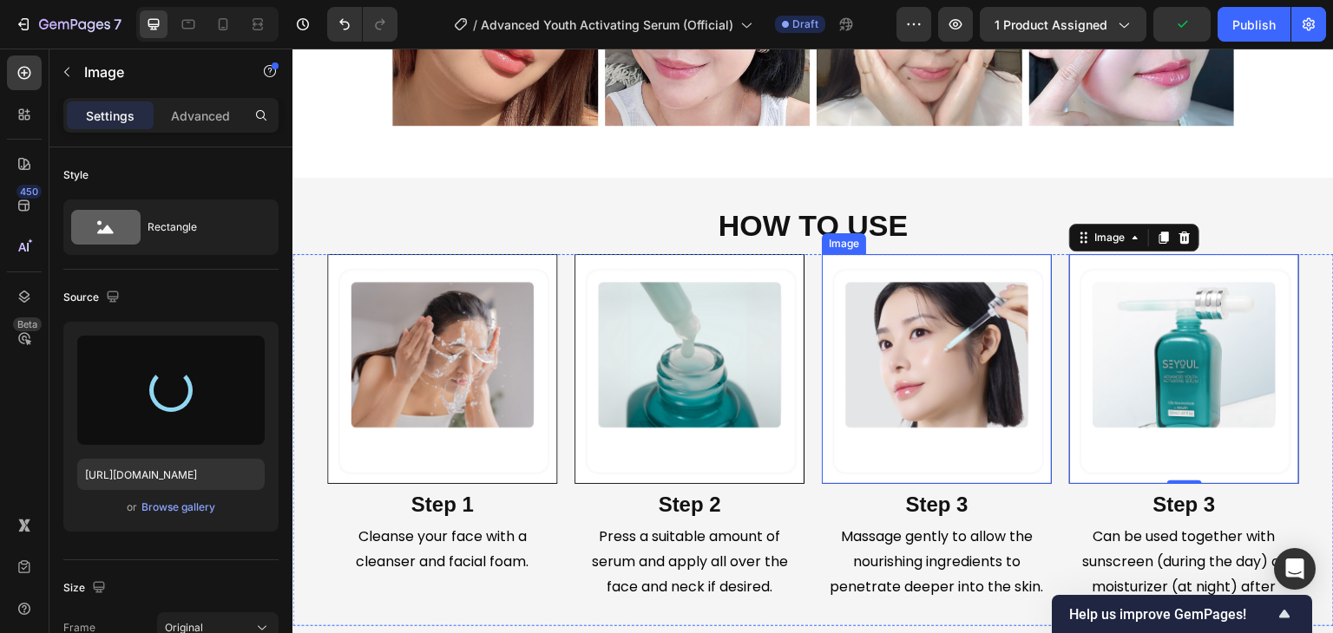
type input "[URL][DOMAIN_NAME]"
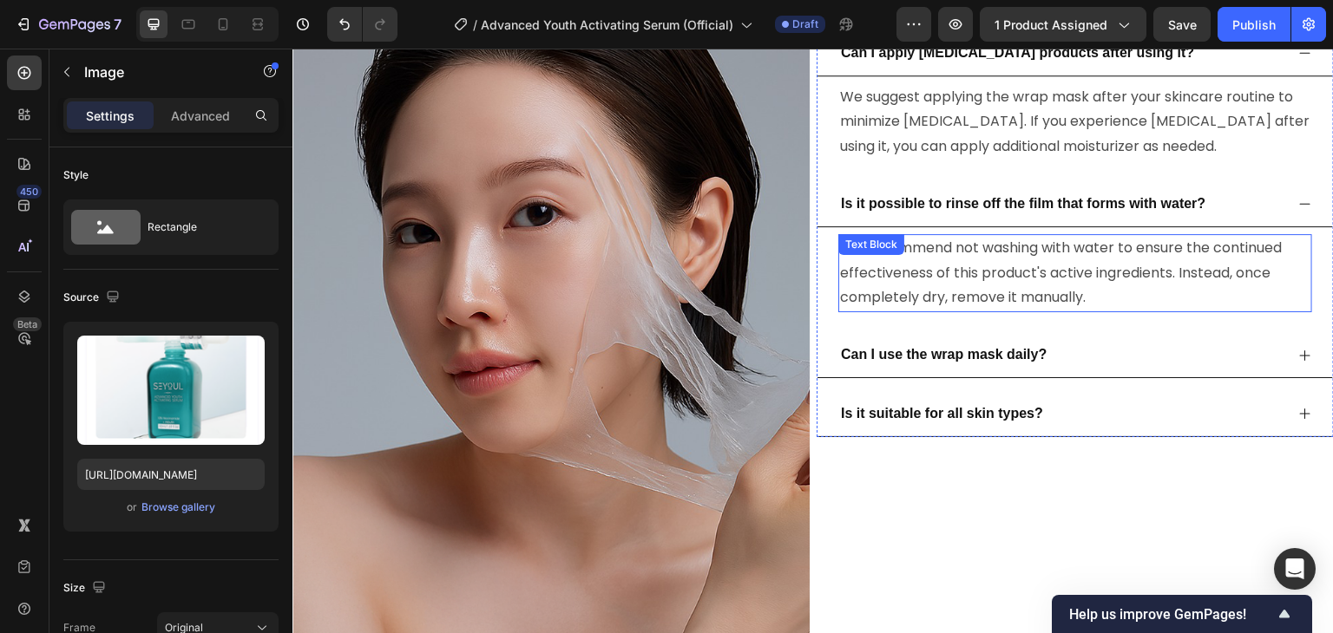
scroll to position [4034, 0]
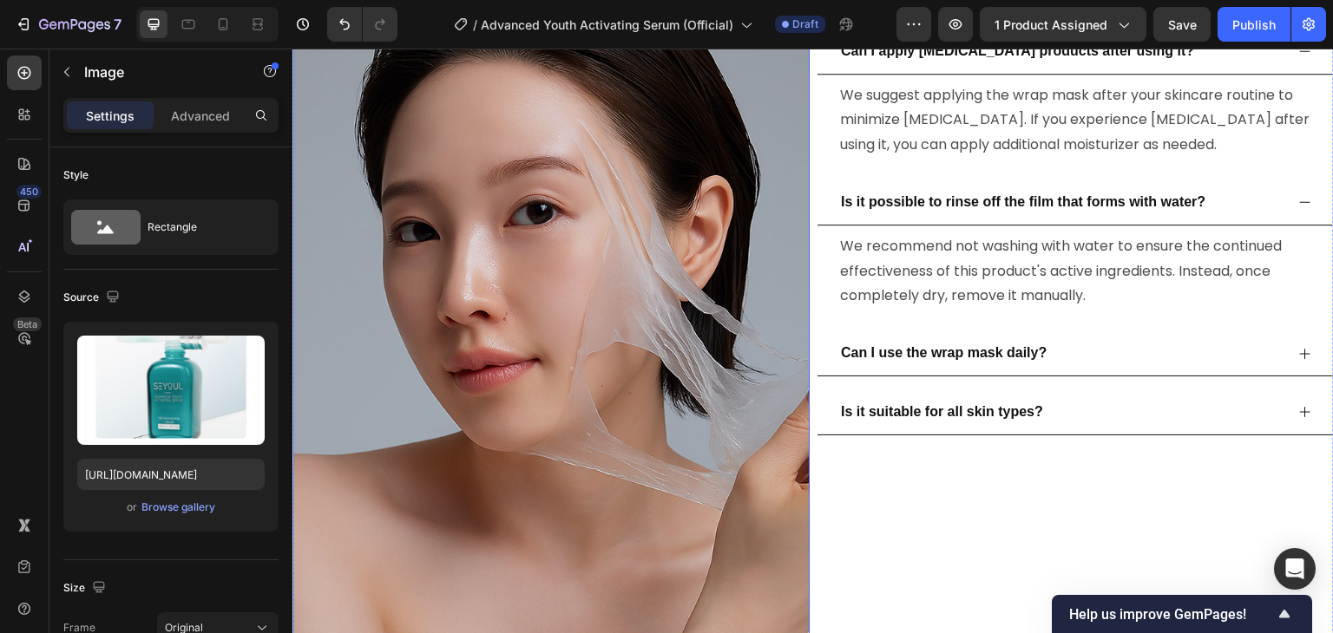
click at [657, 354] on img at bounding box center [550, 331] width 517 height 690
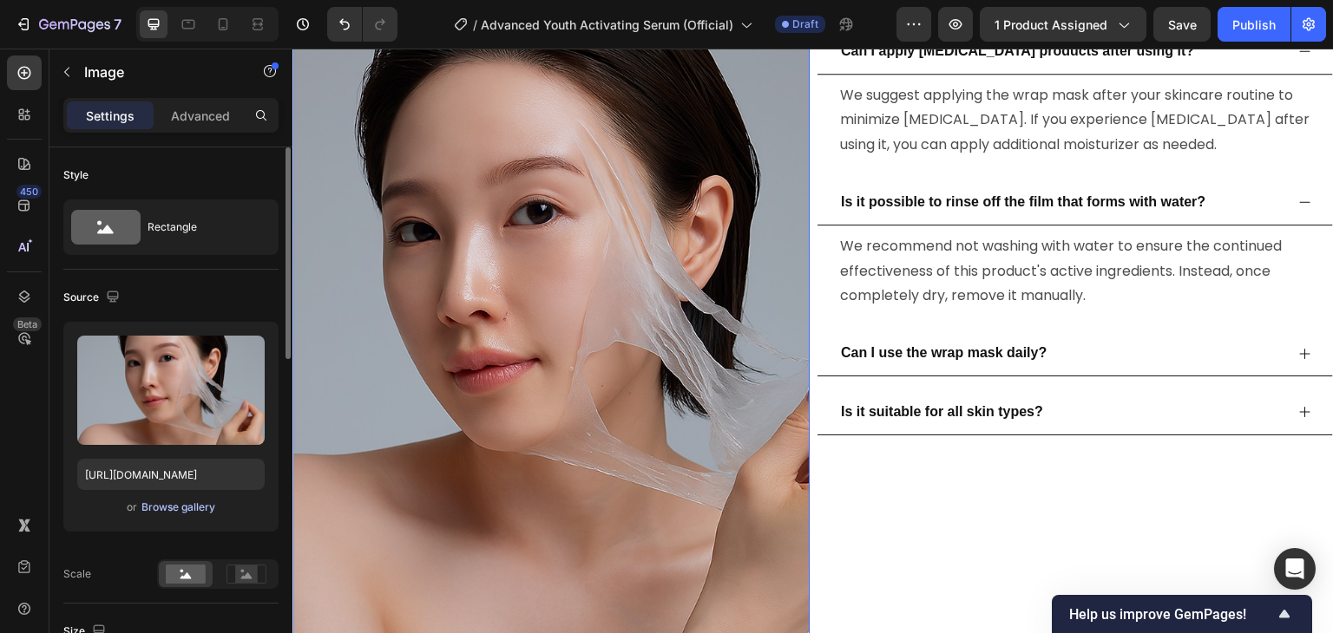
click at [202, 505] on div "Browse gallery" at bounding box center [178, 508] width 74 height 16
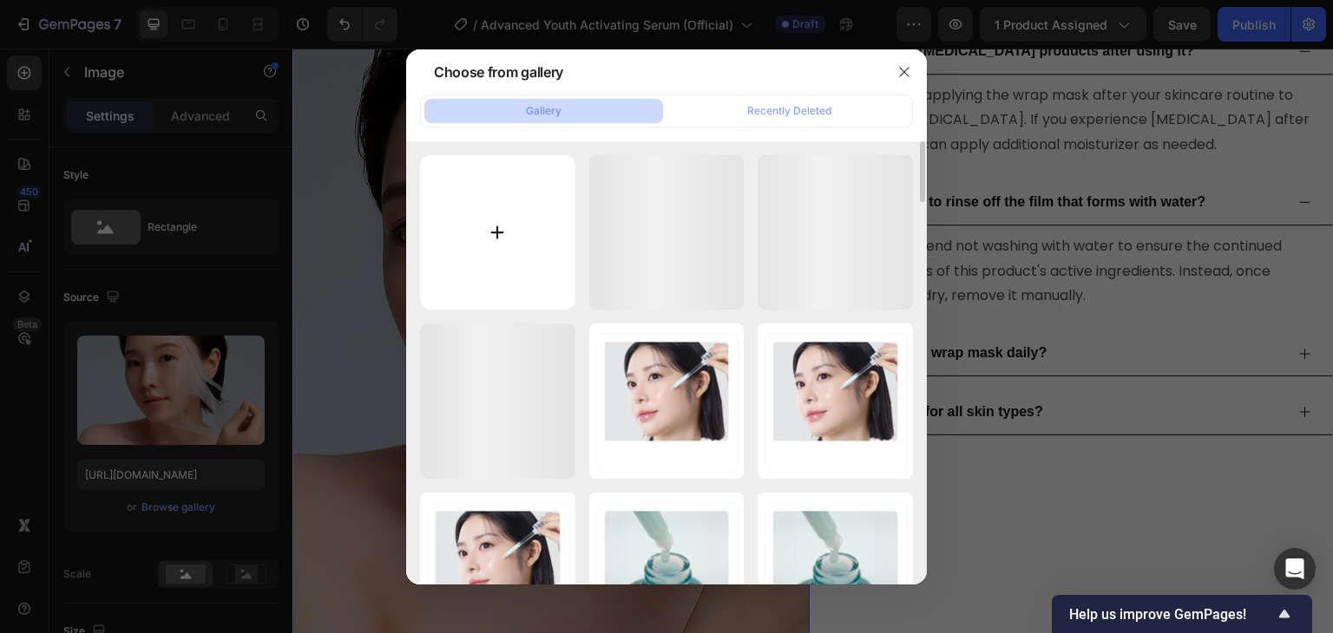
click at [442, 239] on input "file" at bounding box center [497, 232] width 155 height 155
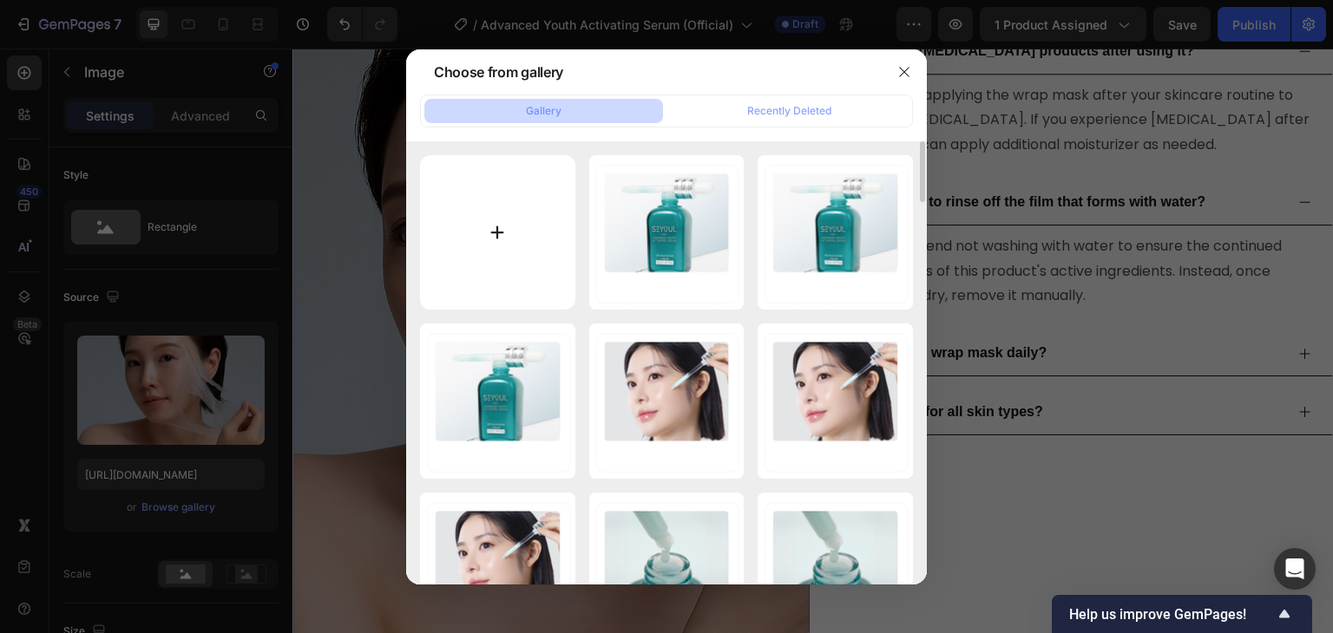
type input "C:\fakepath\gempages_510121071932867757-535df8b4-76be-48e8-aa50-f3abafb53335.png"
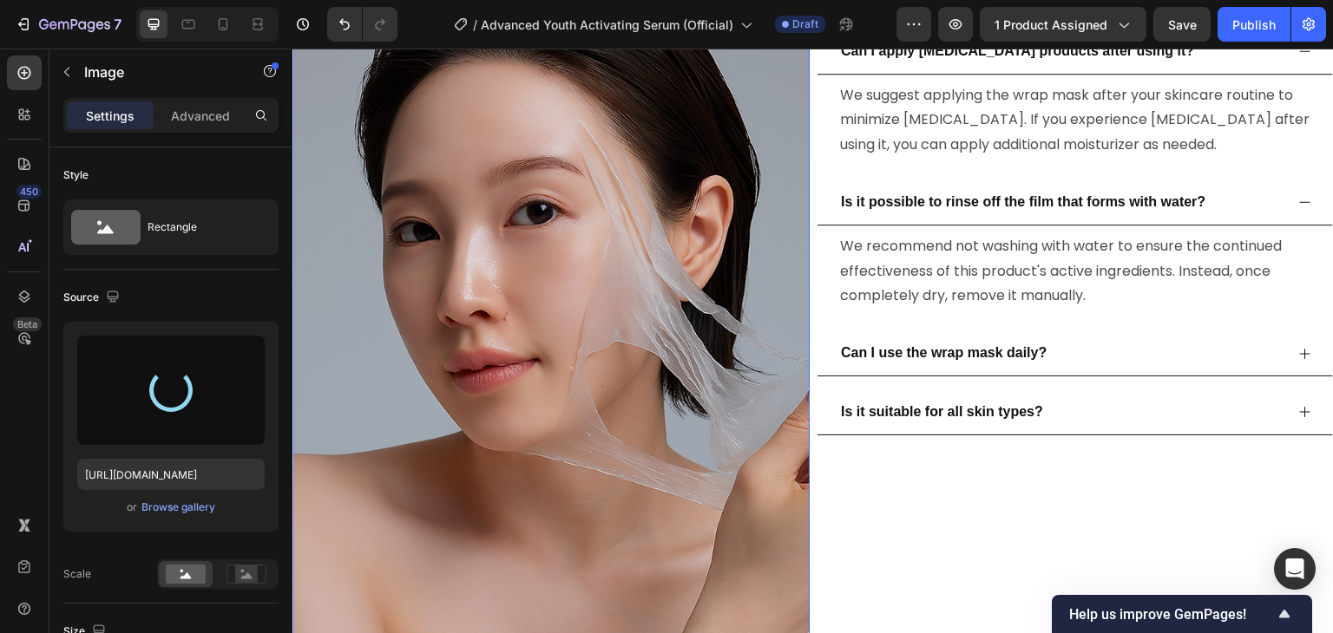
type input "[URL][DOMAIN_NAME]"
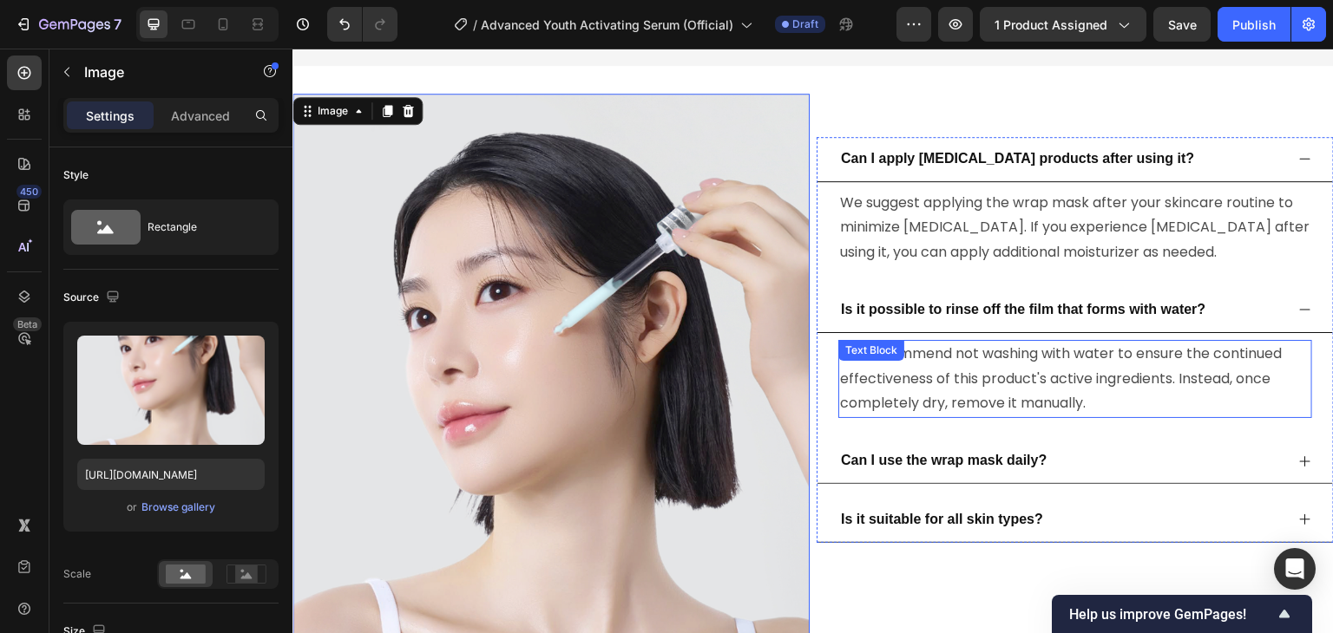
scroll to position [3860, 0]
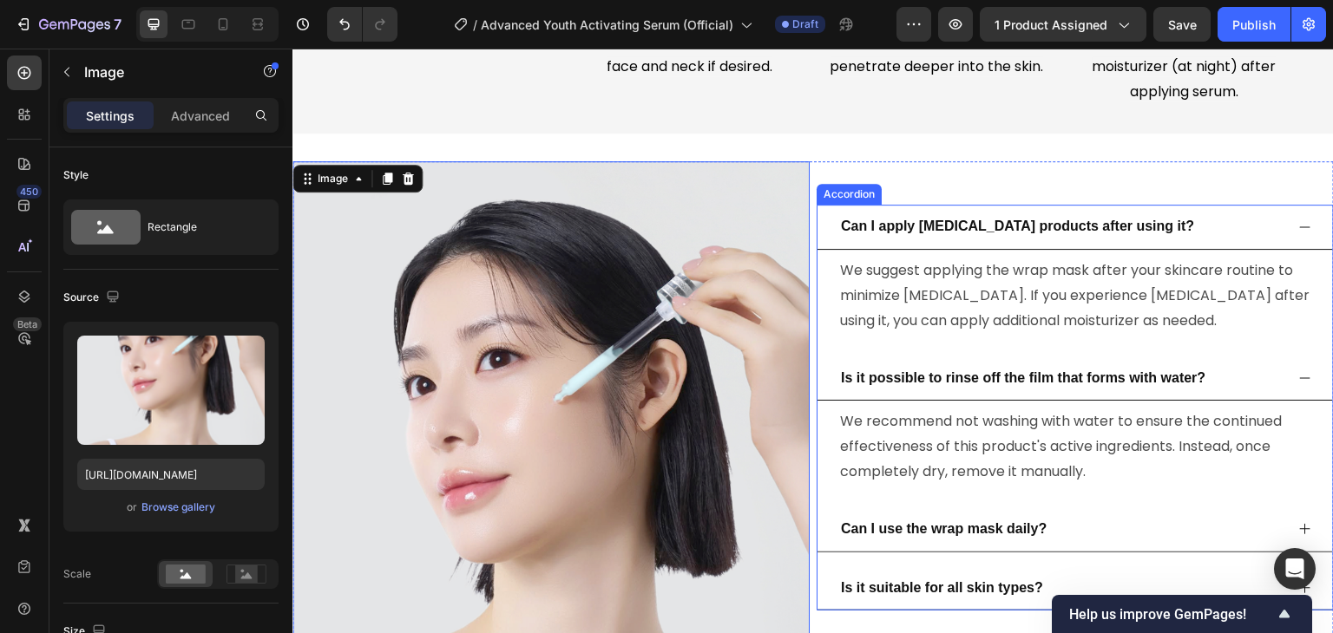
click at [842, 221] on span "Can I apply skin care products after using it?" at bounding box center [1017, 226] width 353 height 15
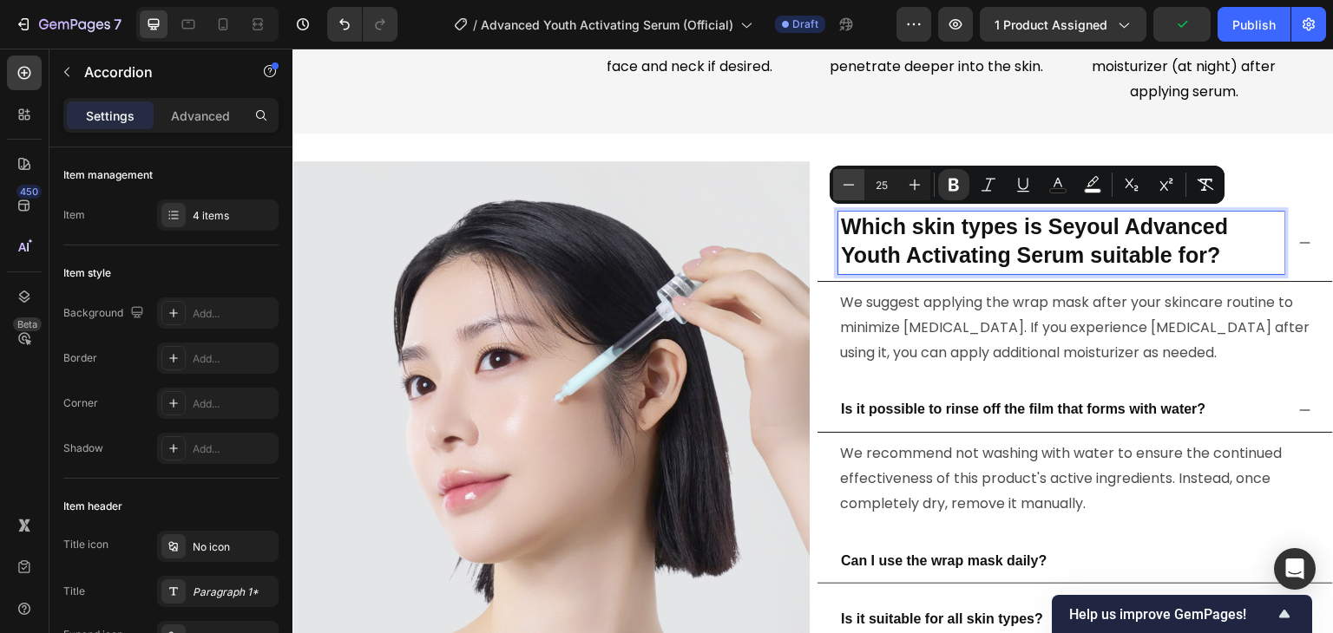
click at [849, 190] on icon "Editor contextual toolbar" at bounding box center [848, 184] width 17 height 17
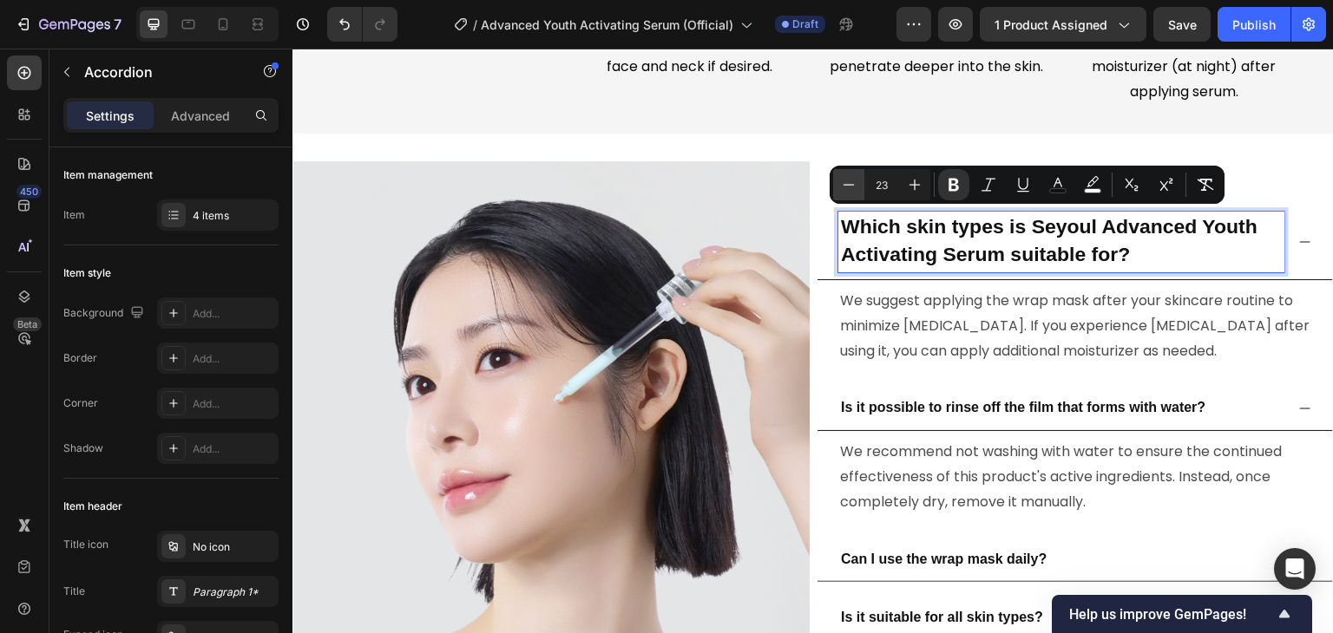
click at [849, 190] on icon "Editor contextual toolbar" at bounding box center [848, 184] width 17 height 17
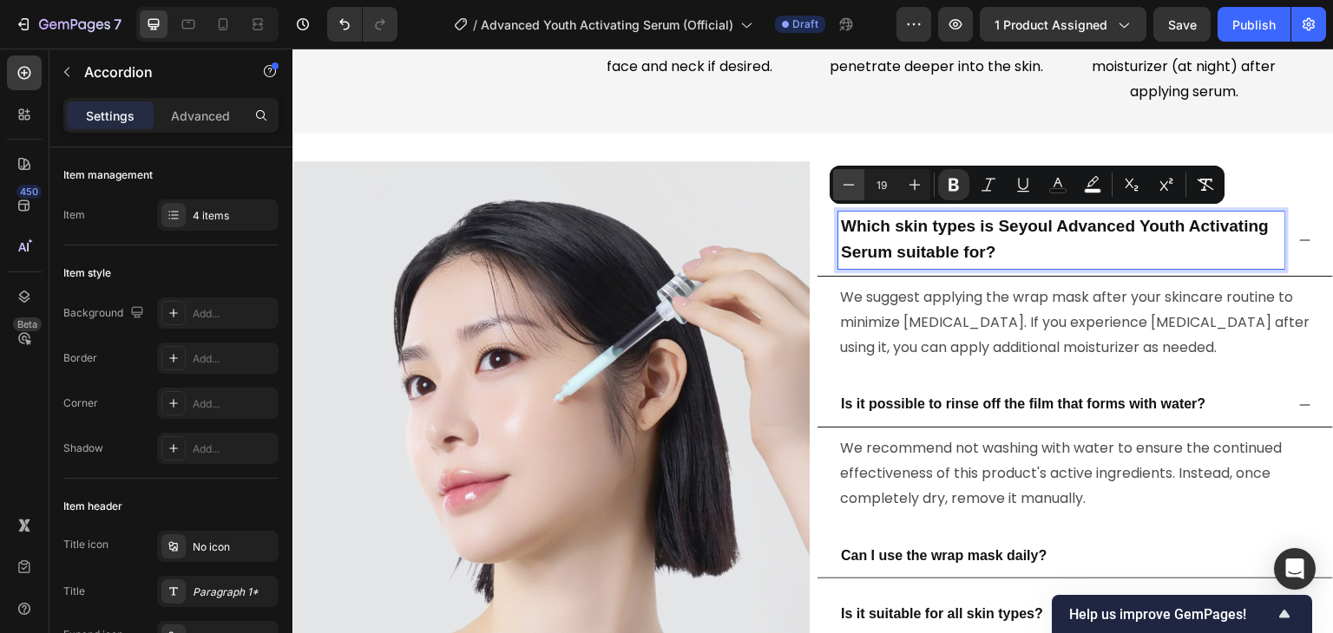
click at [849, 190] on icon "Editor contextual toolbar" at bounding box center [848, 184] width 17 height 17
type input "16"
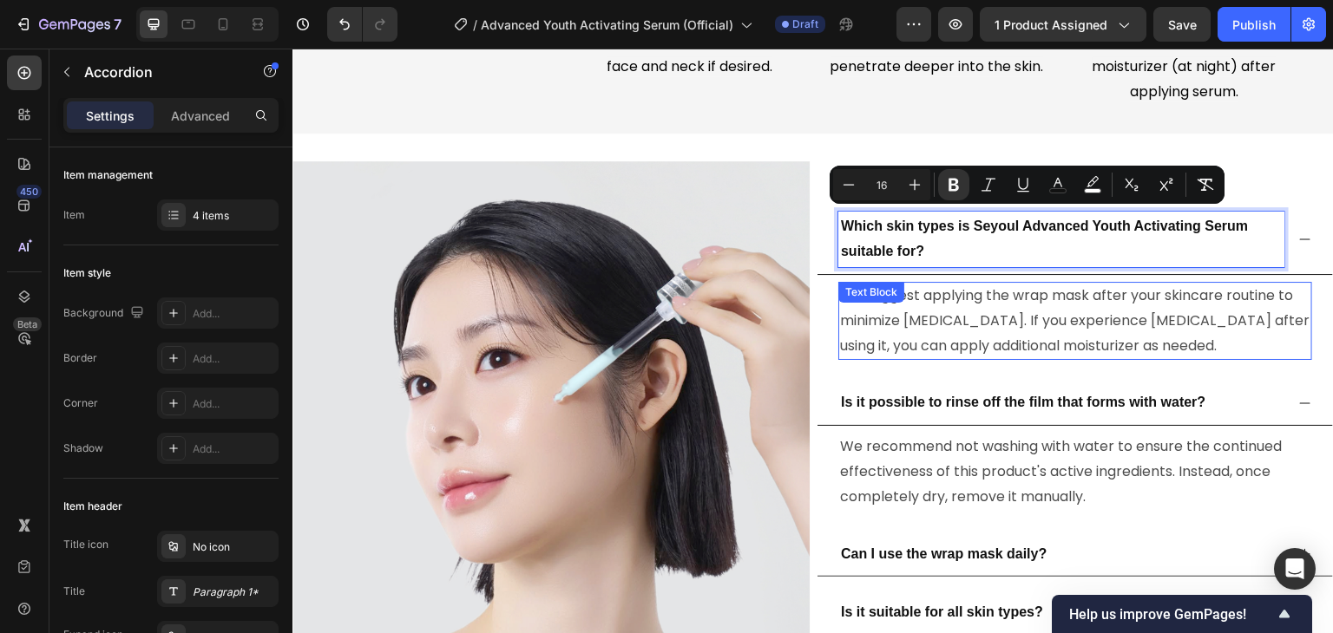
click at [902, 330] on p "We suggest applying the wrap mask after your skincare routine to minimize dryne…" at bounding box center [1075, 321] width 470 height 75
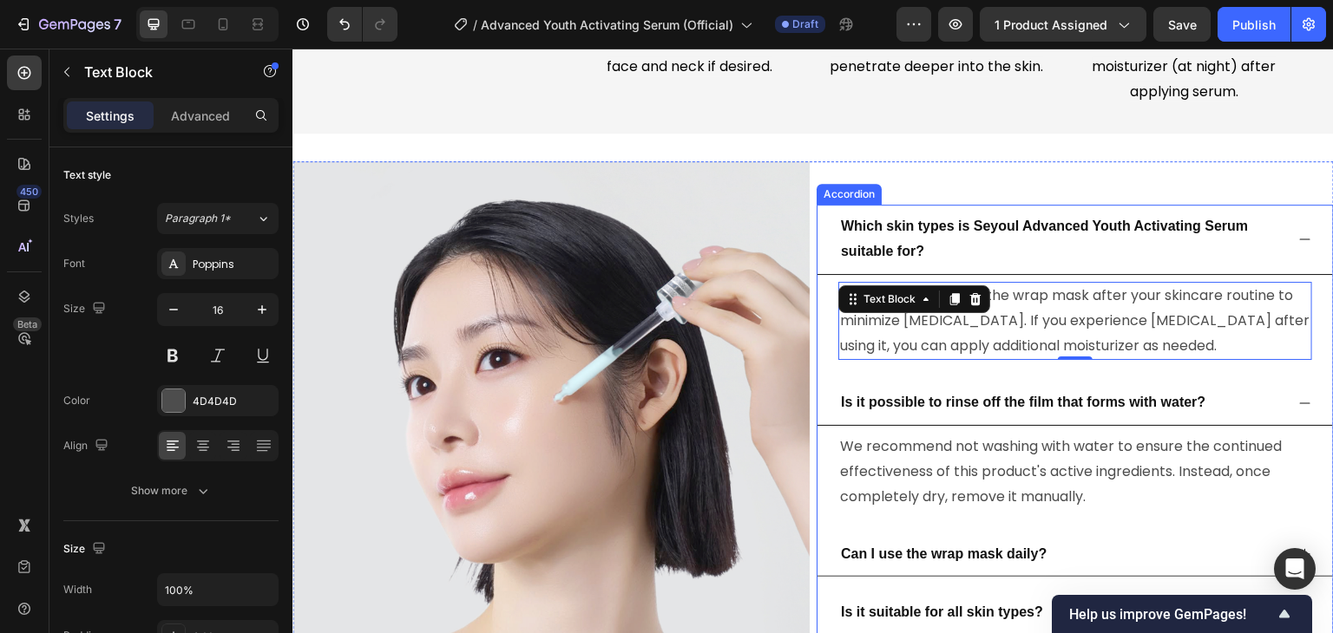
click at [885, 235] on p "Which skin types is Seyoul Advanced Youth Activating Serum suitable for?" at bounding box center [1061, 239] width 441 height 50
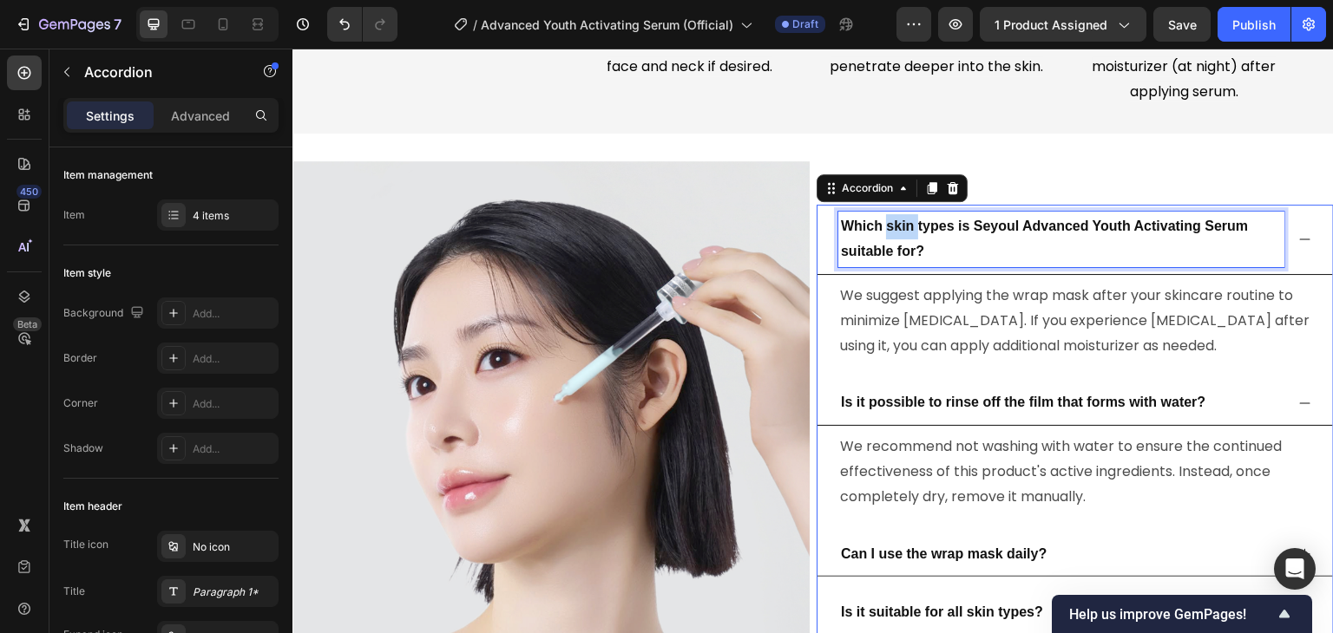
click at [885, 235] on p "Which skin types is Seyoul Advanced Youth Activating Serum suitable for?" at bounding box center [1061, 239] width 441 height 50
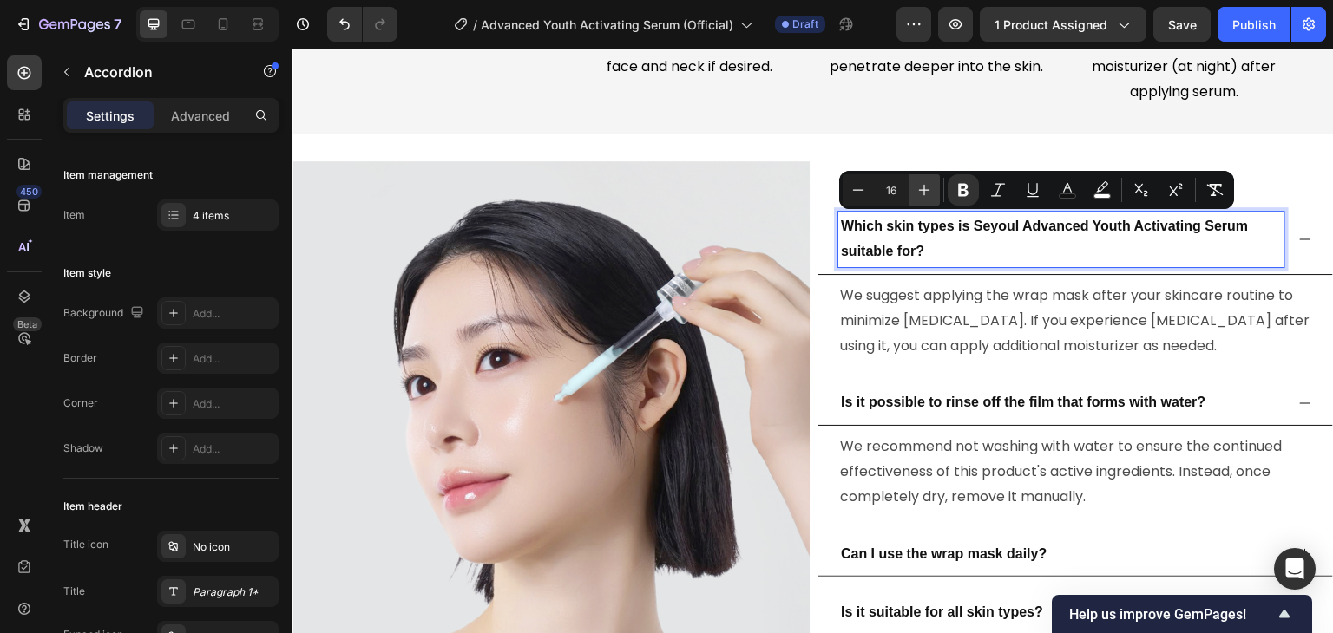
click at [920, 193] on icon "Editor contextual toolbar" at bounding box center [923, 189] width 17 height 17
type input "17"
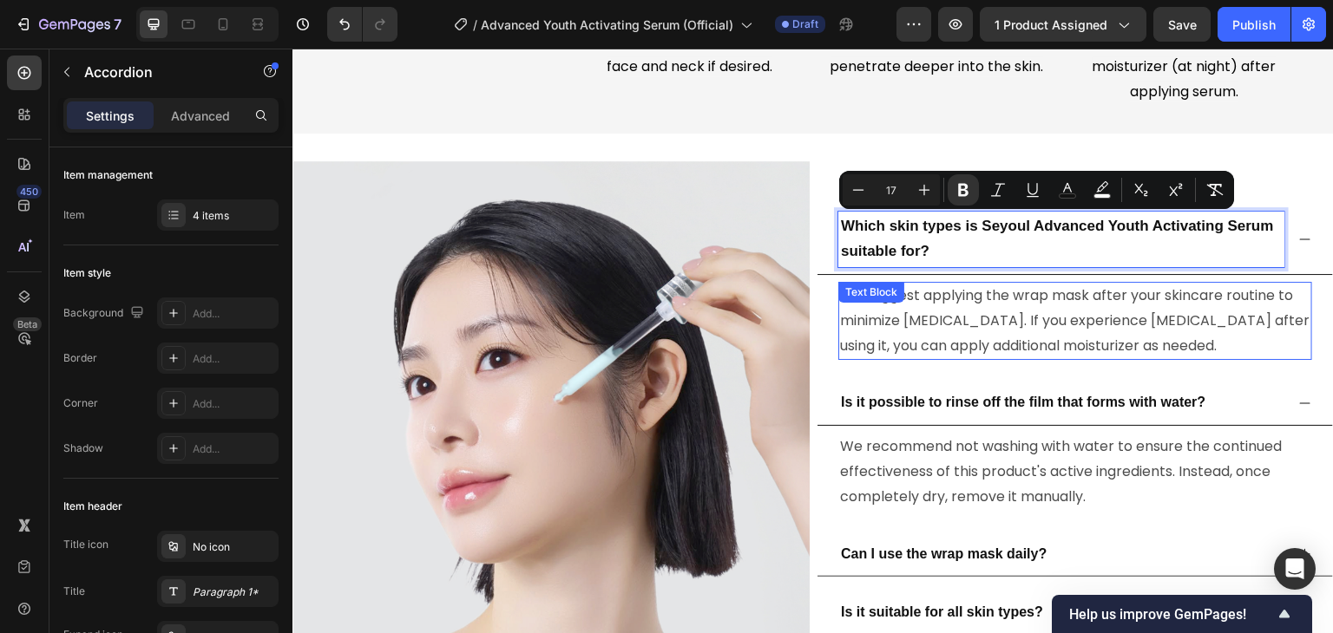
click at [915, 325] on span "We suggest applying the wrap mask after your skincare routine to minimize dryne…" at bounding box center [1074, 320] width 469 height 70
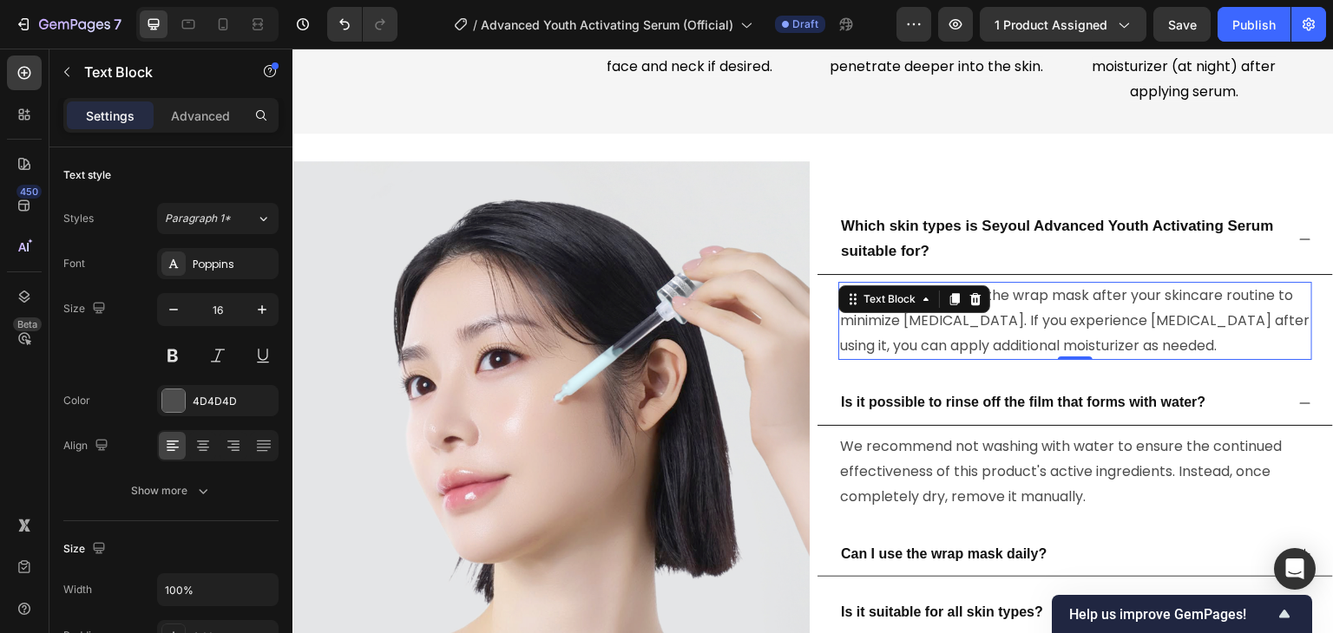
click at [929, 336] on span "We suggest applying the wrap mask after your skincare routine to minimize dryne…" at bounding box center [1074, 320] width 469 height 70
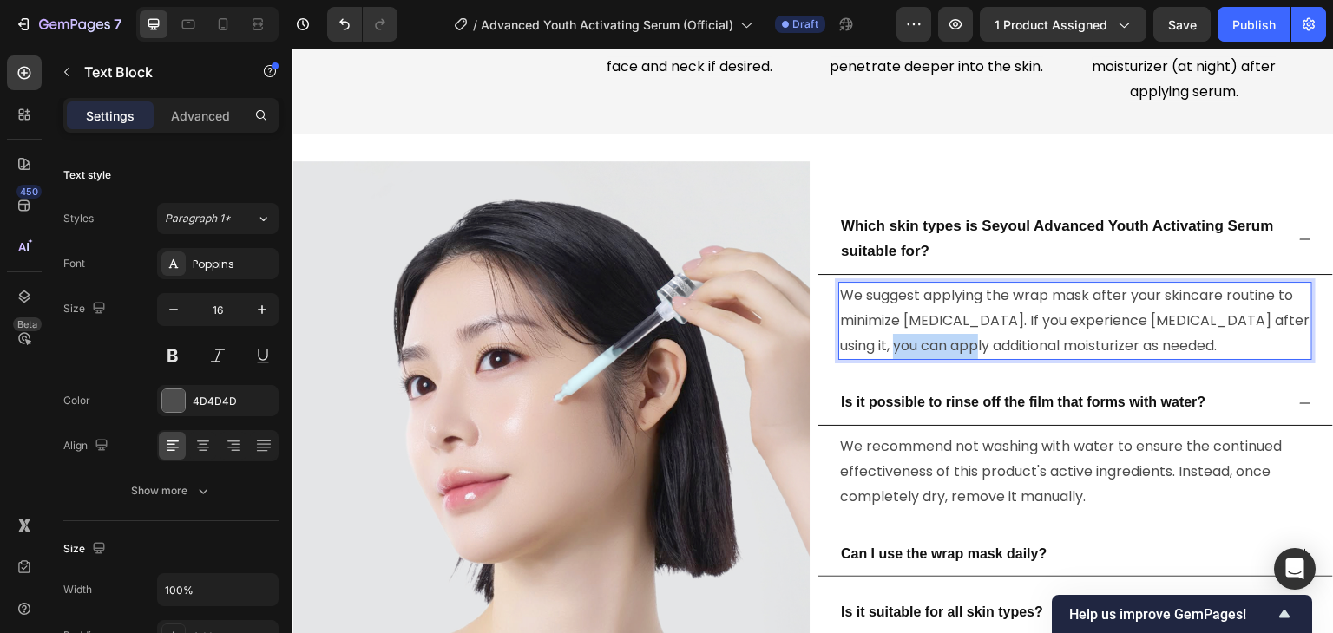
click at [929, 336] on span "We suggest applying the wrap mask after your skincare routine to minimize dryne…" at bounding box center [1074, 320] width 469 height 70
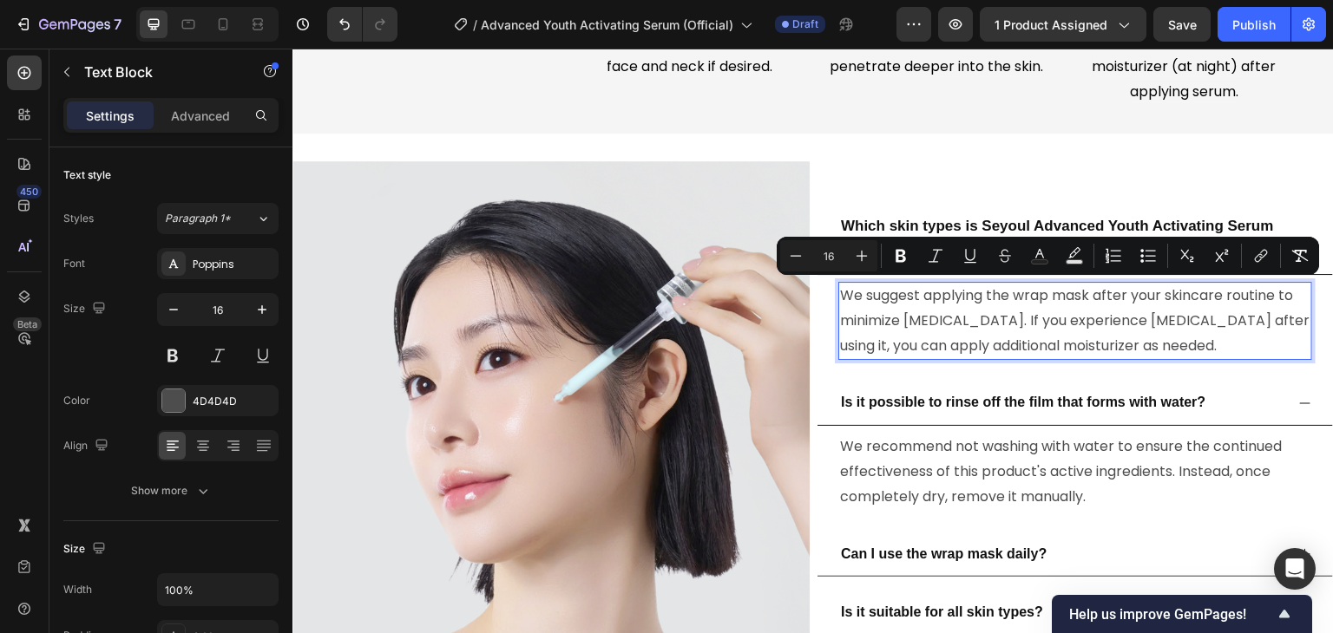
type input "25"
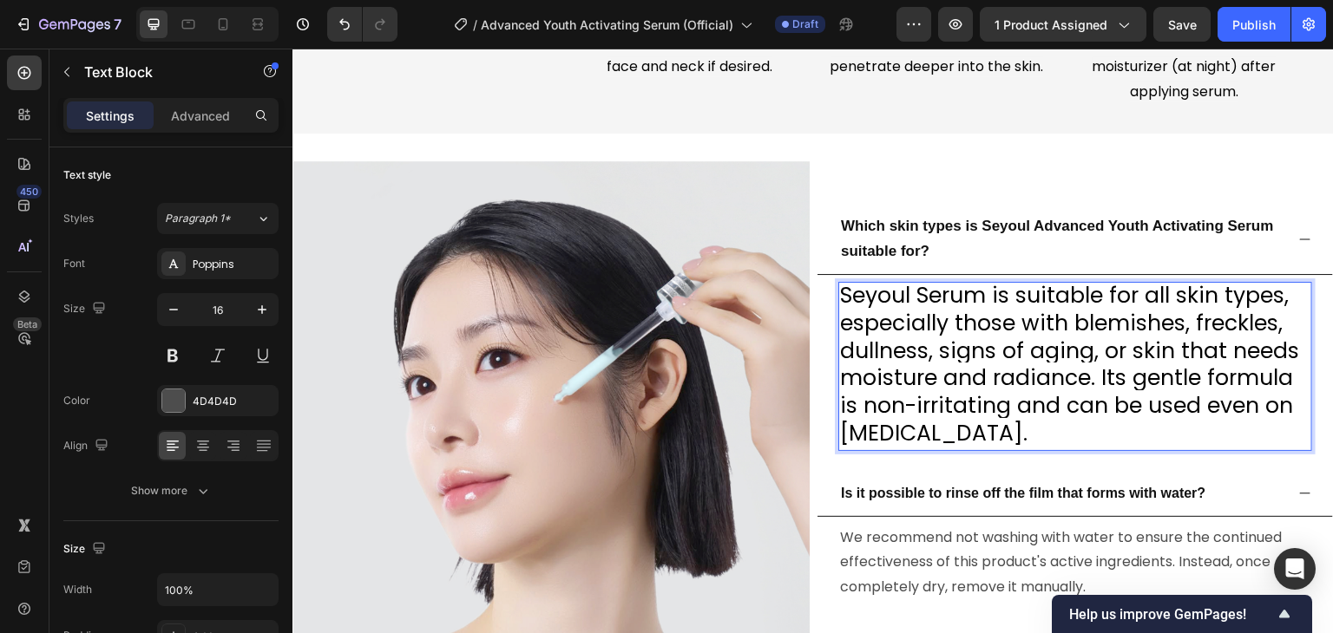
click at [929, 335] on span "Seyoul Serum is suitable for all skin types, especially those with blemishes, f…" at bounding box center [1069, 364] width 459 height 168
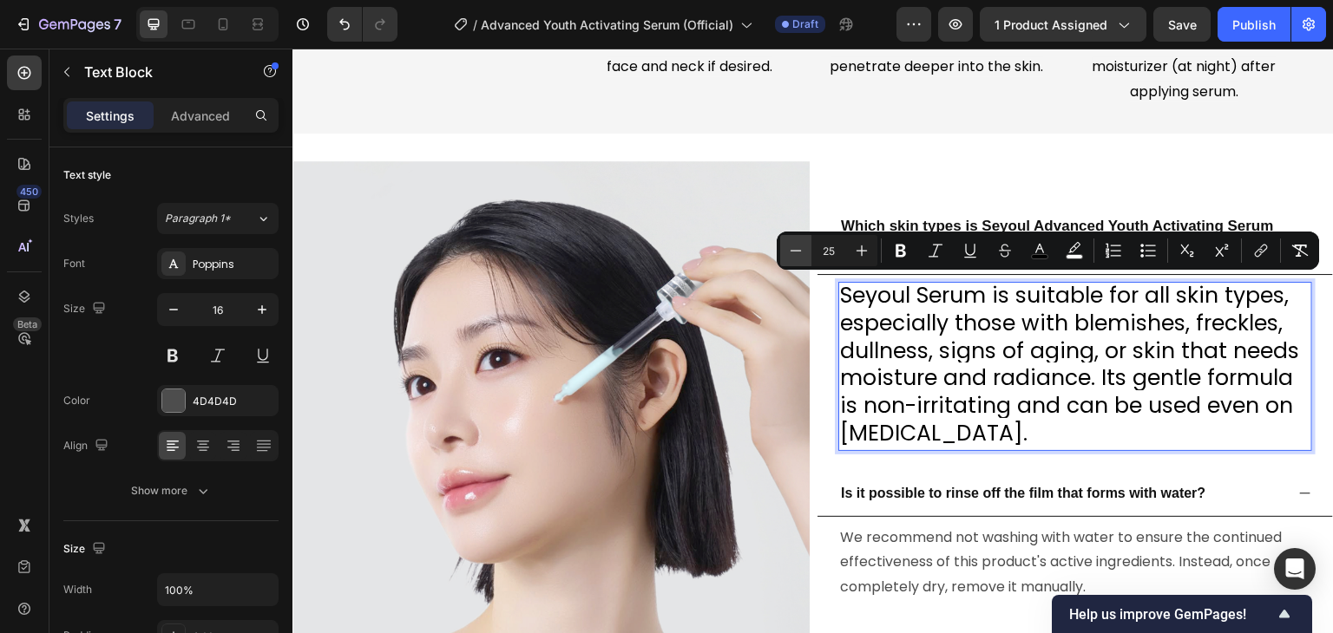
click at [798, 247] on icon "Editor contextual toolbar" at bounding box center [795, 250] width 17 height 17
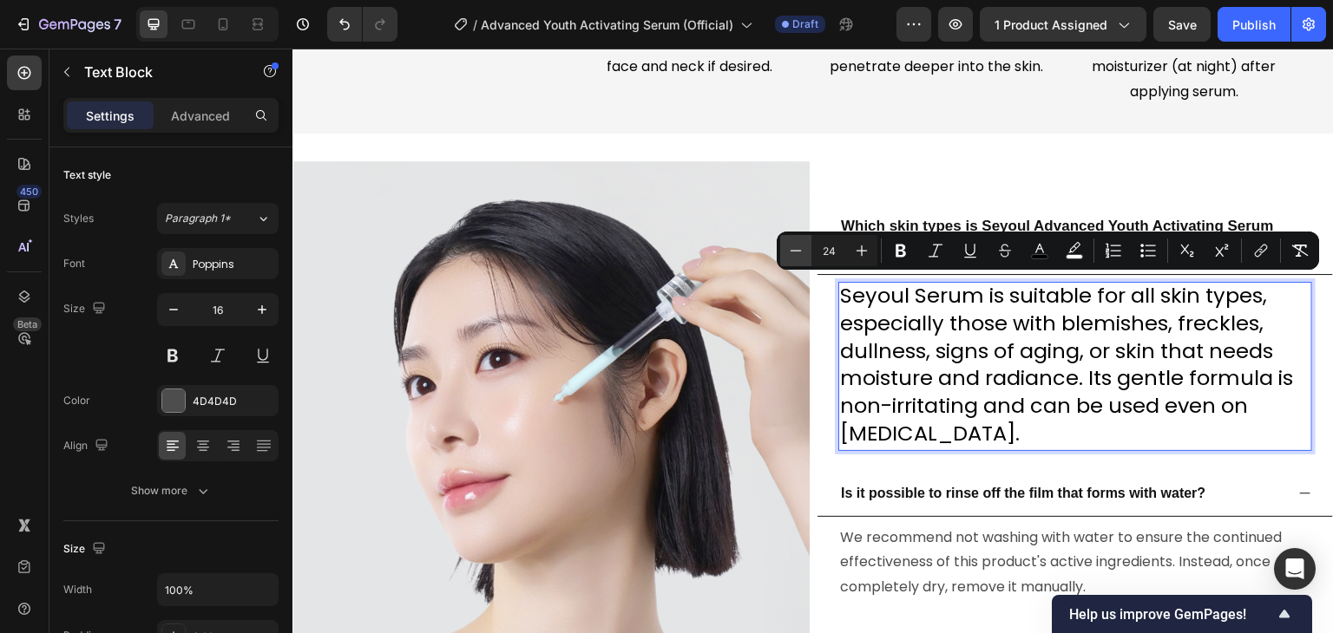
click at [798, 247] on icon "Editor contextual toolbar" at bounding box center [795, 250] width 17 height 17
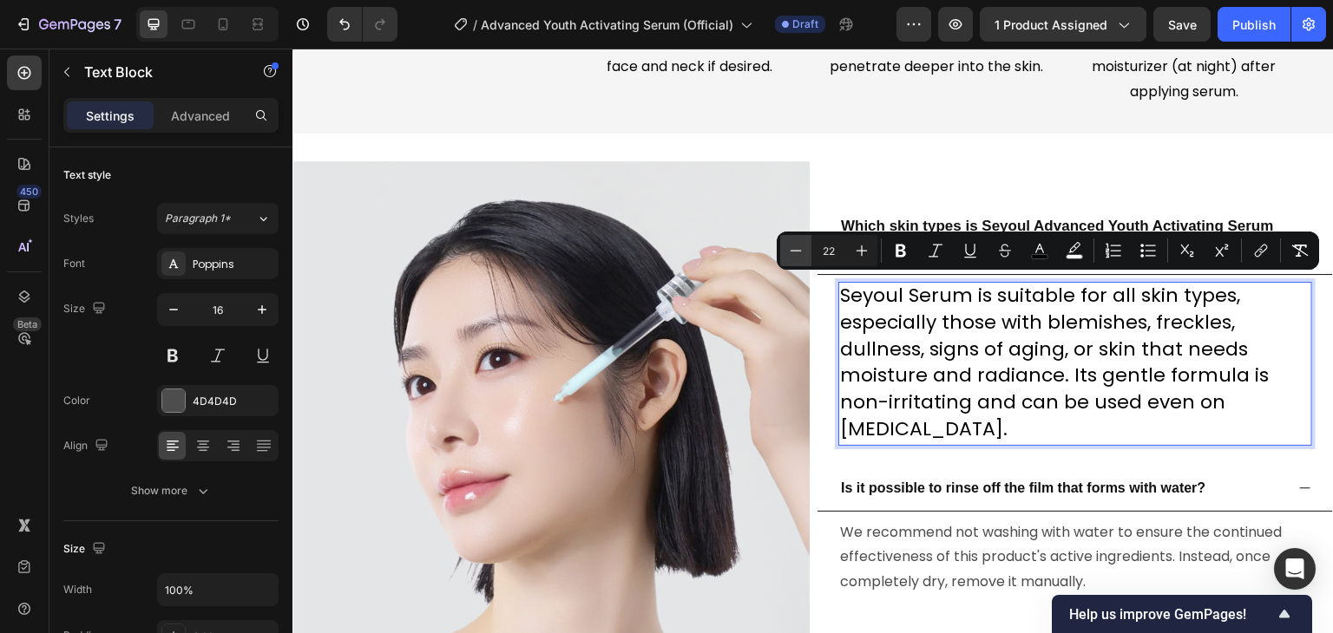
click at [798, 247] on icon "Editor contextual toolbar" at bounding box center [795, 250] width 17 height 17
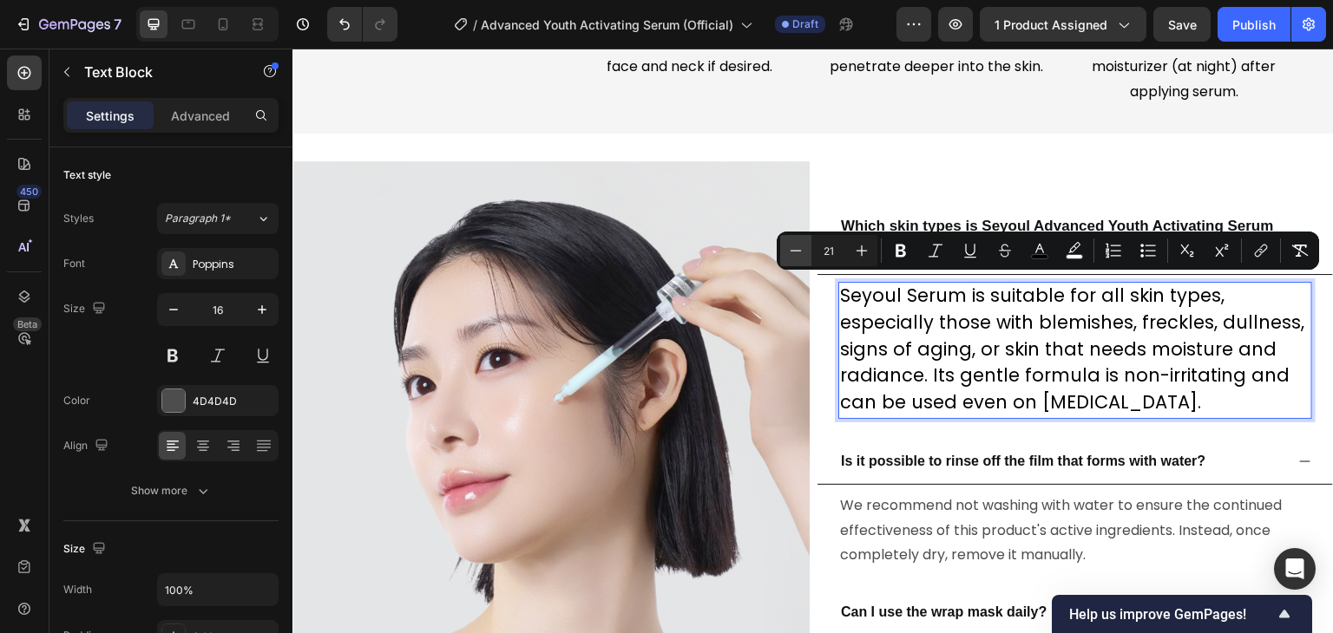
click at [798, 247] on icon "Editor contextual toolbar" at bounding box center [795, 250] width 17 height 17
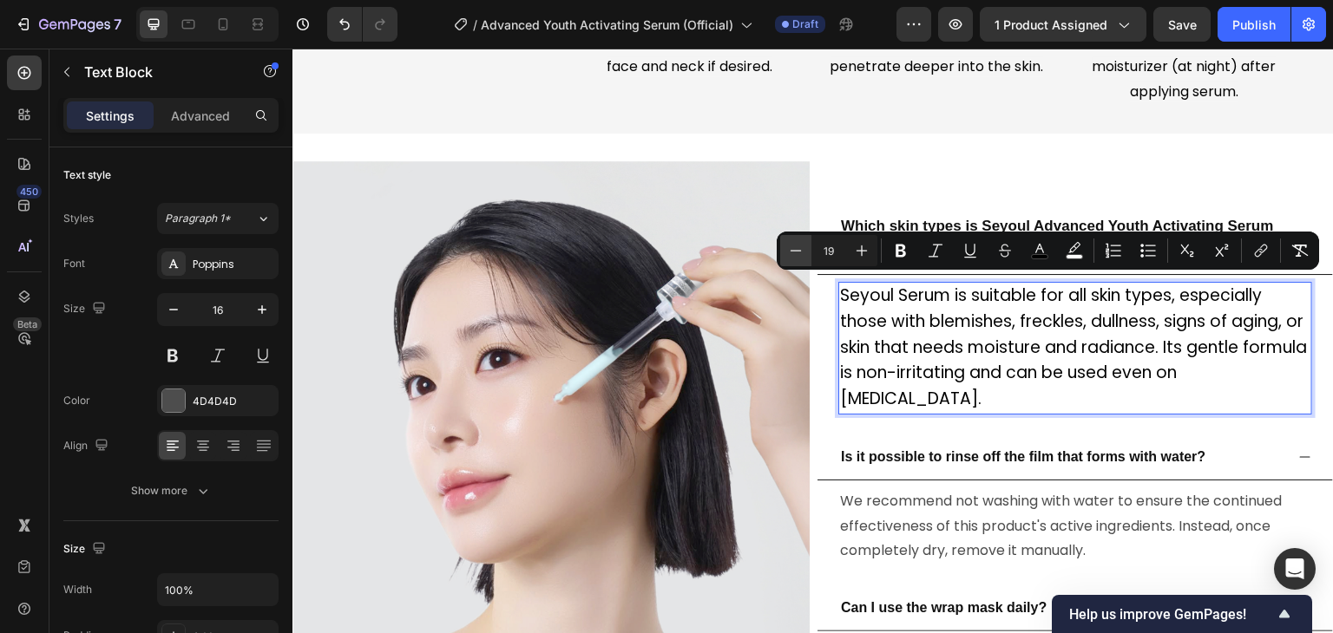
click at [798, 247] on icon "Editor contextual toolbar" at bounding box center [795, 250] width 17 height 17
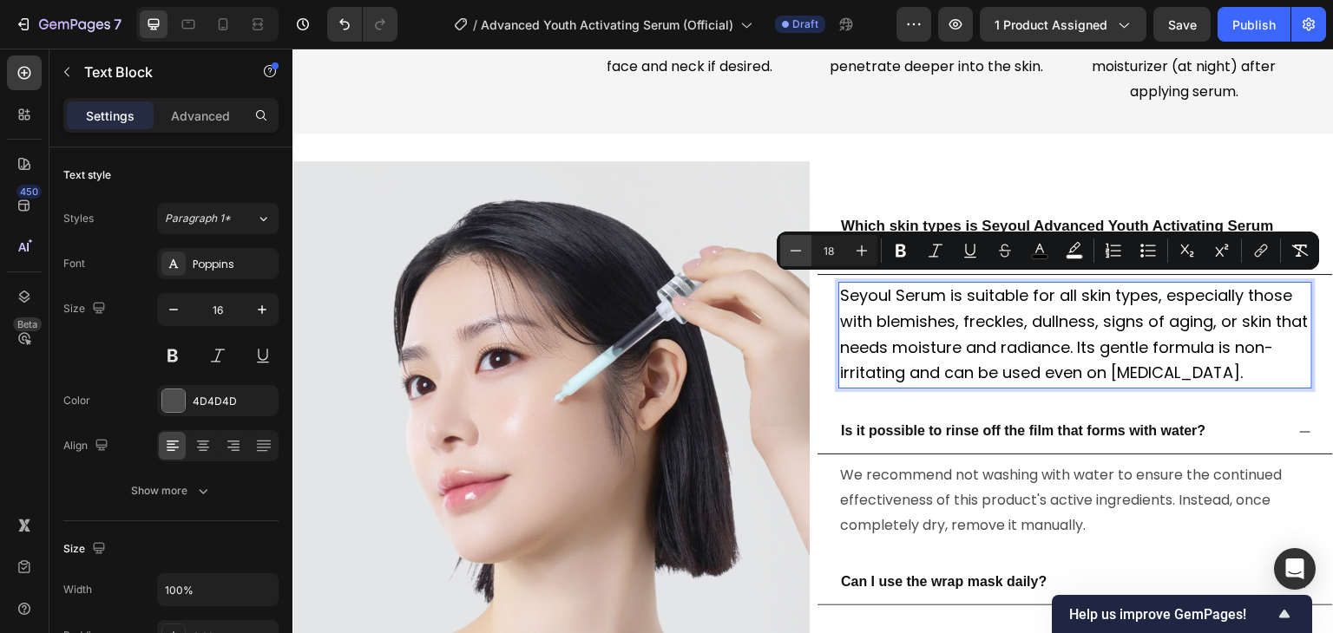
click at [798, 247] on icon "Editor contextual toolbar" at bounding box center [795, 250] width 17 height 17
type input "16"
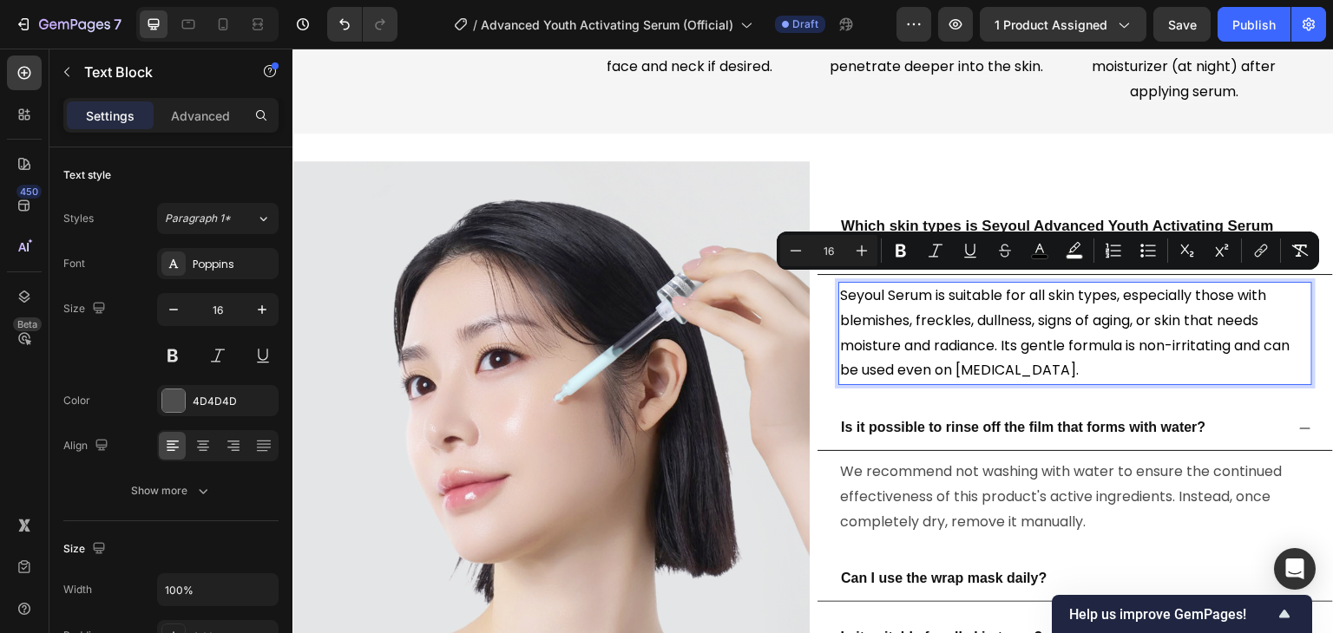
click at [959, 363] on span "Seyoul Serum is suitable for all skin types, especially those with blemishes, f…" at bounding box center [1064, 332] width 449 height 95
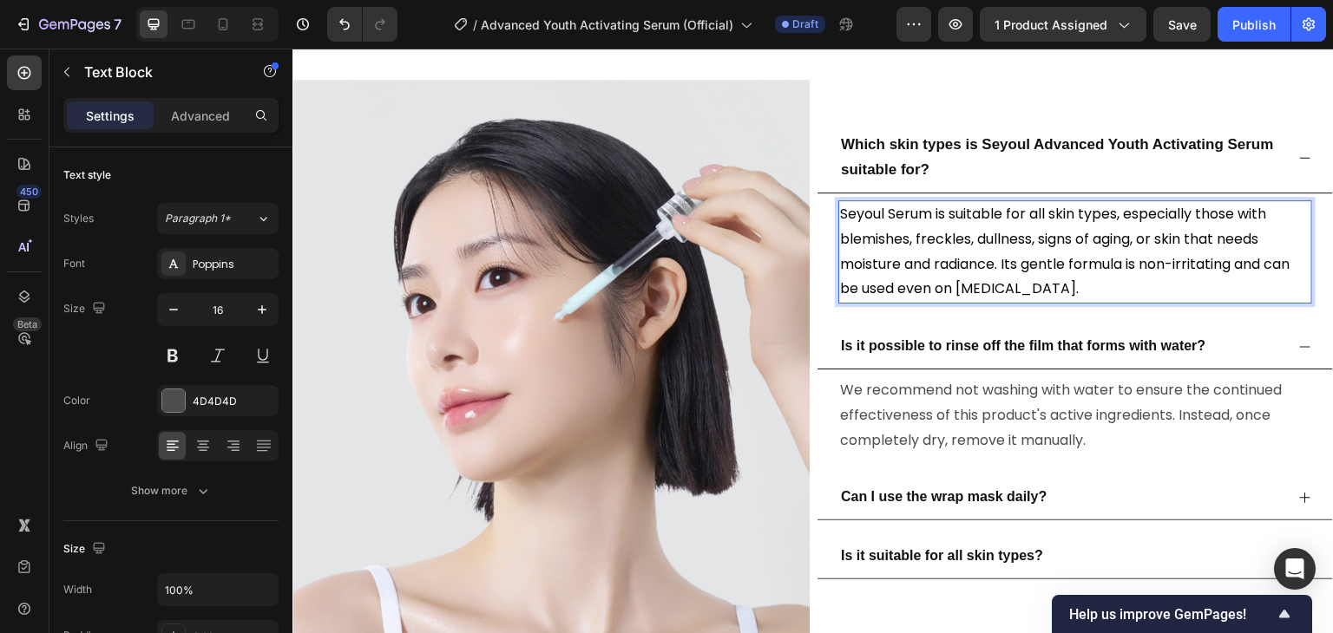
scroll to position [3947, 0]
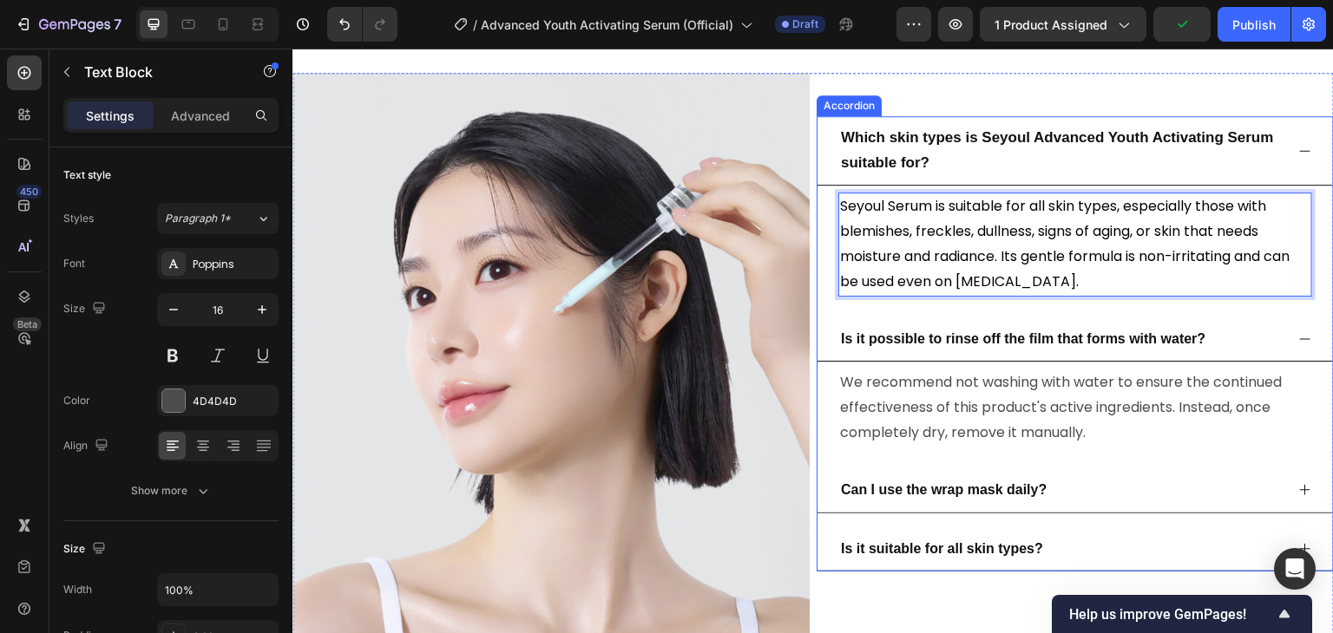
click at [867, 335] on span "Is it possible to rinse off the film that forms with water?" at bounding box center [1023, 338] width 364 height 15
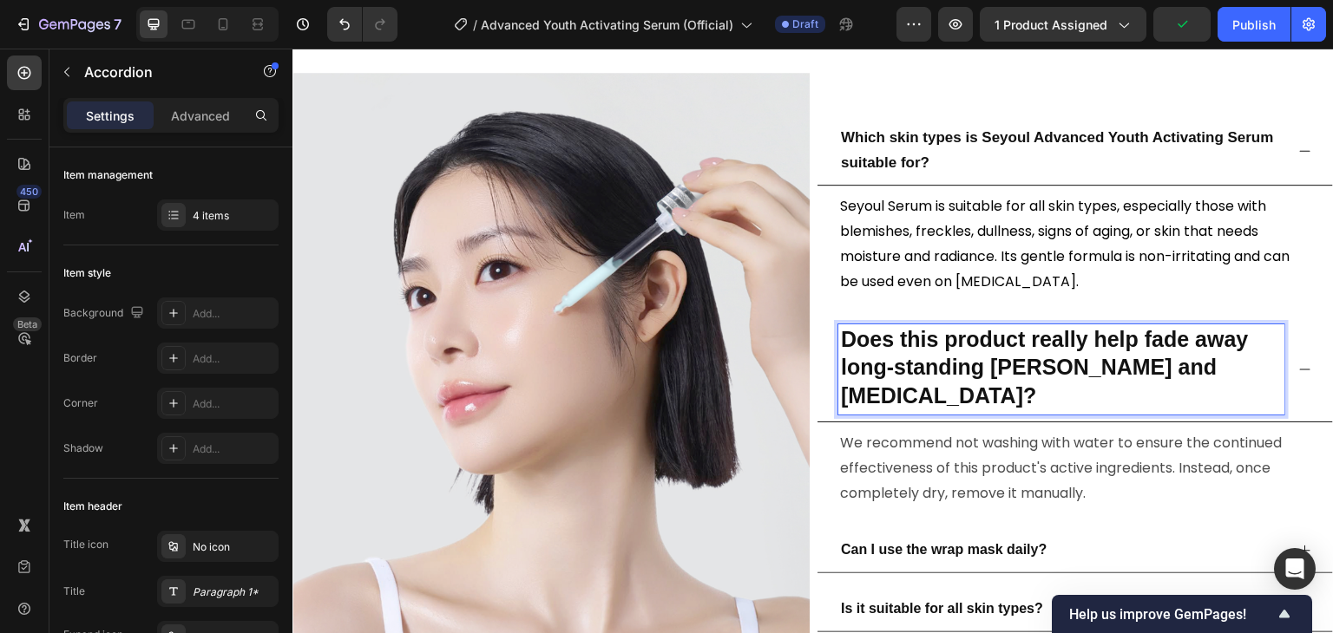
click at [867, 334] on strong "Does this product really help fade away long-standing [PERSON_NAME] and [MEDICA…" at bounding box center [1045, 368] width 408 height 82
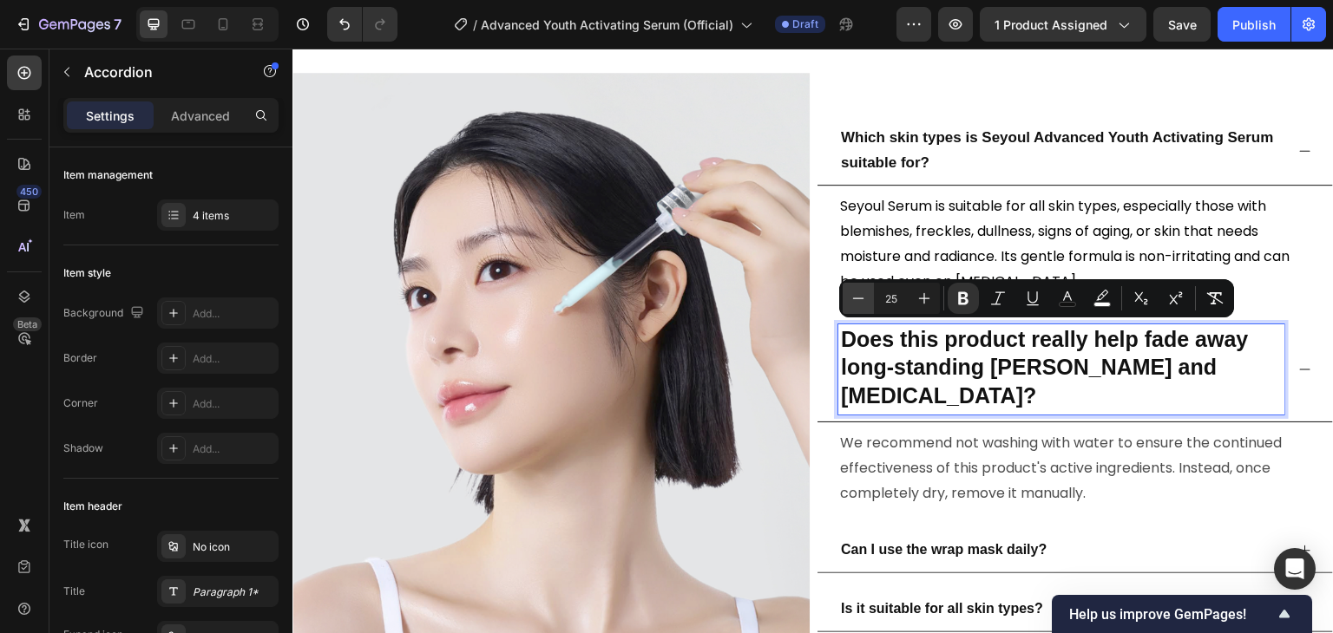
click at [869, 298] on button "Minus" at bounding box center [858, 298] width 31 height 31
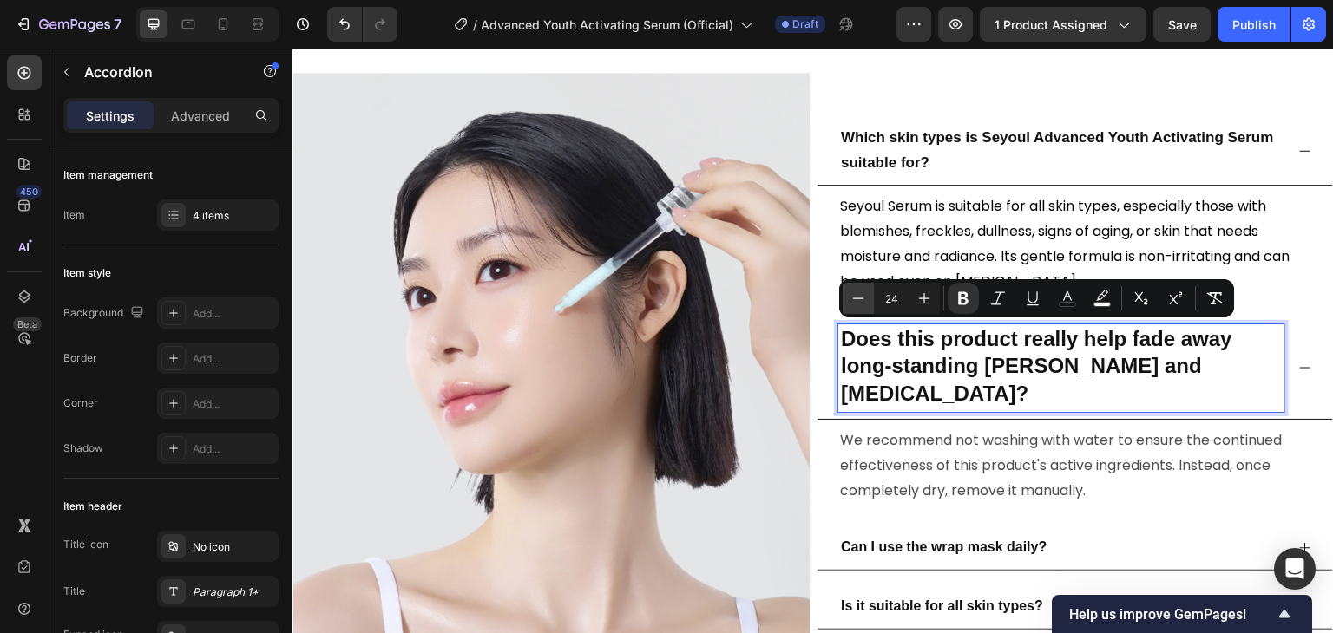
click at [869, 298] on button "Minus" at bounding box center [858, 298] width 31 height 31
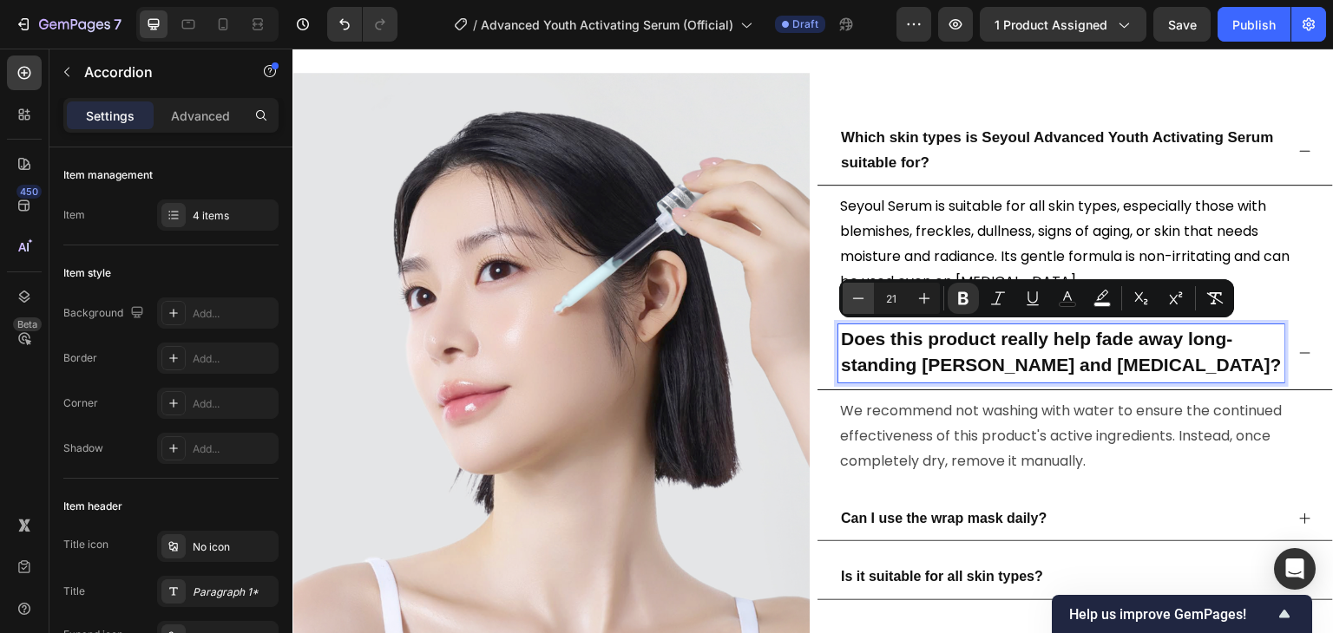
click at [869, 298] on button "Minus" at bounding box center [858, 298] width 31 height 31
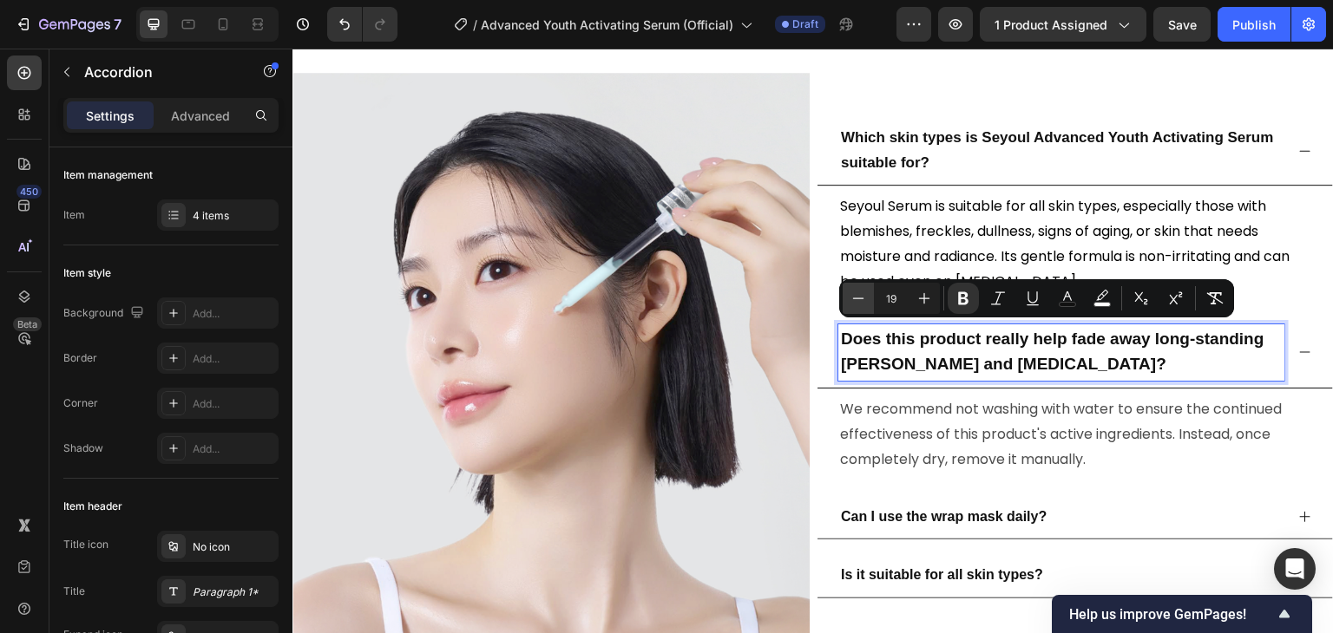
click at [869, 298] on button "Minus" at bounding box center [858, 298] width 31 height 31
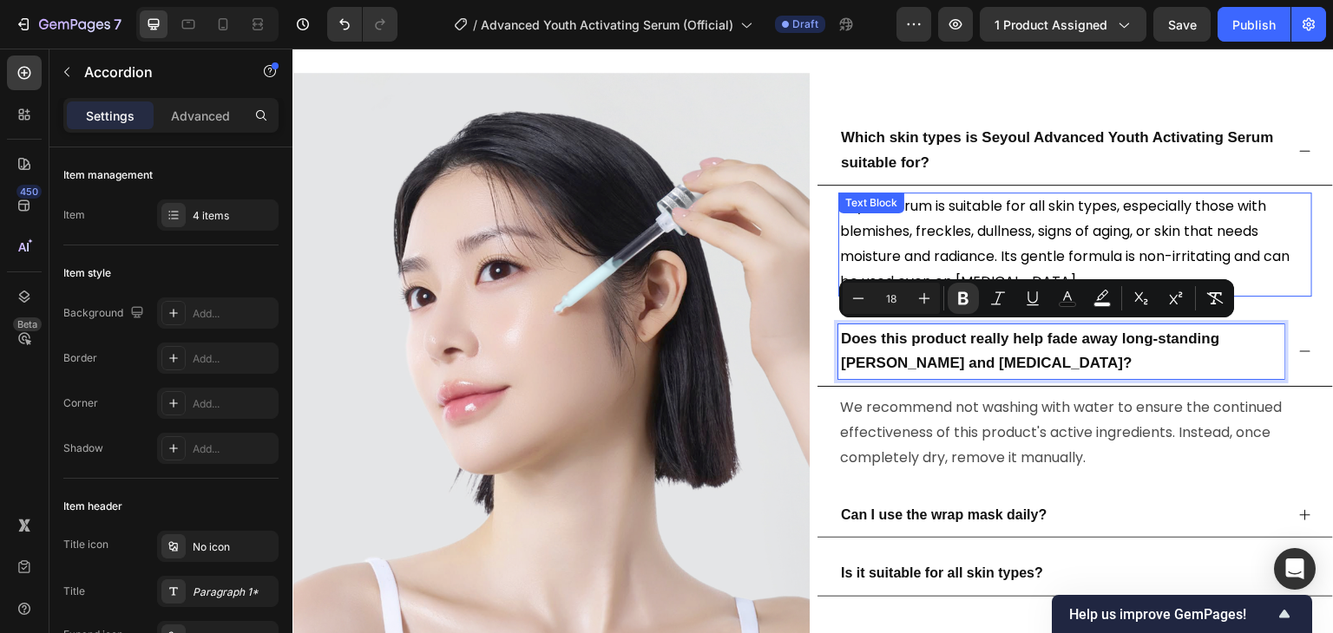
type input "17"
click at [866, 151] on p "Which skin types is Seyoul Advanced Youth Activating Serum suitable for?" at bounding box center [1061, 151] width 441 height 50
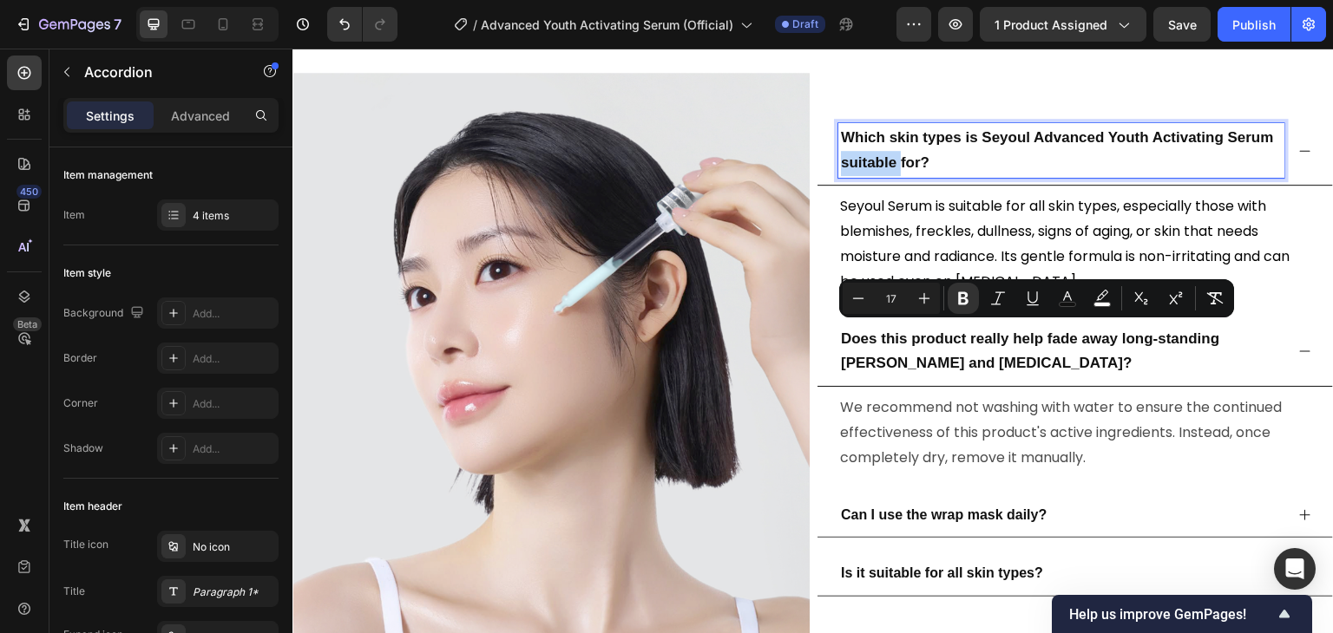
click at [866, 151] on p "Which skin types is Seyoul Advanced Youth Activating Serum suitable for?" at bounding box center [1061, 151] width 441 height 50
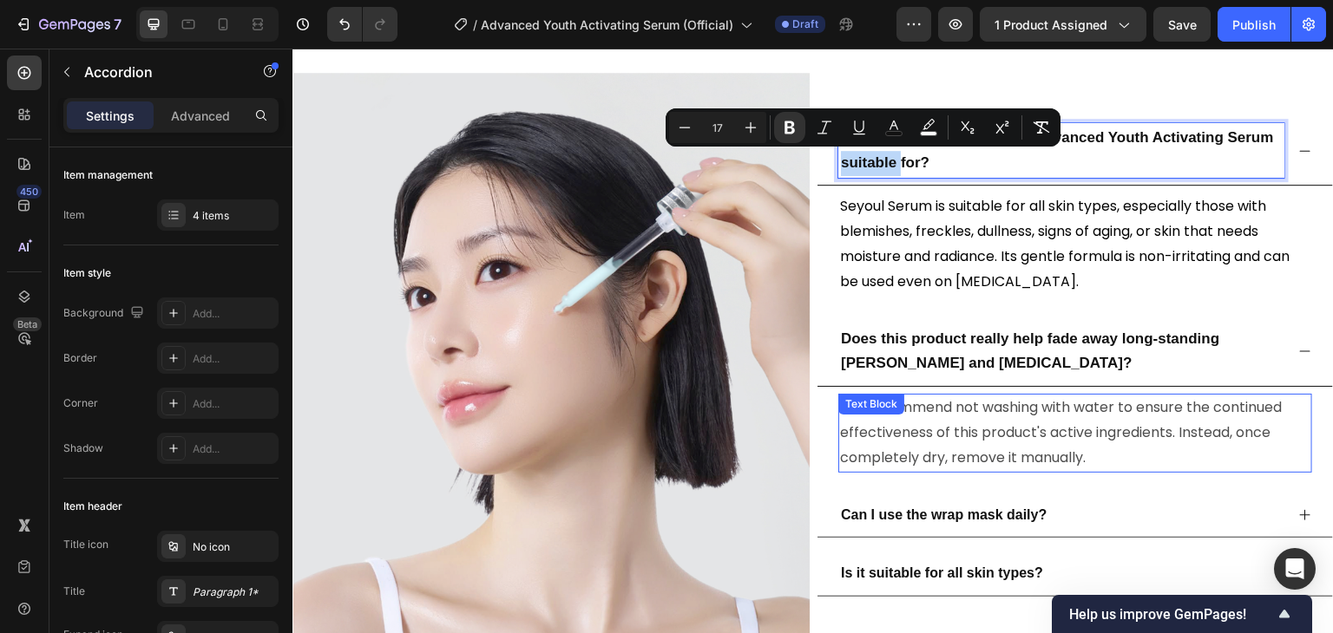
click at [913, 401] on div "We recommend not washing with water to ensure the continued effectiveness of th…" at bounding box center [1075, 433] width 474 height 78
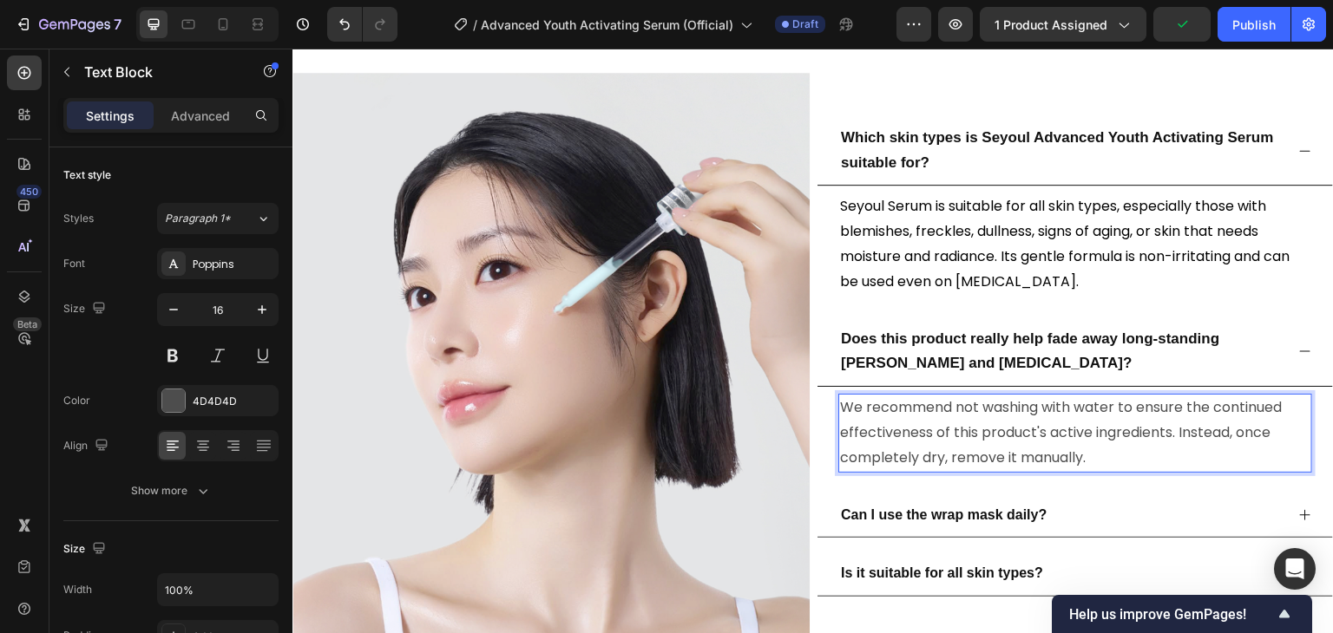
click at [954, 434] on p "We recommend not washing with water to ensure the continued effectiveness of th…" at bounding box center [1075, 433] width 470 height 75
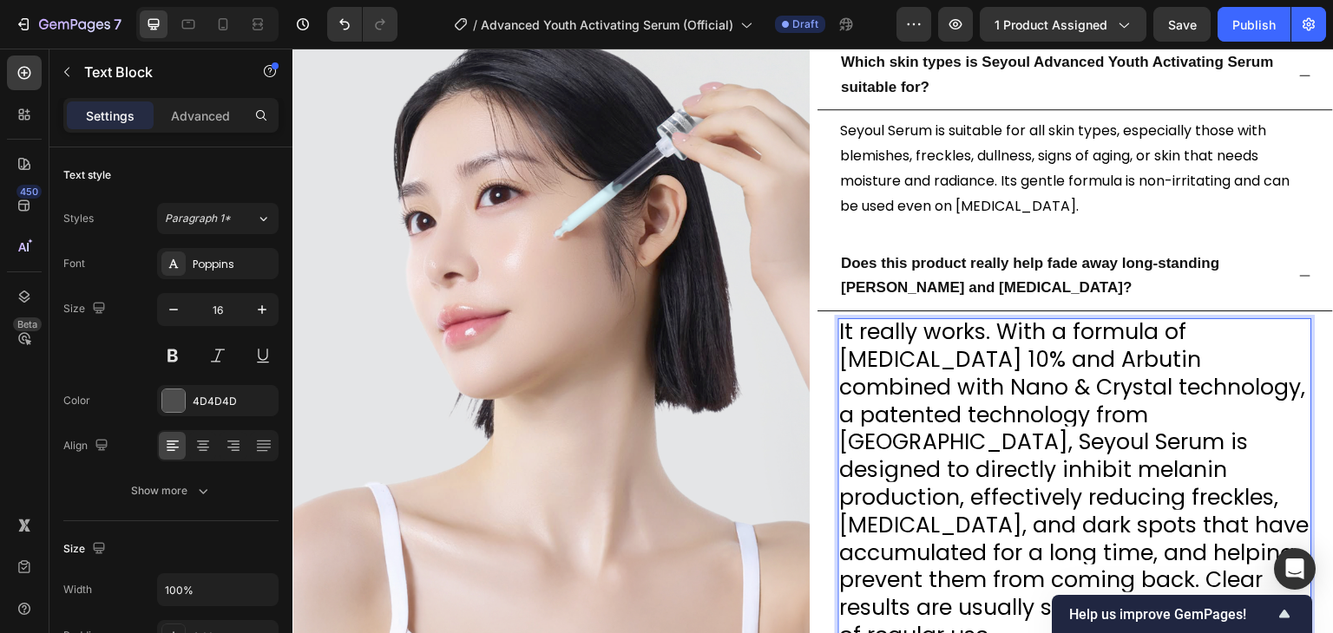
scroll to position [4030, 0]
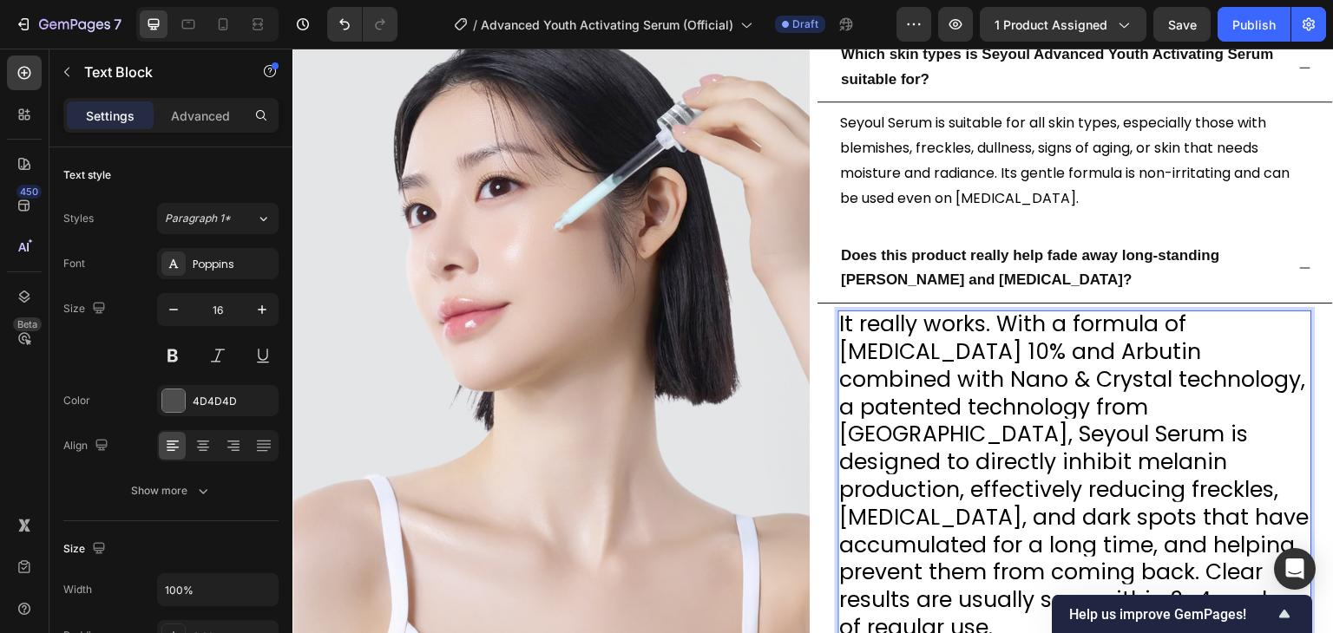
click at [957, 421] on span "It really works. With a formula of [MEDICAL_DATA] 10% and Arbutin combined with…" at bounding box center [1074, 476] width 469 height 334
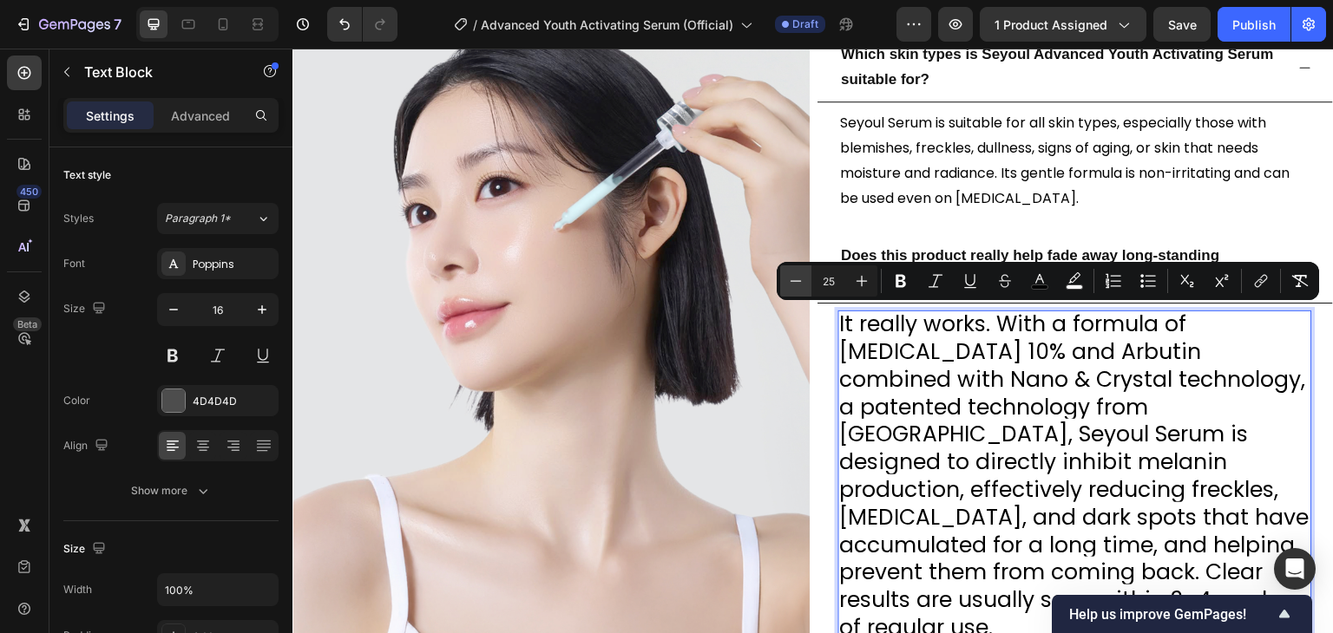
click at [798, 286] on icon "Editor contextual toolbar" at bounding box center [795, 280] width 17 height 17
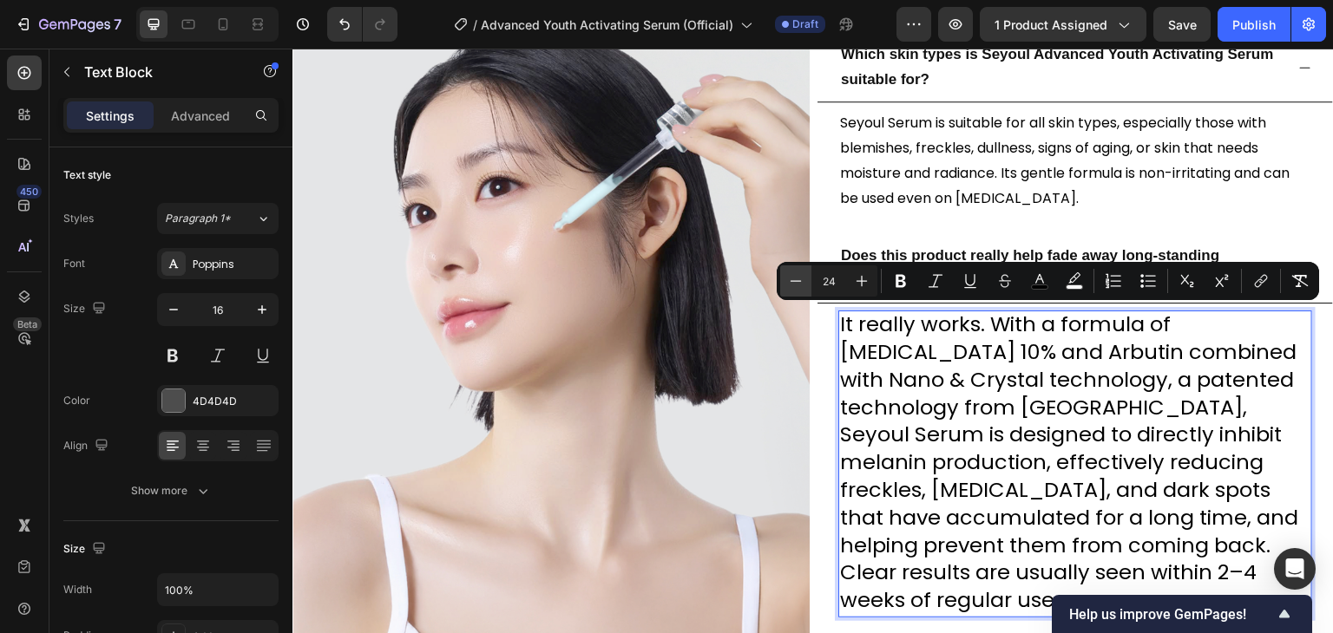
click at [798, 286] on icon "Editor contextual toolbar" at bounding box center [795, 280] width 17 height 17
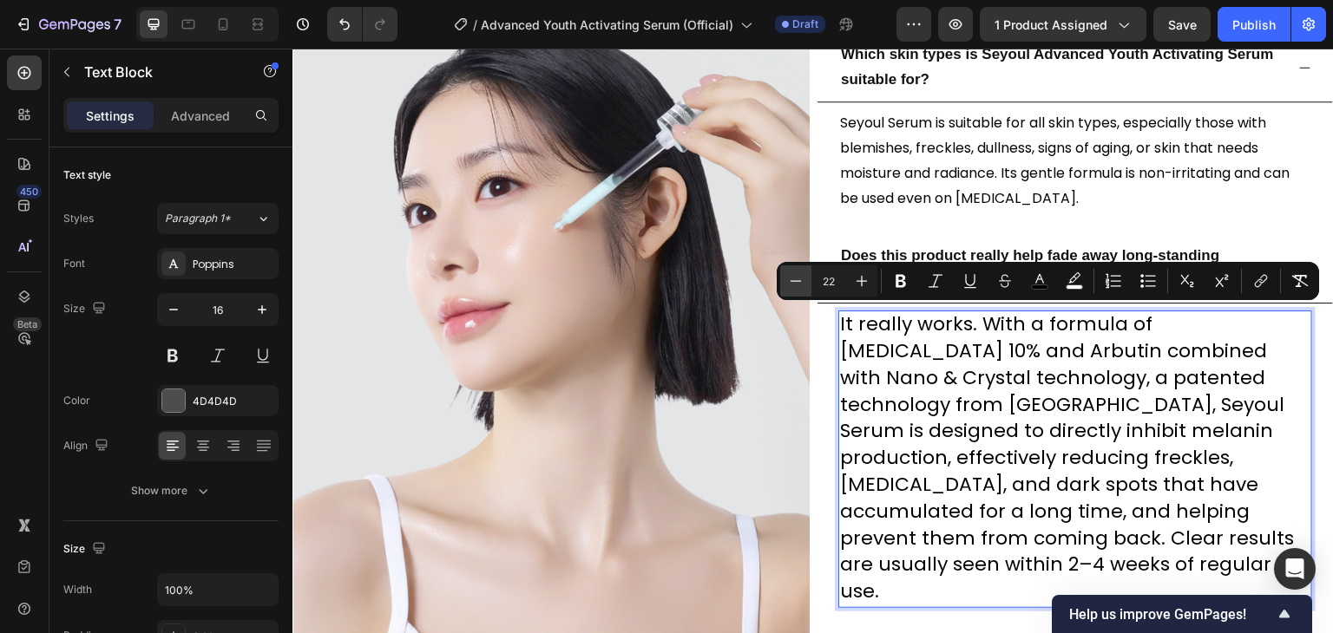
click at [798, 286] on icon "Editor contextual toolbar" at bounding box center [795, 280] width 17 height 17
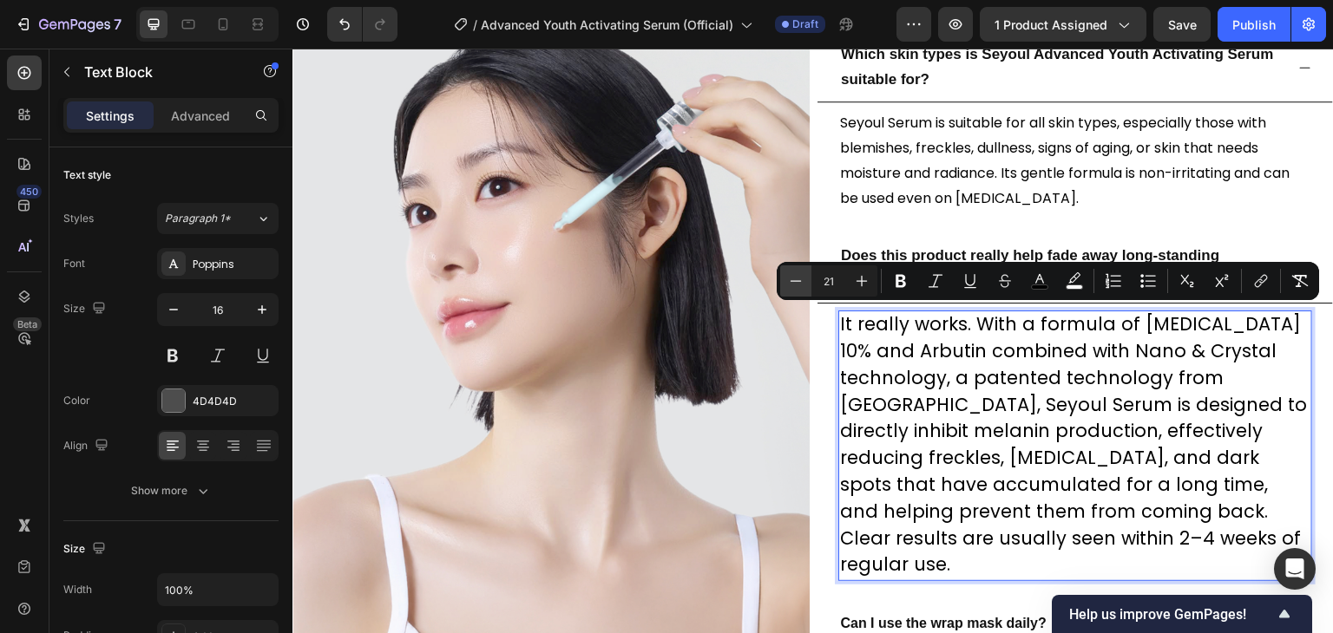
click at [798, 286] on icon "Editor contextual toolbar" at bounding box center [795, 280] width 17 height 17
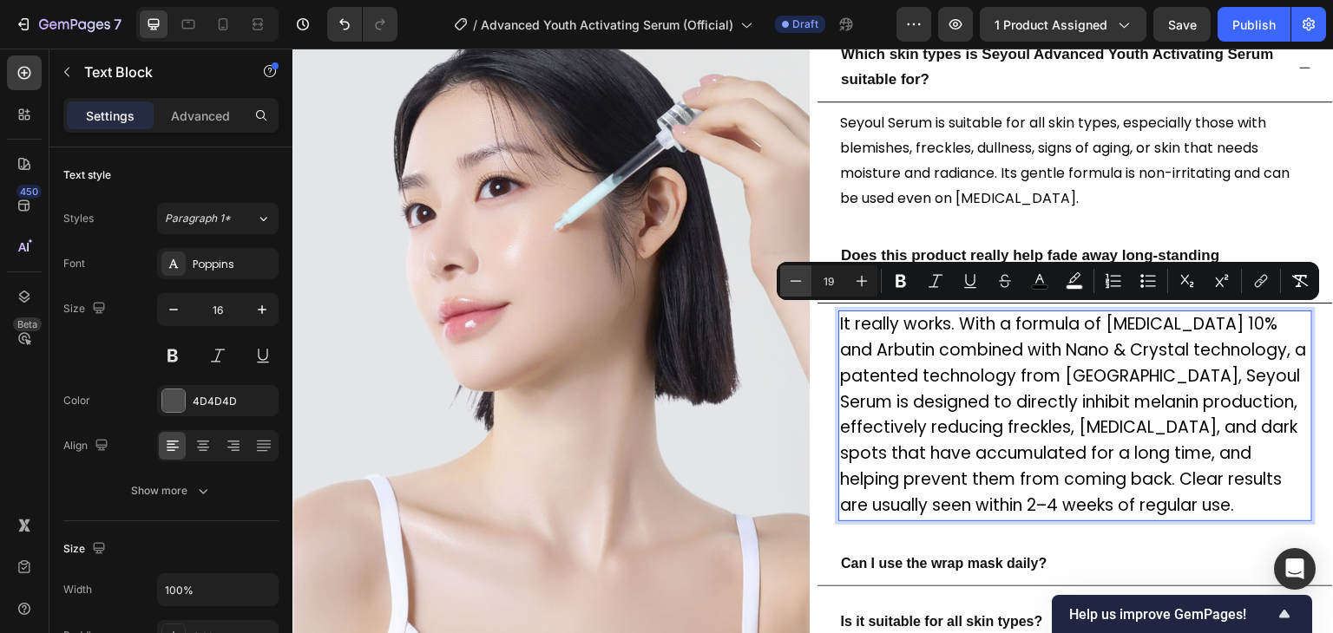
click at [798, 286] on icon "Editor contextual toolbar" at bounding box center [795, 280] width 17 height 17
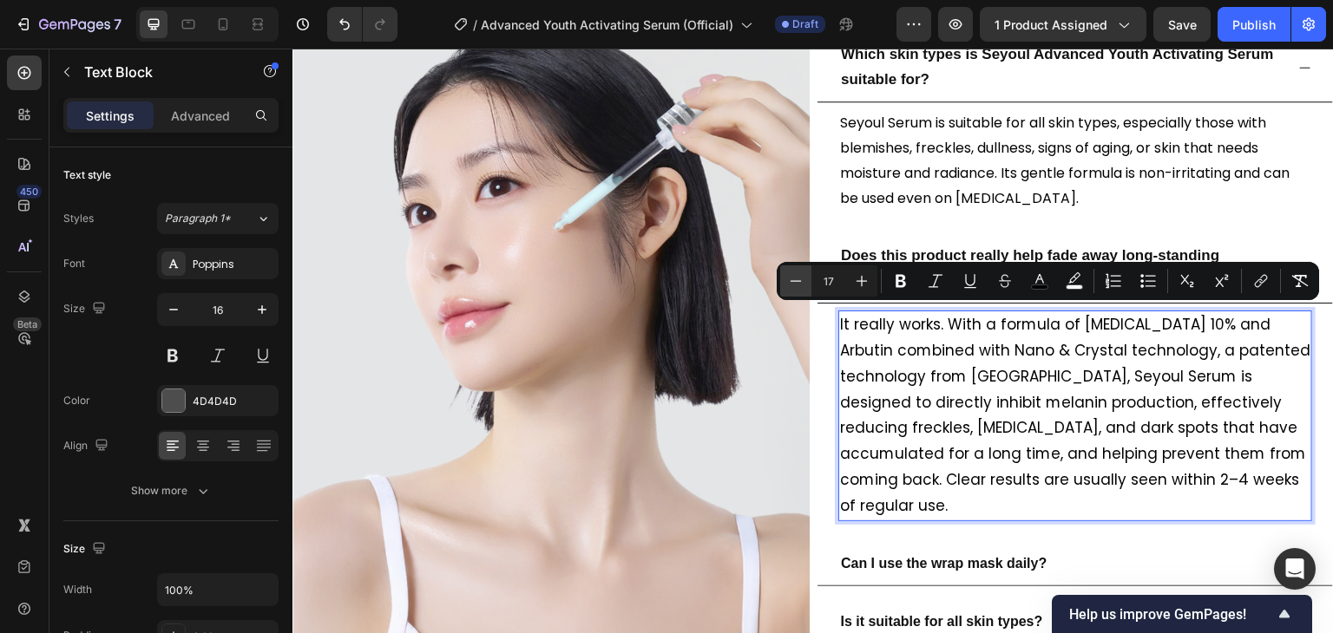
click at [798, 286] on icon "Editor contextual toolbar" at bounding box center [795, 280] width 17 height 17
type input "16"
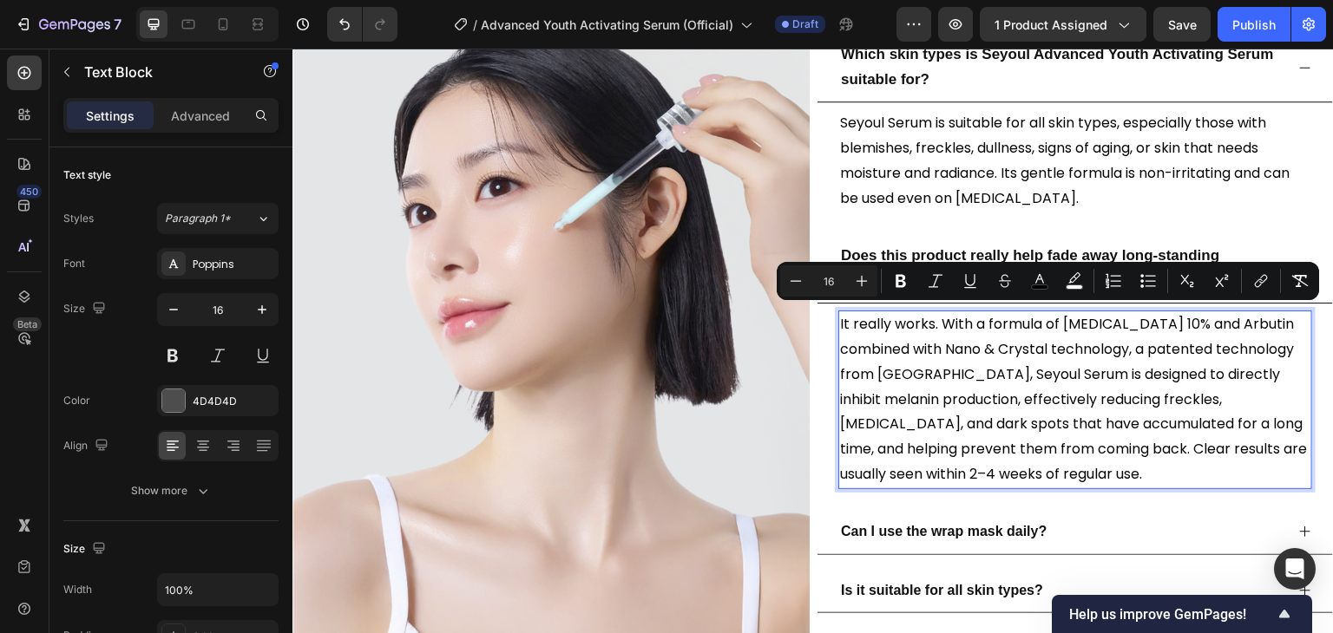
click at [988, 422] on span "It really works. With a formula of [MEDICAL_DATA] 10% and Arbutin combined with…" at bounding box center [1073, 399] width 467 height 170
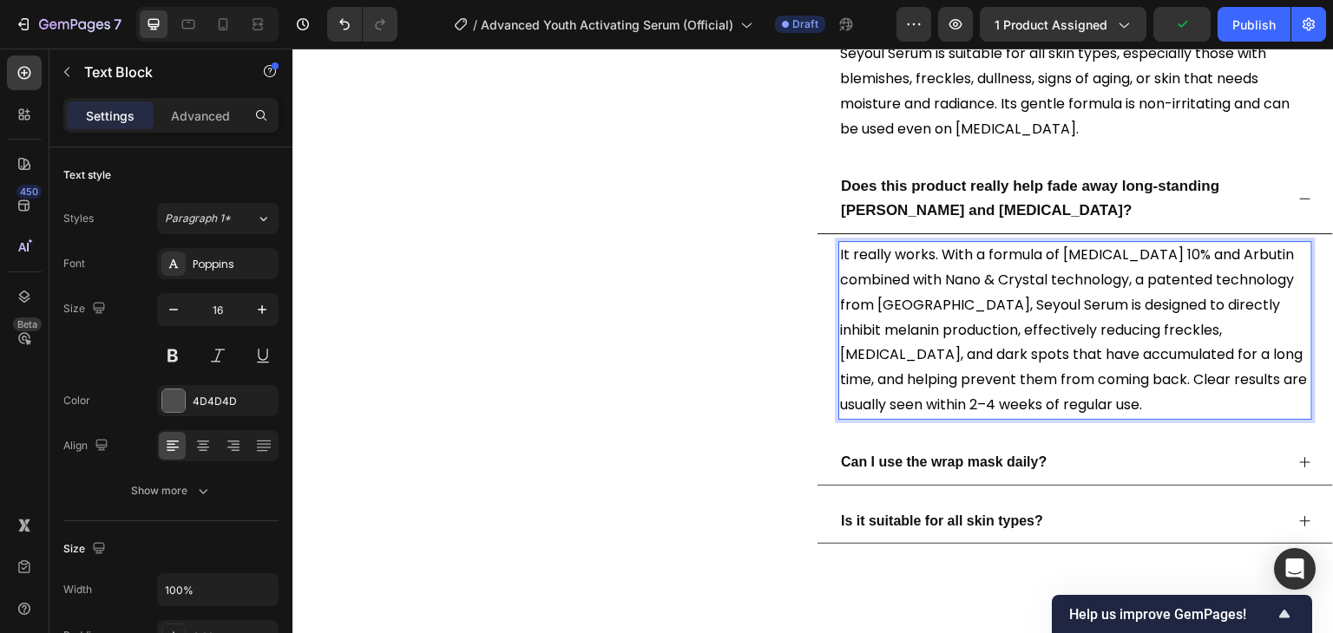
scroll to position [4204, 0]
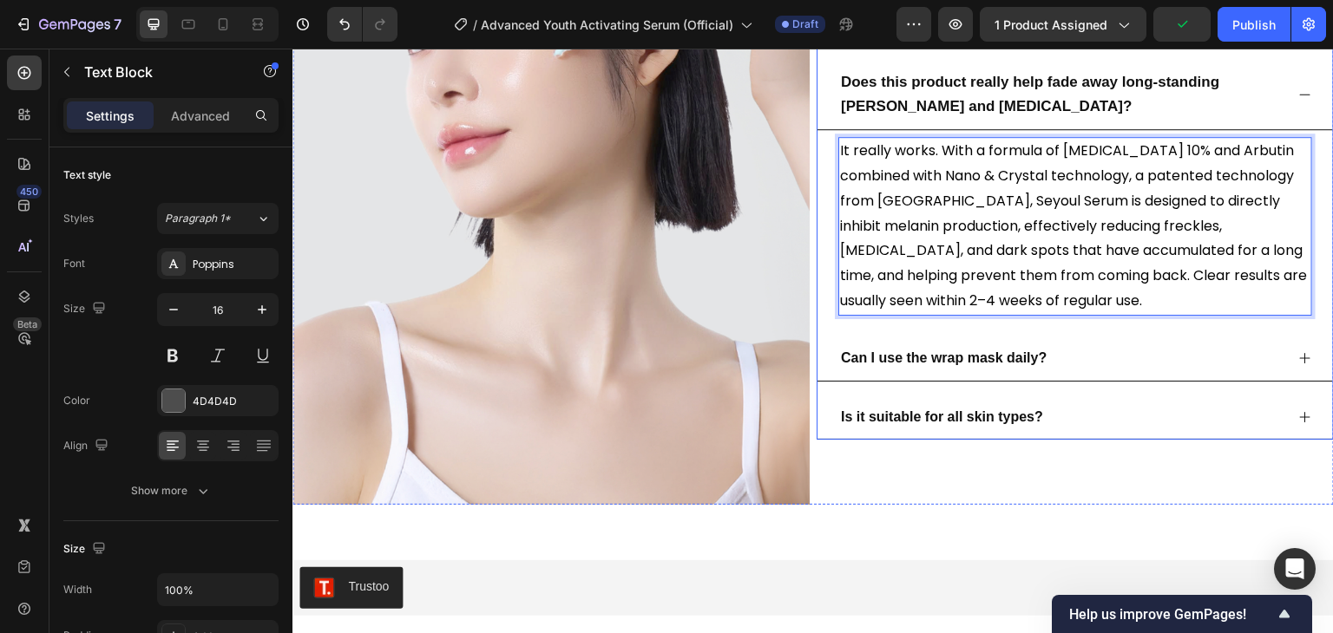
click at [894, 360] on span "Can I use the wrap mask daily?" at bounding box center [944, 358] width 206 height 15
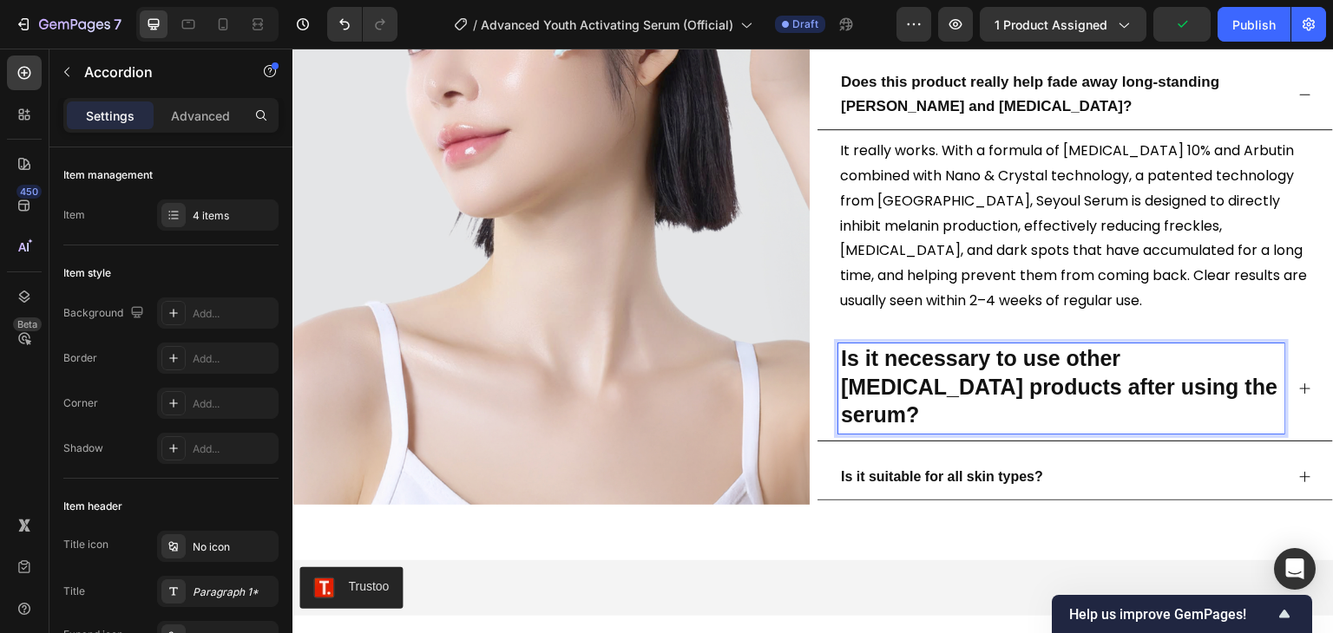
click at [1170, 377] on p "Is it necessary to use other [MEDICAL_DATA] products after using the serum?" at bounding box center [1061, 388] width 441 height 85
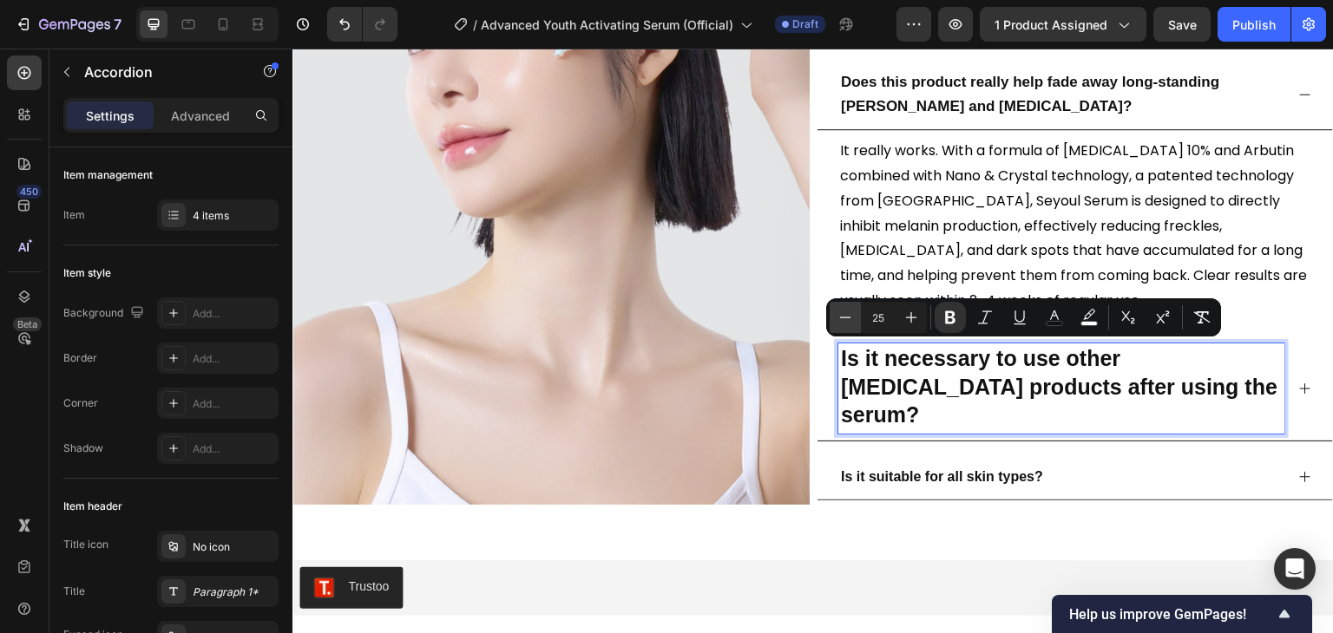
click at [836, 321] on icon "Editor contextual toolbar" at bounding box center [844, 317] width 17 height 17
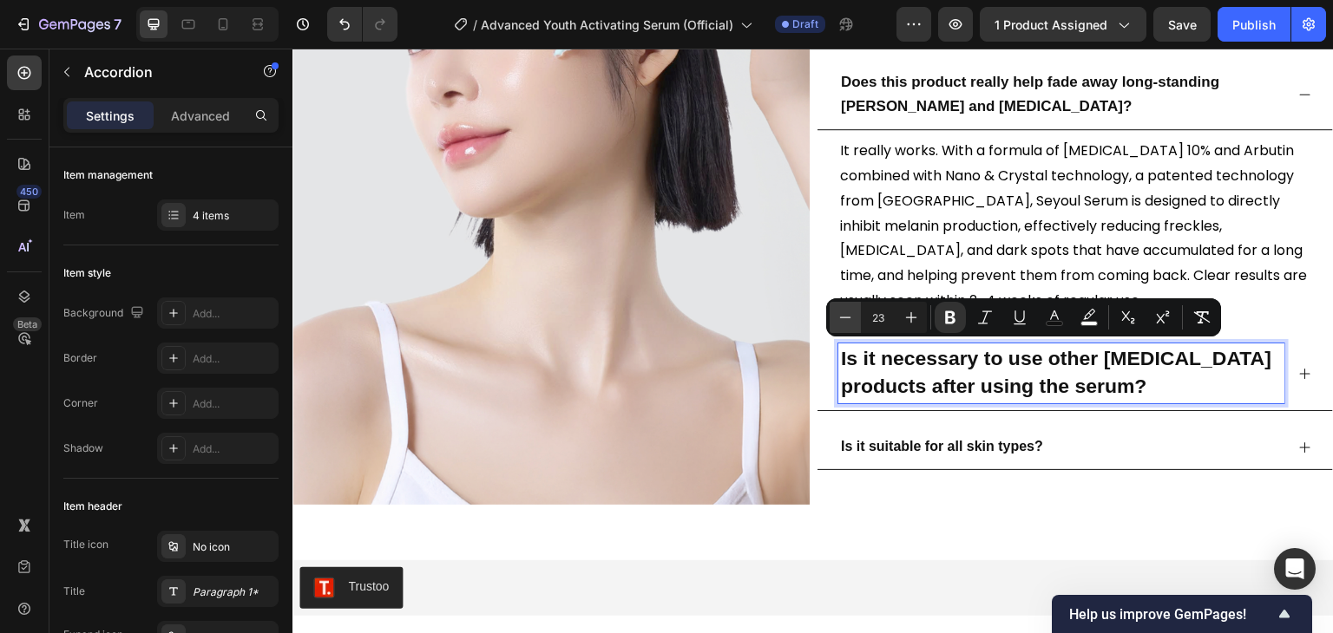
click at [836, 321] on icon "Editor contextual toolbar" at bounding box center [844, 317] width 17 height 17
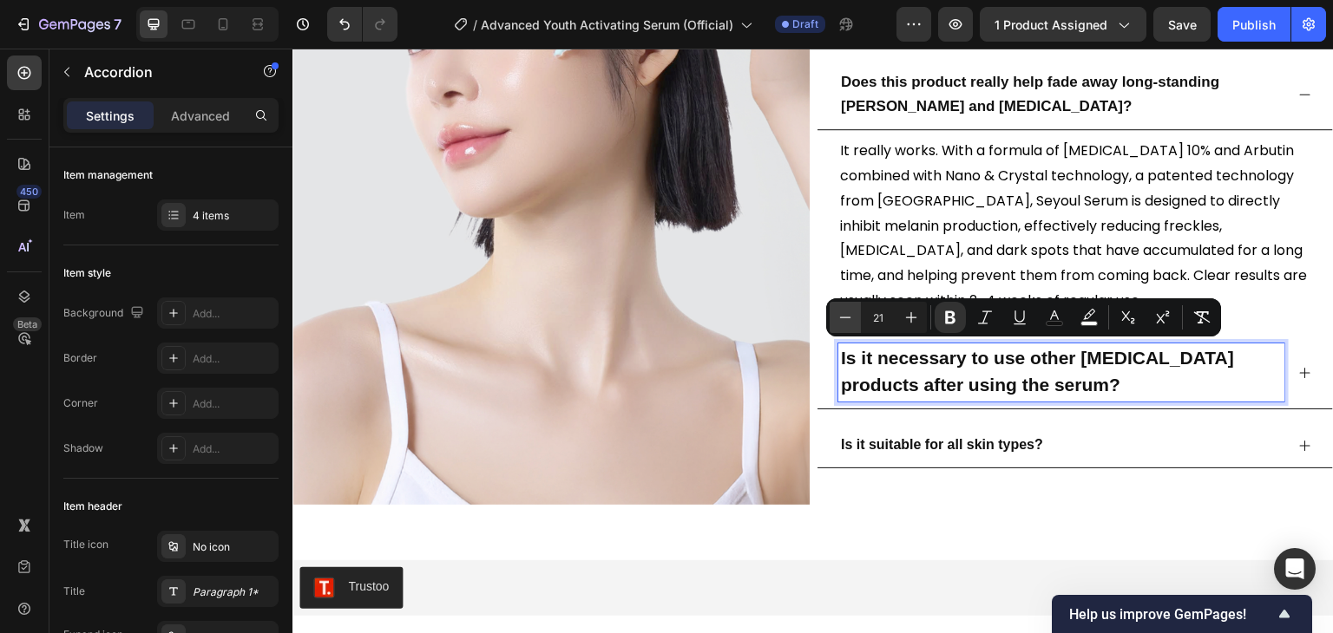
click at [836, 321] on icon "Editor contextual toolbar" at bounding box center [844, 317] width 17 height 17
type input "17"
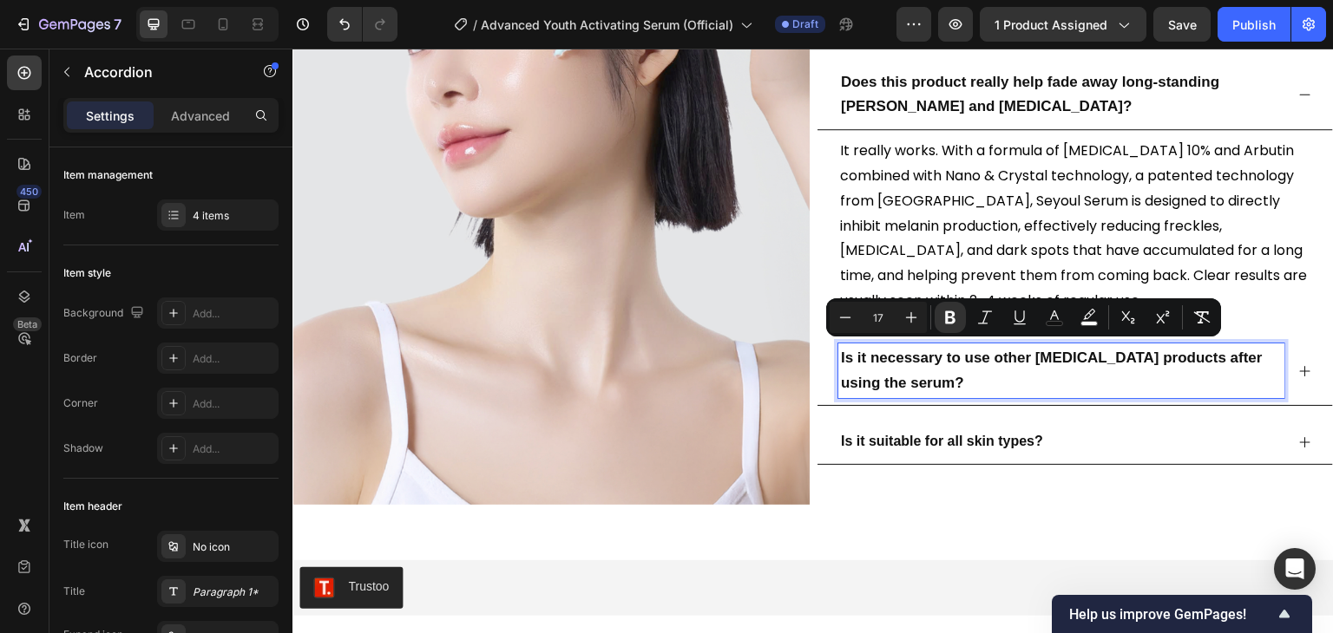
click at [1298, 368] on icon at bounding box center [1305, 371] width 14 height 14
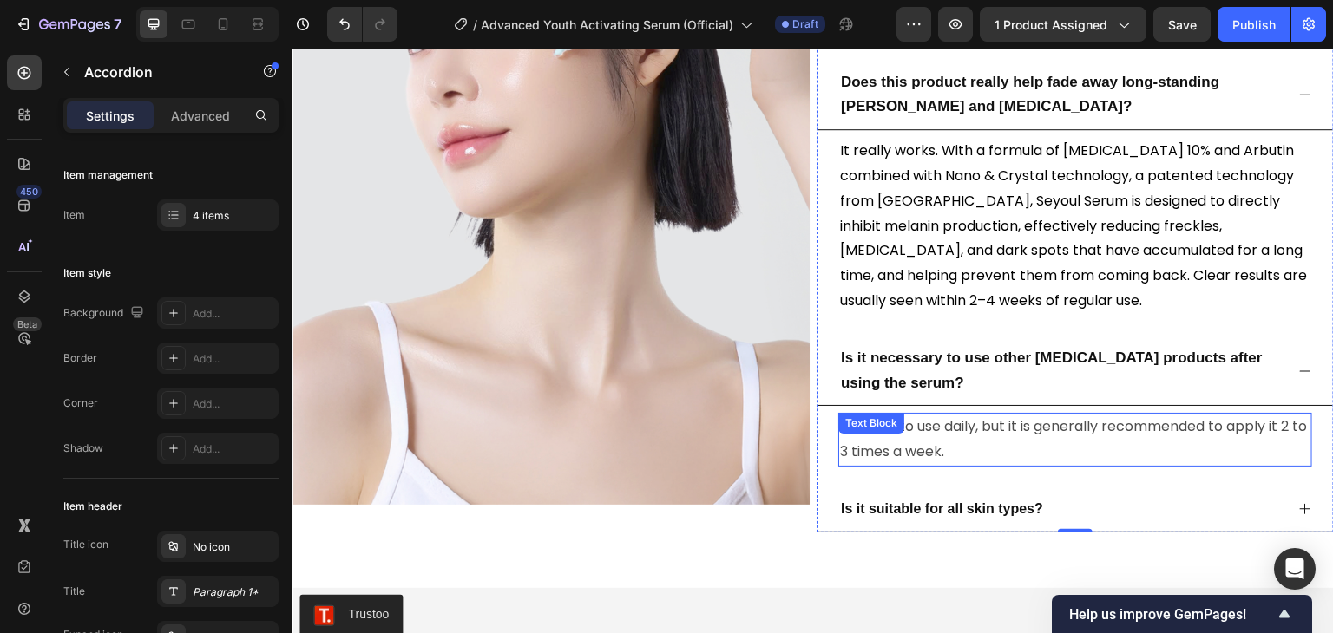
click at [878, 428] on div "Text Block" at bounding box center [871, 424] width 59 height 16
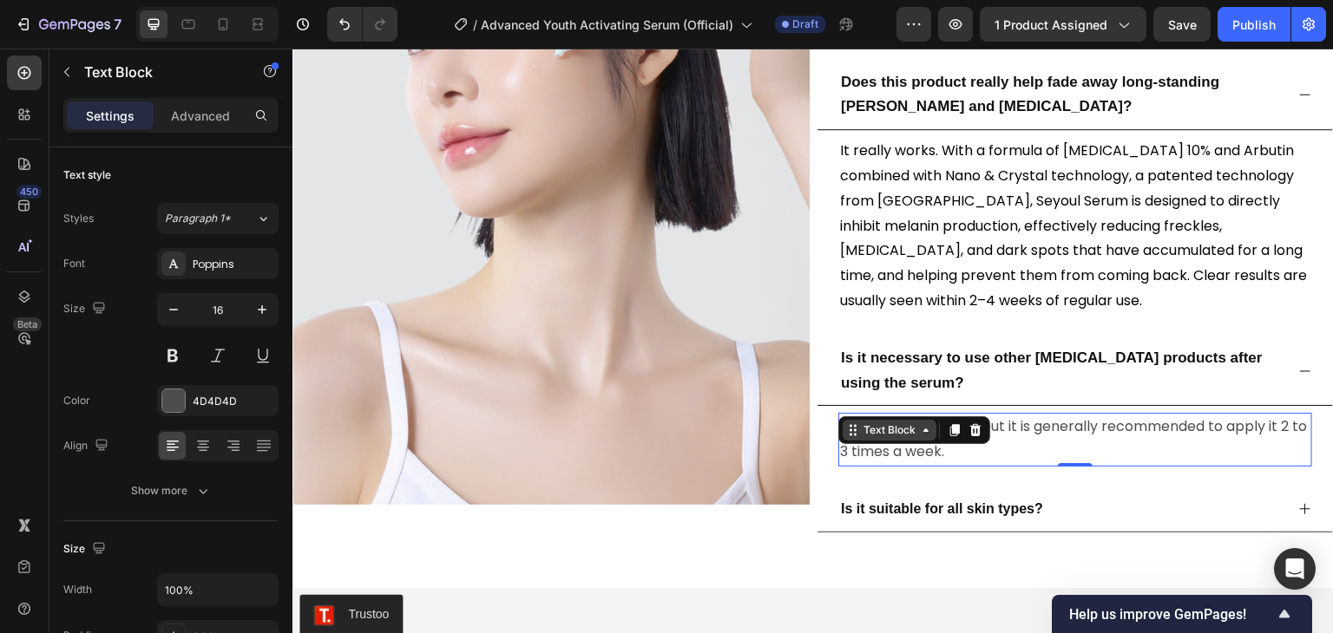
click at [878, 428] on div "Text Block" at bounding box center [889, 431] width 59 height 16
click at [1032, 445] on p "It is safe to use daily, but it is generally recommended to apply it 2 to 3 tim…" at bounding box center [1075, 440] width 470 height 50
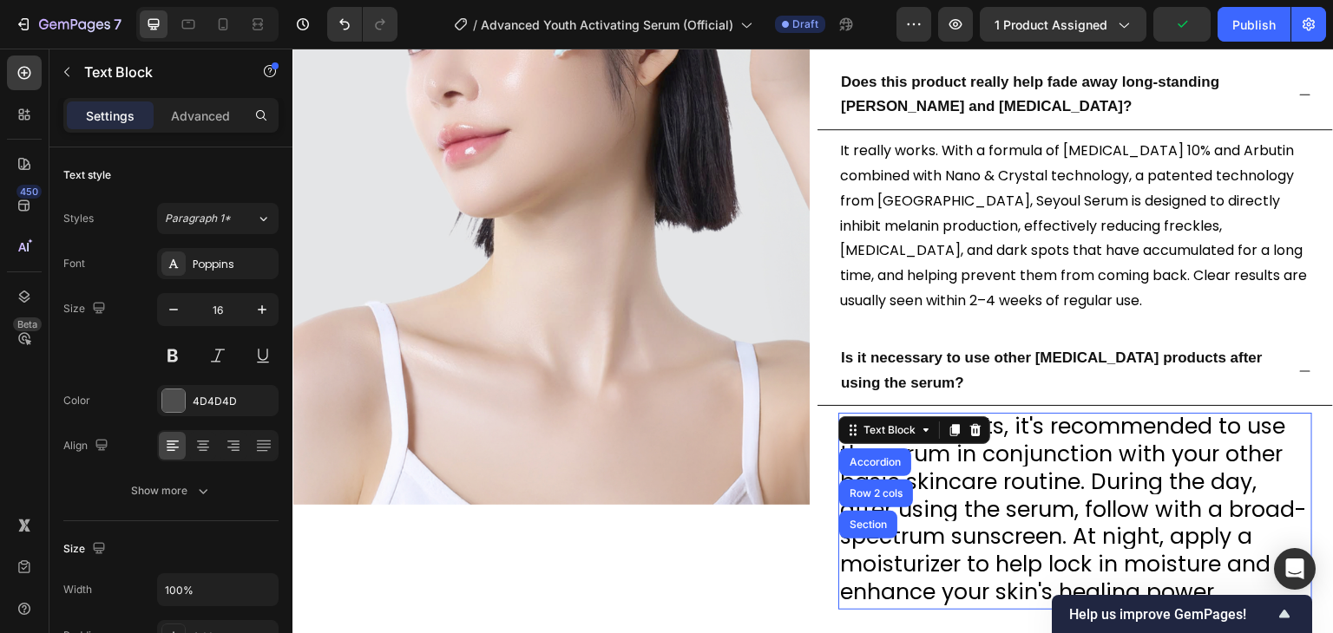
click at [975, 467] on span "For best results, it's recommended to use the serum in conjunction with your ot…" at bounding box center [1073, 509] width 466 height 196
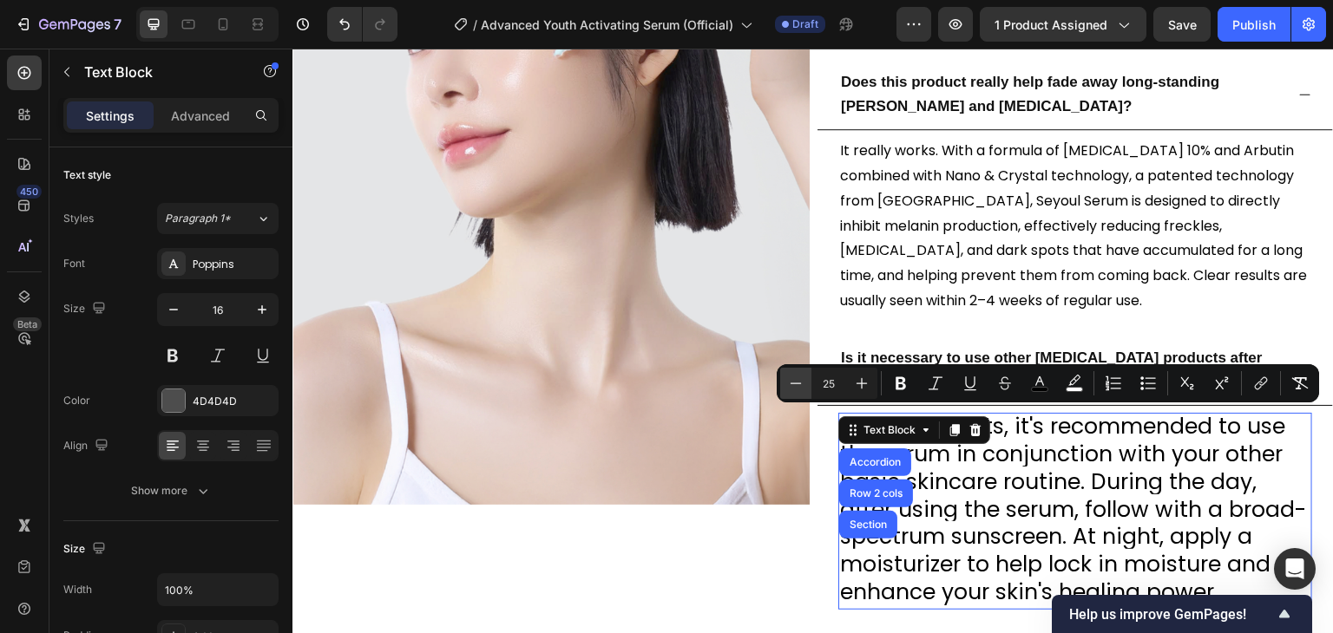
click at [809, 384] on button "Minus" at bounding box center [795, 383] width 31 height 31
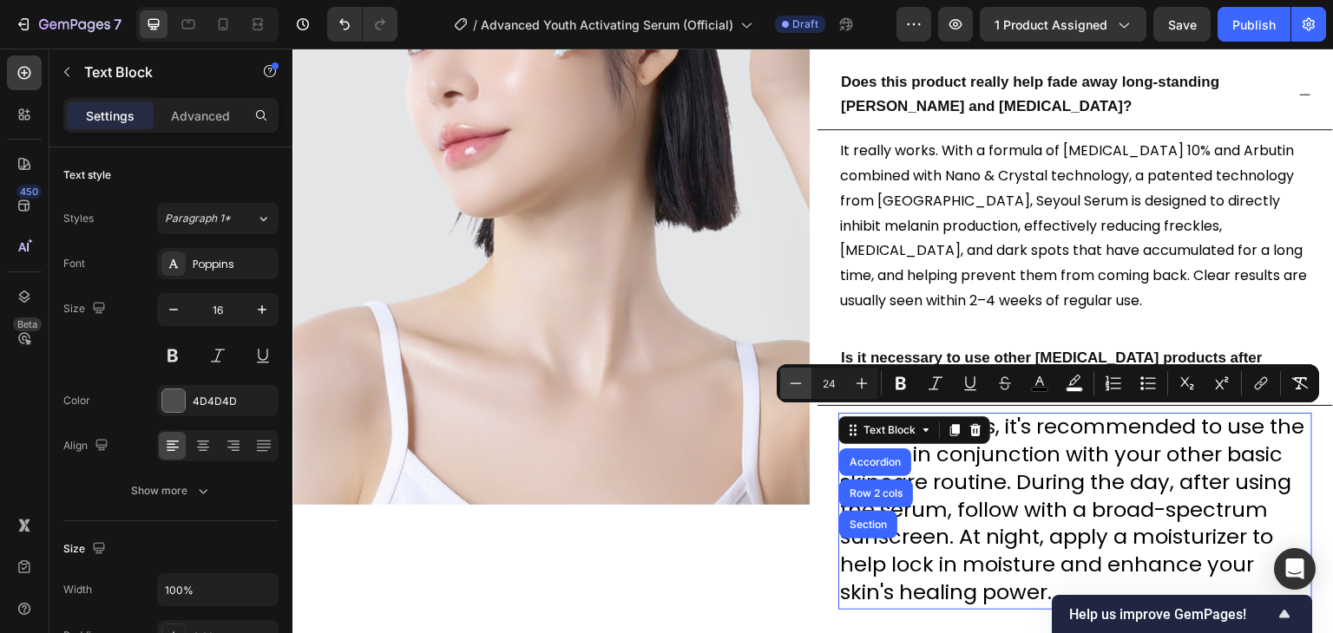
click at [809, 384] on button "Minus" at bounding box center [795, 383] width 31 height 31
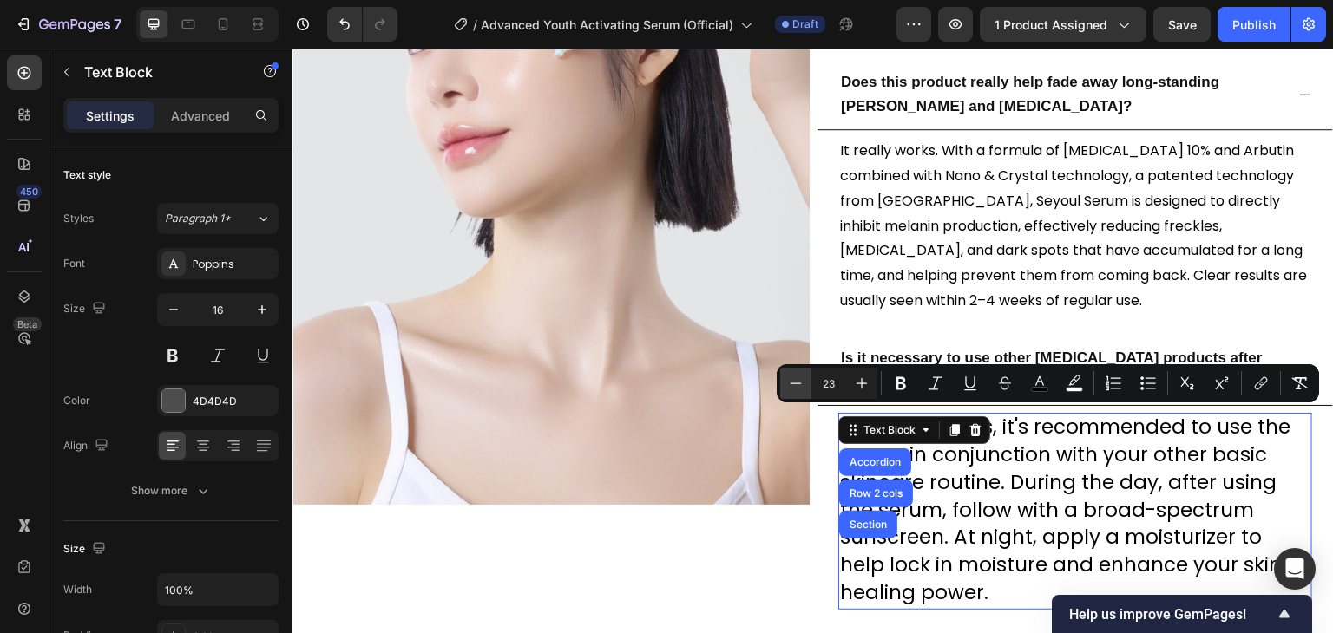
click at [809, 384] on button "Minus" at bounding box center [795, 383] width 31 height 31
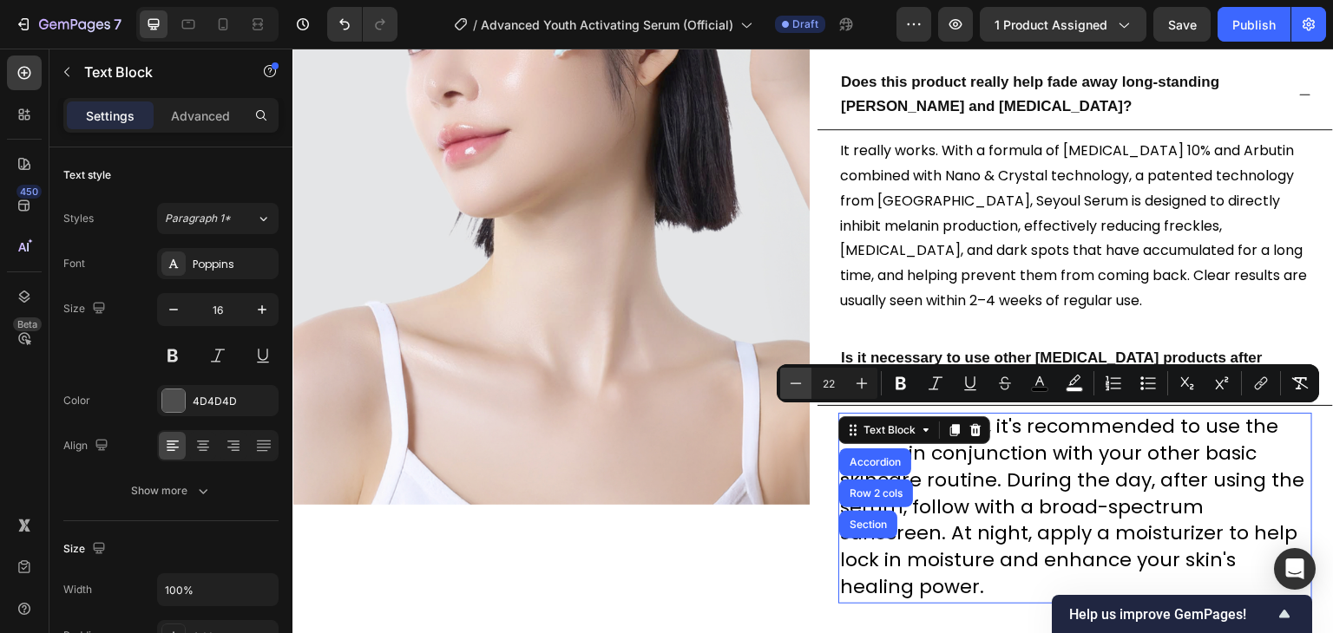
click at [809, 384] on button "Minus" at bounding box center [795, 383] width 31 height 31
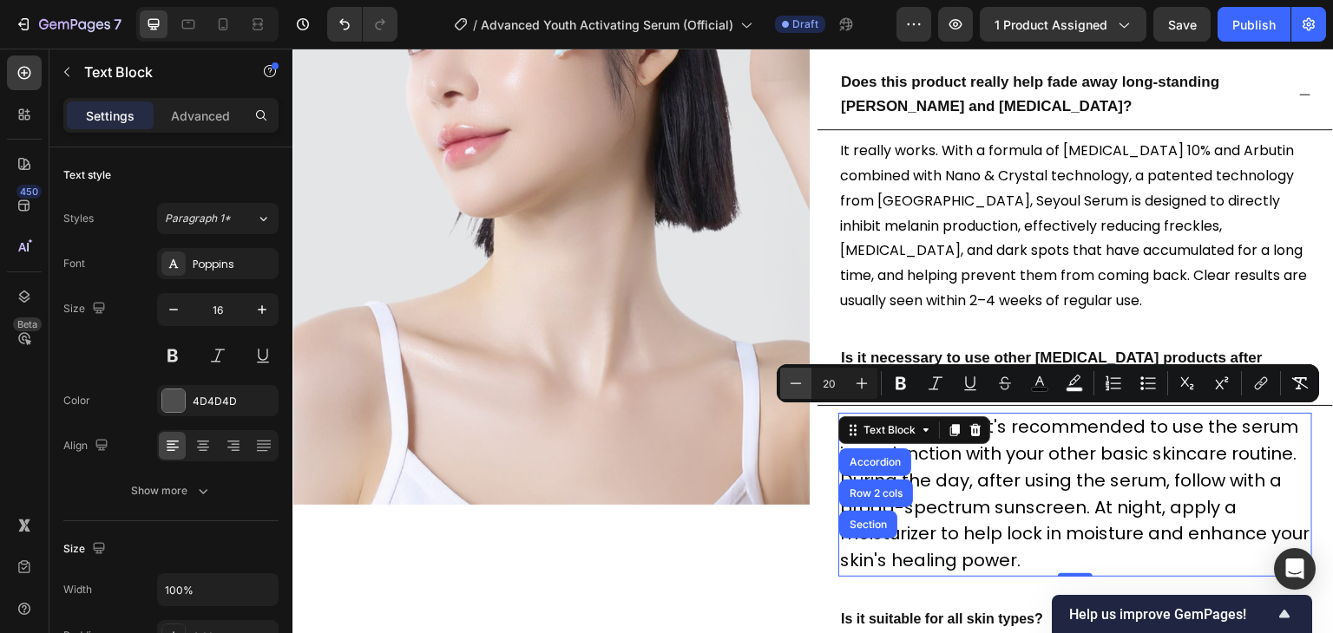
click at [809, 384] on button "Minus" at bounding box center [795, 383] width 31 height 31
type input "19"
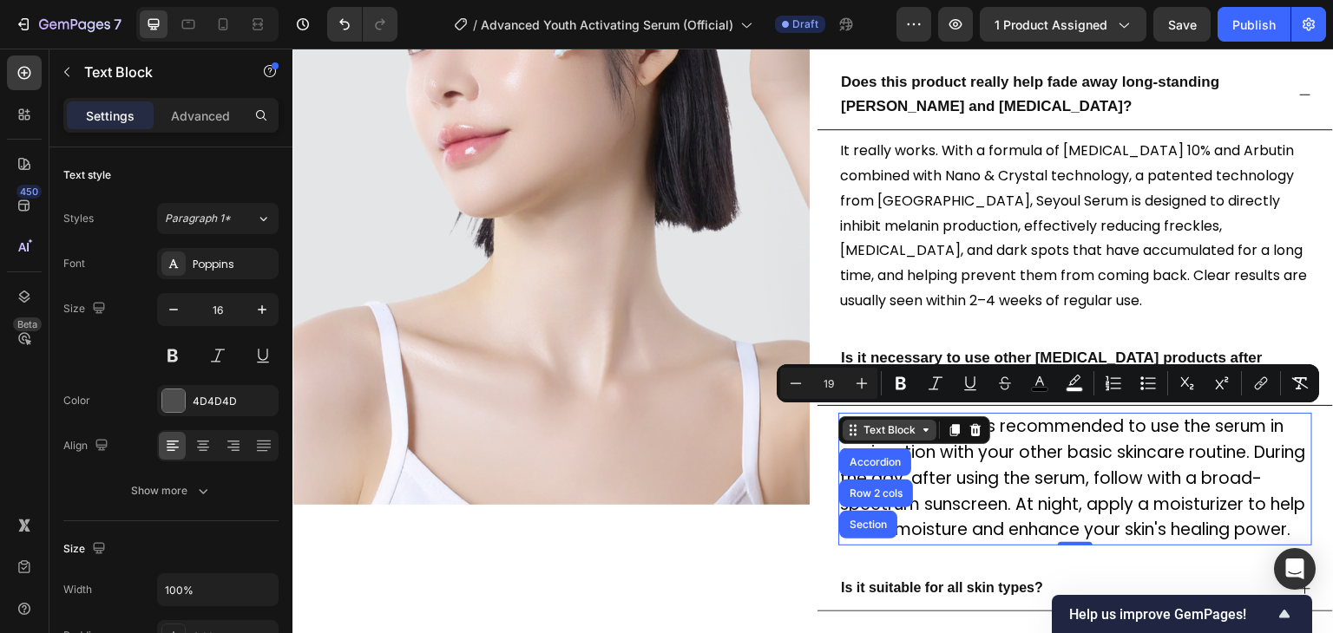
click at [921, 434] on icon at bounding box center [926, 430] width 14 height 14
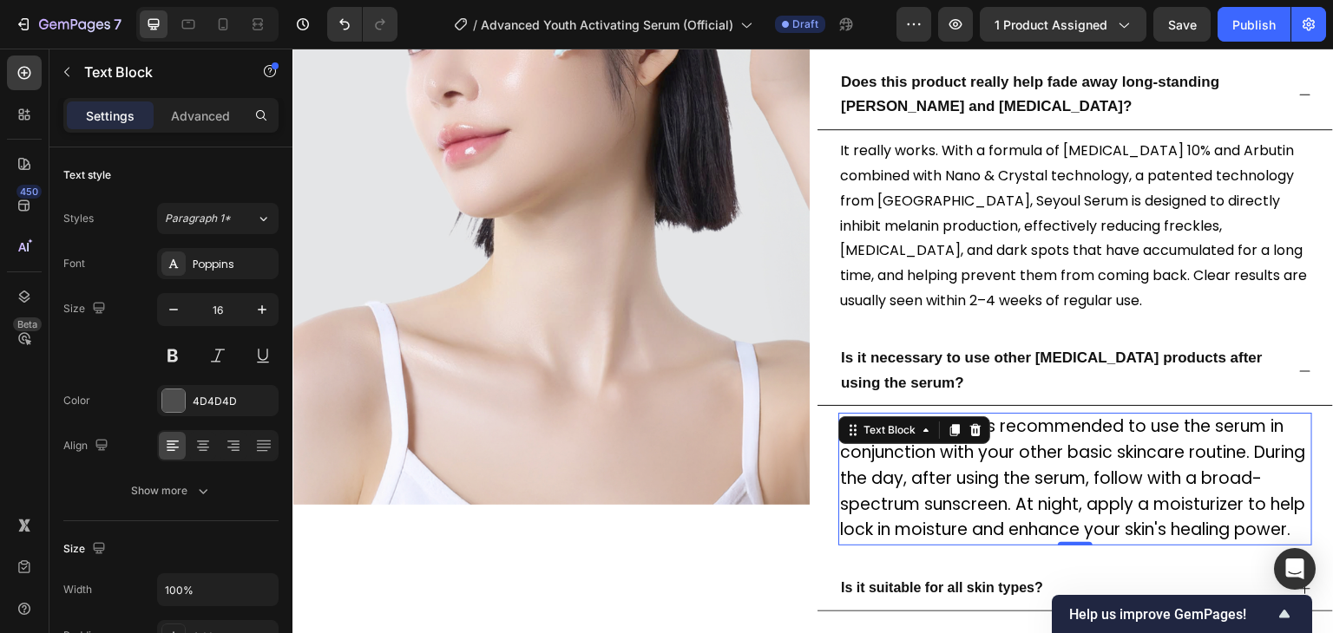
click at [894, 456] on span "For best results, it's recommended to use the serum in conjunction with your ot…" at bounding box center [1072, 478] width 465 height 127
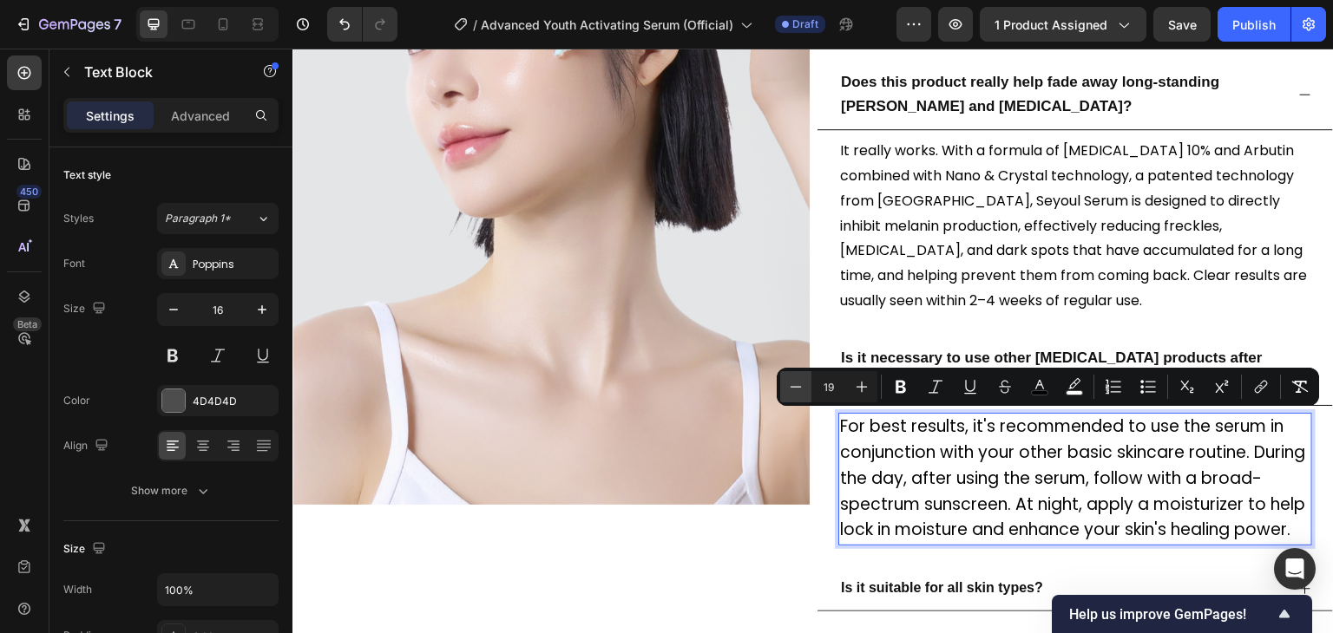
click at [798, 390] on icon "Editor contextual toolbar" at bounding box center [795, 386] width 17 height 17
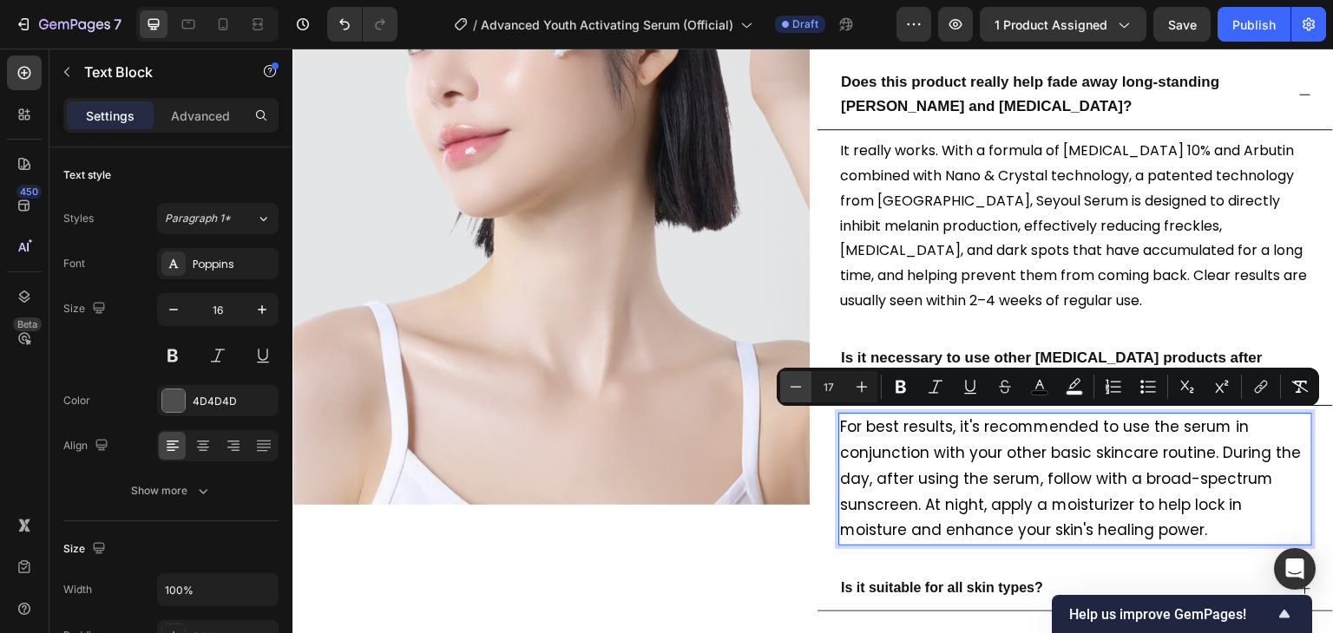
click at [798, 390] on icon "Editor contextual toolbar" at bounding box center [795, 386] width 17 height 17
type input "16"
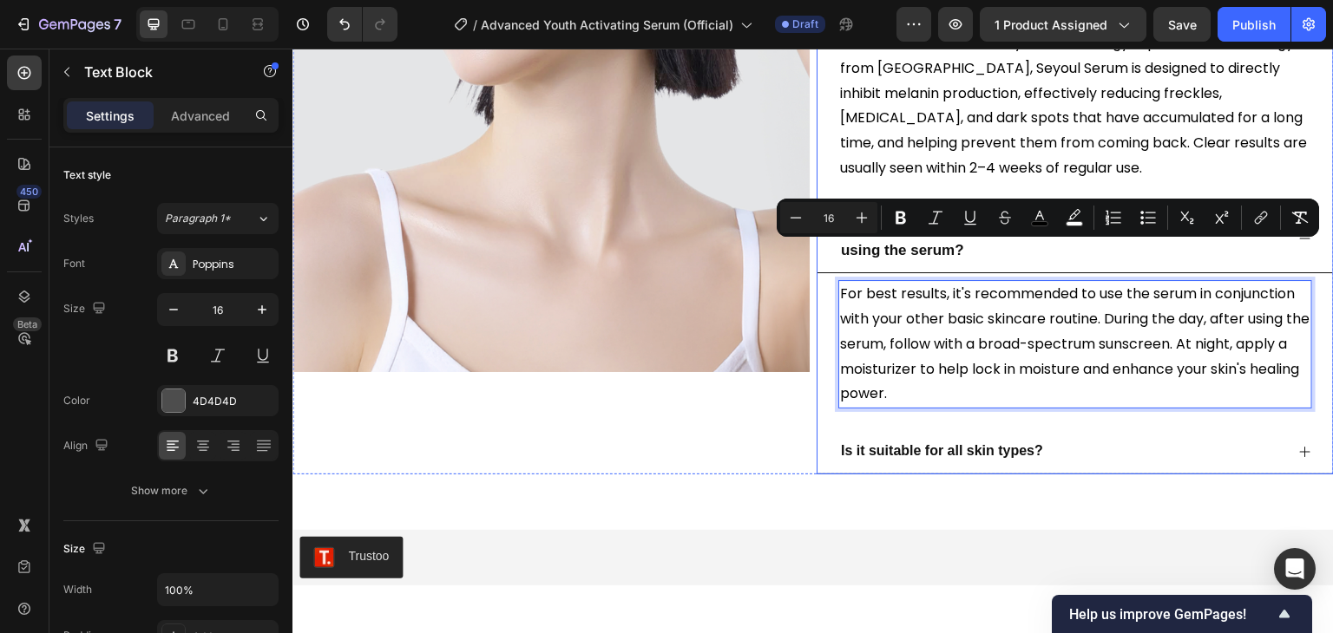
scroll to position [4378, 0]
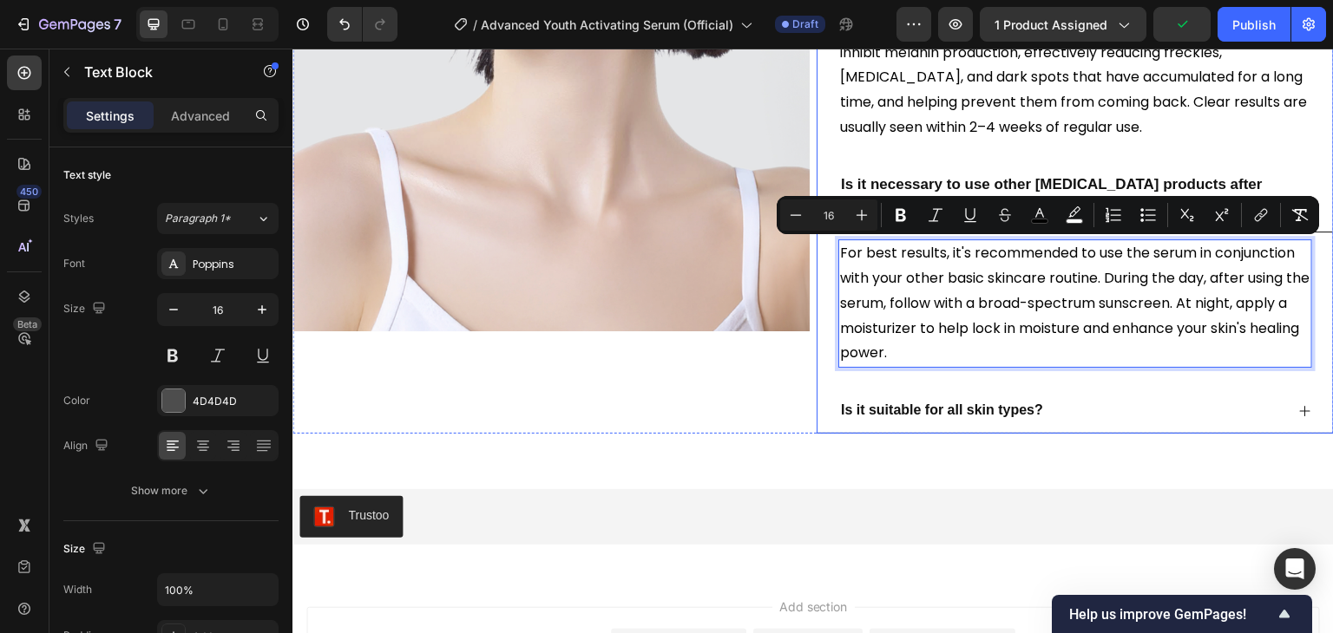
click at [1010, 421] on p "Is it suitable for all skin types?" at bounding box center [942, 410] width 202 height 25
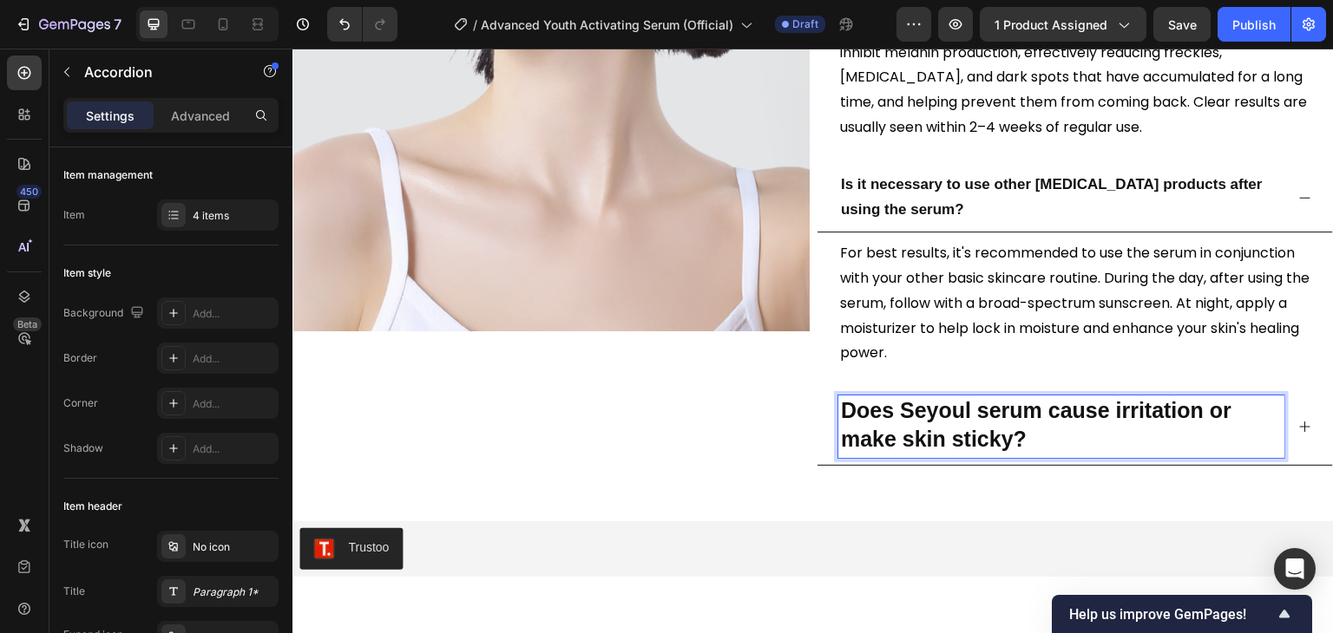
click at [1058, 430] on p "Does Seyoul serum cause irritation or make skin sticky?" at bounding box center [1061, 426] width 441 height 57
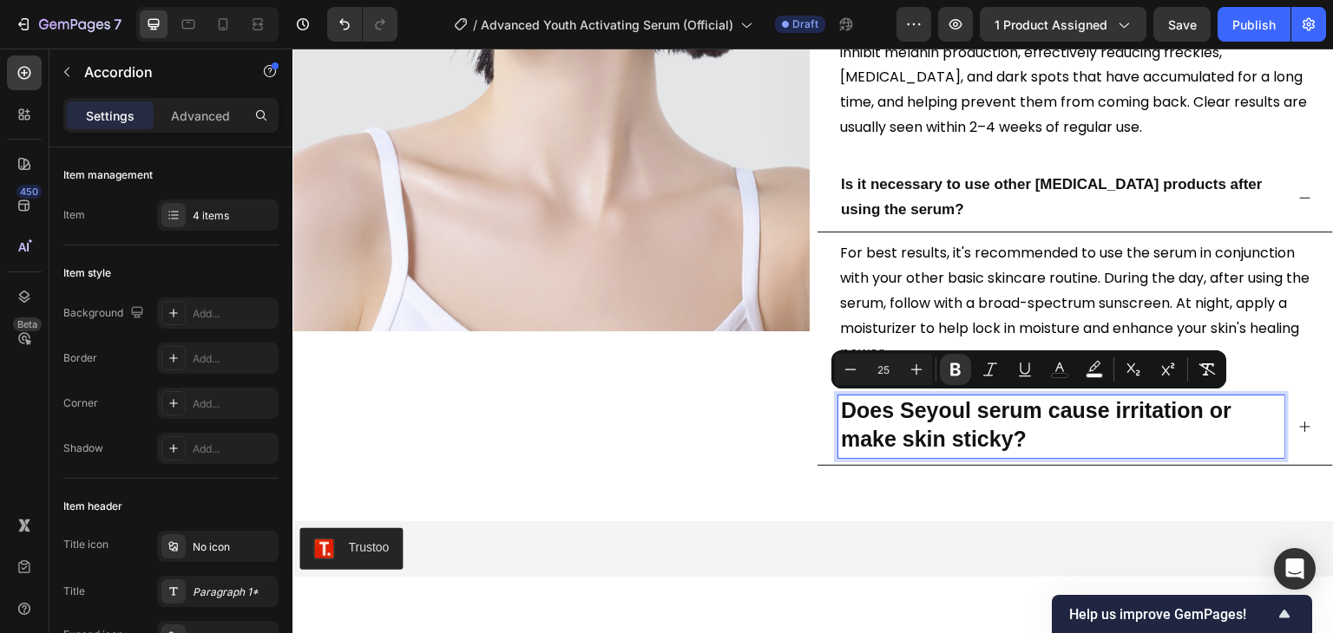
click at [871, 374] on input "25" at bounding box center [883, 369] width 35 height 21
click at [862, 371] on button "Minus" at bounding box center [850, 369] width 31 height 31
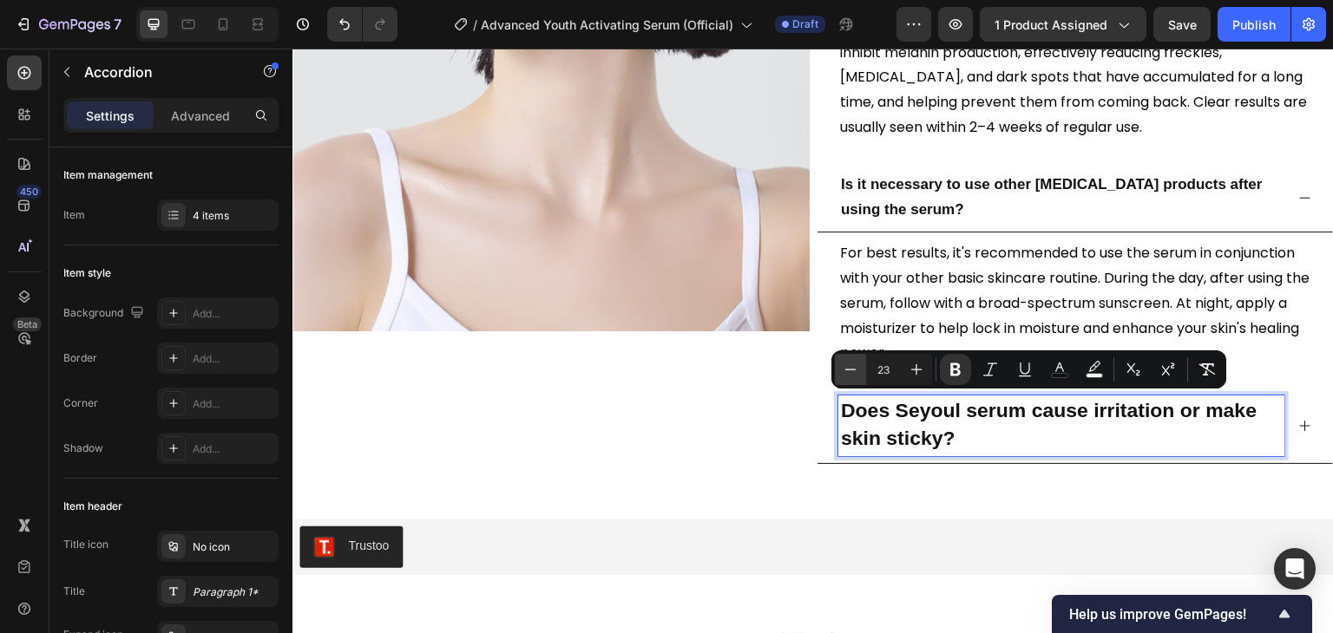
click at [862, 371] on button "Minus" at bounding box center [850, 369] width 31 height 31
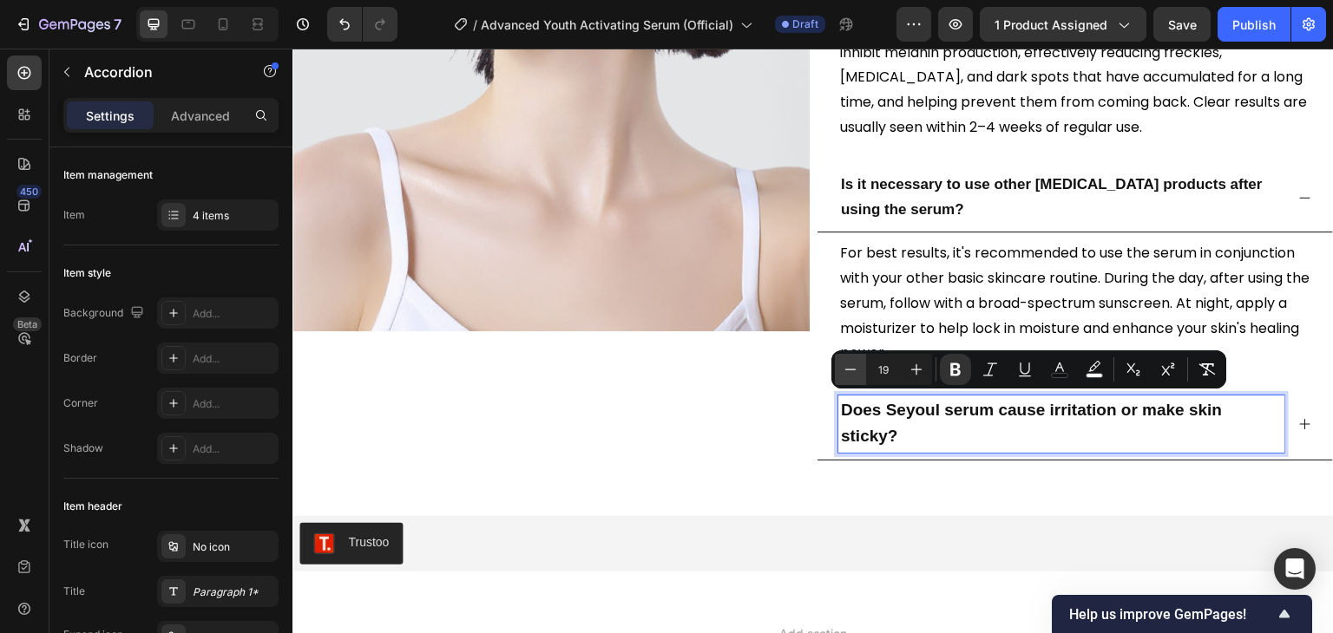
click at [862, 371] on button "Minus" at bounding box center [850, 369] width 31 height 31
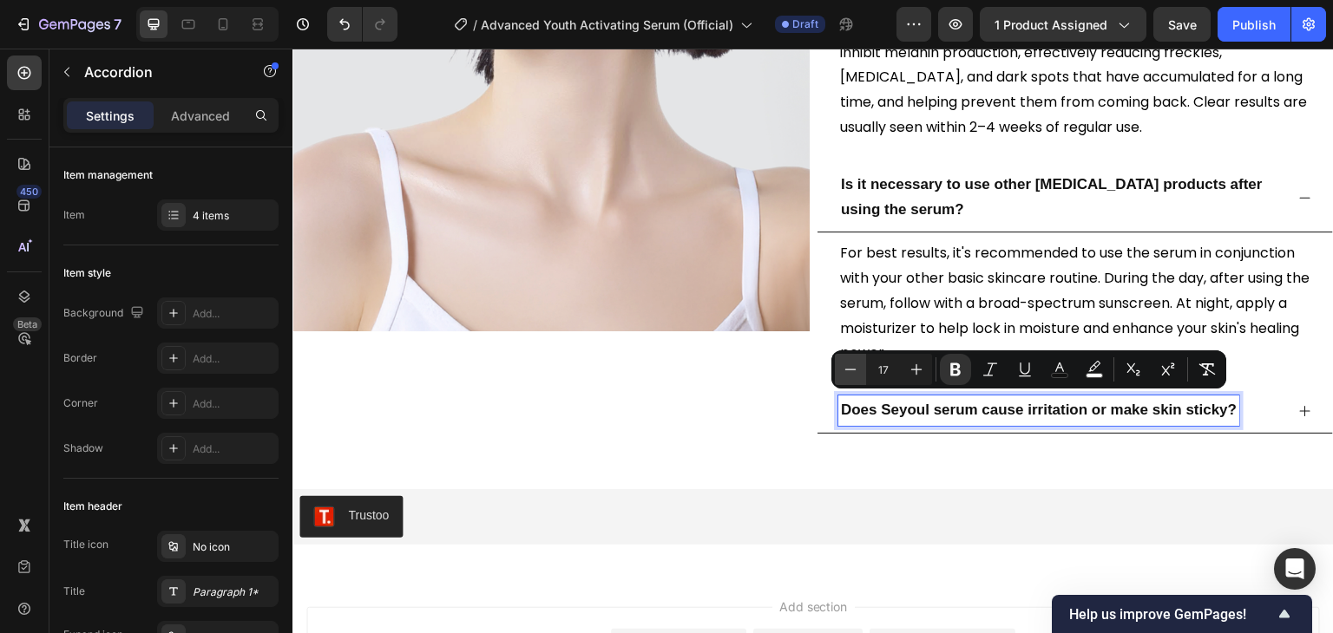
click at [862, 371] on button "Minus" at bounding box center [850, 369] width 31 height 31
click at [902, 364] on button "Plus" at bounding box center [916, 369] width 31 height 31
type input "17"
click at [1300, 414] on div "Does Seyoul serum cause irritation or make skin sticky?" at bounding box center [1074, 411] width 515 height 45
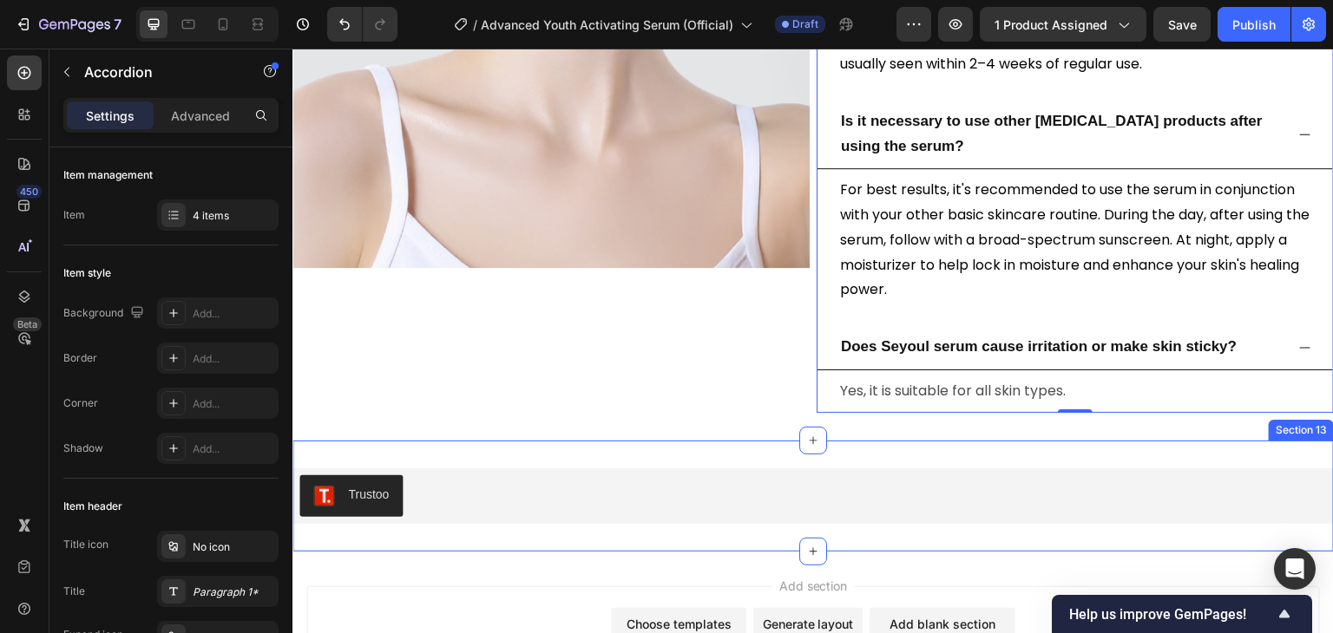
scroll to position [4564, 0]
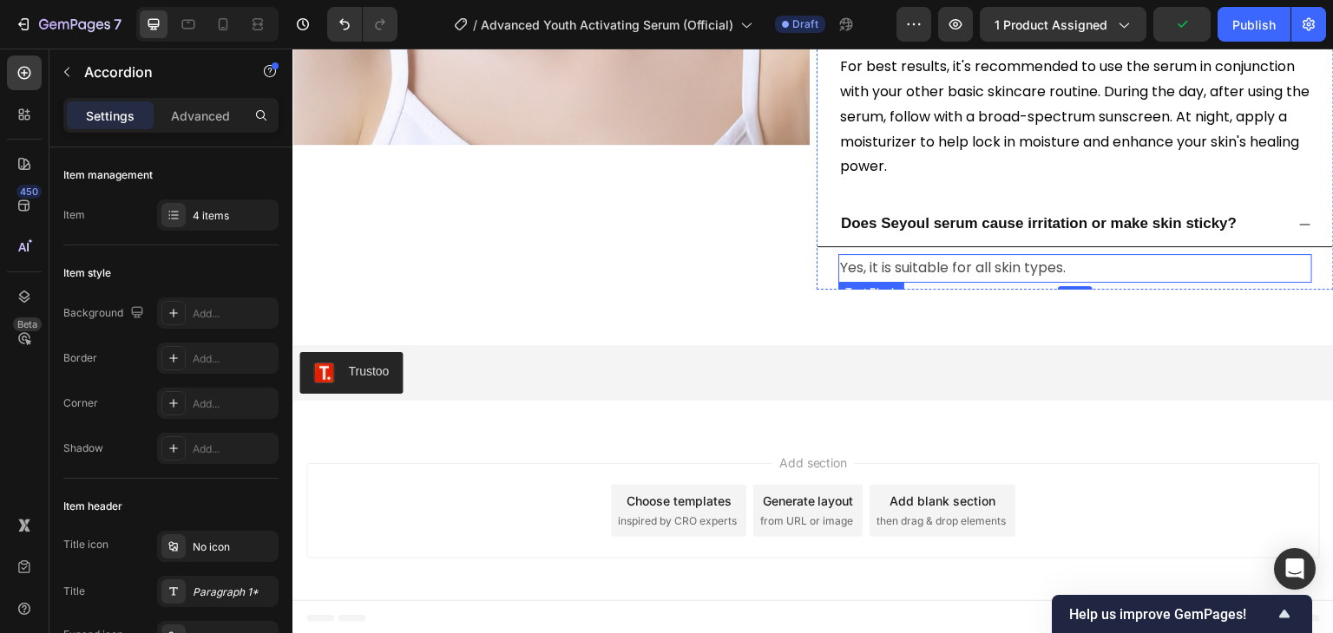
click at [922, 268] on p "Yes, it is suitable for all skin types." at bounding box center [1075, 268] width 470 height 25
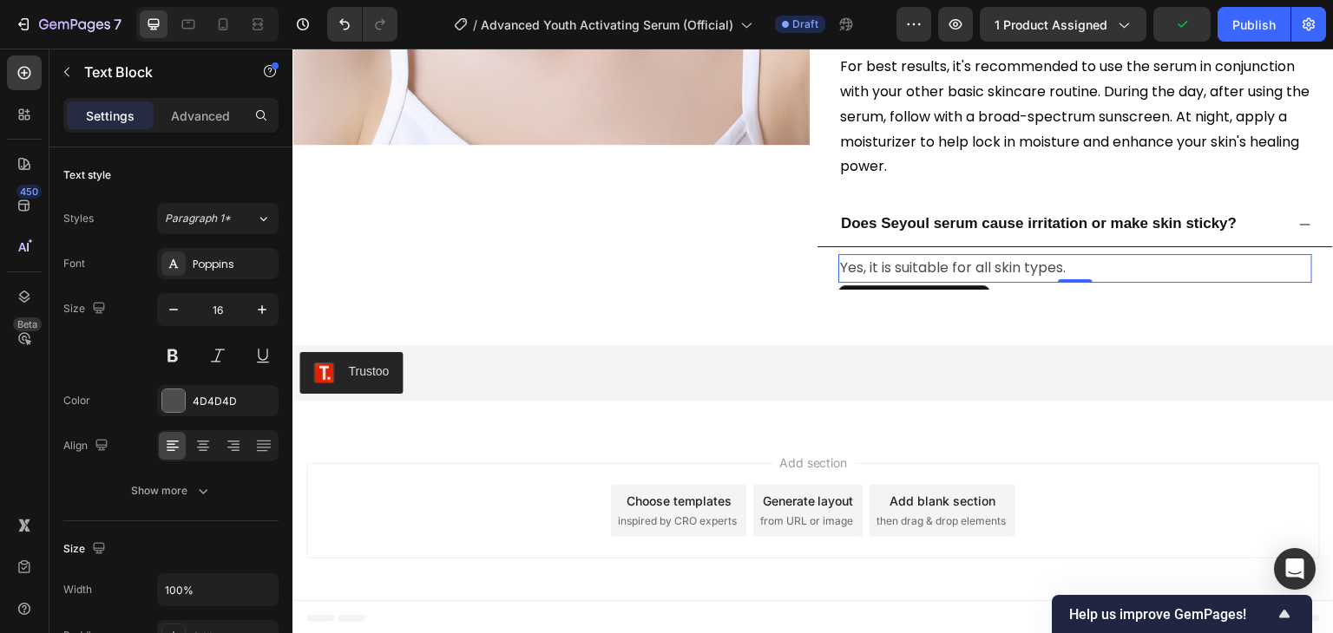
click at [922, 268] on p "Yes, it is suitable for all skin types." at bounding box center [1075, 268] width 470 height 25
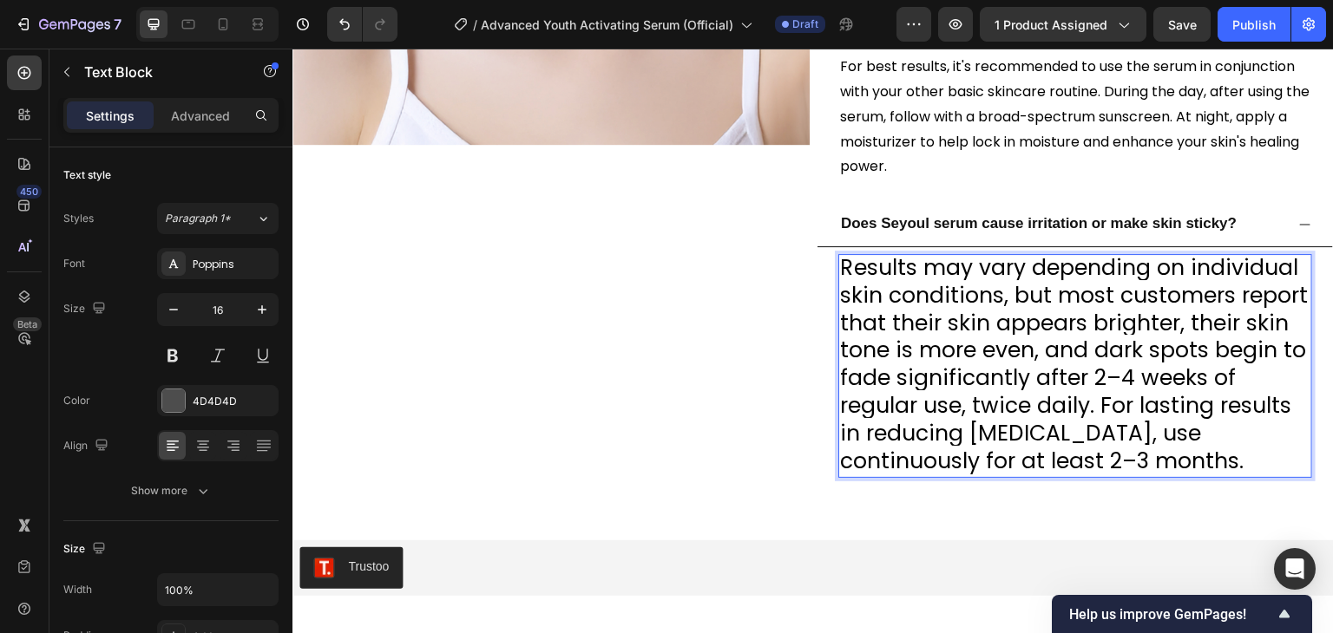
click at [980, 294] on span "Results may vary depending on individual skin conditions, but most customers re…" at bounding box center [1074, 364] width 468 height 224
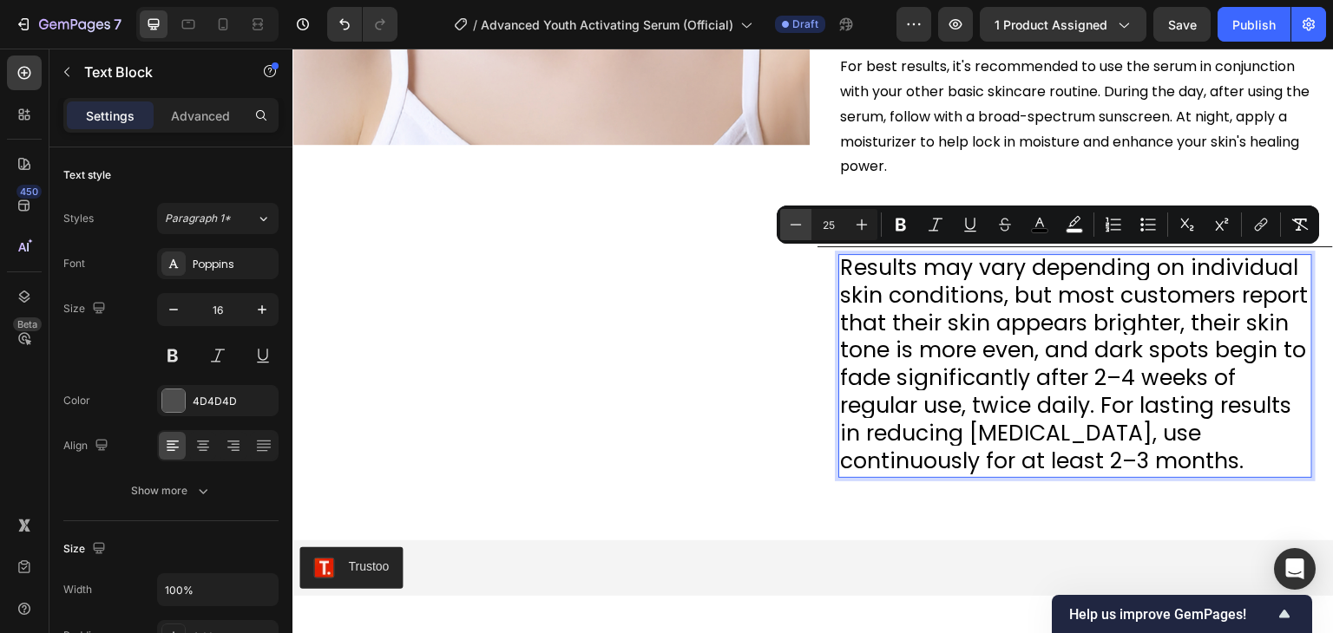
click at [803, 220] on icon "Editor contextual toolbar" at bounding box center [795, 224] width 17 height 17
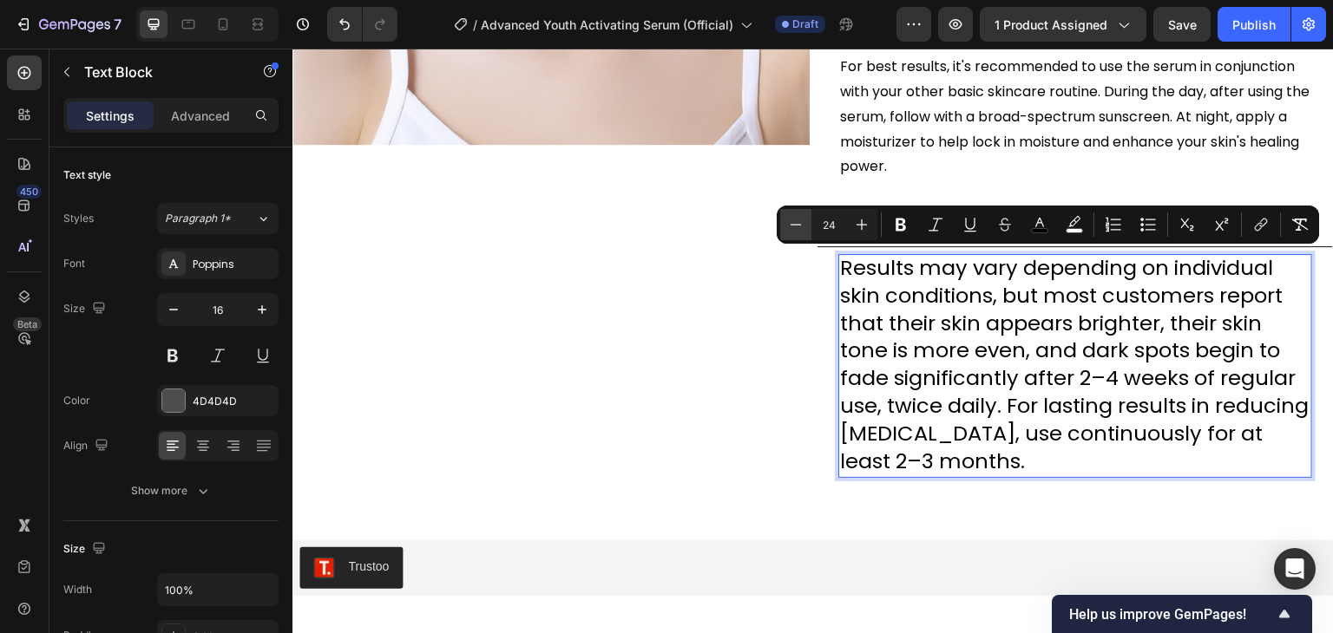
click at [803, 220] on icon "Editor contextual toolbar" at bounding box center [795, 224] width 17 height 17
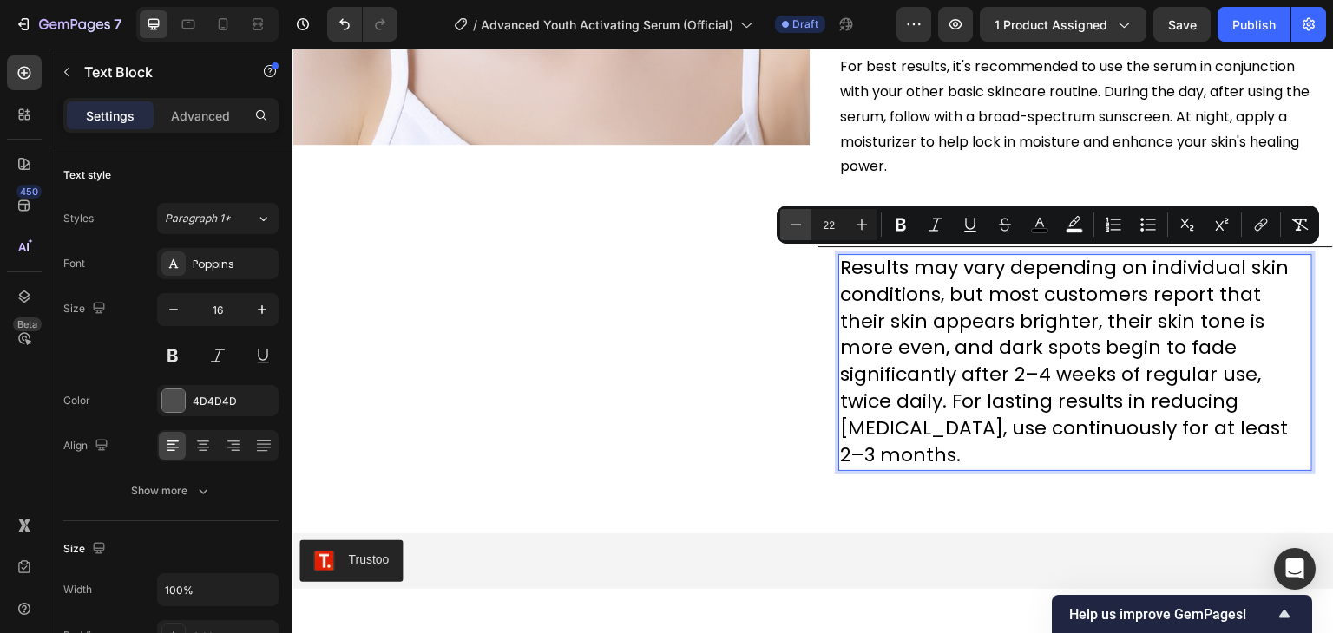
click at [803, 220] on icon "Editor contextual toolbar" at bounding box center [795, 224] width 17 height 17
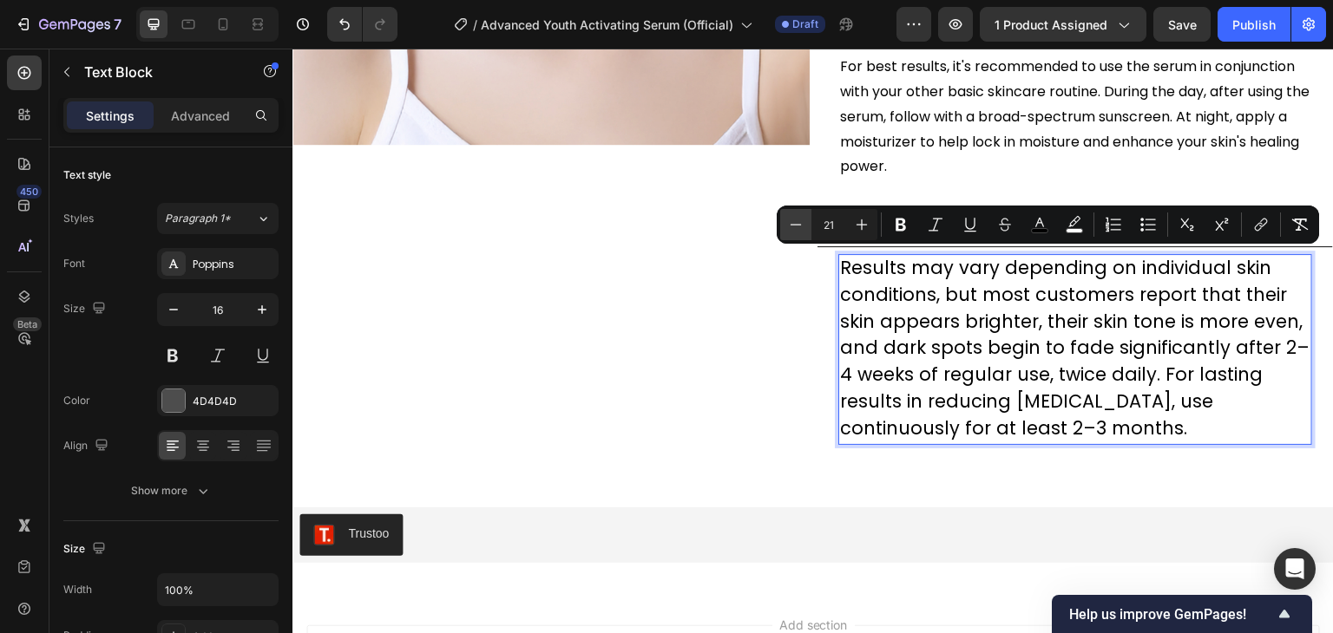
click at [803, 220] on icon "Editor contextual toolbar" at bounding box center [795, 224] width 17 height 17
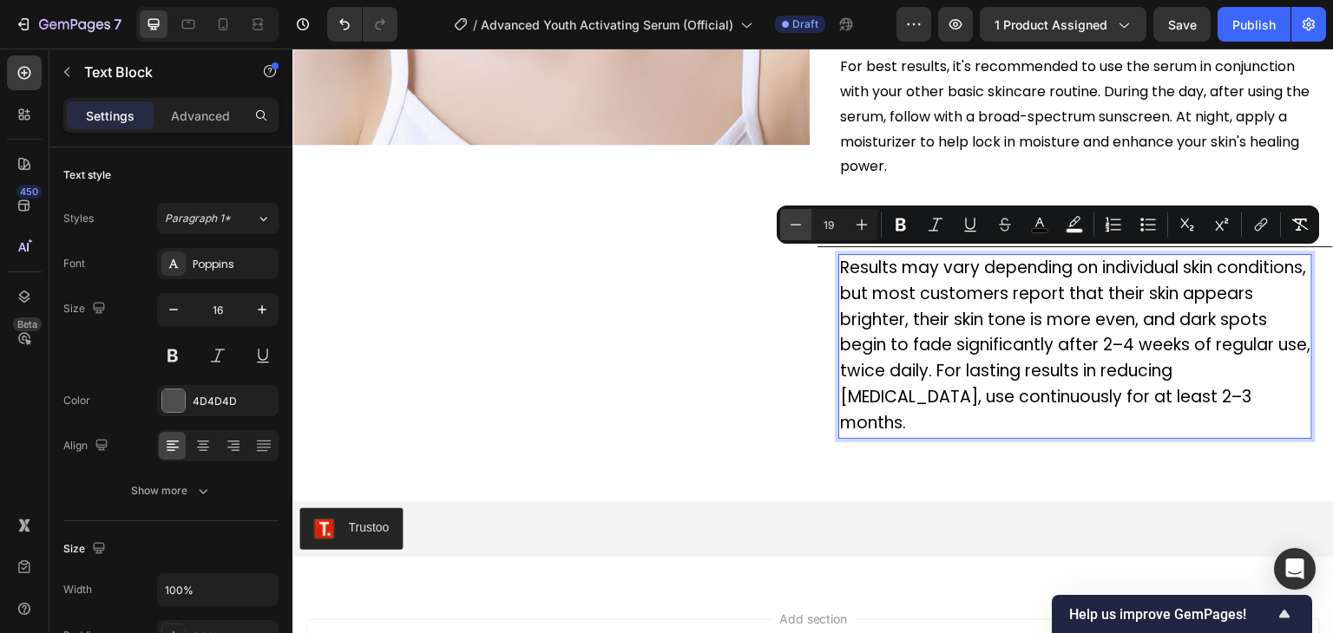
click at [803, 220] on icon "Editor contextual toolbar" at bounding box center [795, 224] width 17 height 17
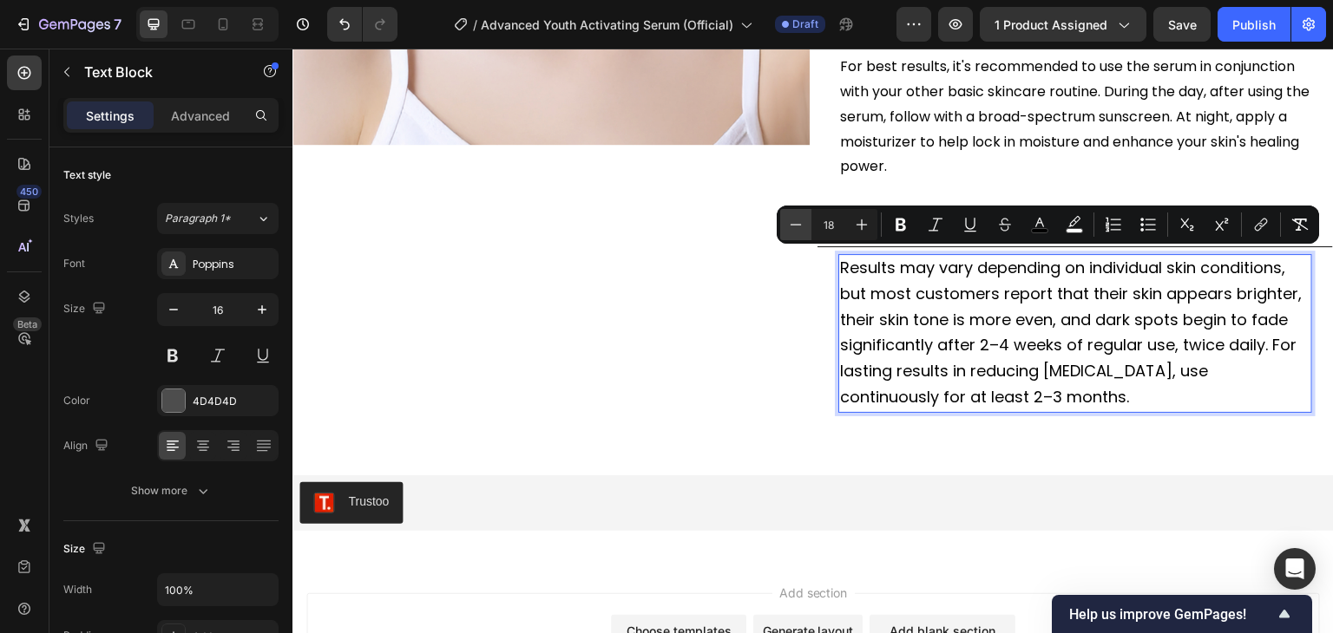
click at [803, 220] on icon "Editor contextual toolbar" at bounding box center [795, 224] width 17 height 17
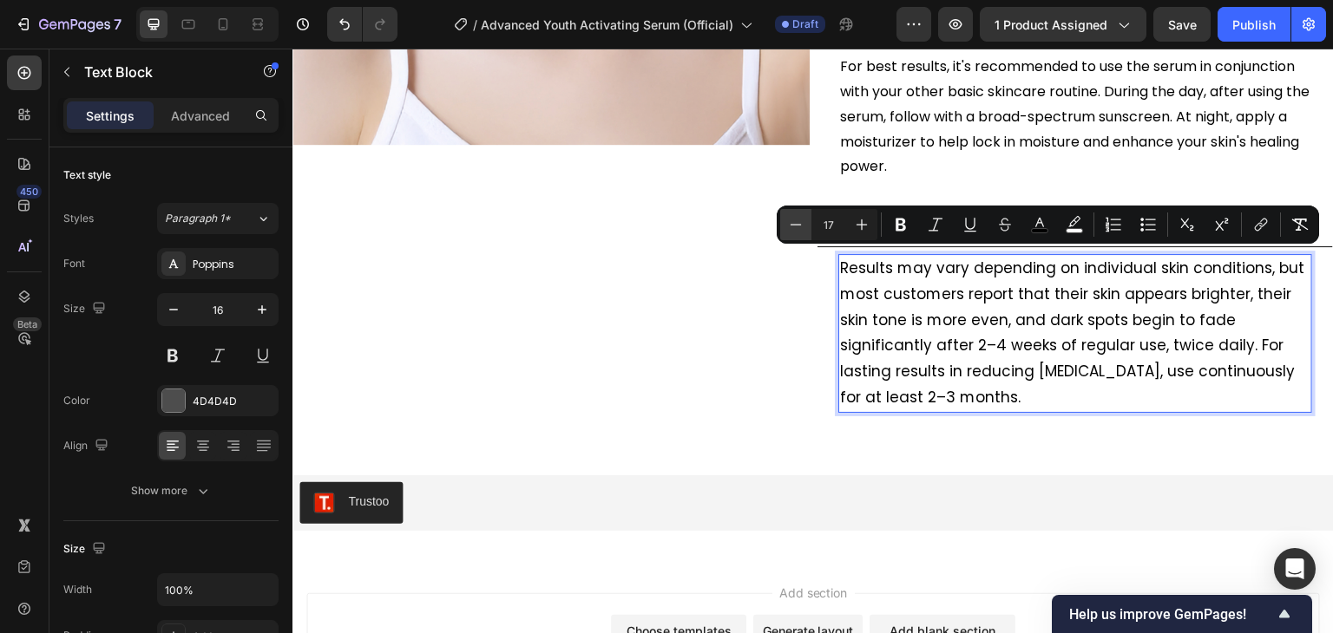
click at [803, 220] on icon "Editor contextual toolbar" at bounding box center [795, 224] width 17 height 17
type input "16"
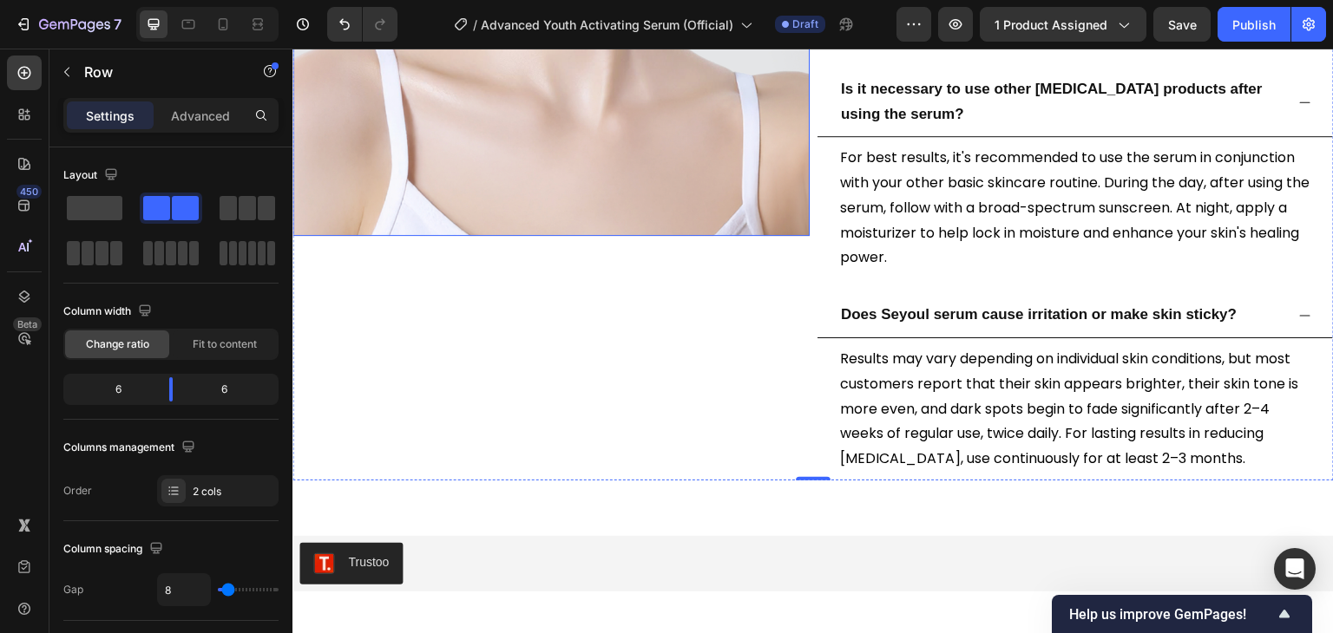
scroll to position [4477, 0]
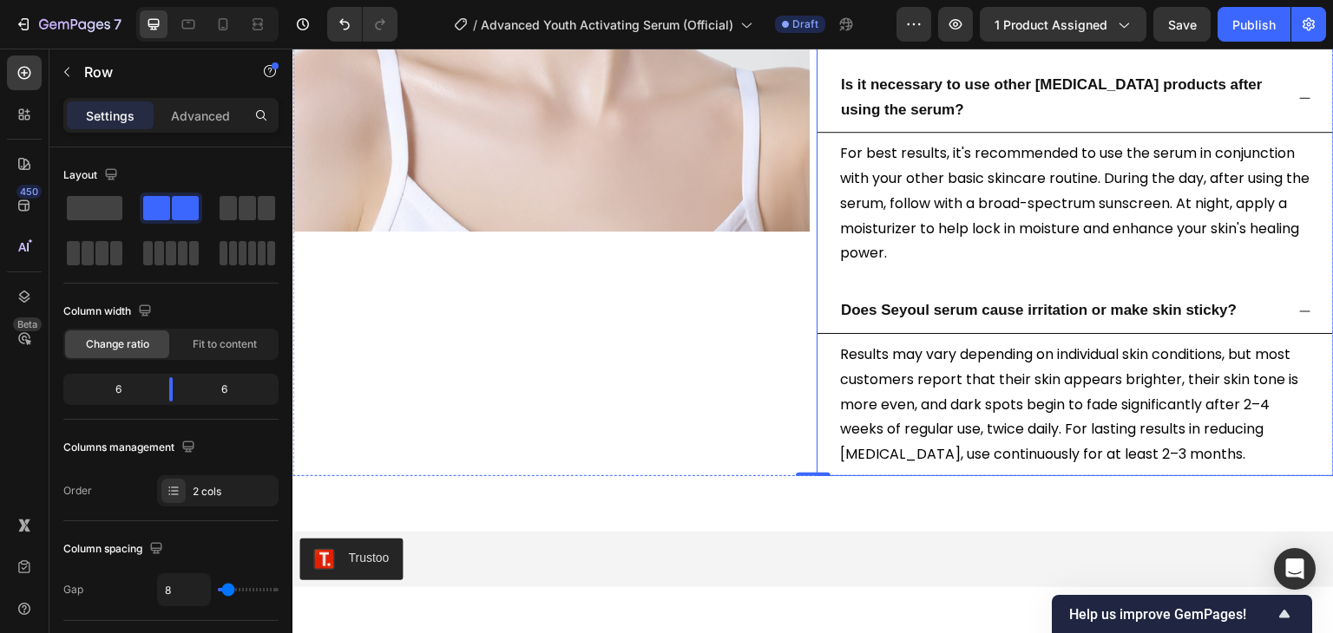
click at [1298, 307] on icon at bounding box center [1305, 312] width 14 height 14
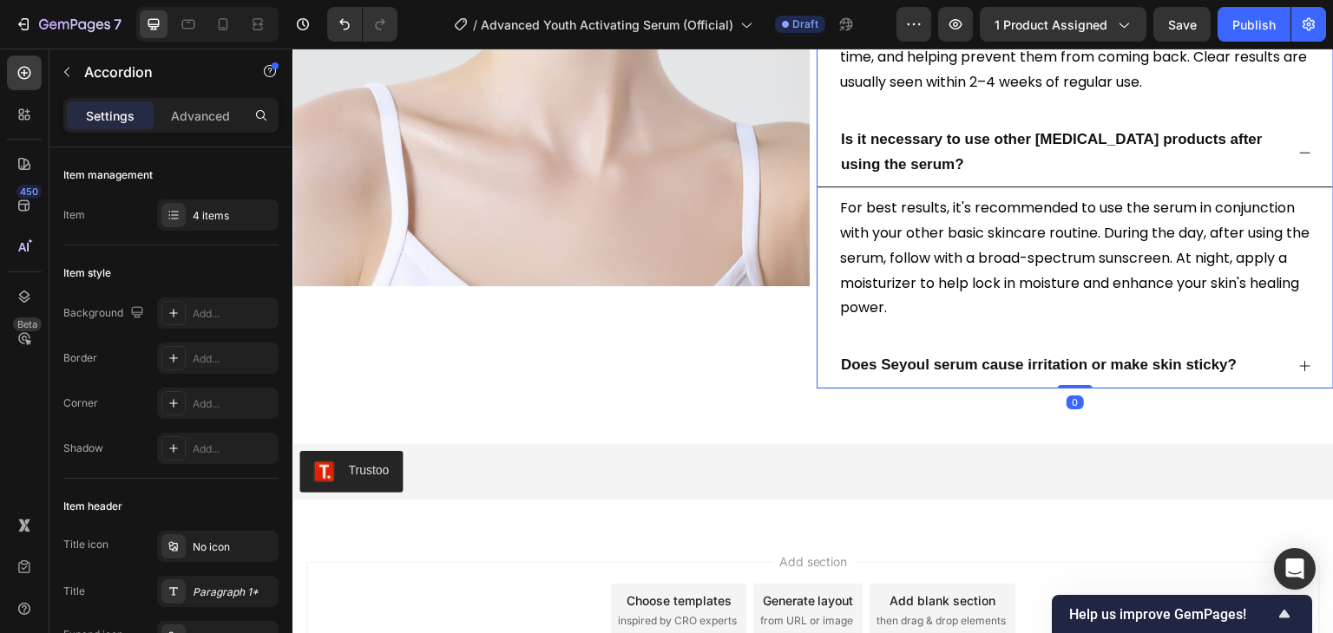
scroll to position [4391, 0]
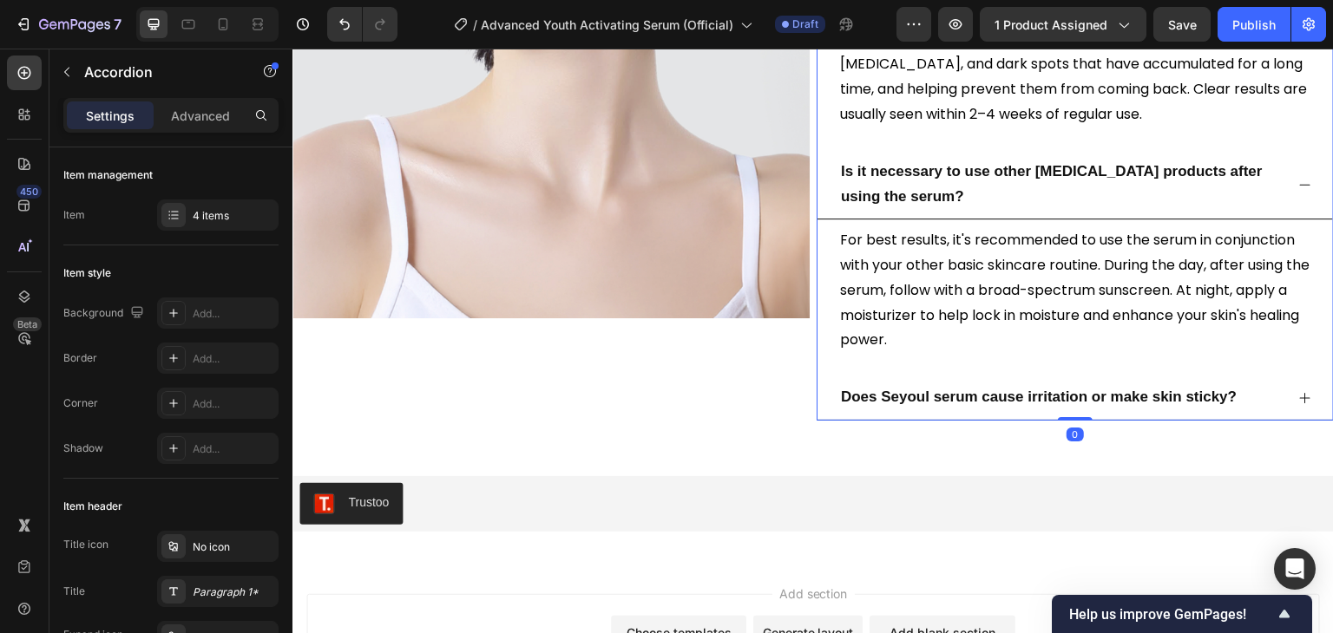
click at [1298, 188] on icon at bounding box center [1305, 185] width 14 height 14
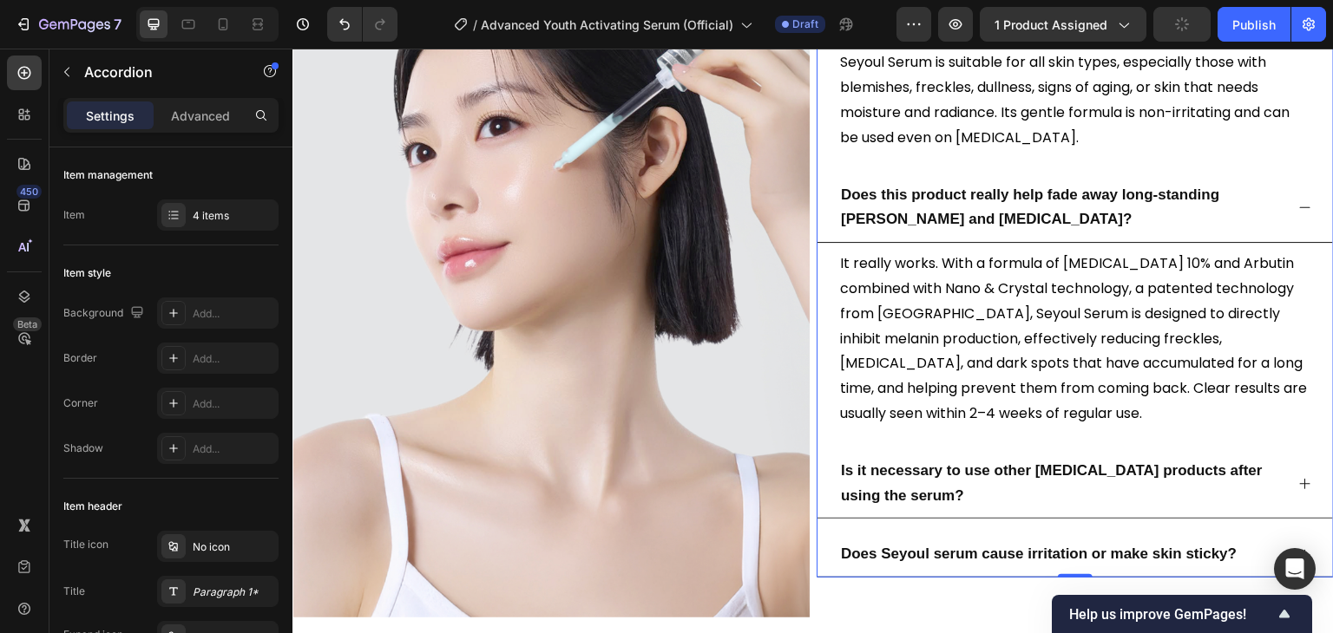
scroll to position [3957, 0]
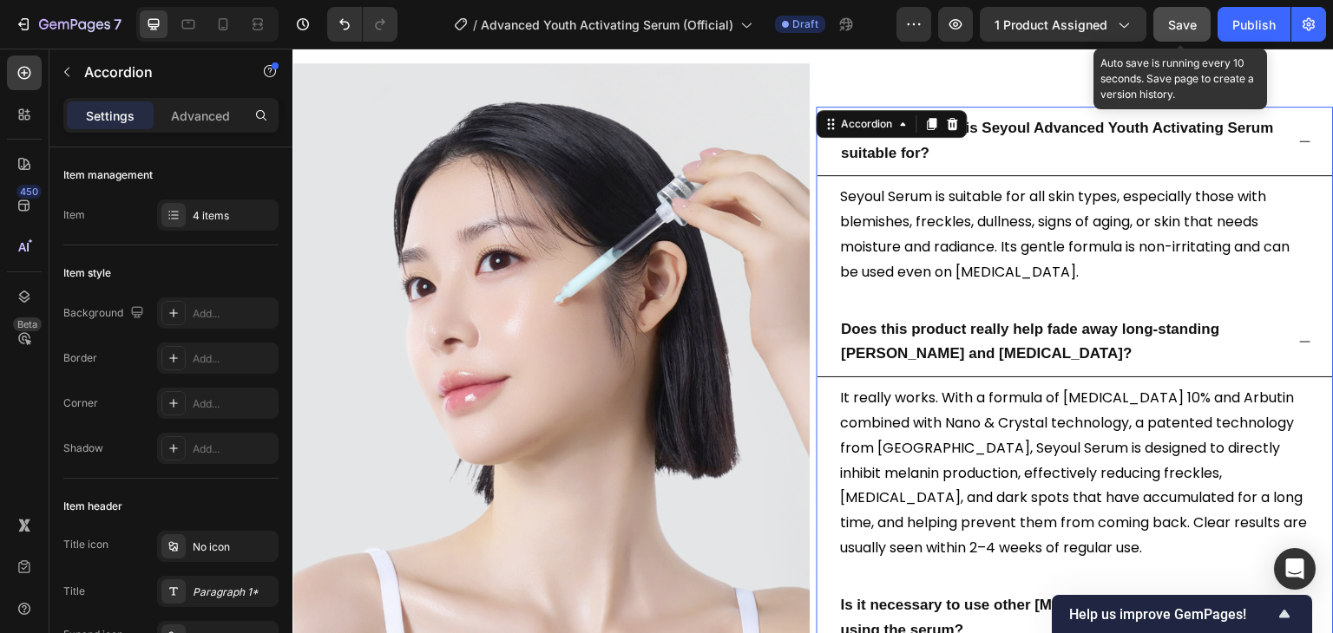
click at [1178, 26] on span "Save" at bounding box center [1182, 24] width 29 height 15
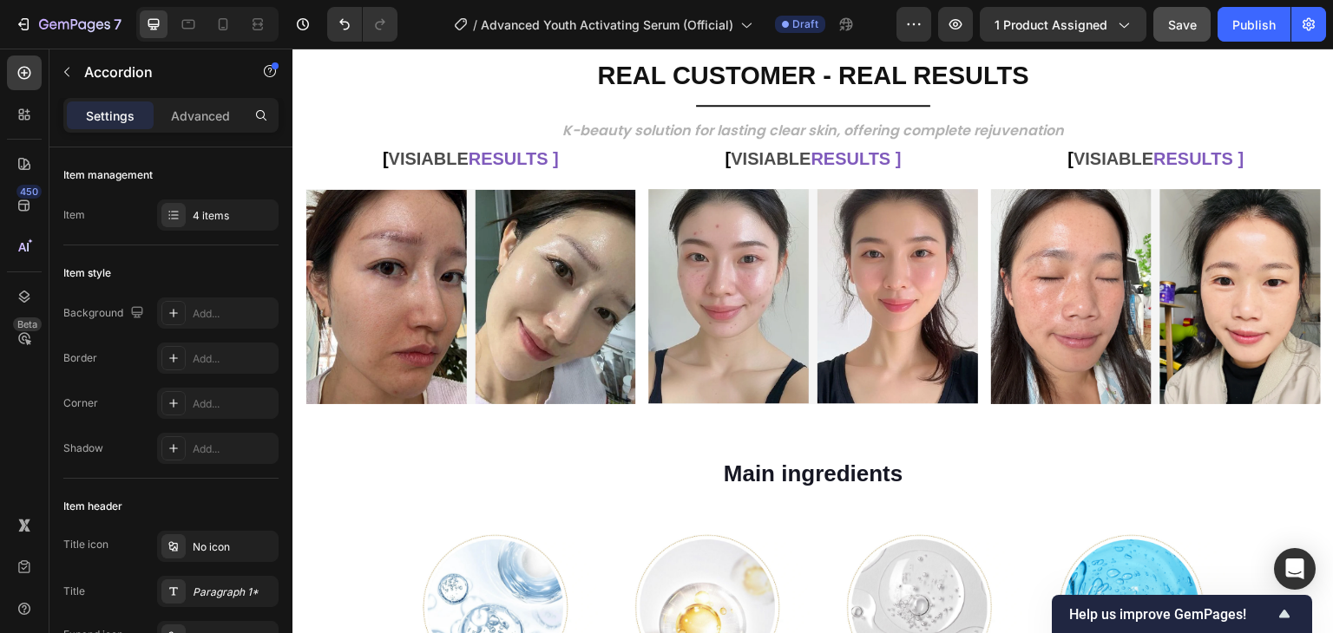
scroll to position [1093, 0]
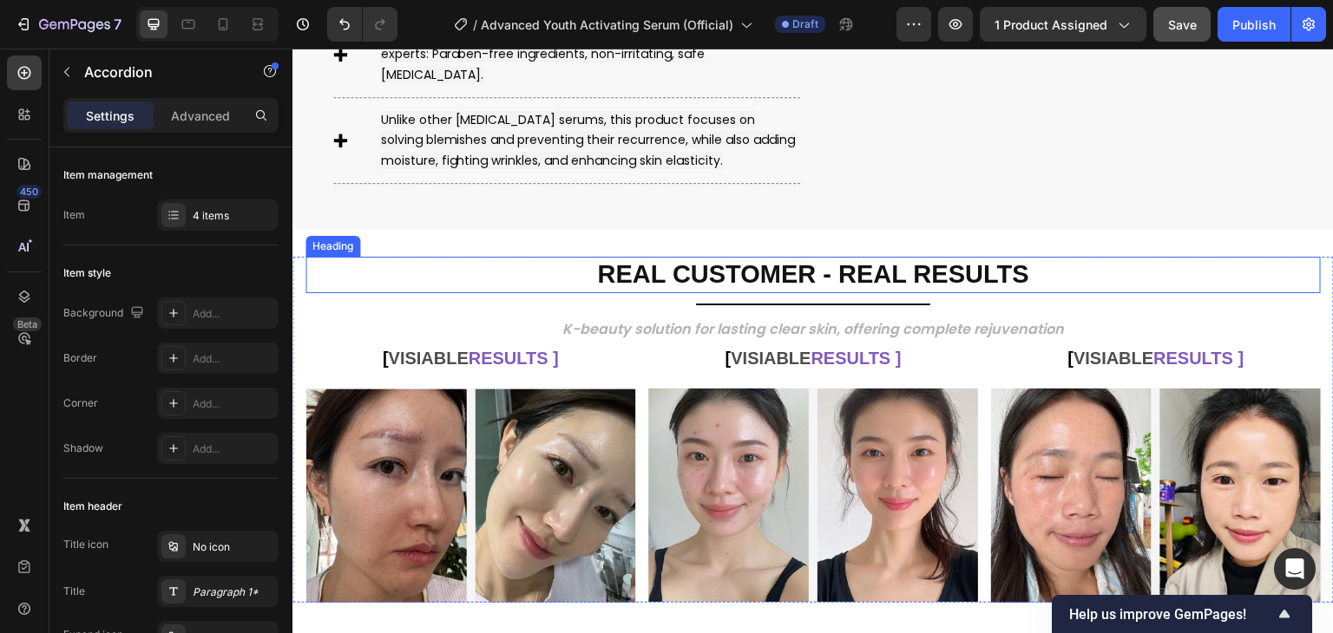
click at [313, 293] on h2 "REAL CUSTOMER - REAL RESULTS" at bounding box center [812, 275] width 1015 height 36
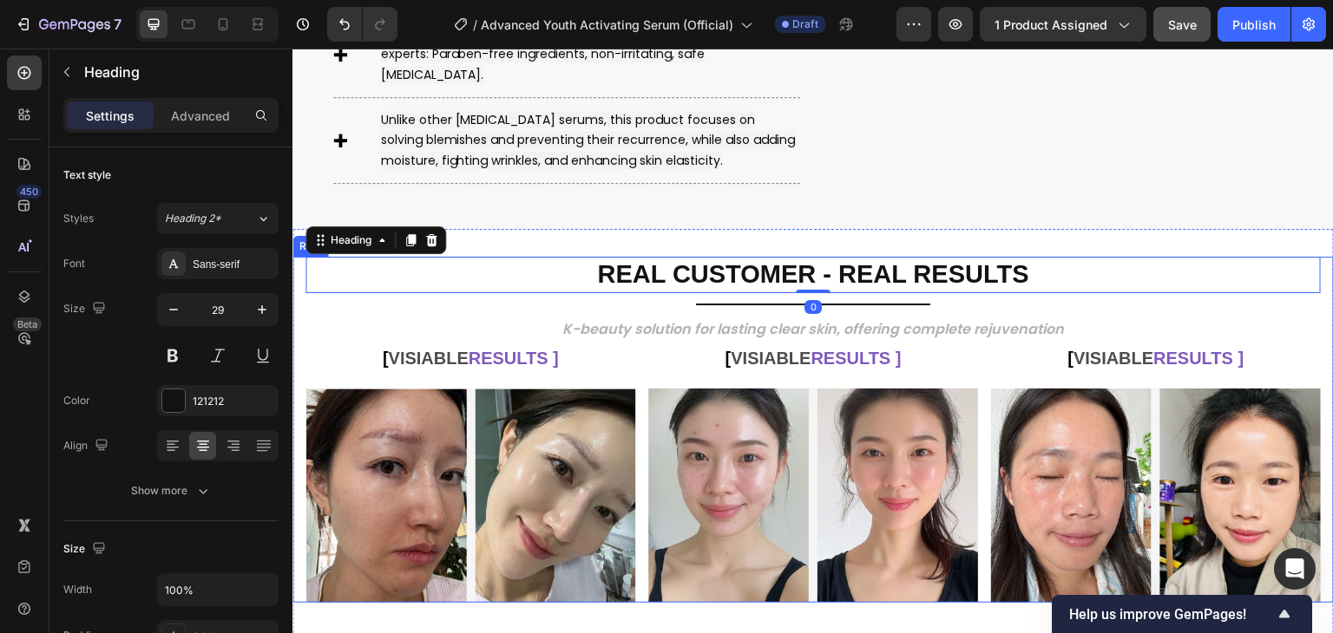
click at [300, 331] on div "REAL CUSTOMER - REAL RESULTS Heading 0 Title Line K-beauty solution for lasting…" at bounding box center [812, 430] width 1041 height 346
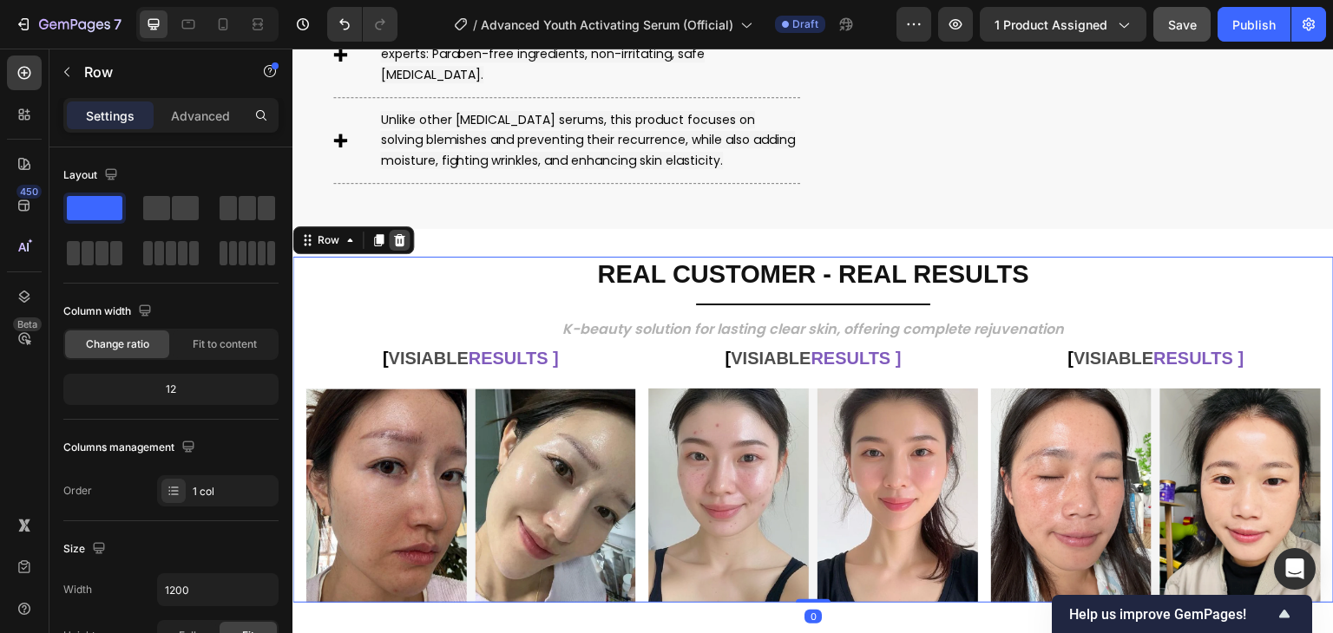
click at [404, 251] on div at bounding box center [399, 240] width 21 height 21
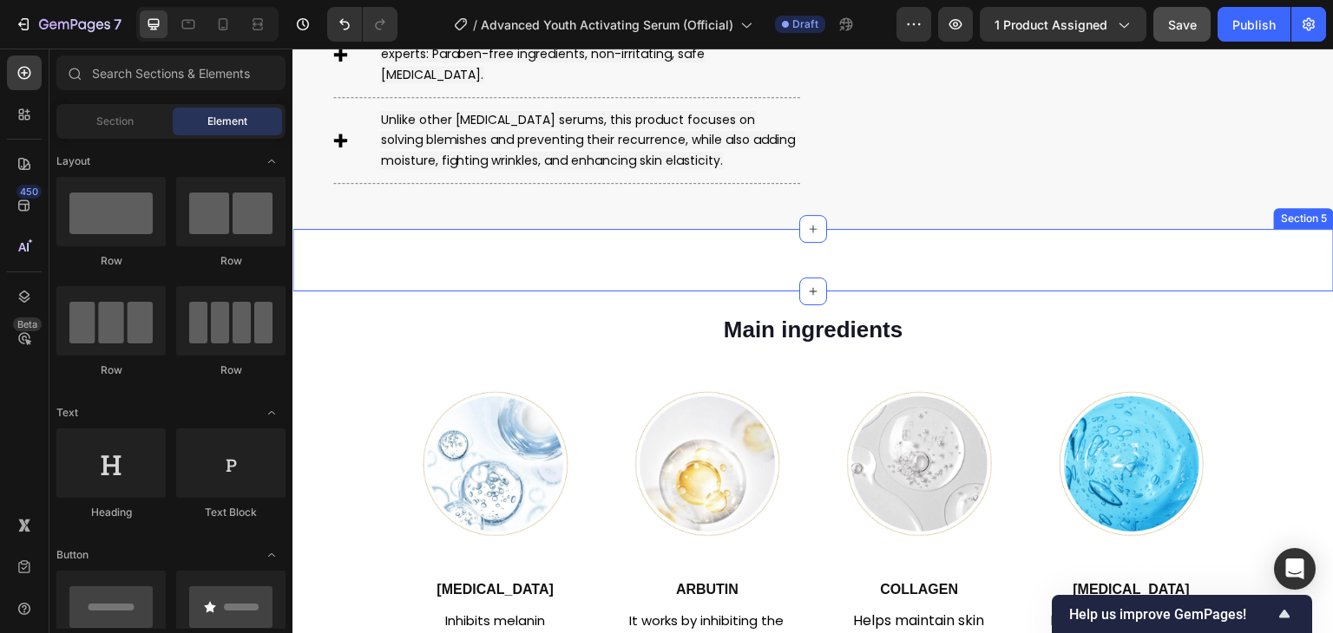
click at [646, 286] on div "REAL CUSTOMER - REAL RESULTS Heading Title Line The comprehensive solution for …" at bounding box center [812, 260] width 1041 height 62
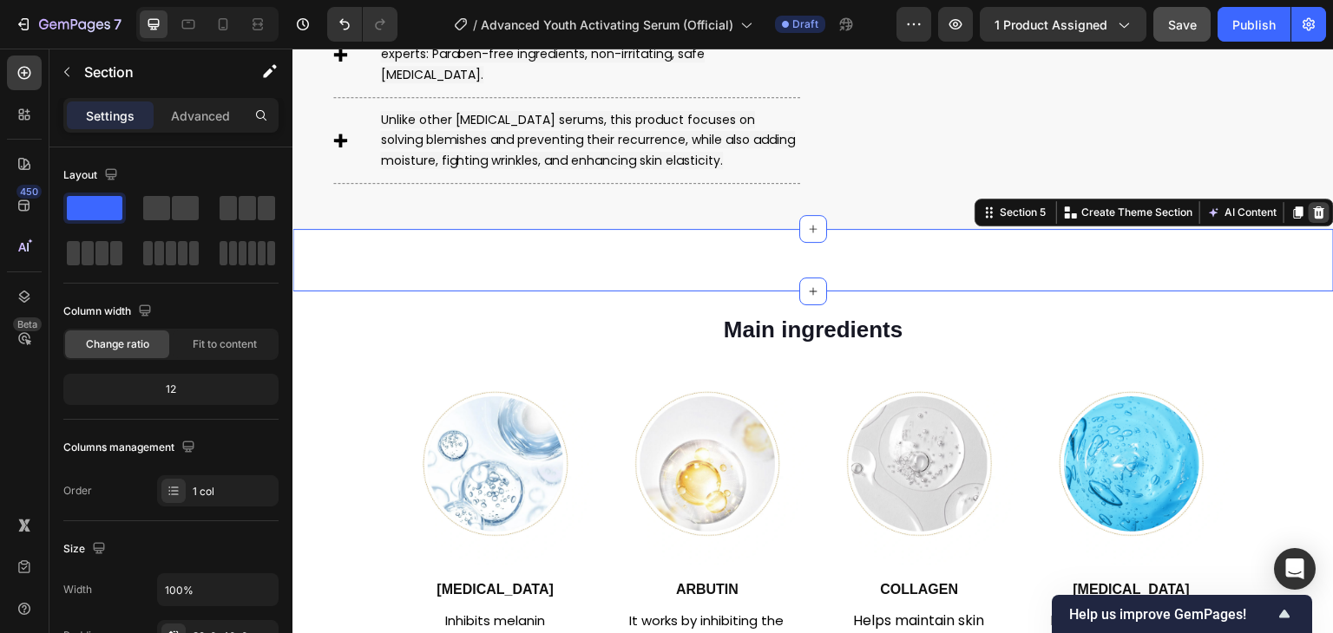
click at [1314, 219] on icon at bounding box center [1319, 213] width 11 height 12
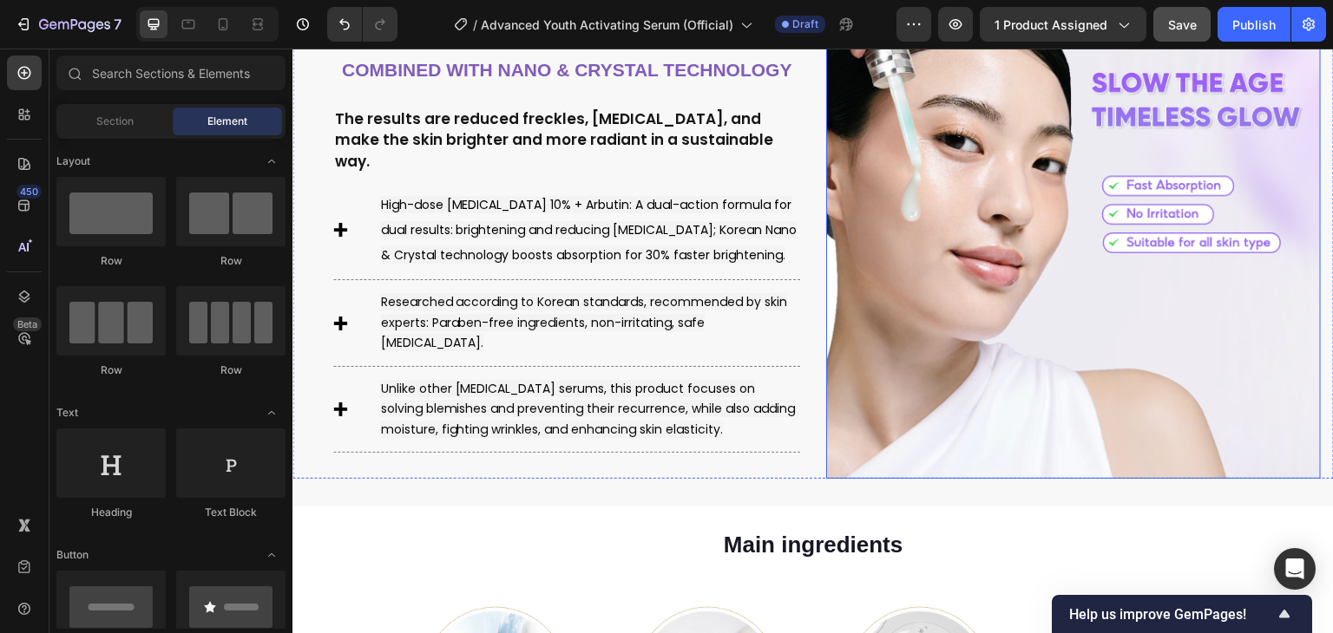
scroll to position [833, 0]
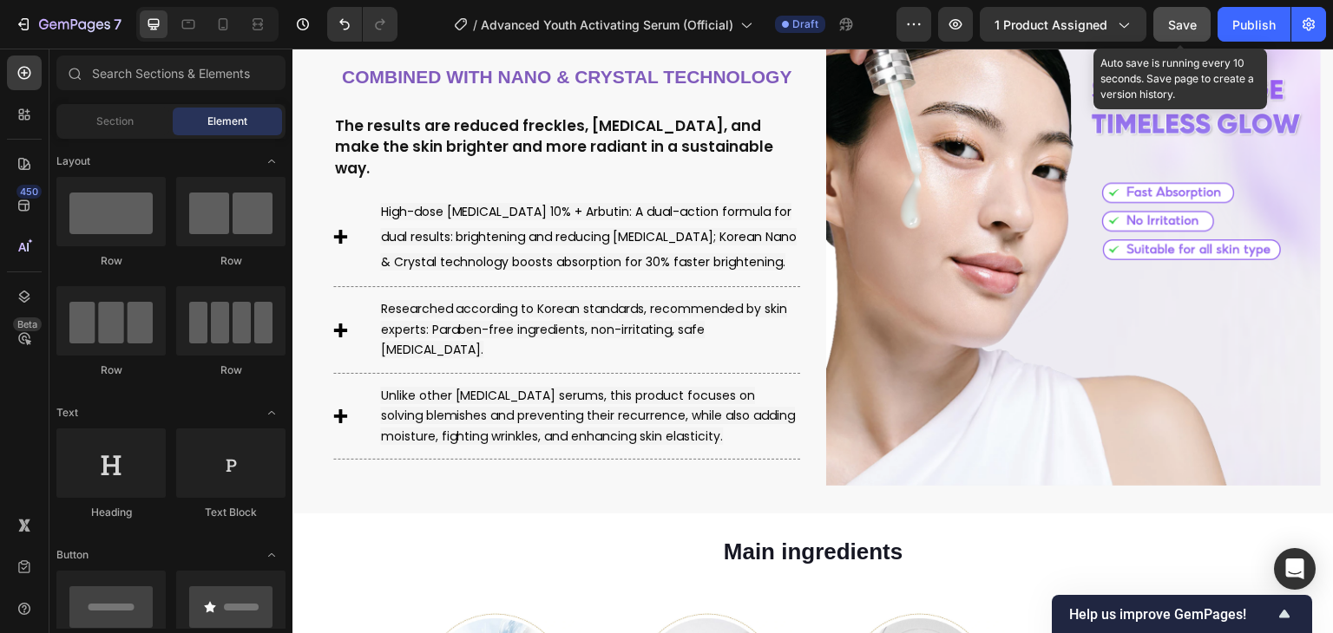
click at [1184, 23] on span "Save" at bounding box center [1182, 24] width 29 height 15
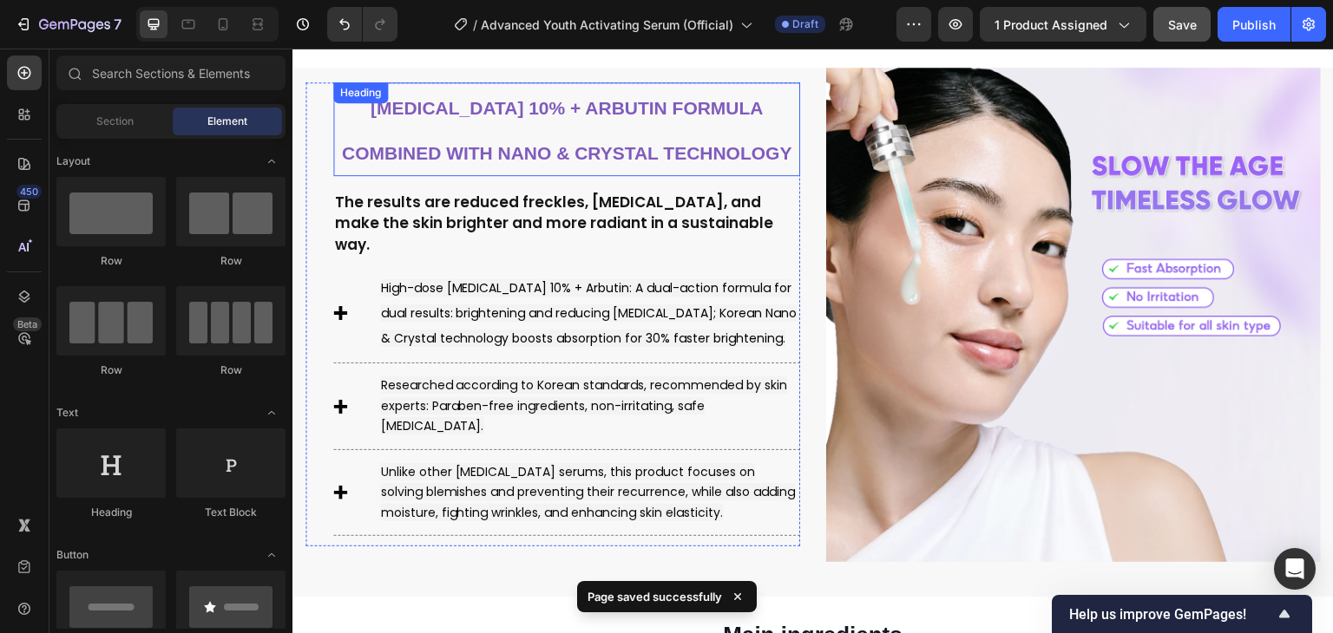
scroll to position [486, 0]
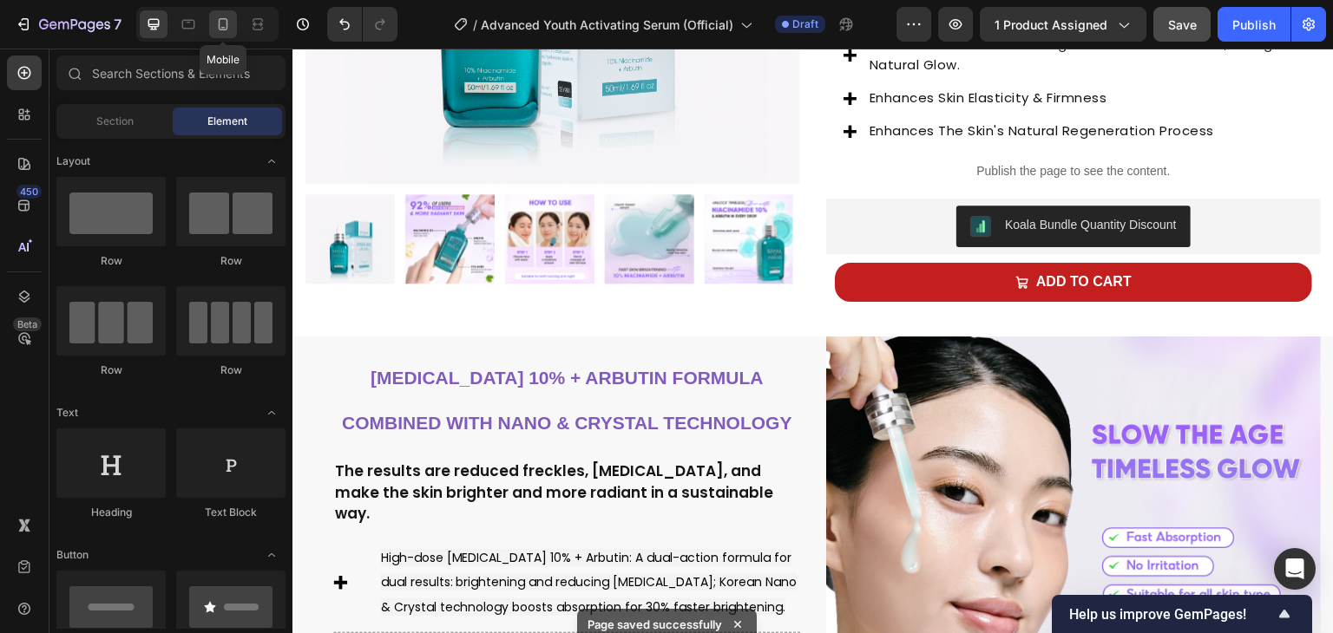
click at [219, 30] on icon at bounding box center [222, 24] width 17 height 17
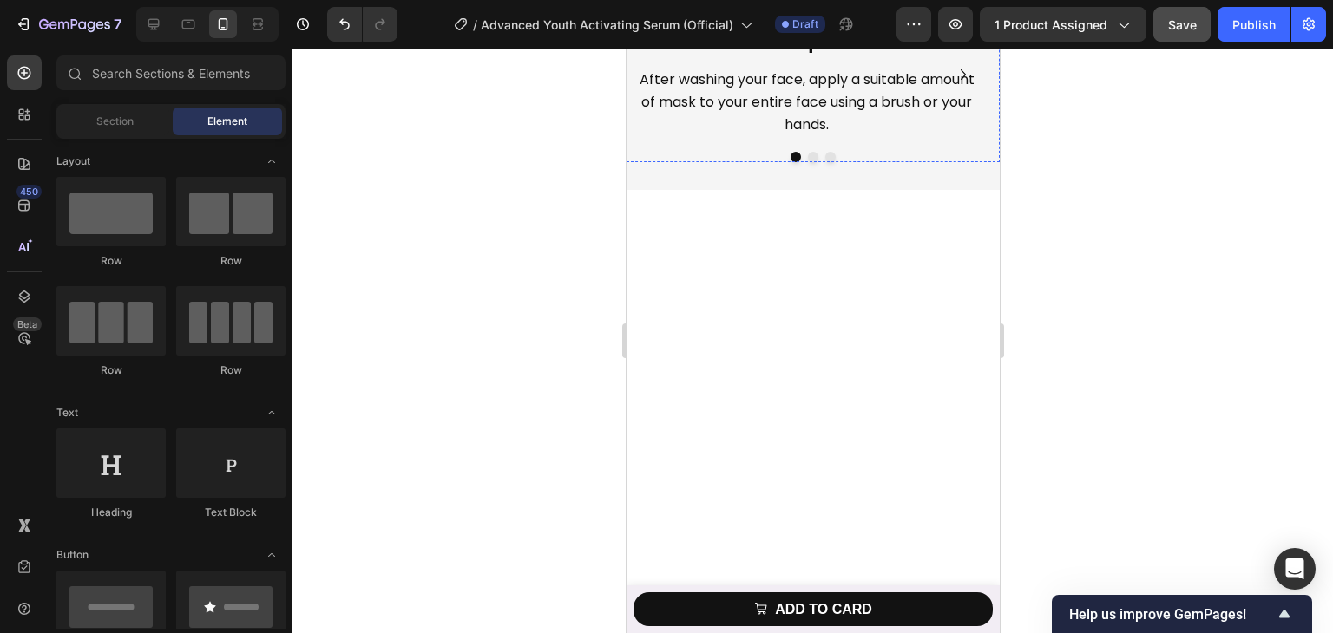
scroll to position [5869, 0]
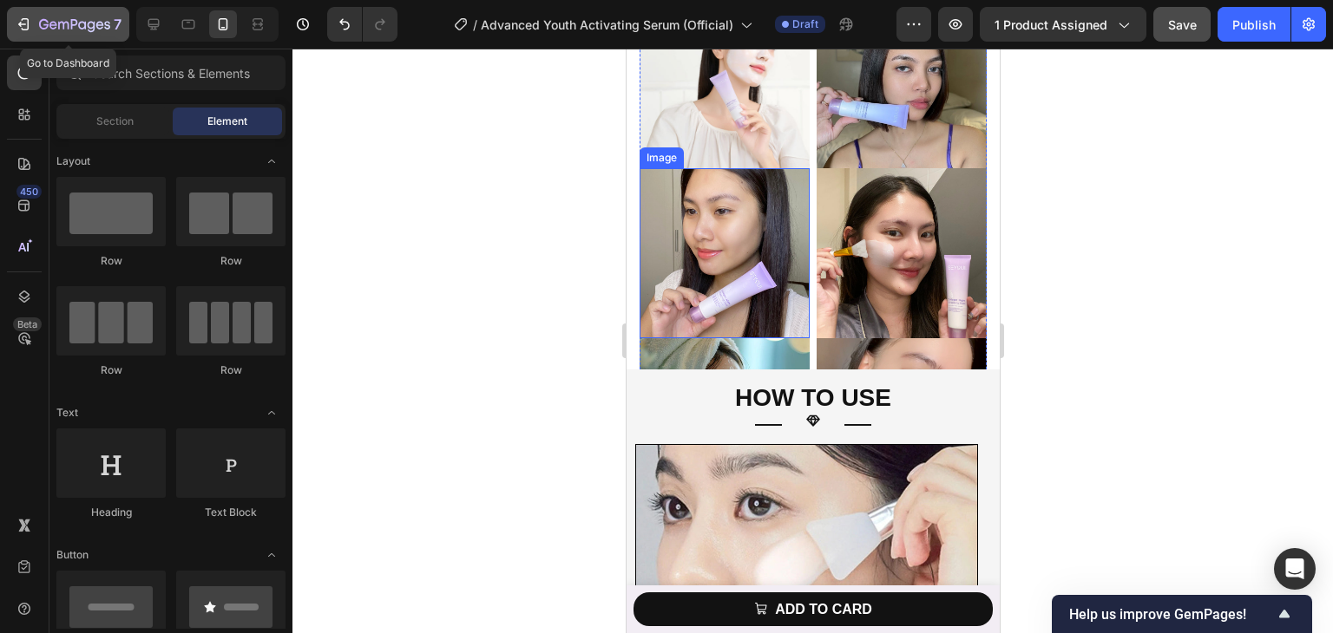
click at [19, 16] on icon "button" at bounding box center [23, 24] width 17 height 17
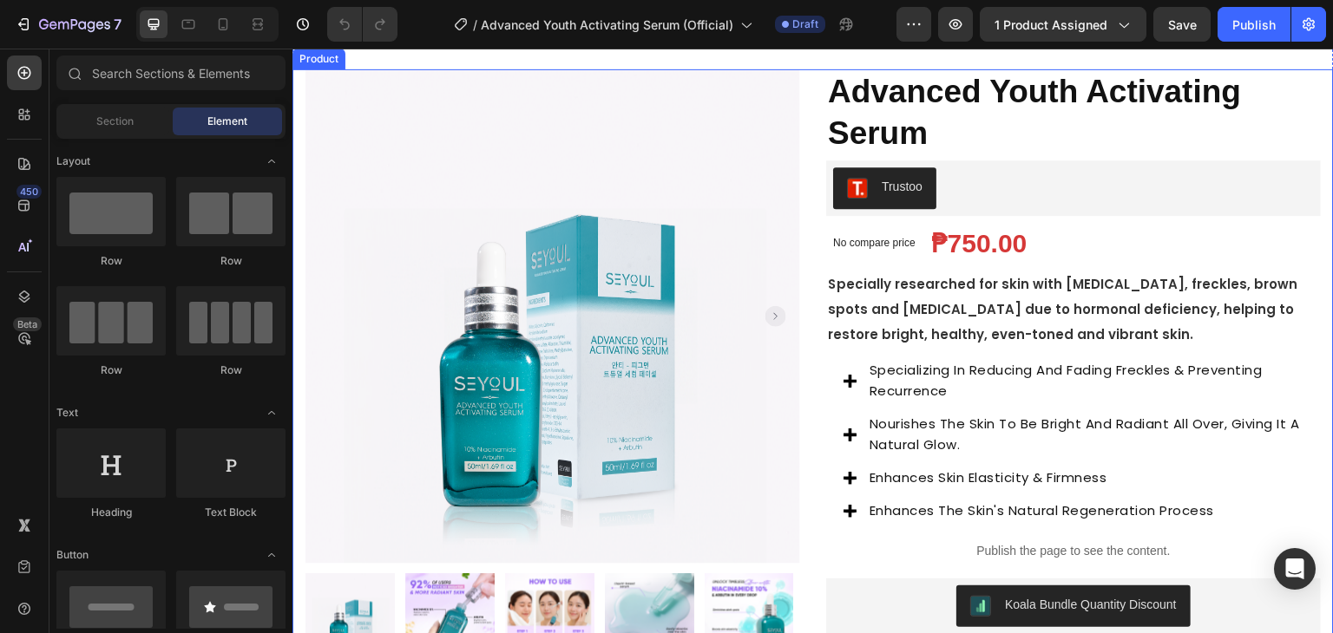
scroll to position [87, 0]
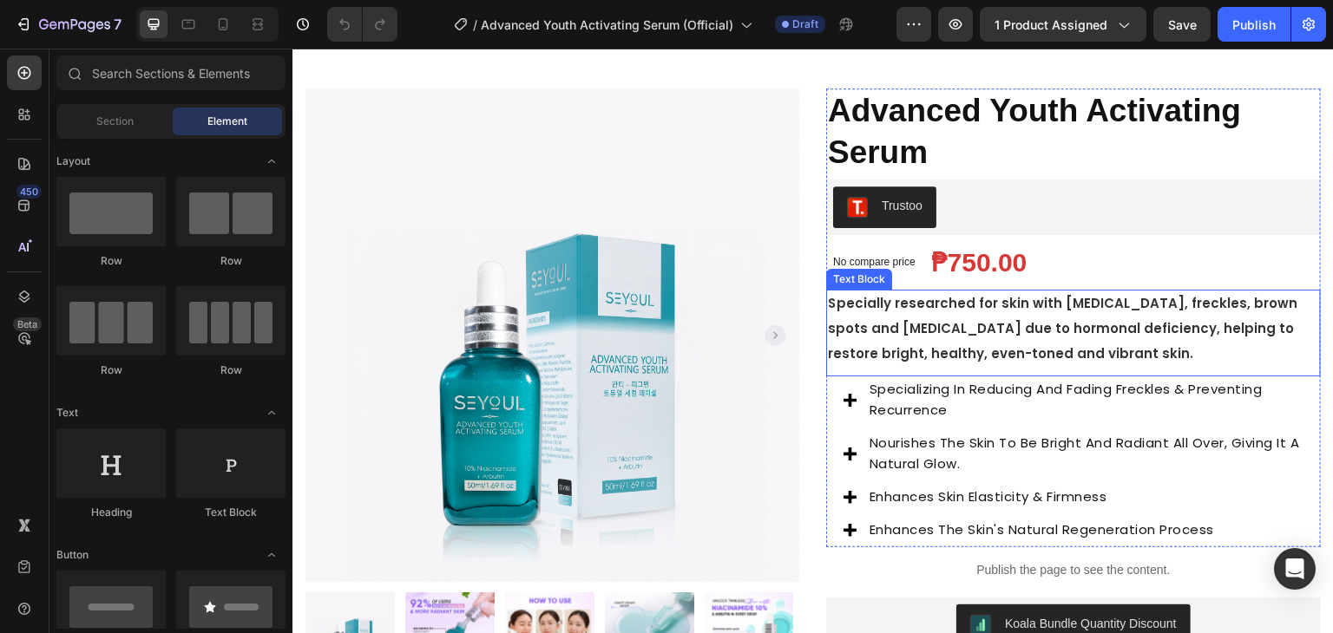
click at [994, 310] on strong "Specially researched for skin with [MEDICAL_DATA], freckles, brown spots and [M…" at bounding box center [1062, 328] width 469 height 69
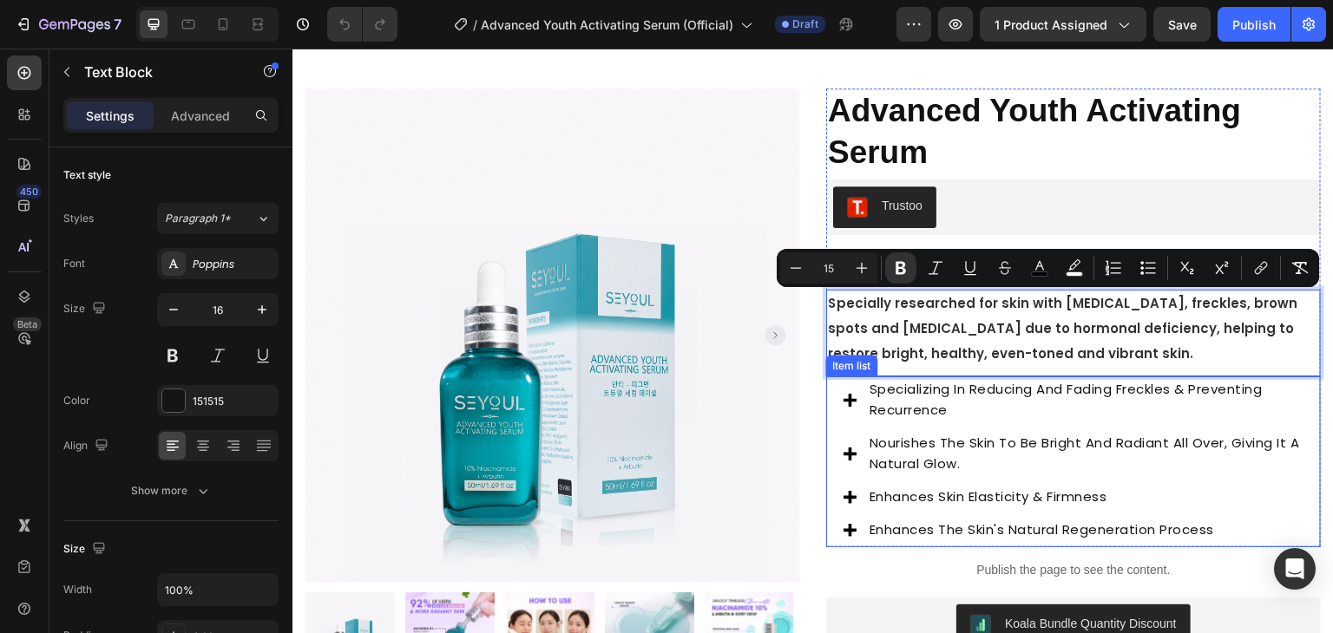
click at [927, 403] on p "specializing in reducing and fading freckles & preventing recurrence" at bounding box center [1084, 400] width 431 height 42
click at [928, 403] on span "specializing in reducing and fading freckles & preventing recurrence" at bounding box center [1065, 399] width 393 height 39
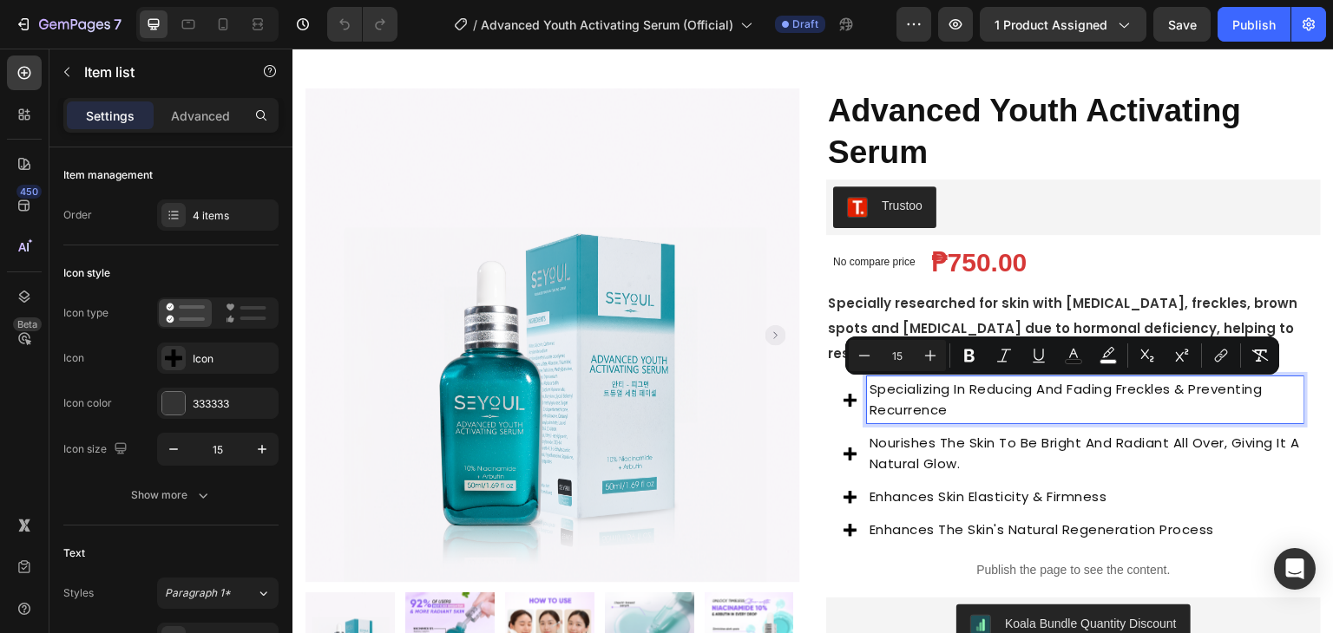
click at [888, 430] on div "specializing in reducing and fading freckles & preventing recurrence nourishes …" at bounding box center [1073, 460] width 460 height 167
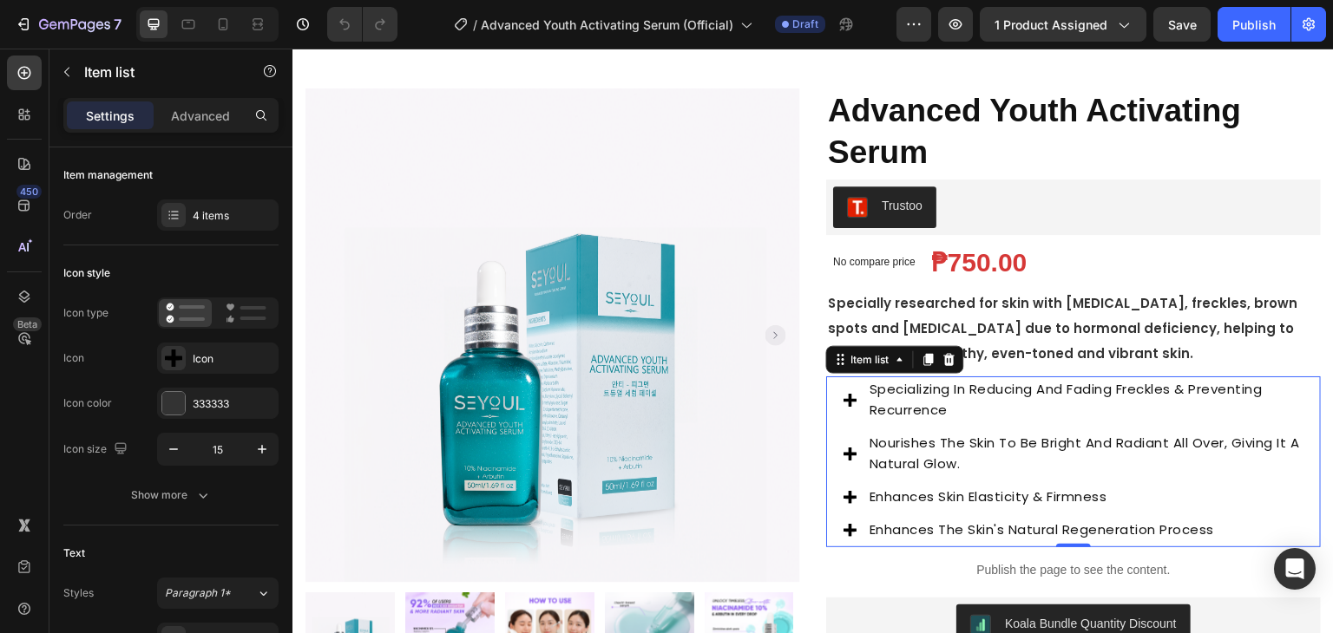
click at [894, 456] on p "nourishes the skin to be bright and radiant all over, giving it a natural glow." at bounding box center [1084, 454] width 431 height 42
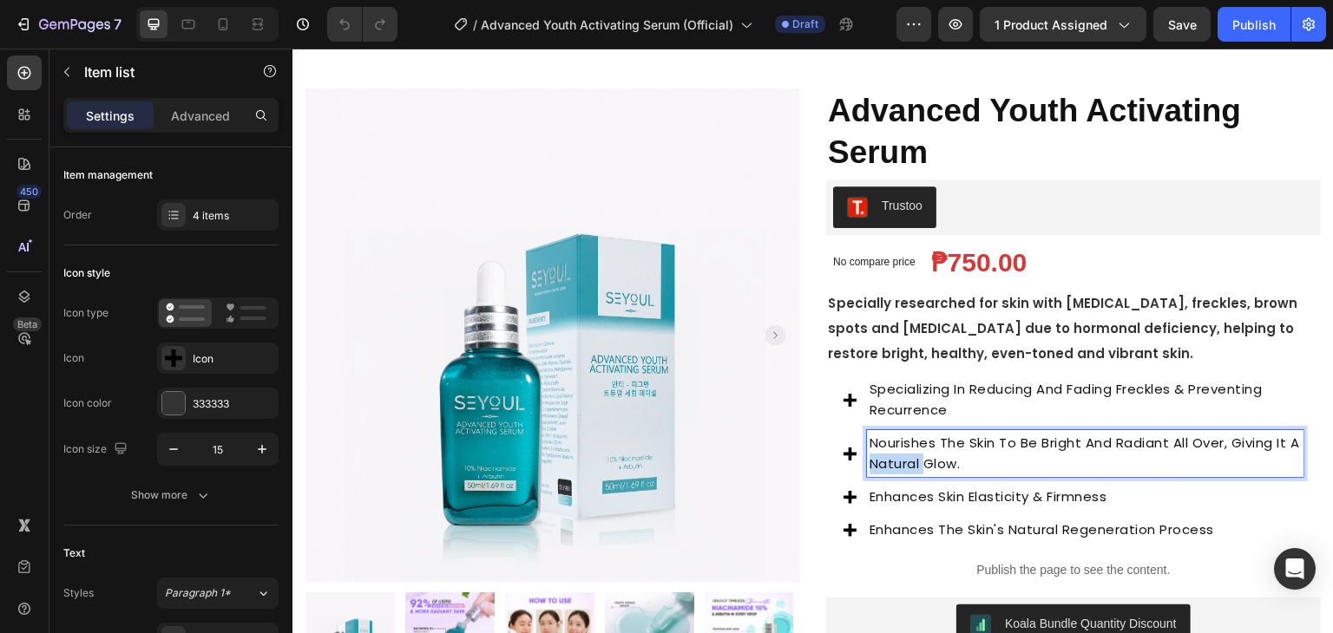
click at [894, 456] on p "nourishes the skin to be bright and radiant all over, giving it a natural glow." at bounding box center [1084, 454] width 431 height 42
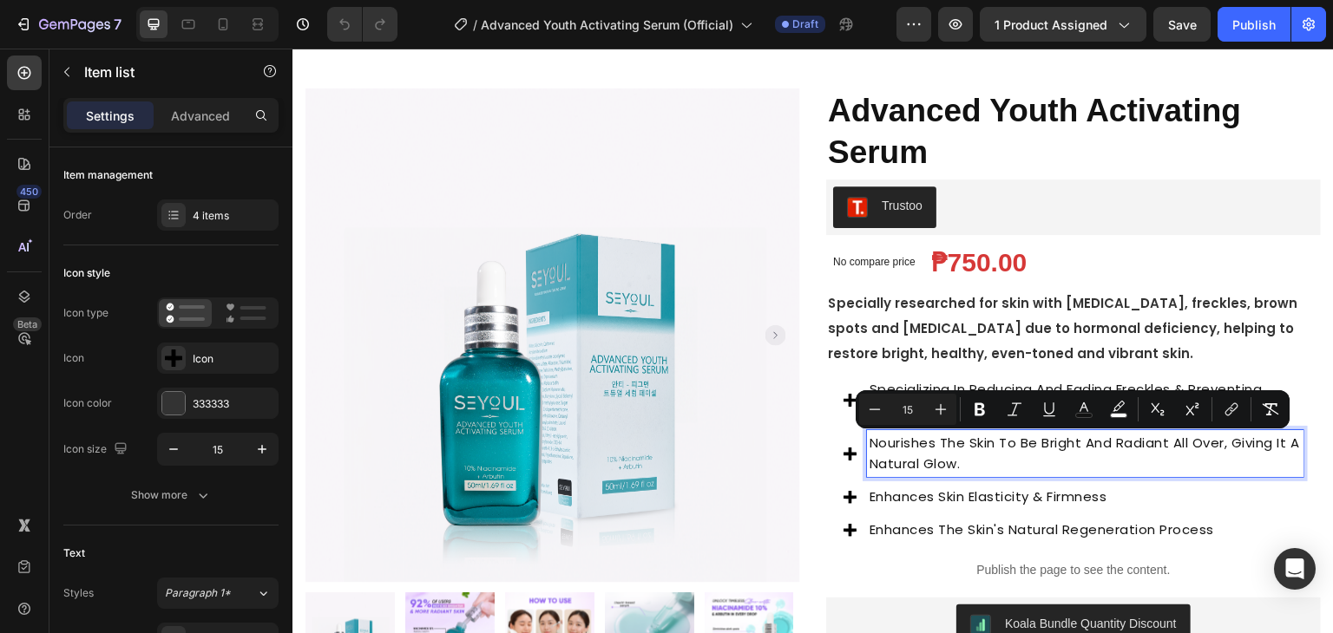
click at [941, 522] on span "enhances the skin's natural regeneration process" at bounding box center [1041, 530] width 344 height 18
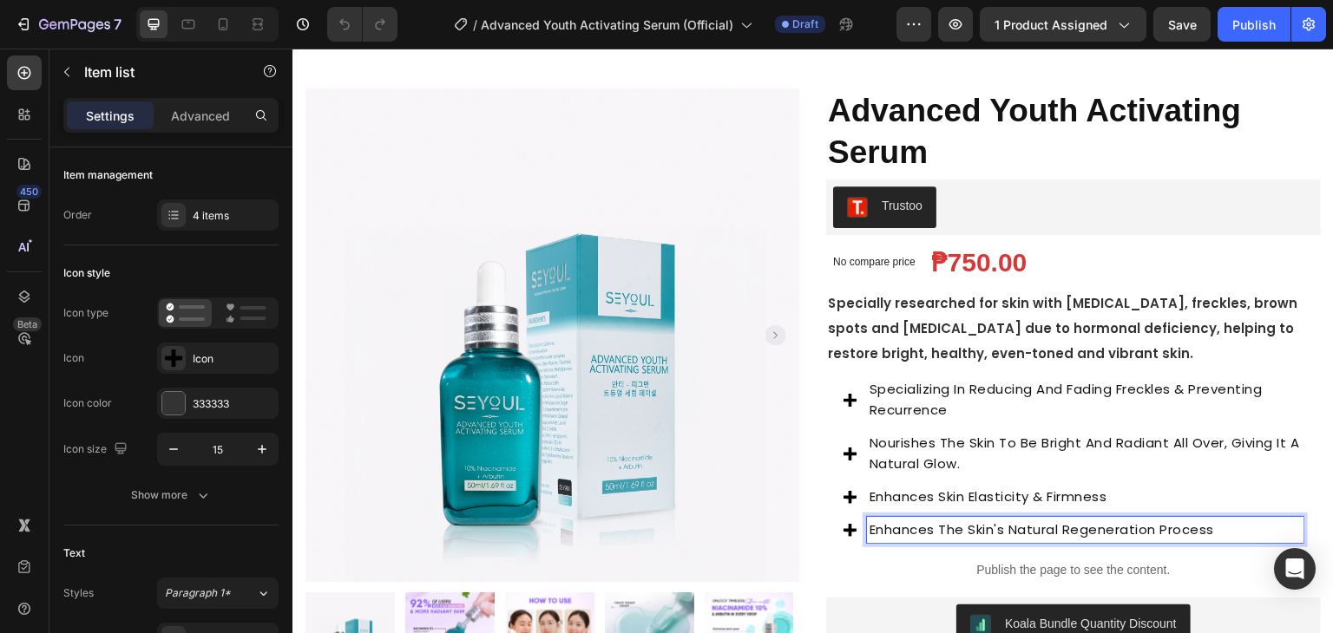
click at [936, 495] on span "enhances skin elasticity & firmness" at bounding box center [988, 497] width 238 height 18
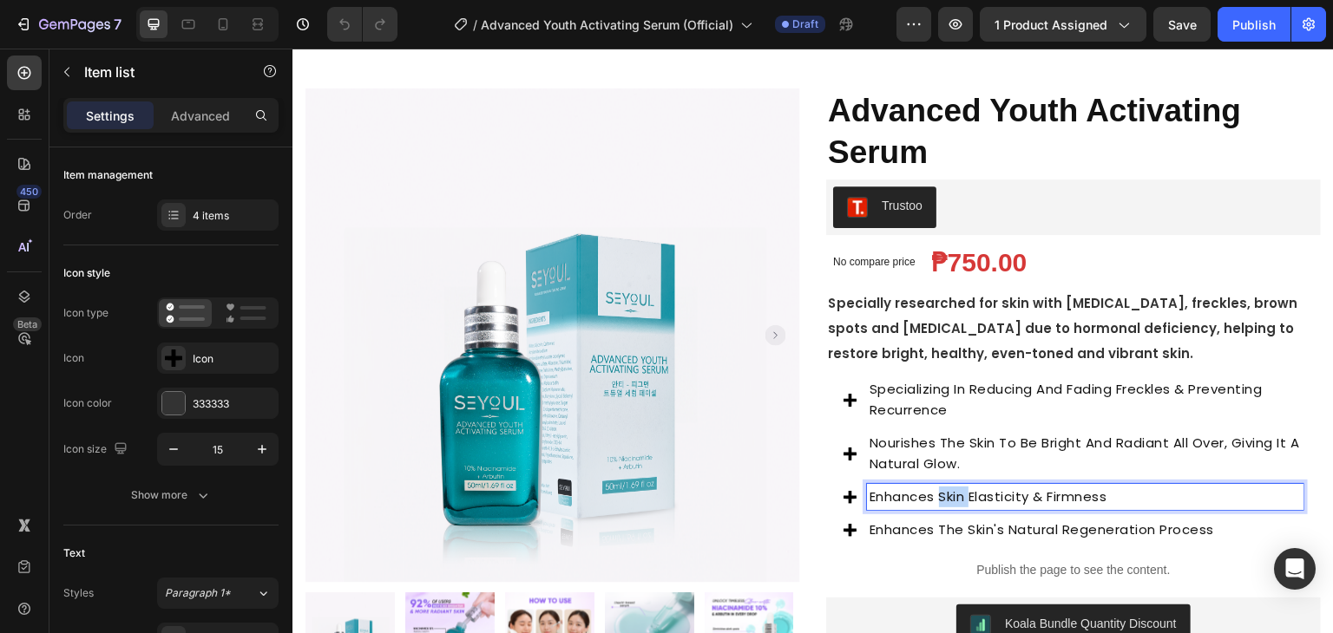
click at [936, 495] on span "enhances skin elasticity & firmness" at bounding box center [988, 497] width 238 height 18
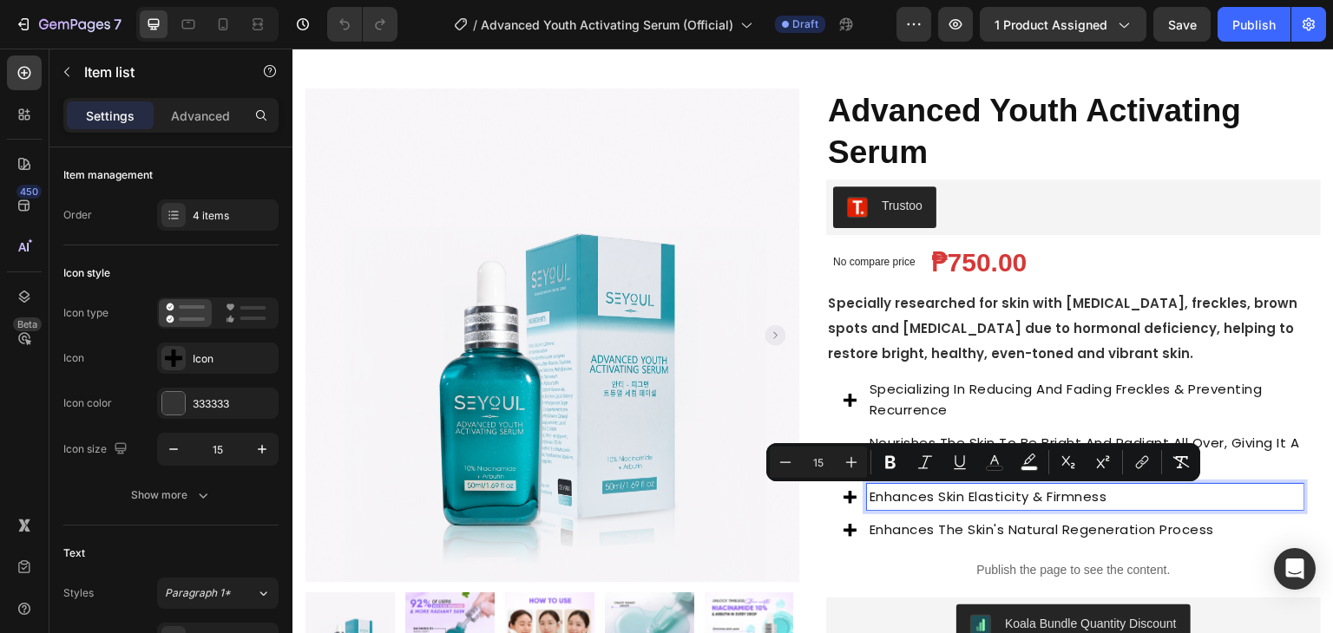
click at [967, 537] on span "enhances the skin's natural regeneration process" at bounding box center [1041, 530] width 344 height 18
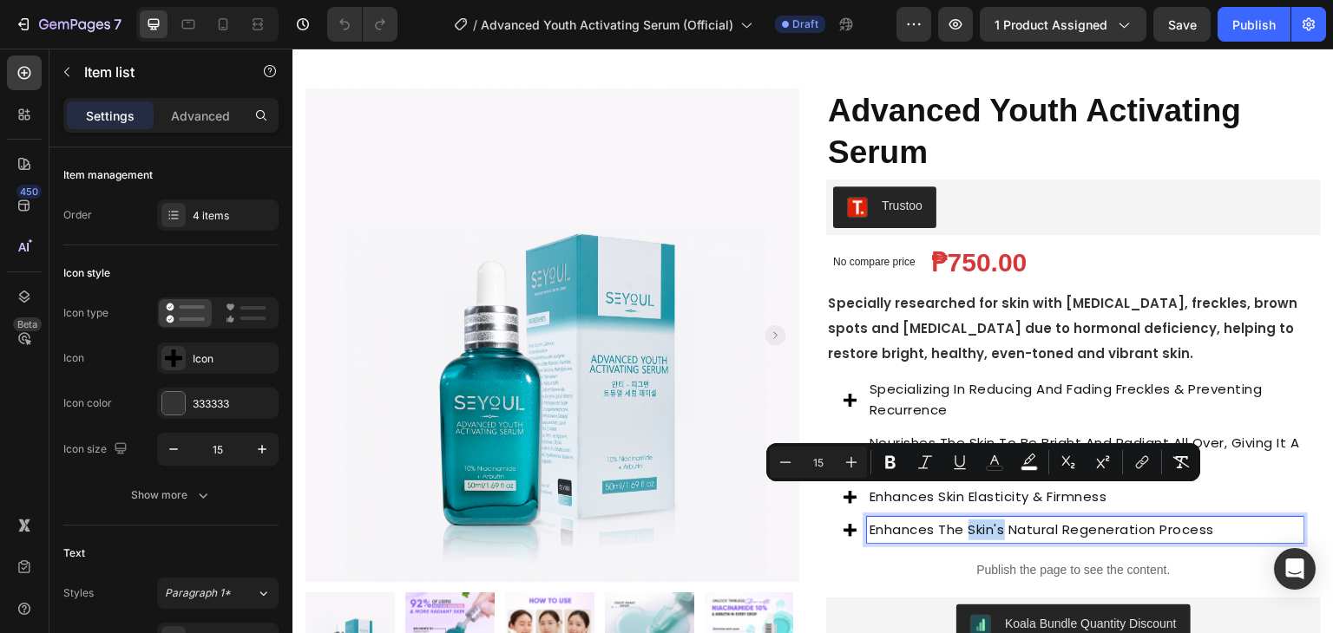
click at [967, 537] on span "enhances the skin's natural regeneration process" at bounding box center [1041, 530] width 344 height 18
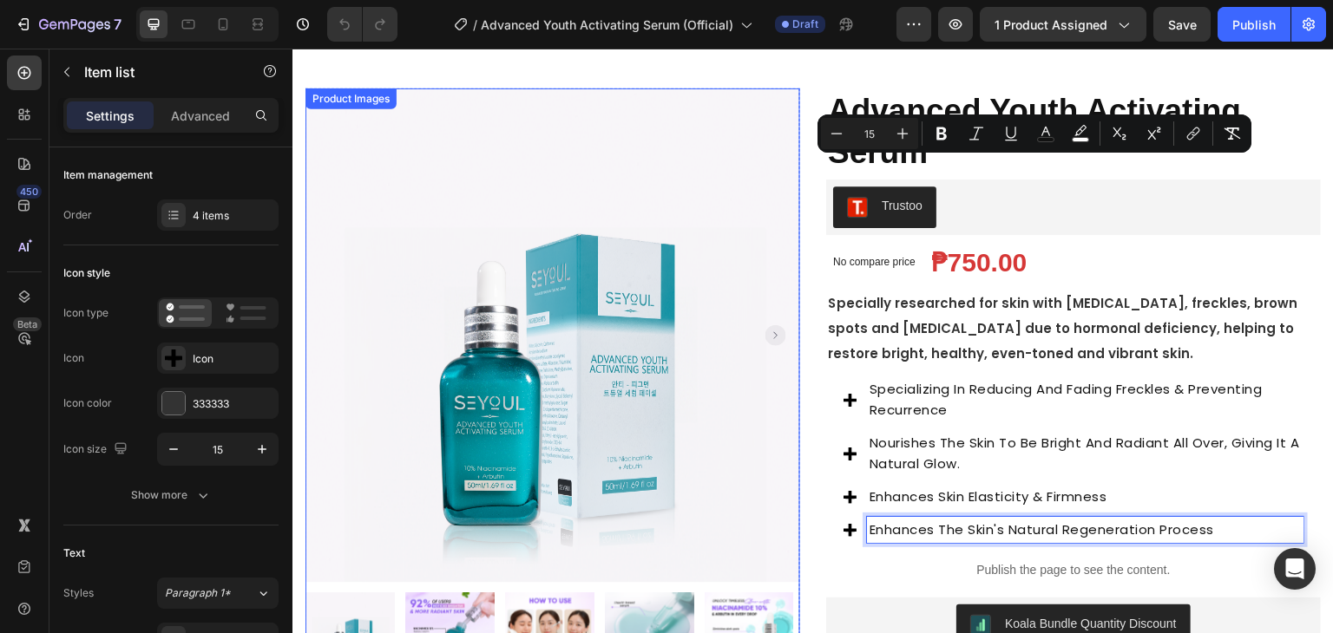
scroll to position [521, 0]
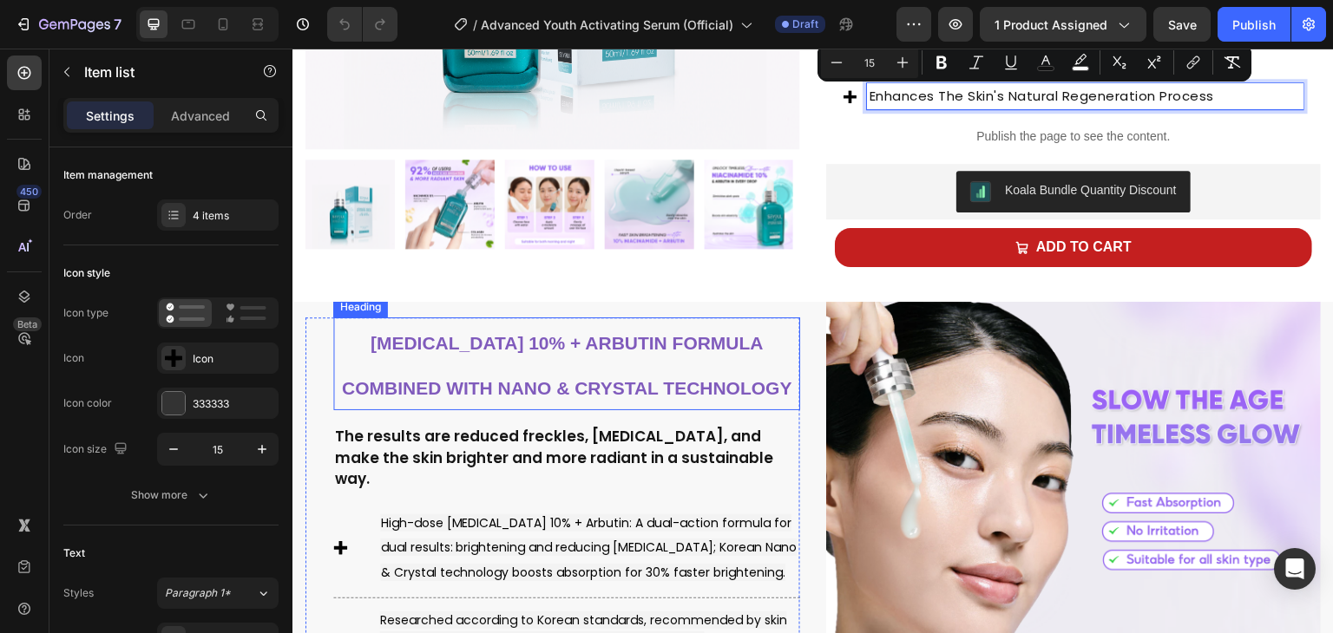
click at [567, 364] on h2 "Niacinamide 10% + Arbutin formula combined with Nano & Crystal technology" at bounding box center [566, 365] width 467 height 94
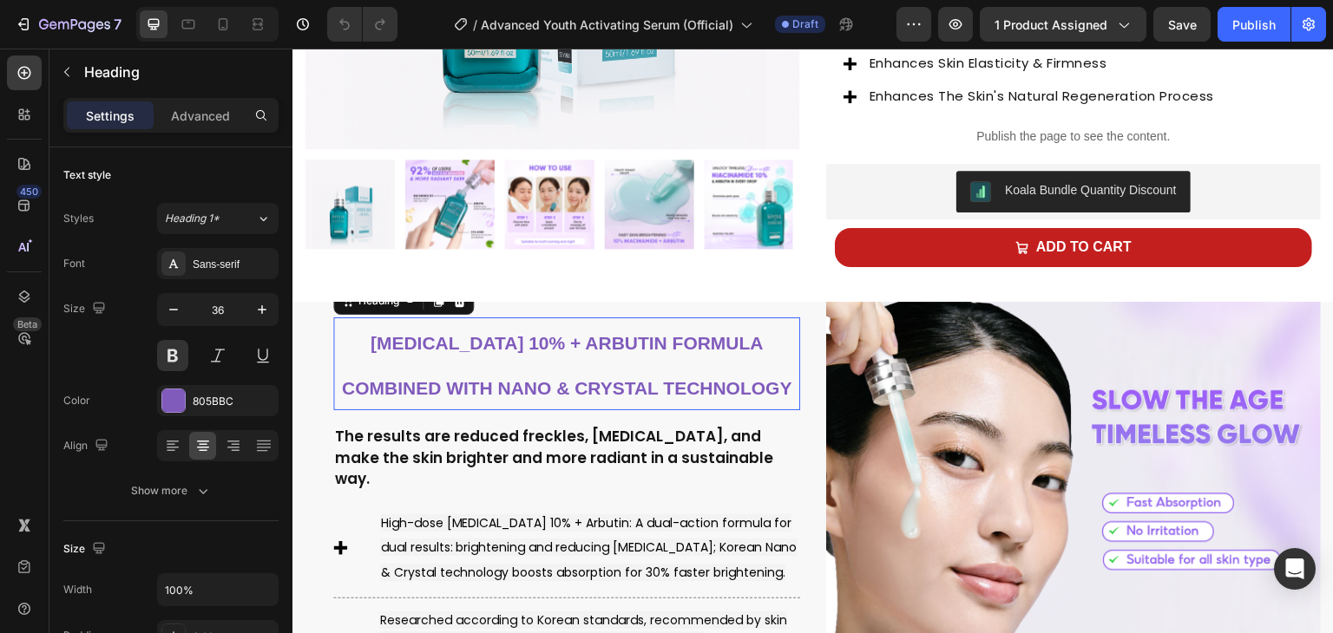
click at [567, 364] on h2 "Niacinamide 10% + Arbutin formula combined with Nano & Crystal technology" at bounding box center [566, 365] width 467 height 94
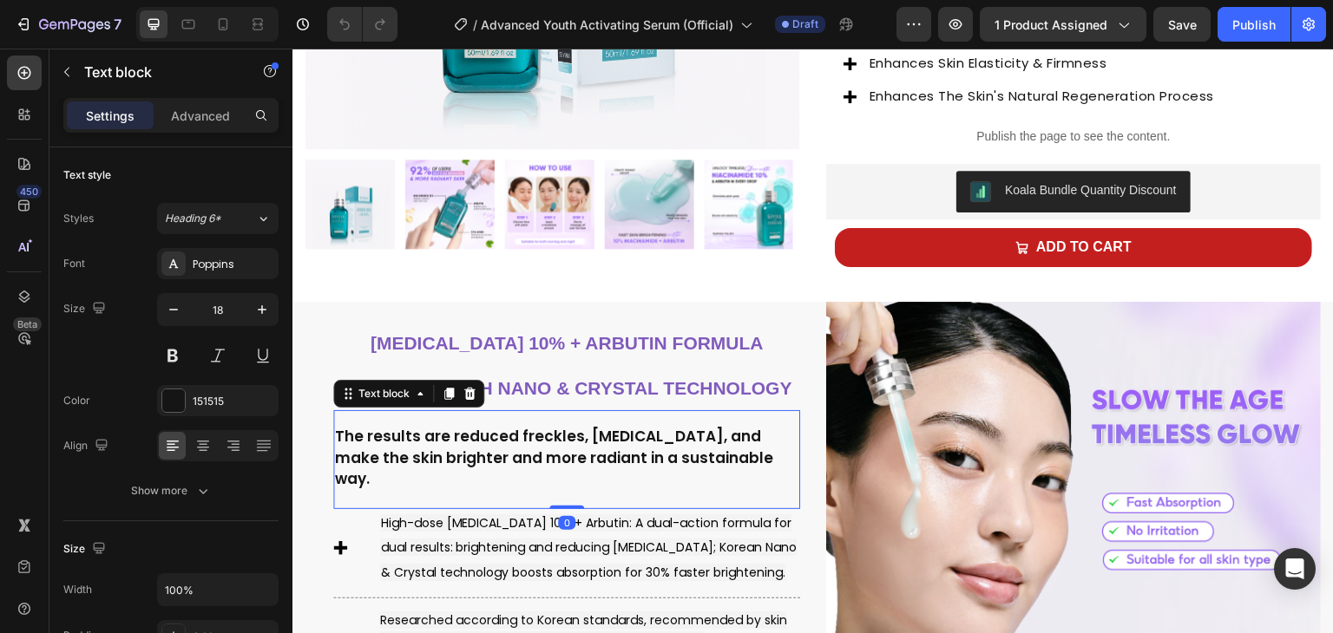
click at [590, 456] on strong "The results are reduced freckles, melasma, and make the skin brighter and more …" at bounding box center [554, 457] width 438 height 63
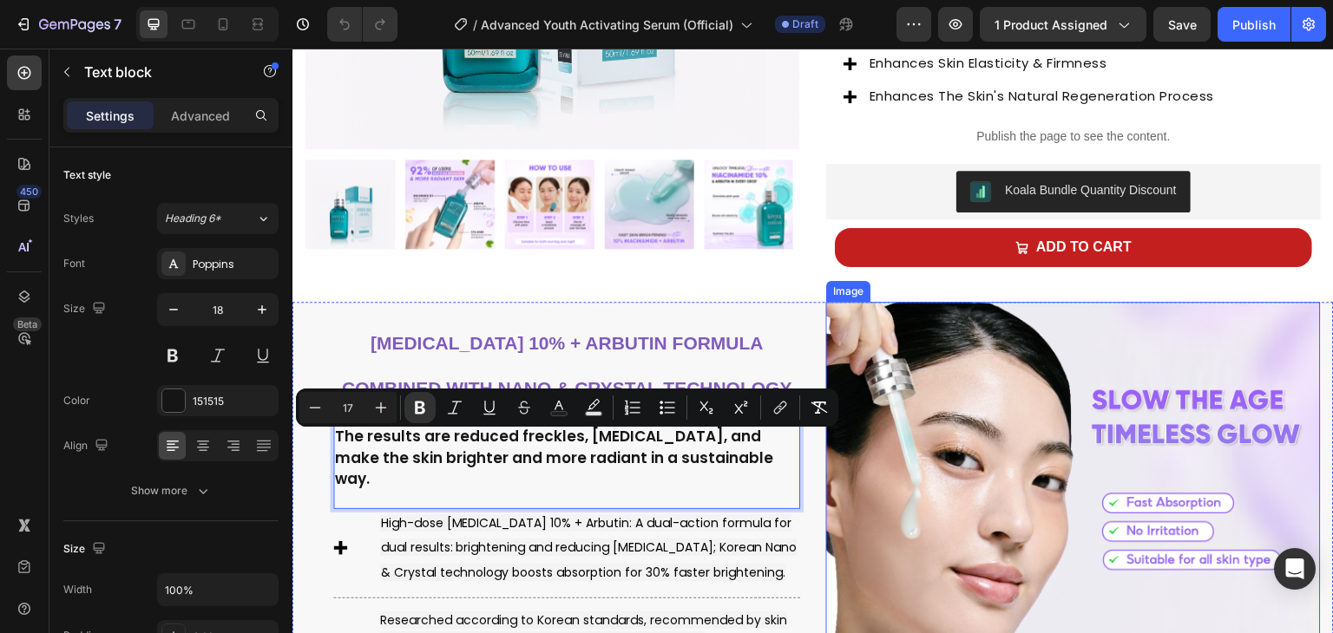
click at [930, 347] on img at bounding box center [1073, 549] width 495 height 495
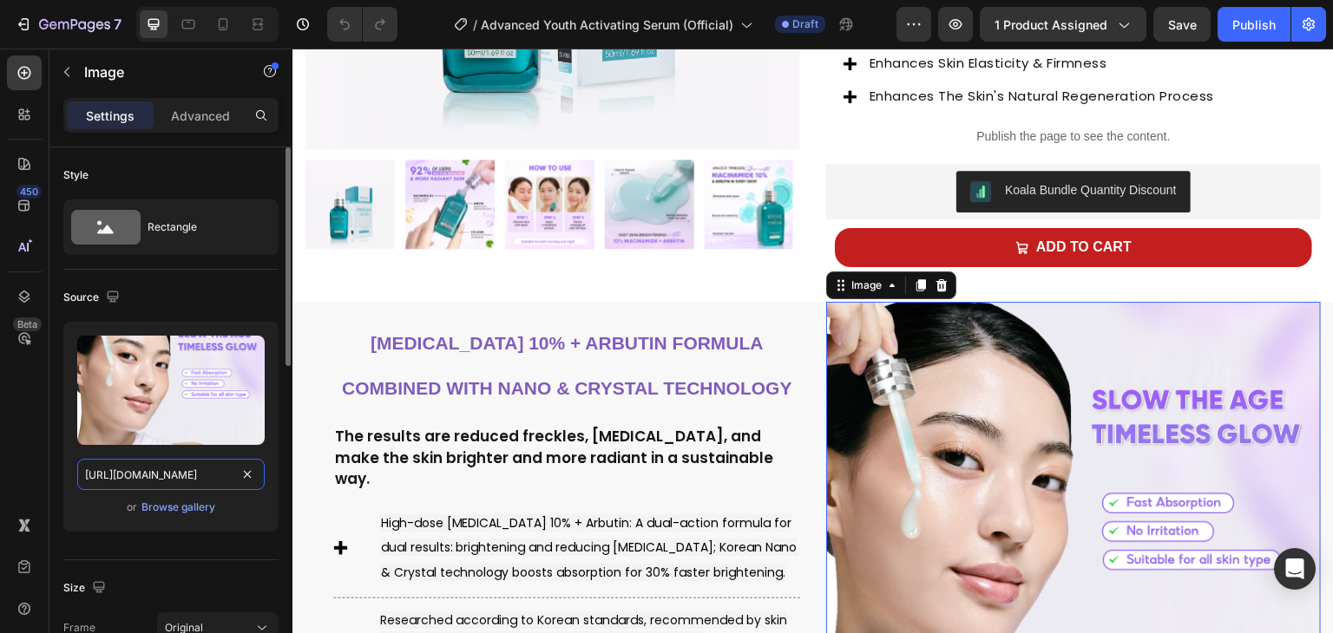
click at [132, 481] on input "https://cdn.shopify.com/s/files/1/0729/7620/4013/files/gempages_547088254009083…" at bounding box center [170, 474] width 187 height 31
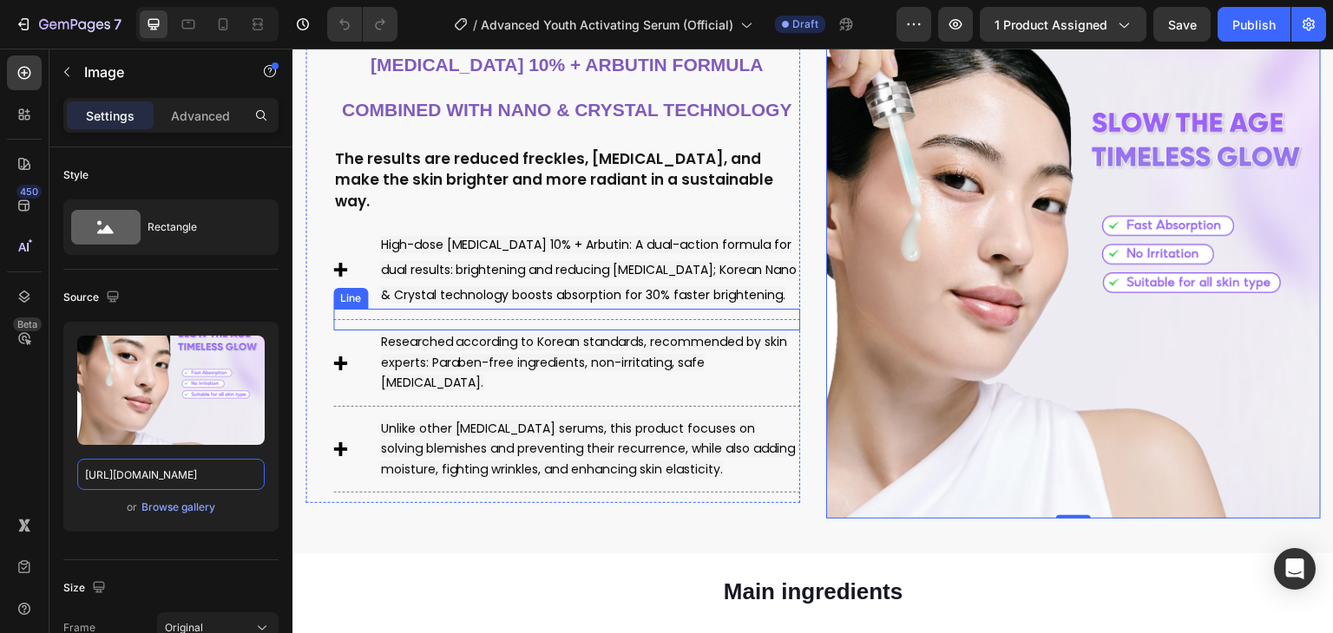
scroll to position [781, 0]
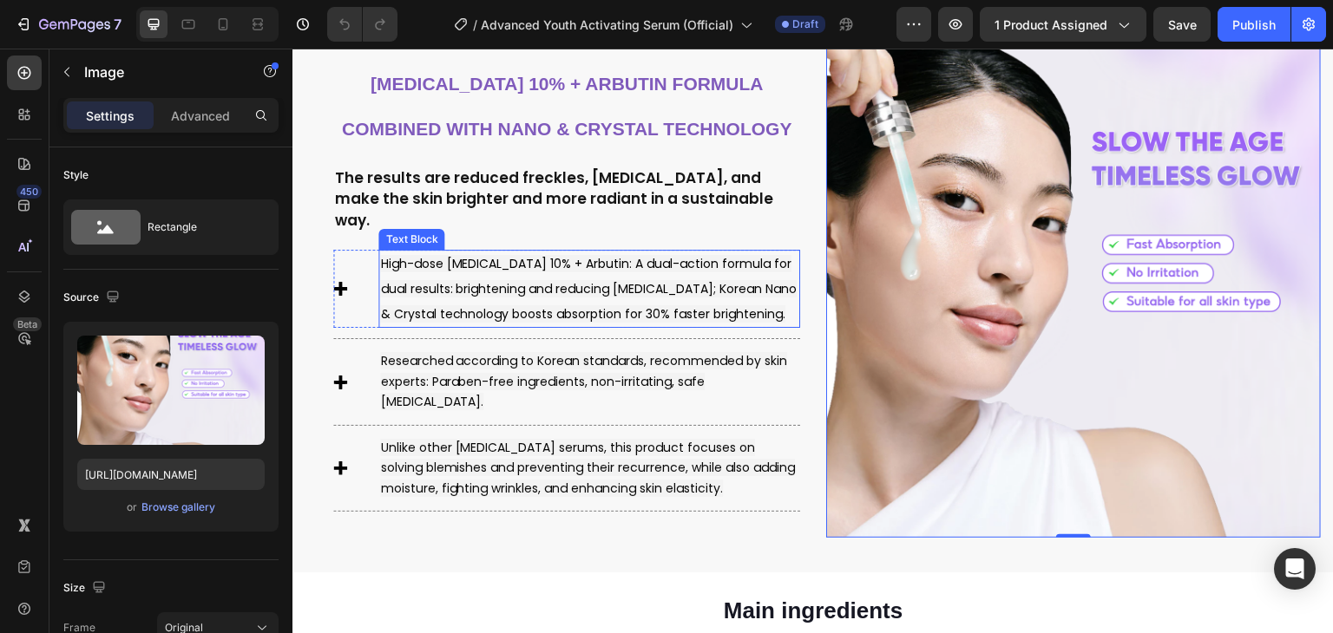
click at [545, 277] on span "High-dose Niacinamide 10% + Arbutin: A dual-action formula for dual results: br…" at bounding box center [588, 289] width 416 height 68
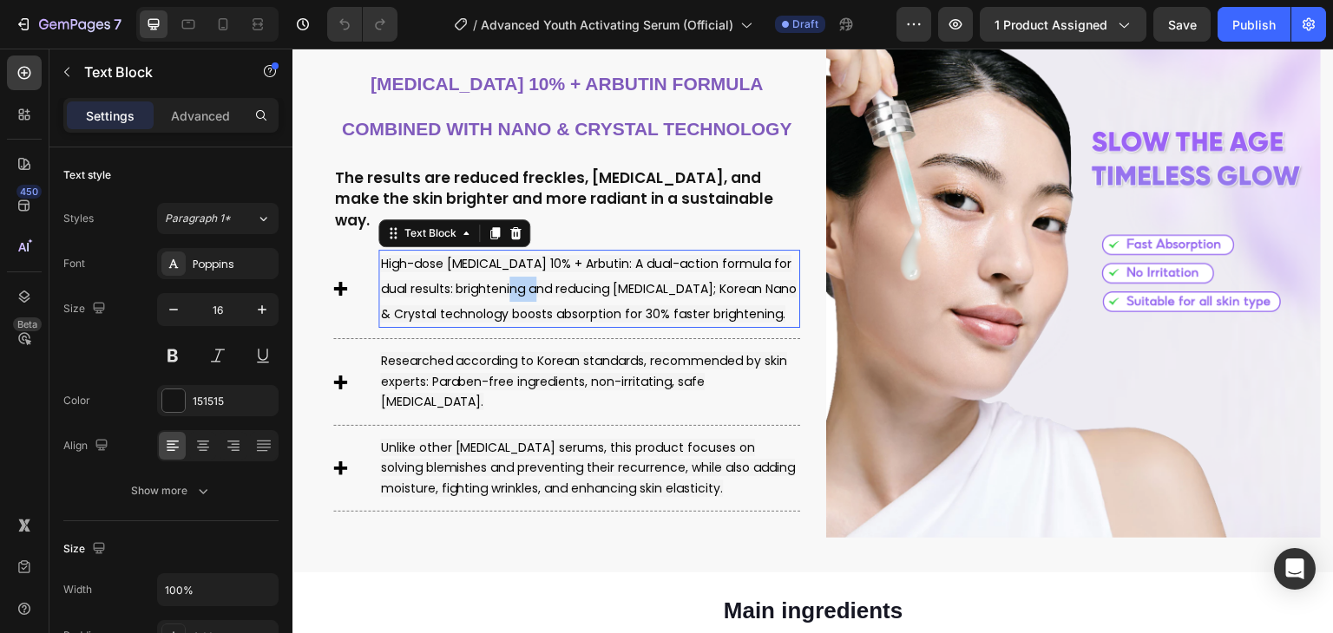
click at [545, 277] on span "High-dose Niacinamide 10% + Arbutin: A dual-action formula for dual results: br…" at bounding box center [588, 289] width 416 height 68
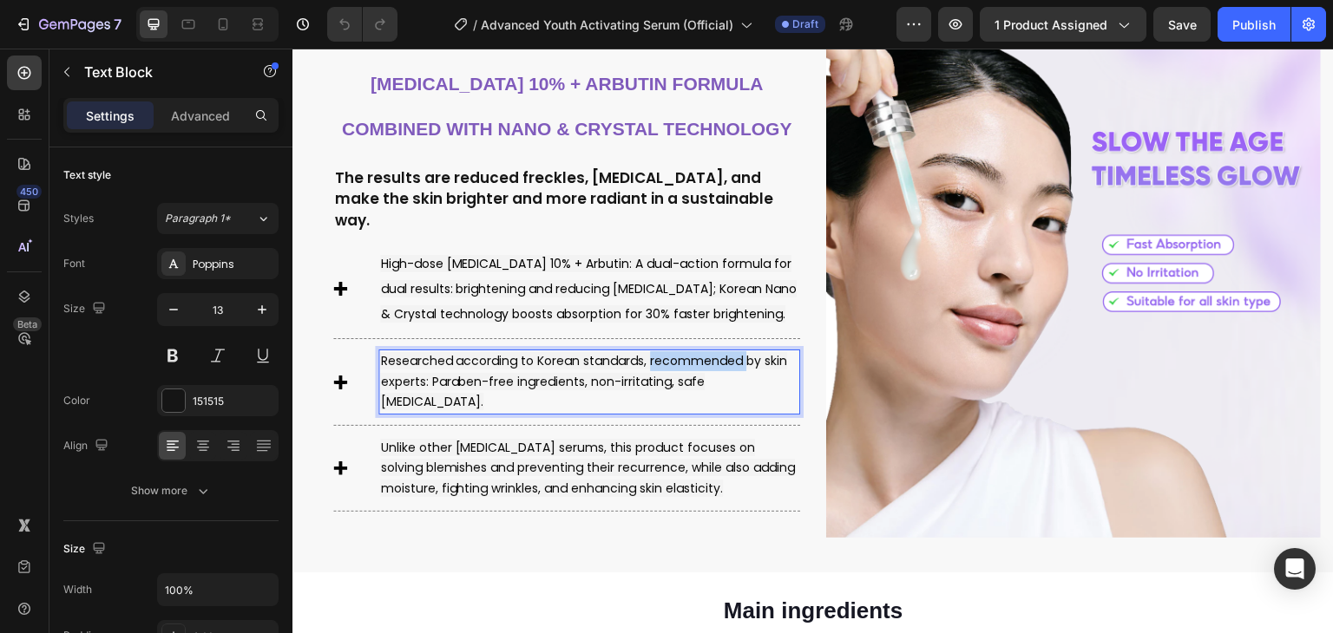
click at [664, 352] on span "Researched according to Korean standards, recommended by skin experts: Paraben-…" at bounding box center [583, 381] width 407 height 58
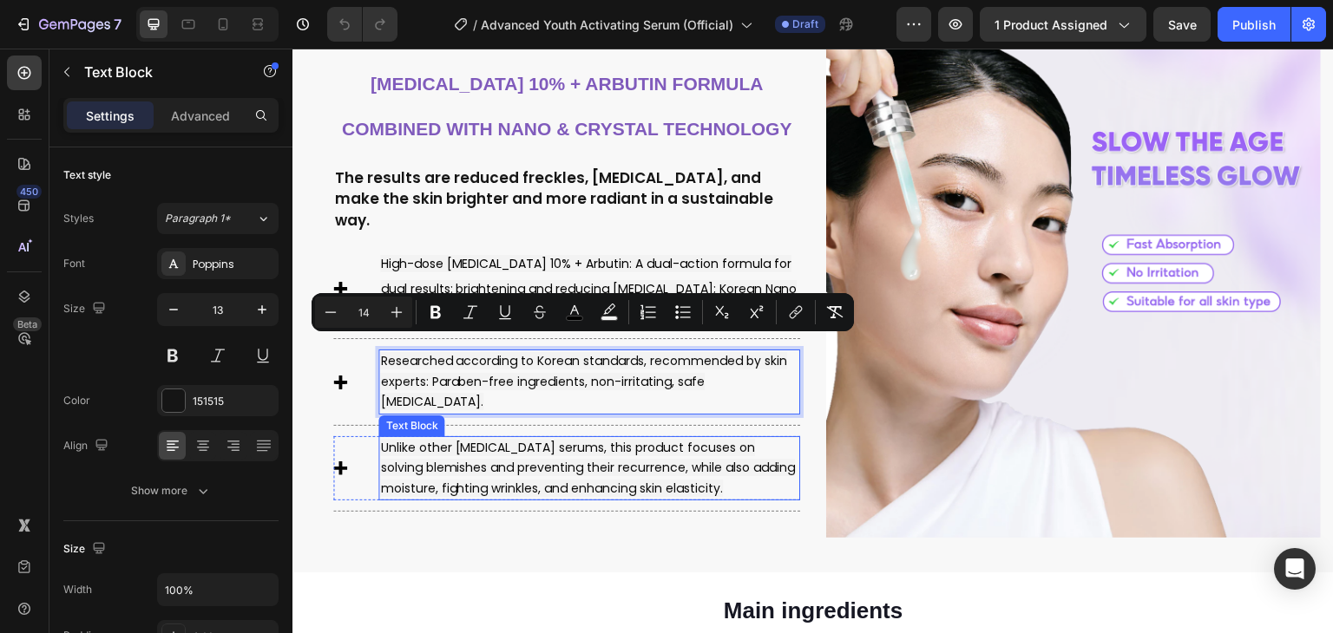
click at [542, 443] on p "Unlike other whitening serums, this product focuses on solving blemishes and pr…" at bounding box center [589, 468] width 418 height 61
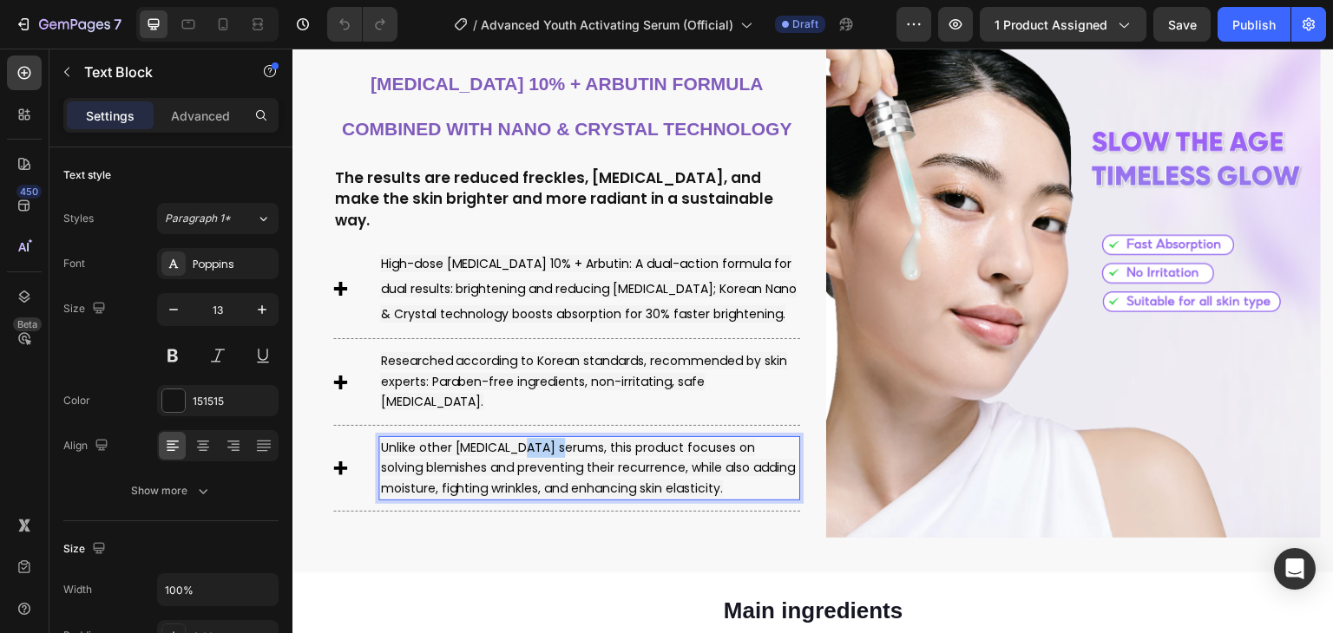
click at [541, 442] on span "Unlike other whitening serums, this product focuses on solving blemishes and pr…" at bounding box center [587, 468] width 415 height 58
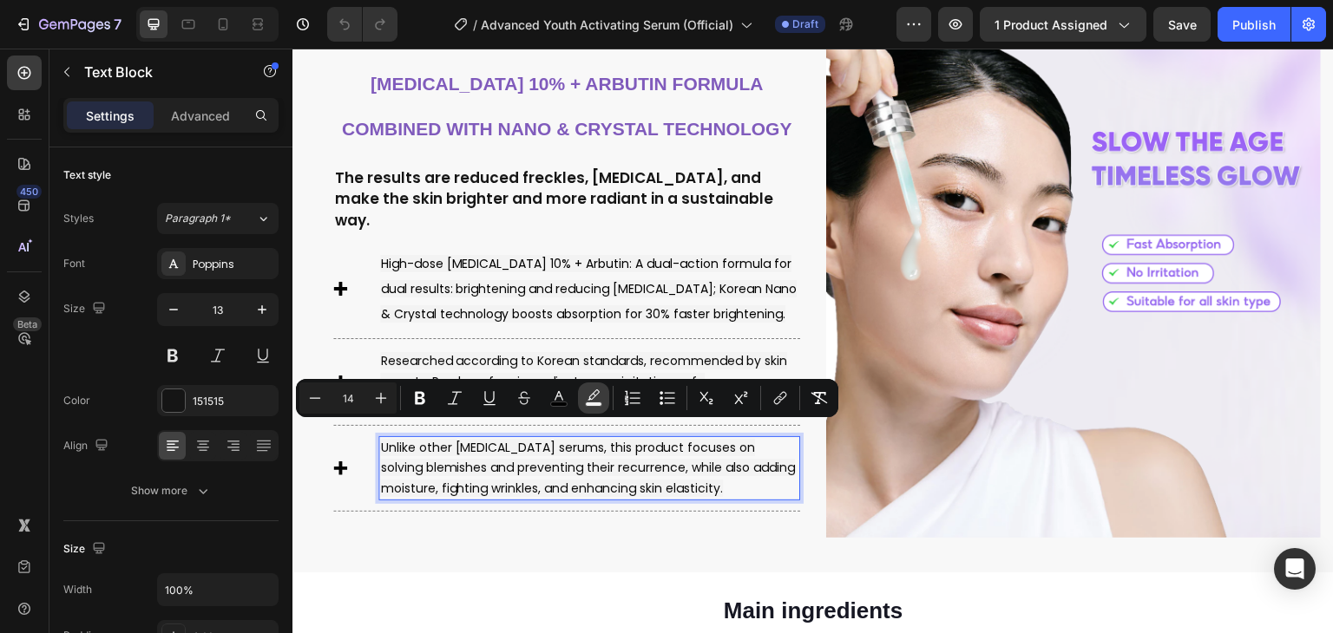
click at [597, 390] on icon "Editor contextual toolbar" at bounding box center [593, 395] width 12 height 10
type input "F3F3F3"
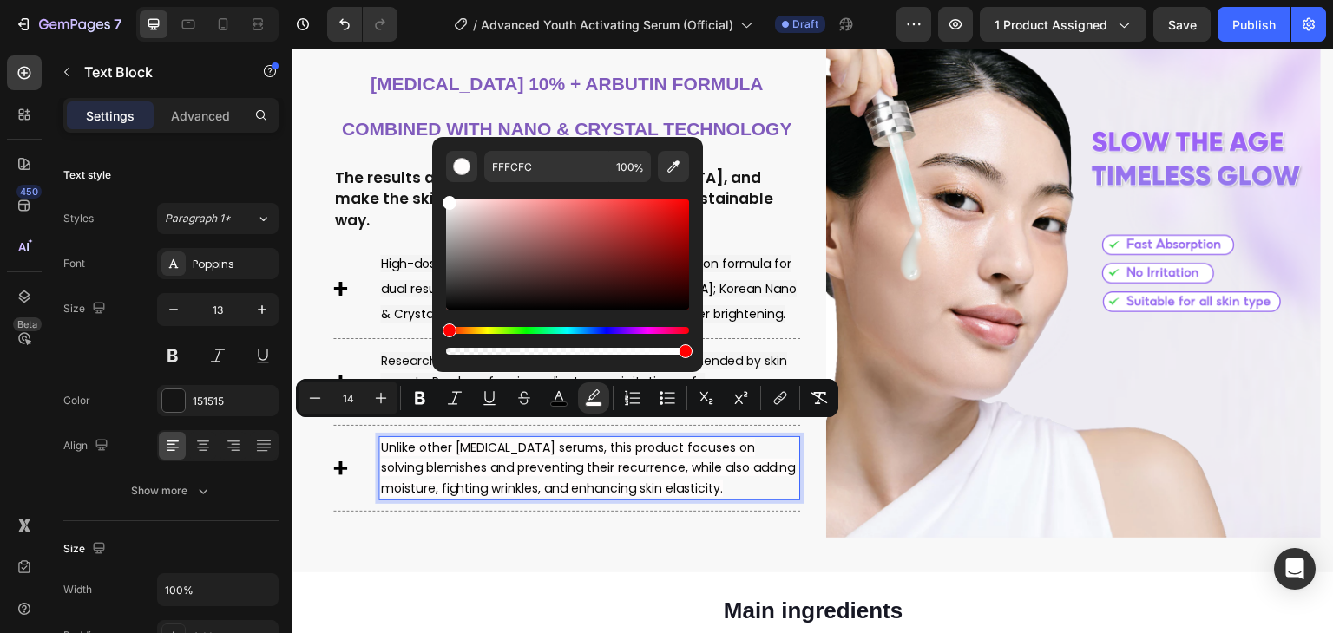
type input "FFFFFF"
drag, startPoint x: 449, startPoint y: 209, endPoint x: 435, endPoint y: 160, distance: 51.6
click at [435, 160] on div "FFFFFF 100 %" at bounding box center [567, 247] width 271 height 221
click at [408, 352] on span "Researched according to Korean standards, recommended by skin experts: Paraben-…" at bounding box center [583, 381] width 407 height 58
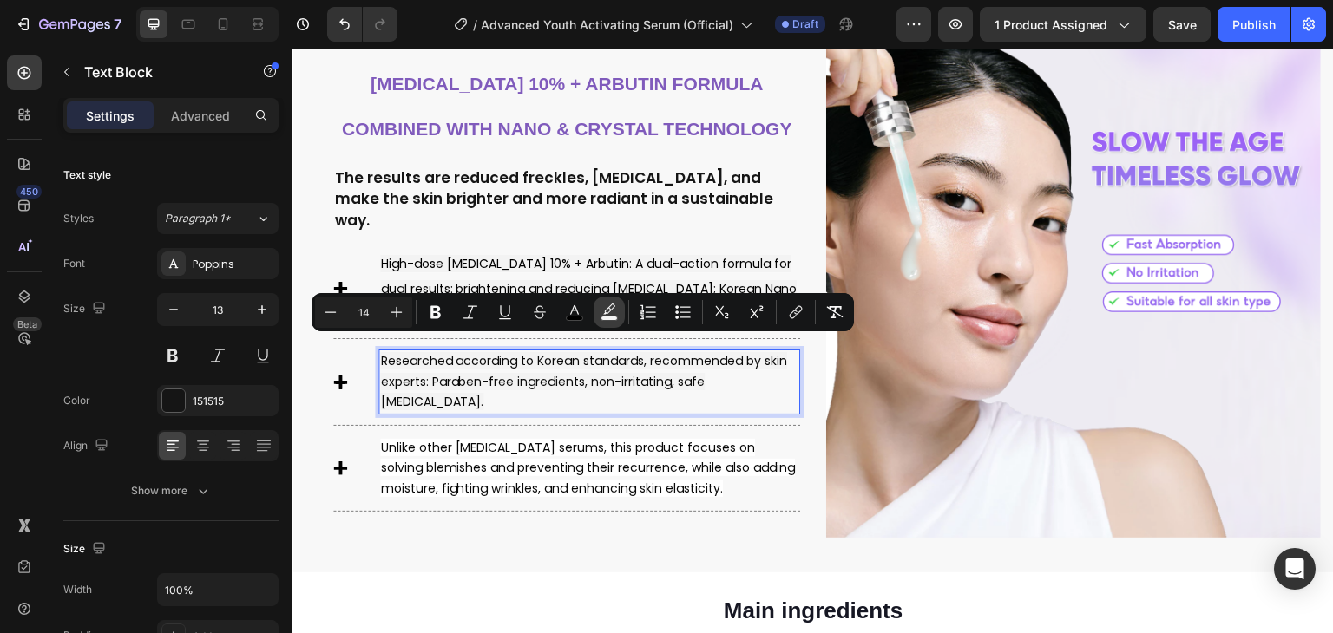
click at [615, 313] on icon "Editor contextual toolbar" at bounding box center [608, 312] width 17 height 17
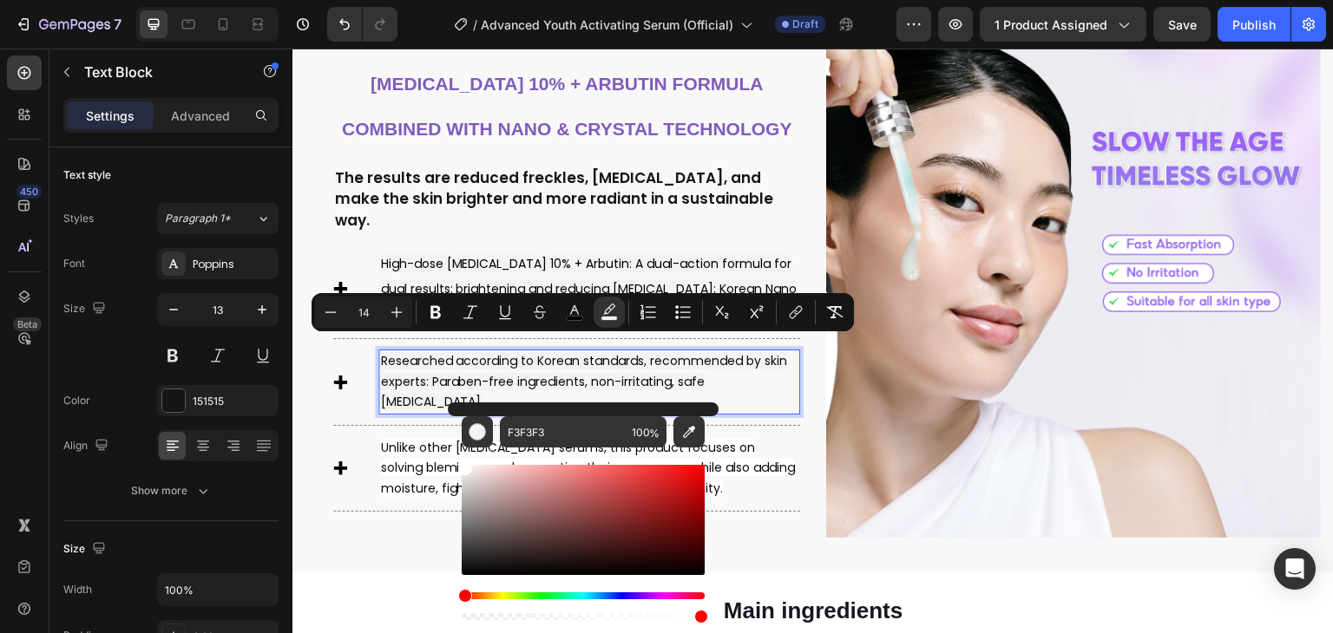
drag, startPoint x: 465, startPoint y: 477, endPoint x: 454, endPoint y: 424, distance: 54.1
click at [454, 424] on div "F3F3F3 100 %" at bounding box center [583, 513] width 271 height 221
type input "FFFFFF"
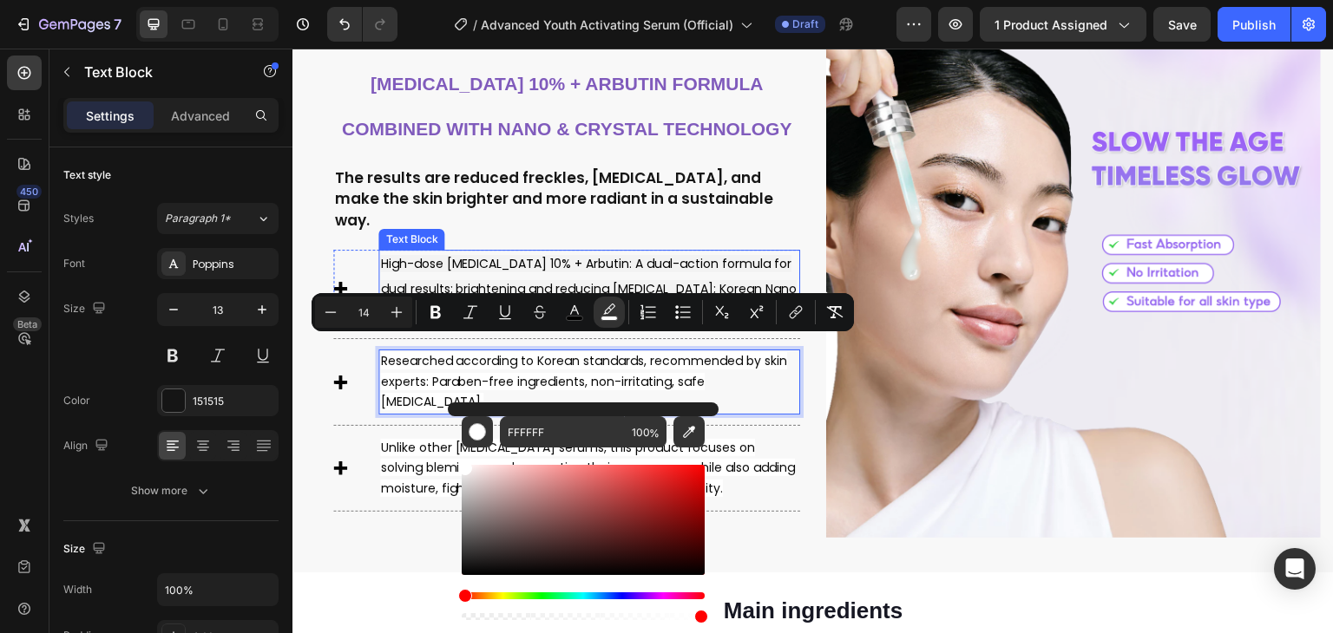
click at [442, 261] on p "High-dose Niacinamide 10% + Arbutin: A dual-action formula for dual results: br…" at bounding box center [589, 289] width 418 height 75
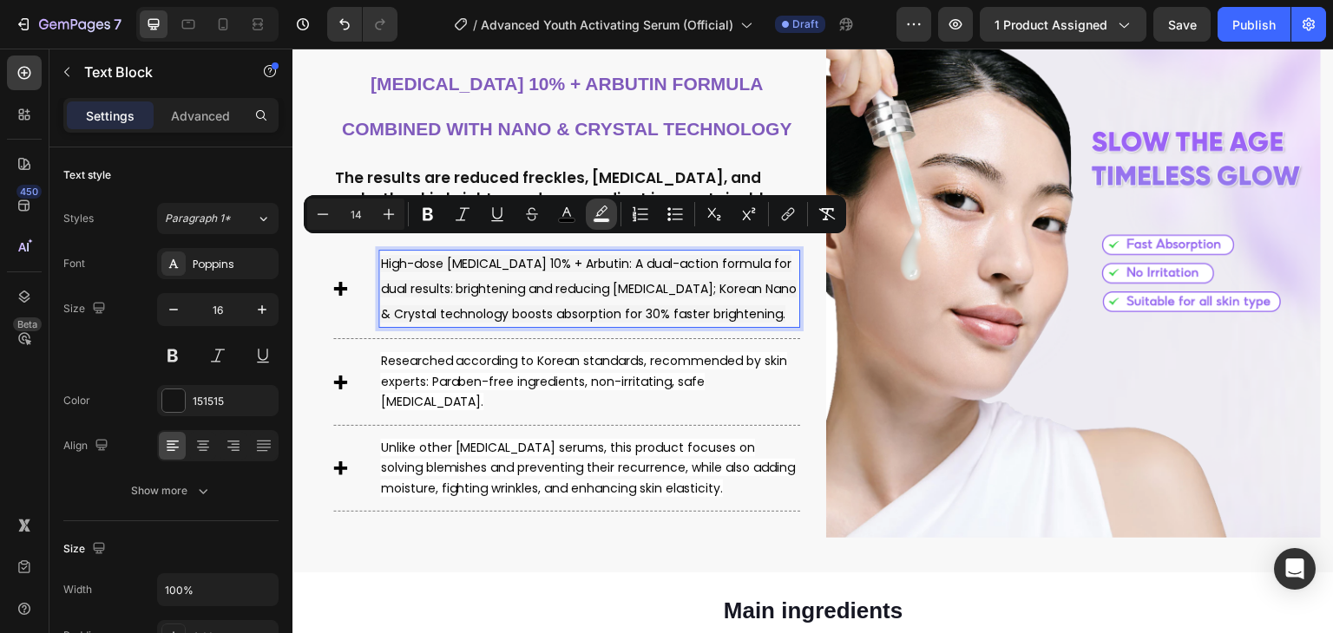
click at [600, 207] on icon "Editor contextual toolbar" at bounding box center [601, 214] width 17 height 17
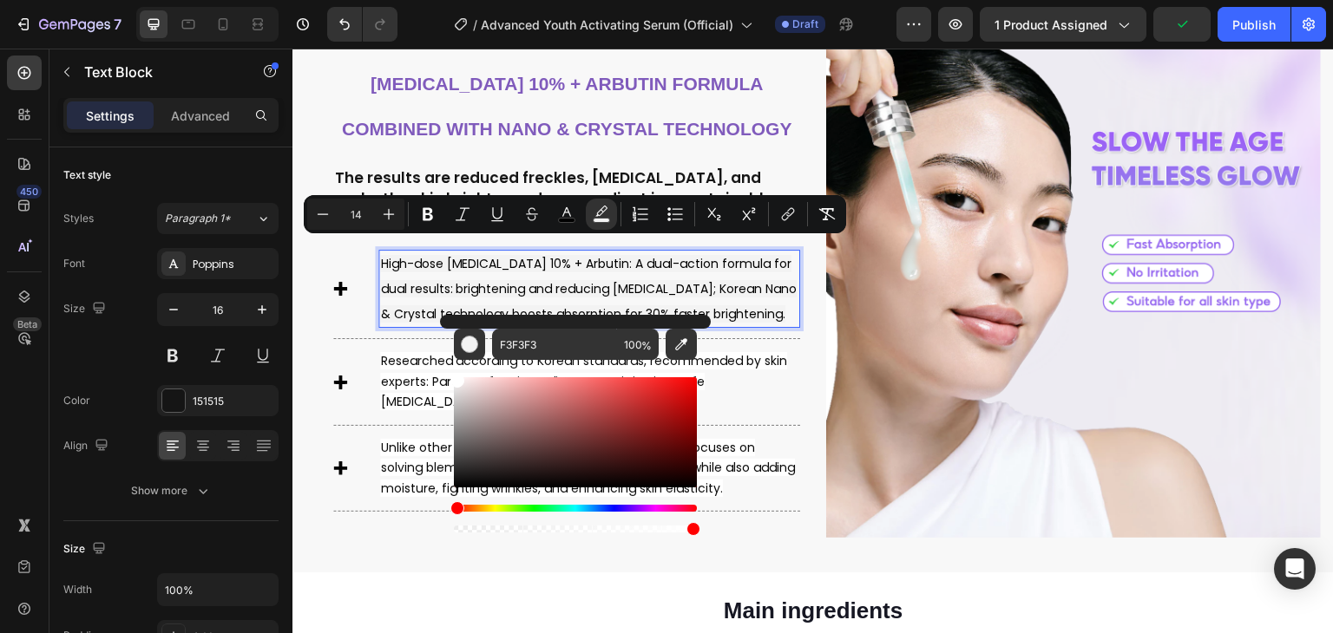
drag, startPoint x: 458, startPoint y: 386, endPoint x: 446, endPoint y: 350, distance: 38.4
click at [446, 350] on div "F3F3F3 100 %" at bounding box center [575, 425] width 271 height 221
type input "FFFFFF"
click at [417, 439] on span "Unlike other whitening serums, this product focuses on solving blemishes and pr…" at bounding box center [587, 468] width 415 height 58
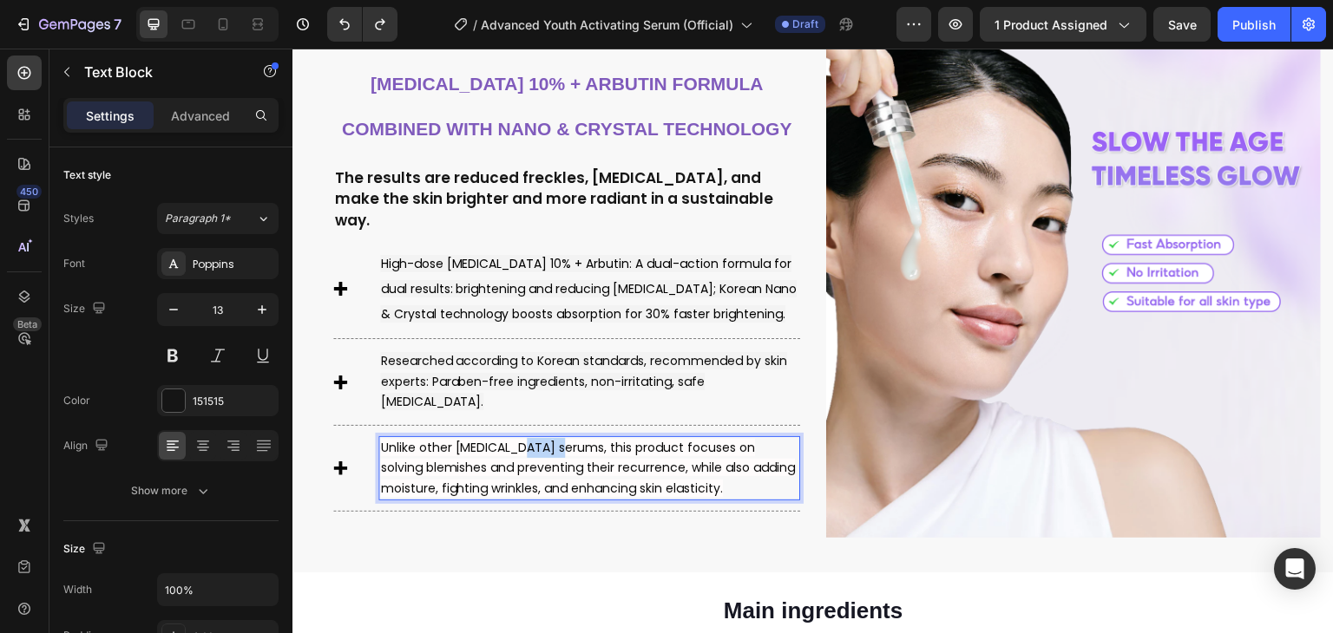
click at [547, 439] on span "Unlike other whitening serums, this product focuses on solving blemishes and pr…" at bounding box center [587, 468] width 415 height 58
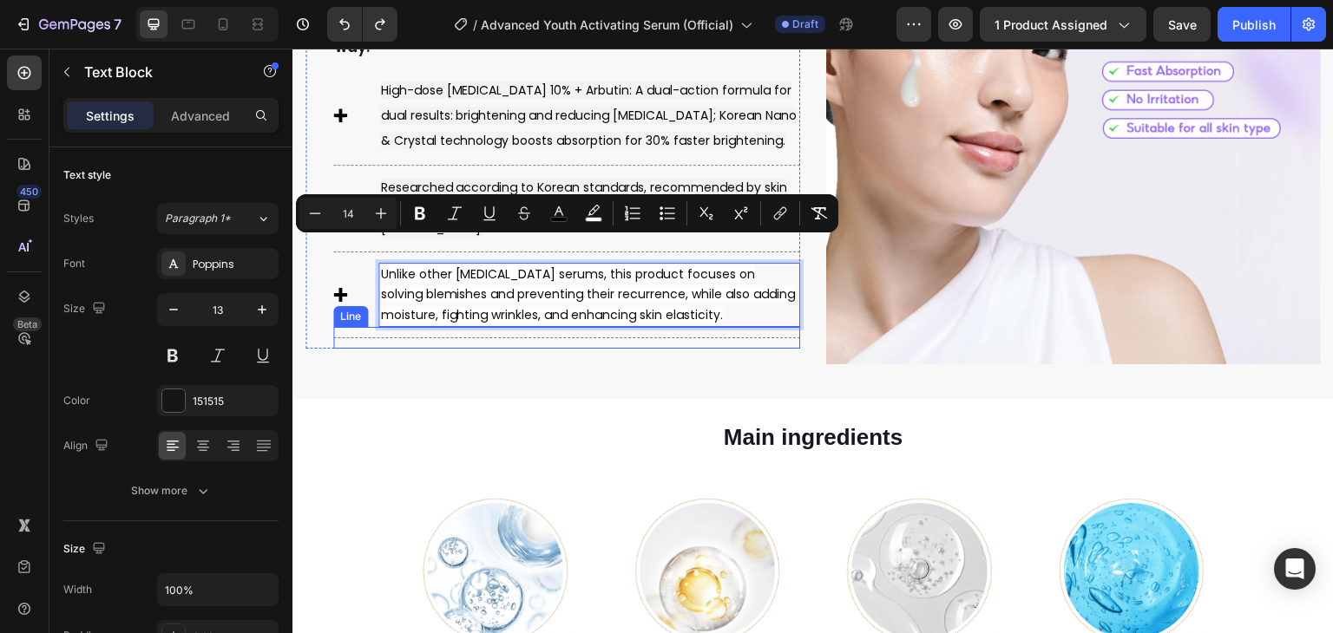
scroll to position [1041, 0]
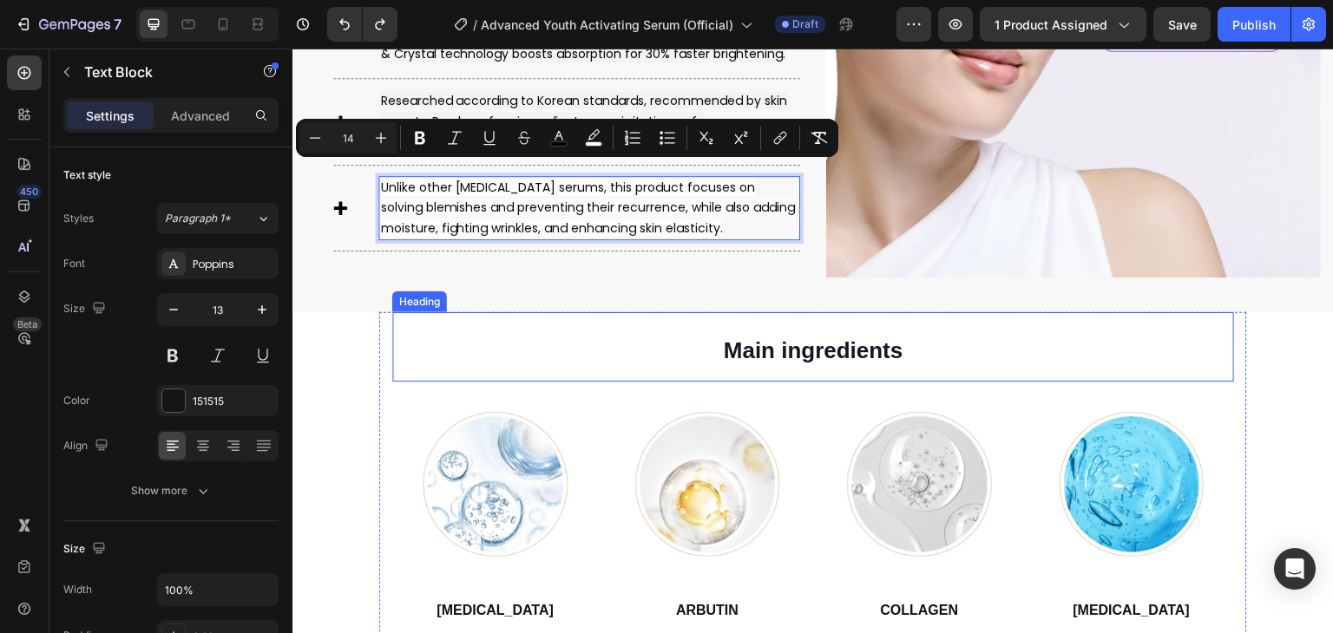
click at [771, 339] on strong "Main ingredients" at bounding box center [814, 351] width 180 height 26
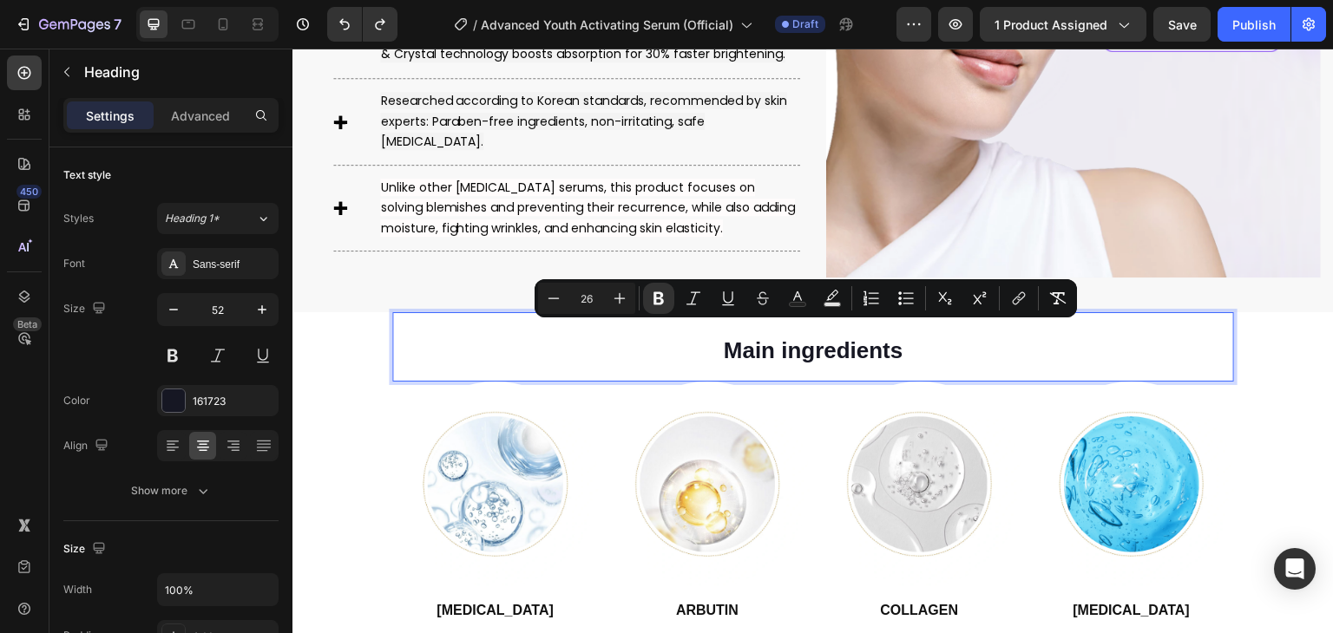
scroll to position [1215, 0]
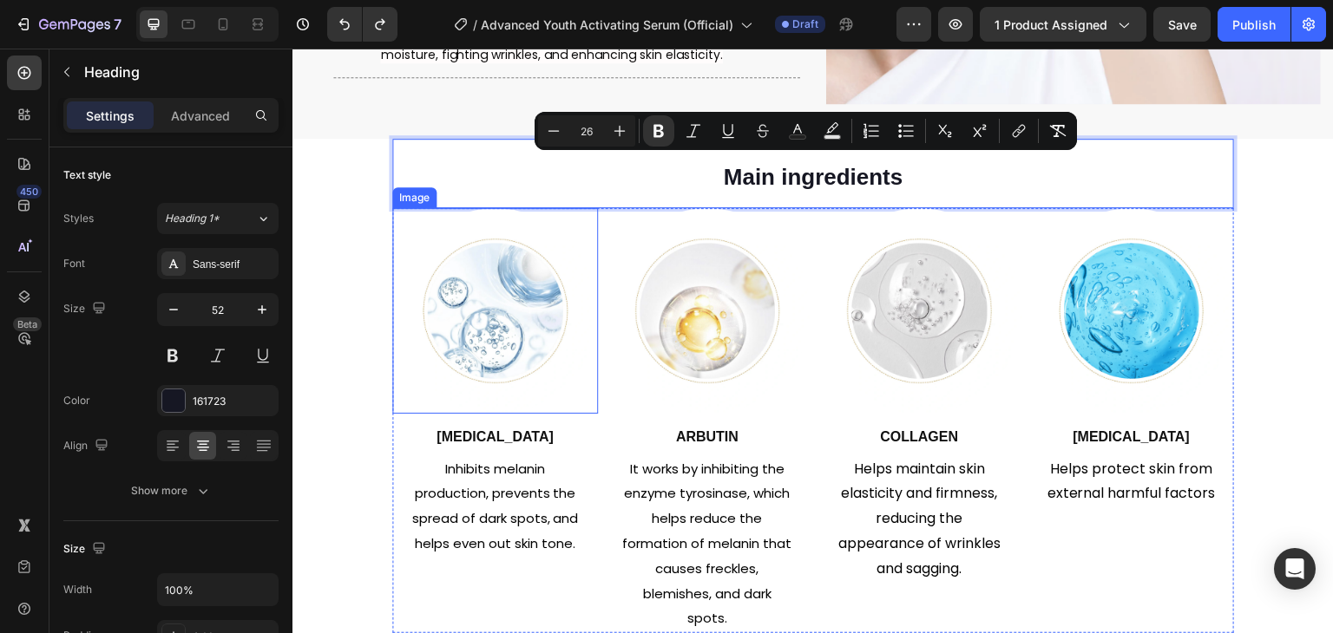
click at [503, 294] on img at bounding box center [495, 311] width 206 height 206
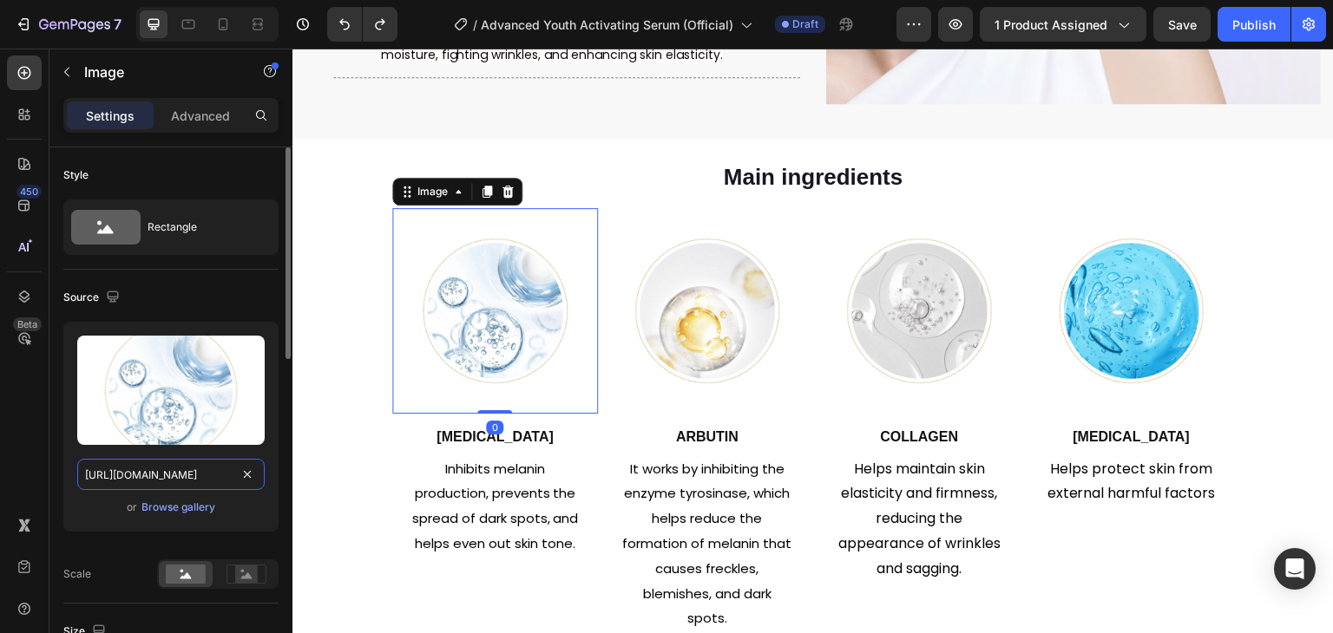
click at [172, 475] on input "https://cdn.shopify.com/s/files/1/0729/7620/4013/files/gempages_547088254009083…" at bounding box center [170, 474] width 187 height 31
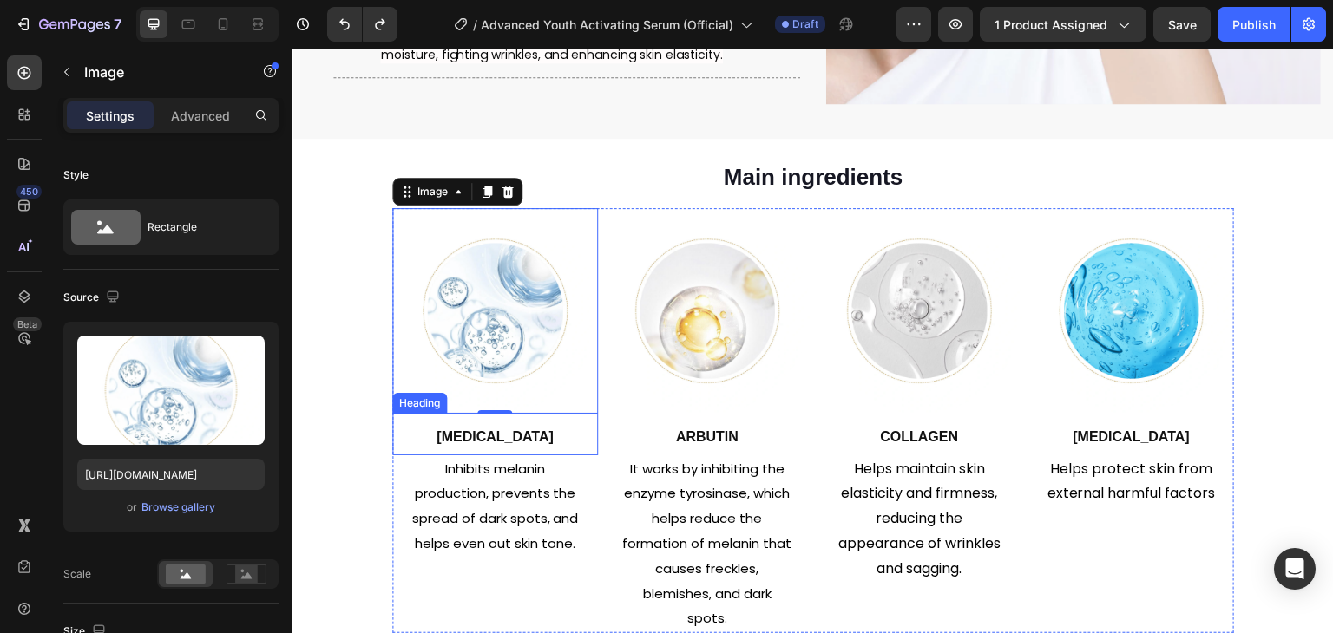
click at [483, 430] on strong "Niacinamide" at bounding box center [494, 437] width 117 height 15
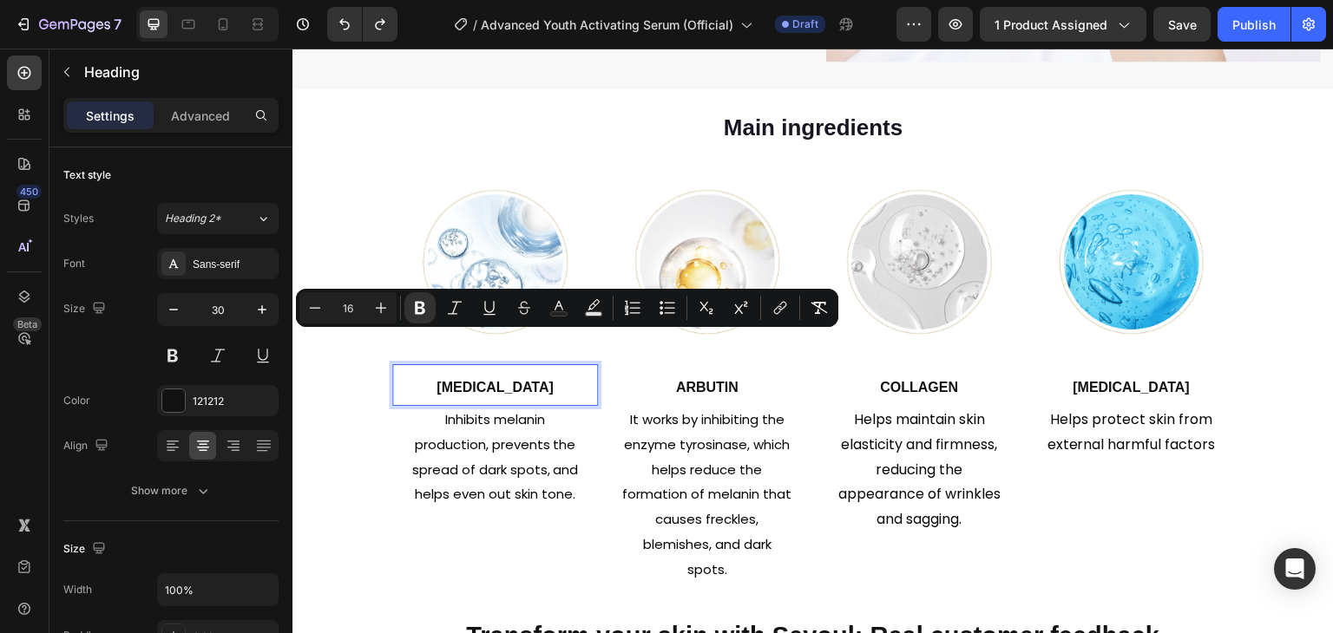
scroll to position [1302, 0]
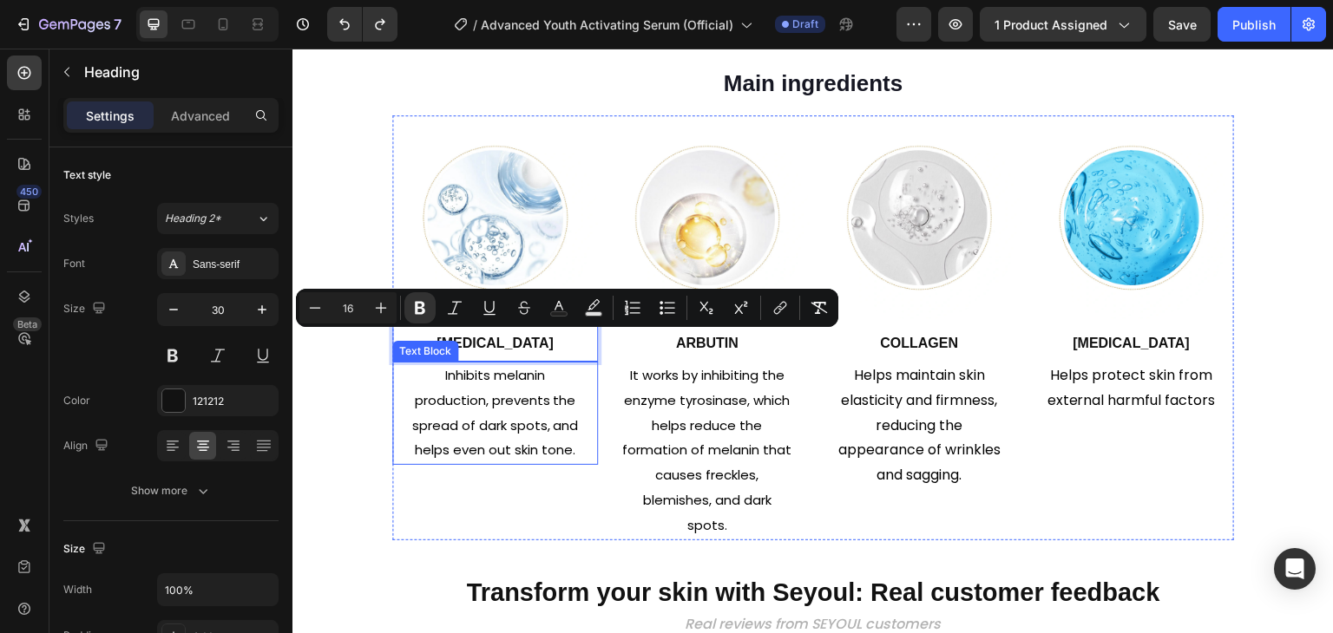
click at [488, 429] on span "Inhibits melanin production, prevents the spread of dark spots, and helps even …" at bounding box center [494, 412] width 167 height 93
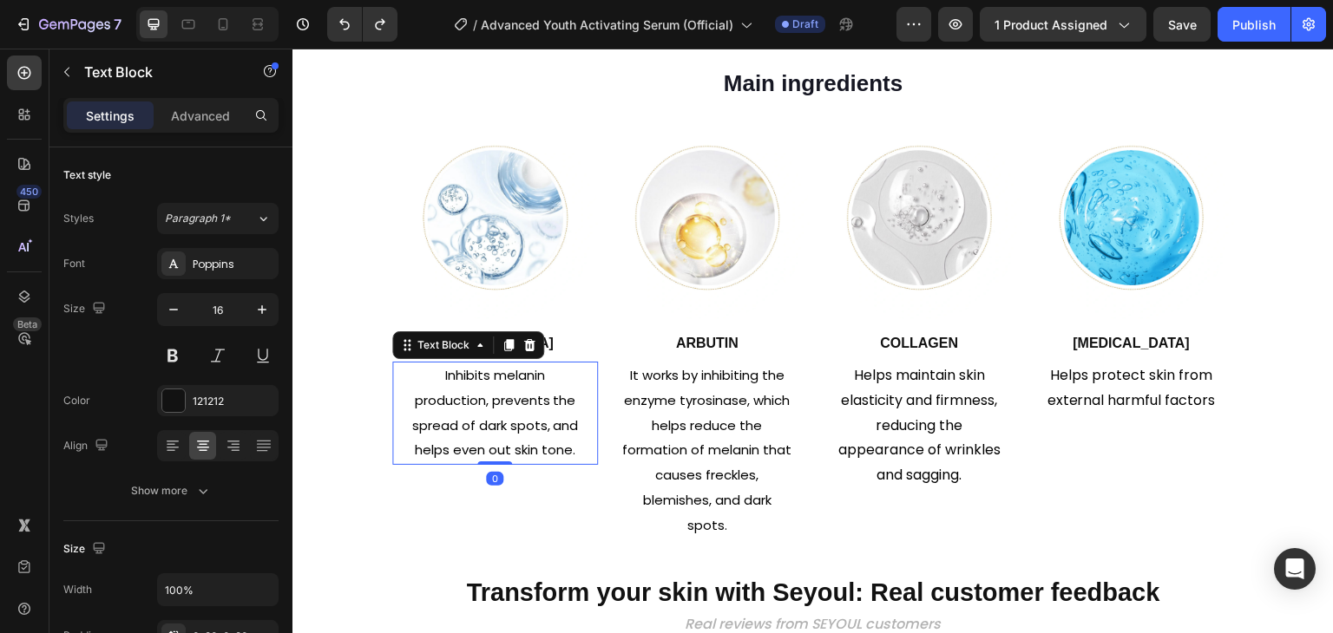
click at [488, 429] on span "Inhibits melanin production, prevents the spread of dark spots, and helps even …" at bounding box center [494, 412] width 167 height 93
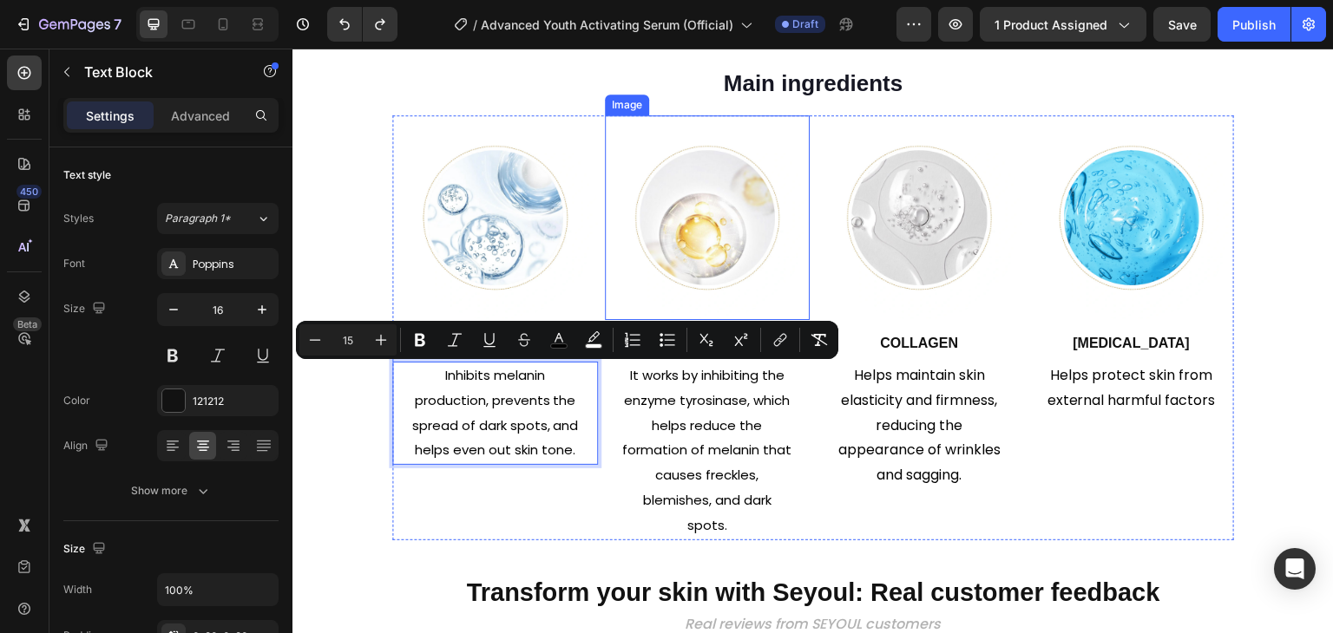
click at [698, 175] on img at bounding box center [708, 218] width 206 height 206
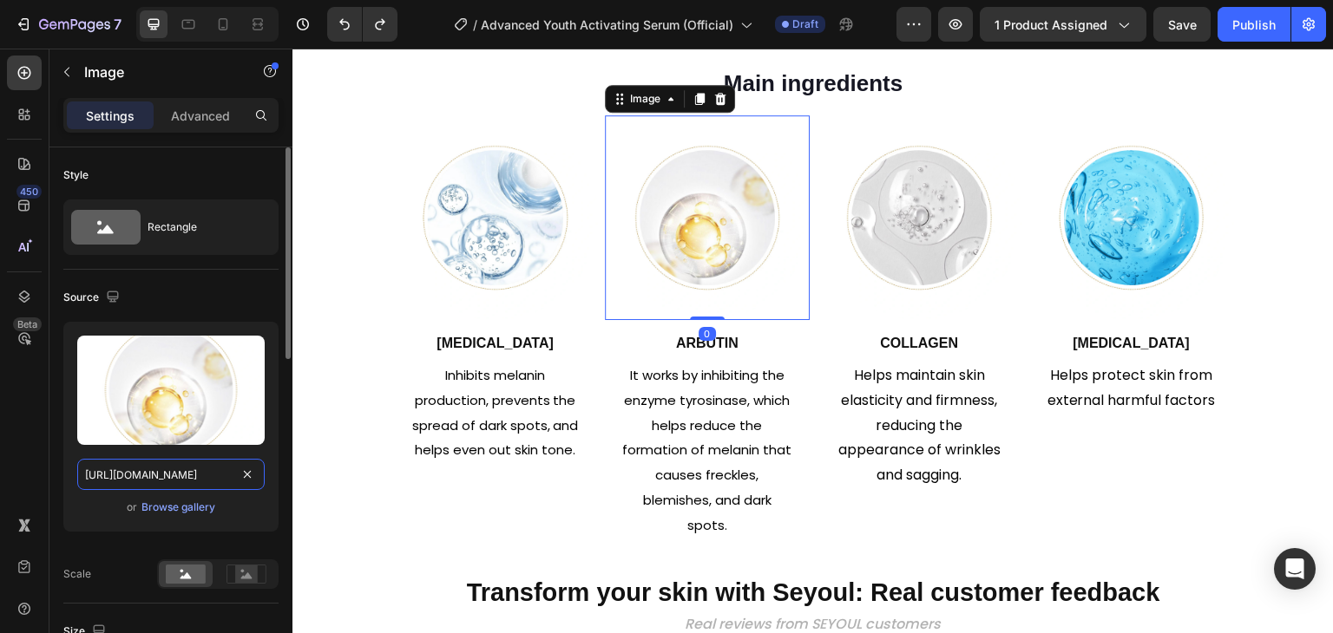
click at [165, 478] on input "https://cdn.shopify.com/s/files/1/0729/7620/4013/files/gempages_547088254009083…" at bounding box center [170, 474] width 187 height 31
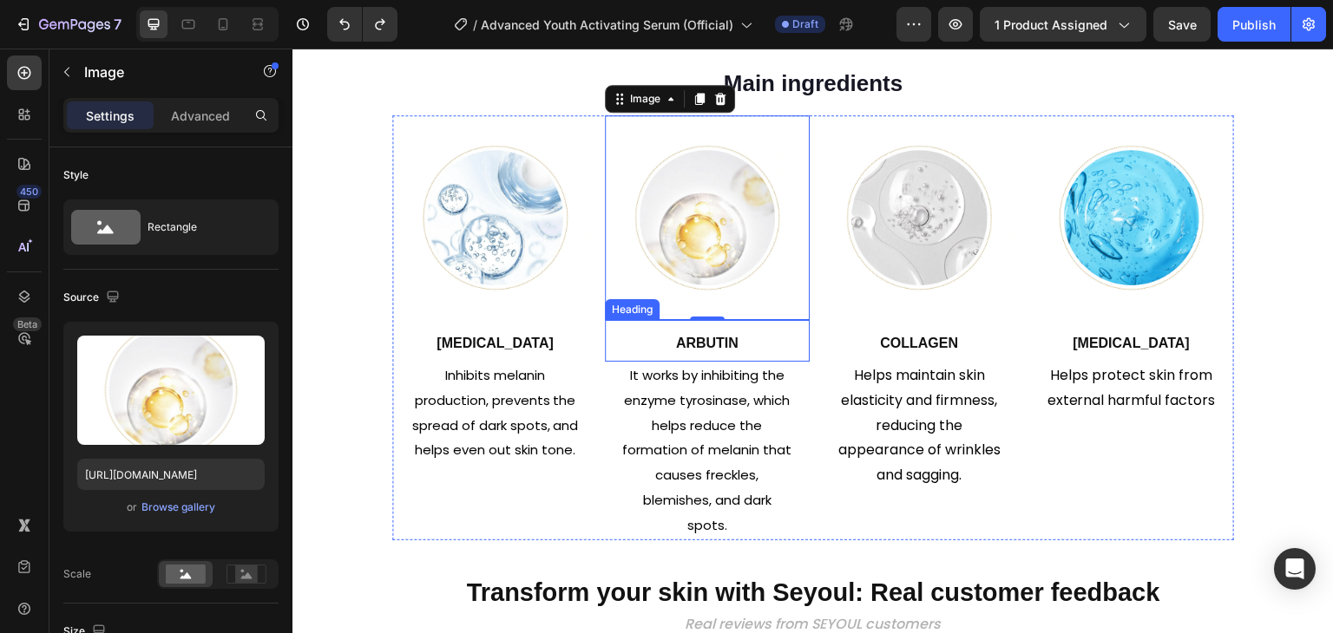
click at [721, 344] on strong "Arbutin" at bounding box center [707, 343] width 62 height 15
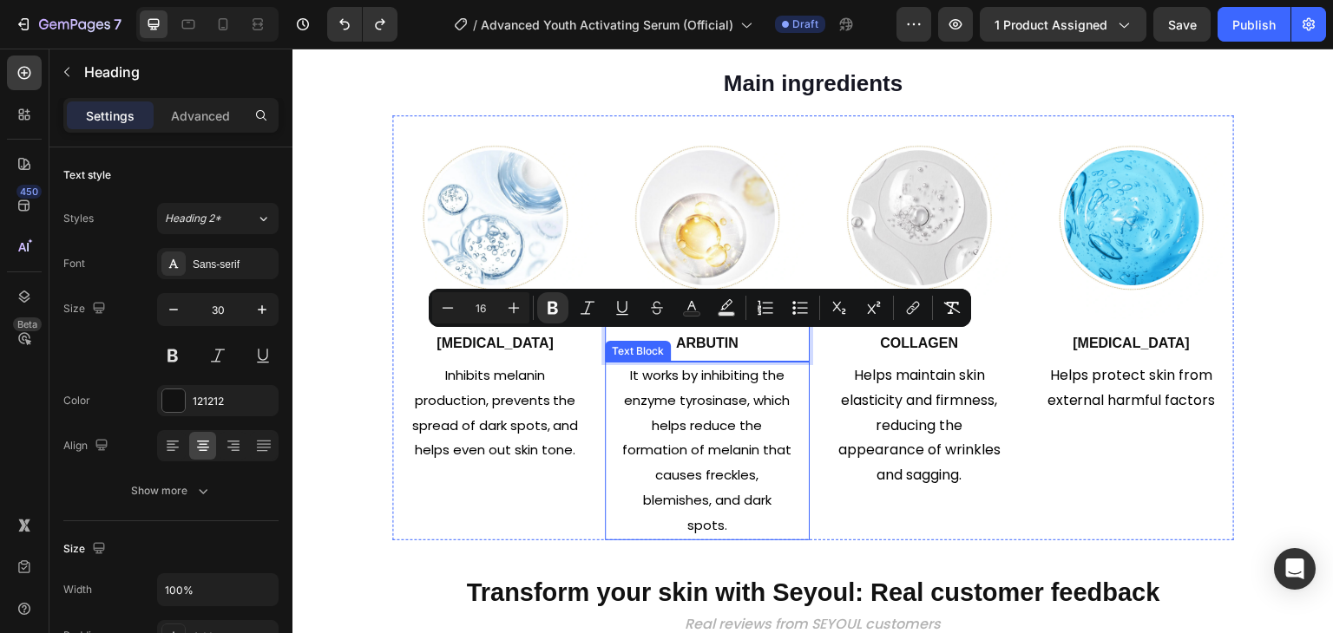
click at [648, 429] on span "It works by inhibiting the enzyme tyrosinase, which helps reduce the formation …" at bounding box center [706, 450] width 169 height 168
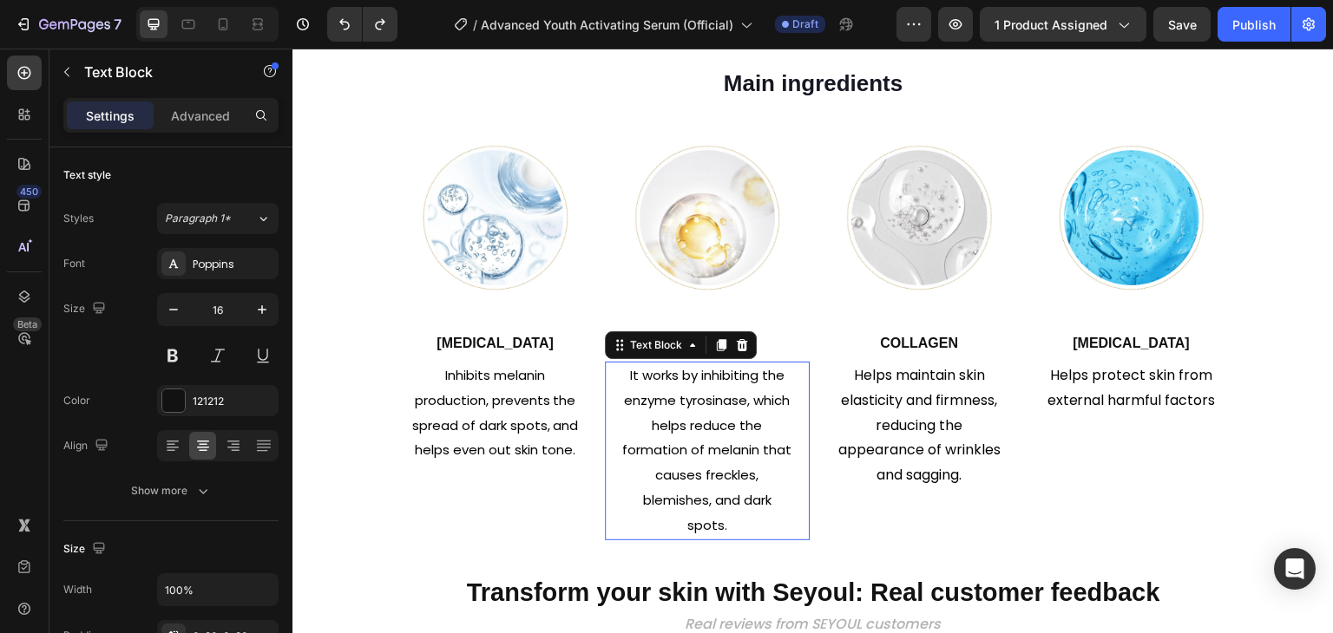
click at [648, 429] on span "It works by inhibiting the enzyme tyrosinase, which helps reduce the formation …" at bounding box center [706, 450] width 169 height 168
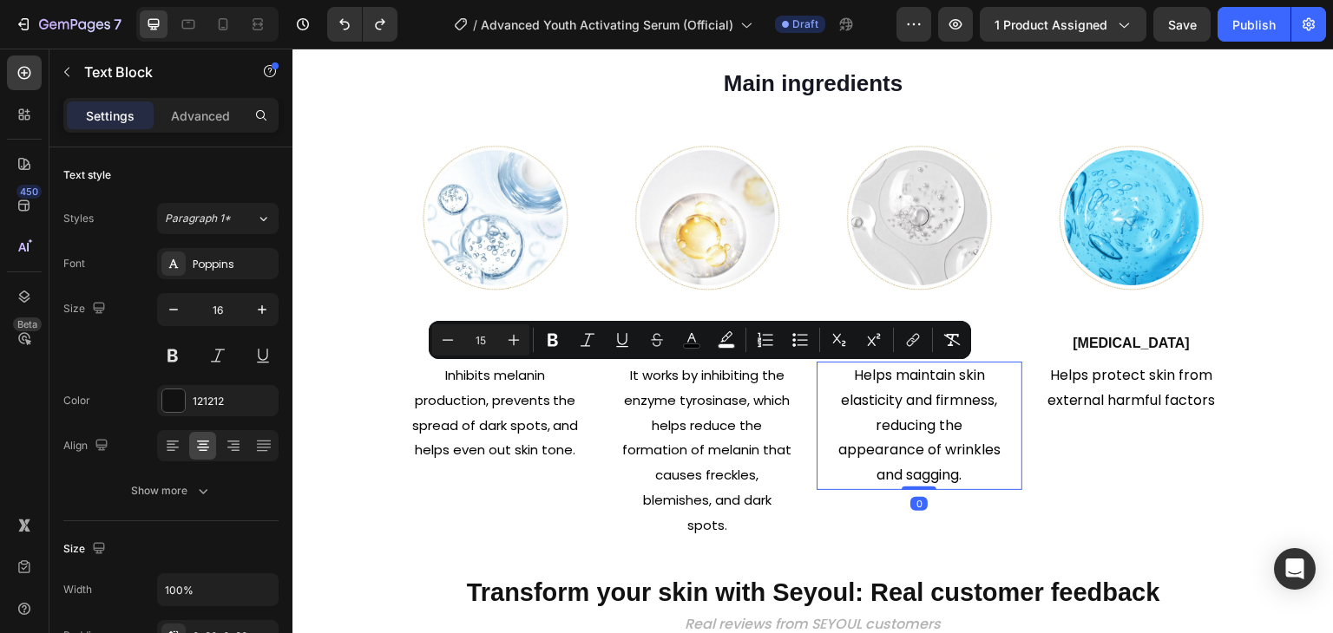
click at [952, 416] on span "Helps maintain skin elasticity and firmness, reducing the appearance of wrinkle…" at bounding box center [919, 425] width 162 height 120
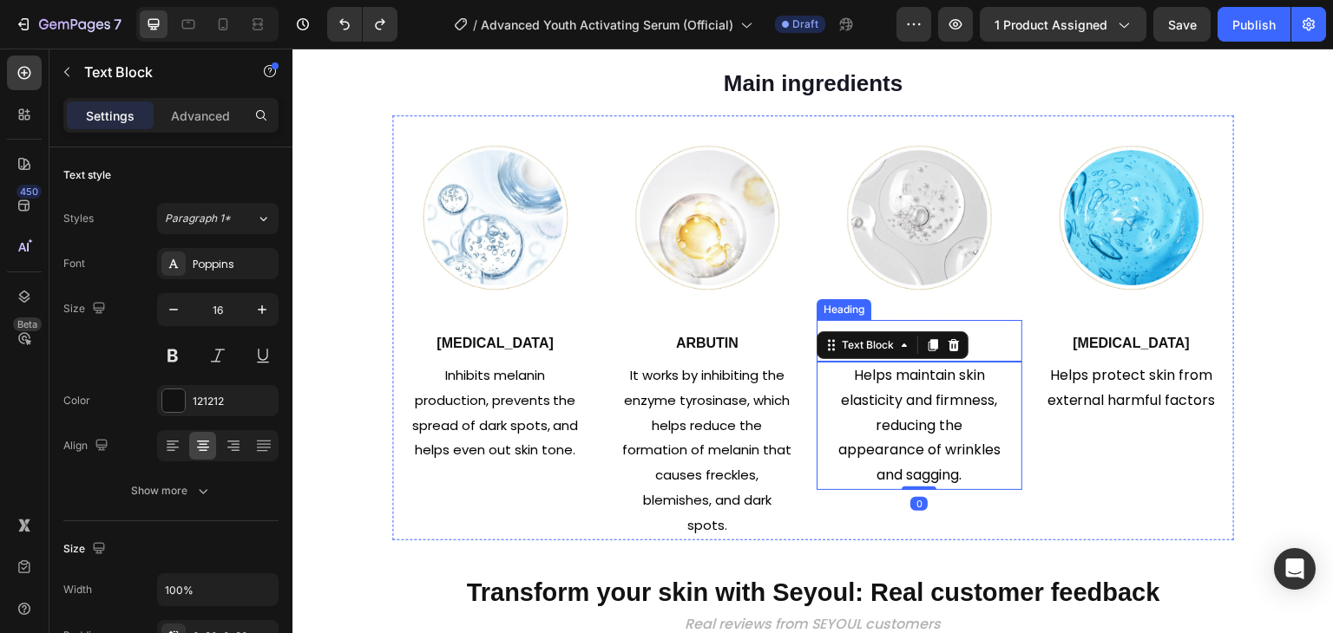
click at [974, 329] on h2 "Collagen" at bounding box center [919, 341] width 206 height 42
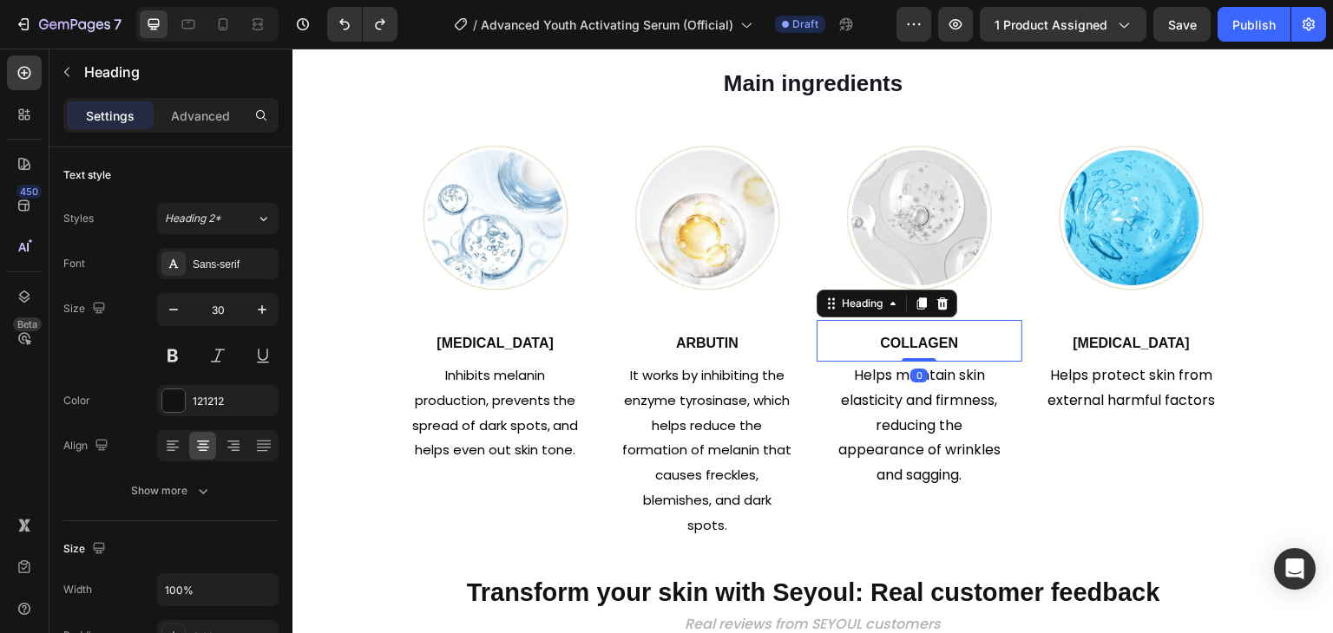
click at [974, 329] on h2 "Collagen" at bounding box center [919, 341] width 206 height 42
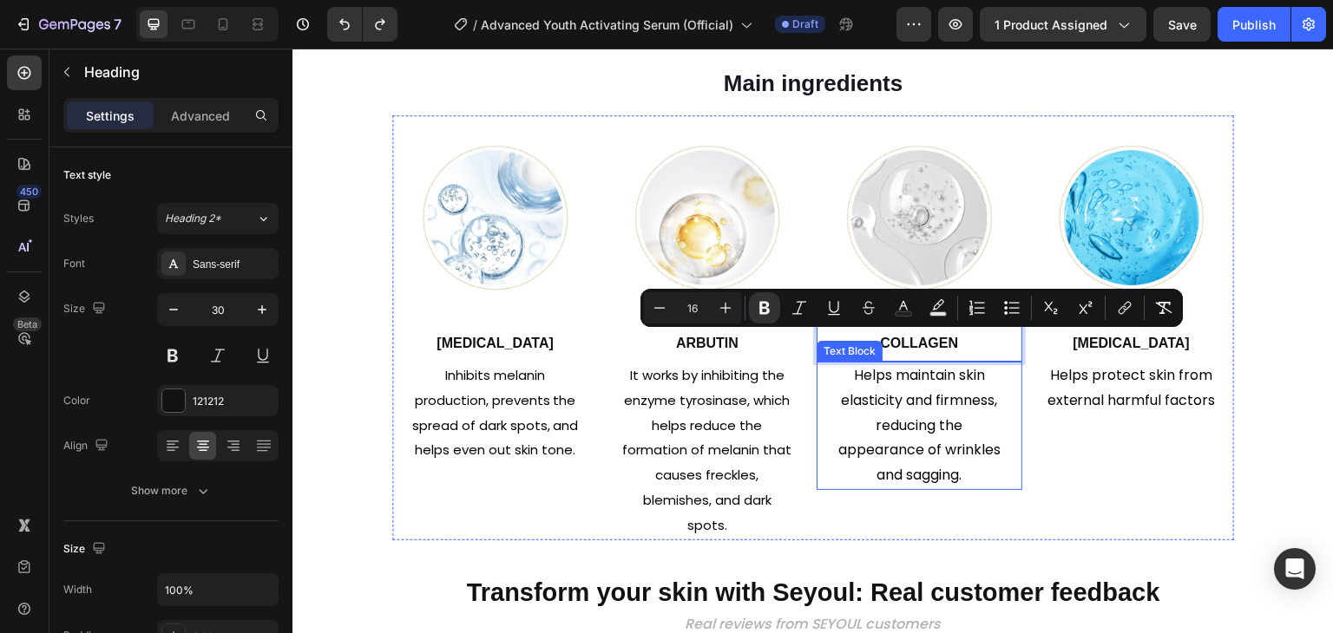
click at [896, 395] on span "Helps maintain skin elasticity and firmness, reducing the appearance of wrinkle…" at bounding box center [919, 425] width 162 height 120
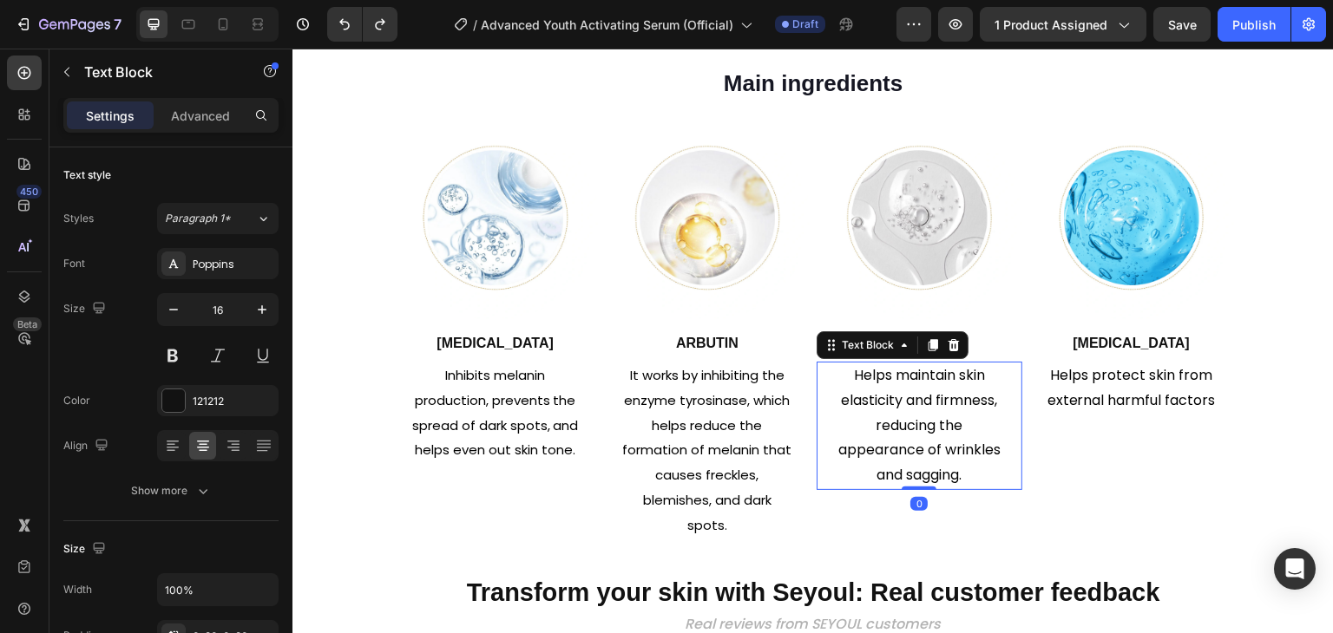
click at [896, 395] on span "Helps maintain skin elasticity and firmness, reducing the appearance of wrinkle…" at bounding box center [919, 425] width 162 height 120
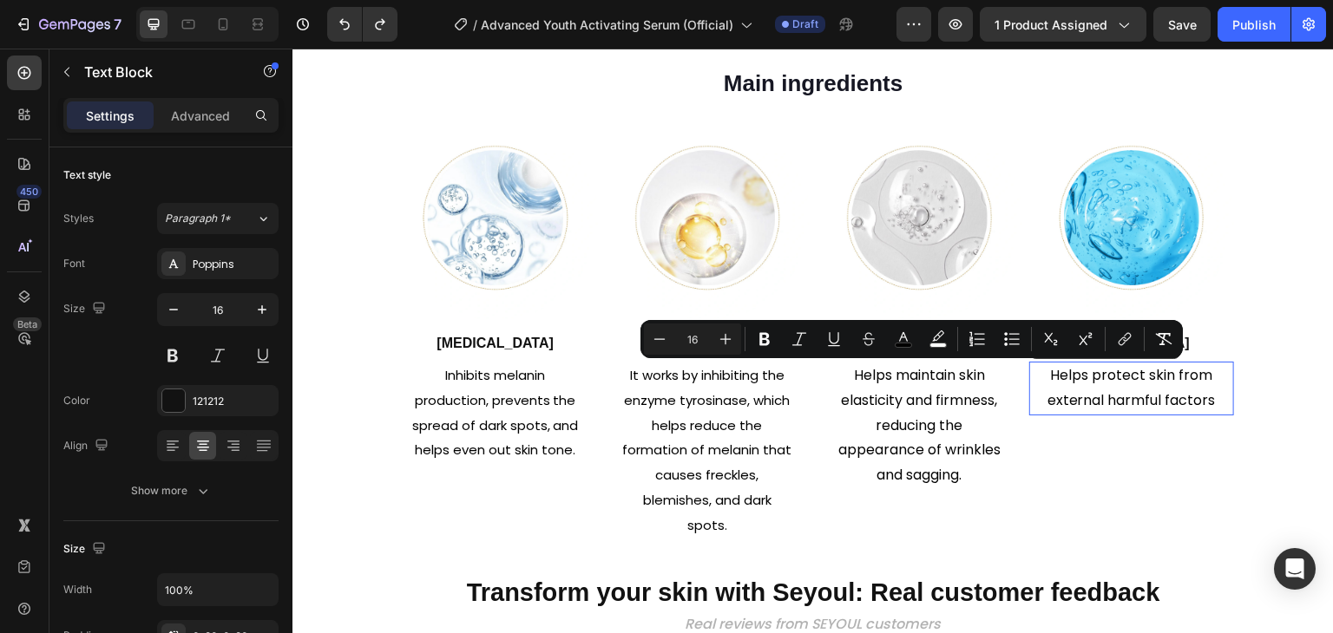
click at [1152, 403] on span "Helps protect skin from external harmful factors" at bounding box center [1131, 387] width 168 height 45
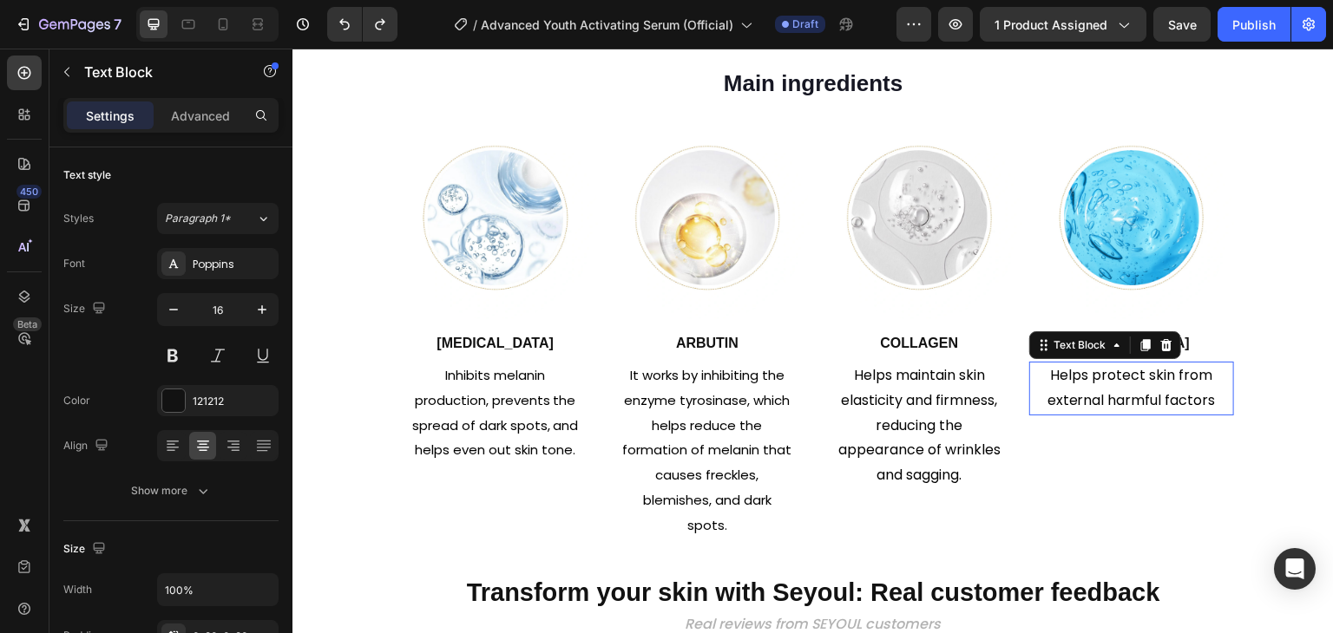
click at [1152, 403] on span "Helps protect skin from external harmful factors" at bounding box center [1131, 387] width 168 height 45
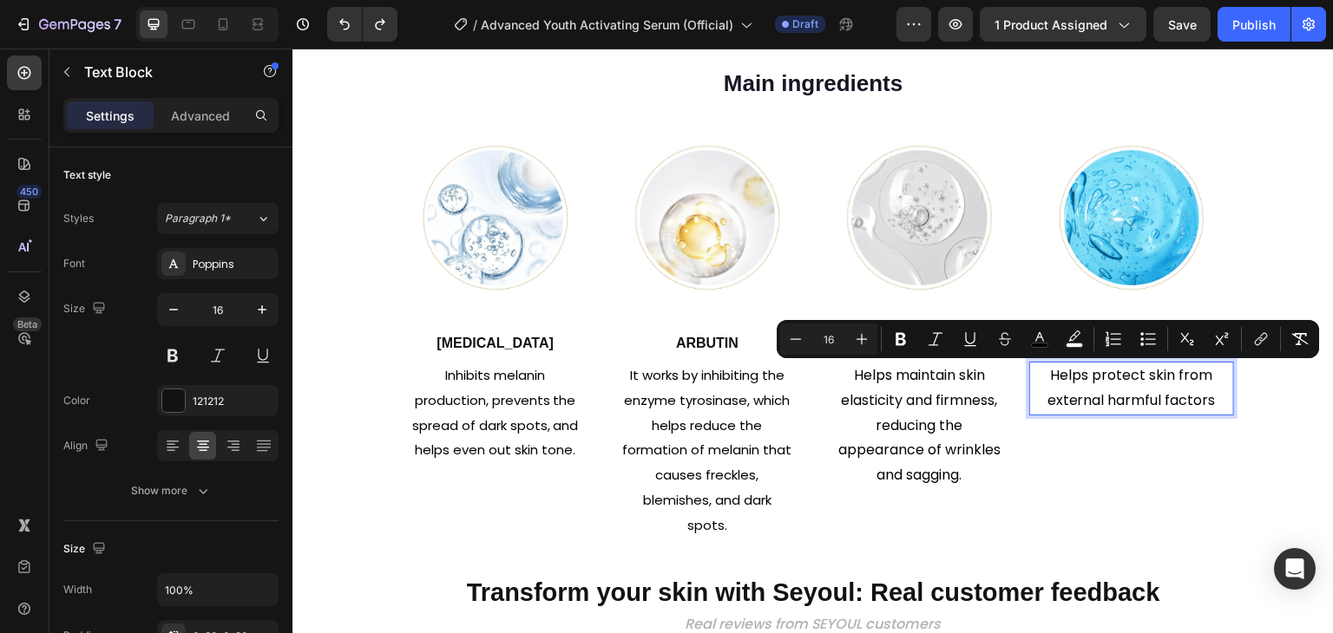
click at [1142, 386] on p "Helps protect skin from external harmful factors" at bounding box center [1131, 389] width 171 height 50
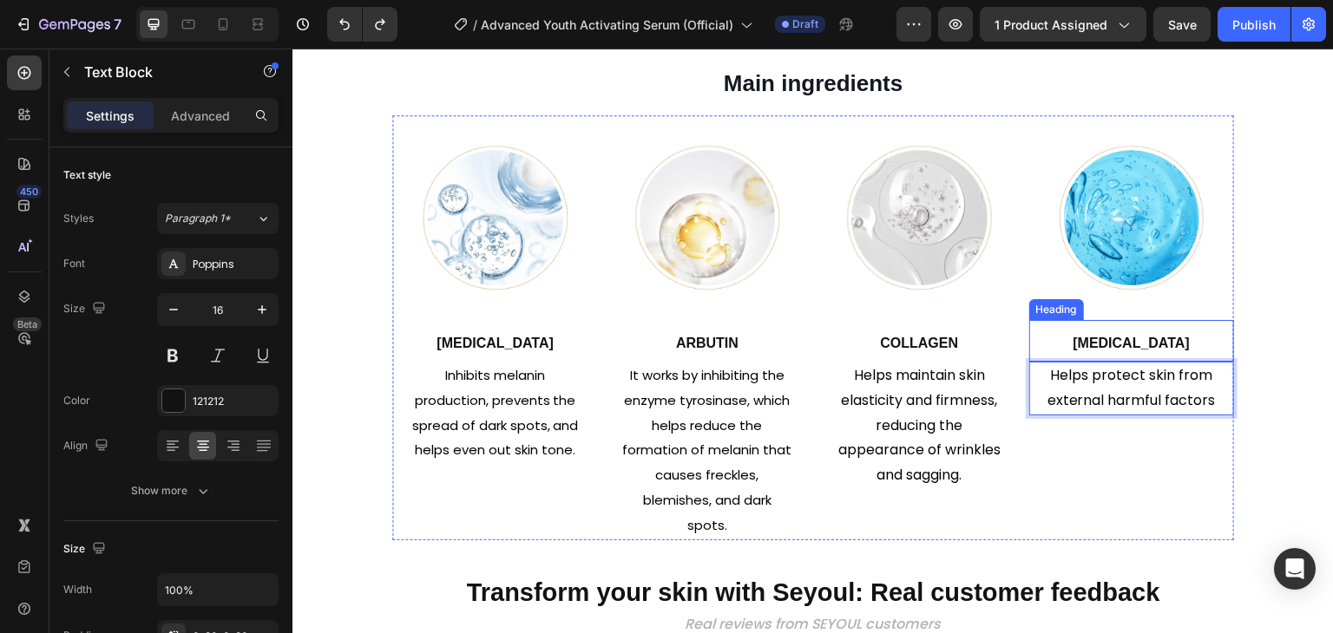
click at [1131, 344] on strong "Glycerin" at bounding box center [1131, 343] width 117 height 15
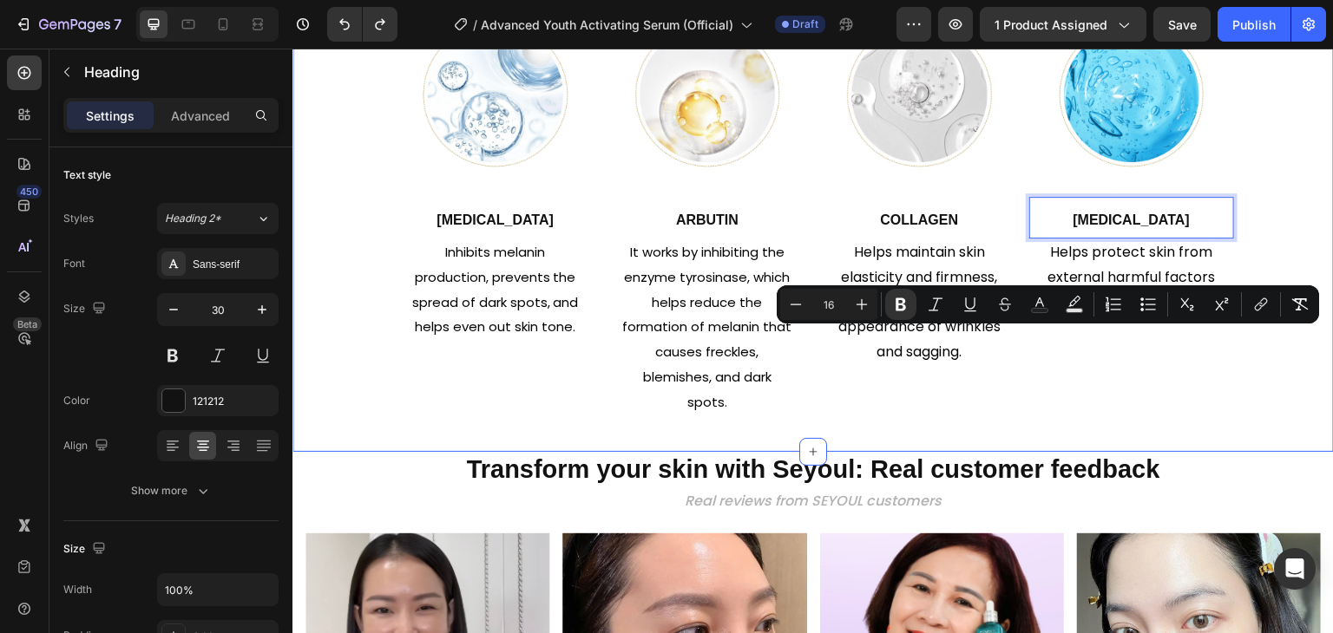
scroll to position [1475, 0]
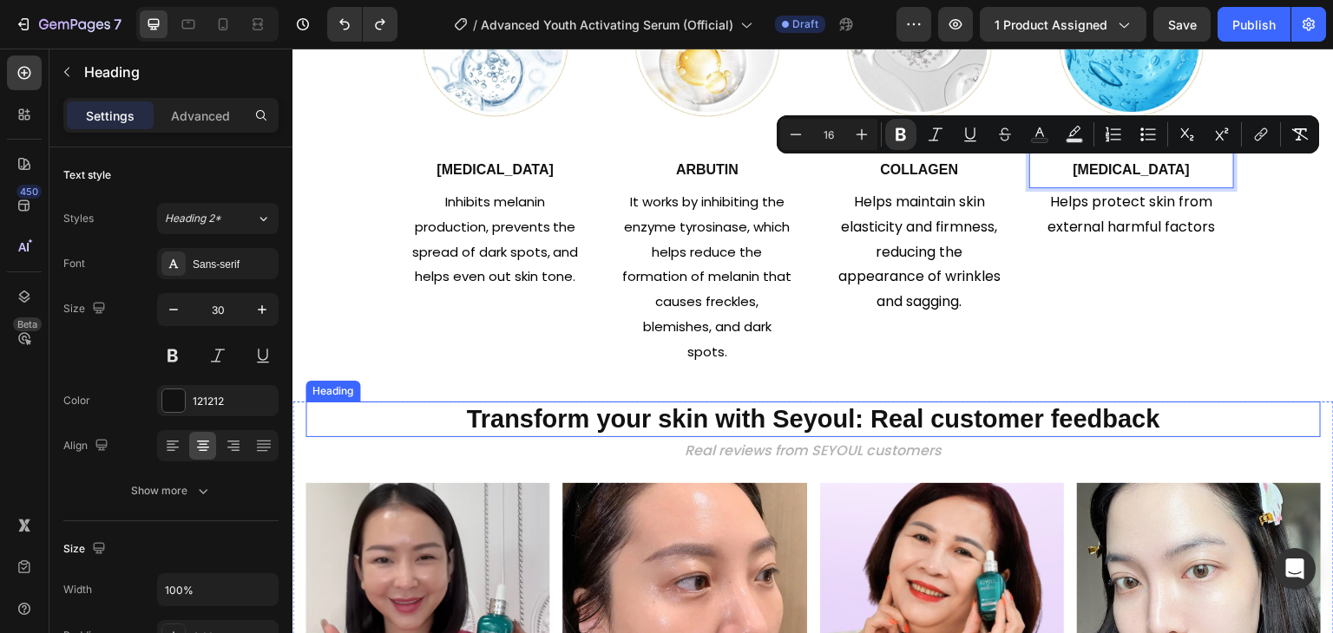
click at [668, 420] on strong "Transform your skin with Seyoul: Real customer feedback" at bounding box center [812, 419] width 693 height 28
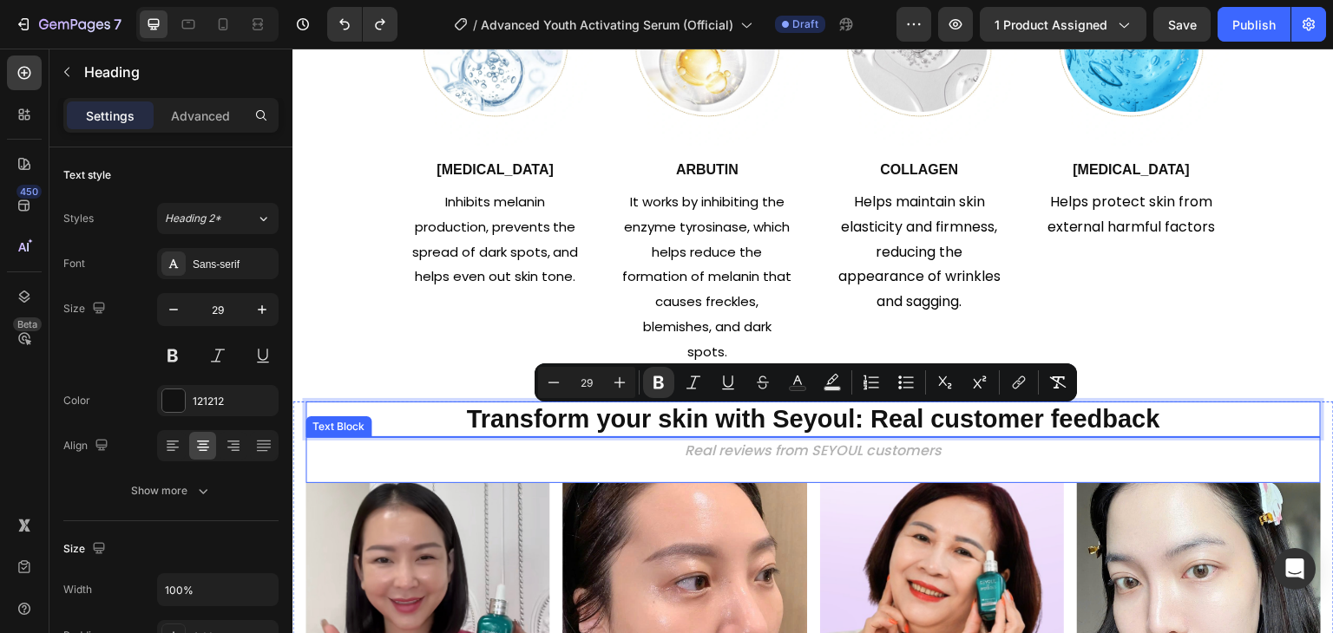
click at [741, 458] on span "Real reviews from SEYOUL customers" at bounding box center [813, 451] width 257 height 20
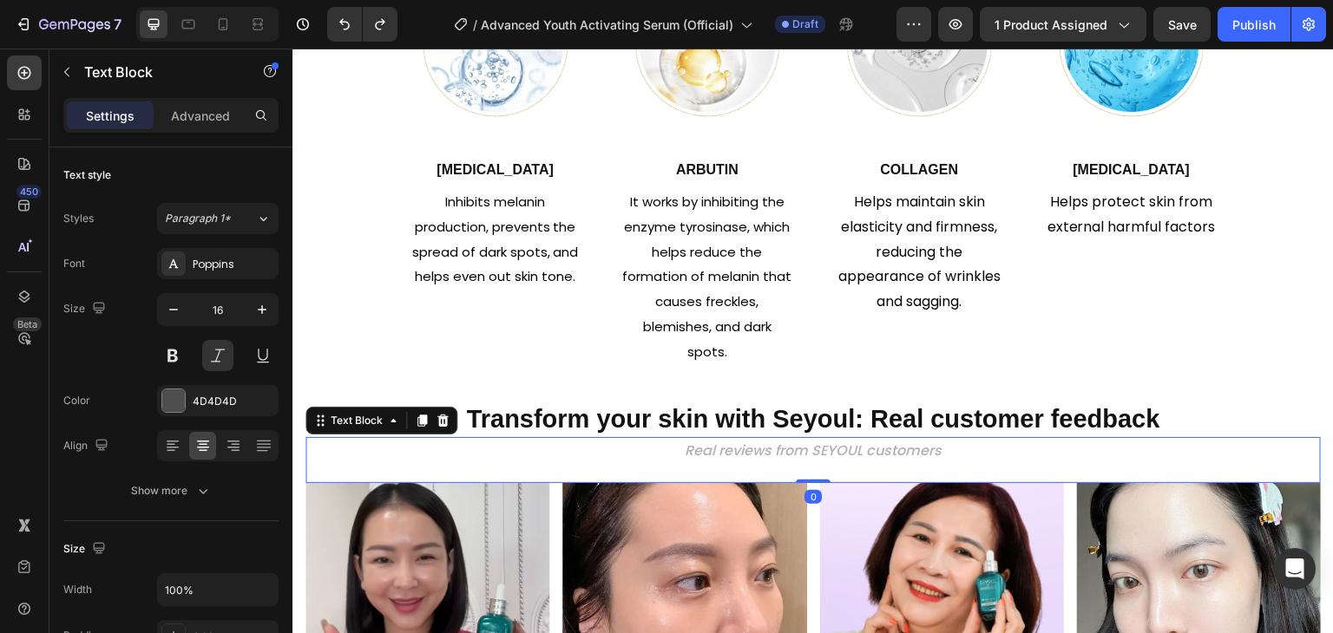
click at [741, 458] on span "Real reviews from SEYOUL customers" at bounding box center [813, 451] width 257 height 20
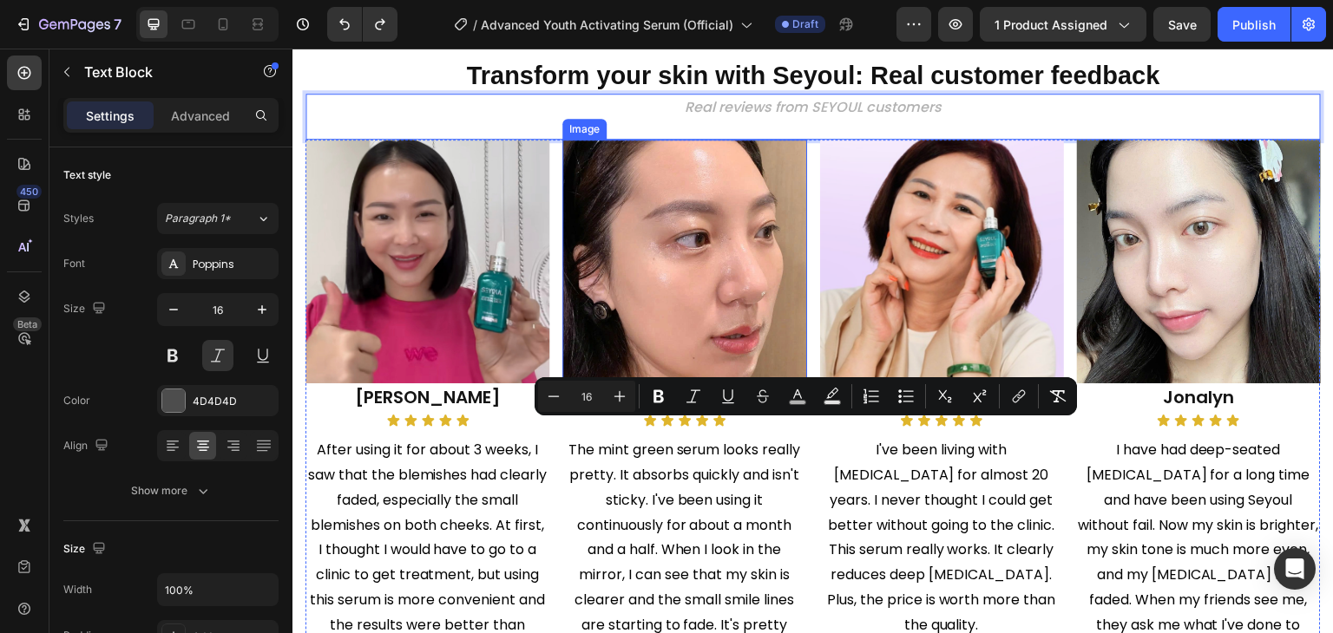
scroll to position [1822, 0]
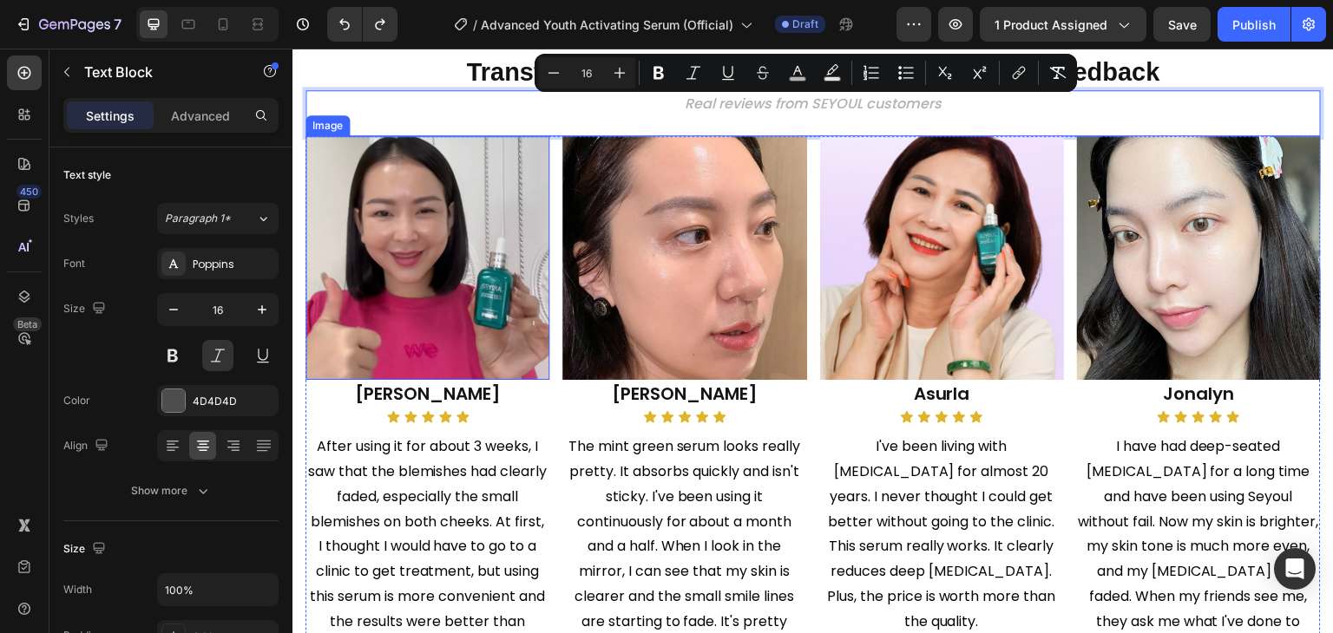
click at [375, 345] on img at bounding box center [427, 258] width 244 height 244
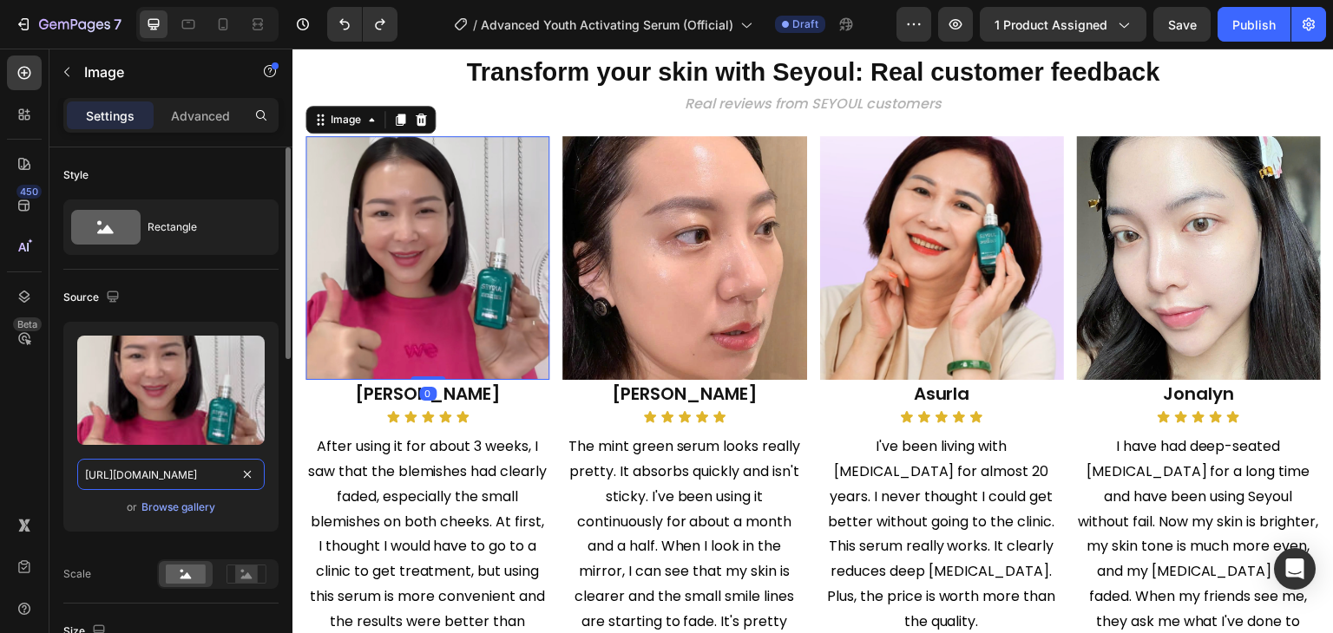
click at [188, 466] on input "https://cdn.shopify.com/s/files/1/0729/7620/4013/files/gempages_547088254009083…" at bounding box center [170, 474] width 187 height 31
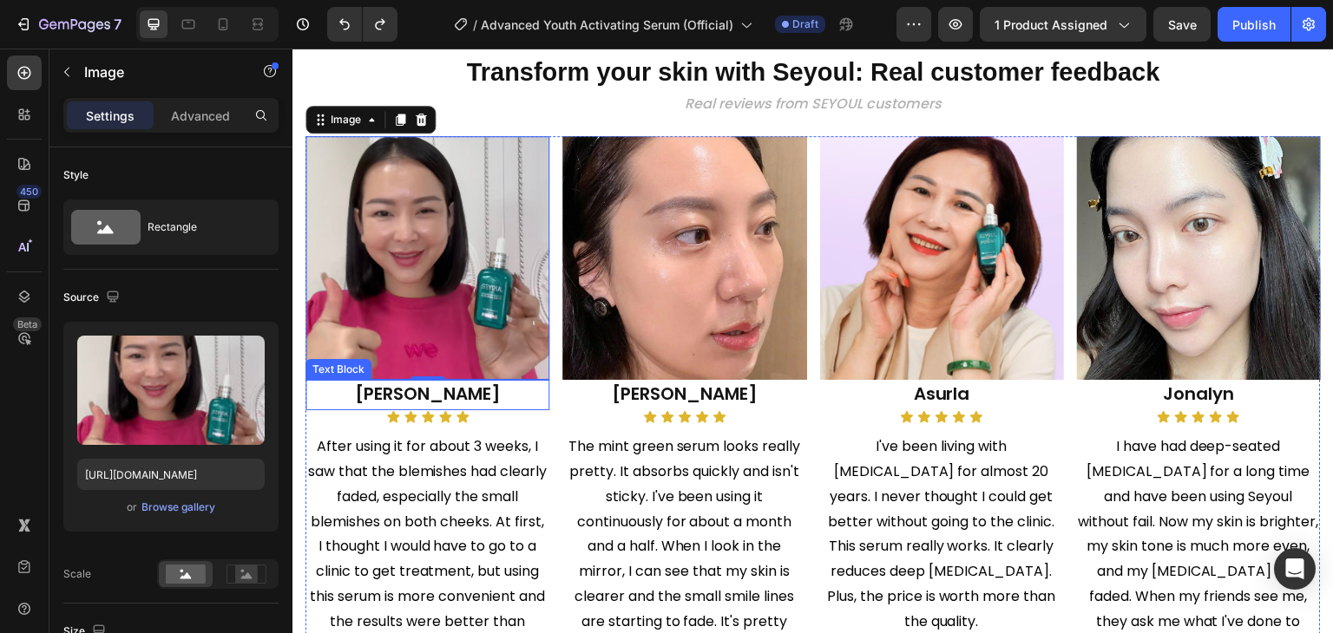
click at [407, 390] on span "Nicole" at bounding box center [428, 394] width 146 height 24
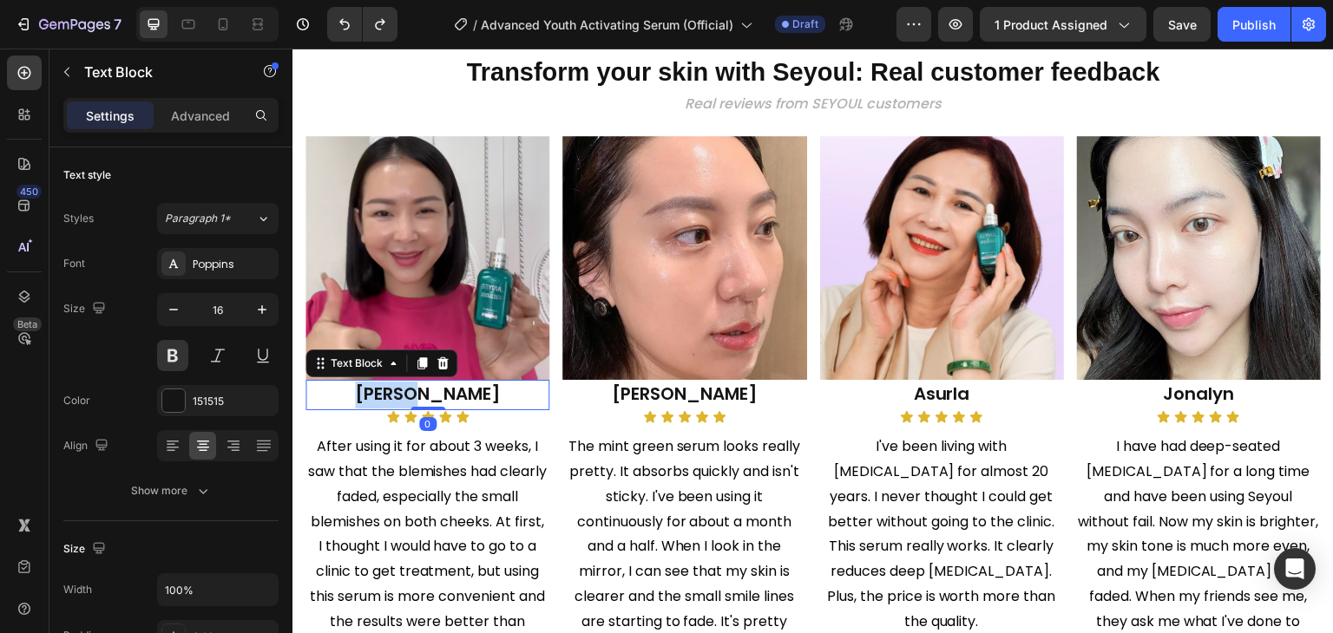
click at [407, 390] on span "Nicole" at bounding box center [428, 394] width 146 height 24
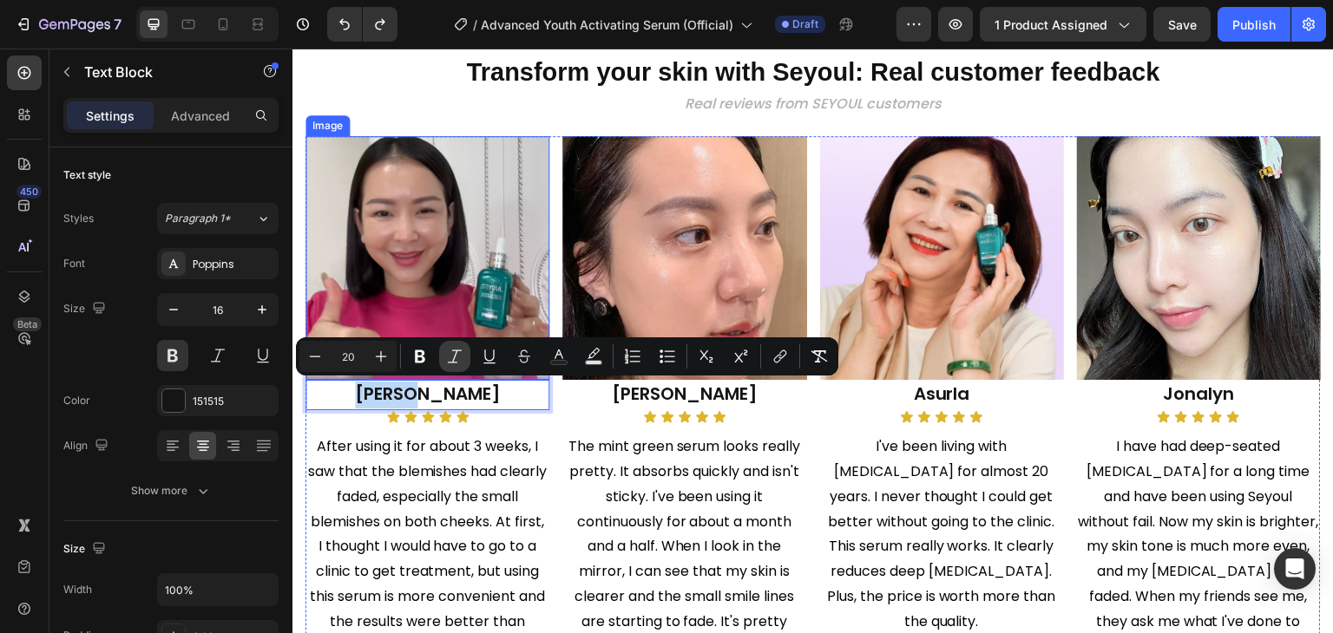
copy span "Nicole"
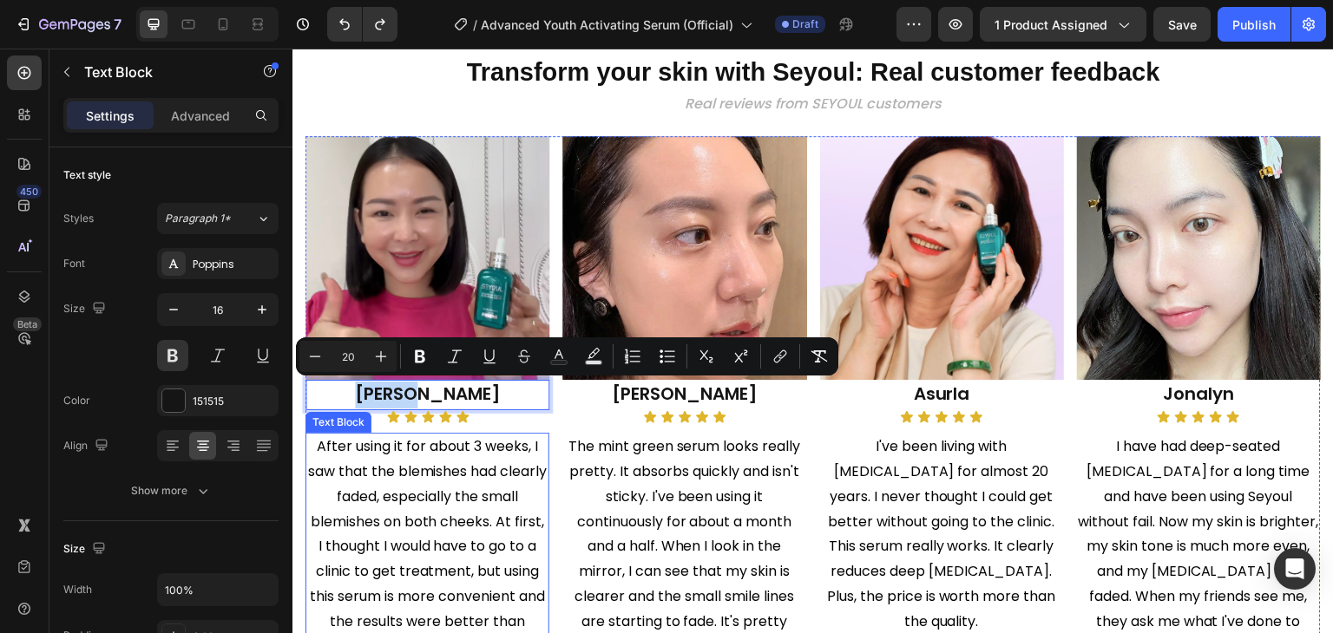
click at [449, 446] on span "After using it for about 3 weeks, I saw that the blemishes had clearly faded, e…" at bounding box center [427, 546] width 239 height 220
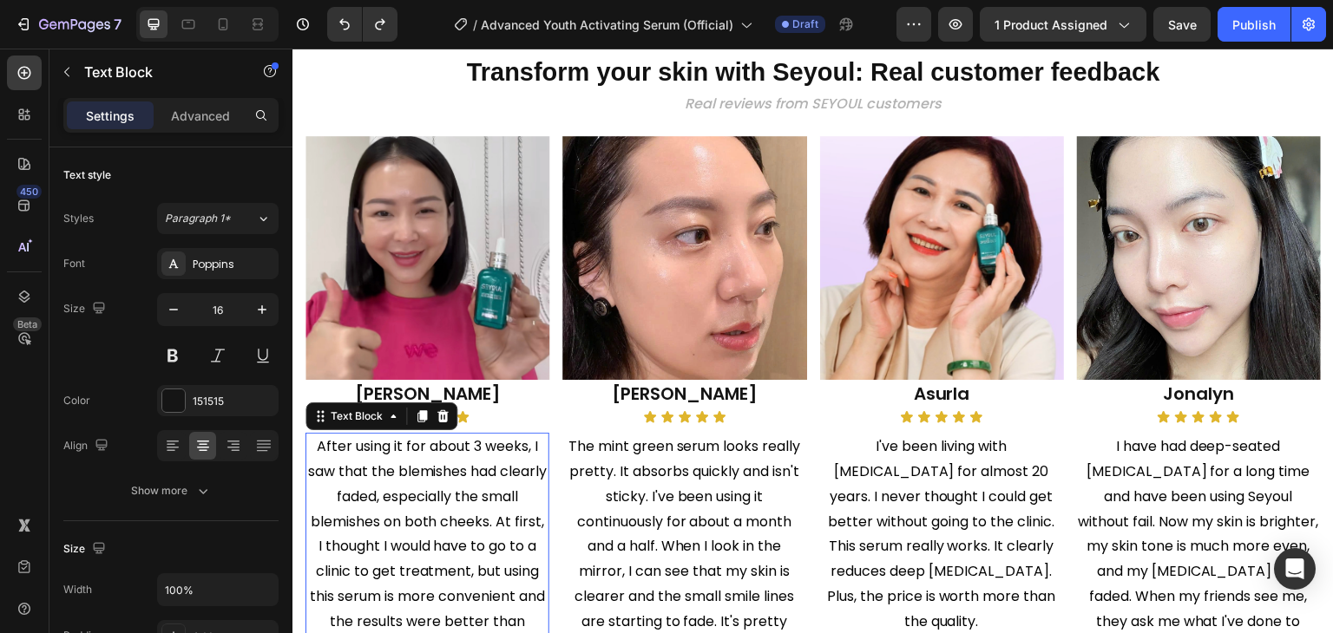
click at [449, 446] on span "After using it for about 3 weeks, I saw that the blemishes had clearly faded, e…" at bounding box center [427, 546] width 239 height 220
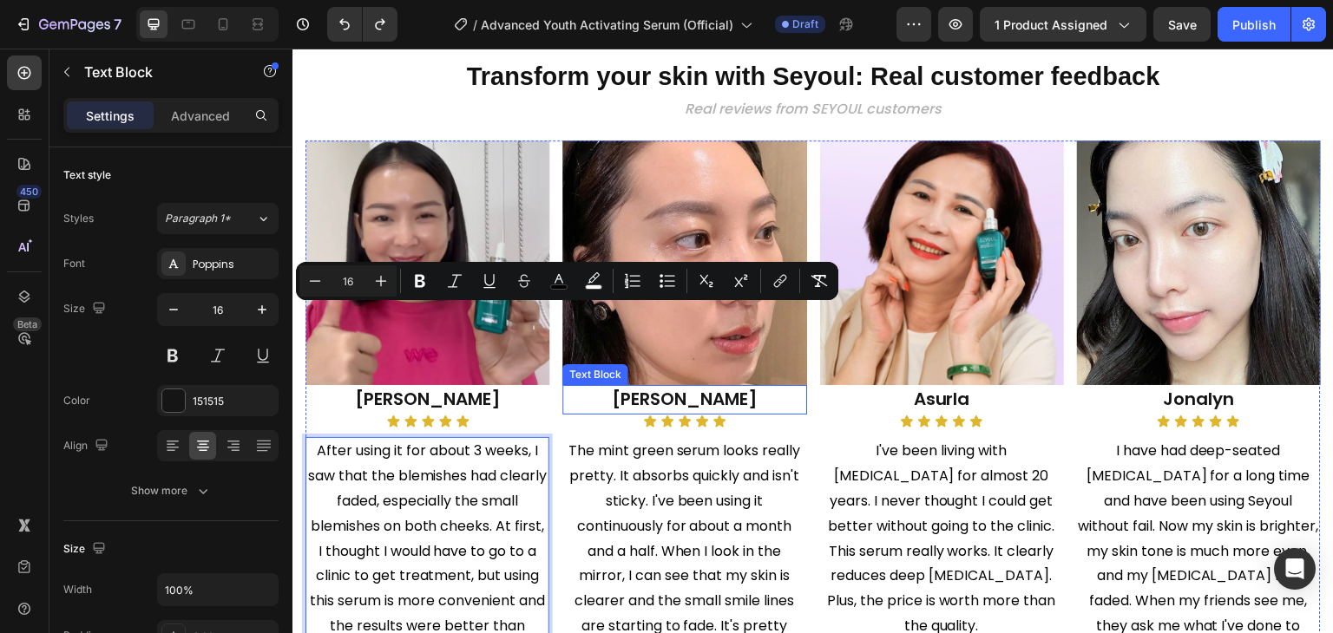
scroll to position [1996, 0]
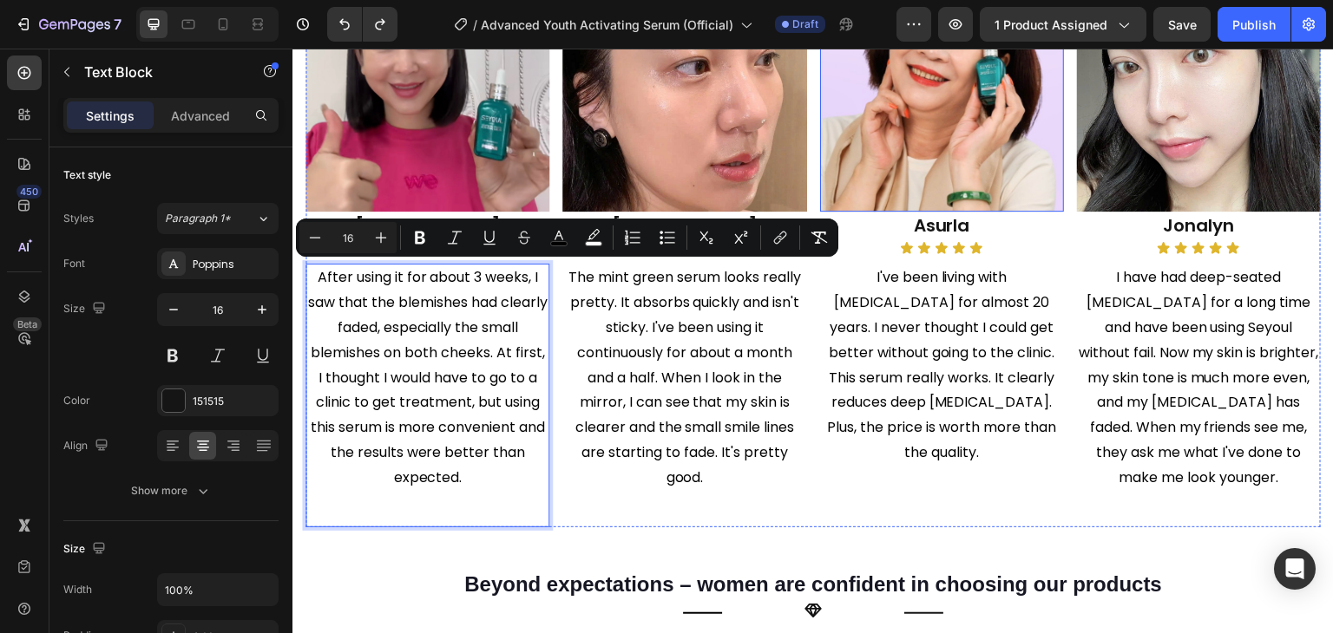
click at [915, 92] on img at bounding box center [942, 89] width 244 height 244
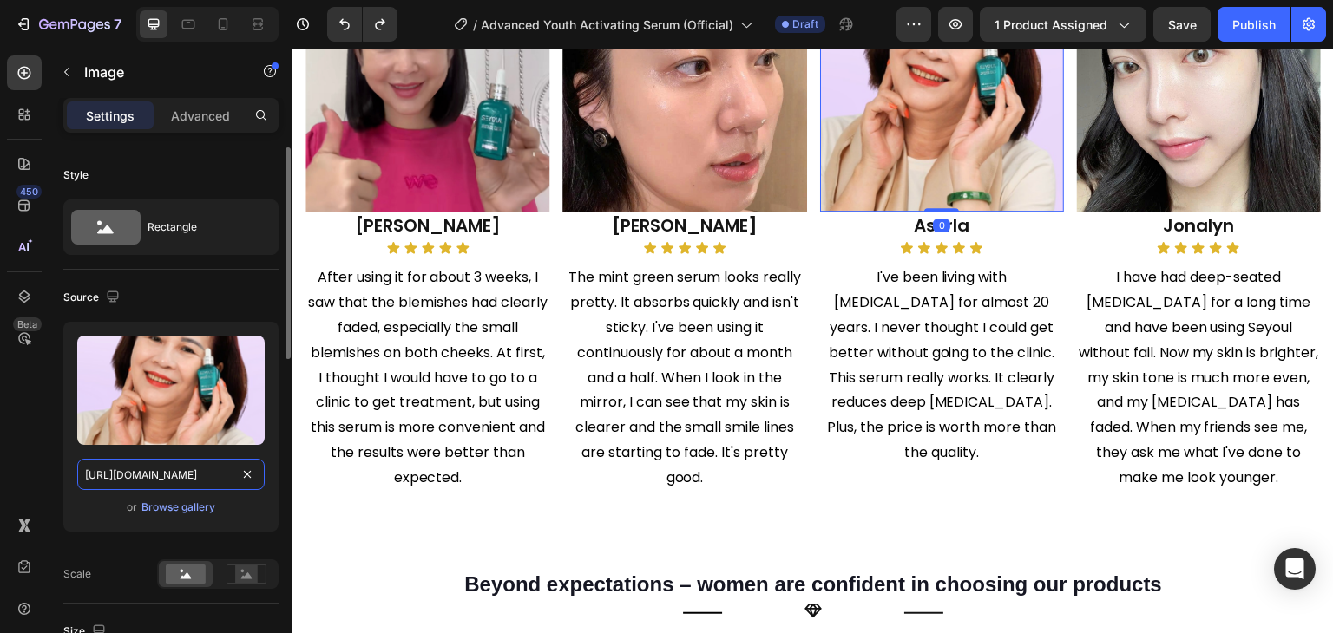
click at [208, 469] on input "https://cdn.shopify.com/s/files/1/0729/7620/4013/files/gempages_547088254009083…" at bounding box center [170, 474] width 187 height 31
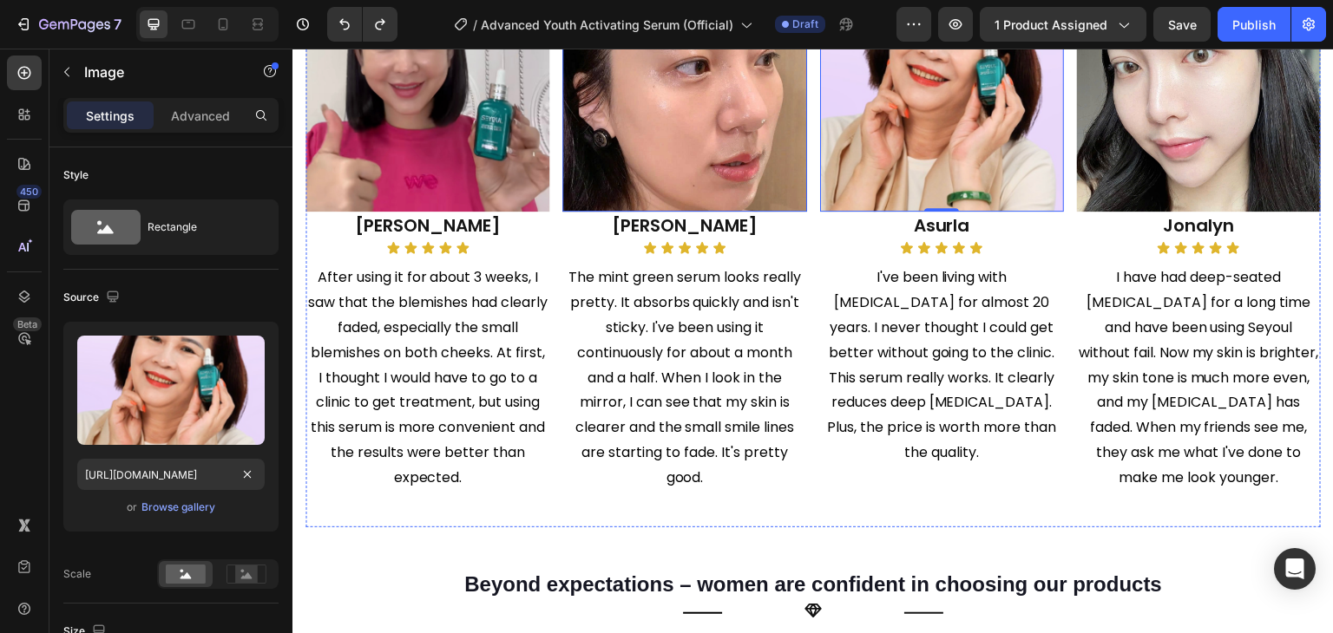
click at [772, 123] on img at bounding box center [684, 89] width 244 height 244
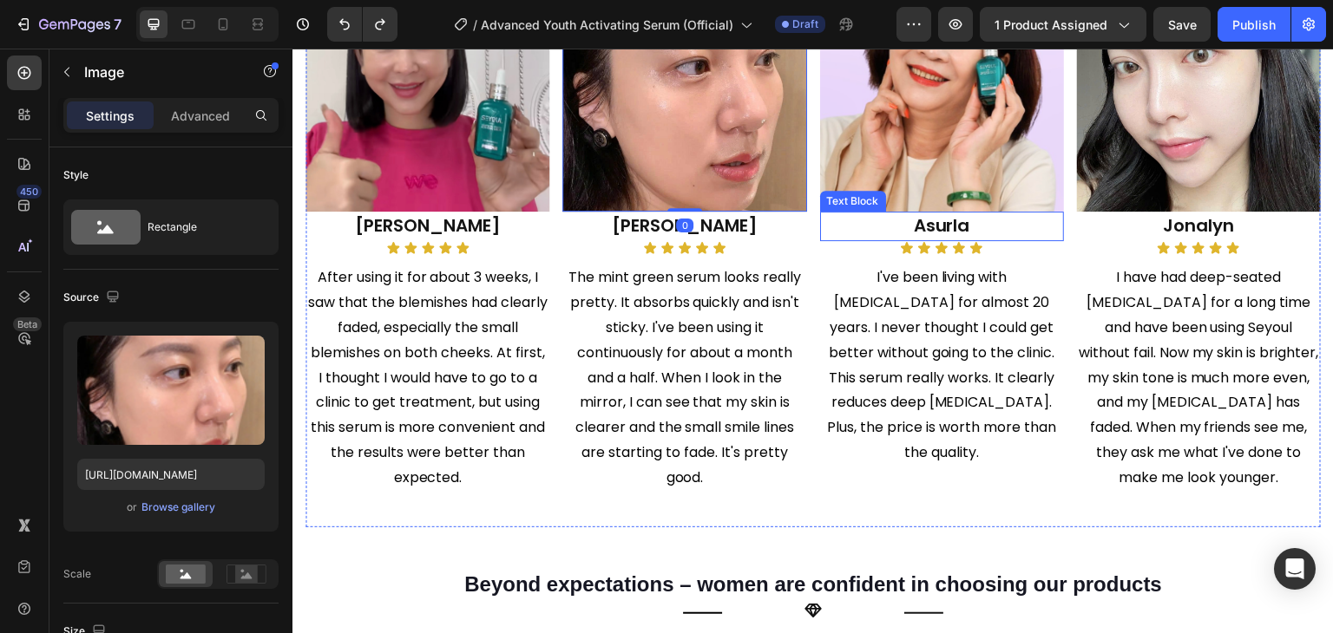
scroll to position [1909, 0]
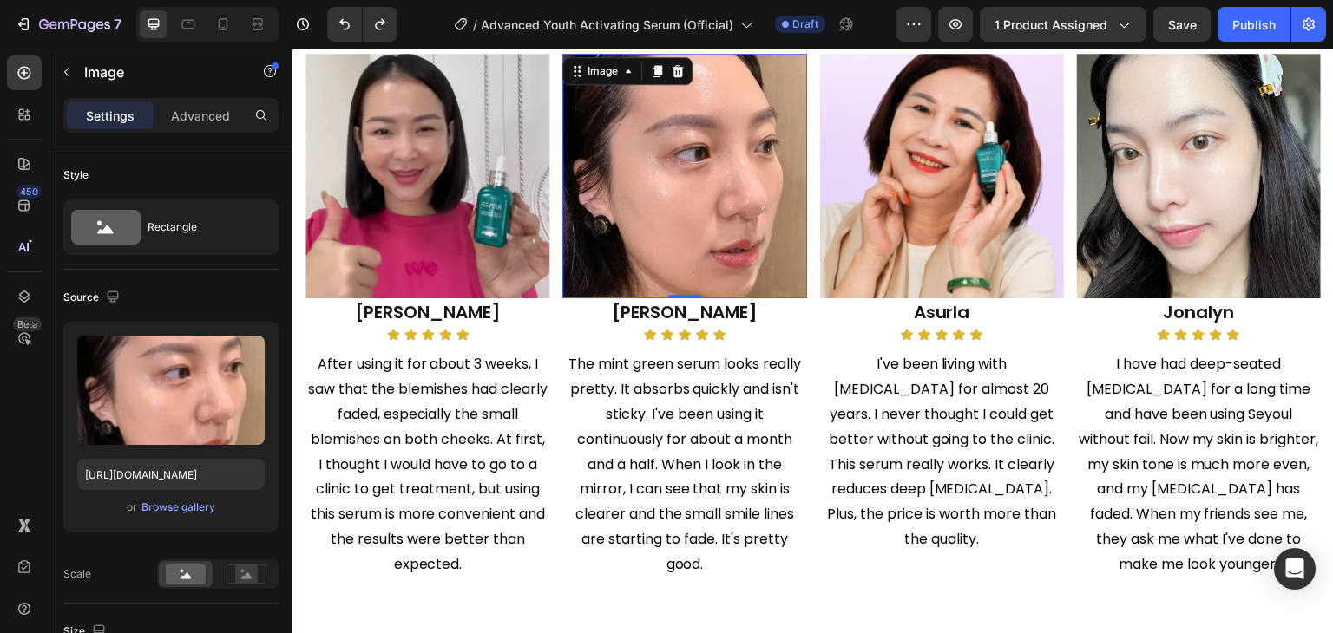
click at [737, 234] on img at bounding box center [684, 176] width 244 height 244
click at [207, 469] on input "https://cdn.shopify.com/s/files/1/0729/7620/4013/files/gempages_547088254009083…" at bounding box center [170, 474] width 187 height 31
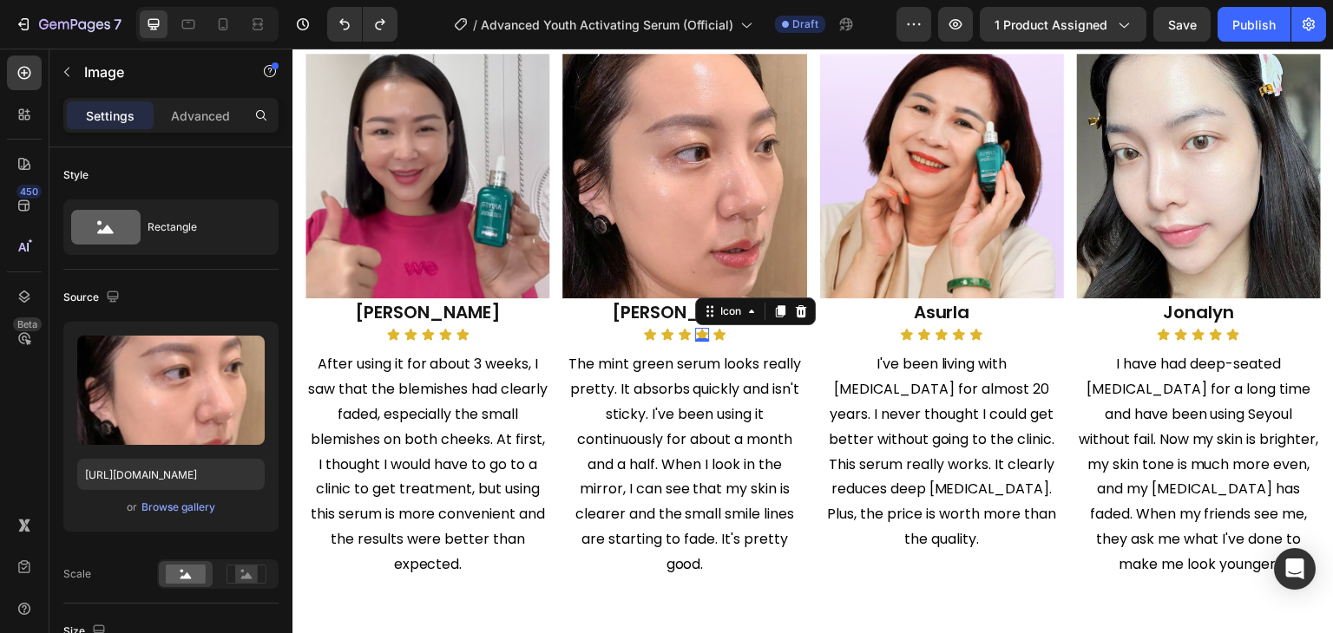
click at [695, 307] on div "Icon" at bounding box center [755, 312] width 121 height 28
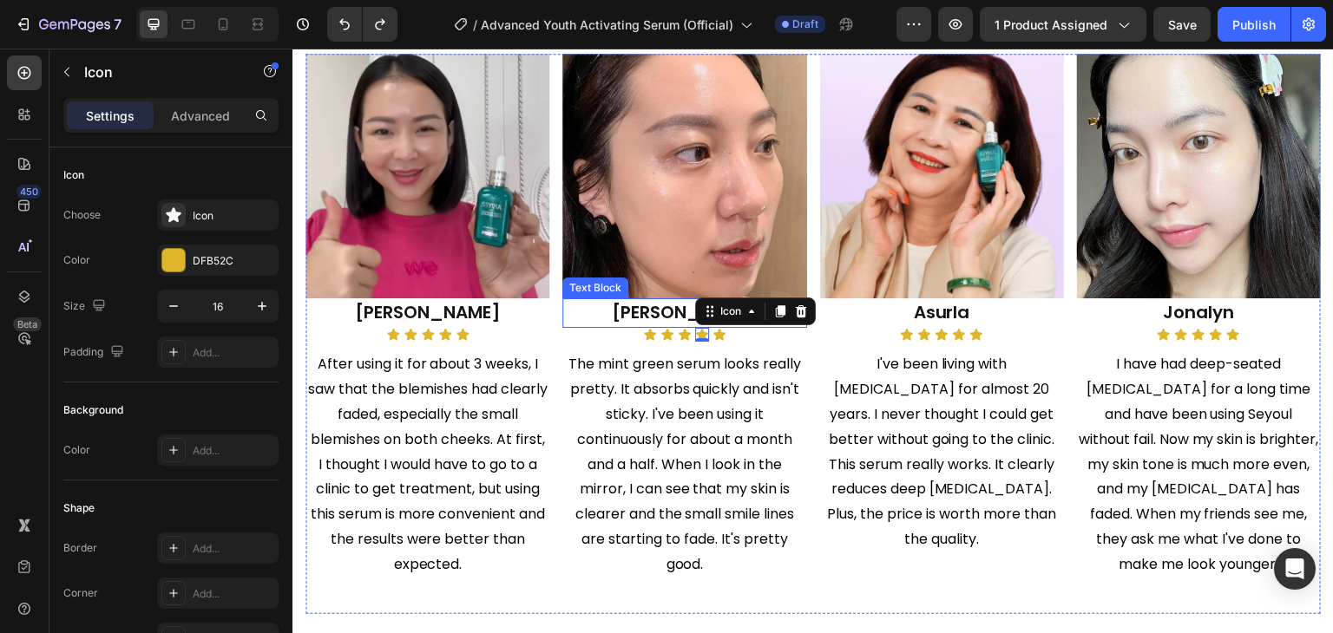
click at [674, 300] on span "Jermaine" at bounding box center [685, 312] width 146 height 24
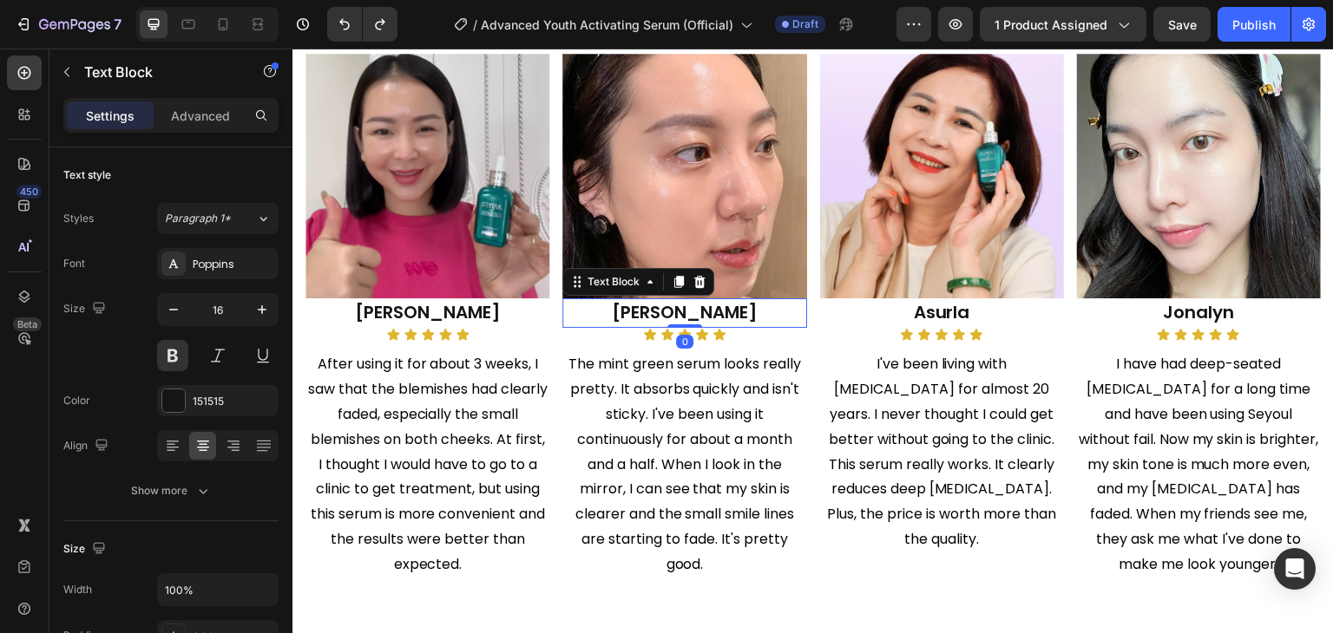
click at [674, 300] on span "Jermaine" at bounding box center [685, 312] width 146 height 24
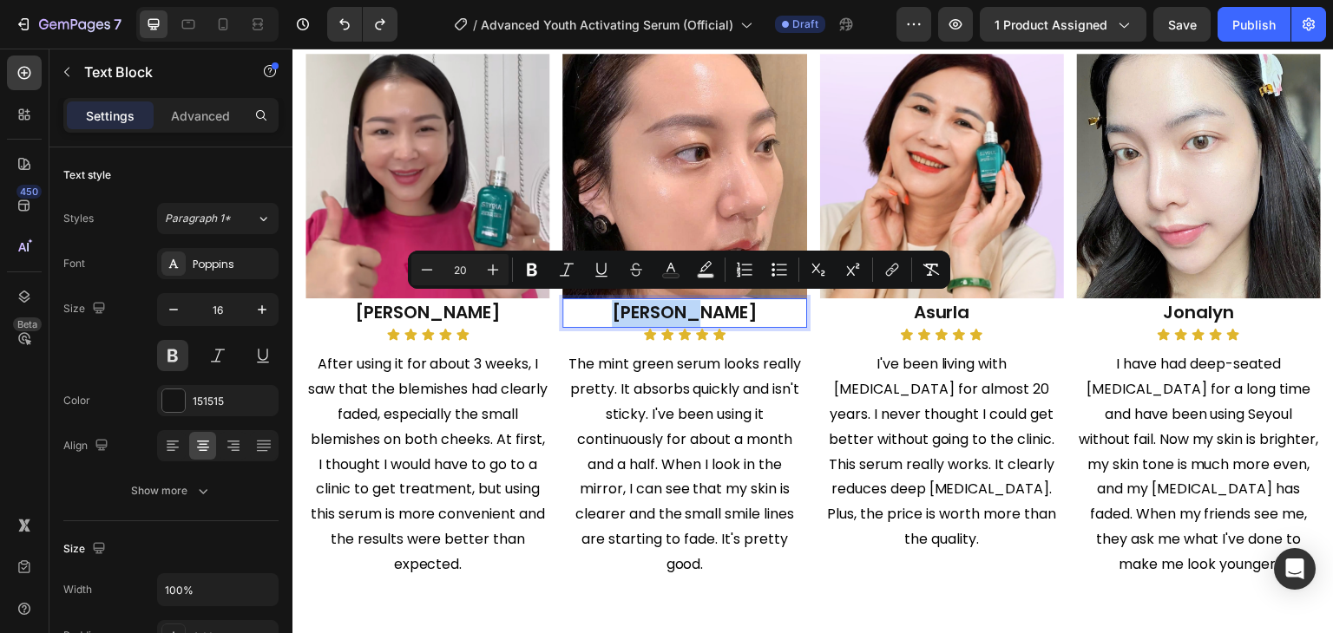
copy span "Jermaine"
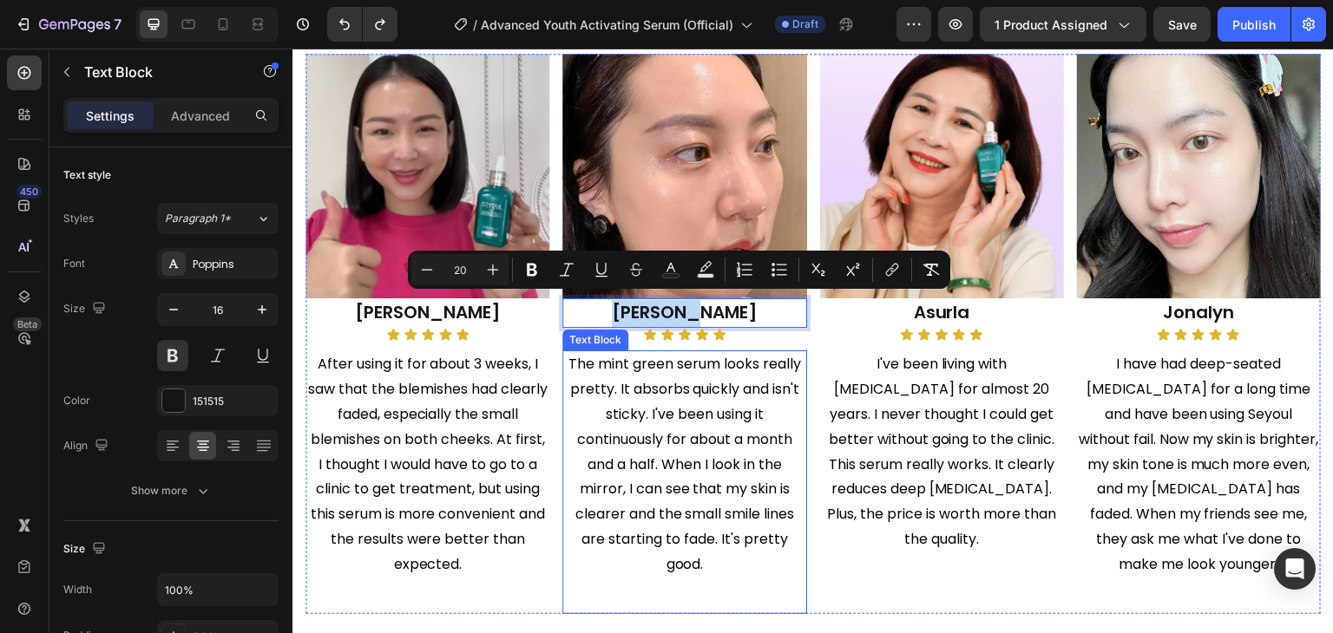
click at [581, 441] on span "The mint green serum looks really pretty. It absorbs quickly and isn't sticky. …" at bounding box center [684, 464] width 233 height 220
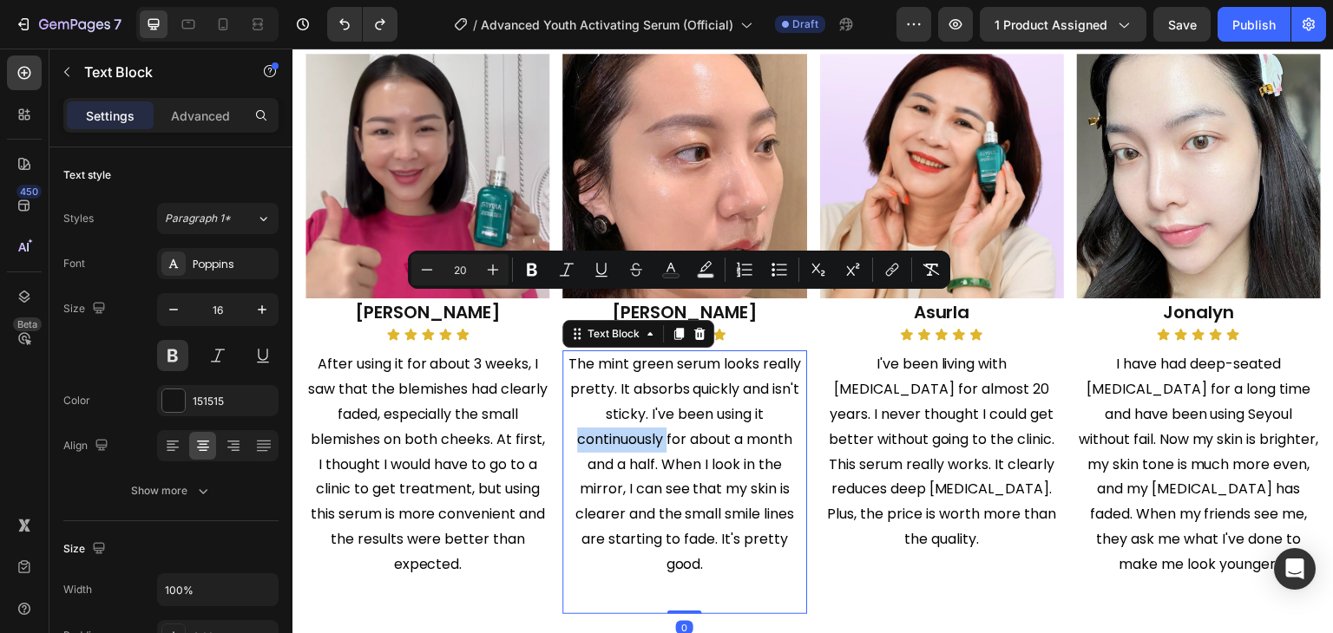
click at [581, 441] on span "The mint green serum looks really pretty. It absorbs quickly and isn't sticky. …" at bounding box center [684, 464] width 233 height 220
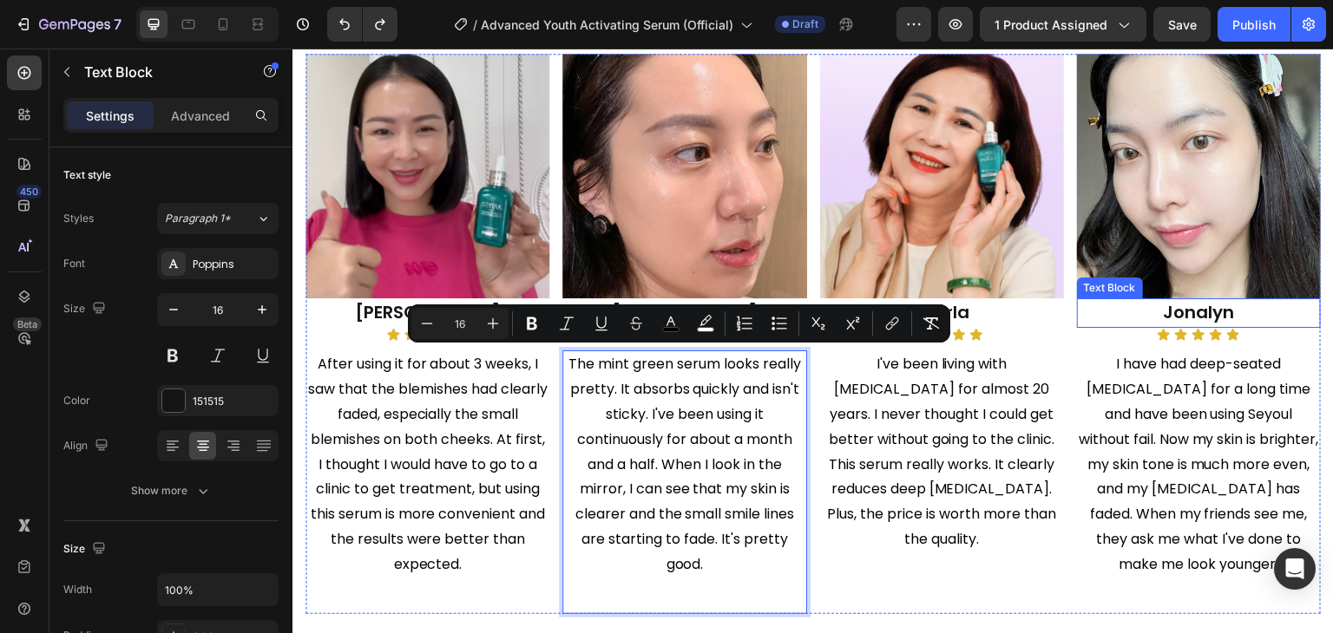
click at [1177, 305] on span "Jonalyn" at bounding box center [1198, 312] width 71 height 24
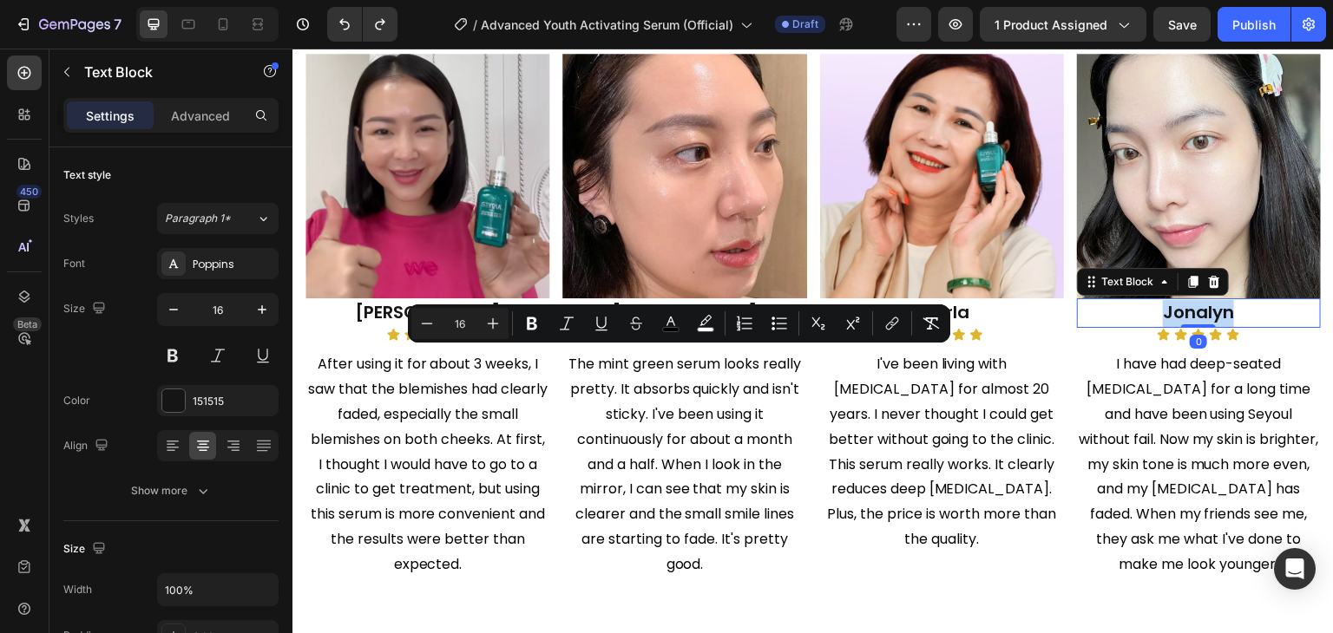
click at [1177, 305] on span "Jonalyn" at bounding box center [1198, 312] width 71 height 24
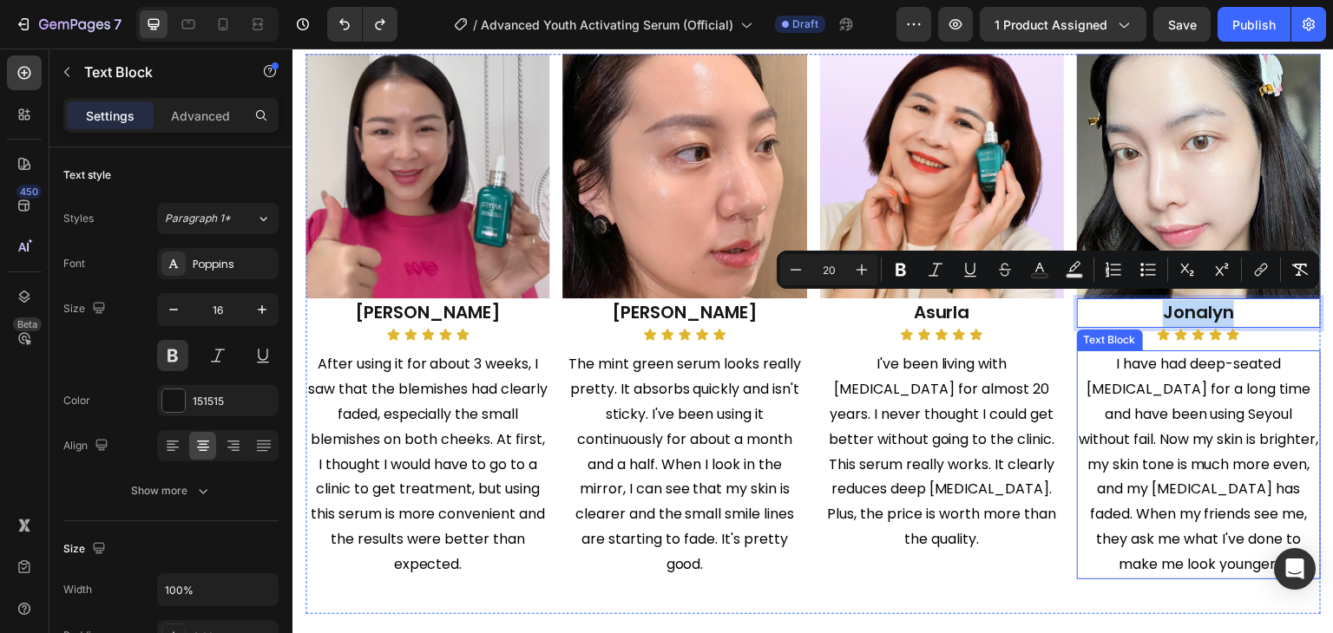
click at [1158, 398] on p "I have had deep-seated melasma for a long time and have been using Seyoul witho…" at bounding box center [1199, 464] width 240 height 225
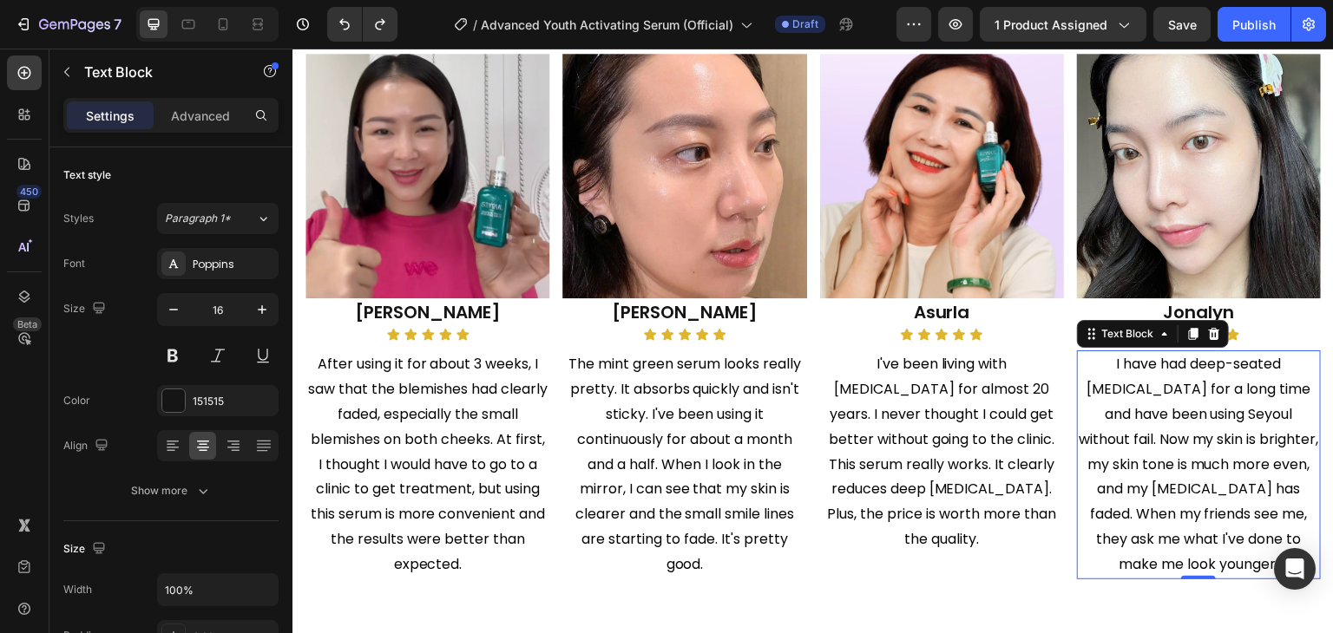
click at [1158, 398] on p "I have had deep-seated melasma for a long time and have been using Seyoul witho…" at bounding box center [1199, 464] width 240 height 225
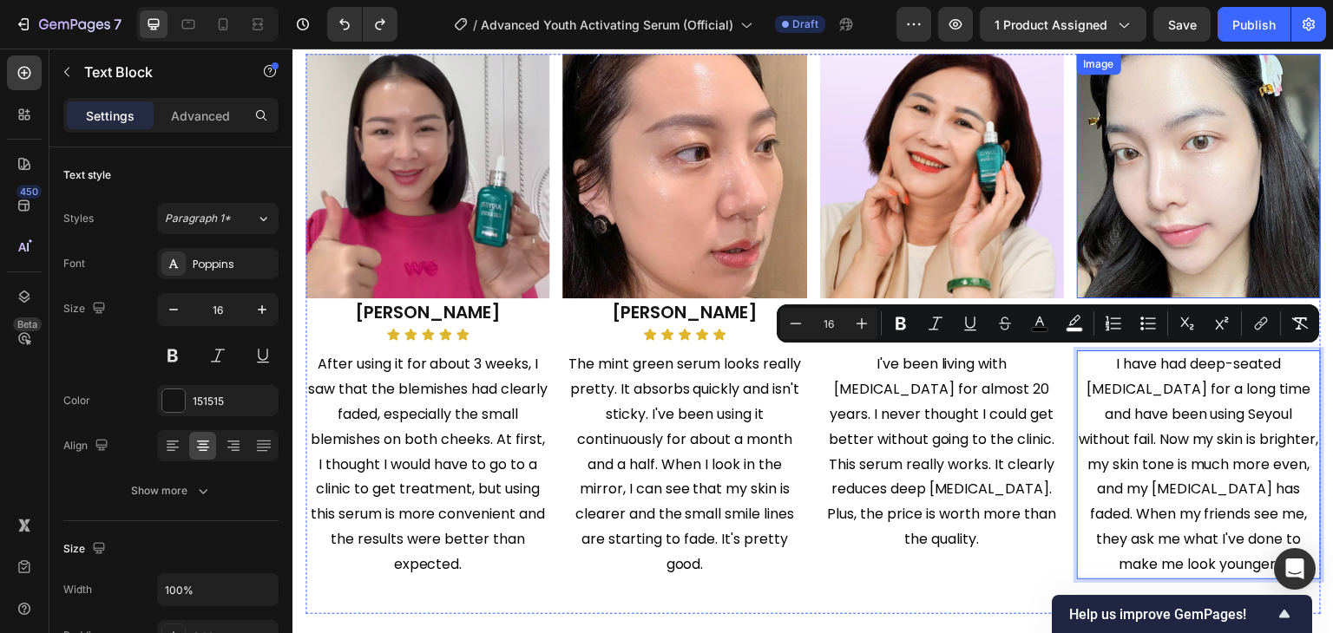
click at [1085, 96] on img at bounding box center [1199, 176] width 244 height 244
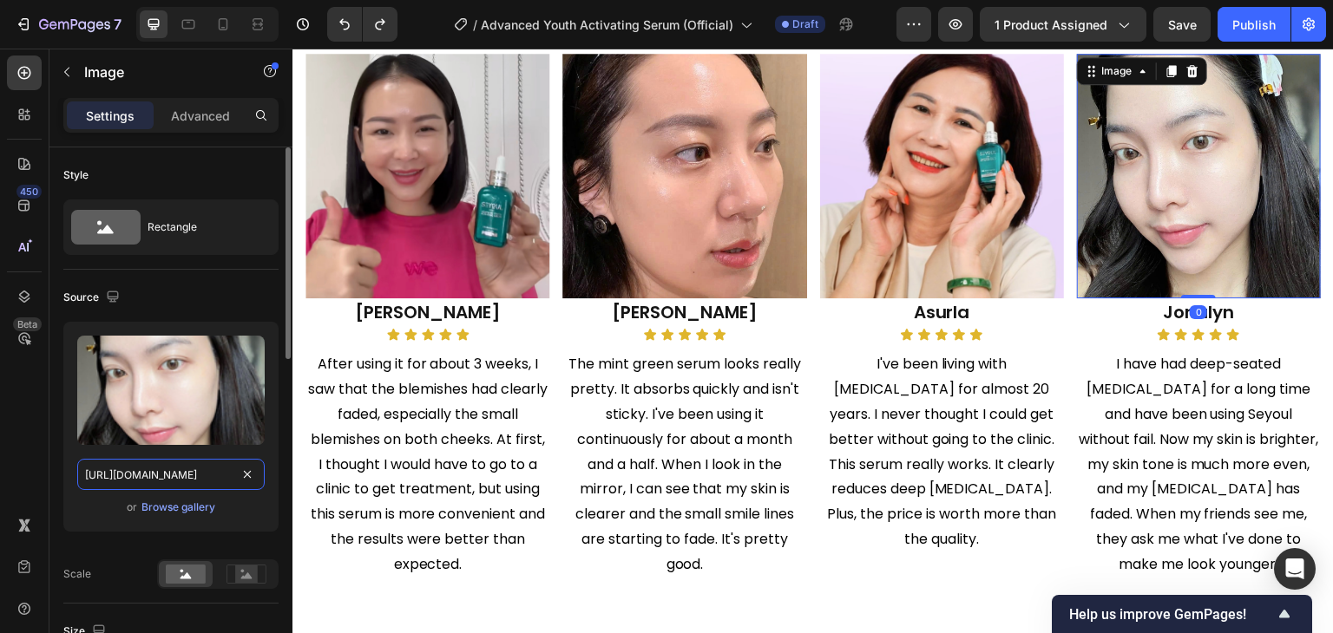
click at [156, 467] on input "https://cdn.shopify.com/s/files/1/0729/7620/4013/files/gempages_547088254009083…" at bounding box center [170, 474] width 187 height 31
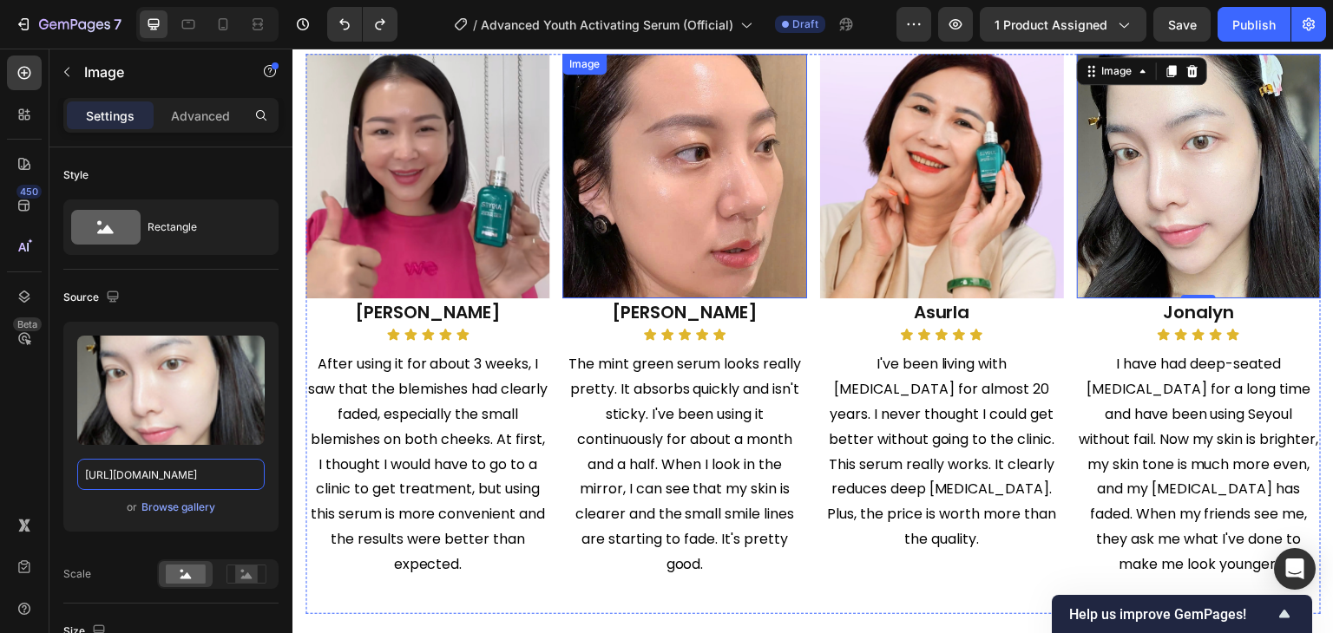
scroll to position [2256, 0]
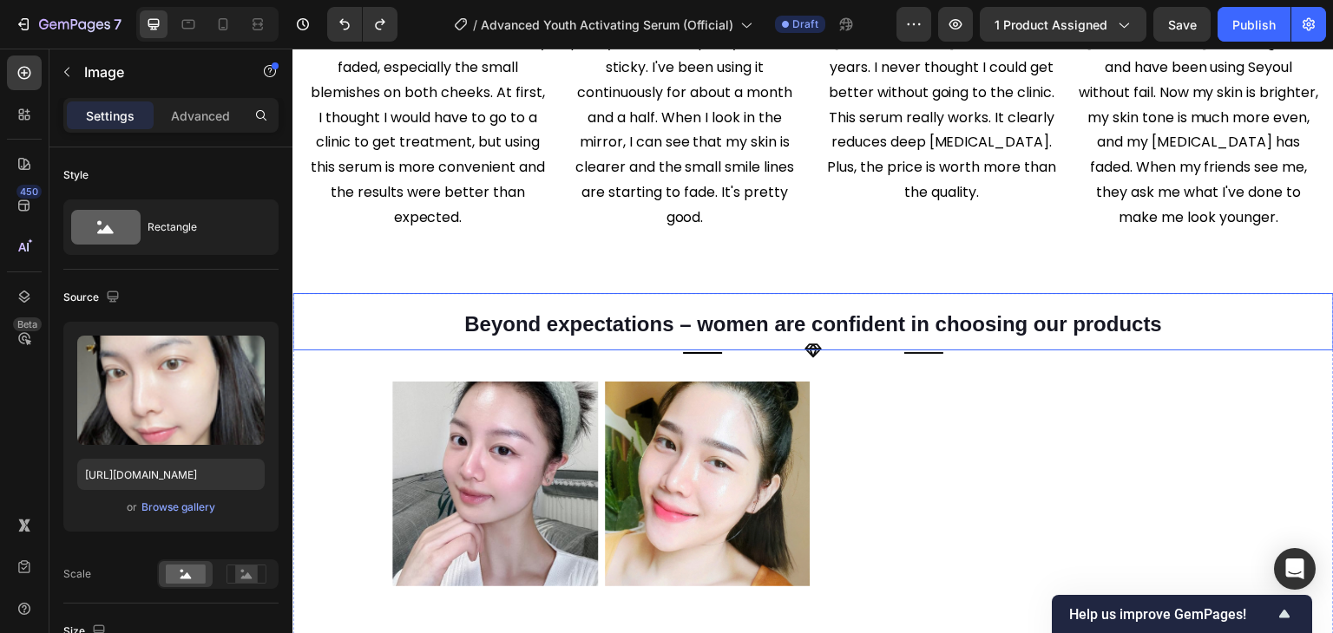
click at [684, 317] on strong "Beyond expectations – women are confident in choosing our products" at bounding box center [813, 323] width 698 height 23
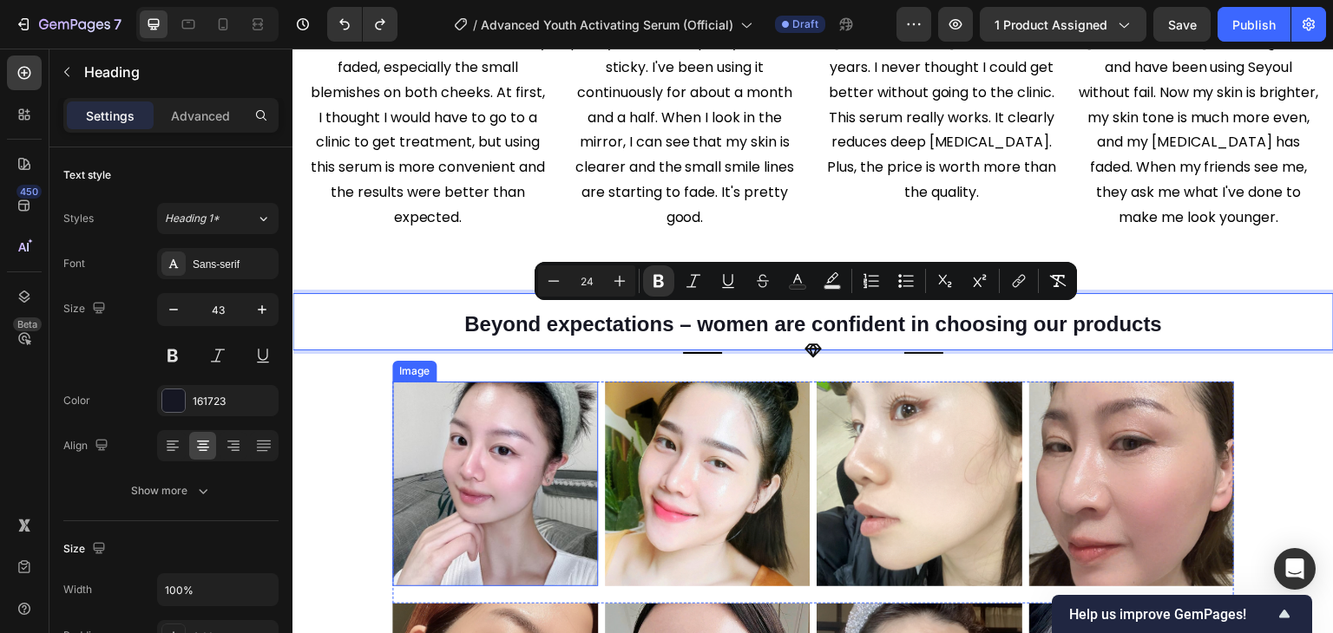
click at [455, 429] on img at bounding box center [495, 485] width 206 height 206
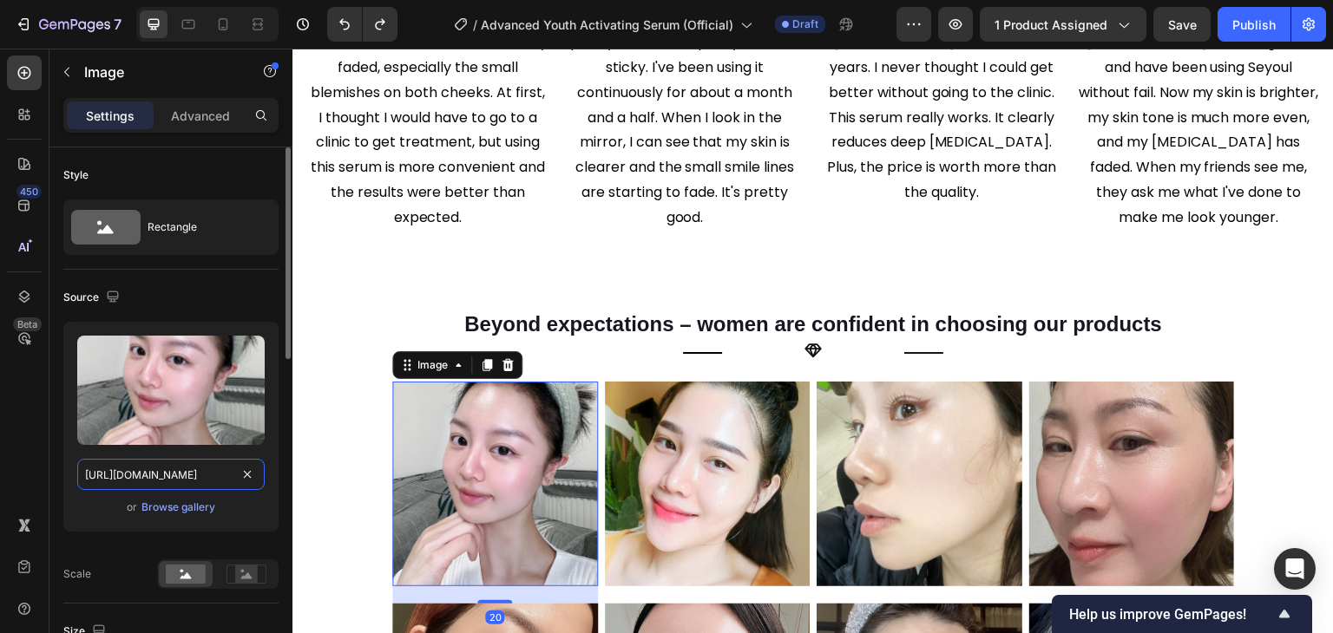
click at [194, 469] on input "https://cdn.shopify.com/s/files/1/0729/7620/4013/files/gempages_547088254009083…" at bounding box center [170, 474] width 187 height 31
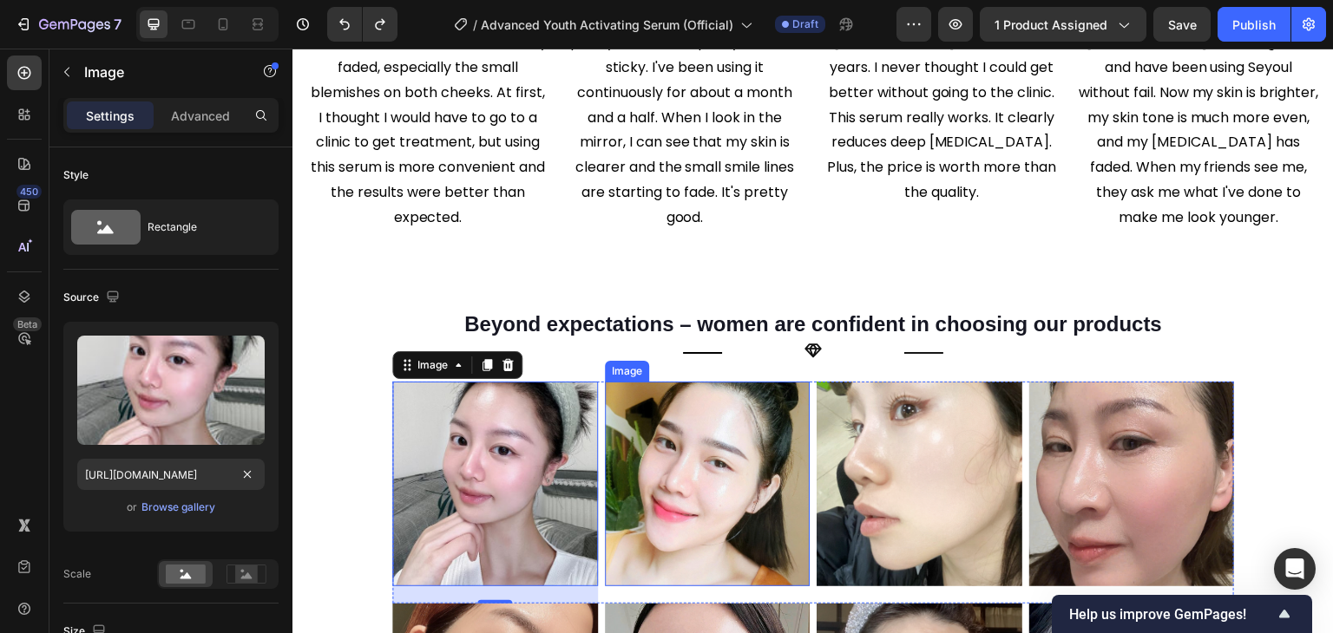
click at [650, 429] on img at bounding box center [708, 485] width 206 height 206
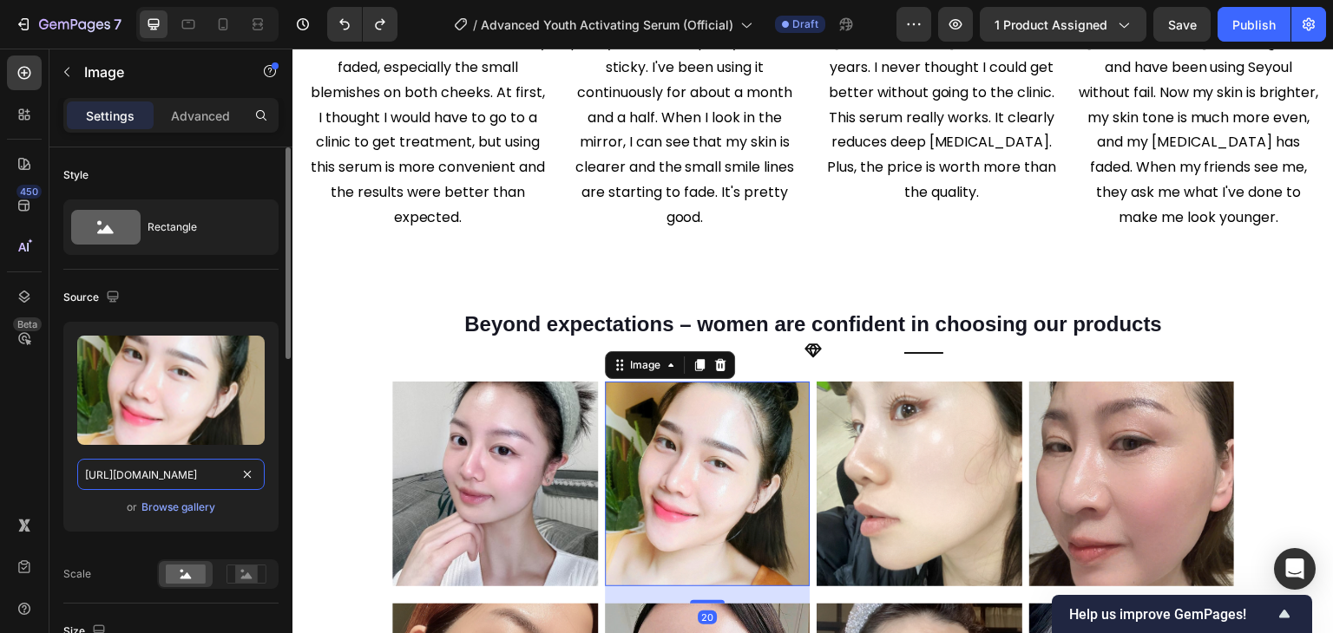
click at [170, 482] on input "https://cdn.shopify.com/s/files/1/0729/7620/4013/files/gempages_547088254009083…" at bounding box center [170, 474] width 187 height 31
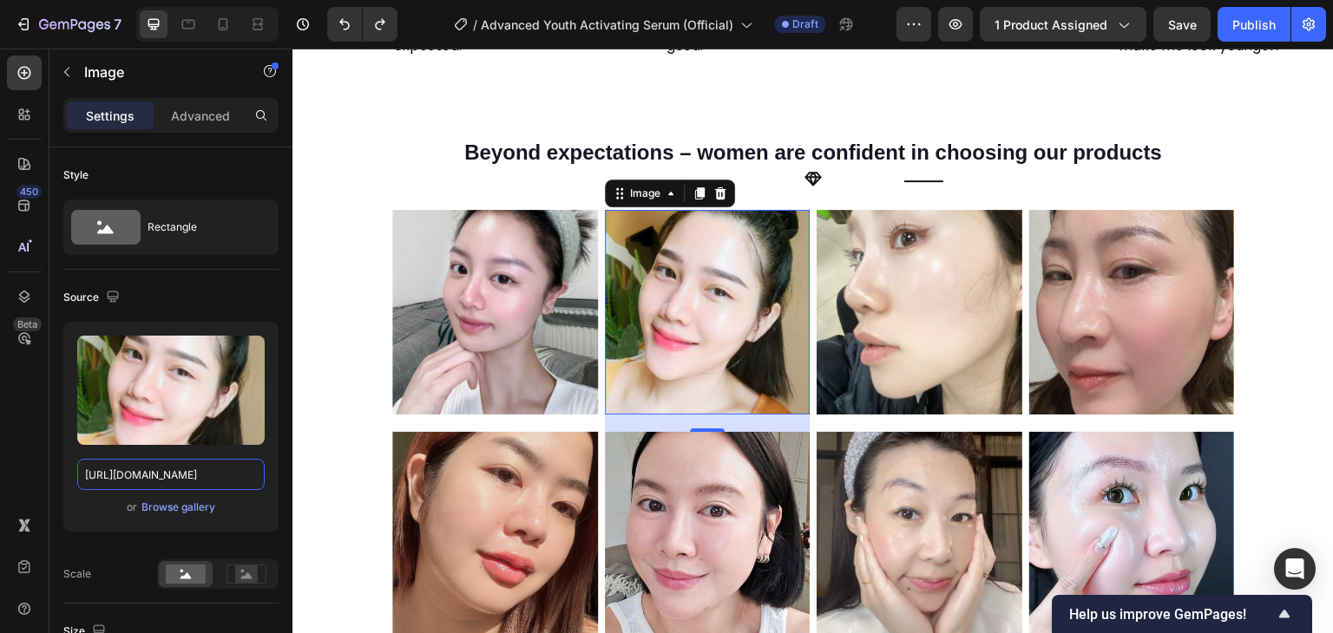
scroll to position [2430, 0]
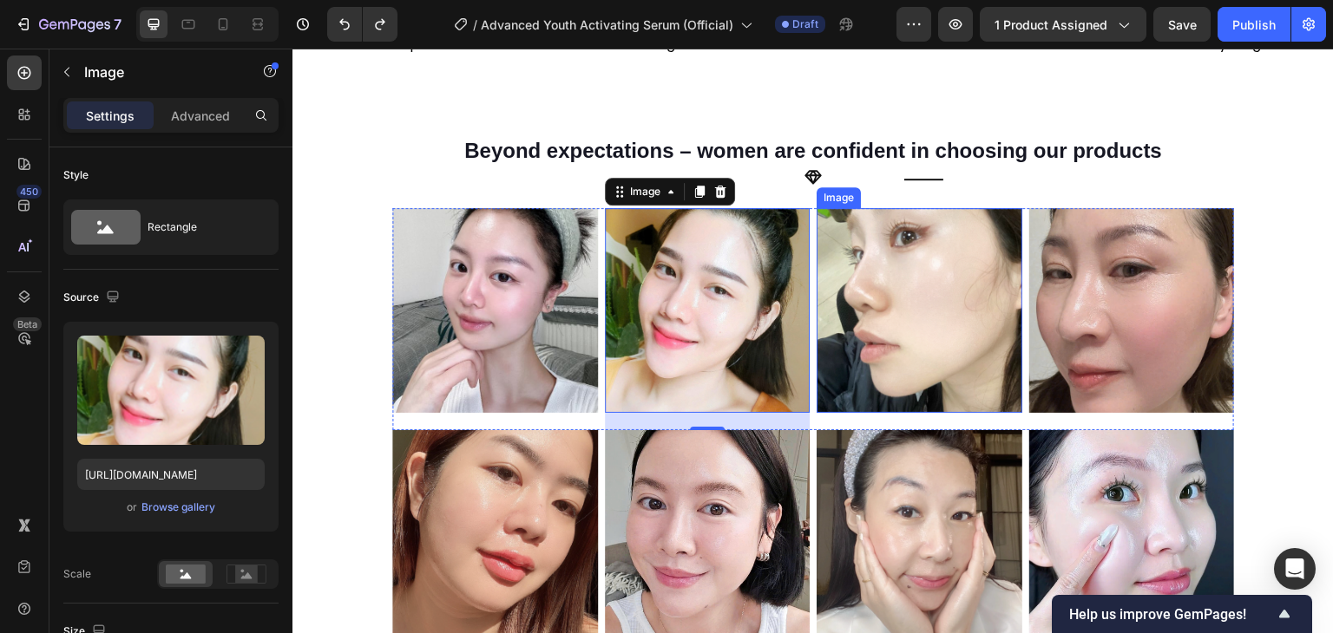
click at [928, 301] on img at bounding box center [919, 311] width 206 height 206
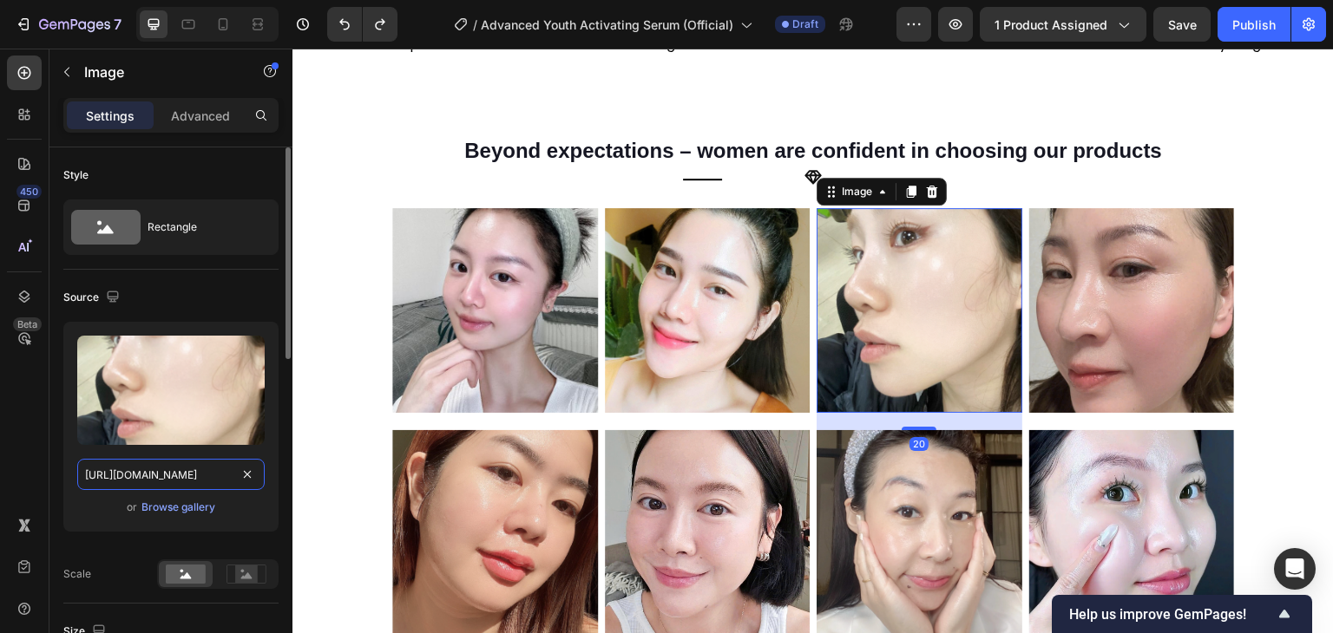
click at [155, 485] on input "https://cdn.shopify.com/s/files/1/0729/7620/4013/files/gempages_547088254009083…" at bounding box center [170, 474] width 187 height 31
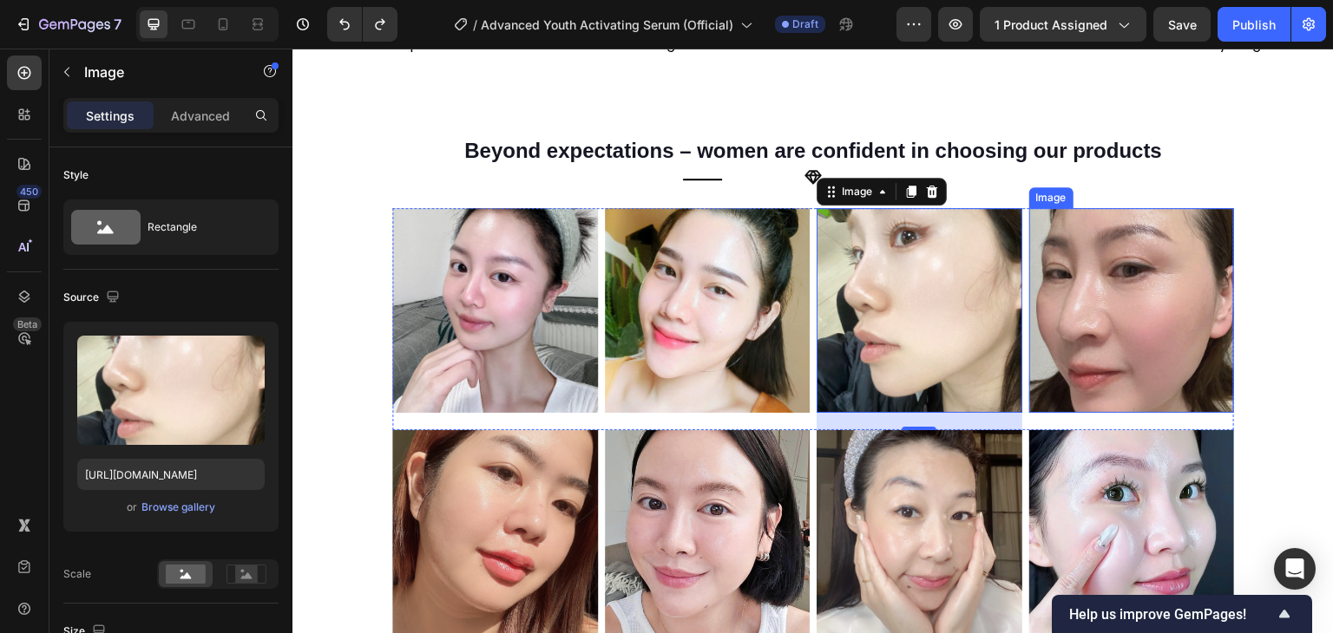
click at [1177, 244] on img at bounding box center [1132, 311] width 206 height 206
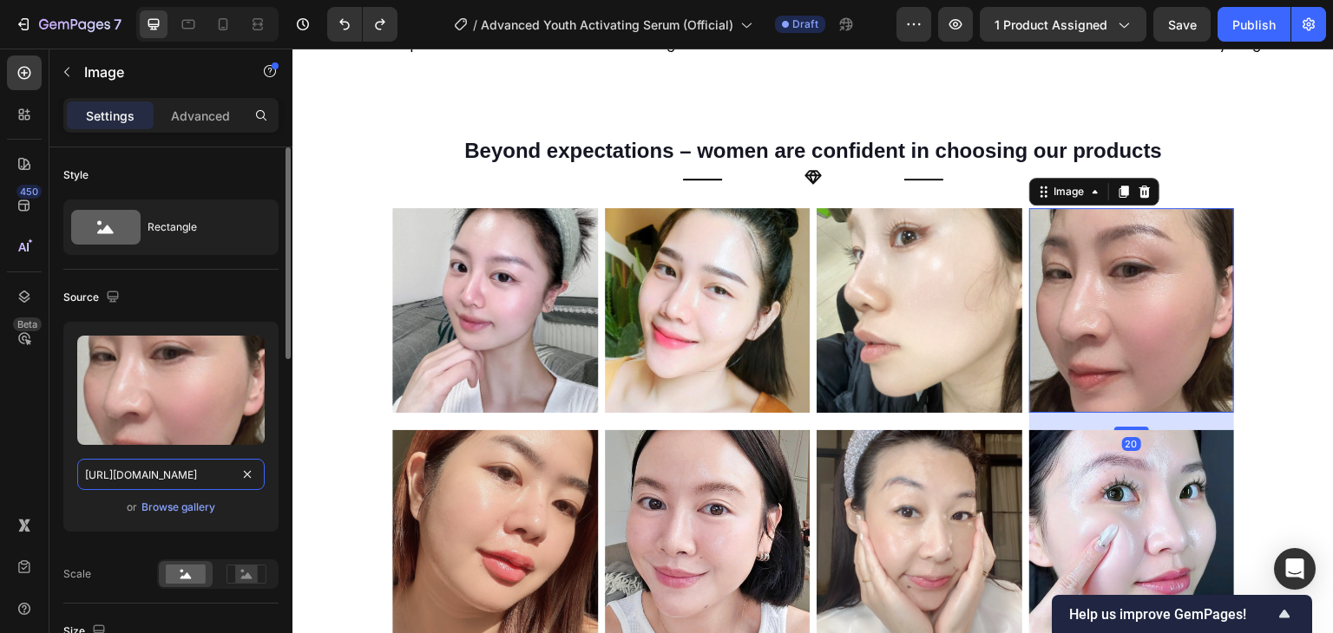
click at [208, 469] on input "https://cdn.shopify.com/s/files/1/0729/7620/4013/files/gempages_547088254009083…" at bounding box center [170, 474] width 187 height 31
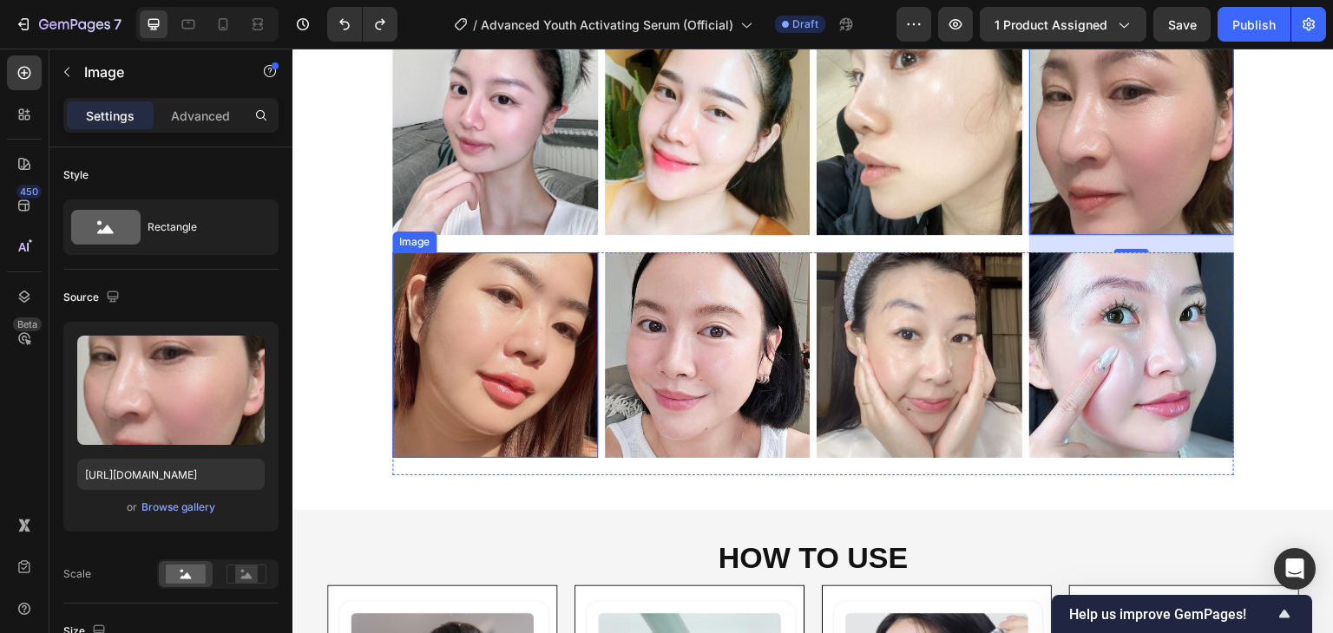
click at [495, 344] on img at bounding box center [495, 355] width 206 height 206
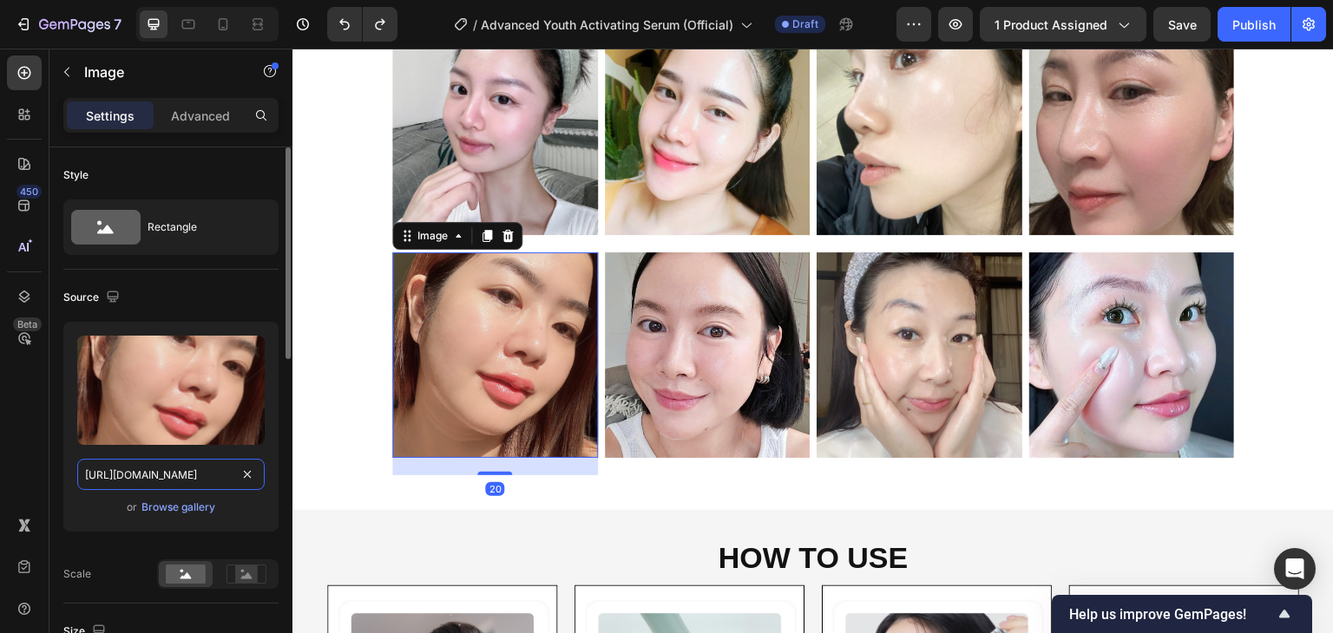
click at [204, 470] on input "https://cdn.shopify.com/s/files/1/0729/7620/4013/files/gempages_547088254009083…" at bounding box center [170, 474] width 187 height 31
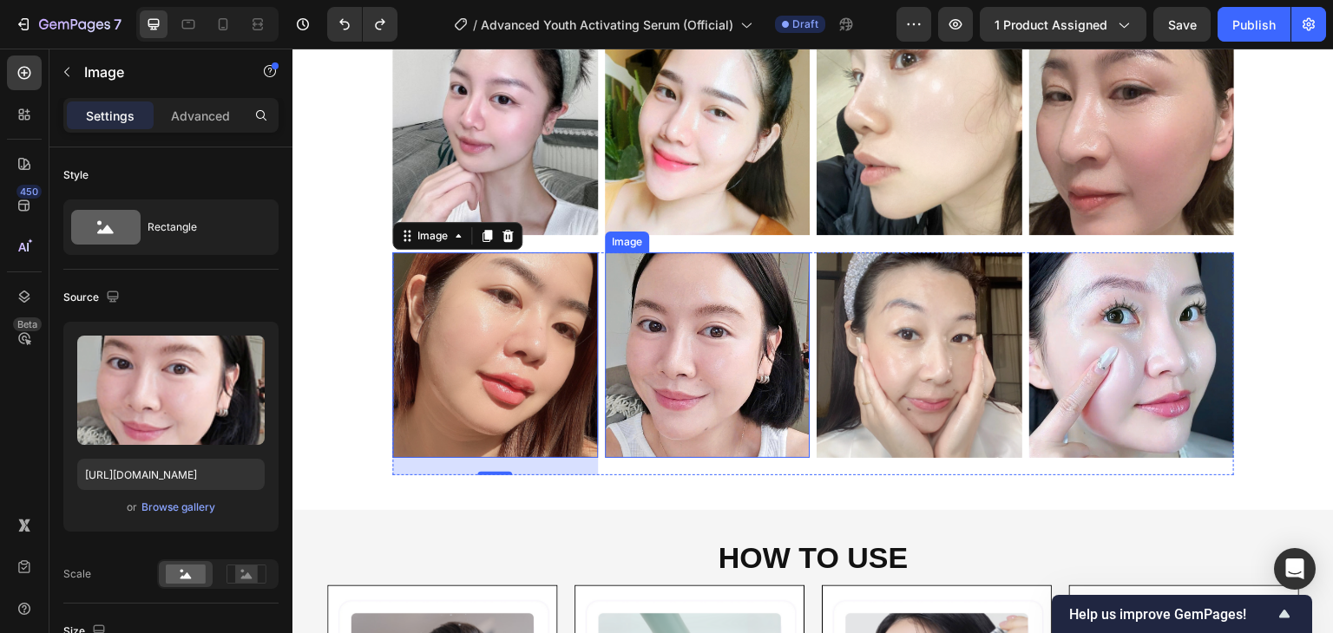
click at [720, 333] on img at bounding box center [708, 355] width 206 height 206
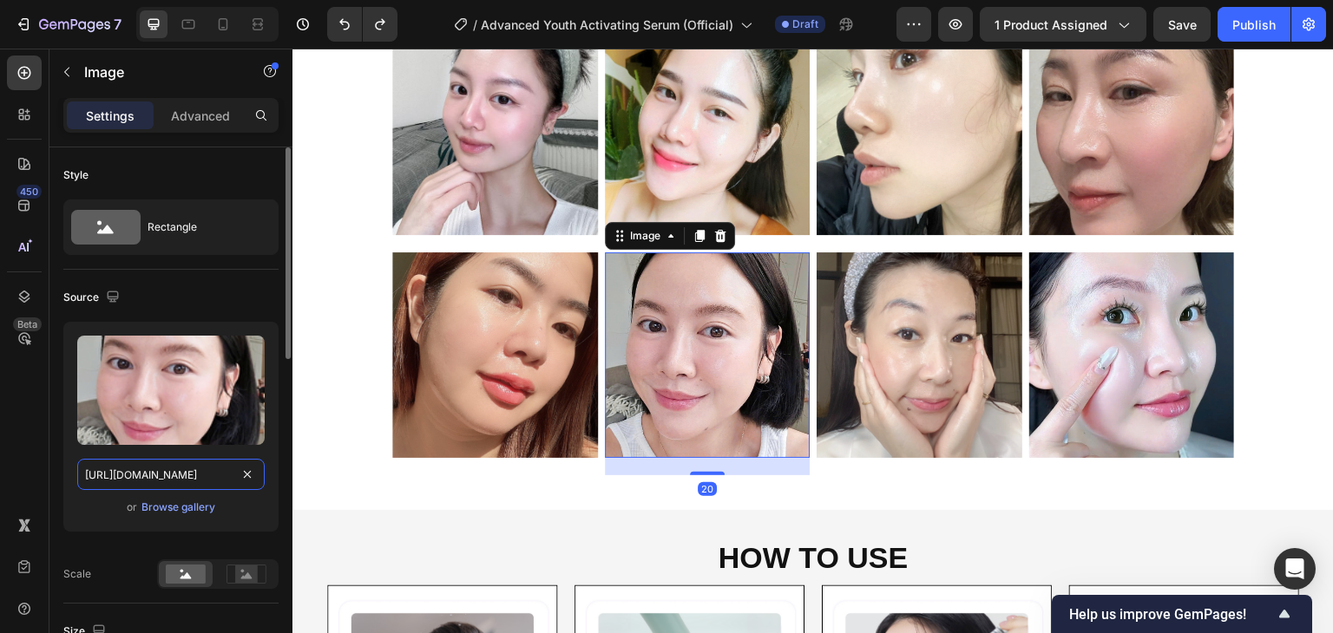
click at [222, 466] on input "https://cdn.shopify.com/s/files/1/0729/7620/4013/files/gempages_547088254009083…" at bounding box center [170, 474] width 187 height 31
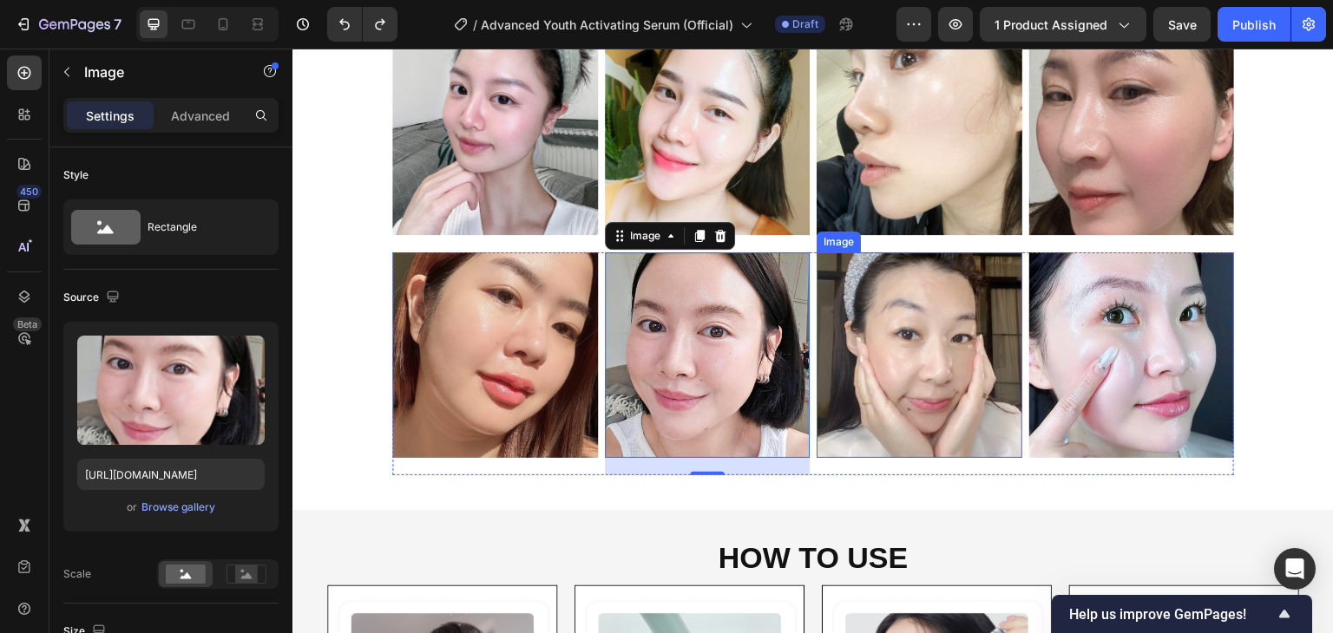
click at [879, 295] on img at bounding box center [919, 355] width 206 height 206
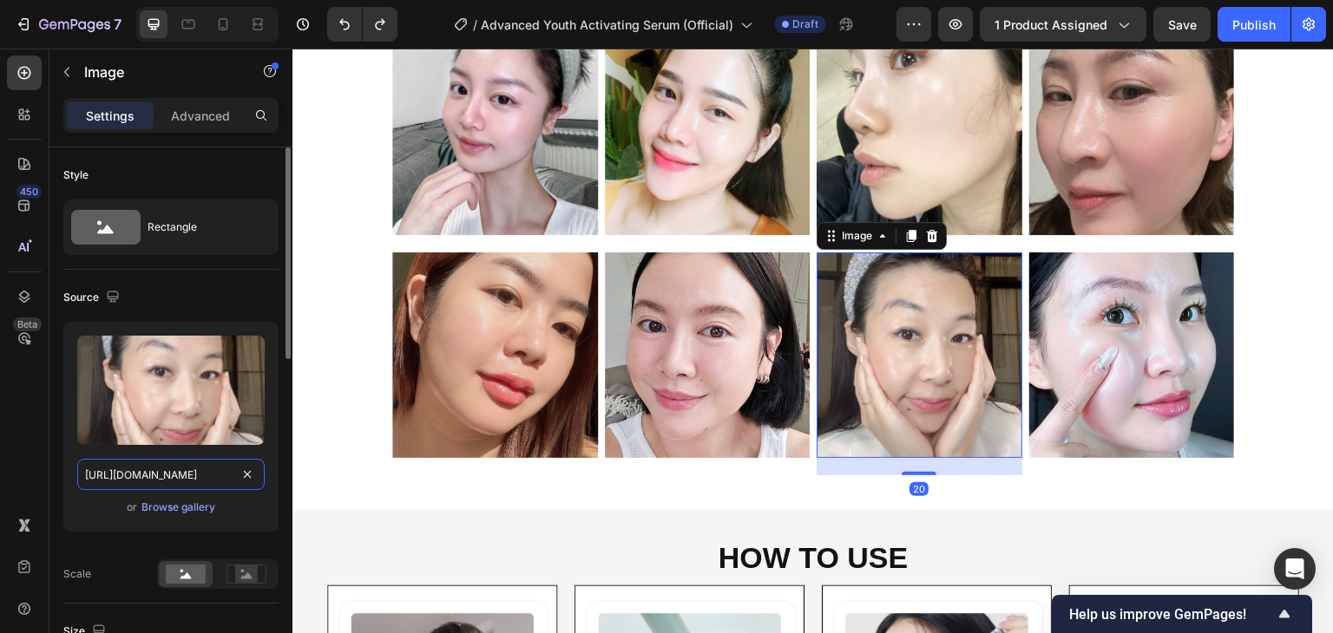
click at [200, 474] on input "https://cdn.shopify.com/s/files/1/0729/7620/4013/files/gempages_547088254009083…" at bounding box center [170, 474] width 187 height 31
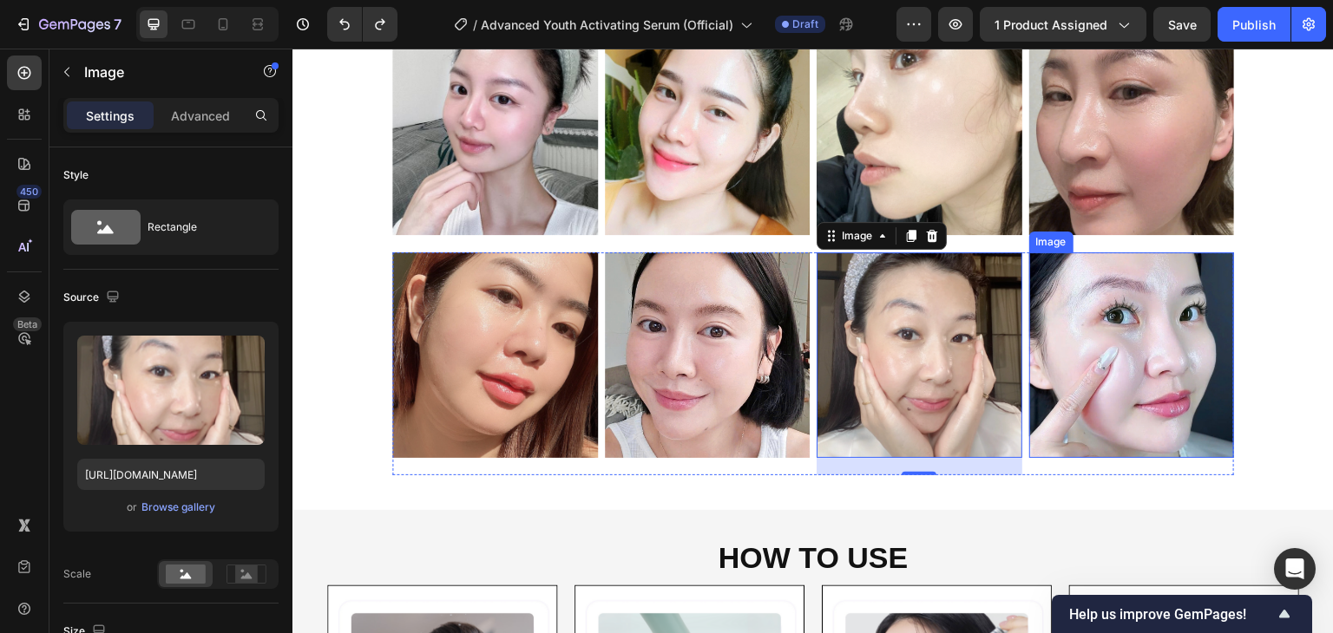
click at [1205, 343] on img at bounding box center [1132, 355] width 206 height 206
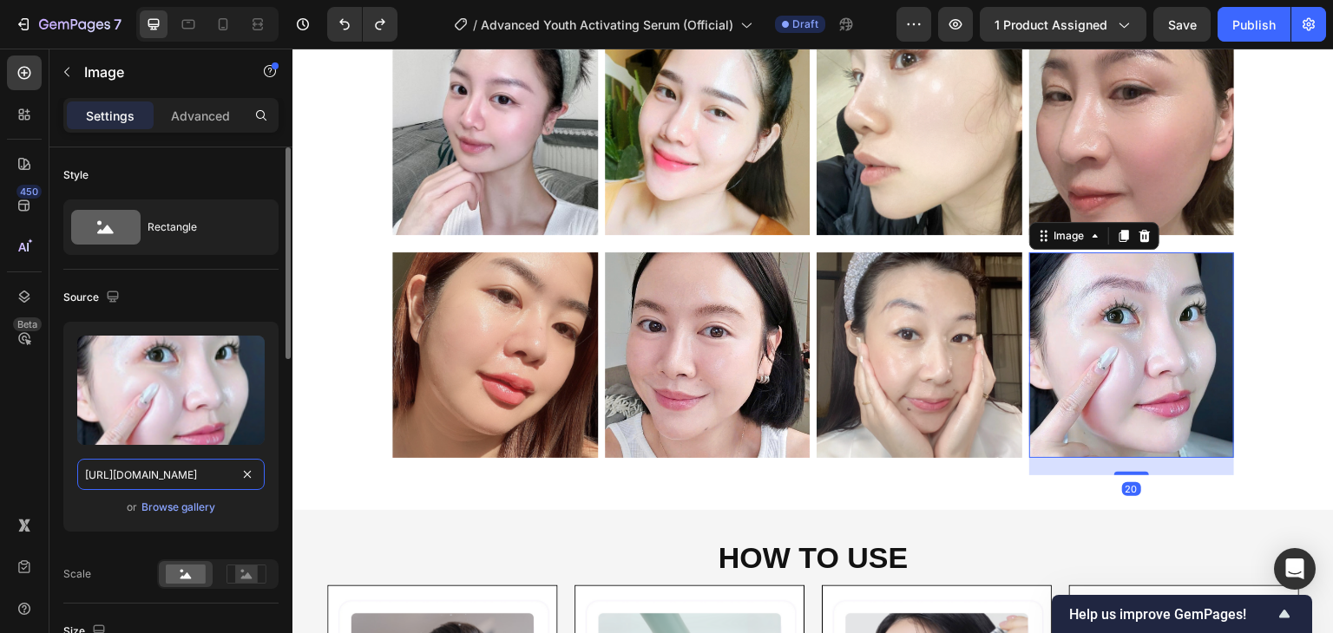
click at [188, 482] on input "https://cdn.shopify.com/s/files/1/0729/7620/4013/files/gempages_547088254009083…" at bounding box center [170, 474] width 187 height 31
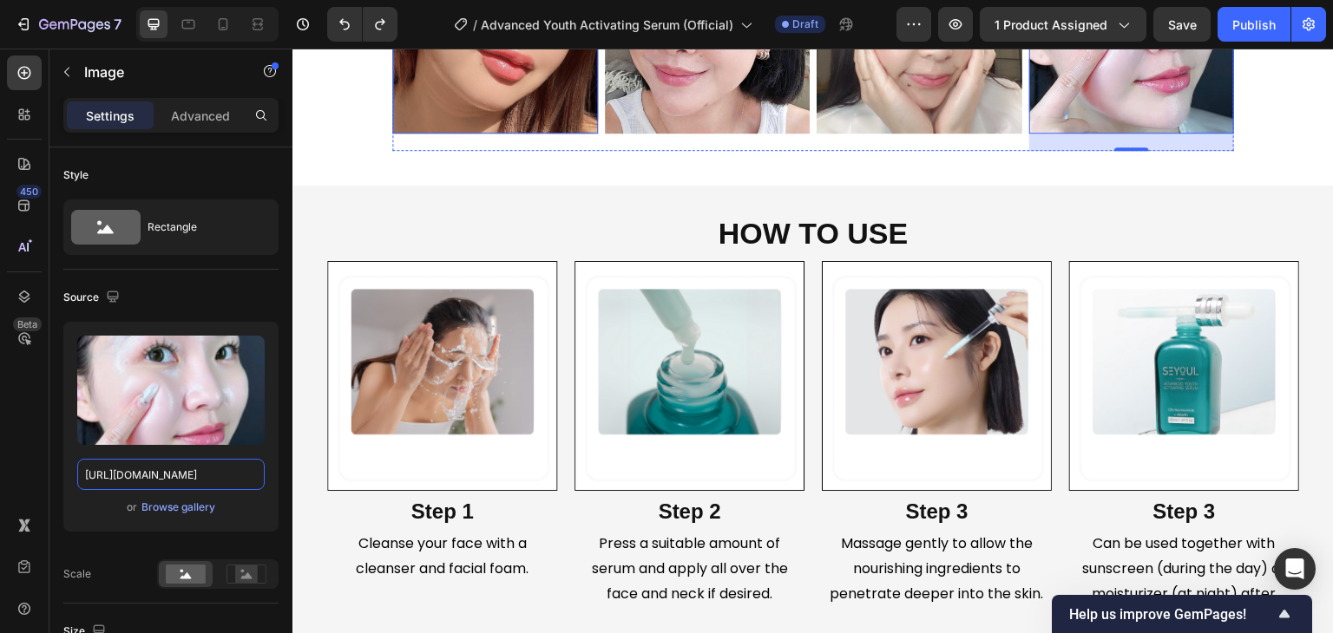
scroll to position [2950, 0]
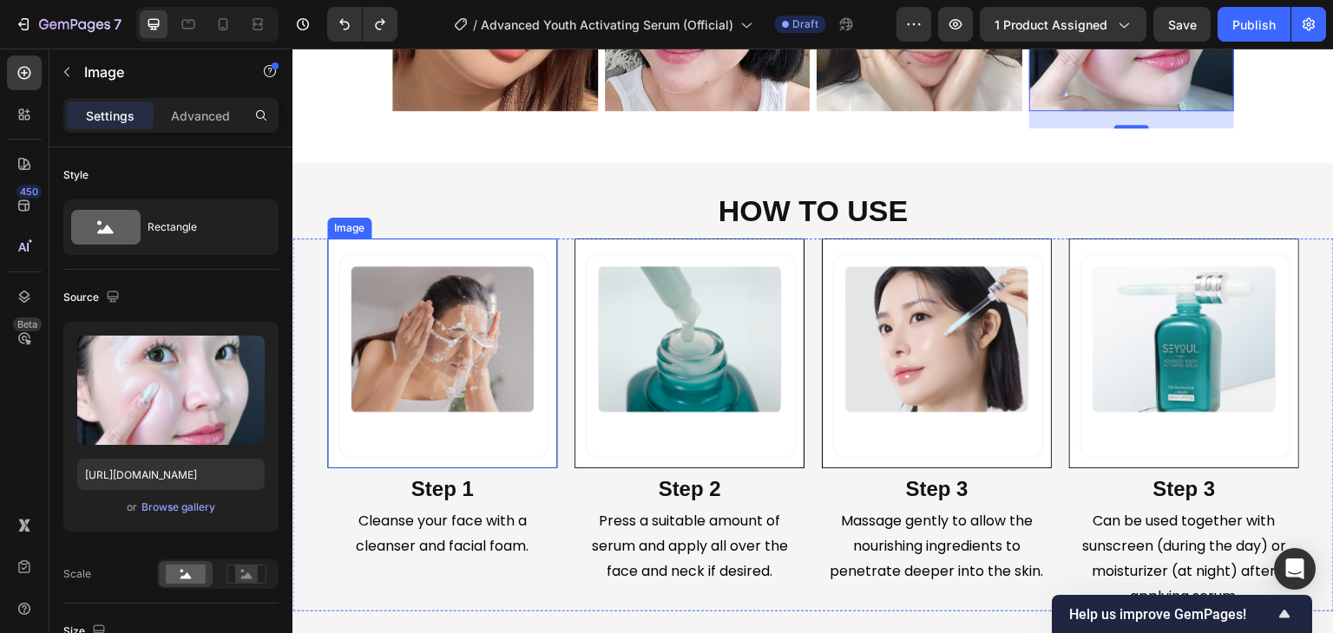
click at [480, 321] on img at bounding box center [442, 354] width 230 height 230
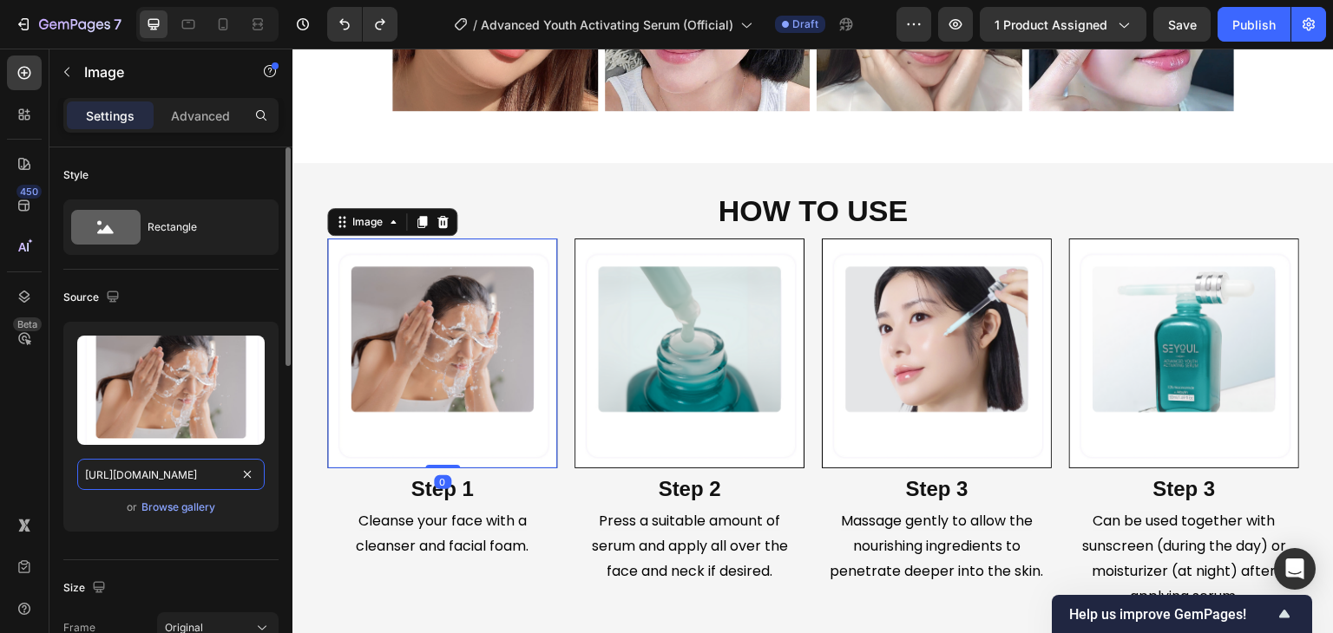
click at [203, 467] on input "https://cdn.shopify.com/s/files/1/0729/7620/4013/files/gempages_547088254009083…" at bounding box center [170, 474] width 187 height 31
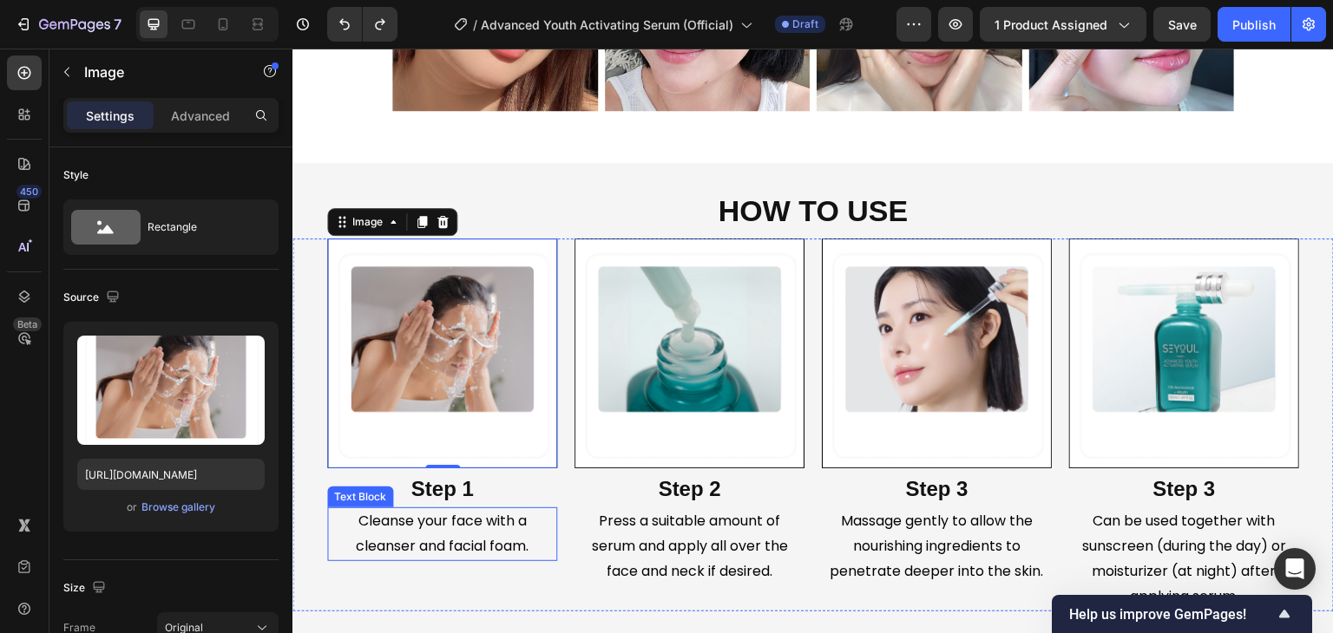
click at [469, 521] on span "Cleanse your face with a cleanser and facial foam." at bounding box center [442, 533] width 173 height 45
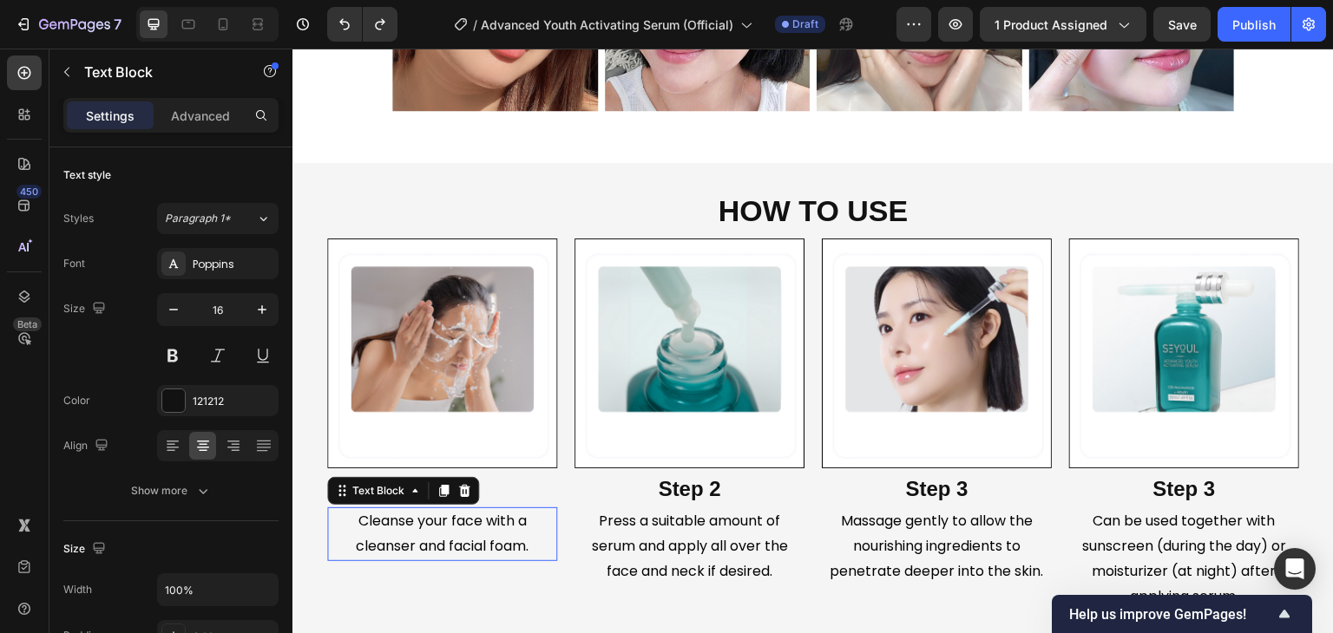
click at [469, 521] on span "Cleanse your face with a cleanser and facial foam." at bounding box center [442, 533] width 173 height 45
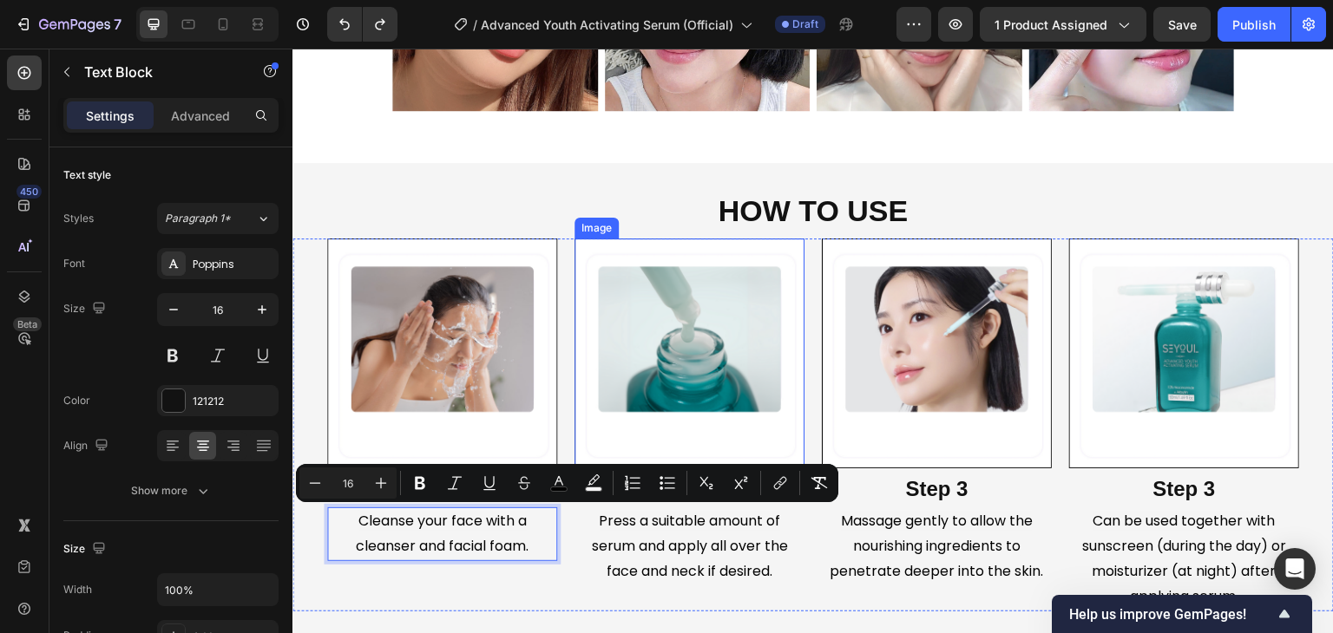
click at [720, 370] on img at bounding box center [689, 354] width 230 height 230
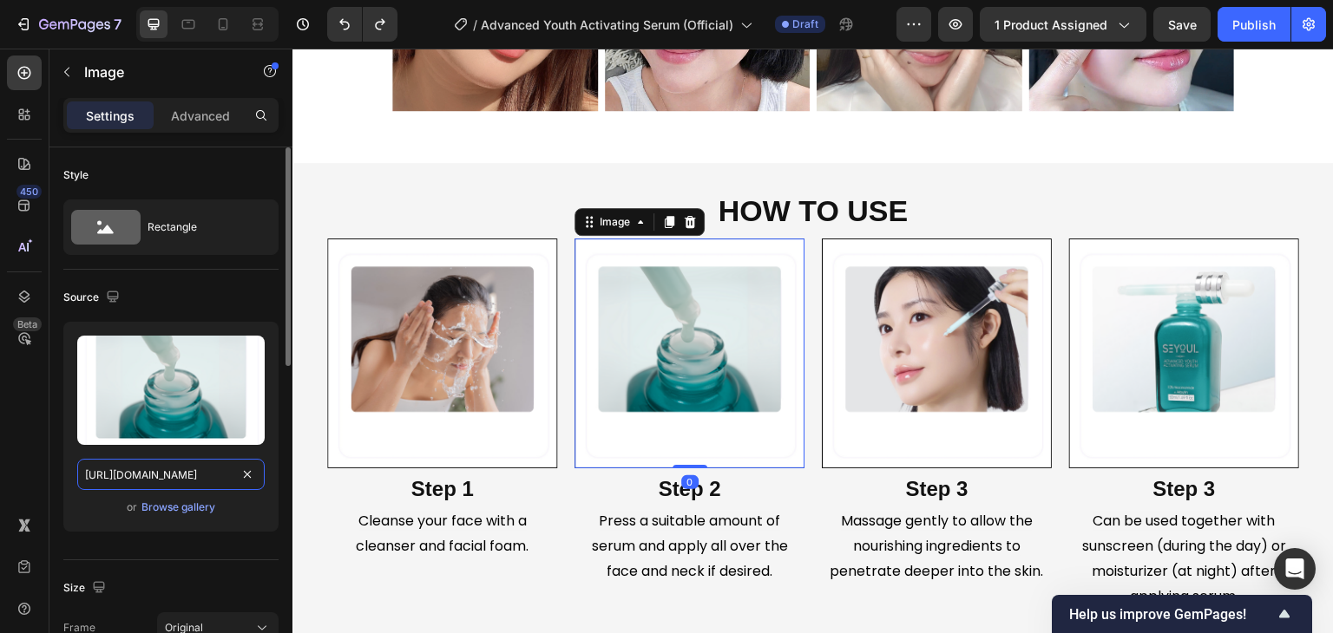
click at [203, 476] on input "https://cdn.shopify.com/s/files/1/0729/7620/4013/files/gempages_547088254009083…" at bounding box center [170, 474] width 187 height 31
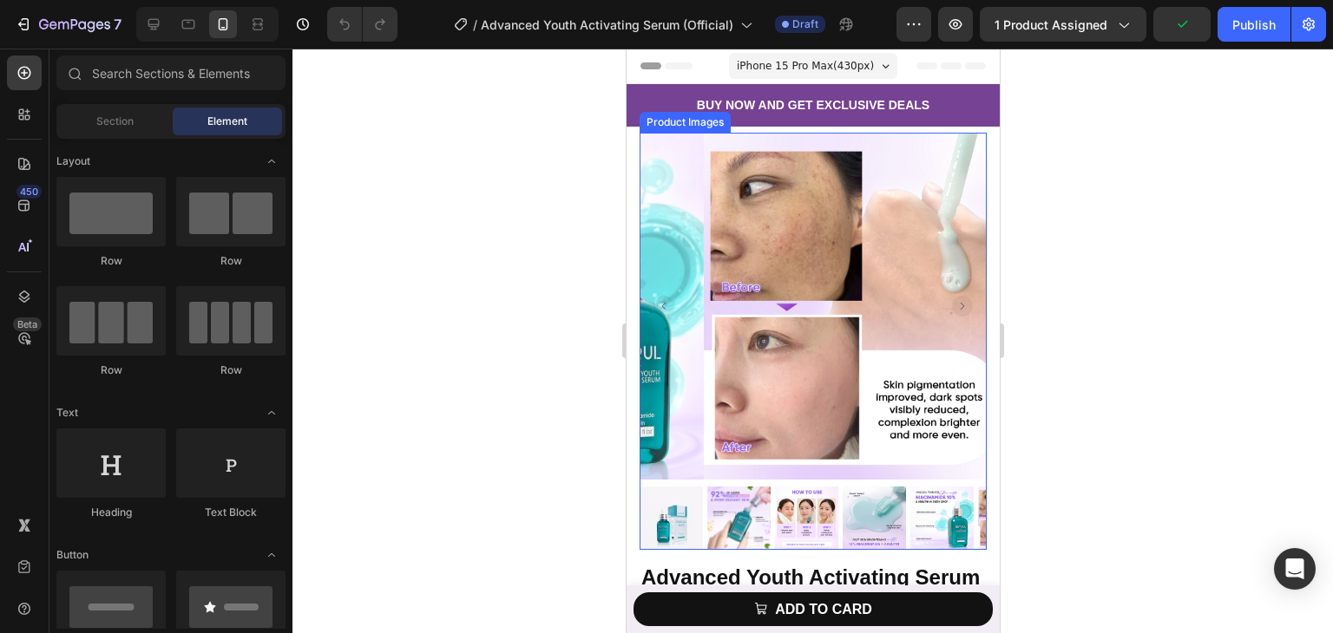
scroll to position [87, 0]
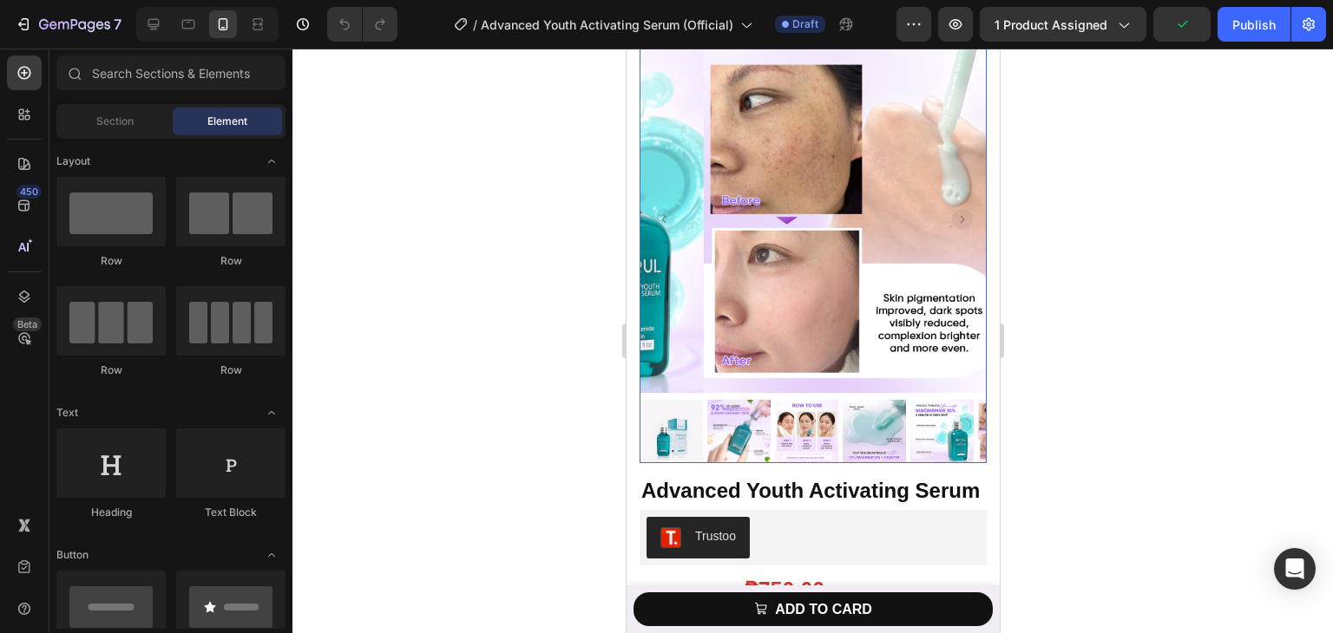
click at [668, 213] on rect "Carousel Back Arrow" at bounding box center [663, 219] width 21 height 21
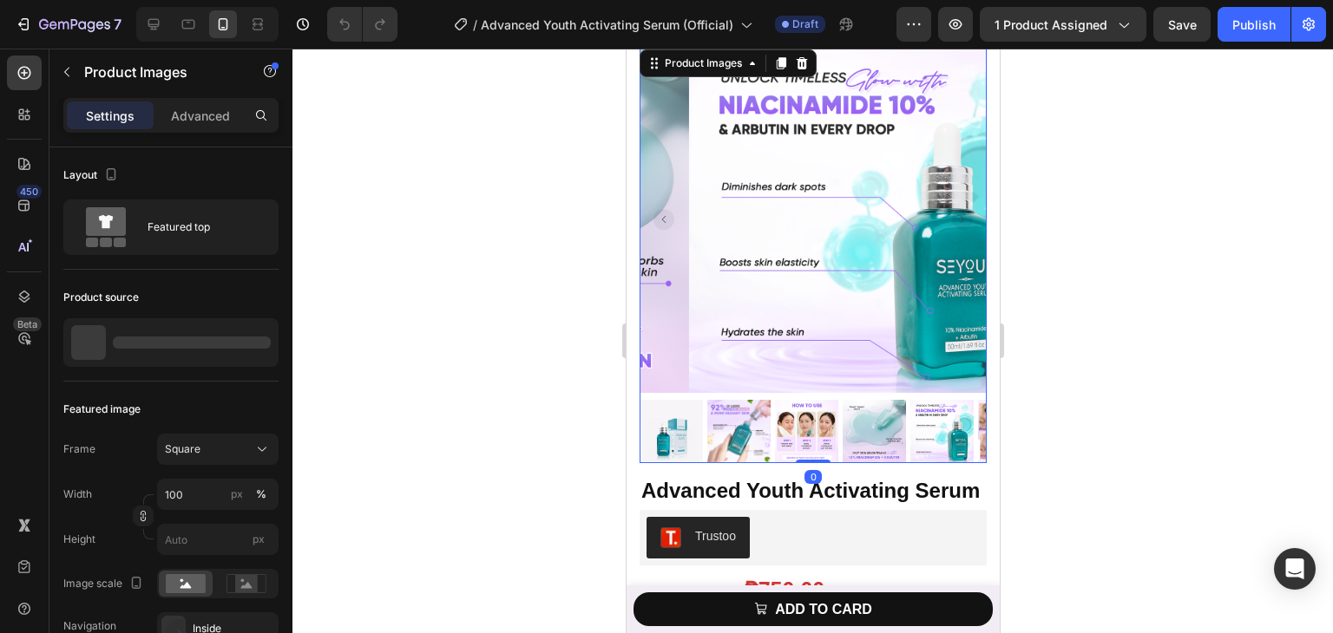
click at [667, 213] on rect "Carousel Back Arrow" at bounding box center [663, 219] width 21 height 21
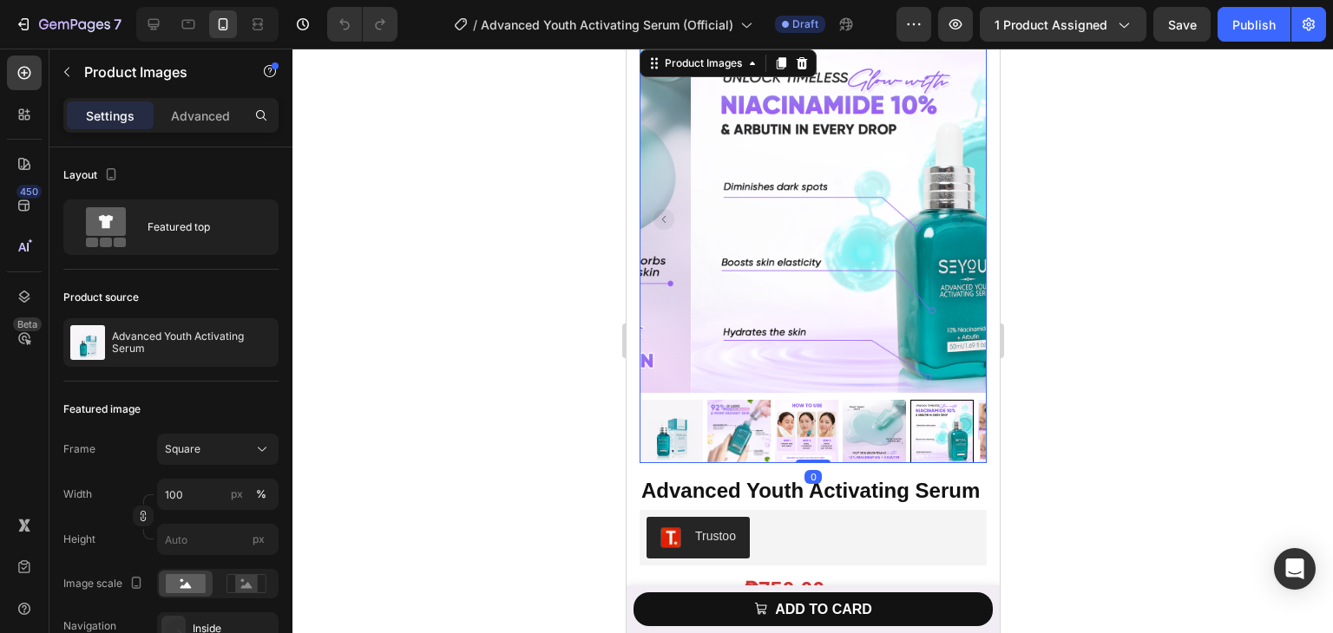
click at [690, 422] on img at bounding box center [670, 431] width 63 height 63
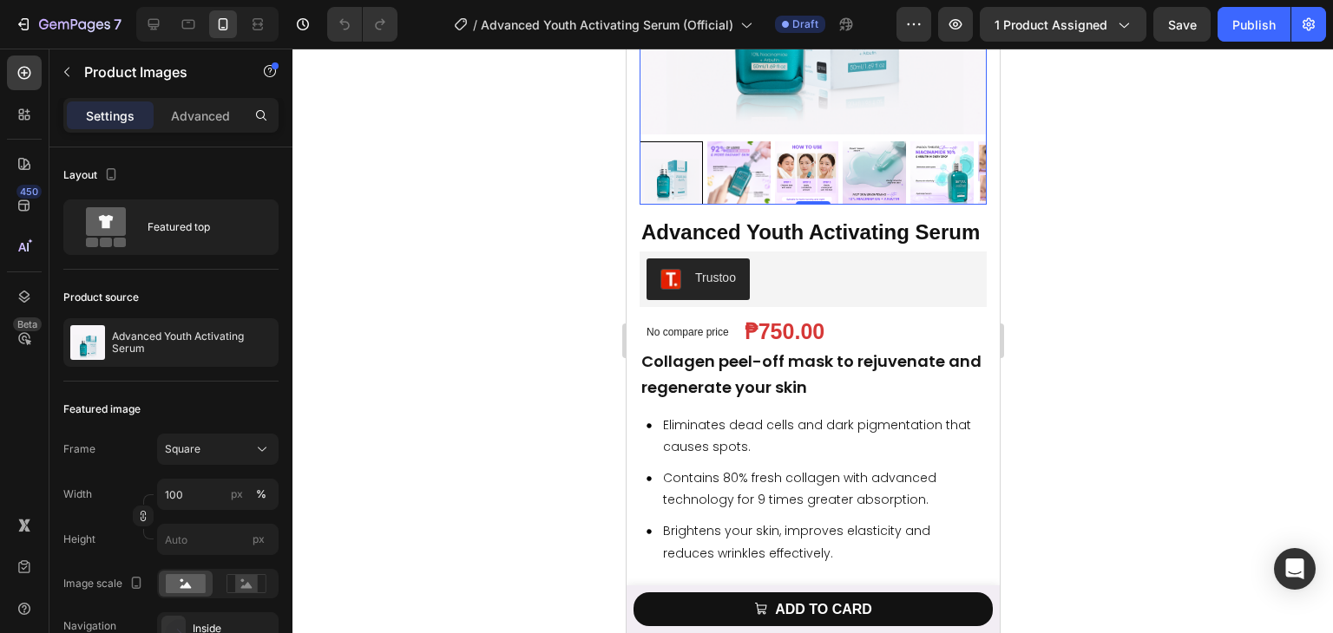
scroll to position [347, 0]
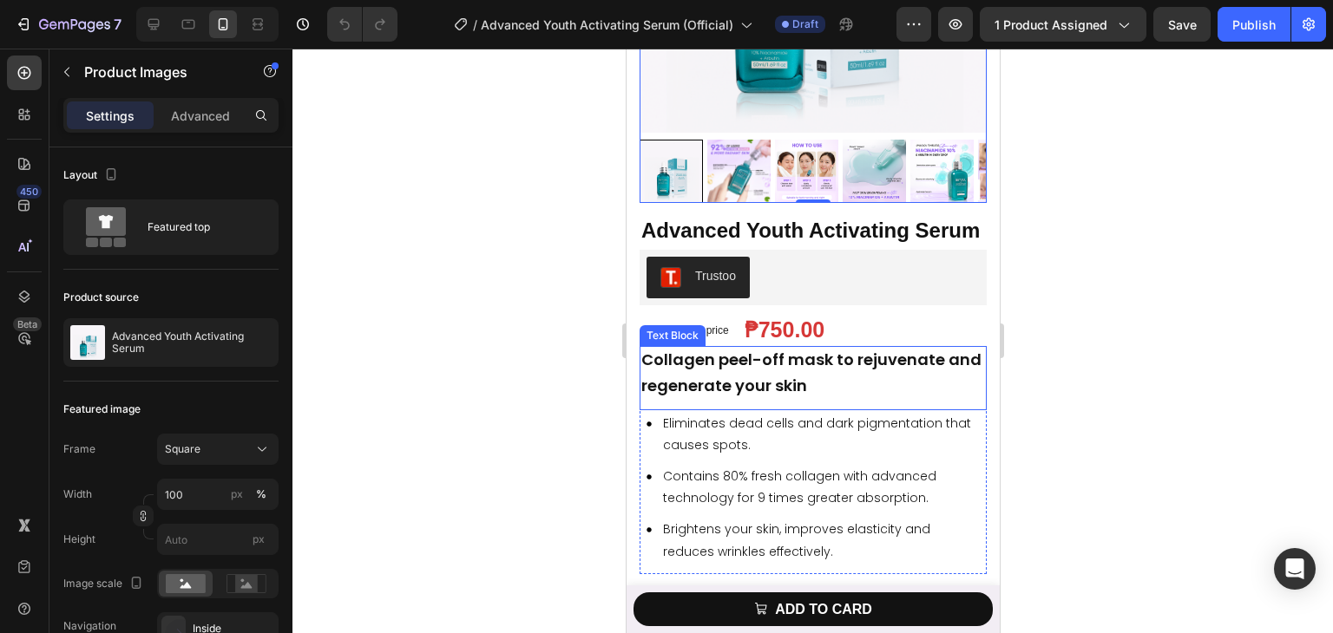
click at [791, 381] on strong "Collagen peel-off mask to rejuvenate and regenerate your skin" at bounding box center [810, 373] width 340 height 48
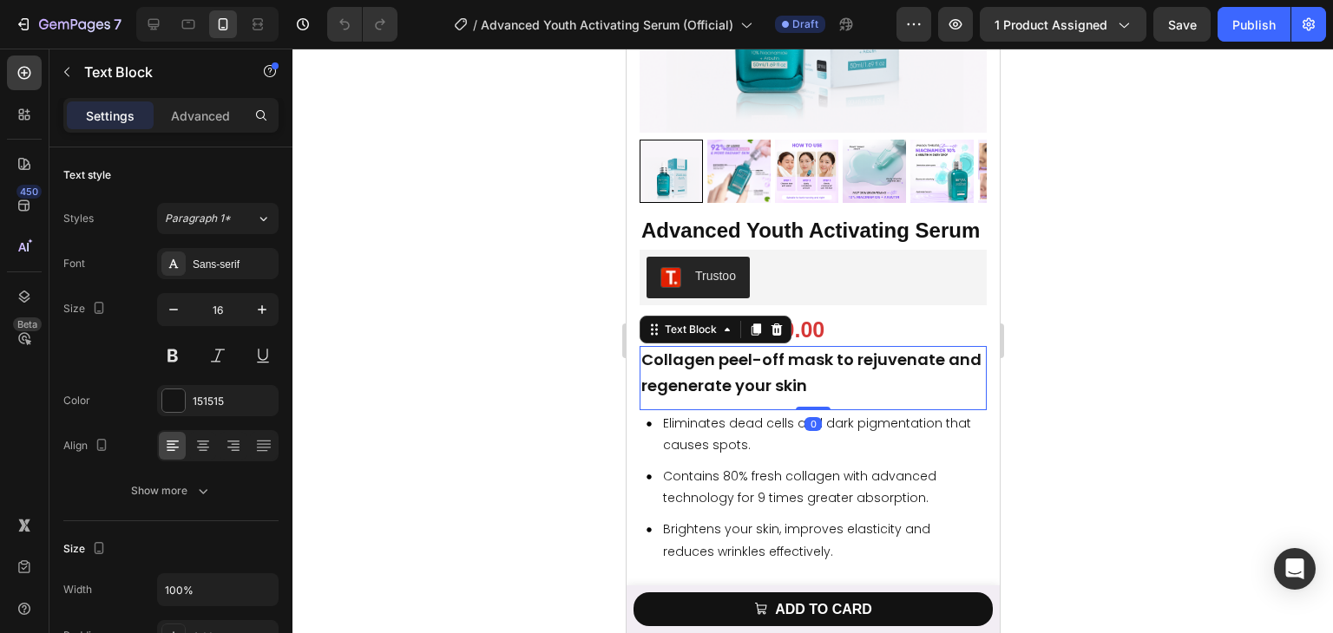
click at [791, 381] on strong "Collagen peel-off mask to rejuvenate and regenerate your skin" at bounding box center [810, 373] width 340 height 48
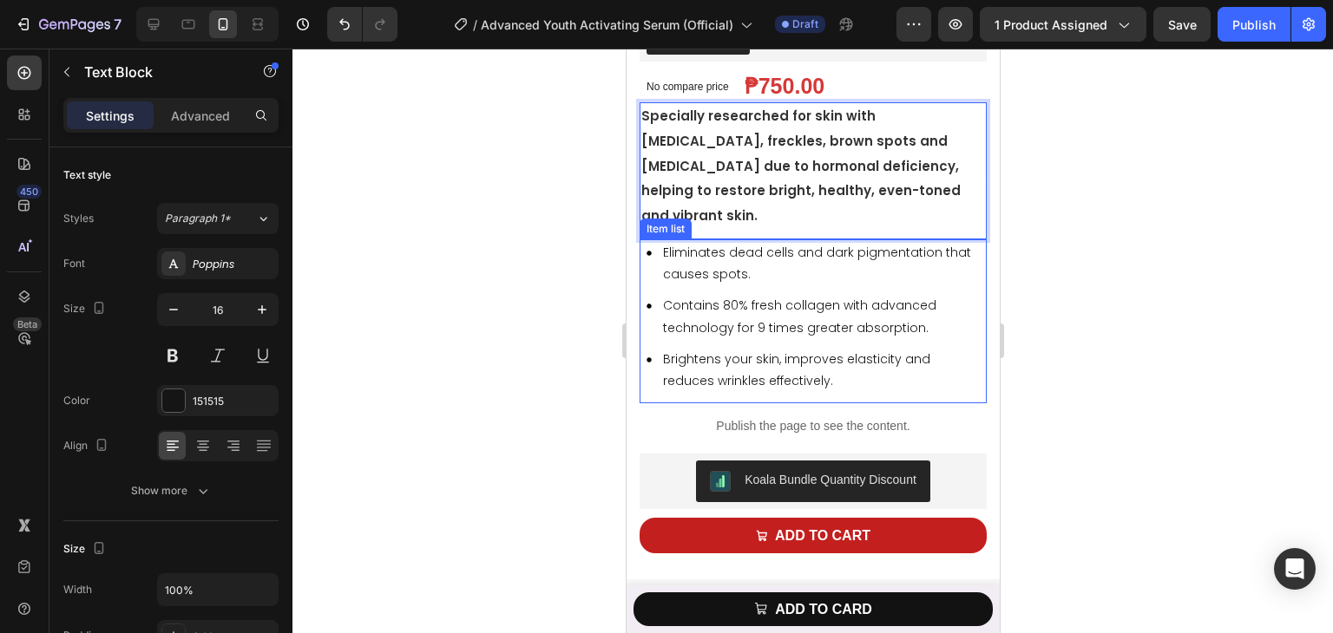
scroll to position [607, 0]
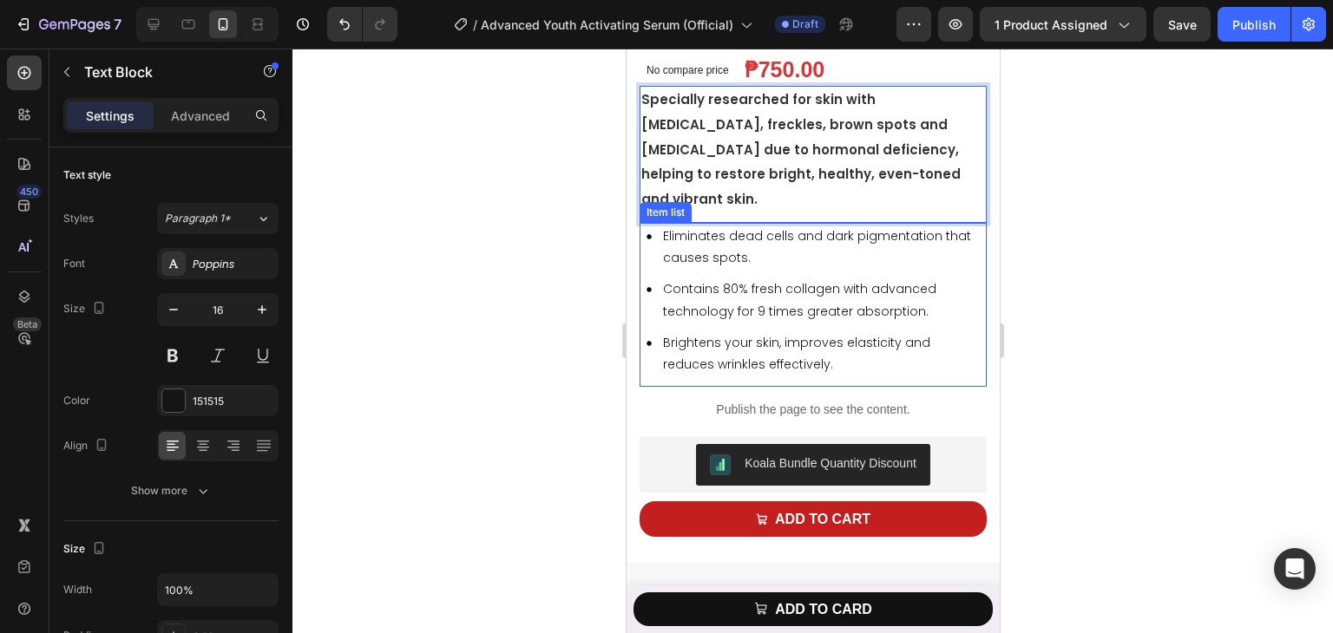
click at [700, 228] on span "Eliminates dead cells and dark pigmentation that causes spots." at bounding box center [816, 246] width 308 height 39
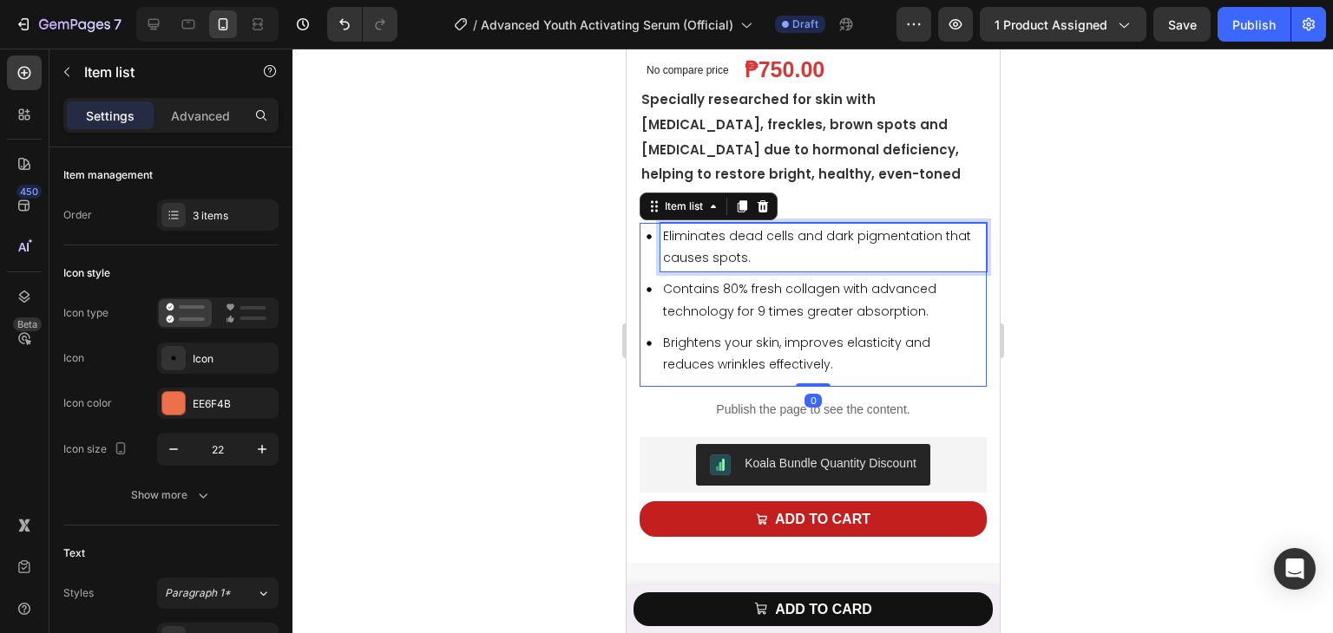
click at [700, 228] on span "Eliminates dead cells and dark pigmentation that causes spots." at bounding box center [816, 246] width 308 height 39
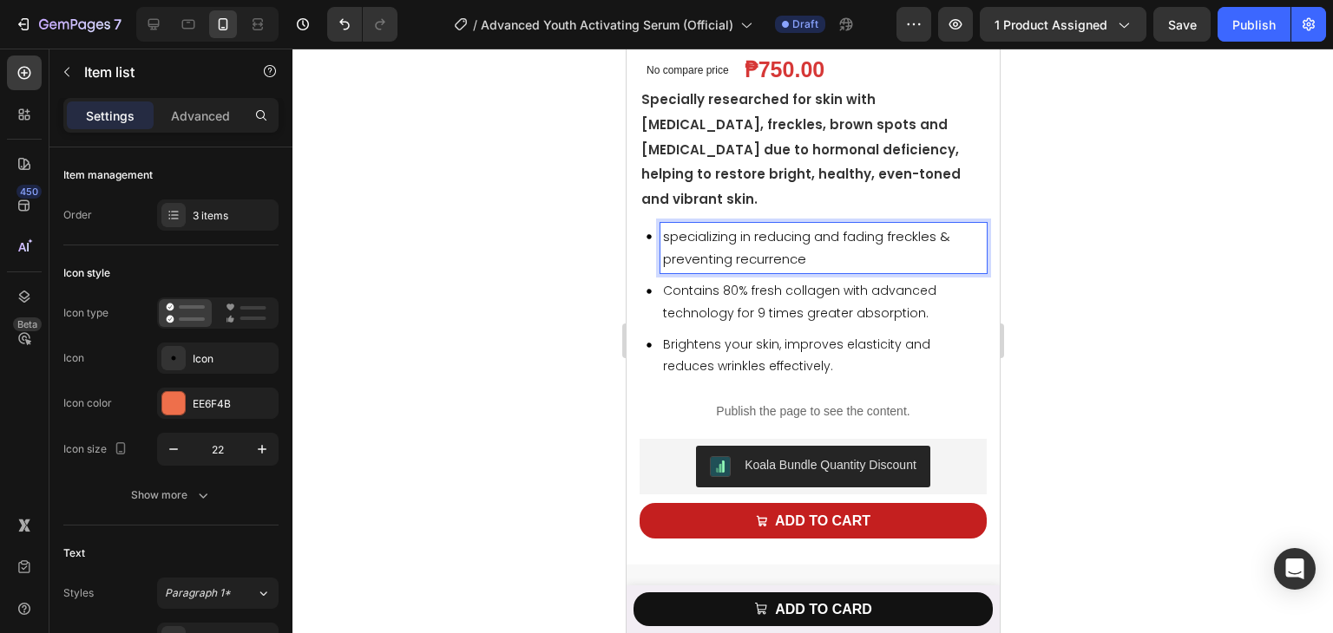
click at [751, 294] on p "Contains 80% fresh collagen with advanced technology for 9 times greater absorp…" at bounding box center [822, 301] width 321 height 43
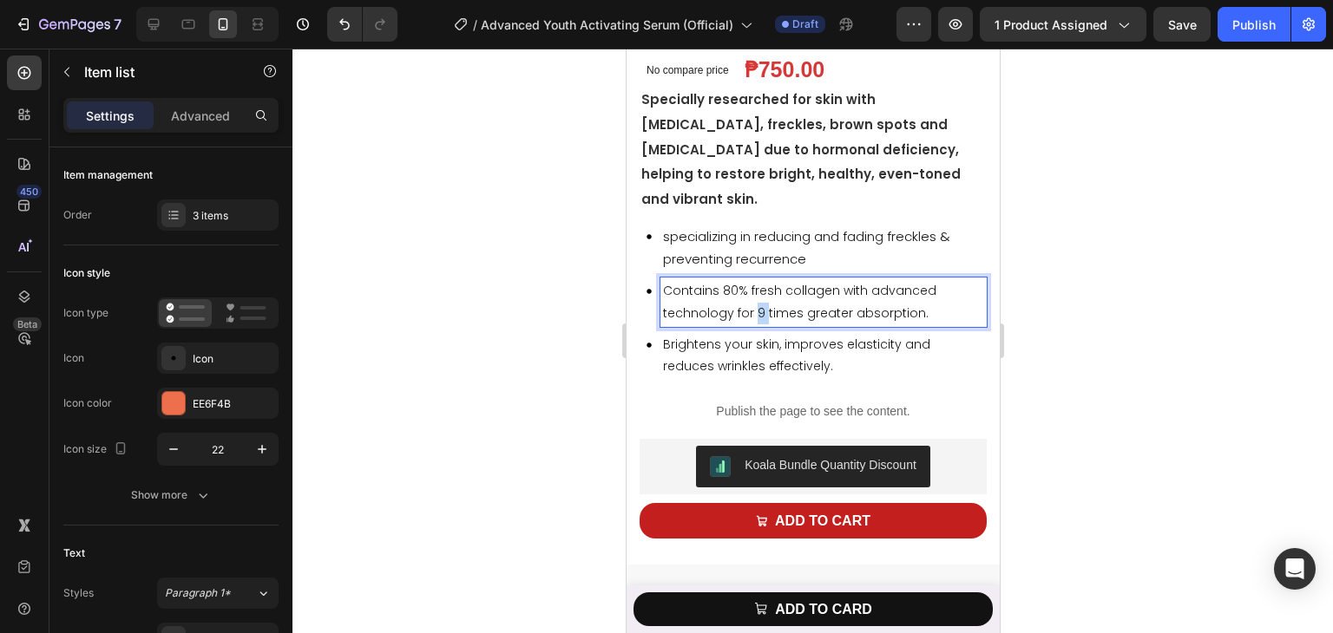
click at [751, 294] on p "Contains 80% fresh collagen with advanced technology for 9 times greater absorp…" at bounding box center [822, 301] width 321 height 43
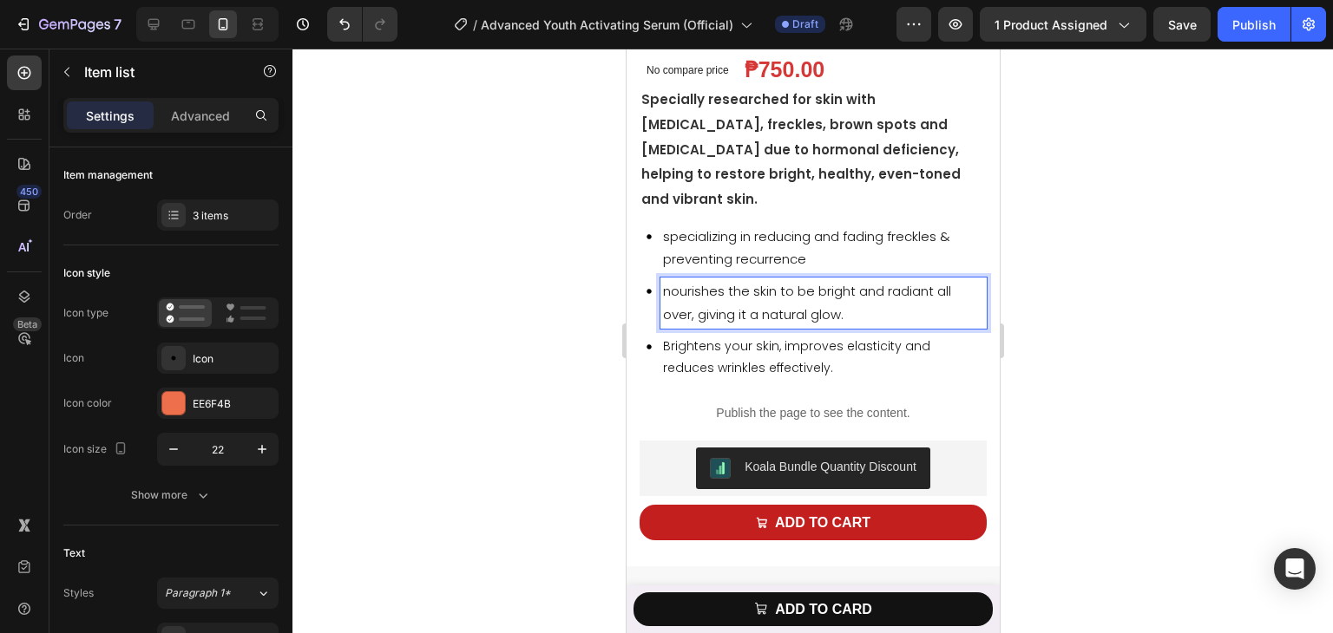
click at [756, 365] on span "Brightens your skin, improves elasticity and reduces wrinkles effectively." at bounding box center [795, 357] width 267 height 39
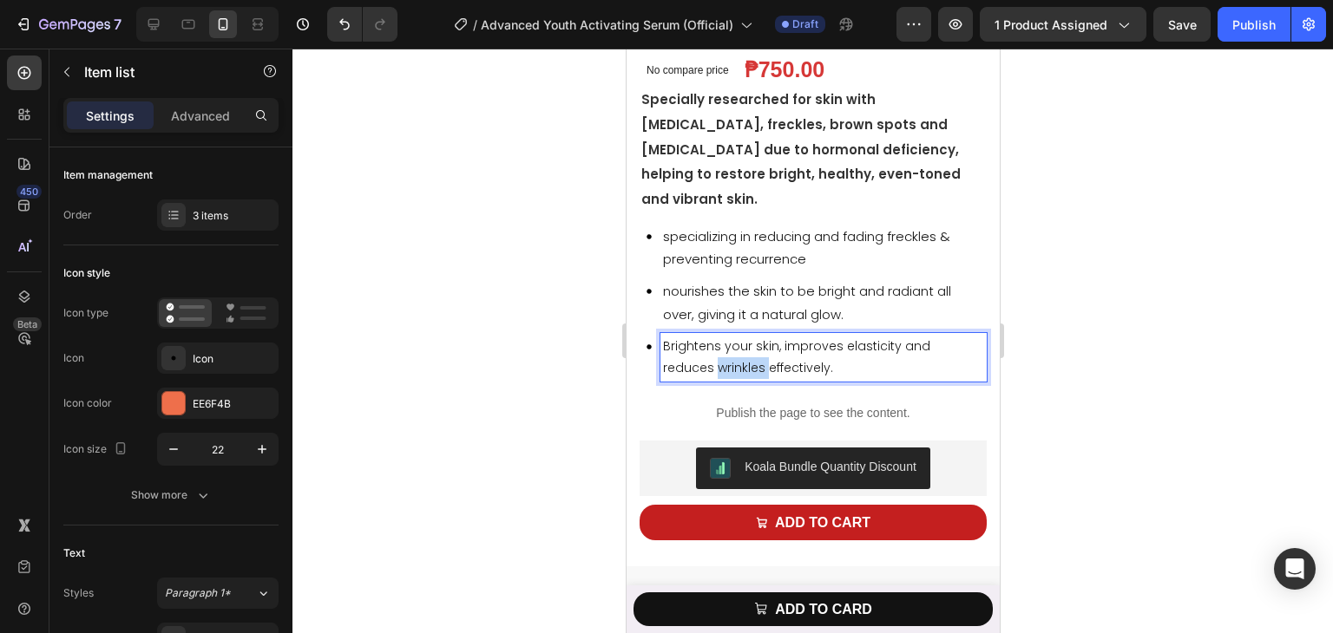
click at [756, 365] on span "Brightens your skin, improves elasticity and reduces wrinkles effectively." at bounding box center [795, 357] width 267 height 39
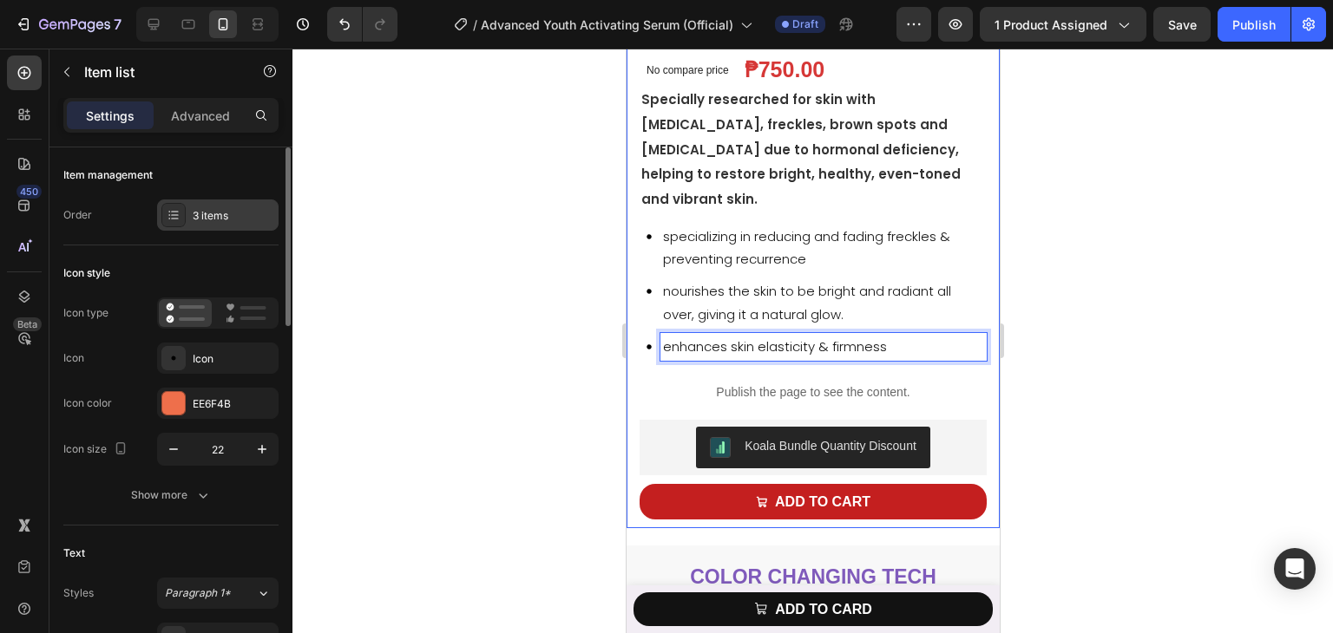
click at [207, 226] on div "3 items" at bounding box center [217, 215] width 121 height 31
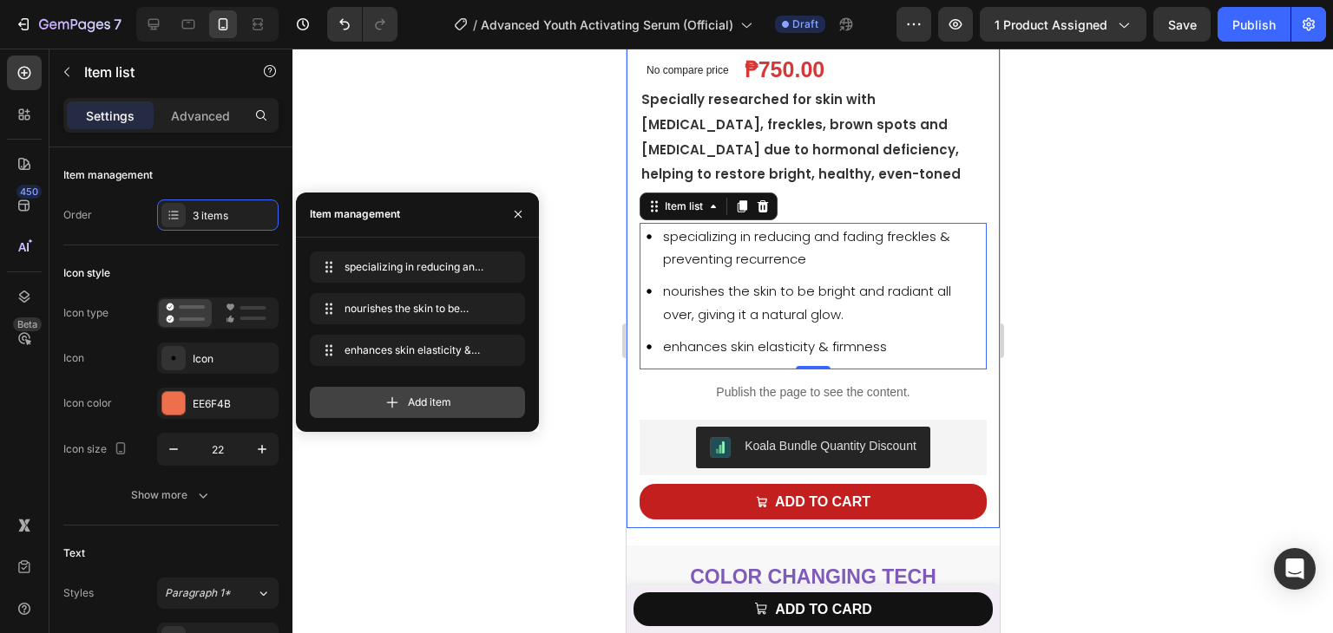
click at [360, 398] on div "Add item" at bounding box center [417, 402] width 215 height 31
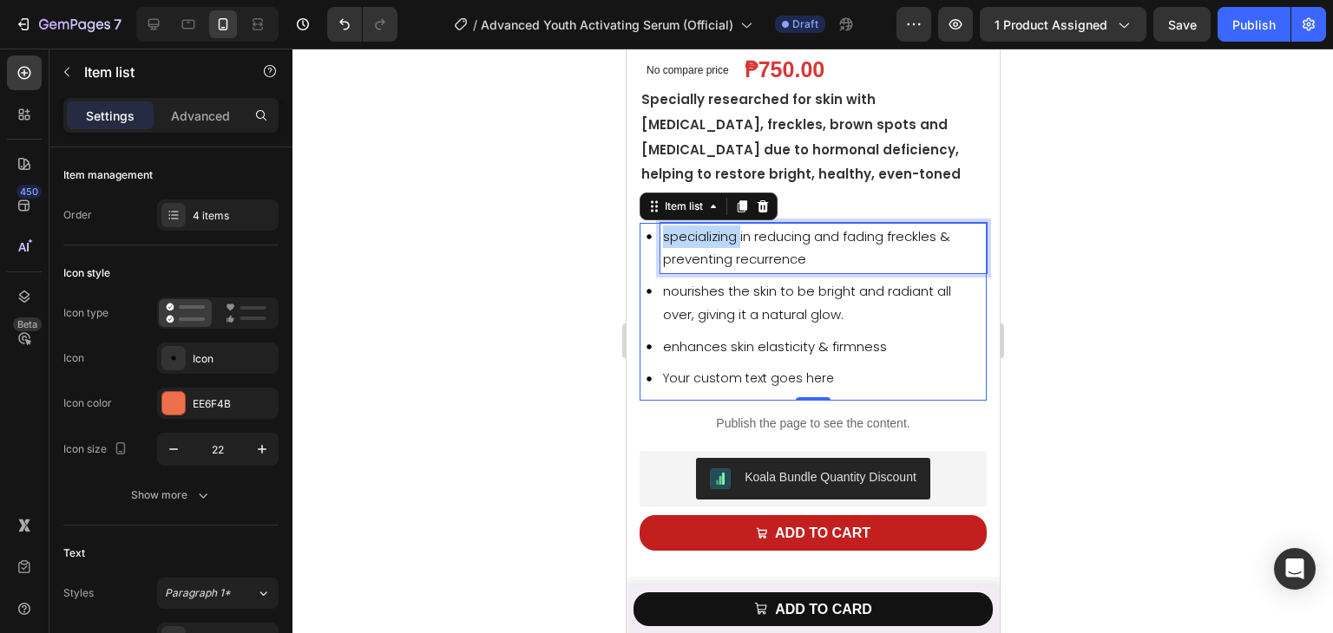
click at [674, 232] on span "specializing in reducing and fading freckles & preventing recurrence" at bounding box center [805, 247] width 287 height 41
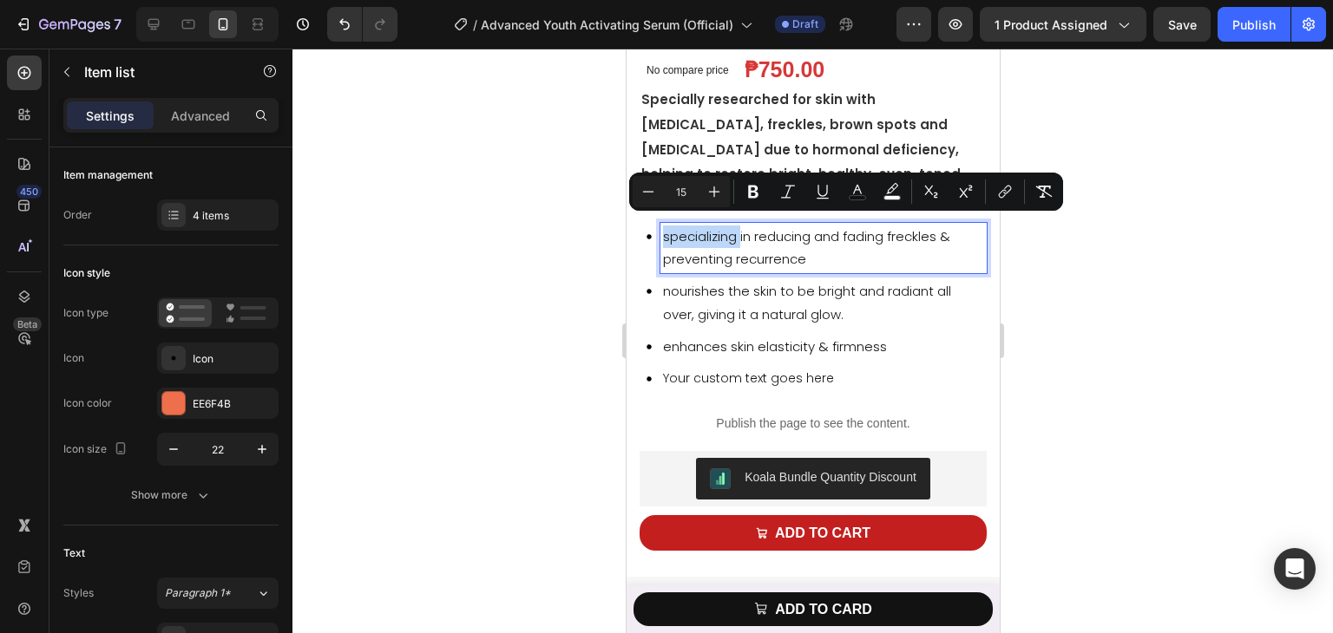
click at [671, 230] on span "specializing in reducing and fading freckles & preventing recurrence" at bounding box center [805, 247] width 287 height 41
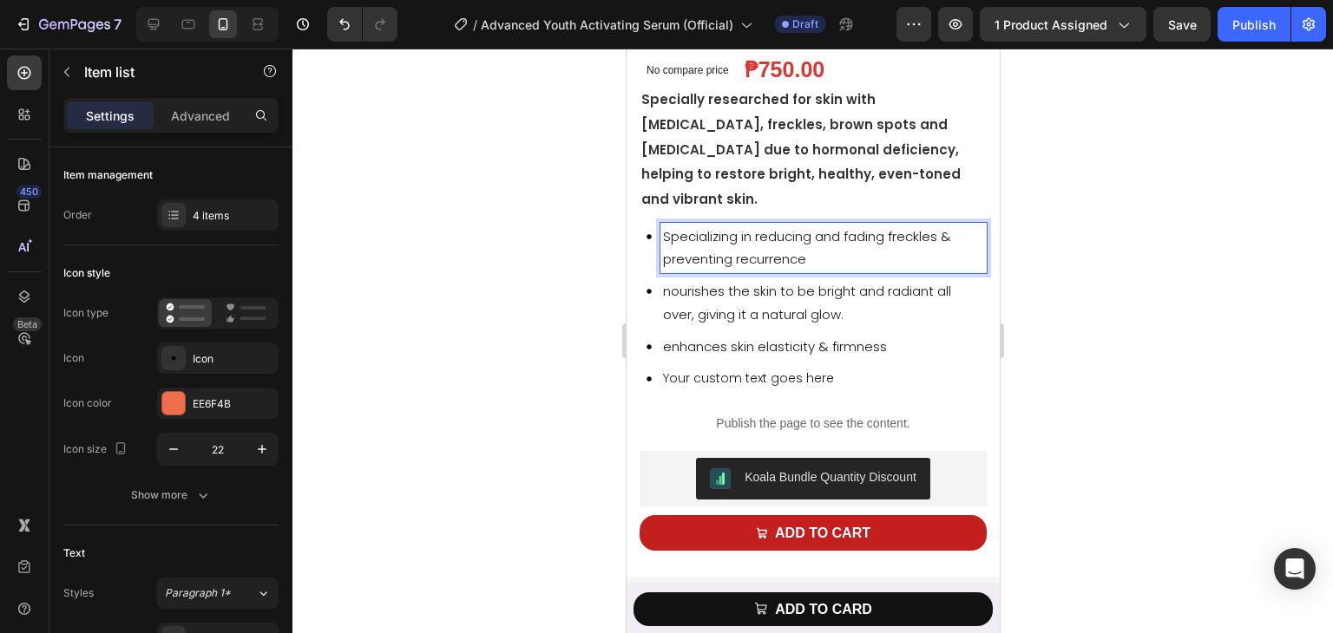
click at [672, 293] on p "nourishes the skin to be bright and radiant all over, giving it a natural glow." at bounding box center [822, 302] width 321 height 45
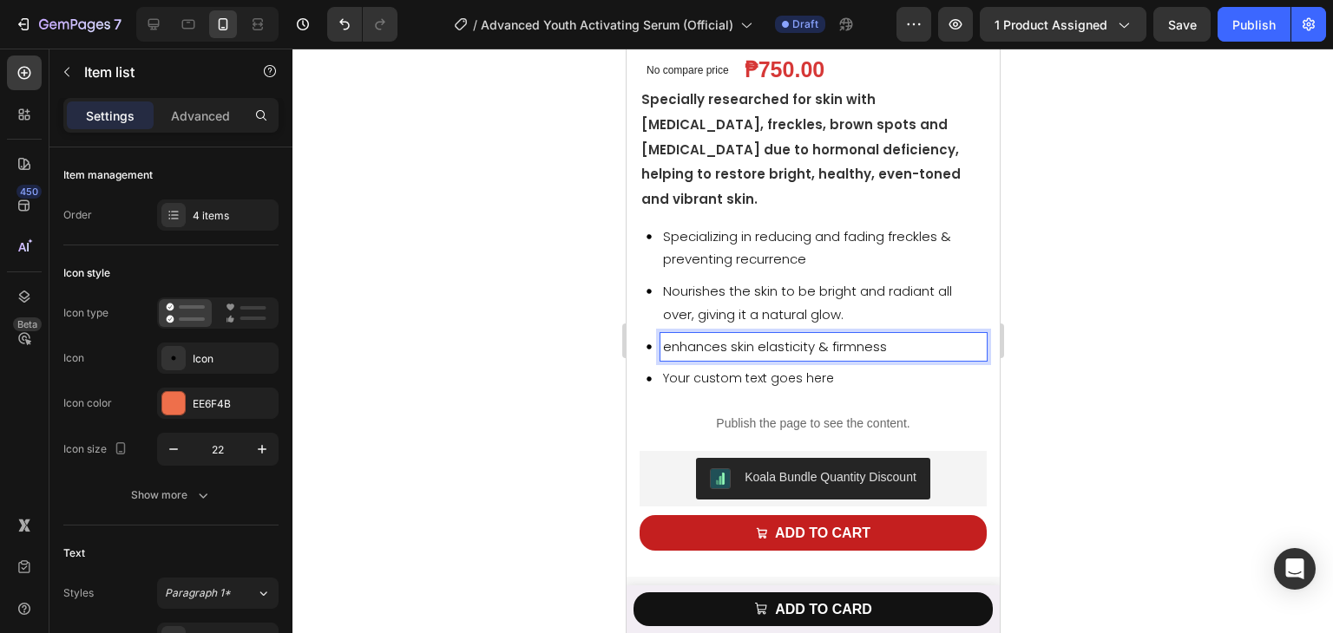
click at [682, 338] on span "enhances skin elasticity & firmness" at bounding box center [774, 347] width 224 height 18
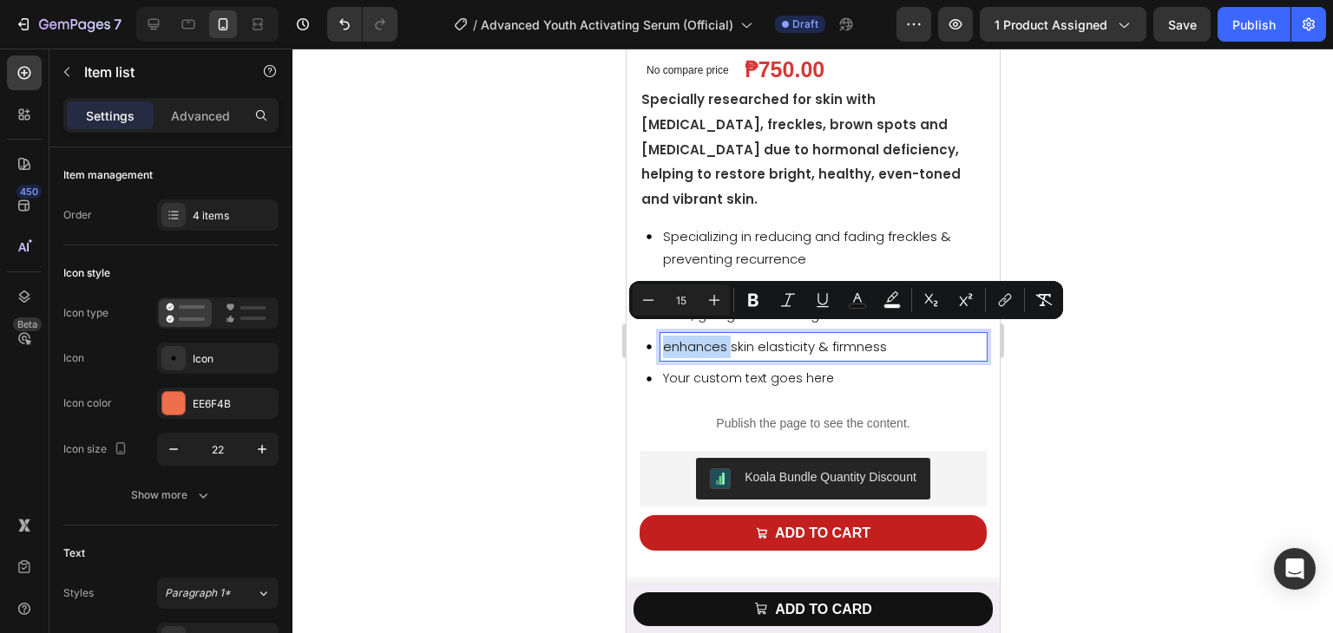
click at [672, 338] on span "enhances skin elasticity & firmness" at bounding box center [774, 347] width 224 height 18
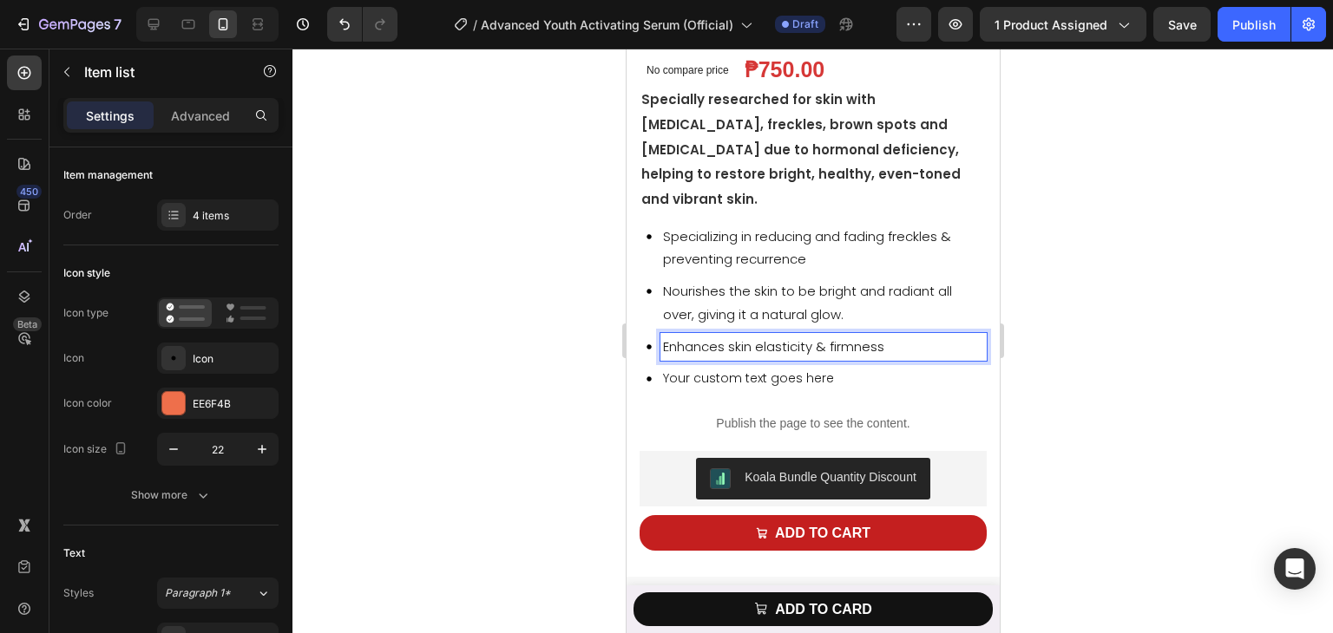
click at [718, 384] on div "Specializing in reducing and fading freckles & preventing recurrence Nourishes …" at bounding box center [812, 312] width 347 height 178
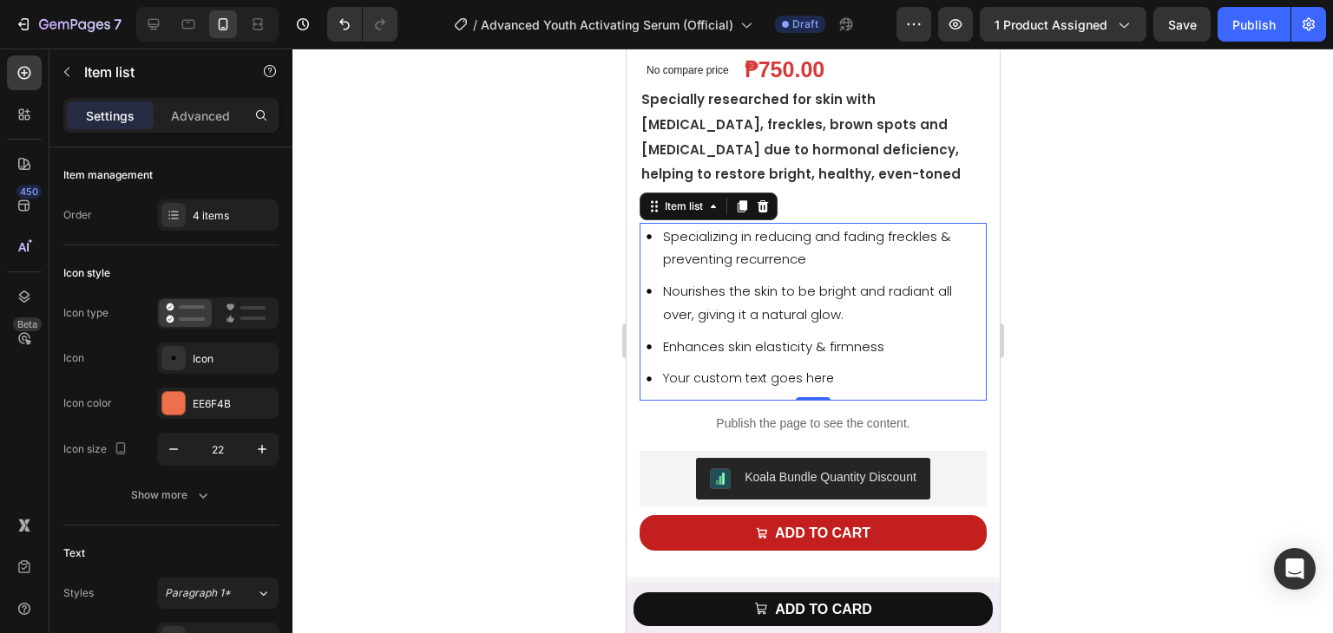
click at [717, 371] on p "Your custom text goes here" at bounding box center [822, 379] width 321 height 22
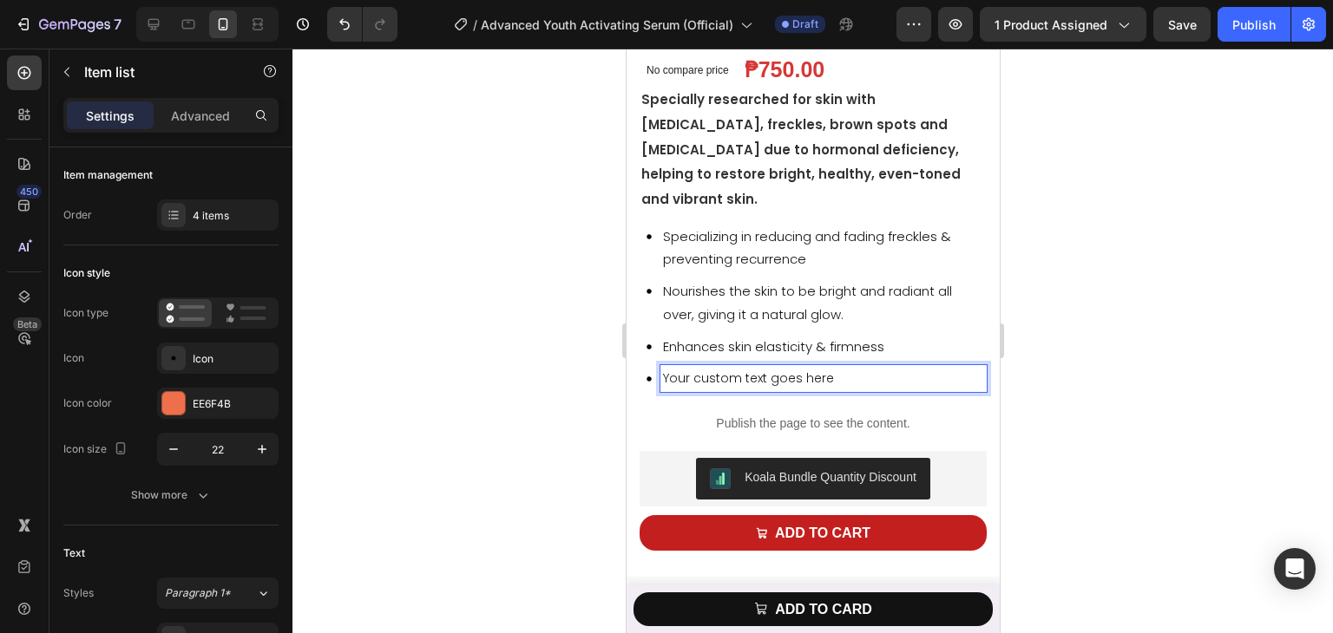
click at [711, 371] on p "Your custom text goes here" at bounding box center [822, 379] width 321 height 22
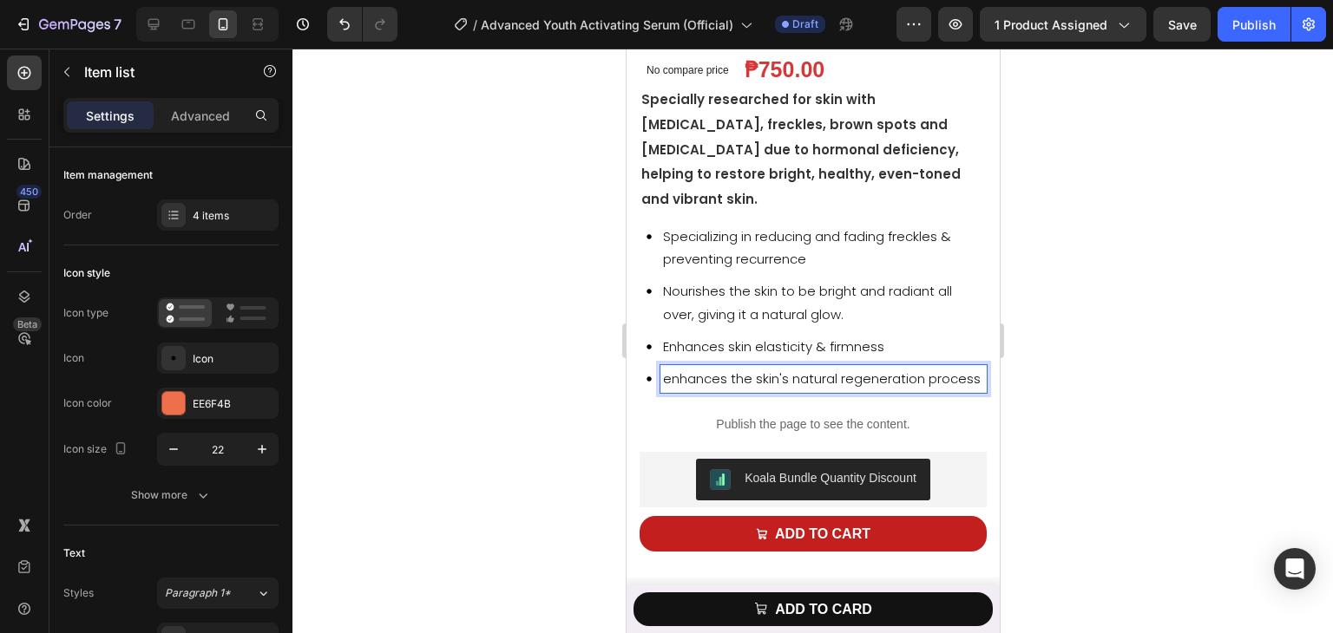
click at [672, 372] on span "enhances the skin's natural regeneration process" at bounding box center [821, 379] width 318 height 18
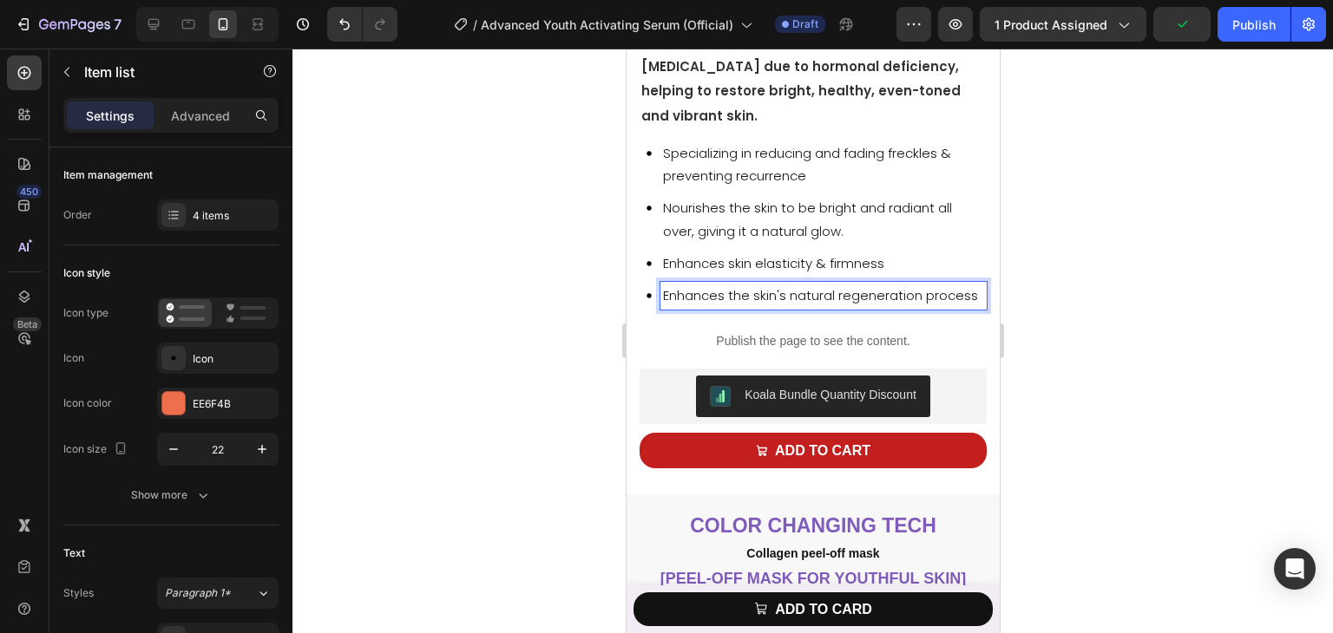
scroll to position [781, 0]
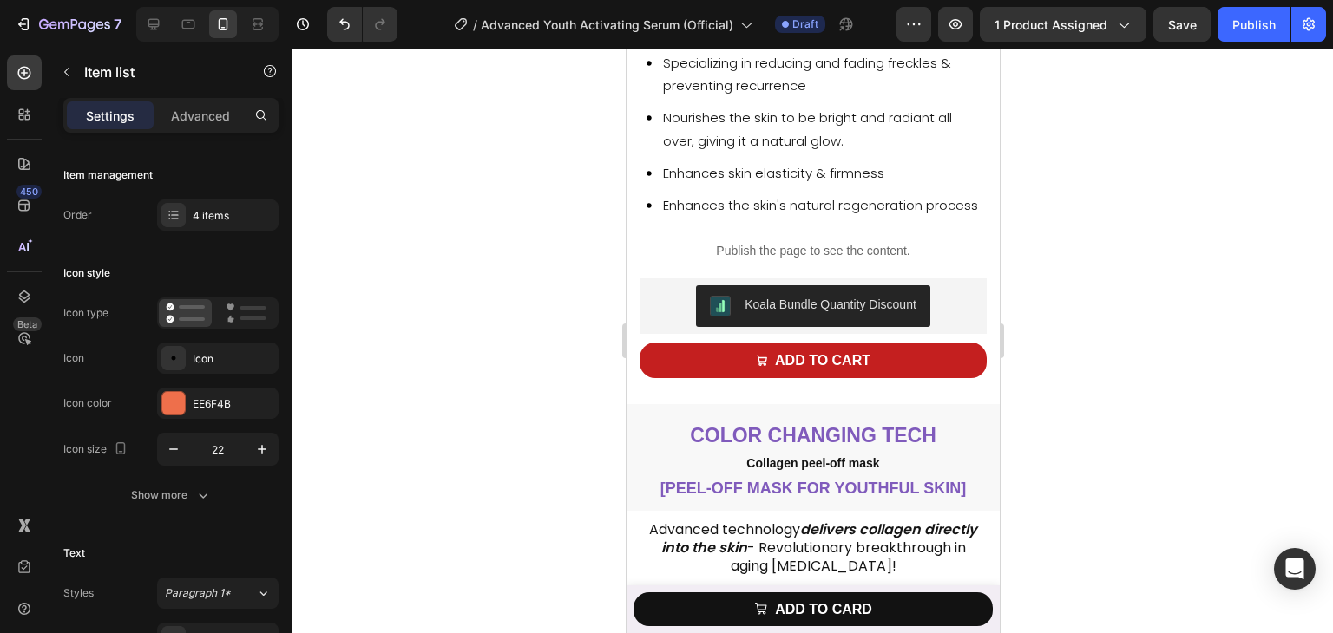
click at [508, 270] on div at bounding box center [812, 341] width 1040 height 585
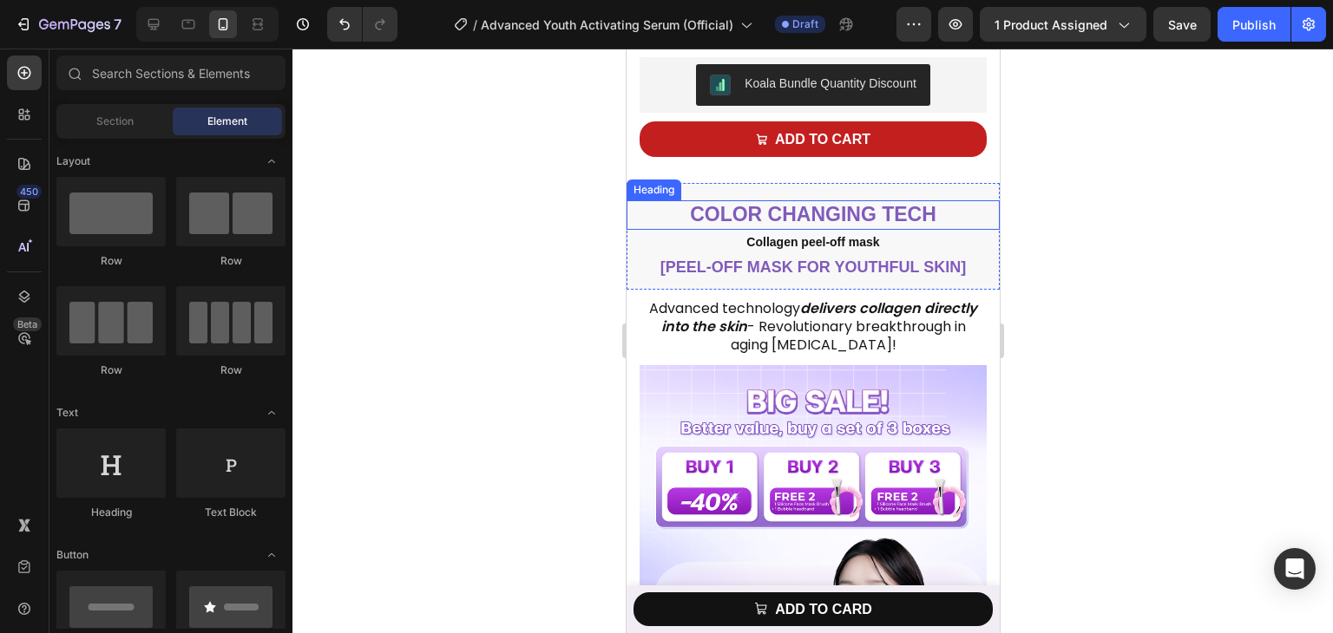
scroll to position [1041, 0]
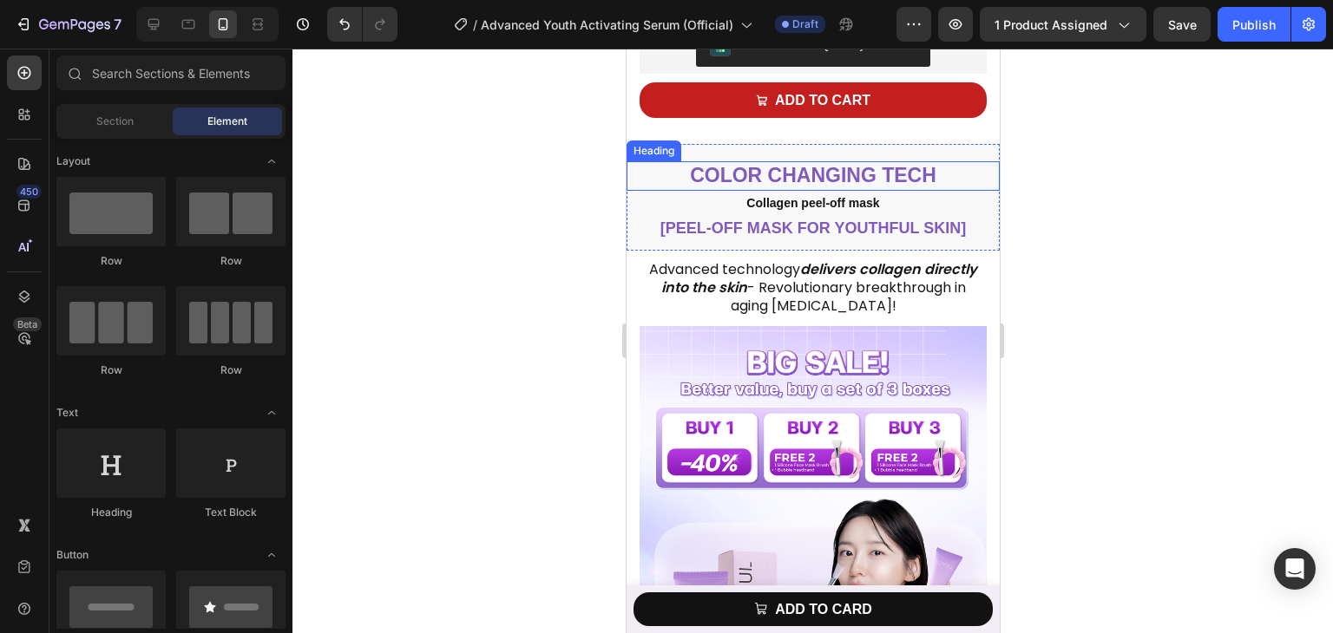
click at [813, 187] on span "color changing tech" at bounding box center [812, 175] width 246 height 23
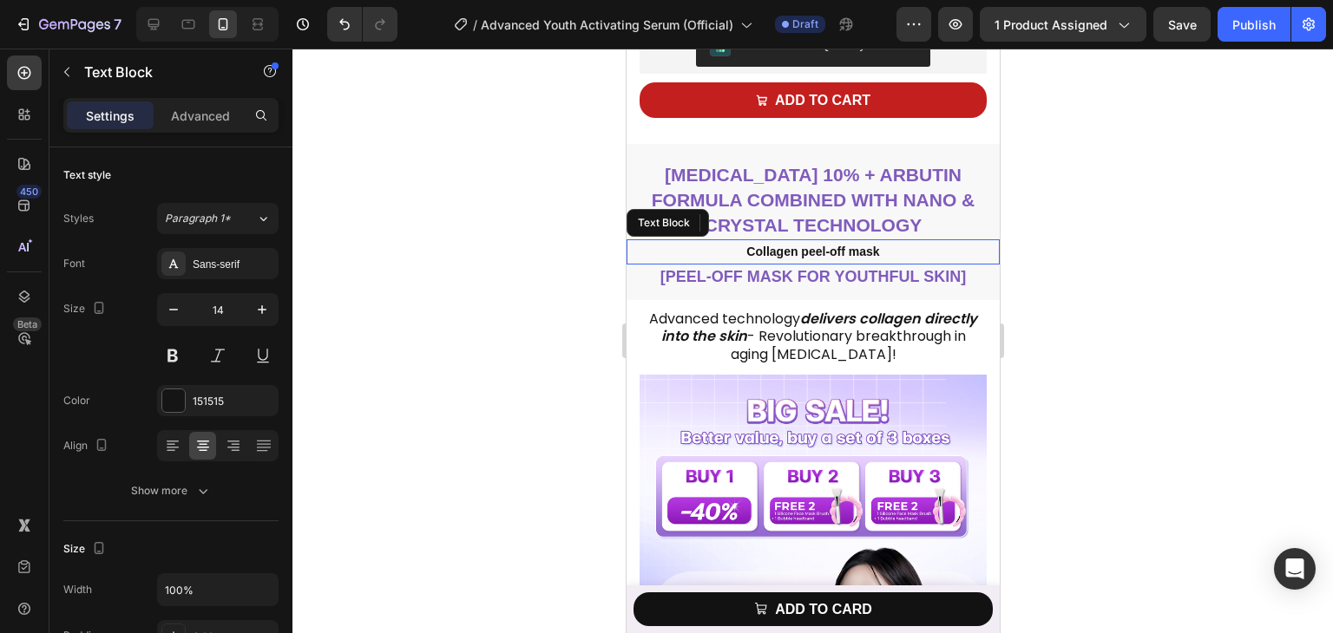
click at [796, 259] on strong "Collagen peel-off mask" at bounding box center [811, 252] width 133 height 14
click at [766, 230] on icon at bounding box center [763, 223] width 14 height 14
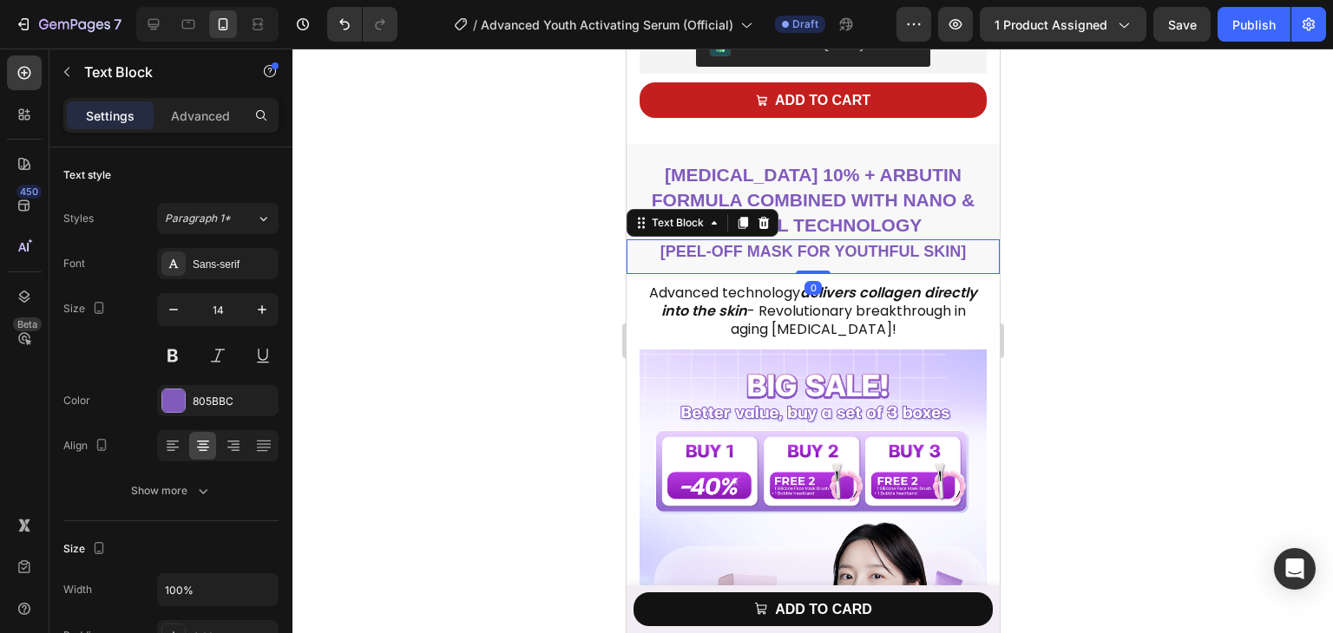
click at [767, 257] on strong "[Peel-Off Mask for Youthful Skin]" at bounding box center [811, 251] width 305 height 17
click at [763, 230] on icon at bounding box center [763, 223] width 14 height 14
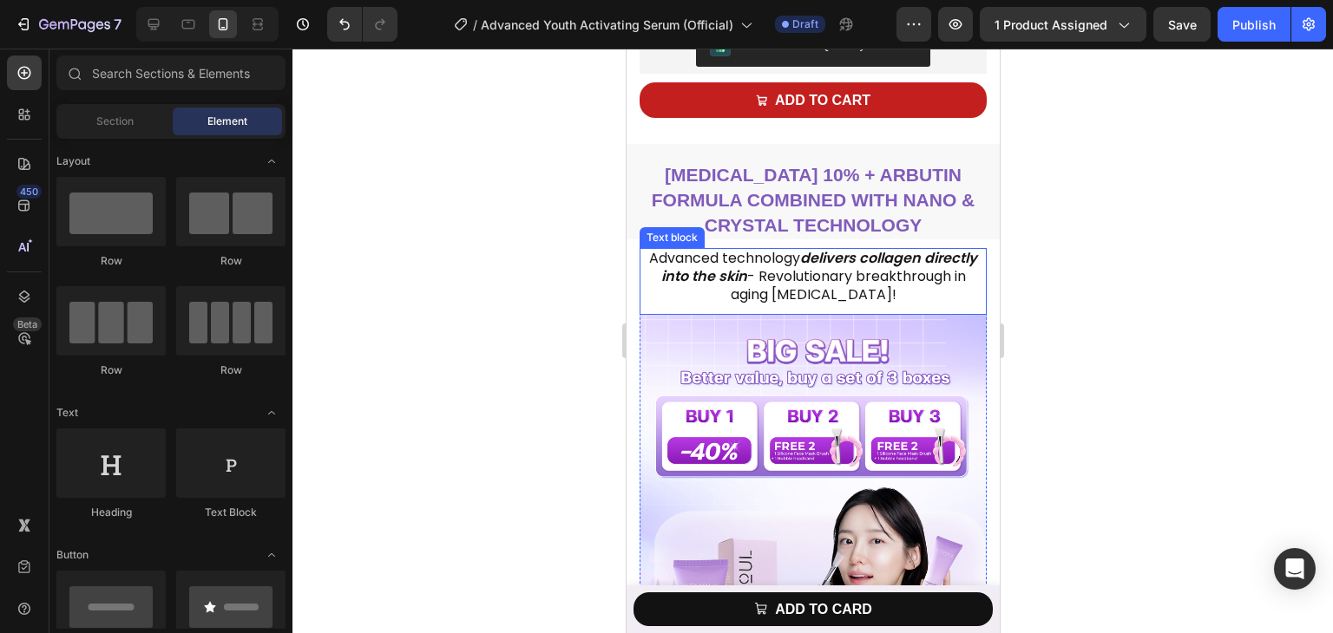
click at [821, 292] on p "Advanced technology delivers collagen directly into the skin - Revolutionary br…" at bounding box center [812, 277] width 344 height 54
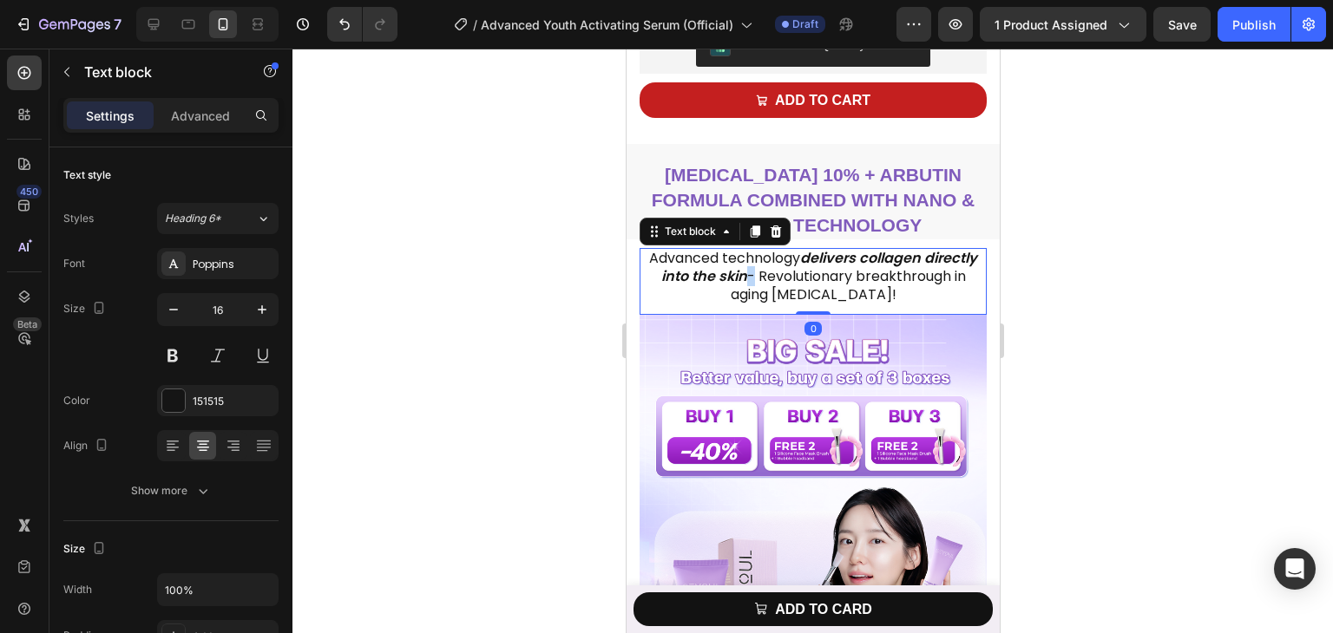
click at [821, 292] on p "Advanced technology delivers collagen directly into the skin - Revolutionary br…" at bounding box center [812, 277] width 344 height 54
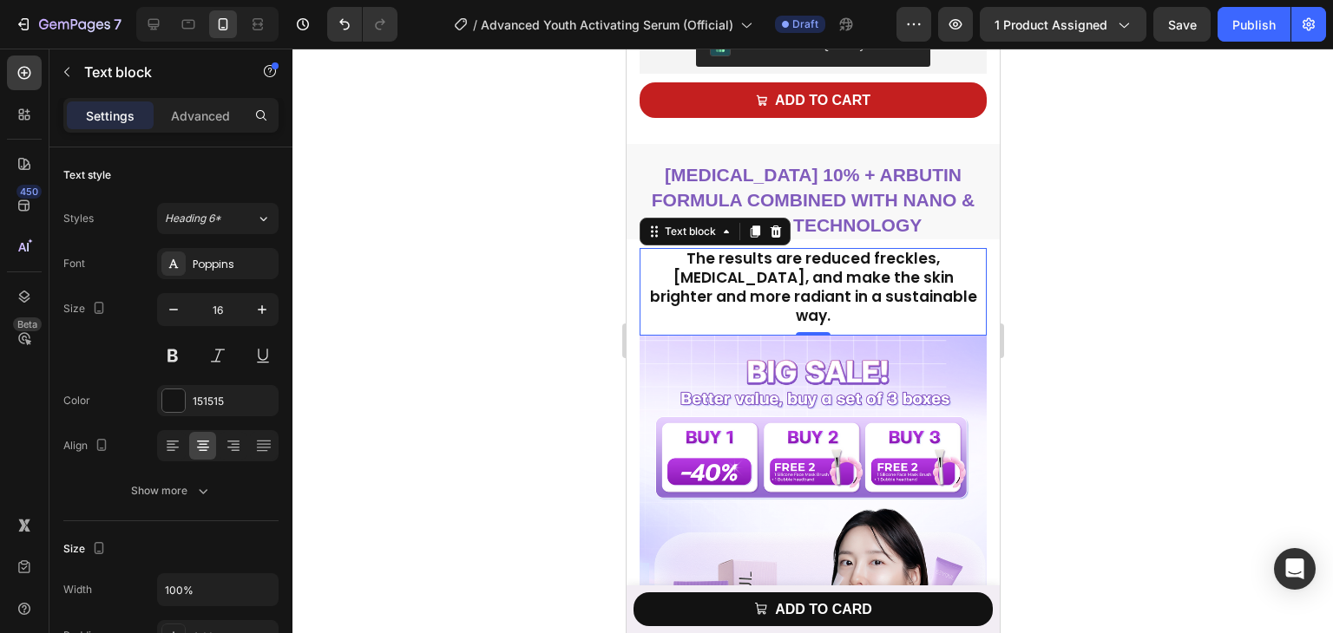
click at [1070, 253] on div at bounding box center [812, 341] width 1040 height 585
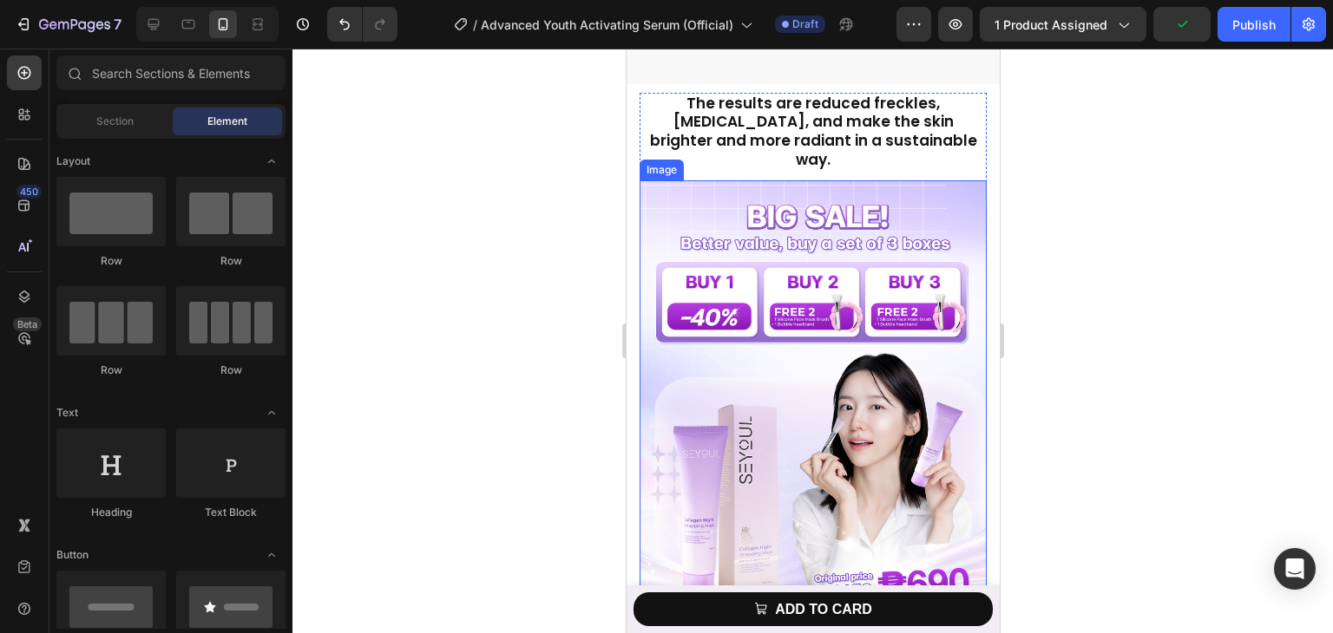
scroll to position [1302, 0]
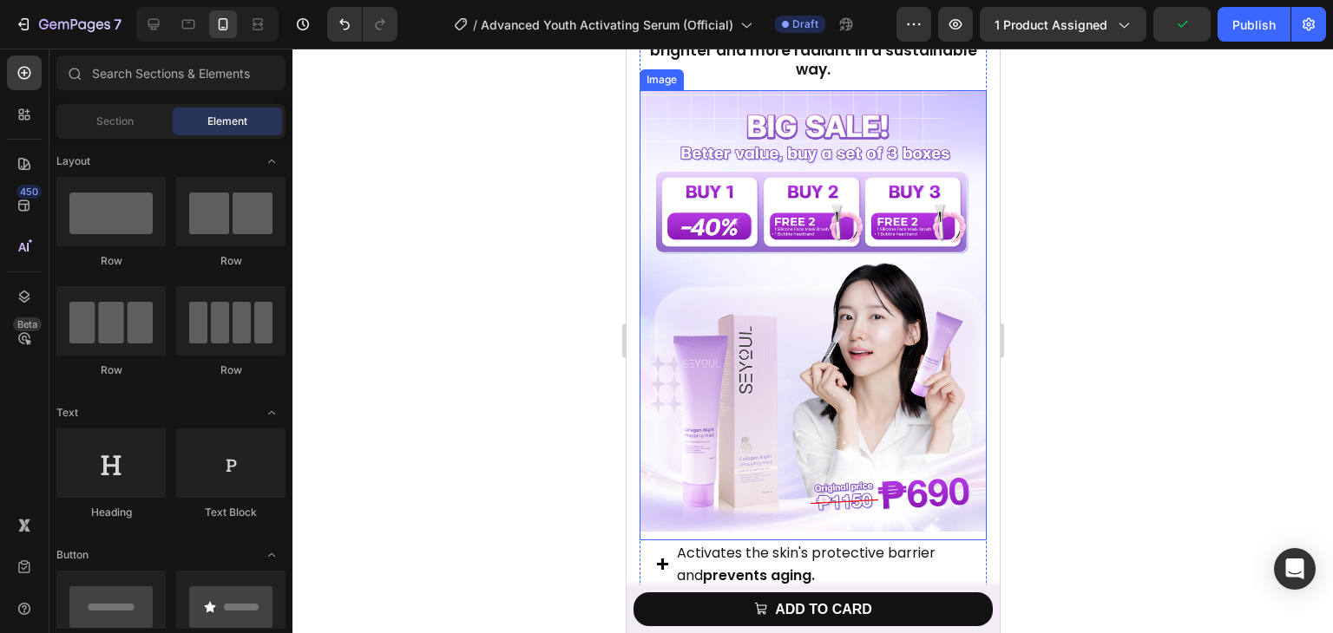
click at [777, 289] on img at bounding box center [812, 311] width 347 height 442
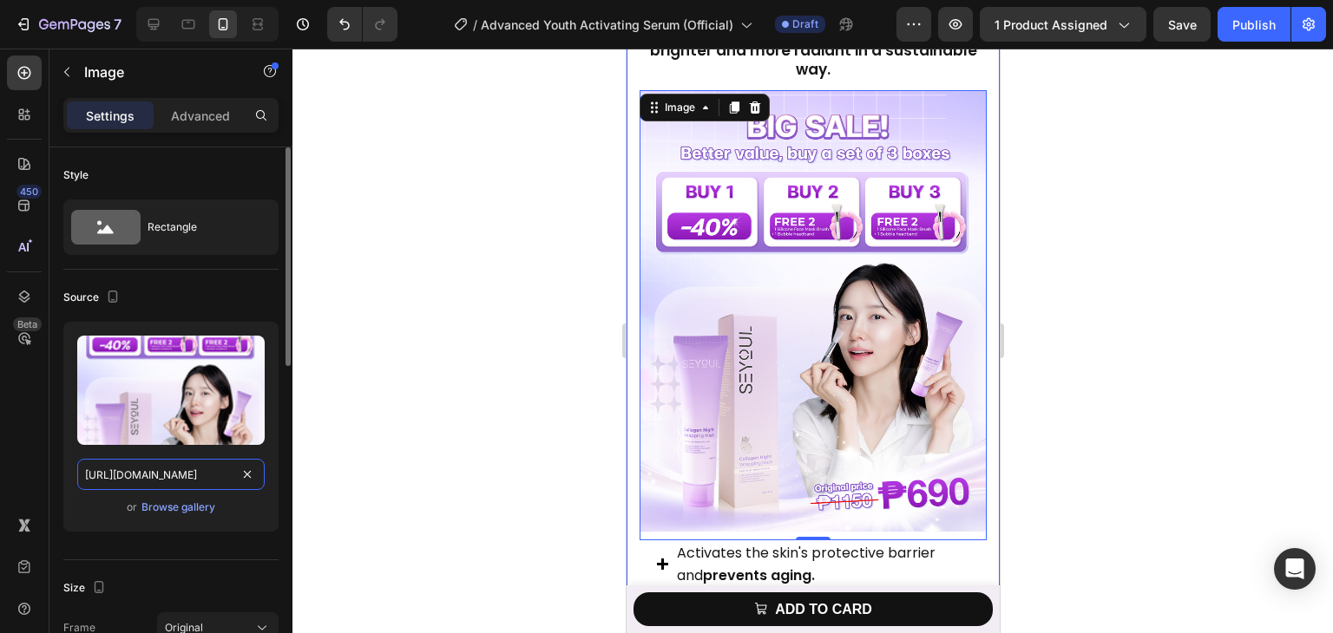
click at [187, 471] on input "[URL][DOMAIN_NAME]" at bounding box center [170, 474] width 187 height 31
paste input "b1cde4a9-81c4-4d70-a7f7-33b60a749a74"
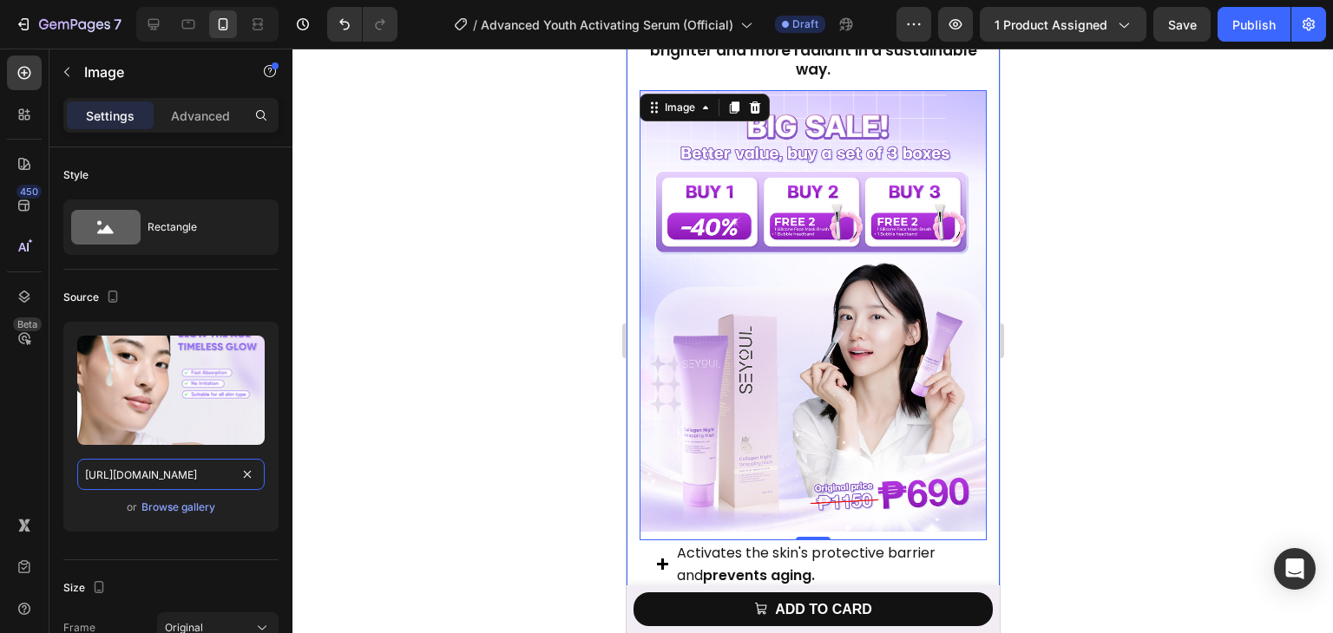
scroll to position [0, 534]
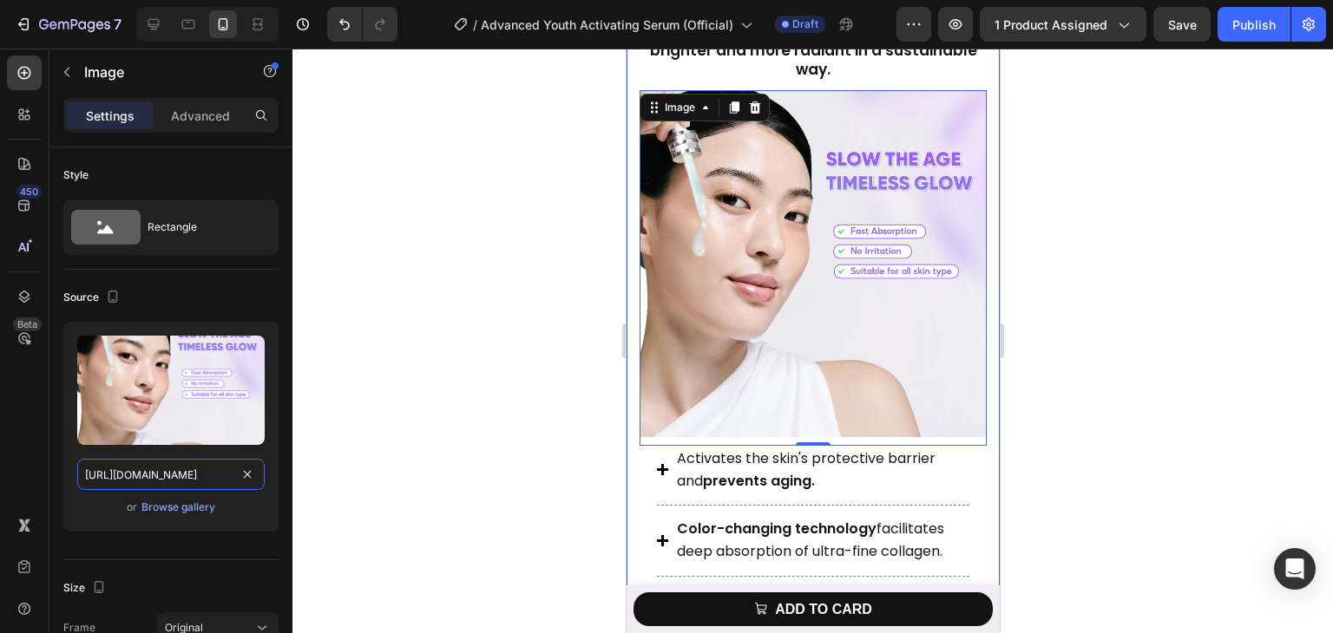
type input "[URL][DOMAIN_NAME]"
click at [505, 369] on div at bounding box center [812, 341] width 1040 height 585
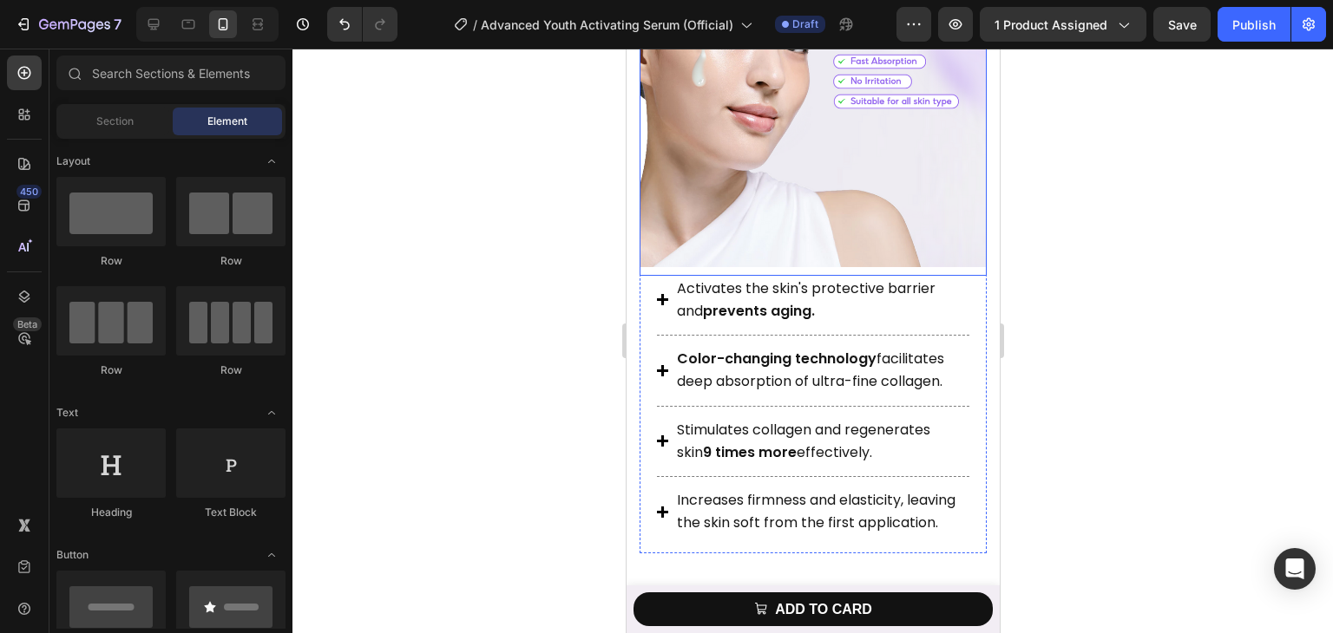
scroll to position [1475, 0]
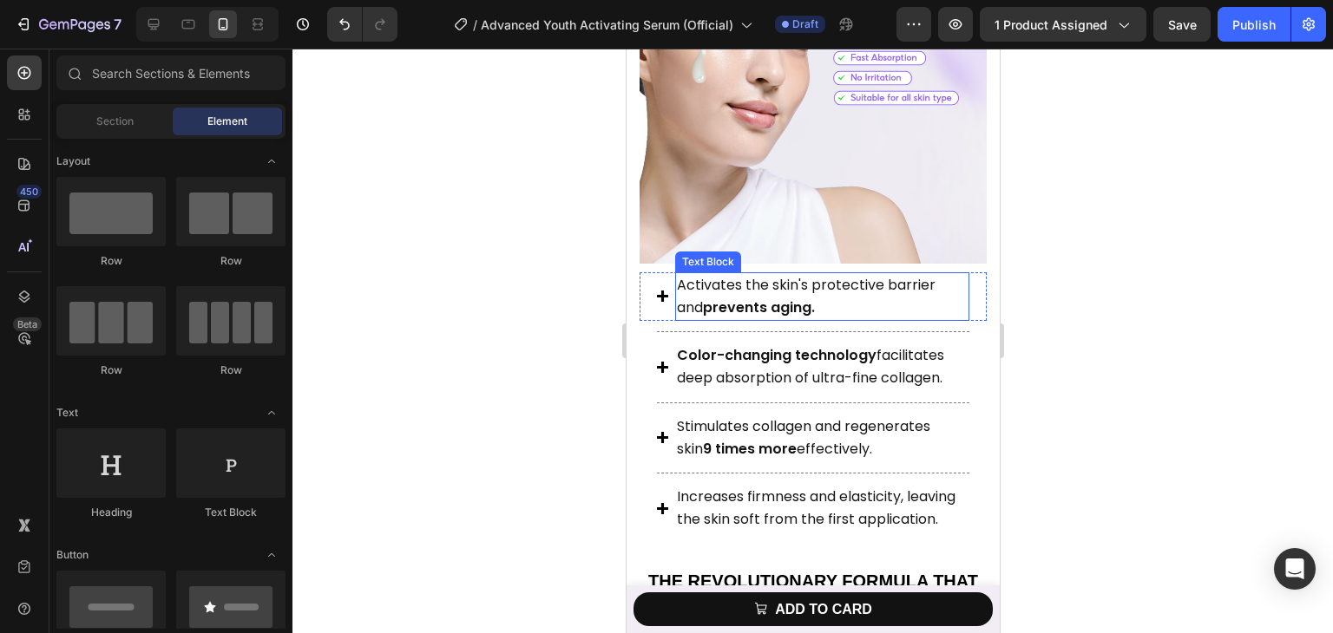
click at [800, 275] on span "Activates the skin's protective barrier and prevents aging." at bounding box center [805, 296] width 259 height 43
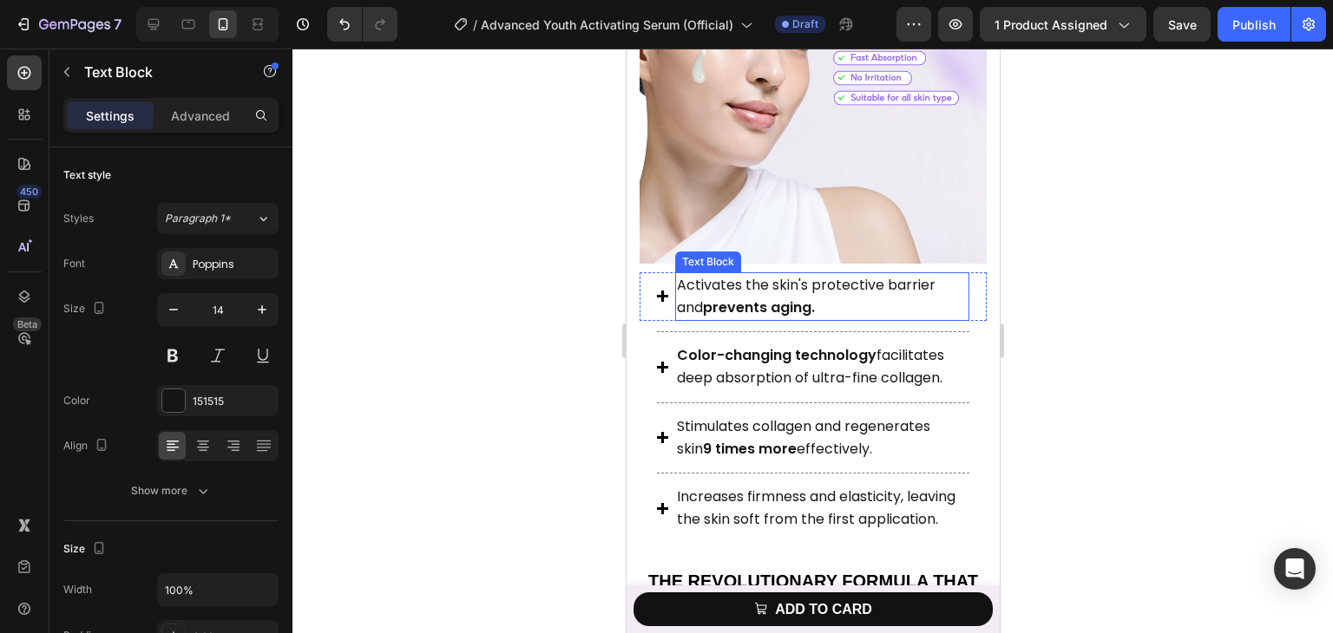
click at [800, 275] on span "Activates the skin's protective barrier and prevents aging." at bounding box center [805, 296] width 259 height 43
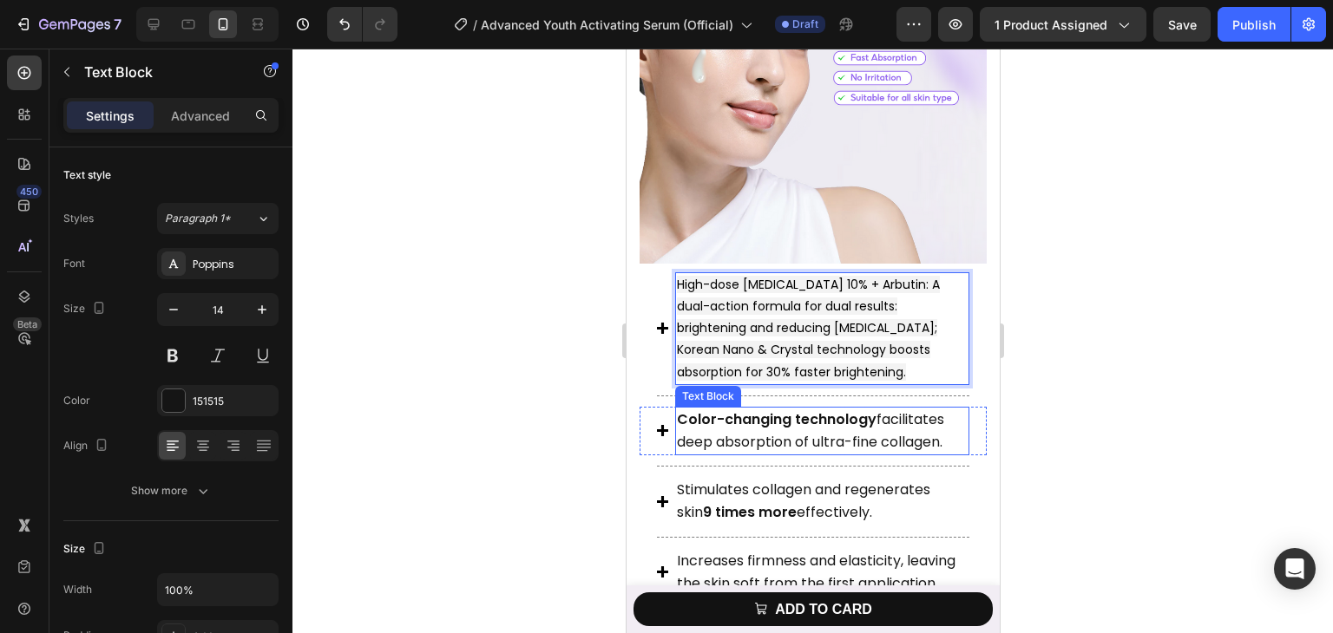
click at [821, 410] on strong "Color-changing technology" at bounding box center [776, 420] width 200 height 20
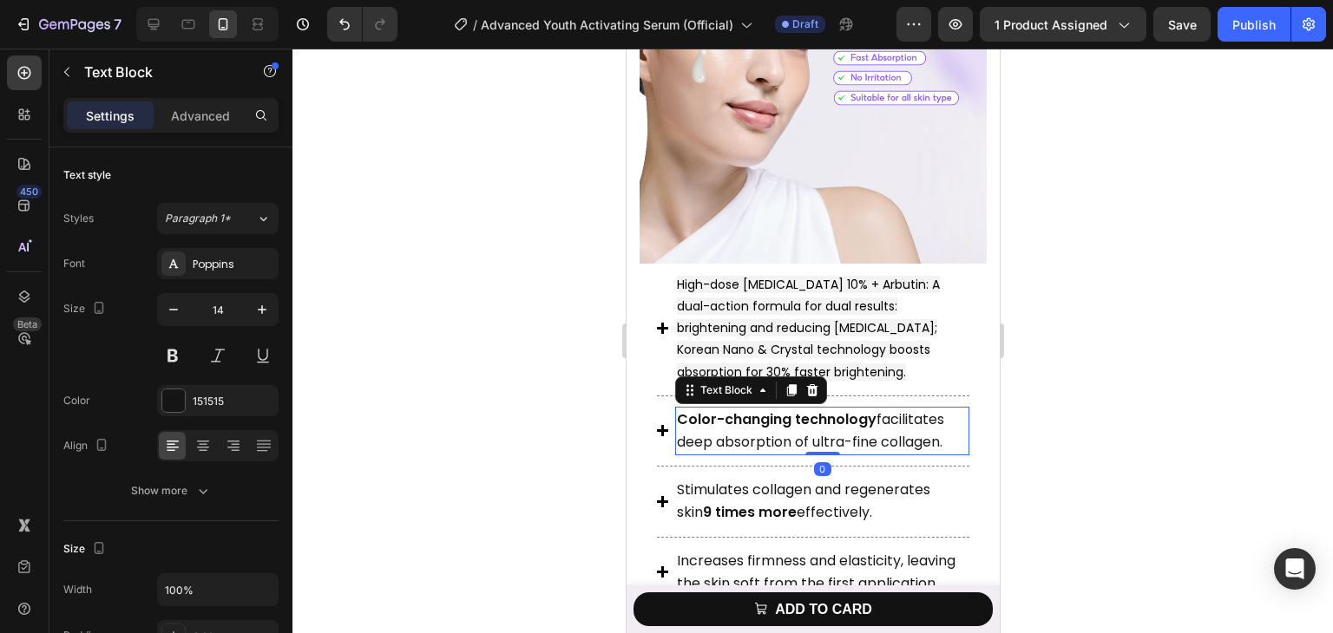
click at [821, 410] on strong "Color-changing technology" at bounding box center [776, 420] width 200 height 20
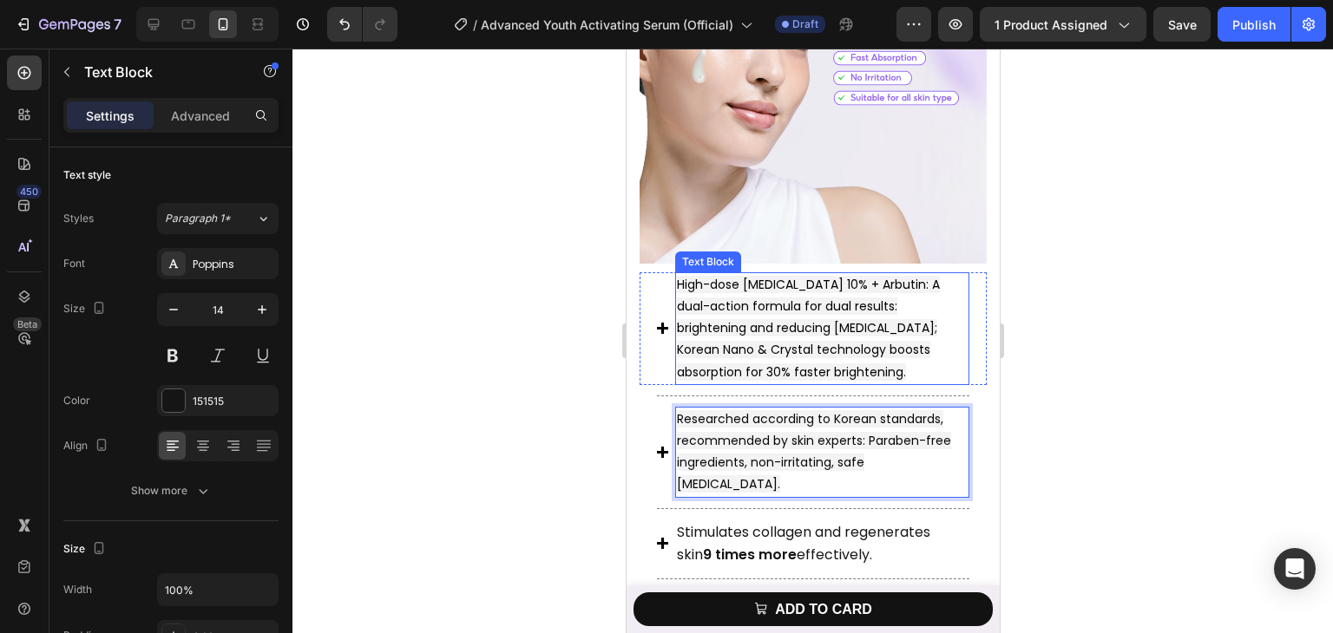
click at [794, 291] on span "High-dose [MEDICAL_DATA] 10% + Arbutin: A dual-action formula for dual results:…" at bounding box center [807, 328] width 263 height 105
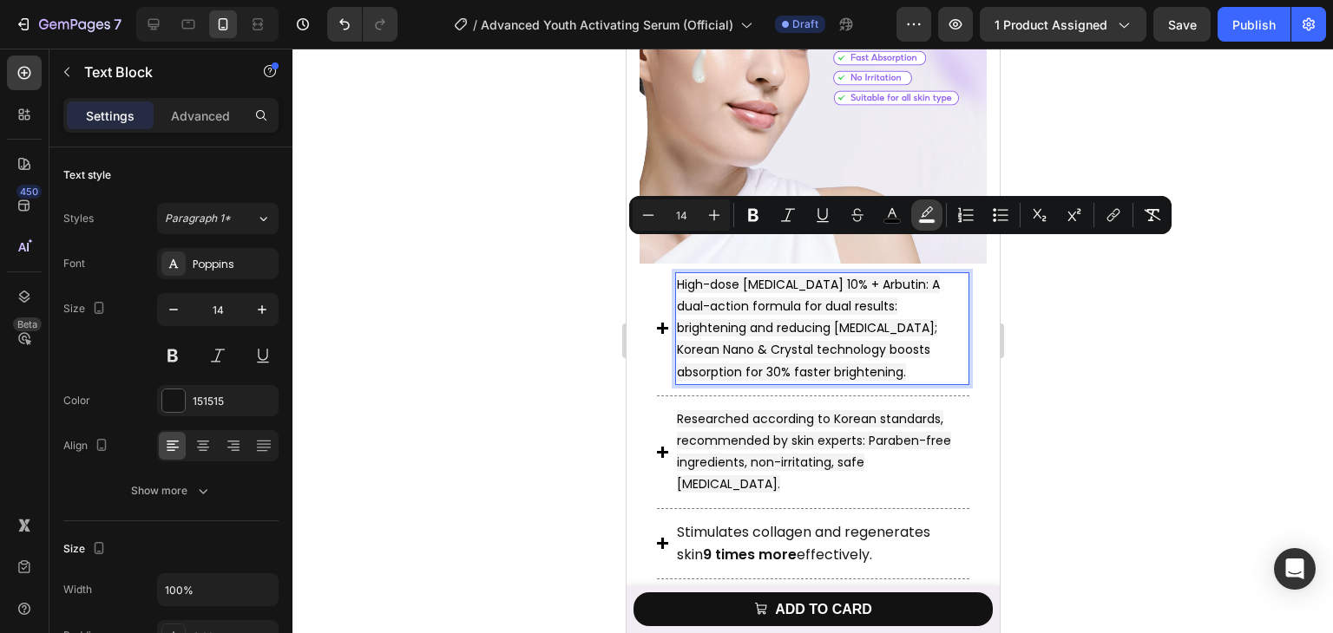
click at [920, 213] on icon "Editor contextual toolbar" at bounding box center [926, 215] width 17 height 17
type input "F3F3F3"
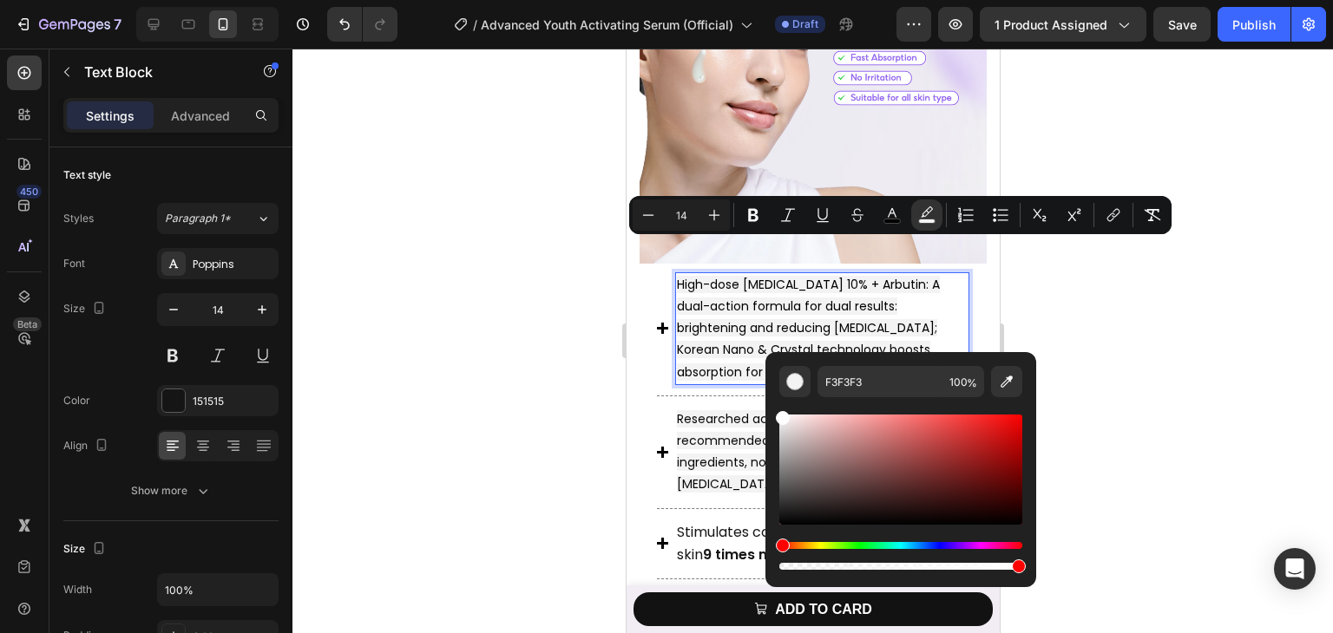
drag, startPoint x: 1410, startPoint y: 474, endPoint x: 762, endPoint y: 370, distance: 656.5
type input "FFFFFF"
click at [1105, 240] on div at bounding box center [812, 341] width 1040 height 585
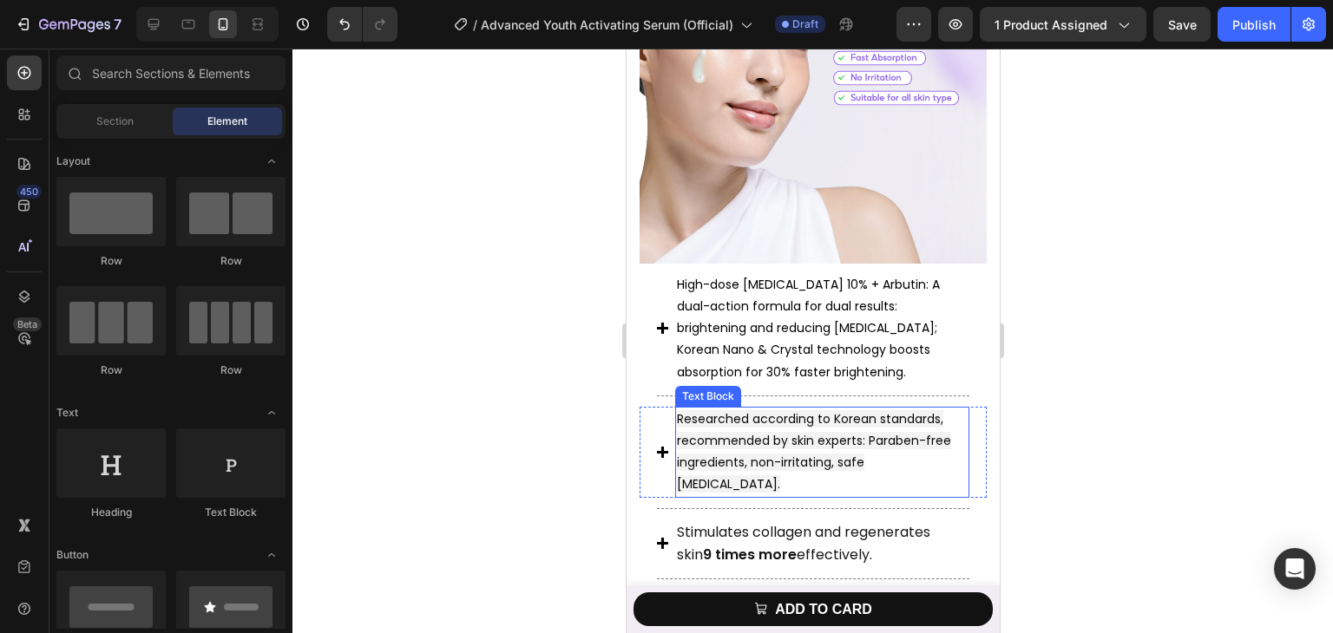
click at [848, 410] on span "Researched according to Korean standards, recommended by skin experts: Paraben-…" at bounding box center [813, 451] width 274 height 83
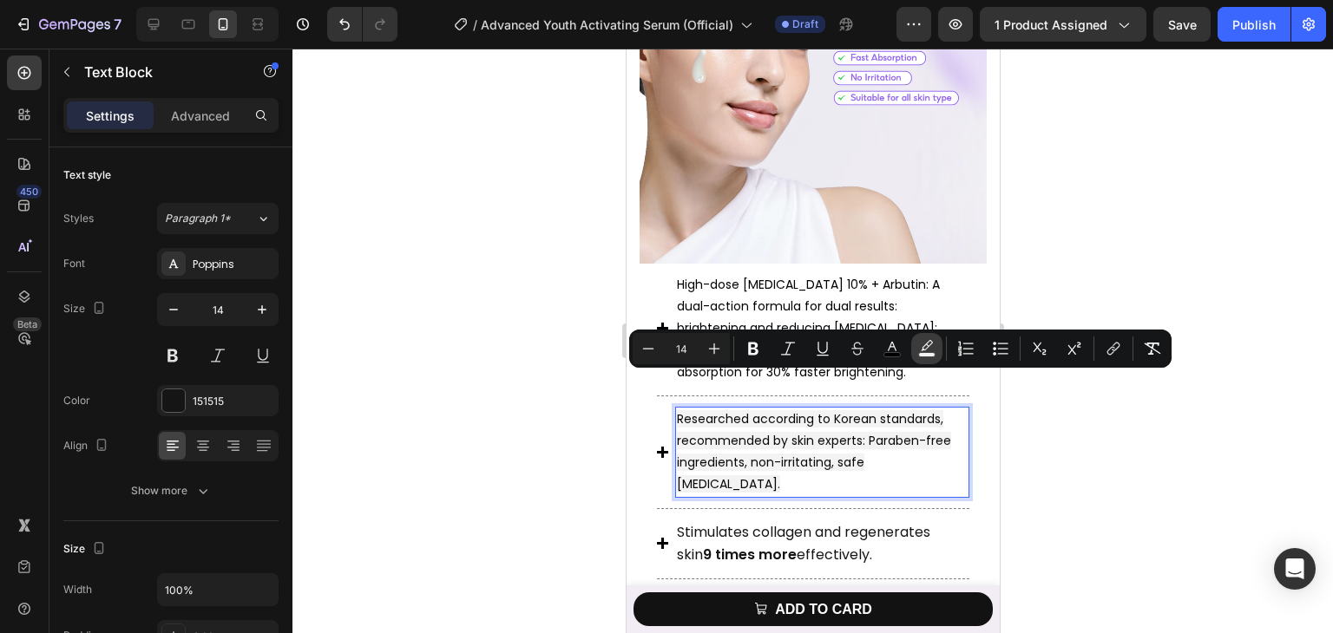
click at [922, 353] on rect "Editor contextual toolbar" at bounding box center [927, 355] width 16 height 4
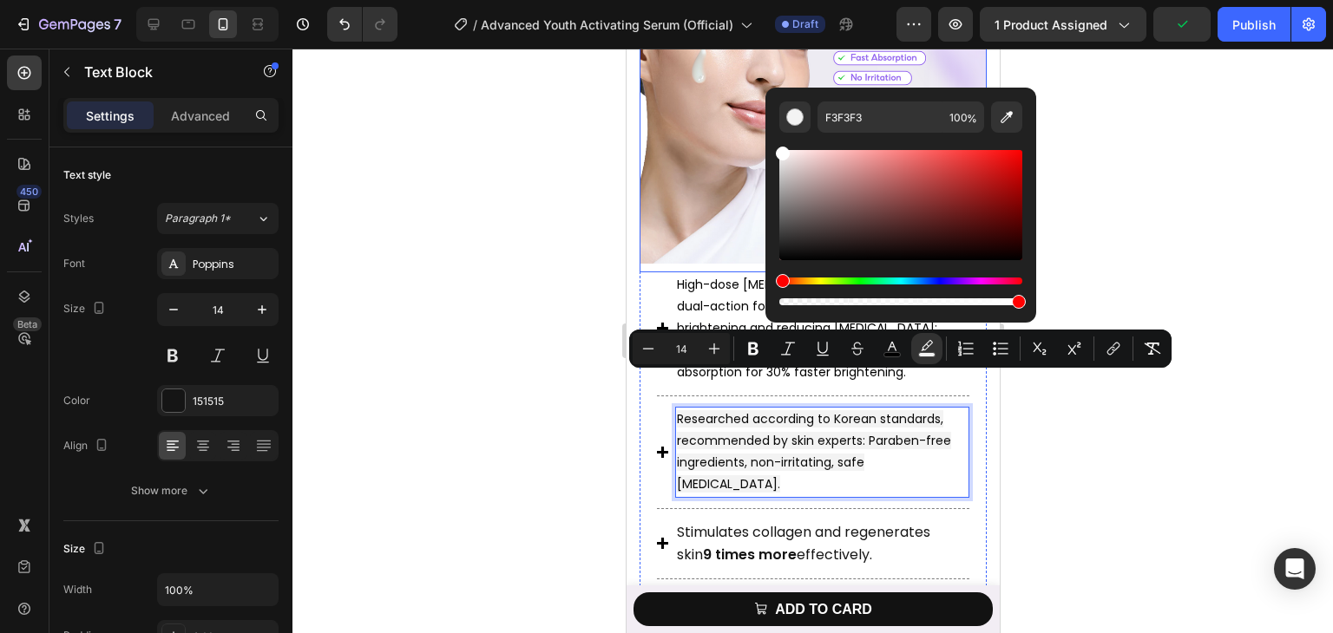
drag, startPoint x: 1407, startPoint y: 206, endPoint x: 756, endPoint y: 108, distance: 658.8
type input "FFFFFF"
click at [1128, 149] on div at bounding box center [812, 341] width 1040 height 585
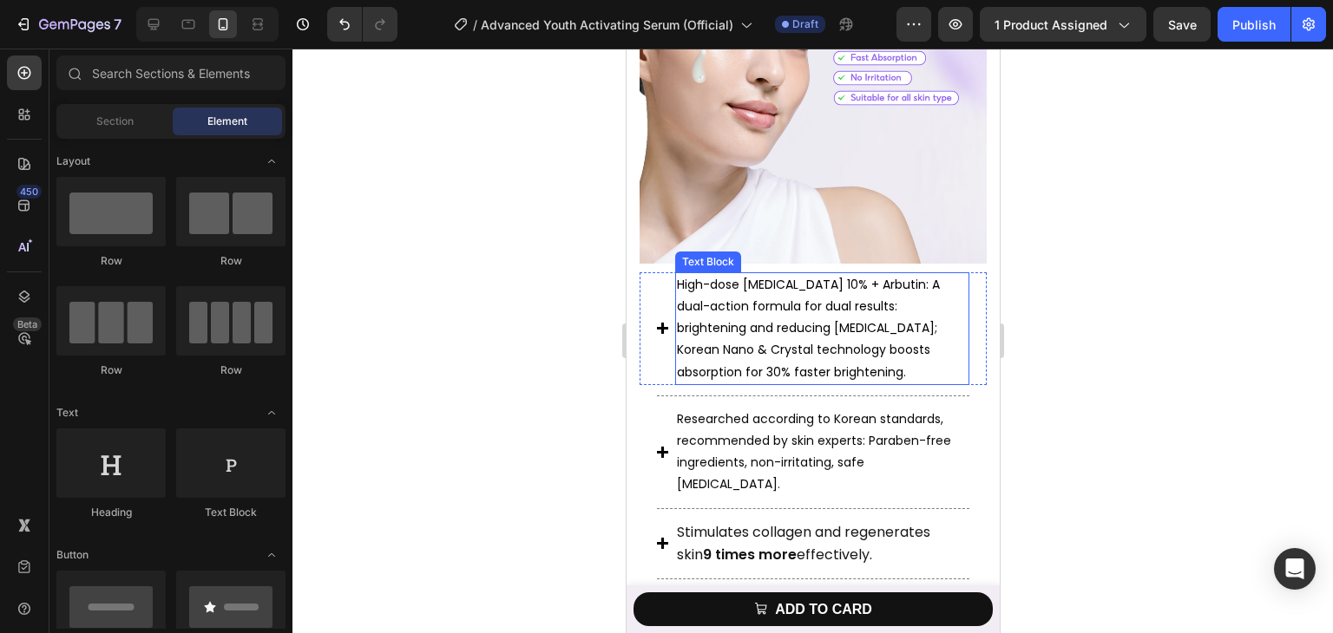
scroll to position [1649, 0]
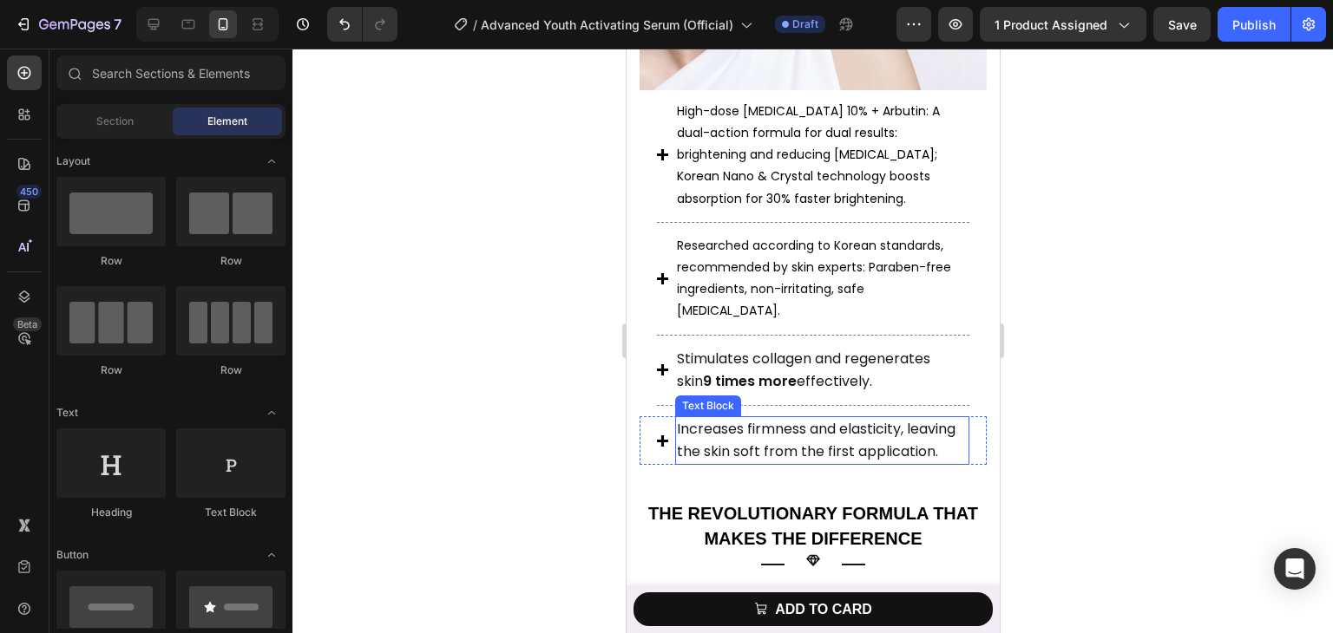
click at [747, 419] on span "Increases firmness and elasticity, leaving the skin soft from the first applica…" at bounding box center [815, 440] width 279 height 43
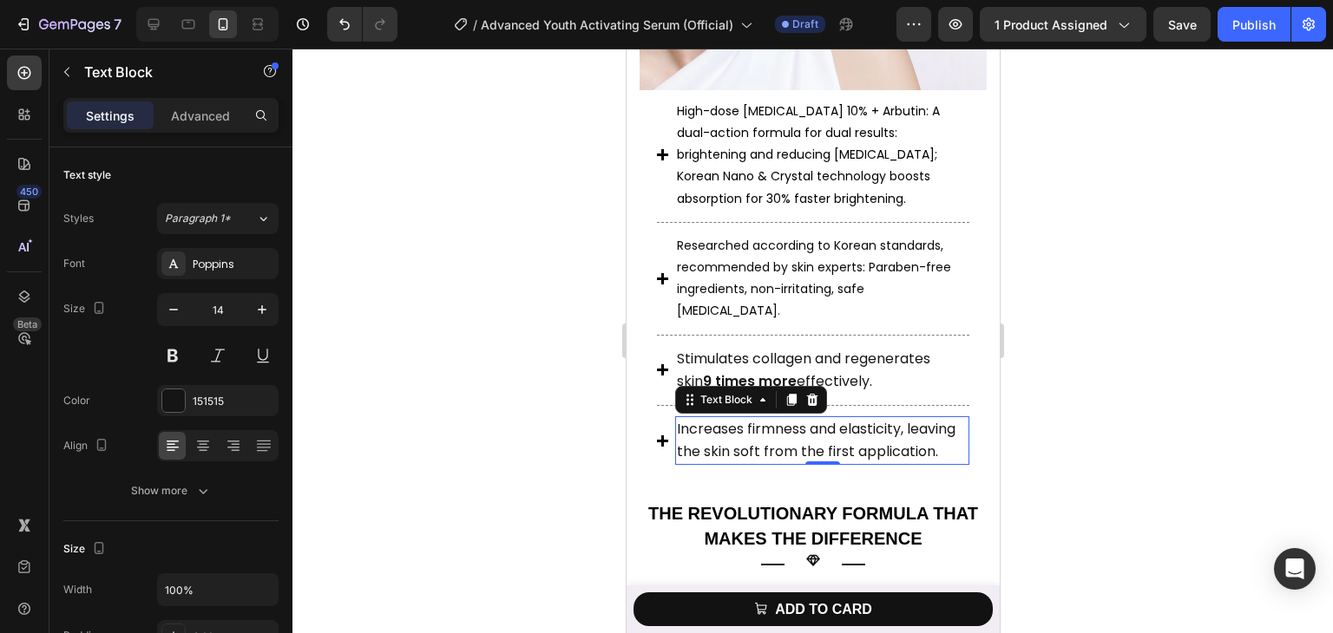
click at [747, 419] on span "Increases firmness and elasticity, leaving the skin soft from the first applica…" at bounding box center [815, 440] width 279 height 43
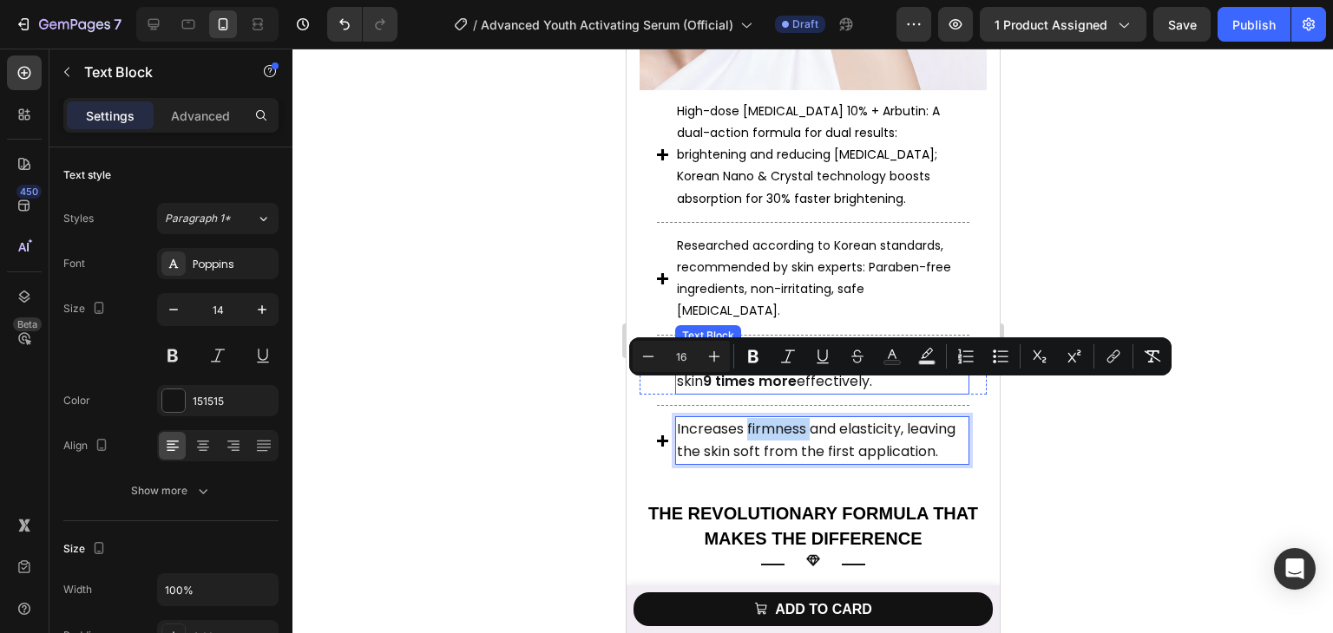
click at [710, 349] on span "Stimulates collagen and regenerates skin 9 times more effectively." at bounding box center [802, 370] width 253 height 43
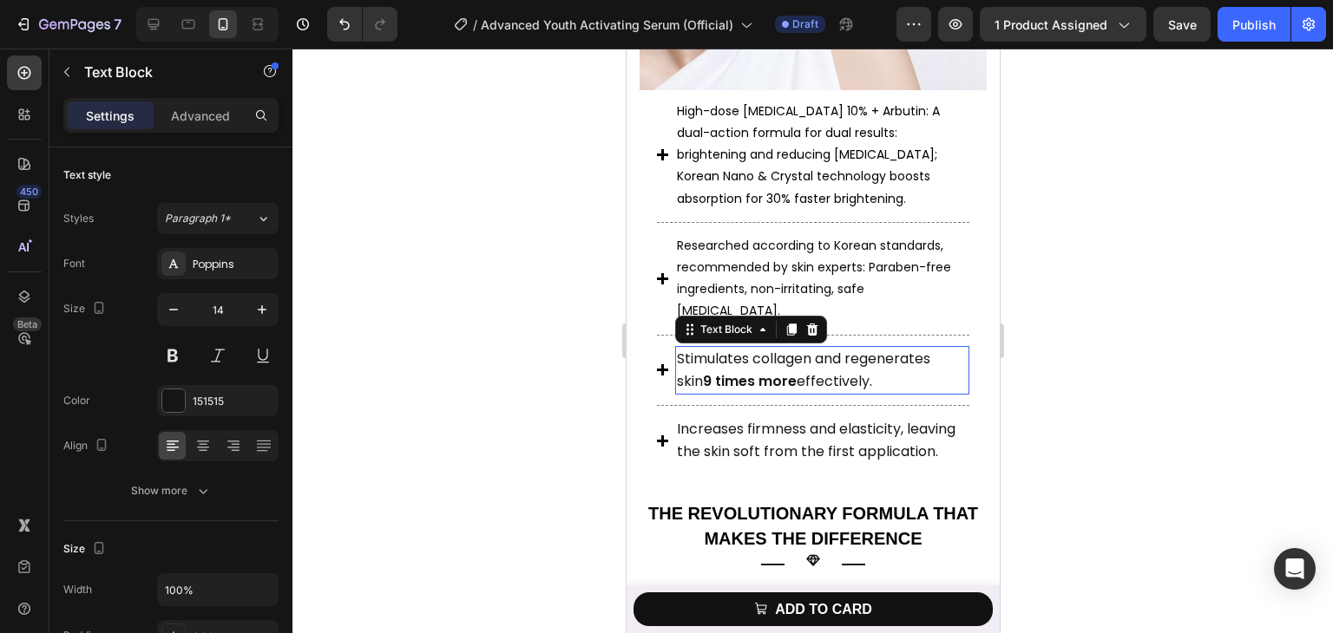
click at [710, 349] on span "Stimulates collagen and regenerates skin 9 times more effectively." at bounding box center [802, 370] width 253 height 43
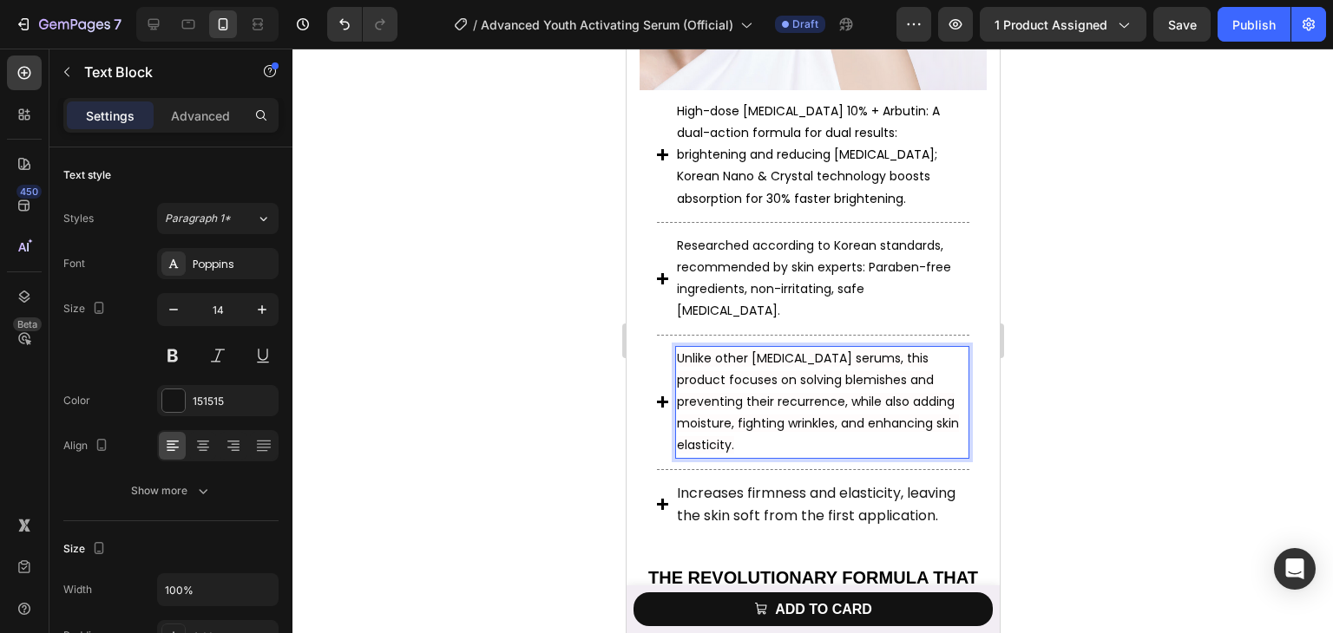
click at [713, 350] on span "Unlike other [MEDICAL_DATA] serums, this product focuses on solving blemishes a…" at bounding box center [817, 402] width 282 height 105
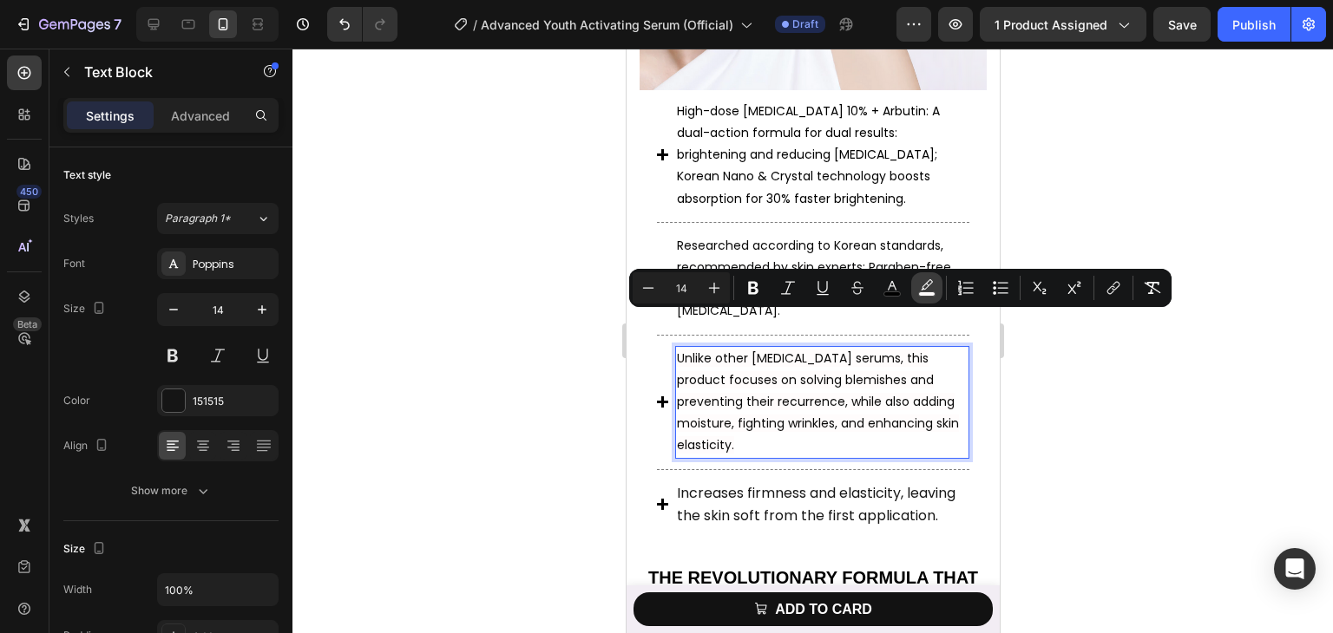
click at [921, 291] on icon "Editor contextual toolbar" at bounding box center [926, 287] width 17 height 17
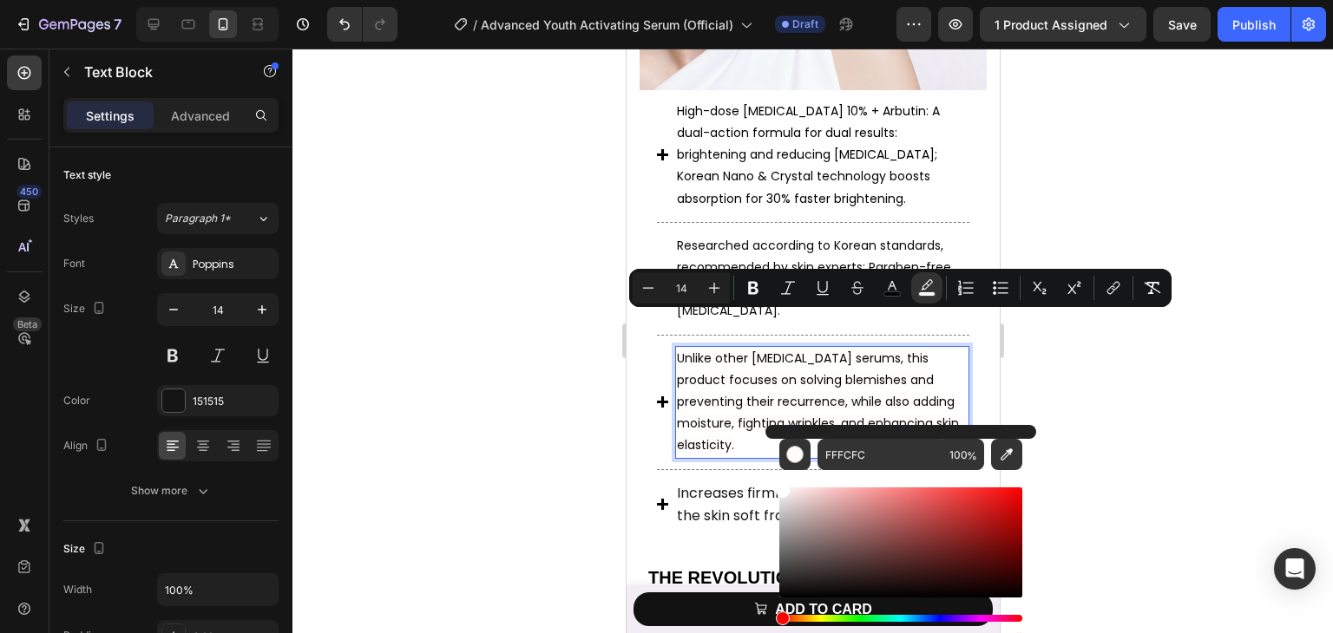
drag, startPoint x: 784, startPoint y: 495, endPoint x: 765, endPoint y: 449, distance: 50.3
click at [765, 449] on div "FFFCFC 100 %" at bounding box center [900, 535] width 271 height 221
type input "FFFFFF"
click at [515, 273] on div at bounding box center [812, 341] width 1040 height 585
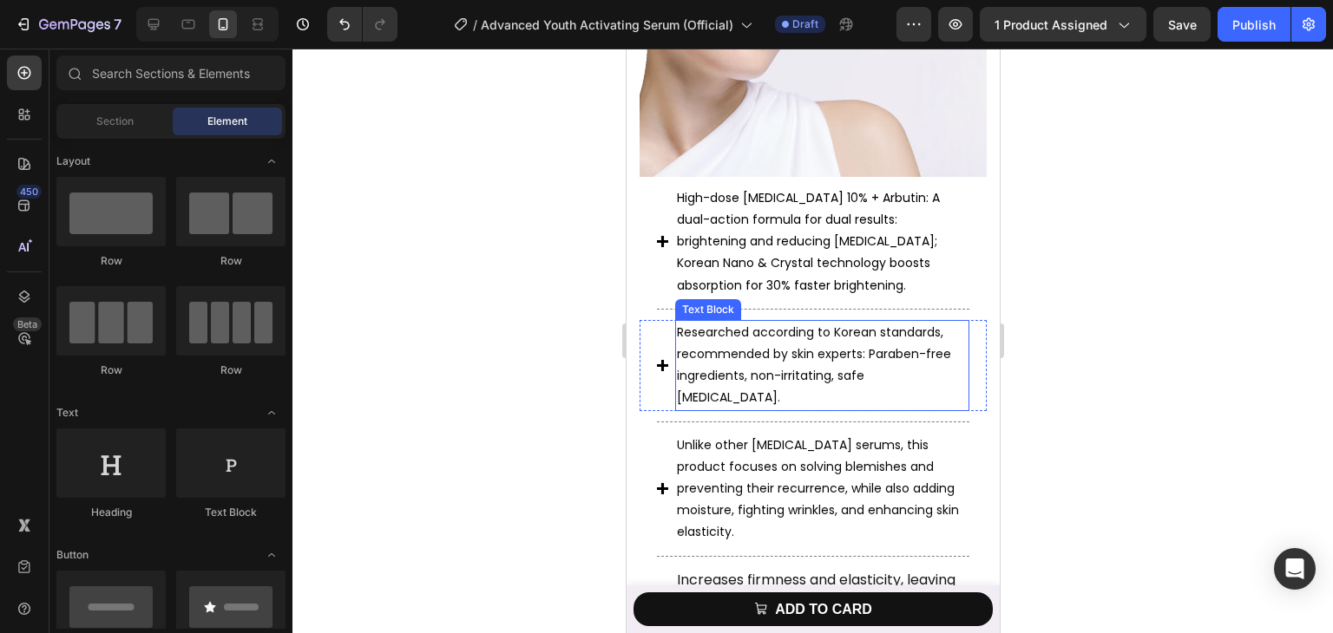
scroll to position [1735, 0]
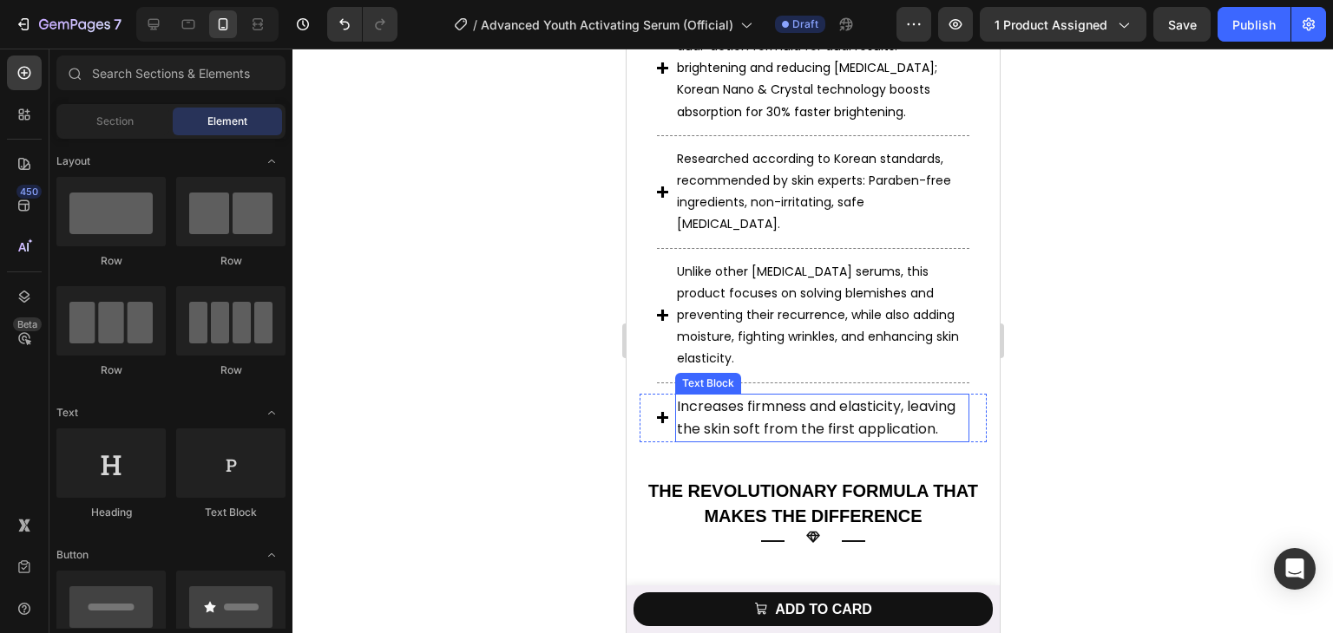
click at [732, 403] on p "Increases firmness and elasticity, leaving the skin soft from the first applica…" at bounding box center [821, 418] width 291 height 45
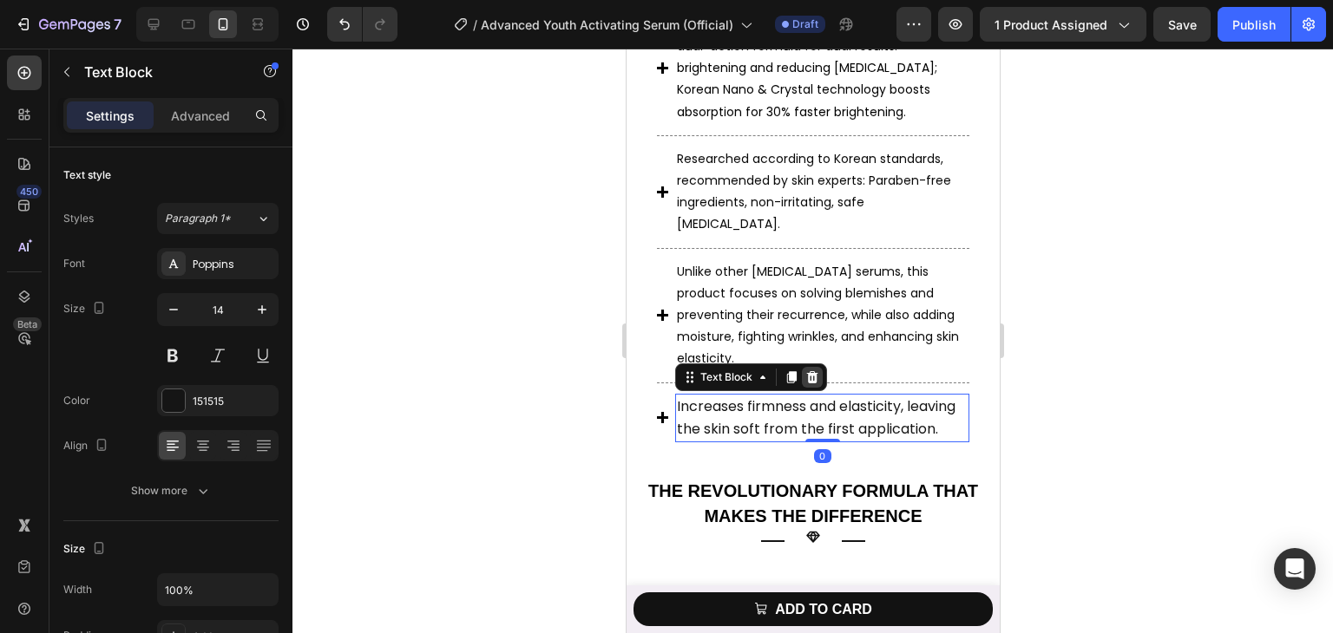
click at [807, 367] on div at bounding box center [811, 377] width 21 height 21
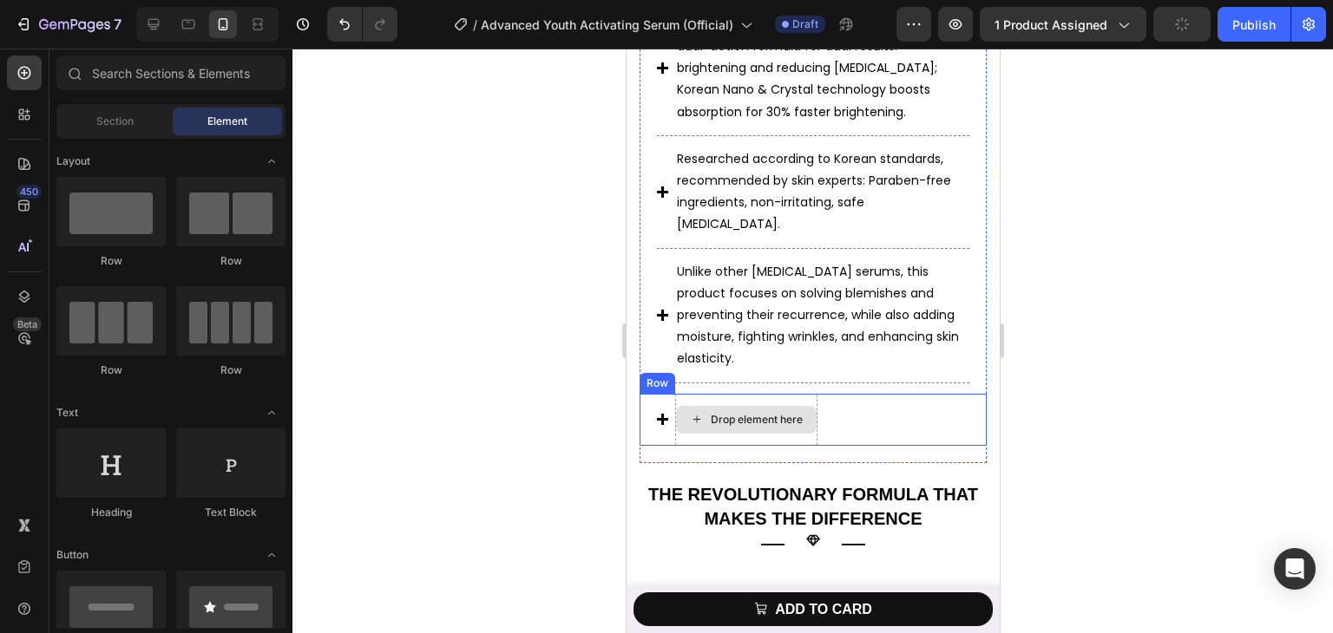
click at [710, 413] on div "Drop element here" at bounding box center [756, 420] width 92 height 14
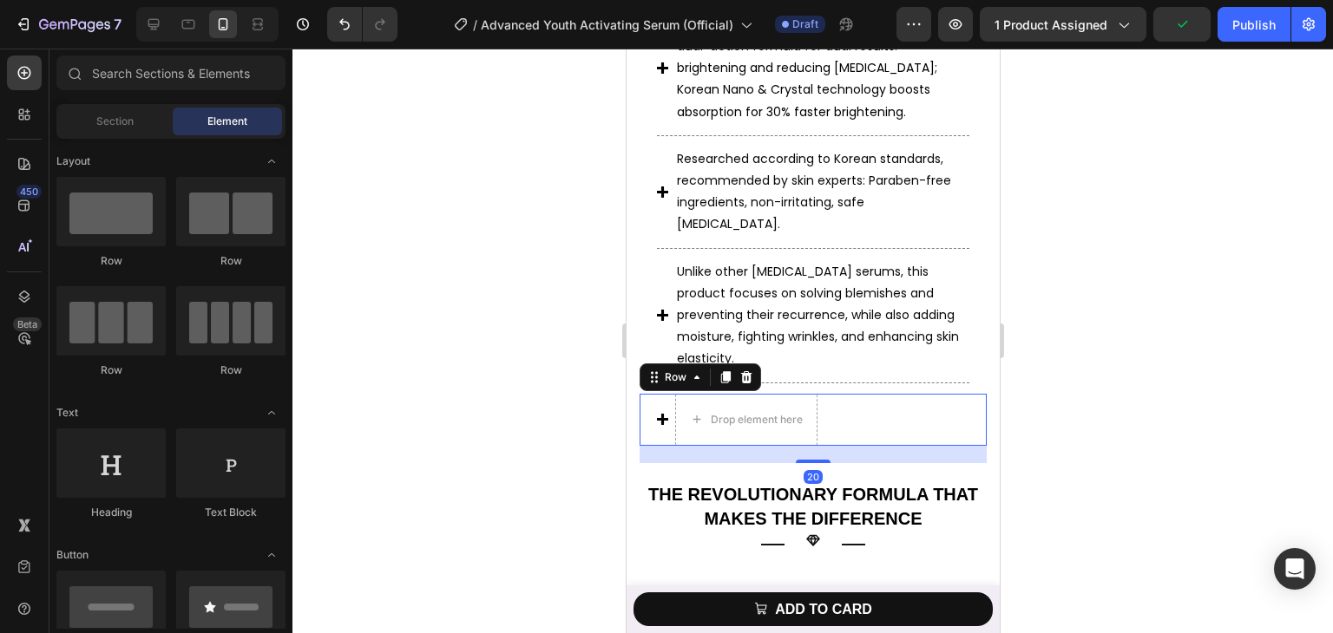
click at [856, 394] on div "Icon Drop element here Row 20" at bounding box center [812, 420] width 347 height 52
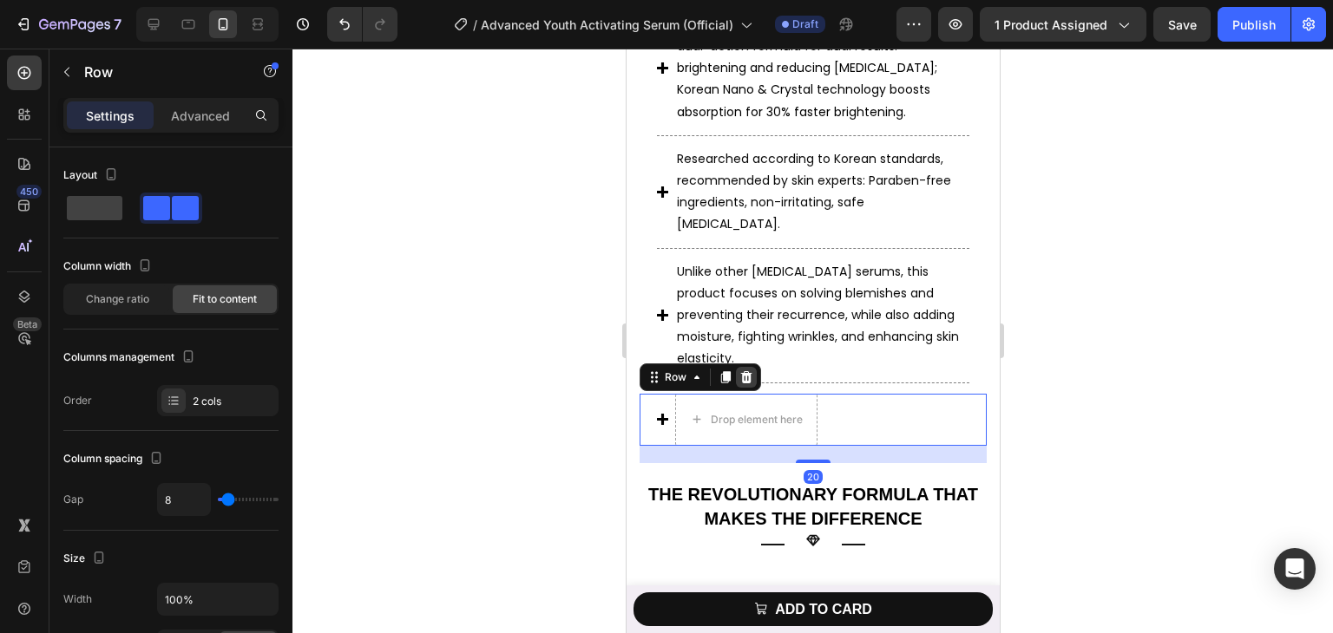
click at [746, 371] on icon at bounding box center [745, 378] width 14 height 14
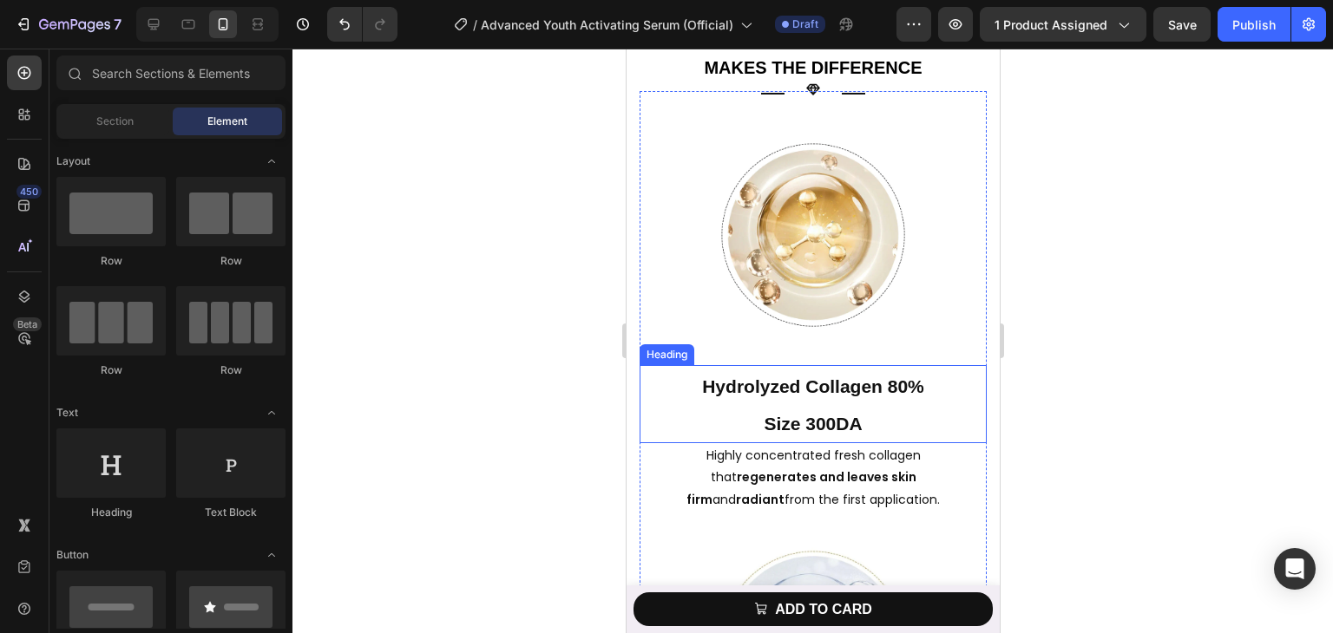
scroll to position [1996, 0]
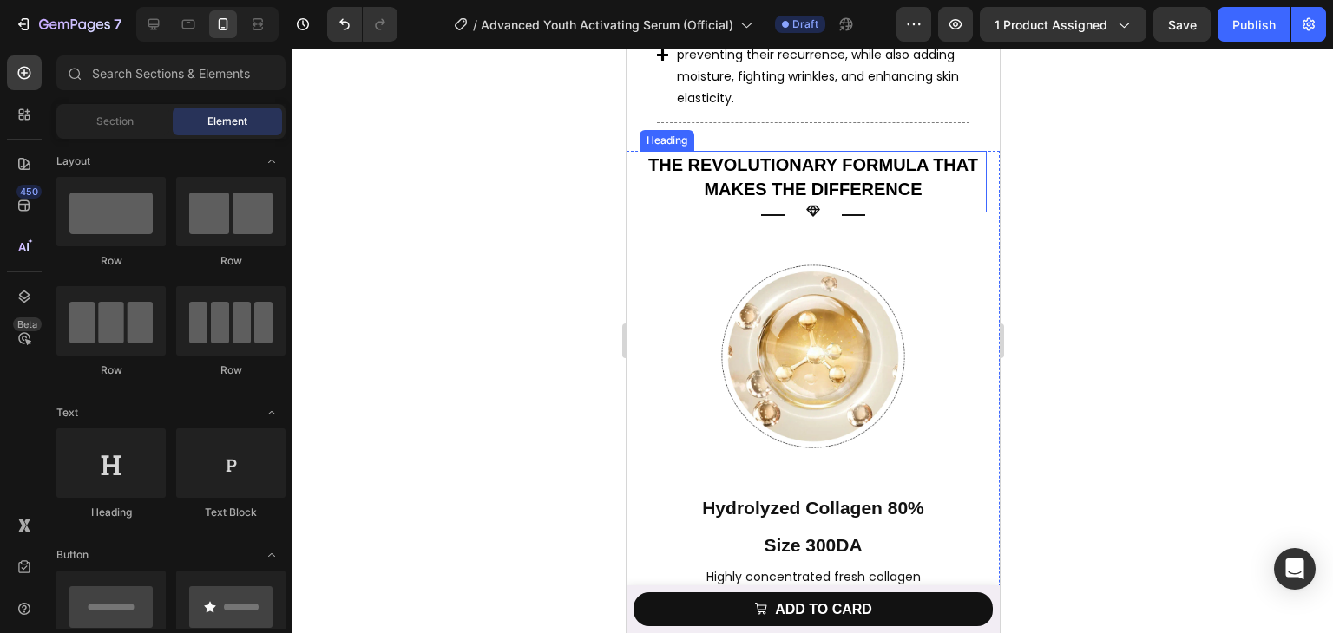
click at [835, 155] on strong "THE REVOLUTIONARY FORMULA THAT MAKES THE DIFFERENCE" at bounding box center [812, 177] width 330 height 44
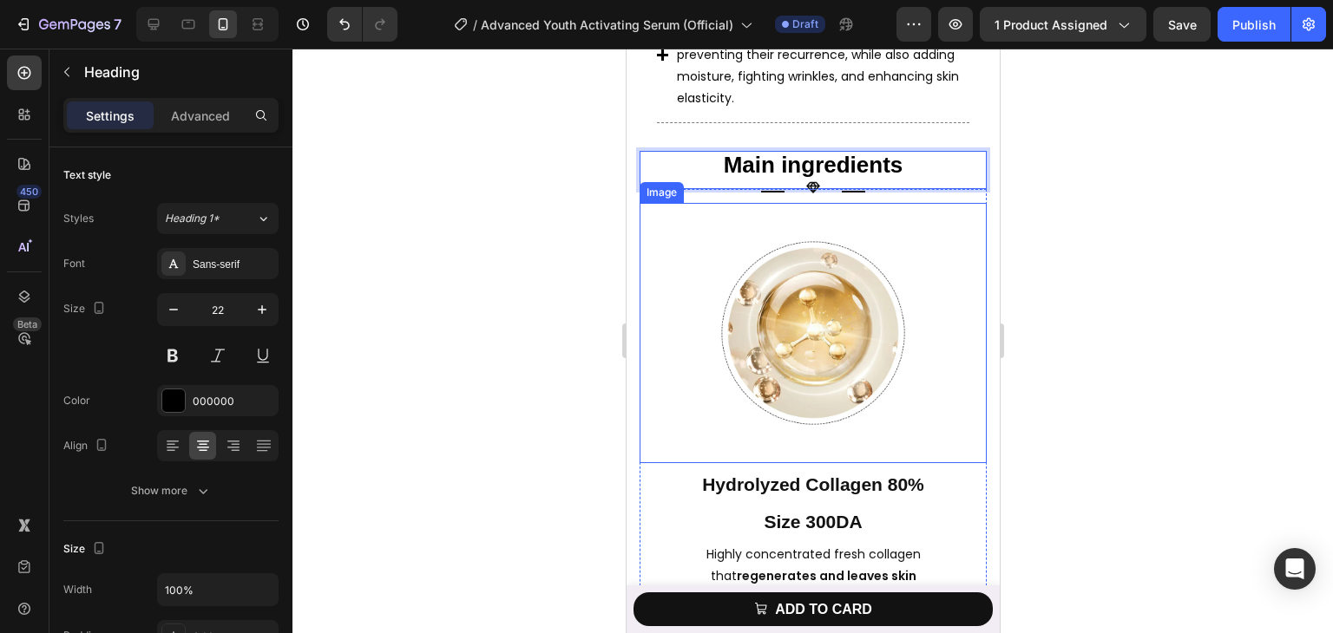
click at [855, 273] on img at bounding box center [812, 333] width 260 height 260
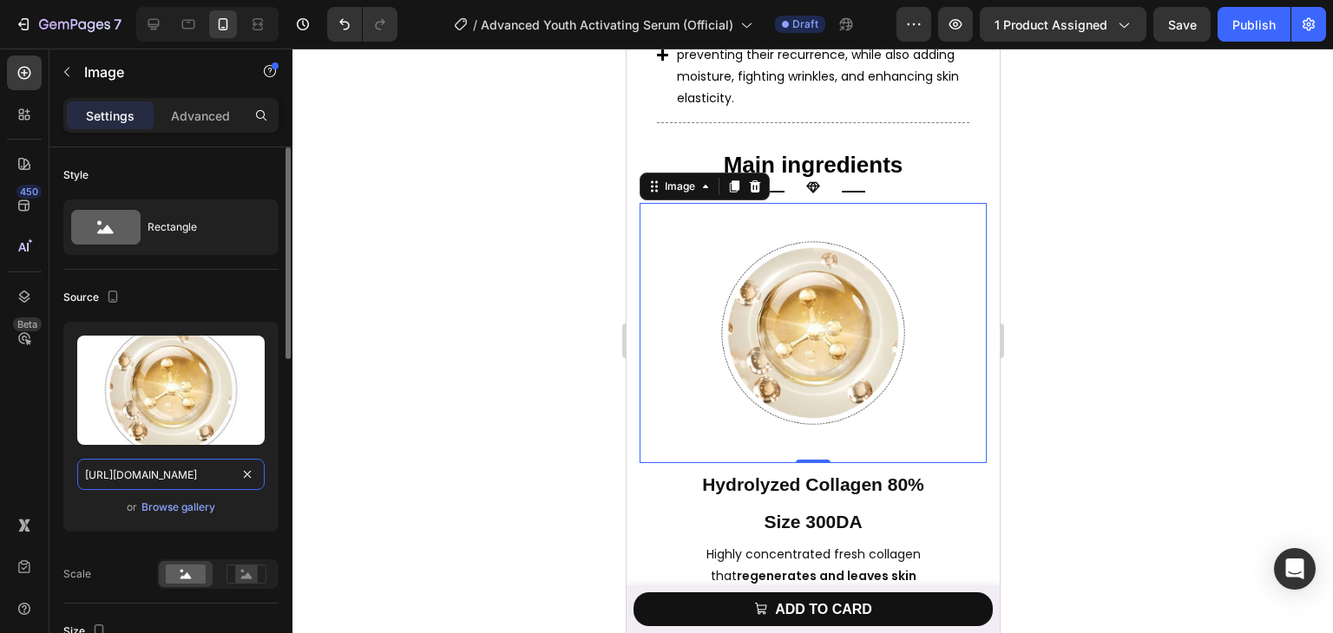
click at [207, 473] on input "[URL][DOMAIN_NAME]" at bounding box center [170, 474] width 187 height 31
paste input "bddeae04-7073-4006-9c5b-528b71e5ea82.png"
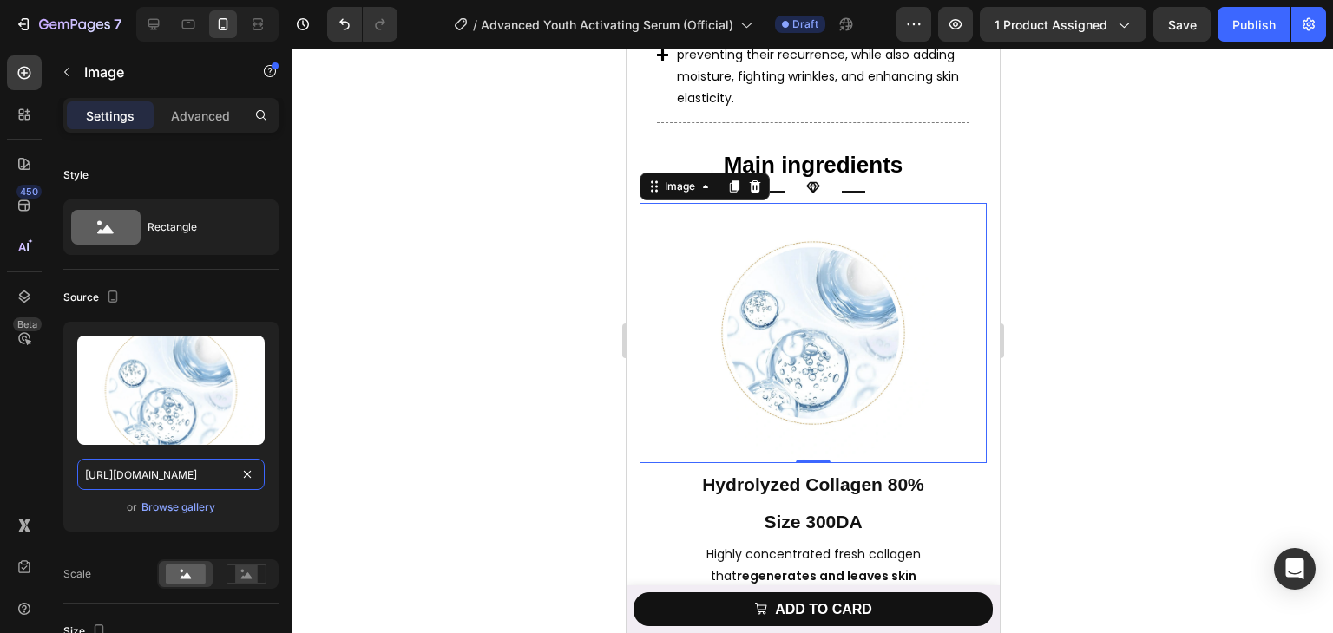
scroll to position [0, 541]
type input "[URL][DOMAIN_NAME]"
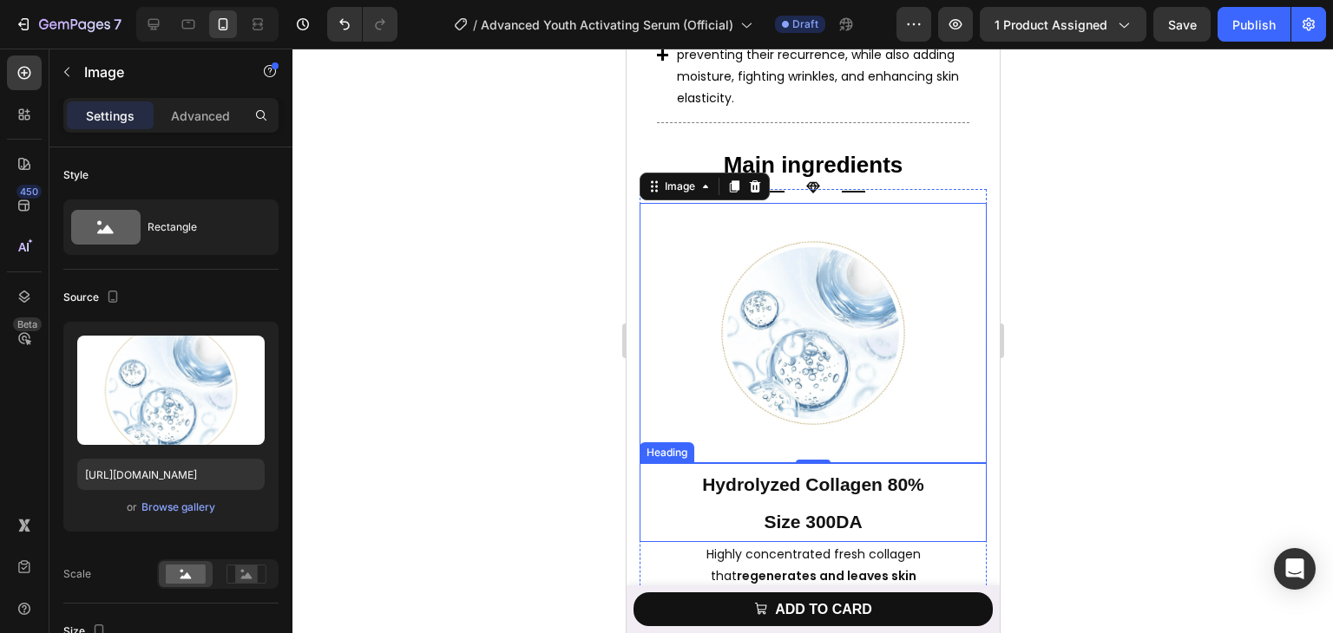
click at [737, 463] on h2 "Hydrolyzed Collagen 80% Size 300DA" at bounding box center [812, 502] width 347 height 79
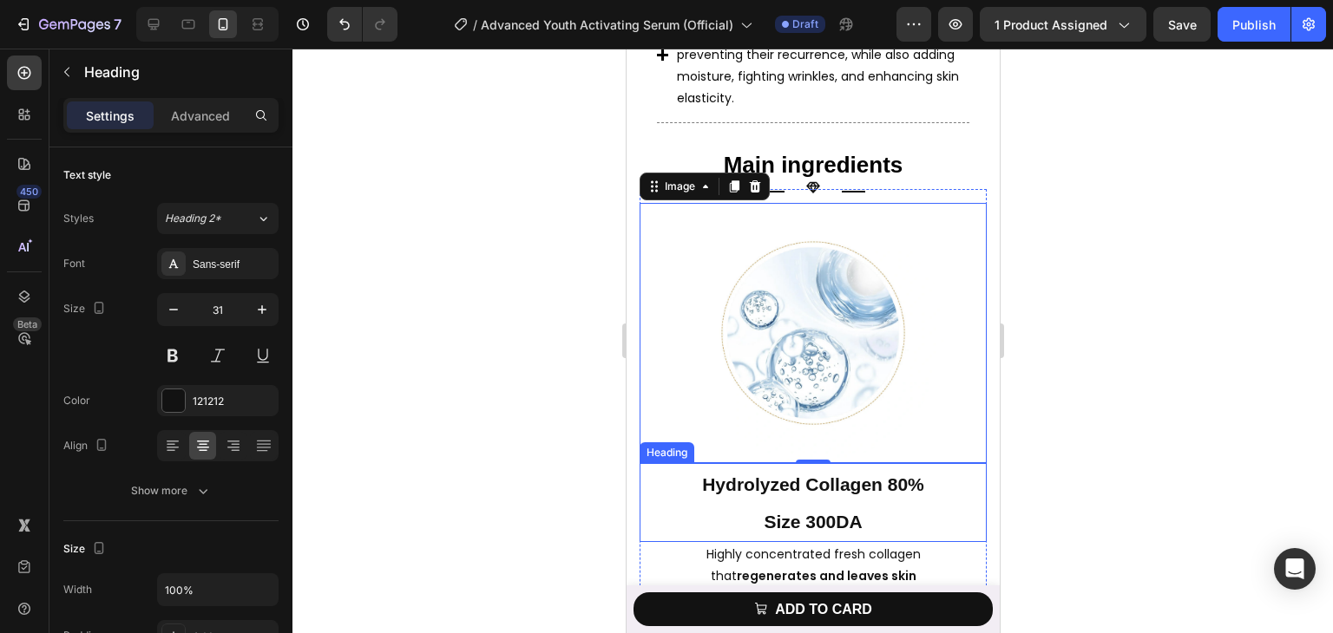
click at [737, 463] on h2 "Hydrolyzed Collagen 80% Size 300DA" at bounding box center [812, 502] width 347 height 79
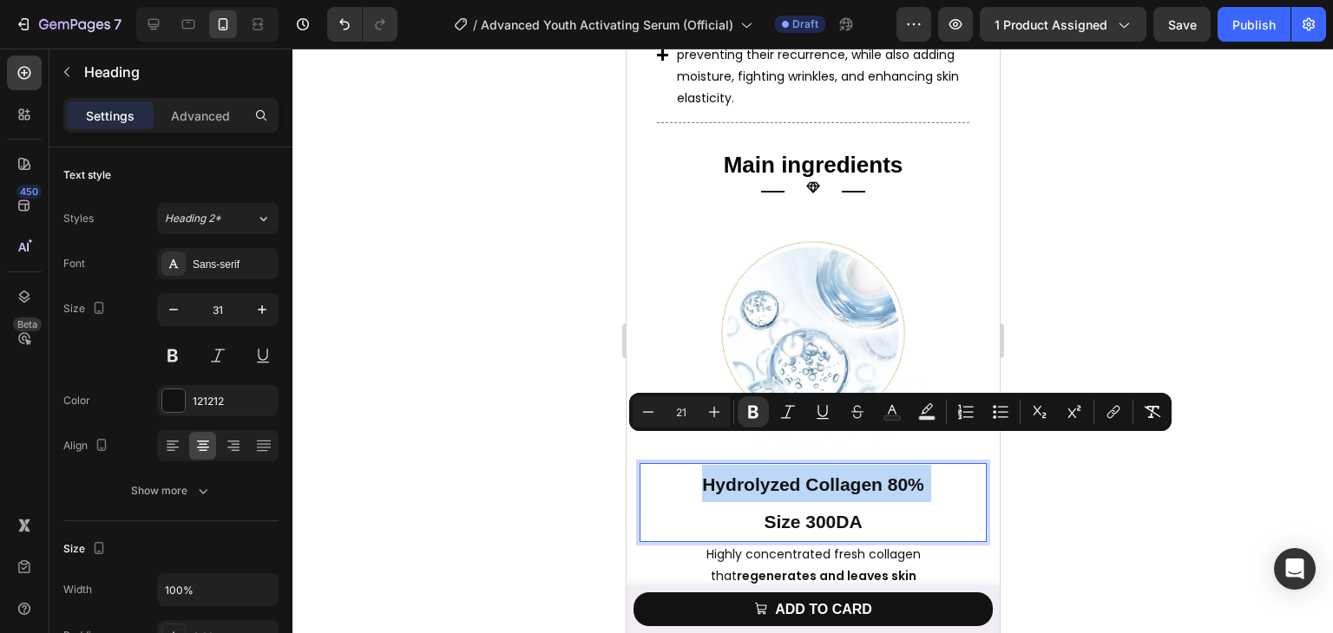
type input "16"
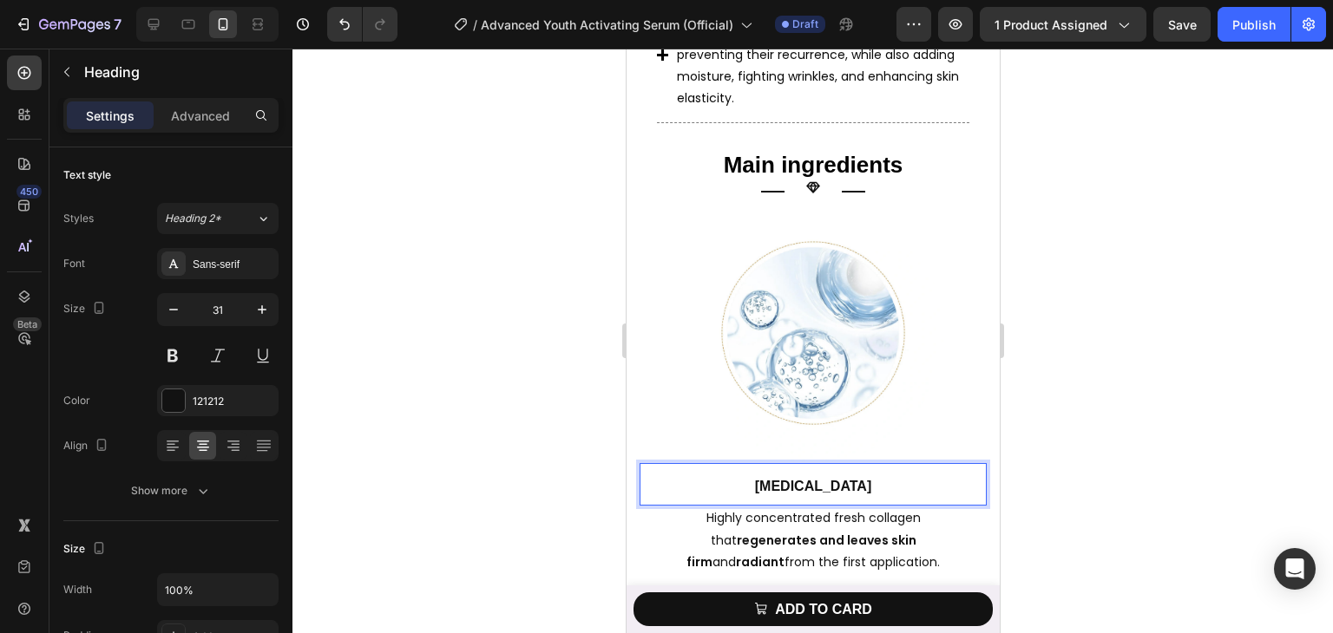
click at [784, 479] on strong "[MEDICAL_DATA]" at bounding box center [812, 486] width 117 height 15
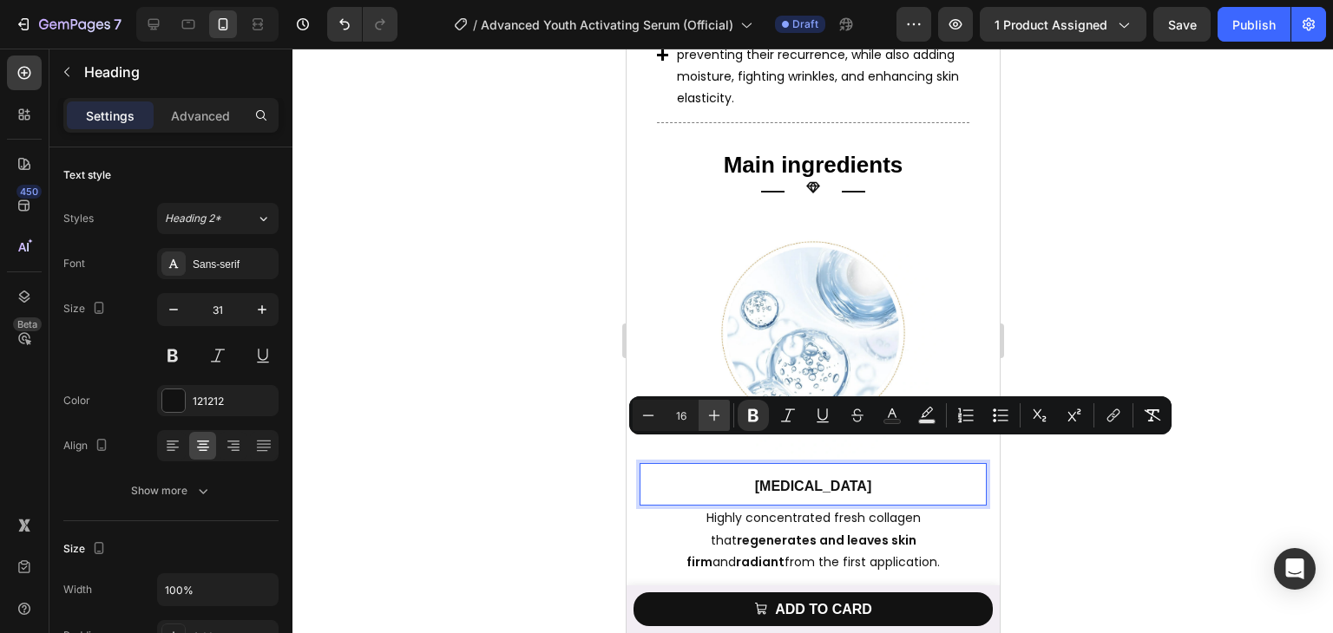
click at [718, 409] on icon "Editor contextual toolbar" at bounding box center [713, 415] width 17 height 17
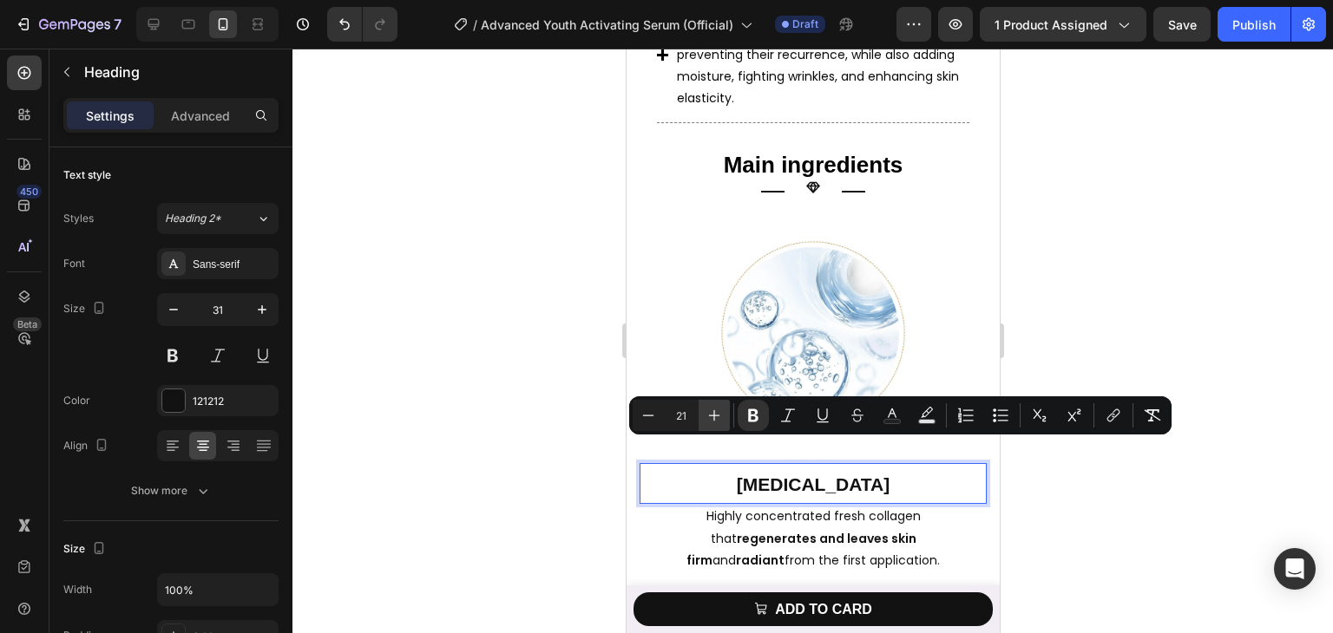
click at [718, 409] on icon "Editor contextual toolbar" at bounding box center [713, 415] width 17 height 17
type input "25"
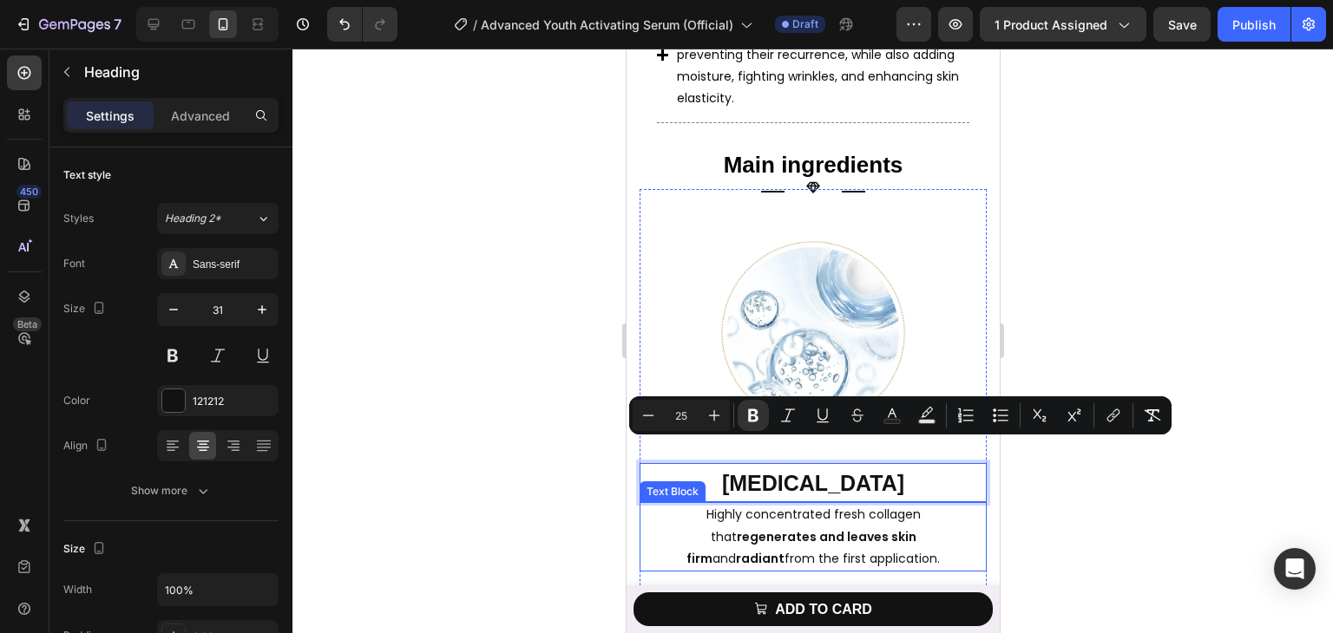
click at [796, 504] on p "Highly concentrated fresh collagen that regenerates and leaves skin firm and ra…" at bounding box center [812, 537] width 312 height 66
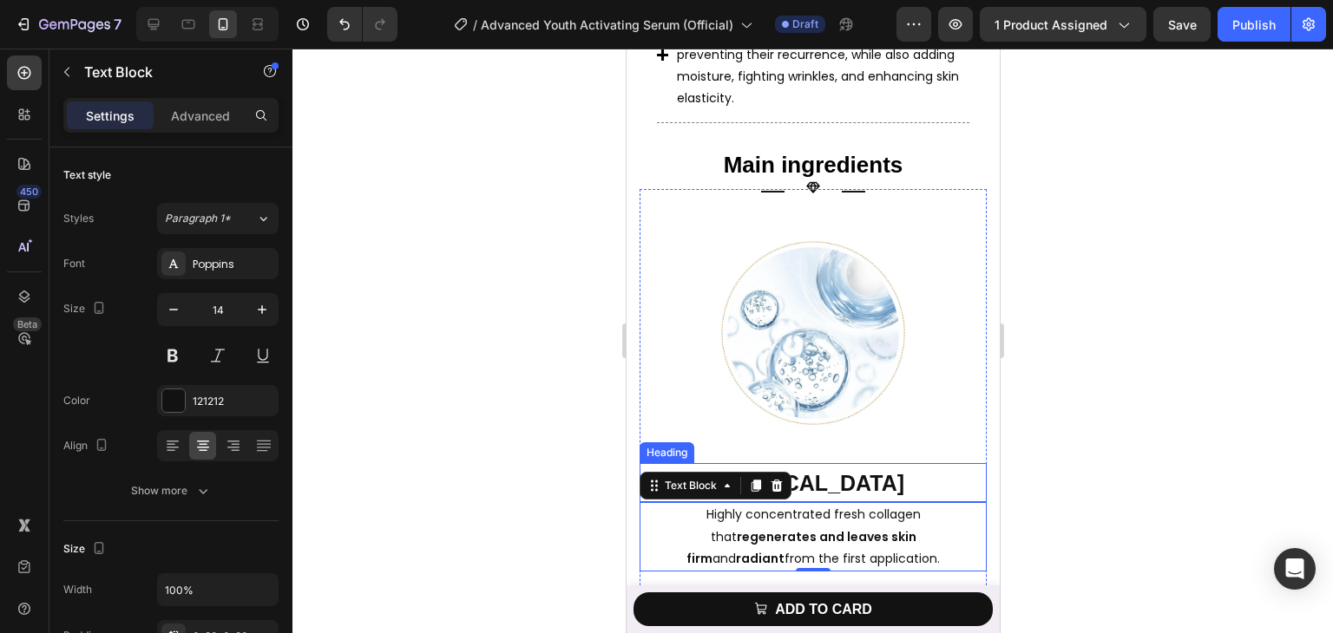
click at [817, 471] on strong "[MEDICAL_DATA]" at bounding box center [812, 483] width 182 height 24
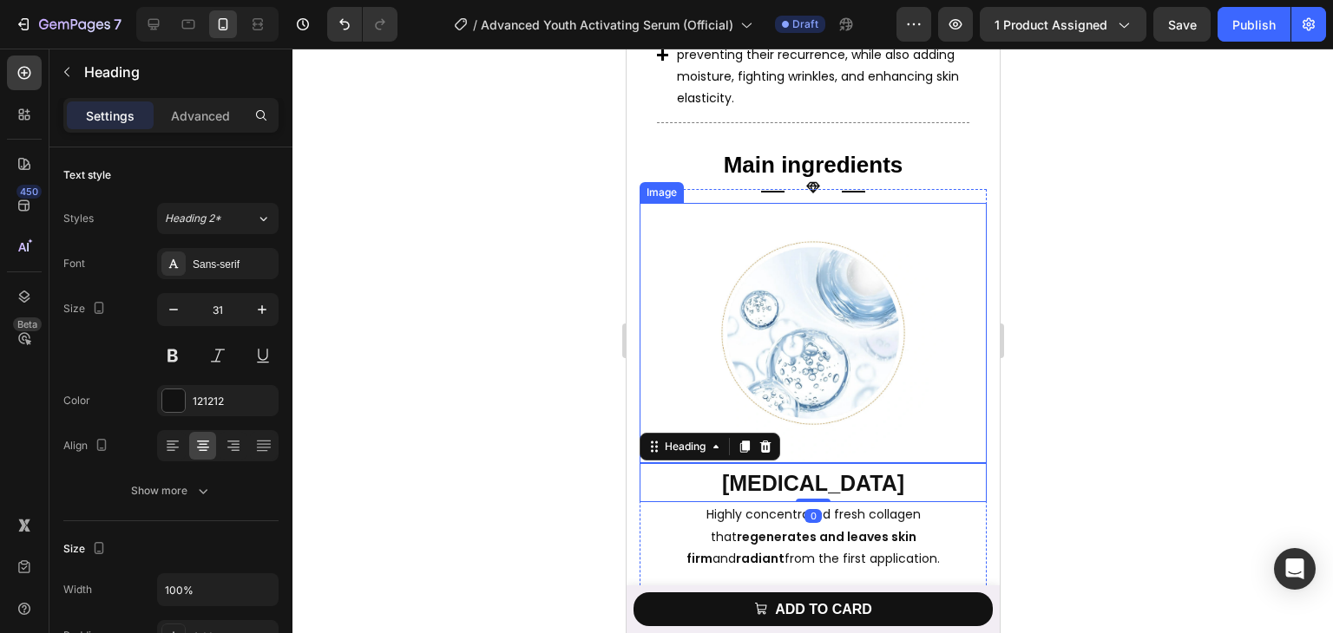
click at [763, 342] on img at bounding box center [812, 333] width 260 height 260
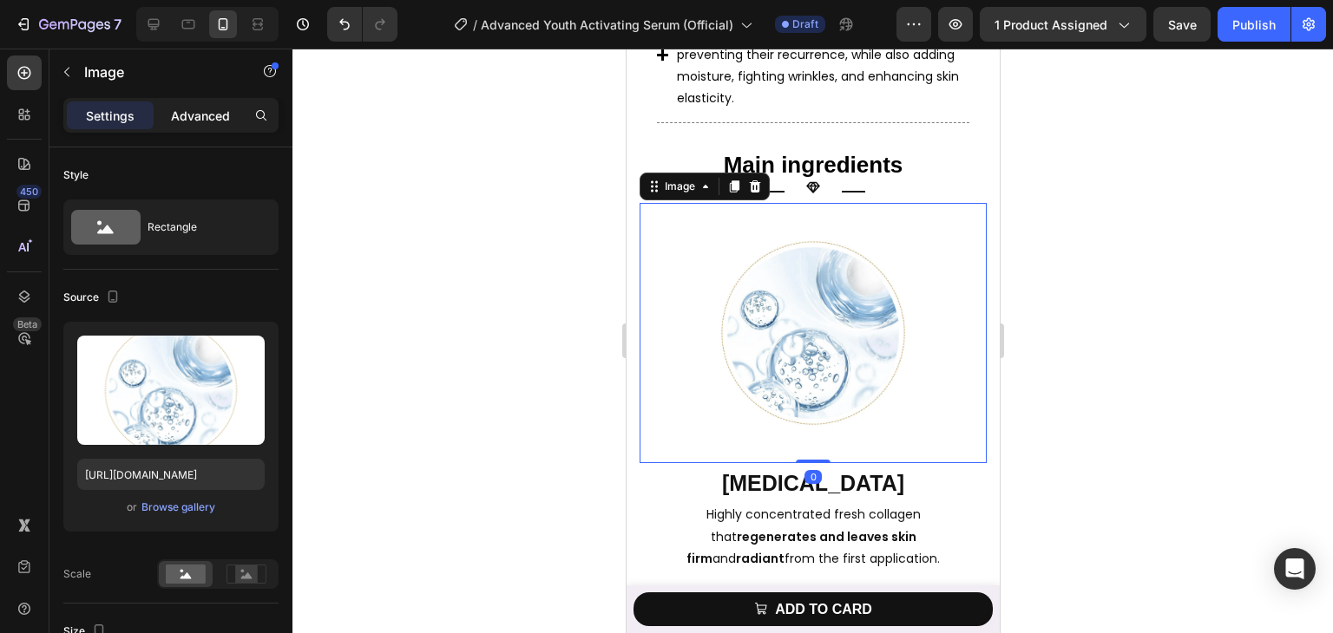
click at [216, 108] on p "Advanced" at bounding box center [200, 116] width 59 height 18
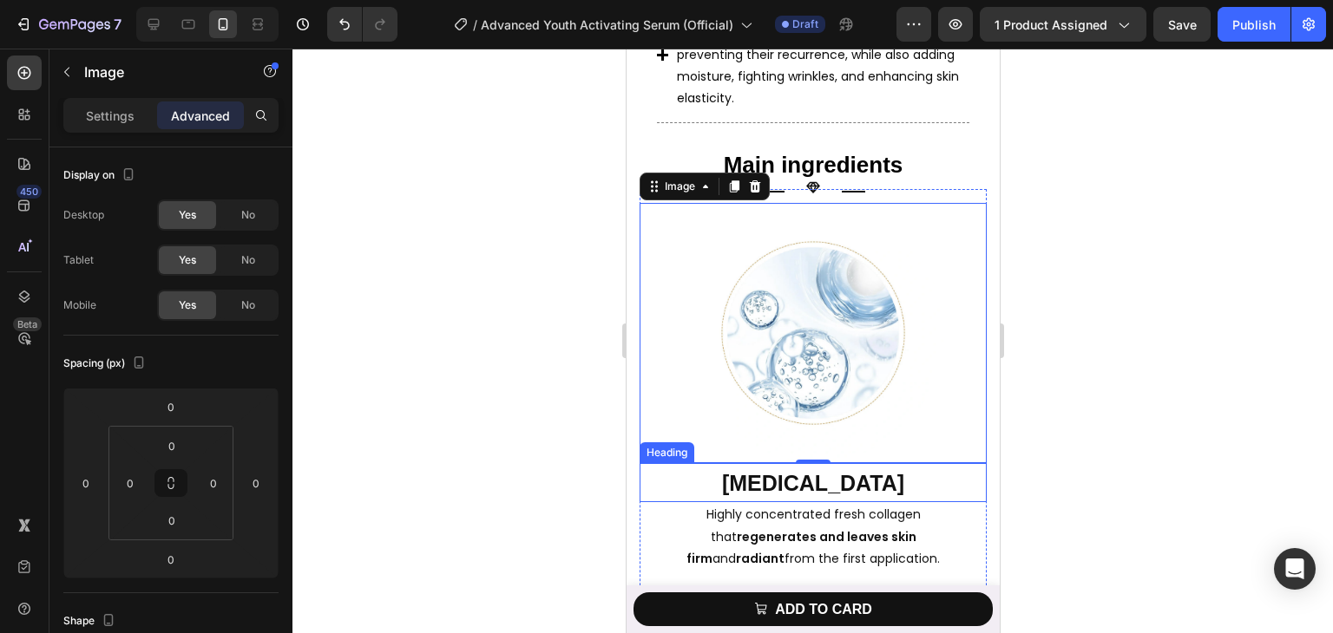
click at [820, 471] on strong "[MEDICAL_DATA]" at bounding box center [812, 483] width 182 height 24
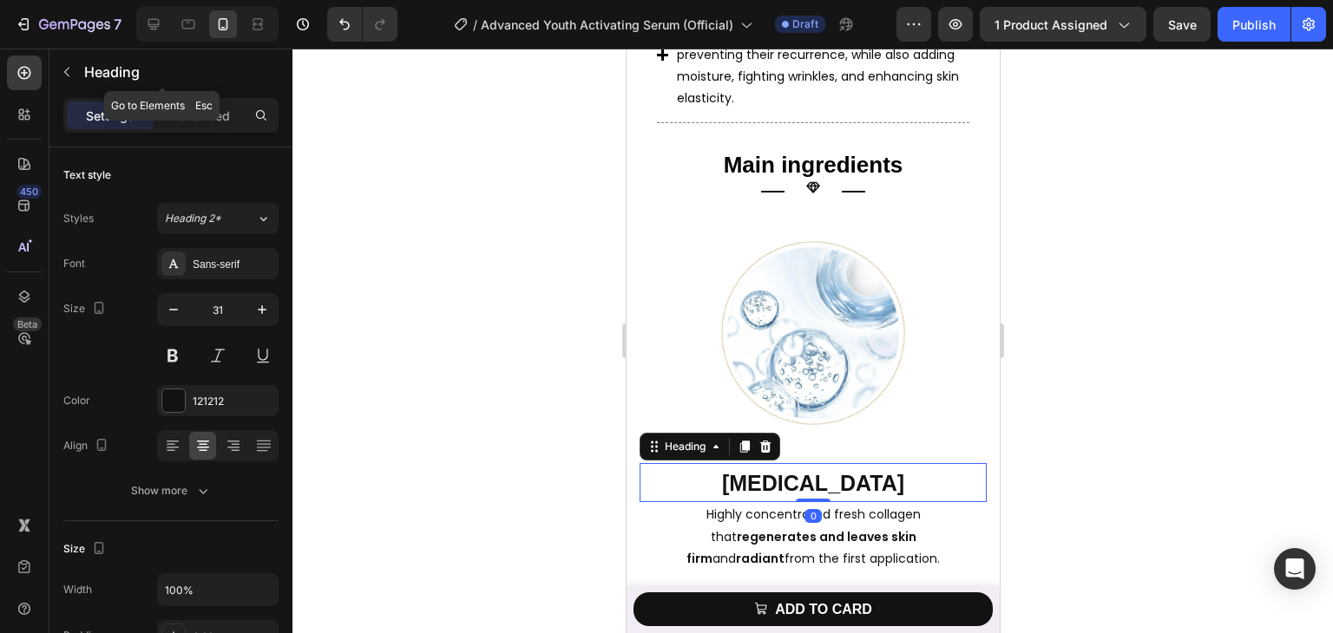
click at [215, 95] on div "Heading" at bounding box center [162, 73] width 226 height 49
click at [219, 142] on div "Settings Advanced" at bounding box center [170, 122] width 243 height 49
click at [213, 122] on p "Advanced" at bounding box center [200, 116] width 59 height 18
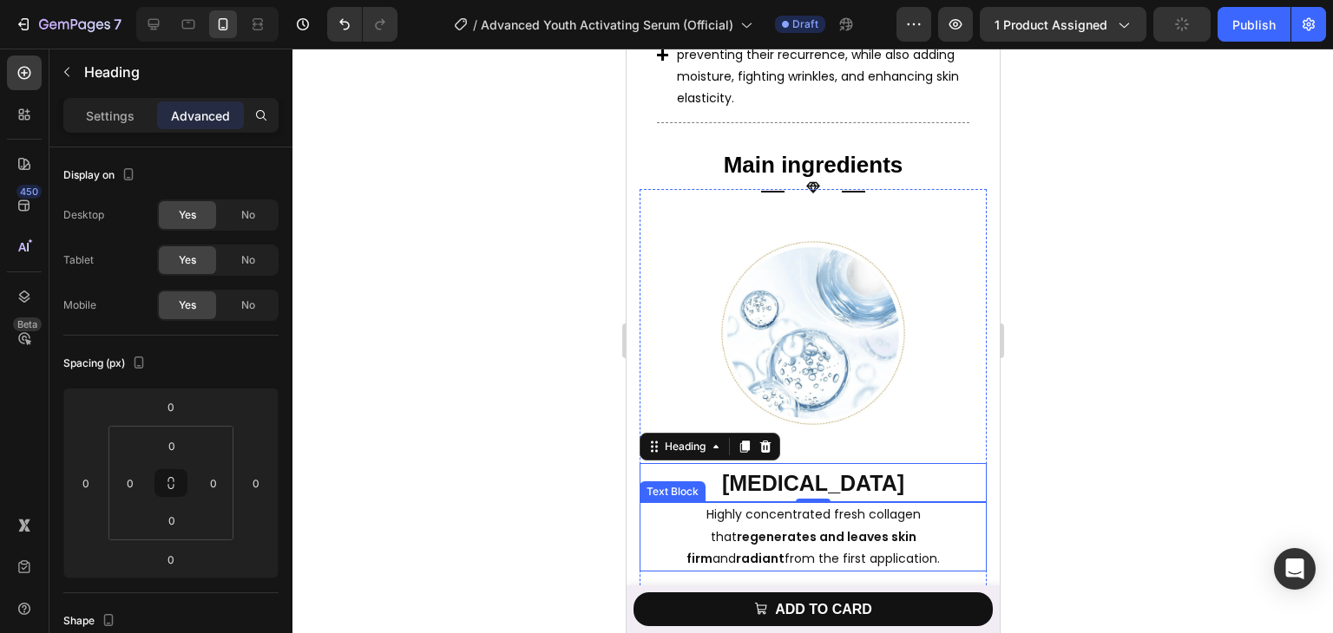
click at [755, 504] on p "Highly concentrated fresh collagen that regenerates and leaves skin firm and ra…" at bounding box center [812, 537] width 312 height 66
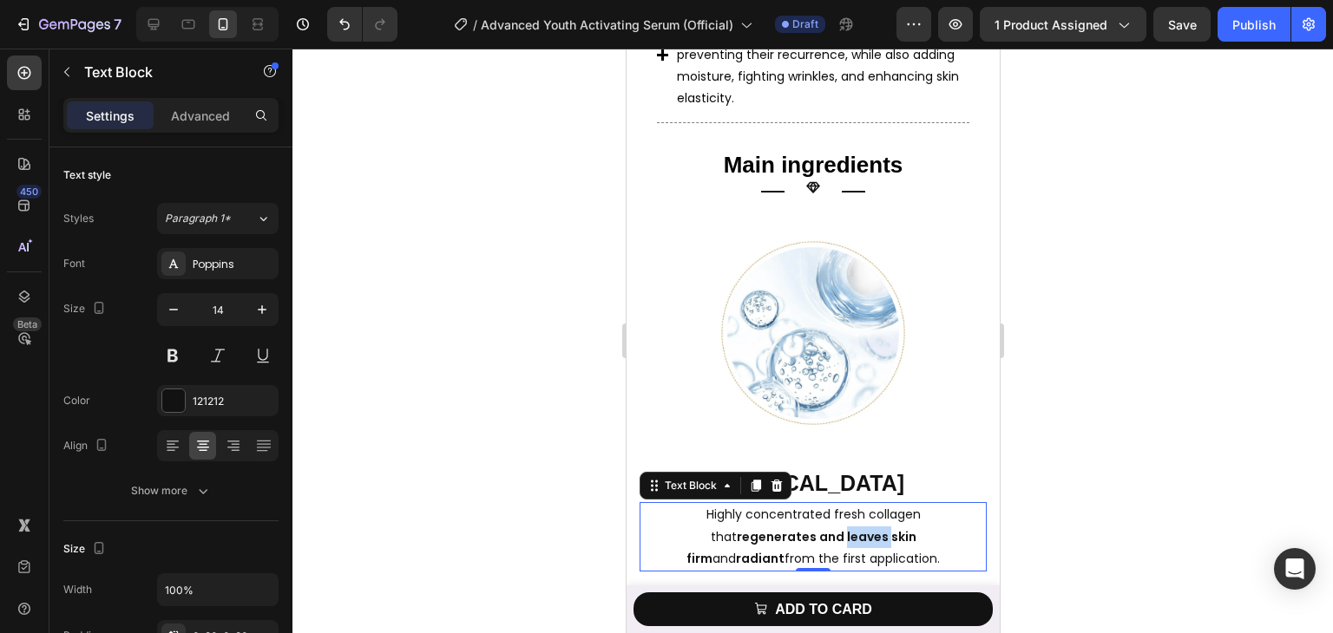
click at [808, 528] on strong "regenerates and leaves skin firm" at bounding box center [800, 547] width 230 height 39
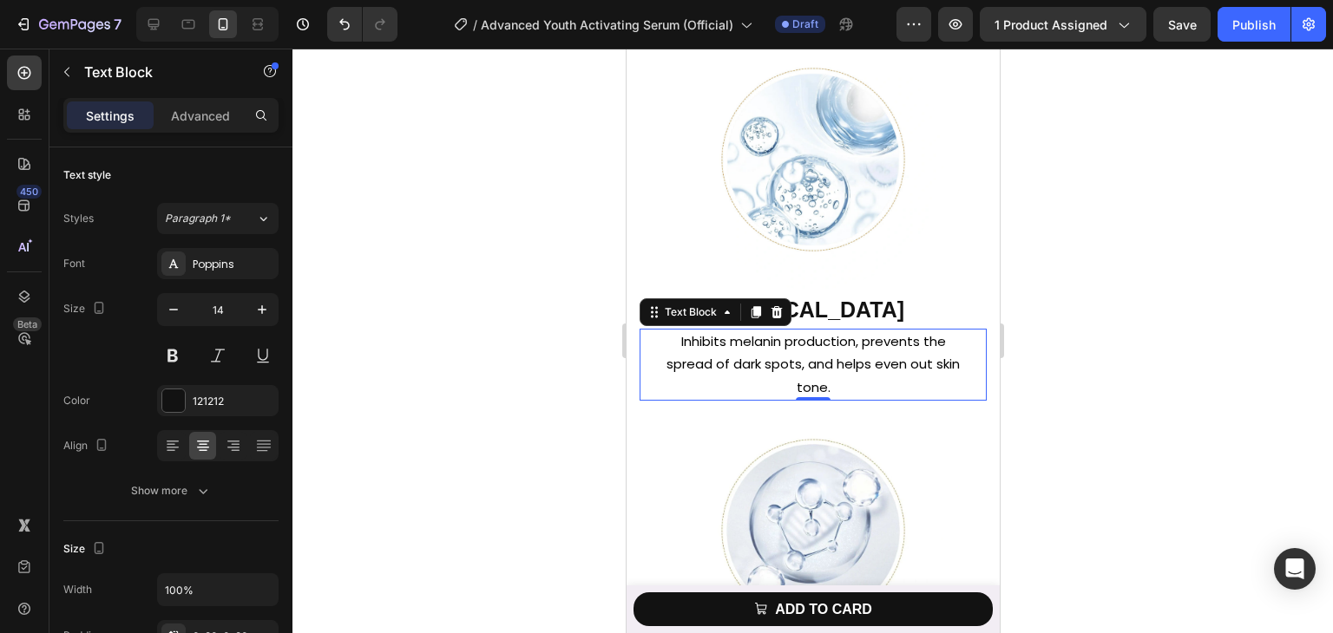
scroll to position [2256, 0]
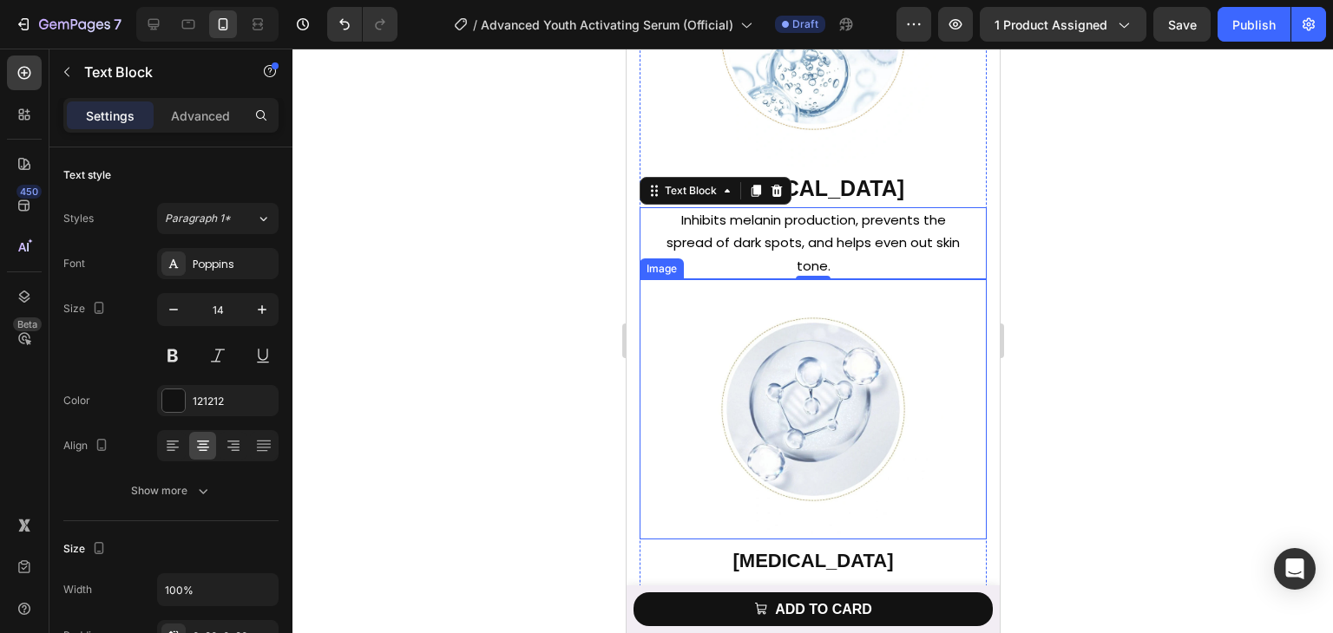
click at [794, 428] on img at bounding box center [812, 409] width 260 height 260
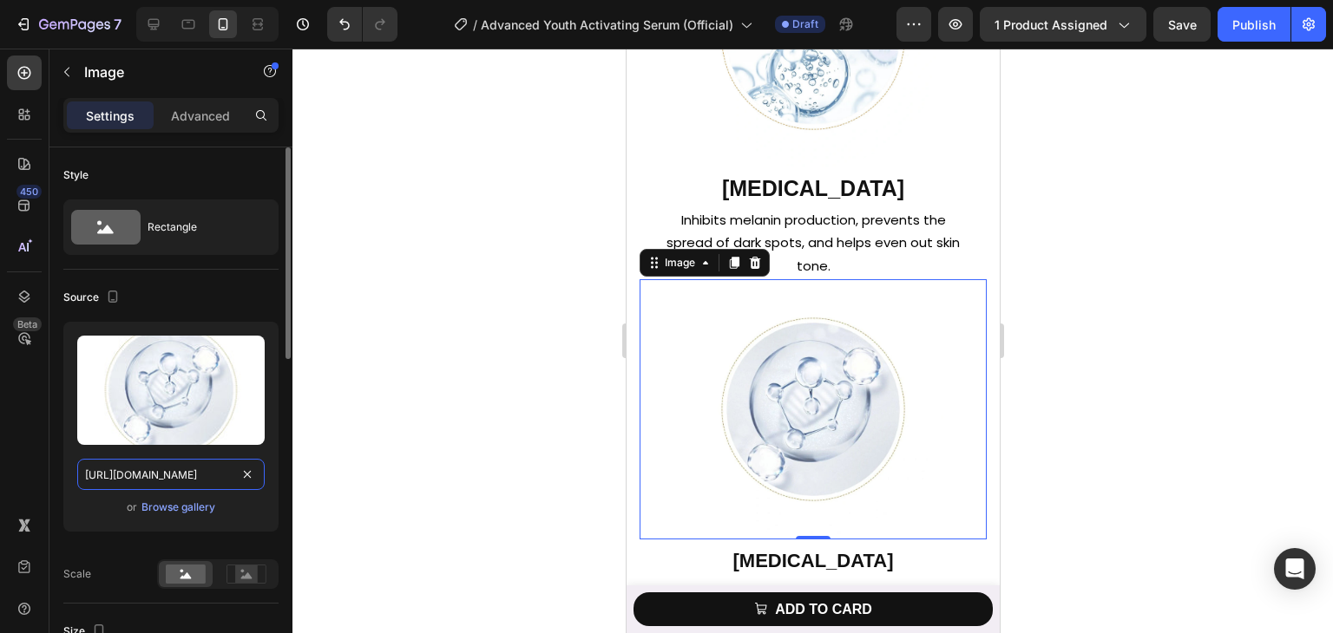
click at [137, 475] on input "[URL][DOMAIN_NAME]" at bounding box center [170, 474] width 187 height 31
paste input "76cf5c41-9a98-4685-ab7d-876d582feb53.png"
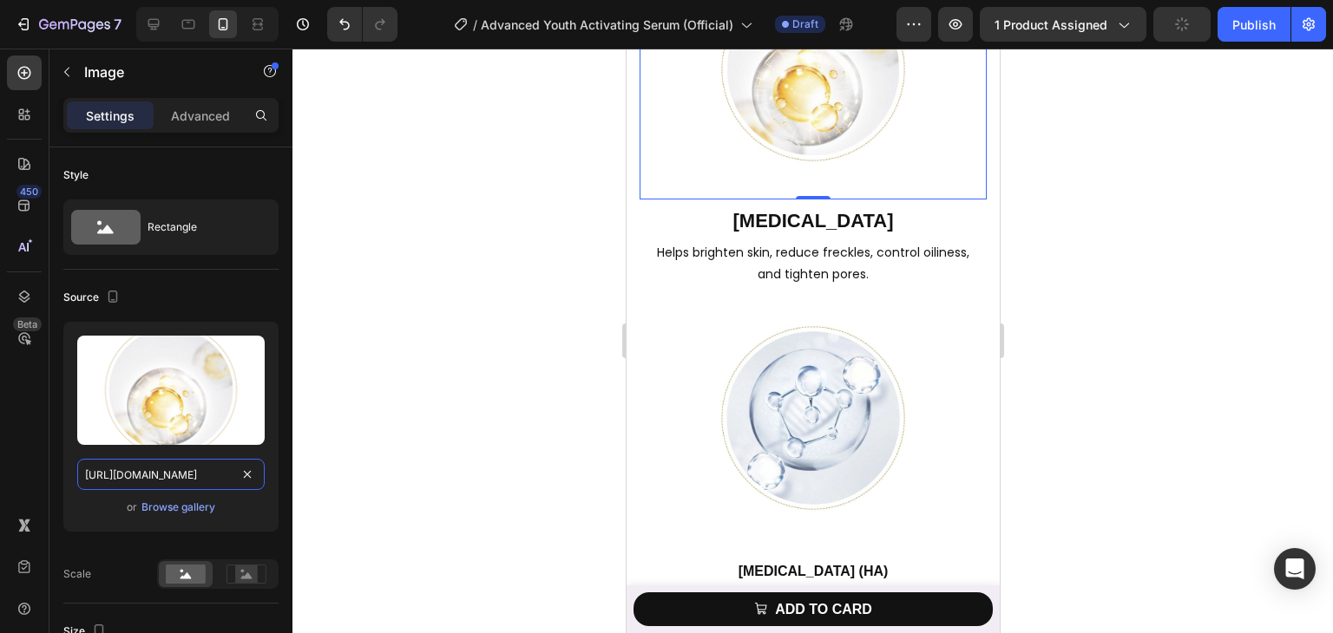
scroll to position [2603, 0]
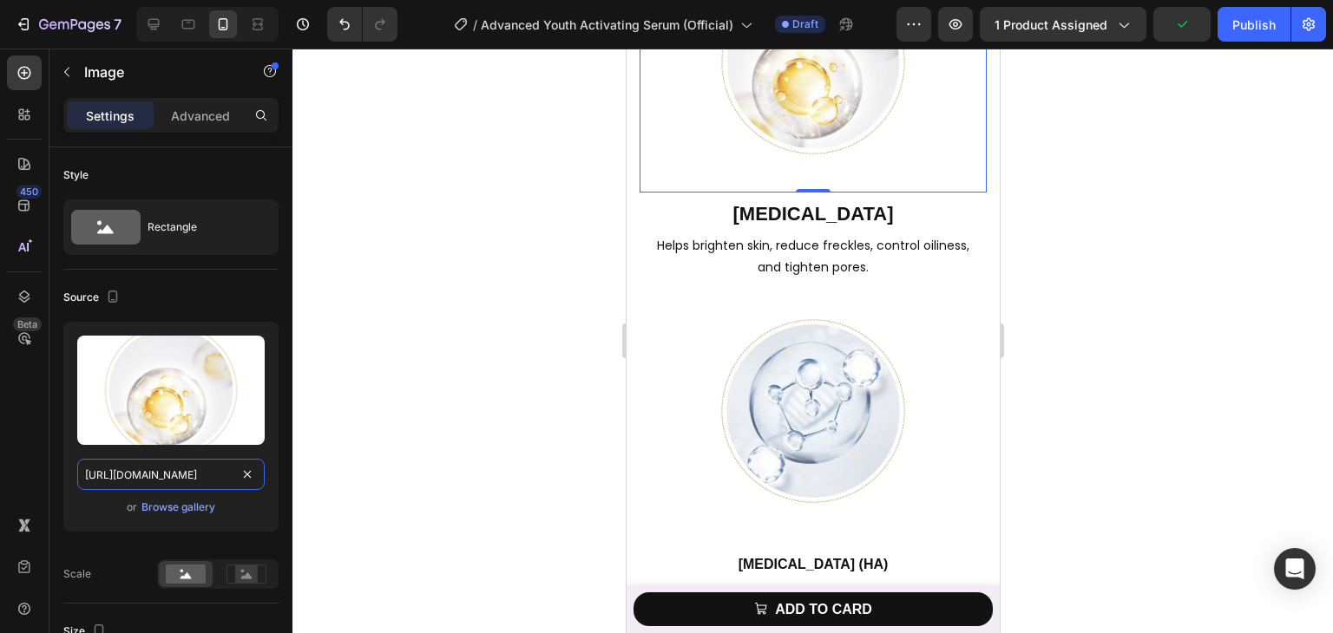
type input "[URL][DOMAIN_NAME]"
click at [813, 217] on strong "[MEDICAL_DATA]" at bounding box center [812, 214] width 161 height 22
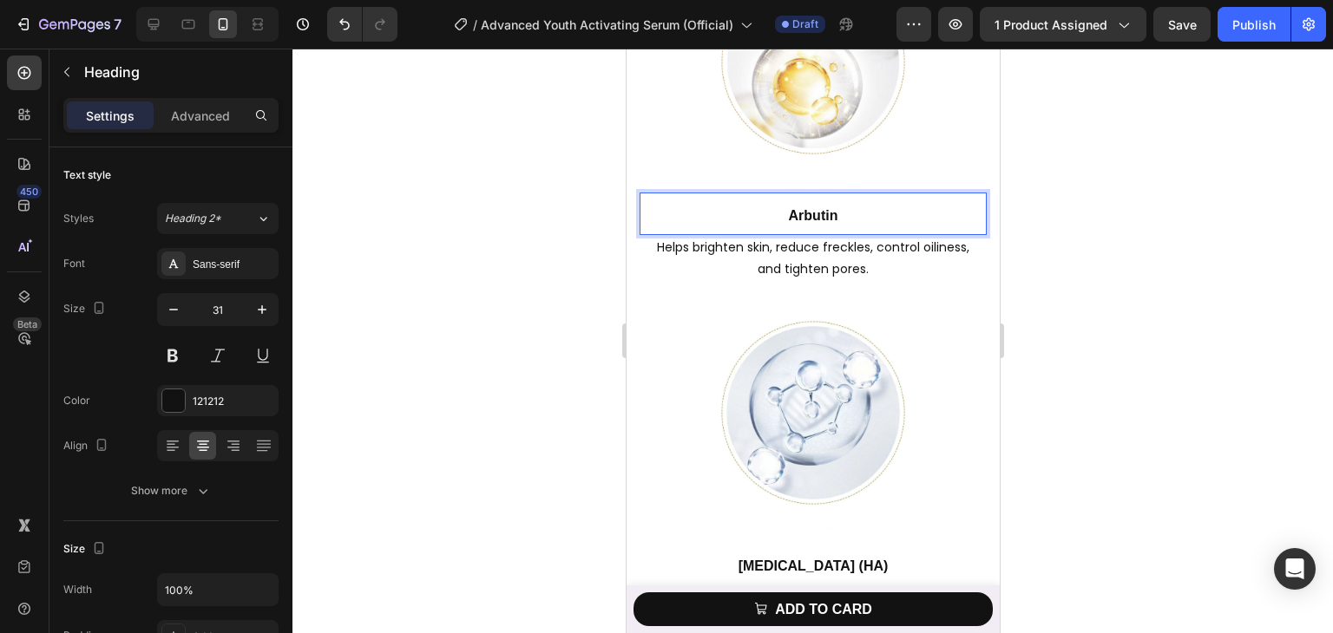
click at [695, 213] on p "Arbutin" at bounding box center [812, 213] width 344 height 39
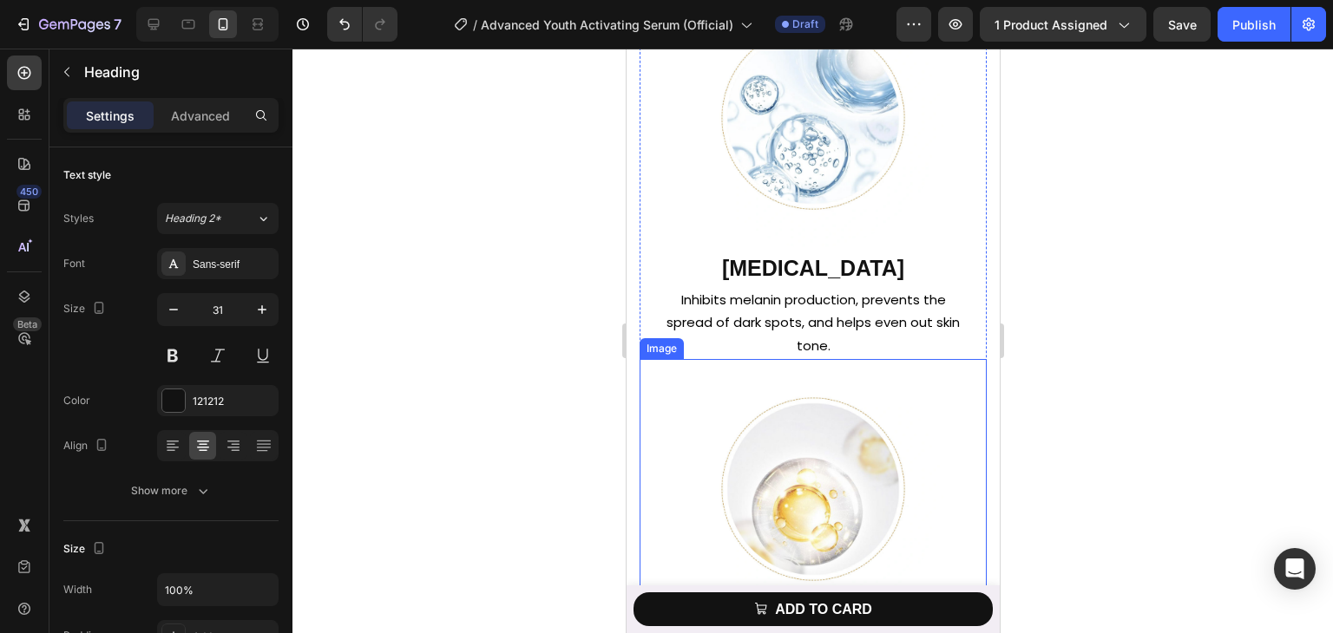
scroll to position [2169, 0]
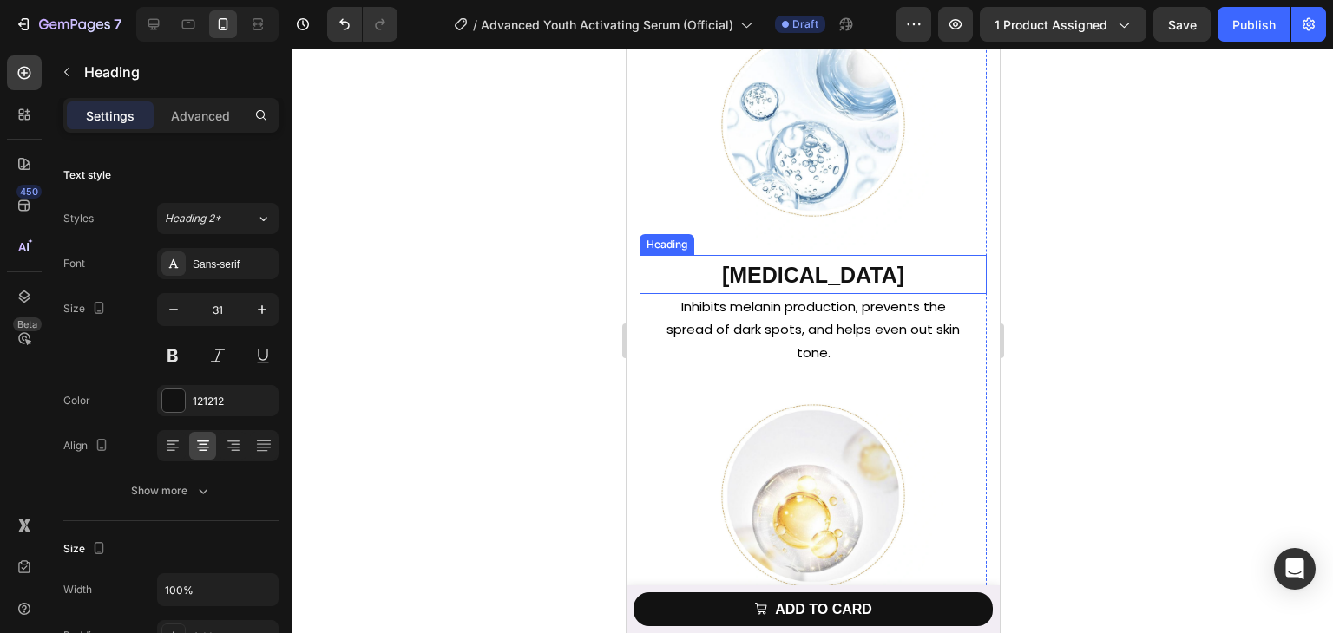
click at [727, 292] on h2 "⁠⁠⁠⁠⁠⁠⁠ [MEDICAL_DATA]" at bounding box center [812, 274] width 347 height 39
click at [727, 292] on h2 "[MEDICAL_DATA]" at bounding box center [812, 274] width 347 height 39
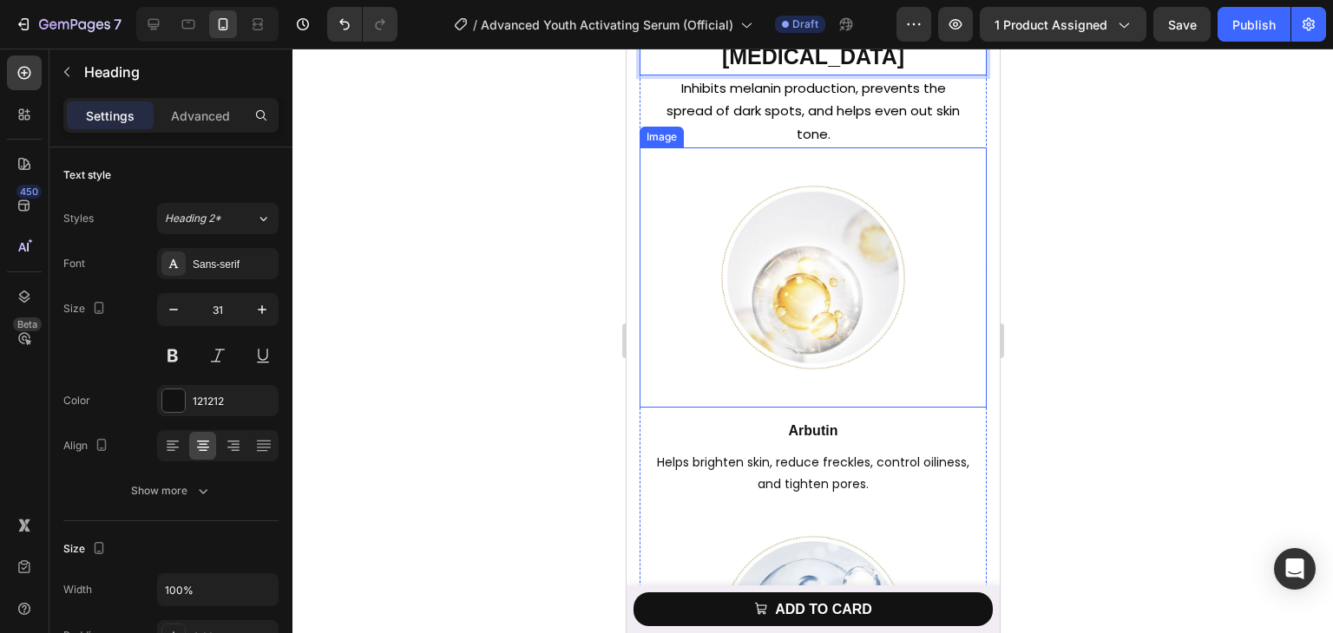
scroll to position [2430, 0]
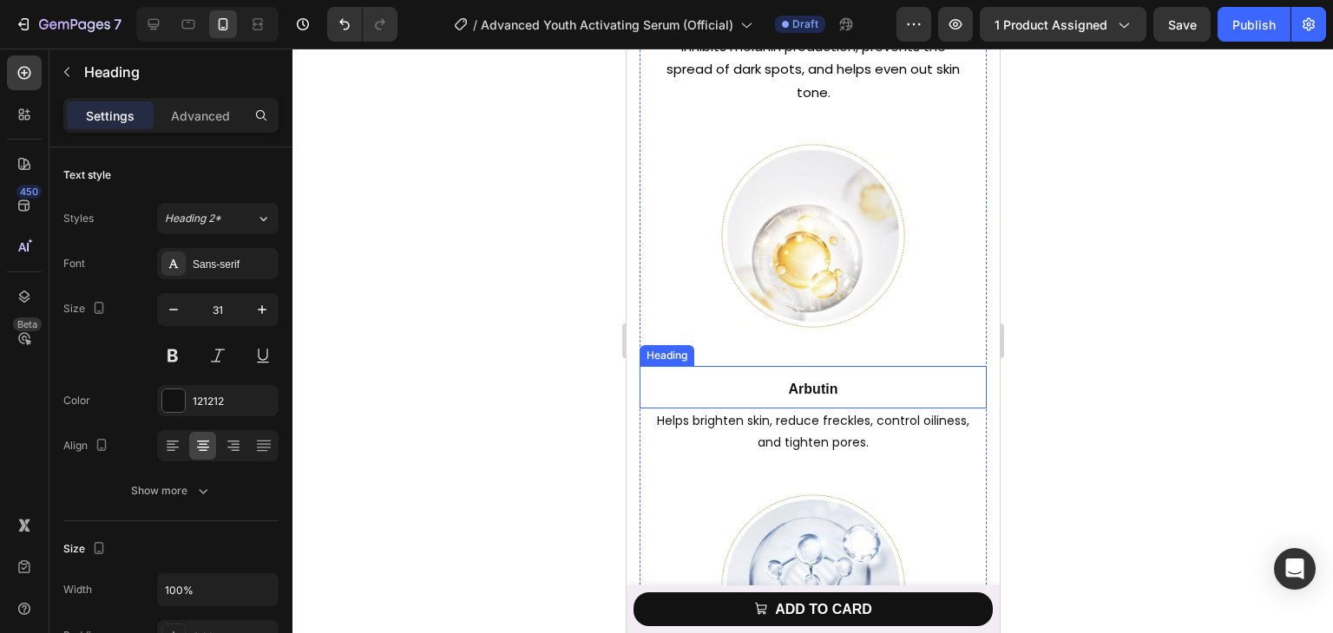
click at [778, 393] on p "⁠⁠⁠⁠⁠⁠⁠ Arbutin" at bounding box center [812, 387] width 344 height 39
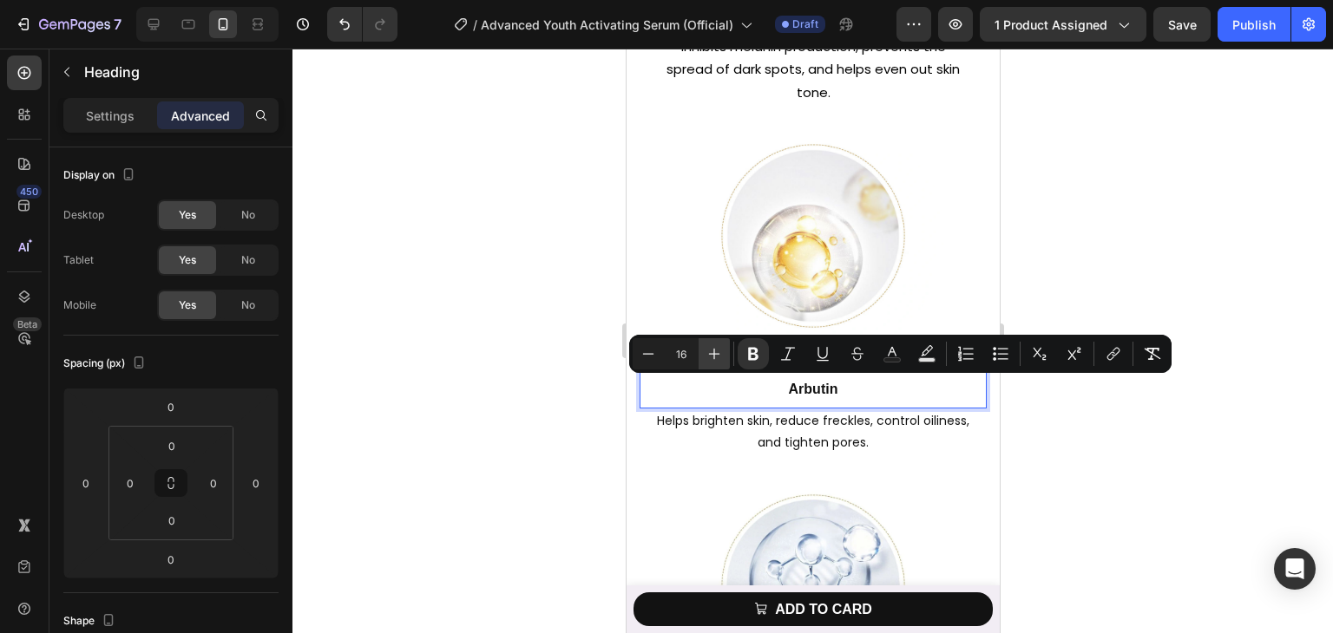
click at [712, 358] on icon "Editor contextual toolbar" at bounding box center [713, 353] width 17 height 17
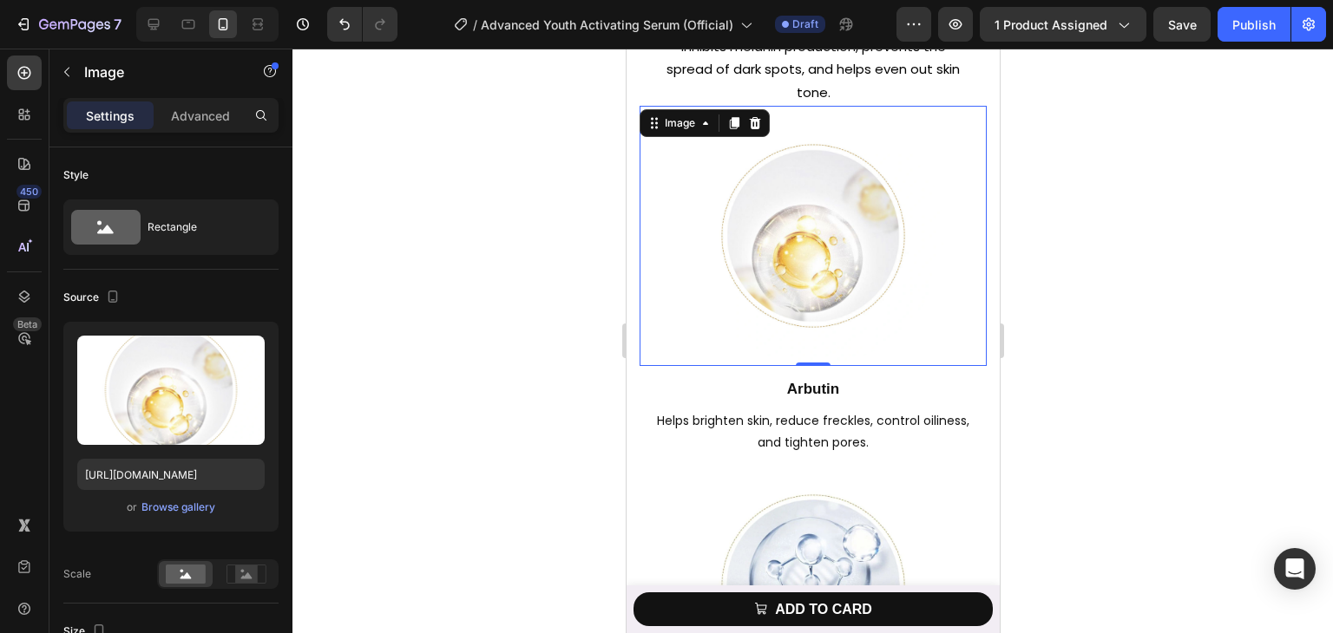
click at [711, 358] on div at bounding box center [812, 236] width 347 height 260
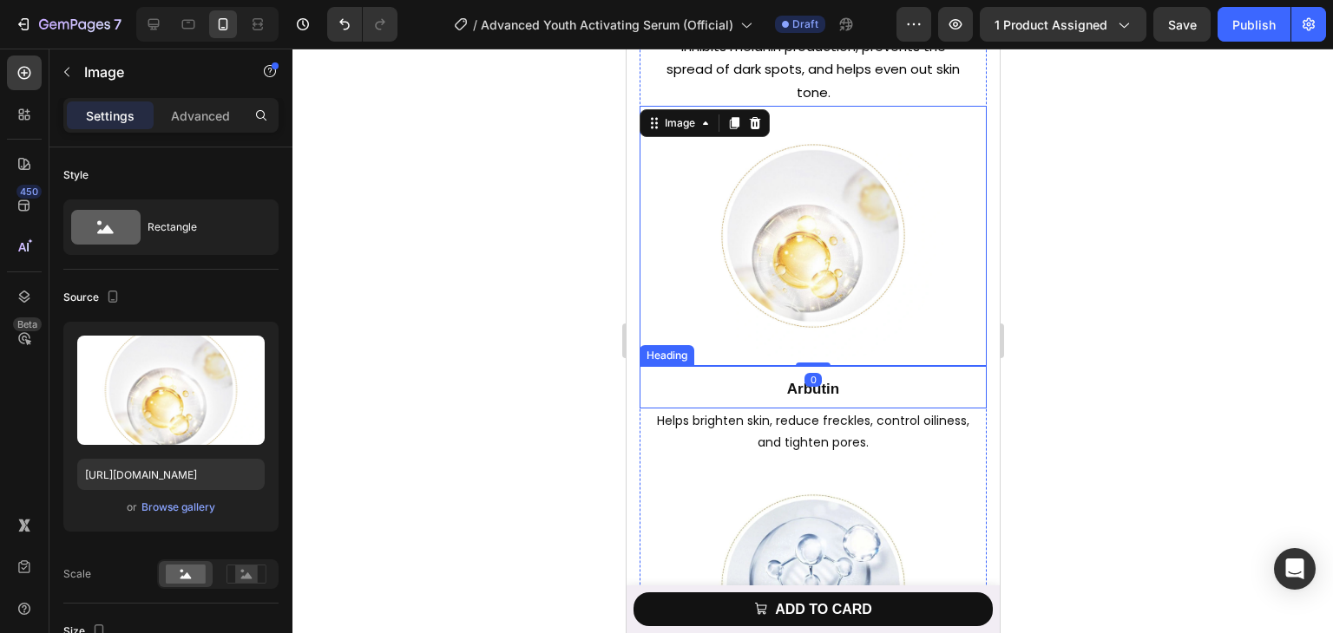
click at [727, 384] on p "⁠⁠⁠⁠⁠⁠⁠ Arbutin" at bounding box center [812, 387] width 344 height 39
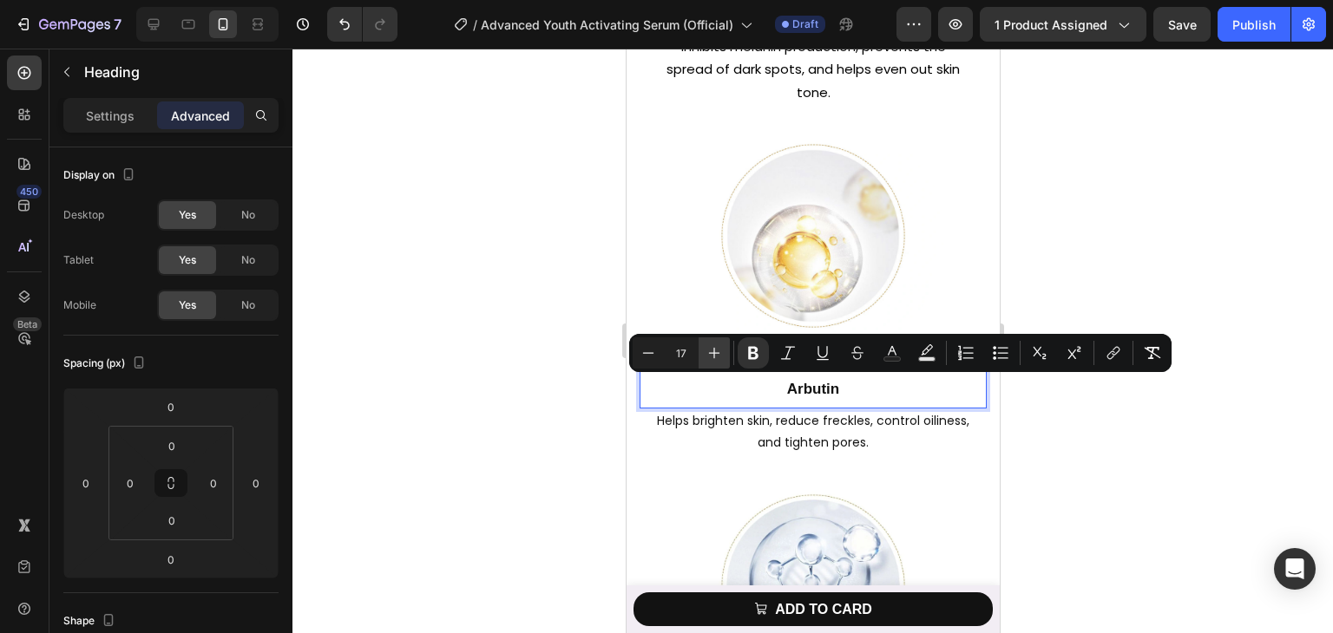
click at [708, 354] on icon "Editor contextual toolbar" at bounding box center [713, 352] width 17 height 17
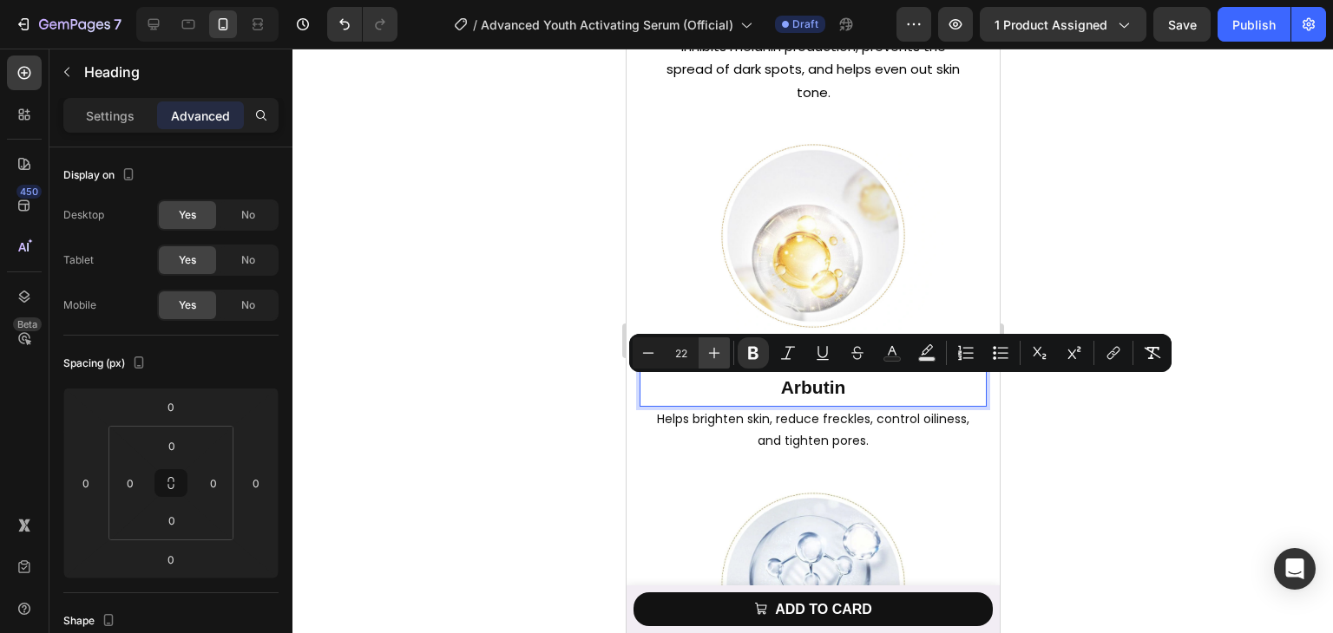
click at [708, 354] on icon "Editor contextual toolbar" at bounding box center [713, 352] width 17 height 17
type input "25"
click at [778, 422] on p "Helps brighten skin, reduce freckles, control oiliness, and tighten pores." at bounding box center [812, 428] width 312 height 43
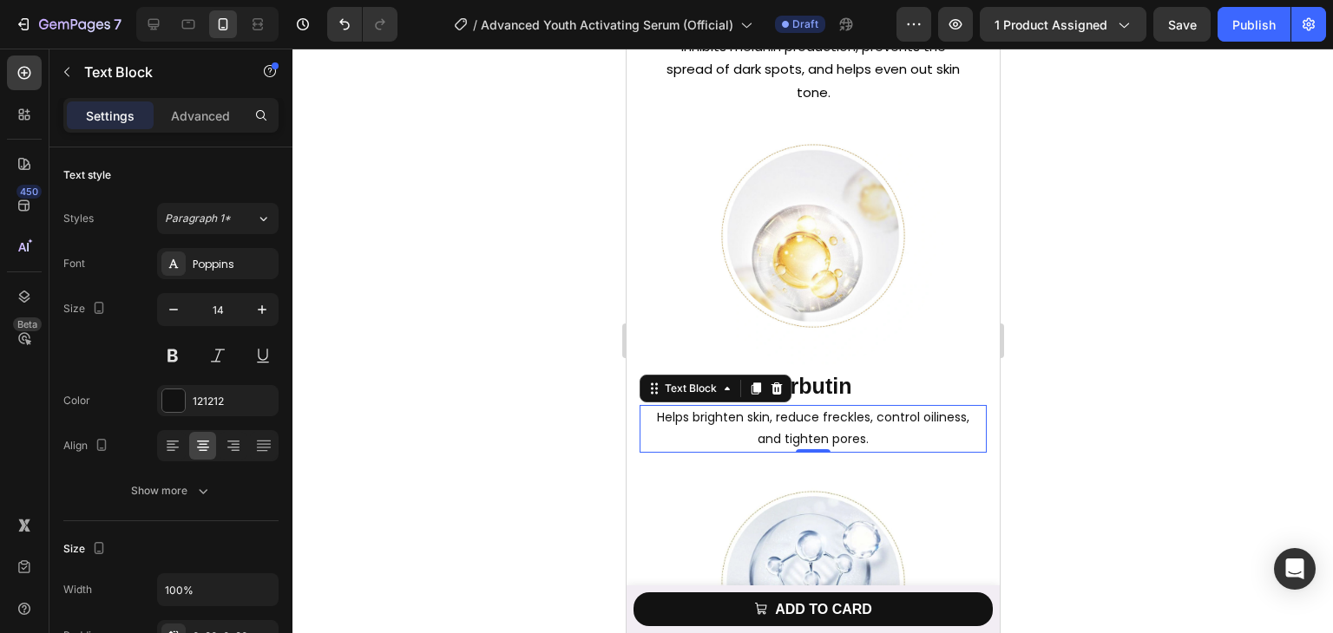
click at [779, 417] on p "Helps brighten skin, reduce freckles, control oiliness, and tighten pores." at bounding box center [812, 428] width 312 height 43
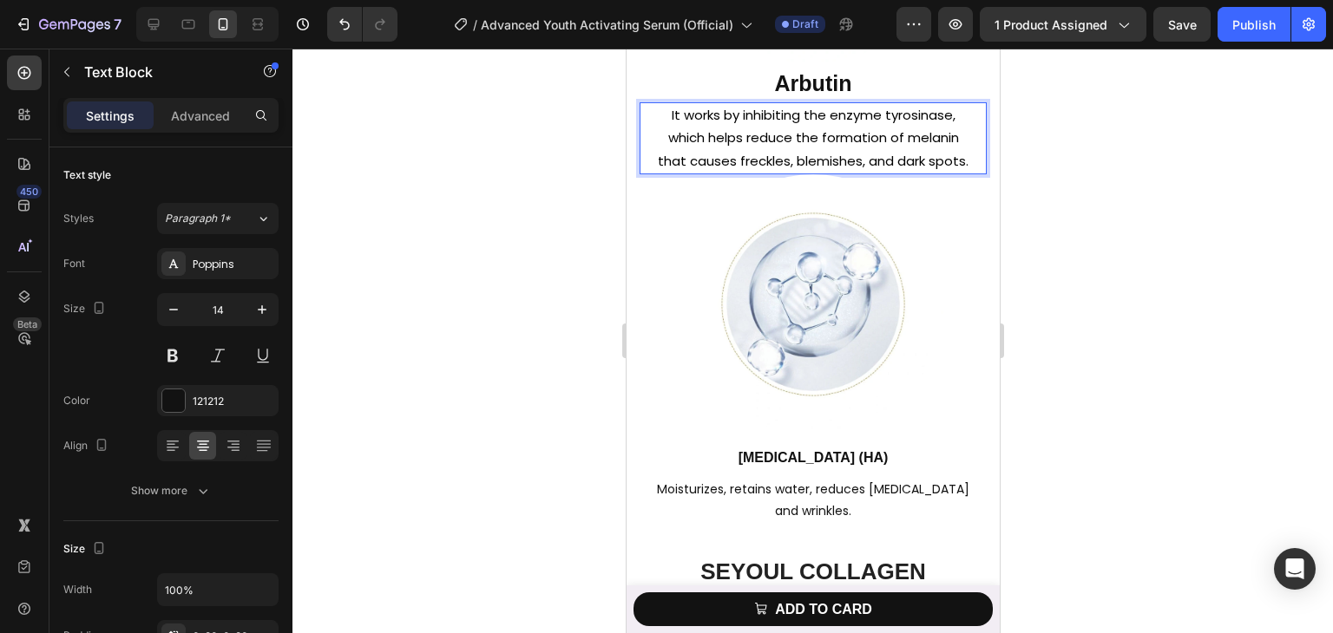
scroll to position [2863, 0]
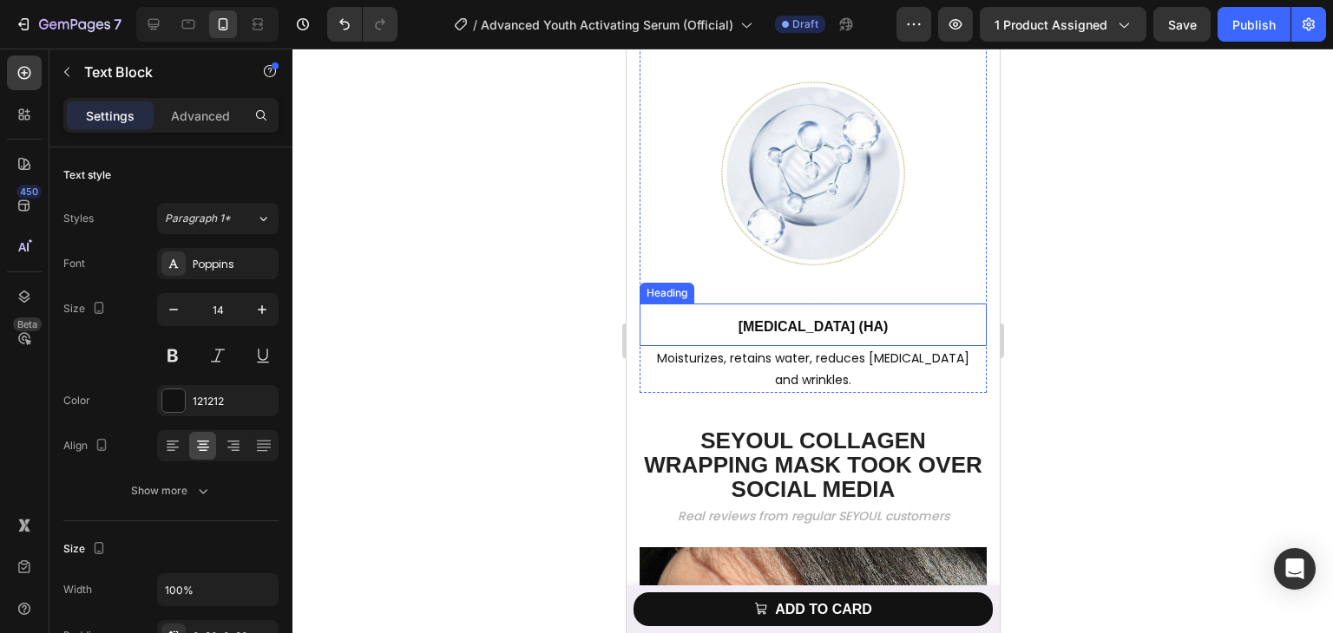
click at [782, 334] on strong "[MEDICAL_DATA] (HA)" at bounding box center [813, 326] width 150 height 15
click at [869, 339] on p "[MEDICAL_DATA] (HA)" at bounding box center [812, 324] width 344 height 39
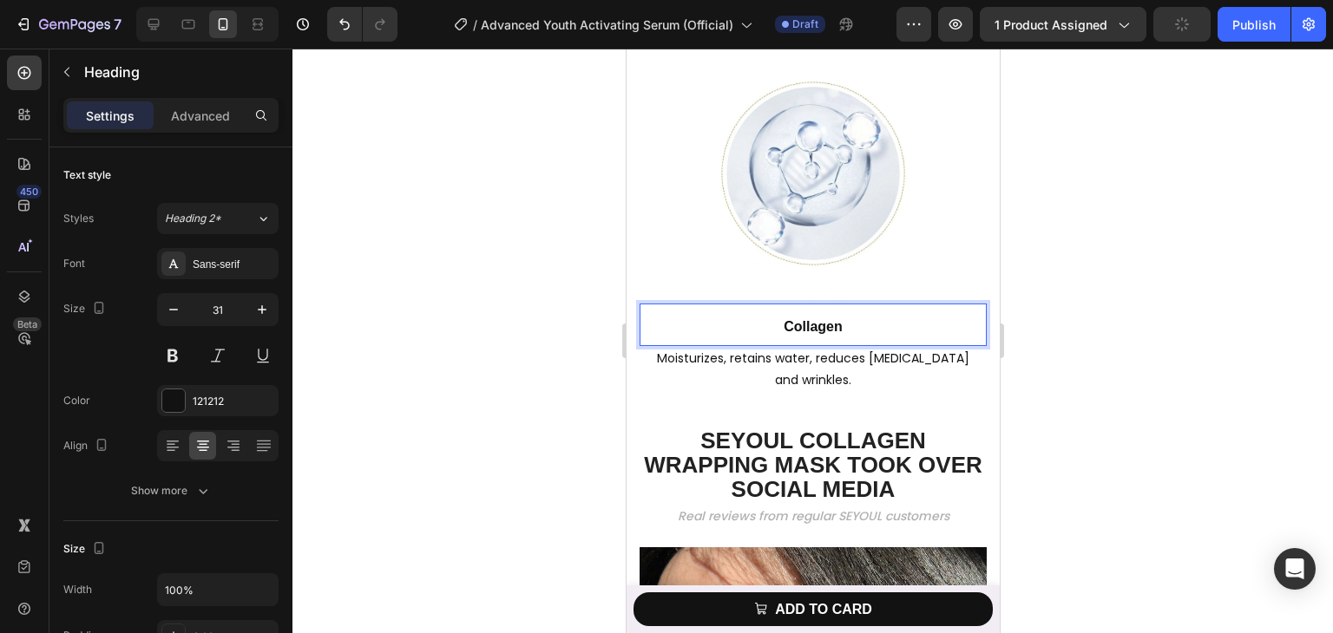
click at [716, 338] on p "Collagen" at bounding box center [812, 324] width 344 height 39
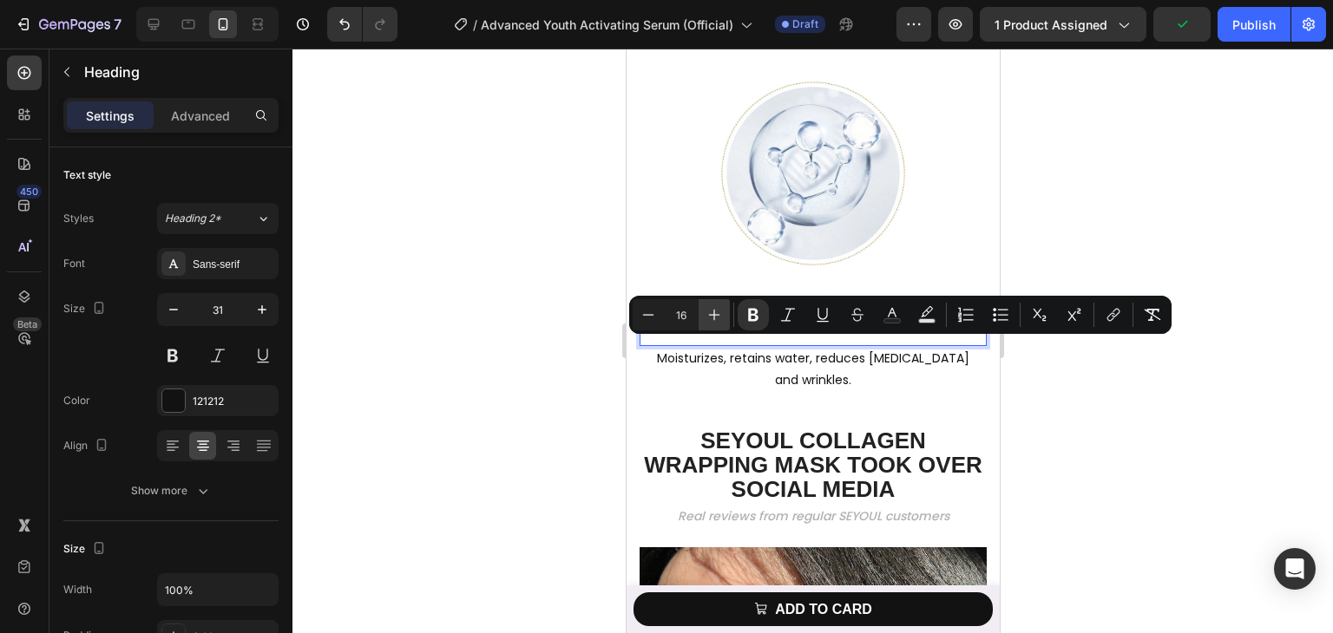
click at [708, 324] on button "Plus" at bounding box center [713, 314] width 31 height 31
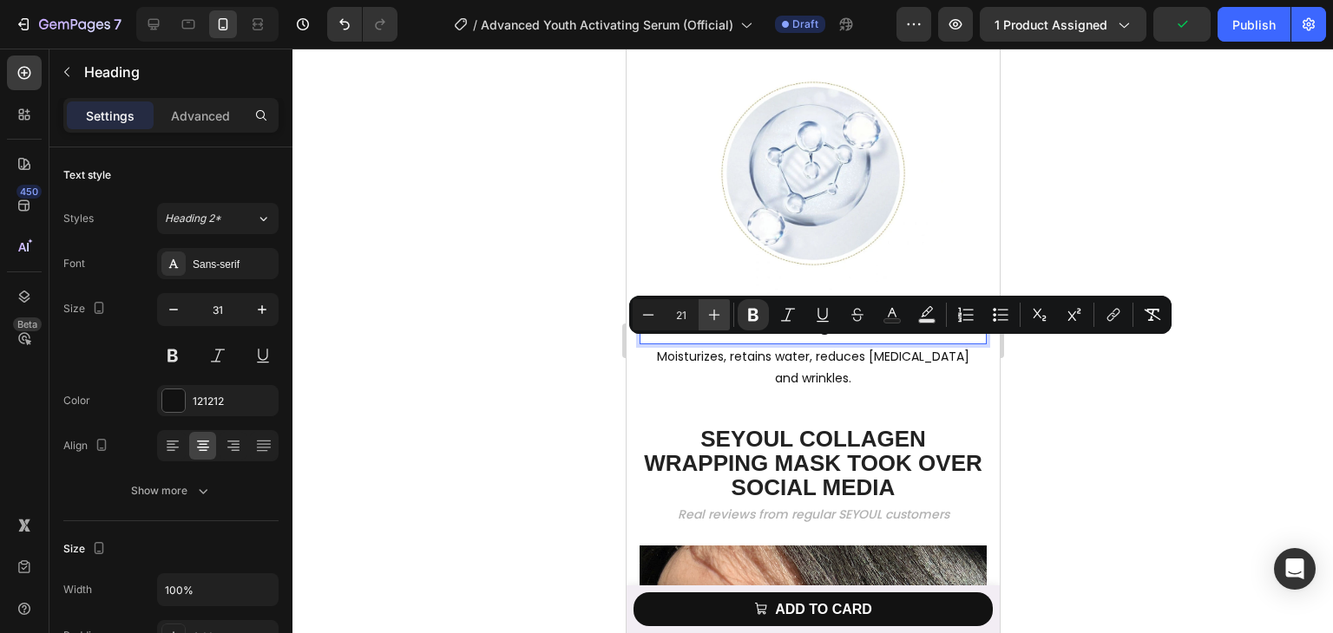
click at [708, 324] on button "Plus" at bounding box center [713, 314] width 31 height 31
type input "25"
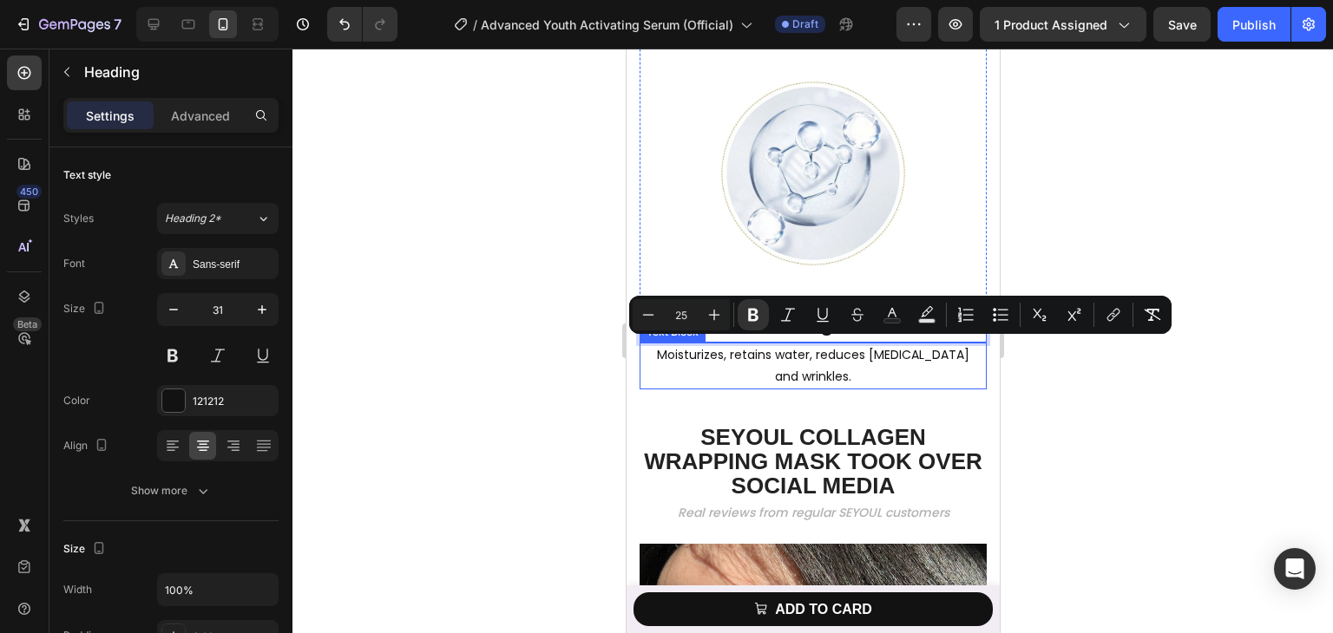
click at [744, 388] on p "Moisturizes, retains water, reduces dry skin and wrinkles." at bounding box center [812, 365] width 312 height 43
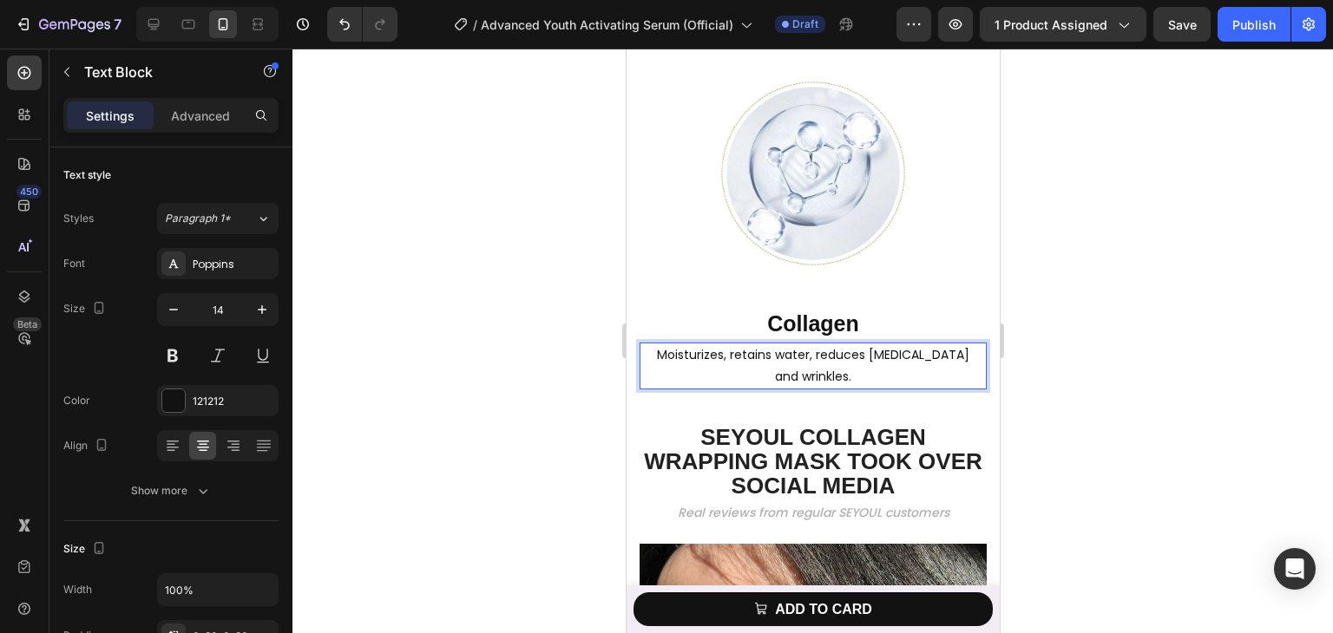
click at [785, 388] on p "Moisturizes, retains water, reduces dry skin and wrinkles." at bounding box center [812, 365] width 312 height 43
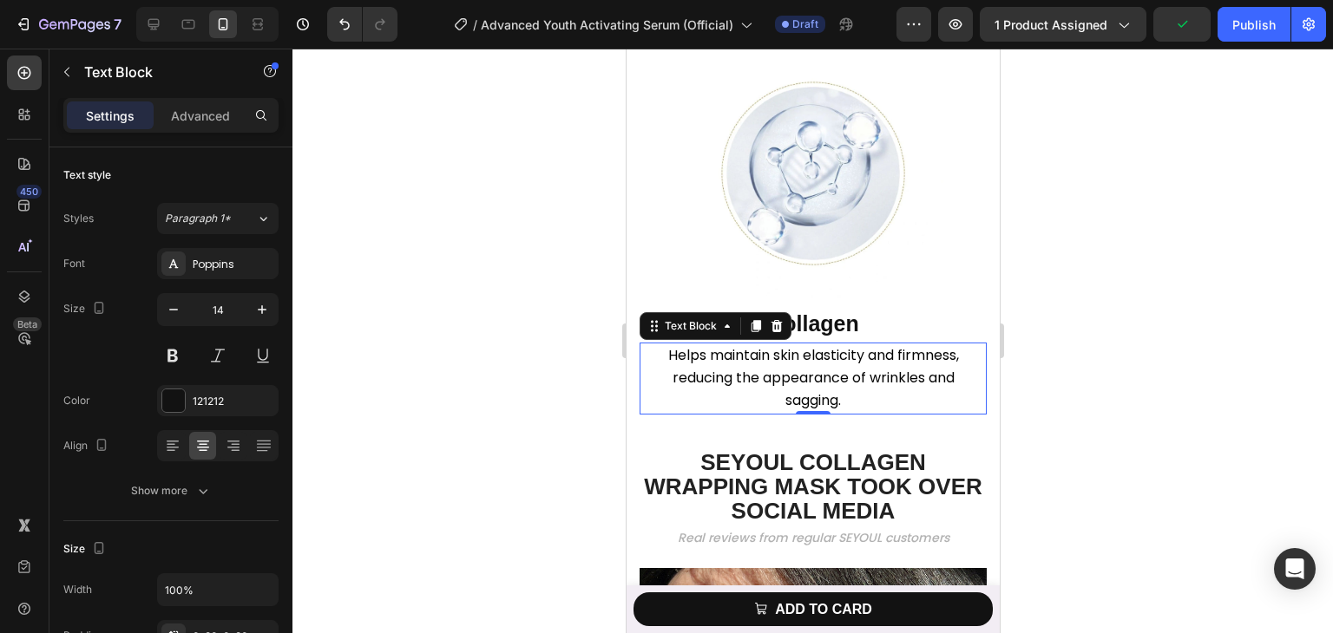
click at [1086, 442] on div at bounding box center [812, 341] width 1040 height 585
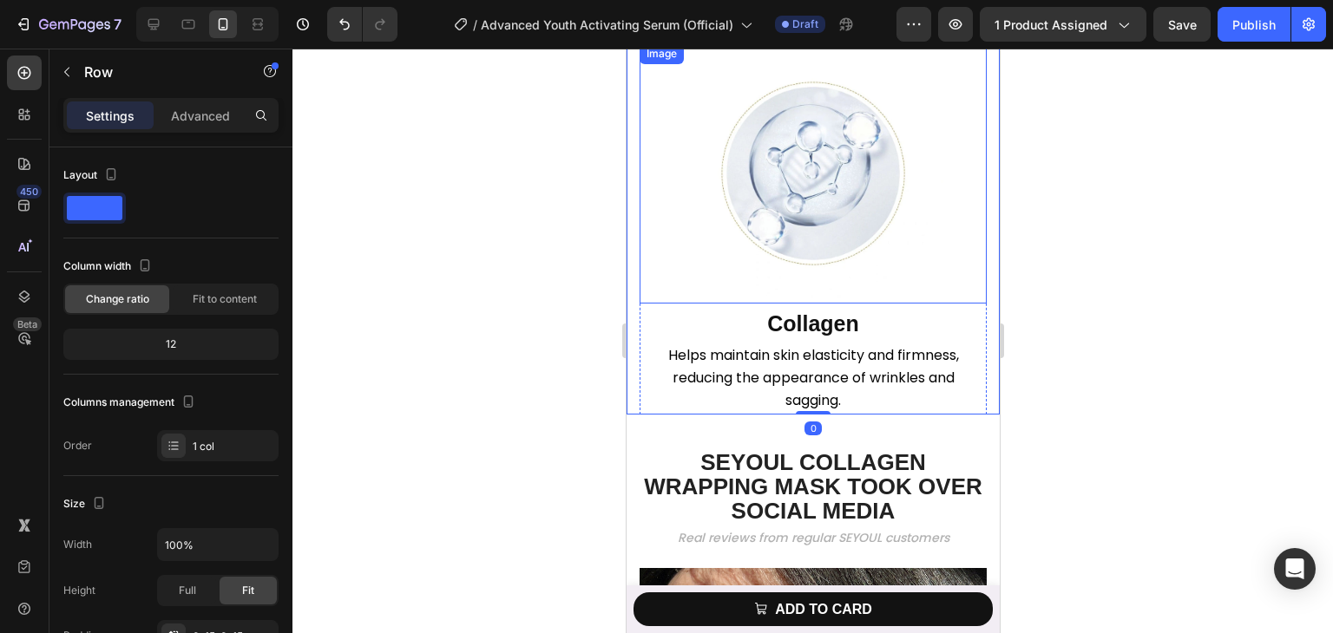
click at [726, 233] on img at bounding box center [812, 173] width 260 height 260
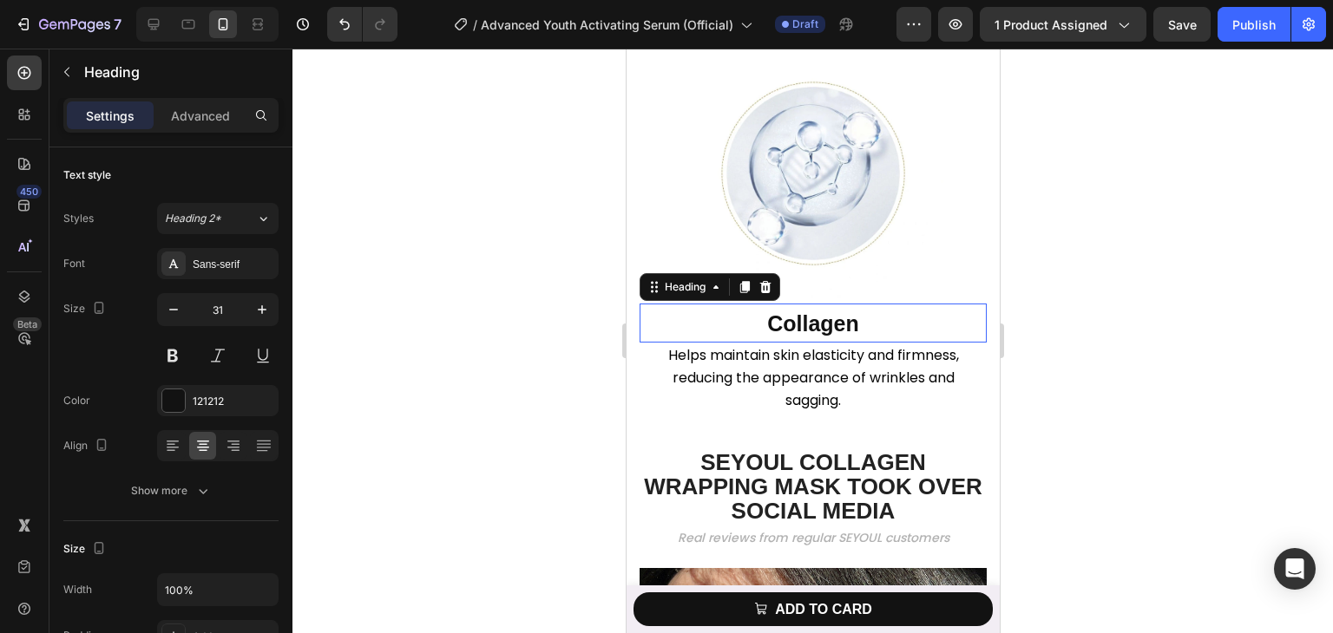
click at [649, 341] on p "⁠⁠⁠⁠⁠⁠⁠ Collagen" at bounding box center [812, 323] width 344 height 36
click at [771, 257] on img at bounding box center [812, 173] width 260 height 260
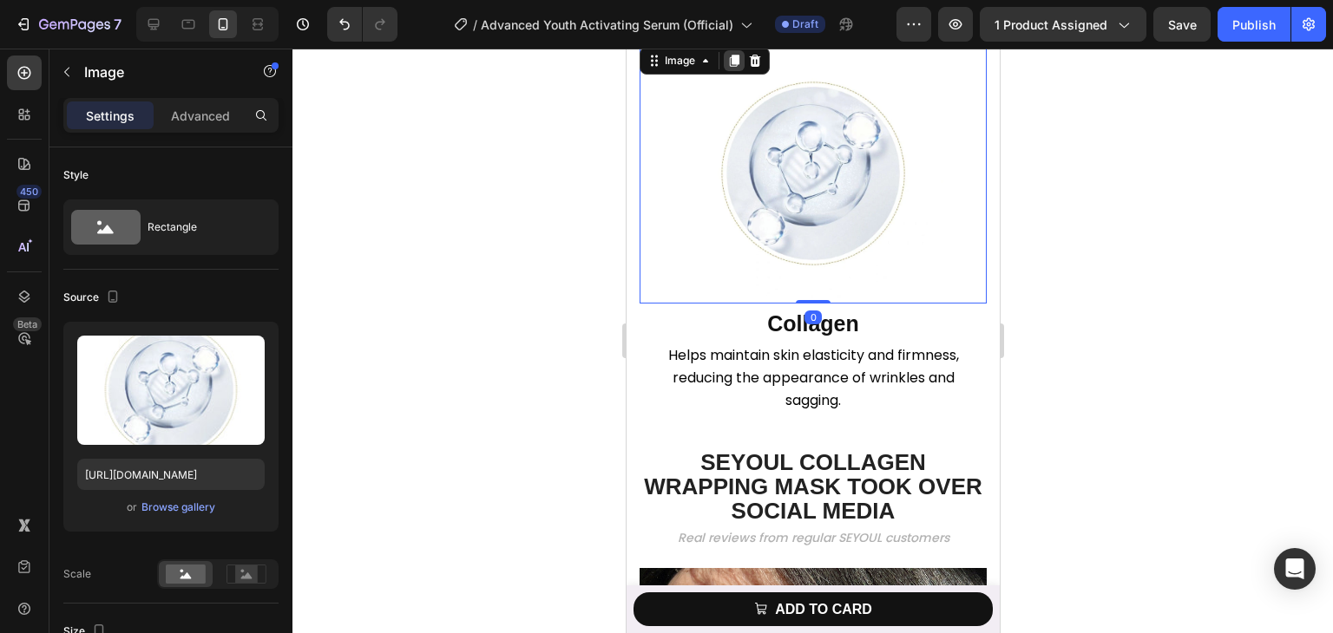
click at [739, 68] on icon at bounding box center [733, 61] width 14 height 14
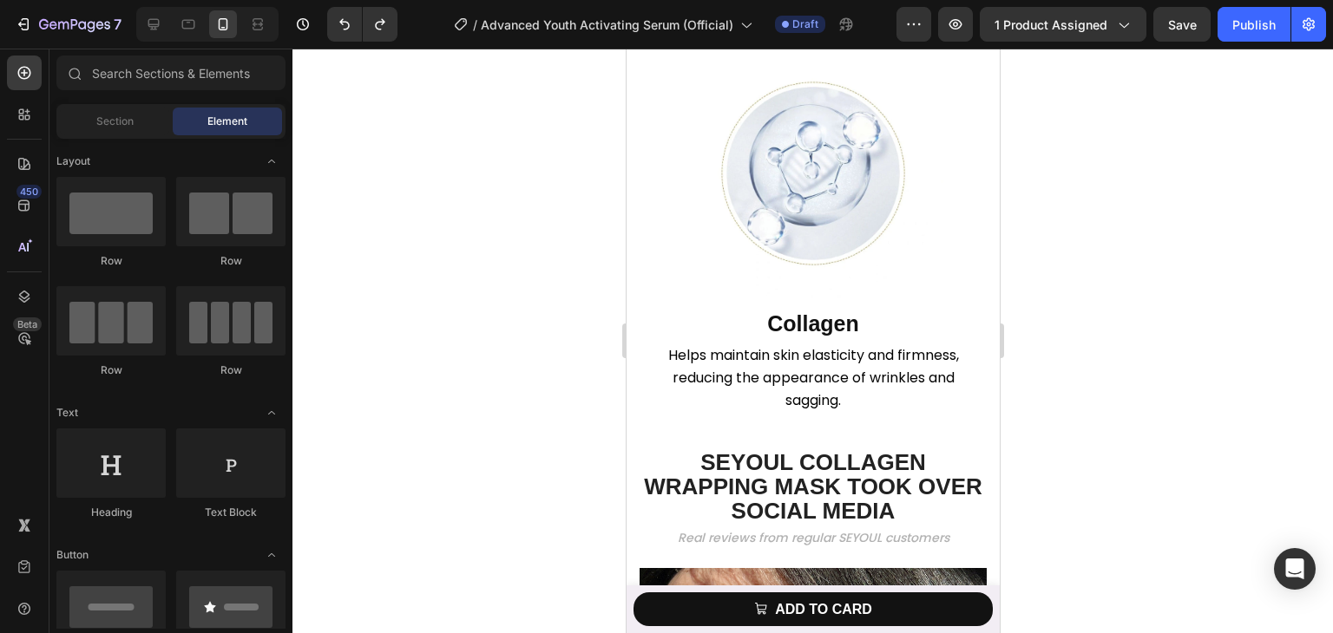
click at [1239, 406] on div at bounding box center [812, 341] width 1040 height 585
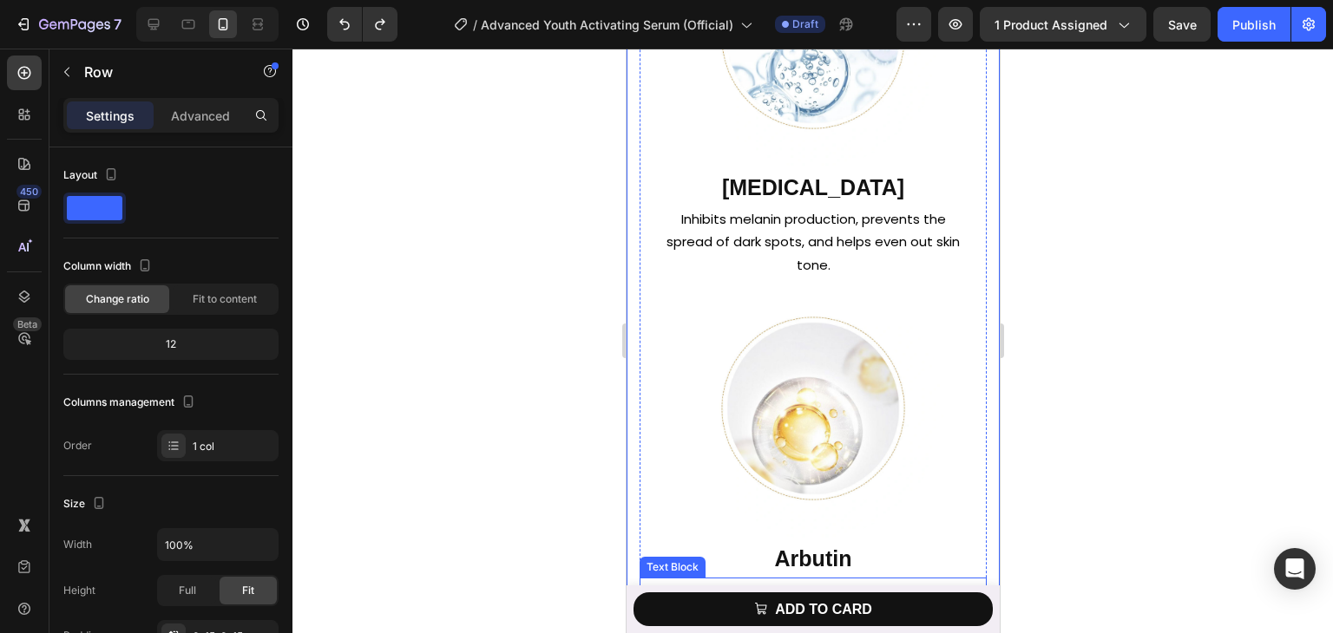
scroll to position [2256, 0]
click at [735, 319] on img at bounding box center [812, 409] width 260 height 260
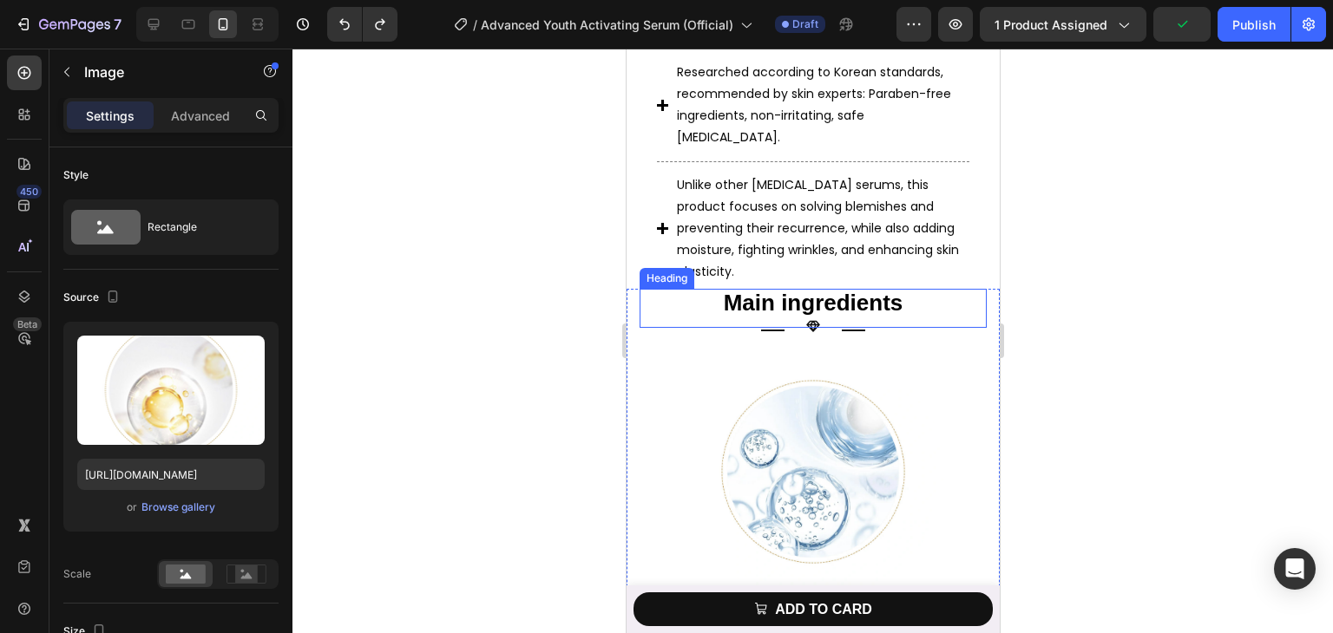
scroll to position [1735, 0]
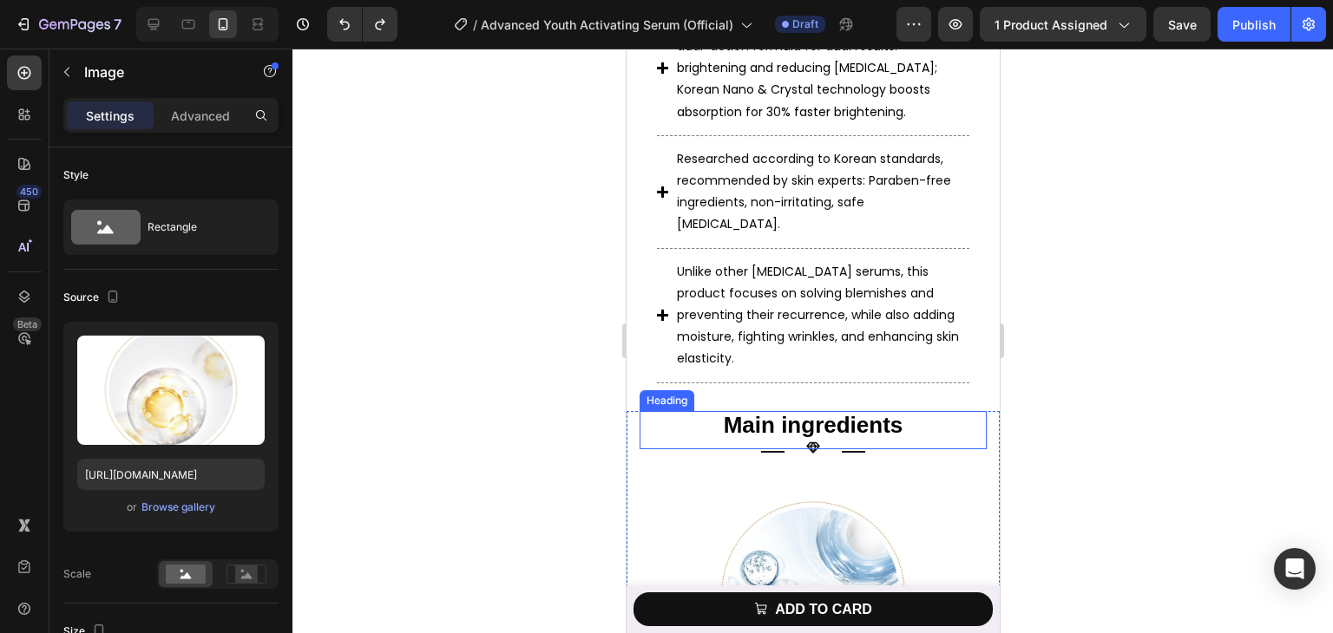
click at [666, 413] on p "⁠⁠⁠⁠⁠⁠⁠ Main ingredients" at bounding box center [812, 426] width 344 height 27
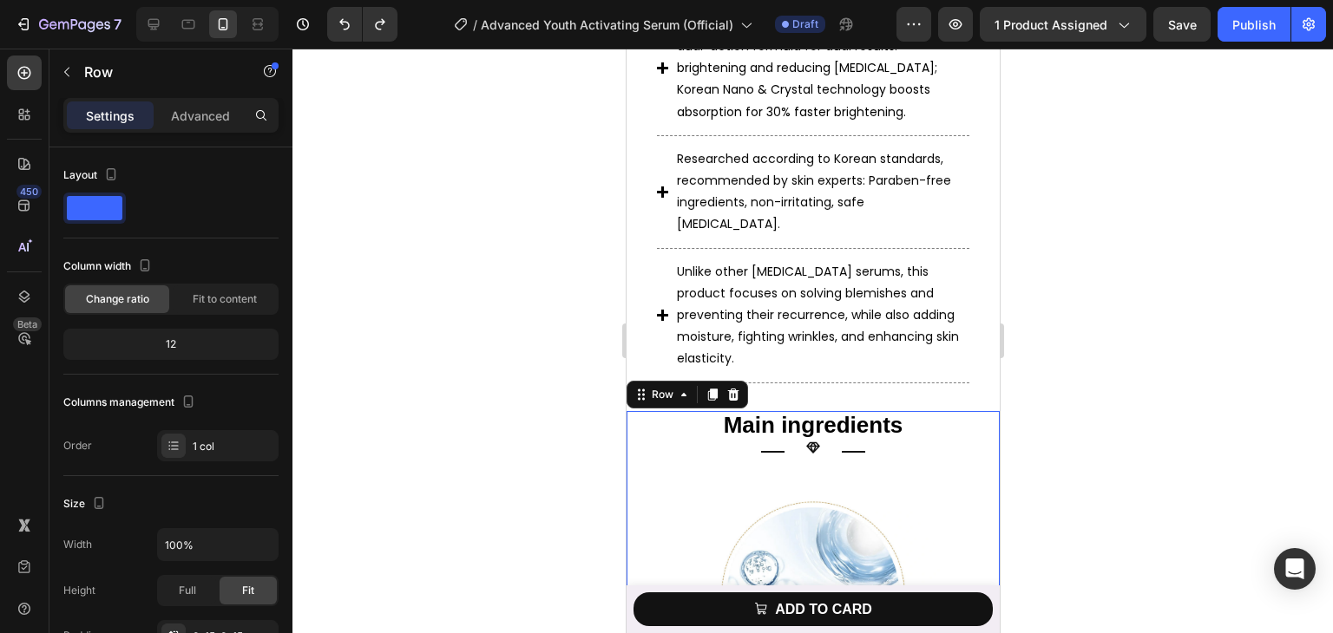
click at [709, 389] on icon at bounding box center [712, 395] width 10 height 12
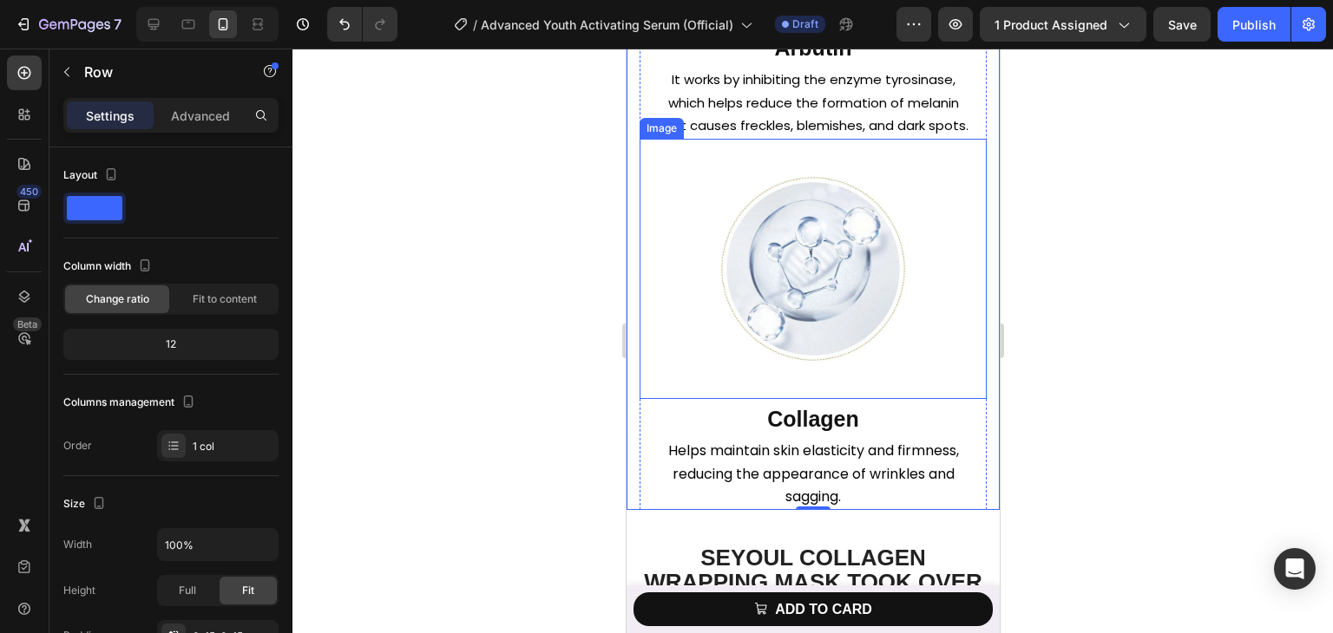
scroll to position [3972, 0]
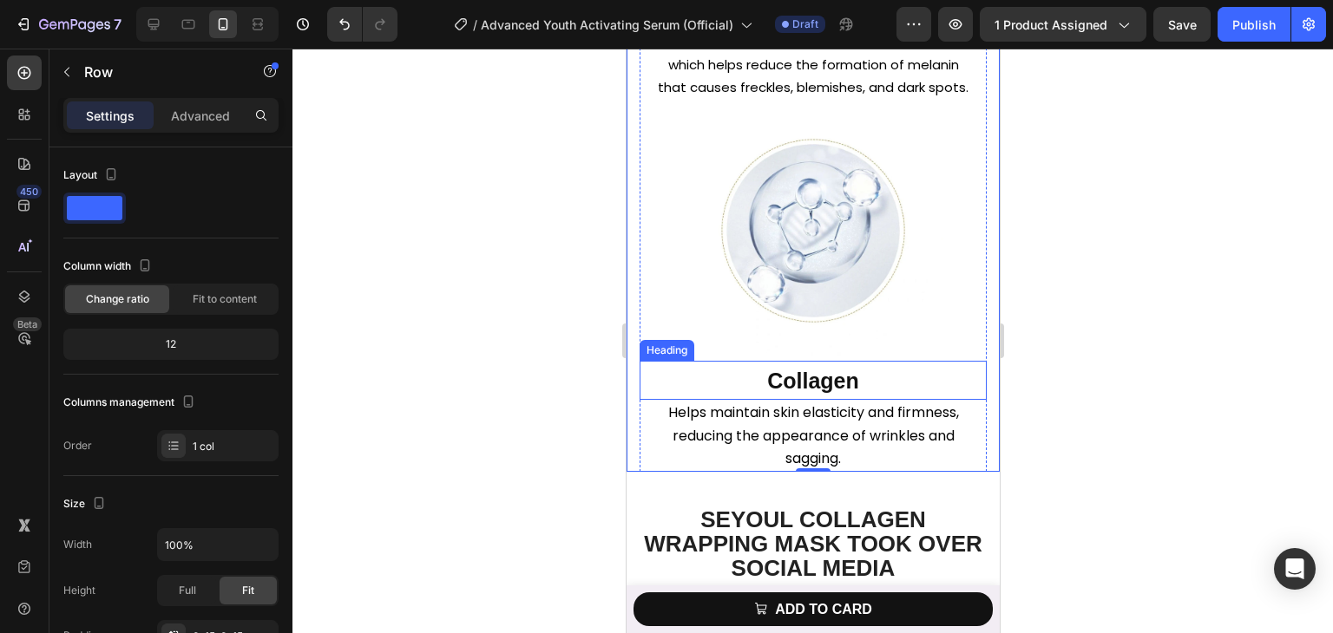
click at [735, 400] on h2 "Collagen" at bounding box center [812, 380] width 347 height 39
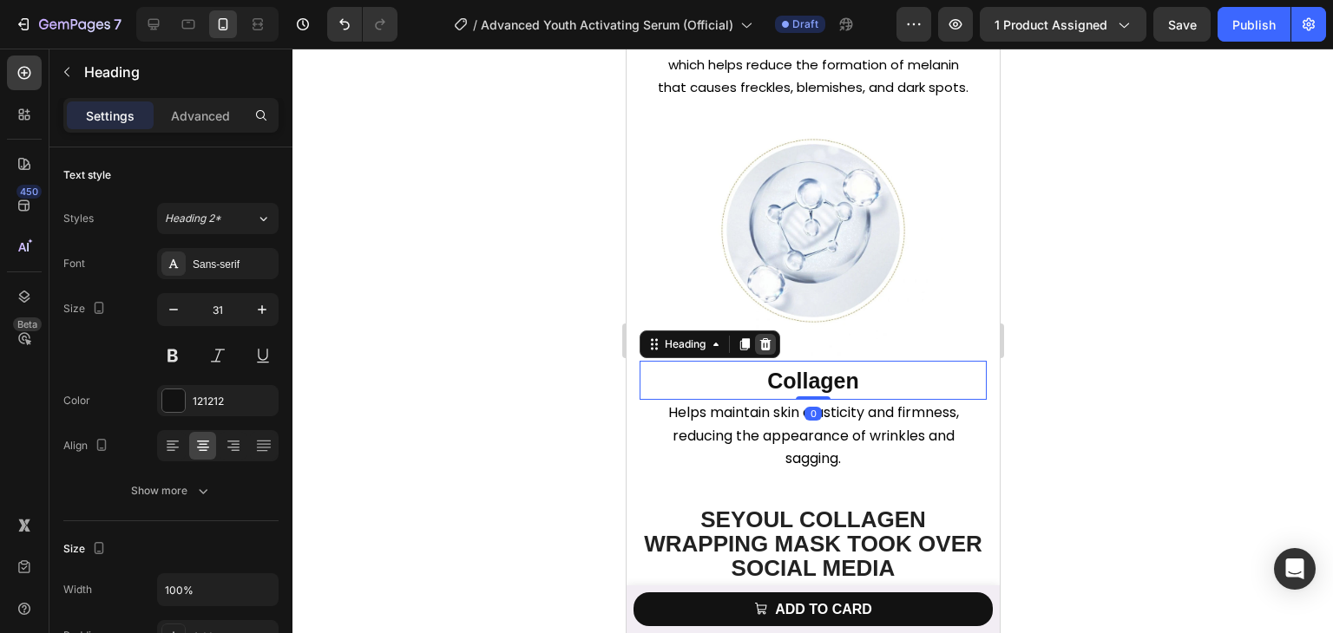
click at [768, 351] on icon at bounding box center [764, 344] width 11 height 12
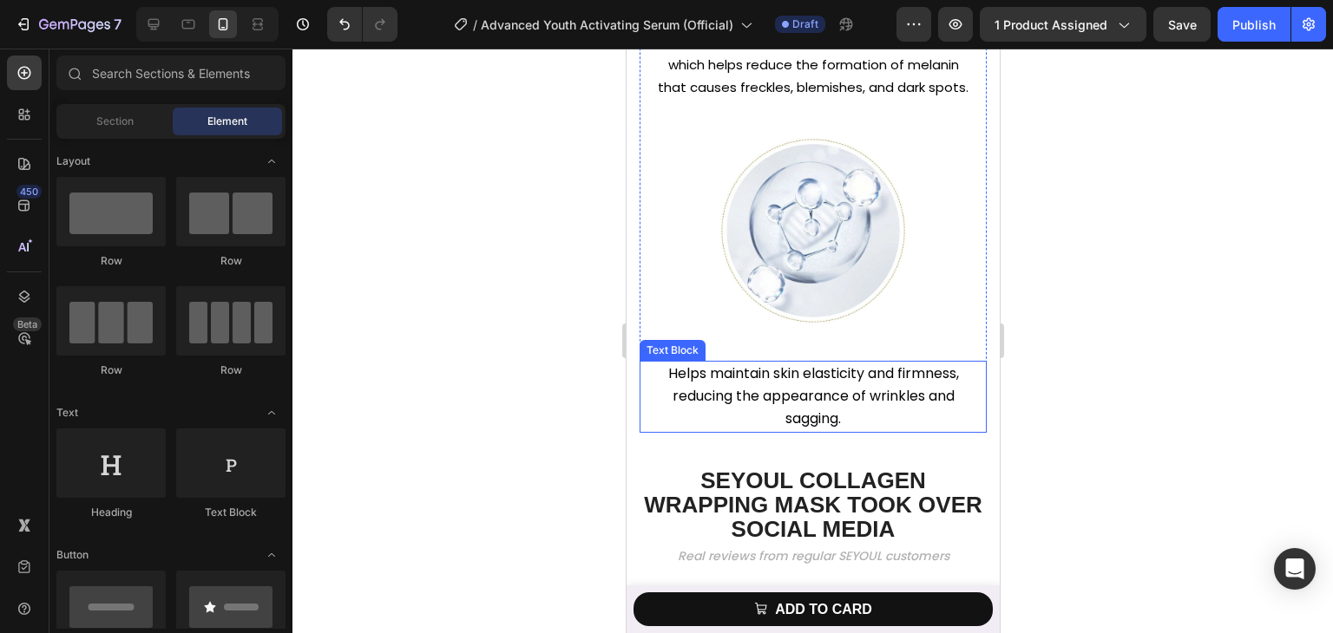
click at [769, 423] on span "Helps maintain skin elasticity and firmness, reducing the appearance of wrinkle…" at bounding box center [812, 396] width 291 height 65
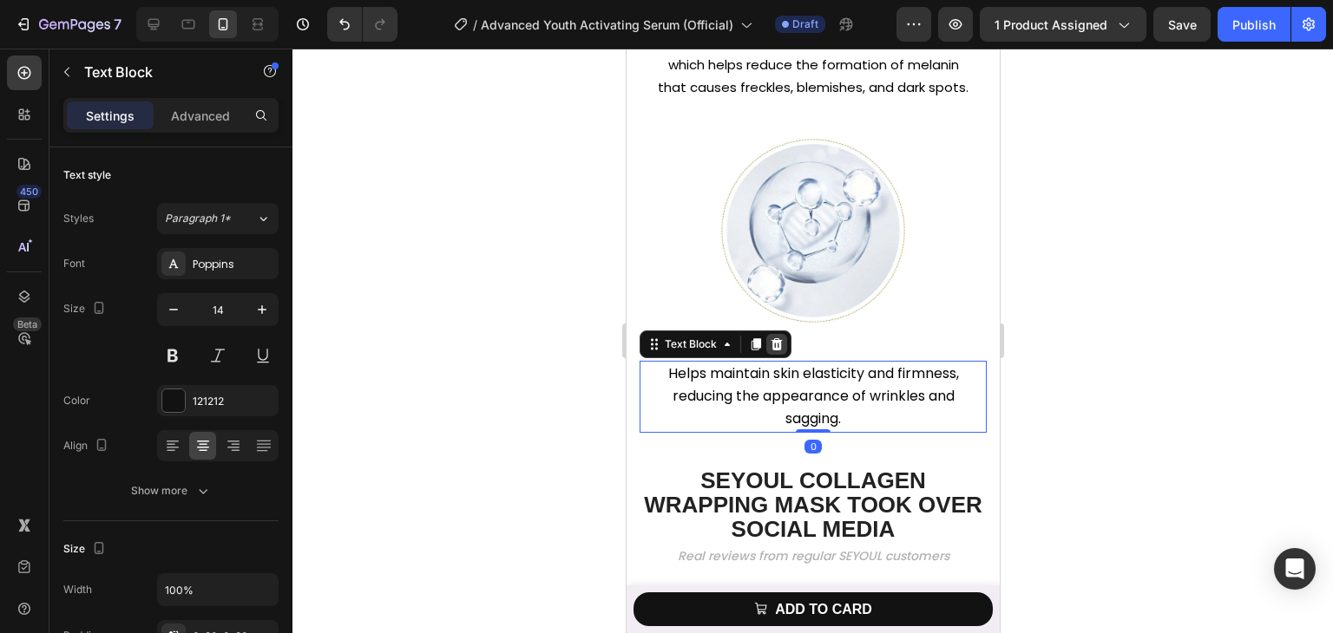
click at [770, 351] on icon at bounding box center [776, 345] width 14 height 14
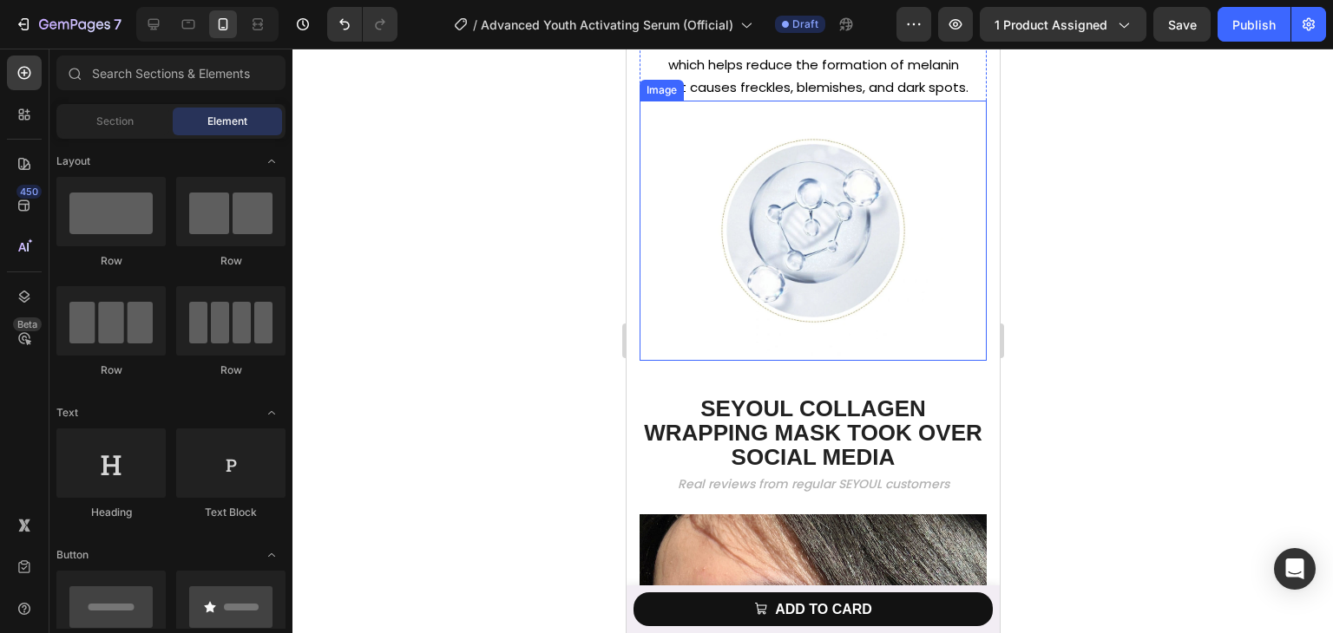
click at [777, 330] on img at bounding box center [812, 231] width 260 height 260
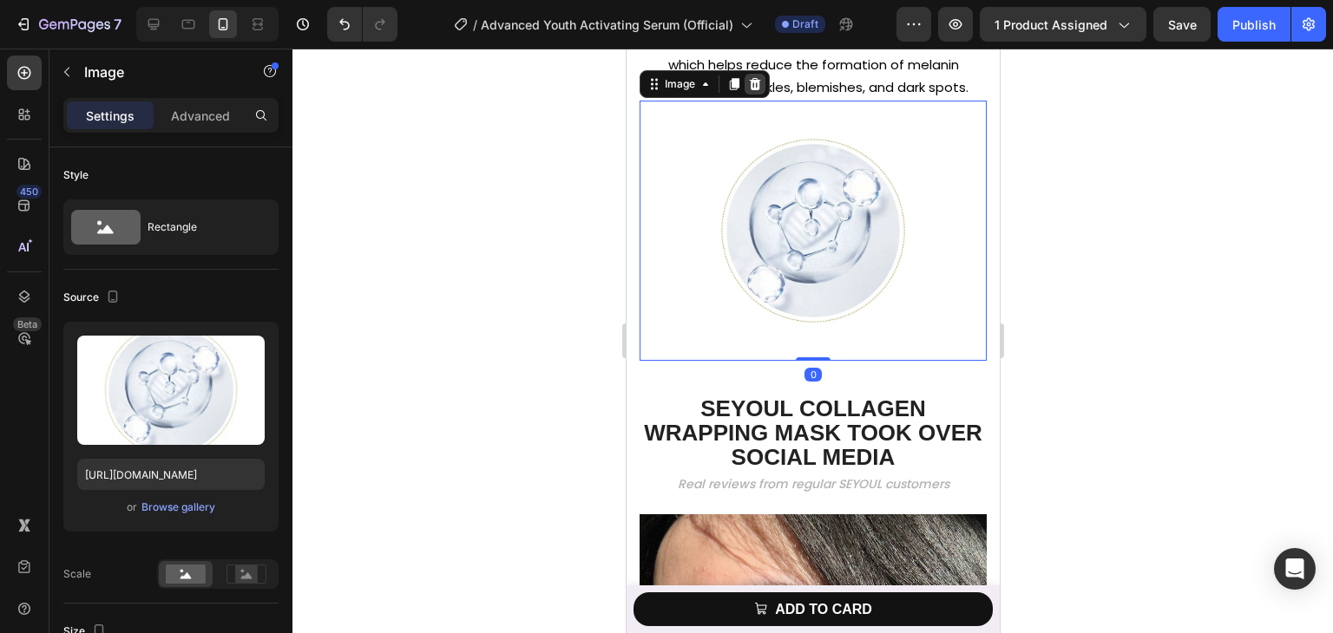
click at [757, 90] on icon at bounding box center [754, 84] width 11 height 12
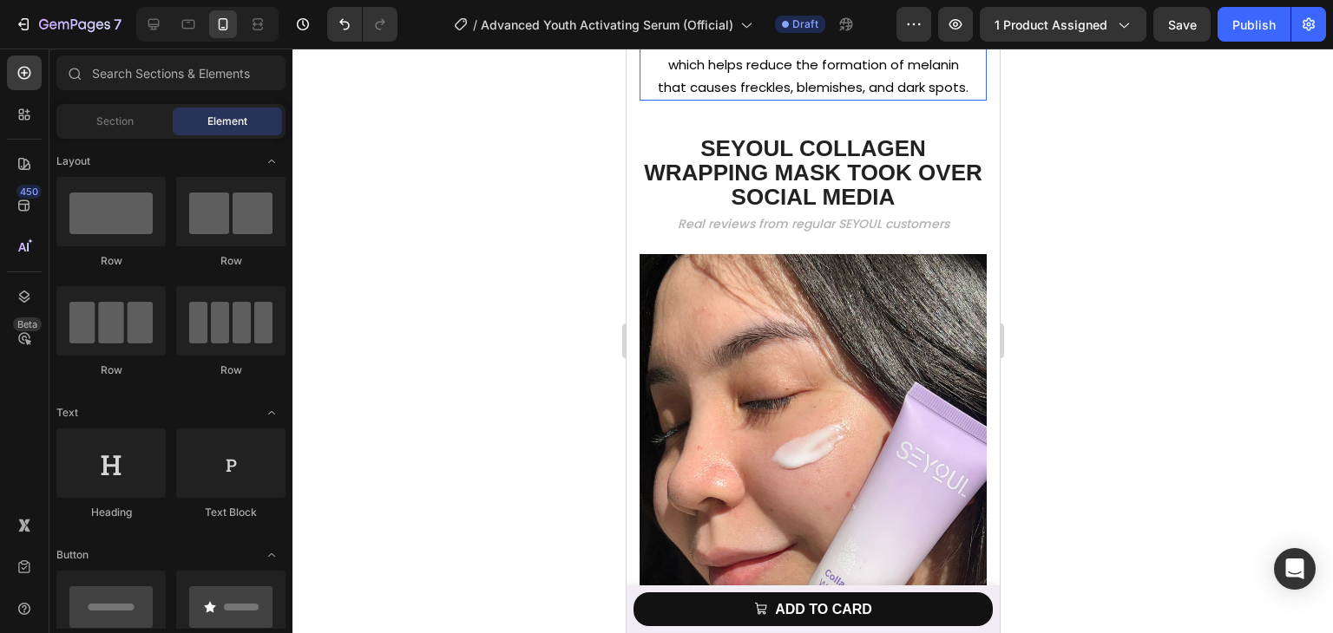
click at [758, 99] on p "It works by inhibiting the enzyme tyrosinase, which helps reduce the formation …" at bounding box center [812, 64] width 312 height 69
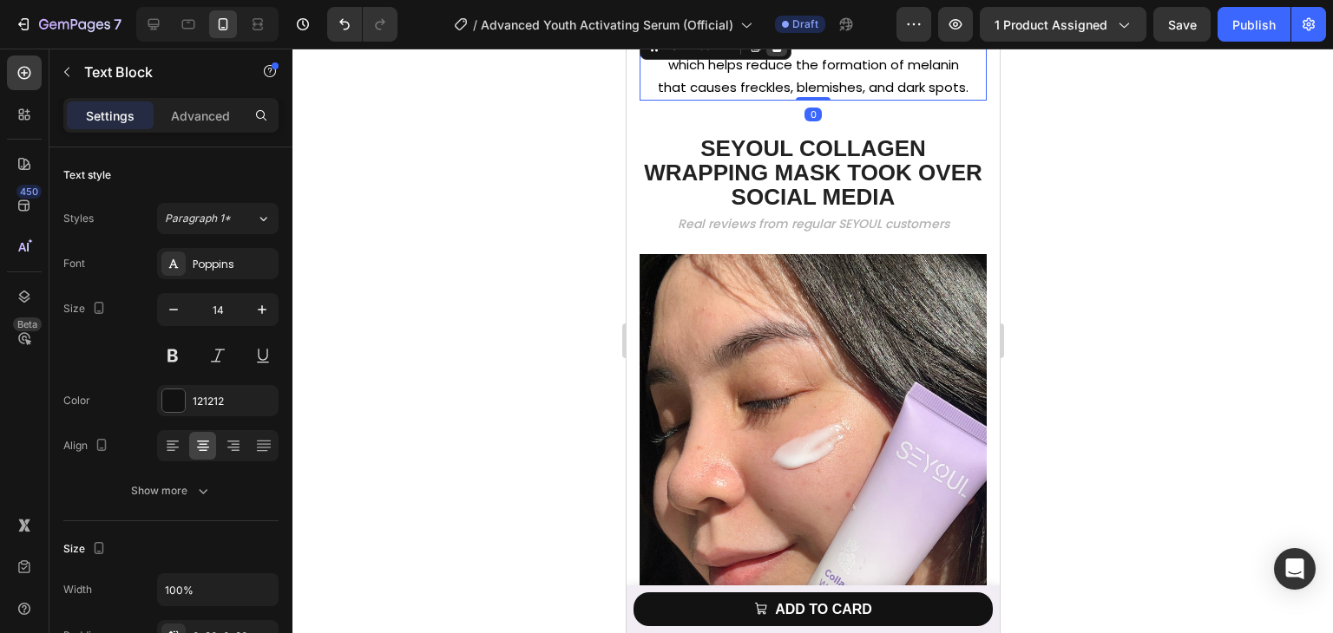
click at [771, 53] on icon at bounding box center [776, 46] width 14 height 14
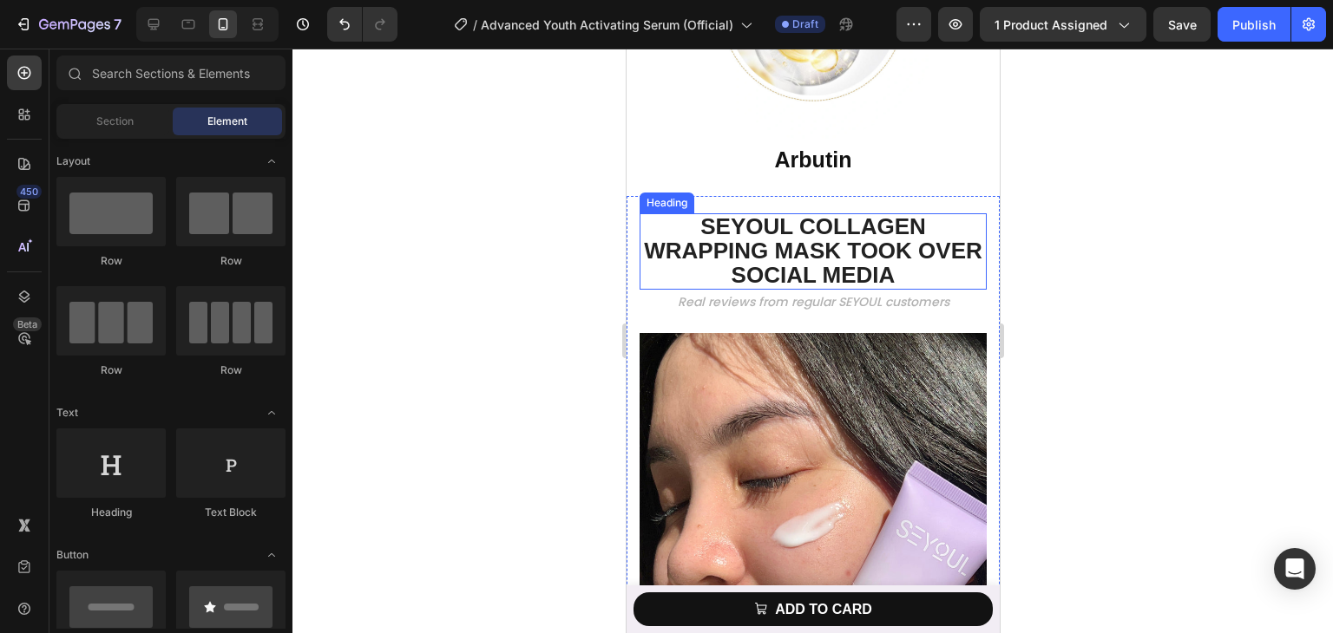
scroll to position [3712, 0]
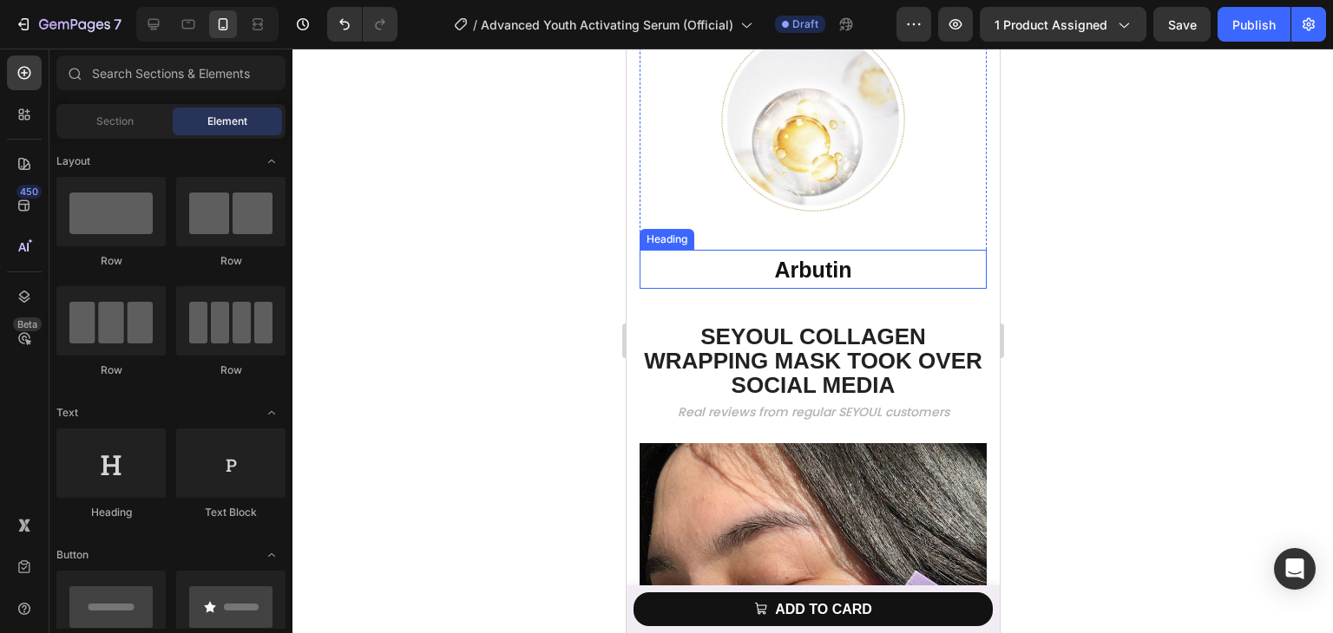
click at [754, 289] on h2 "Arbutin" at bounding box center [812, 269] width 347 height 39
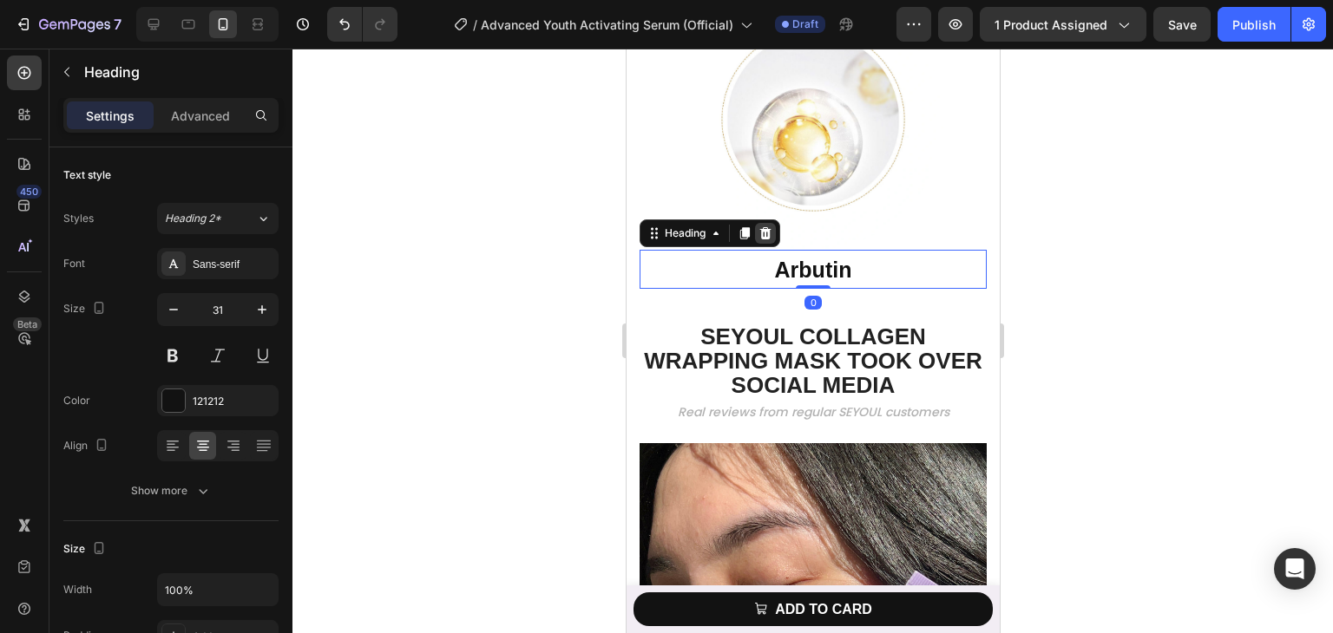
click at [764, 239] on icon at bounding box center [764, 233] width 11 height 12
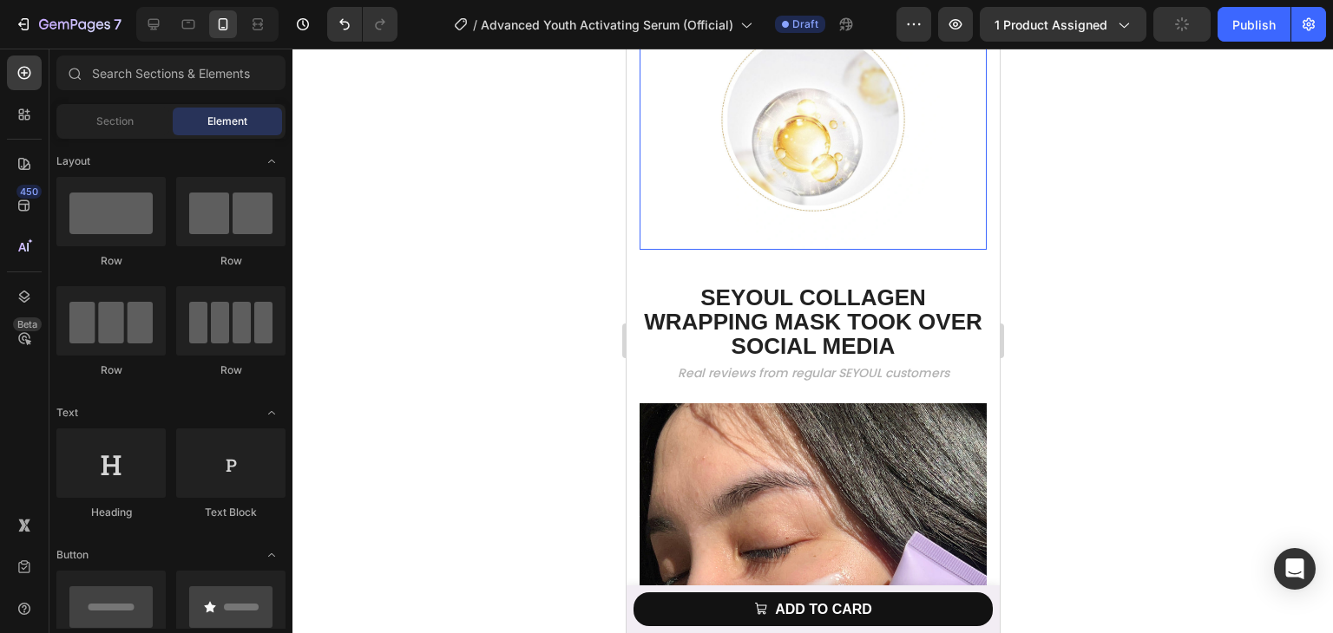
click at [773, 200] on img at bounding box center [812, 120] width 260 height 260
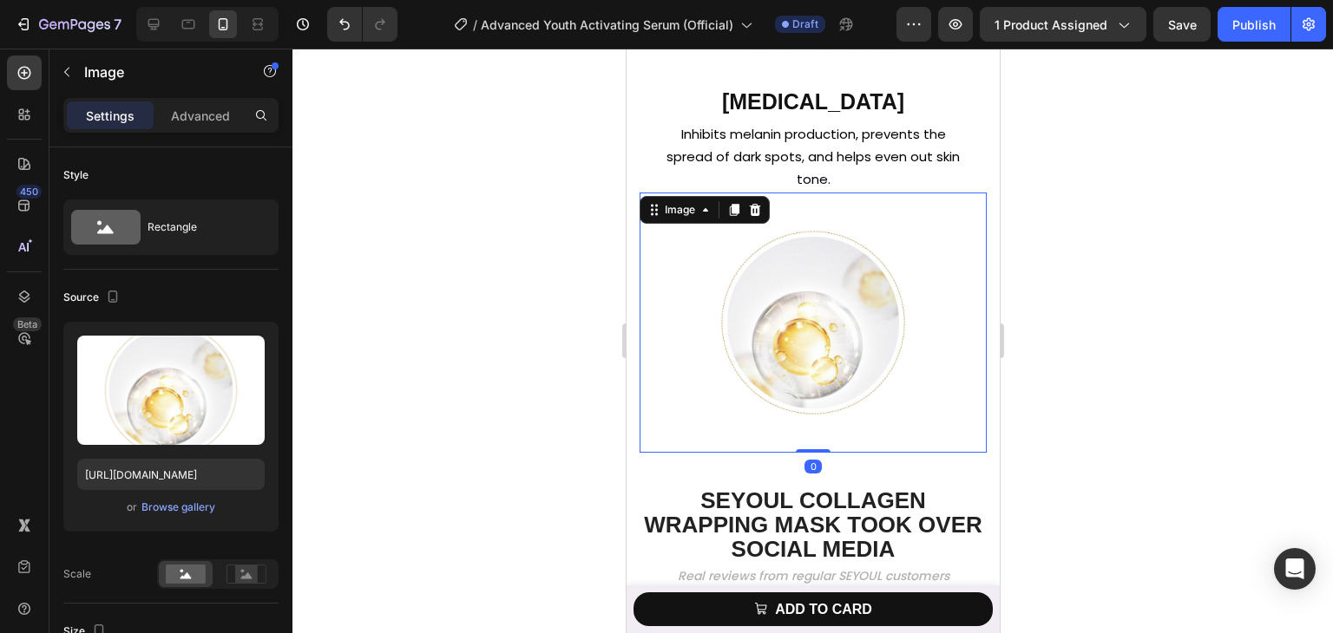
scroll to position [3452, 0]
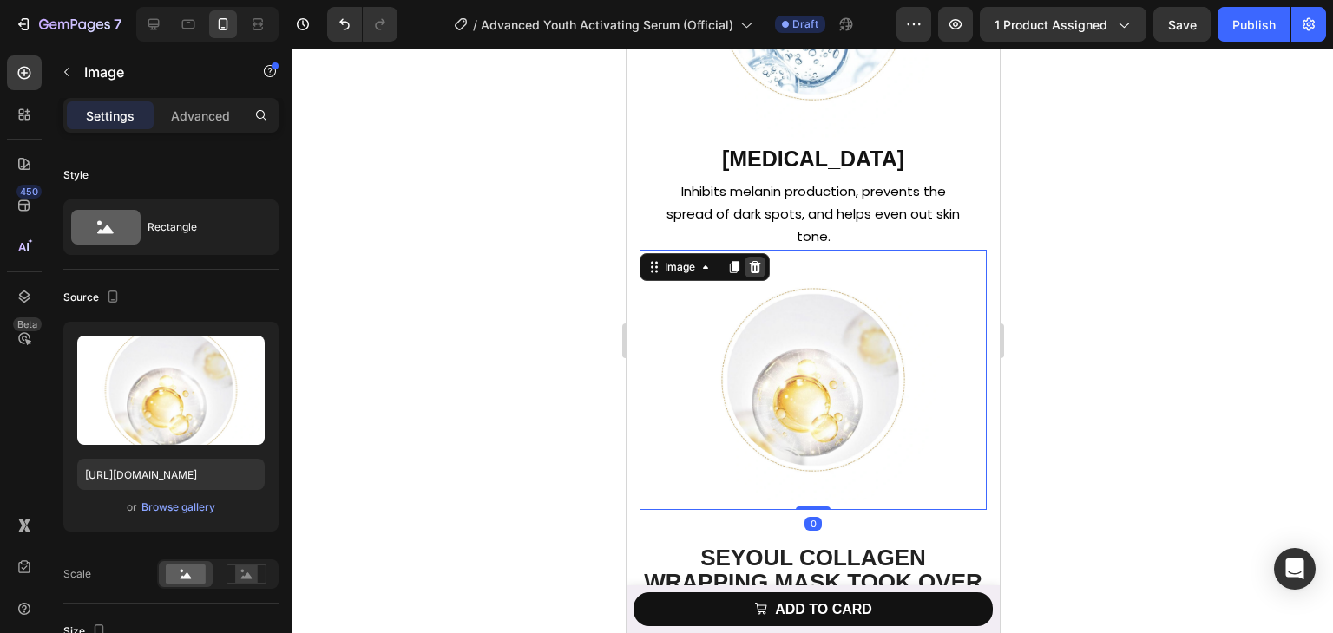
click at [754, 273] on icon at bounding box center [754, 267] width 11 height 12
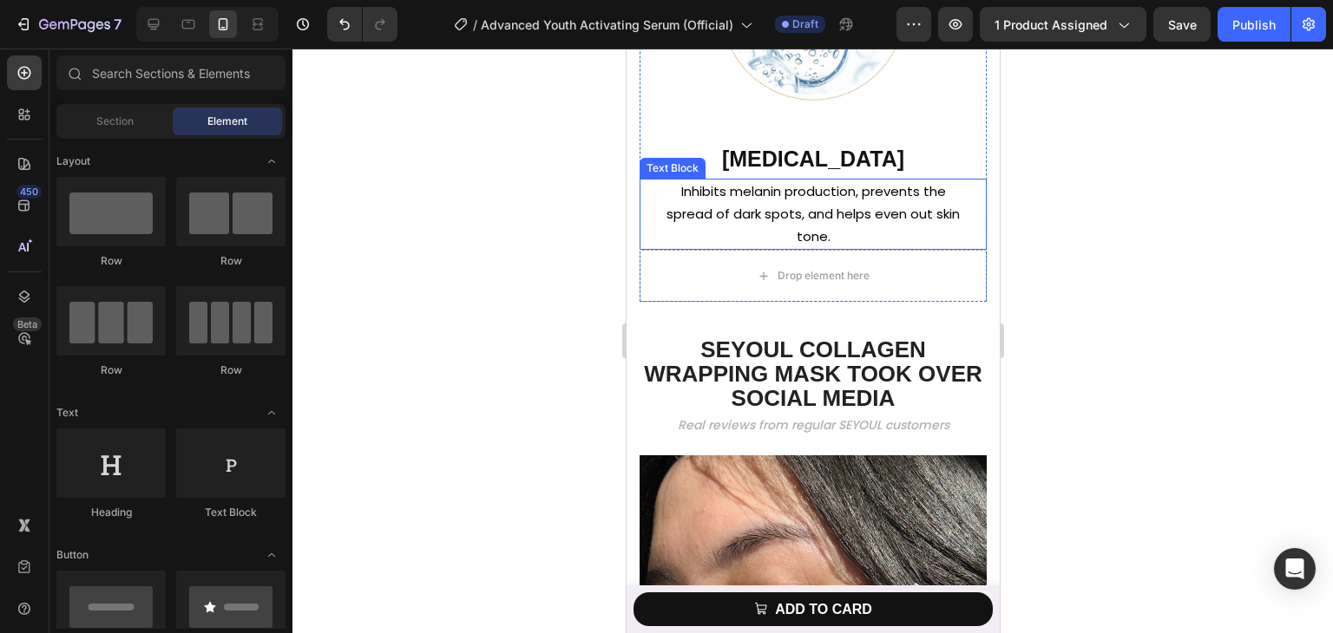
click at [771, 245] on p "Inhibits melanin production, prevents the spread of dark spots, and helps even …" at bounding box center [812, 214] width 312 height 69
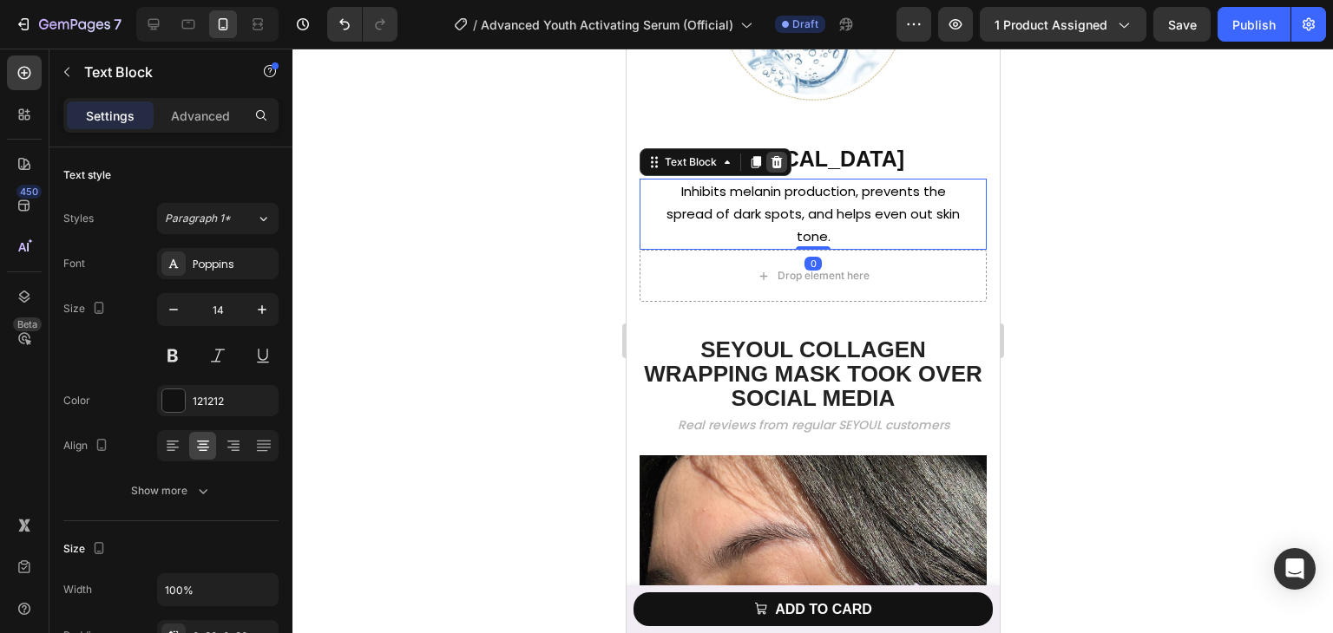
click at [775, 167] on icon at bounding box center [776, 161] width 11 height 12
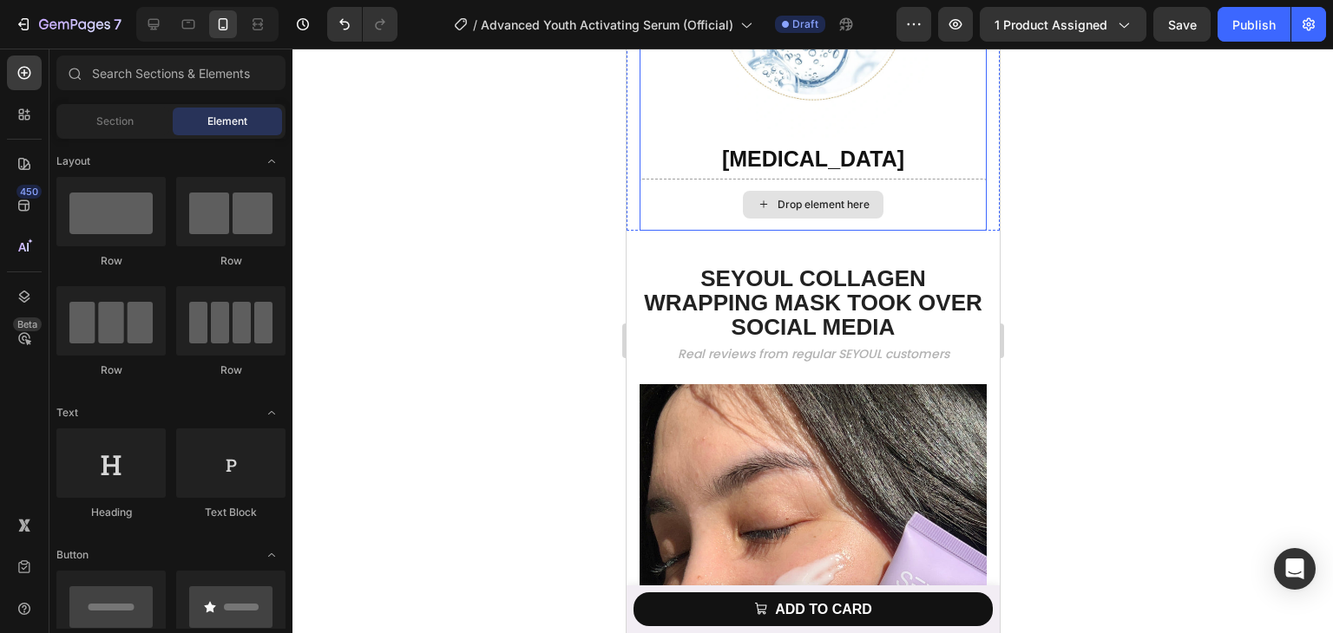
click at [768, 219] on div "Drop element here" at bounding box center [812, 205] width 141 height 28
click at [705, 209] on div "Drop element here" at bounding box center [812, 205] width 347 height 52
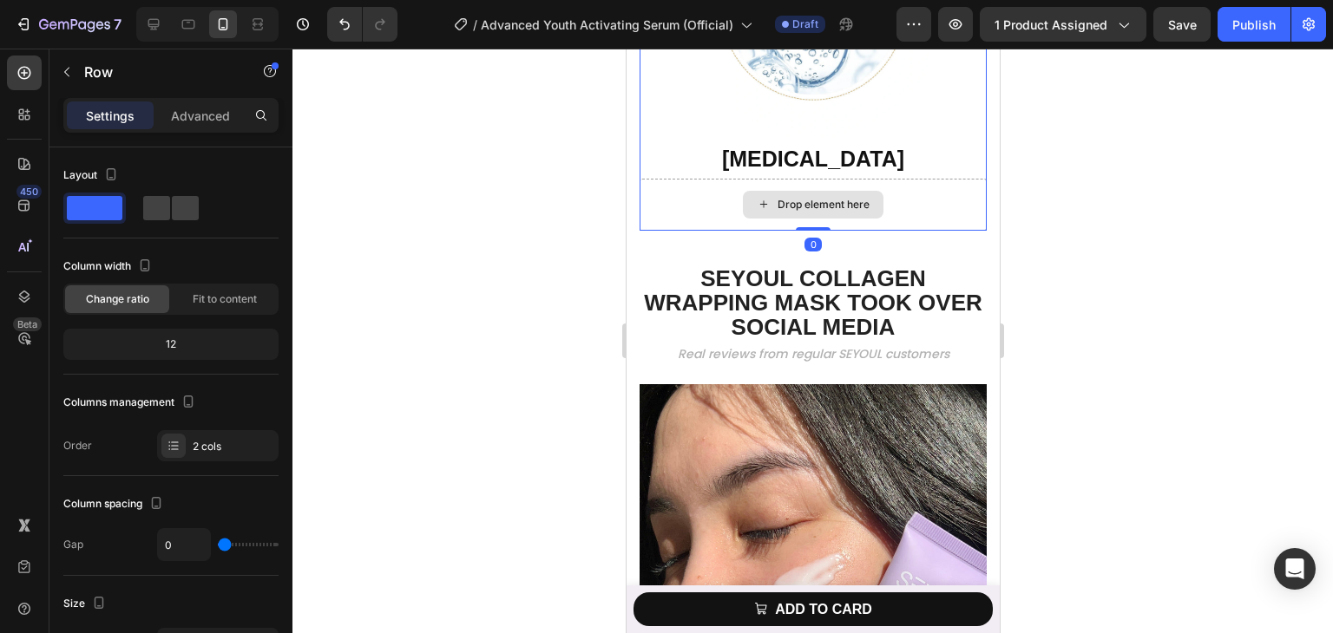
click at [722, 202] on div "Drop element here" at bounding box center [812, 205] width 347 height 52
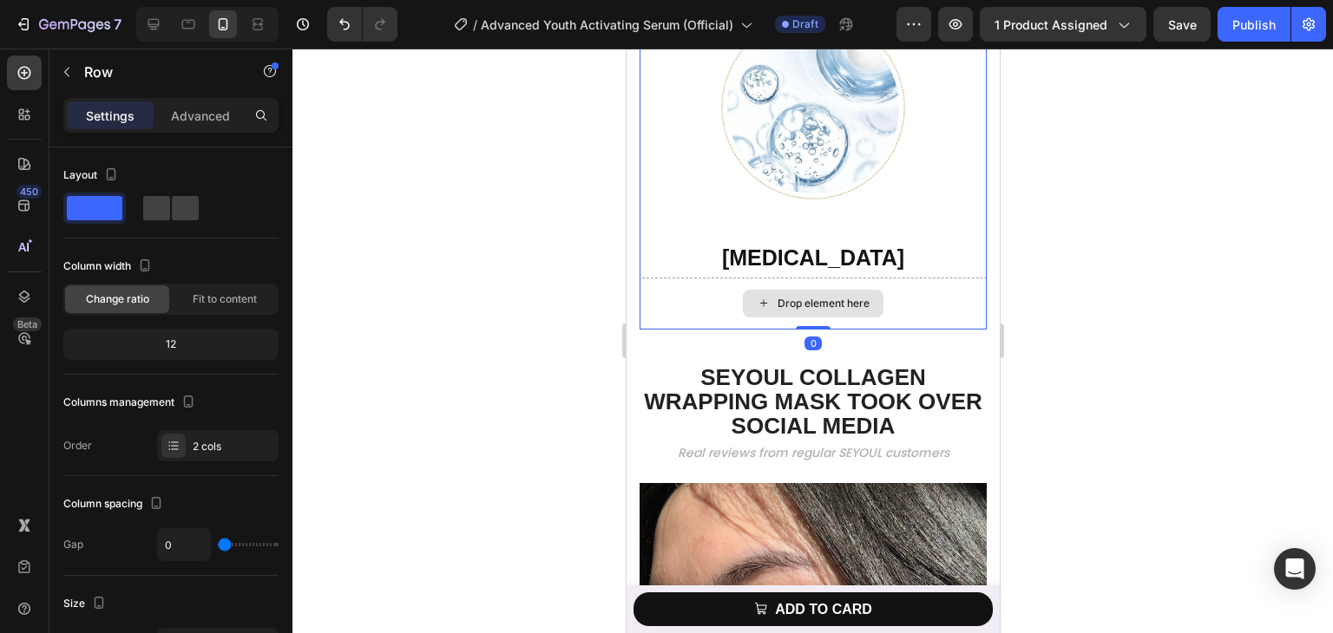
scroll to position [3278, 0]
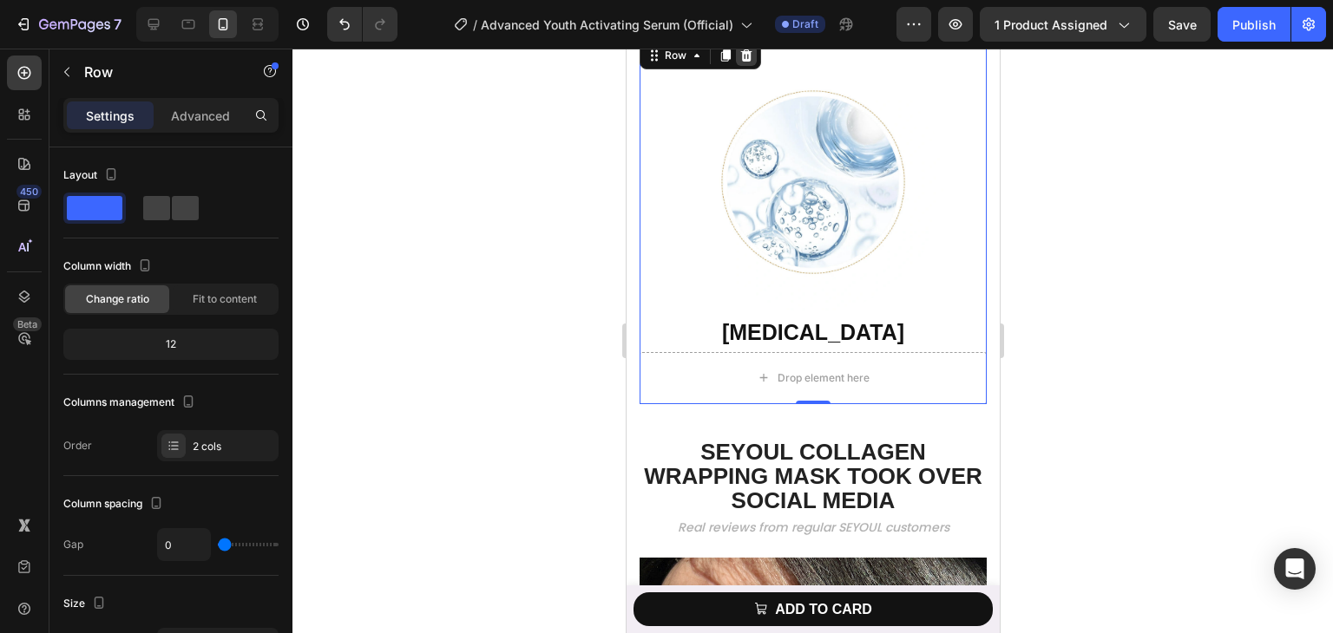
click at [741, 62] on icon at bounding box center [745, 55] width 11 height 12
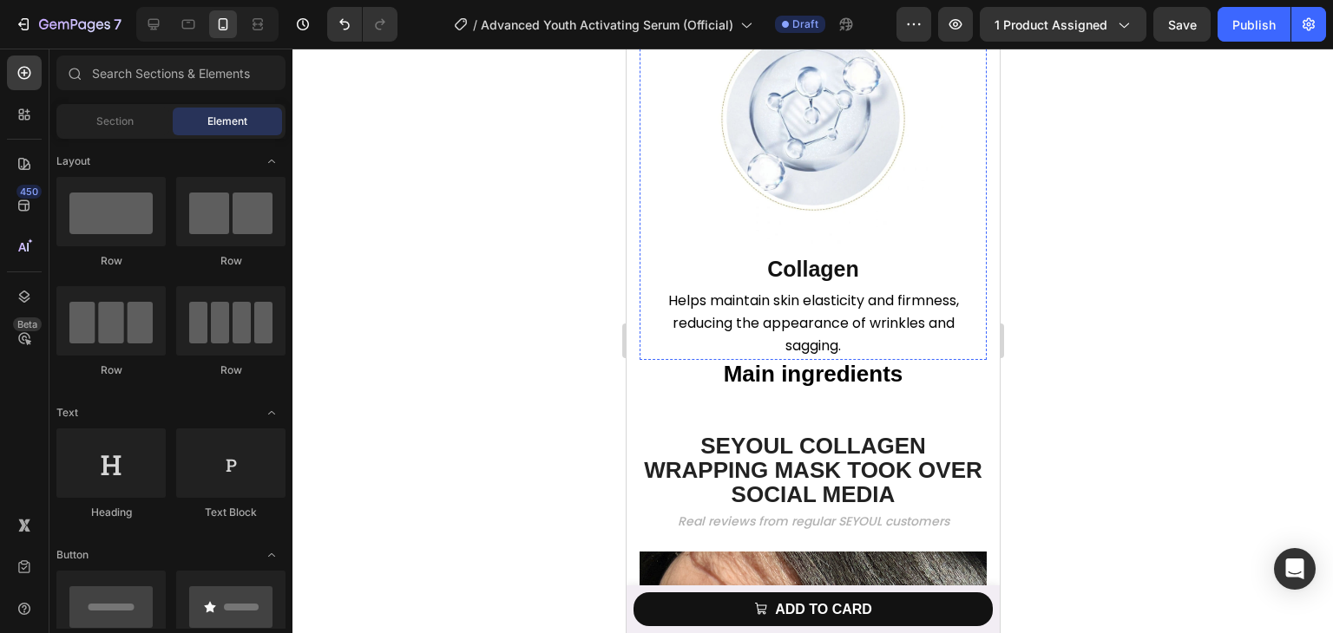
scroll to position [2931, 0]
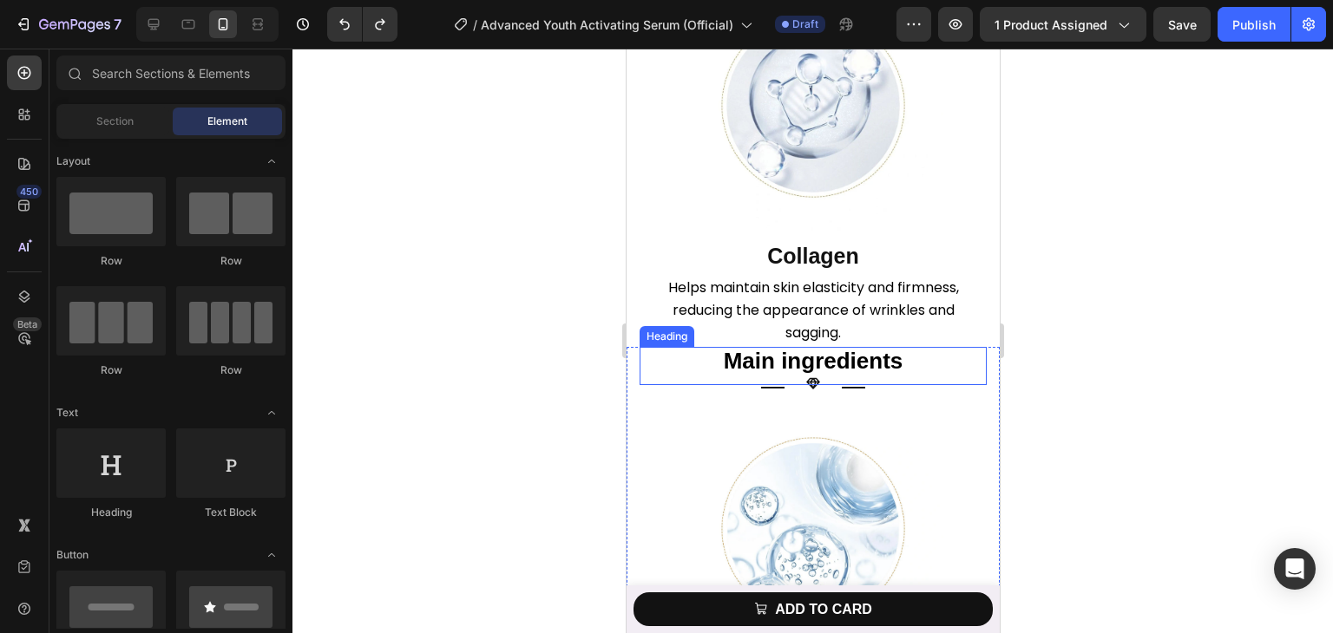
click at [820, 374] on strong "Main ingredients" at bounding box center [813, 361] width 180 height 26
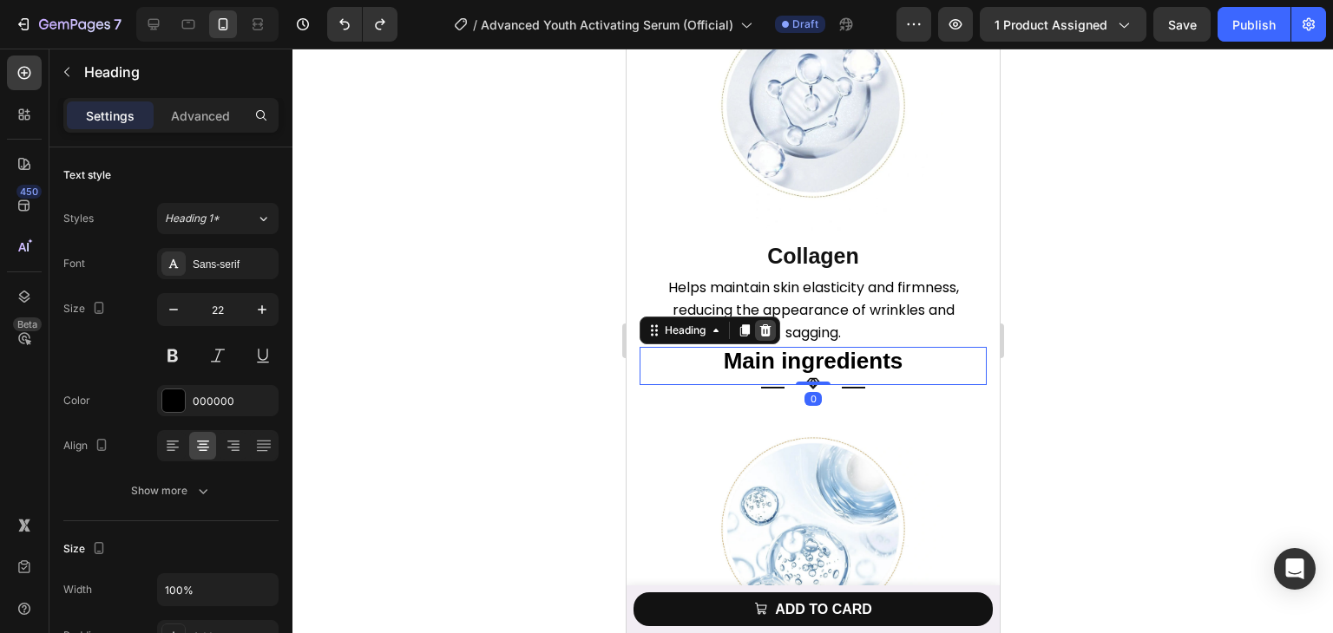
click at [757, 338] on icon at bounding box center [764, 331] width 14 height 14
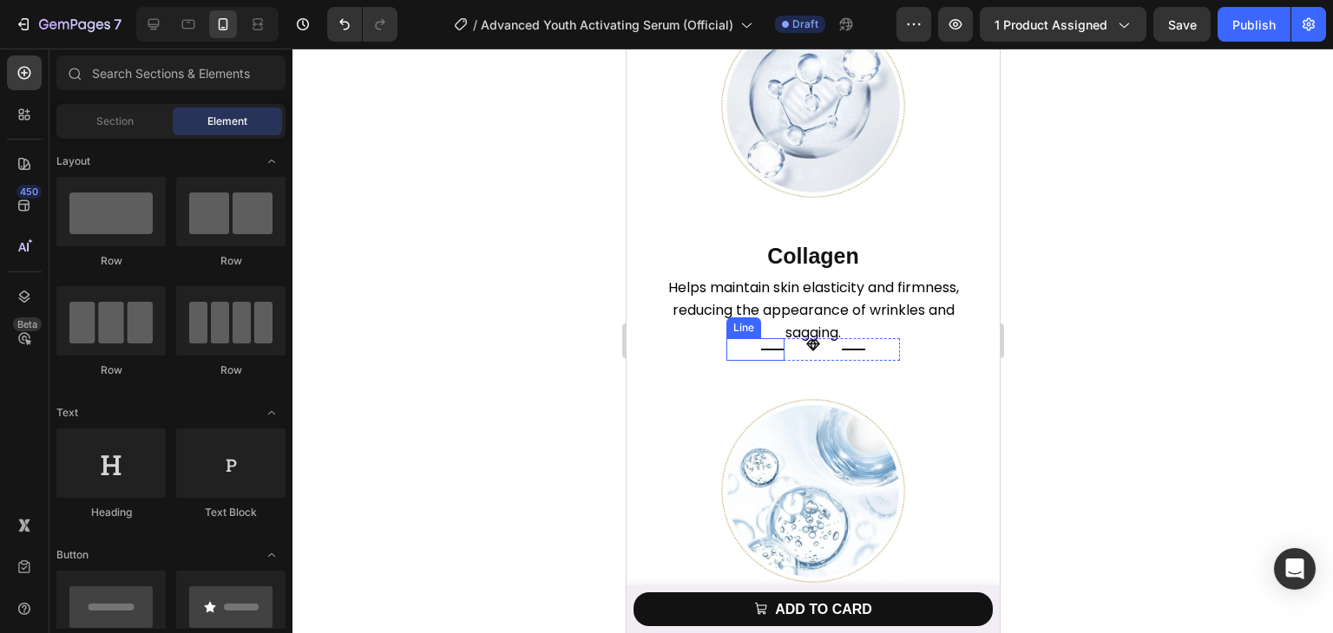
click at [777, 361] on div "Title Line" at bounding box center [754, 349] width 58 height 23
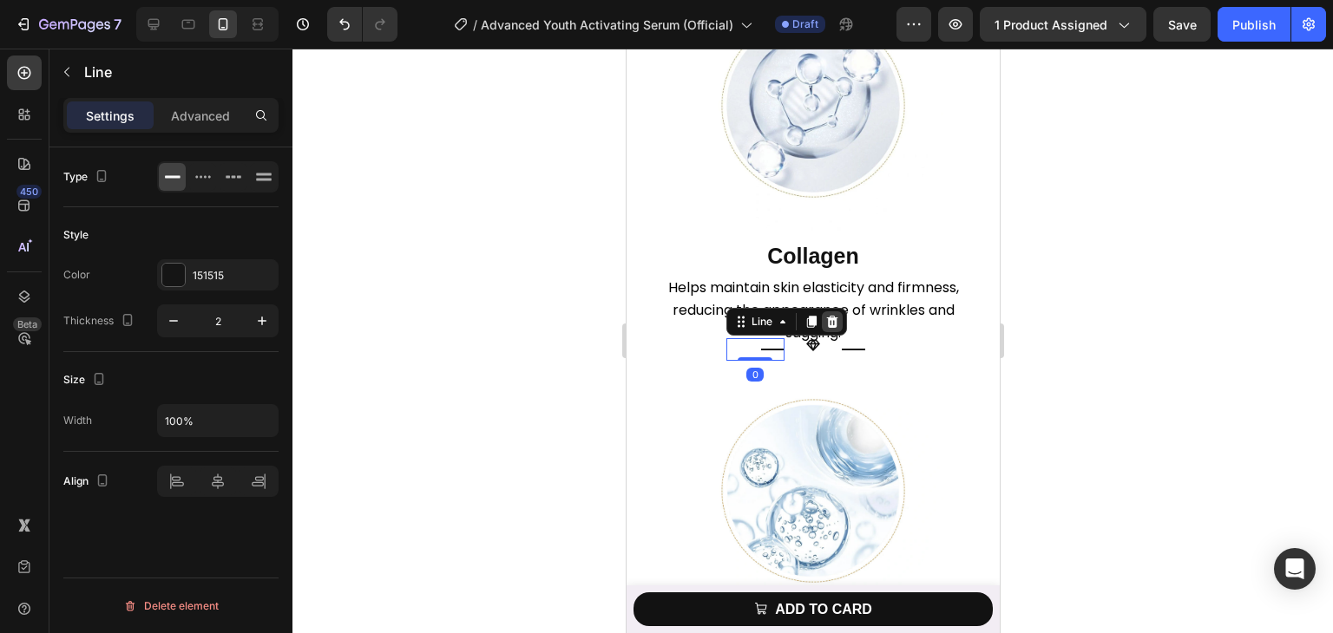
click at [826, 328] on icon at bounding box center [831, 322] width 11 height 12
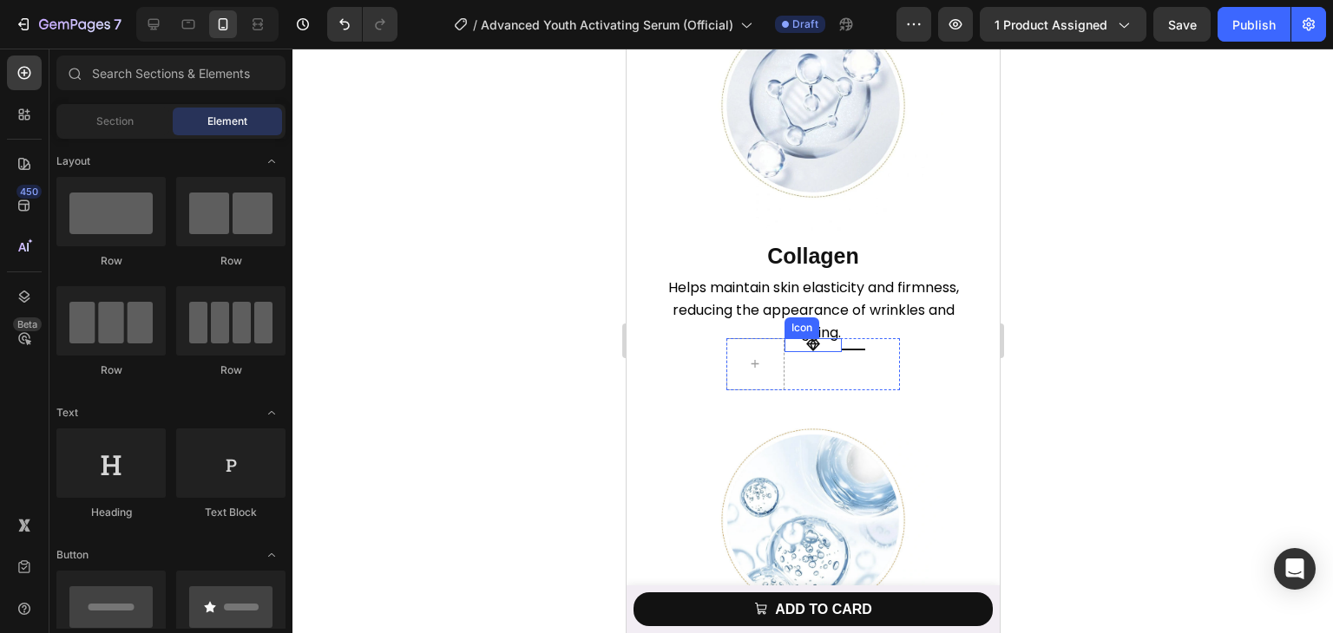
click at [808, 351] on icon at bounding box center [811, 344] width 13 height 11
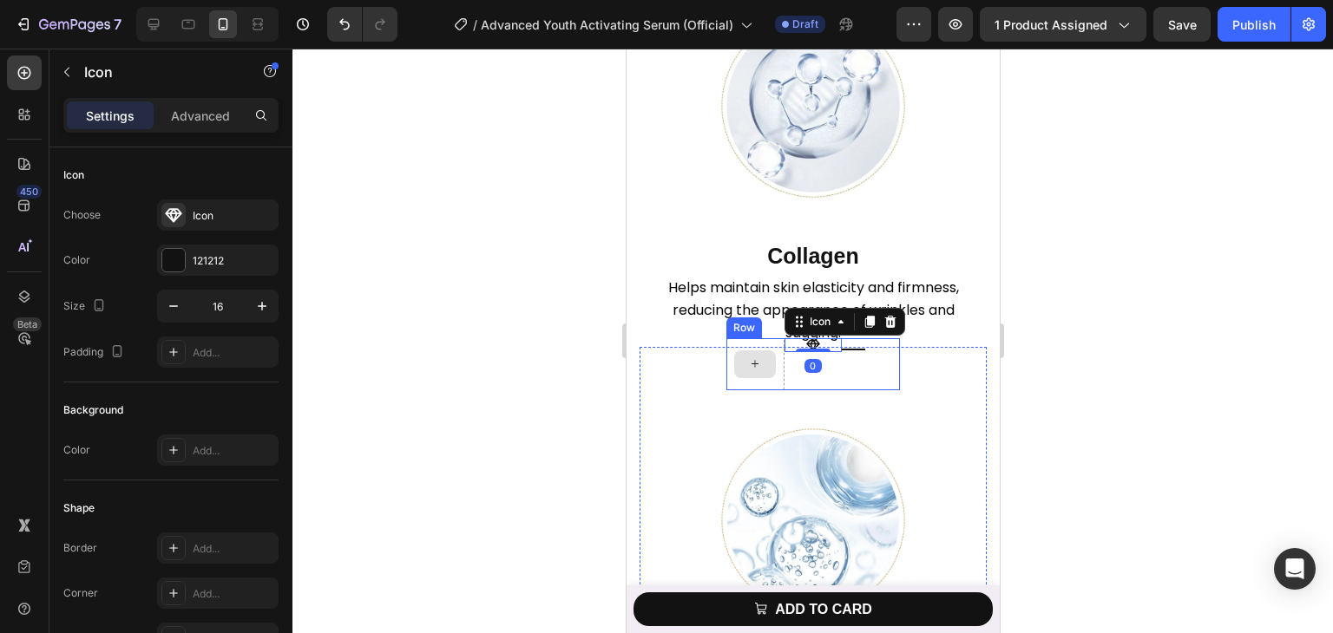
click at [757, 378] on div at bounding box center [754, 365] width 42 height 28
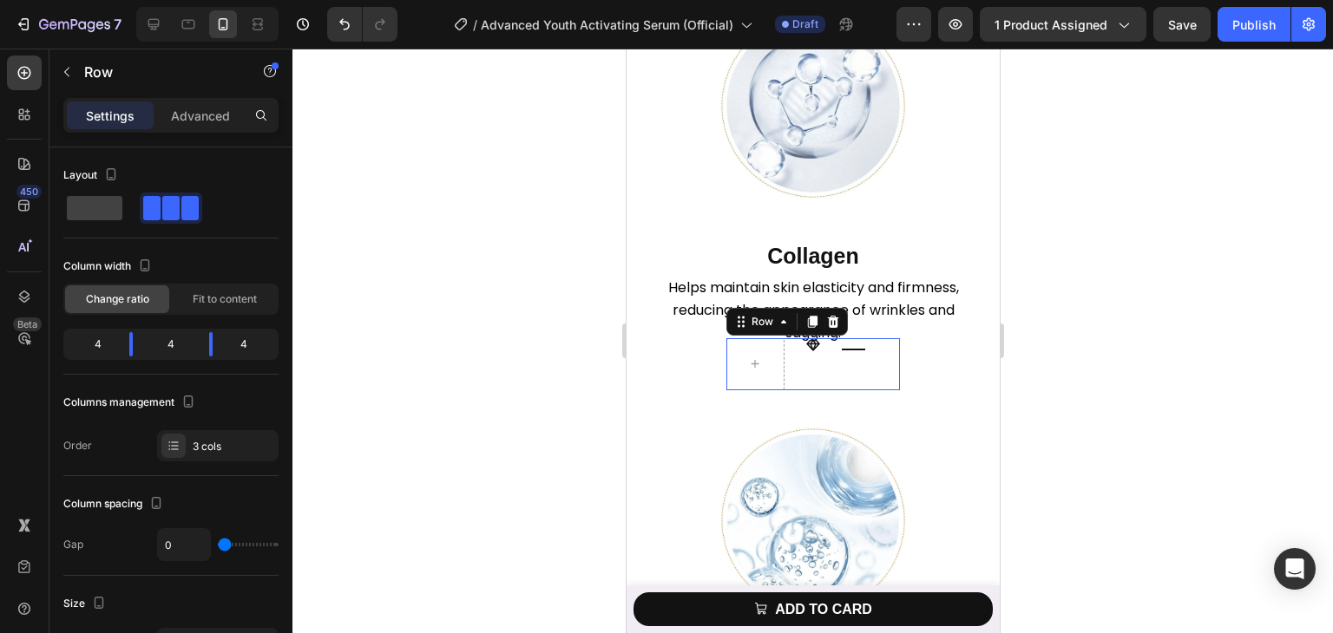
click at [790, 390] on div "Icon" at bounding box center [813, 364] width 58 height 52
click at [827, 328] on icon at bounding box center [832, 322] width 11 height 12
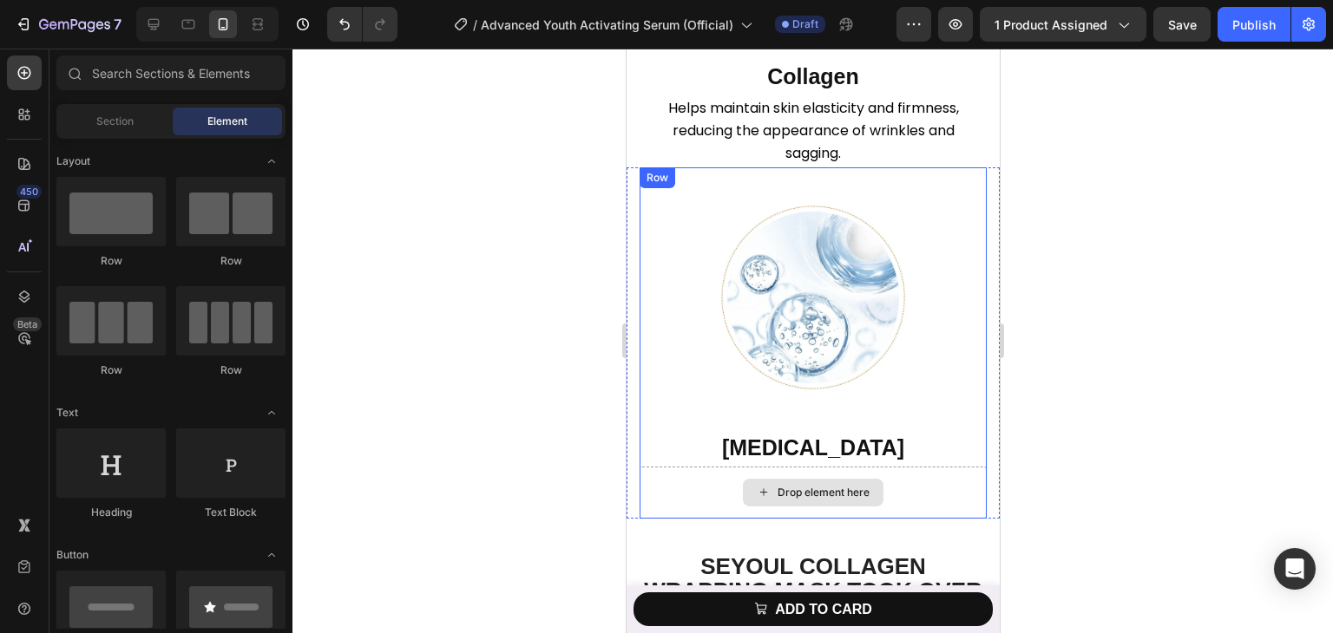
scroll to position [3105, 0]
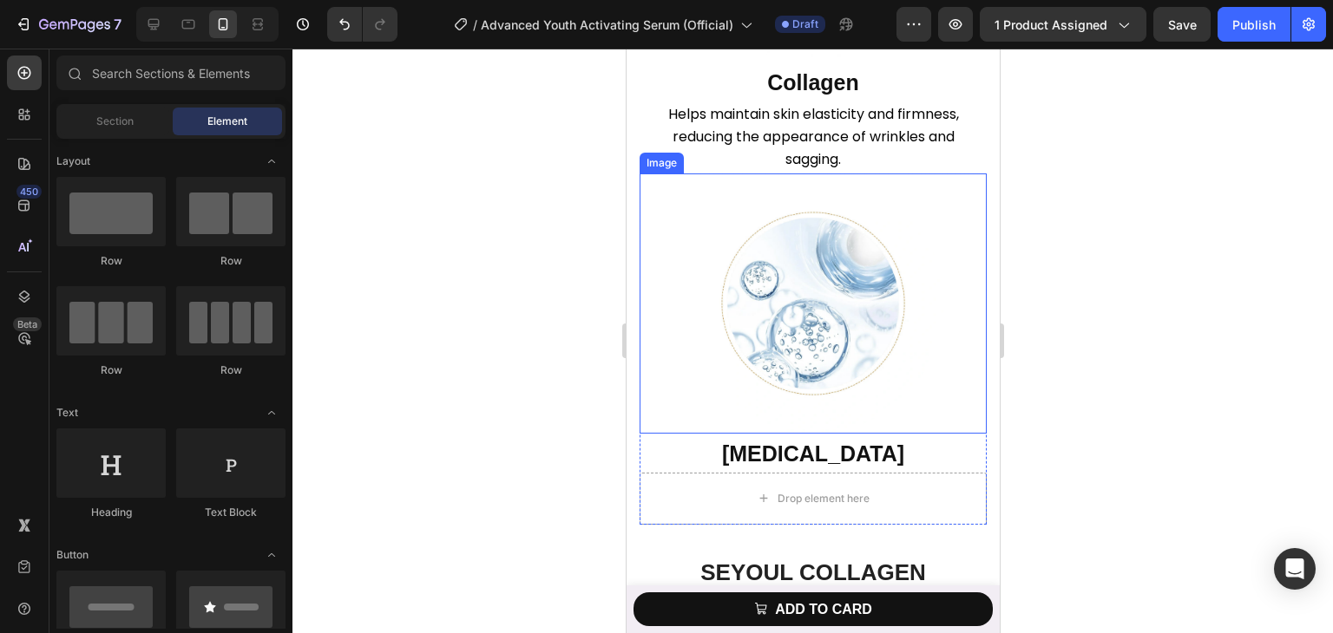
click at [800, 275] on img at bounding box center [812, 304] width 260 height 260
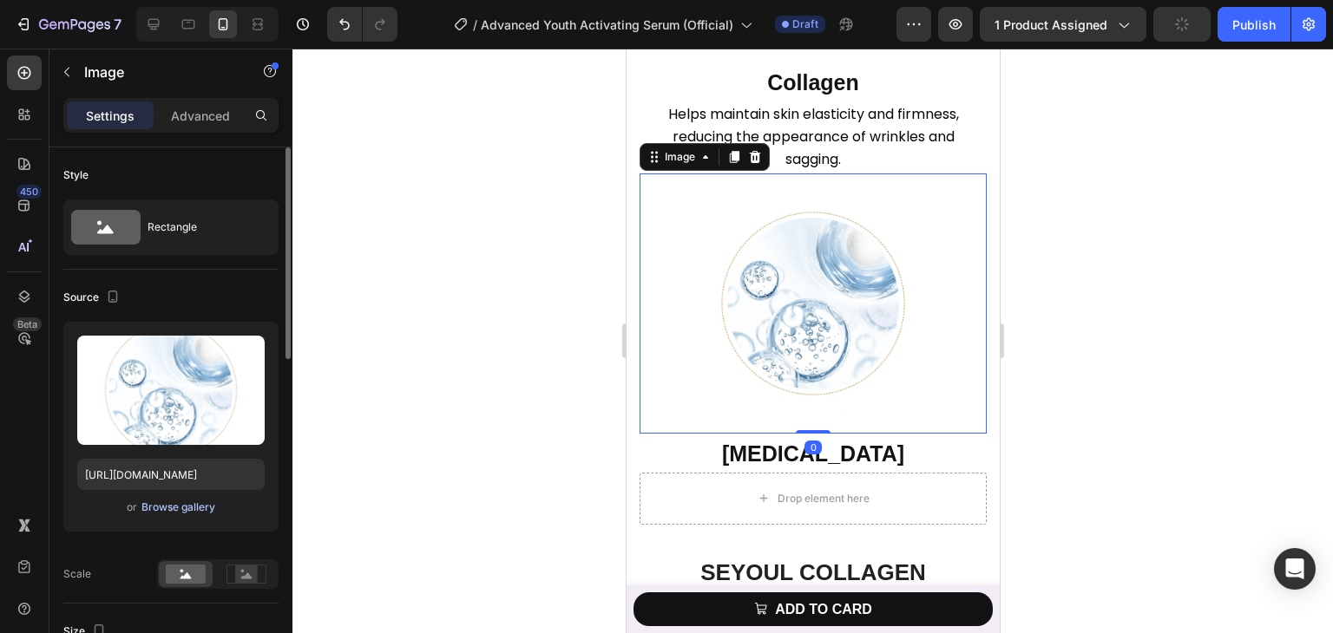
click at [162, 500] on div "Browse gallery" at bounding box center [178, 508] width 74 height 16
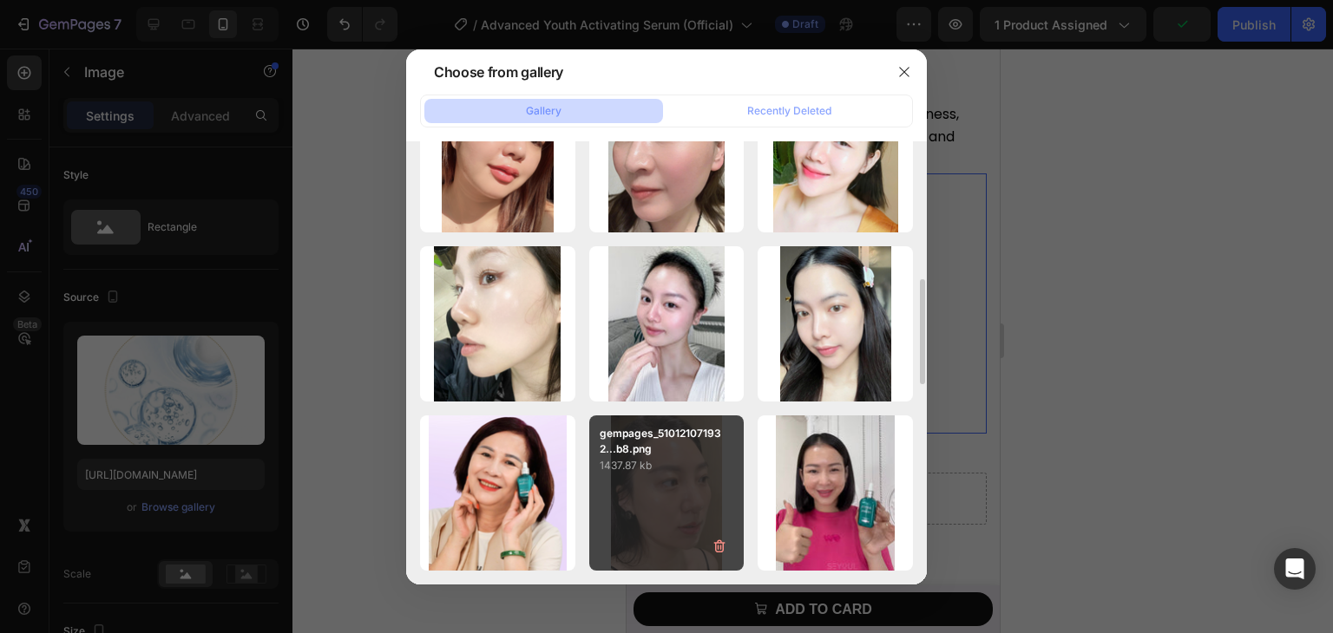
scroll to position [844, 0]
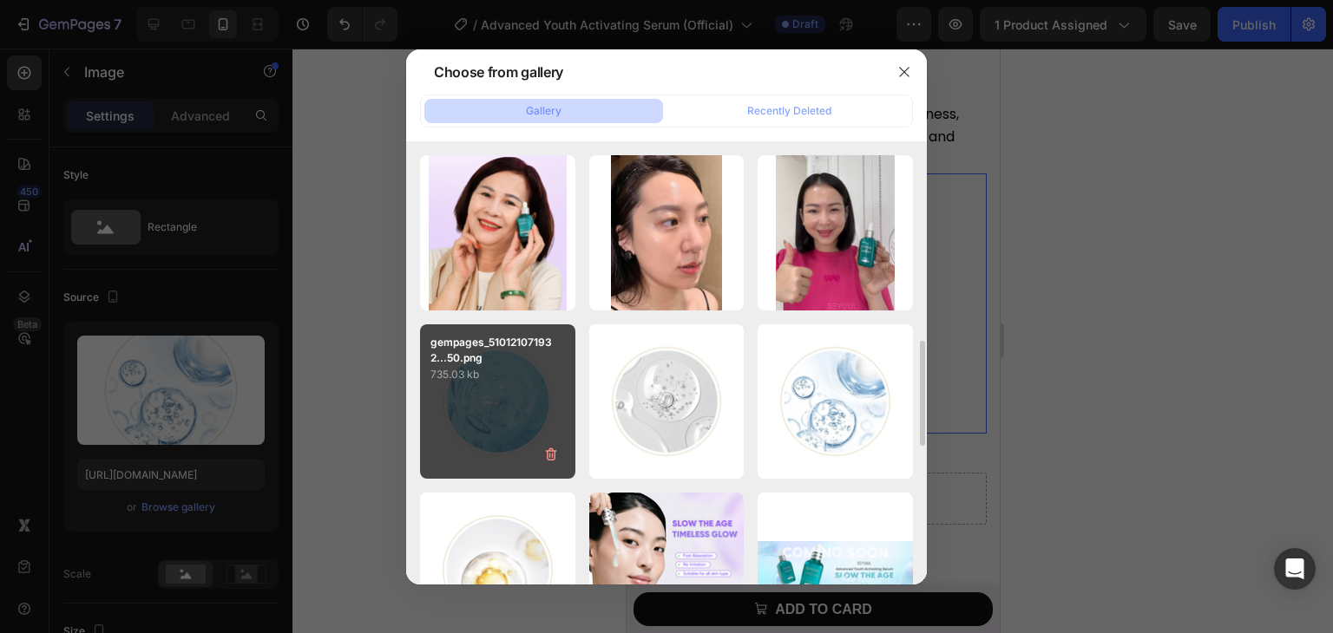
click at [496, 369] on p "735.03 kb" at bounding box center [497, 374] width 134 height 17
type input "[URL][DOMAIN_NAME]"
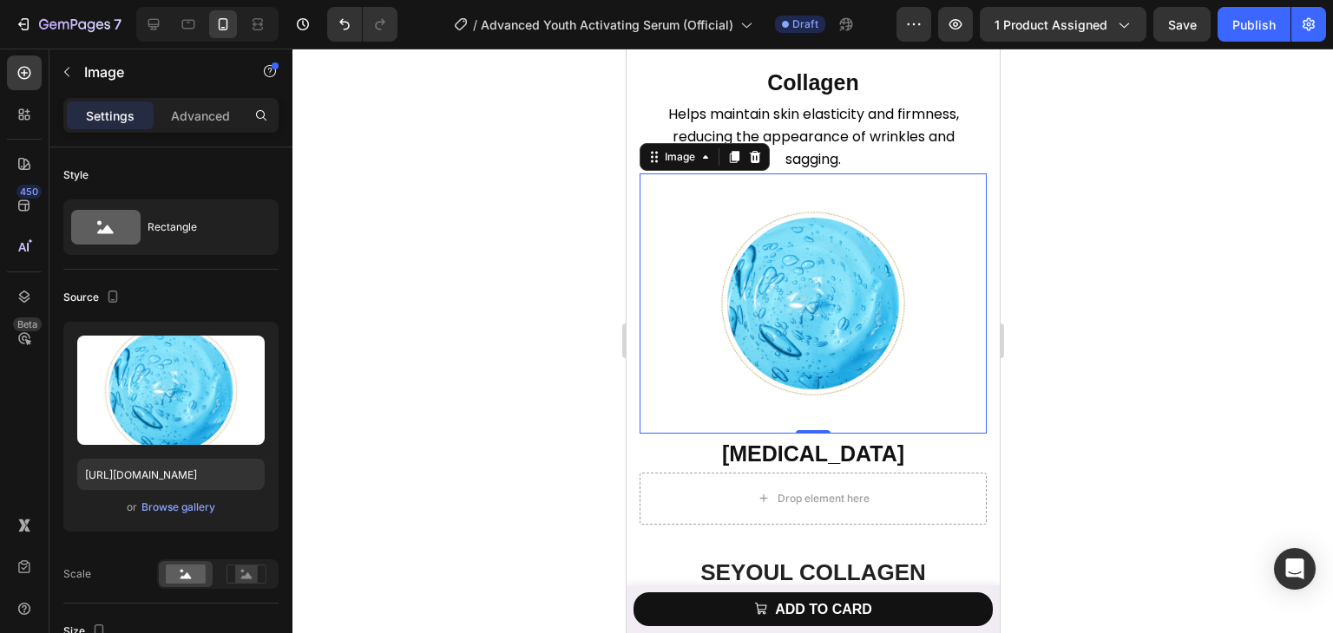
click at [1177, 263] on div at bounding box center [812, 341] width 1040 height 585
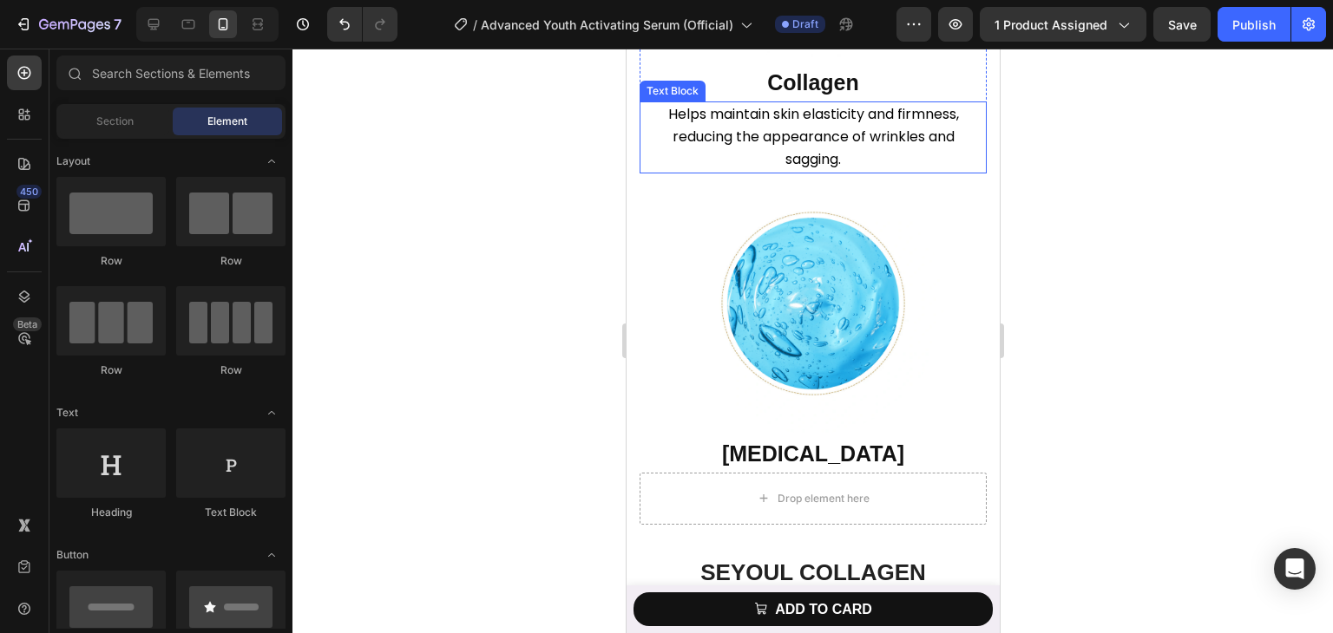
click at [755, 151] on span "Helps maintain skin elasticity and firmness, reducing the appearance of wrinkle…" at bounding box center [812, 136] width 291 height 65
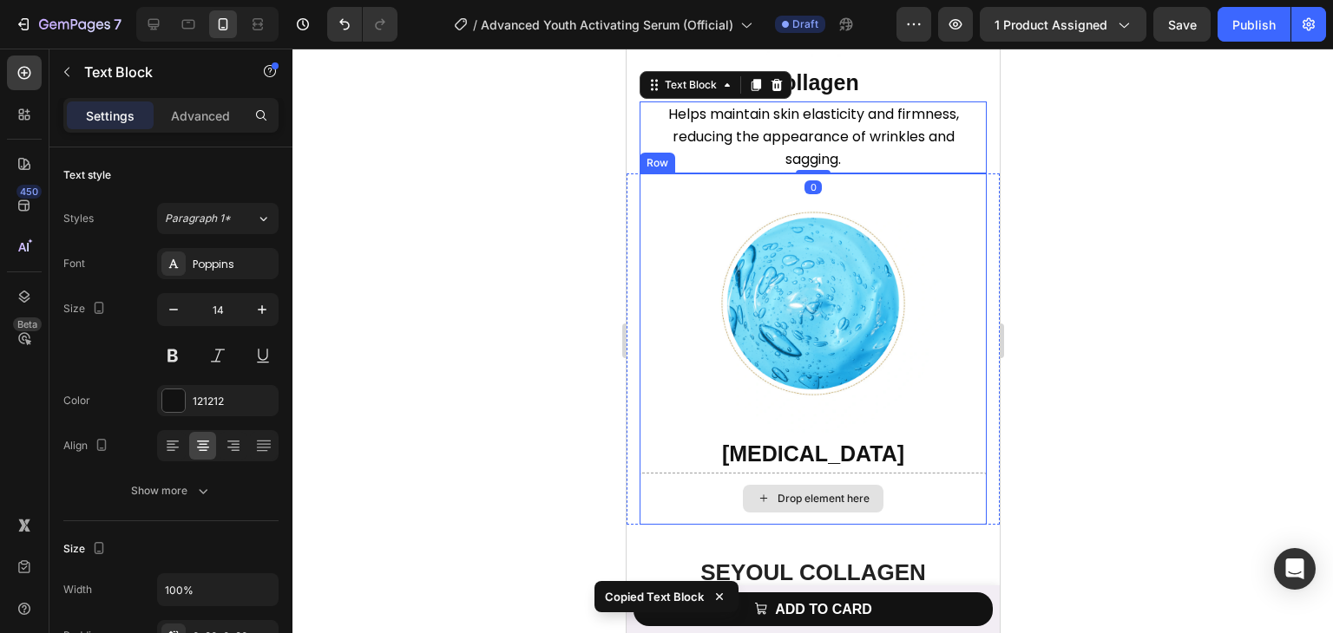
click at [708, 511] on div "Drop element here" at bounding box center [812, 499] width 347 height 52
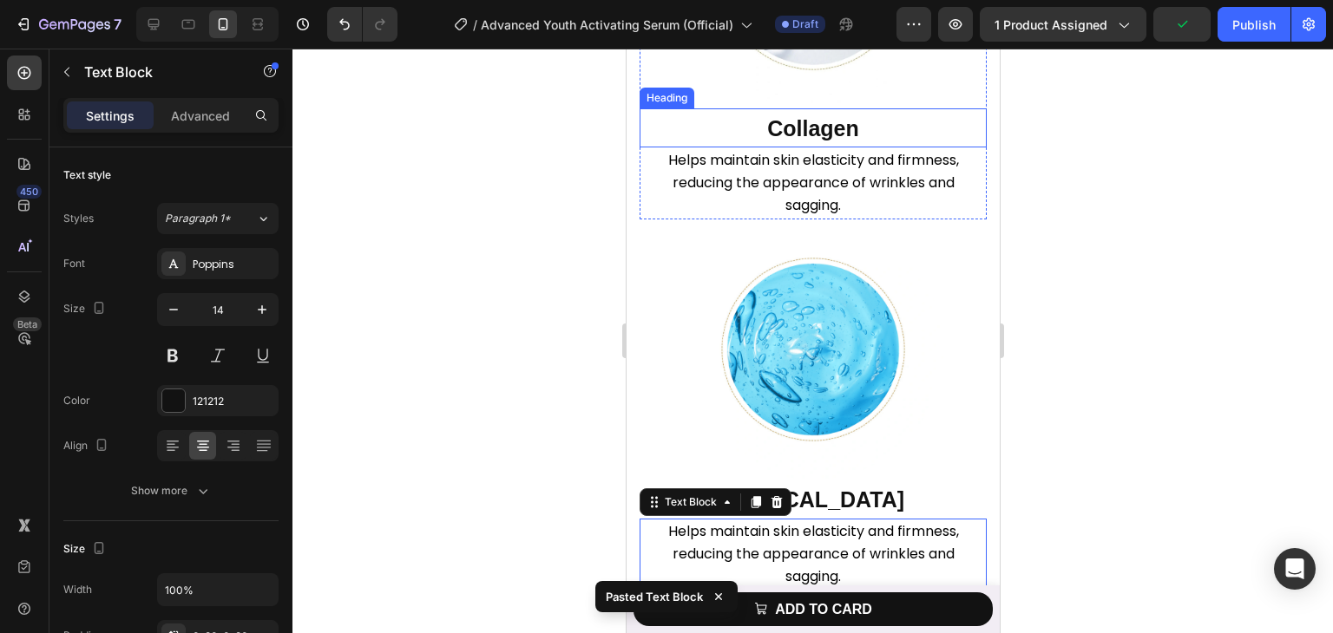
scroll to position [3278, 0]
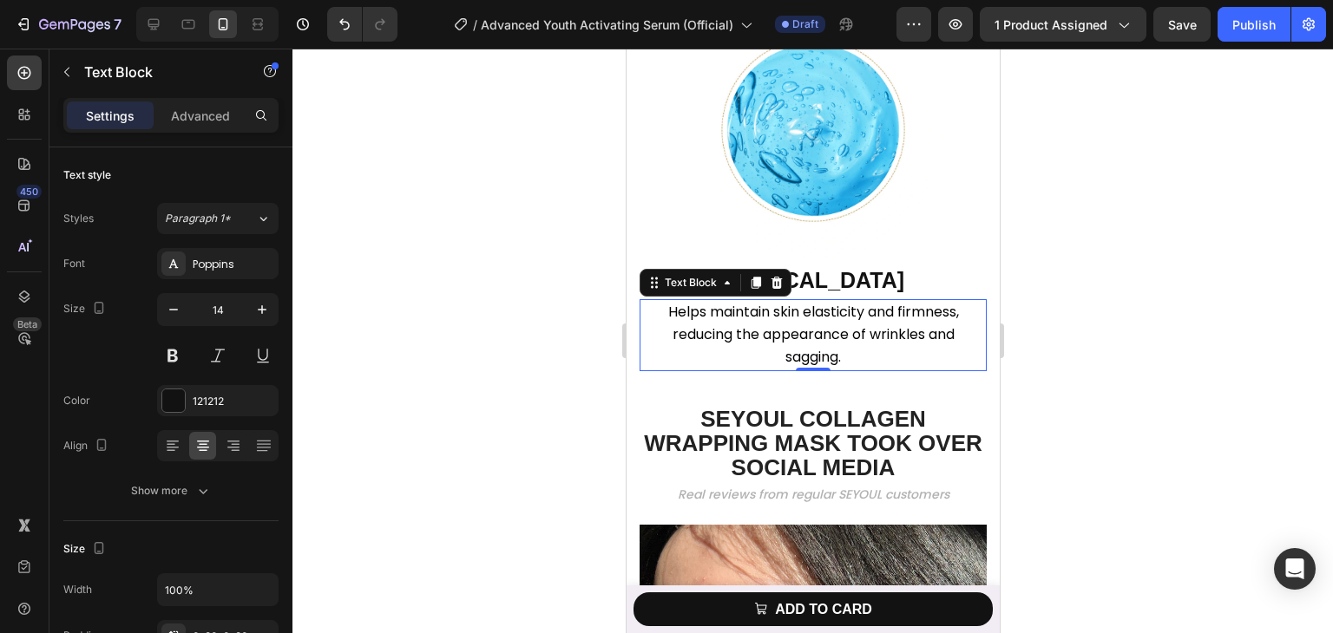
click at [809, 361] on span "Helps maintain skin elasticity and firmness, reducing the appearance of wrinkle…" at bounding box center [812, 334] width 291 height 65
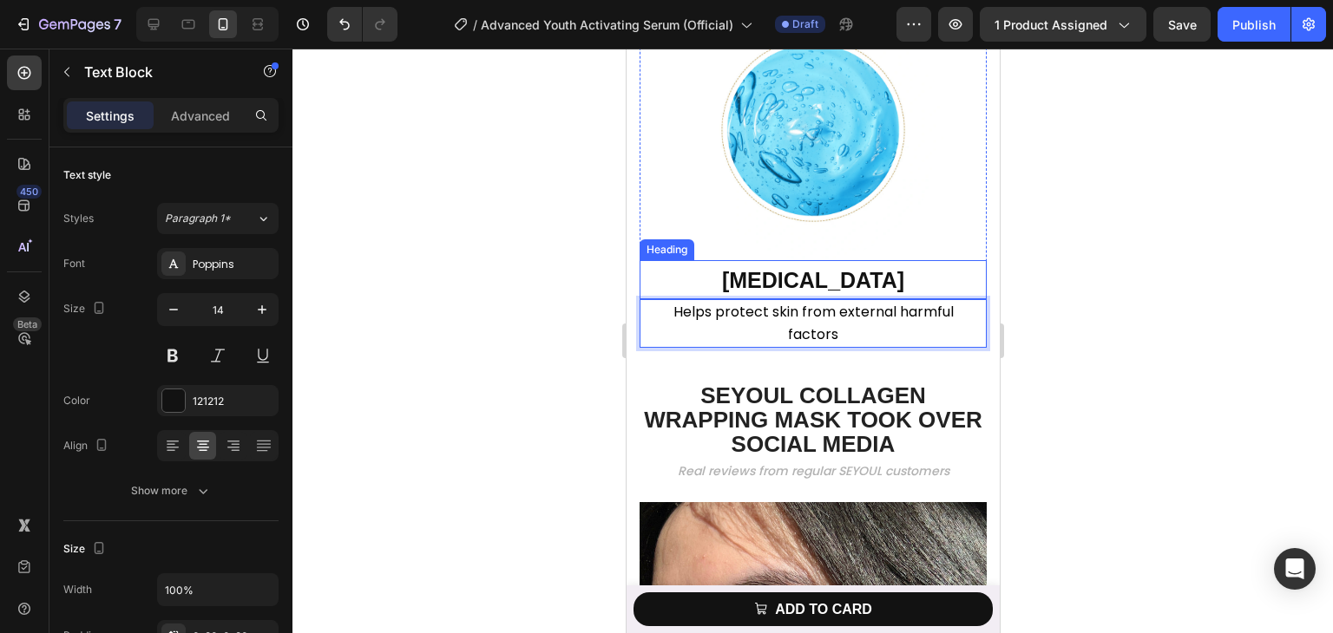
click at [789, 292] on strong "[MEDICAL_DATA]" at bounding box center [812, 280] width 182 height 24
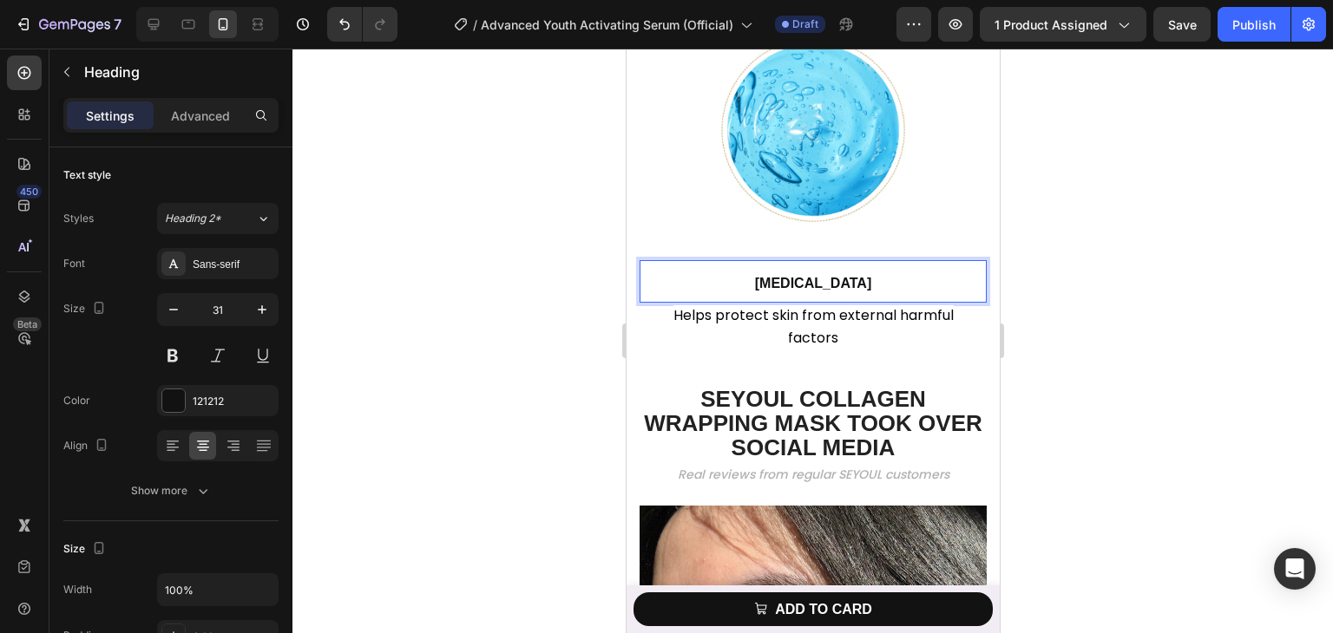
click at [843, 296] on p "[MEDICAL_DATA]" at bounding box center [812, 281] width 344 height 39
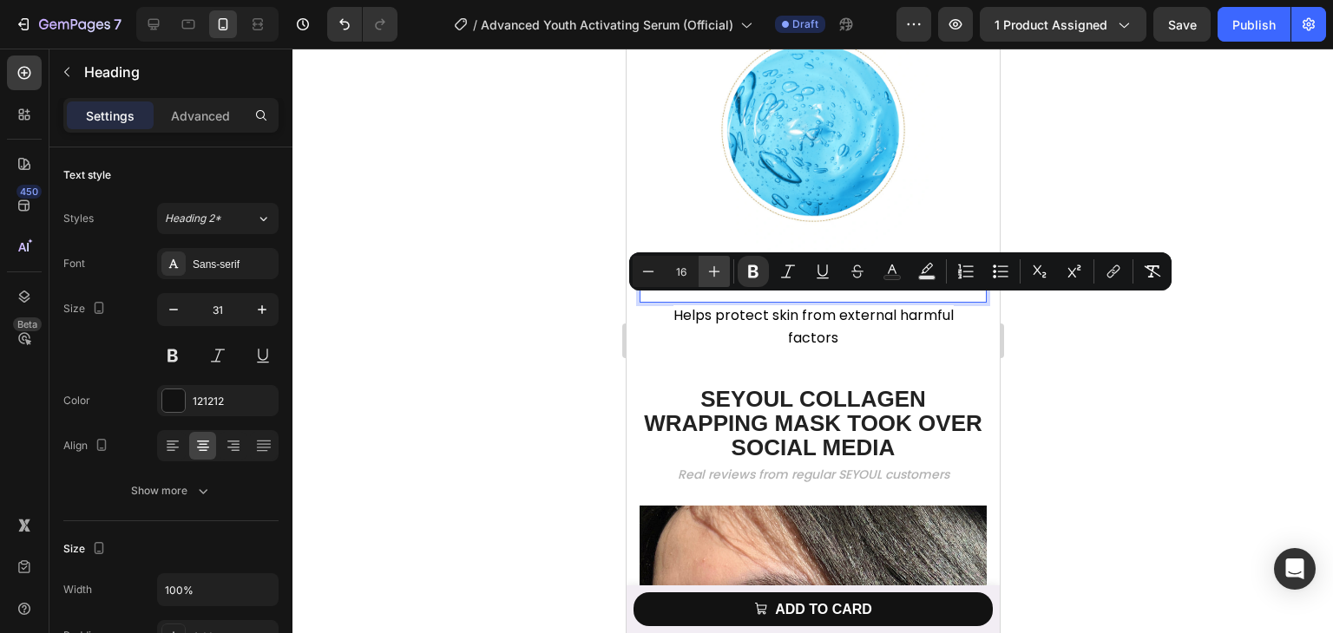
click at [710, 258] on button "Plus" at bounding box center [713, 271] width 31 height 31
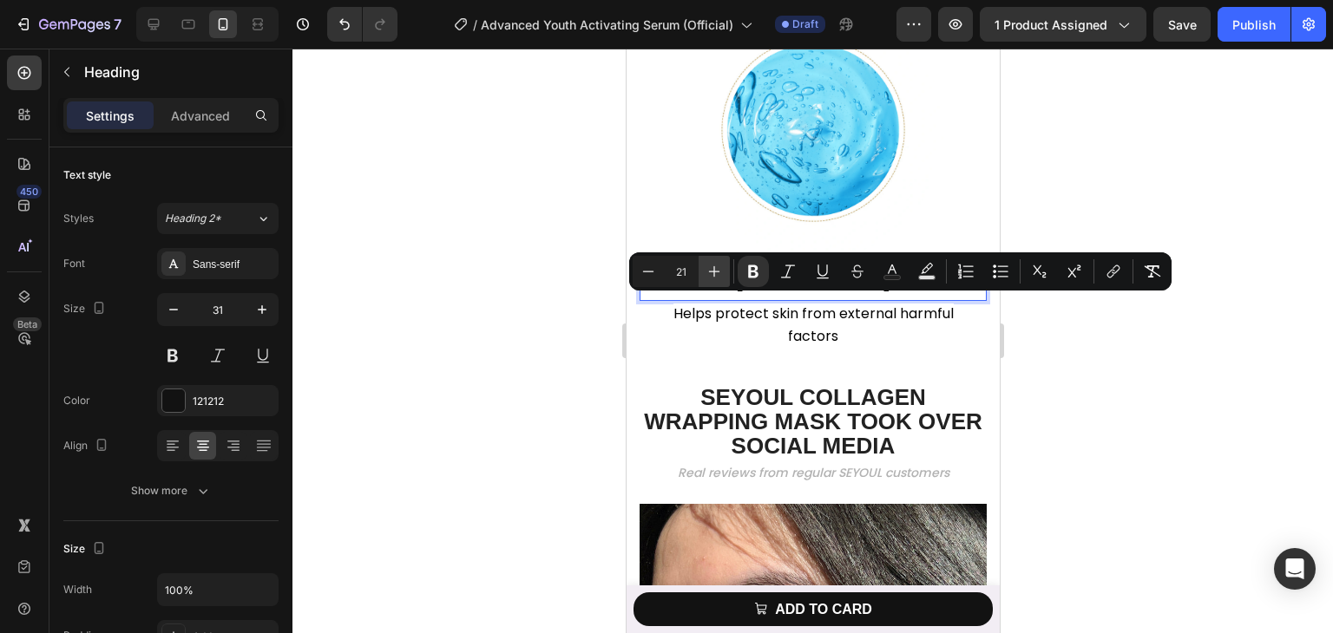
click at [710, 258] on button "Plus" at bounding box center [713, 271] width 31 height 31
click at [711, 257] on button "Plus" at bounding box center [713, 271] width 31 height 31
type input "25"
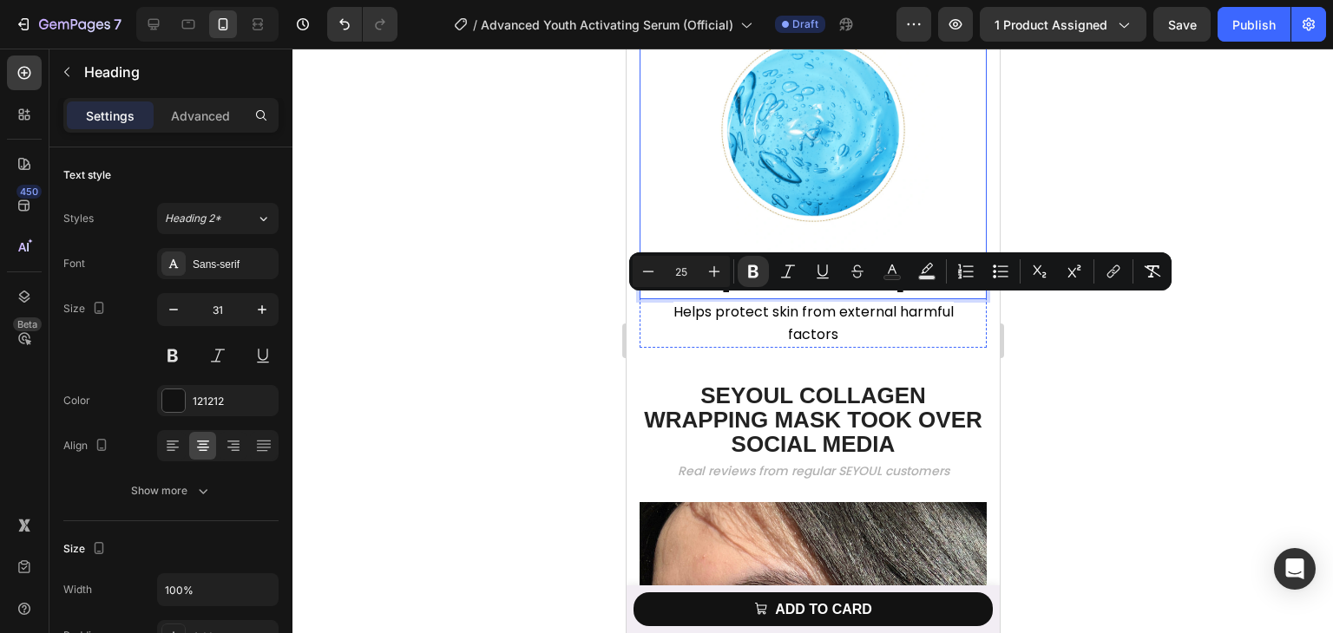
click at [1149, 152] on div at bounding box center [812, 341] width 1040 height 585
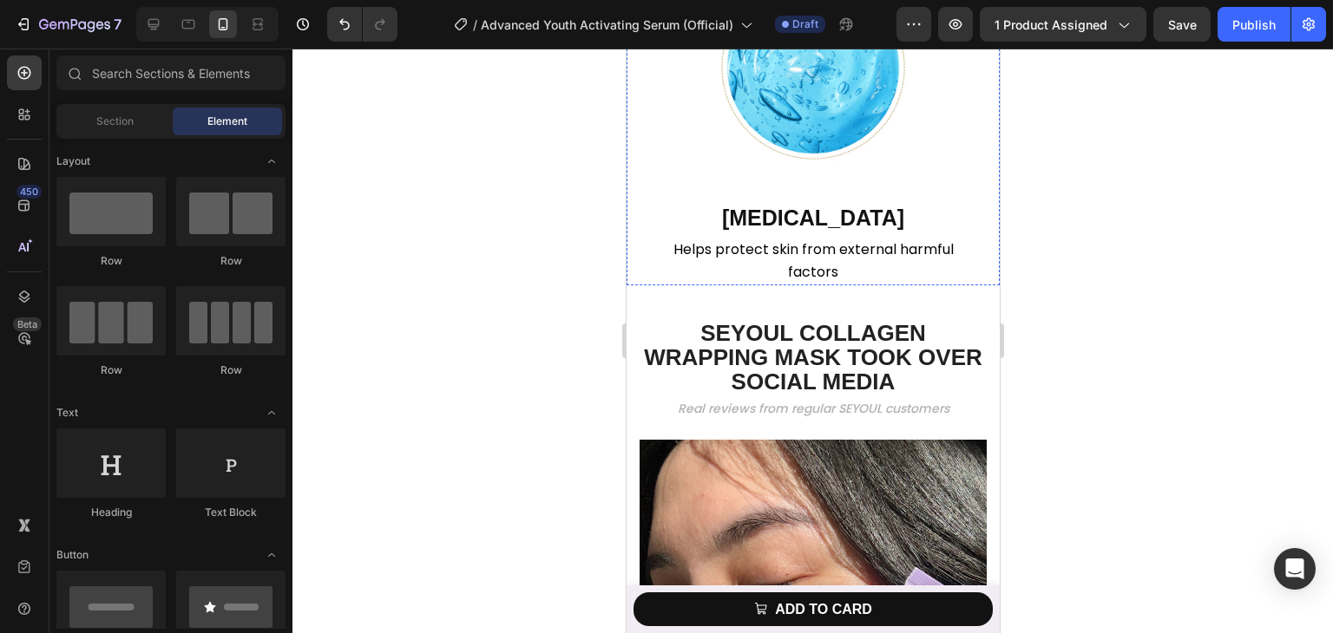
scroll to position [3538, 0]
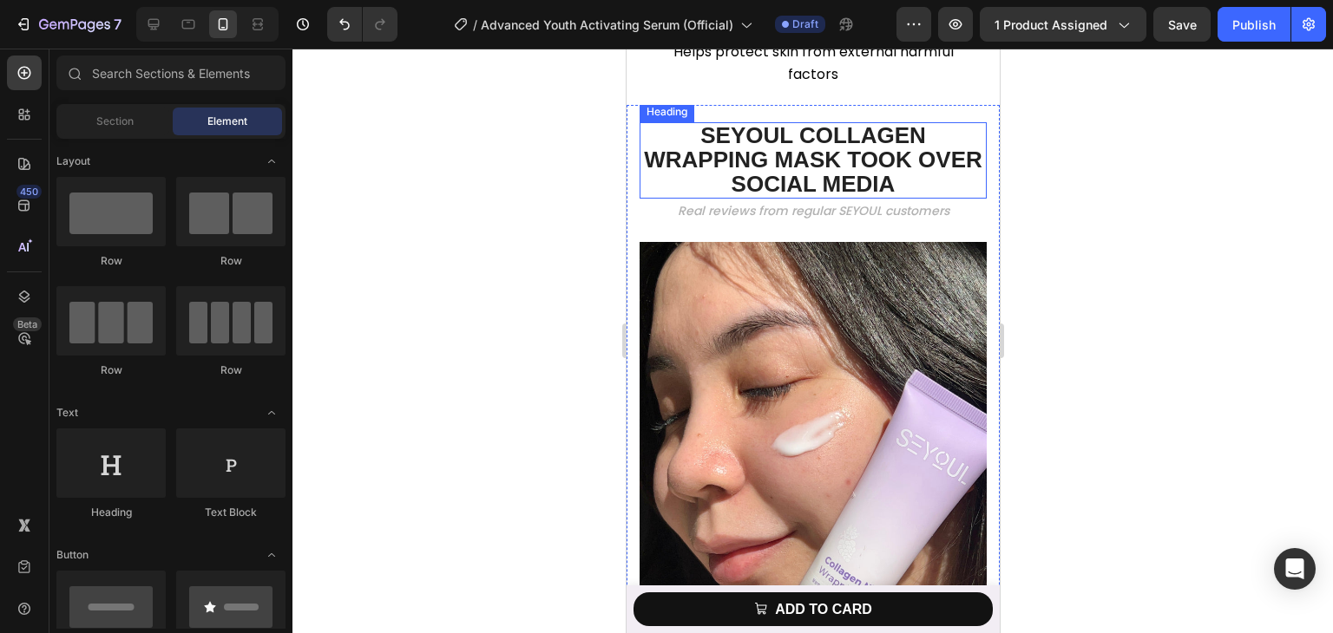
click at [850, 197] on strong "SEYOUL COLLAGEN WRAPPING MASK TOOK OVER SOCIAL MEDIA" at bounding box center [812, 159] width 338 height 75
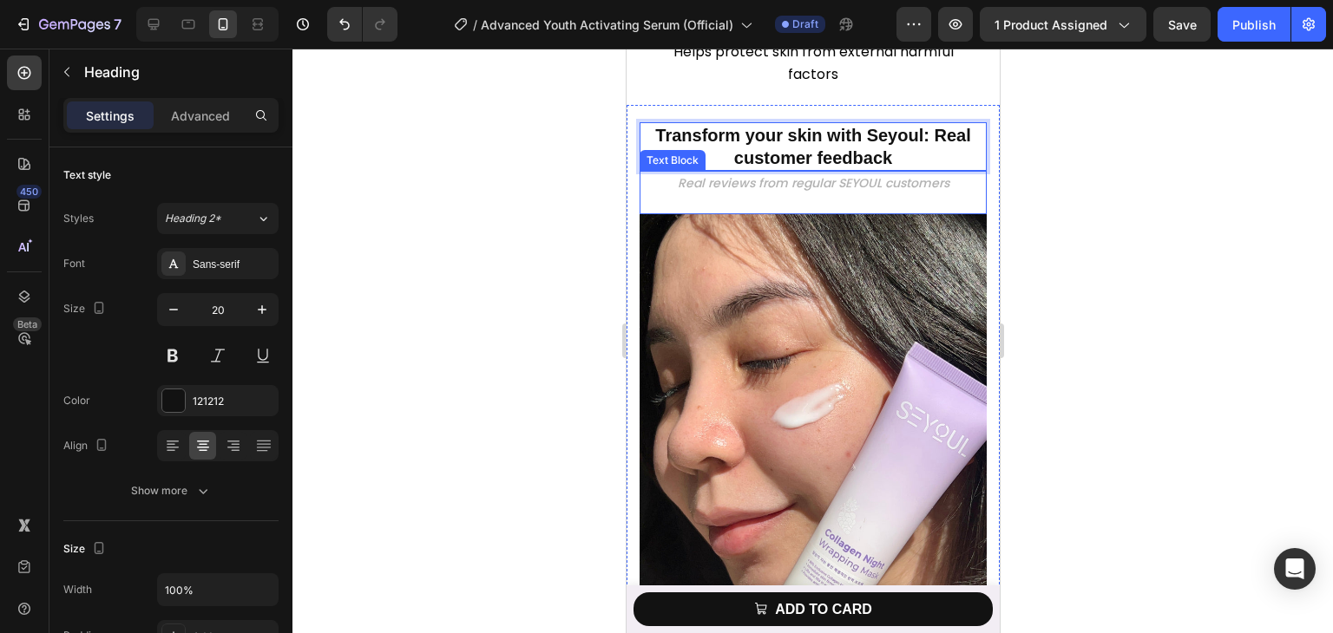
click at [789, 192] on span "Real reviews from regular SEYOUL customers" at bounding box center [813, 182] width 272 height 17
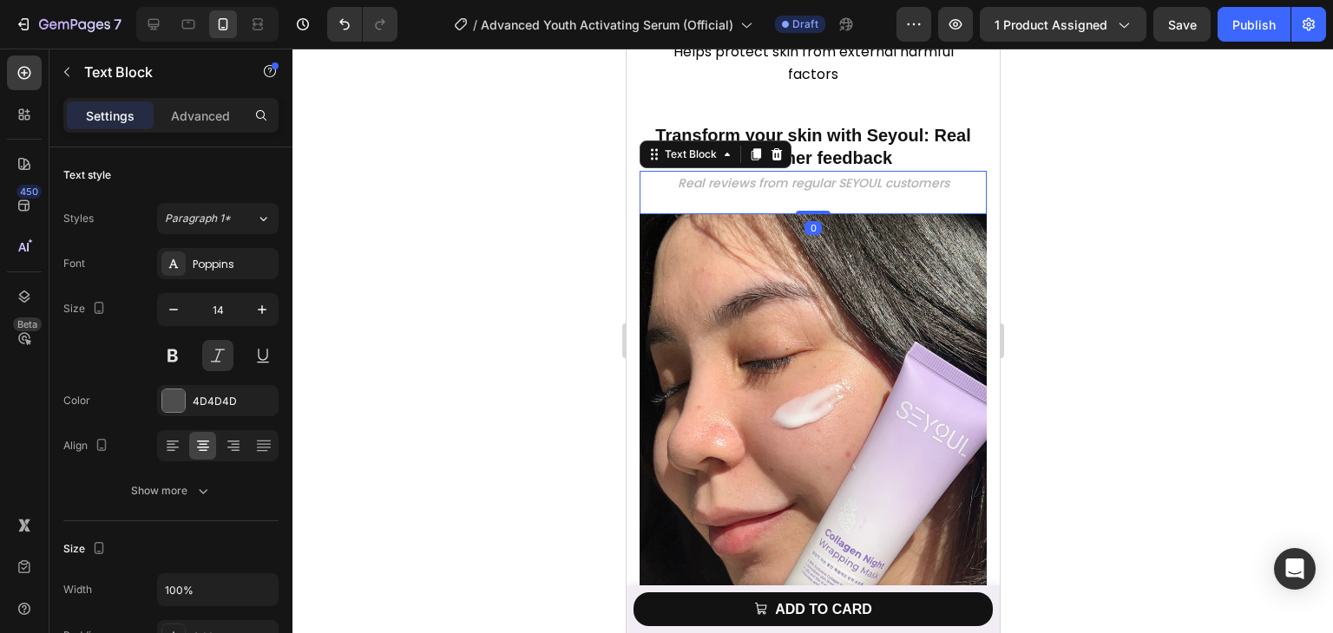
click at [789, 192] on span "Real reviews from regular SEYOUL customers" at bounding box center [813, 182] width 272 height 17
click at [1110, 202] on div at bounding box center [812, 341] width 1040 height 585
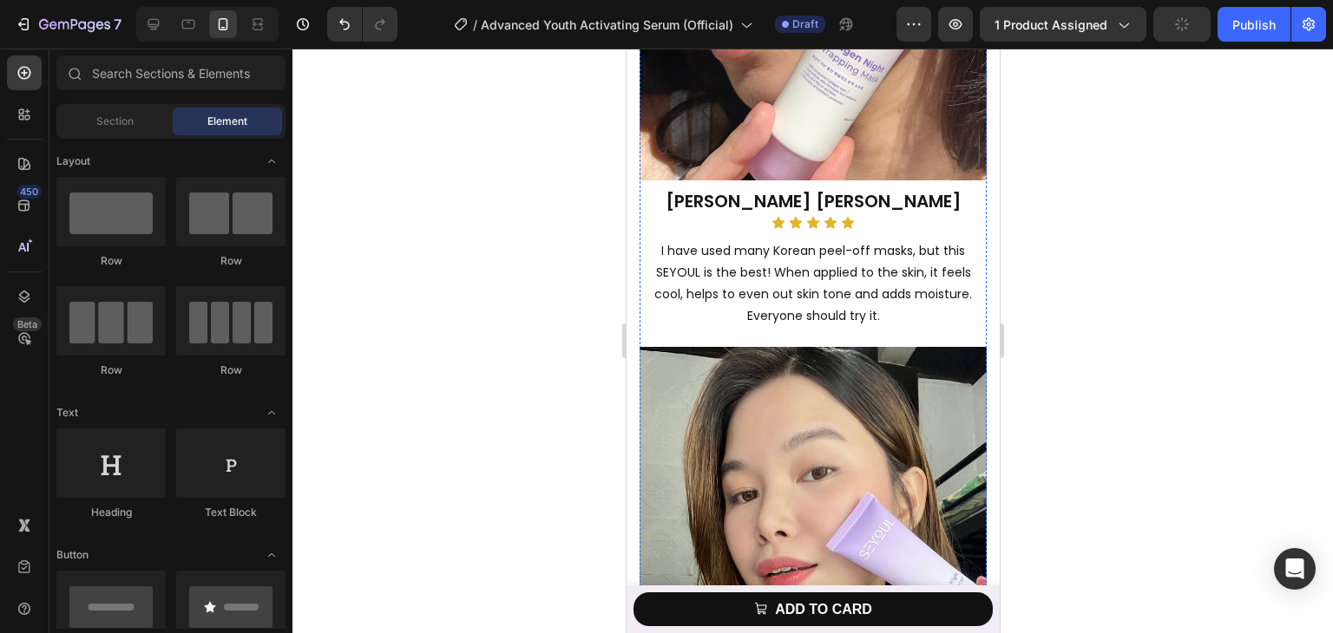
scroll to position [3712, 0]
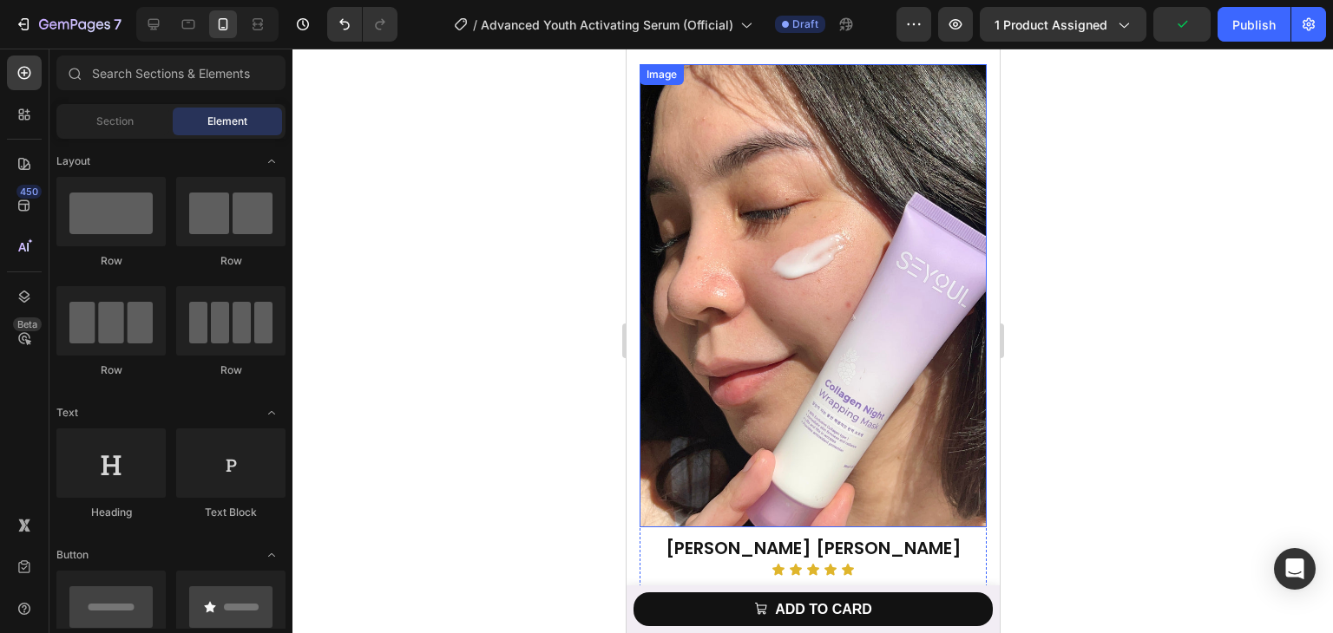
click at [805, 302] on img at bounding box center [812, 295] width 347 height 462
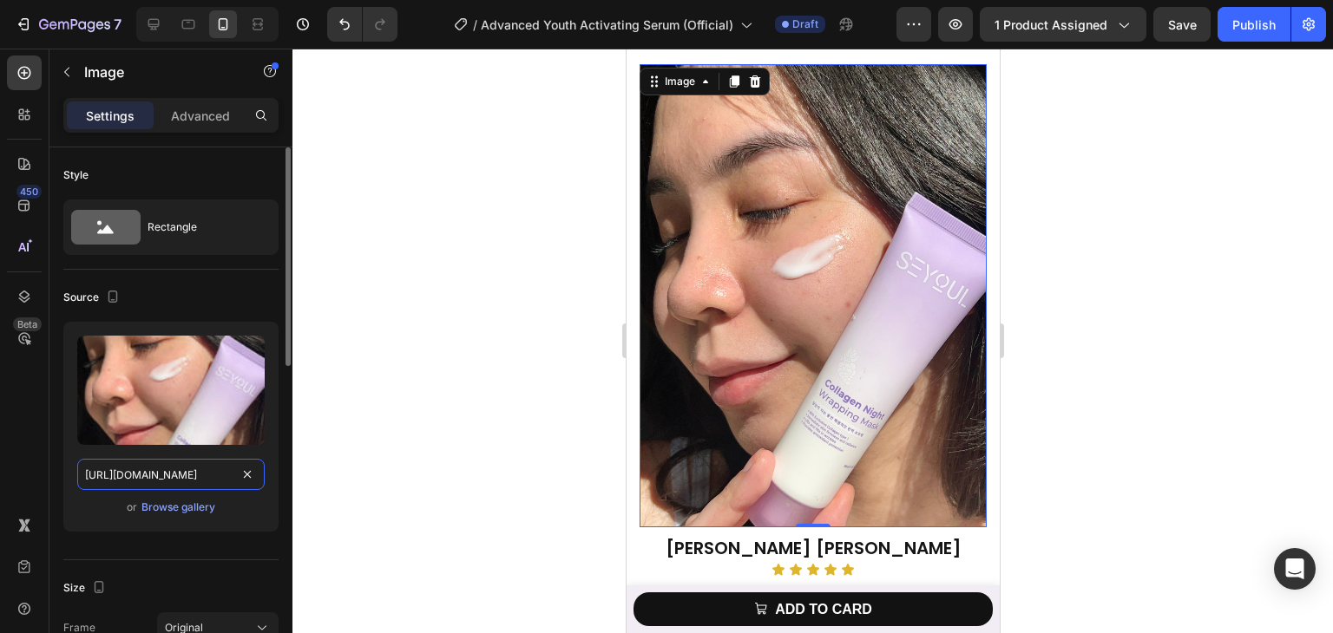
click at [215, 475] on input "https://cdn.shopify.com/s/files/1/0729/7620/4013/files/gempages_547088254009083…" at bounding box center [170, 474] width 187 height 31
paste input "84cf93c0-372a-4c46-b03a-798cbef6447f"
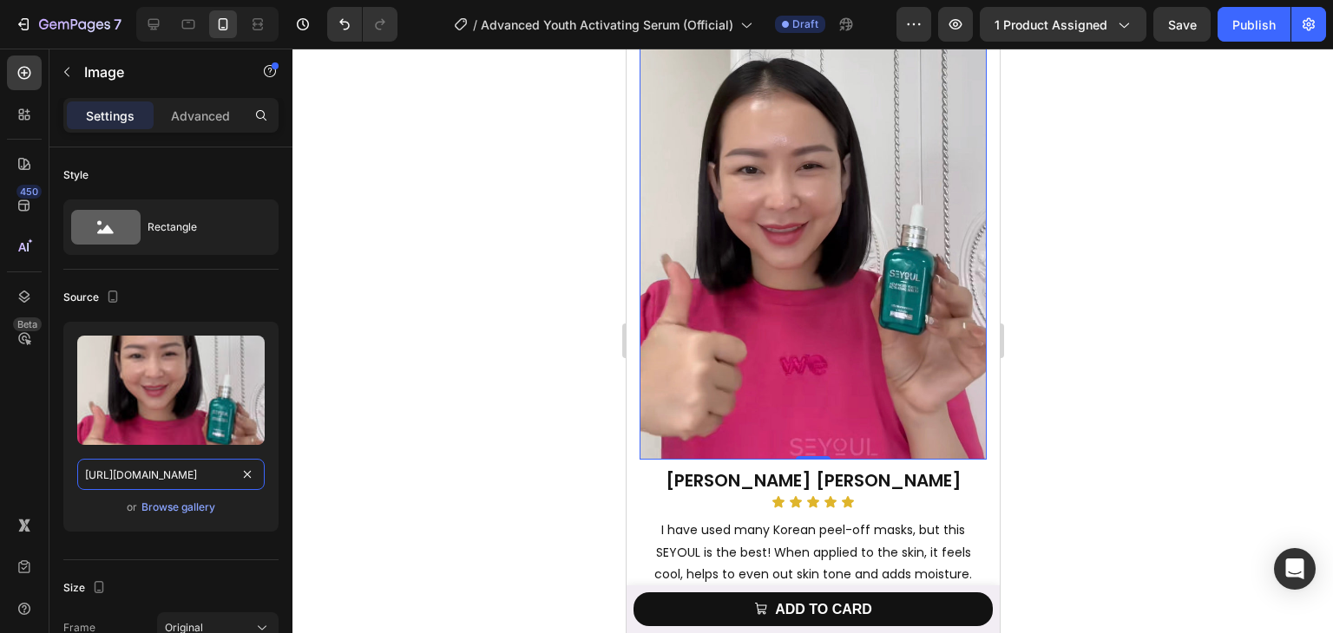
scroll to position [3886, 0]
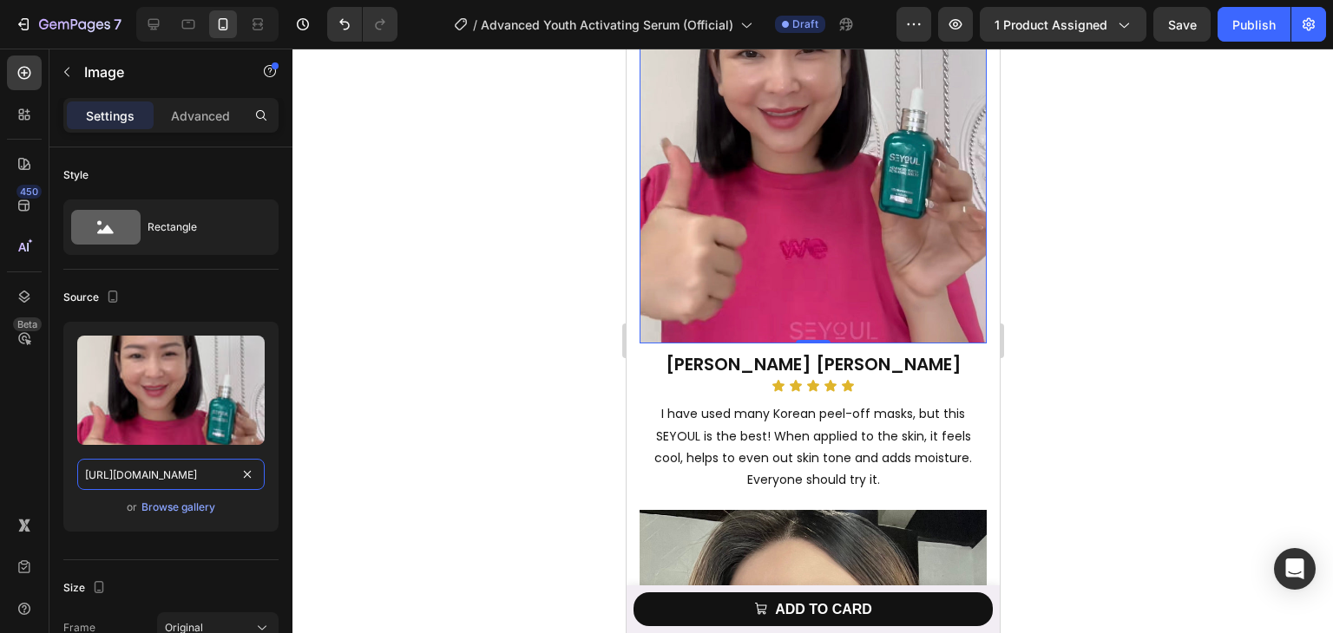
type input "https://cdn.shopify.com/s/files/1/0729/7620/4013/files/gempages_547088254009083…"
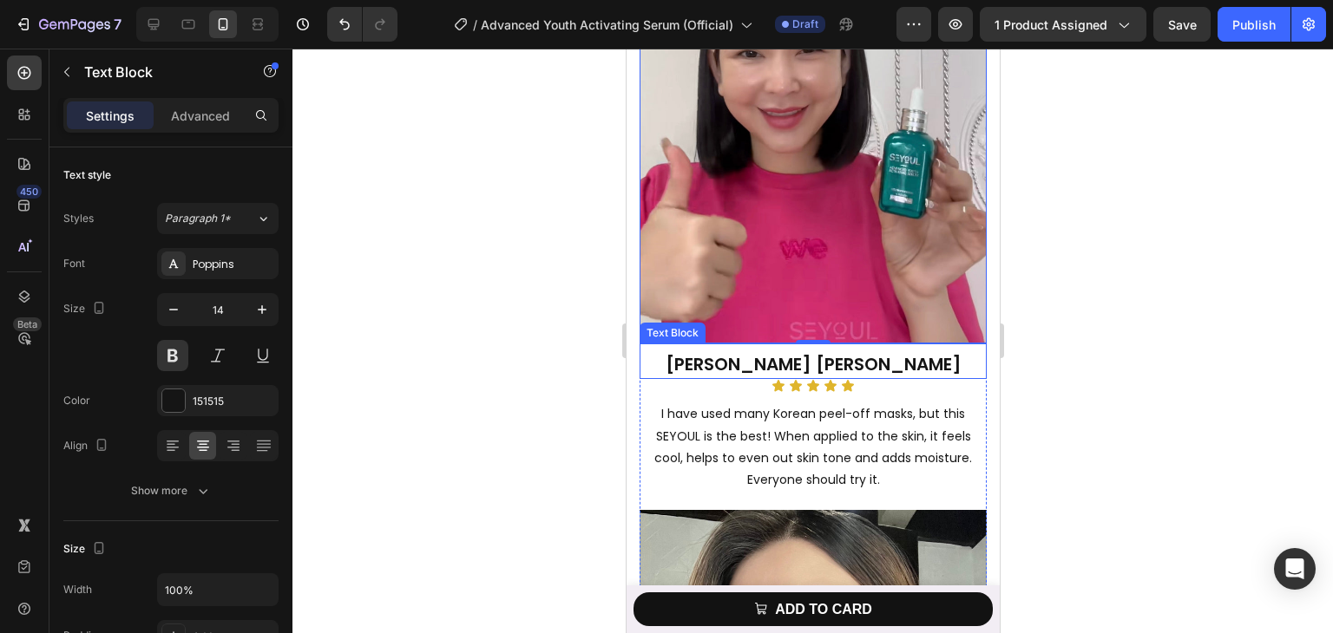
click at [822, 352] on span "Pat Tricia" at bounding box center [813, 364] width 296 height 24
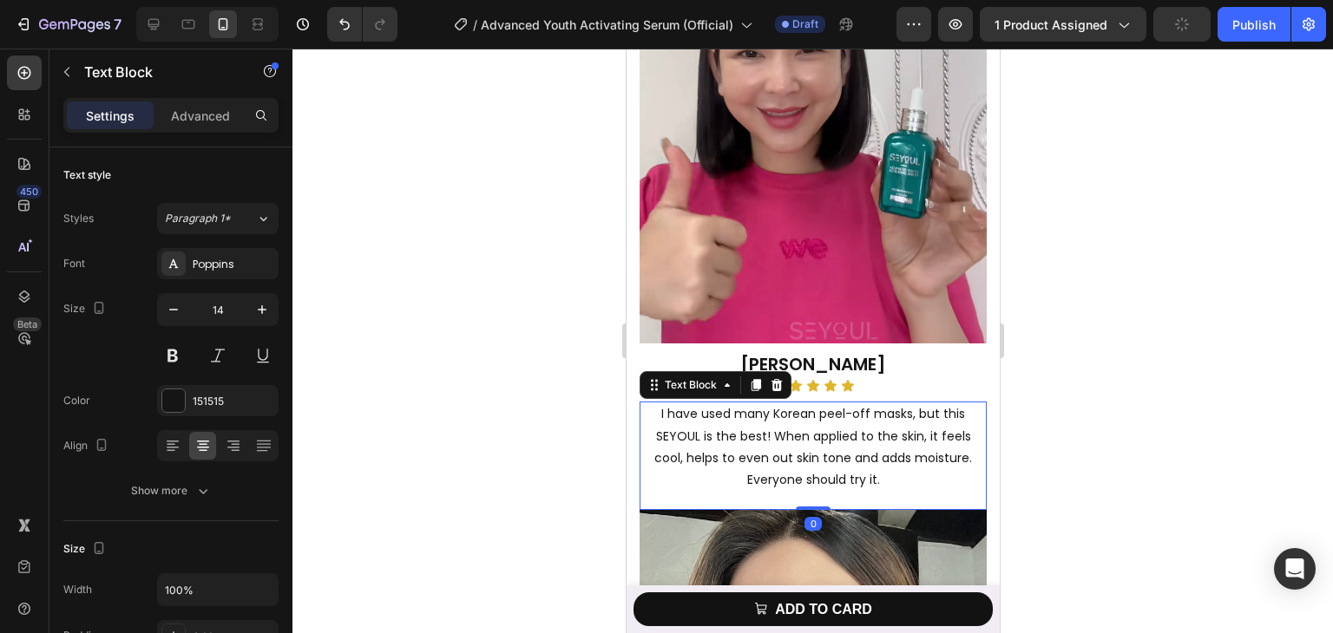
click at [783, 403] on p "I have used many Korean peel-off masks, but this SEYOUL is the best! When appli…" at bounding box center [812, 447] width 344 height 88
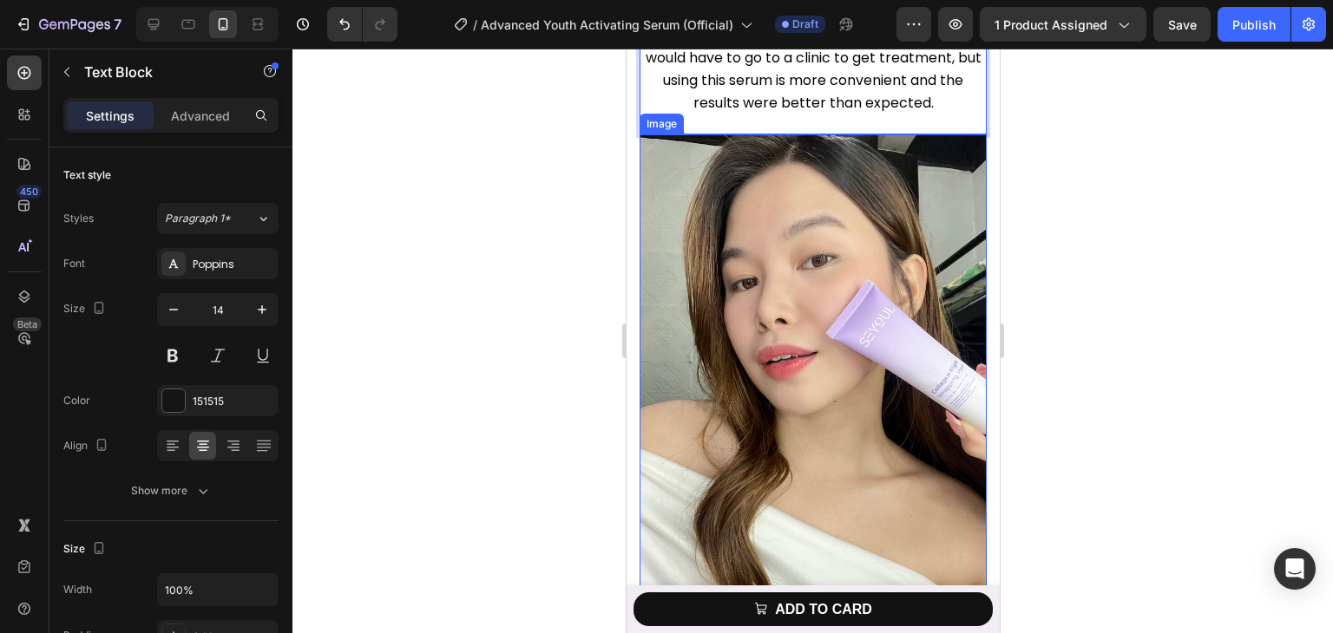
scroll to position [4319, 0]
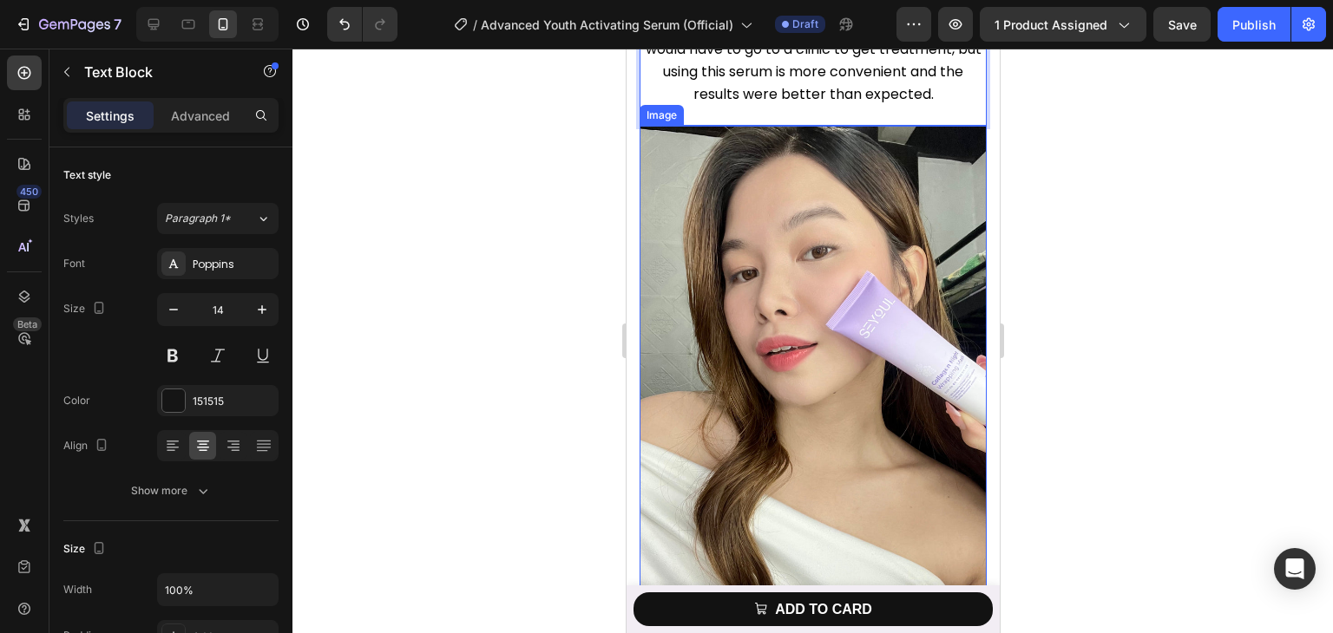
click at [810, 331] on img at bounding box center [812, 415] width 347 height 579
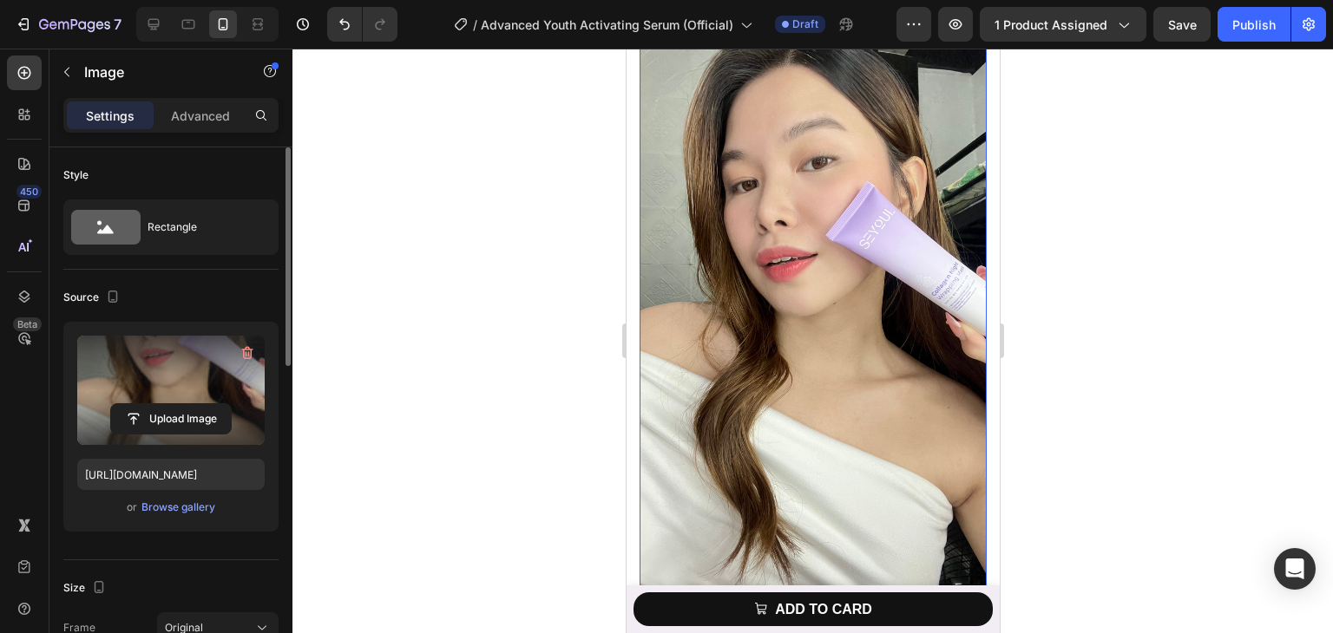
scroll to position [4580, 0]
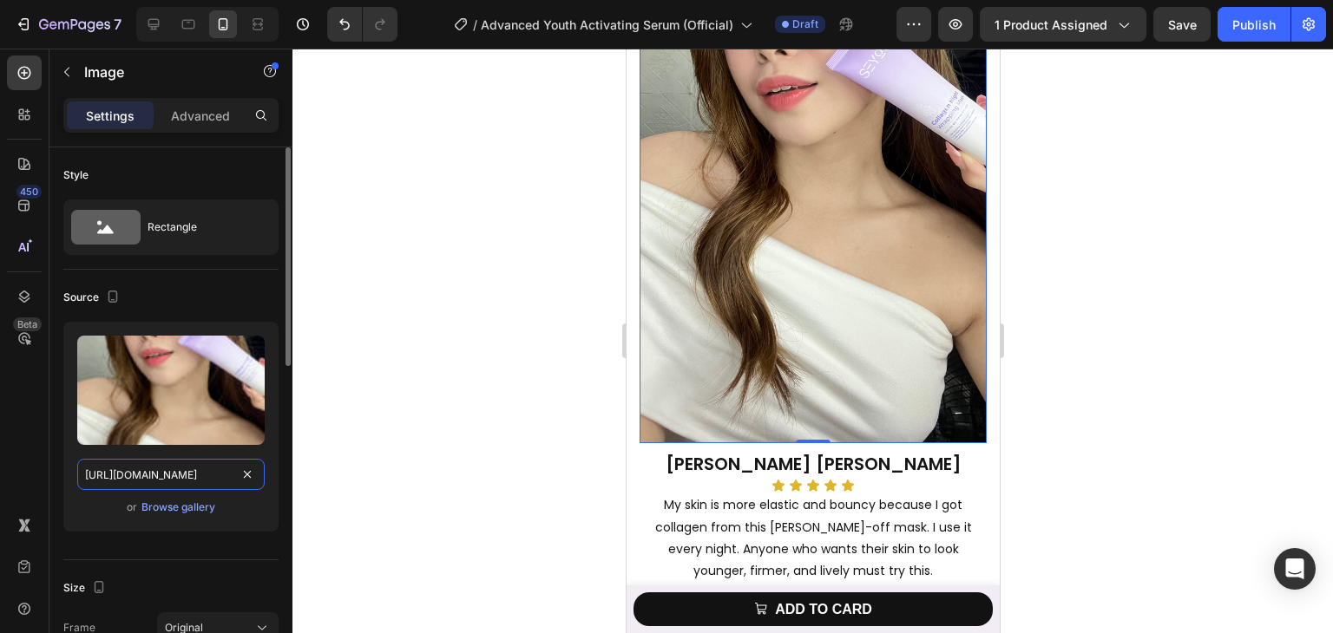
click at [201, 465] on input "https://cdn.shopify.com/s/files/1/0729/7620/4013/files/gempages_547088254009083…" at bounding box center [170, 474] width 187 height 31
paste input "a2a2da5a-cbb7-4a50-9579-358f7e4785f9.pn"
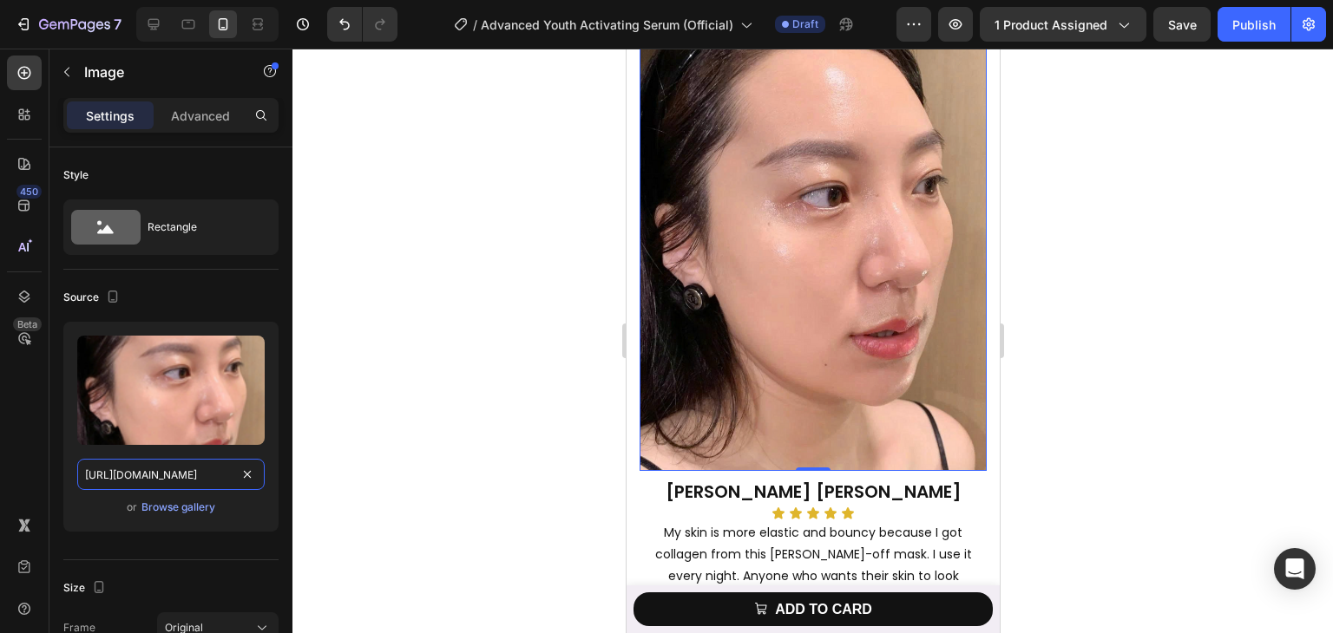
scroll to position [4406, 0]
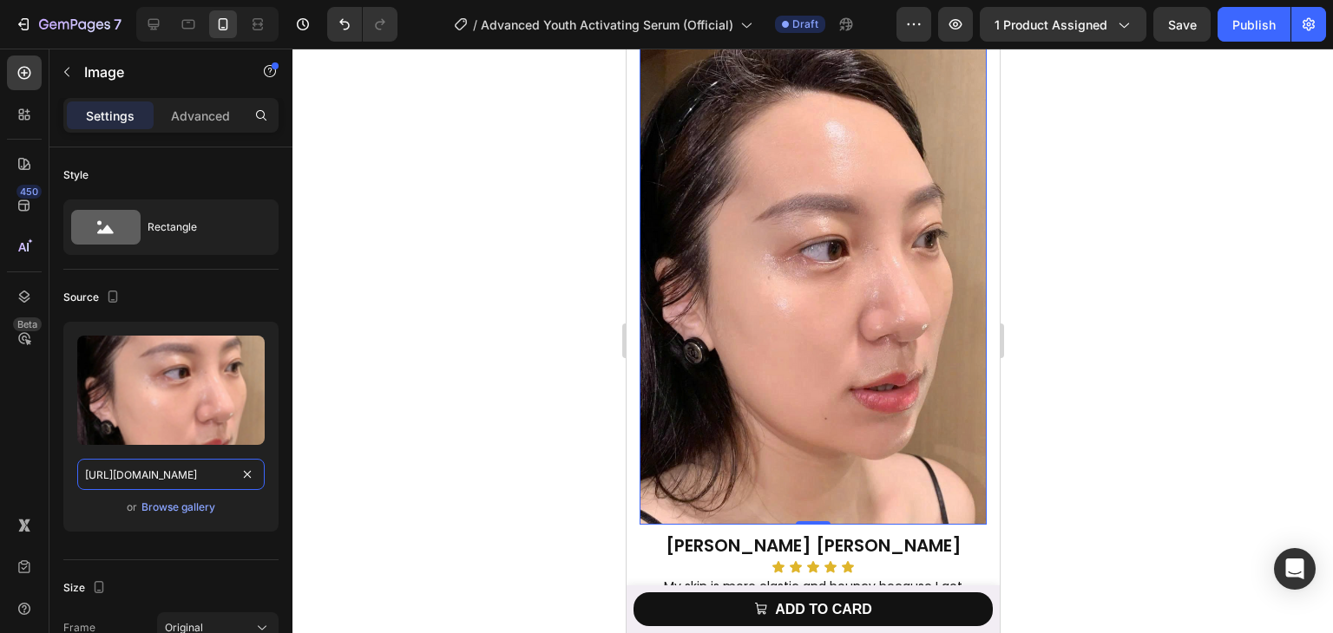
type input "https://cdn.shopify.com/s/files/1/0729/7620/4013/files/gempages_547088254009083…"
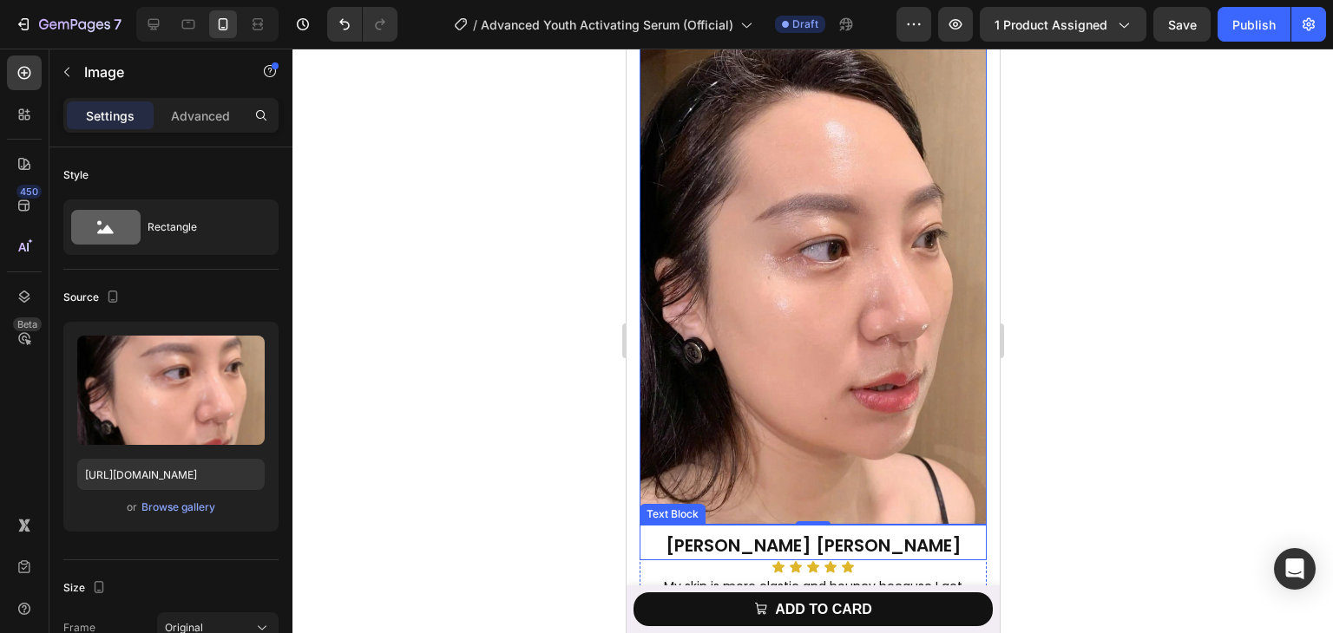
click at [796, 539] on span "Ana Laura" at bounding box center [813, 546] width 296 height 24
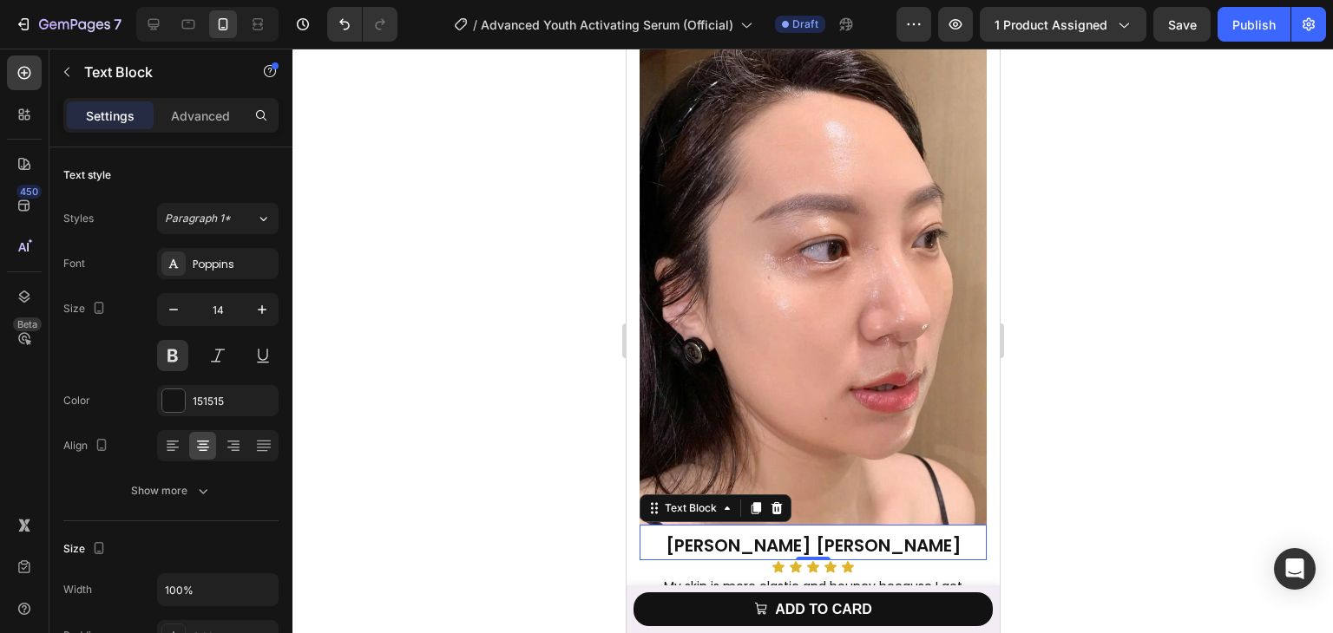
click at [796, 537] on span "Ana Laura" at bounding box center [813, 546] width 296 height 24
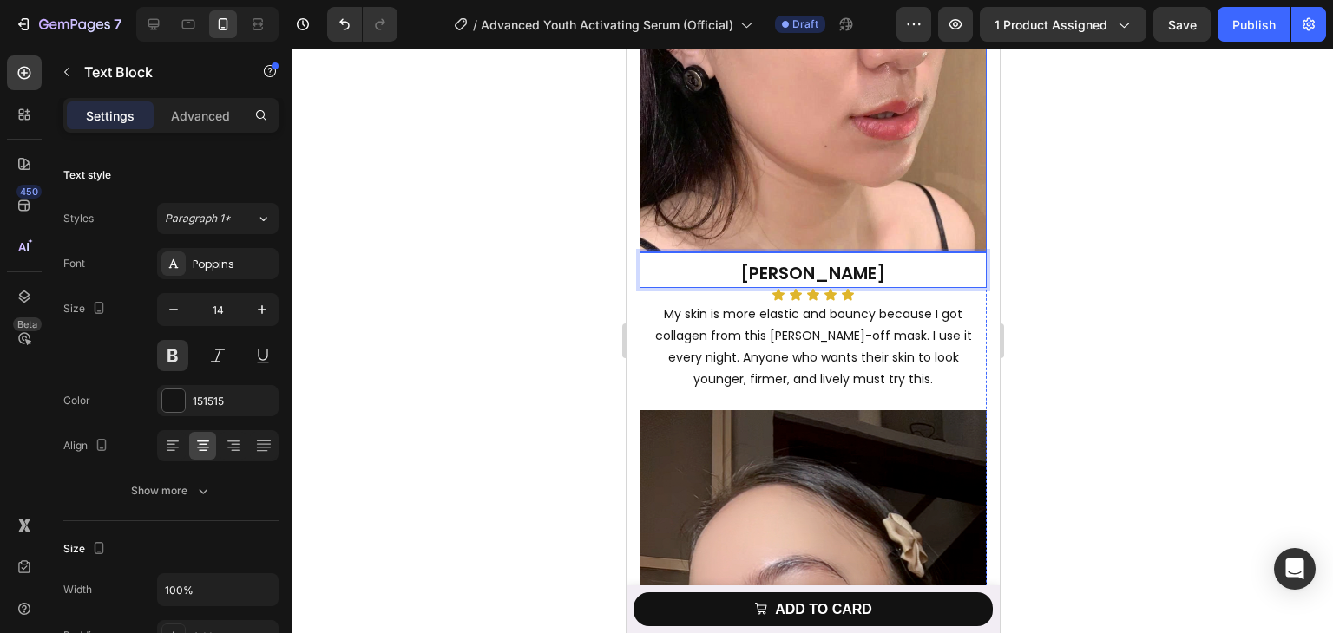
scroll to position [4753, 0]
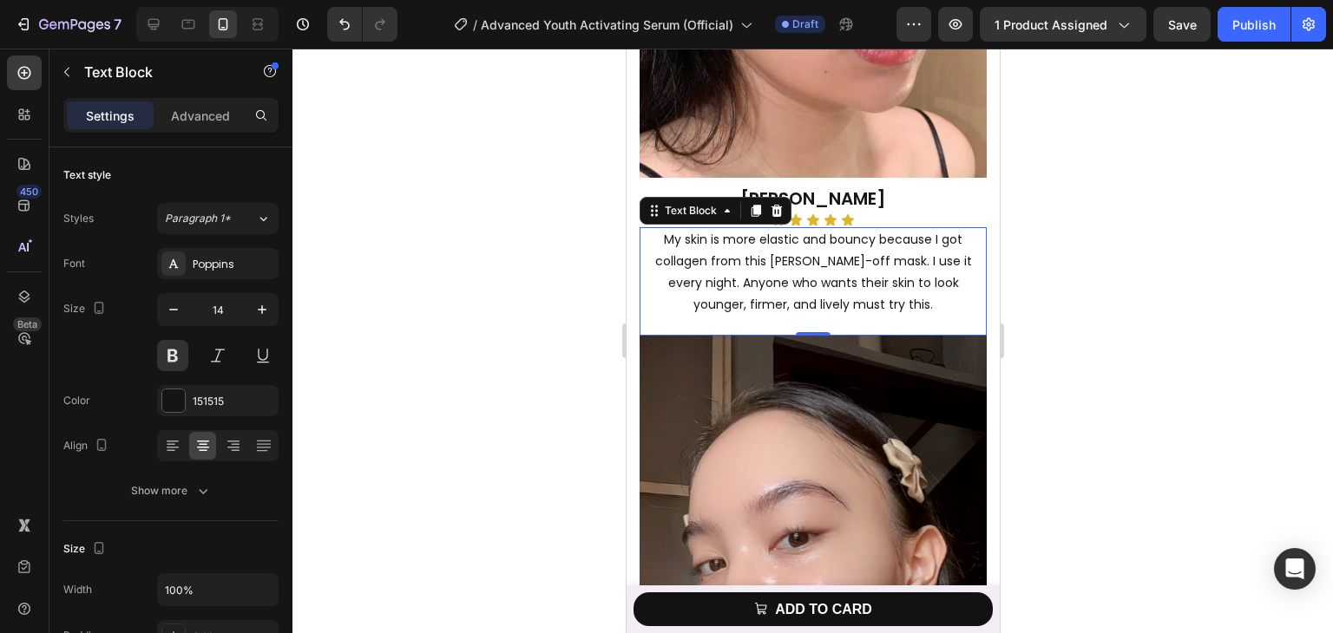
click at [783, 253] on p "My skin is more elastic and bouncy because I got collagen from this SEYOUL peel…" at bounding box center [812, 273] width 344 height 88
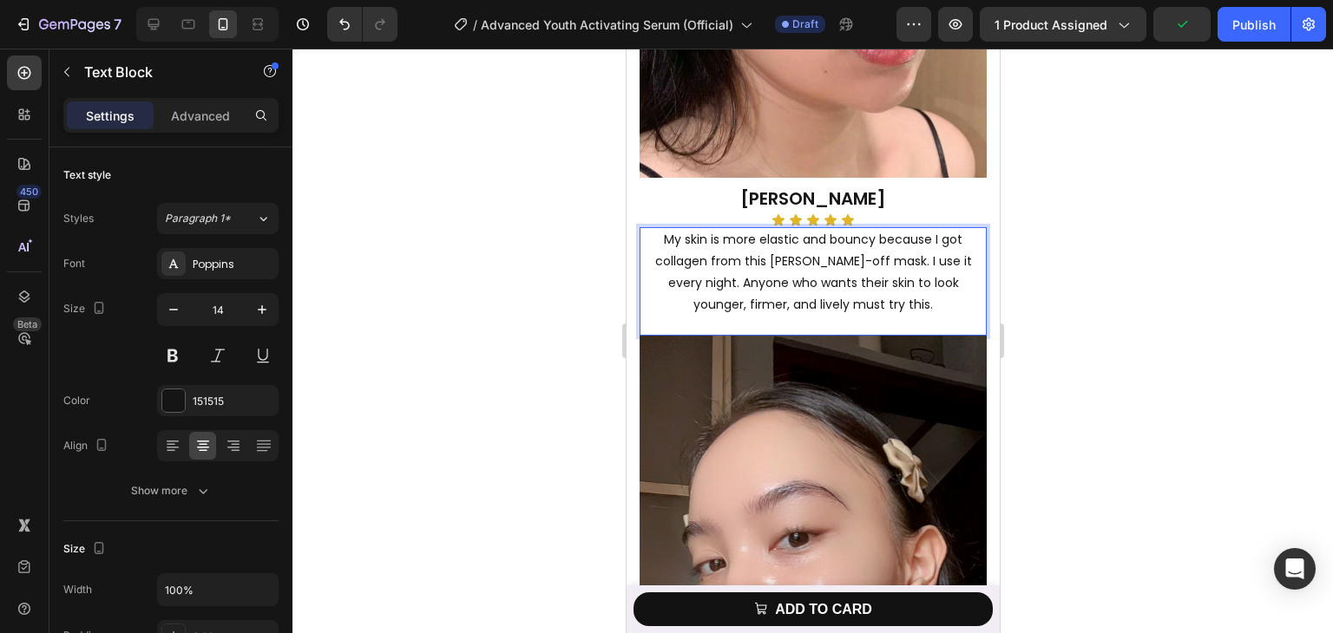
click at [764, 261] on p "My skin is more elastic and bouncy because I got collagen from this SEYOUL peel…" at bounding box center [812, 273] width 344 height 88
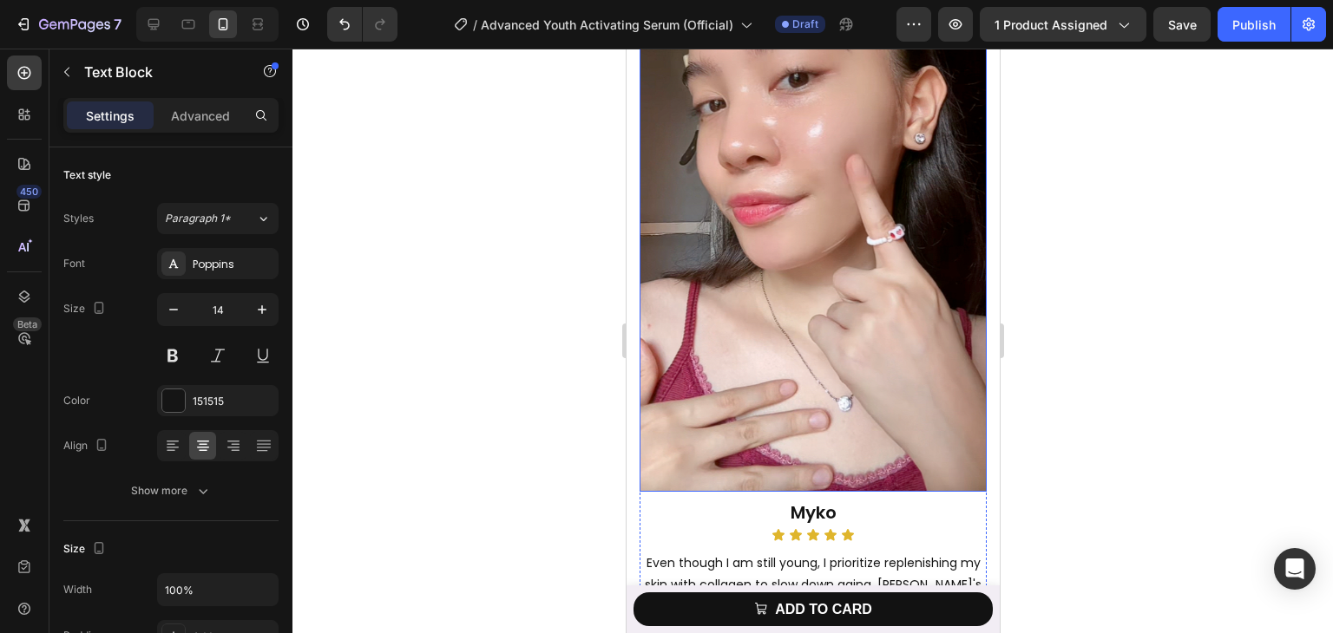
scroll to position [5274, 0]
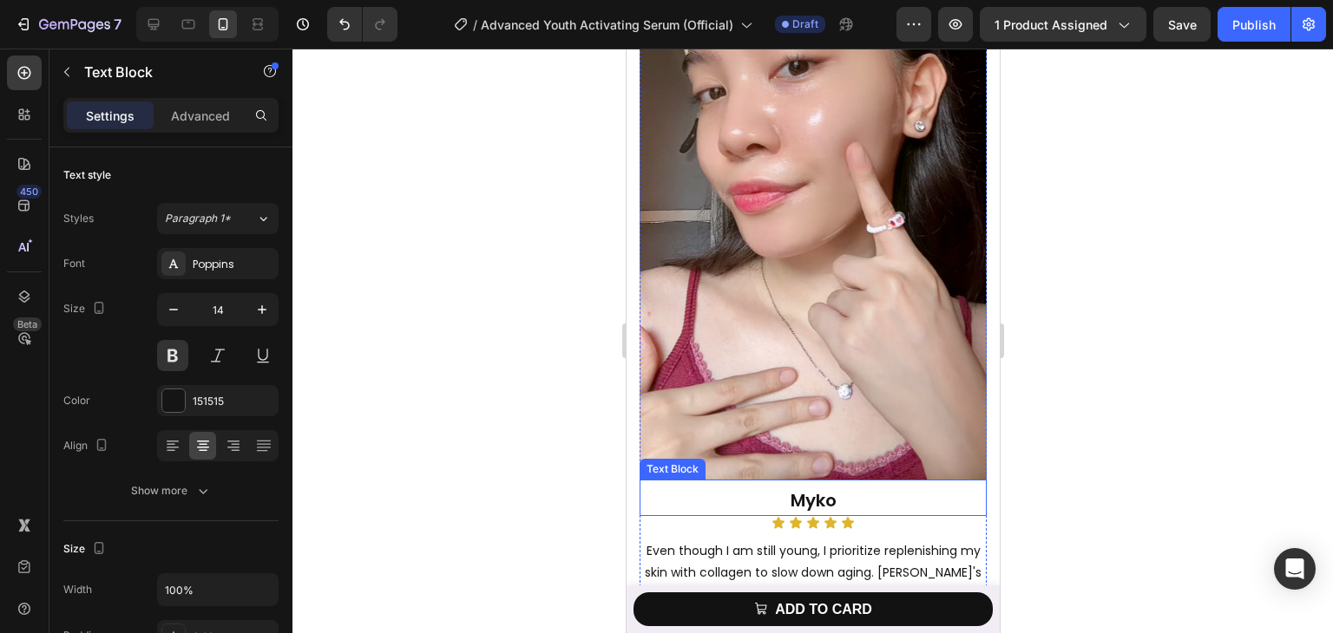
click at [797, 489] on span "Myko" at bounding box center [813, 501] width 46 height 24
click at [816, 489] on span "Myko" at bounding box center [813, 501] width 46 height 24
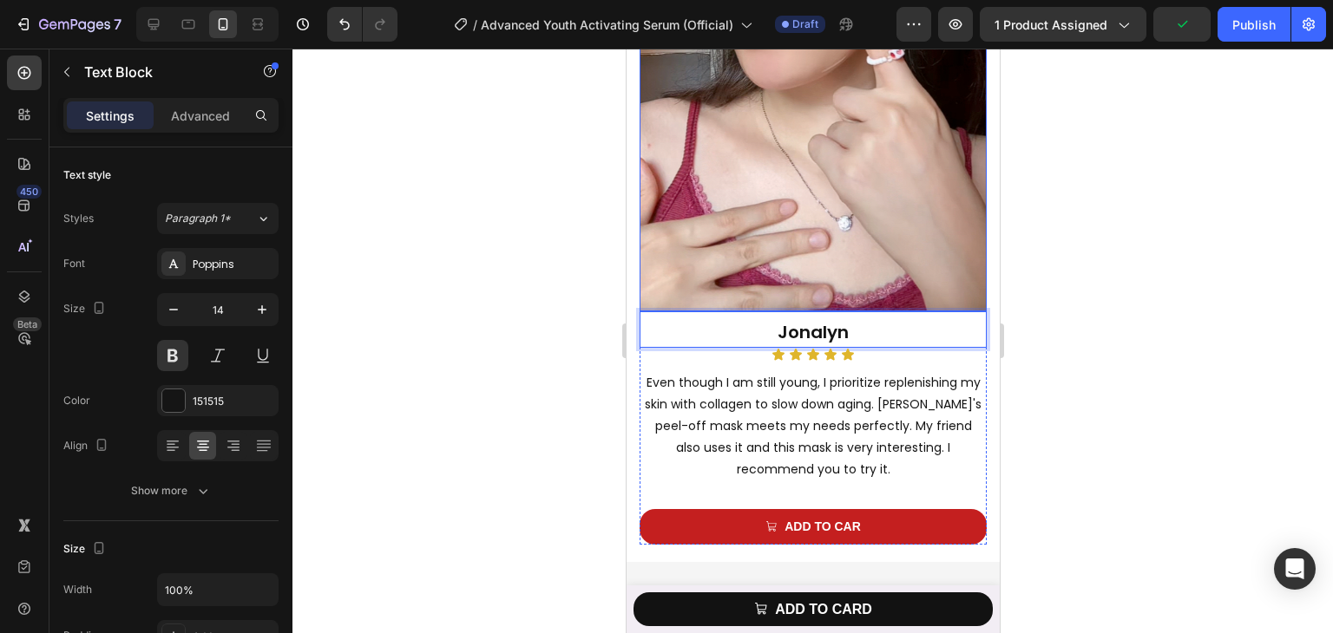
scroll to position [5534, 0]
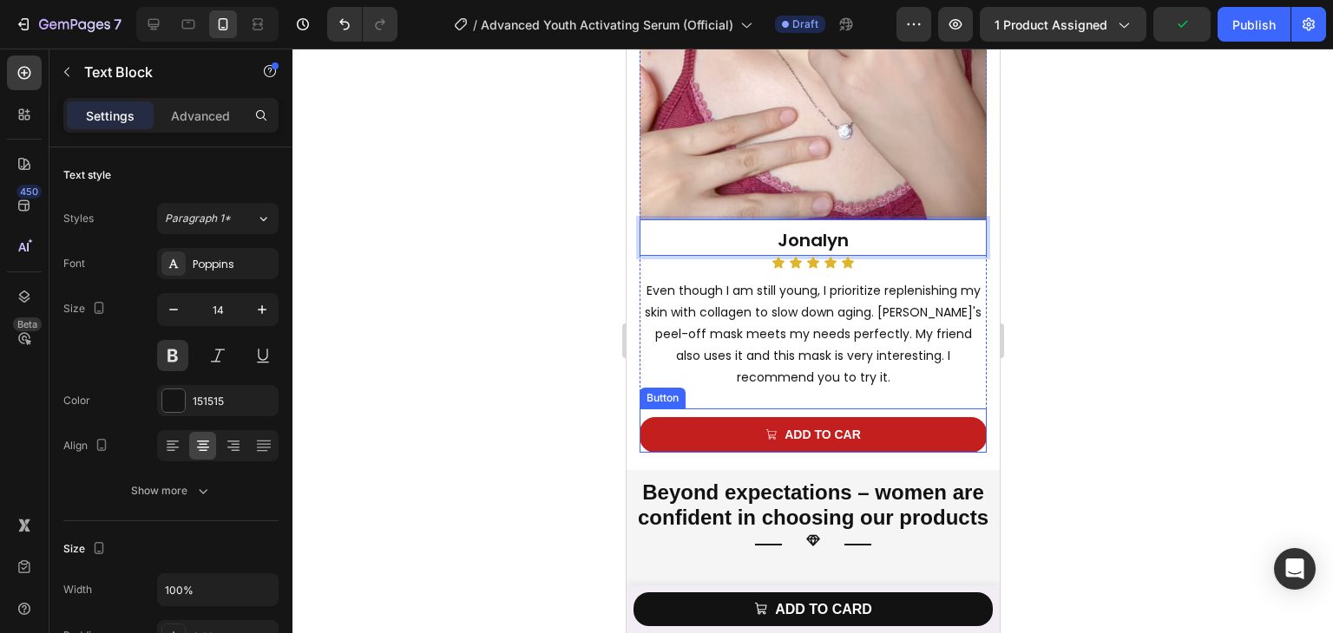
click at [802, 305] on p "Even though I am still young, I prioritize replenishing my skin with collagen t…" at bounding box center [812, 334] width 344 height 109
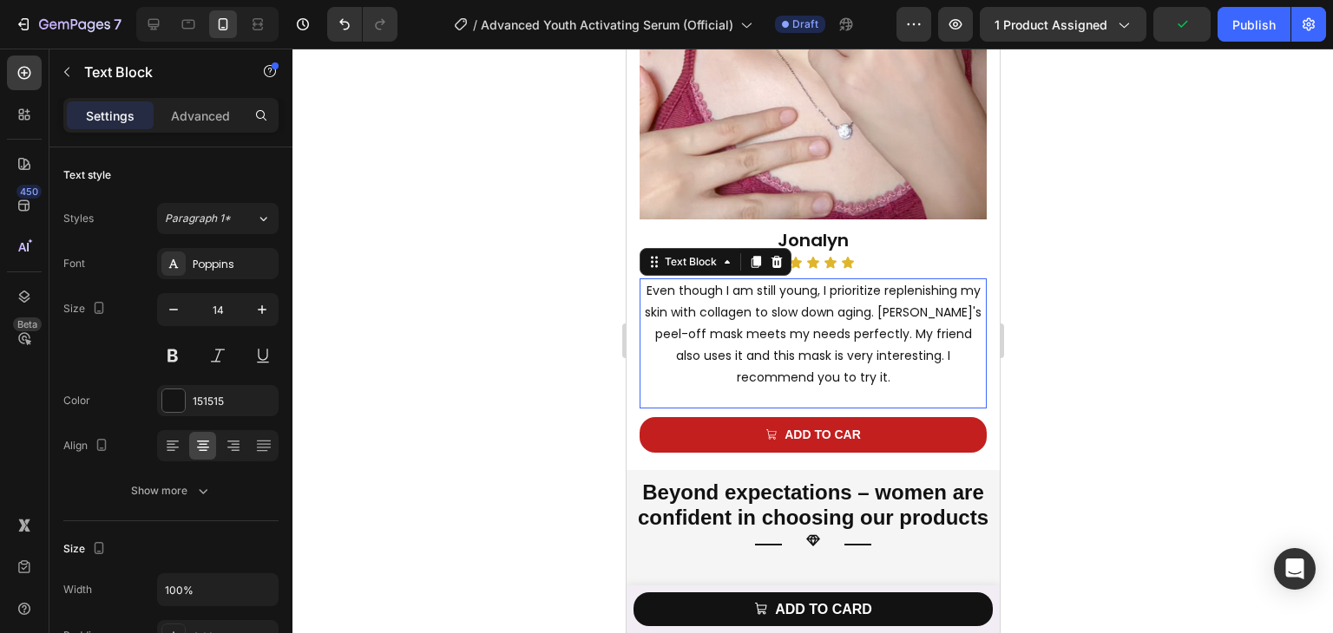
click at [802, 305] on p "Even though I am still young, I prioritize replenishing my skin with collagen t…" at bounding box center [812, 334] width 344 height 109
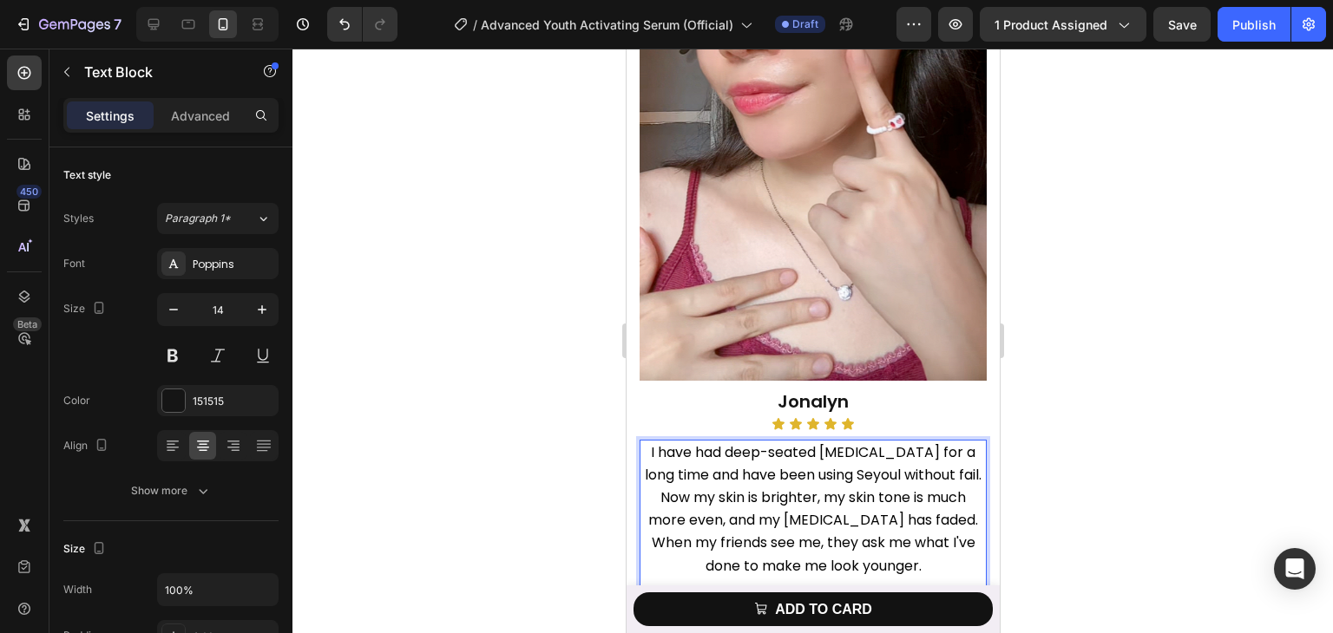
scroll to position [5361, 0]
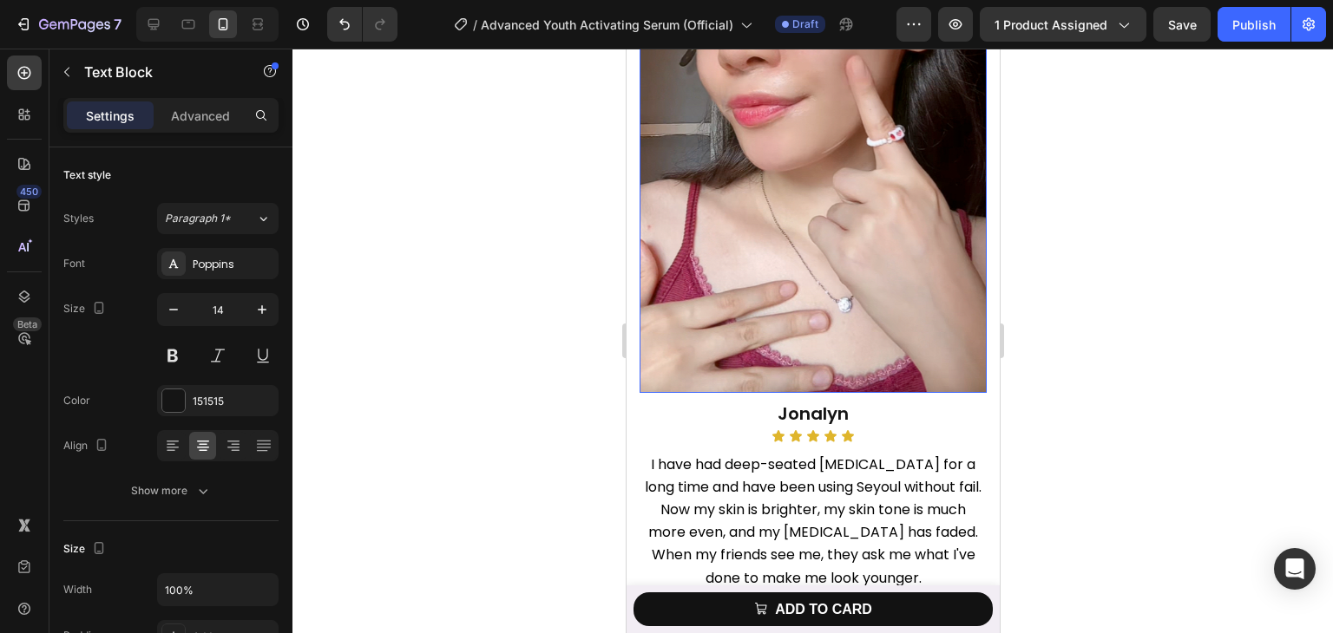
click at [810, 252] on img at bounding box center [812, 85] width 347 height 616
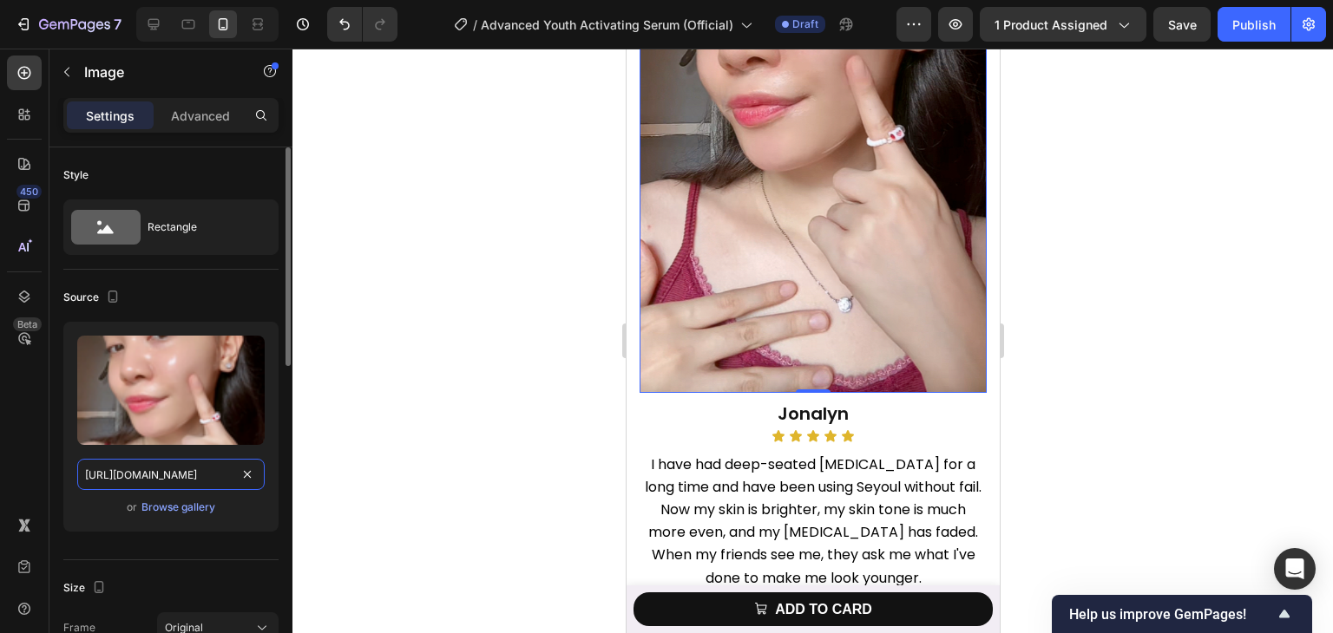
click at [182, 488] on input "https://cdn.shopify.com/s/files/1/0729/7620/4013/files/gempages_547088254009083…" at bounding box center [170, 474] width 187 height 31
paste input "a11eb797-855f-438b-8fe1-47762963293f"
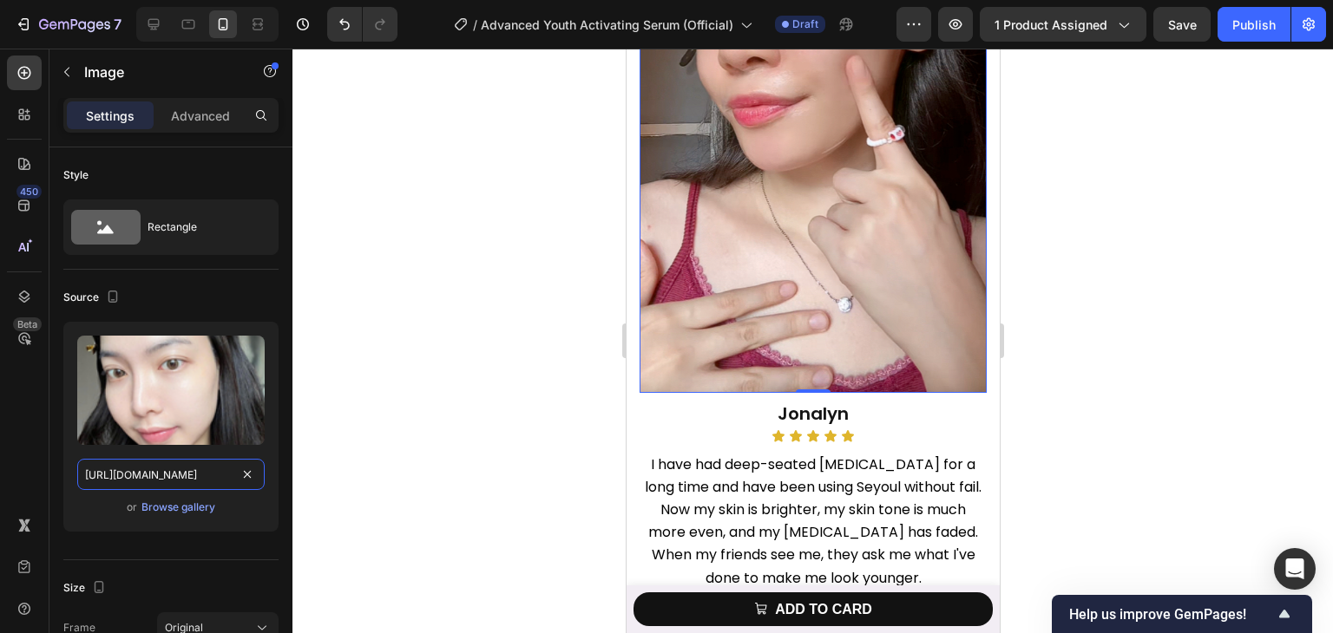
scroll to position [0, 528]
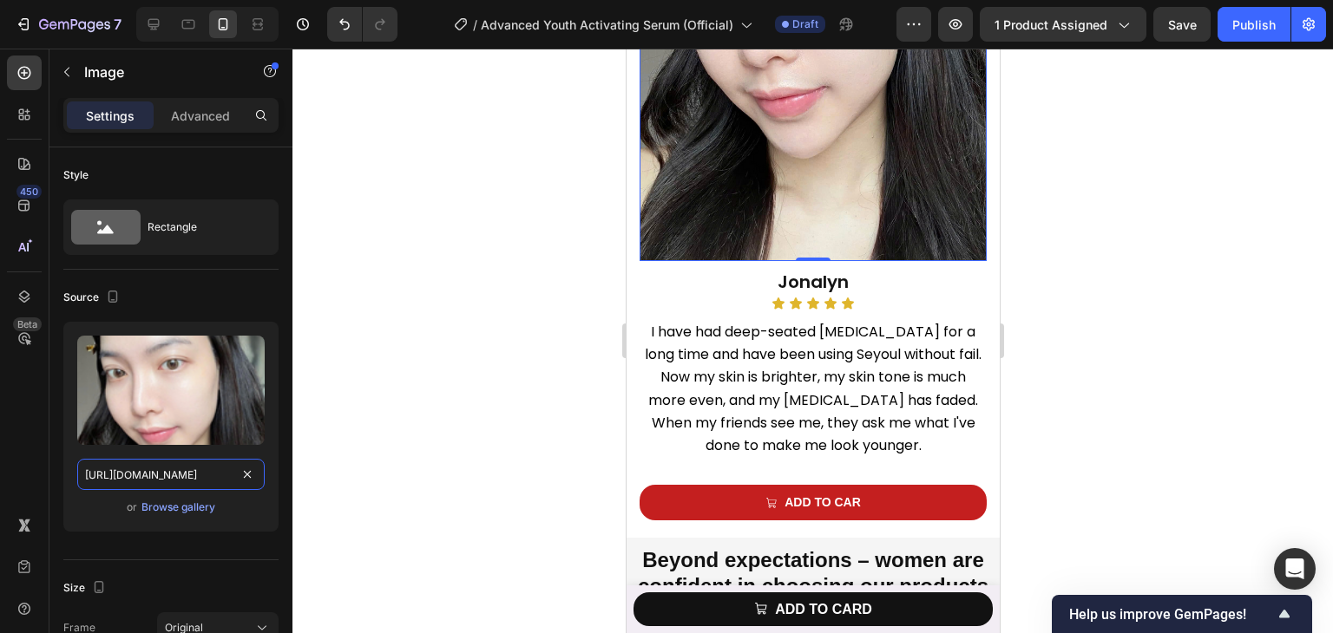
type input "https://cdn.shopify.com/s/files/1/0729/7620/4013/files/gempages_547088254009083…"
click at [510, 285] on div at bounding box center [812, 341] width 1040 height 585
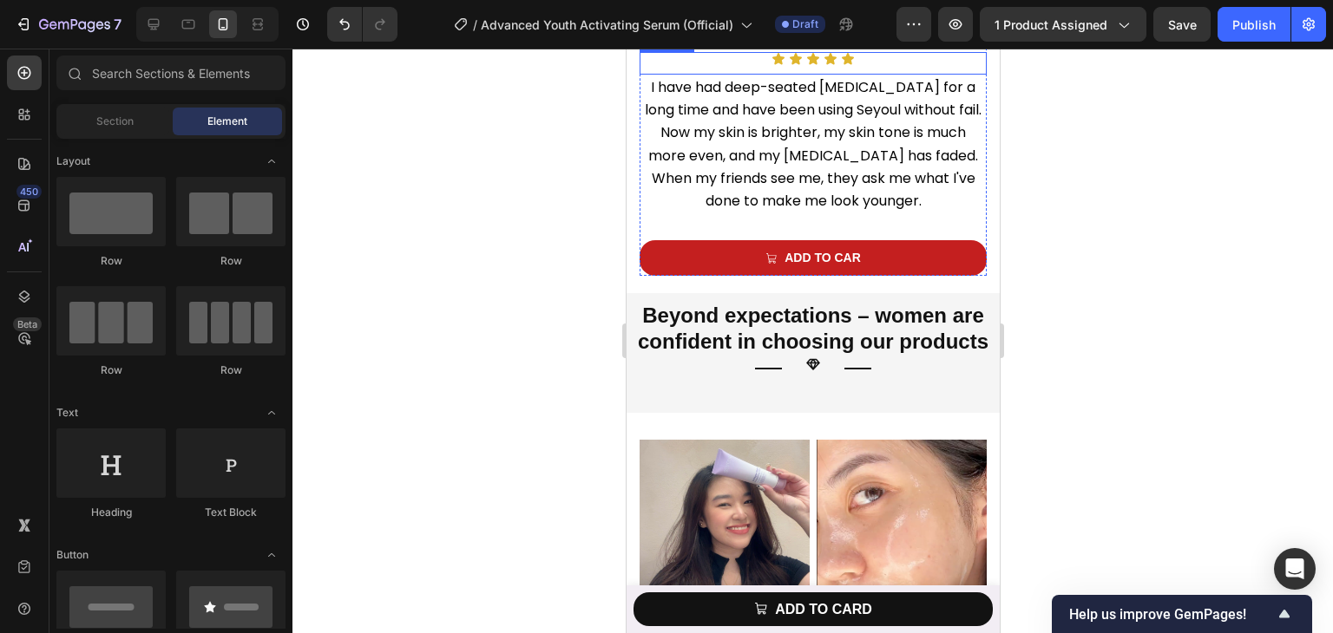
scroll to position [5794, 0]
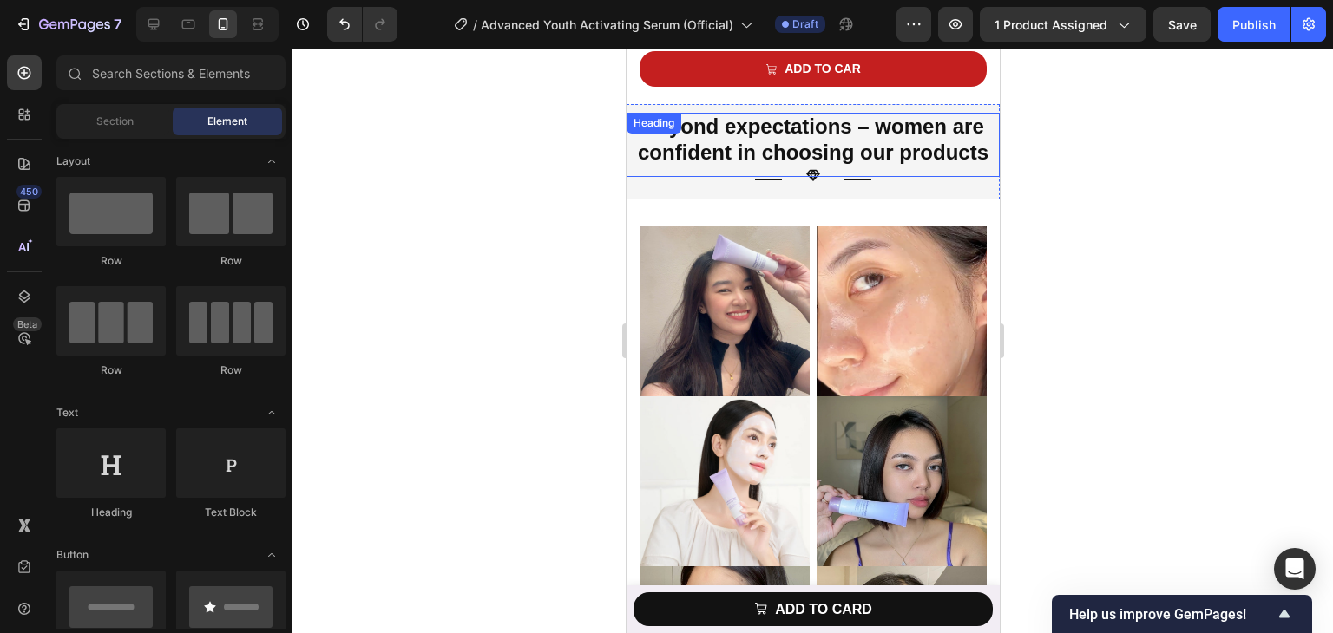
click at [797, 113] on h2 "Beyond expectations – women are confident in choosing our products" at bounding box center [812, 140] width 356 height 55
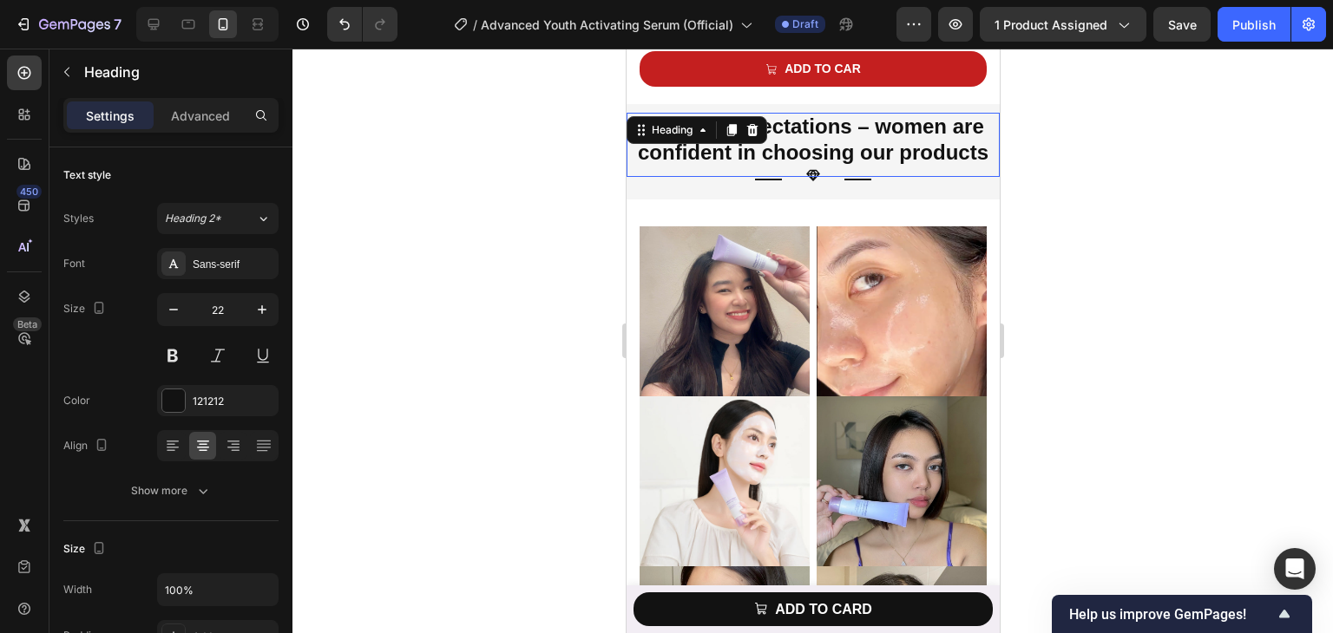
click at [797, 113] on h2 "Beyond expectations – women are confident in choosing our products" at bounding box center [812, 140] width 356 height 55
click at [1089, 217] on div at bounding box center [812, 341] width 1040 height 585
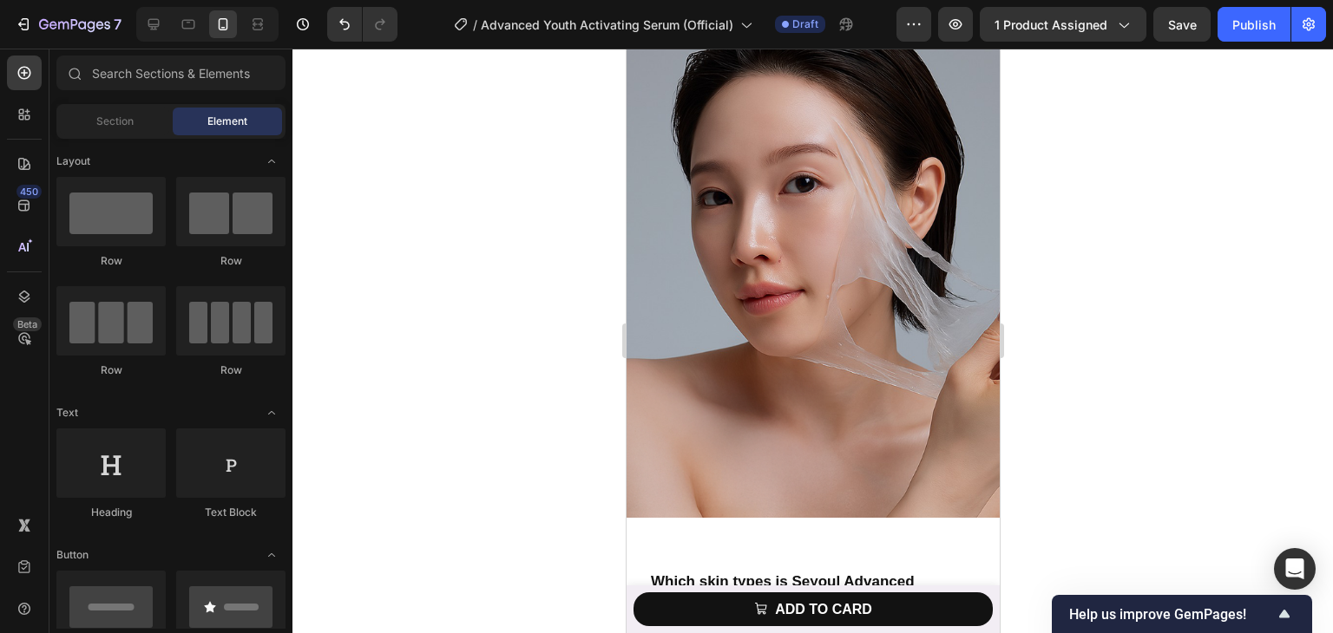
scroll to position [6575, 0]
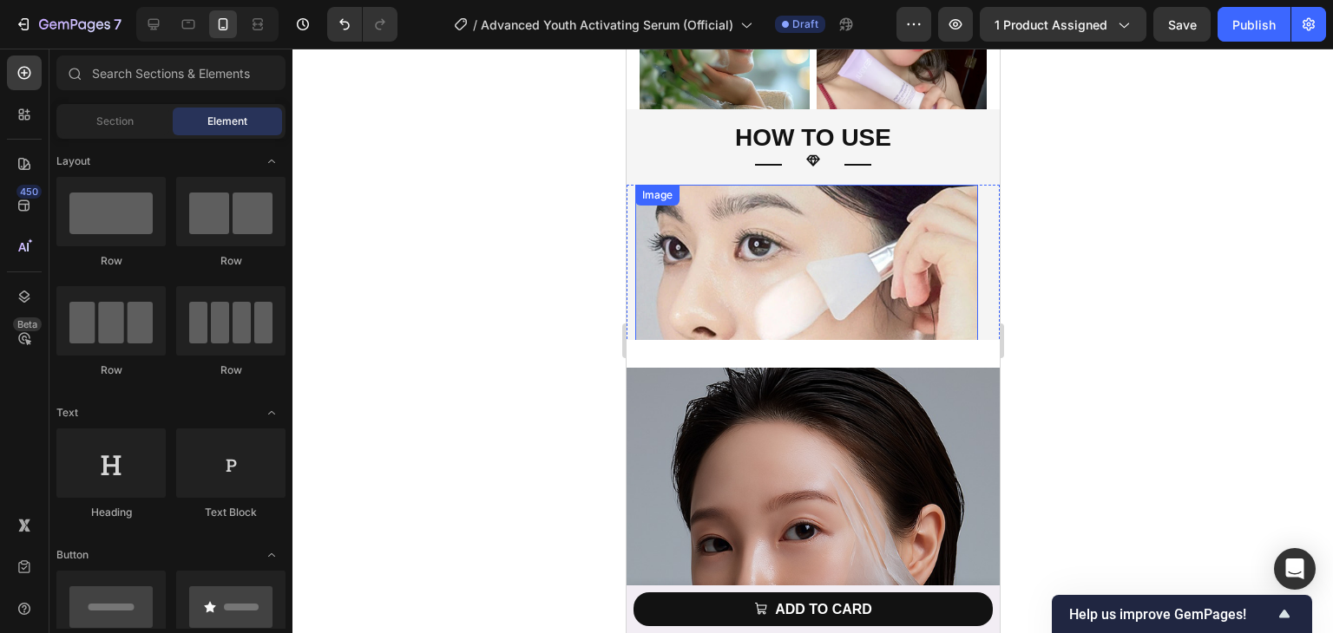
click at [834, 275] on img at bounding box center [805, 304] width 343 height 239
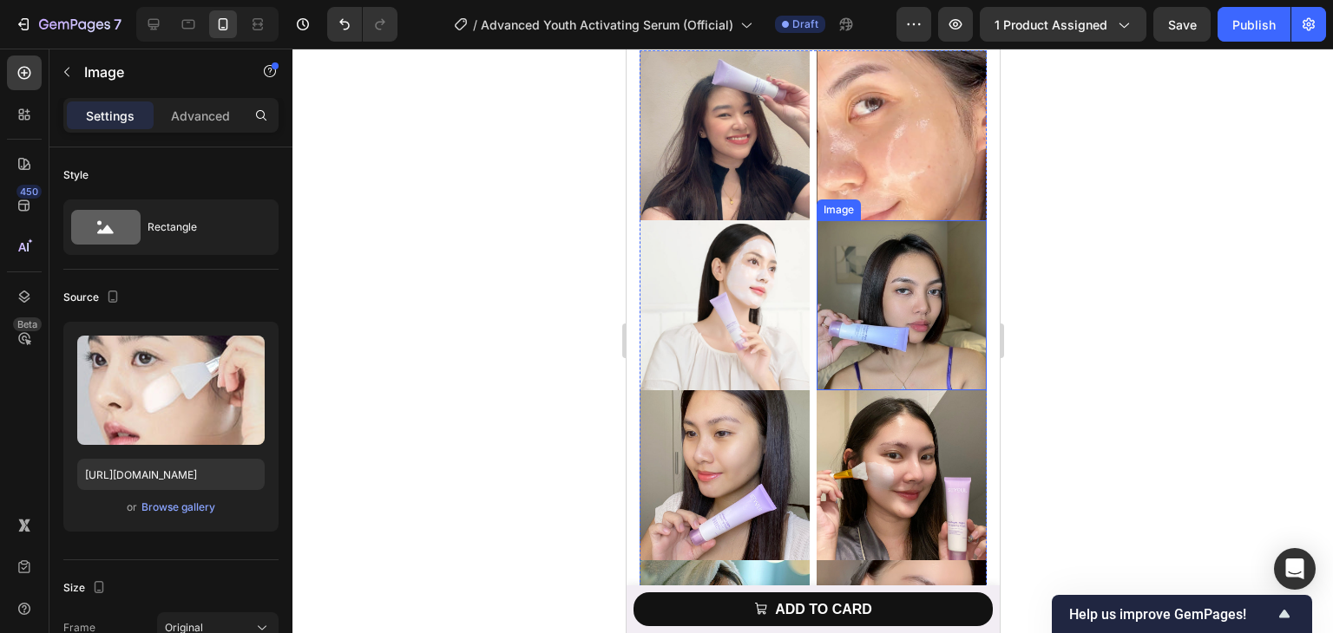
scroll to position [5881, 0]
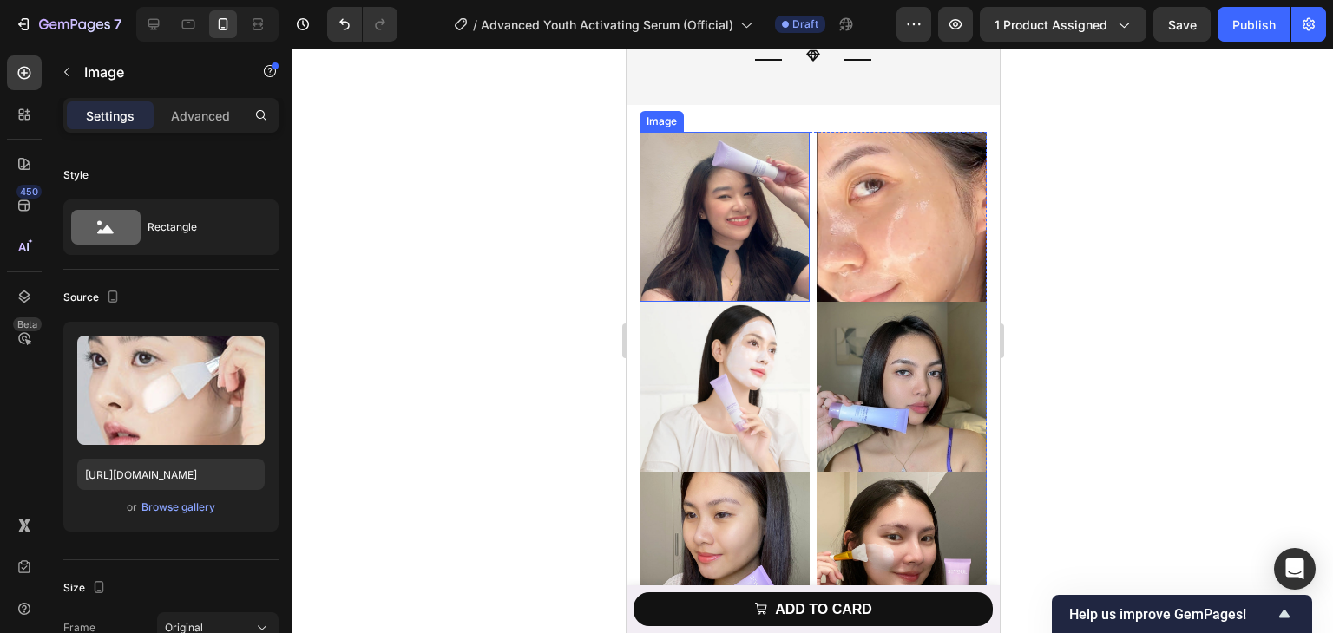
click at [765, 206] on img at bounding box center [724, 217] width 170 height 170
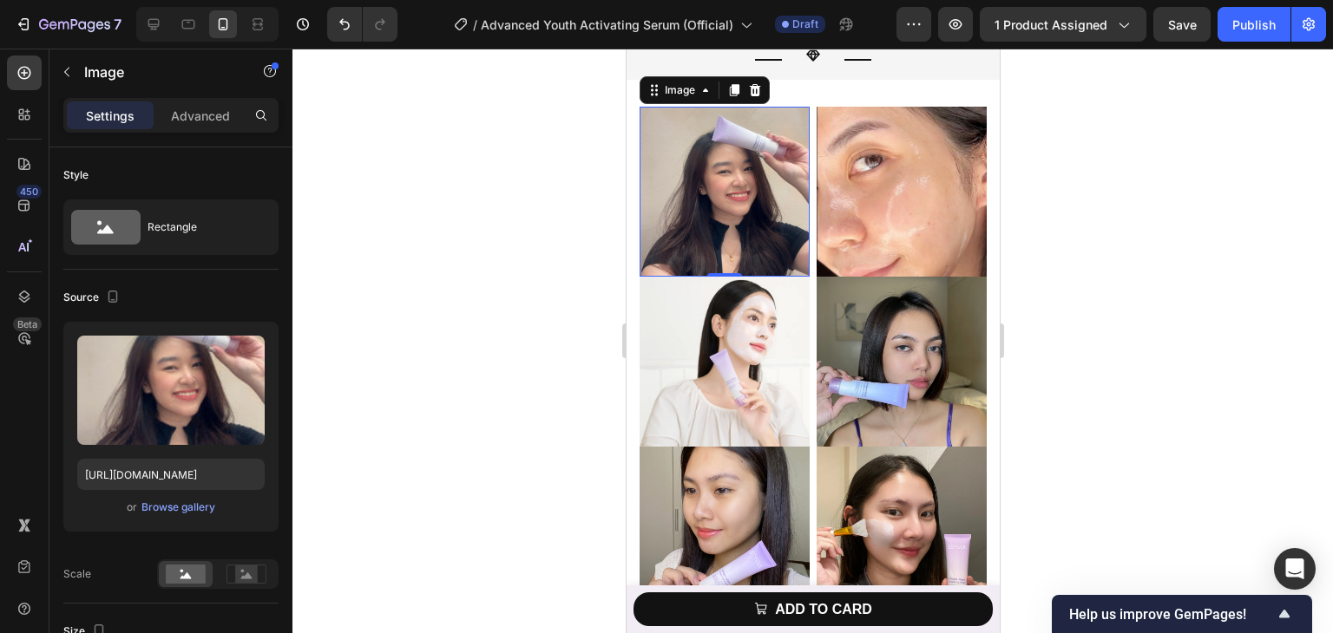
click at [770, 256] on img at bounding box center [724, 192] width 170 height 170
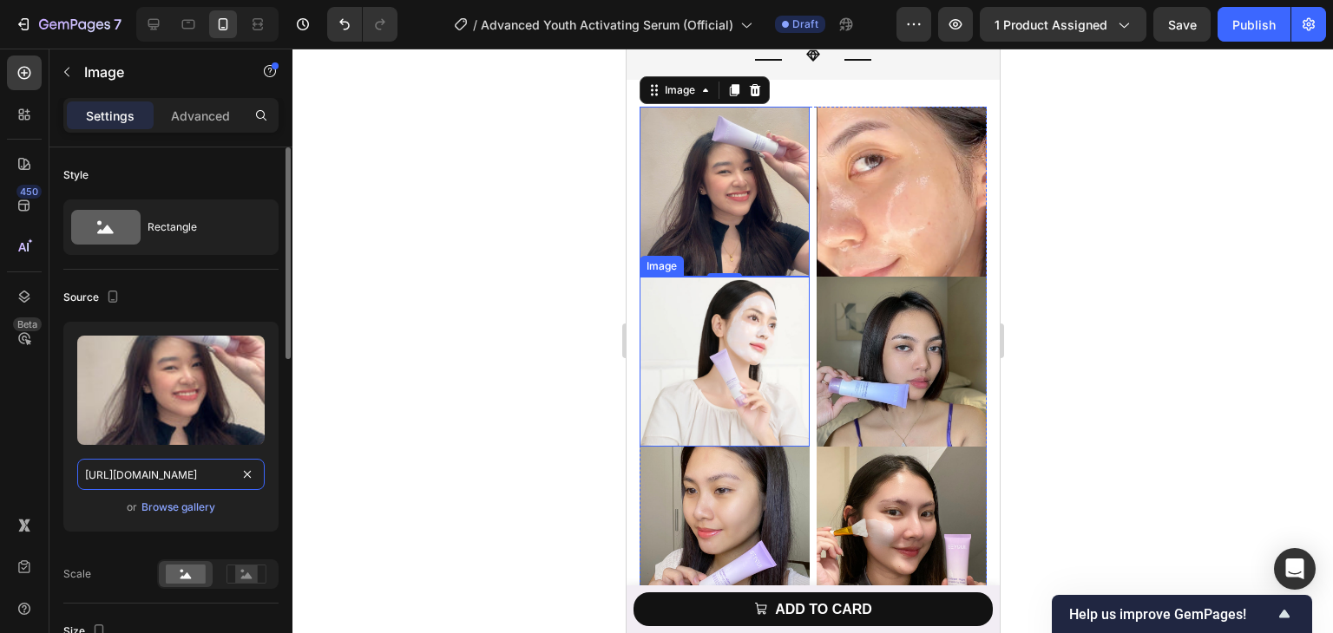
click at [208, 474] on input "https://cdn.shopify.com/s/files/1/0729/7620/4013/files/gempages_547088254009083…" at bounding box center [170, 474] width 187 height 31
paste input "1b8594a7-0f7a-4ecf-b16d-47e2ab292390"
type input "https://cdn.shopify.com/s/files/1/0729/7620/4013/files/gempages_547088254009083…"
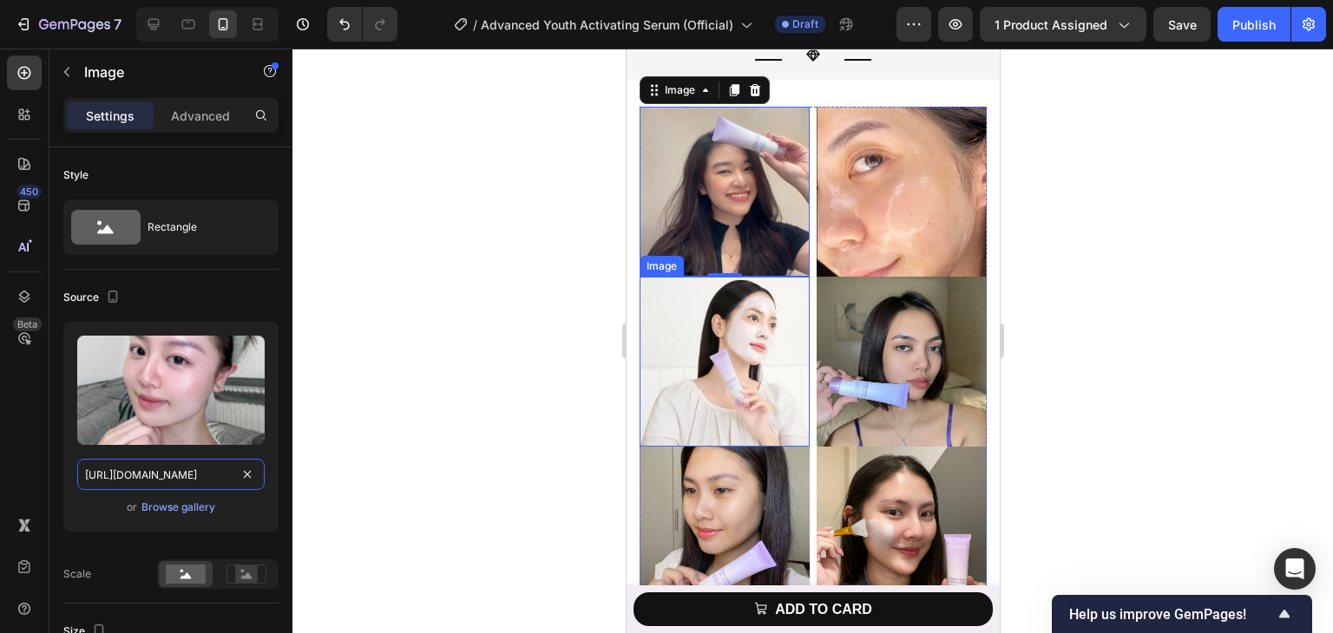
scroll to position [0, 529]
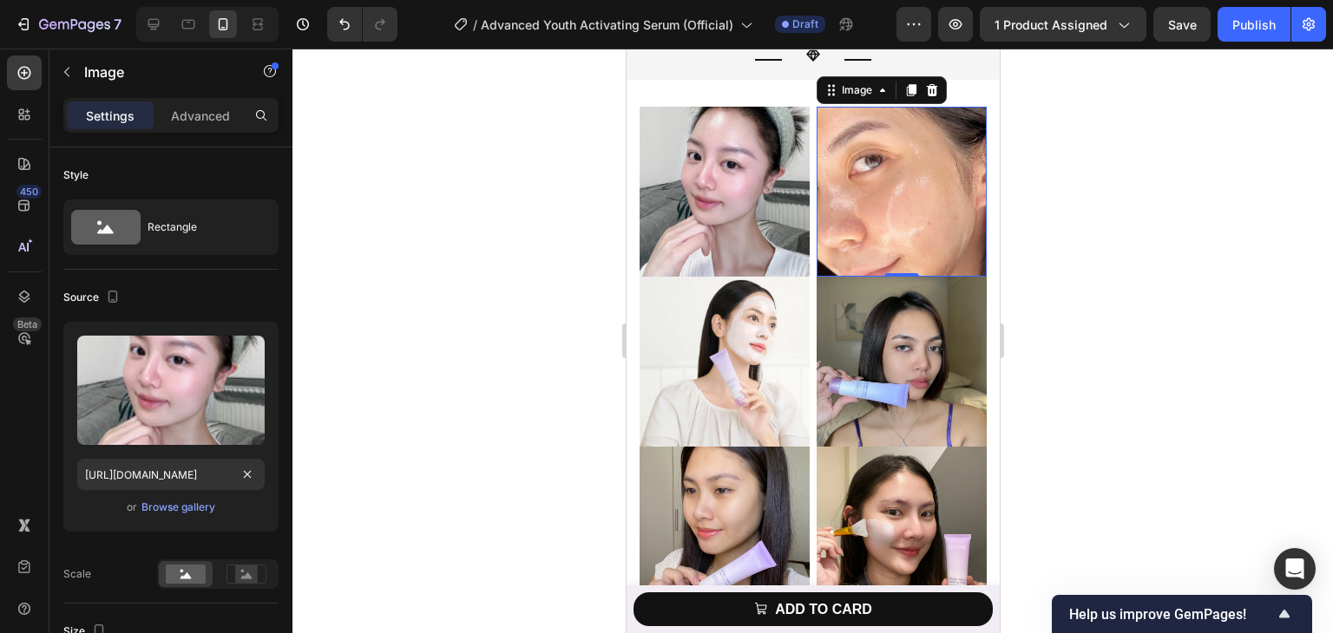
click at [849, 216] on img at bounding box center [901, 192] width 170 height 170
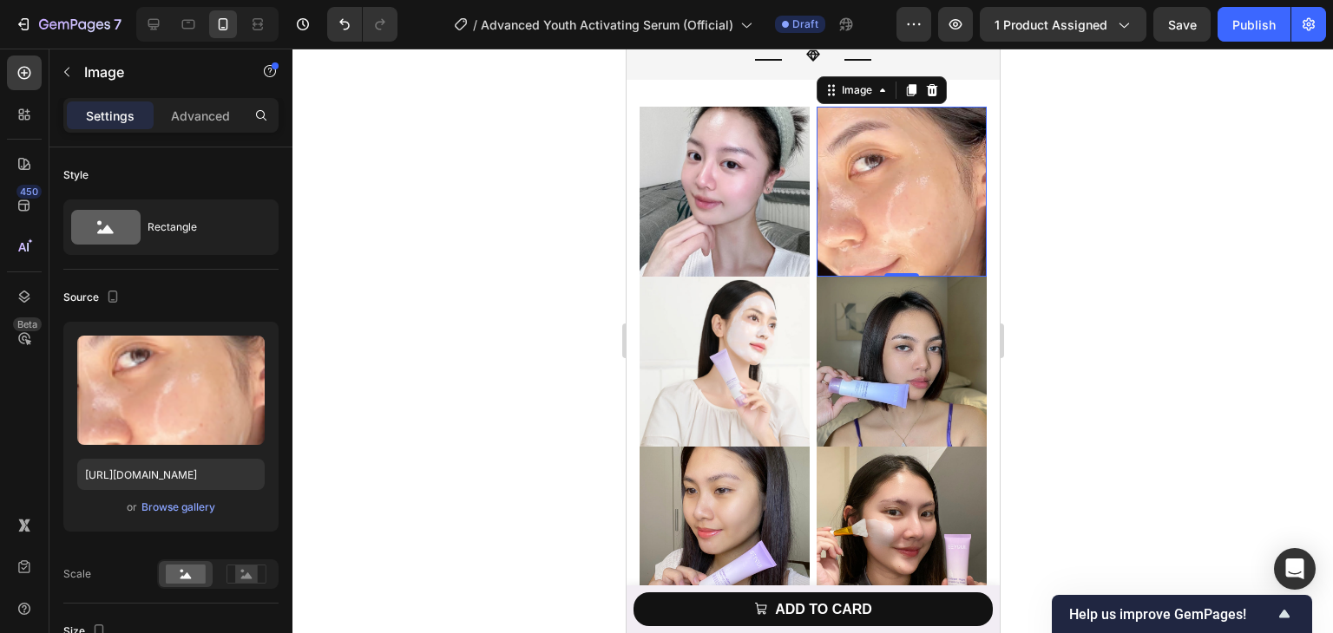
click at [863, 210] on img at bounding box center [901, 192] width 170 height 170
click at [153, 475] on input "https://cdn.shopify.com/s/files/1/0729/7620/4013/files/gempages_547088254009083…" at bounding box center [170, 474] width 187 height 31
paste input "27dce671-f063-4765-b00e-3a5a5b2206d6"
type input "https://cdn.shopify.com/s/files/1/0729/7620/4013/files/gempages_547088254009083…"
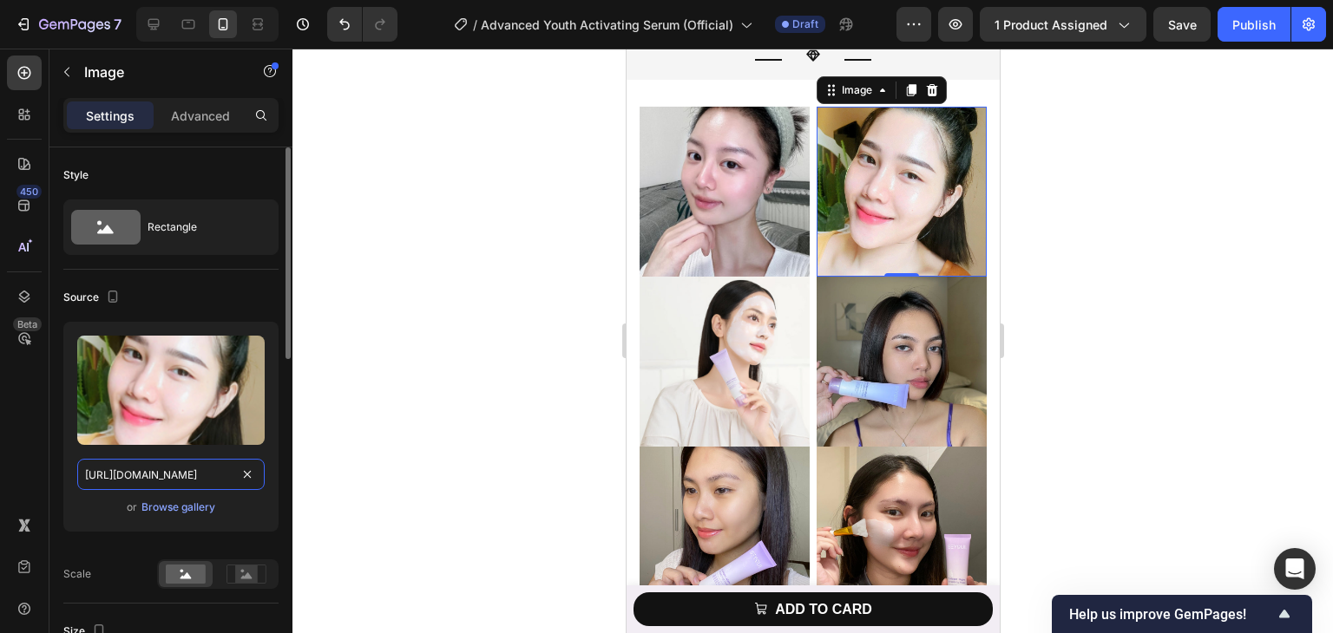
scroll to position [0, 538]
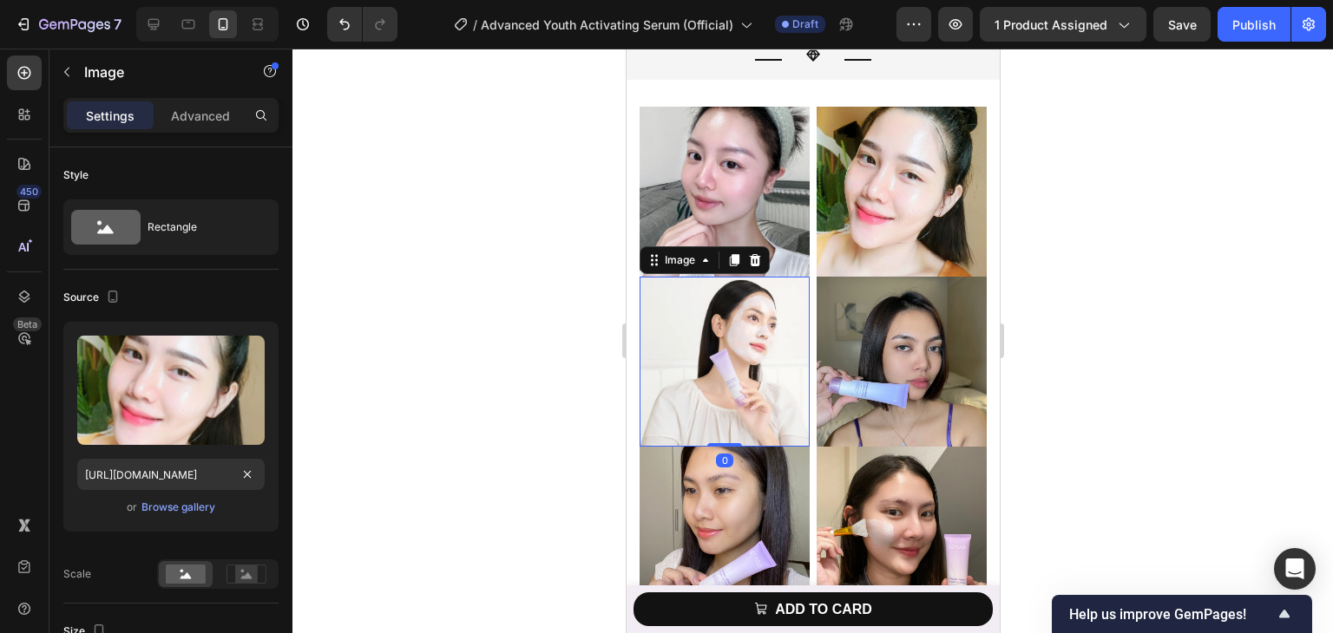
click at [707, 364] on img at bounding box center [724, 362] width 170 height 170
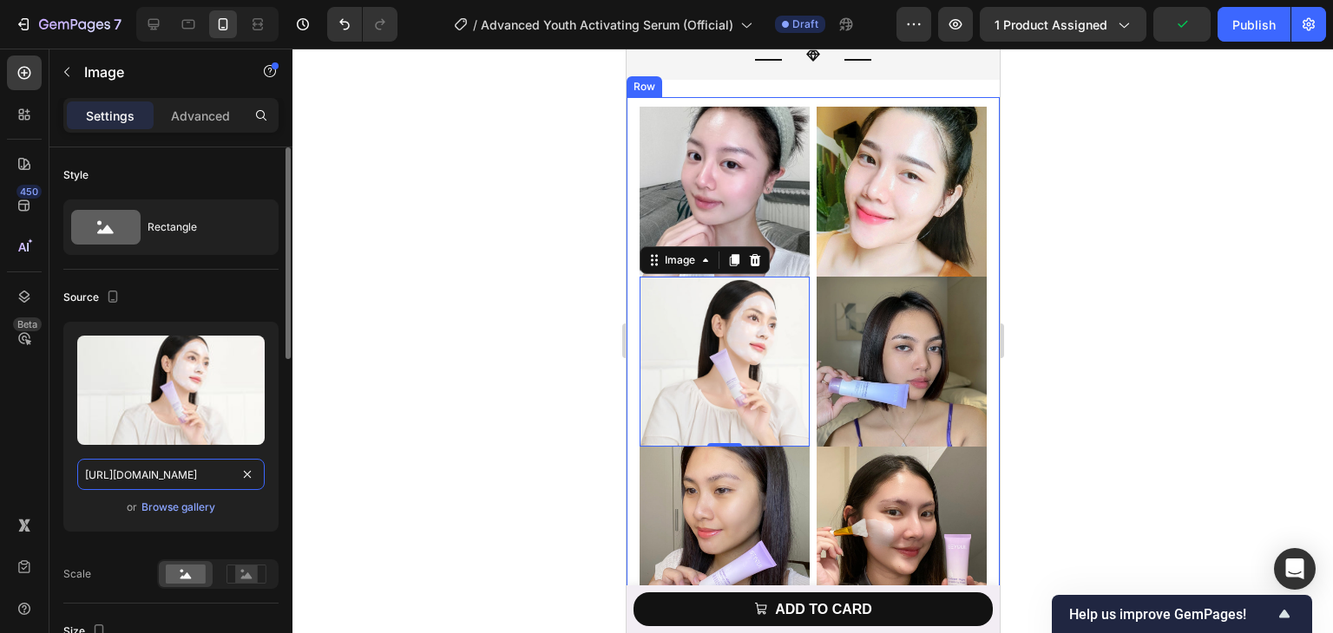
click at [205, 475] on input "https://cdn.shopify.com/s/files/1/0729/7620/4013/files/gempages_547088254009083…" at bounding box center [170, 474] width 187 height 31
paste input "4f08766-c7de-41a9-ba43-721a070154be.png"
type input "https://cdn.shopify.com/s/files/1/0729/7620/4013/files/gempages_547088254009083…"
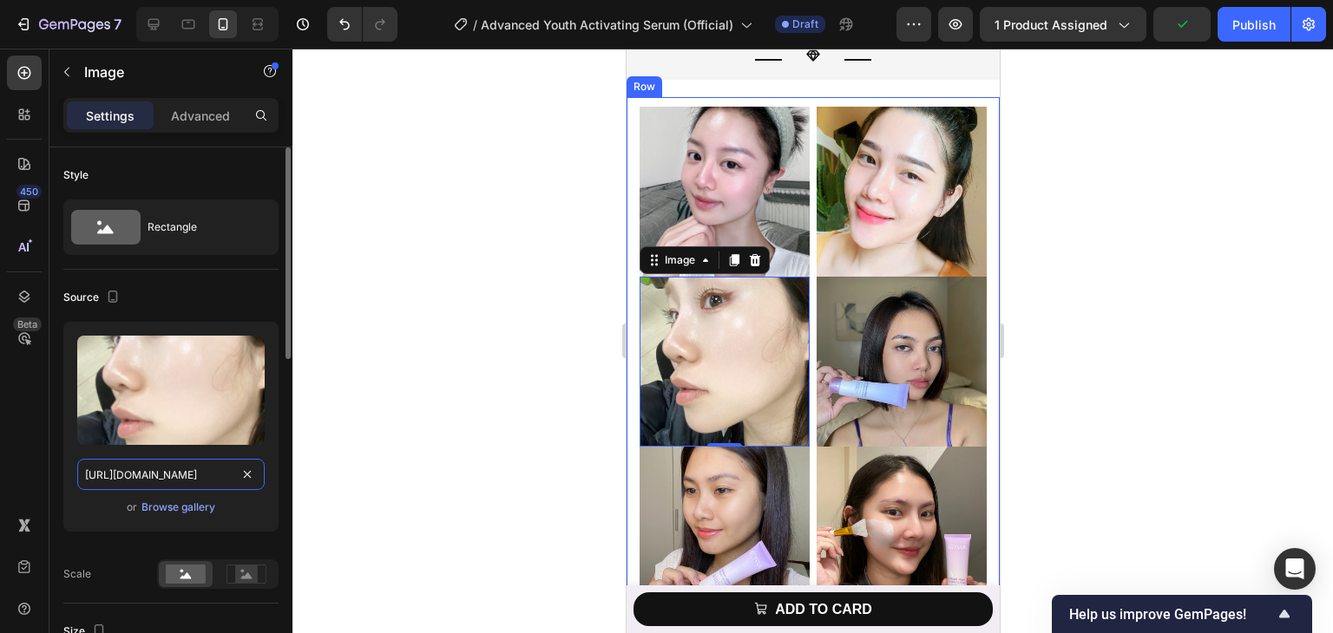
scroll to position [0, 531]
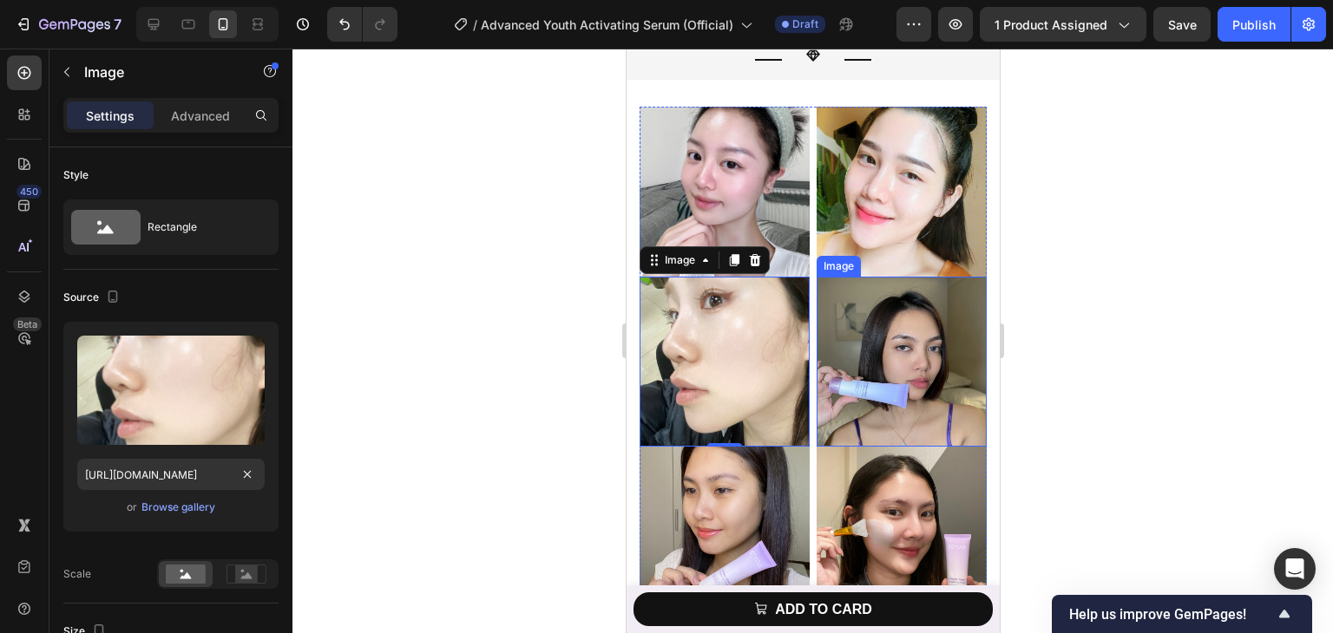
click at [868, 388] on img at bounding box center [901, 362] width 170 height 170
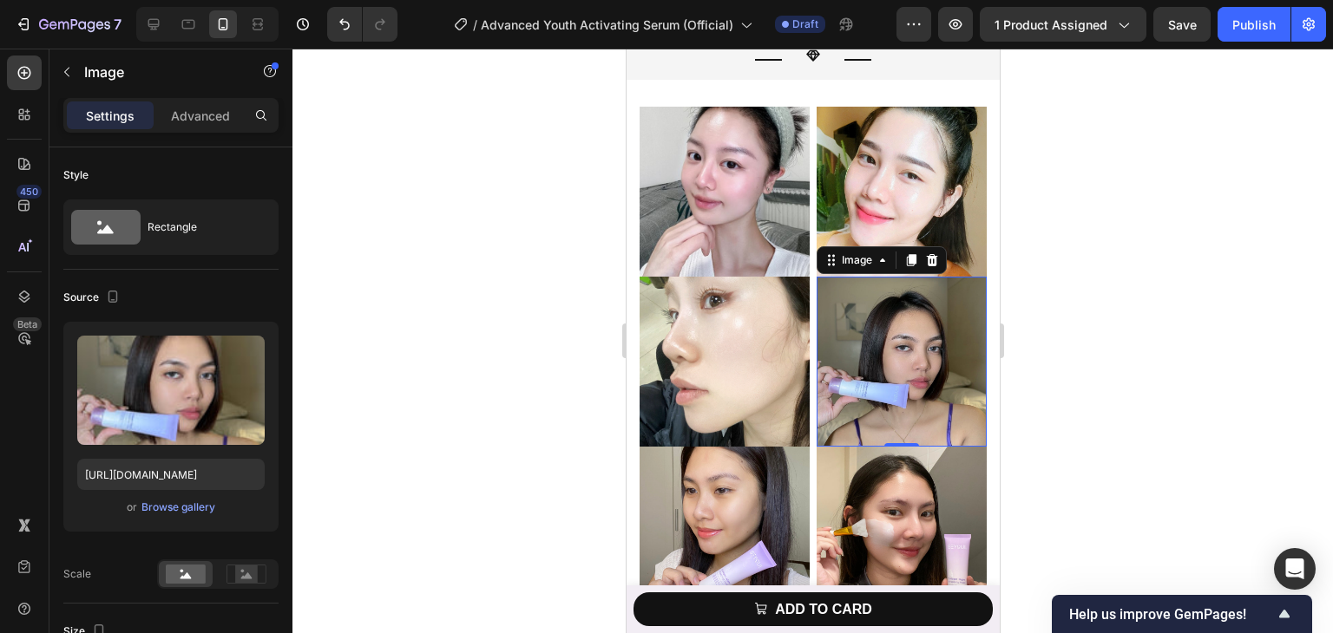
click at [893, 371] on img at bounding box center [901, 362] width 170 height 170
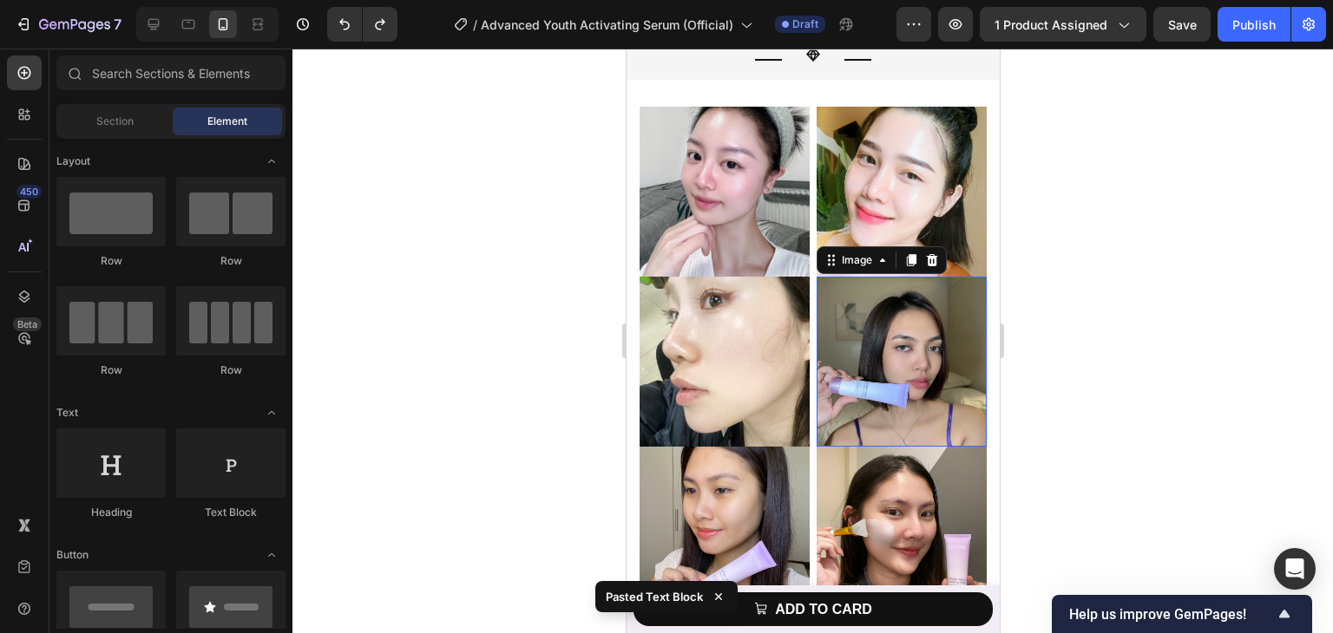
click at [941, 331] on img at bounding box center [901, 362] width 170 height 170
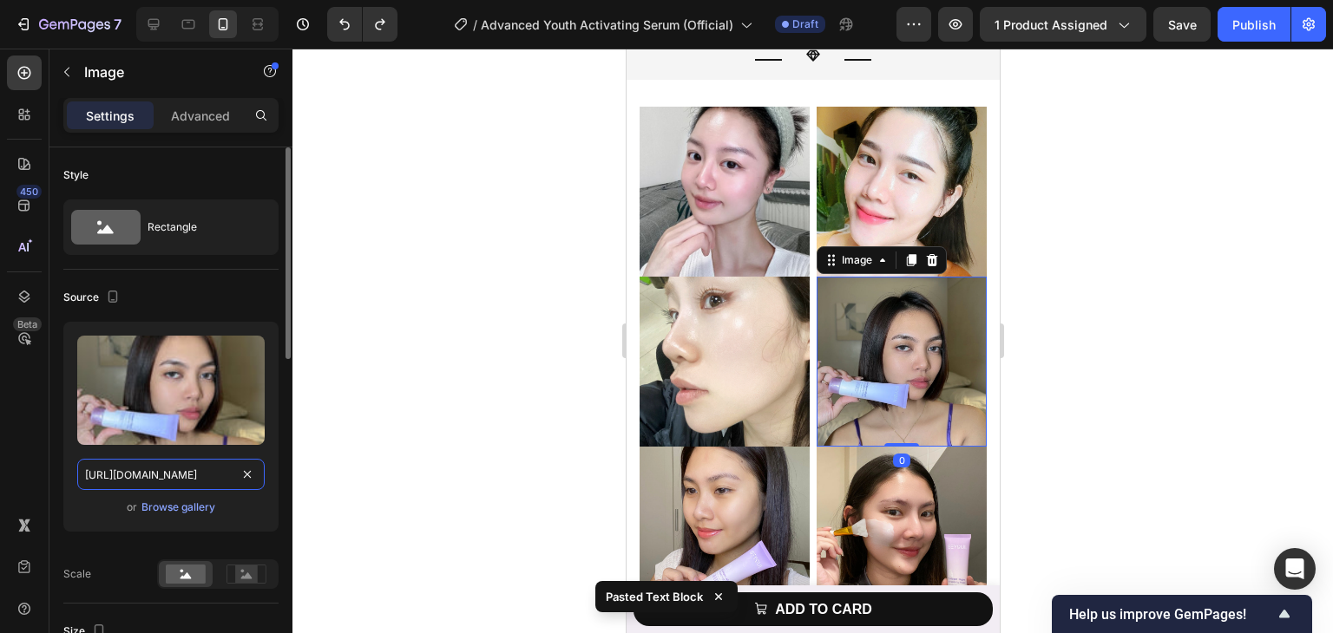
click at [200, 472] on input "https://cdn.shopify.com/s/files/1/0729/7620/4013/files/gempages_547088254009083…" at bounding box center [170, 474] width 187 height 31
paste input "5de52fa4-105c-4b88-9b4d-2f43dd5f5bf1.pn"
type input "https://cdn.shopify.com/s/files/1/0729/7620/4013/files/gempages_547088254009083…"
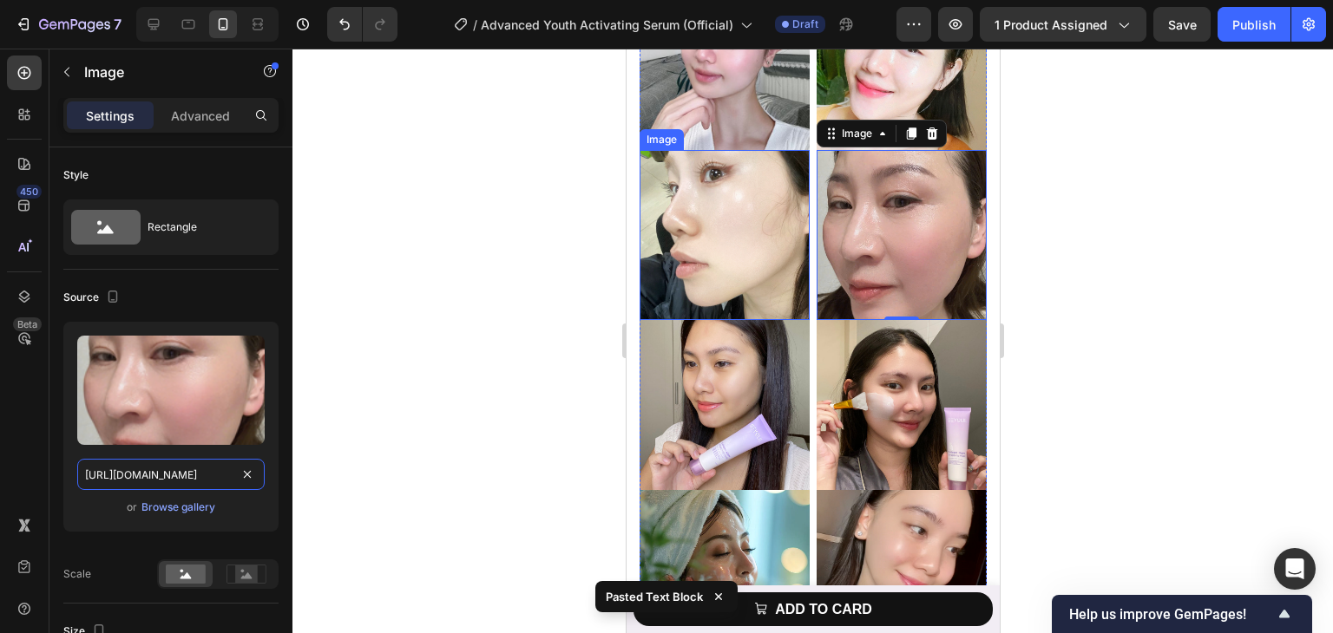
scroll to position [6055, 0]
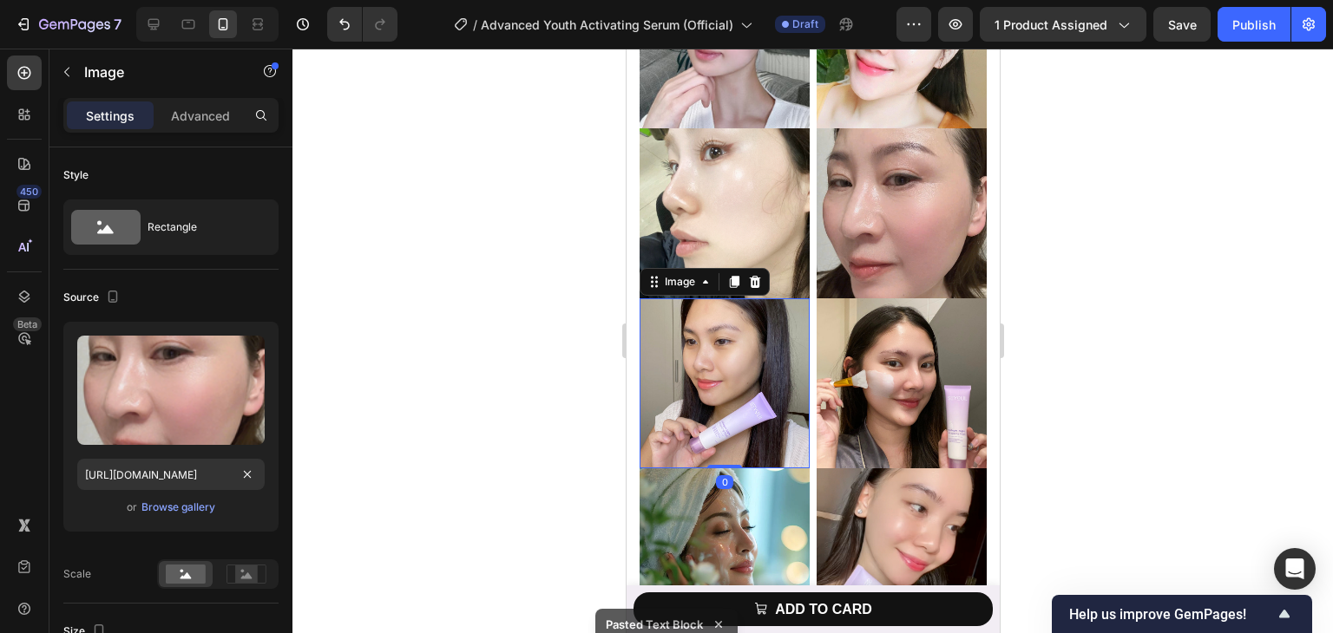
click at [757, 347] on img at bounding box center [724, 383] width 170 height 170
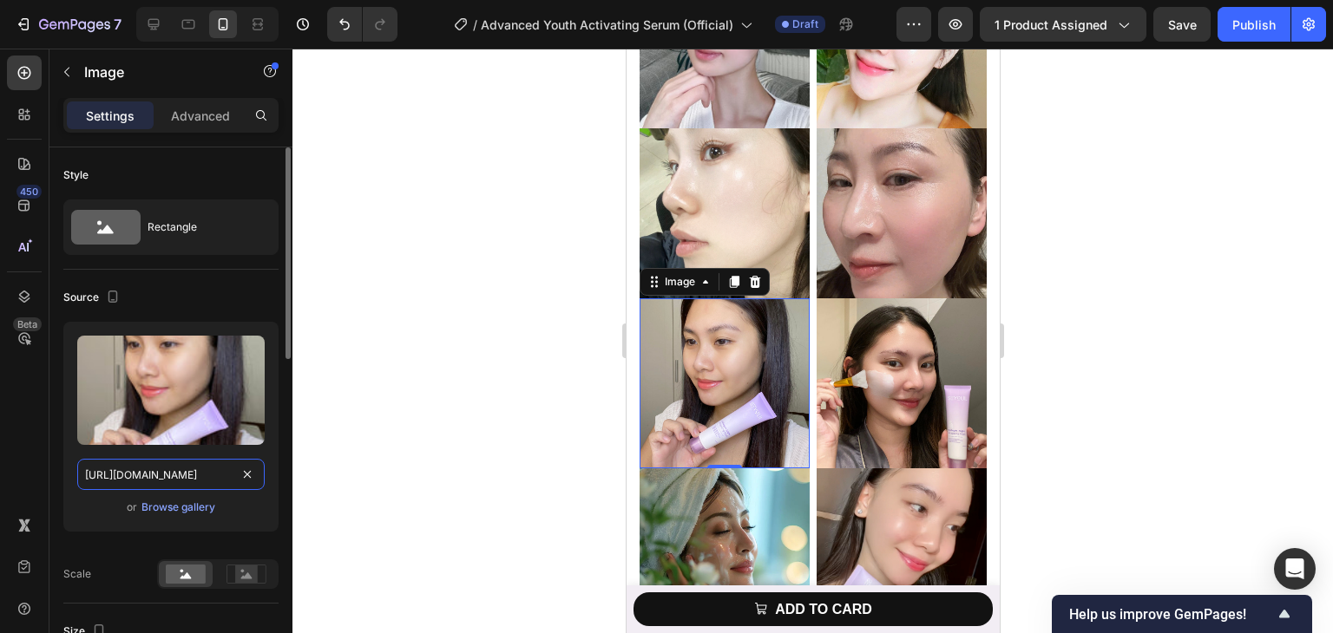
click at [184, 476] on input "https://cdn.shopify.com/s/files/1/0729/7620/4013/files/gempages_547088254009083…" at bounding box center [170, 474] width 187 height 31
paste input "5170af46-d62c-4c77-beb2-25c99d4efa4e.pn"
type input "https://cdn.shopify.com/s/files/1/0729/7620/4013/files/gempages_547088254009083…"
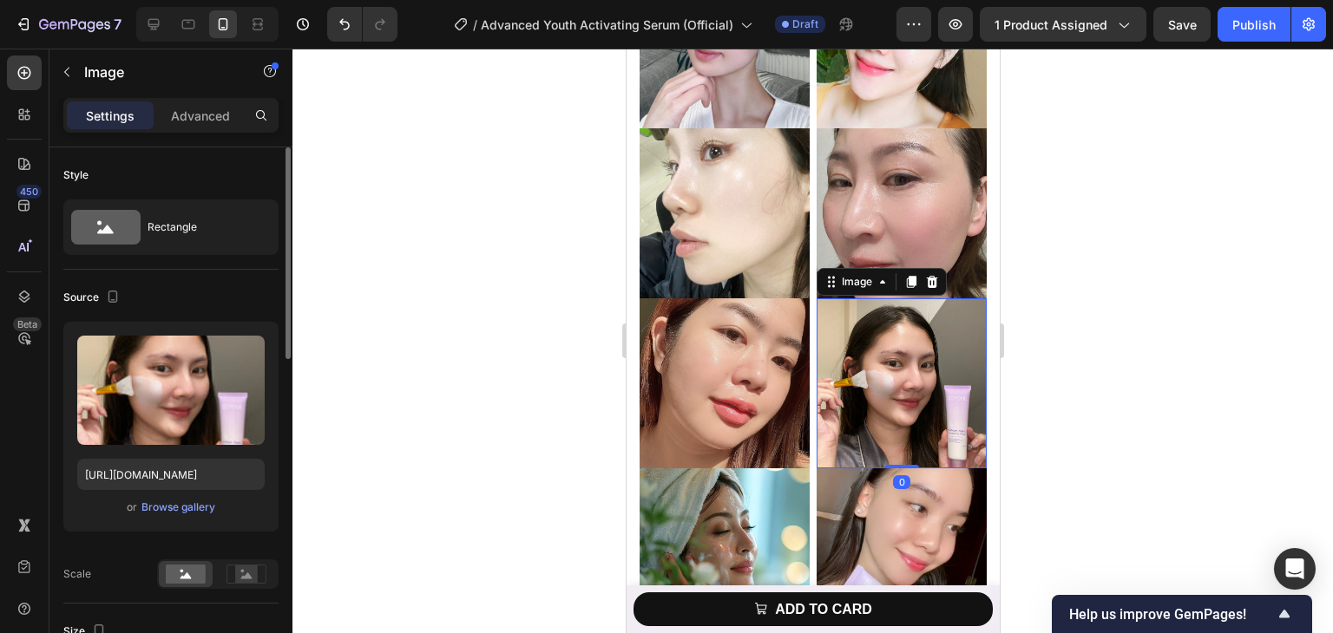
click at [865, 358] on img at bounding box center [901, 383] width 170 height 170
click at [161, 480] on input "https://cdn.shopify.com/s/files/1/0729/7620/4013/files/gempages_547088254009083…" at bounding box center [170, 474] width 187 height 31
paste input "4b0e2112-b64f-44fd-a80c-0293ac6c5564.png"
type input "https://cdn.shopify.com/s/files/1/0729/7620/4013/files/gempages_547088254009083…"
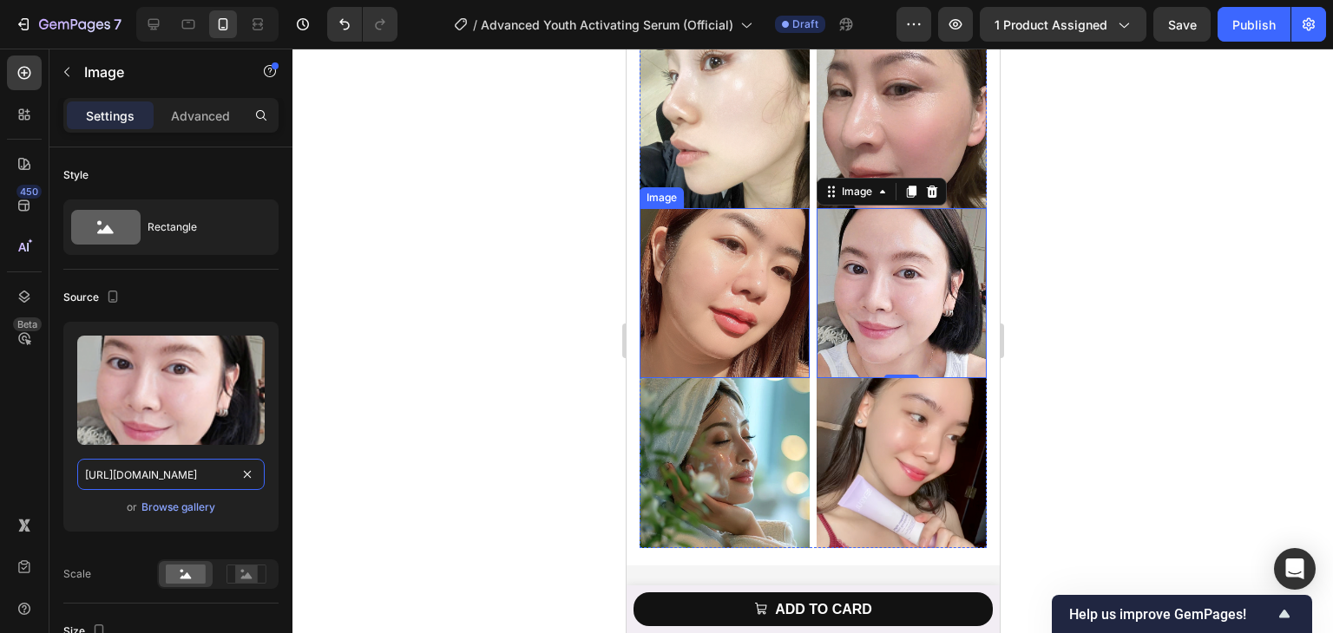
scroll to position [6228, 0]
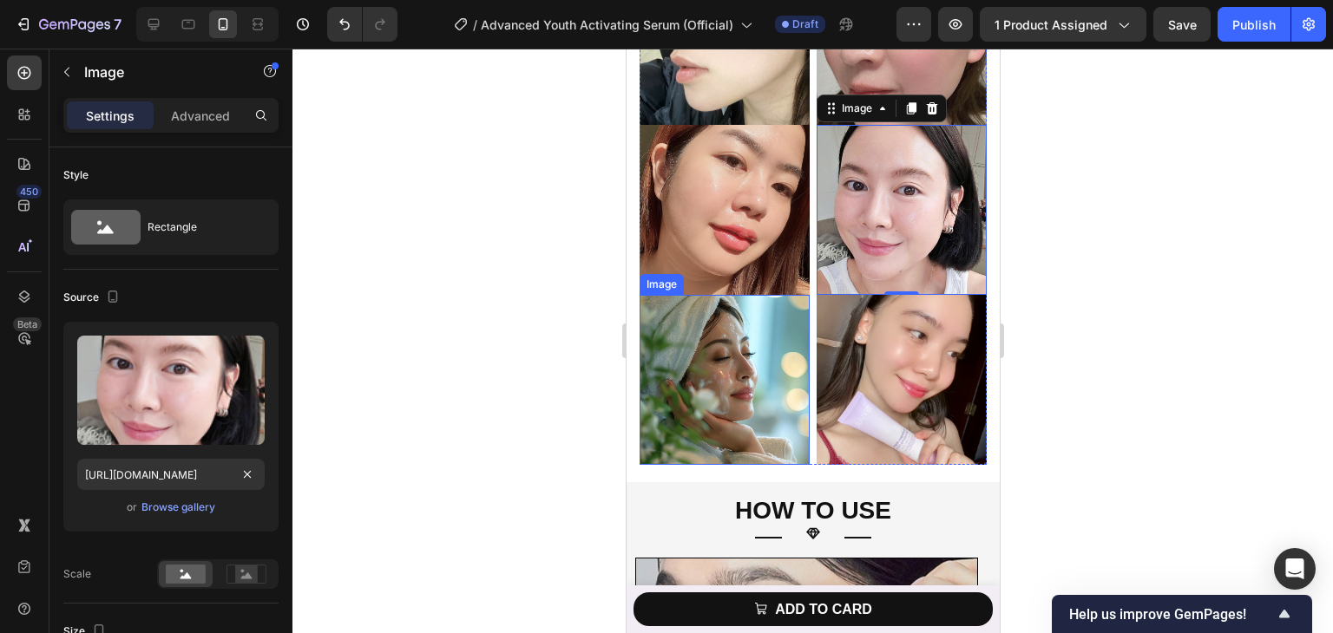
click at [723, 366] on img at bounding box center [724, 380] width 170 height 170
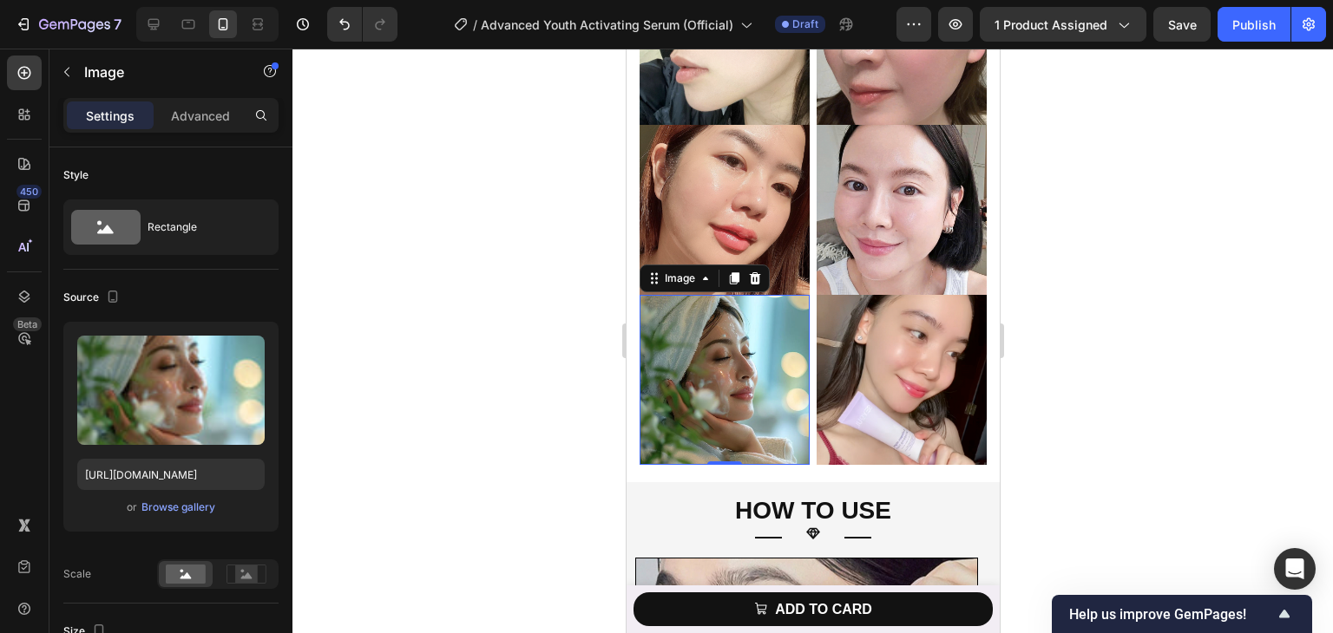
click at [740, 347] on img at bounding box center [724, 380] width 170 height 170
click at [196, 463] on input "https://cdn.shopify.com/s/files/1/0729/7620/4013/files/gempages_547088254009083…" at bounding box center [170, 474] width 187 height 31
paste input "25fee4e4-aeb2-4d9a-8e6a-a5b7c9a80329.png"
type input "https://cdn.shopify.com/s/files/1/0729/7620/4013/files/gempages_547088254009083…"
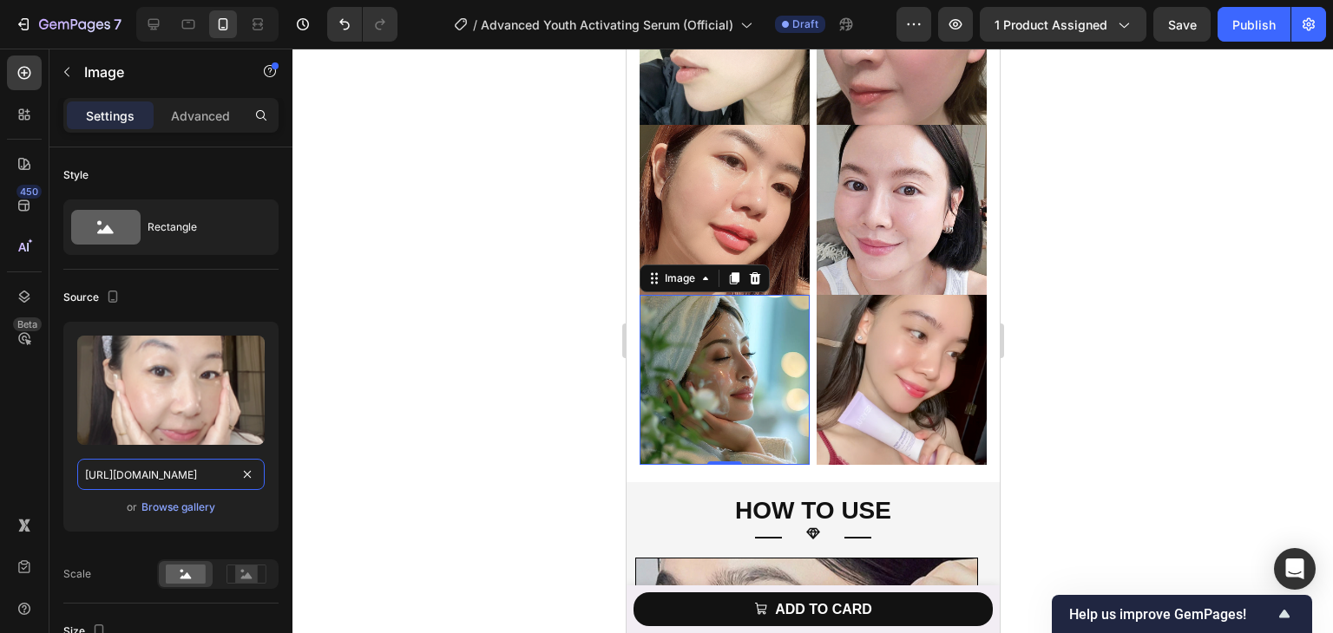
scroll to position [0, 539]
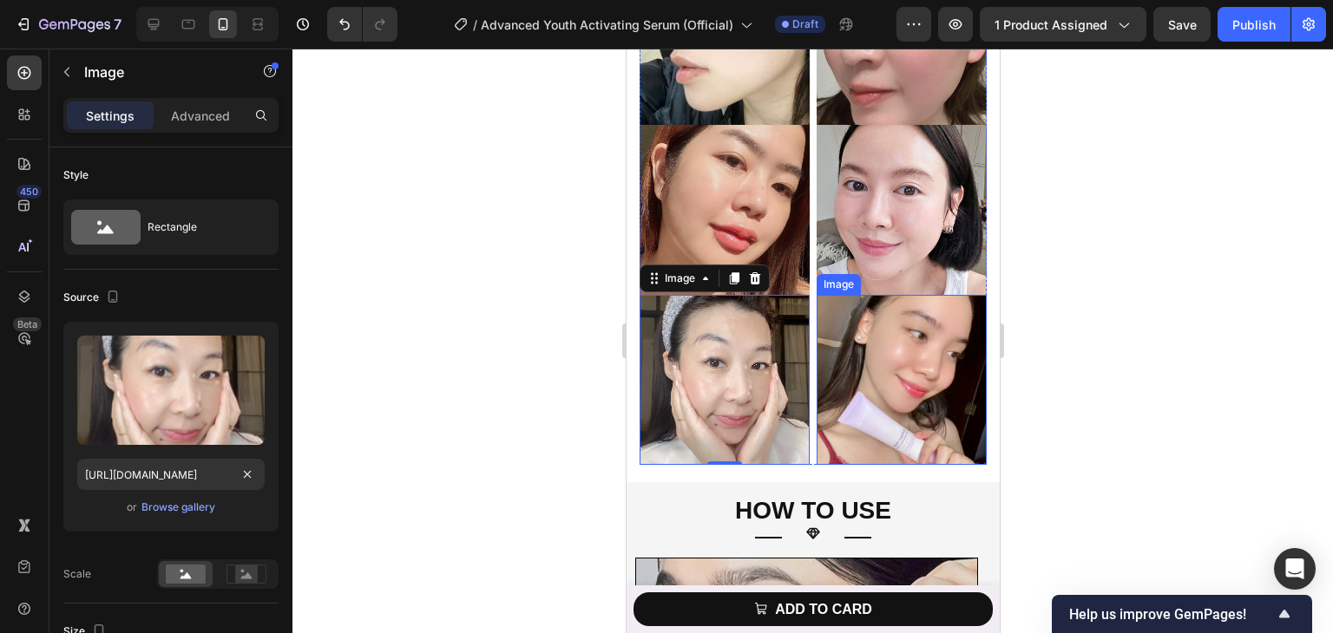
click at [877, 348] on img at bounding box center [901, 380] width 170 height 170
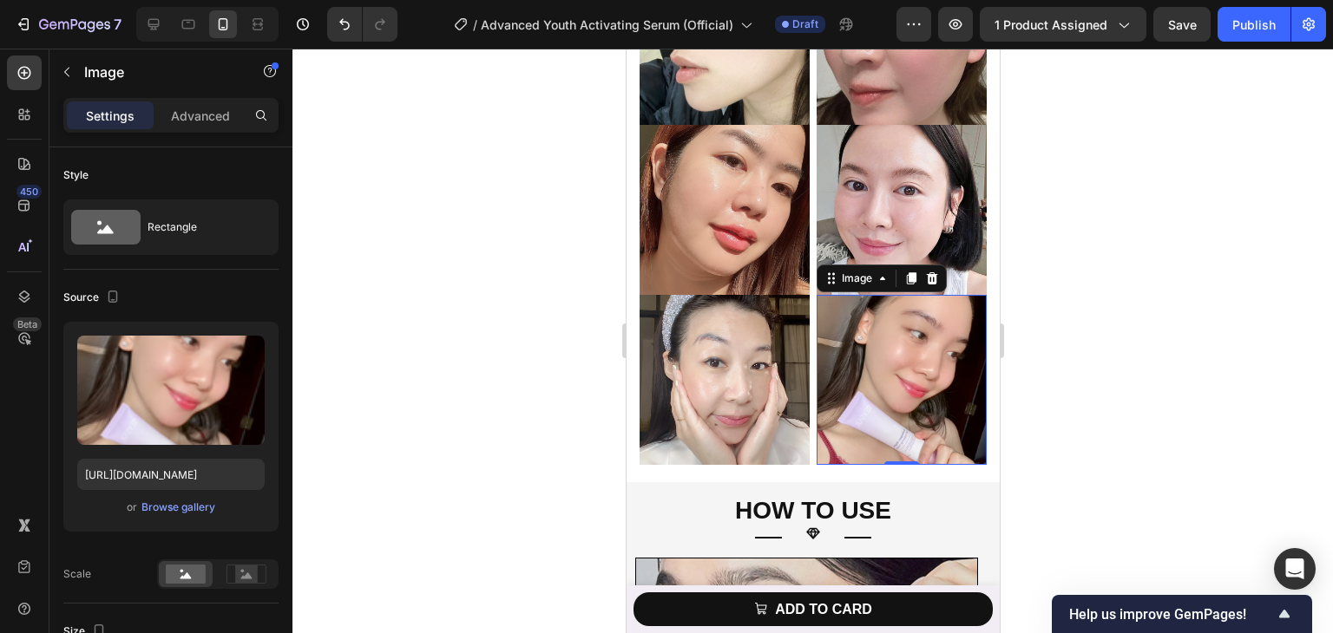
click at [859, 339] on img at bounding box center [901, 380] width 170 height 170
click at [196, 467] on input "https://cdn.shopify.com/s/files/1/0729/7620/4013/files/gempages_547088254009083…" at bounding box center [170, 474] width 187 height 31
paste input "9fc8e660-2003-4068-b718-9cf0e783cb50"
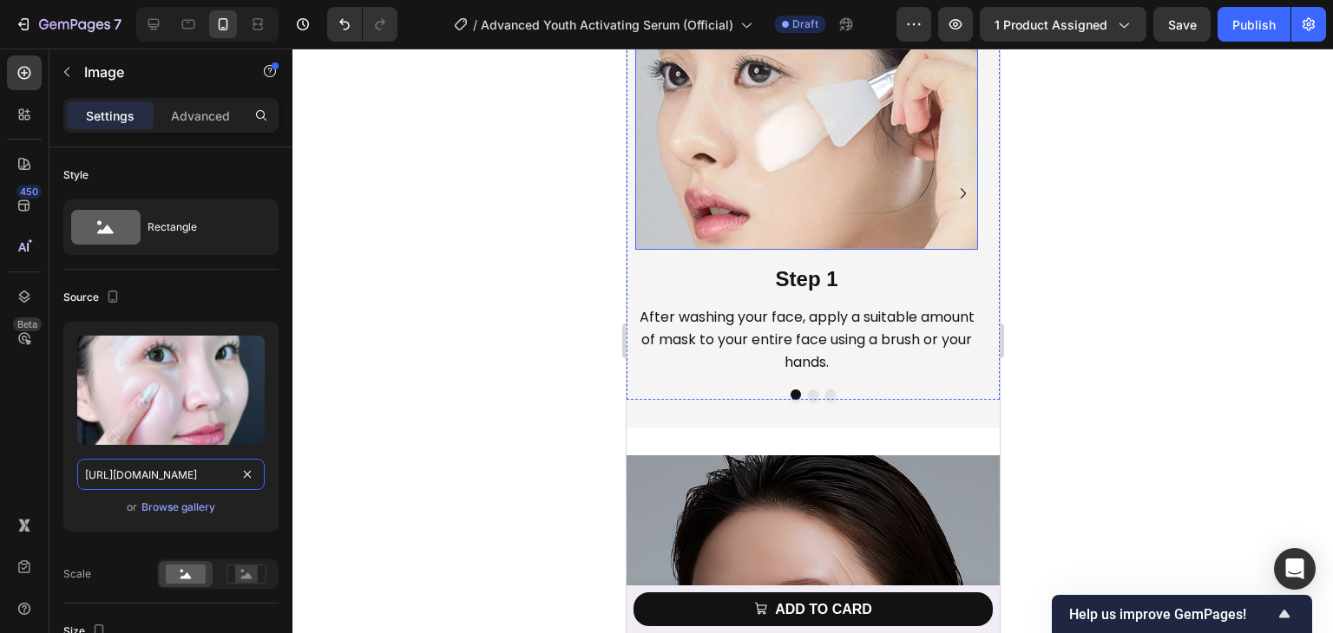
scroll to position [6662, 0]
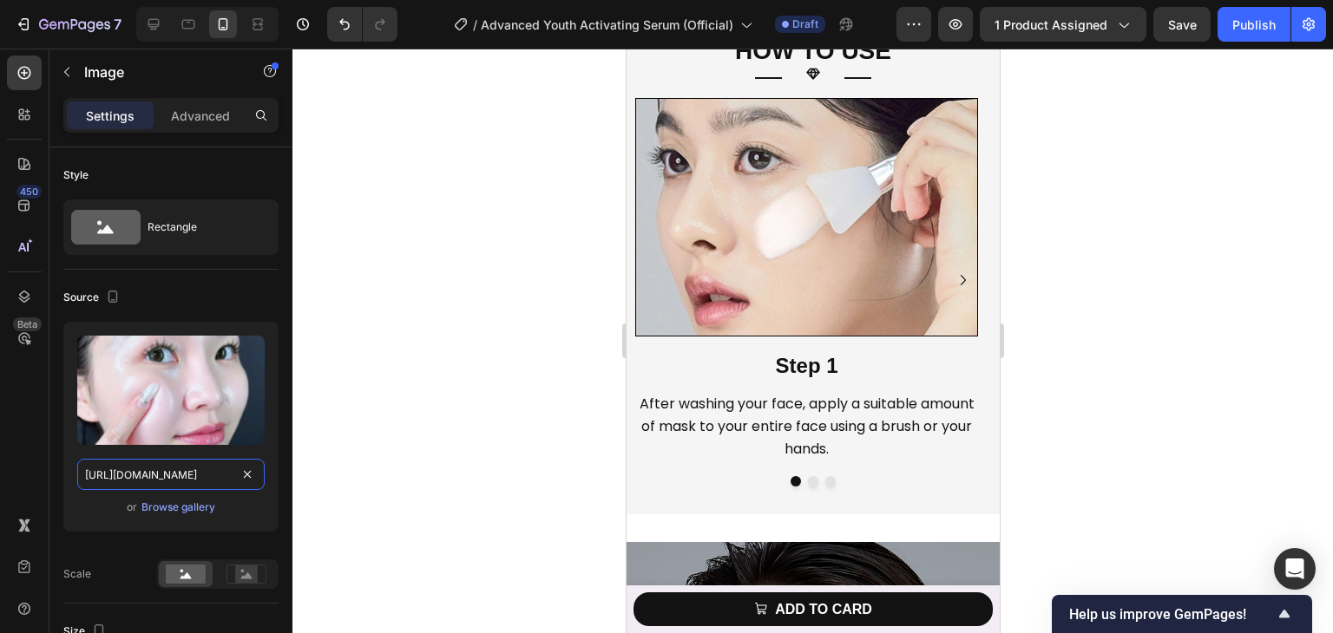
type input "https://cdn.shopify.com/s/files/1/0729/7620/4013/files/gempages_547088254009083…"
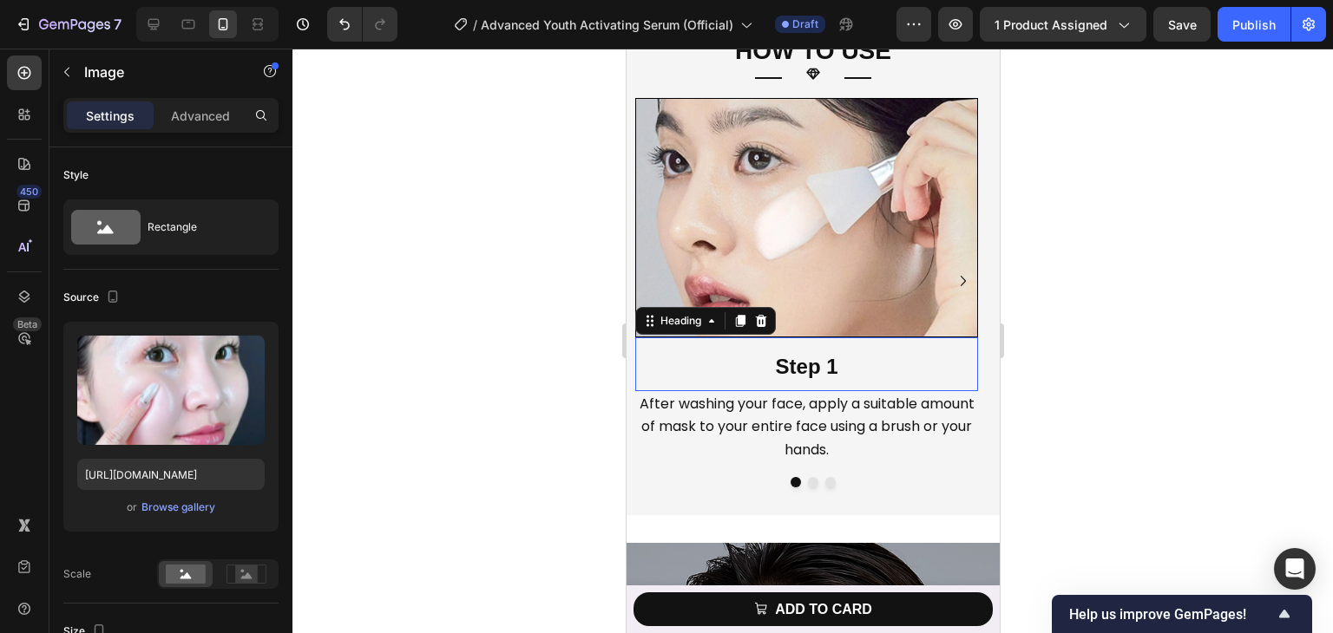
click at [797, 367] on strong "Step 1" at bounding box center [806, 366] width 62 height 23
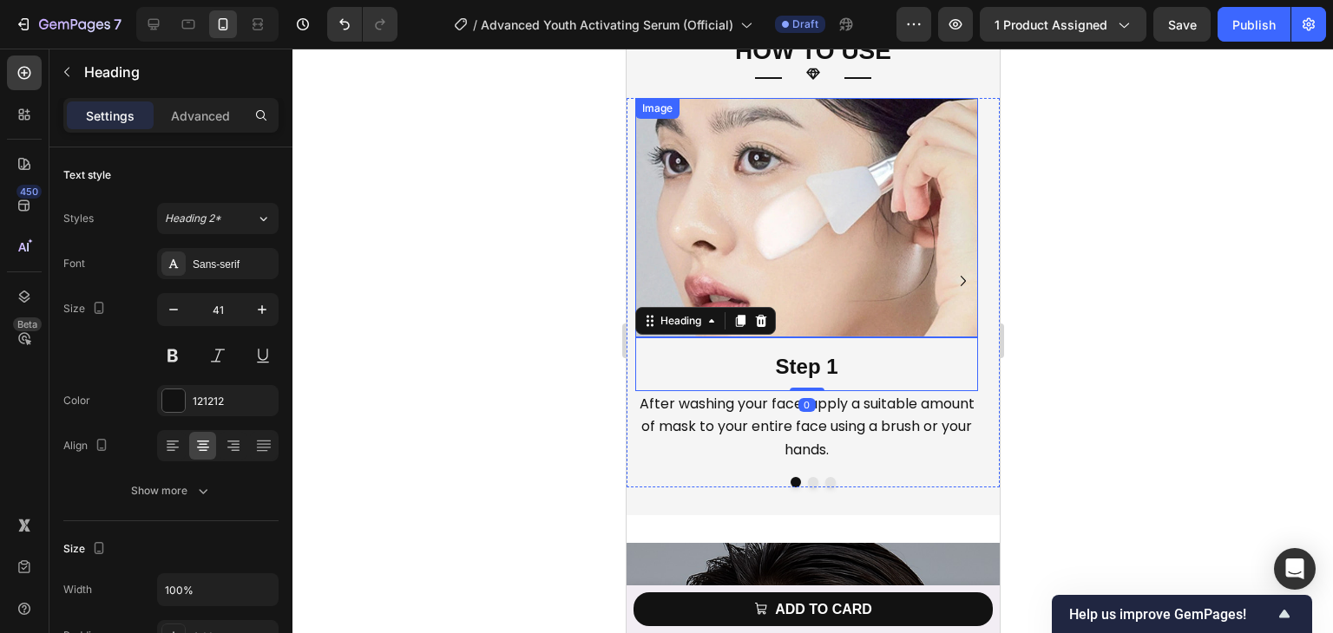
click at [792, 300] on img at bounding box center [805, 217] width 343 height 239
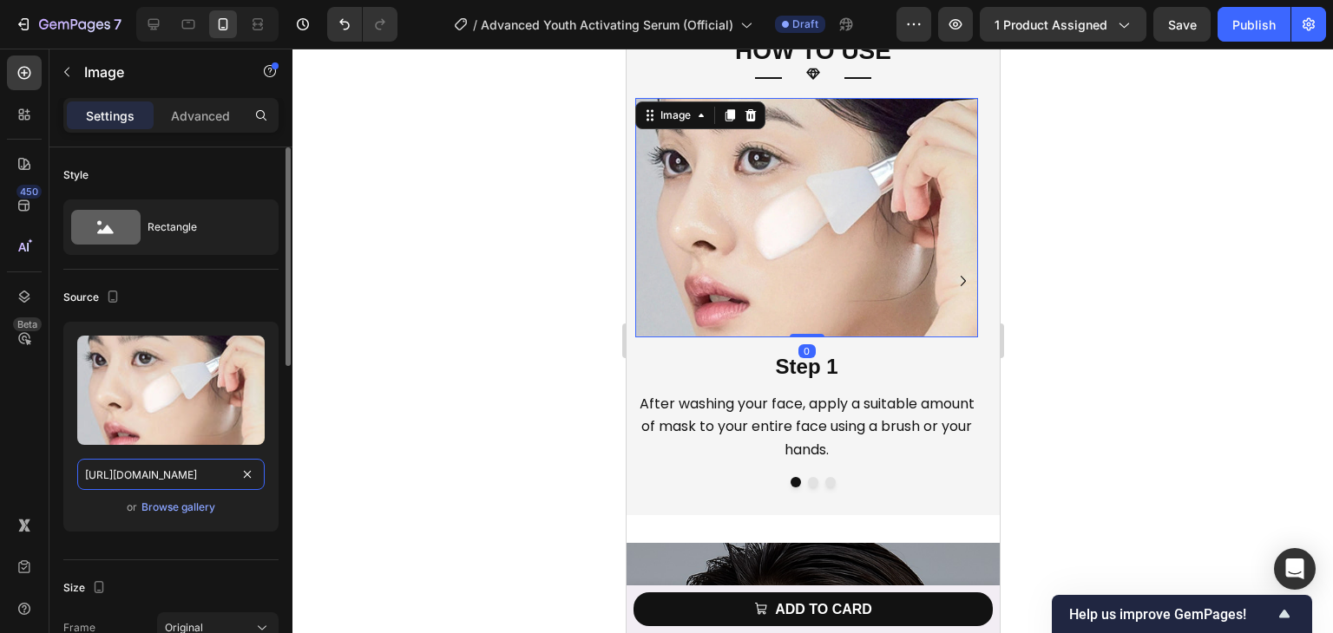
click at [142, 478] on input "https://cdn.shopify.com/s/files/1/0729/7620/4013/files/gempages_547088254009083…" at bounding box center [170, 474] width 187 height 31
paste input "0aa0cf6e-951a-4605-95df-42ea12126d1a.pn"
type input "https://cdn.shopify.com/s/files/1/0729/7620/4013/files/gempages_547088254009083…"
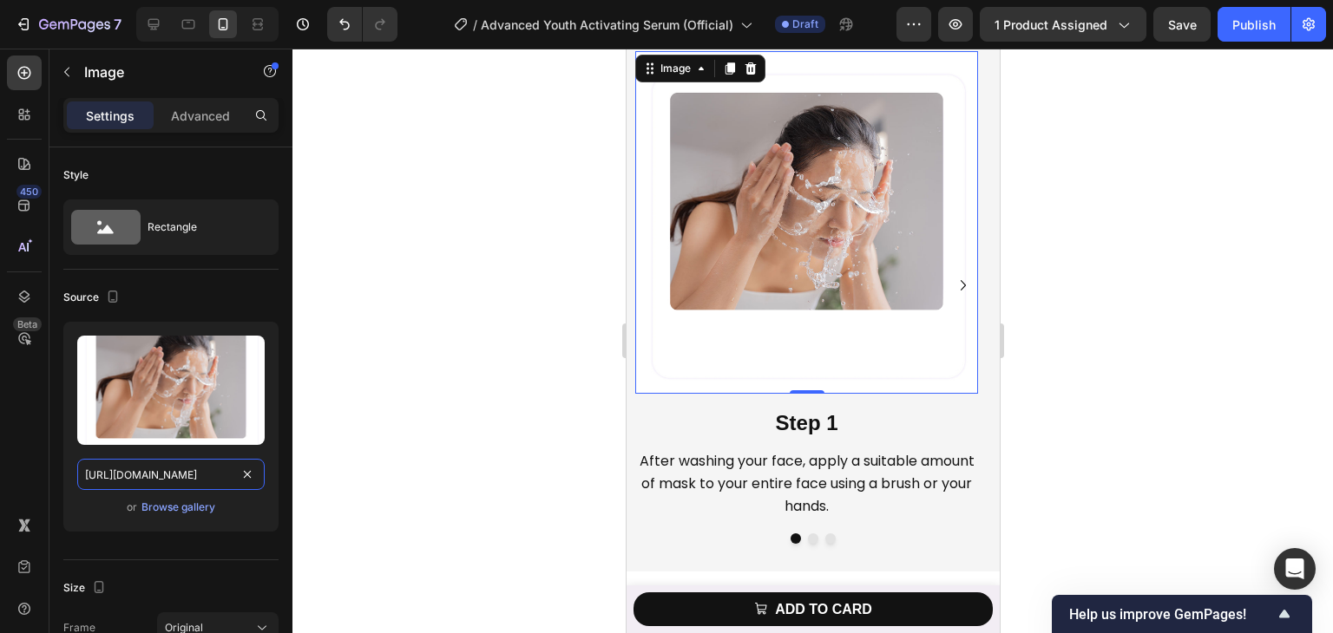
scroll to position [6749, 0]
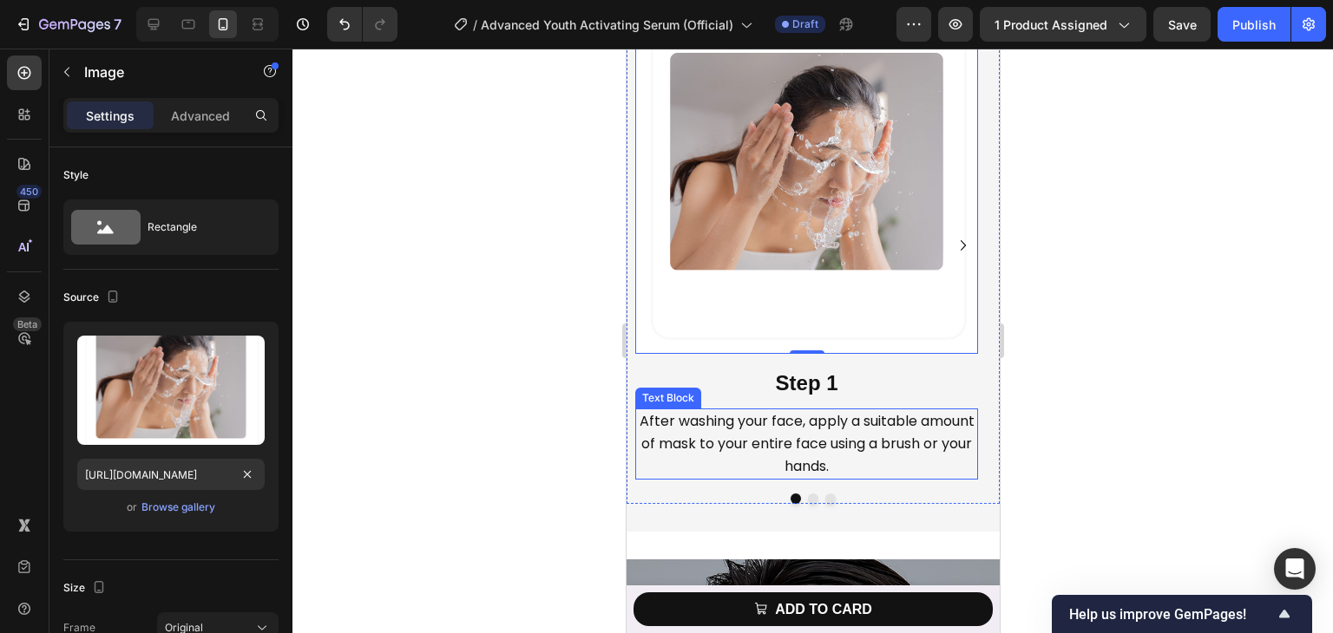
click at [829, 426] on span "After washing your face, apply a suitable amount of mask to your entire face us…" at bounding box center [806, 443] width 335 height 65
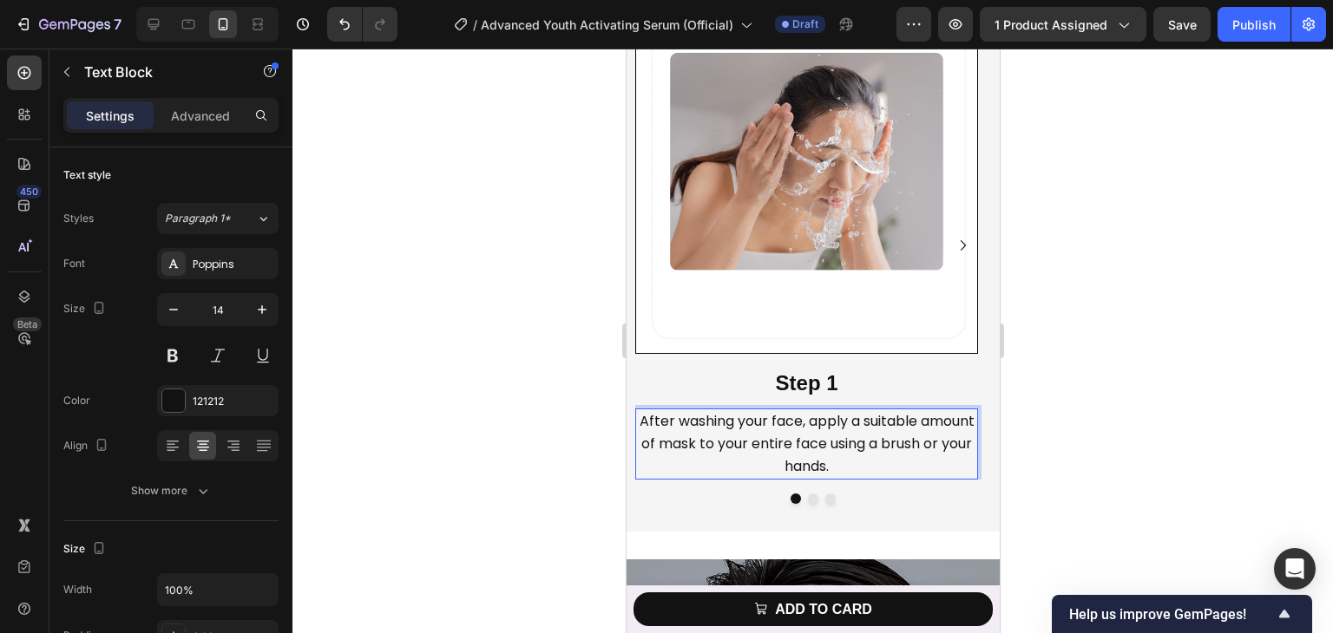
click at [714, 417] on span "After washing your face, apply a suitable amount of mask to your entire face us…" at bounding box center [806, 443] width 335 height 65
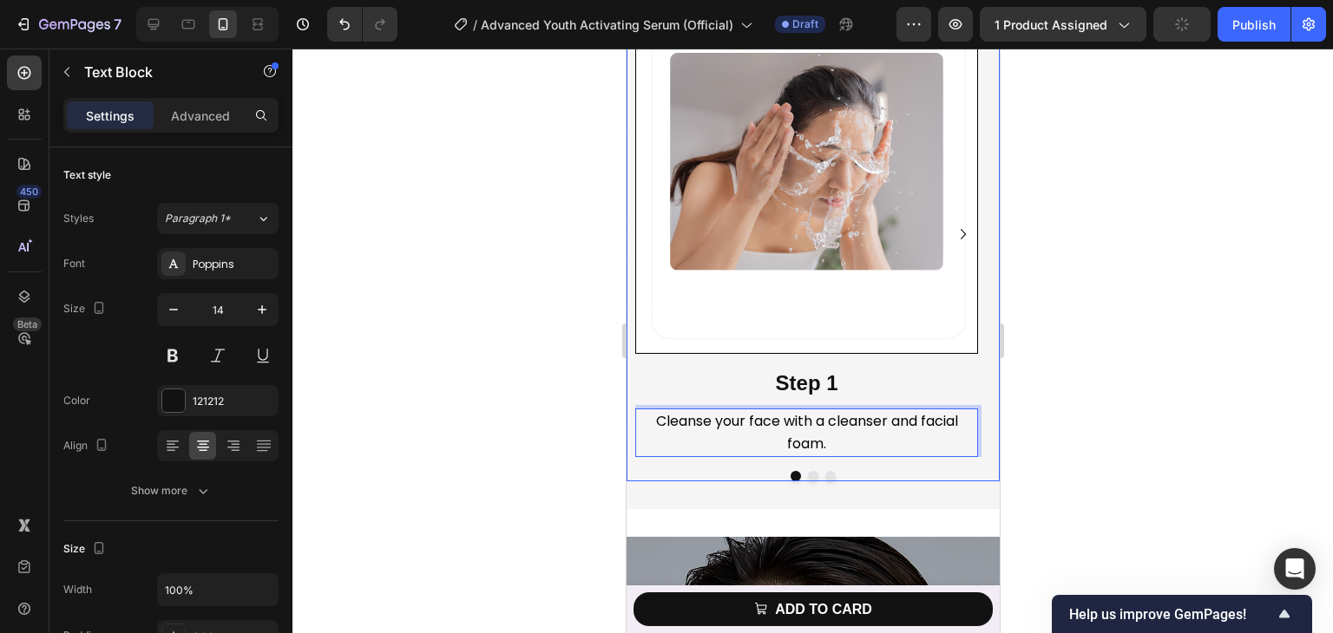
click at [824, 479] on button "Dot" at bounding box center [829, 476] width 10 height 10
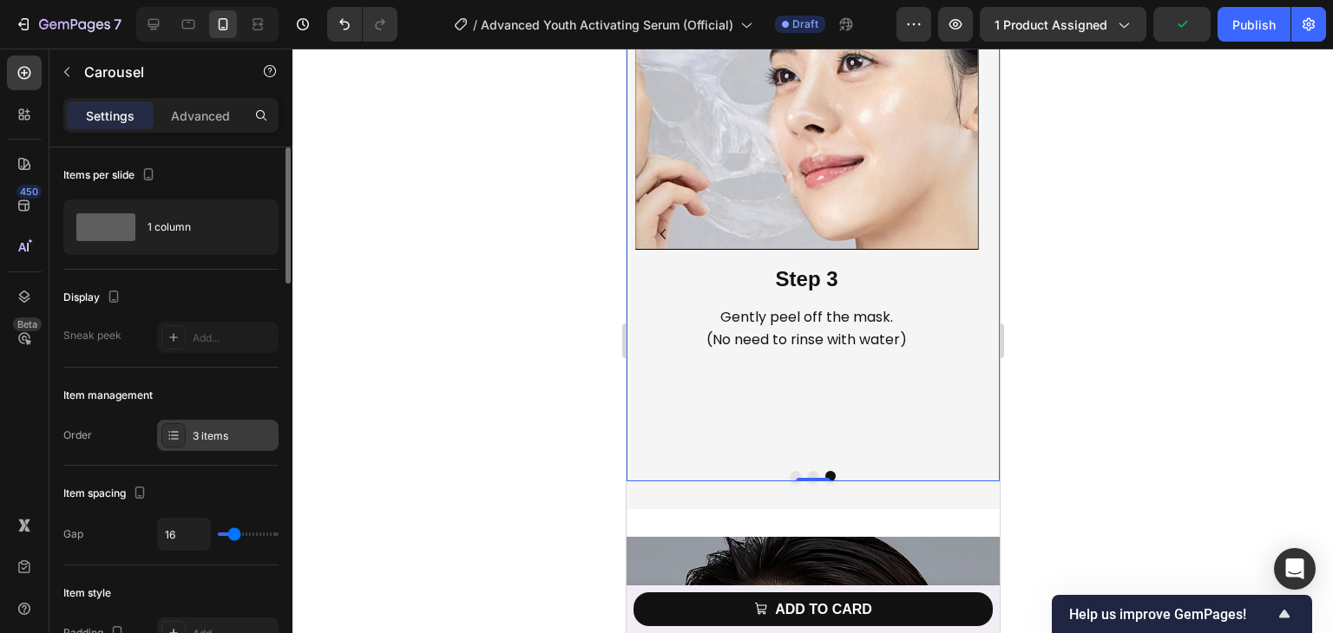
click at [191, 435] on div "3 items" at bounding box center [217, 435] width 121 height 31
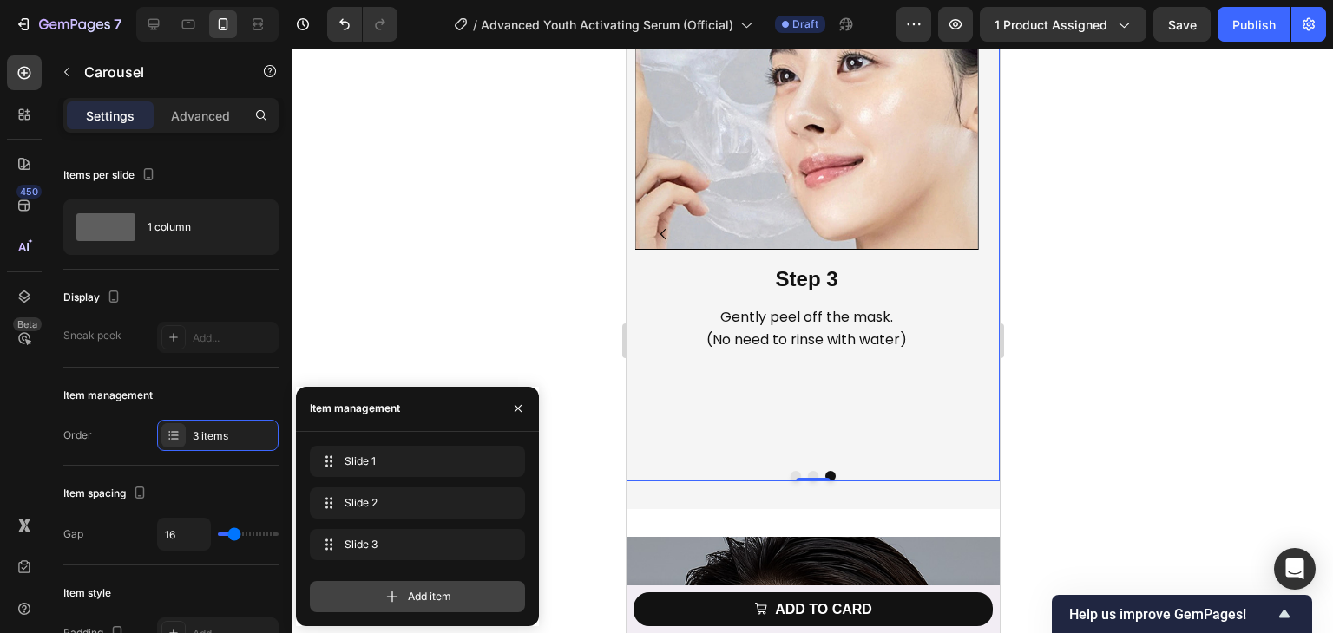
click at [397, 594] on icon at bounding box center [392, 596] width 17 height 17
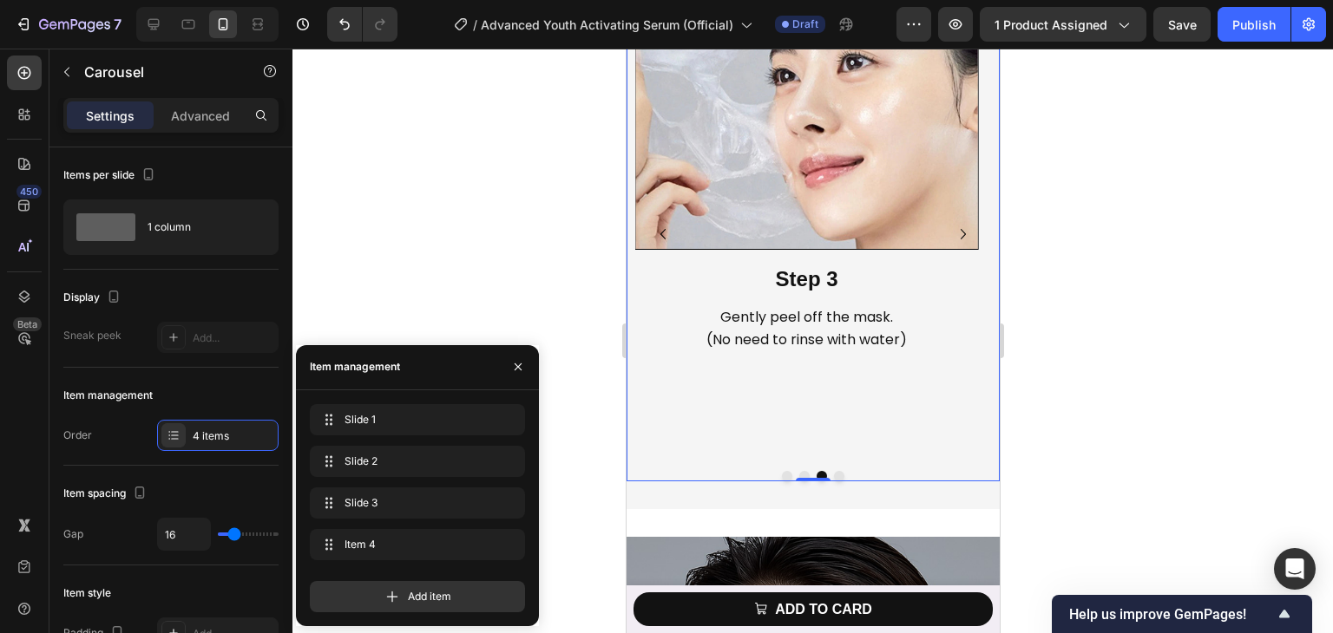
click at [781, 478] on button "Dot" at bounding box center [786, 476] width 10 height 10
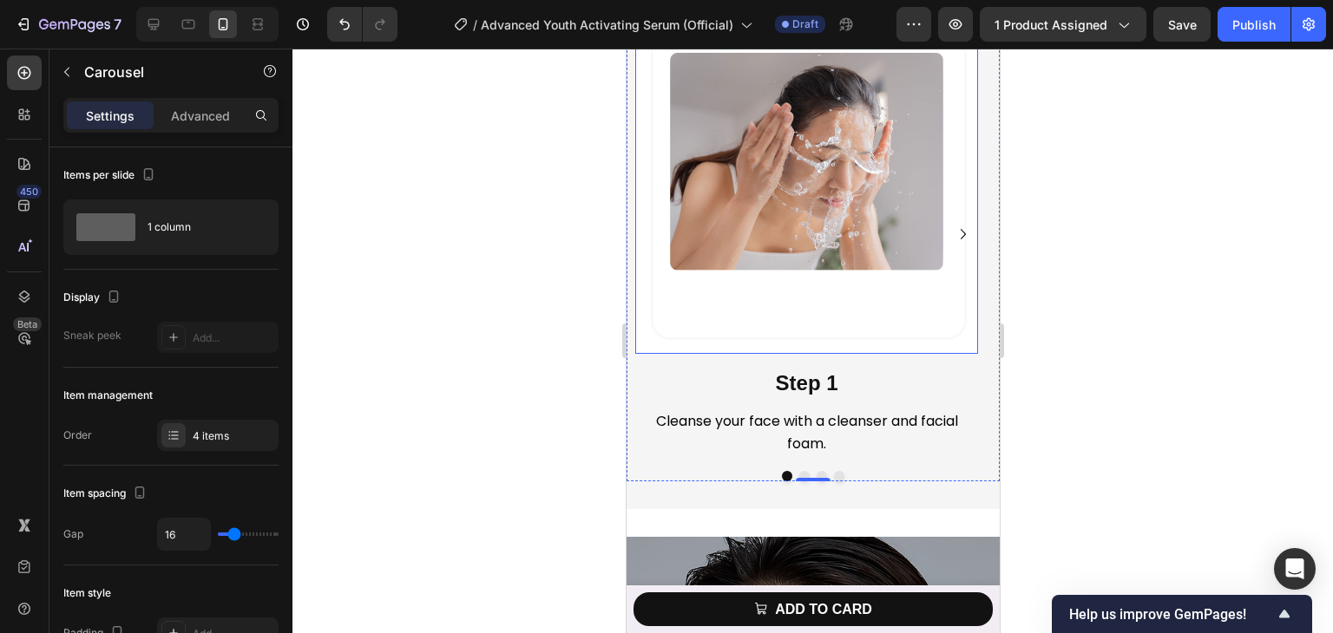
scroll to position [6662, 0]
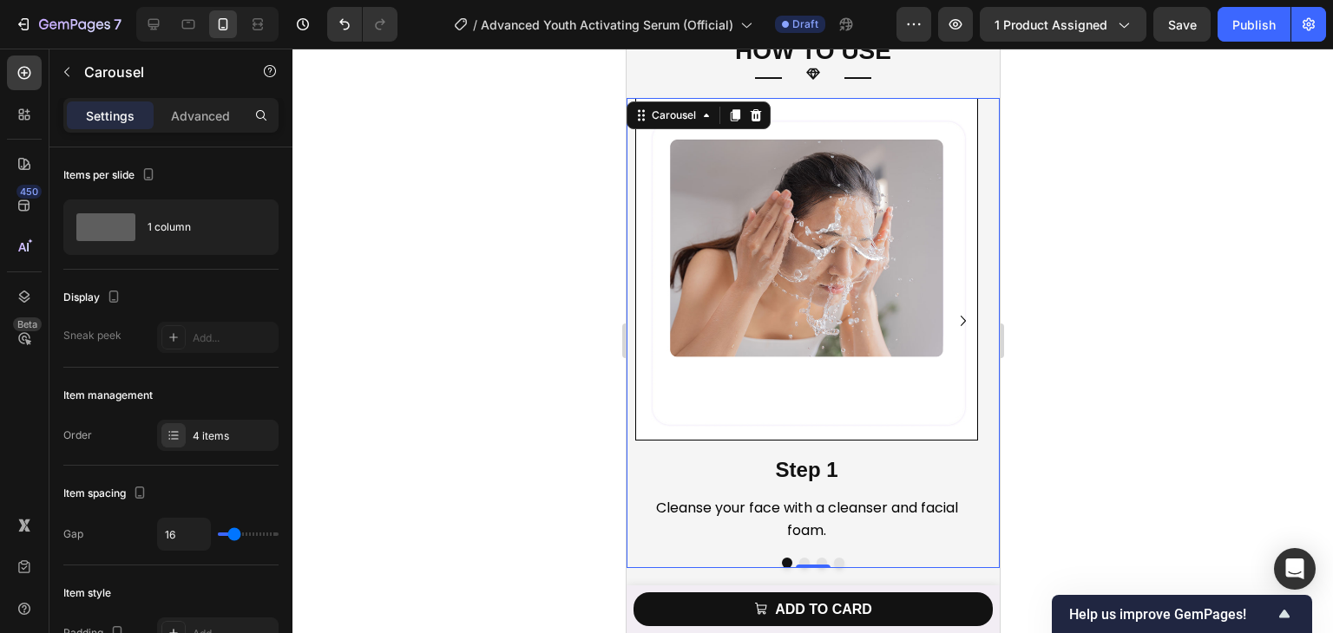
click at [954, 316] on icon "Carousel Next Arrow" at bounding box center [962, 321] width 21 height 21
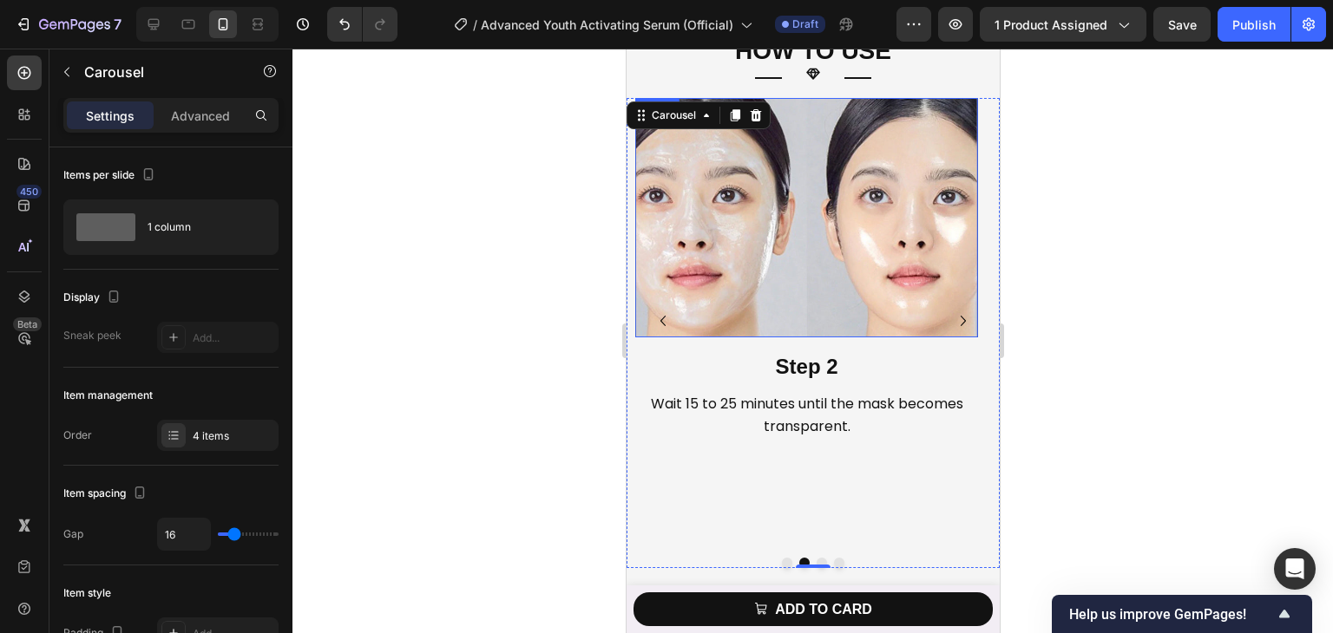
click at [762, 272] on img at bounding box center [805, 217] width 343 height 239
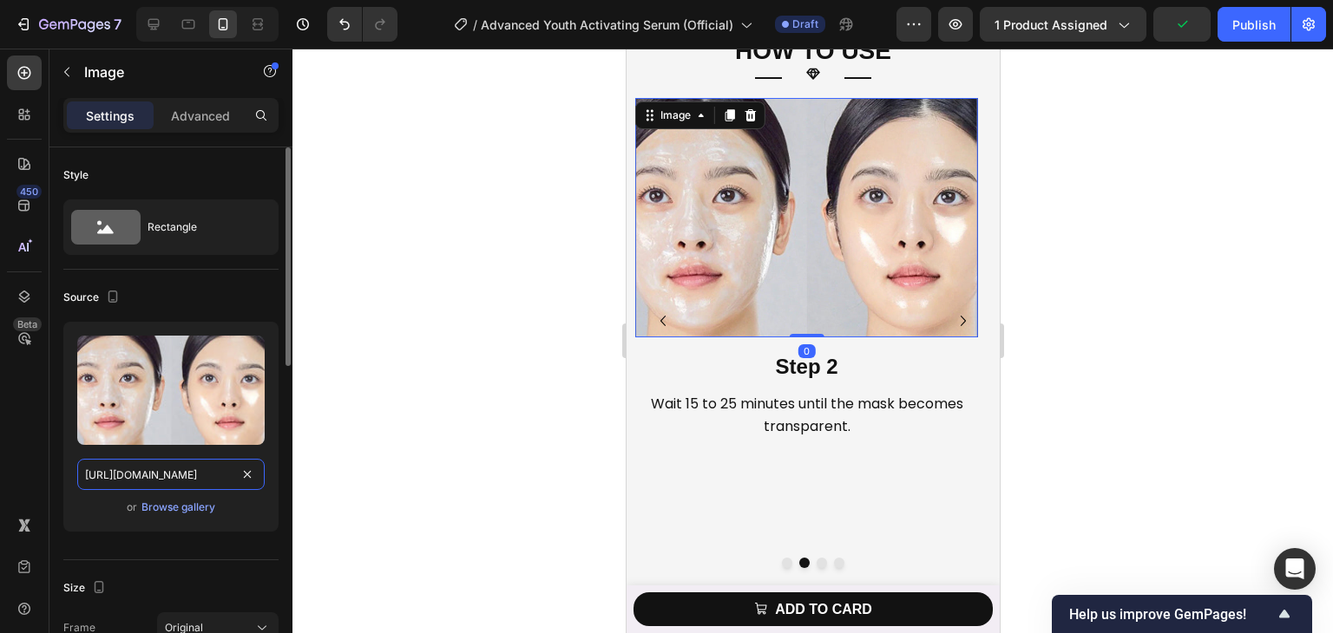
click at [178, 472] on input "https://cdn.shopify.com/s/files/1/0729/7620/4013/files/gempages_547088254009083…" at bounding box center [170, 474] width 187 height 31
paste input "4b510bca-e386-45db-9fc0-7d009d25e187.png"
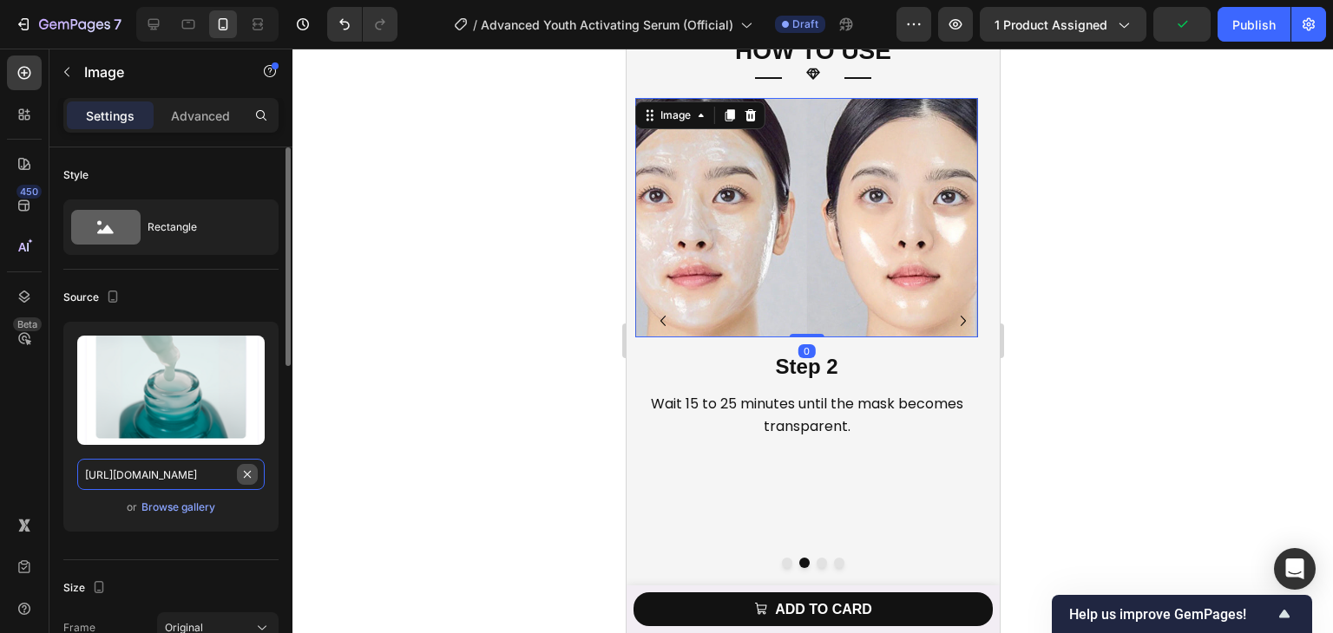
scroll to position [0, 535]
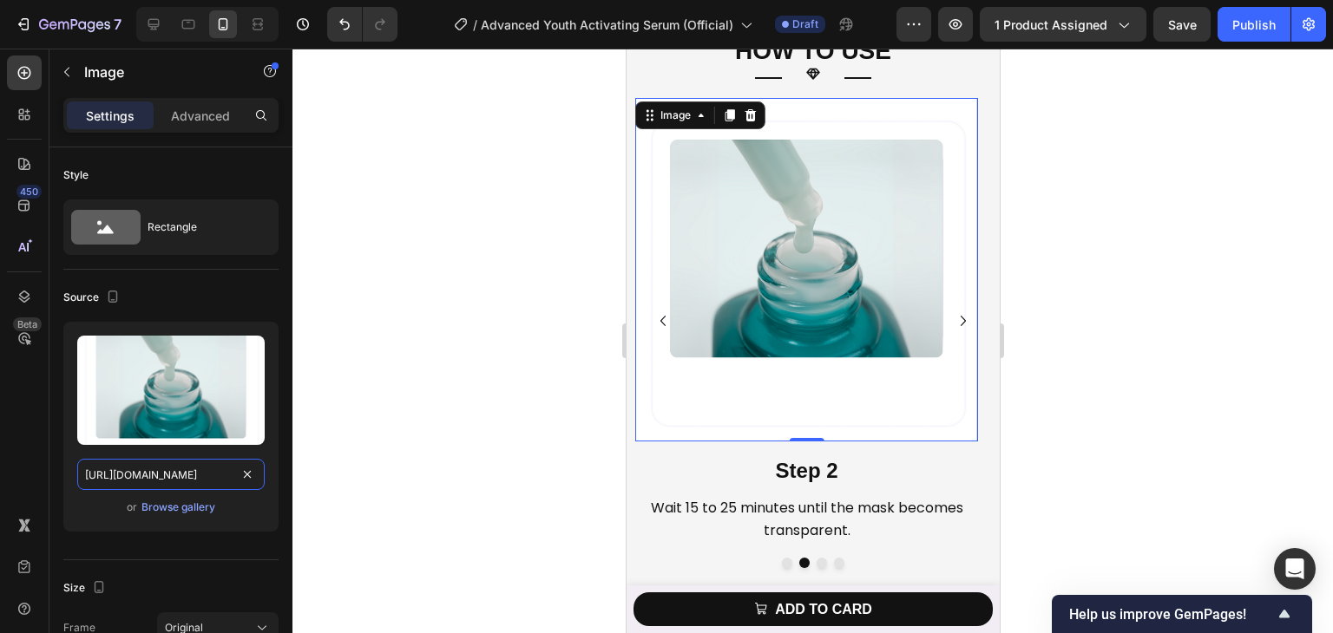
type input "https://cdn.shopify.com/s/files/1/0729/7620/4013/files/gempages_547088254009083…"
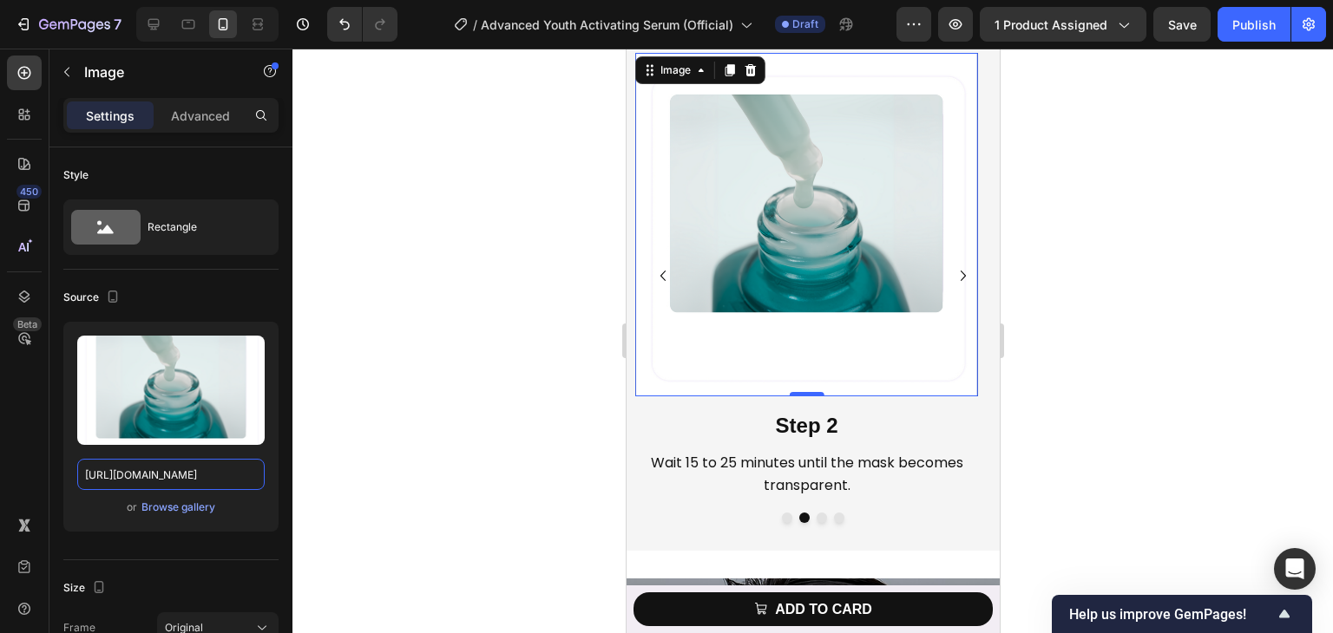
scroll to position [6836, 0]
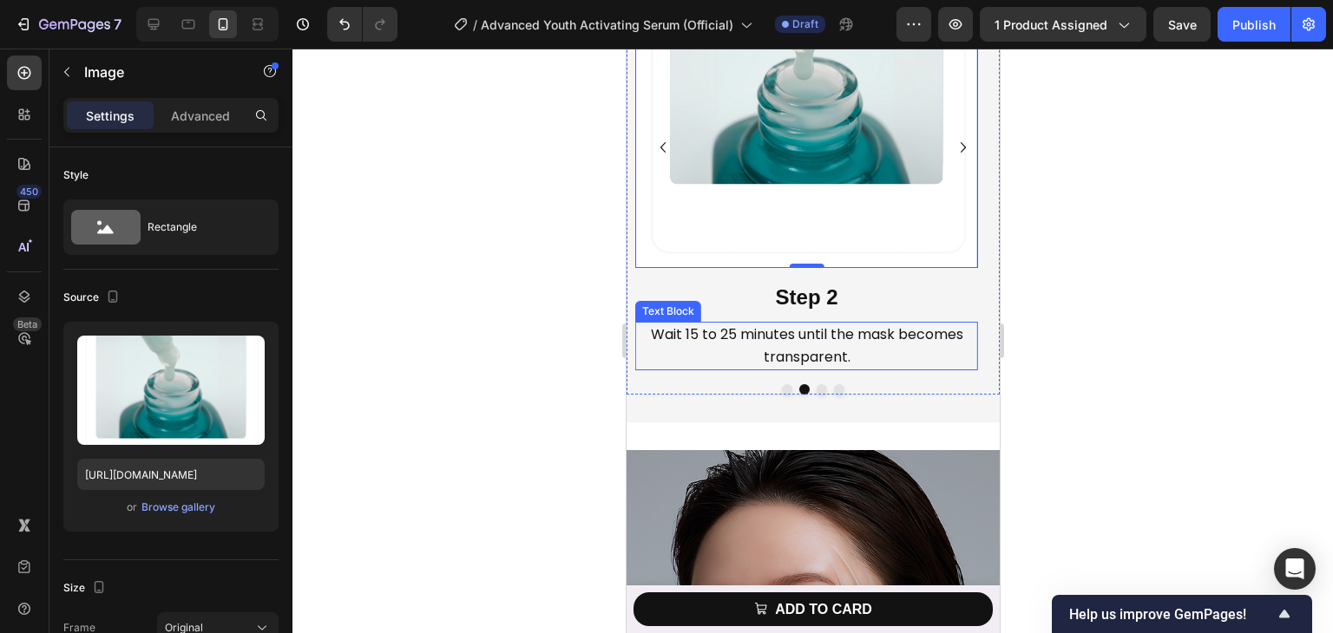
click at [787, 345] on p "Wait 15 to 25 minutes until the mask becomes transparent." at bounding box center [805, 346] width 339 height 45
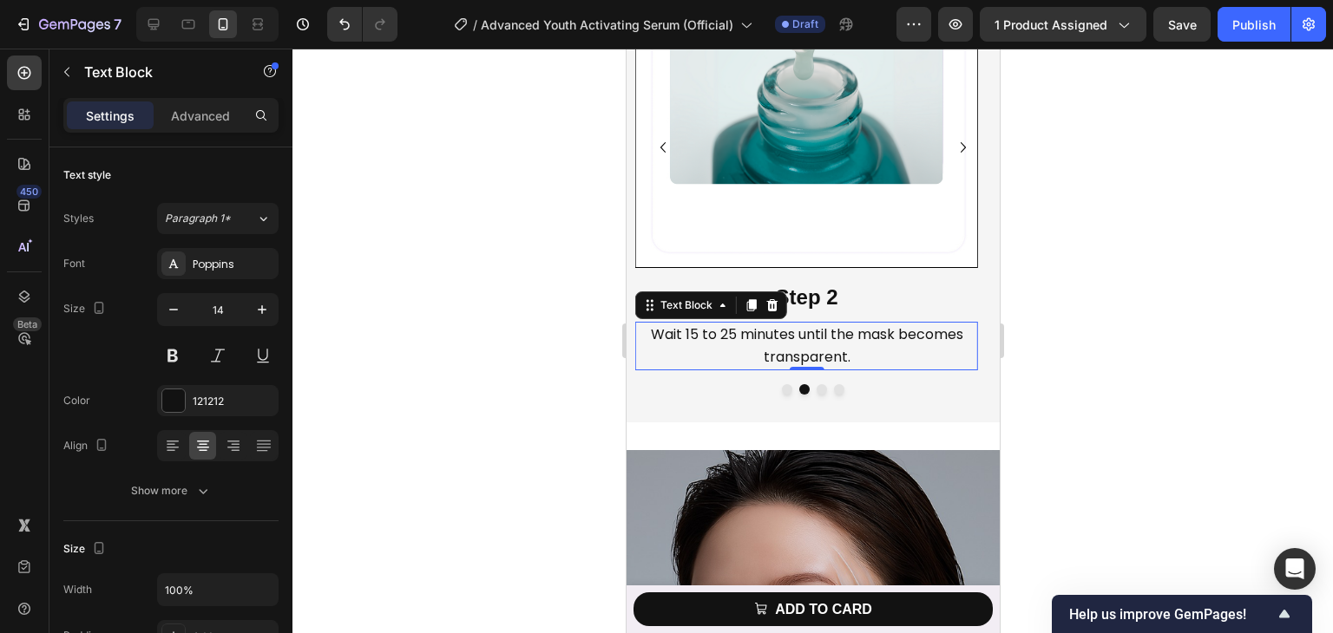
click at [787, 345] on p "Wait 15 to 25 minutes until the mask becomes transparent." at bounding box center [805, 346] width 339 height 45
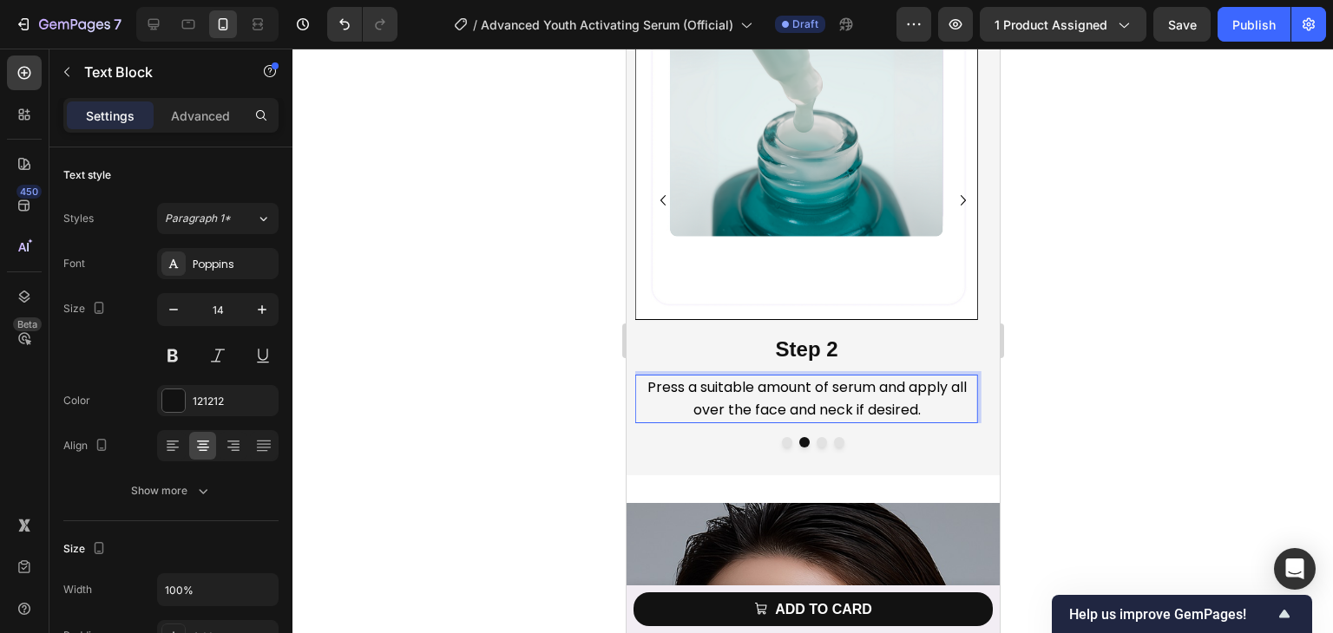
scroll to position [6749, 0]
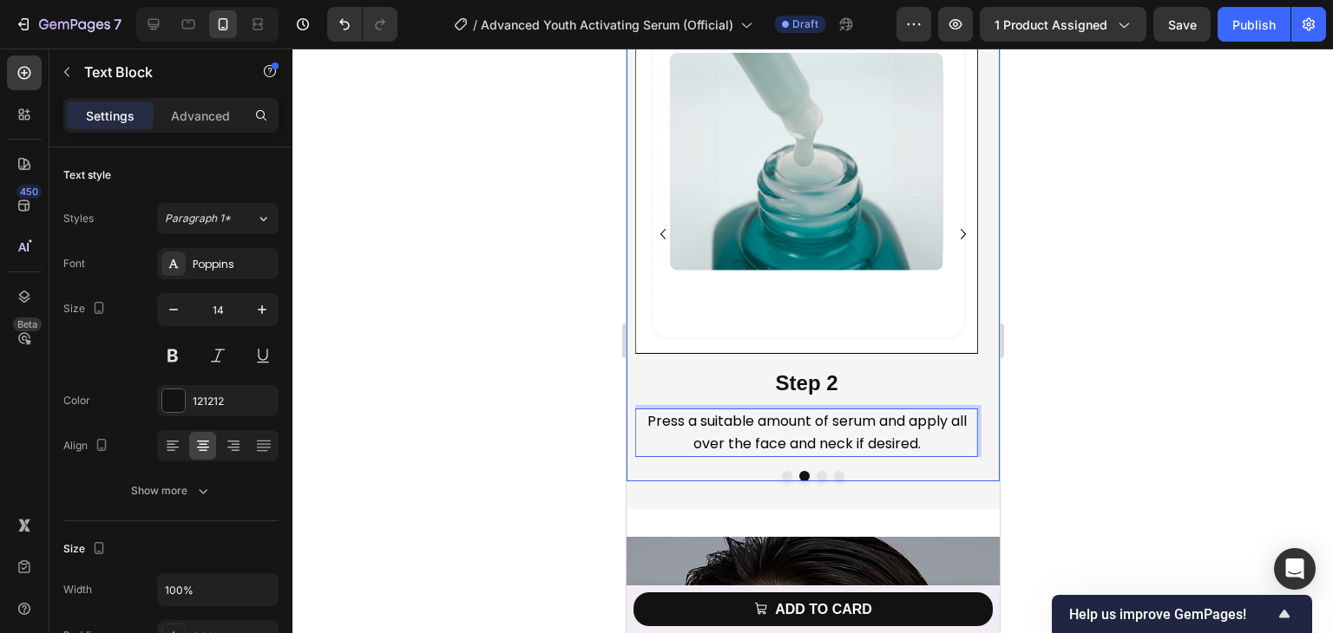
click at [952, 232] on icon "Carousel Next Arrow" at bounding box center [962, 234] width 21 height 21
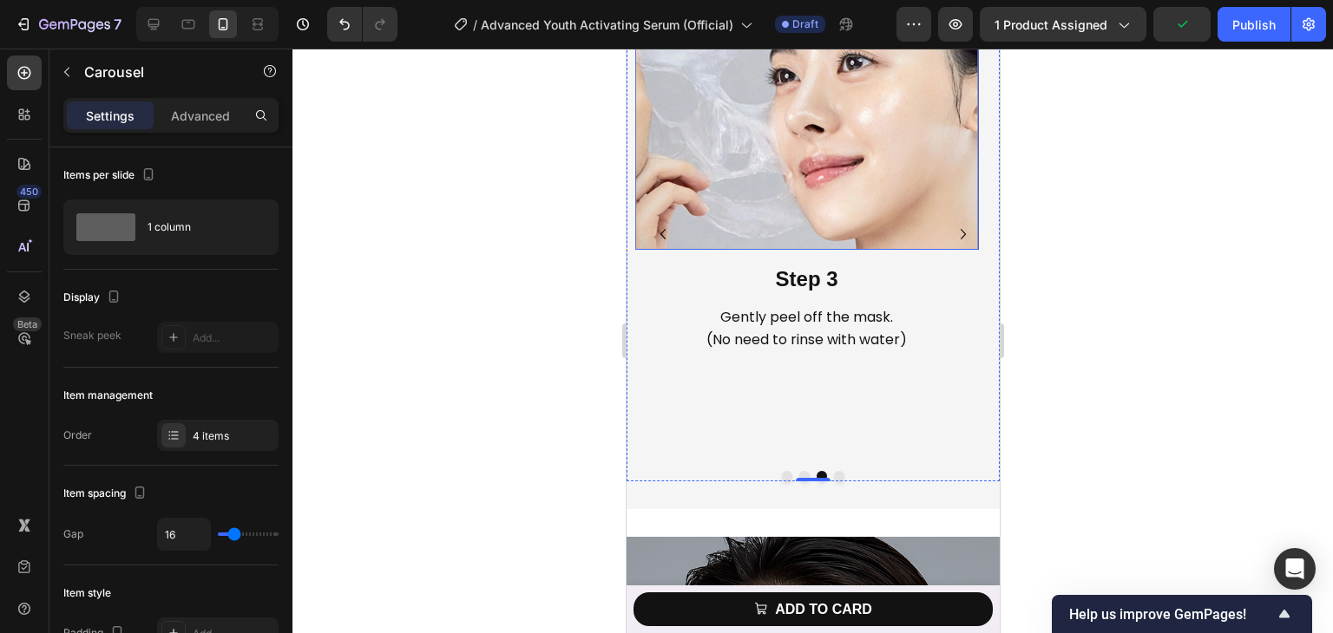
click at [722, 180] on img at bounding box center [805, 130] width 343 height 239
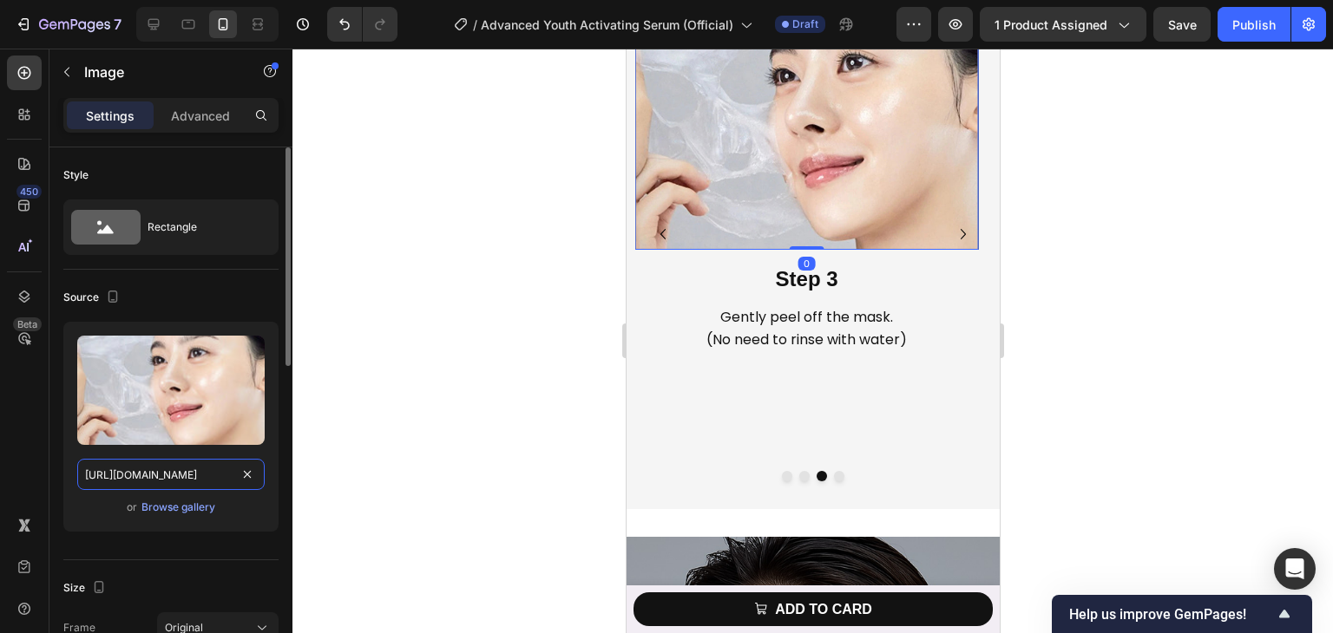
click at [198, 476] on input "https://cdn.shopify.com/s/files/1/0729/7620/4013/files/gempages_547088254009083…" at bounding box center [170, 474] width 187 height 31
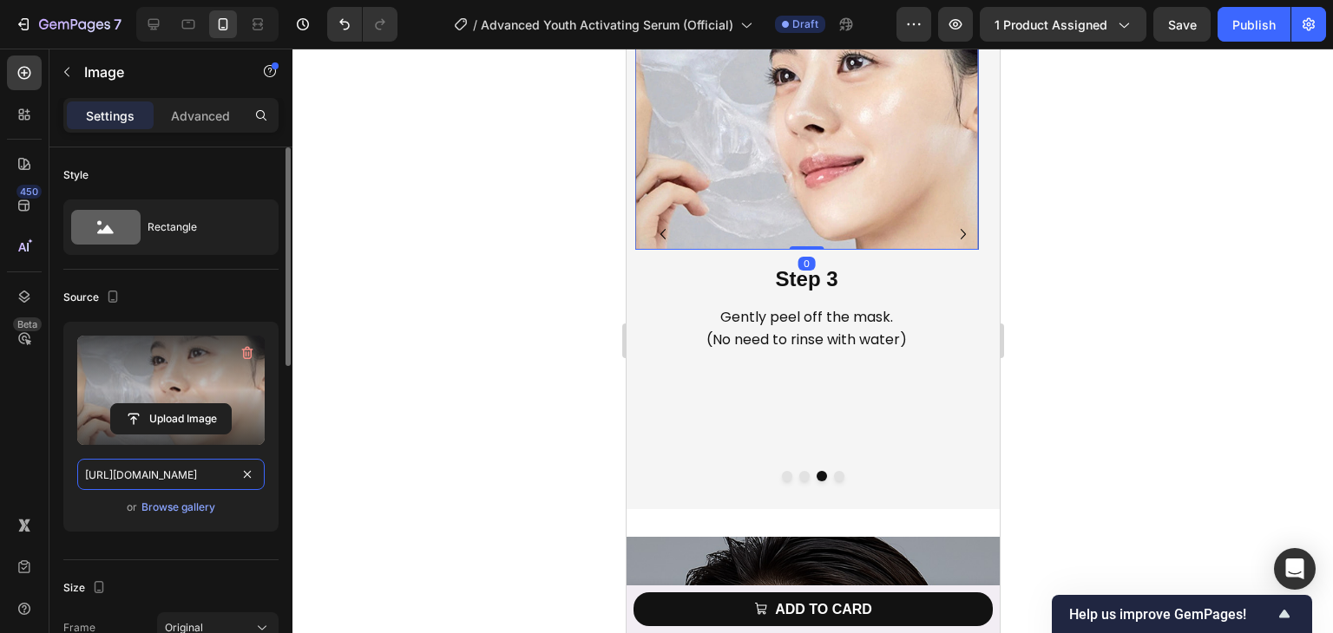
paste input "e087b6e4-2ec3-4101-a096-d6ba4cc40fee.pn"
type input "[URL][DOMAIN_NAME]"
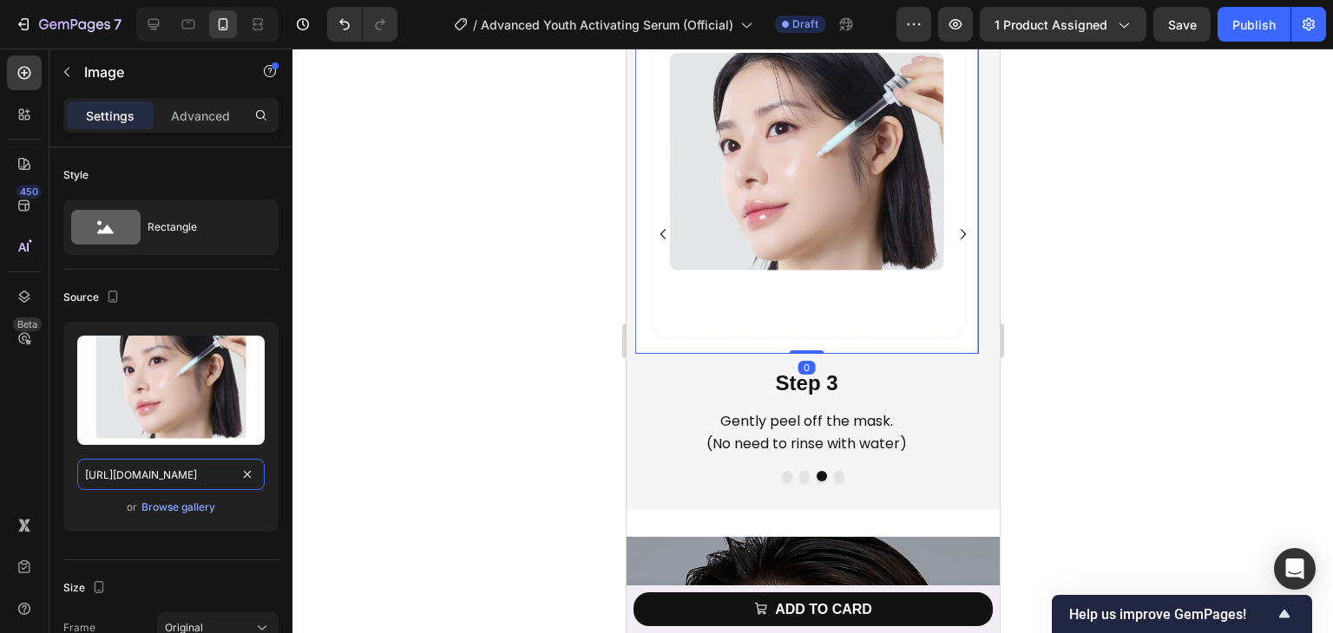
scroll to position [0, 537]
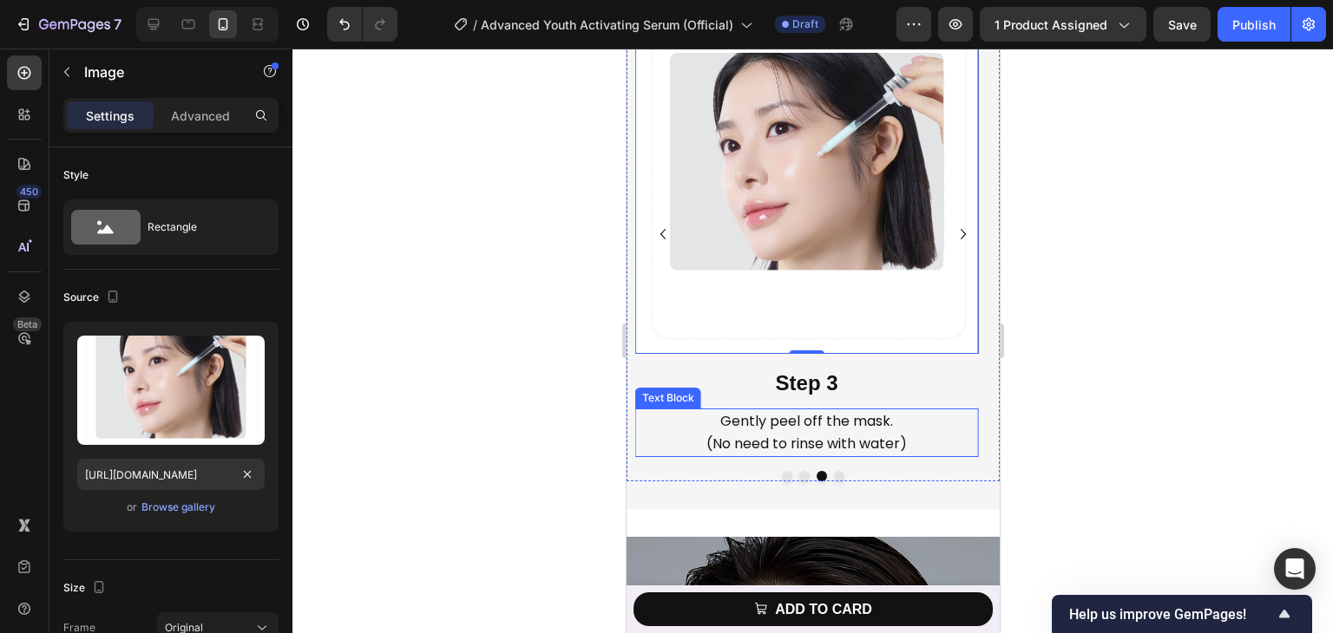
click at [803, 419] on span "Gently peel off the mask." at bounding box center [805, 421] width 173 height 20
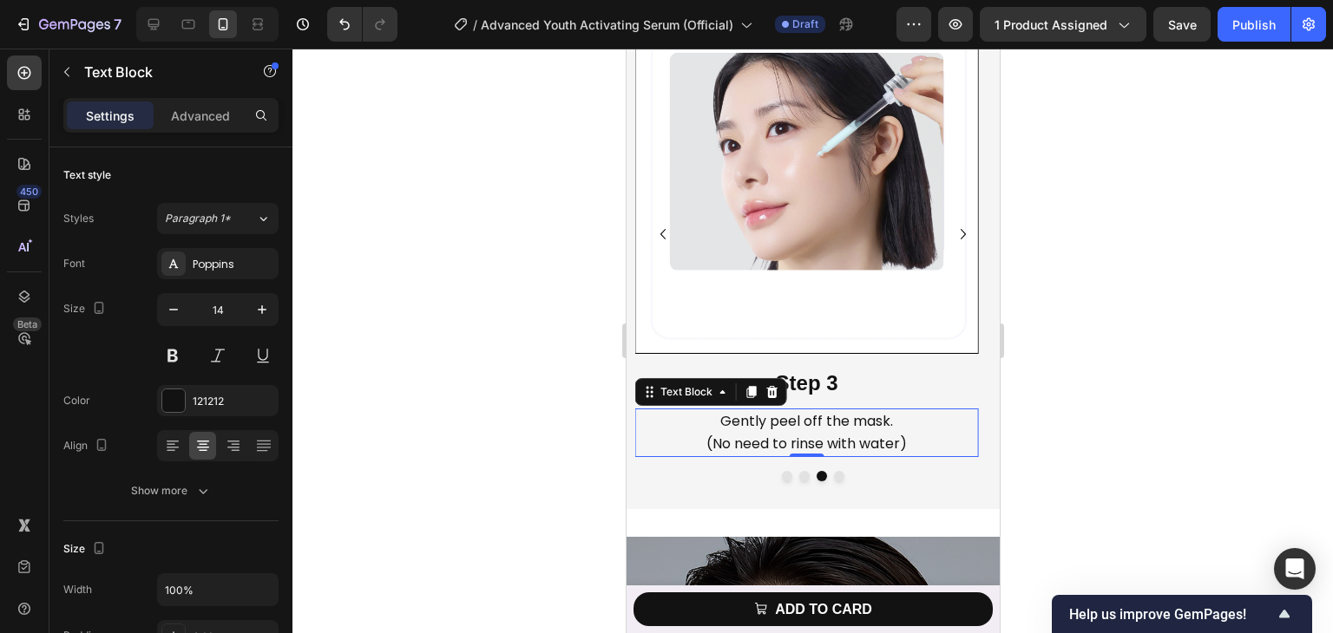
click at [750, 436] on span "(No need to rinse with water)" at bounding box center [805, 444] width 200 height 20
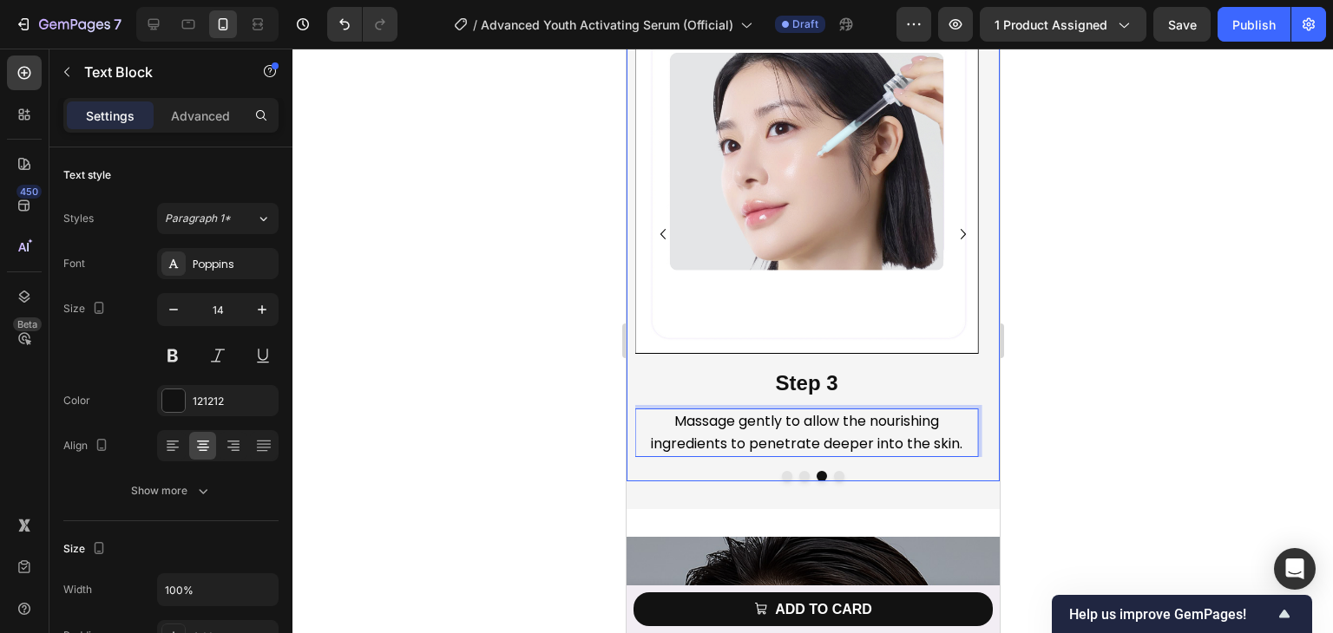
click at [952, 232] on icon "Carousel Next Arrow" at bounding box center [962, 234] width 21 height 21
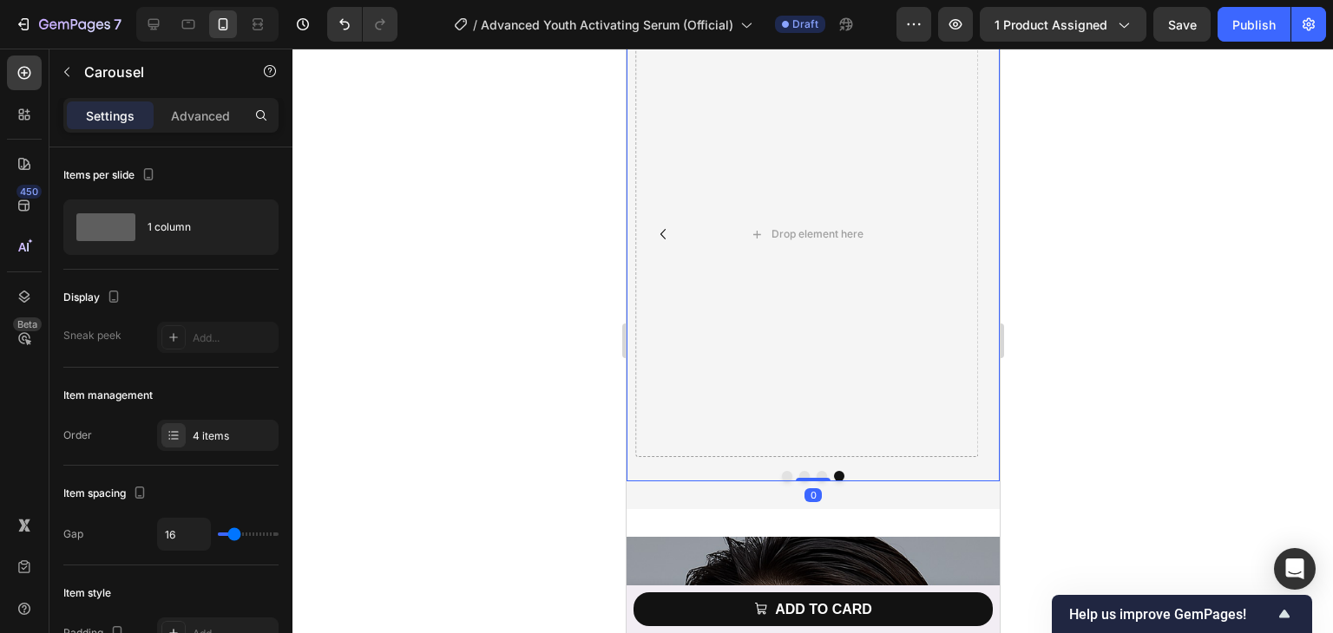
click at [668, 237] on icon "Carousel Back Arrow" at bounding box center [662, 234] width 21 height 21
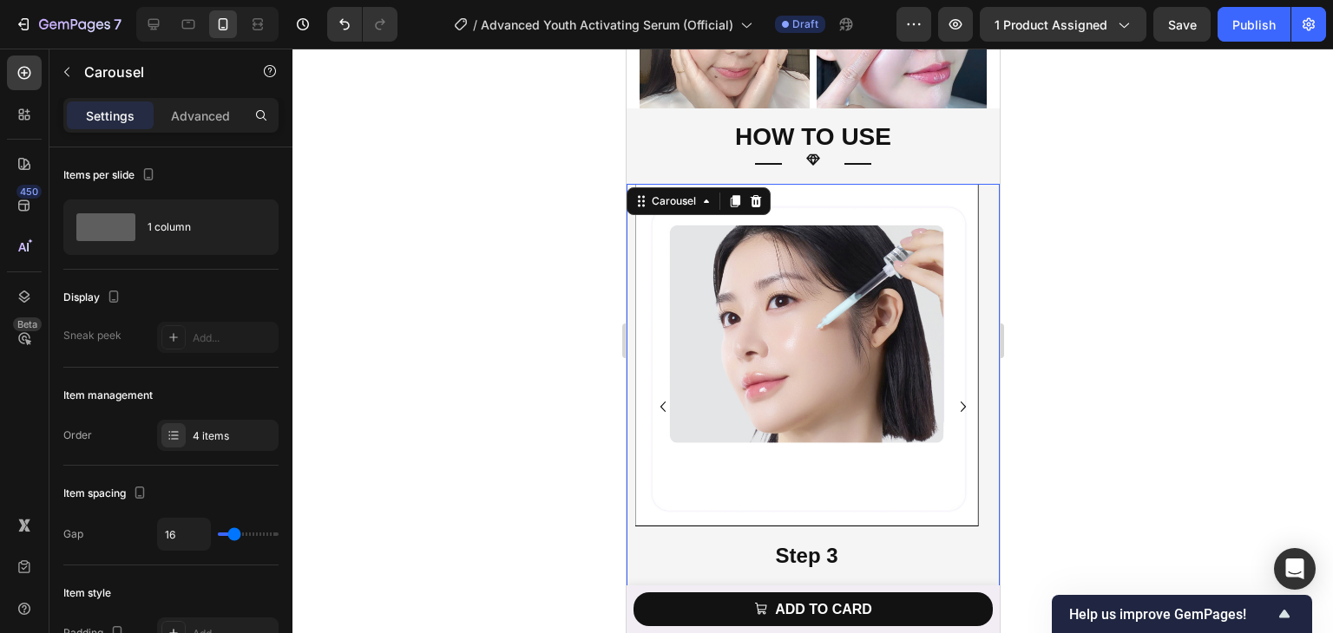
scroll to position [6575, 0]
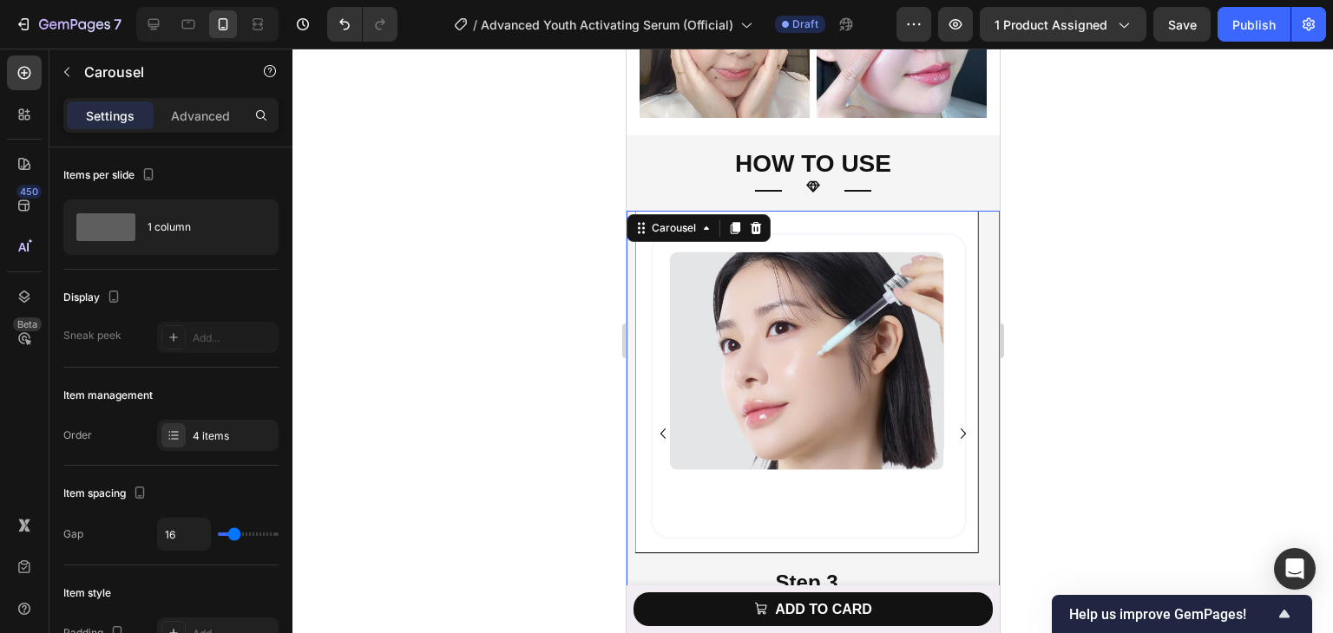
click at [952, 423] on icon "Carousel Next Arrow" at bounding box center [962, 433] width 21 height 21
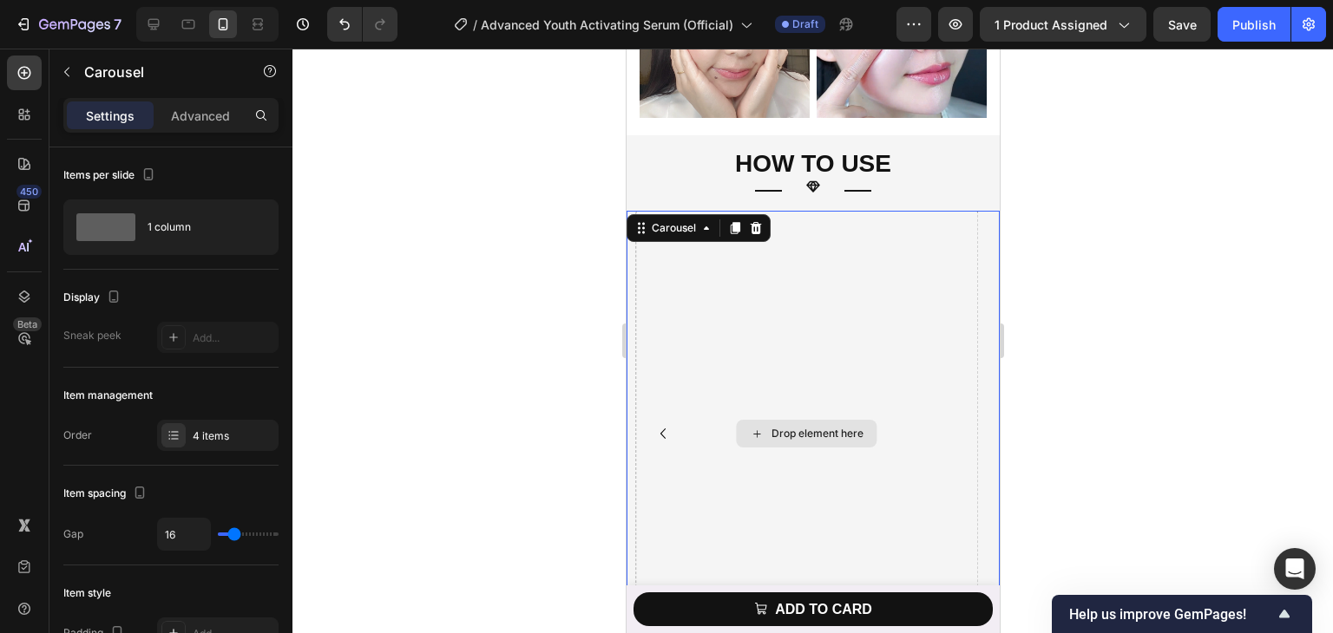
click at [805, 427] on div "Drop element here" at bounding box center [817, 434] width 92 height 14
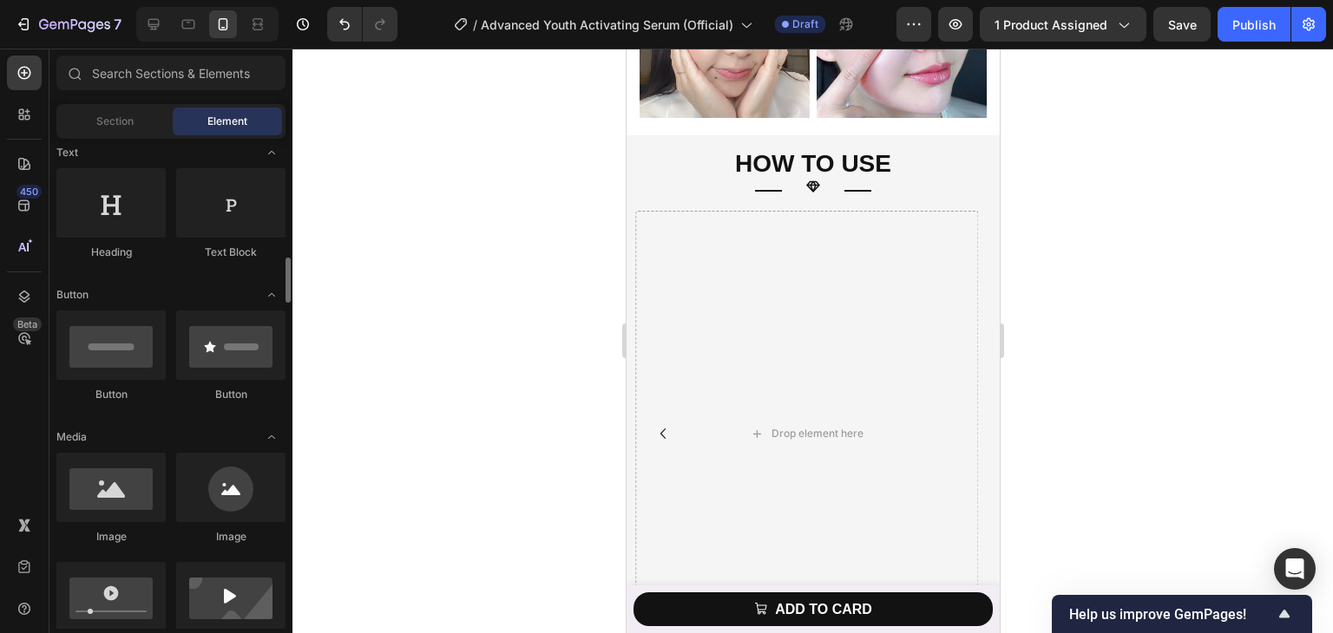
scroll to position [347, 0]
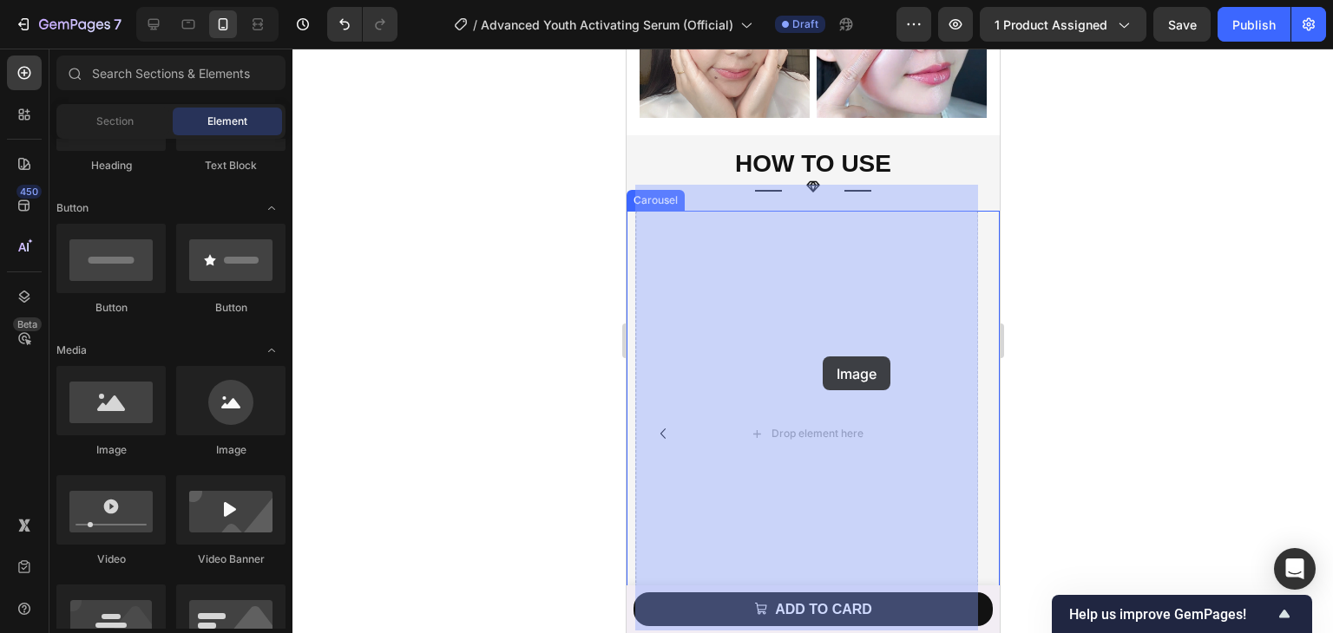
drag, startPoint x: 740, startPoint y: 466, endPoint x: 829, endPoint y: 357, distance: 140.7
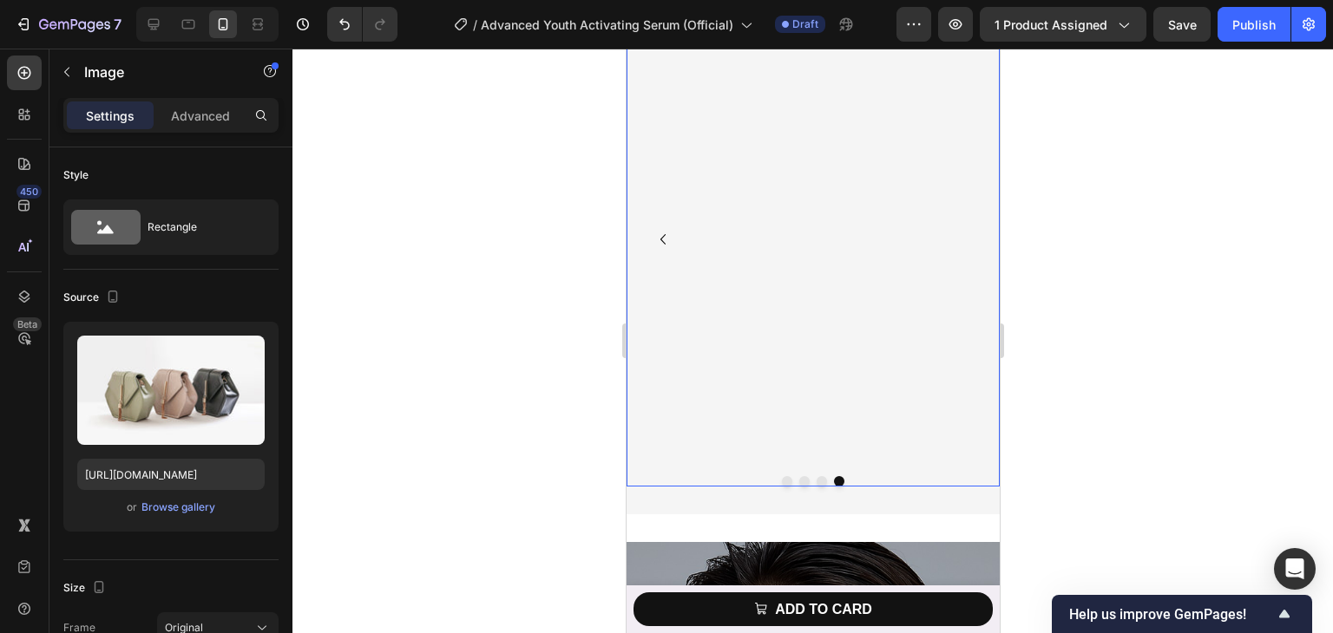
scroll to position [6749, 0]
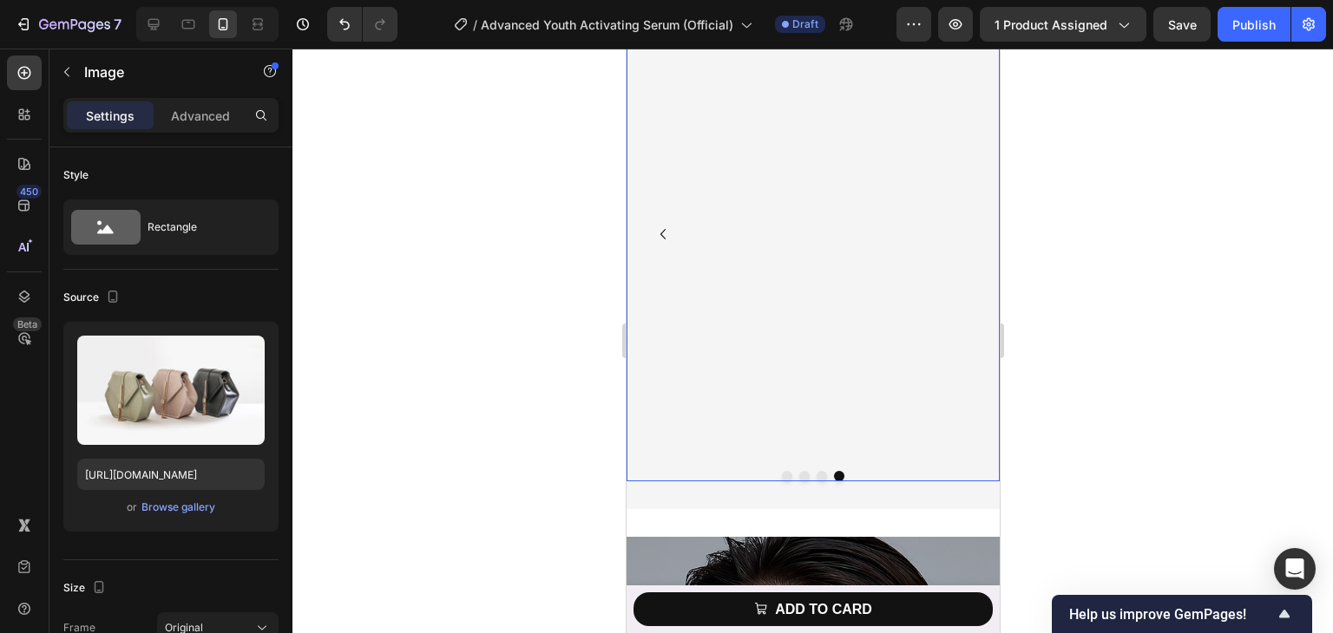
click at [666, 238] on icon "Carousel Back Arrow" at bounding box center [662, 234] width 21 height 21
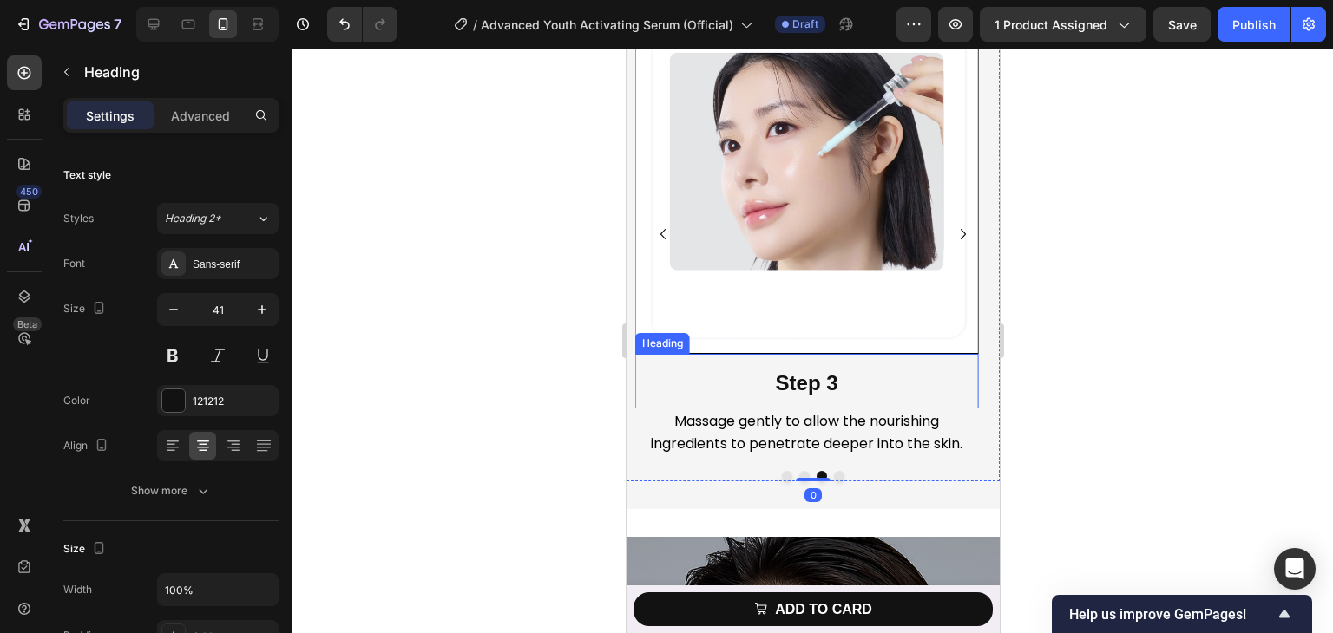
click at [869, 388] on h2 "Step 3" at bounding box center [805, 381] width 343 height 54
click at [952, 233] on icon "Carousel Next Arrow" at bounding box center [962, 234] width 21 height 21
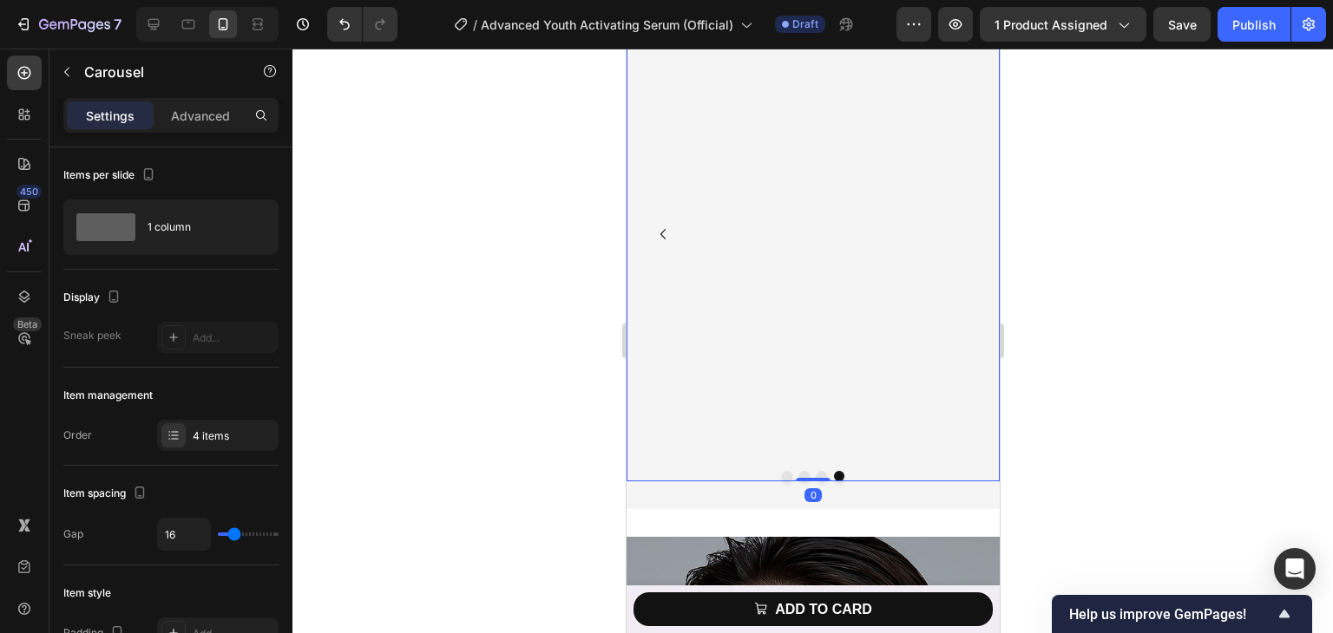
click at [768, 301] on div "Image" at bounding box center [805, 234] width 343 height 446
click at [758, 11] on img at bounding box center [805, 11] width 343 height 0
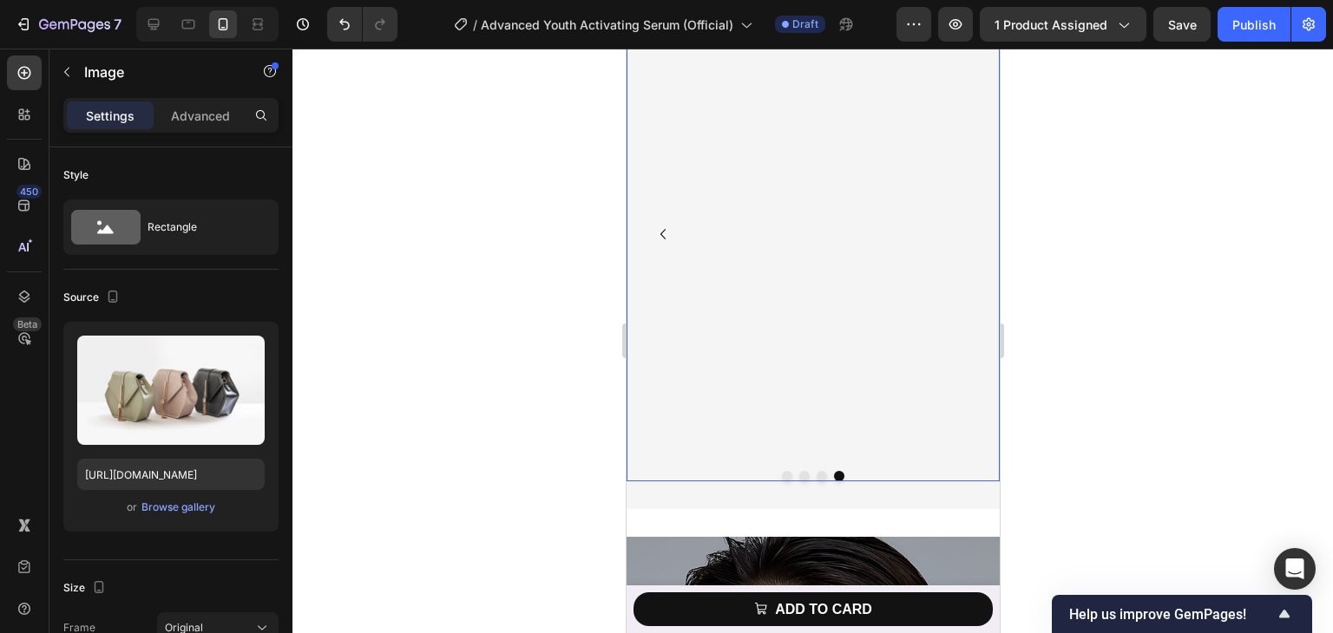
click at [737, 314] on div "Image 0" at bounding box center [805, 234] width 343 height 446
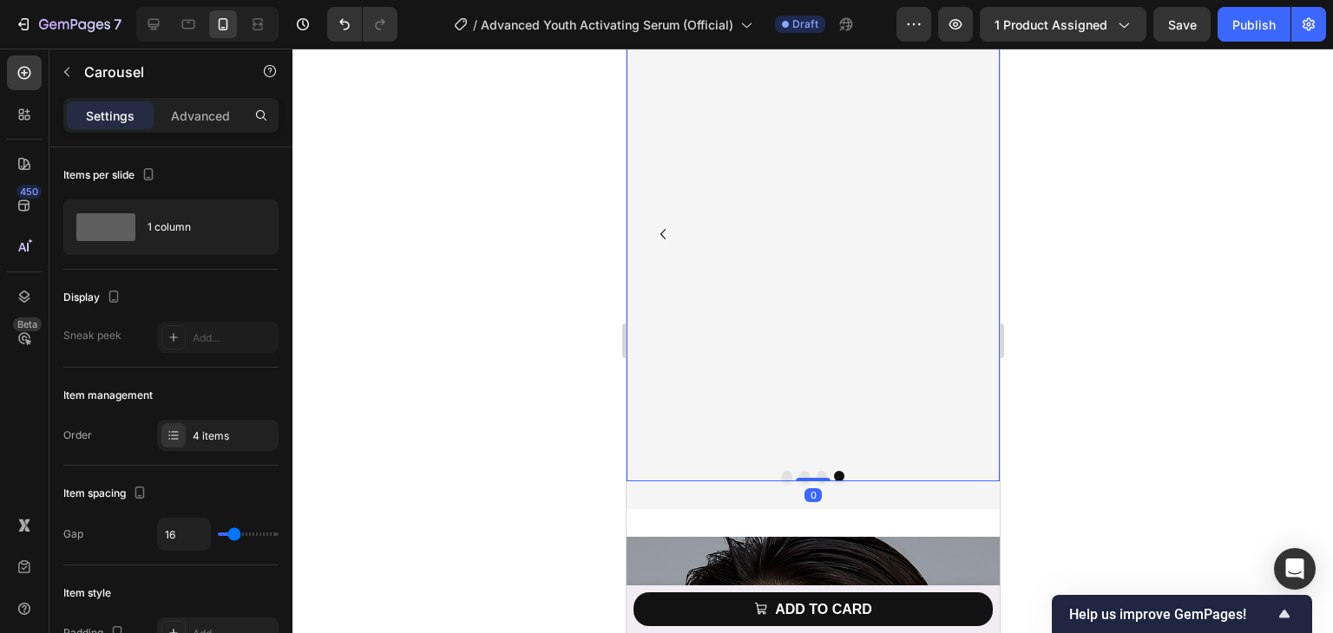
click at [731, 318] on div "Image" at bounding box center [805, 234] width 343 height 446
click at [773, 11] on img at bounding box center [805, 11] width 343 height 0
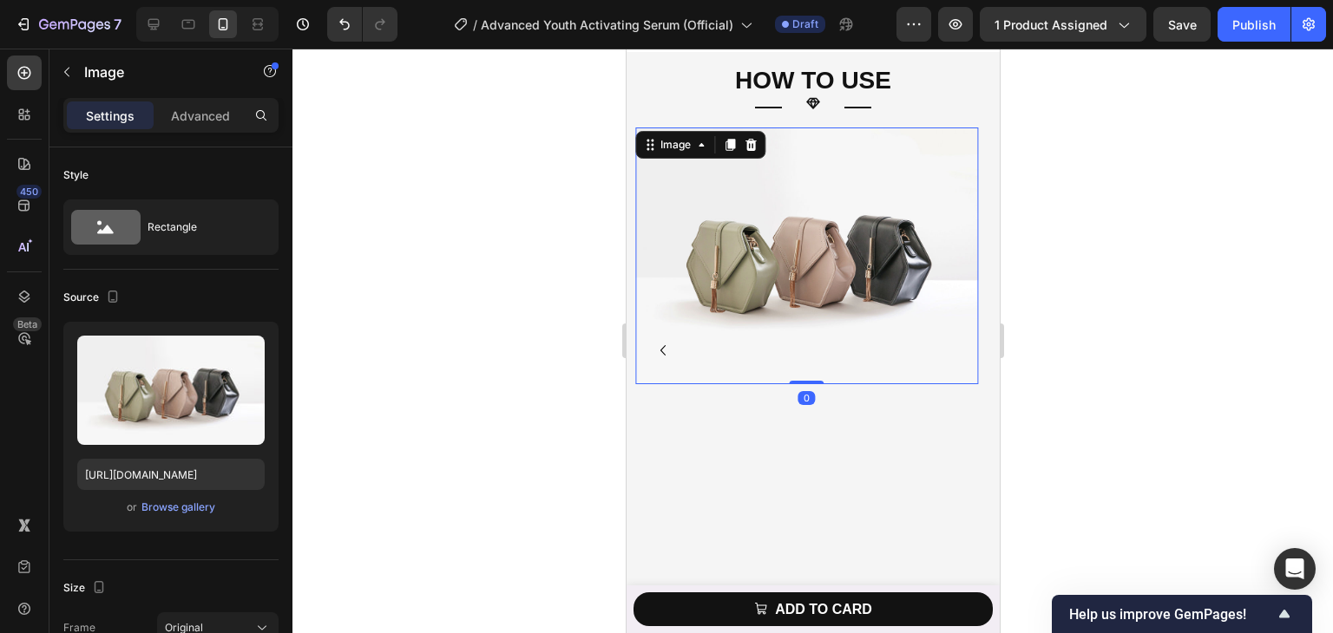
scroll to position [6575, 0]
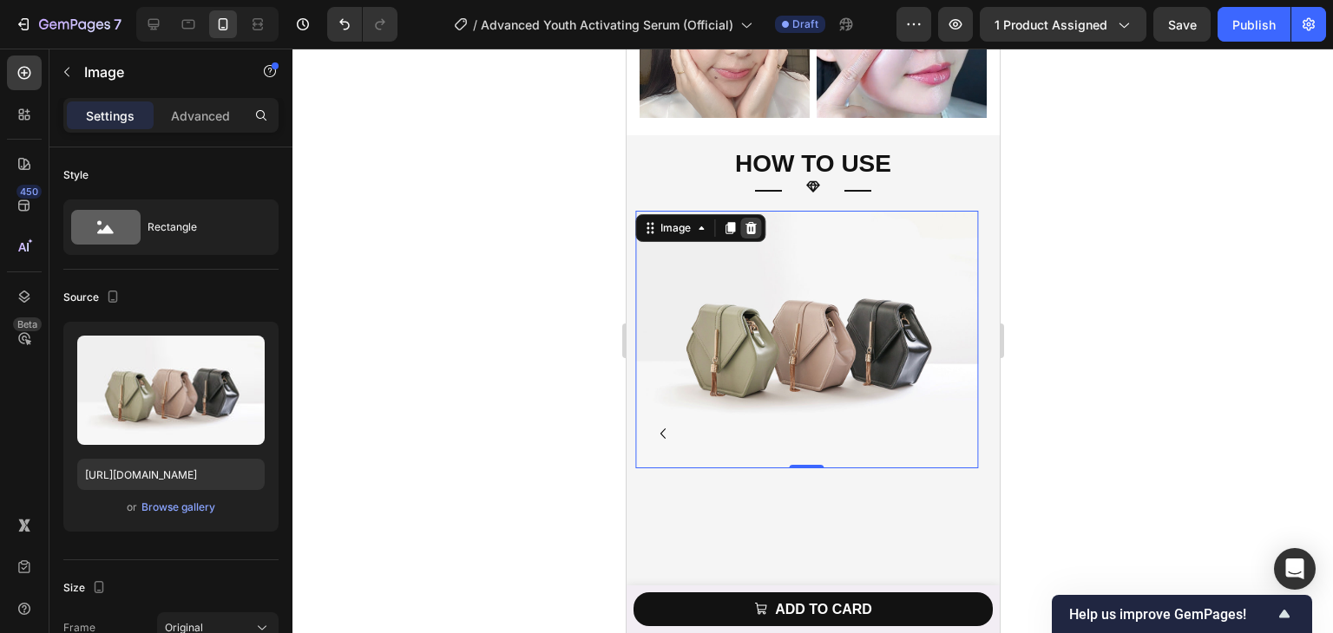
click at [750, 222] on icon at bounding box center [749, 228] width 11 height 12
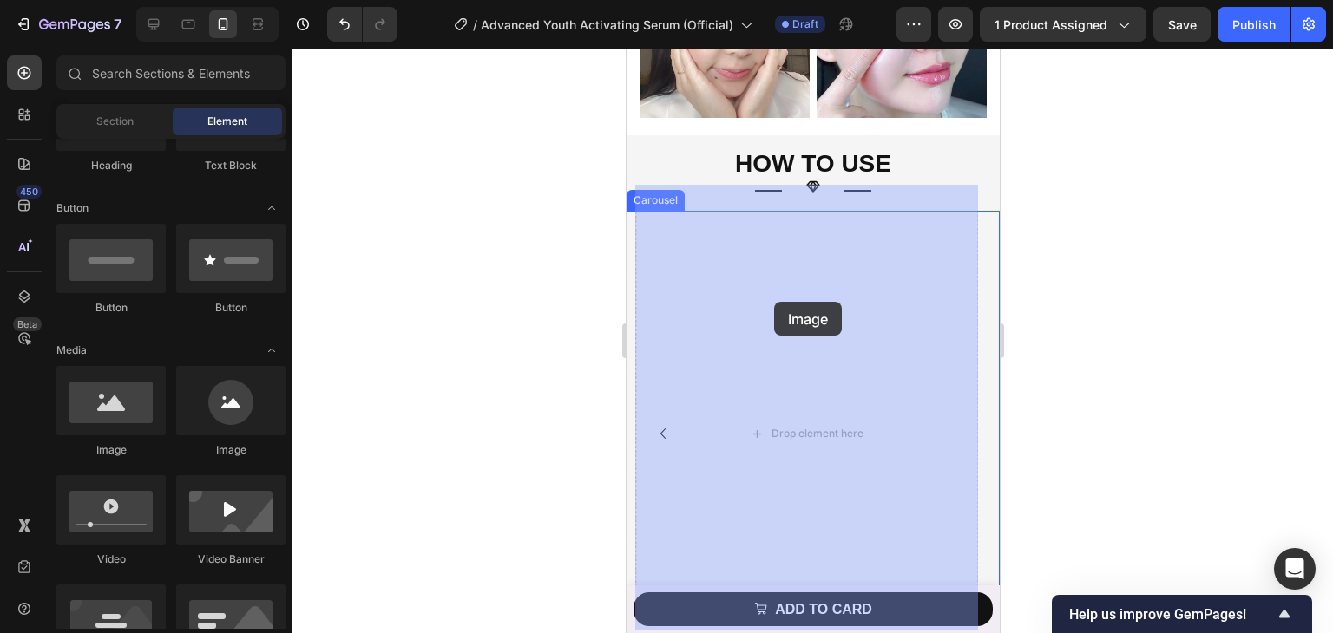
drag, startPoint x: 830, startPoint y: 431, endPoint x: 773, endPoint y: 302, distance: 141.1
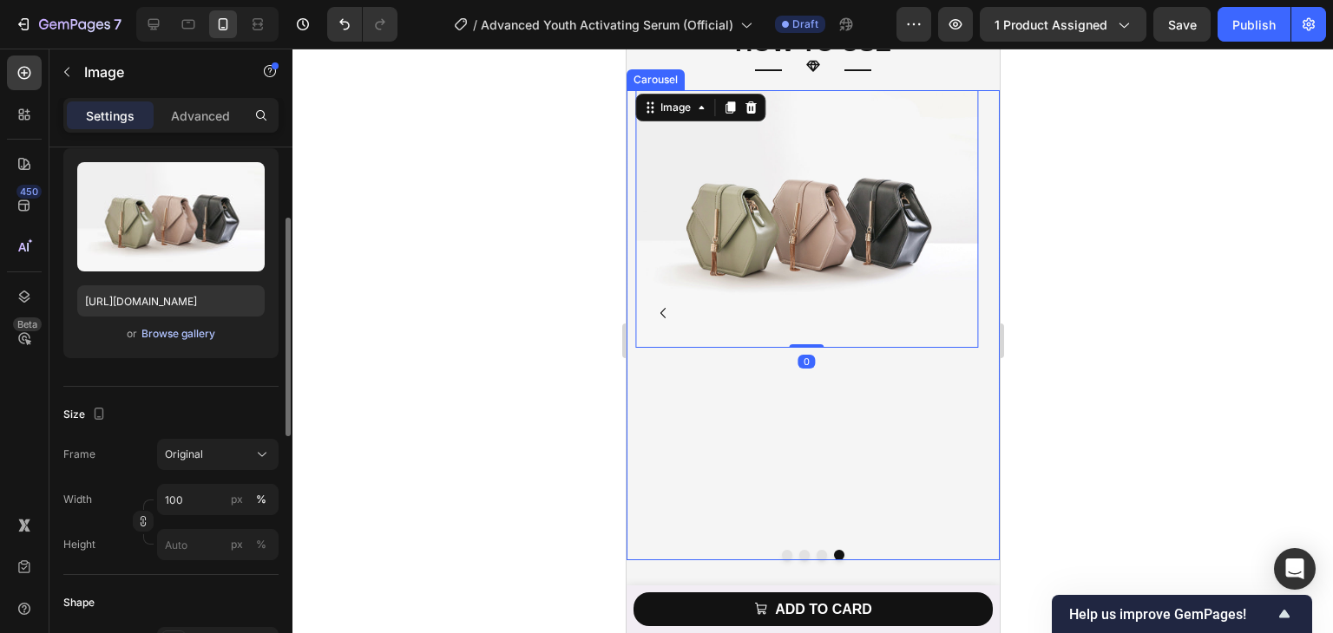
scroll to position [6749, 0]
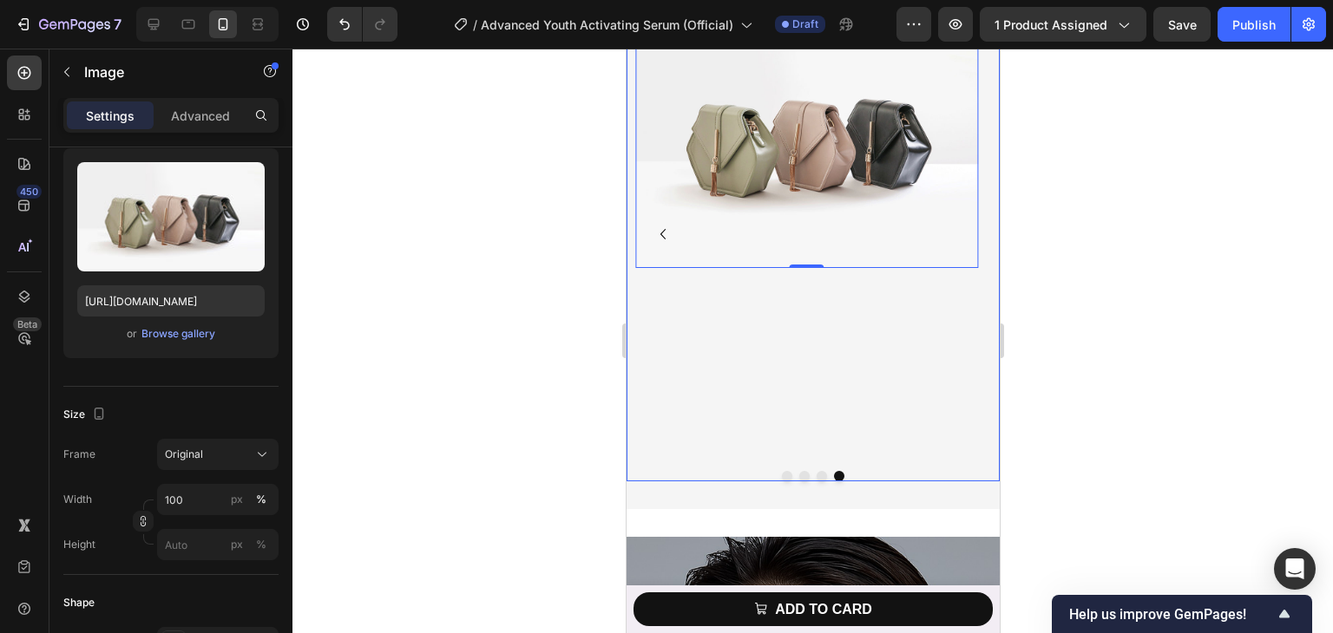
click at [731, 368] on div "Image 0" at bounding box center [805, 234] width 343 height 446
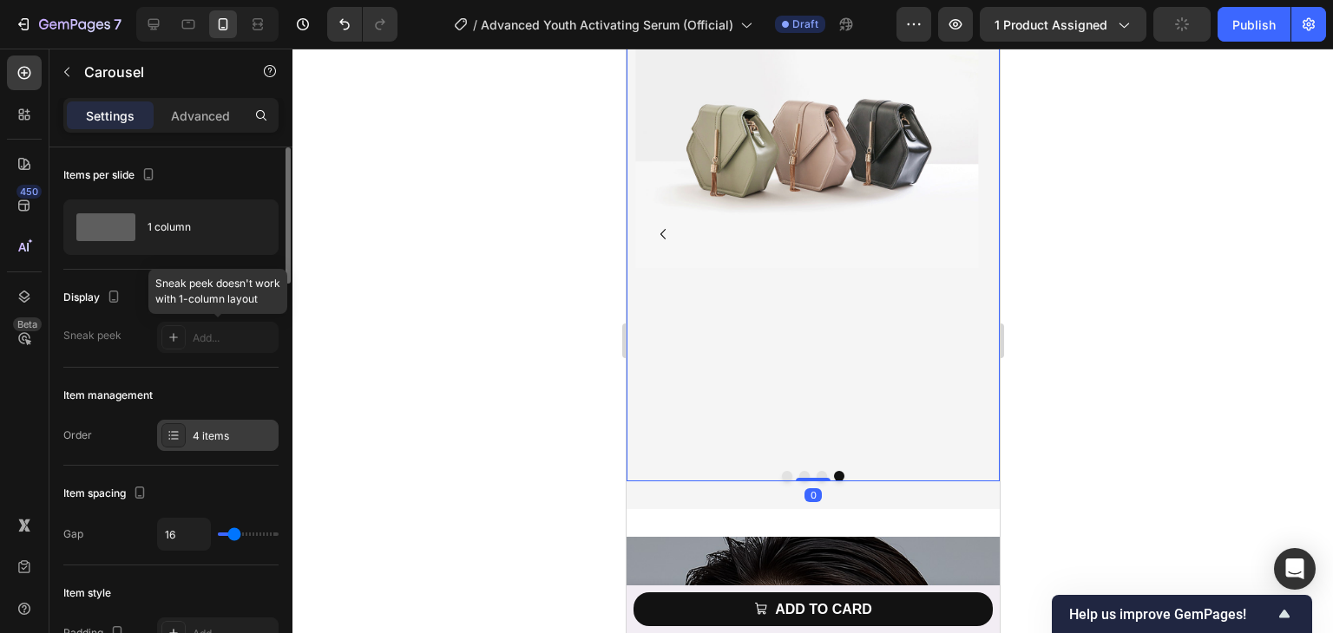
scroll to position [174, 0]
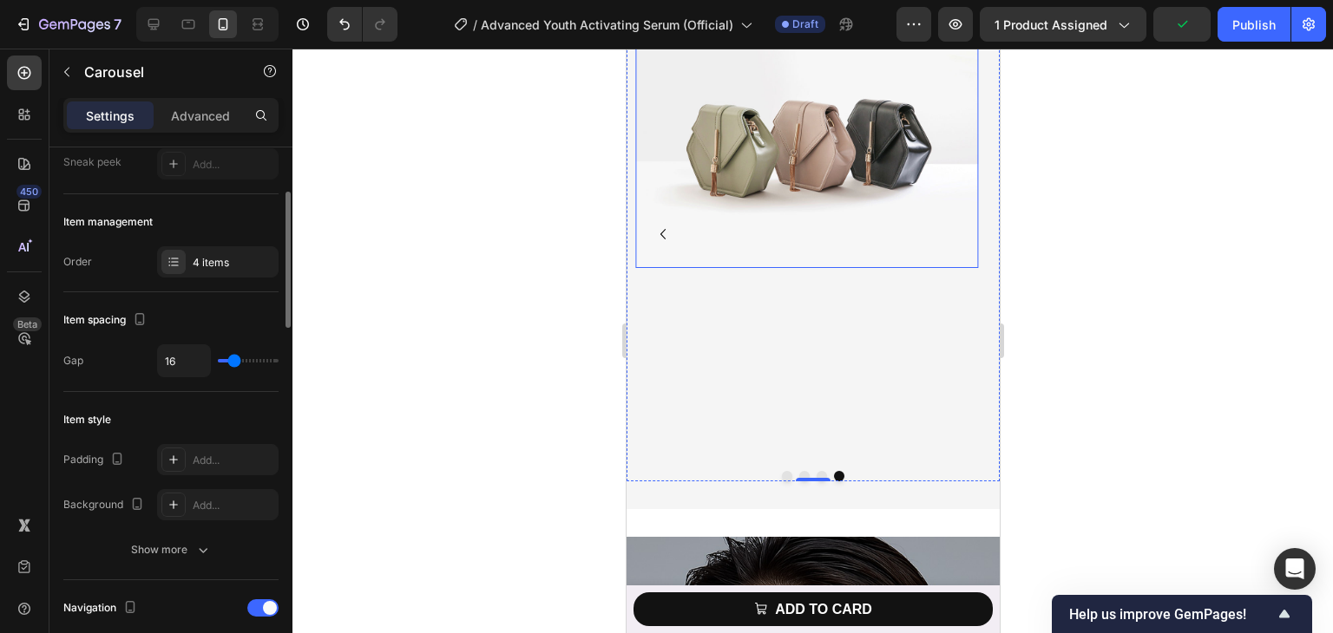
click at [820, 180] on img at bounding box center [805, 139] width 343 height 257
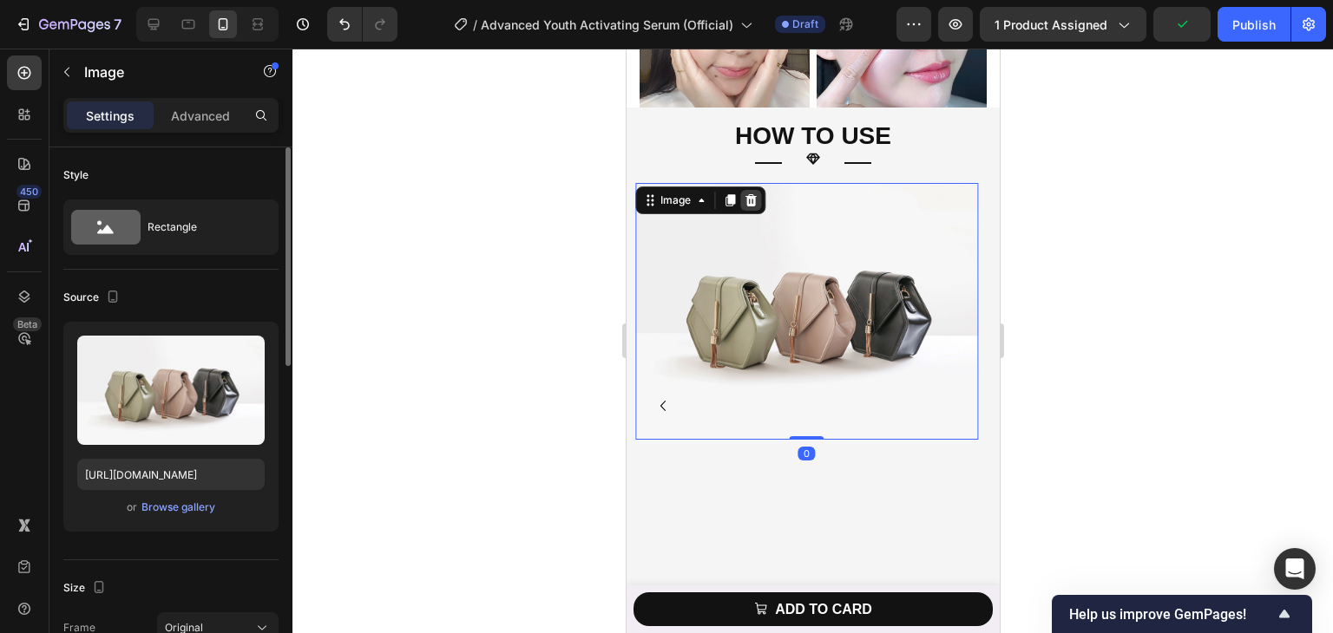
scroll to position [6575, 0]
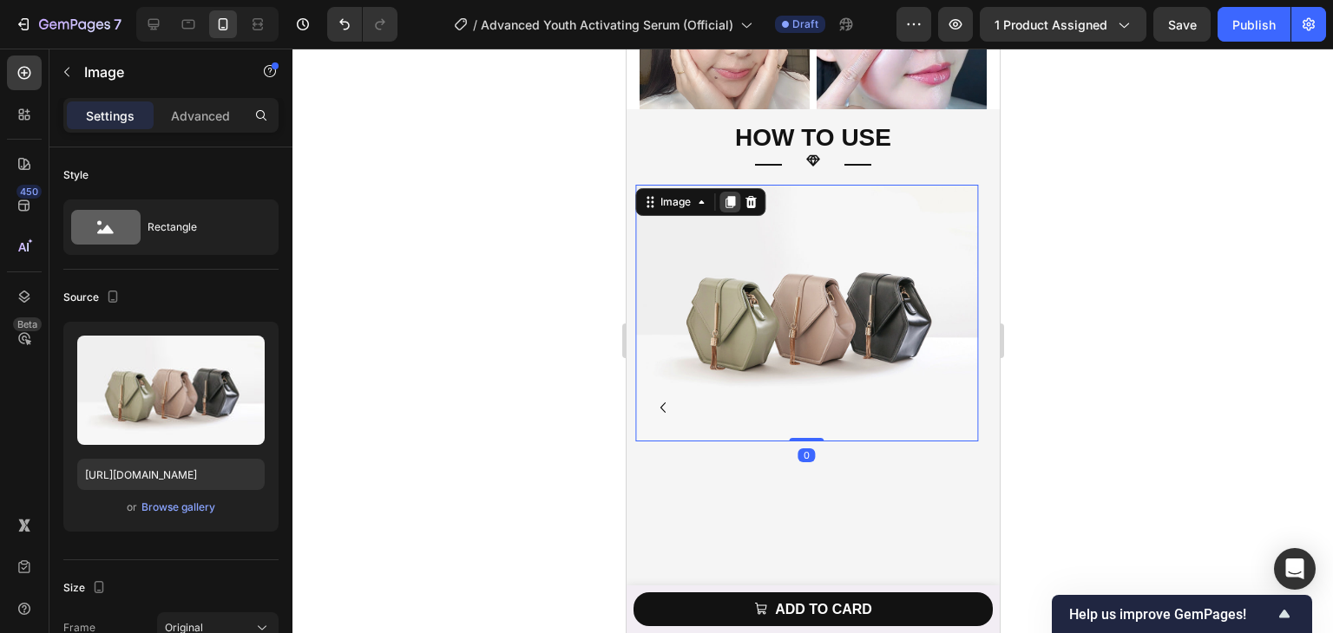
click at [731, 201] on icon at bounding box center [730, 202] width 10 height 12
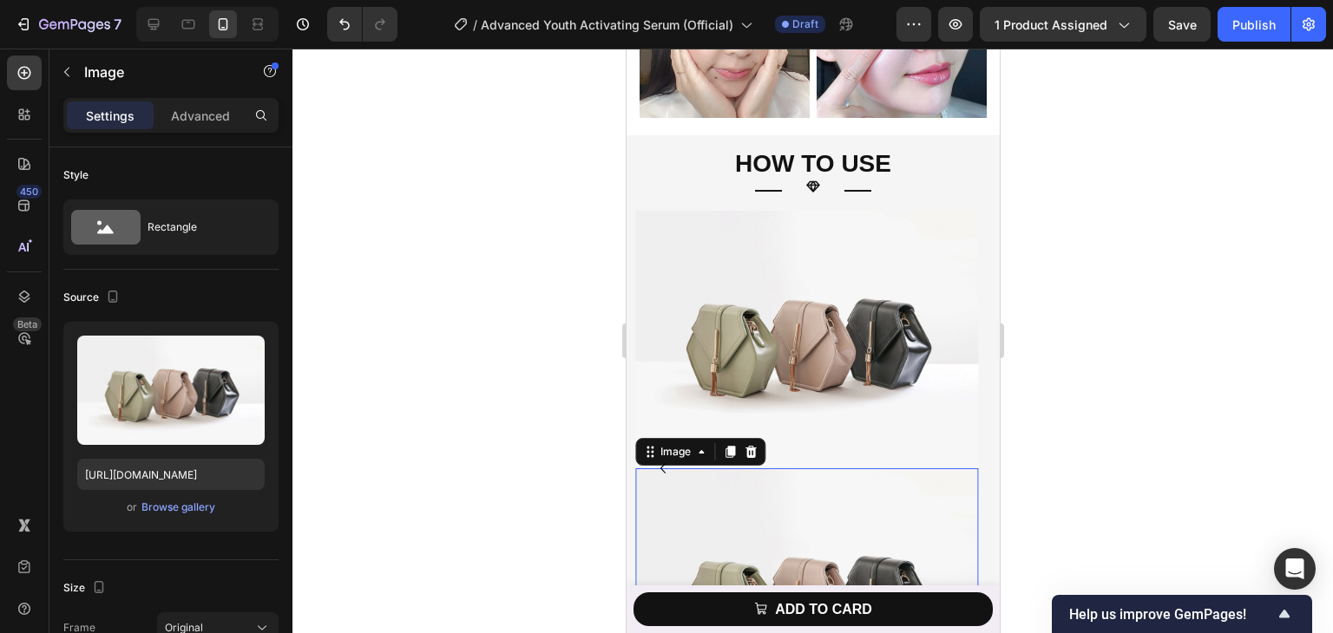
click at [749, 438] on div "Image" at bounding box center [699, 452] width 130 height 28
click at [751, 446] on icon at bounding box center [749, 452] width 11 height 12
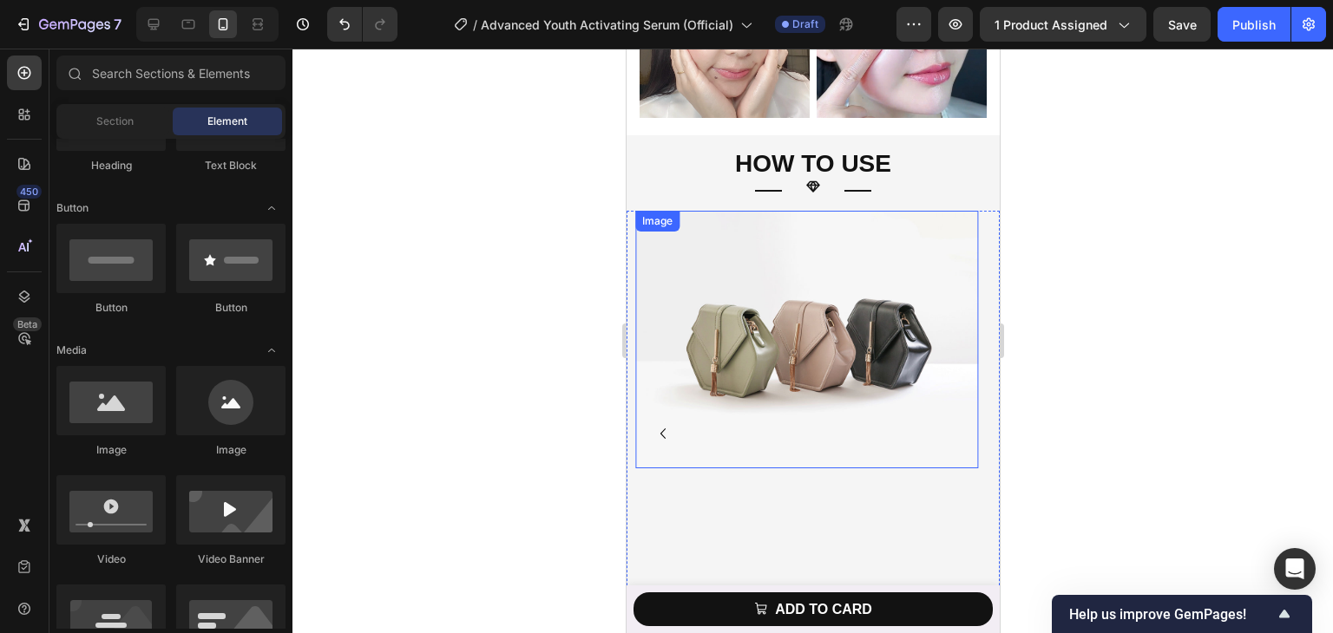
click at [756, 373] on img at bounding box center [805, 339] width 343 height 257
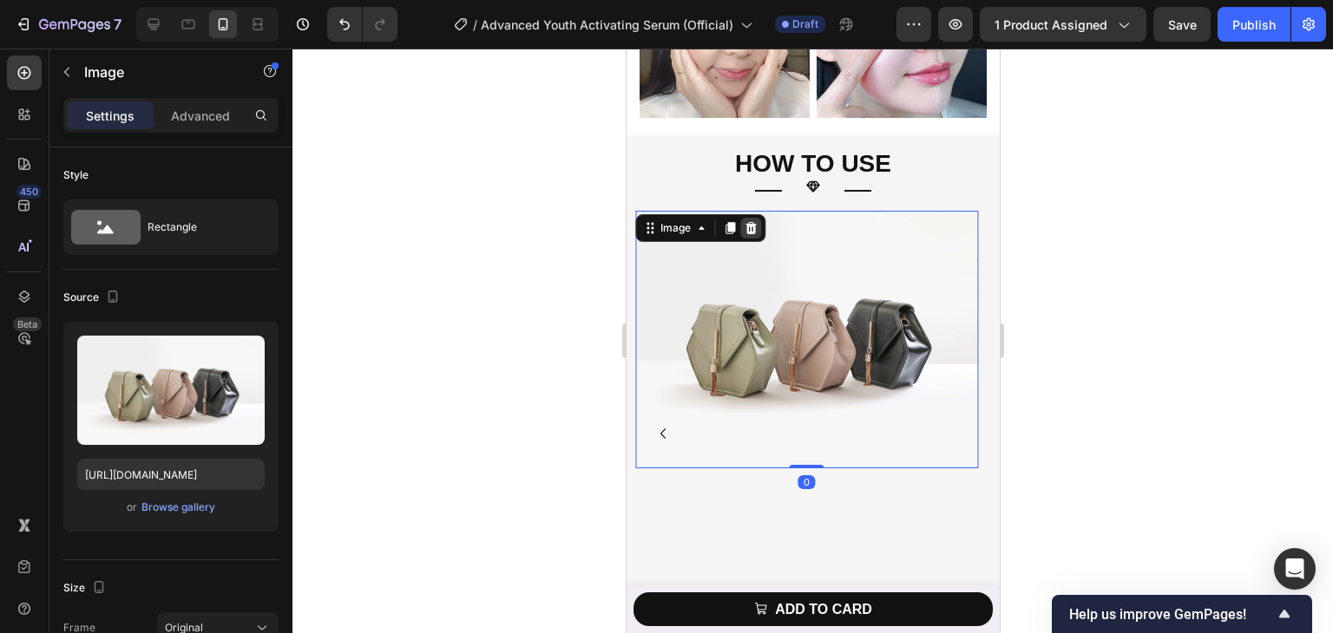
click at [758, 218] on div at bounding box center [749, 228] width 21 height 21
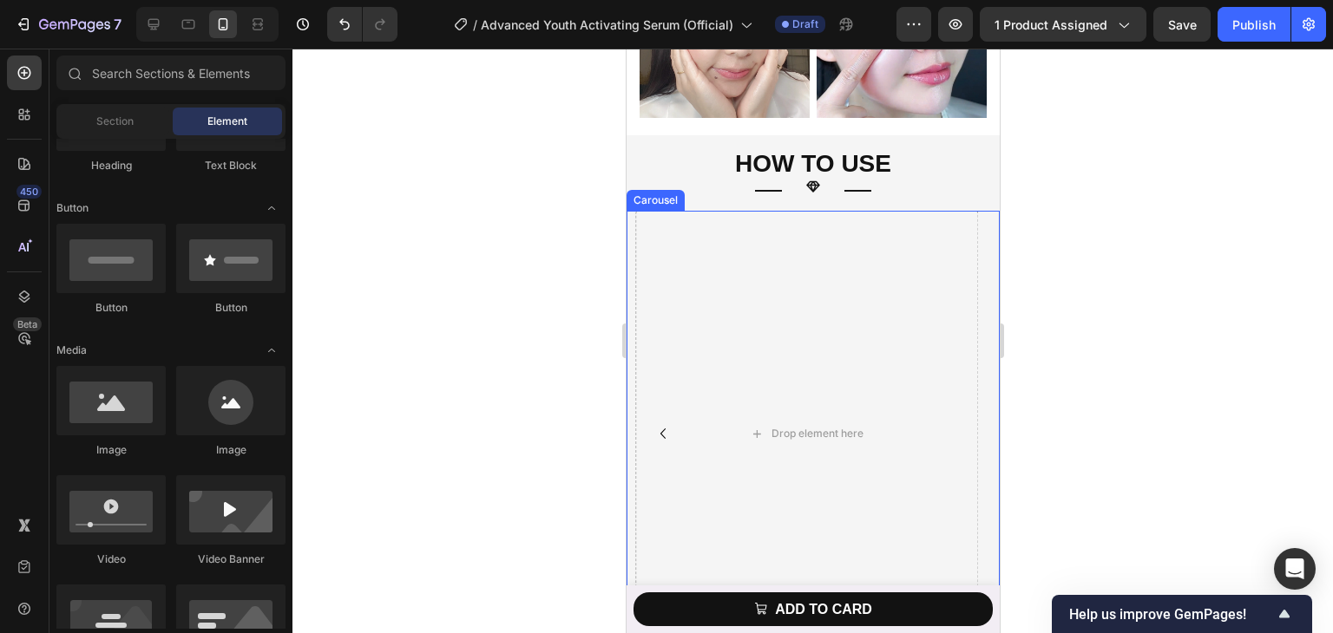
click at [662, 423] on icon "Carousel Back Arrow" at bounding box center [662, 433] width 21 height 21
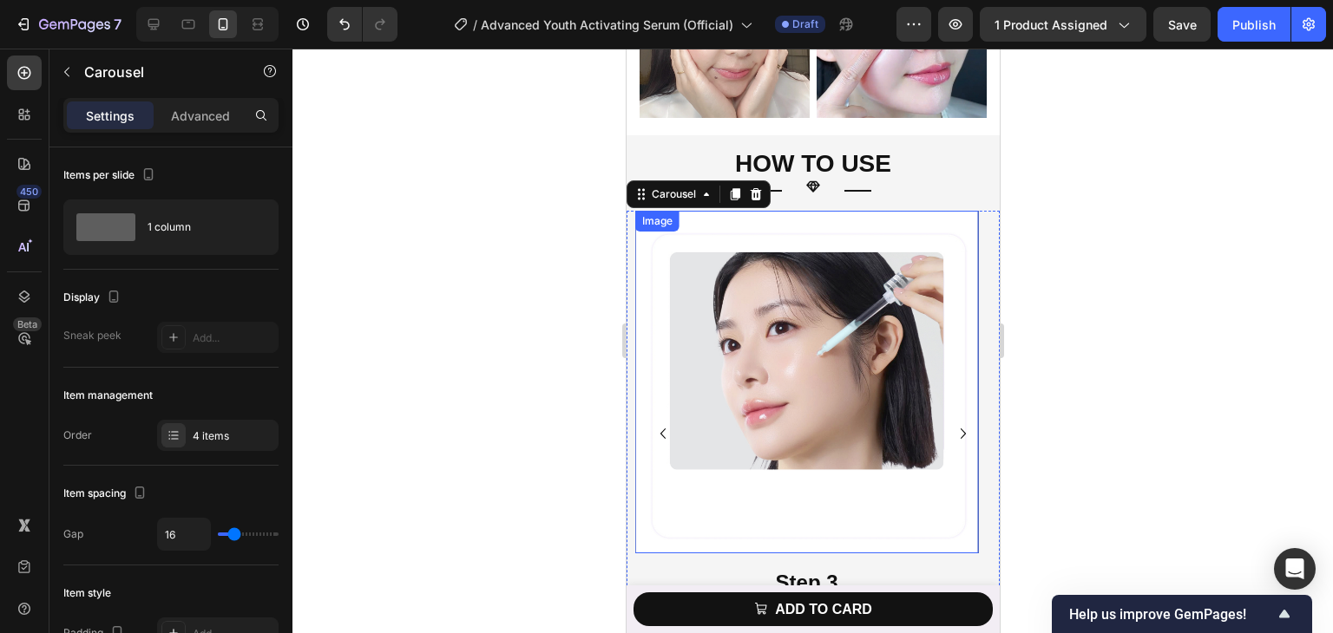
click at [771, 288] on img at bounding box center [805, 382] width 343 height 343
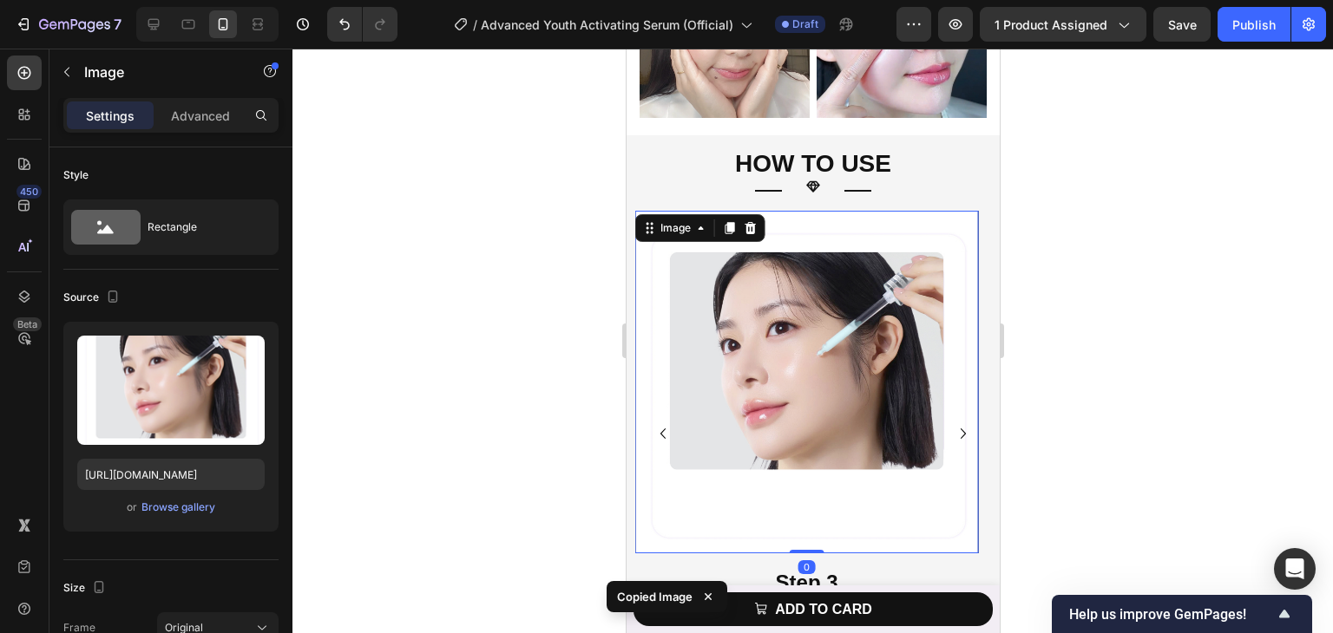
click at [960, 429] on icon "Carousel Next Arrow" at bounding box center [962, 434] width 5 height 10
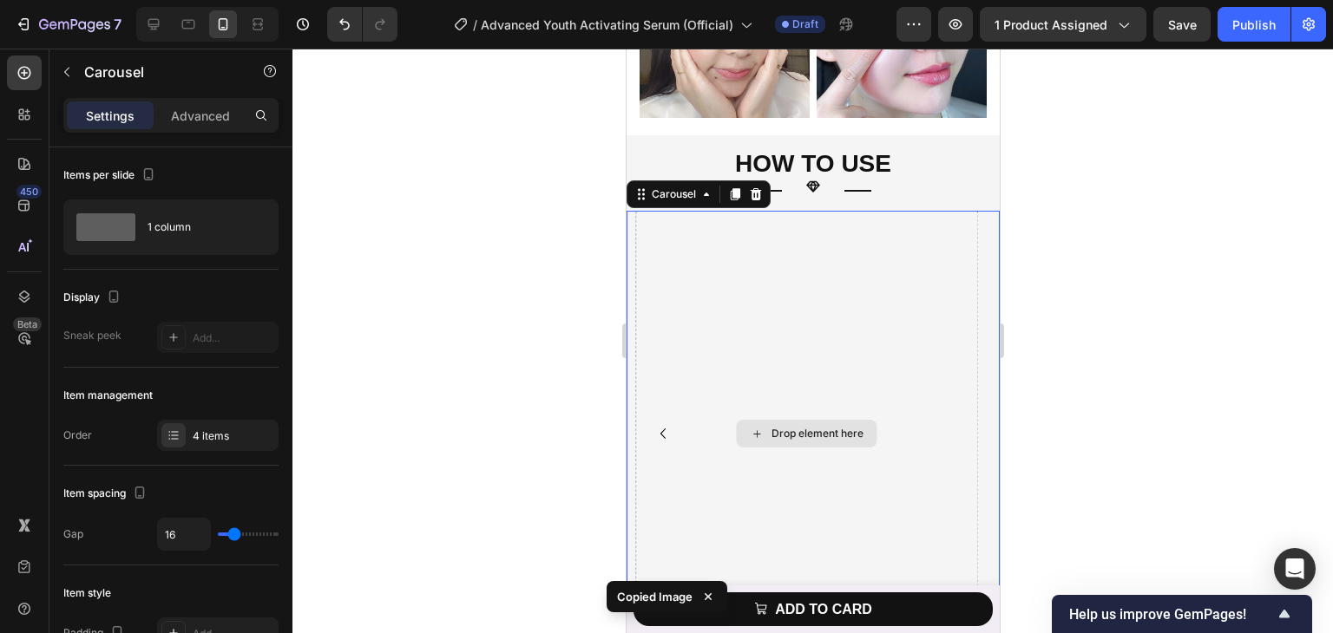
click at [844, 299] on div "Drop element here" at bounding box center [805, 434] width 343 height 446
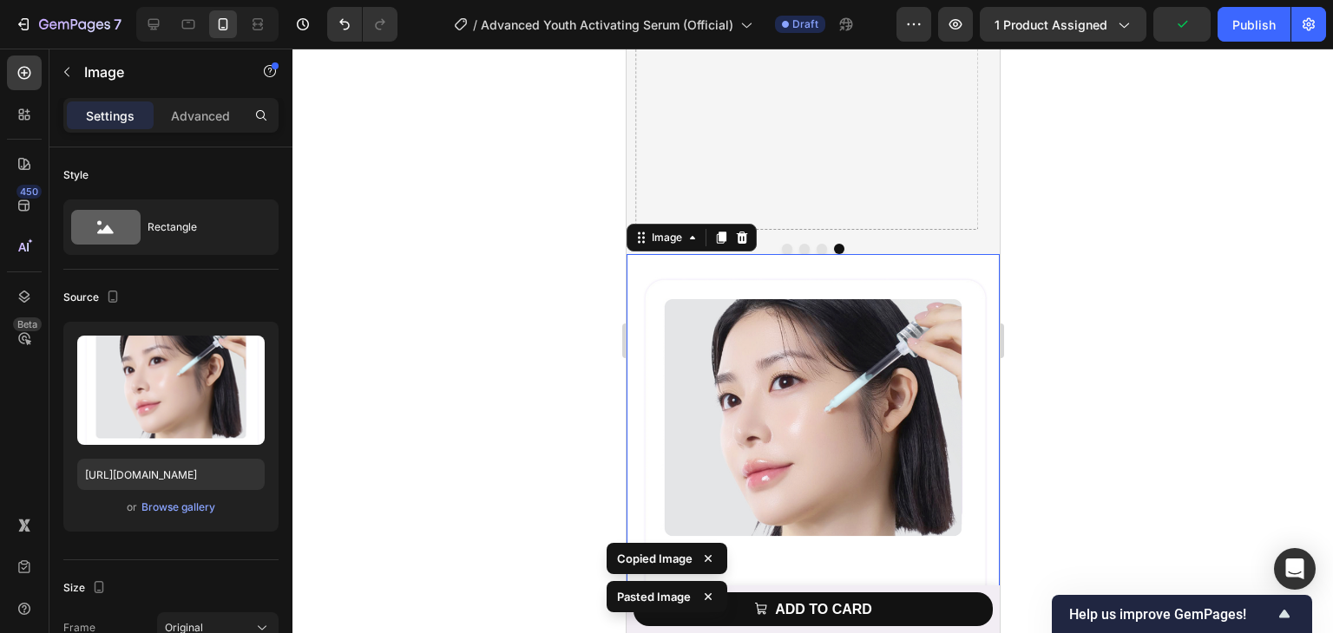
scroll to position [6948, 0]
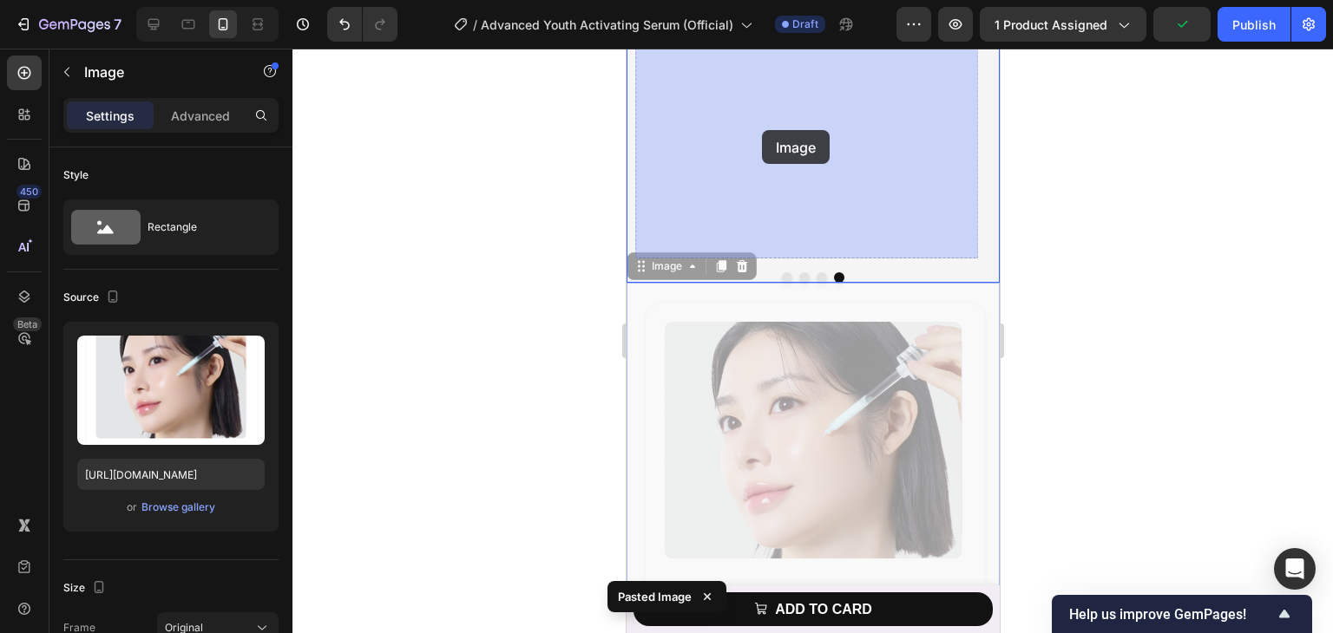
drag, startPoint x: 786, startPoint y: 452, endPoint x: 761, endPoint y: 130, distance: 322.9
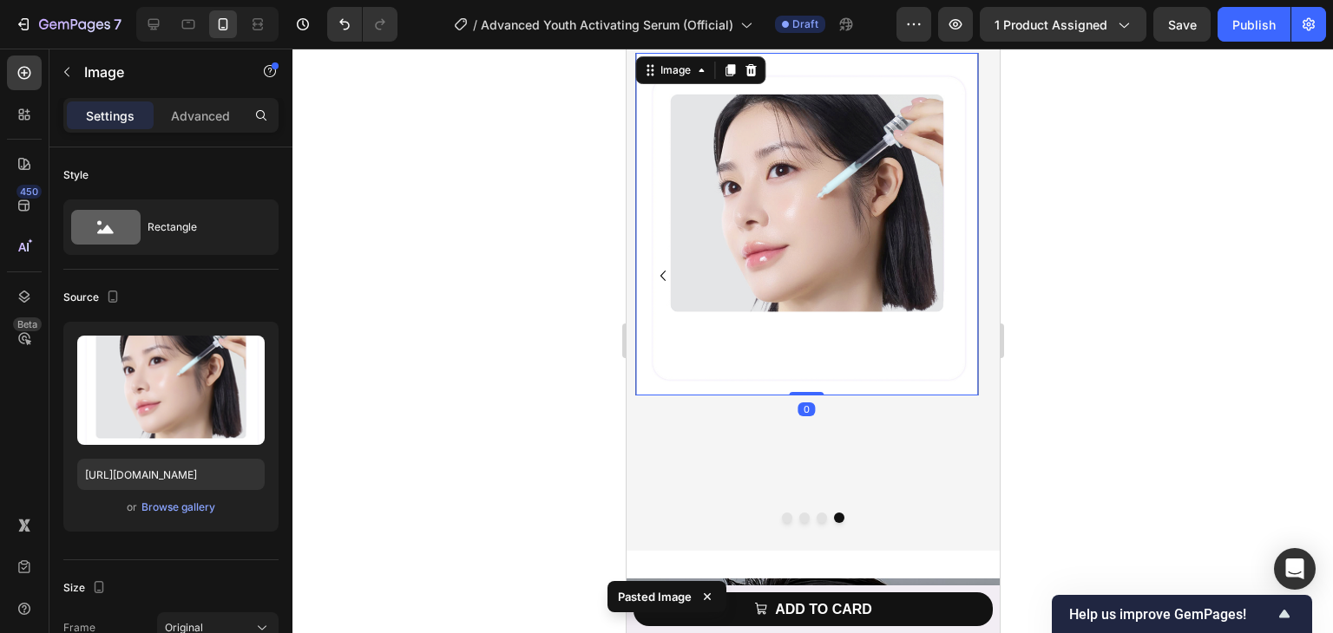
scroll to position [6687, 0]
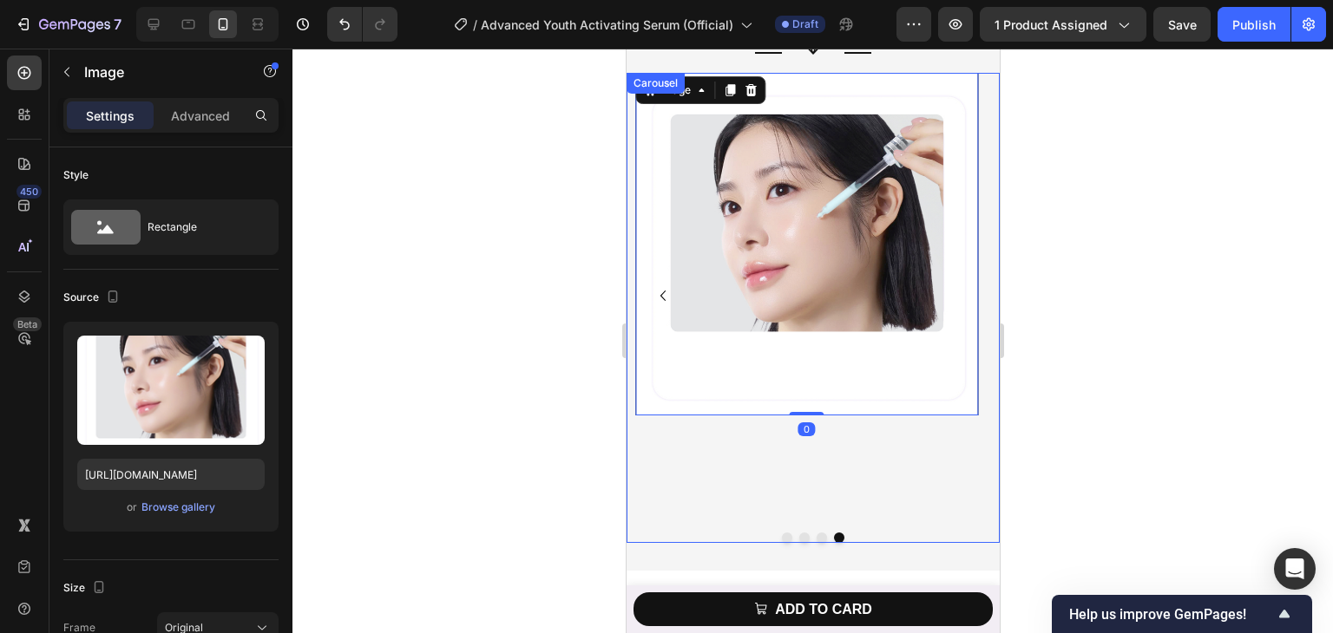
click at [659, 292] on icon "Carousel Back Arrow" at bounding box center [662, 295] width 21 height 21
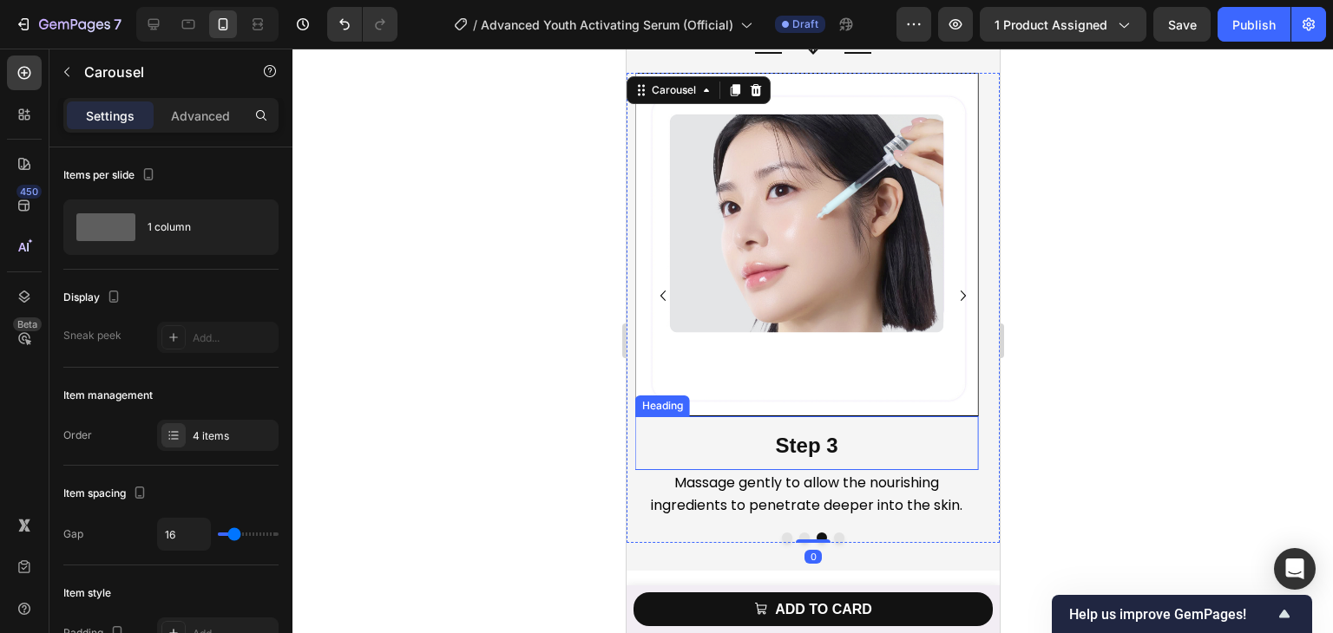
click at [783, 446] on strong "Step 3" at bounding box center [806, 445] width 62 height 23
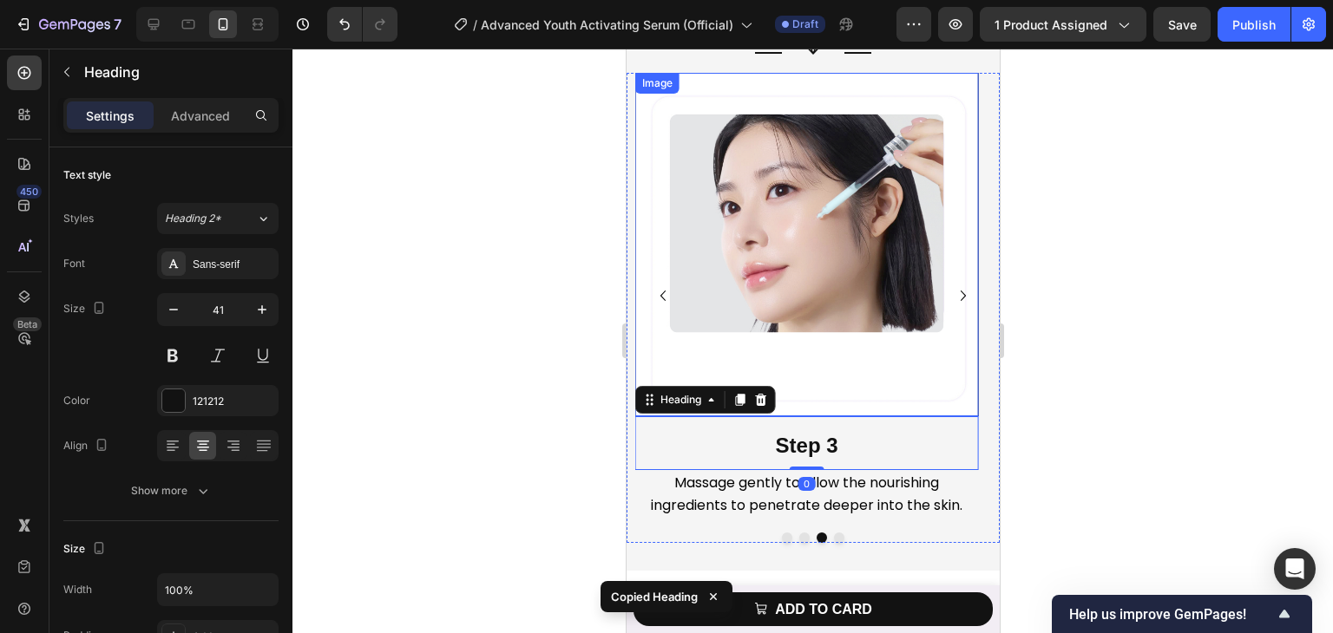
click at [952, 301] on icon "Carousel Next Arrow" at bounding box center [962, 295] width 21 height 21
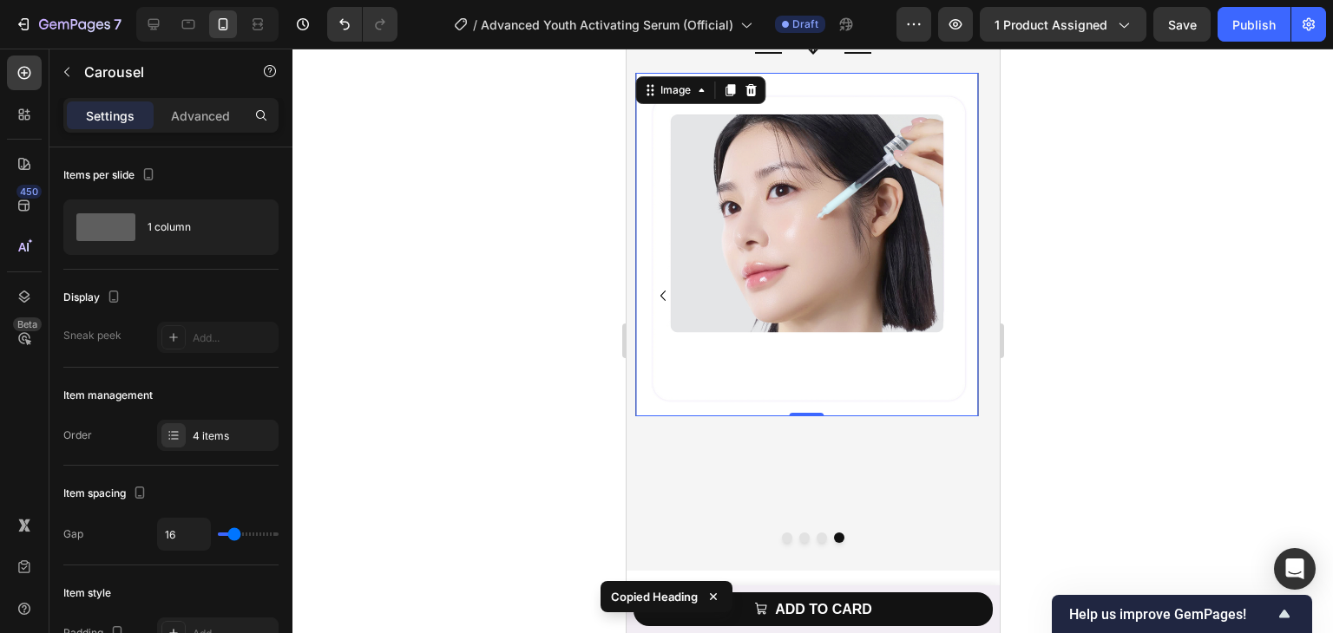
click at [814, 413] on div "Image 0" at bounding box center [805, 244] width 343 height 343
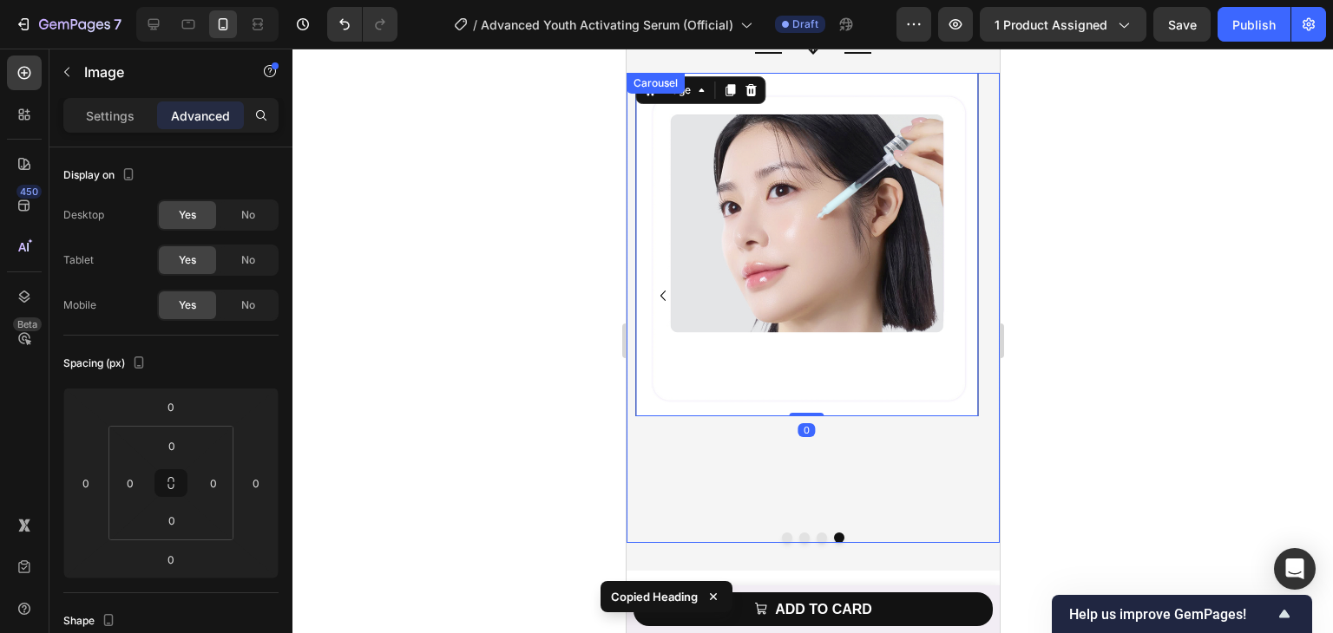
click at [820, 434] on div "Image 0" at bounding box center [805, 296] width 343 height 446
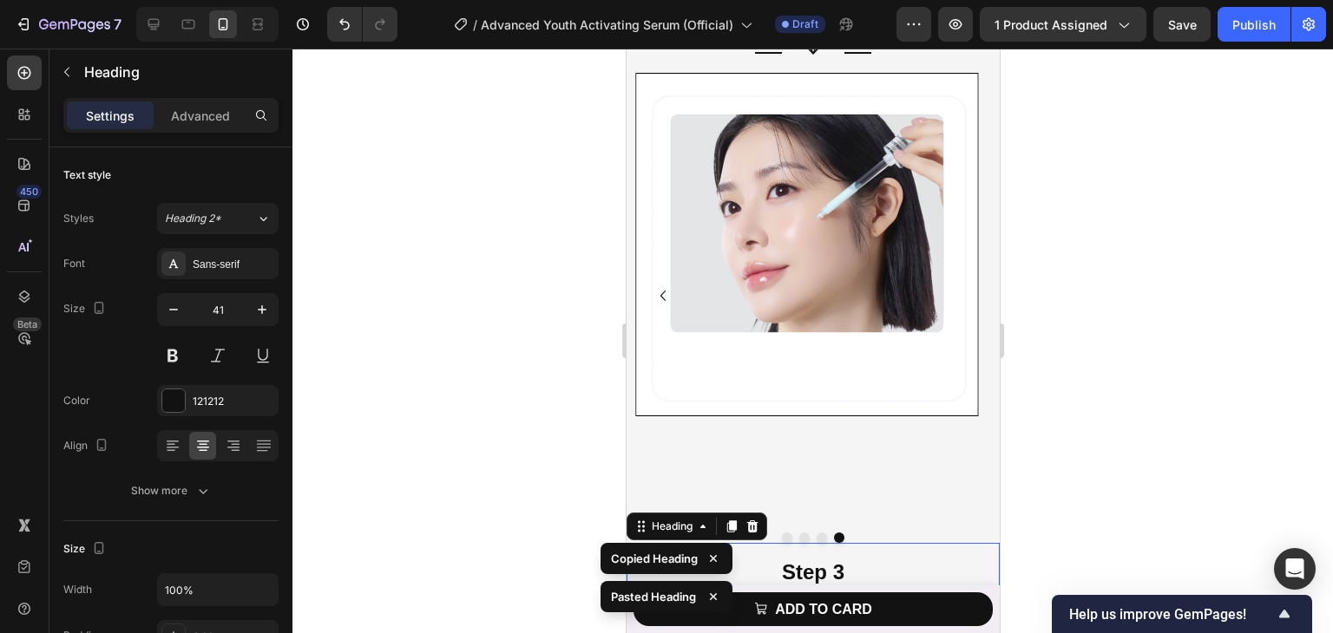
scroll to position [6774, 0]
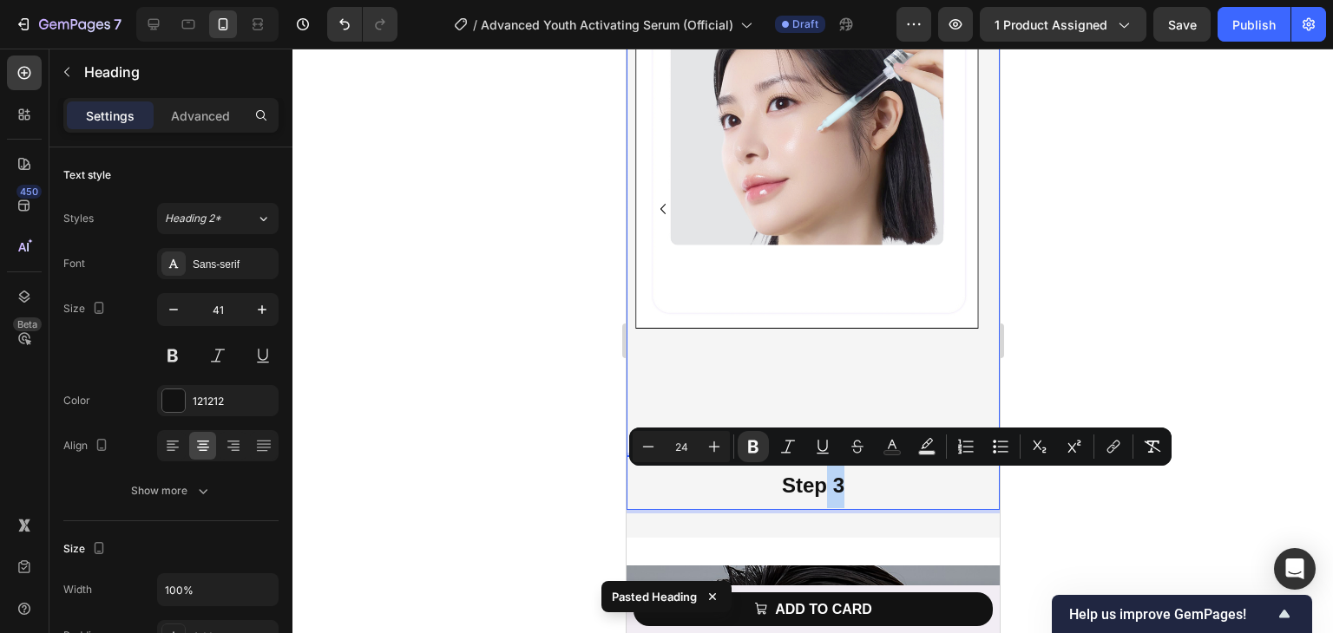
drag, startPoint x: 816, startPoint y: 482, endPoint x: 754, endPoint y: 393, distance: 108.3
drag, startPoint x: 653, startPoint y: 492, endPoint x: 688, endPoint y: 333, distance: 162.7
click at [688, 333] on div "Image Step 1 Heading Cleanse your face with a cleanser and facial foam. Text Bl…" at bounding box center [812, 248] width 373 height 524
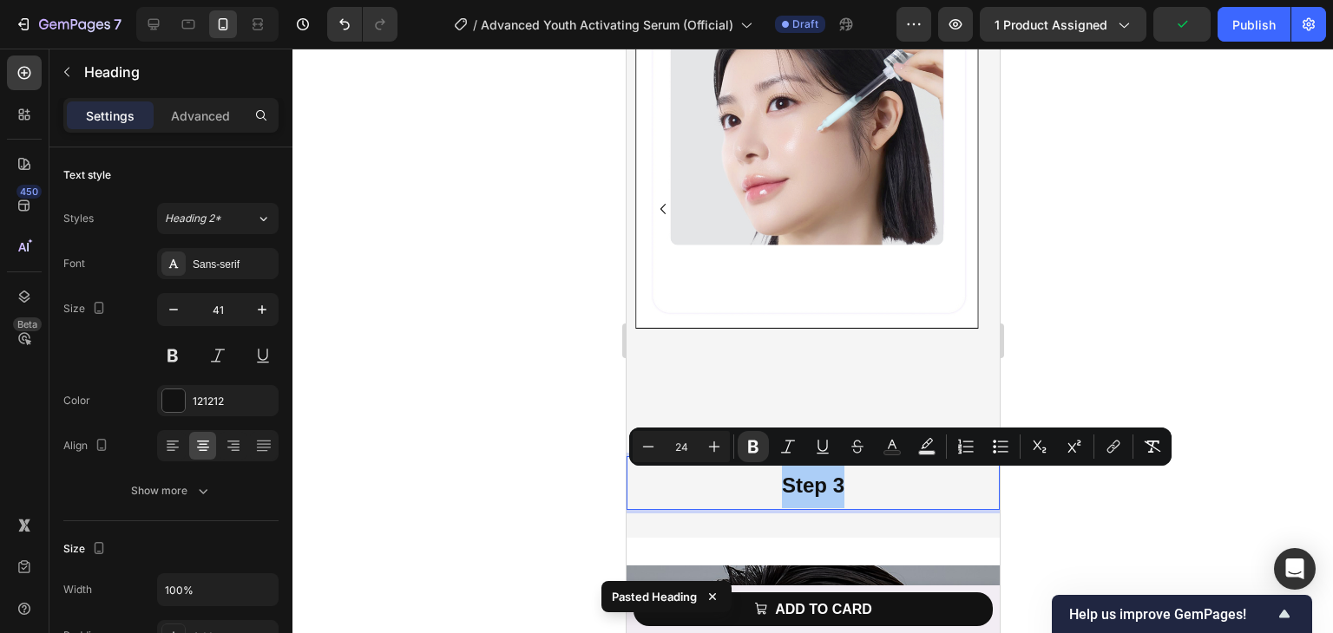
drag, startPoint x: 384, startPoint y: 409, endPoint x: 442, endPoint y: 403, distance: 57.5
click at [389, 407] on div at bounding box center [812, 341] width 1040 height 585
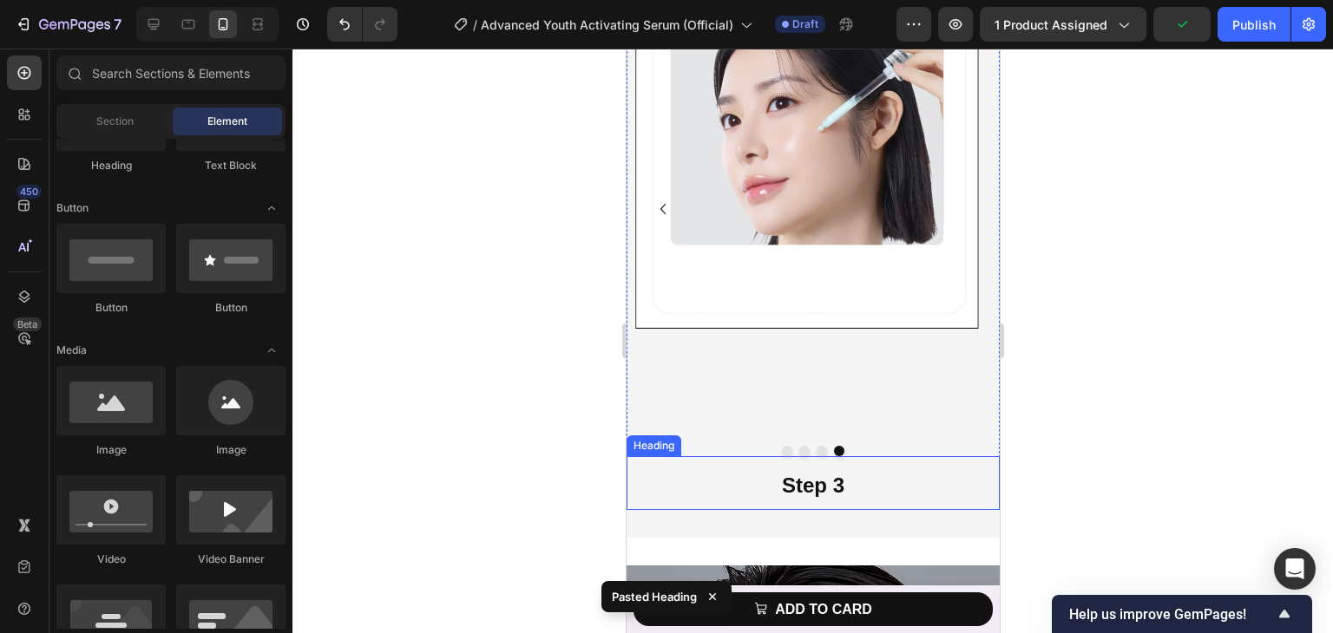
click at [706, 486] on p "⁠⁠⁠⁠⁠⁠⁠ Step 3" at bounding box center [812, 483] width 370 height 50
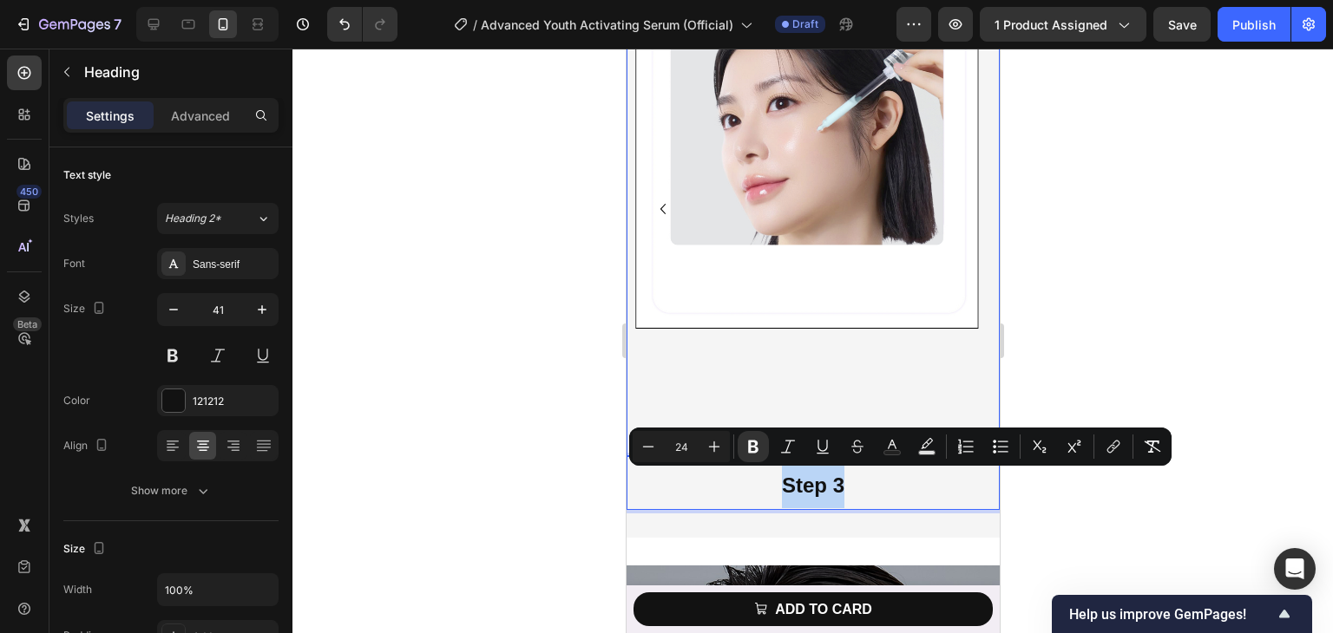
drag, startPoint x: 696, startPoint y: 488, endPoint x: 912, endPoint y: 349, distance: 256.8
click at [933, 503] on p "Step 3" at bounding box center [812, 483] width 370 height 50
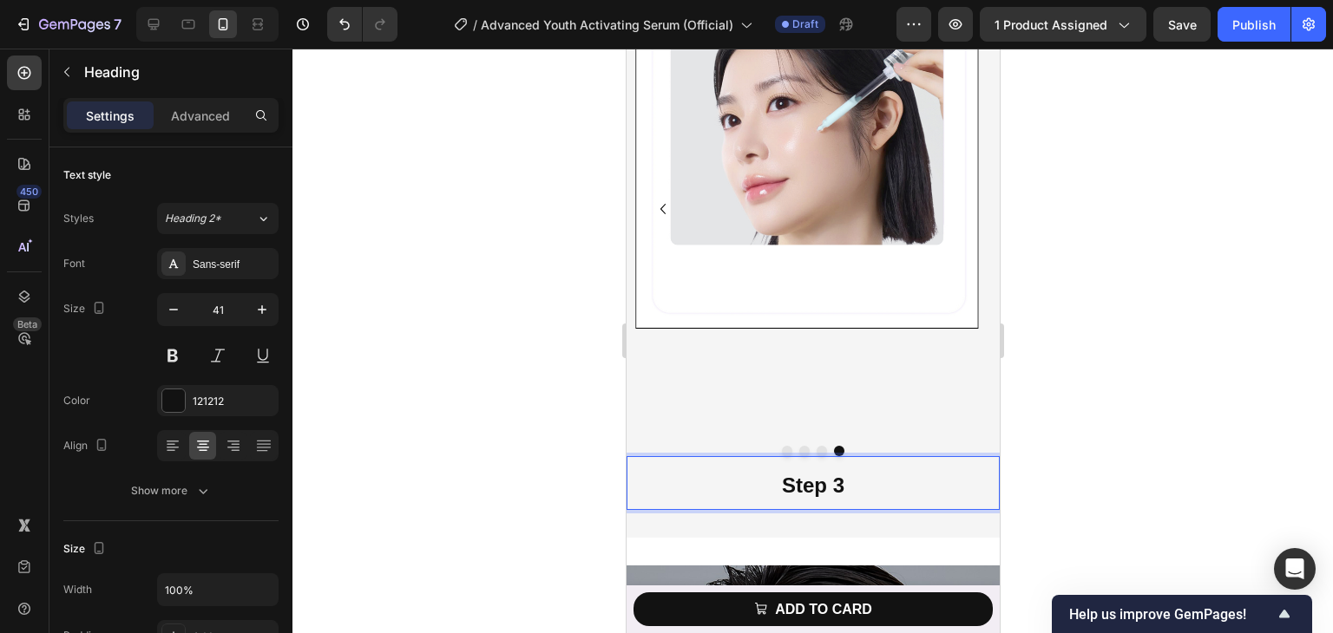
click at [1127, 441] on div at bounding box center [812, 341] width 1040 height 585
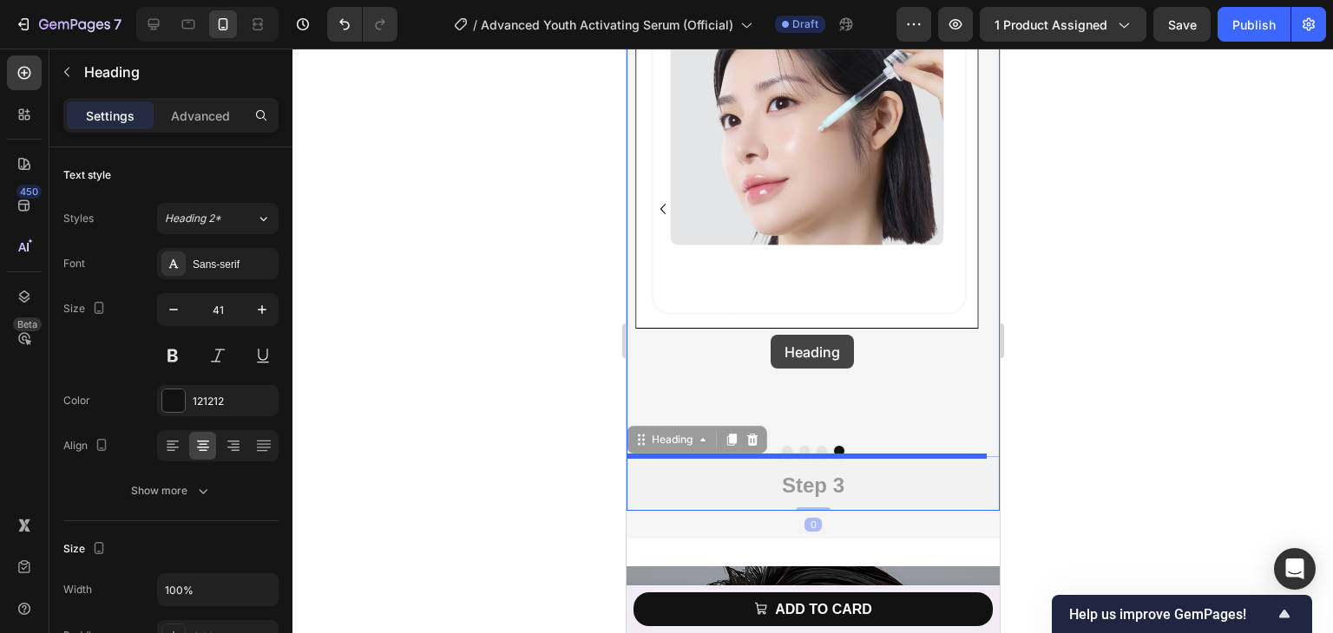
drag, startPoint x: 938, startPoint y: 480, endPoint x: 770, endPoint y: 335, distance: 222.1
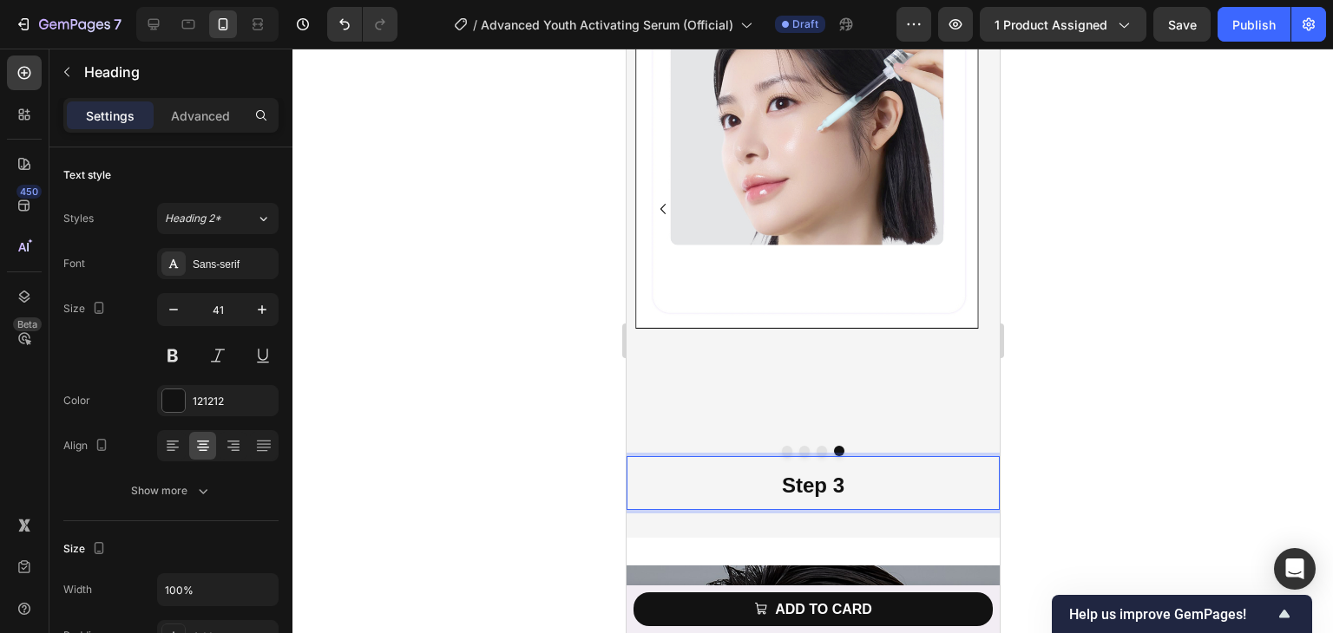
drag, startPoint x: 707, startPoint y: 506, endPoint x: 699, endPoint y: 475, distance: 32.2
drag, startPoint x: 699, startPoint y: 475, endPoint x: 1131, endPoint y: 508, distance: 432.5
click at [514, 424] on div at bounding box center [812, 341] width 1040 height 585
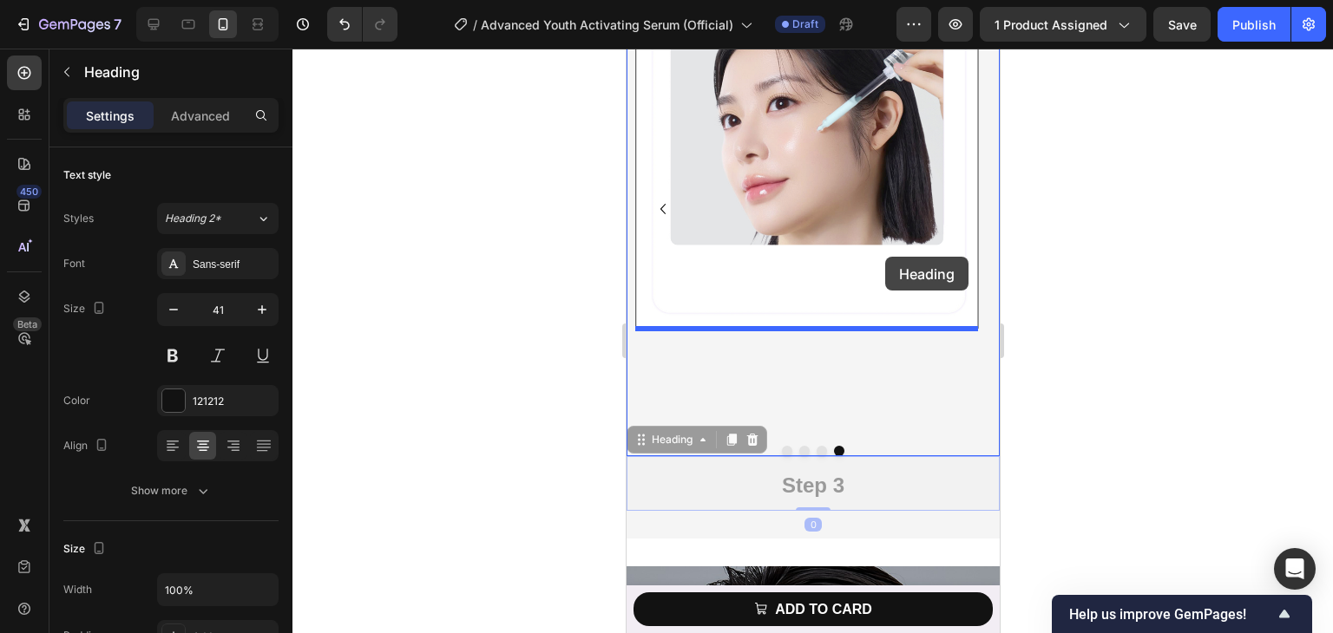
drag, startPoint x: 799, startPoint y: 483, endPoint x: 884, endPoint y: 257, distance: 241.9
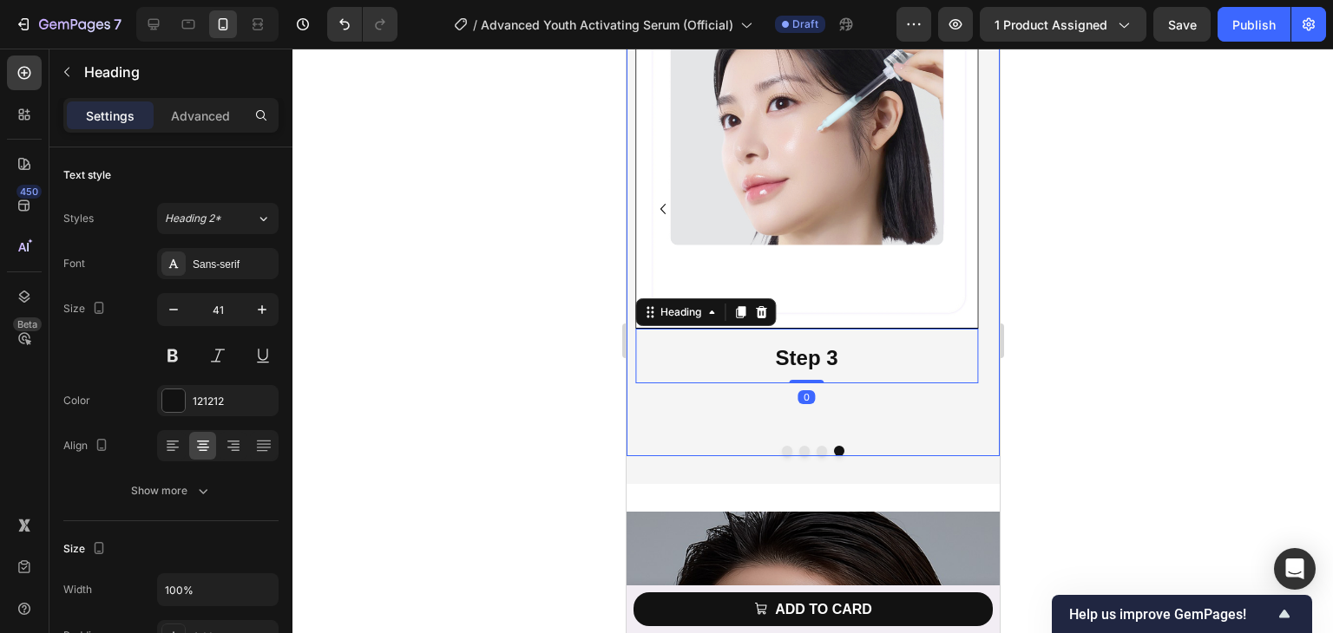
click at [657, 211] on icon "Carousel Back Arrow" at bounding box center [662, 209] width 21 height 21
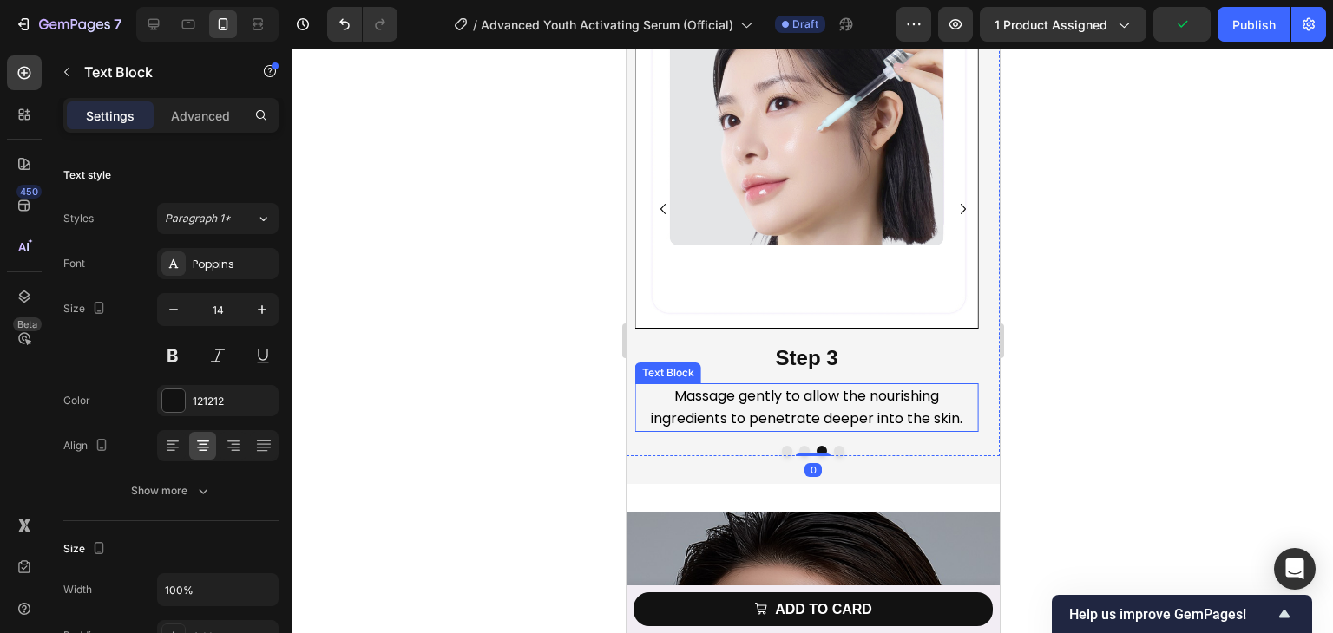
click at [745, 403] on span "Massage gently to allow the nourishing ingredients to penetrate deeper into the…" at bounding box center [806, 407] width 312 height 43
click at [745, 362] on icon at bounding box center [751, 367] width 14 height 14
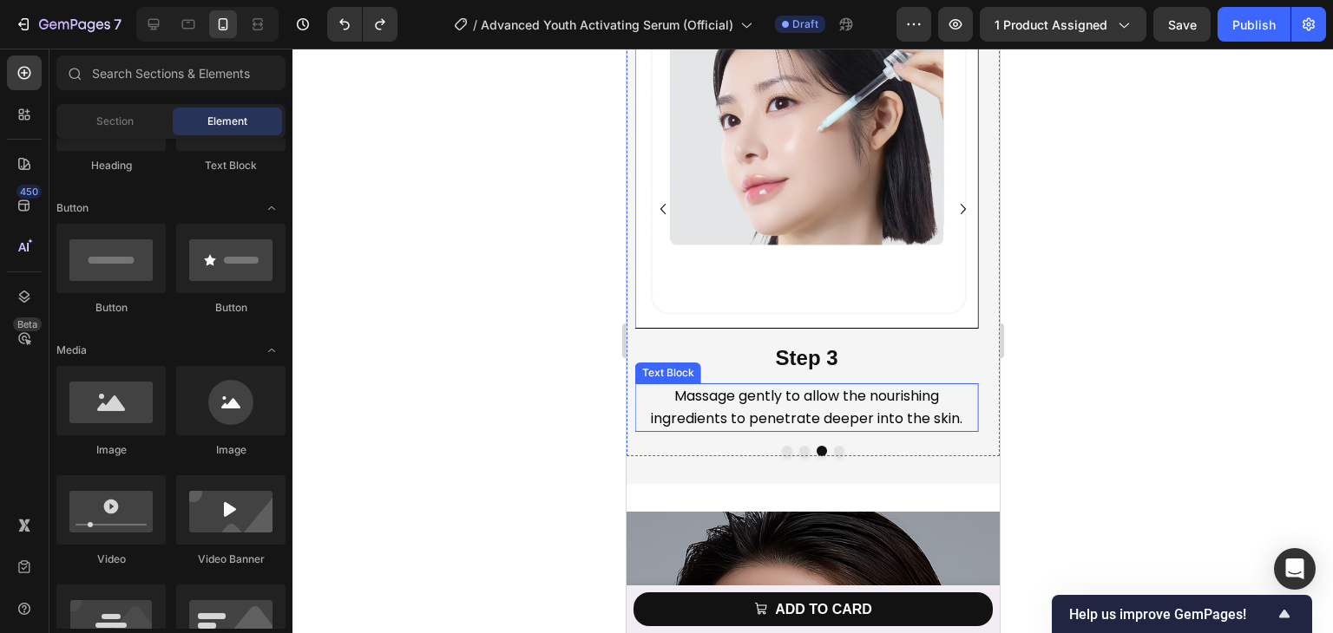
click at [843, 397] on span "Massage gently to allow the nourishing ingredients to penetrate deeper into the…" at bounding box center [806, 407] width 312 height 43
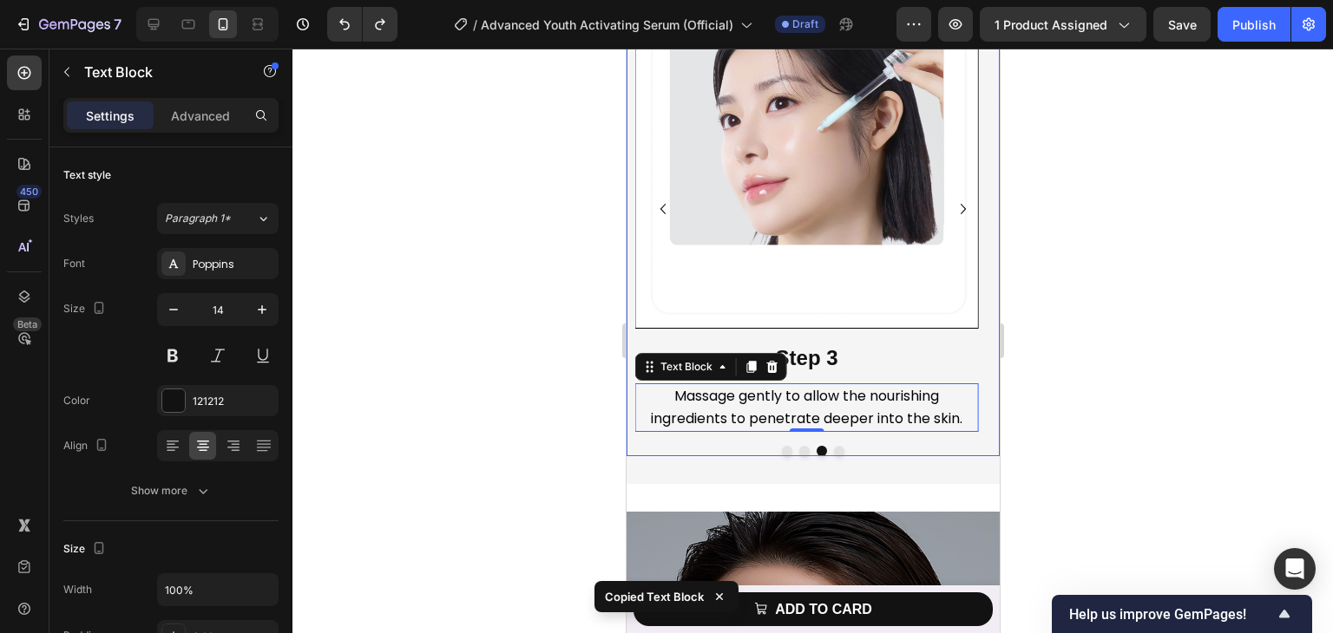
click at [954, 211] on icon "Carousel Next Arrow" at bounding box center [962, 209] width 21 height 21
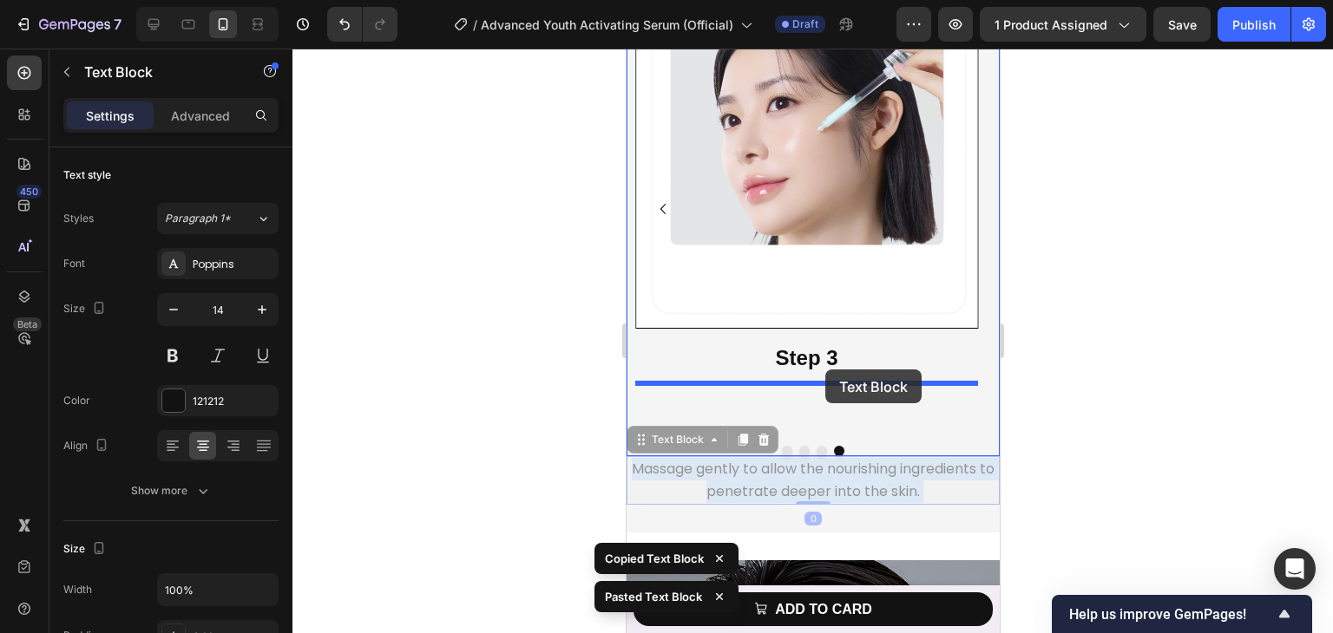
drag, startPoint x: 771, startPoint y: 478, endPoint x: 824, endPoint y: 370, distance: 120.7
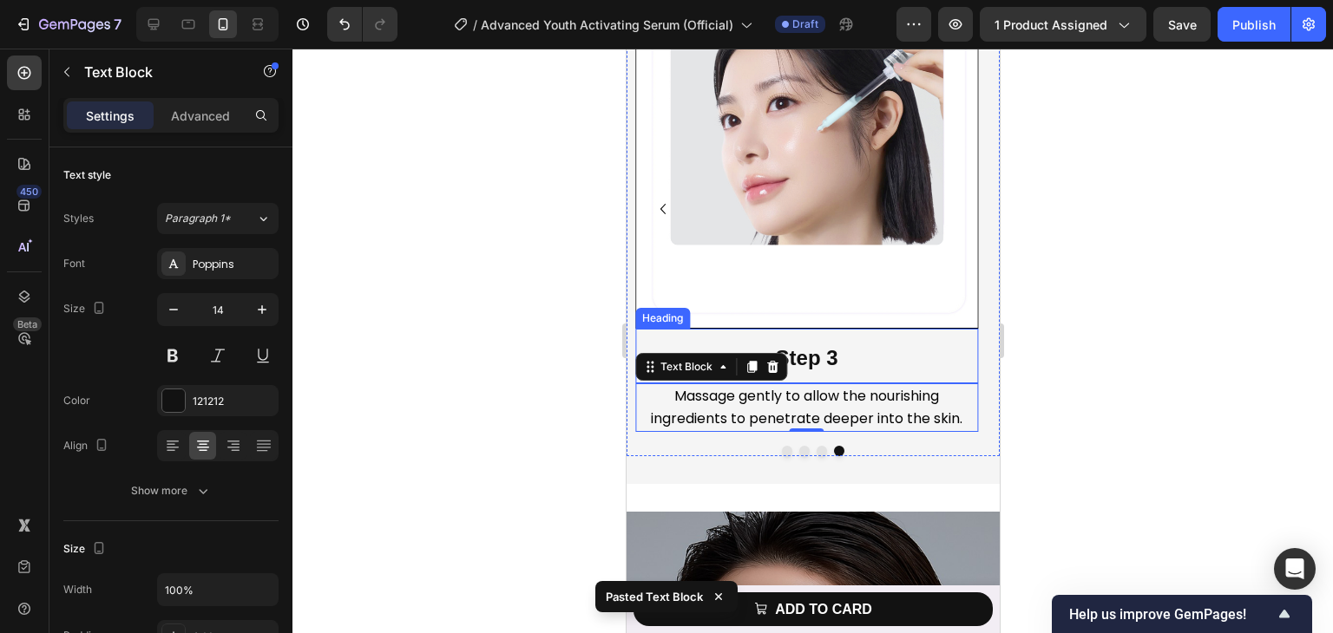
scroll to position [6687, 0]
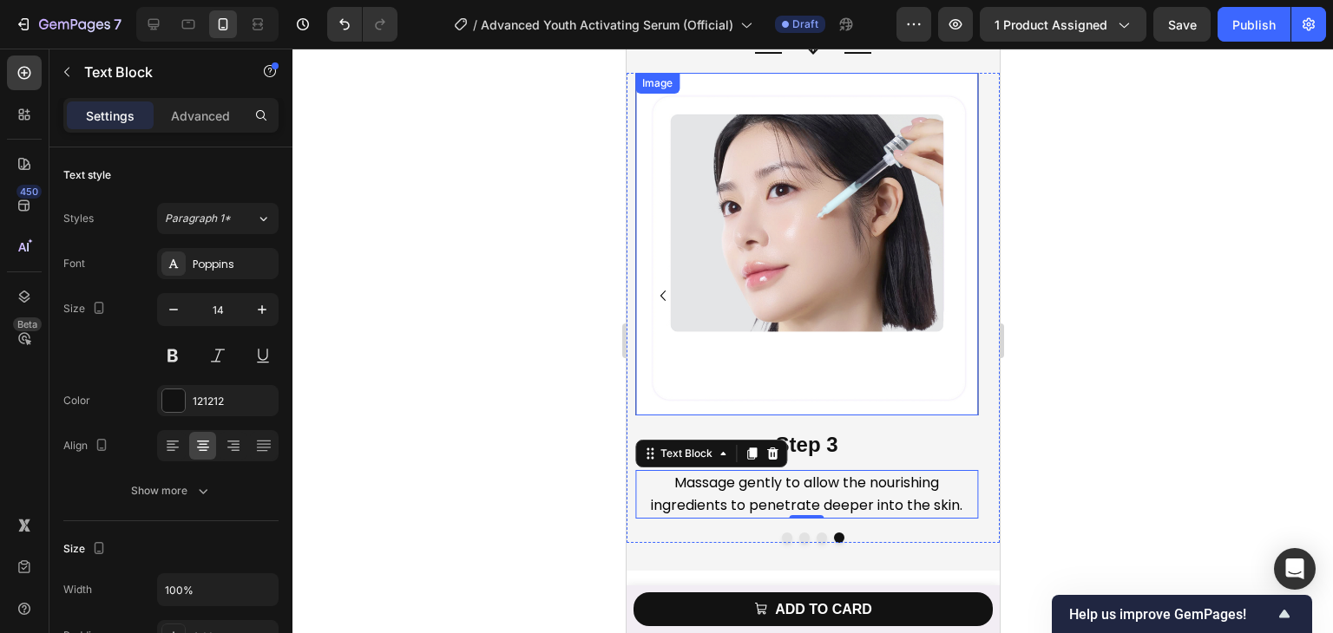
click at [664, 296] on icon "Carousel Back Arrow" at bounding box center [662, 295] width 21 height 21
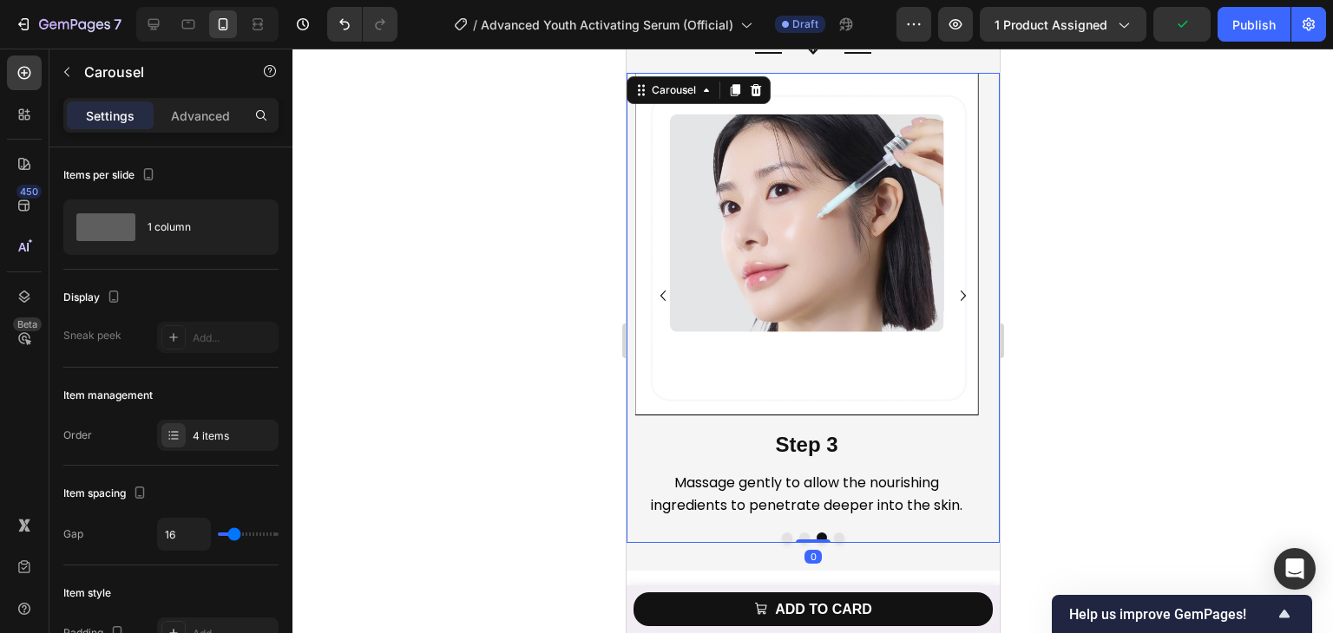
click at [952, 294] on icon "Carousel Next Arrow" at bounding box center [962, 295] width 21 height 21
click at [820, 266] on img at bounding box center [805, 244] width 343 height 343
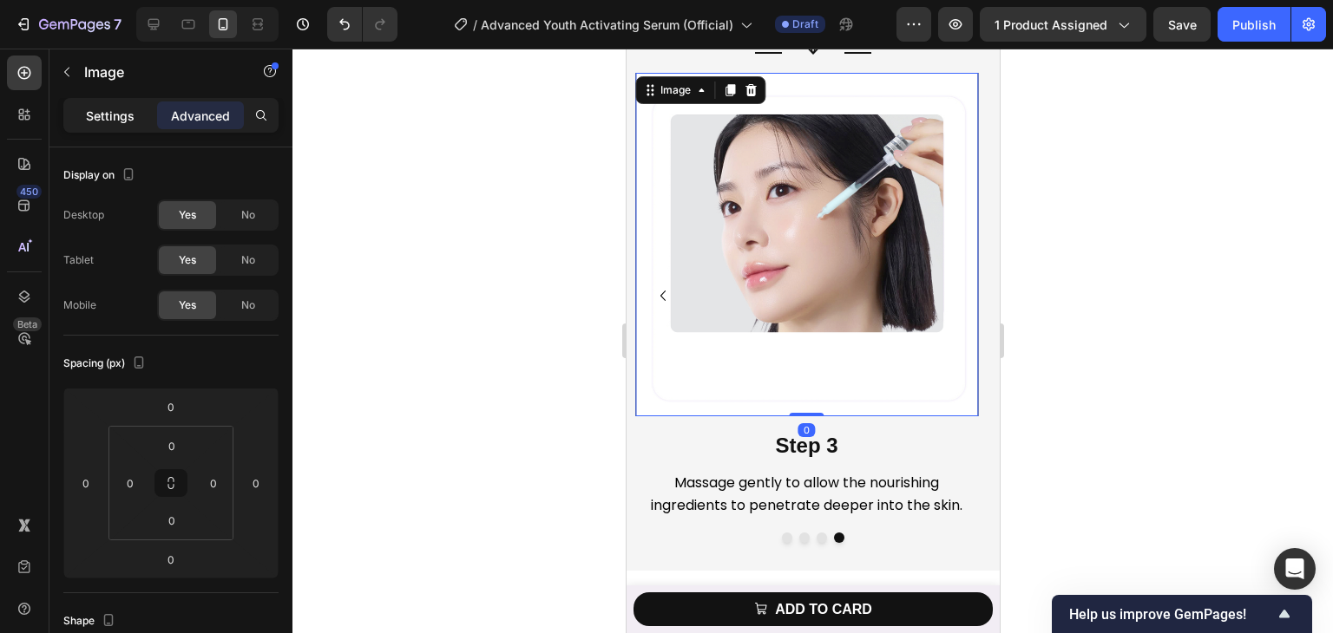
click at [132, 104] on div "Settings" at bounding box center [110, 116] width 87 height 28
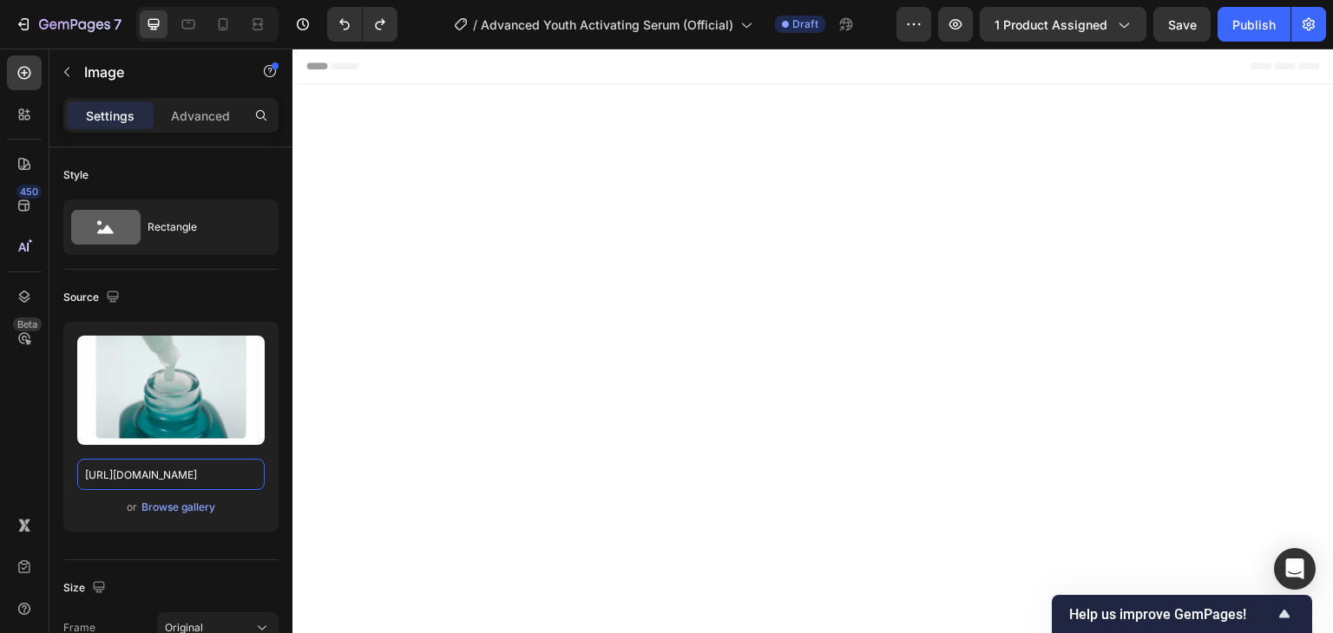
scroll to position [2950, 0]
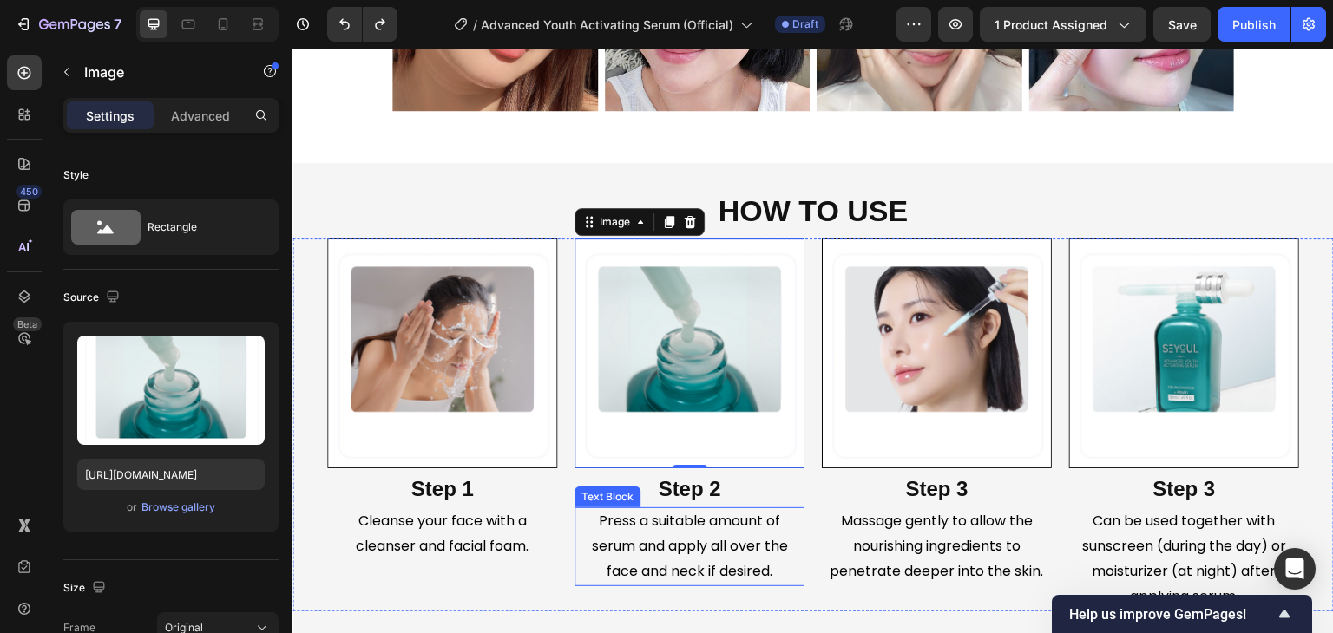
click at [684, 529] on span "Press a suitable amount of serum and apply all over the face and neck if desire…" at bounding box center [690, 546] width 196 height 70
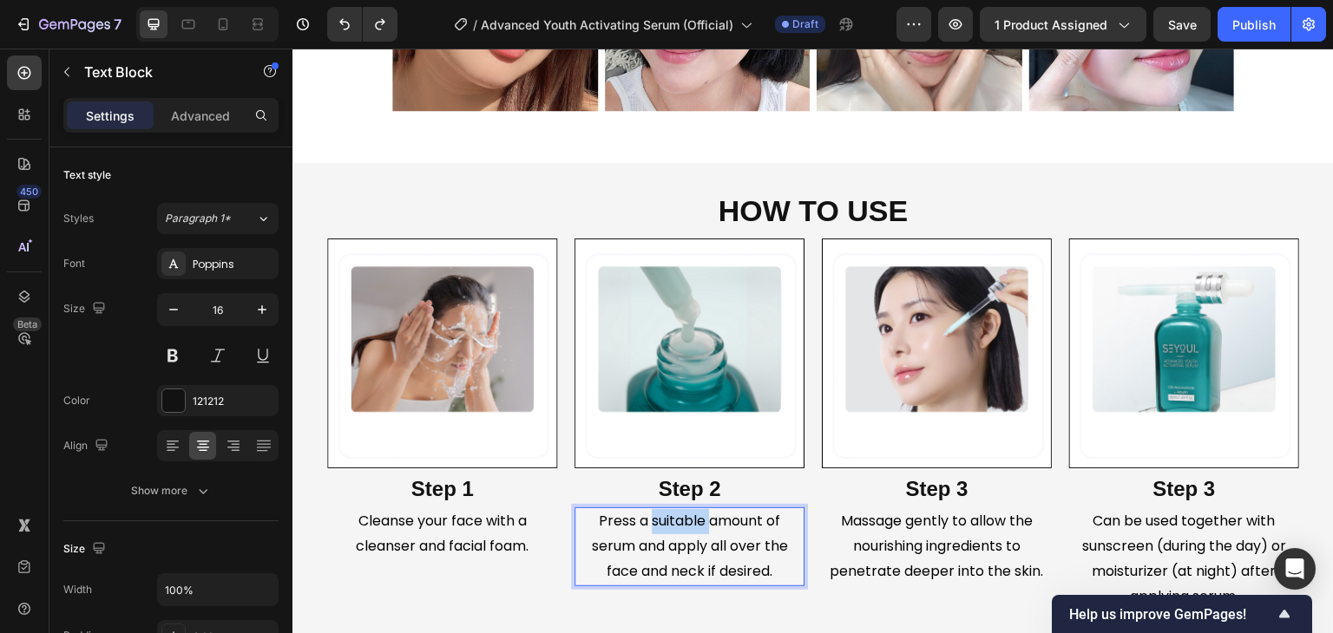
click at [684, 528] on span "Press a suitable amount of serum and apply all over the face and neck if desire…" at bounding box center [690, 546] width 196 height 70
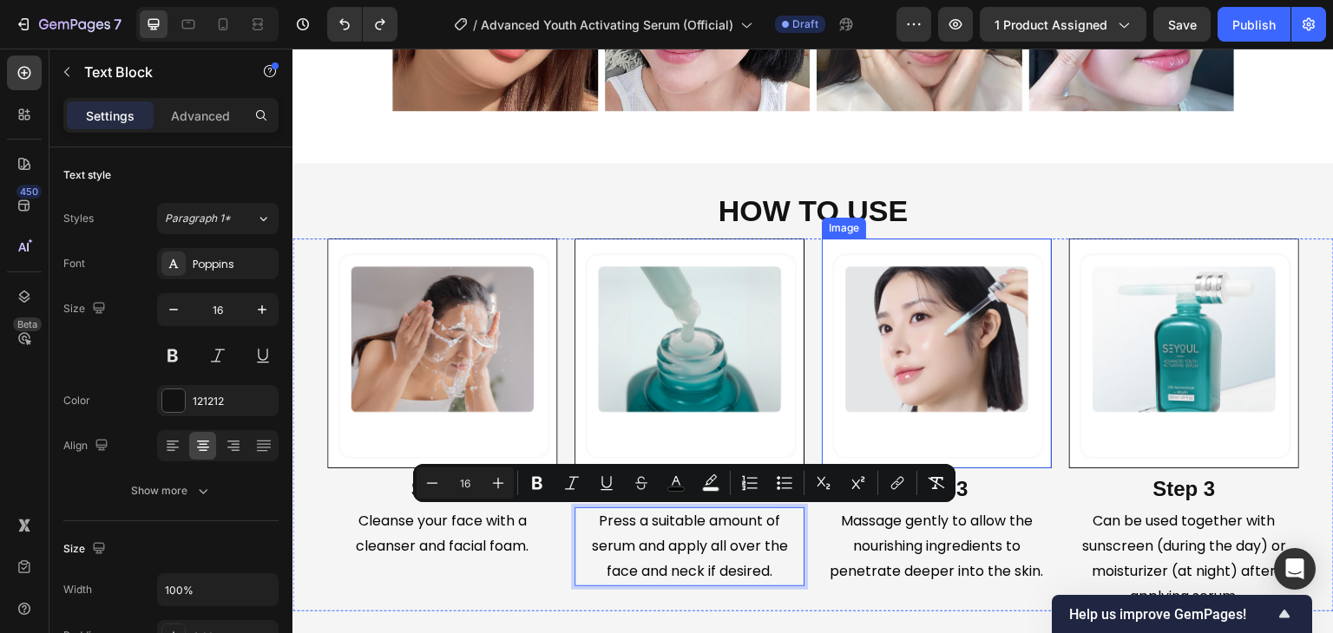
click at [896, 436] on img at bounding box center [937, 354] width 230 height 230
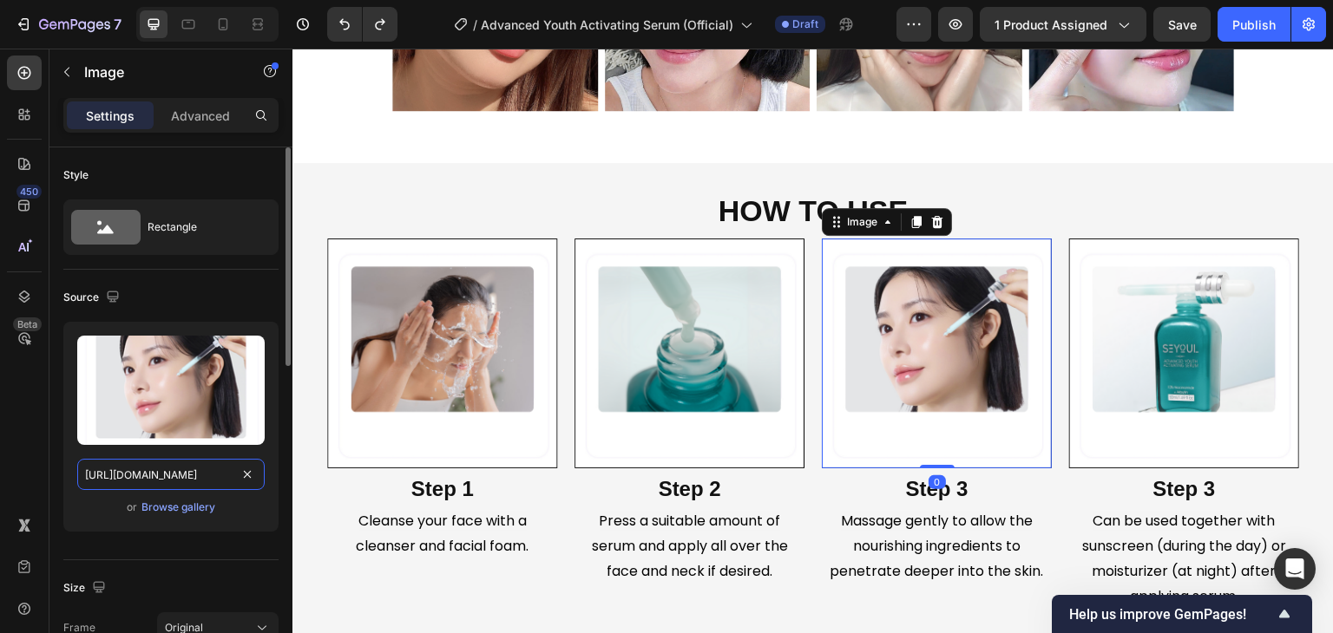
click at [203, 460] on input "[URL][DOMAIN_NAME]" at bounding box center [170, 474] width 187 height 31
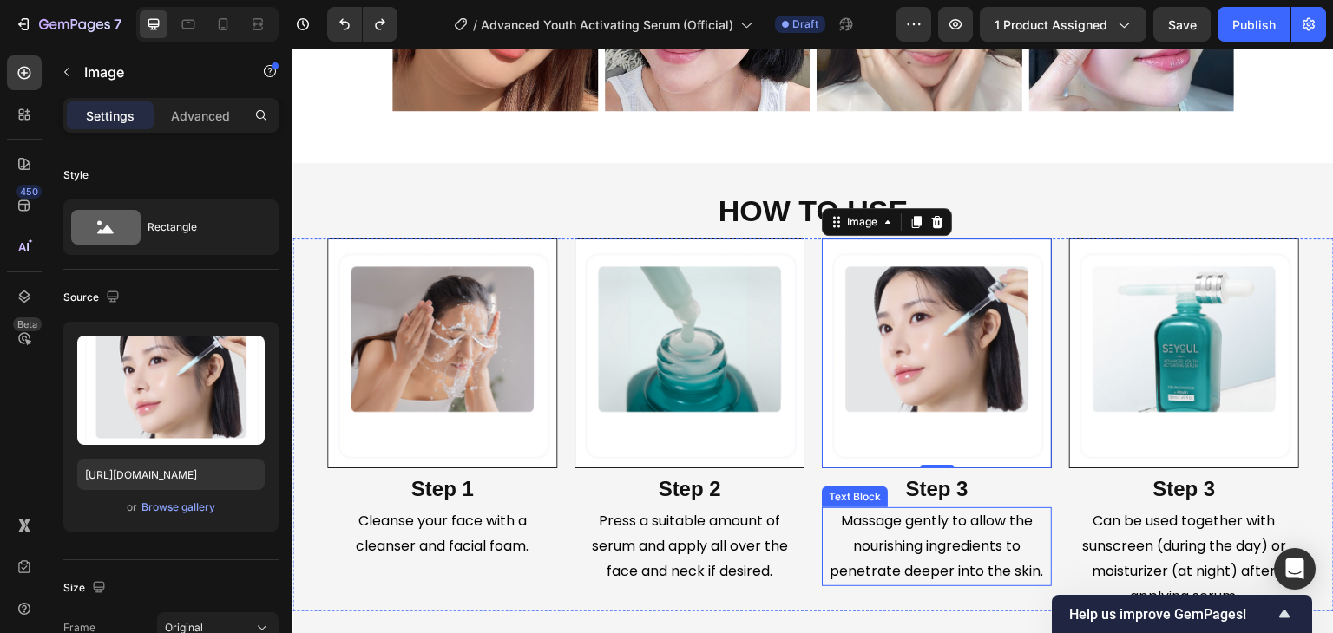
click at [950, 561] on span "Massage gently to allow the nourishing ingredients to penetrate deeper into the…" at bounding box center [936, 546] width 213 height 70
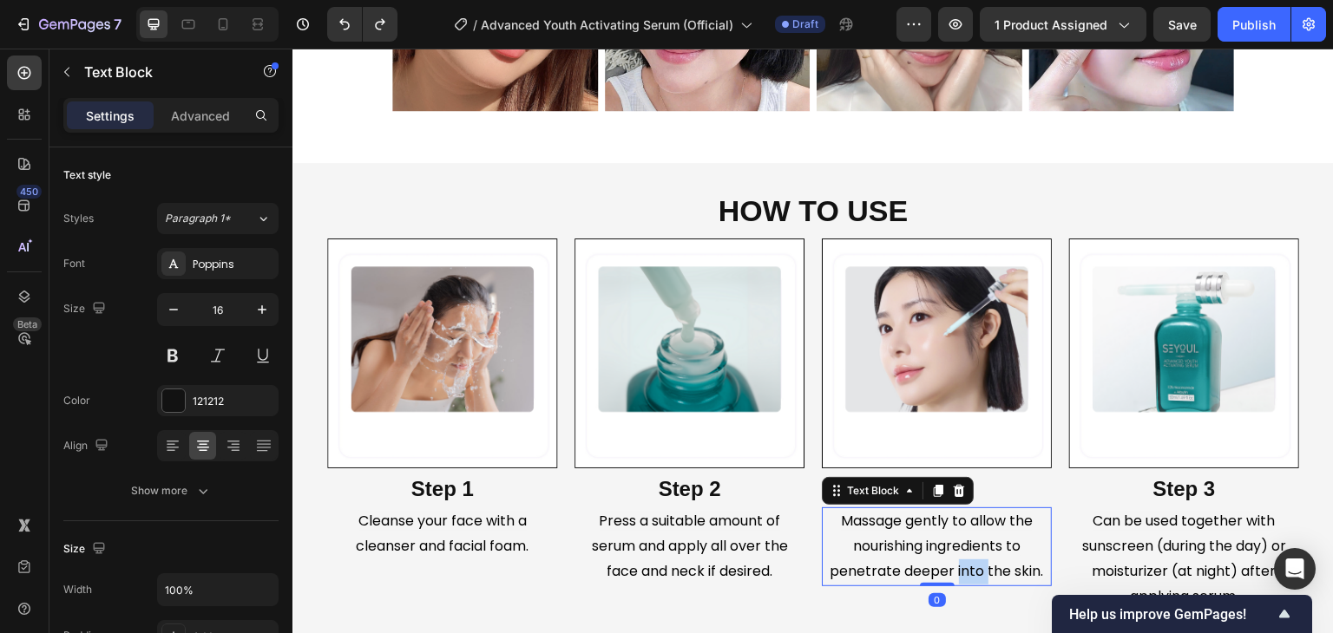
click at [950, 561] on span "Massage gently to allow the nourishing ingredients to penetrate deeper into the…" at bounding box center [936, 546] width 213 height 70
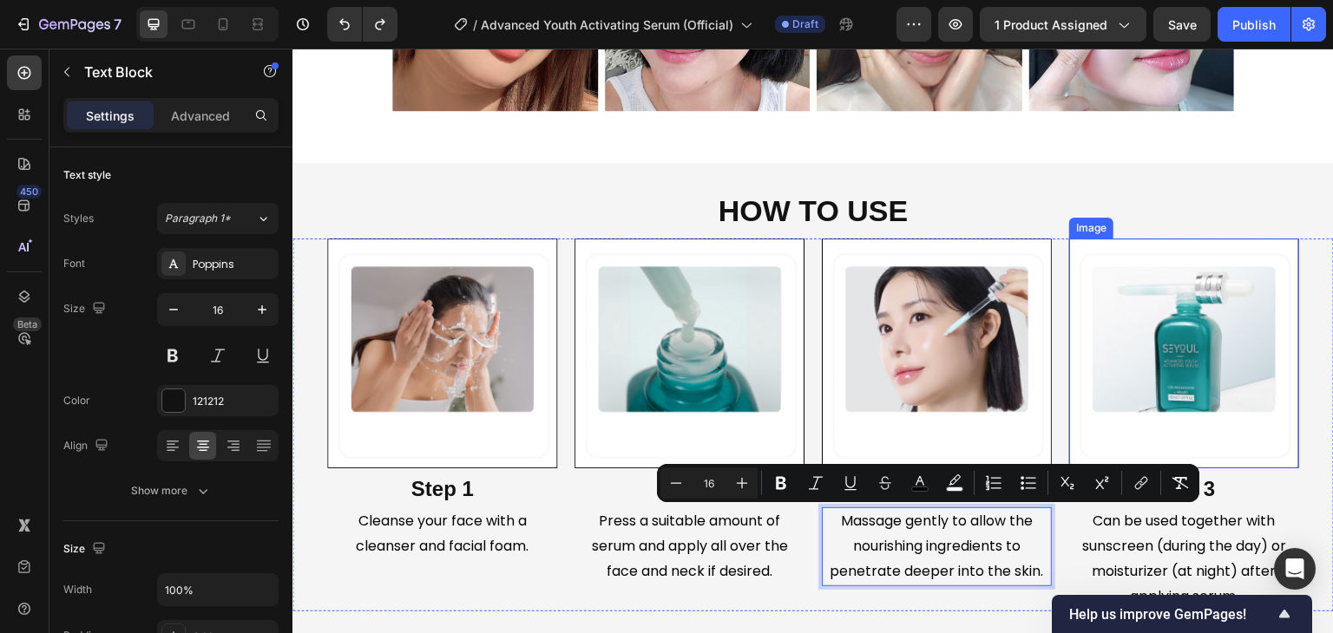
click at [1177, 307] on img at bounding box center [1184, 354] width 230 height 230
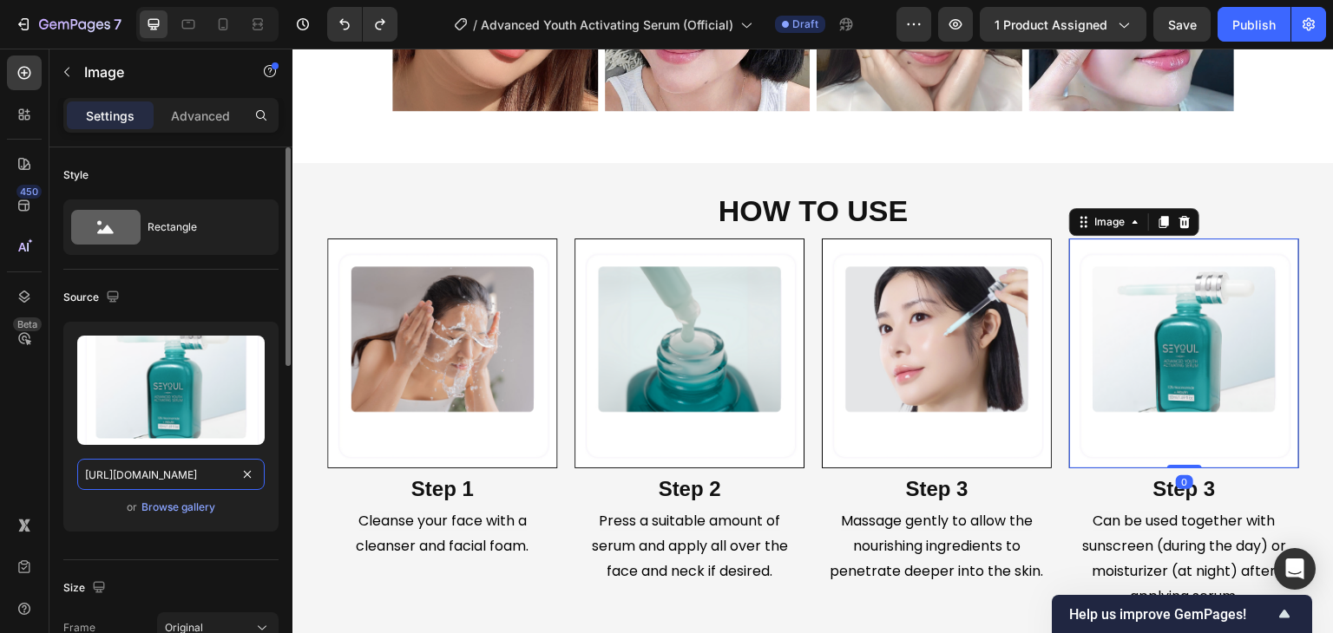
click at [233, 469] on input "[URL][DOMAIN_NAME]" at bounding box center [170, 474] width 187 height 31
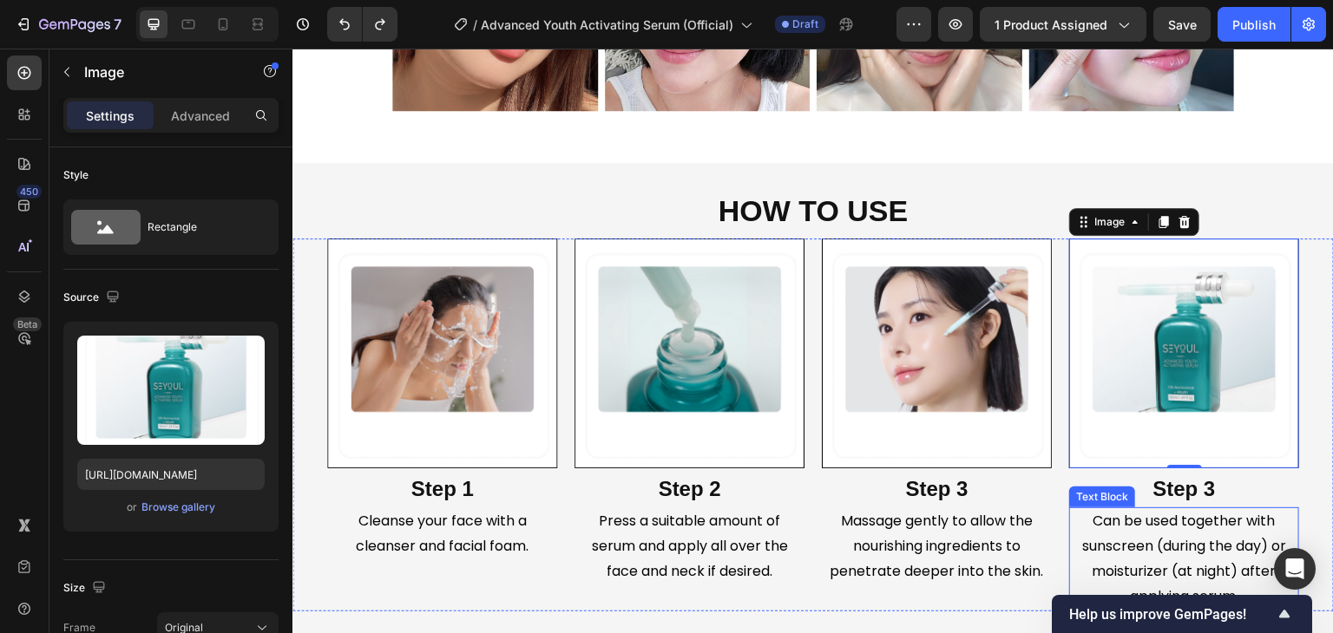
click at [1131, 546] on span "Can be used together with sunscreen (during the day) or moisturizer (at night) …" at bounding box center [1184, 558] width 204 height 95
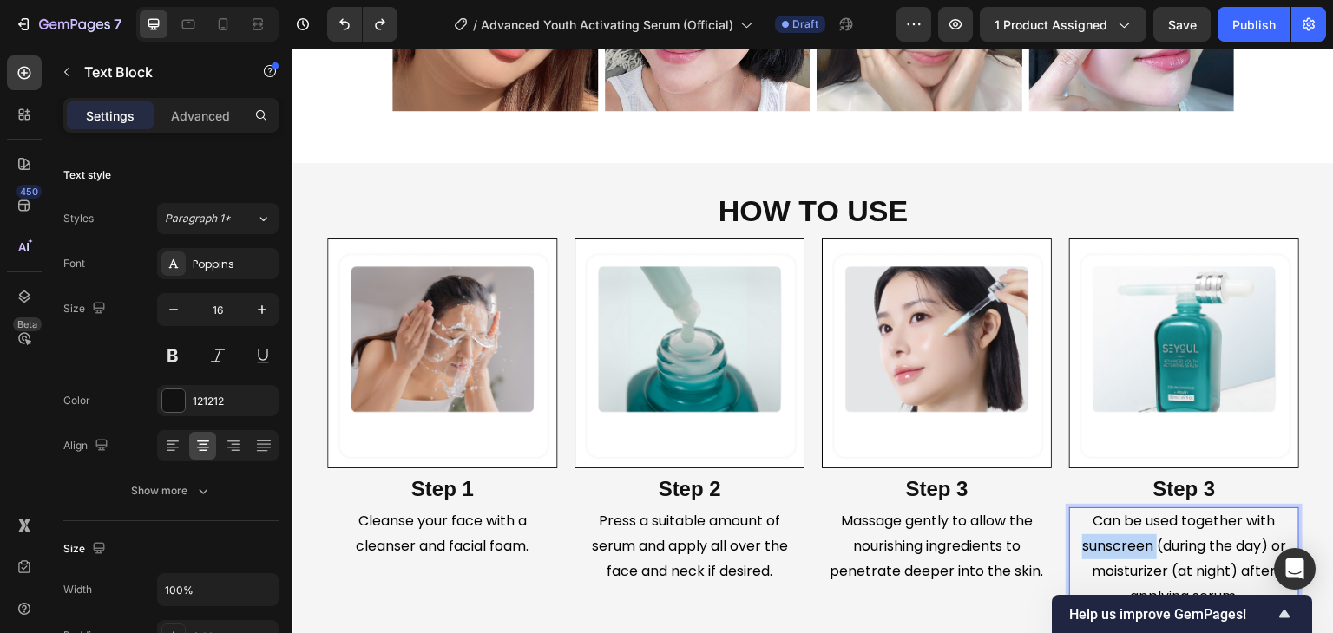
click at [1131, 546] on span "Can be used together with sunscreen (during the day) or moisturizer (at night) …" at bounding box center [1184, 558] width 204 height 95
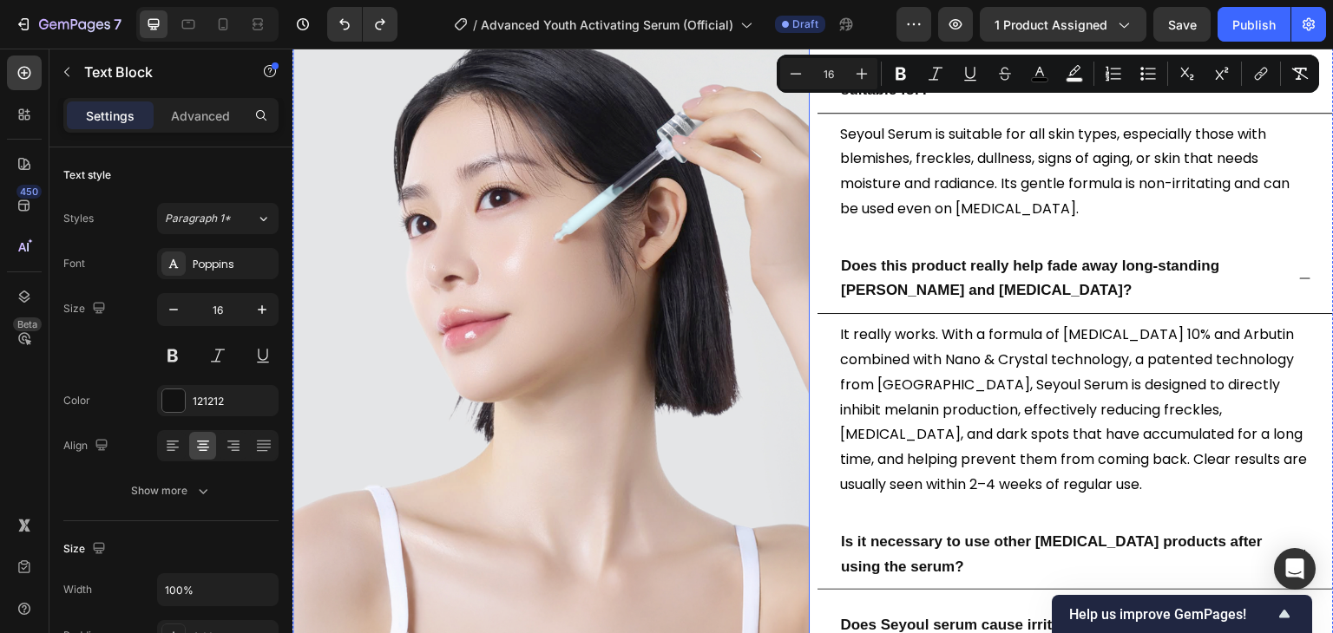
scroll to position [3644, 0]
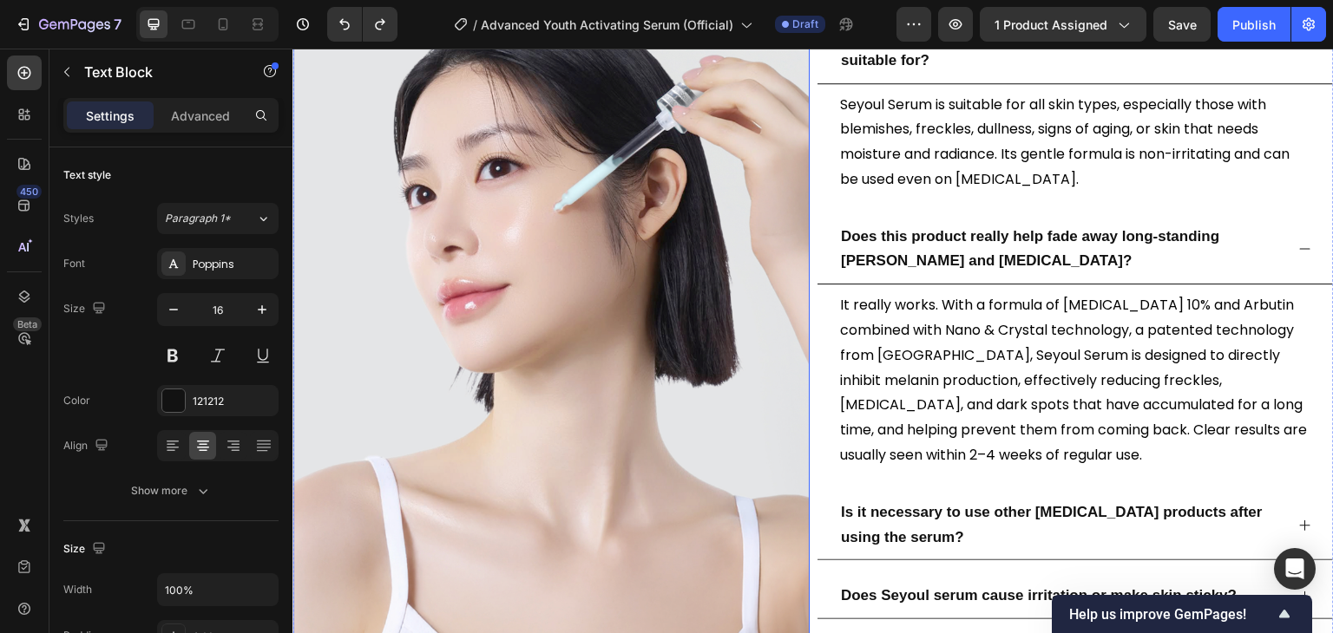
click at [562, 405] on img at bounding box center [550, 315] width 517 height 690
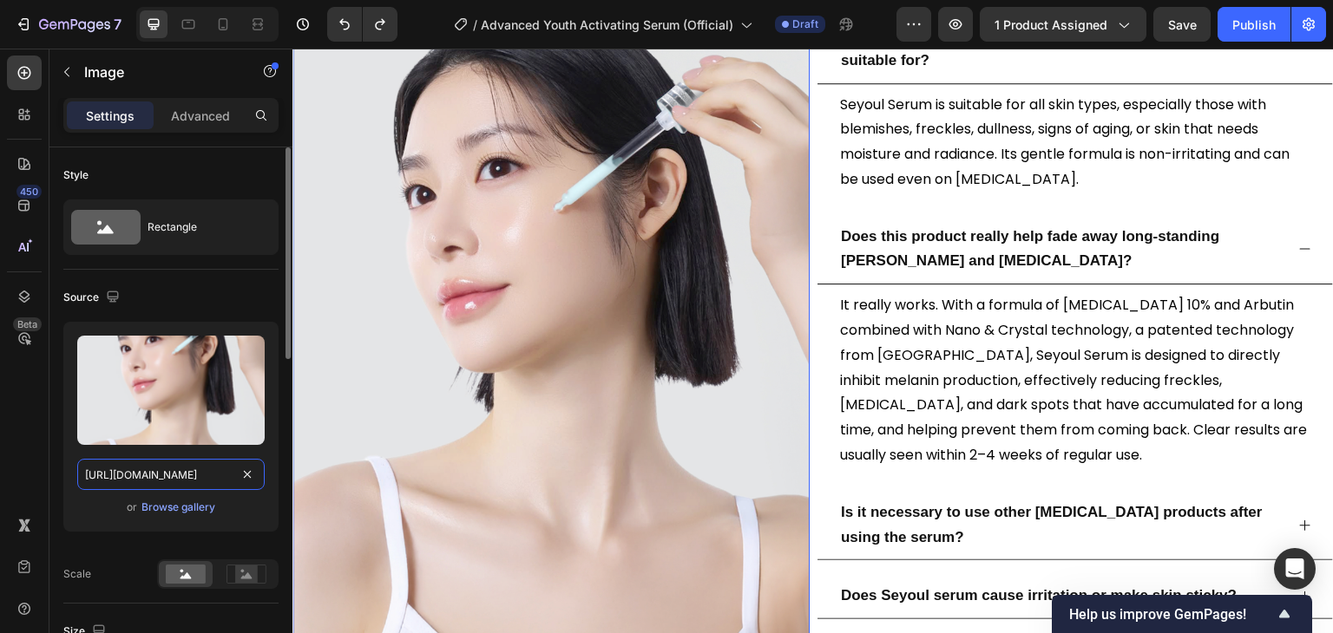
click at [153, 481] on input "[URL][DOMAIN_NAME]" at bounding box center [170, 474] width 187 height 31
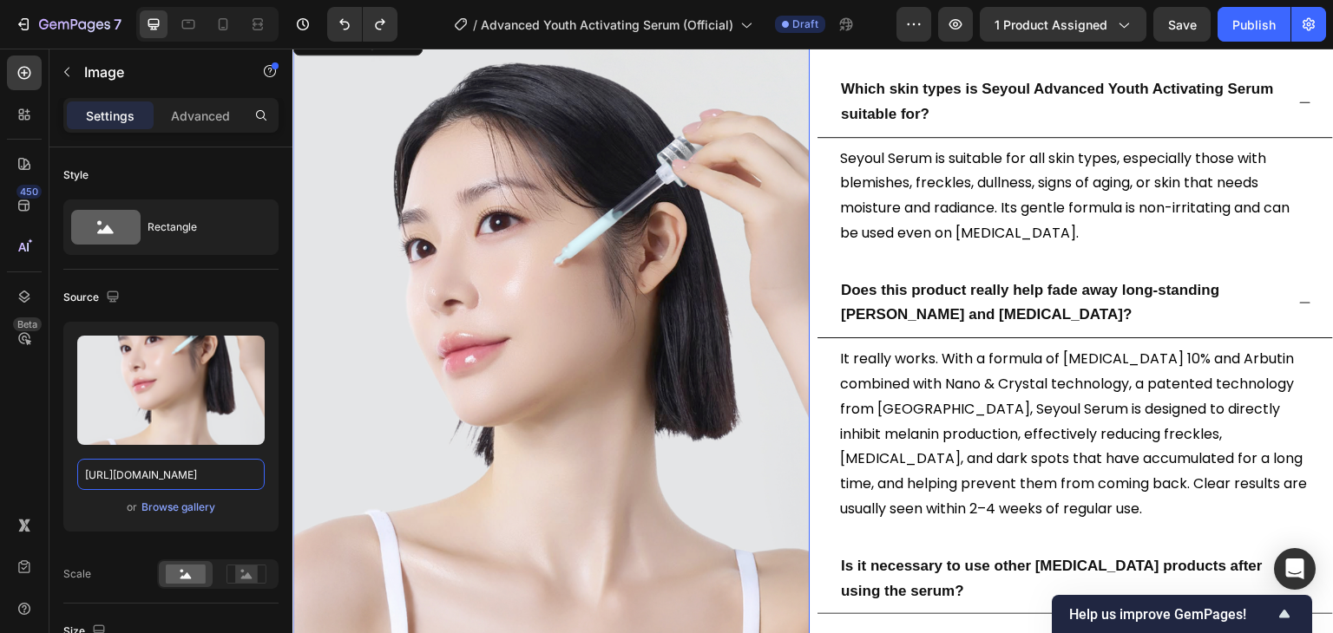
scroll to position [3558, 0]
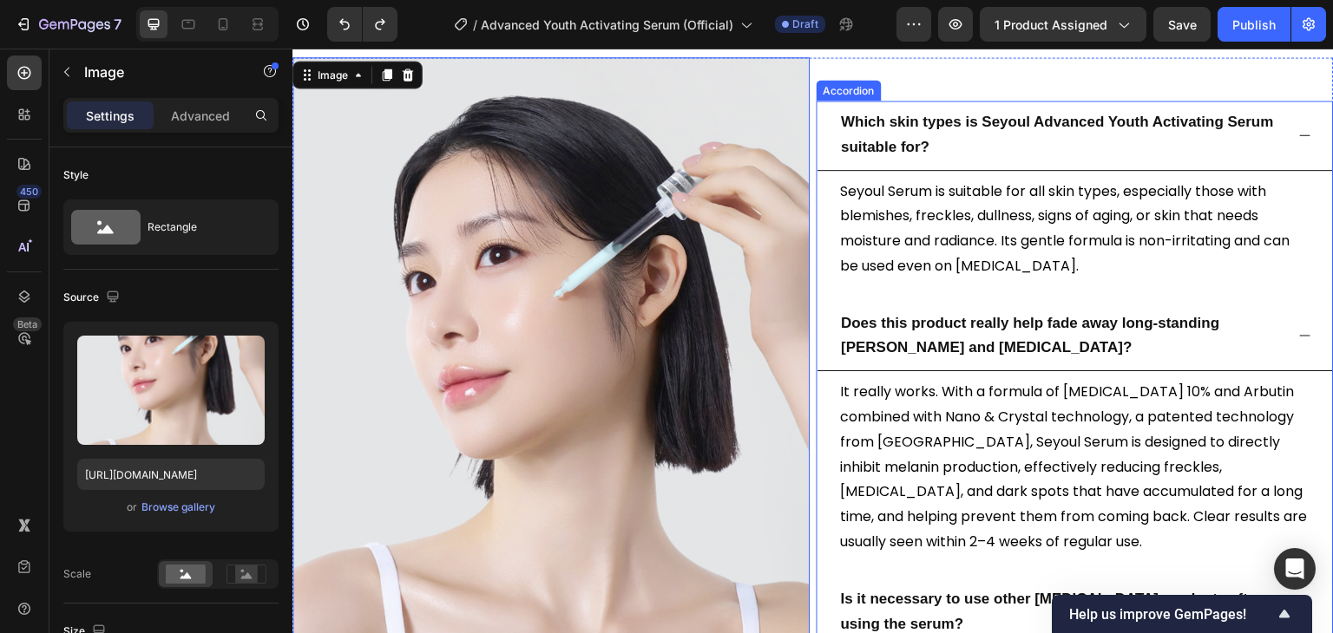
click at [879, 131] on div "Which skin types is Seyoul Advanced Youth Activating Serum suitable for? Seyoul…" at bounding box center [1074, 404] width 517 height 606
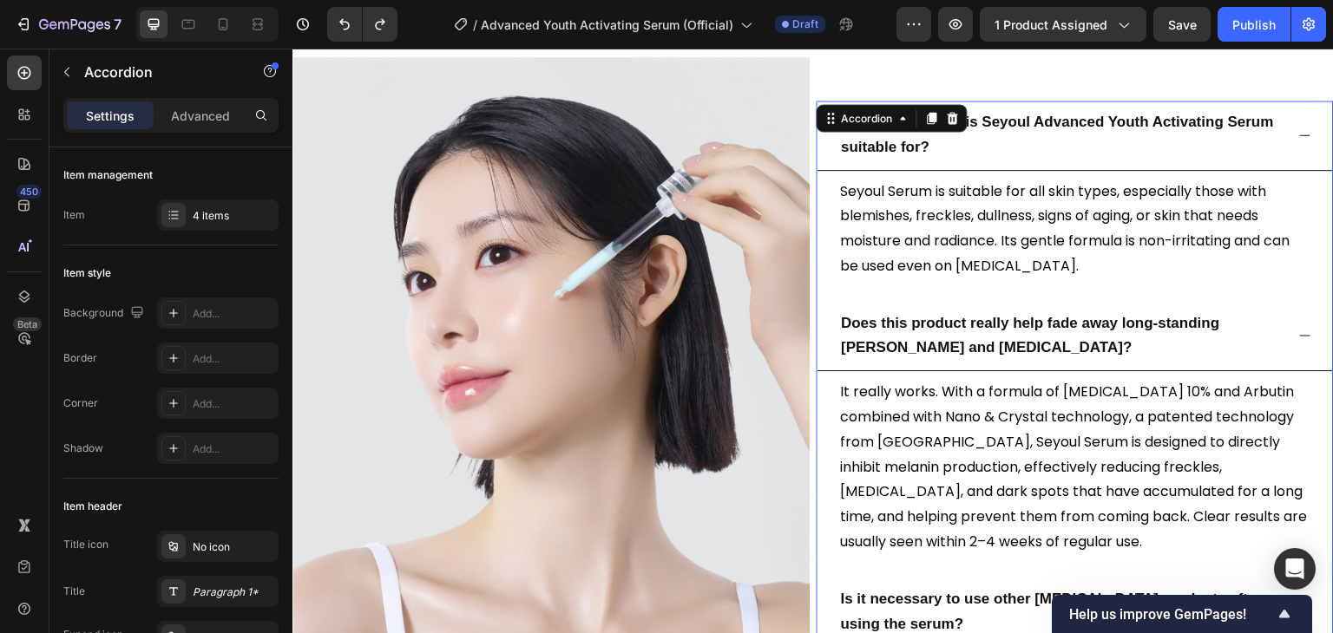
click at [879, 131] on div "Accordion" at bounding box center [891, 118] width 151 height 28
click at [887, 146] on strong "Which skin types is Seyoul Advanced Youth Activating Serum suitable for?" at bounding box center [1057, 135] width 433 height 42
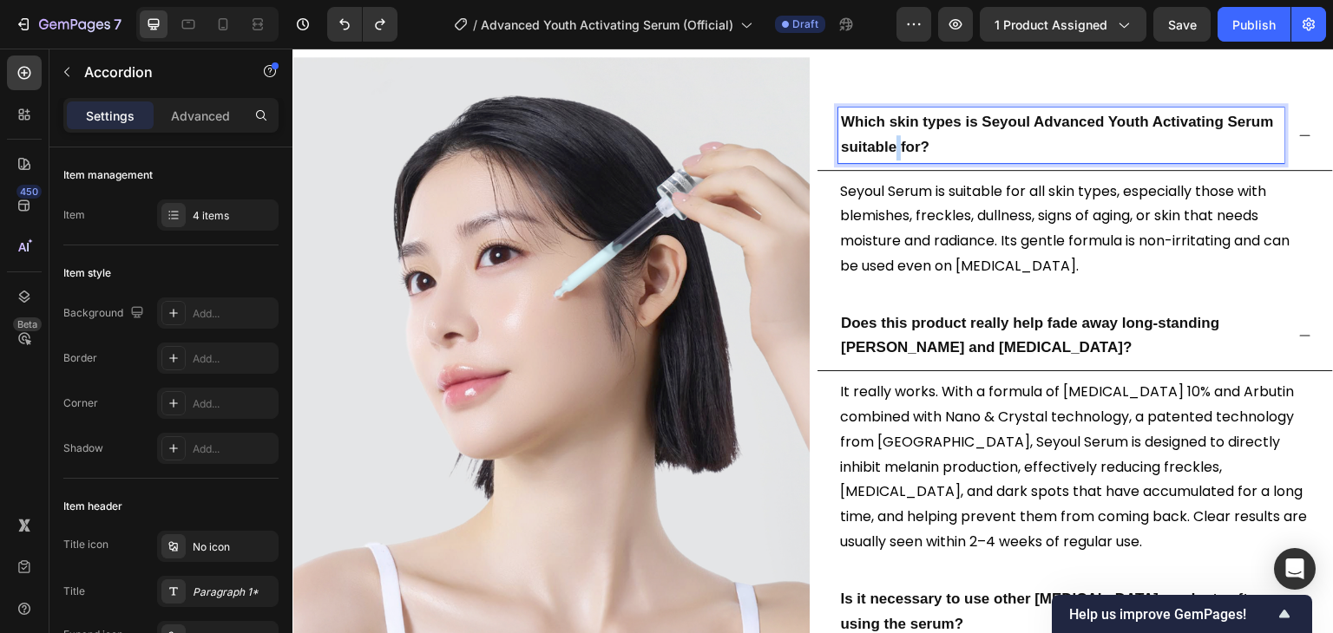
click at [887, 146] on strong "Which skin types is Seyoul Advanced Youth Activating Serum suitable for?" at bounding box center [1057, 135] width 433 height 42
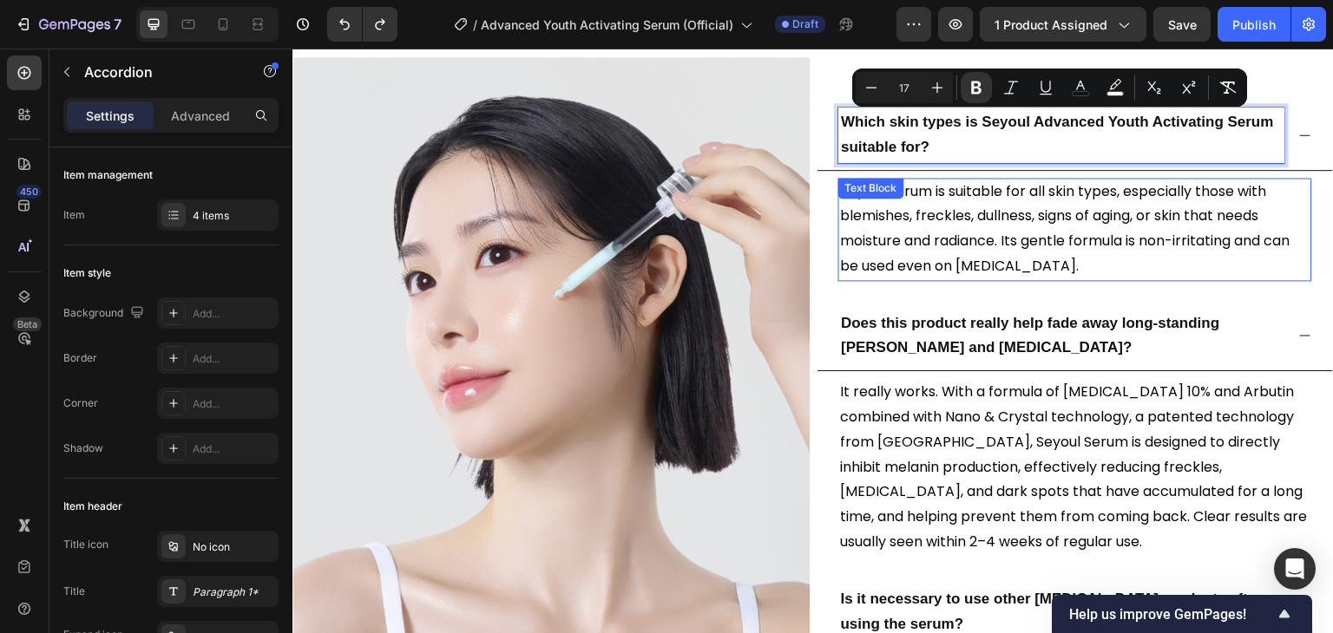
click at [947, 256] on span "Seyoul Serum is suitable for all skin types, especially those with blemishes, f…" at bounding box center [1064, 228] width 449 height 95
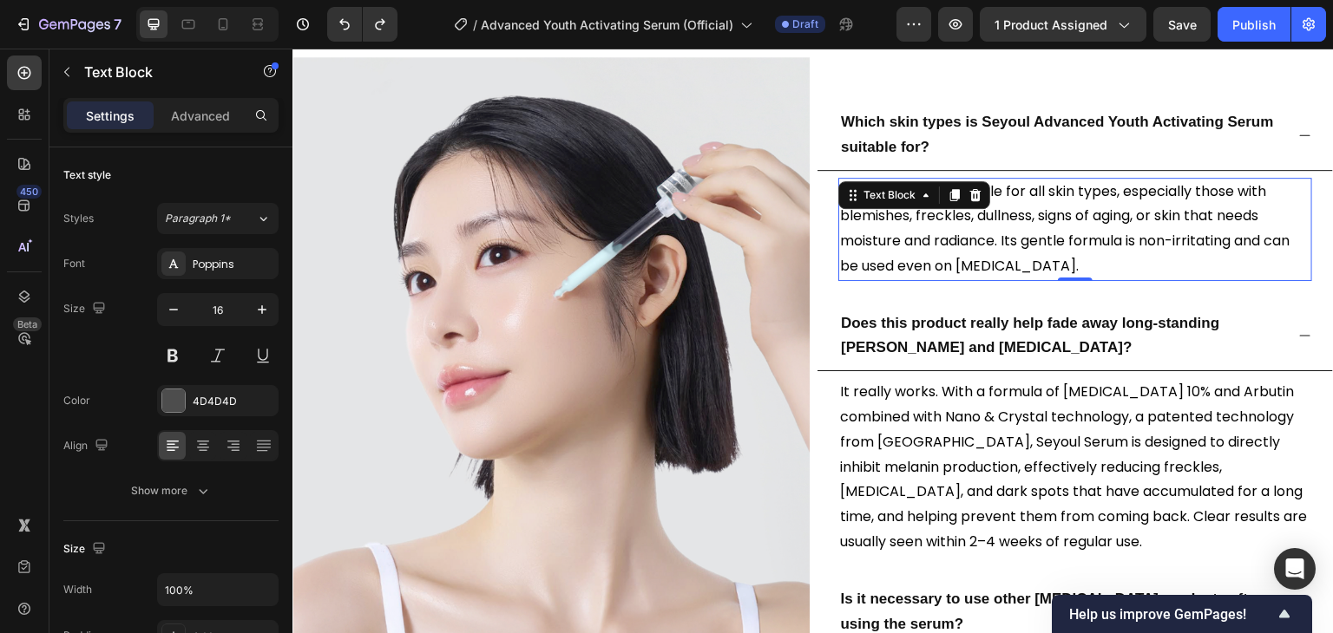
click at [947, 256] on span "Seyoul Serum is suitable for all skin types, especially those with blemishes, f…" at bounding box center [1064, 228] width 449 height 95
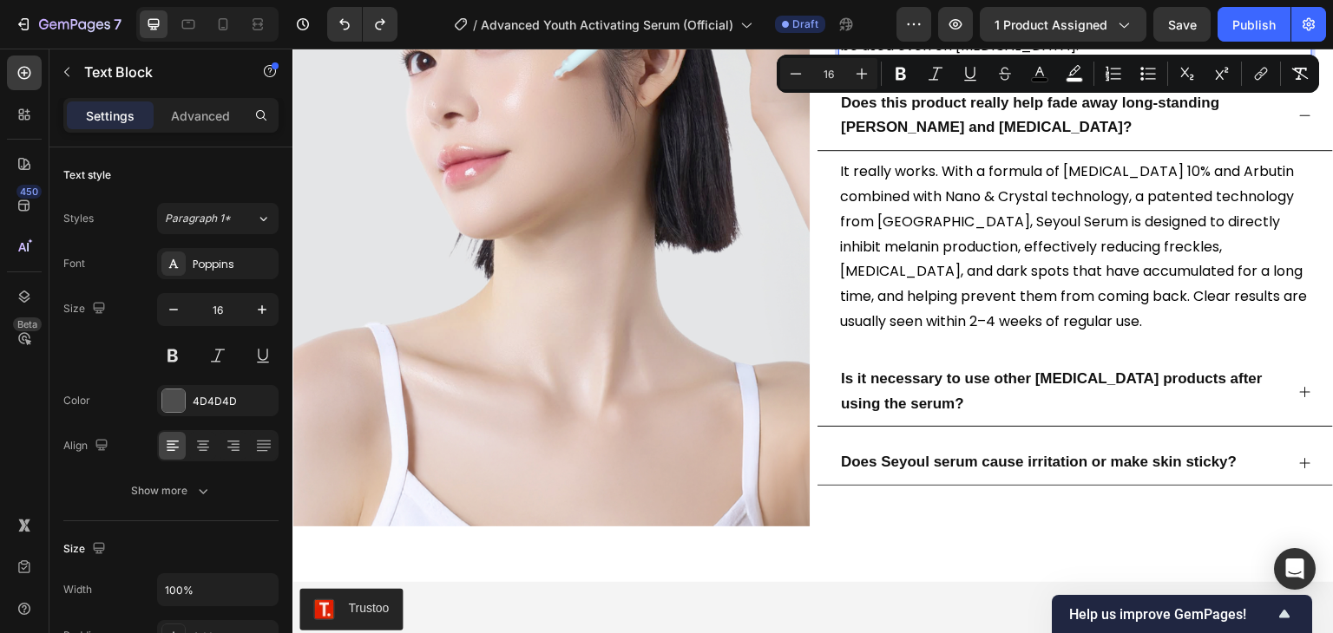
scroll to position [3818, 0]
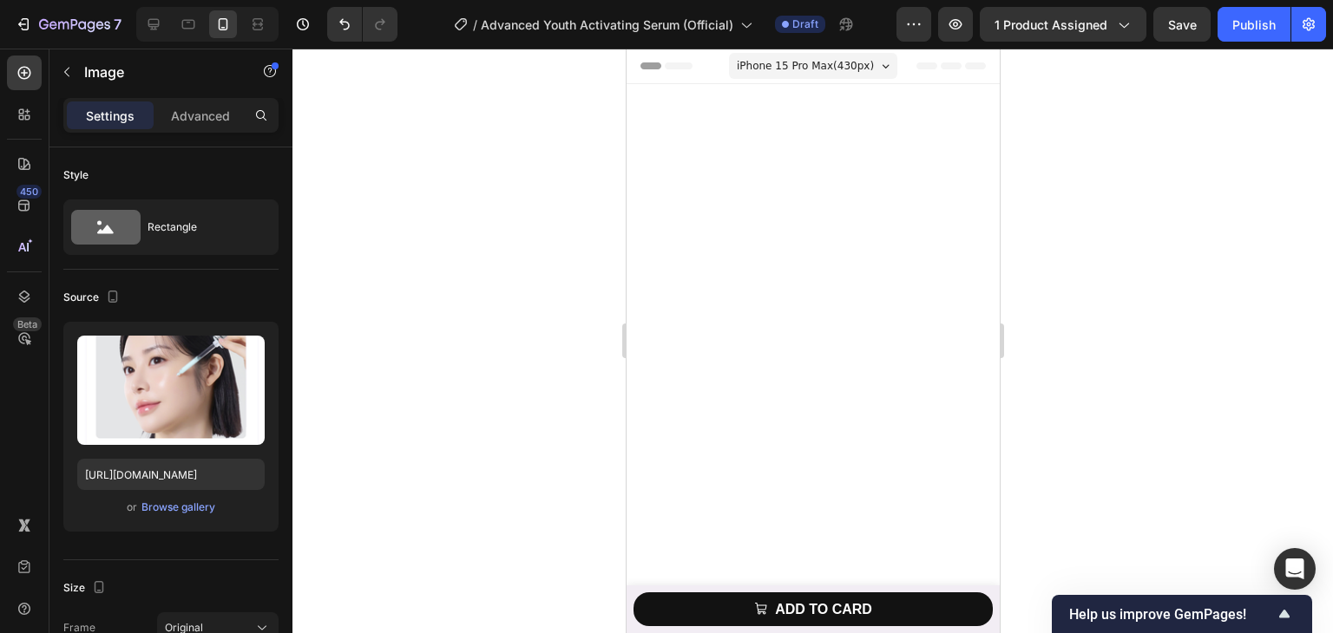
scroll to position [6687, 0]
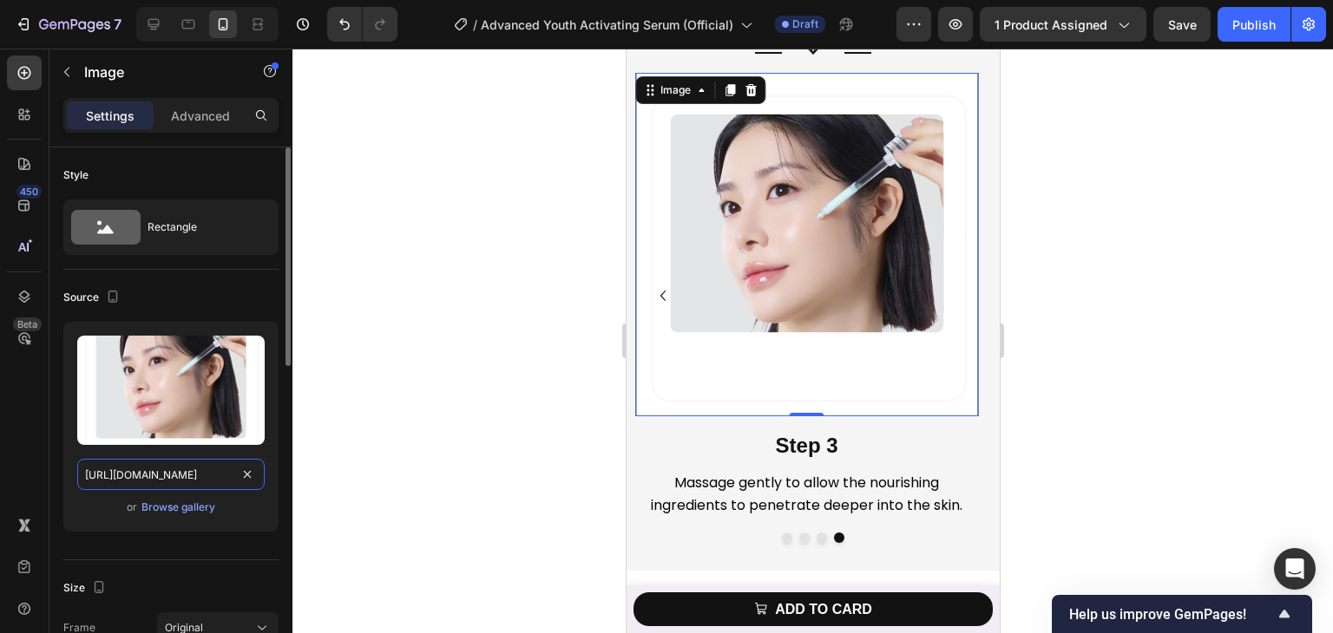
click at [208, 468] on input "[URL][DOMAIN_NAME]" at bounding box center [170, 474] width 187 height 31
paste input "1e5aa10e-e8a6-4beb-b238-502b845b1bf8"
type input "[URL][DOMAIN_NAME]"
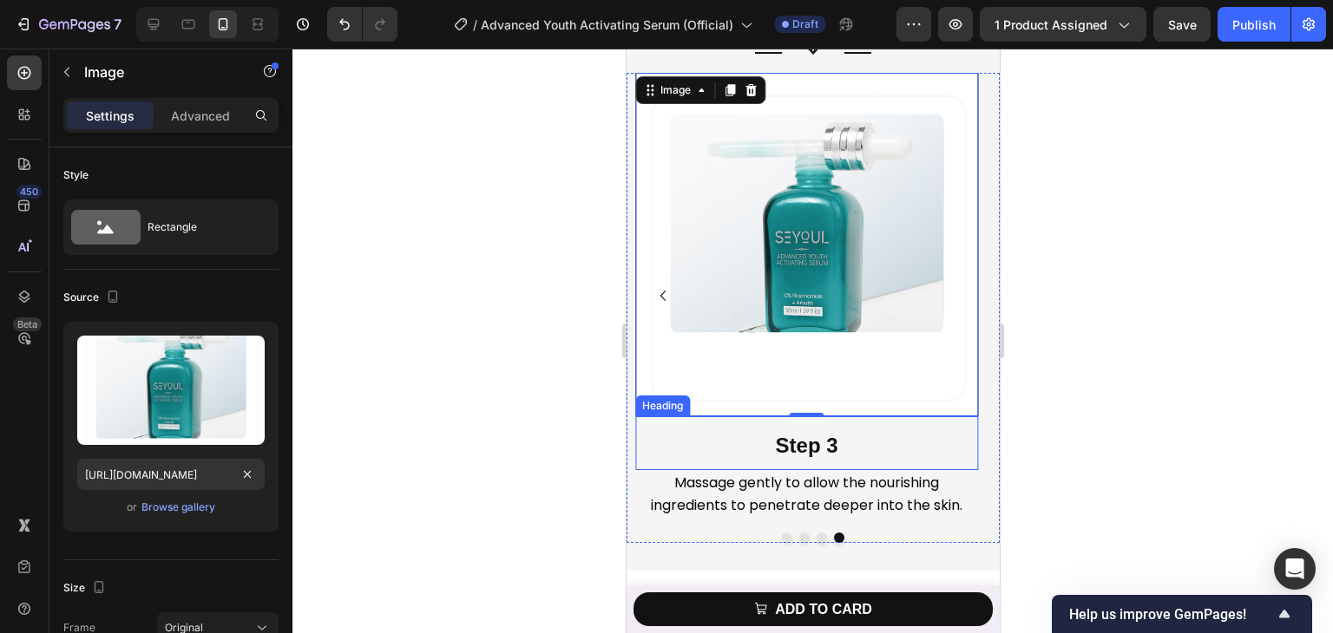
click at [833, 451] on strong "Step 3" at bounding box center [806, 445] width 62 height 23
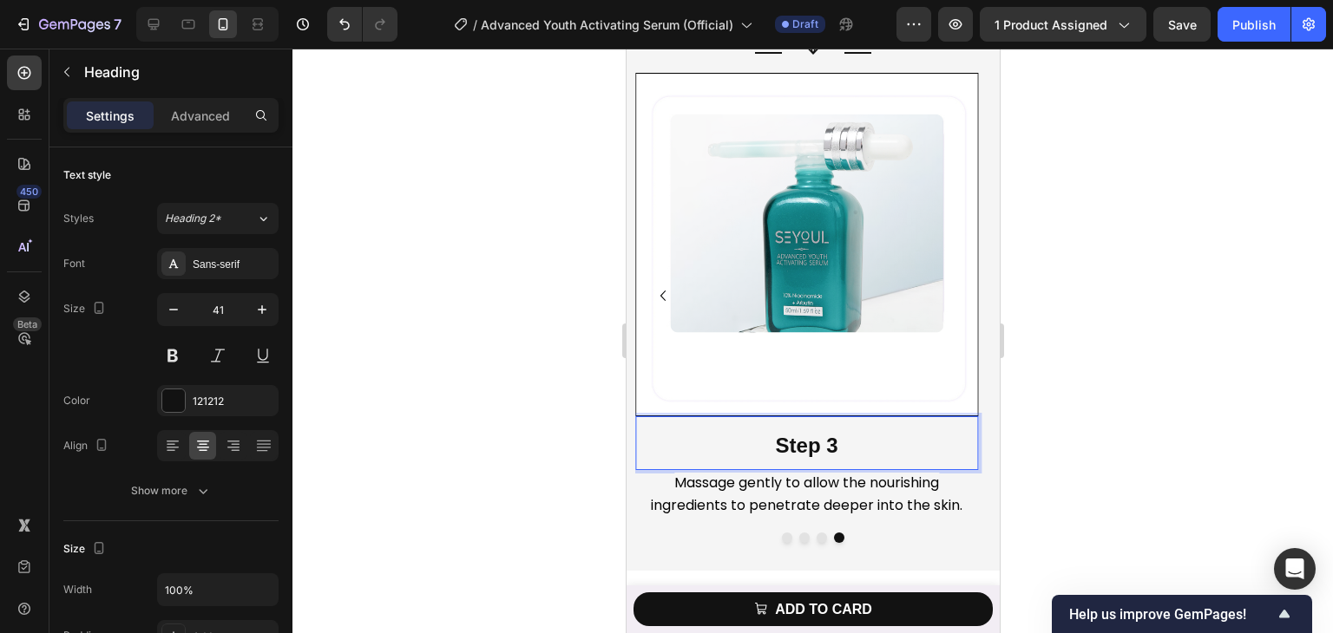
click at [841, 444] on p "Step 3" at bounding box center [805, 443] width 339 height 50
click at [788, 495] on span "Massage gently to allow the nourishing ingredients to penetrate deeper into the…" at bounding box center [806, 494] width 312 height 43
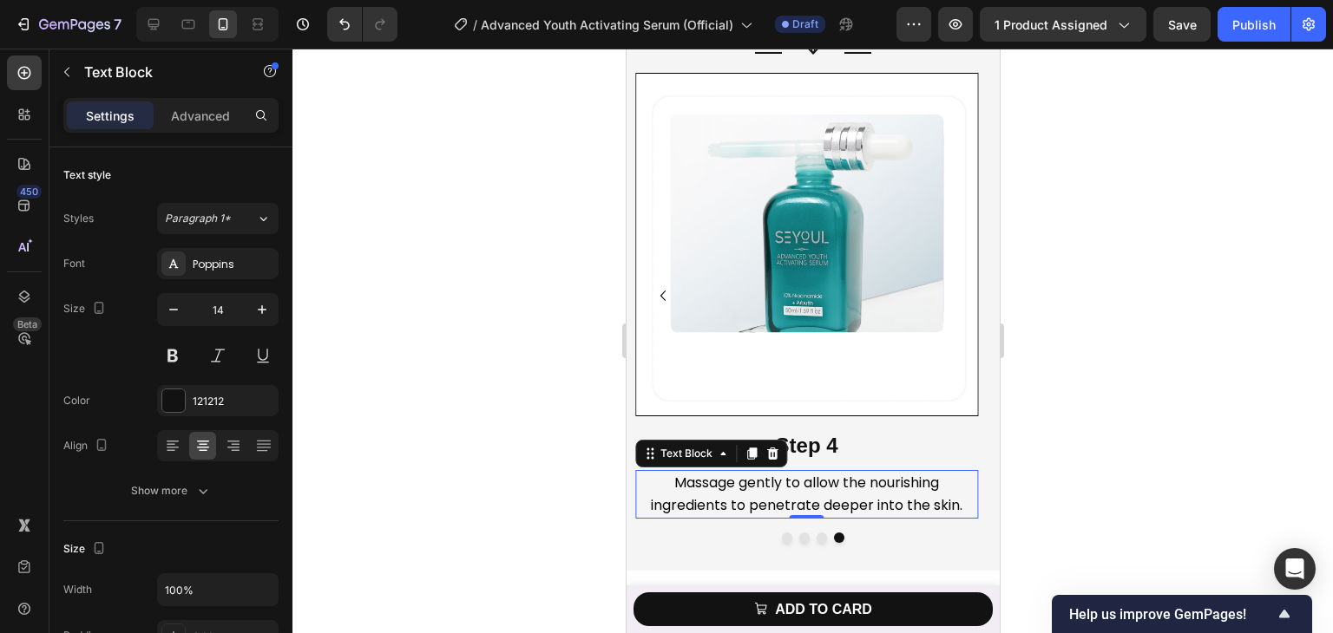
click at [788, 495] on span "Massage gently to allow the nourishing ingredients to penetrate deeper into the…" at bounding box center [806, 494] width 312 height 43
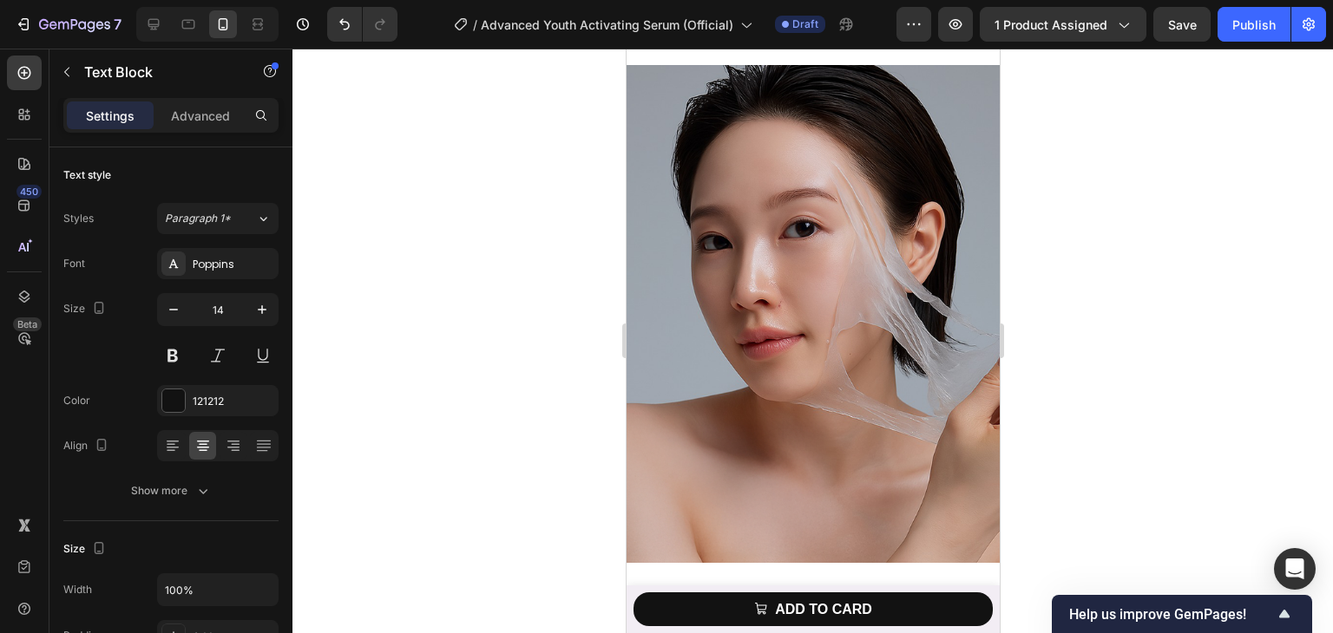
scroll to position [7295, 0]
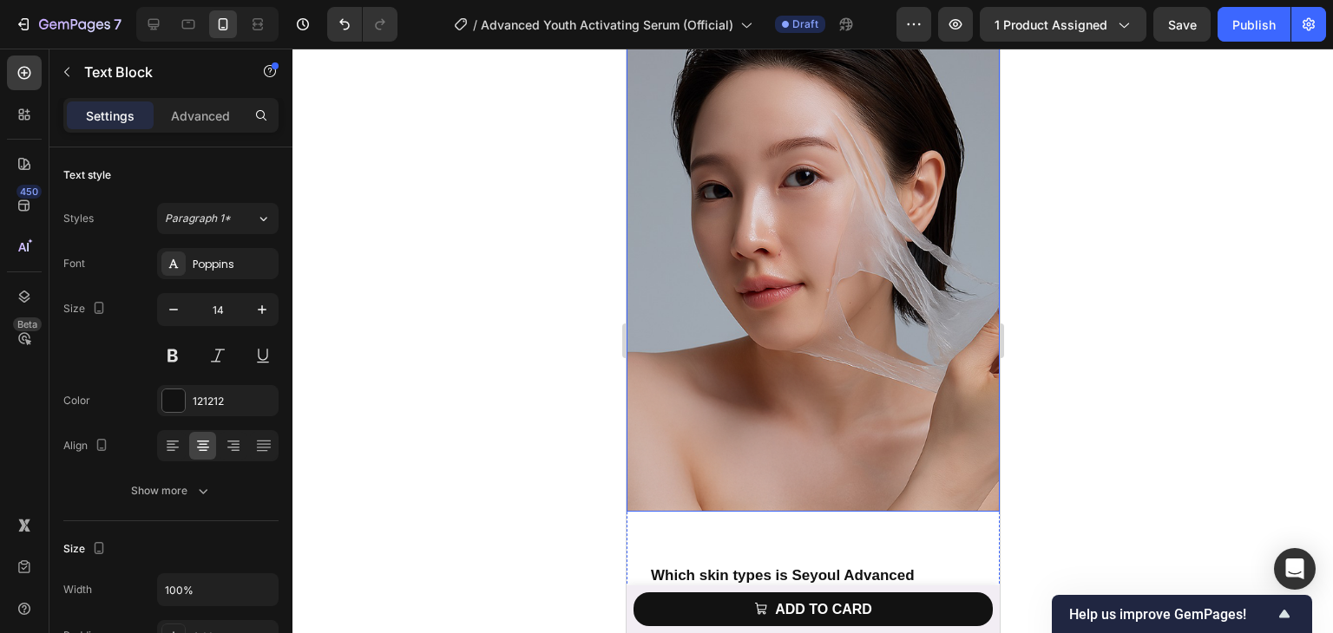
click at [833, 317] on img at bounding box center [812, 262] width 373 height 497
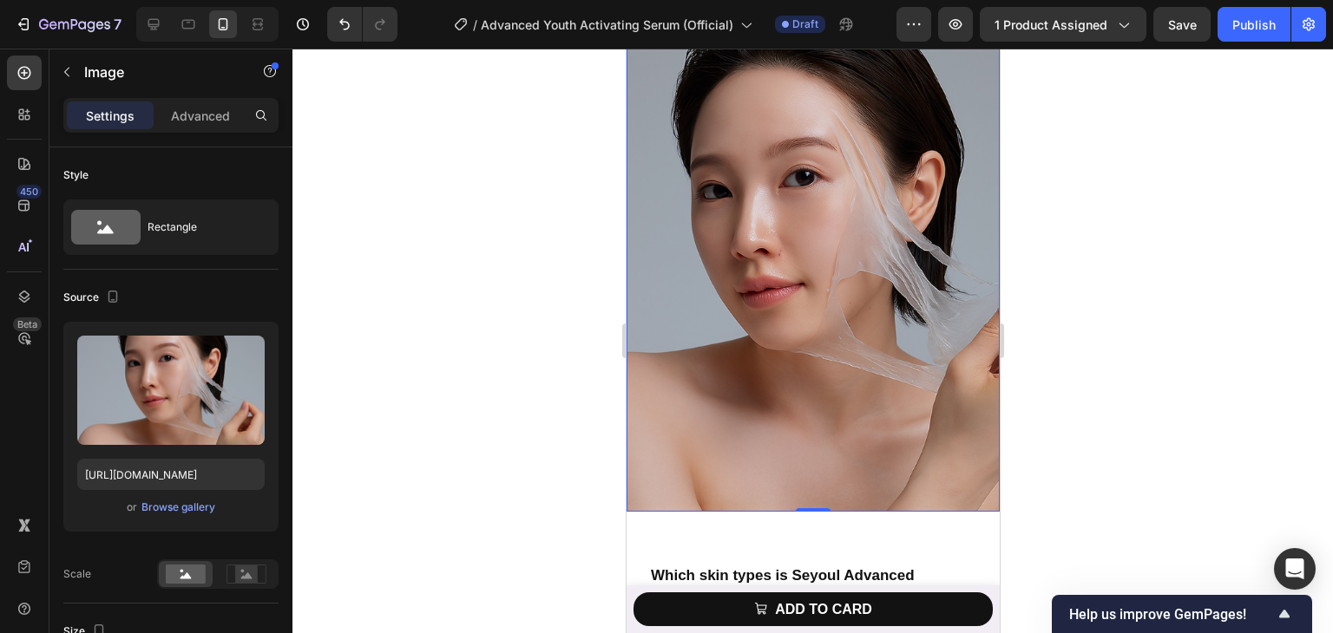
click at [882, 298] on img at bounding box center [812, 262] width 373 height 497
click at [167, 479] on input "[URL][DOMAIN_NAME]" at bounding box center [170, 474] width 187 height 31
paste input "ca773d0e-52ea-4896-895b-3486a42eb40c"
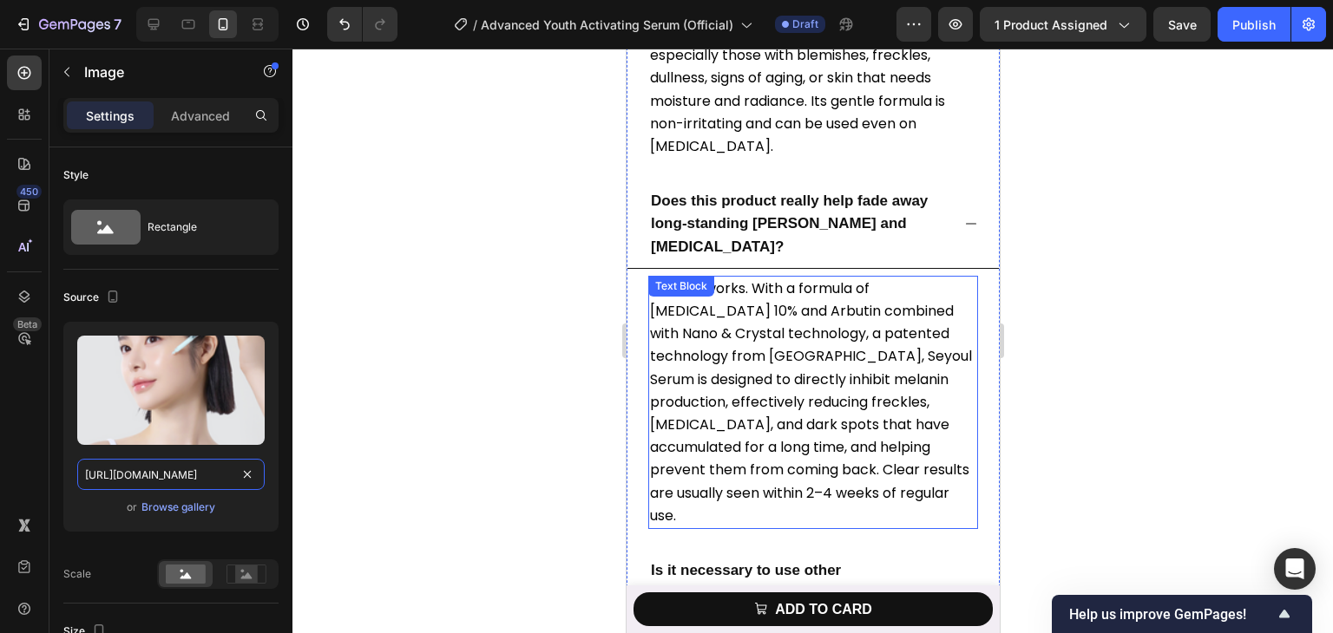
scroll to position [7729, 0]
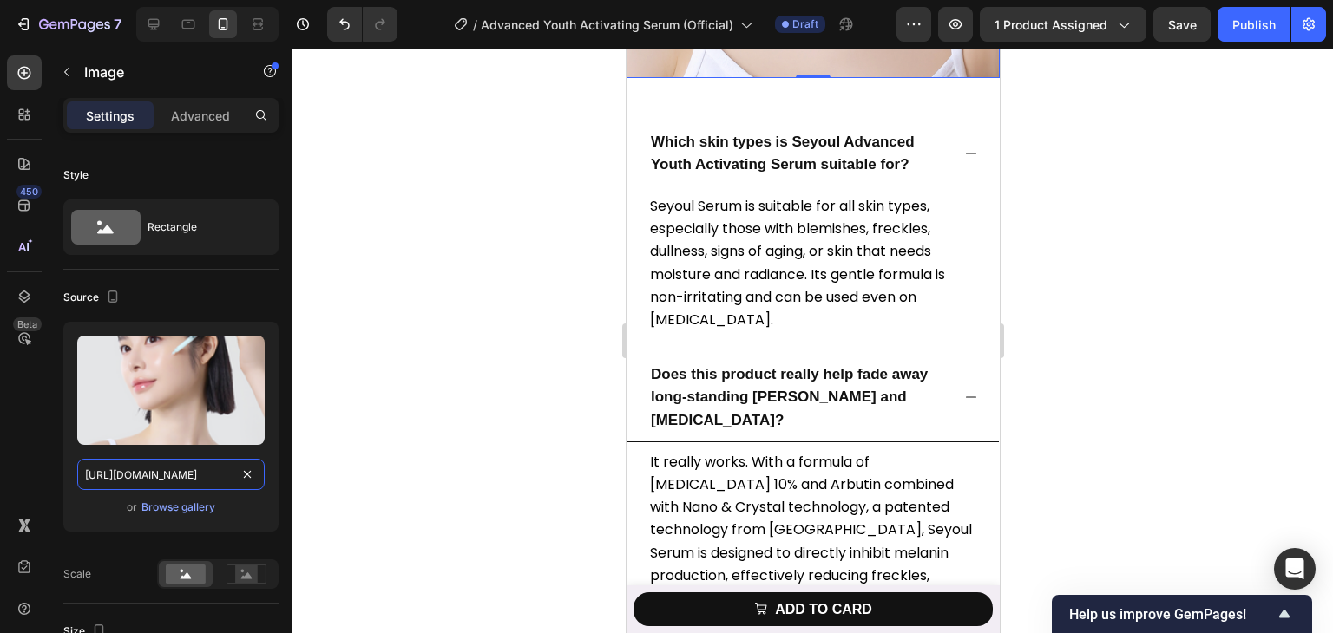
type input "[URL][DOMAIN_NAME]"
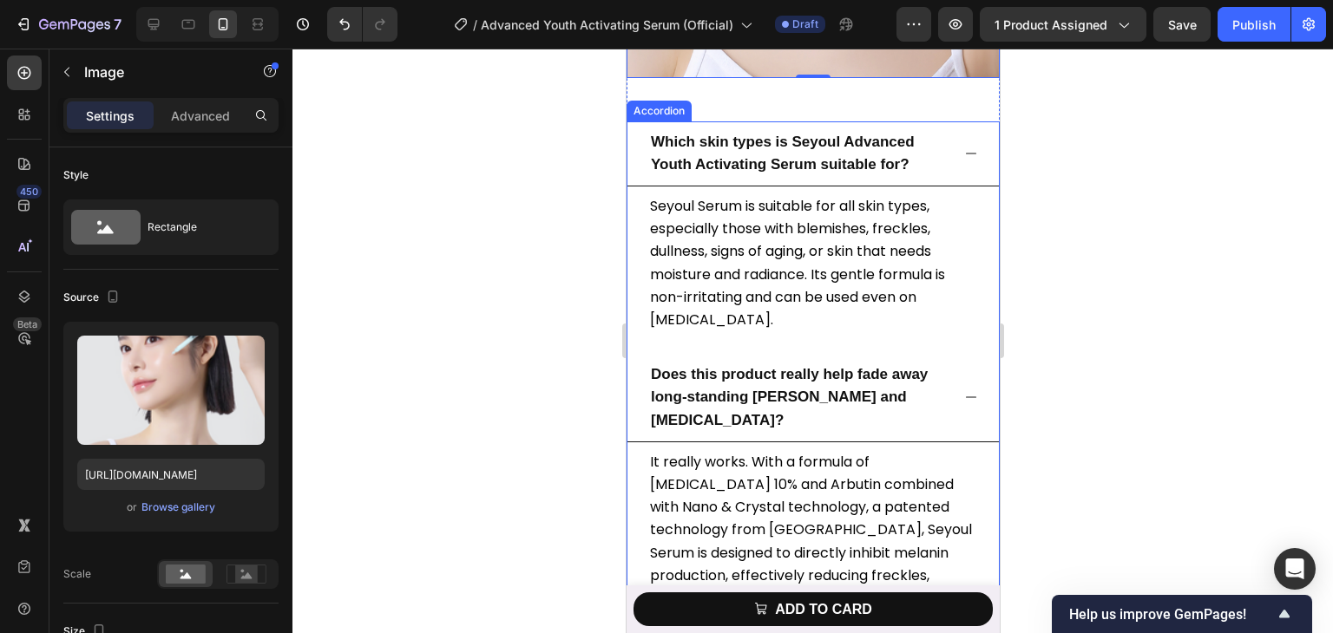
click at [775, 134] on p "Which skin types is Seyoul Advanced Youth Activating Serum suitable for?" at bounding box center [798, 153] width 297 height 45
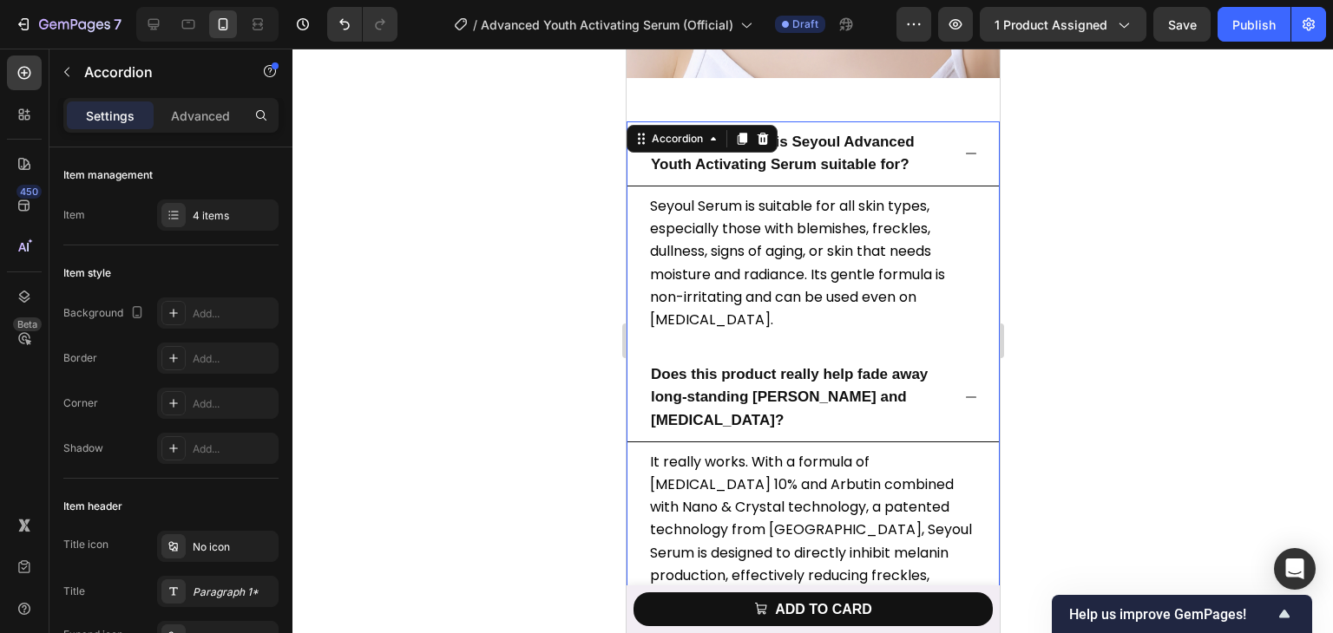
click at [775, 134] on p "Which skin types is Seyoul Advanced Youth Activating Serum suitable for?" at bounding box center [798, 153] width 297 height 45
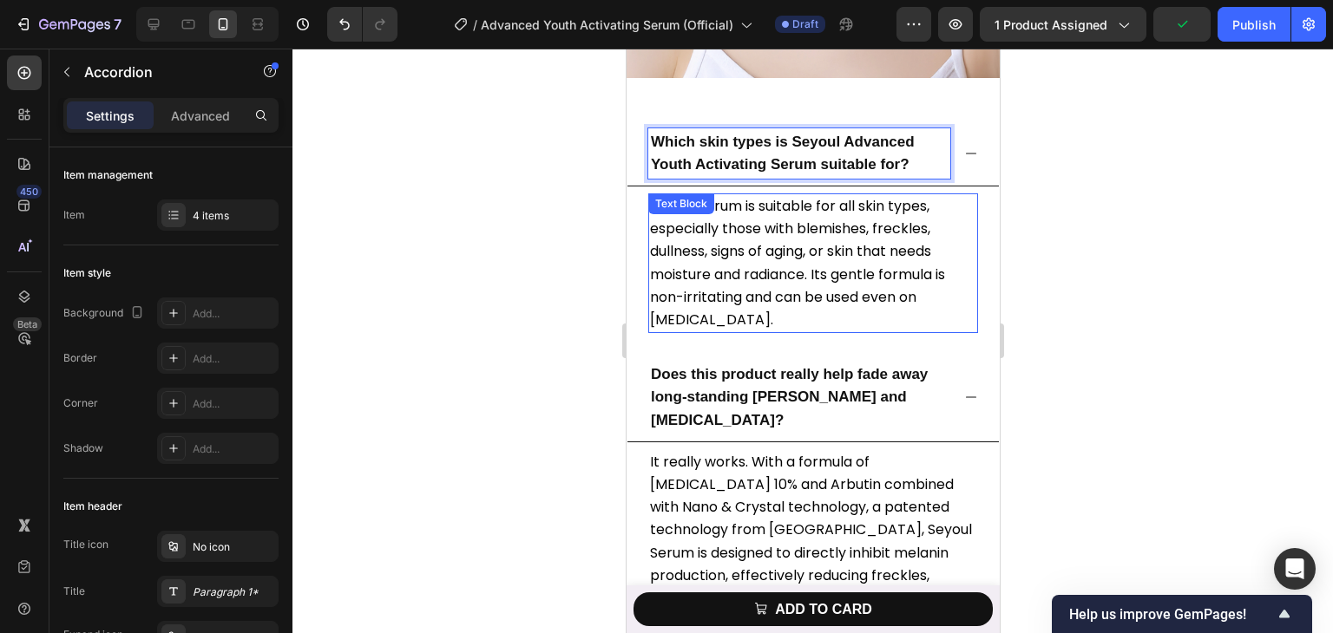
click at [819, 222] on span "Seyoul Serum is suitable for all skin types, especially those with blemishes, f…" at bounding box center [796, 263] width 295 height 134
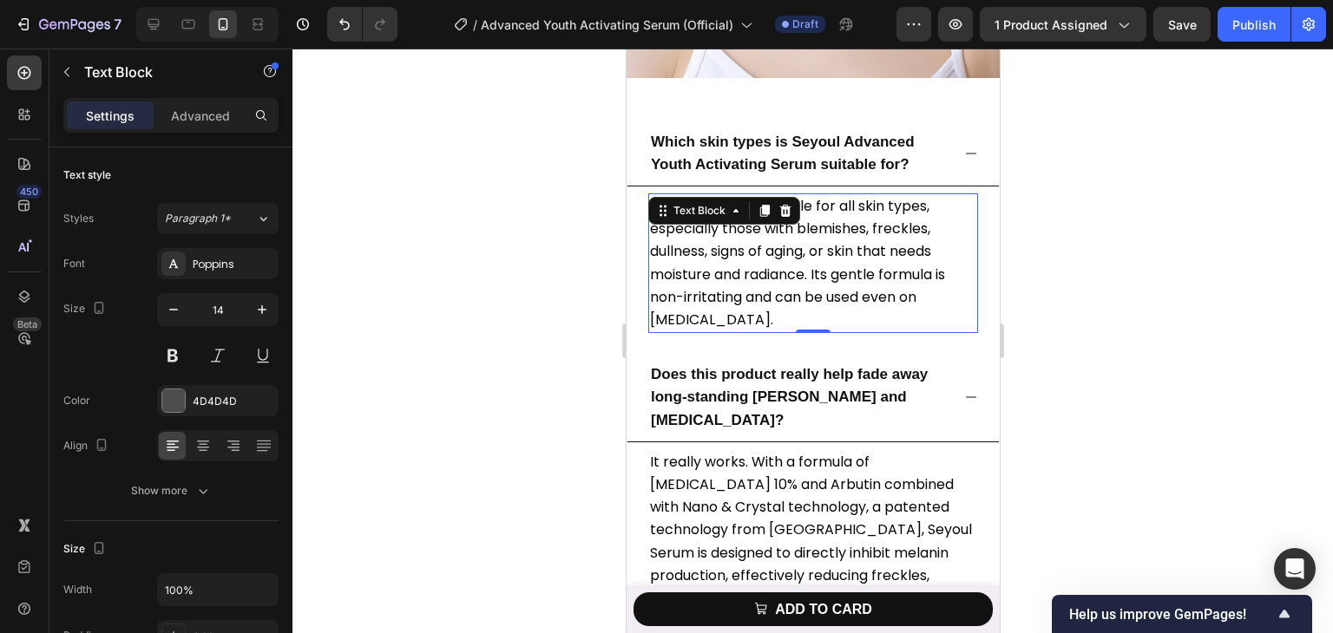
click at [819, 222] on span "Seyoul Serum is suitable for all skin types, especially those with blemishes, f…" at bounding box center [796, 263] width 295 height 134
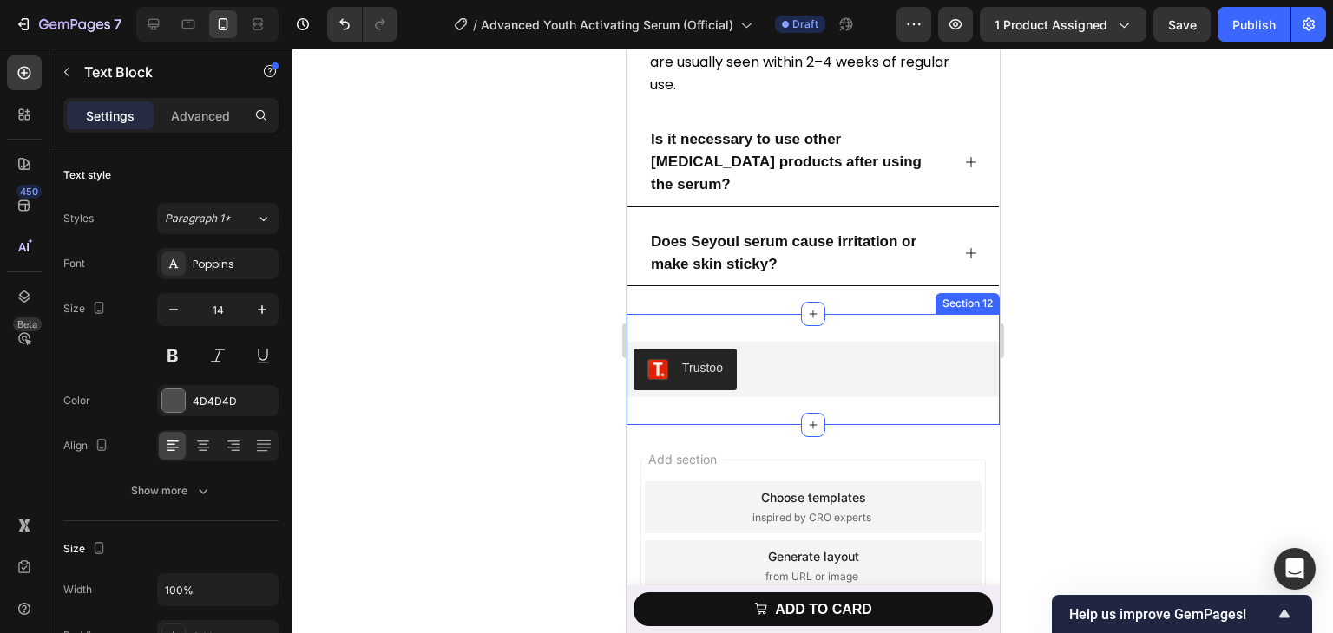
scroll to position [8358, 0]
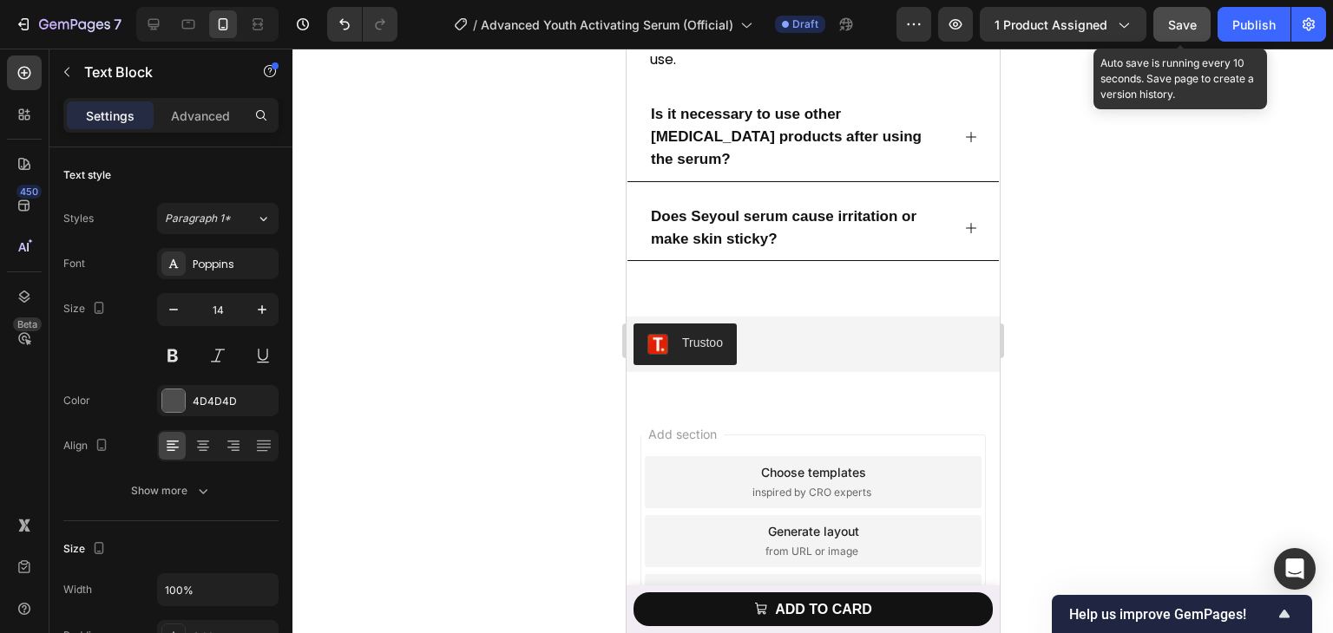
click at [1155, 23] on button "Save" at bounding box center [1181, 24] width 57 height 35
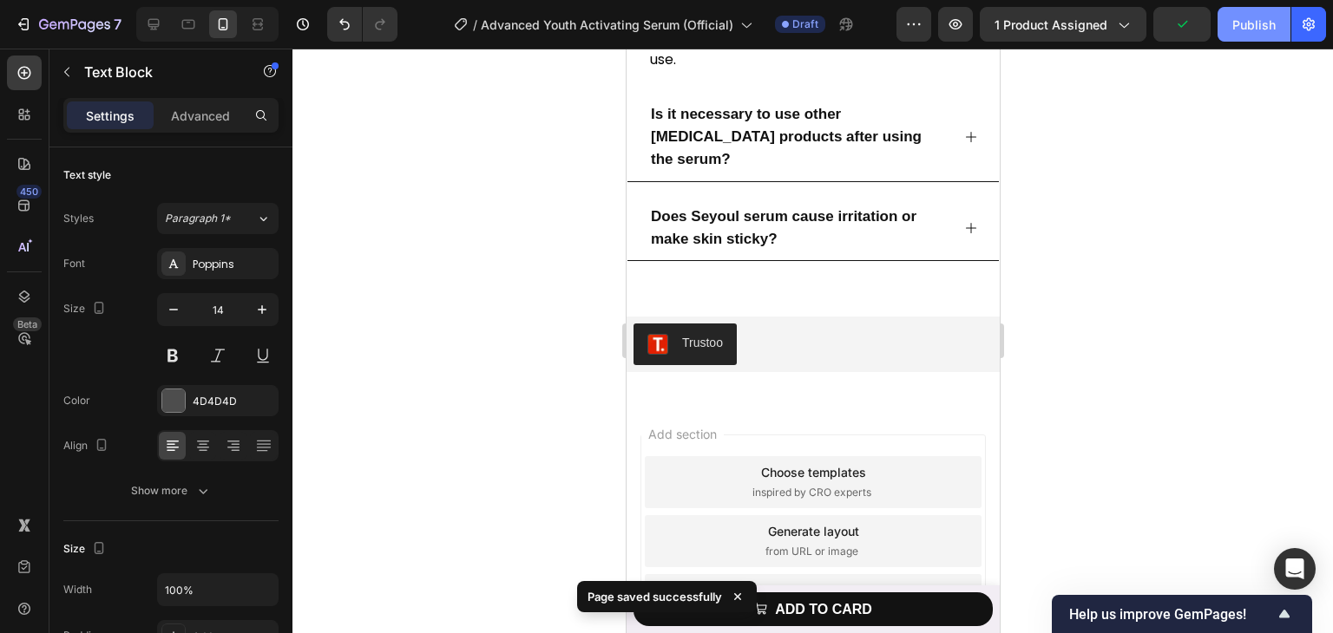
click at [1262, 18] on div "Publish" at bounding box center [1253, 25] width 43 height 18
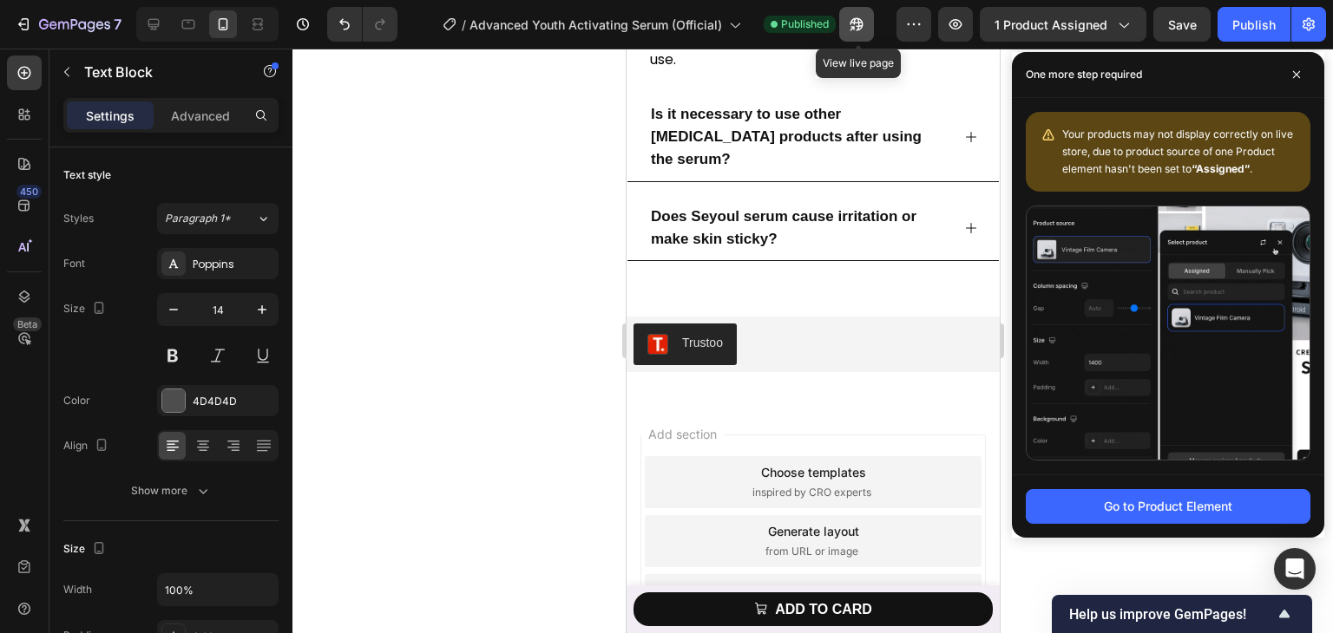
click at [854, 39] on button "button" at bounding box center [856, 24] width 35 height 35
